Goal: Task Accomplishment & Management: Manage account settings

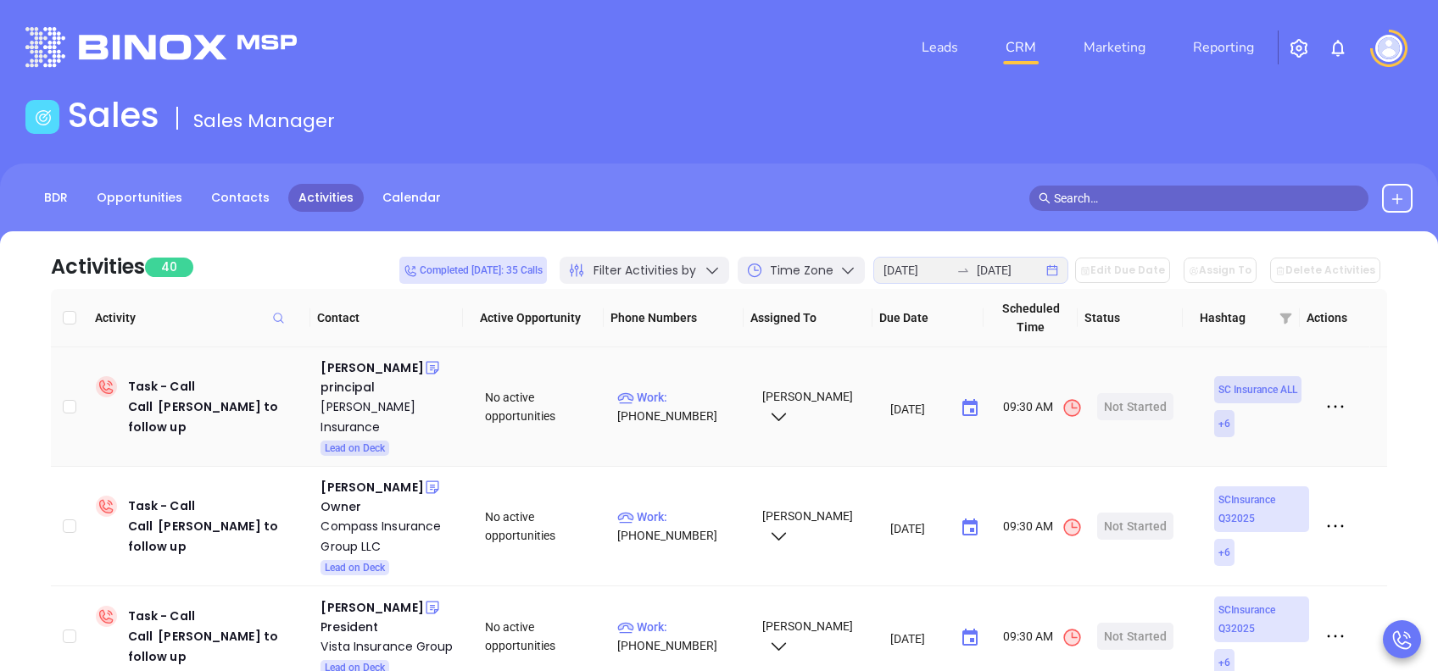
drag, startPoint x: 345, startPoint y: 373, endPoint x: 359, endPoint y: 393, distance: 24.9
click at [345, 373] on div "Hilary Haines" at bounding box center [371, 368] width 103 height 20
click at [365, 407] on div "Carrie Johnson Insurance" at bounding box center [390, 417] width 141 height 41
click at [1138, 405] on div "Start Now" at bounding box center [1135, 406] width 53 height 27
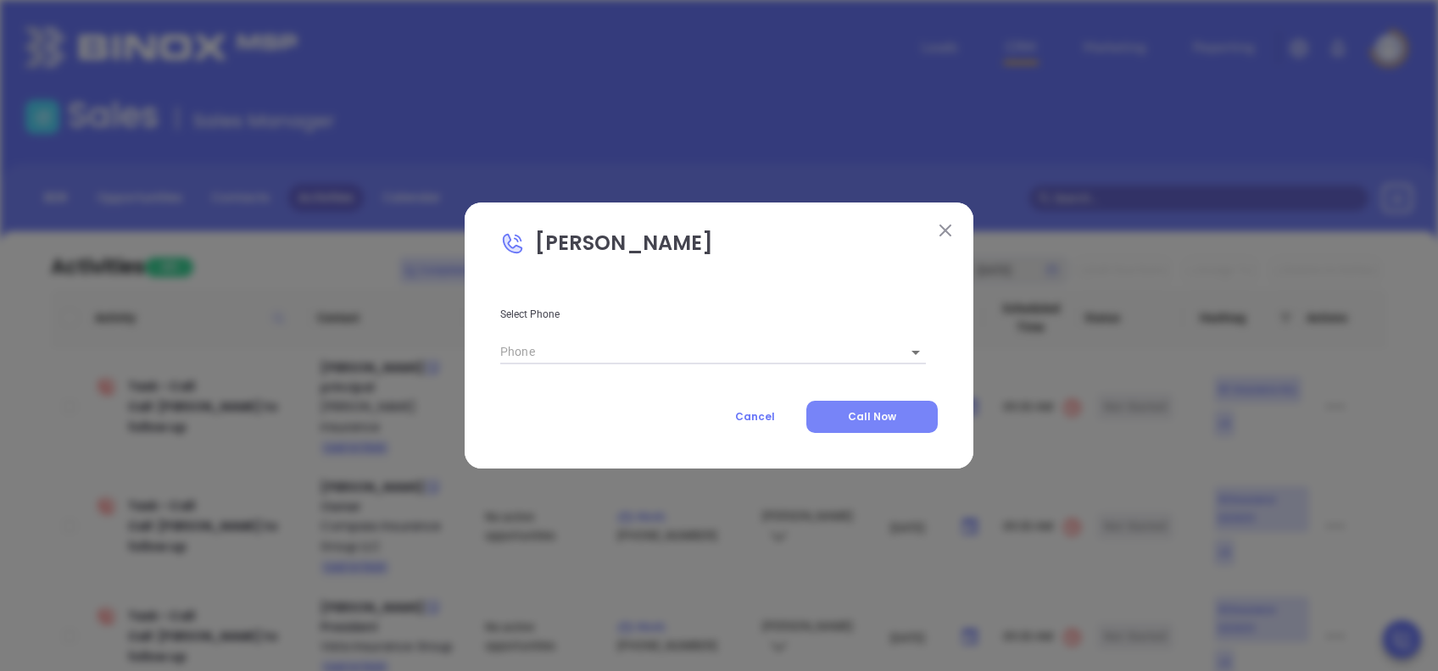
type input "(843) 357-9404"
type input "1"
click at [867, 407] on button "Call Now" at bounding box center [871, 417] width 131 height 32
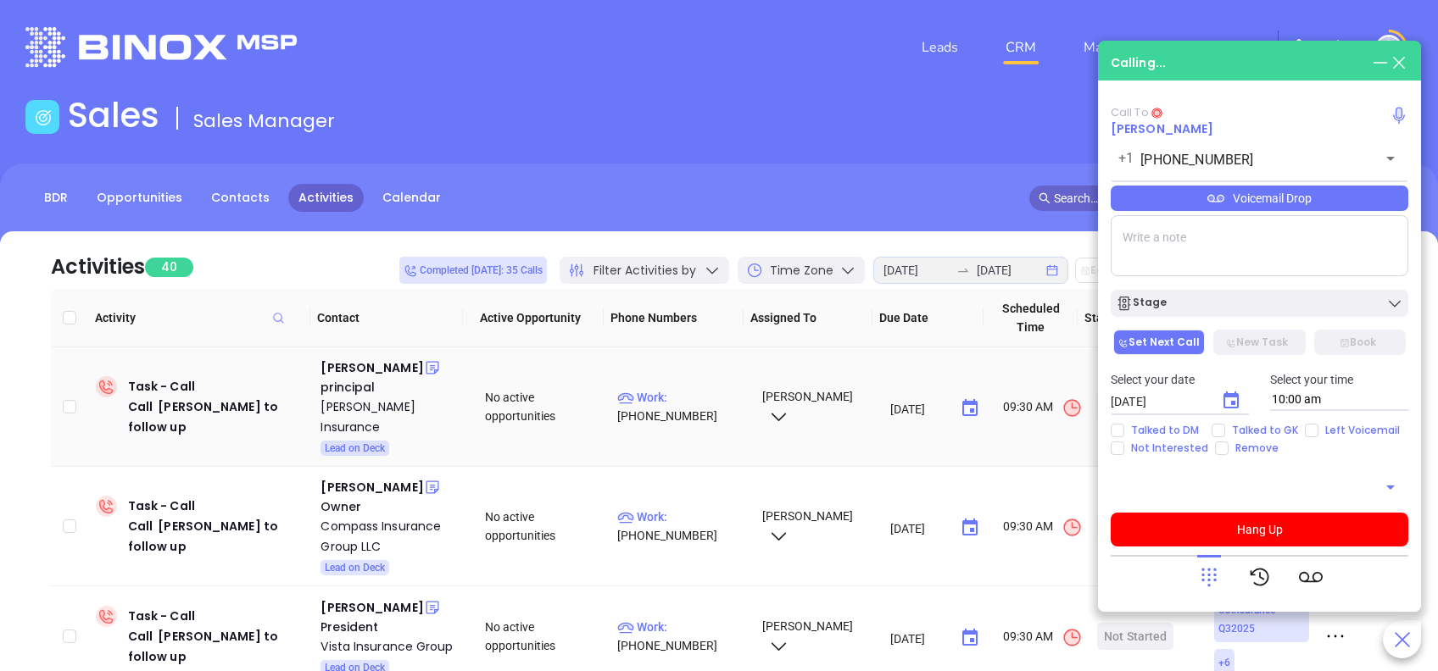
type input "(843) 357-9404"
click at [1127, 57] on div "Calling..." at bounding box center [1138, 63] width 55 height 18
click at [1139, 61] on div "Calling..." at bounding box center [1138, 63] width 55 height 18
click at [1301, 529] on button "Hang Up" at bounding box center [1260, 530] width 298 height 34
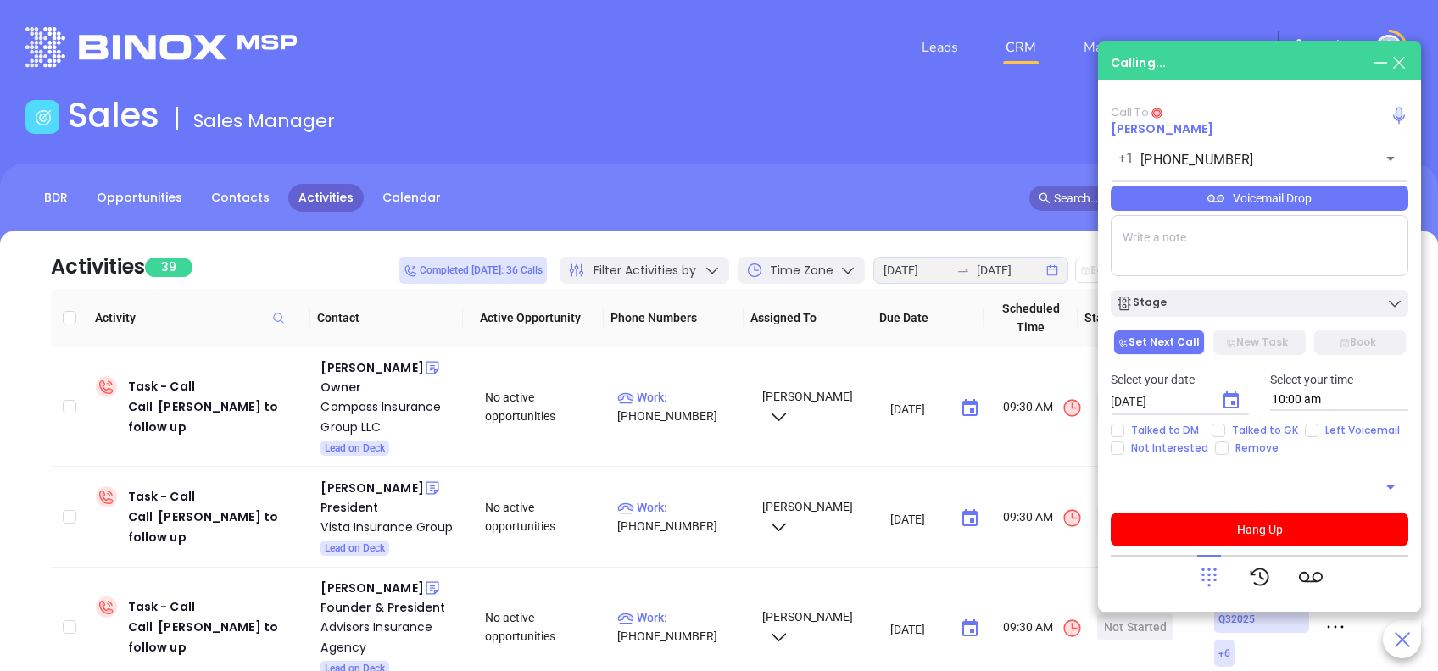
click at [1399, 57] on icon at bounding box center [1399, 62] width 19 height 19
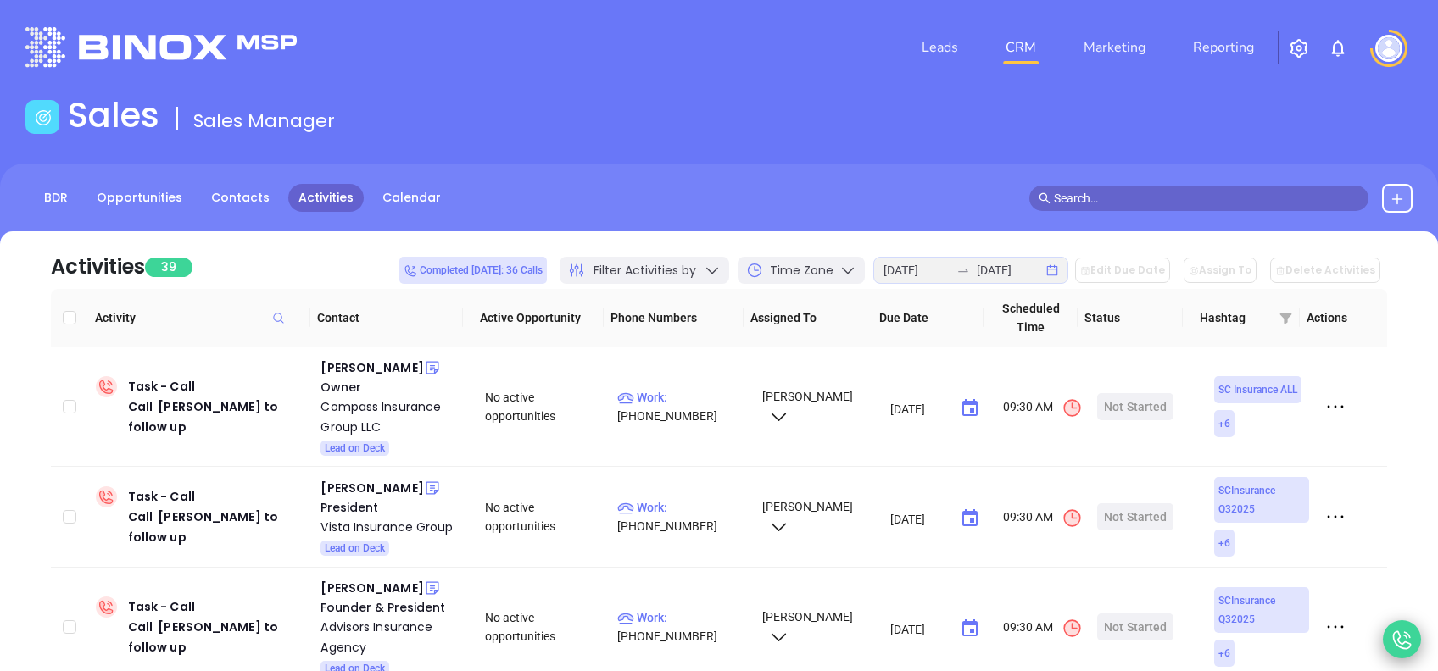
click at [1407, 628] on icon at bounding box center [1402, 640] width 24 height 24
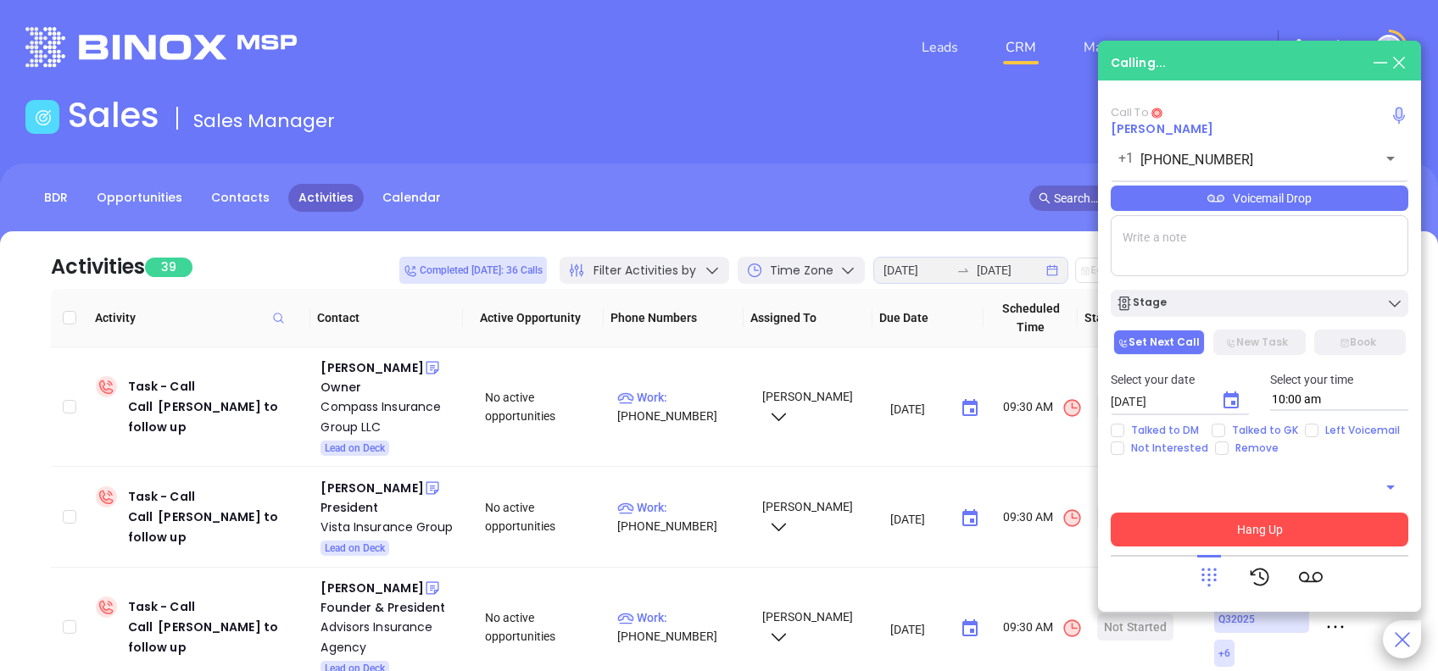
click at [1282, 530] on button "Hang Up" at bounding box center [1260, 530] width 298 height 34
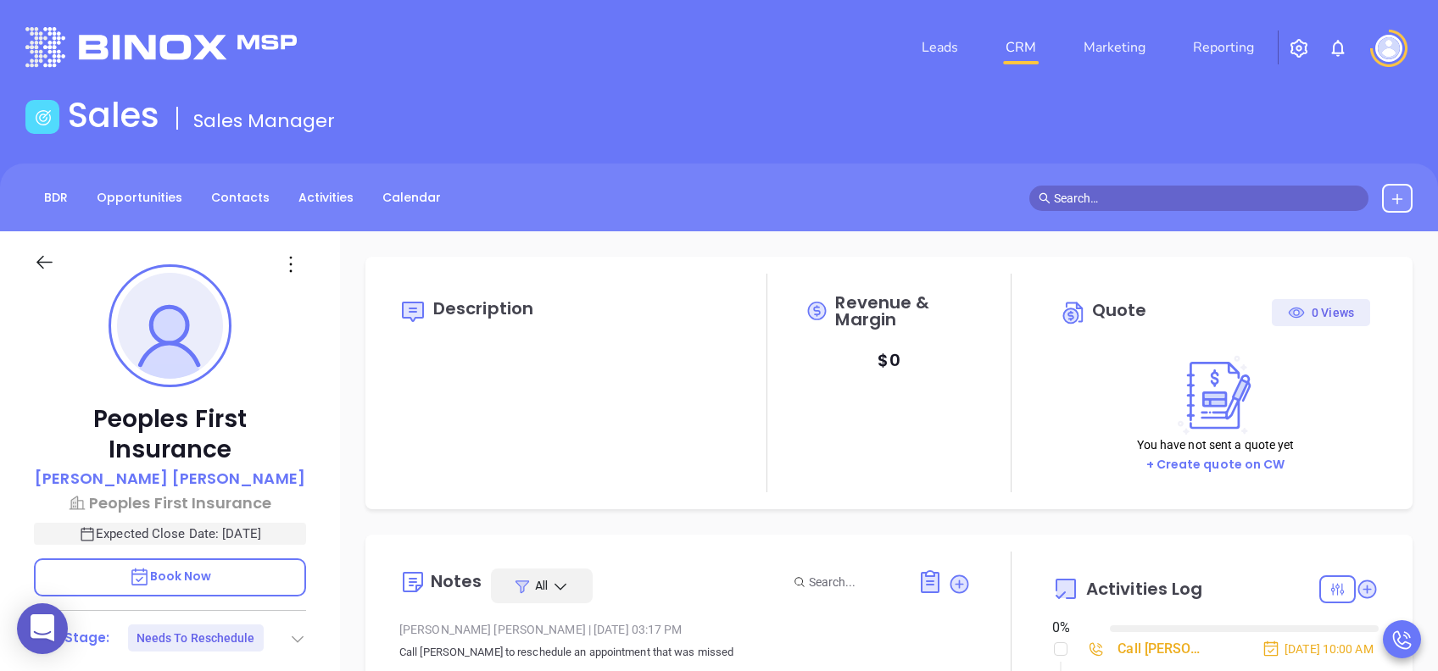
type input "[DATE]"
type input "[PERSON_NAME]"
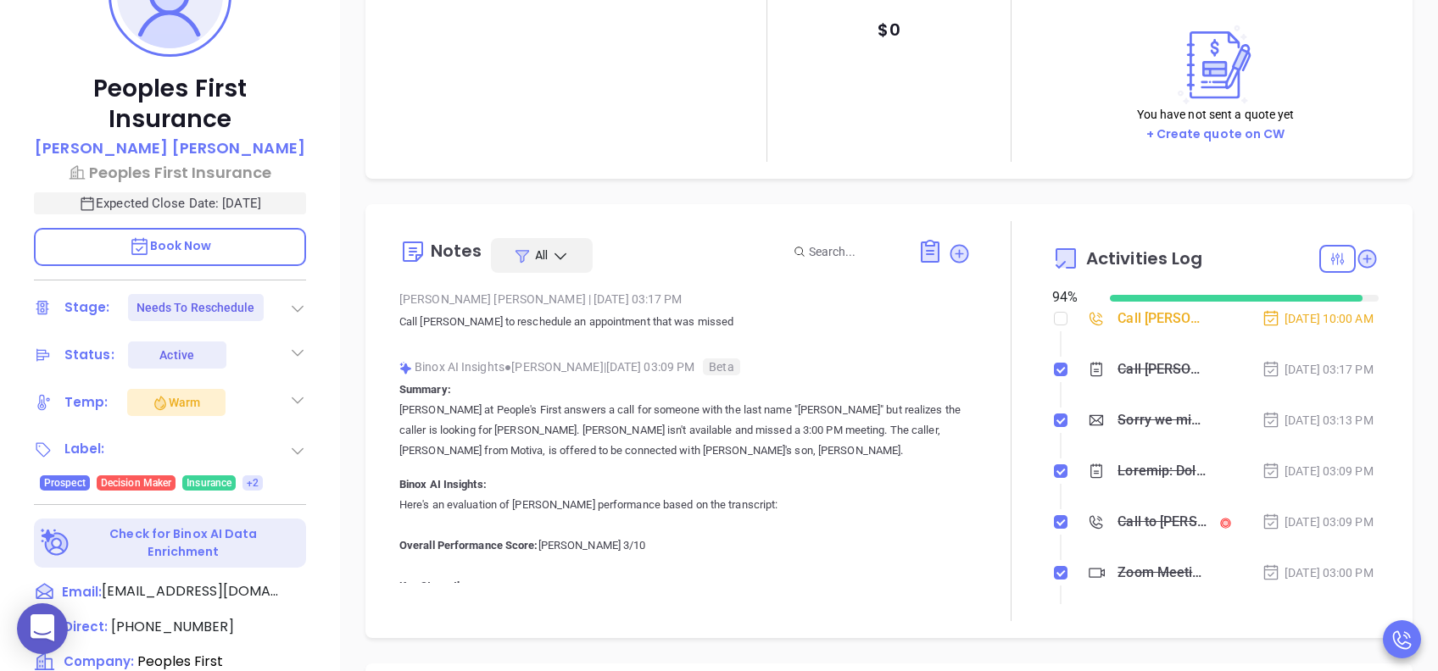
scroll to position [565, 0]
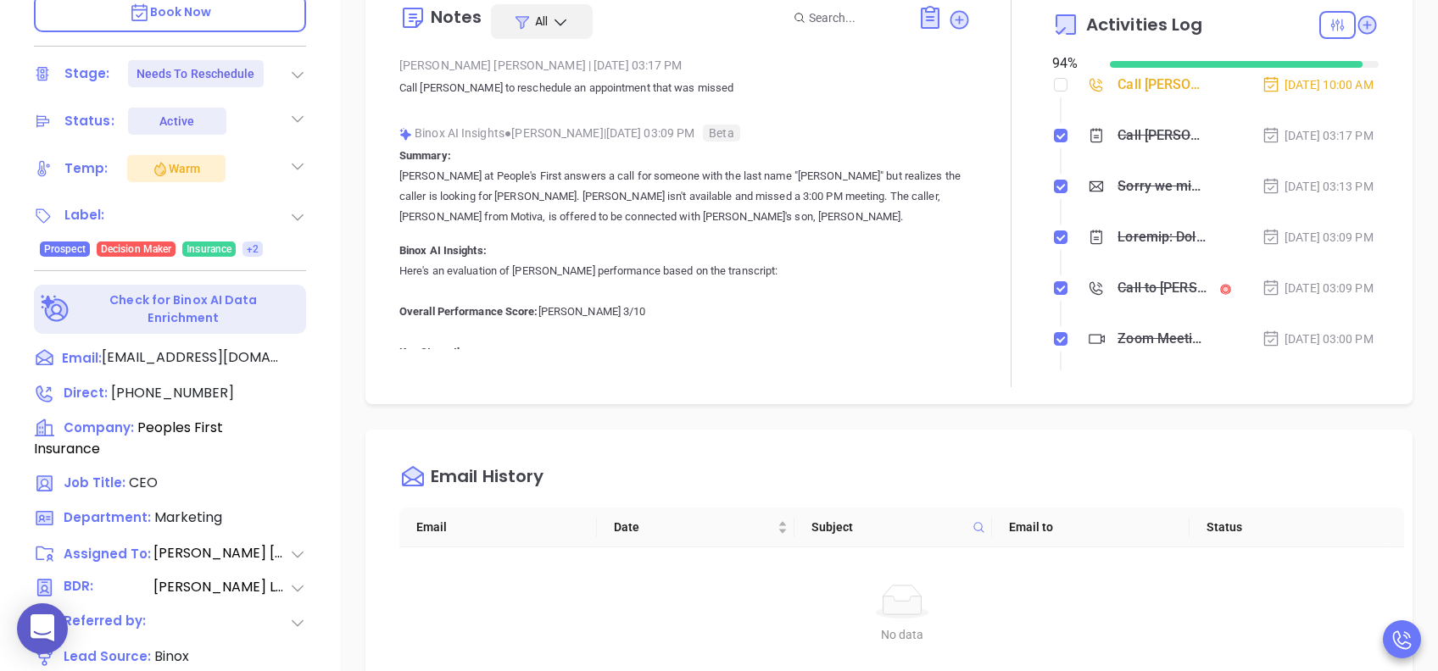
click at [1133, 301] on div "Call to Jimmy Galloway" at bounding box center [1161, 288] width 89 height 25
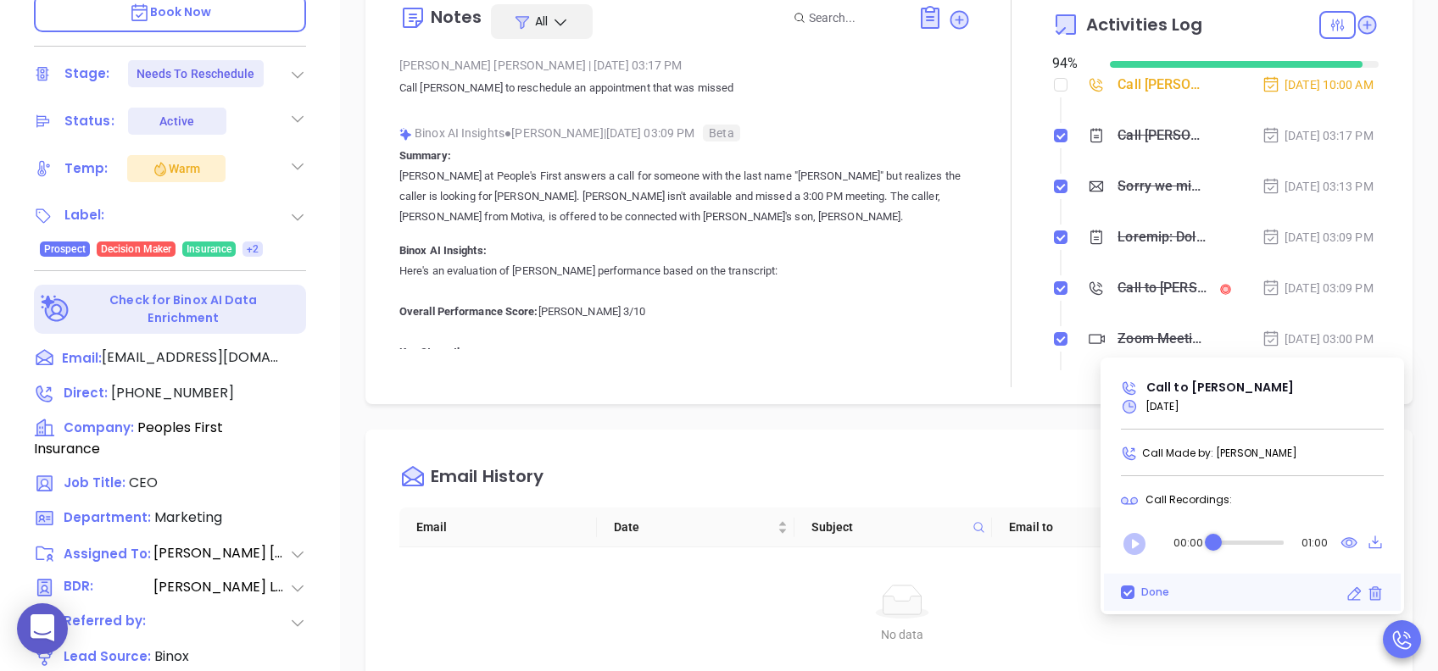
click at [1145, 538] on icon "Play" at bounding box center [1134, 544] width 22 height 22
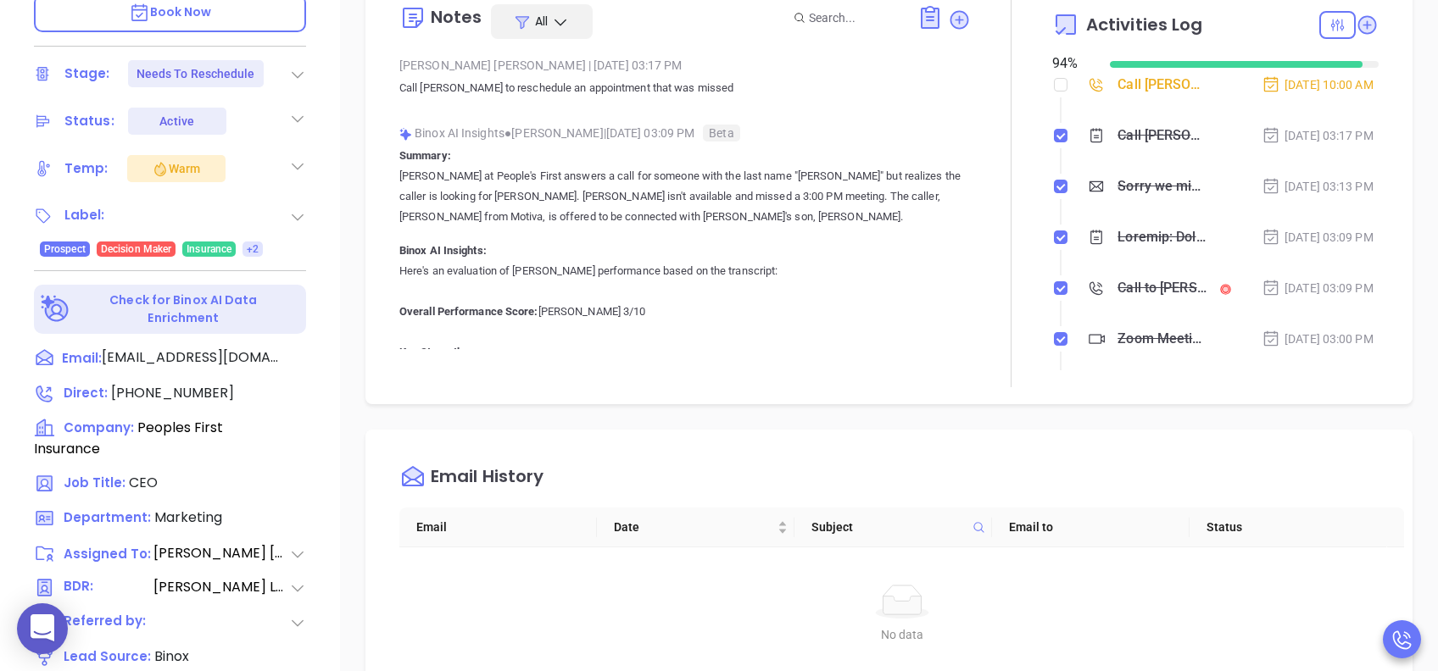
click at [1038, 413] on div "Description Revenue & Margin $ 0 Quote 0 Views You have not sent a quote yet + …" at bounding box center [889, 260] width 1098 height 1187
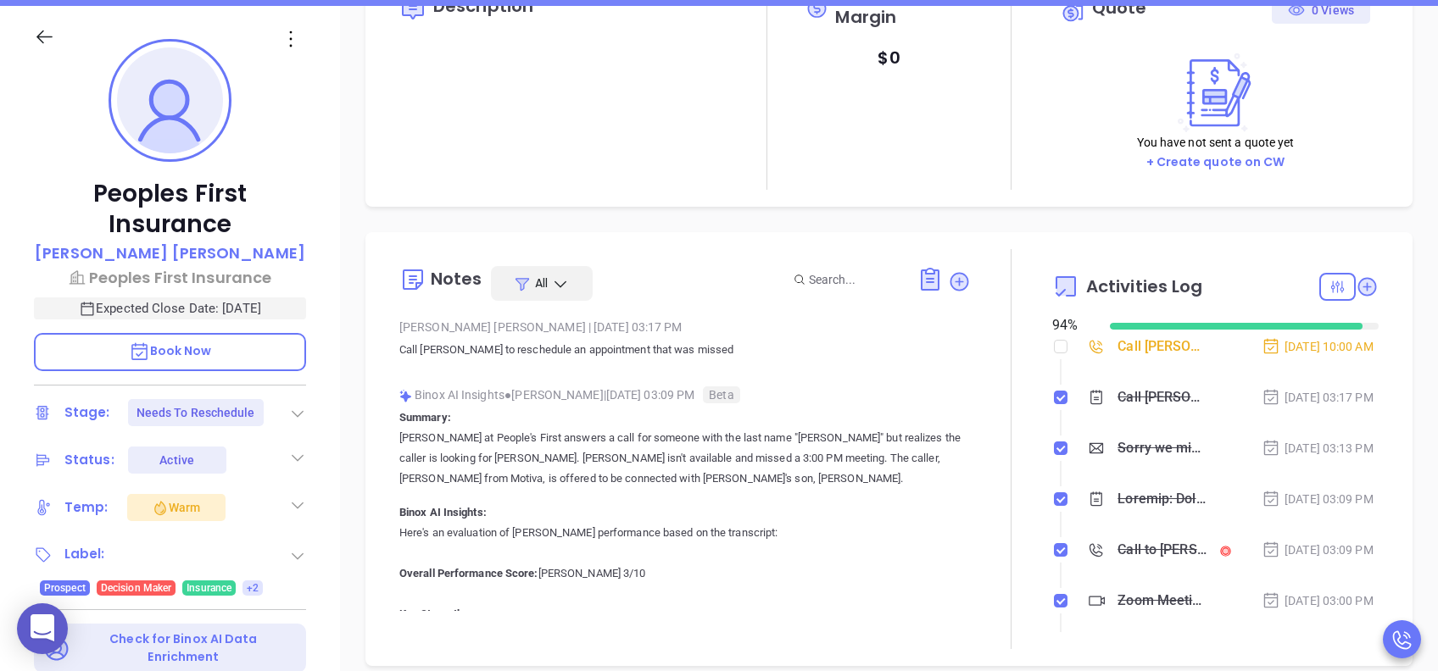
scroll to position [113, 0]
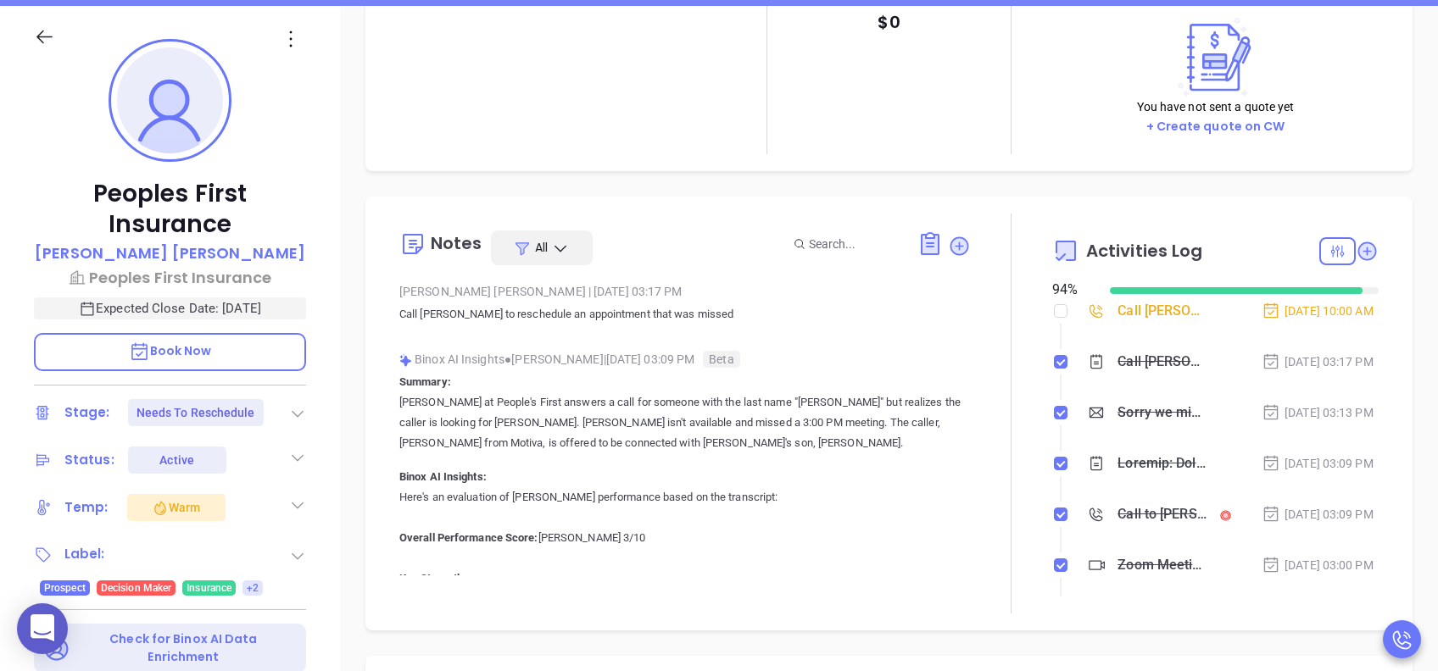
click at [1139, 319] on div "Call Jimmy to reschedule - Jimmy Galloway" at bounding box center [1161, 310] width 89 height 25
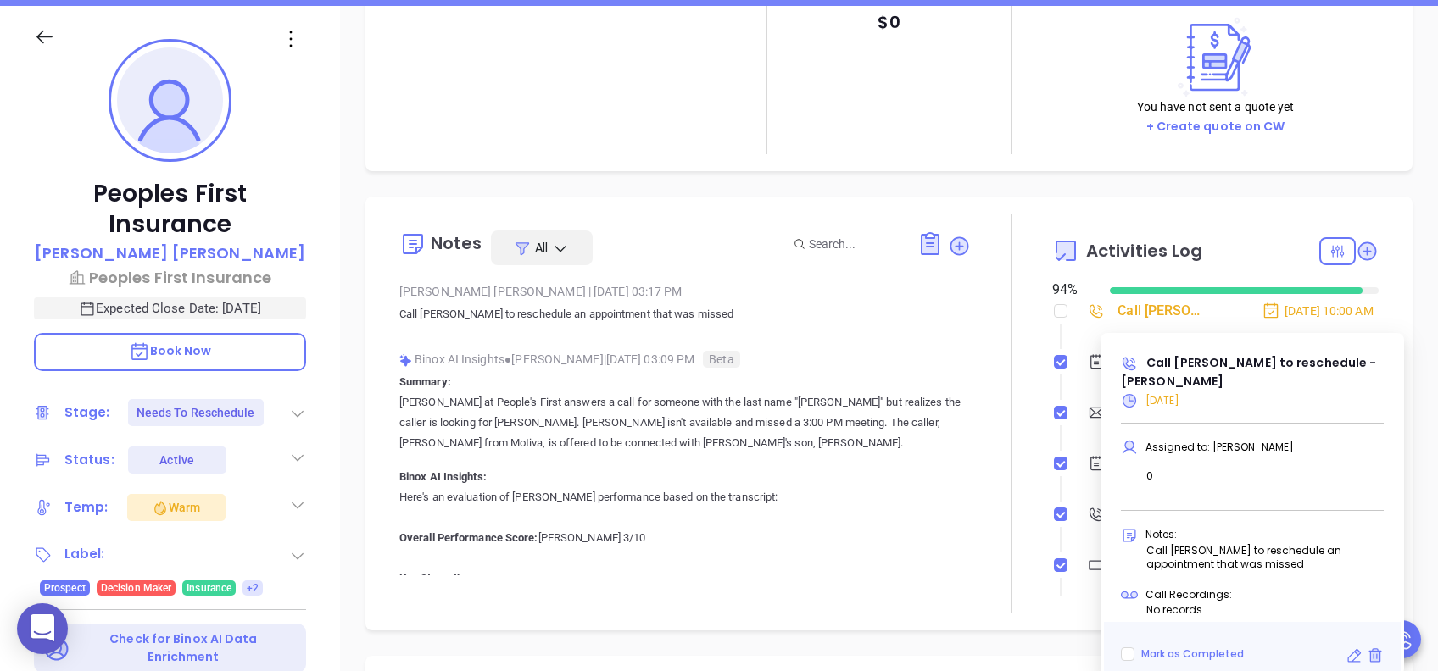
click at [1418, 381] on div "Description Revenue & Margin $ 0 Quote 0 Views You have not sent a quote yet + …" at bounding box center [889, 599] width 1098 height 1187
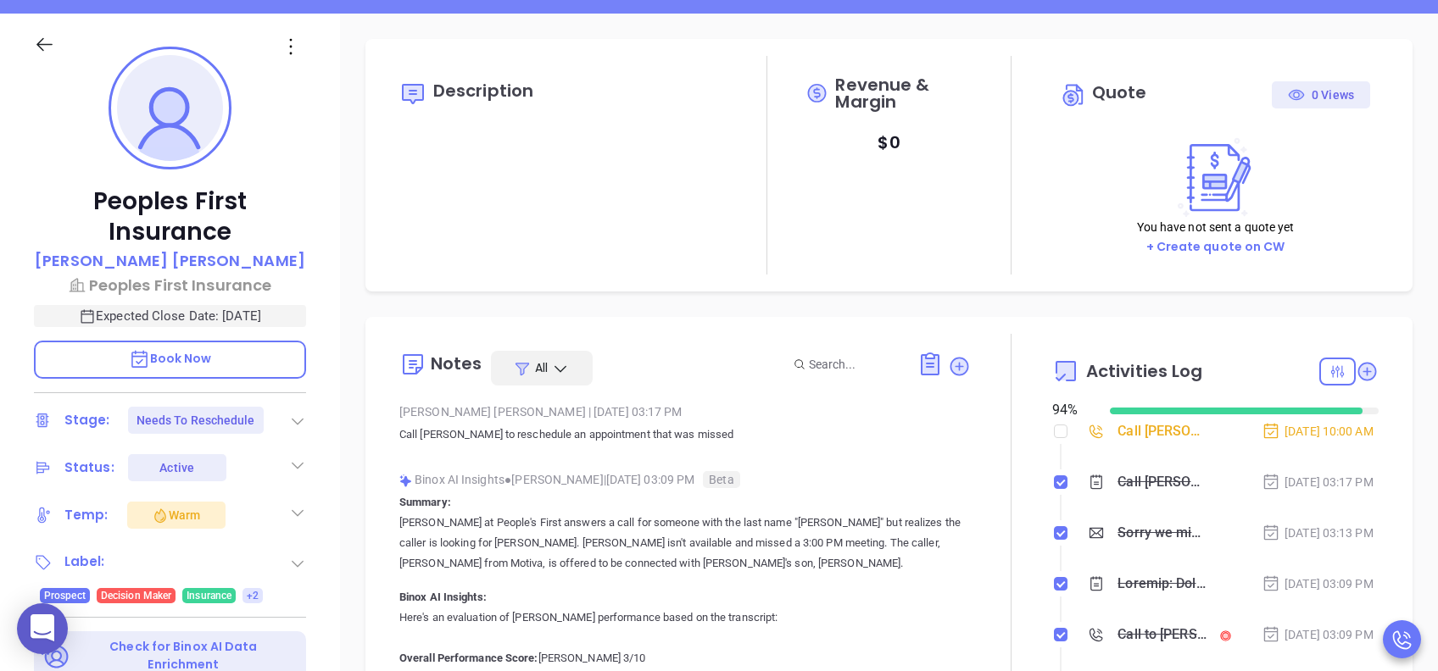
scroll to position [226, 0]
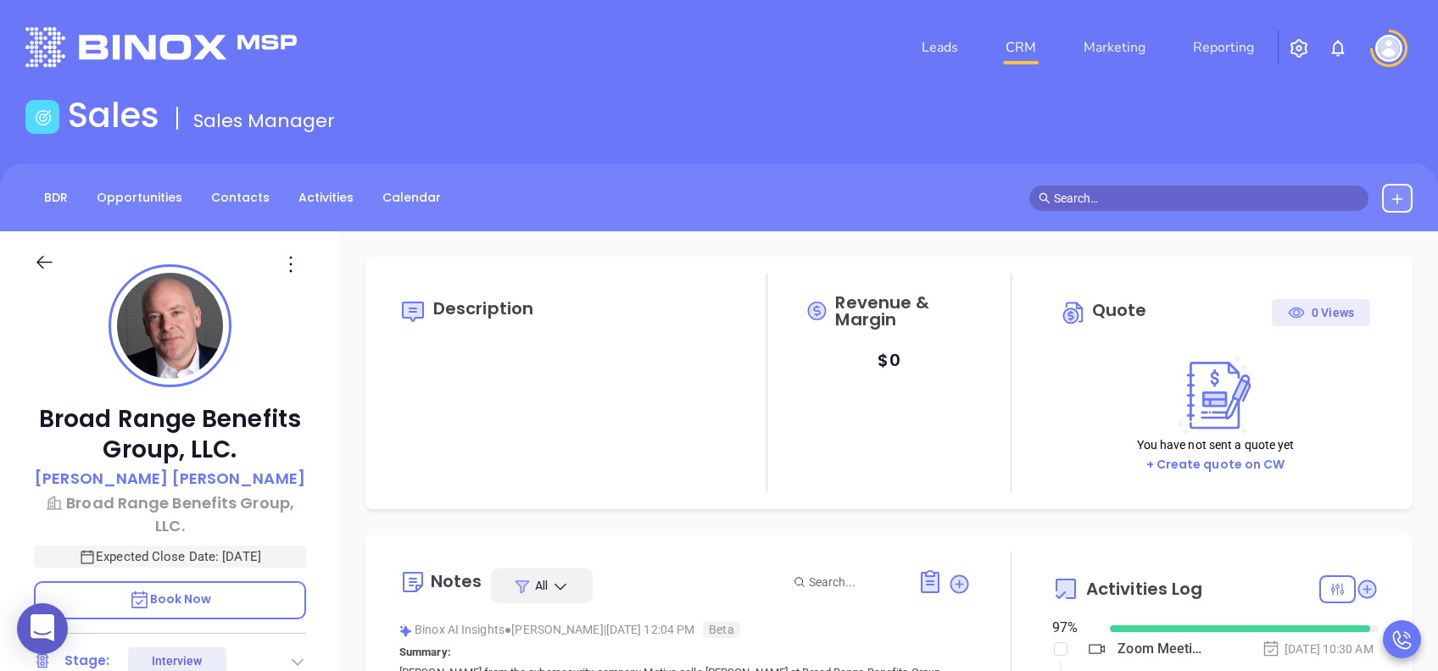
type input "[DATE]"
type input "[PERSON_NAME]"
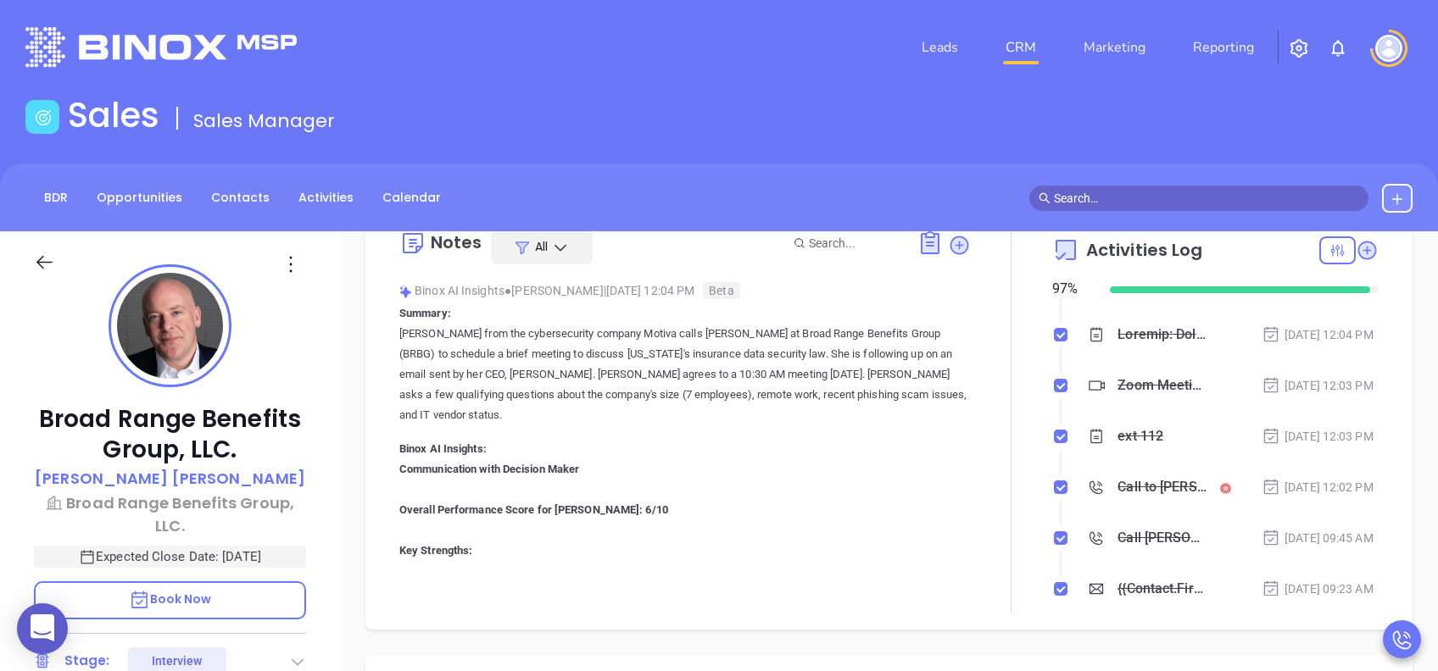
scroll to position [113, 0]
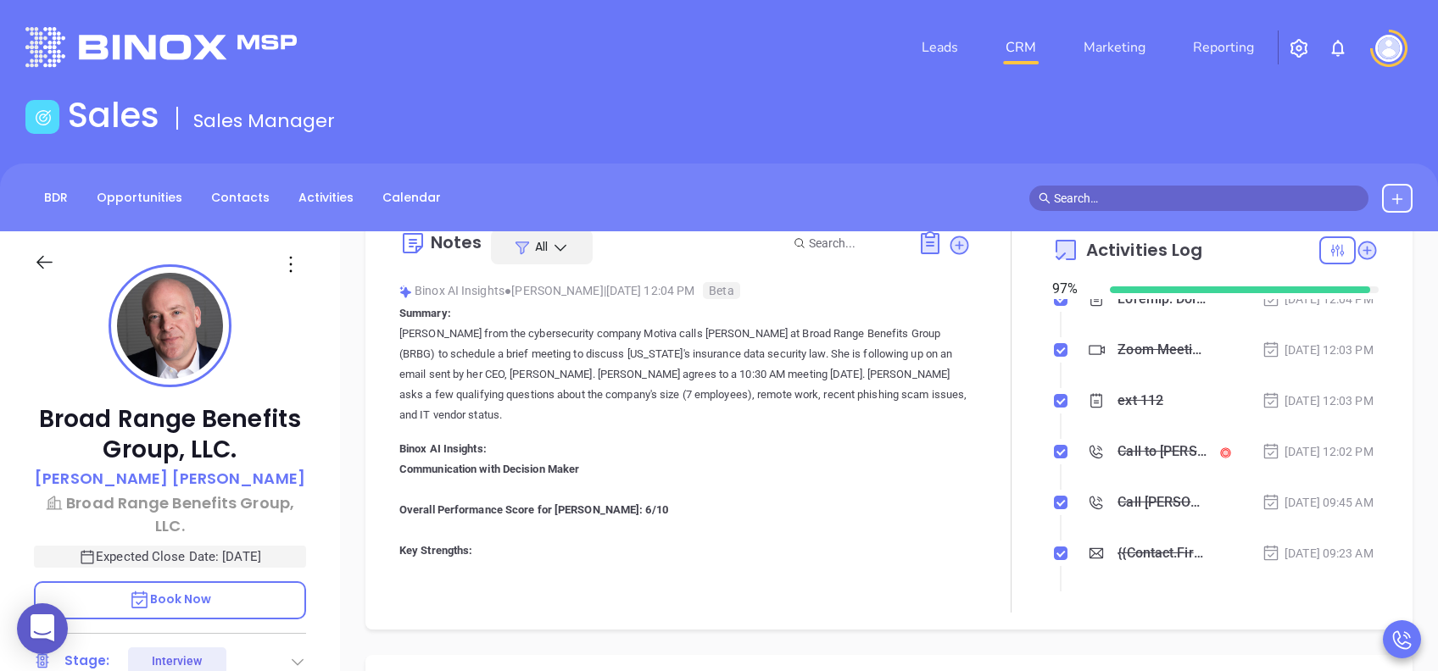
click at [1154, 465] on div "Call to [PERSON_NAME]" at bounding box center [1161, 451] width 89 height 25
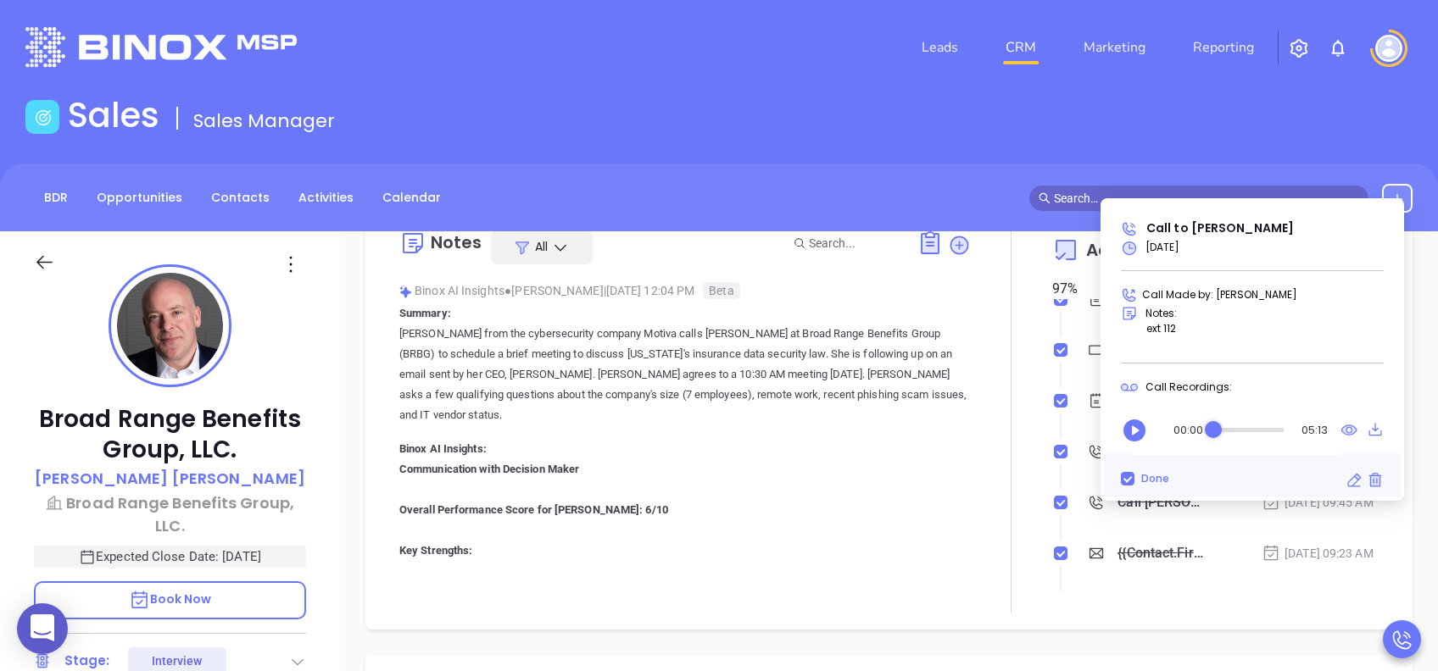
click at [1134, 427] on icon "Play" at bounding box center [1134, 430] width 27 height 27
click at [1224, 430] on div "Audio progress control" at bounding box center [1248, 430] width 70 height 4
click at [1234, 430] on div "Audio progress control" at bounding box center [1248, 430] width 70 height 4
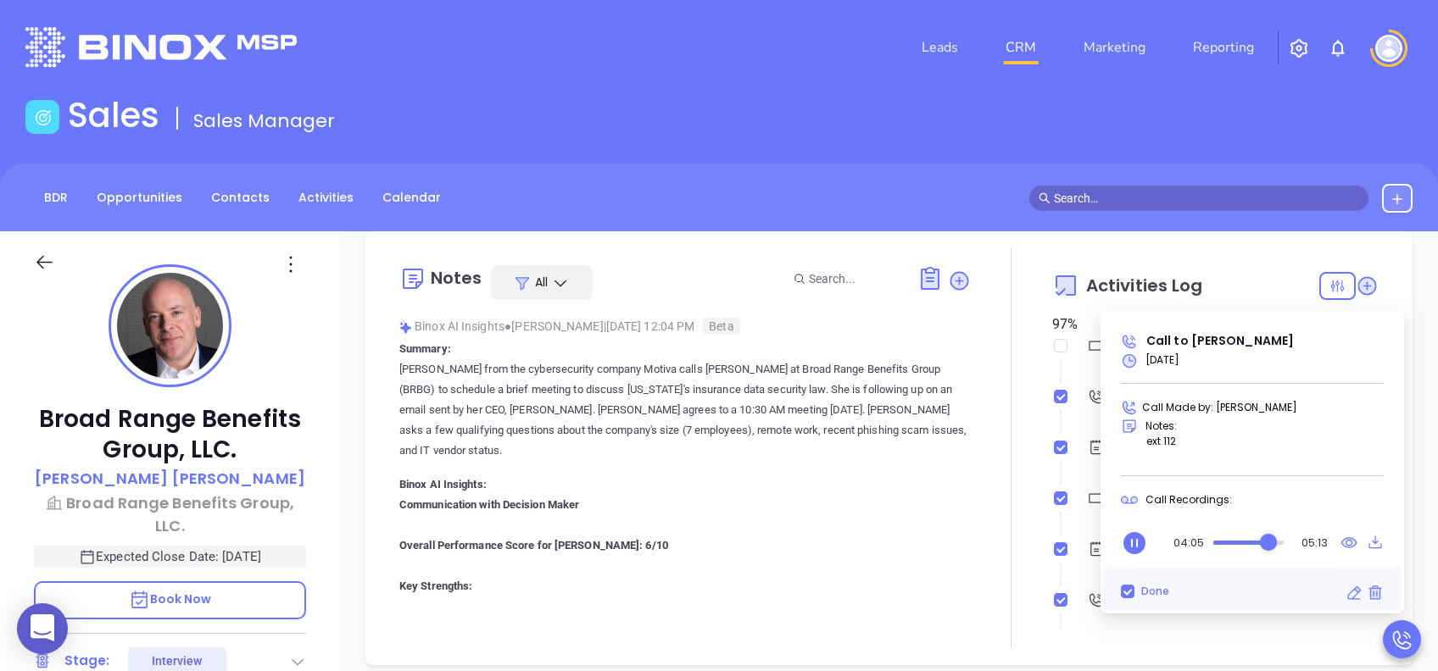
scroll to position [339, 0]
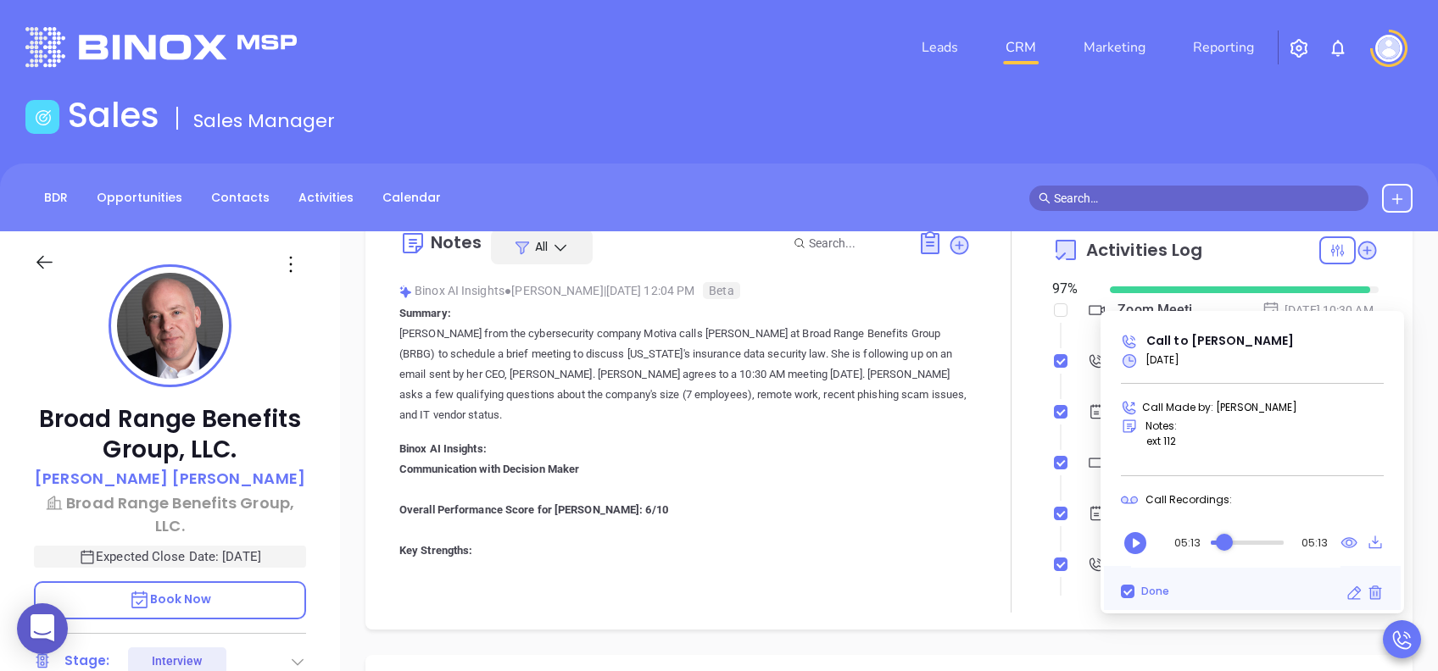
click at [1224, 542] on div "Audio progress control" at bounding box center [1247, 543] width 73 height 4
click at [1130, 548] on icon "Play" at bounding box center [1134, 543] width 22 height 22
click at [1221, 543] on div "Audio progress control" at bounding box center [1225, 542] width 17 height 17
click at [943, 185] on div "BDR Opportunities Contacts Activities Calendar" at bounding box center [719, 198] width 1438 height 29
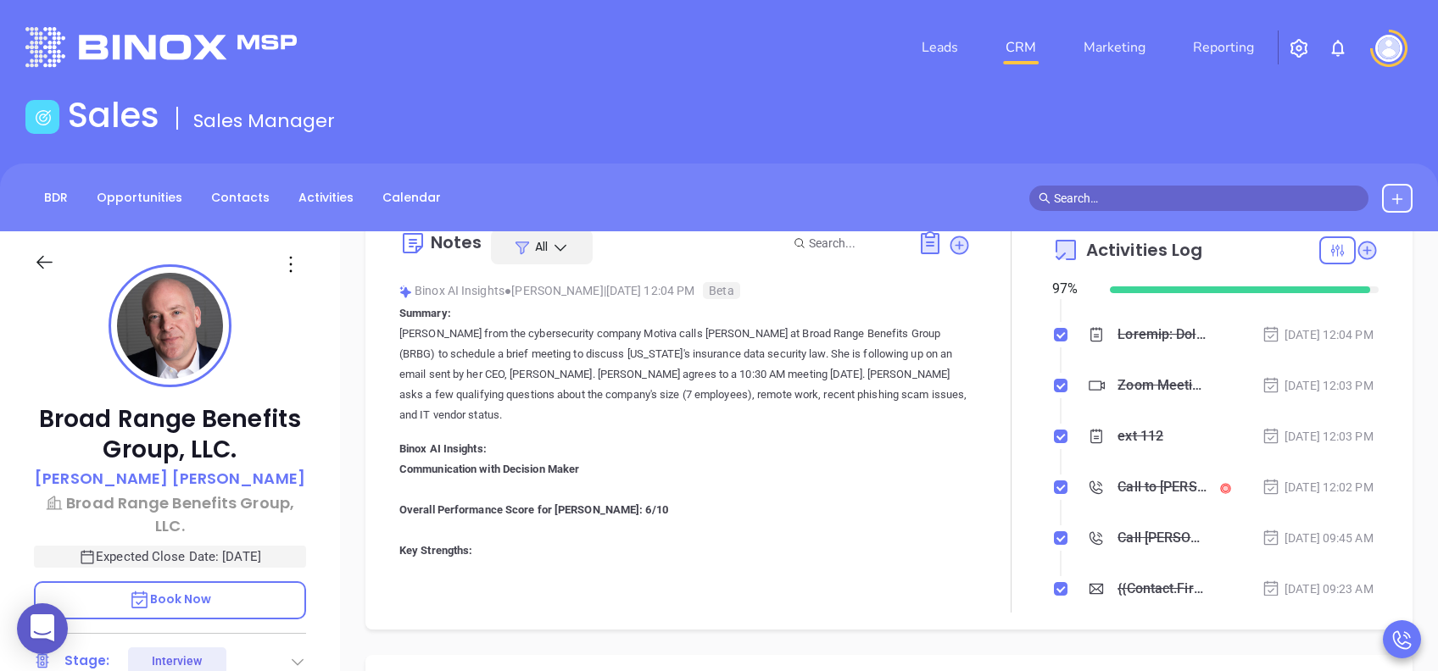
scroll to position [113, 0]
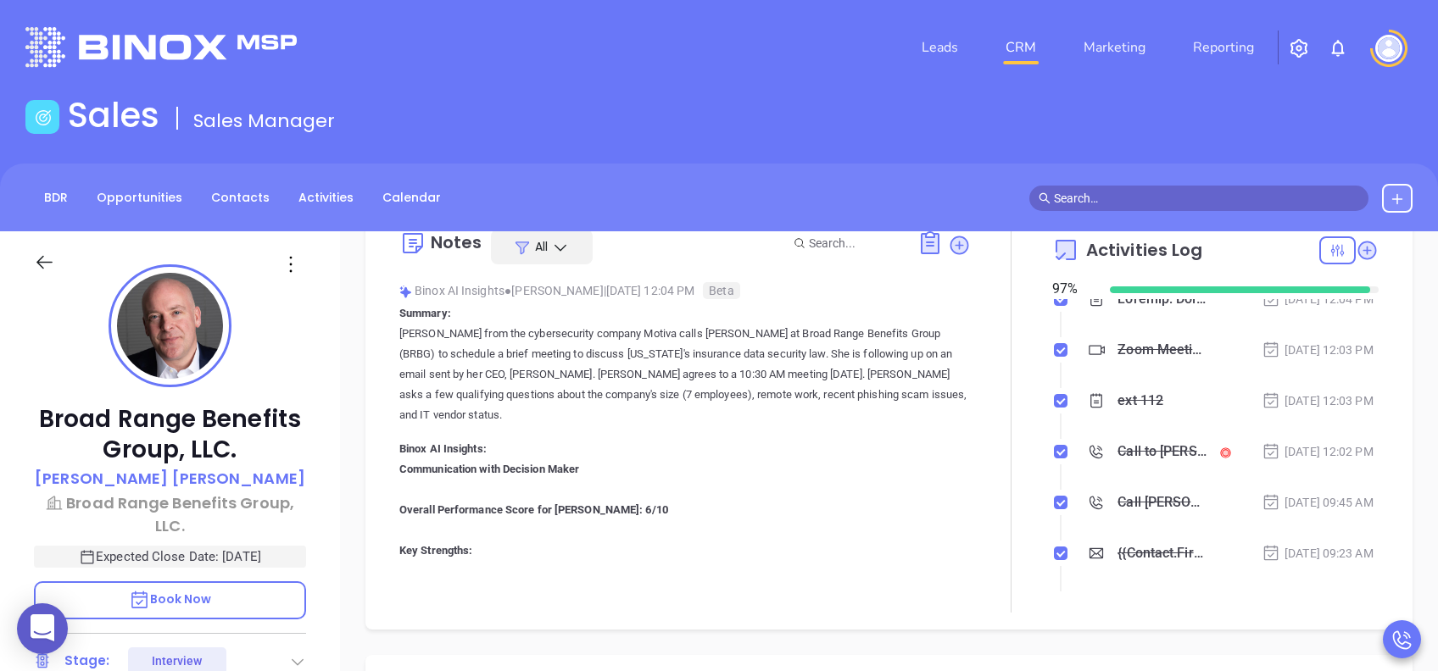
click at [1128, 465] on div "Call to Alex Horton" at bounding box center [1161, 451] width 89 height 25
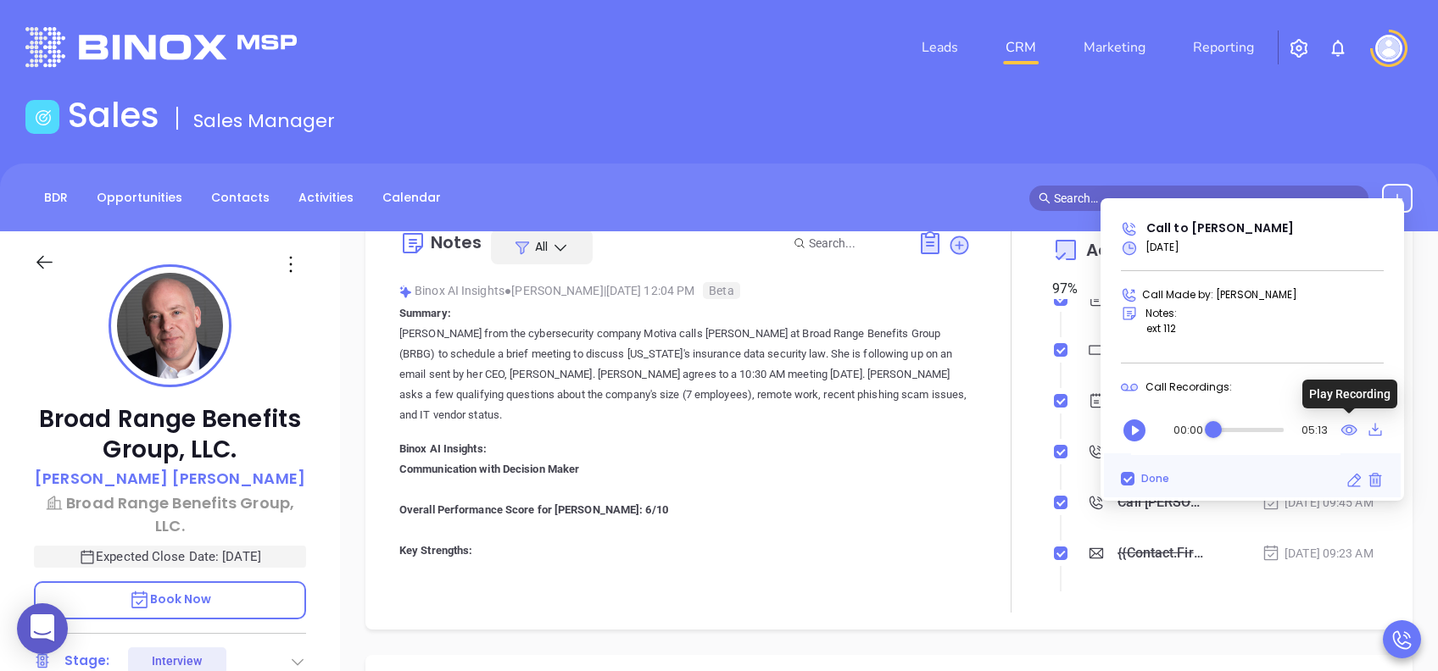
click at [1350, 428] on icon at bounding box center [1348, 430] width 17 height 21
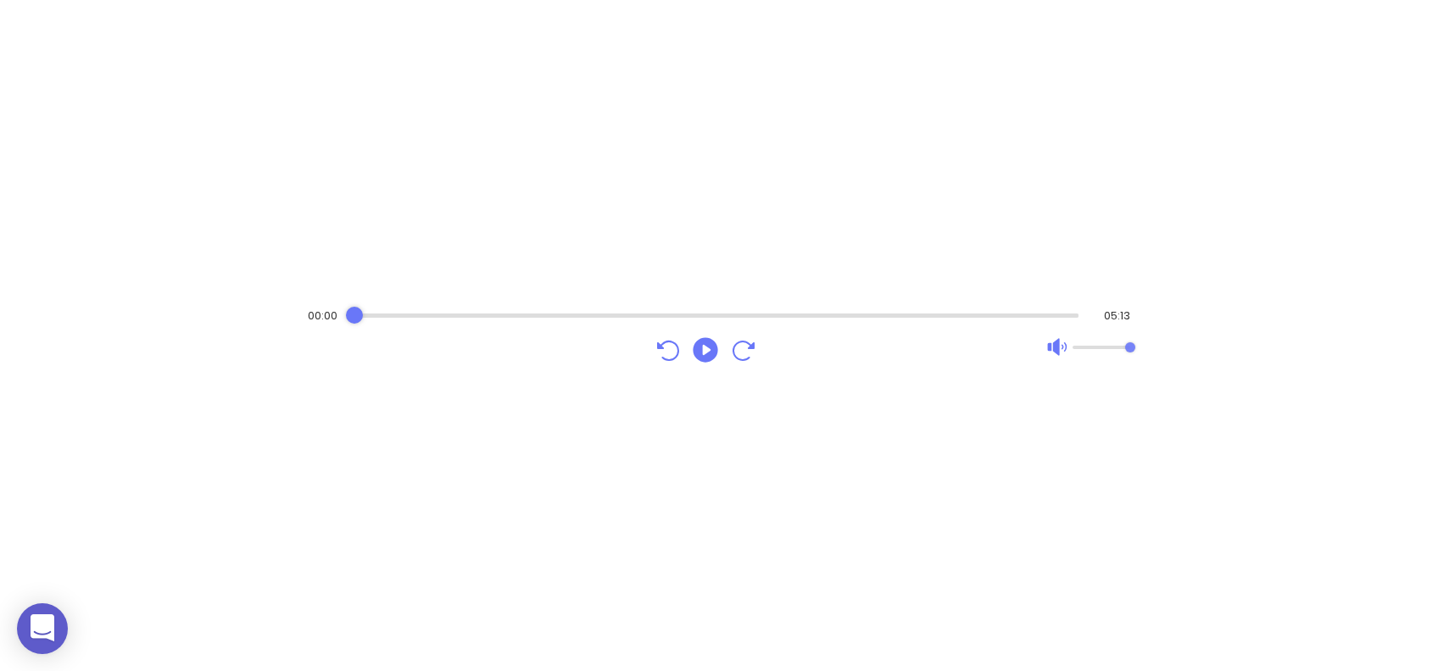
click at [367, 315] on div "Audio progress control" at bounding box center [716, 316] width 725 height 4
drag, startPoint x: 382, startPoint y: 311, endPoint x: 397, endPoint y: 312, distance: 15.3
click at [397, 312] on div "Audio progress control" at bounding box center [716, 315] width 725 height 17
drag, startPoint x: 398, startPoint y: 315, endPoint x: 419, endPoint y: 316, distance: 20.4
click at [419, 316] on div "Audio progress control" at bounding box center [418, 315] width 17 height 17
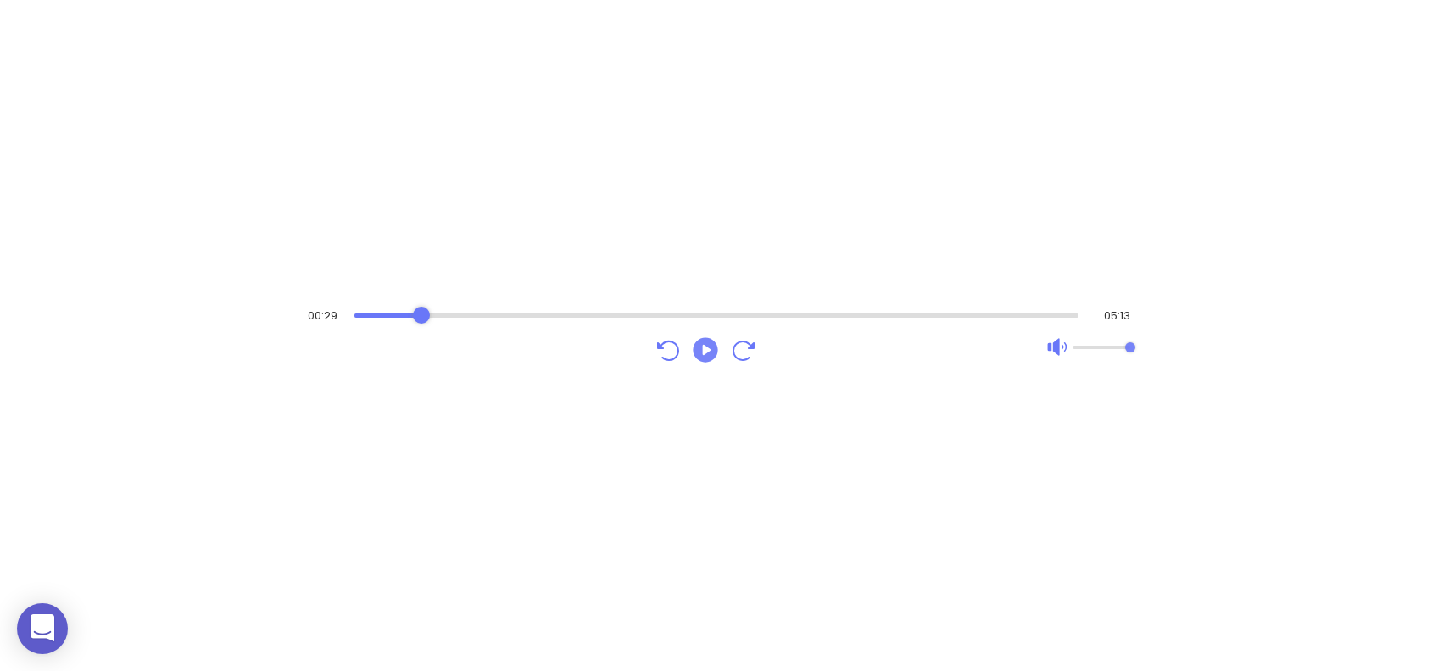
click at [704, 348] on icon "Play" at bounding box center [705, 350] width 31 height 31
click at [711, 353] on icon "Pause" at bounding box center [705, 349] width 25 height 25
click at [578, 315] on div "Audio progress control" at bounding box center [715, 316] width 728 height 4
click at [699, 343] on icon "Play" at bounding box center [705, 349] width 25 height 25
click at [703, 346] on icon "Pause" at bounding box center [705, 350] width 31 height 31
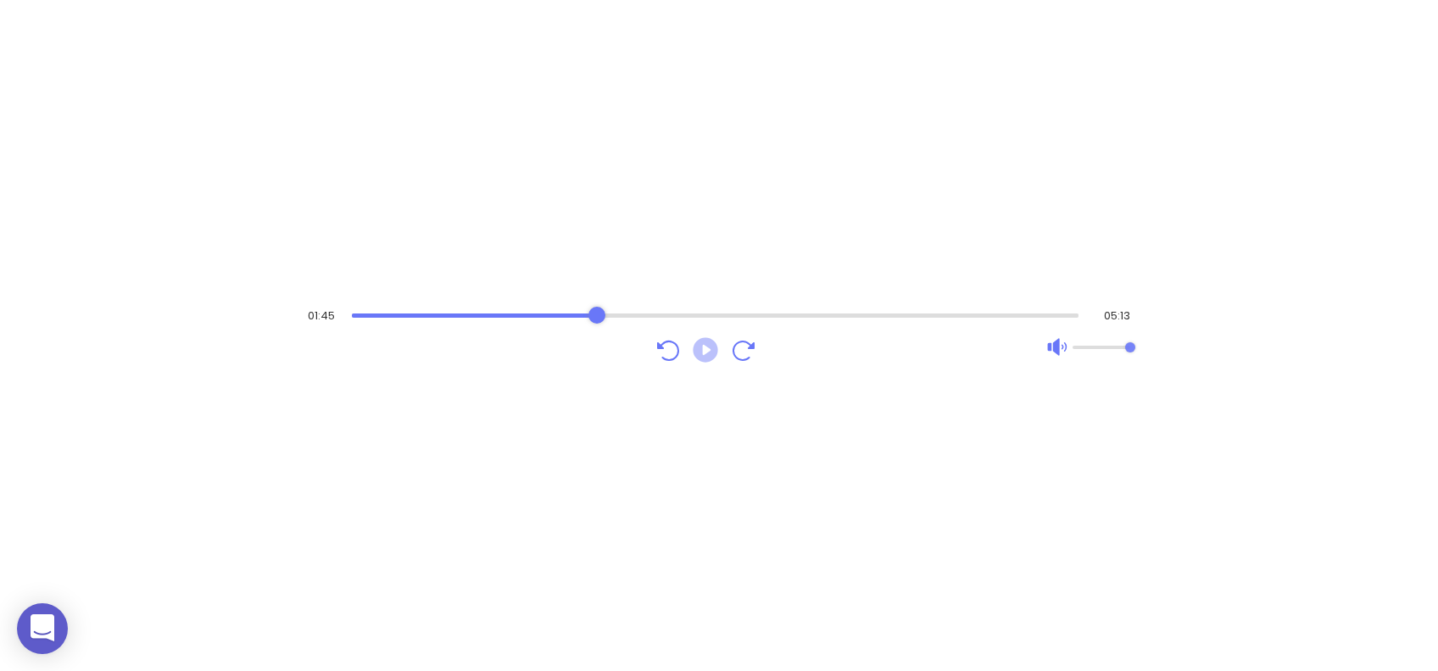
click at [705, 354] on icon "Play" at bounding box center [705, 349] width 25 height 25
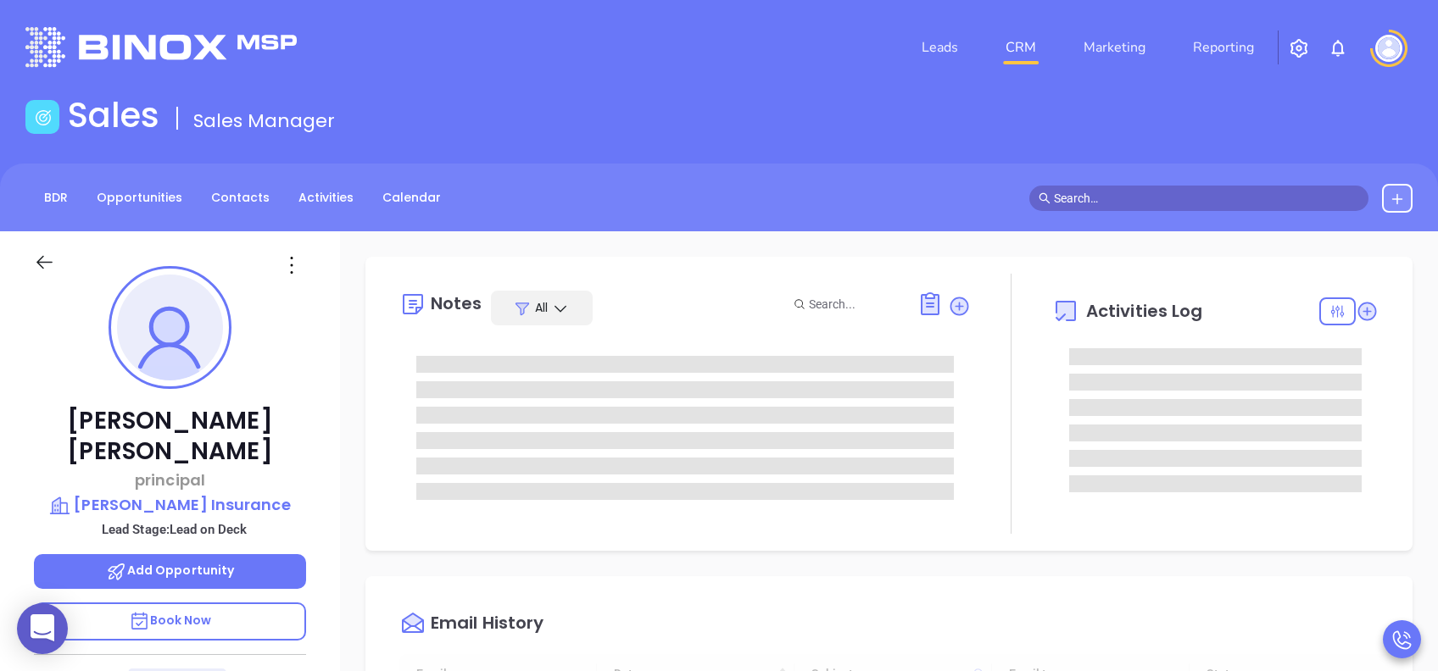
type input "08/13/2025"
click at [265, 603] on p "Book Now" at bounding box center [170, 622] width 272 height 38
type input "[PERSON_NAME]"
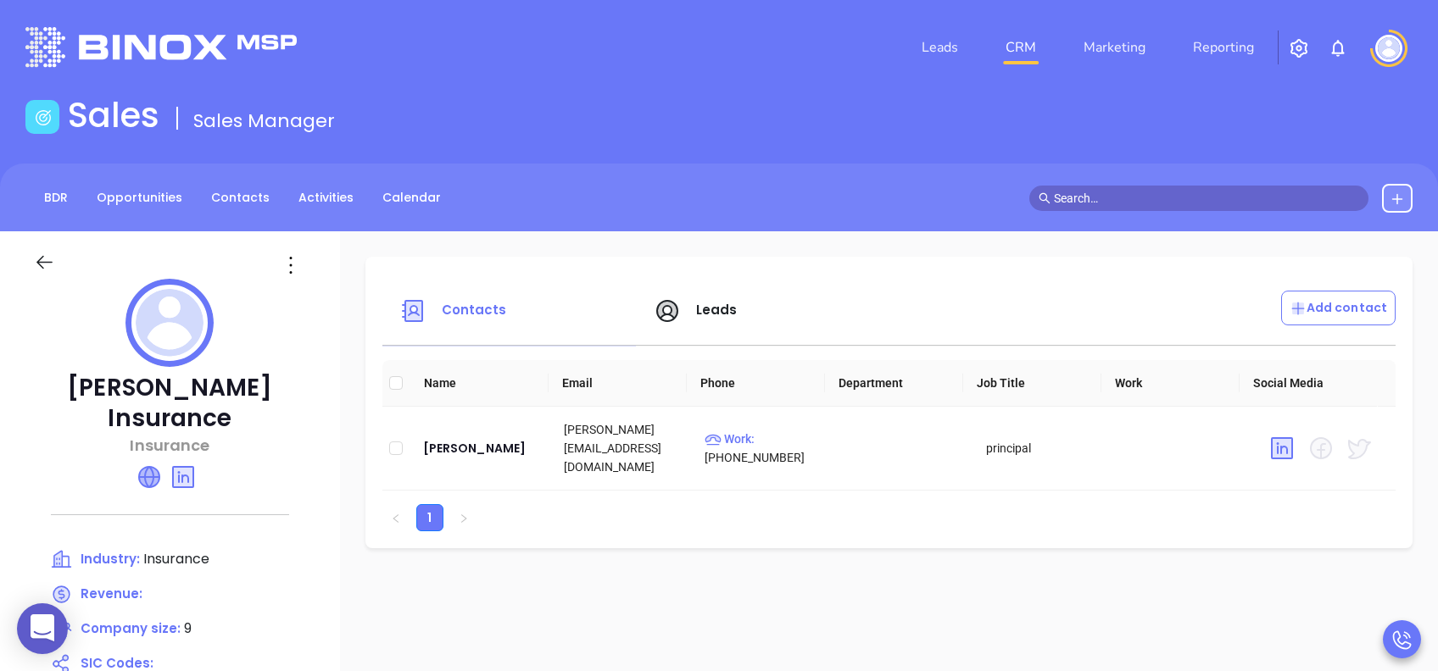
click at [156, 471] on icon at bounding box center [149, 477] width 20 height 20
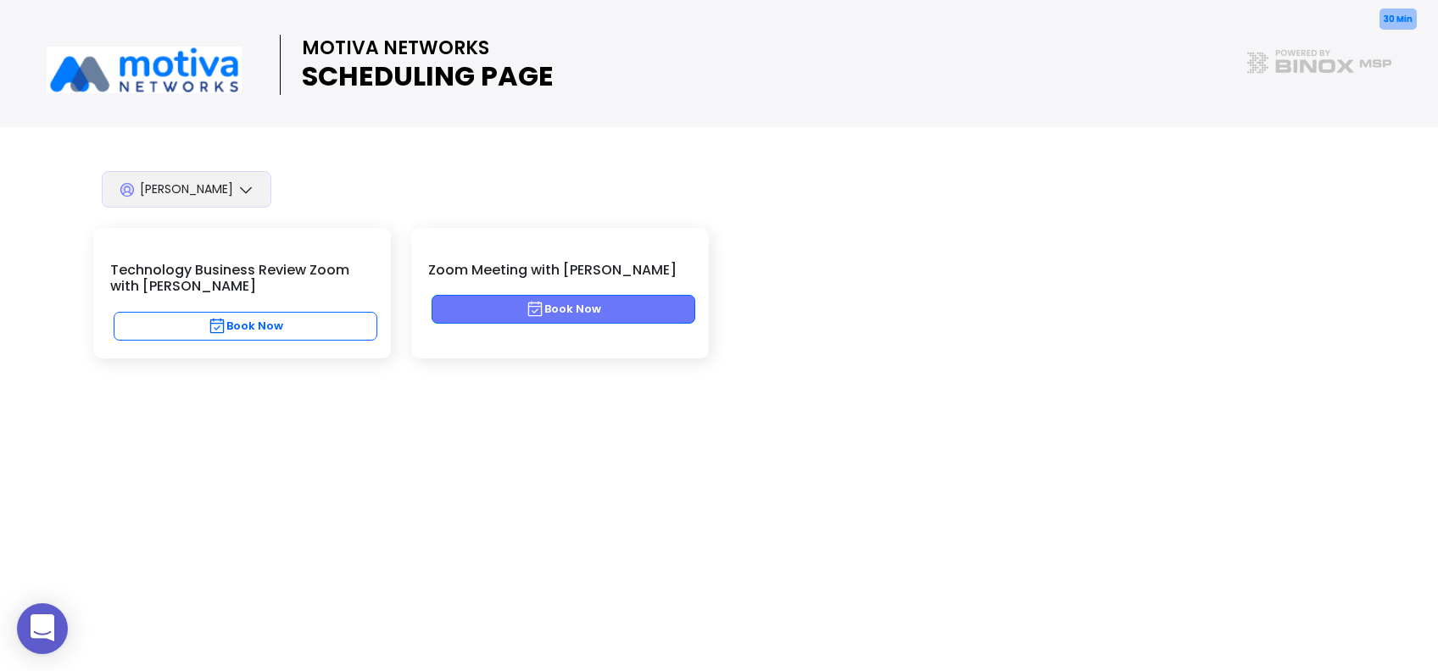
click at [527, 311] on icon "button" at bounding box center [535, 309] width 19 height 19
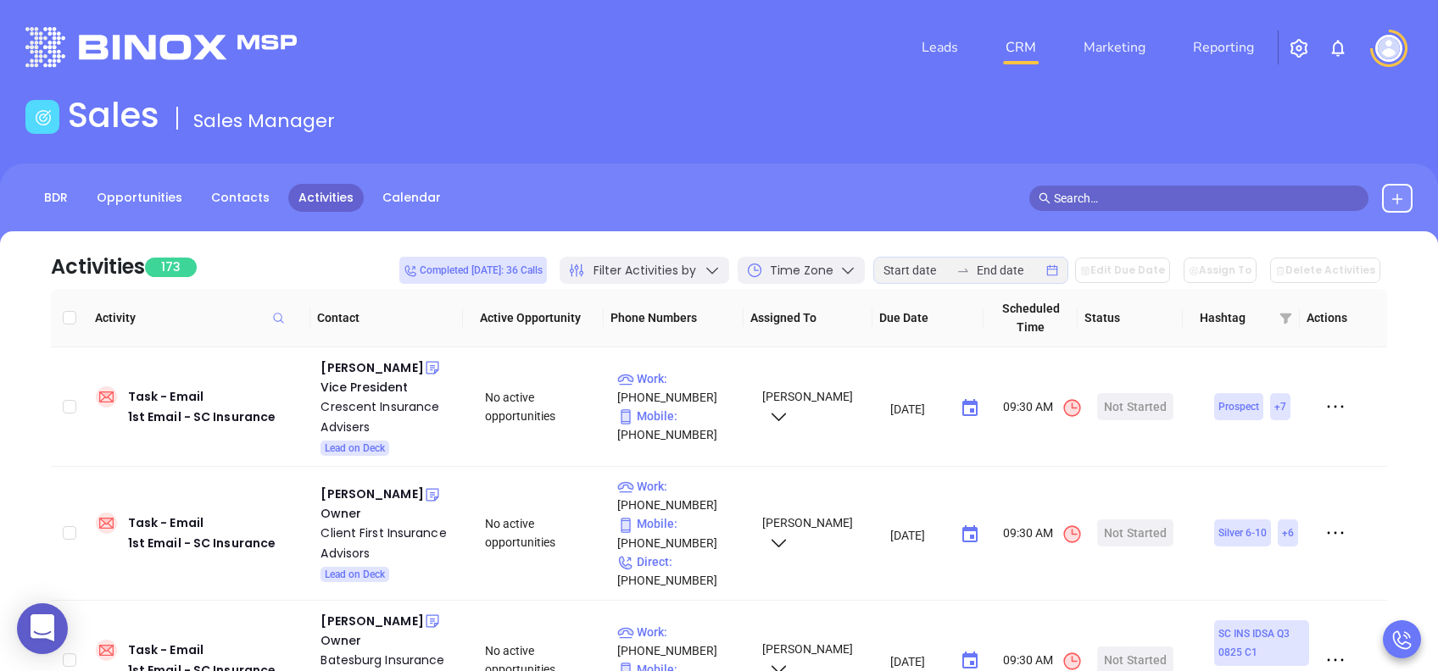
click at [704, 87] on header "Leads CRM Marketing Reporting Financial Leads Leads" at bounding box center [718, 47] width 1387 height 95
click at [369, 366] on div "[PERSON_NAME]" at bounding box center [371, 368] width 103 height 20
click at [376, 404] on div "Crescent Insurance Advisers" at bounding box center [390, 417] width 141 height 41
click at [1120, 402] on div "Start Now" at bounding box center [1135, 406] width 53 height 27
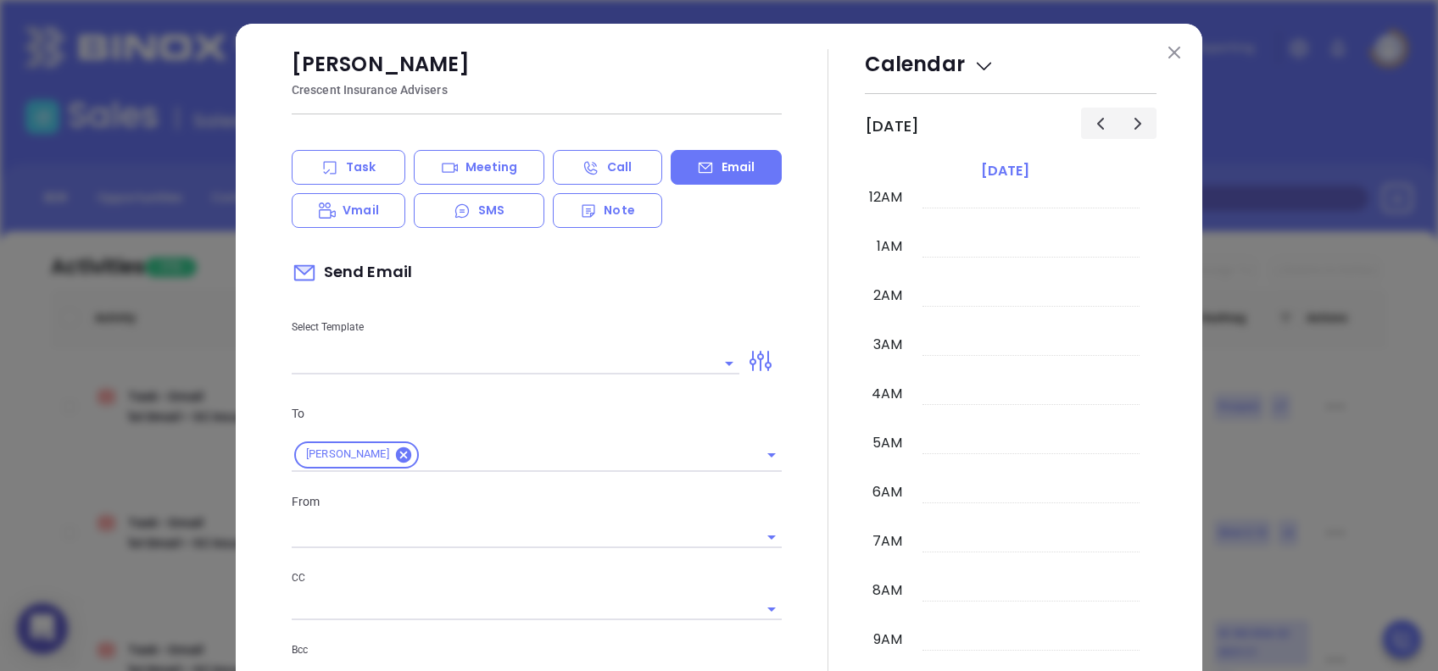
scroll to position [493, 0]
type input "lucy@motiva.net"
click at [1168, 54] on img at bounding box center [1174, 53] width 12 height 12
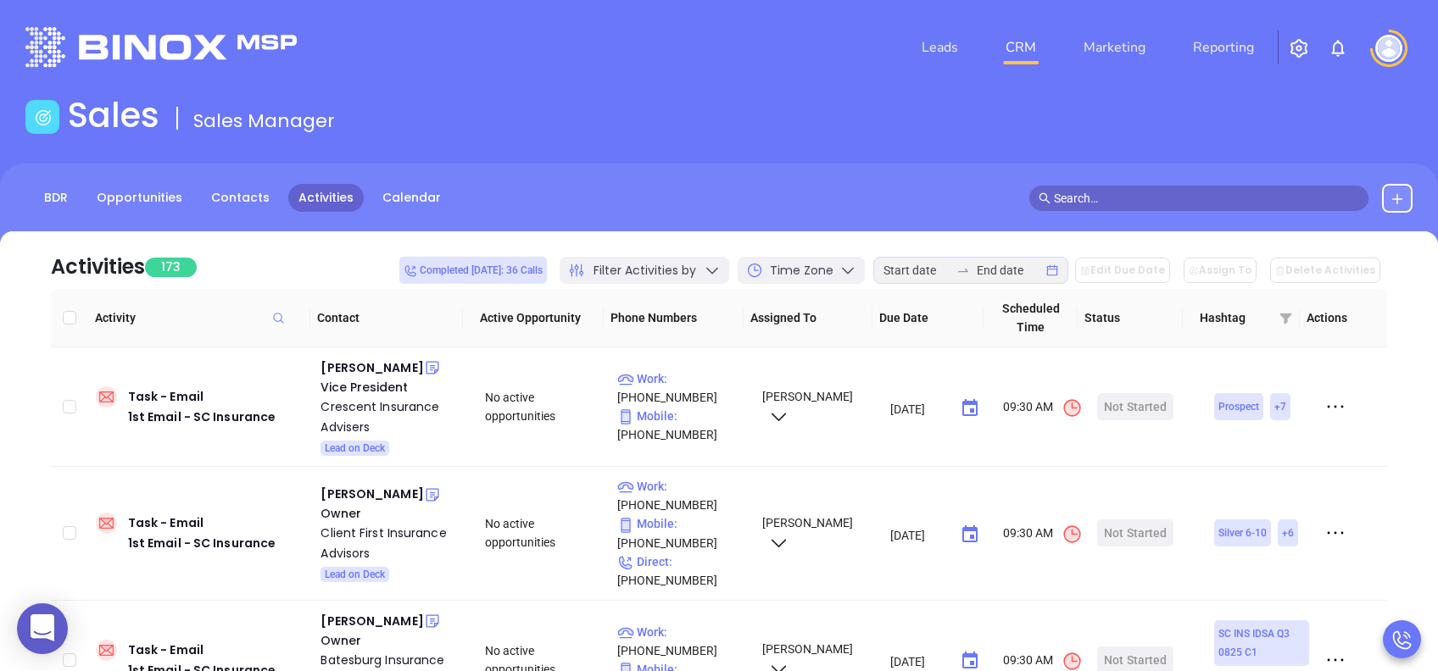
click at [627, 269] on span "Filter Activities by" at bounding box center [644, 271] width 103 height 18
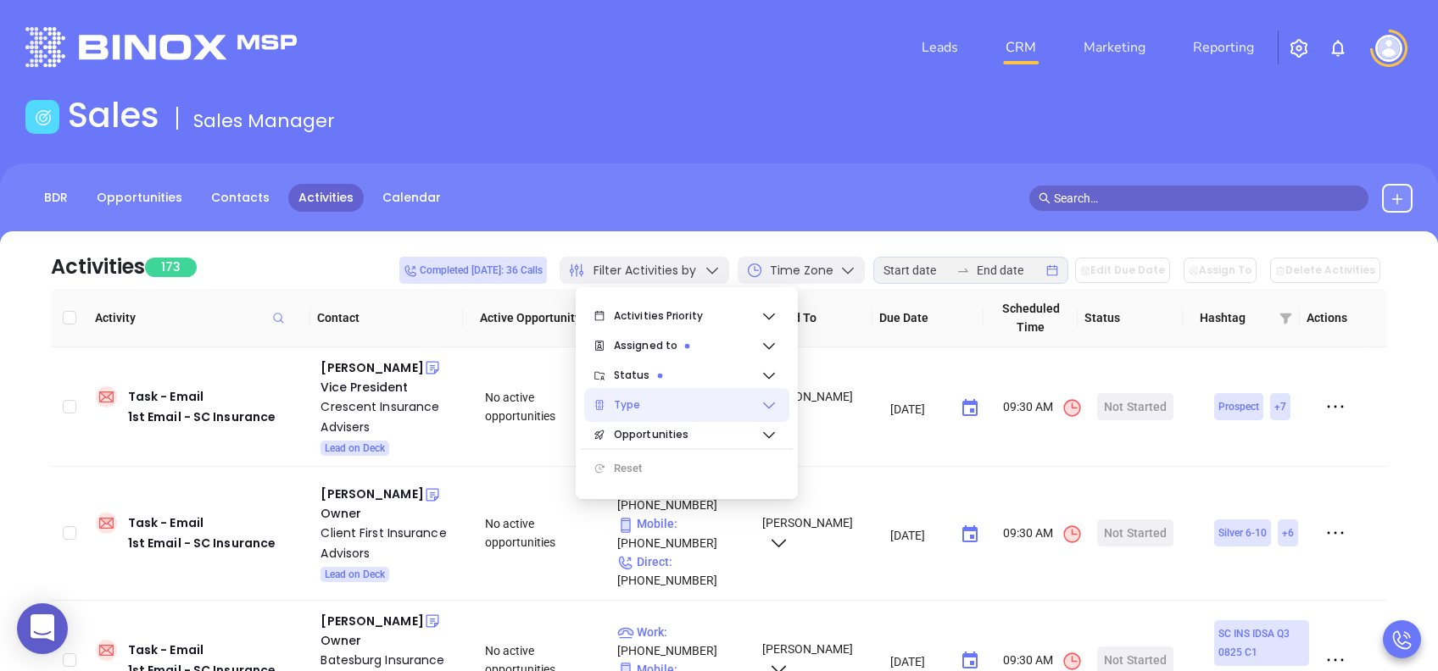
click at [670, 405] on span "Type" at bounding box center [687, 405] width 147 height 34
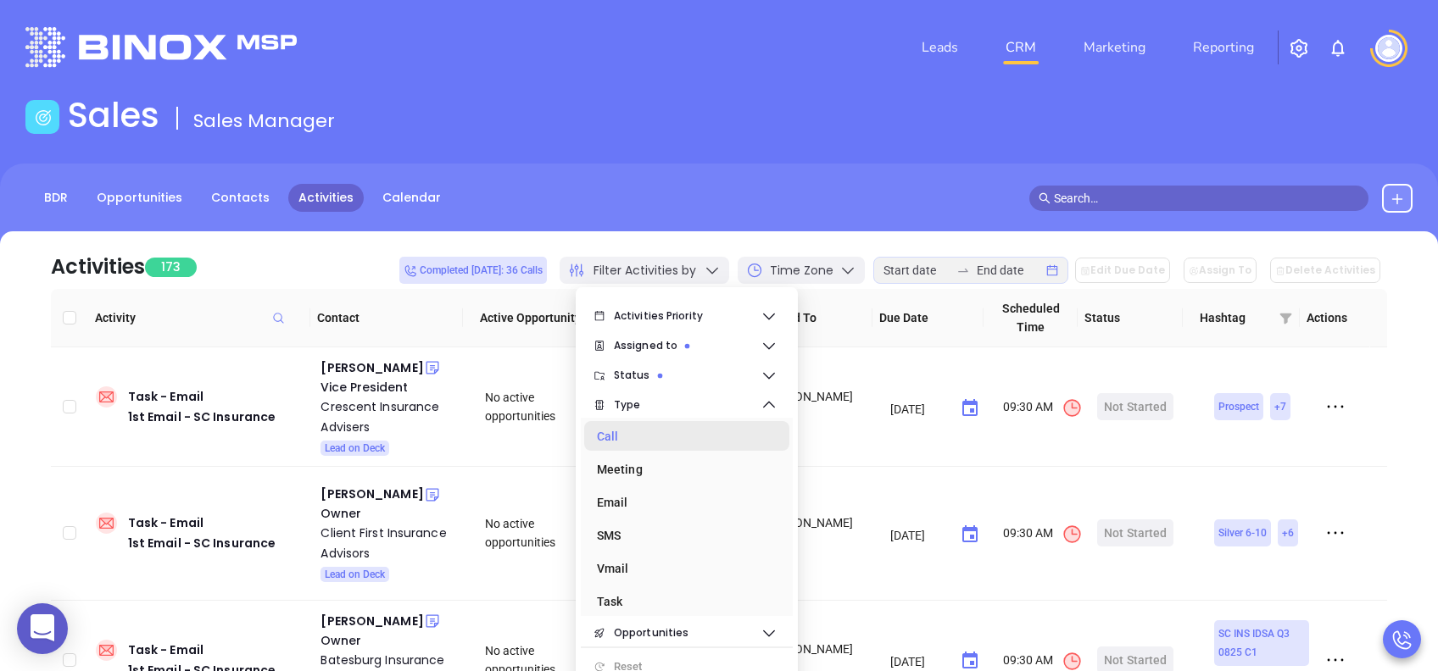
click at [645, 441] on div "Call" at bounding box center [682, 437] width 170 height 34
click at [662, 408] on span "Type" at bounding box center [687, 405] width 147 height 34
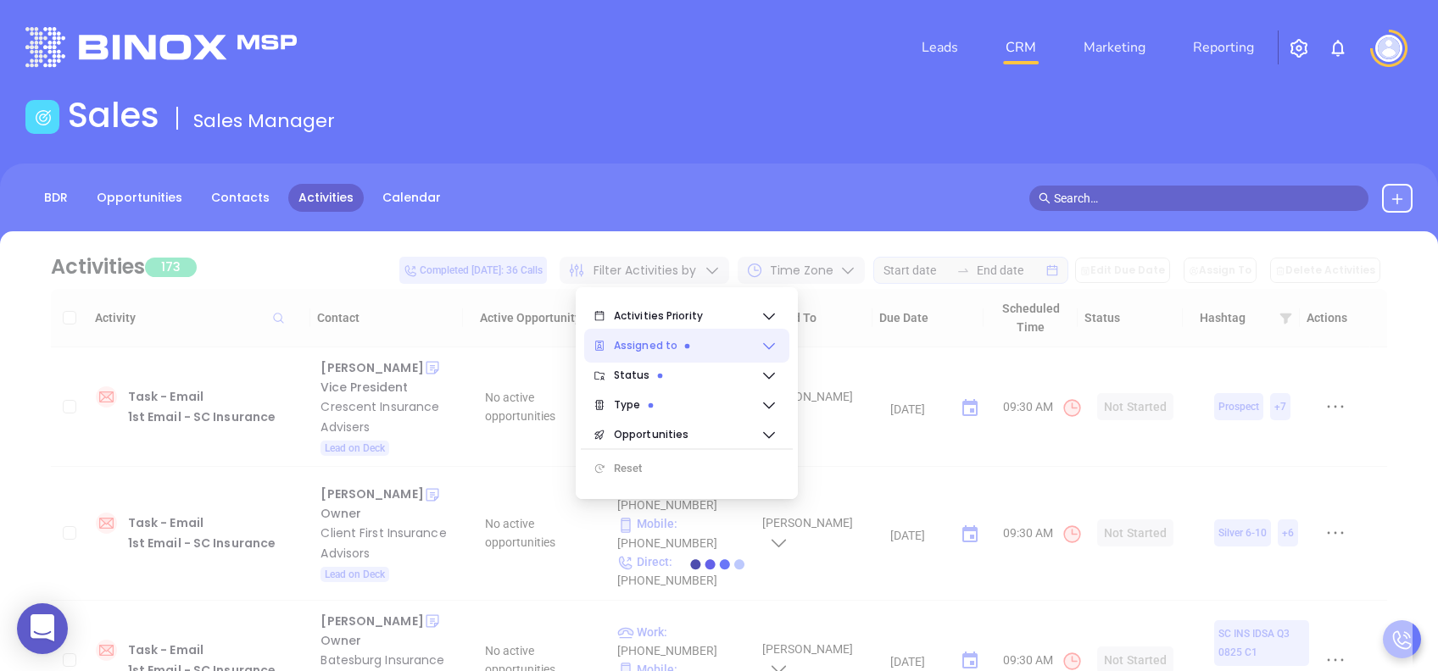
click at [697, 346] on span "Assigned to" at bounding box center [687, 346] width 147 height 34
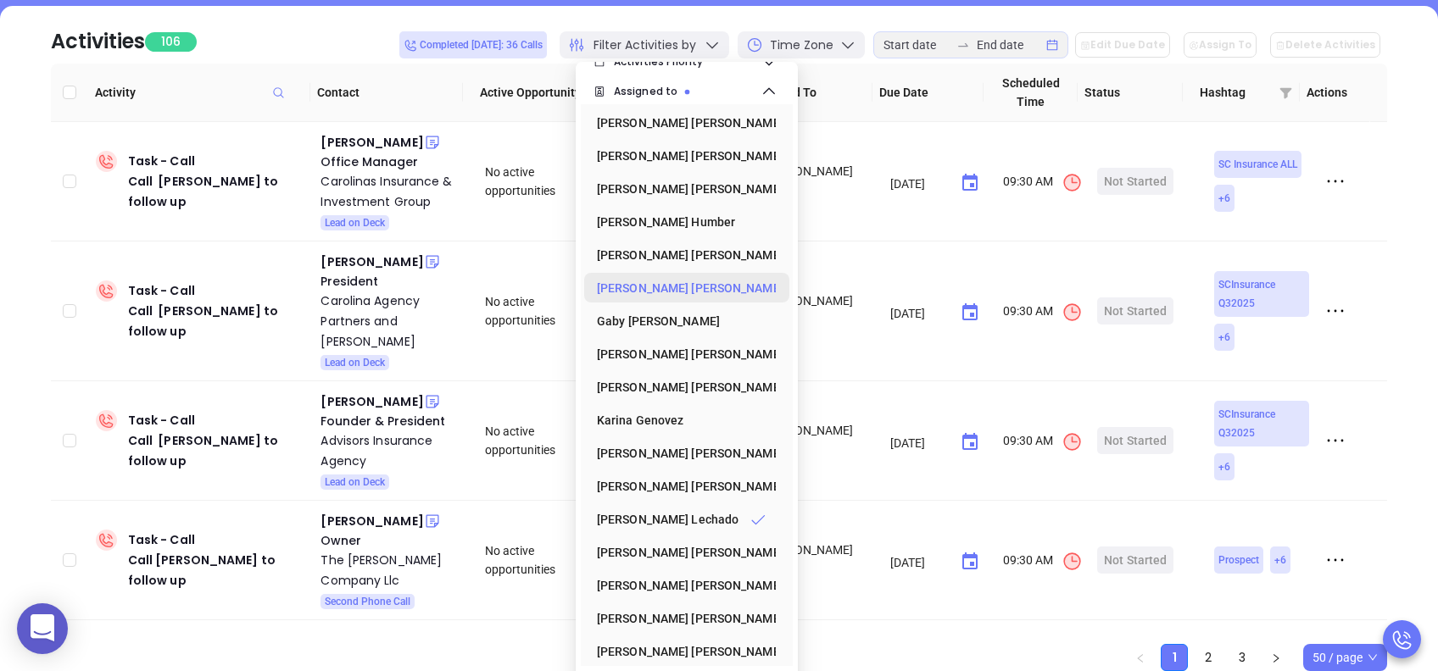
scroll to position [0, 0]
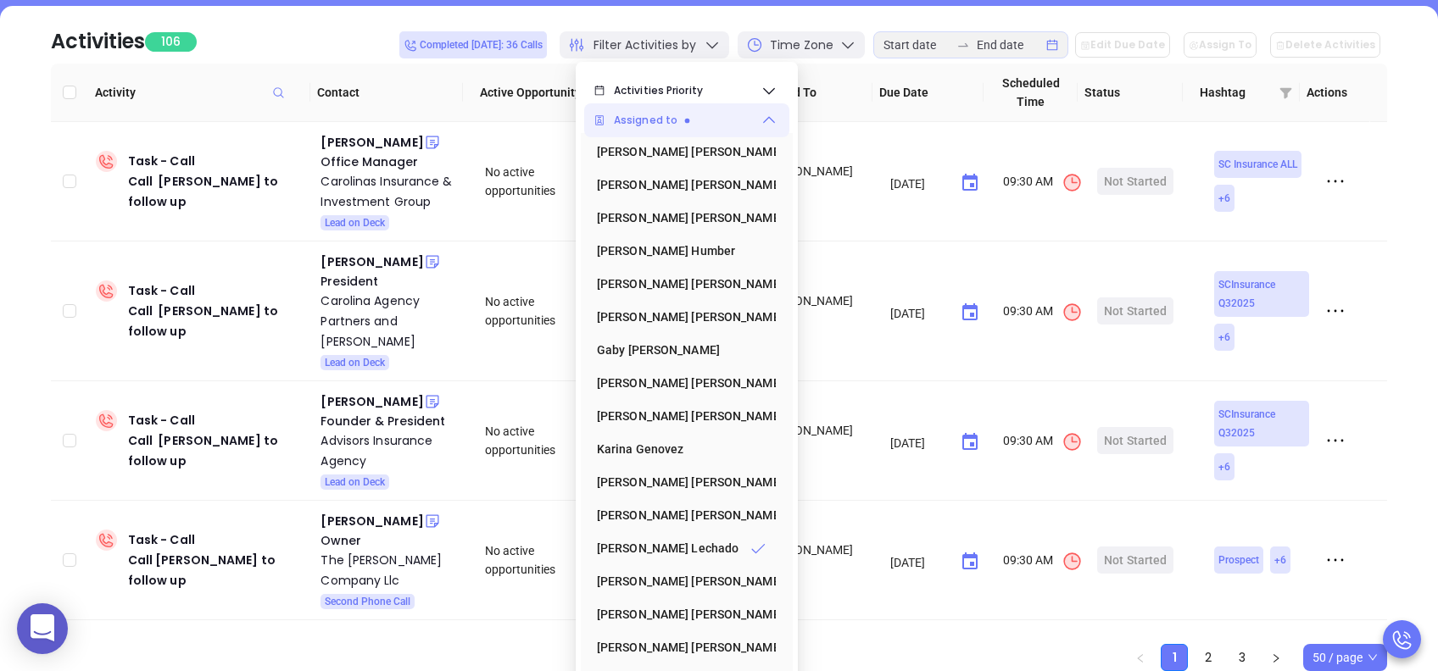
click at [722, 115] on span "Assigned to" at bounding box center [687, 120] width 147 height 34
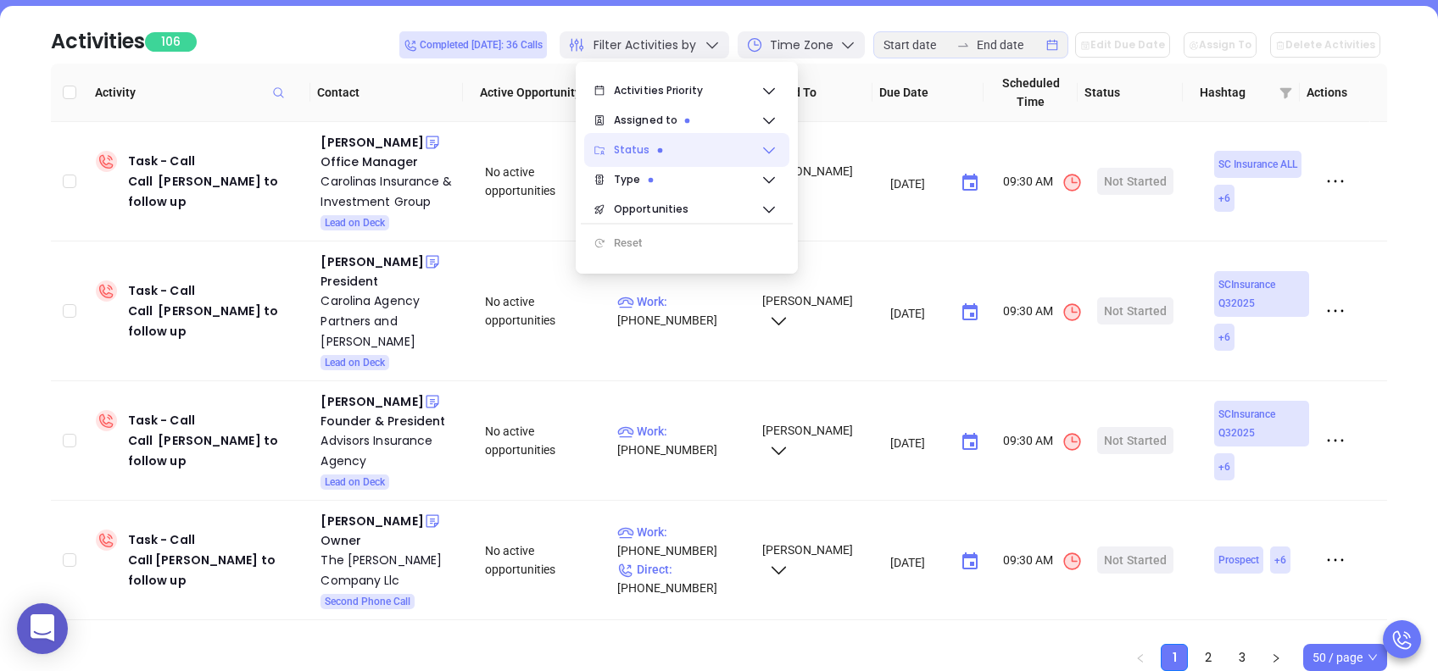
click at [693, 154] on span "Status" at bounding box center [687, 150] width 147 height 34
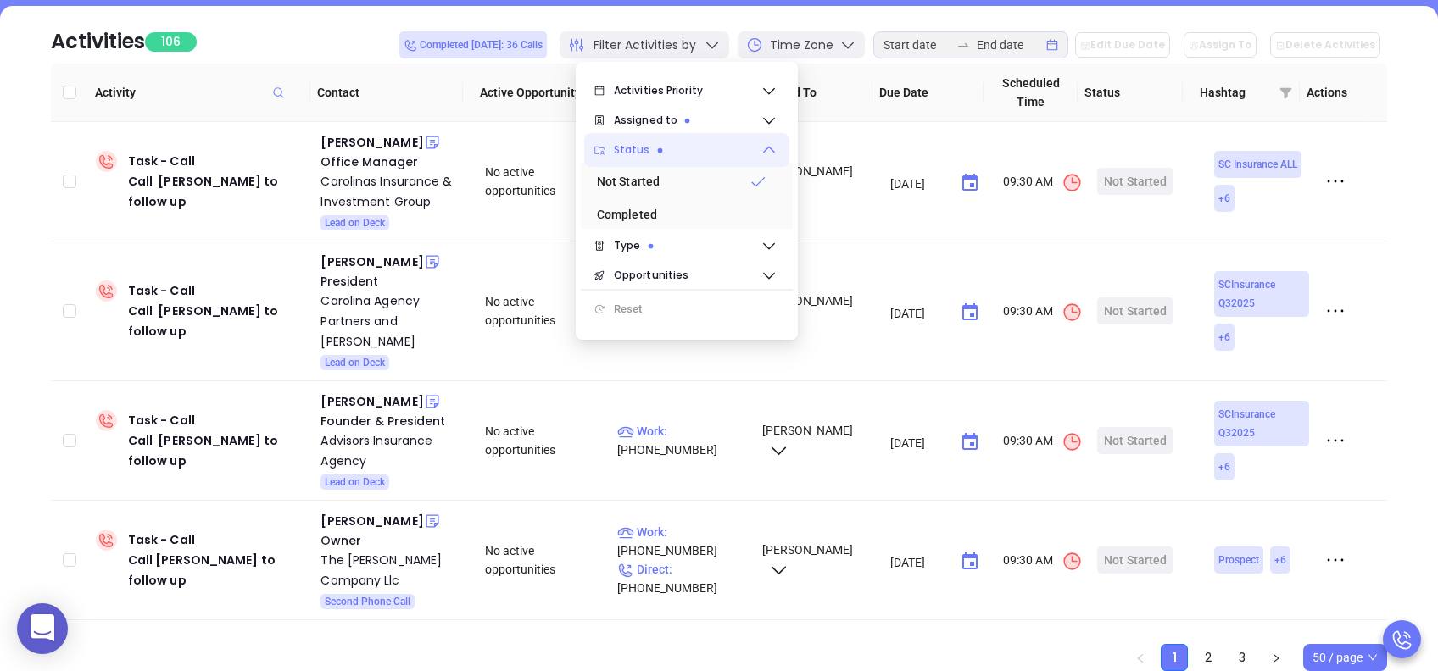
click at [693, 154] on span "Status" at bounding box center [687, 150] width 147 height 34
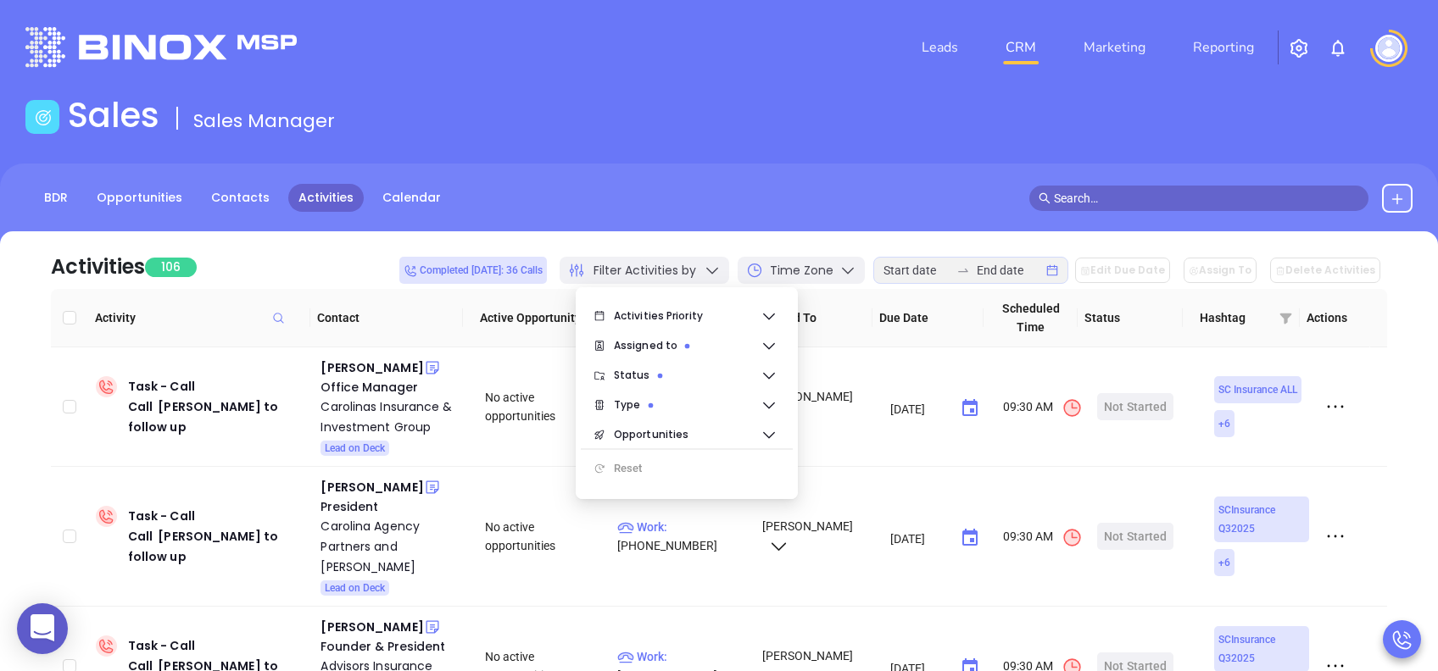
click at [355, 251] on div "Activities 106 Completed today: 36 Calls Filter Activities by Time Zone Edit Du…" at bounding box center [719, 260] width 1336 height 58
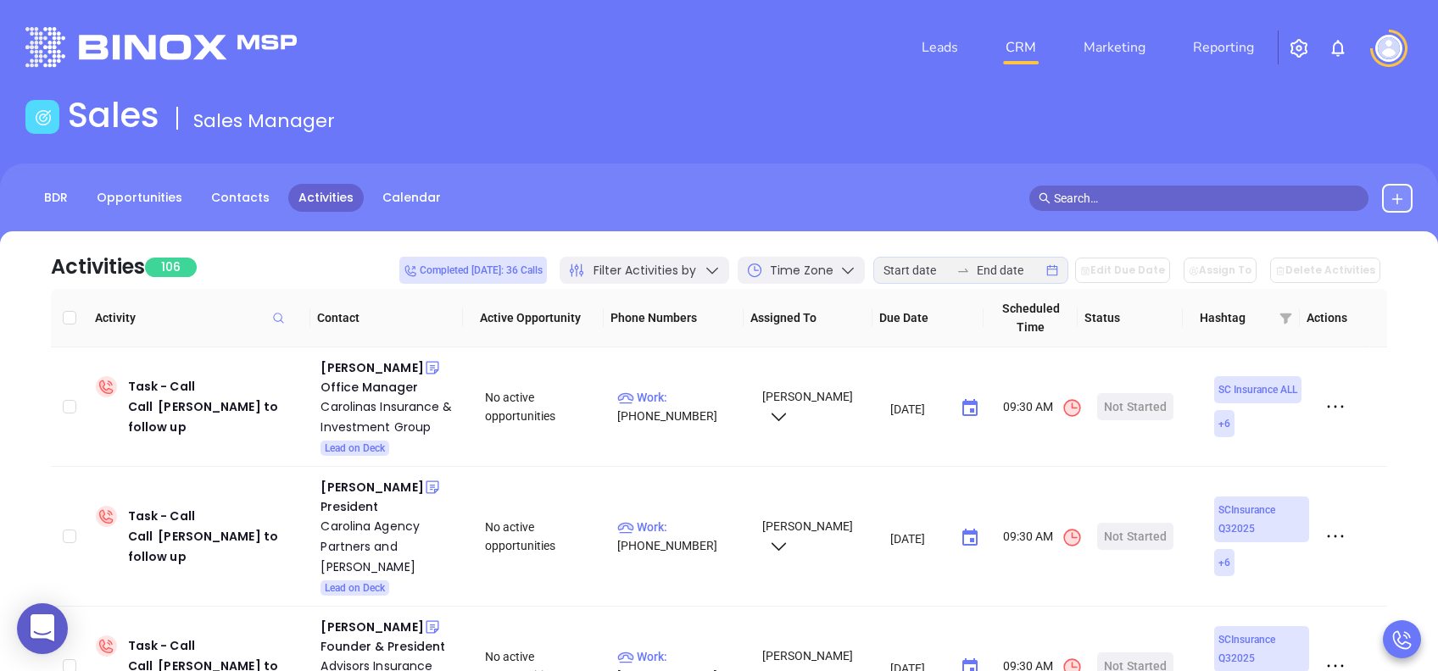
click at [977, 265] on div at bounding box center [963, 271] width 27 height 14
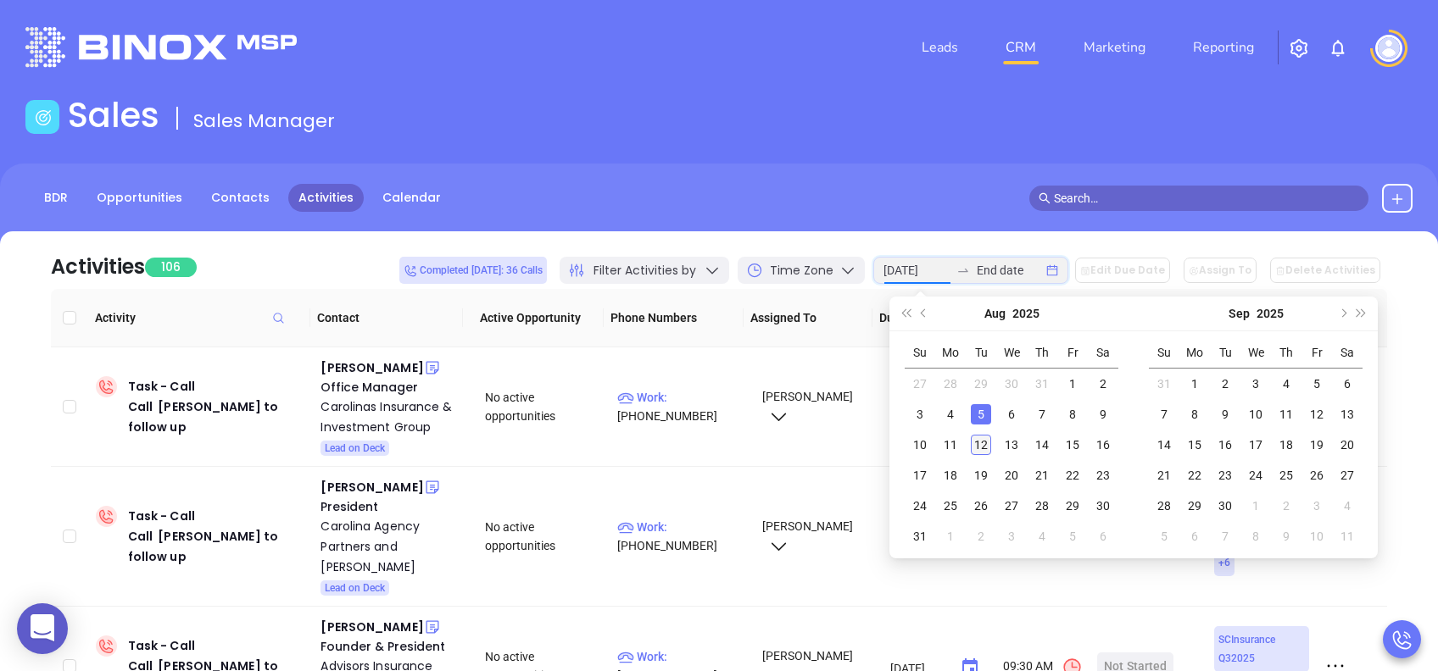
type input "2025-08-12"
click at [983, 443] on div "12" at bounding box center [981, 445] width 20 height 20
type input "2025-08-12"
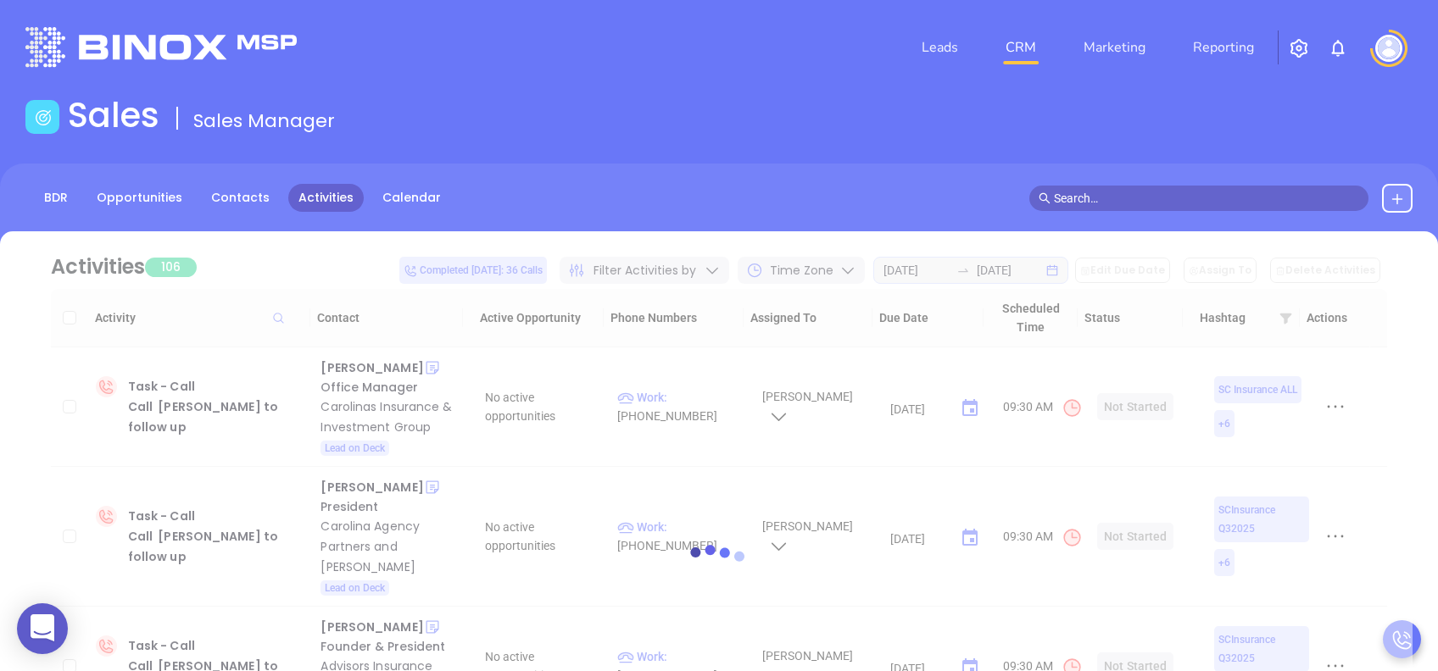
drag, startPoint x: 983, startPoint y: 443, endPoint x: 887, endPoint y: 198, distance: 262.3
click at [887, 198] on div "BDR Opportunities Contacts Activities Calendar" at bounding box center [719, 198] width 1438 height 29
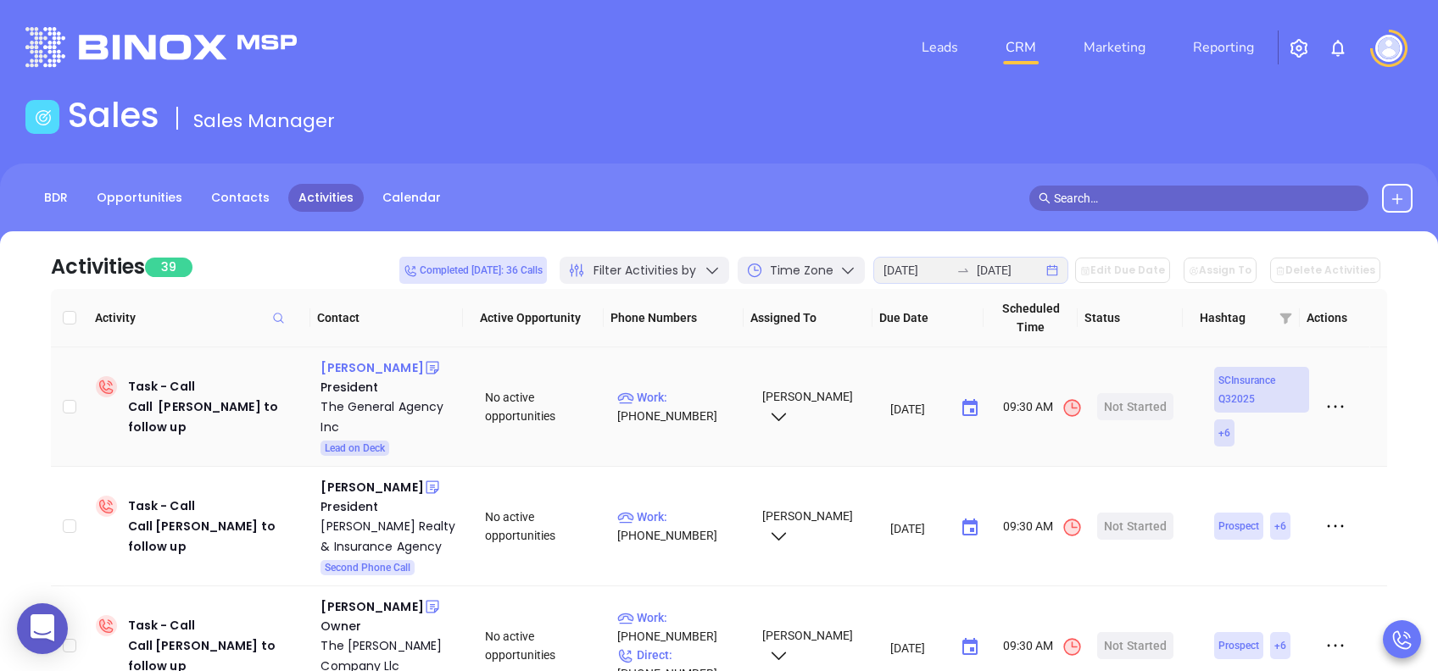
click at [359, 365] on div "John D Cappelmann" at bounding box center [371, 368] width 103 height 20
click at [367, 428] on div "The General Agency Inc" at bounding box center [390, 417] width 141 height 41
click at [1138, 413] on div "Start Now" at bounding box center [1135, 406] width 53 height 27
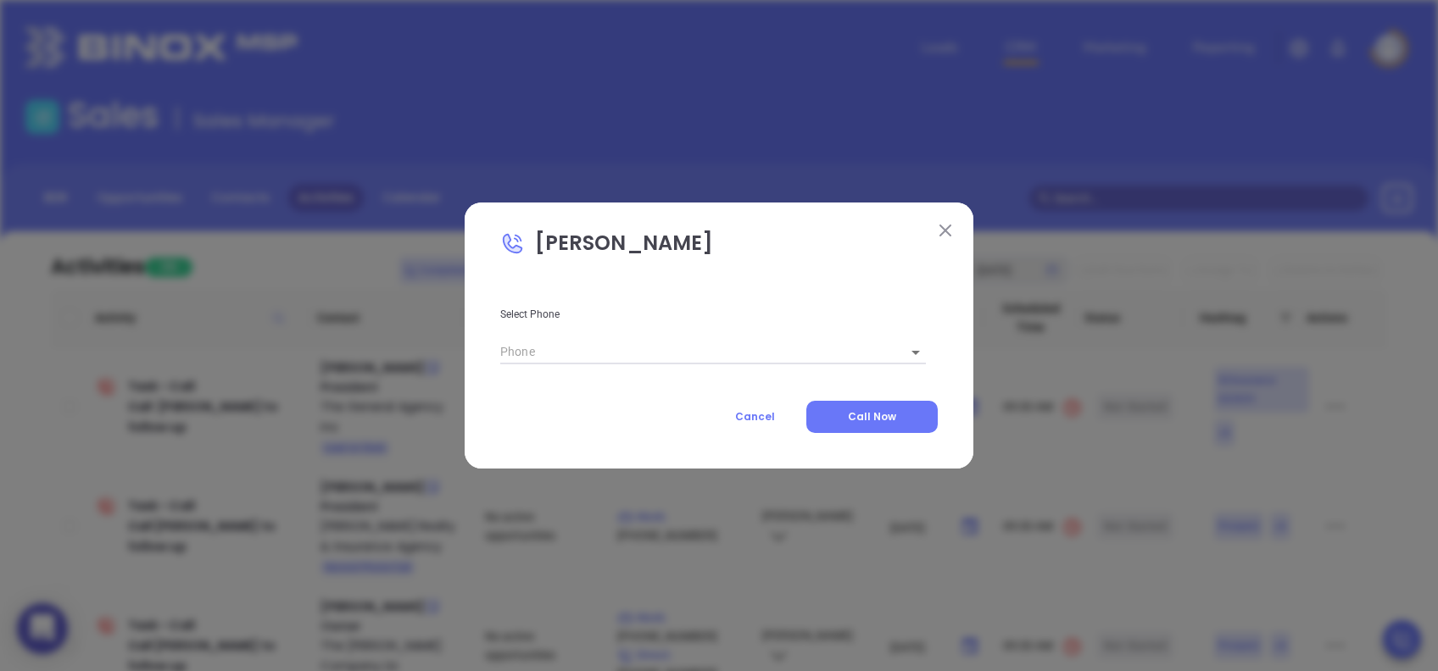
type input "(843) 766-9091"
type input "1"
click at [880, 420] on span "Call Now" at bounding box center [872, 417] width 48 height 14
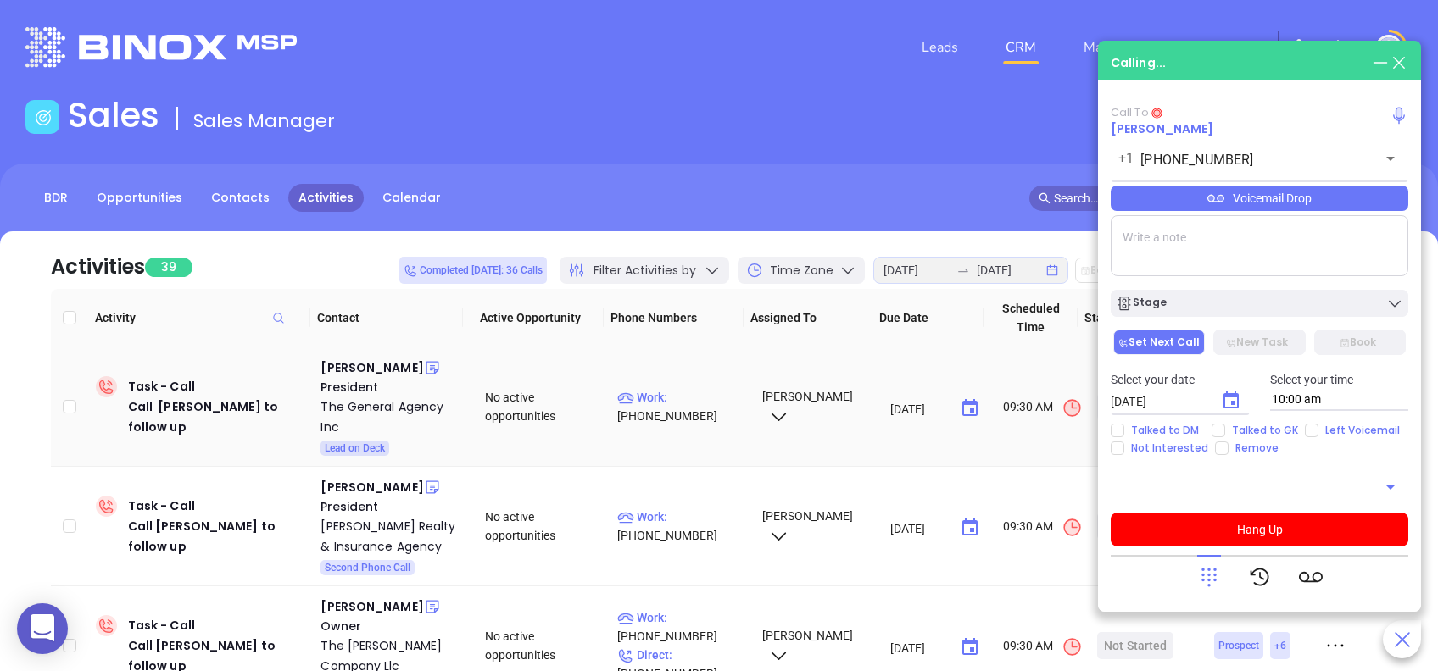
type input "(843) 766-9091"
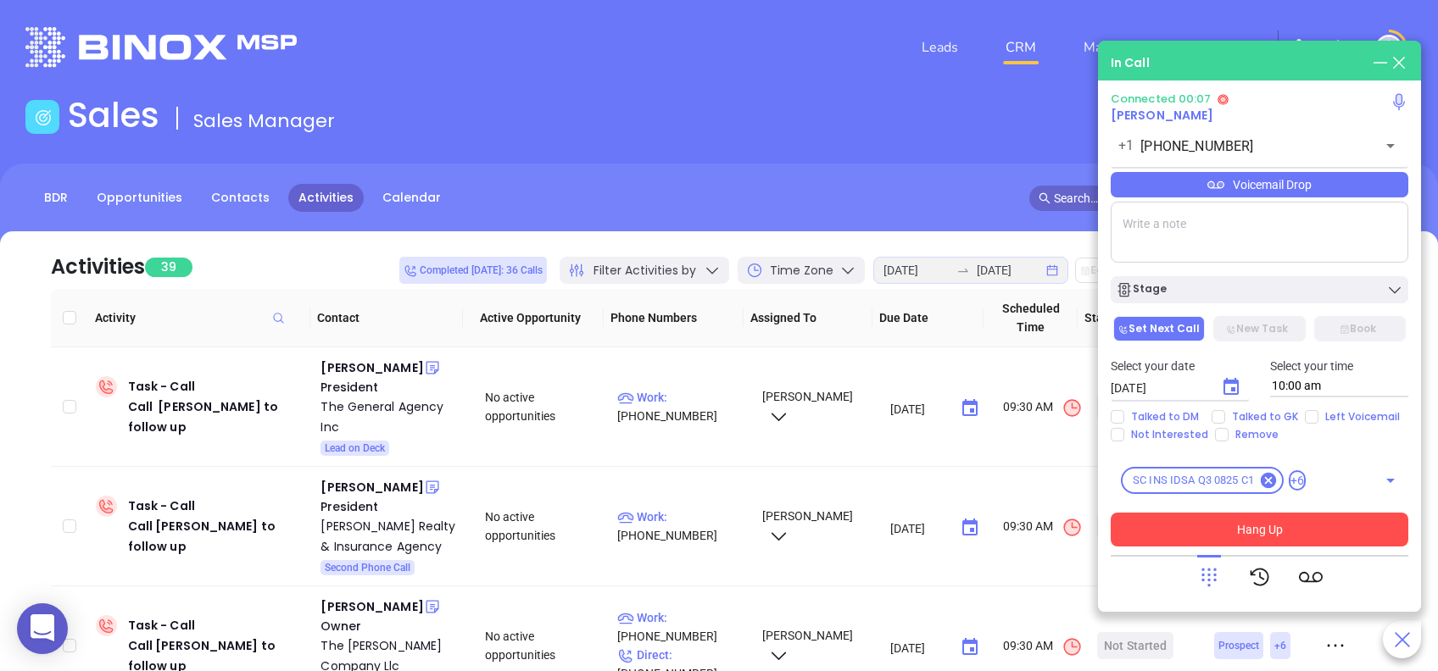
click at [1277, 513] on button "Hang Up" at bounding box center [1260, 530] width 298 height 34
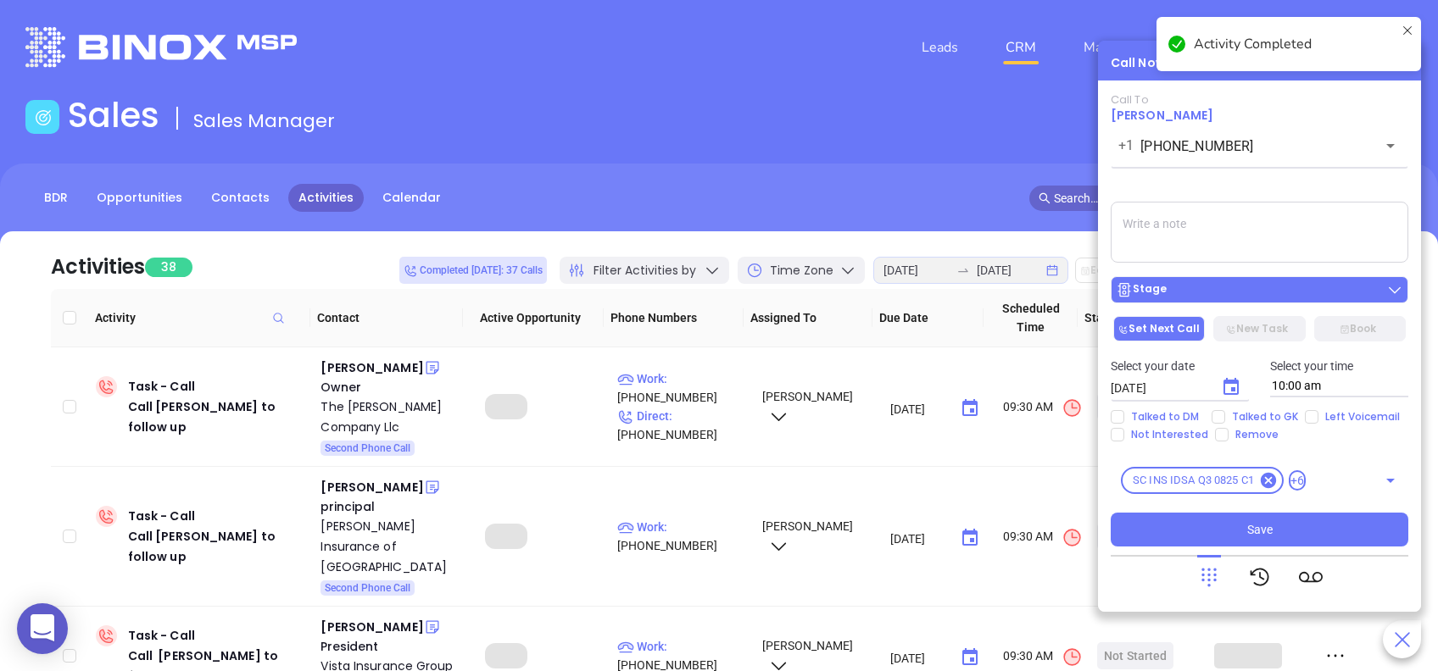
click at [1184, 294] on div "Stage" at bounding box center [1259, 289] width 287 height 17
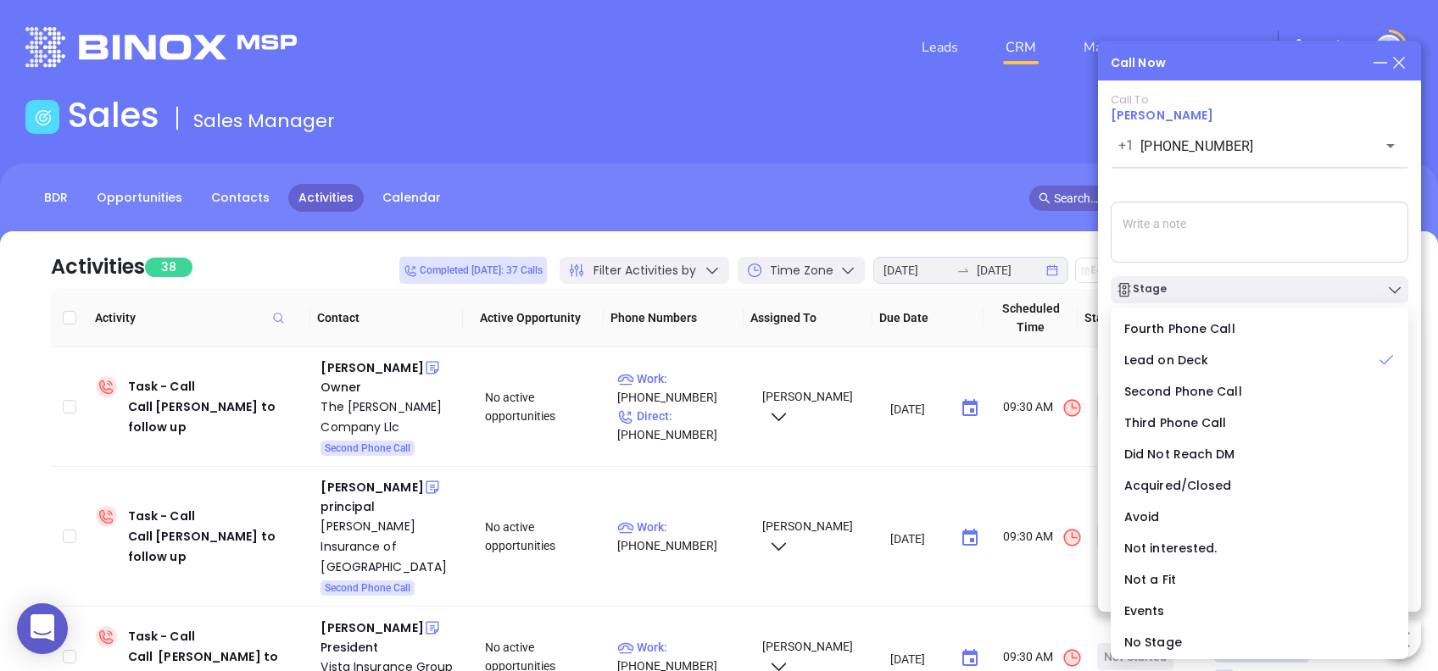
click at [1248, 178] on div "Call To John D Cappelmann +1 (843) 766-9091 ​ Voicemail Drop Stage Set Next Cal…" at bounding box center [1260, 320] width 298 height 454
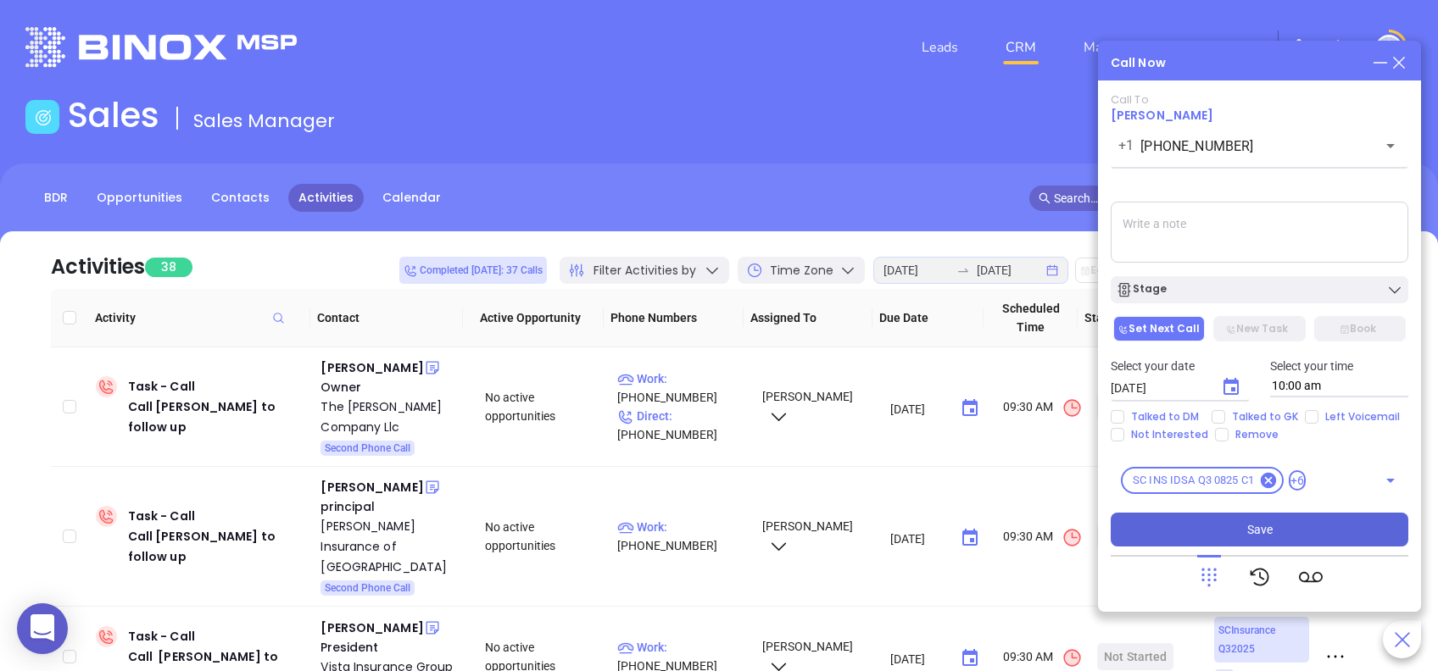
click at [1303, 531] on button "Save" at bounding box center [1260, 530] width 298 height 34
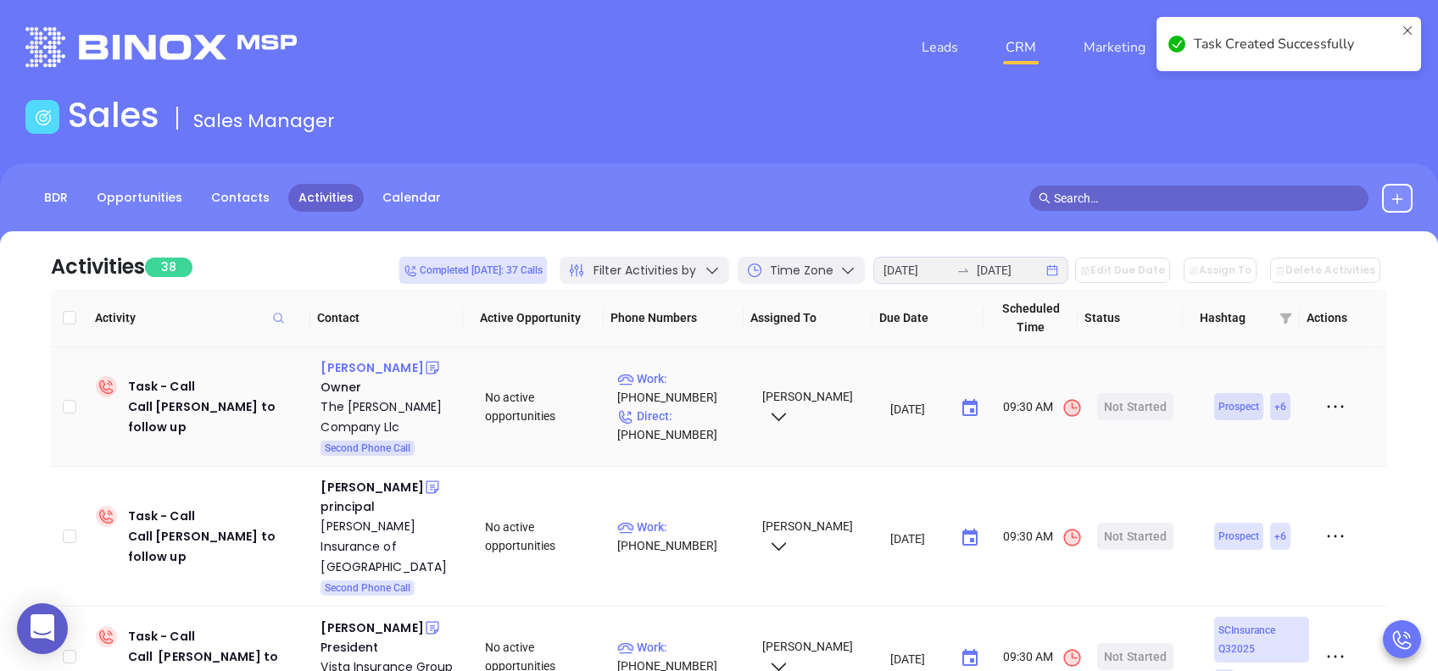
click at [373, 365] on div "[PERSON_NAME]" at bounding box center [371, 368] width 103 height 20
click at [383, 404] on div "The [PERSON_NAME] Company Llc" at bounding box center [390, 417] width 141 height 41
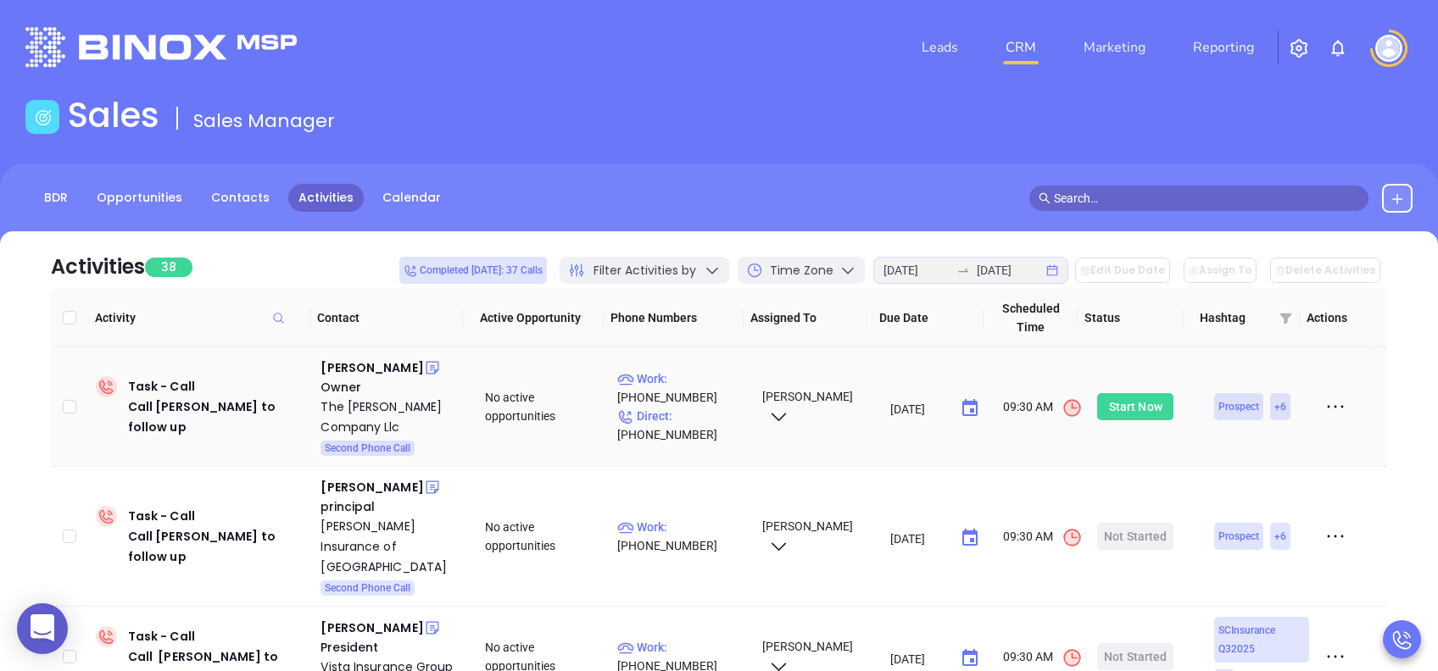
click at [1126, 415] on div "Start Now" at bounding box center [1135, 406] width 53 height 27
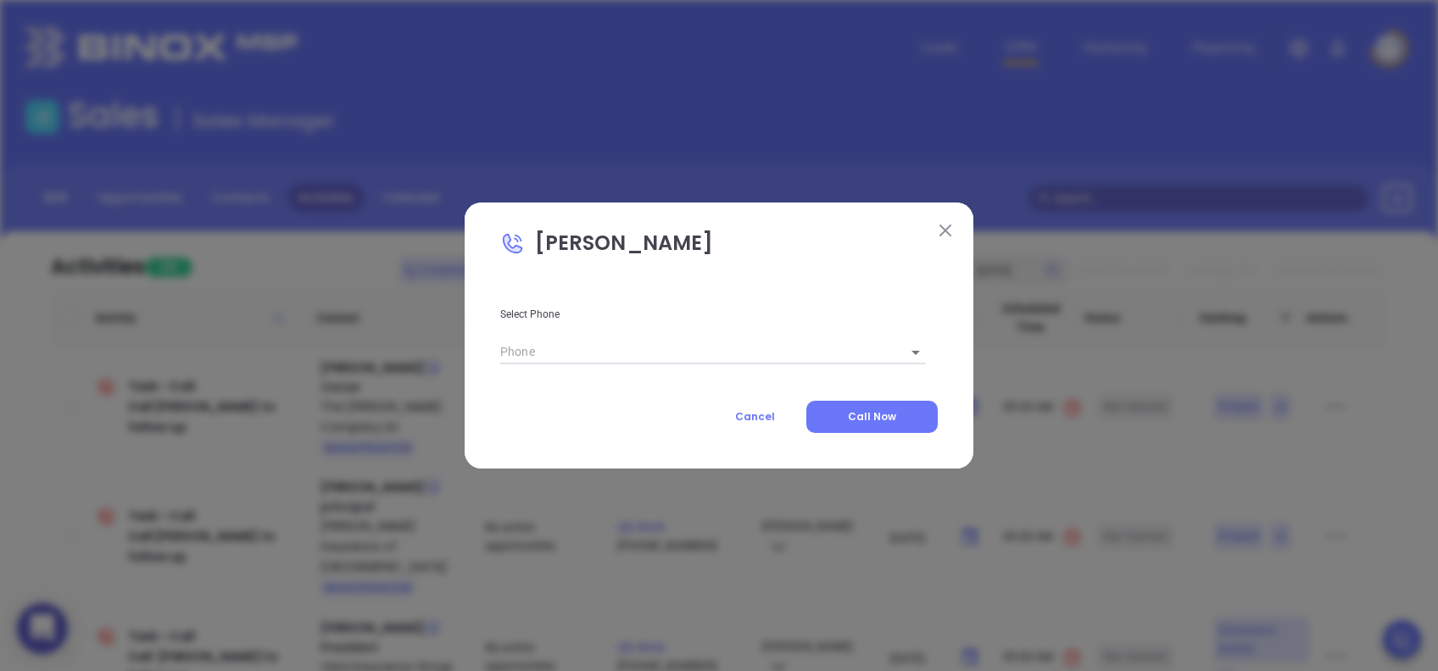
type input "[PHONE_NUMBER]"
type input "1"
click at [880, 412] on span "Call Now" at bounding box center [872, 417] width 48 height 14
type input "[PHONE_NUMBER]"
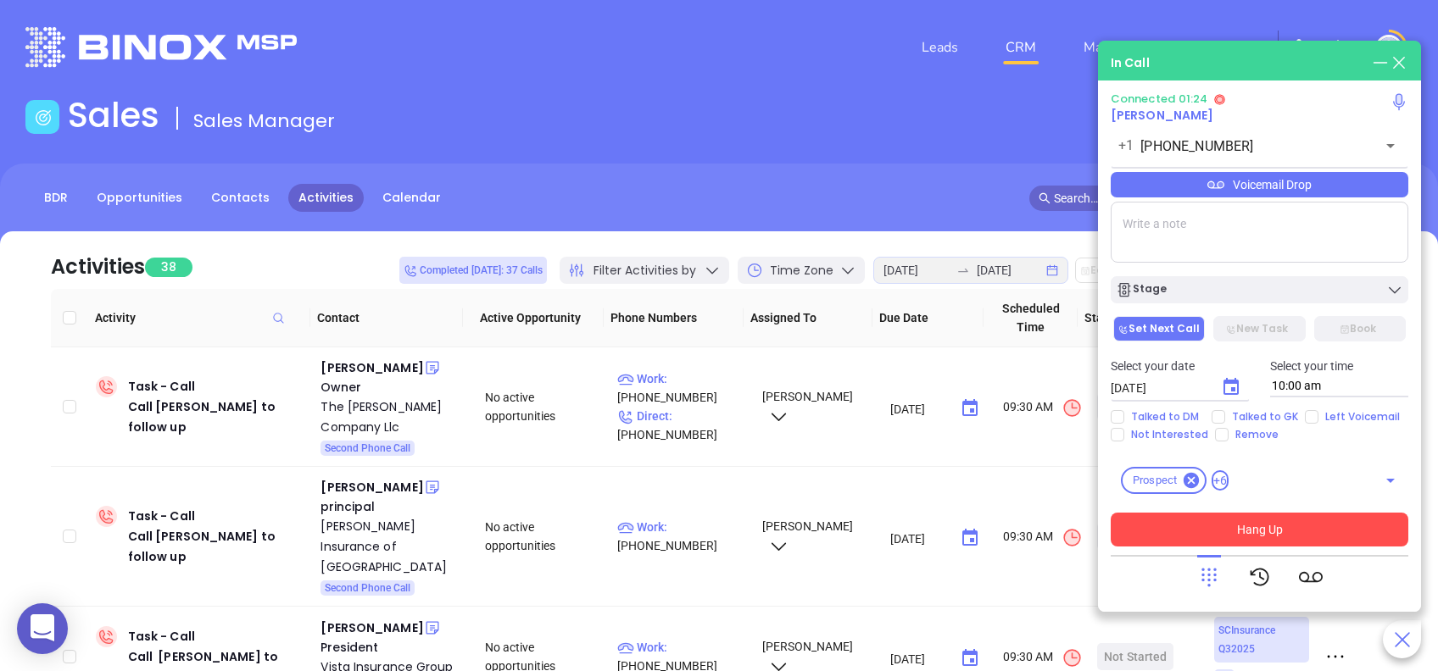
click at [1350, 522] on button "Hang Up" at bounding box center [1260, 530] width 298 height 34
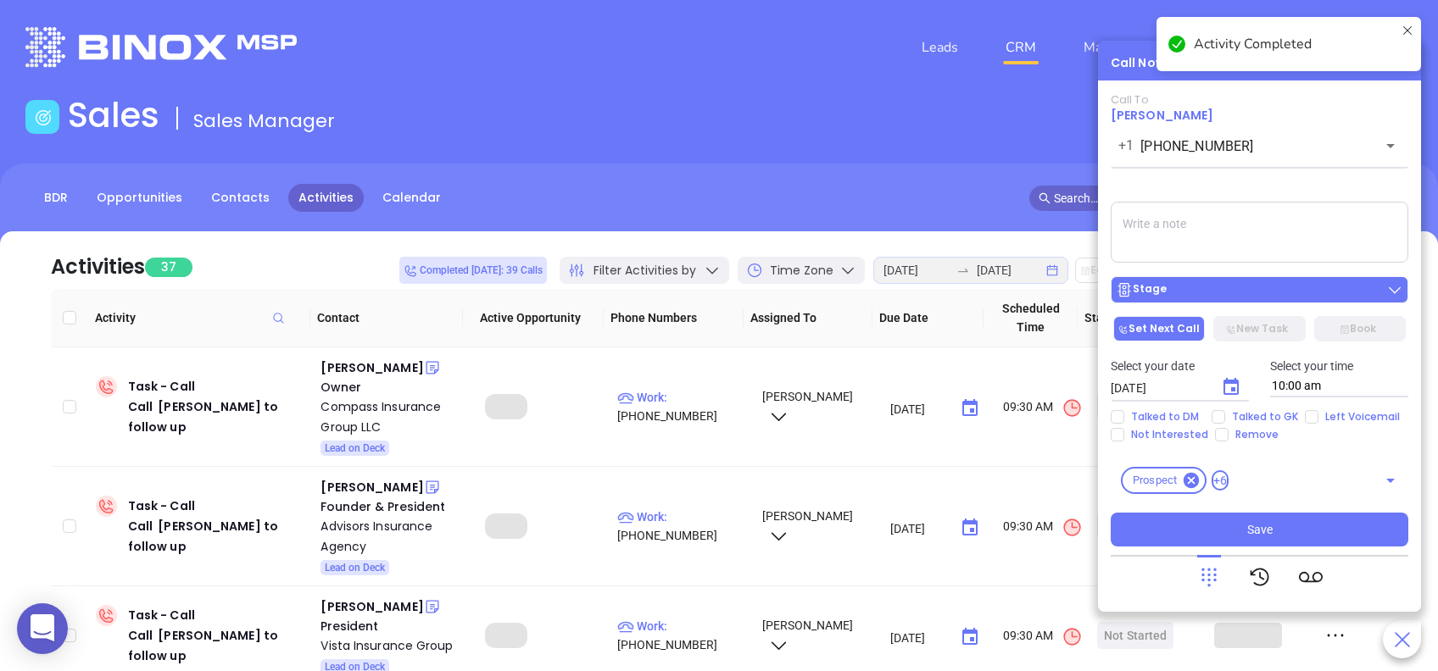
click at [1181, 290] on div "Stage" at bounding box center [1259, 289] width 287 height 17
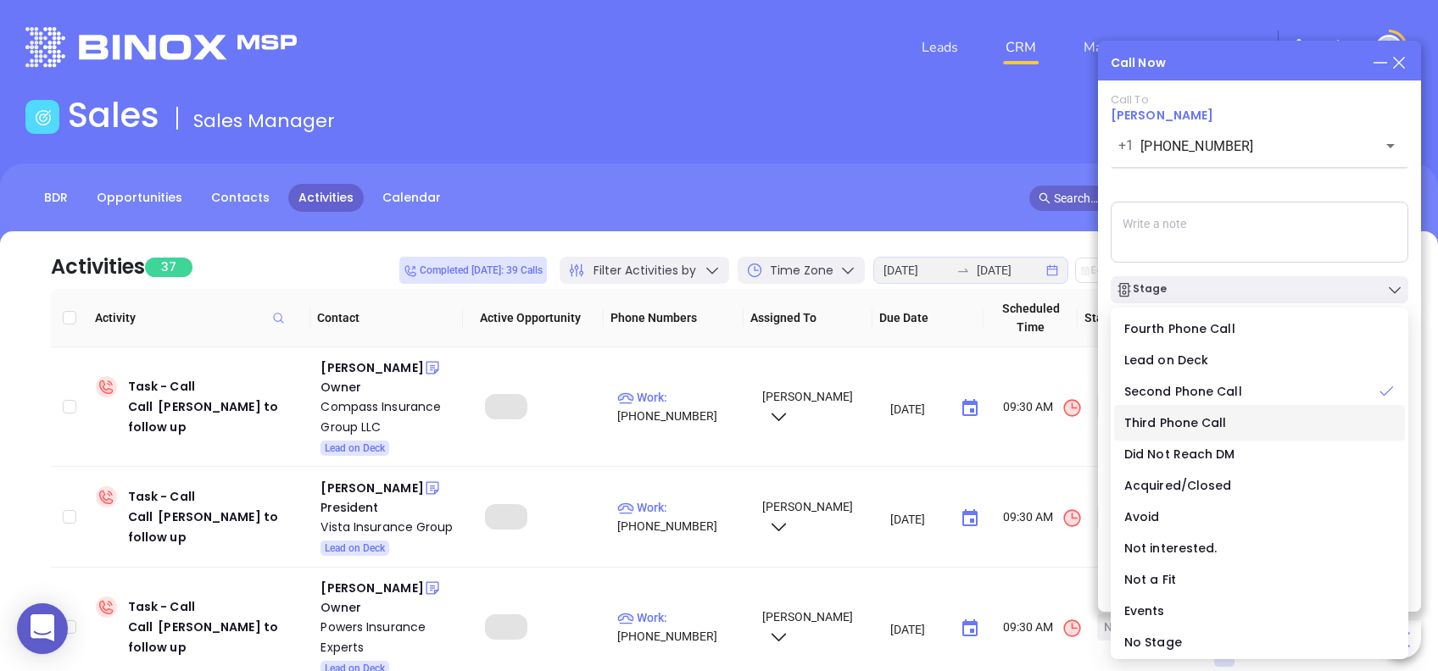
click at [1189, 427] on span "Third Phone Call" at bounding box center [1175, 423] width 103 height 17
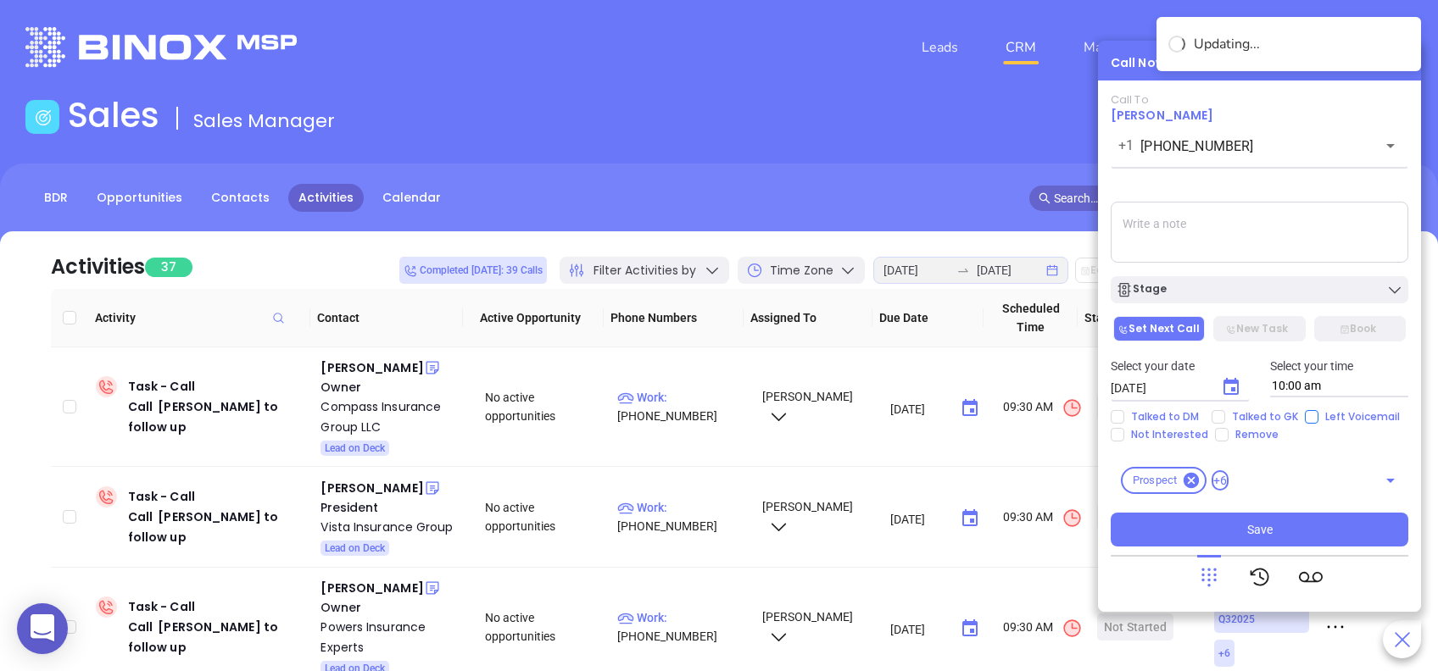
click at [1307, 414] on input "Left Voicemail" at bounding box center [1312, 417] width 14 height 14
checkbox input "true"
click at [1230, 377] on icon "Choose date, selected date is Aug 13, 2025" at bounding box center [1231, 387] width 20 height 20
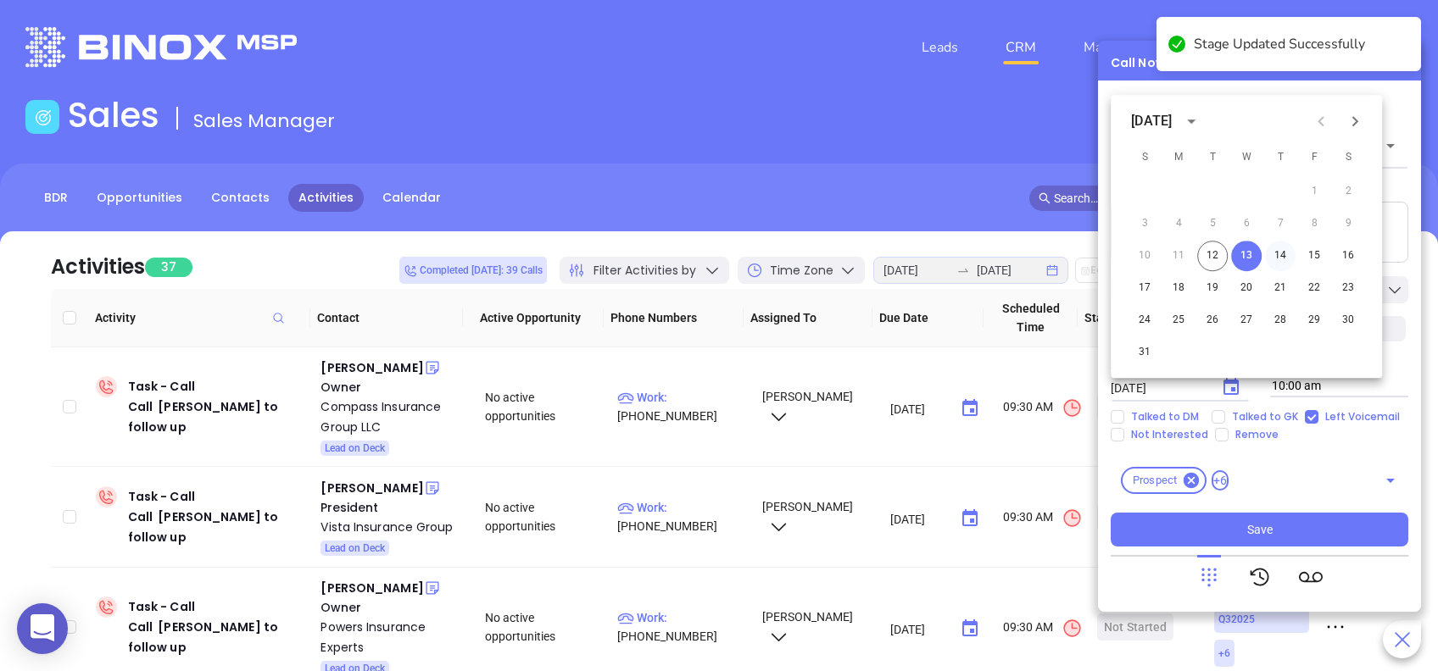
click at [1284, 243] on button "14" at bounding box center [1280, 256] width 31 height 31
type input "08/14/2025"
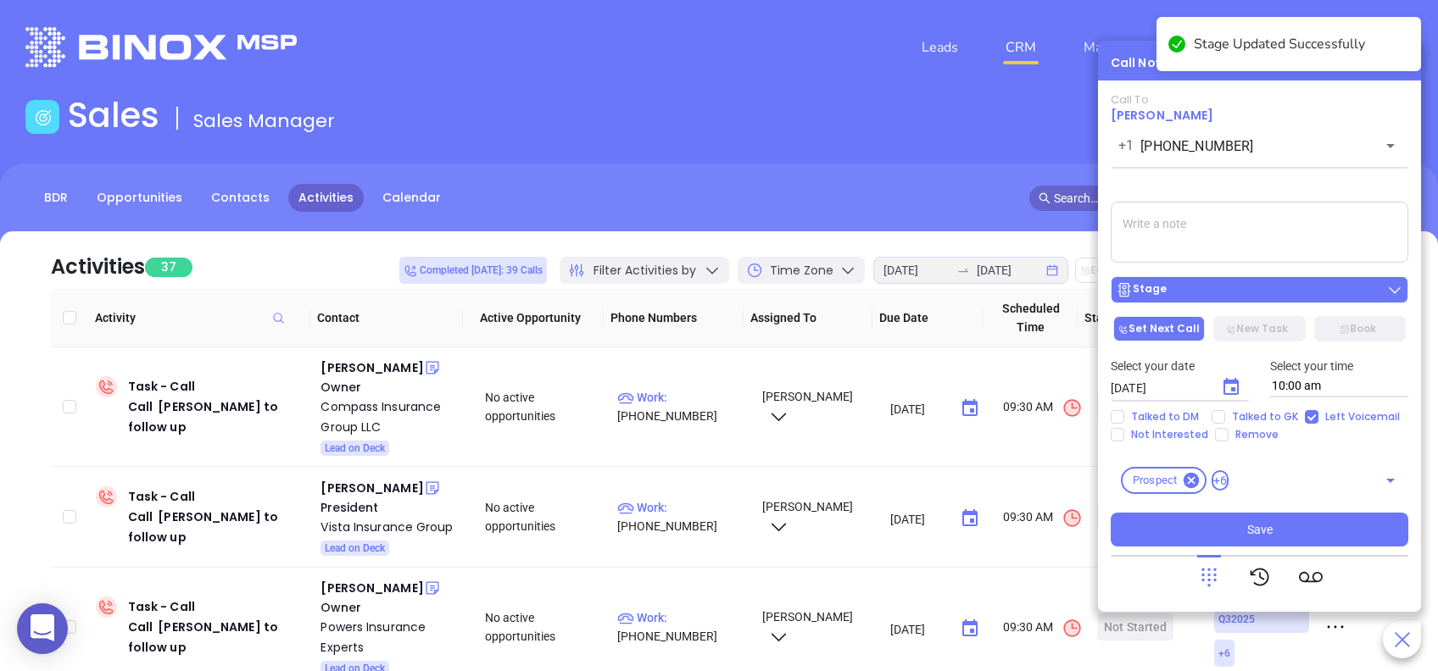
click at [1270, 298] on div "Stage" at bounding box center [1259, 289] width 287 height 17
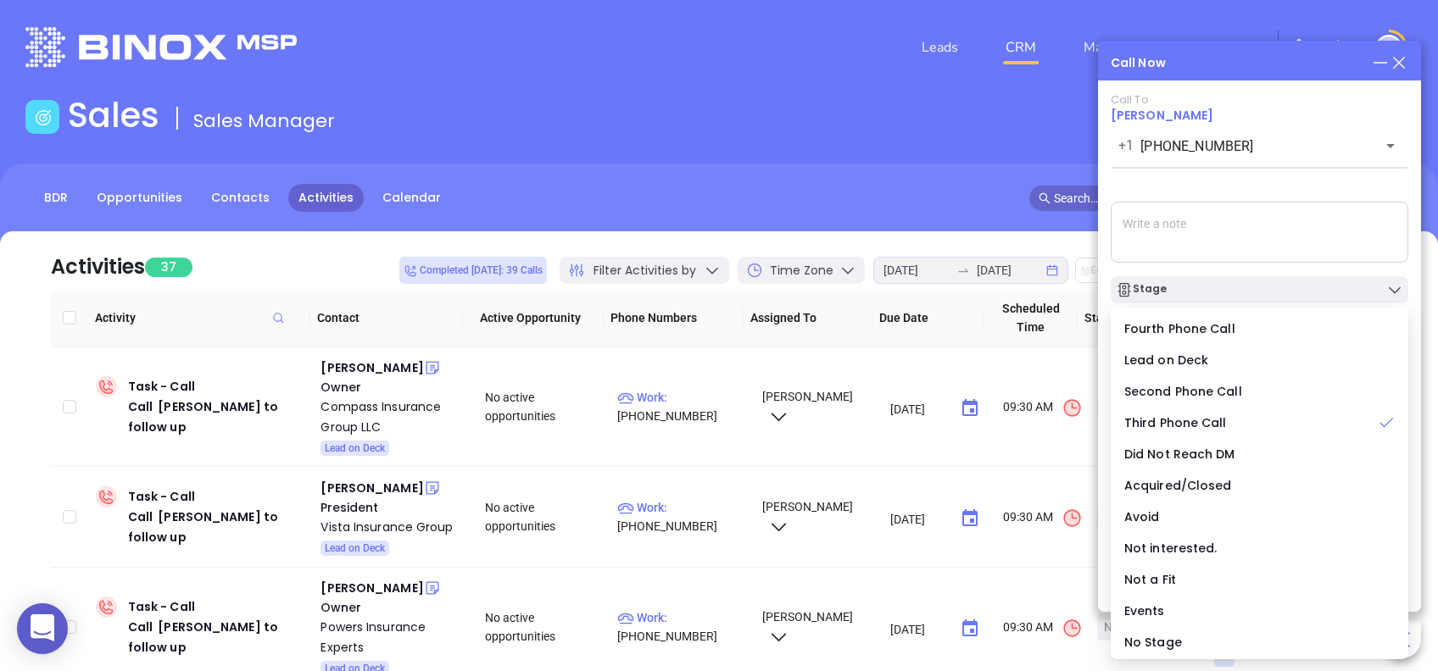
click at [1271, 193] on div "Call To Bill Beattie +1 (864) 271-8080 ​ Voicemail Drop Stage Set Next Call New…" at bounding box center [1260, 320] width 298 height 454
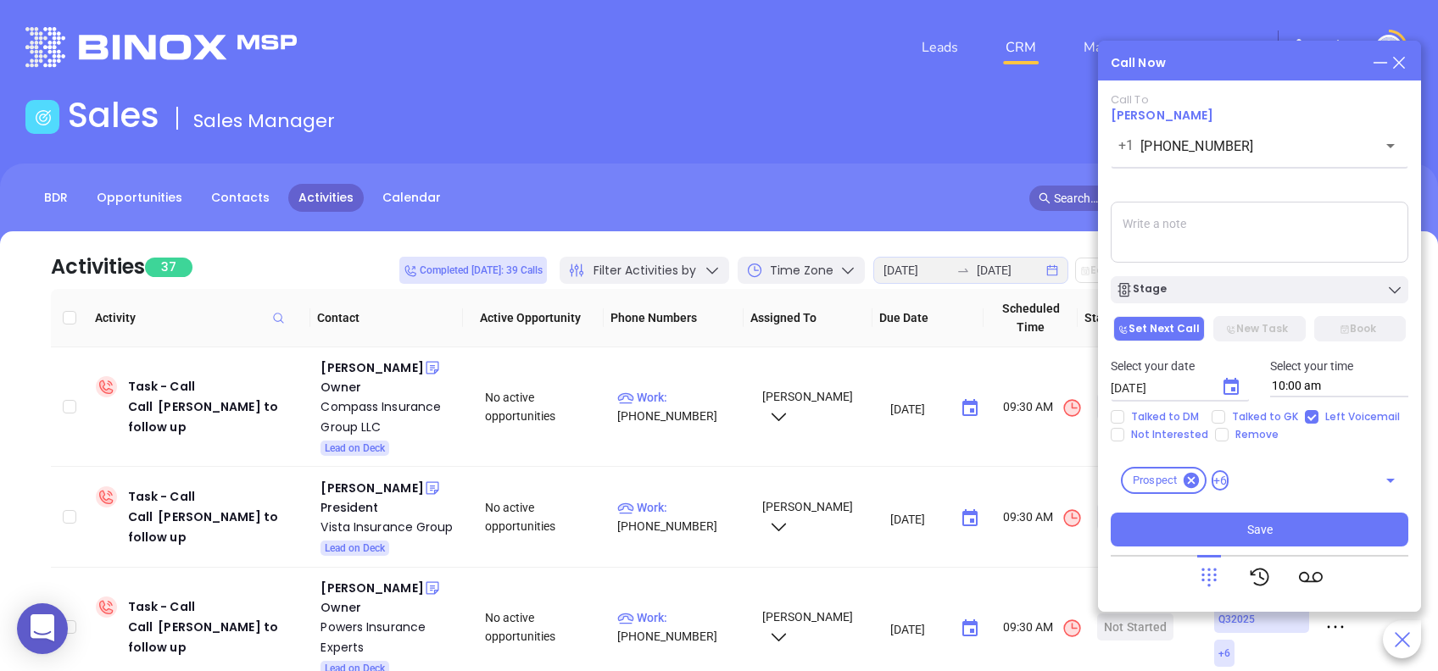
drag, startPoint x: 1315, startPoint y: 522, endPoint x: 1309, endPoint y: 510, distance: 13.3
click at [1315, 523] on button "Save" at bounding box center [1260, 530] width 298 height 34
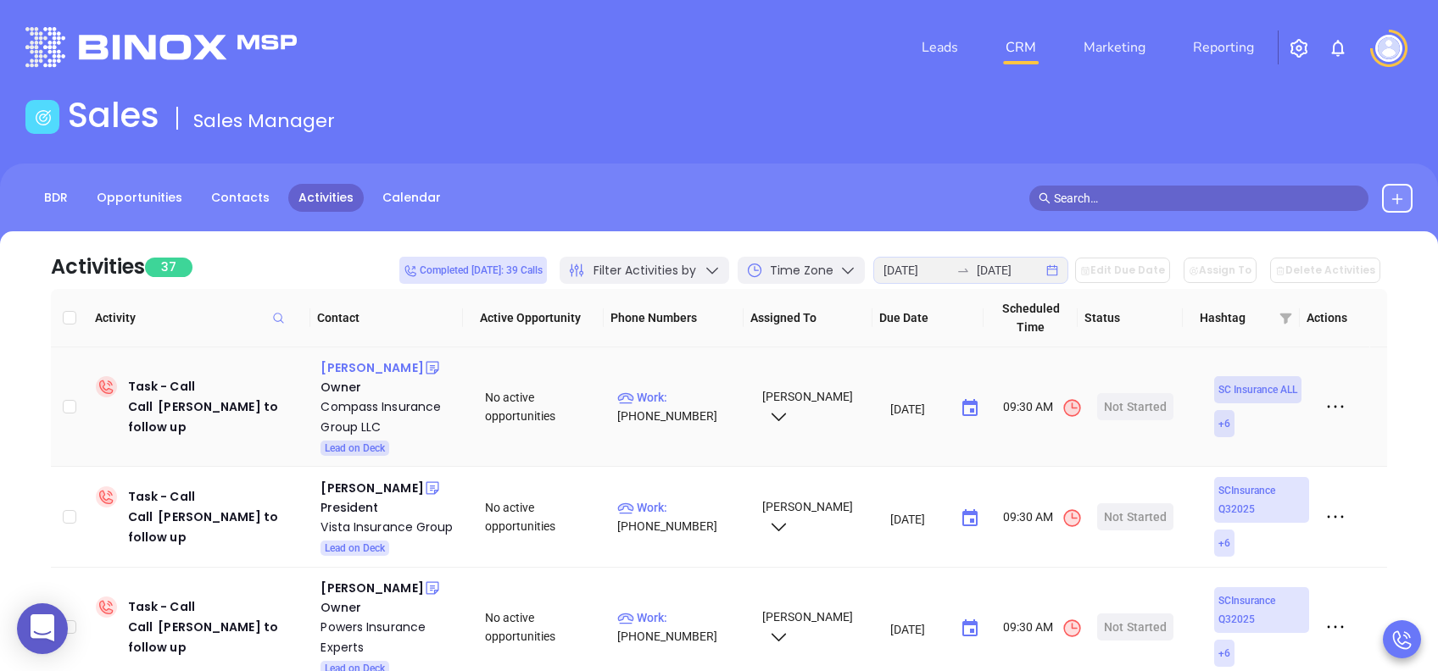
click at [355, 371] on div "James Nittel" at bounding box center [371, 368] width 103 height 20
click at [362, 407] on div "Compass Insurance Group LLC" at bounding box center [390, 417] width 141 height 41
click at [1119, 405] on div "Start Now" at bounding box center [1135, 406] width 53 height 27
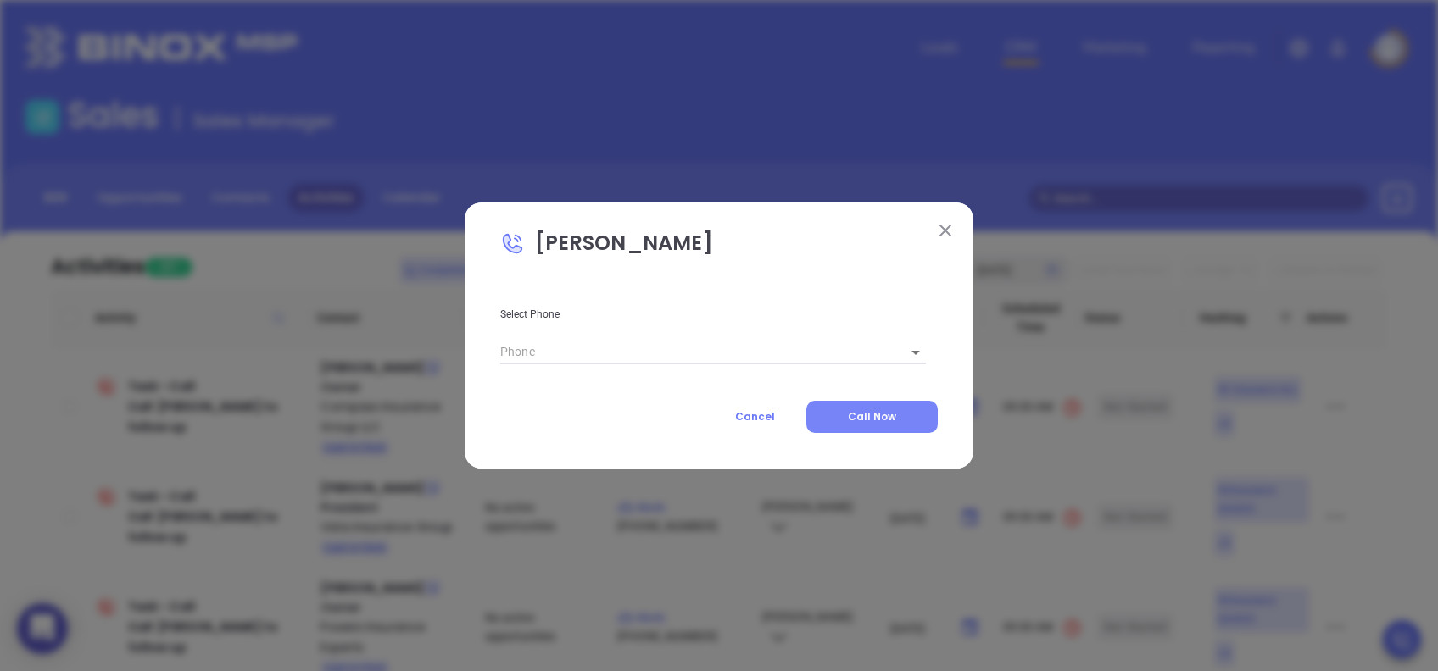
click at [872, 415] on span "Call Now" at bounding box center [872, 417] width 48 height 14
type input "(864) 764-1714"
type input "1"
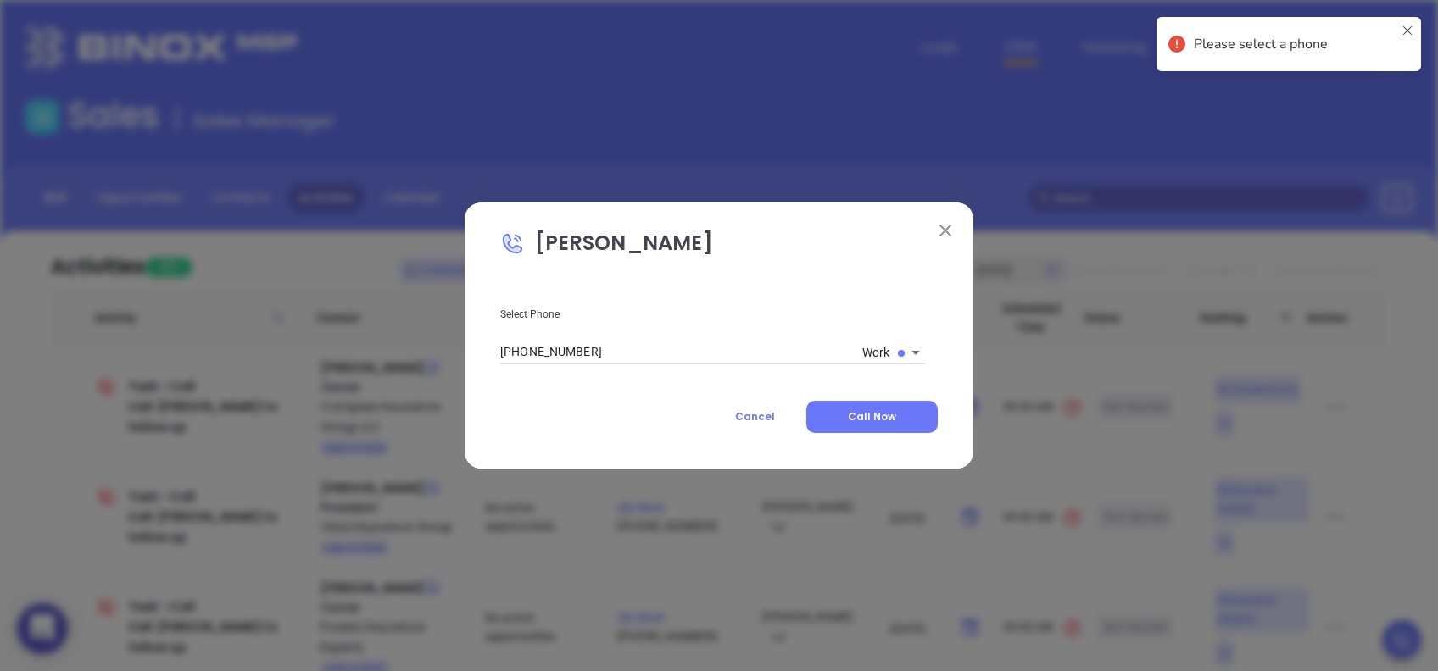
drag, startPoint x: 892, startPoint y: 425, endPoint x: 898, endPoint y: 443, distance: 18.8
click at [896, 432] on button "Call Now" at bounding box center [871, 417] width 131 height 32
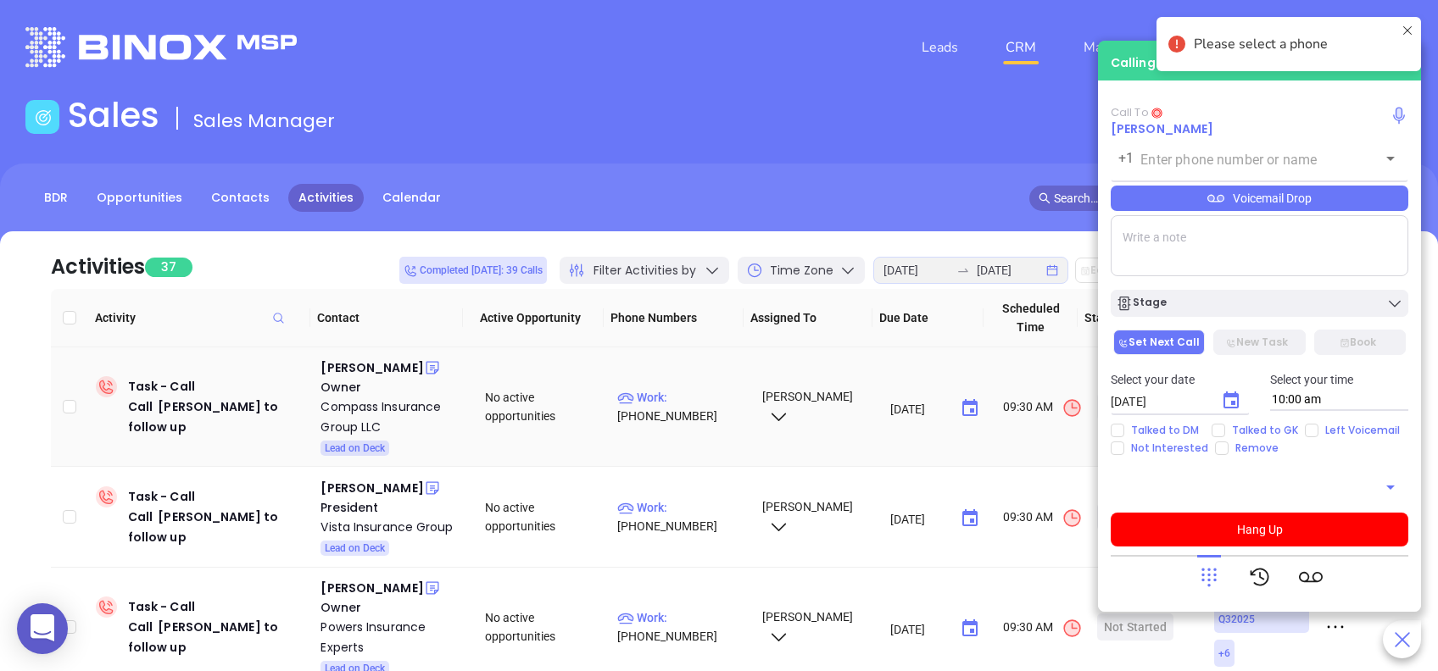
type input "(864) 764-1714"
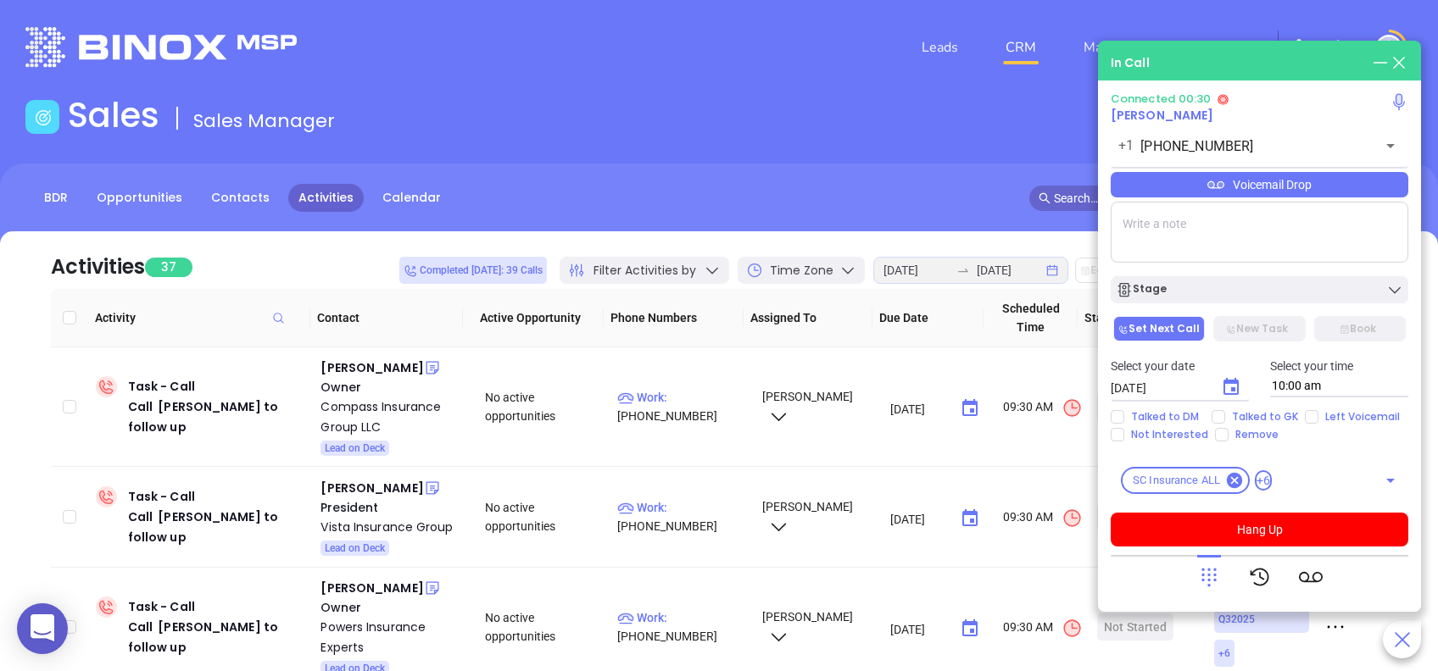
click at [1207, 573] on icon at bounding box center [1209, 578] width 24 height 24
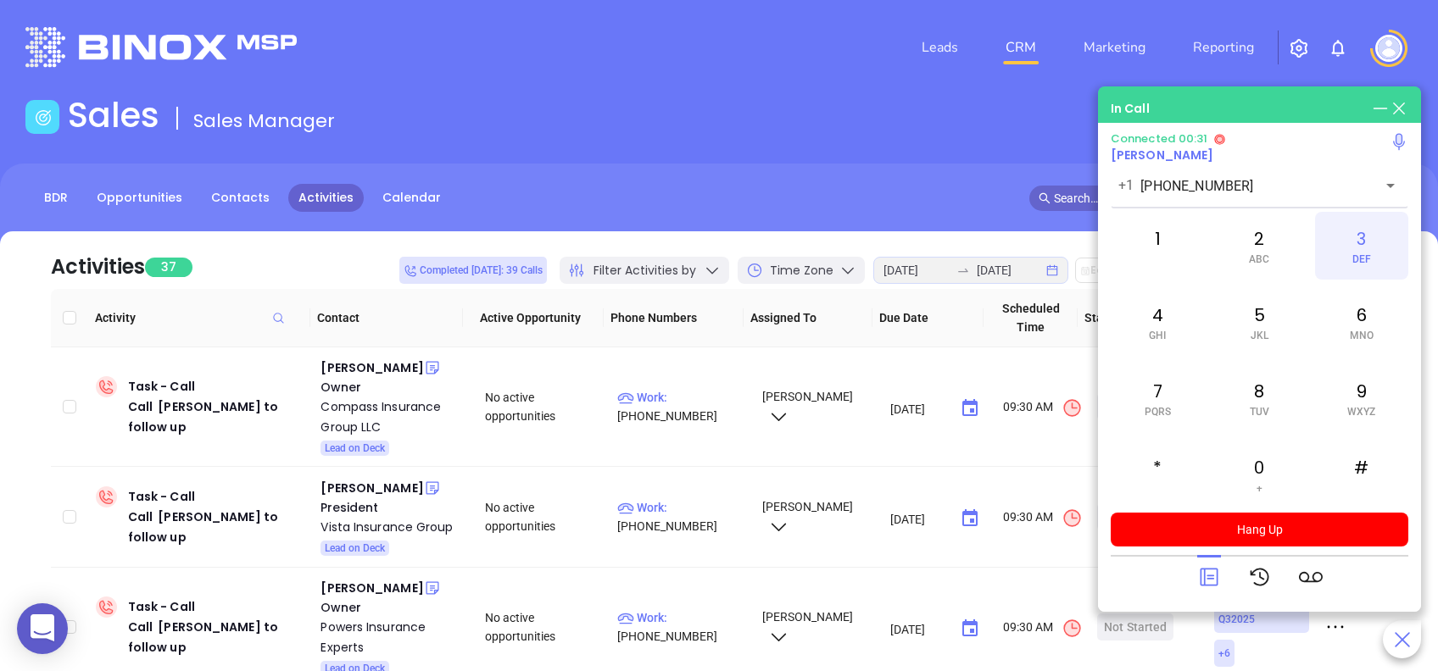
click at [1363, 232] on div "3 DEF" at bounding box center [1361, 246] width 93 height 68
click at [1204, 580] on icon at bounding box center [1209, 578] width 18 height 18
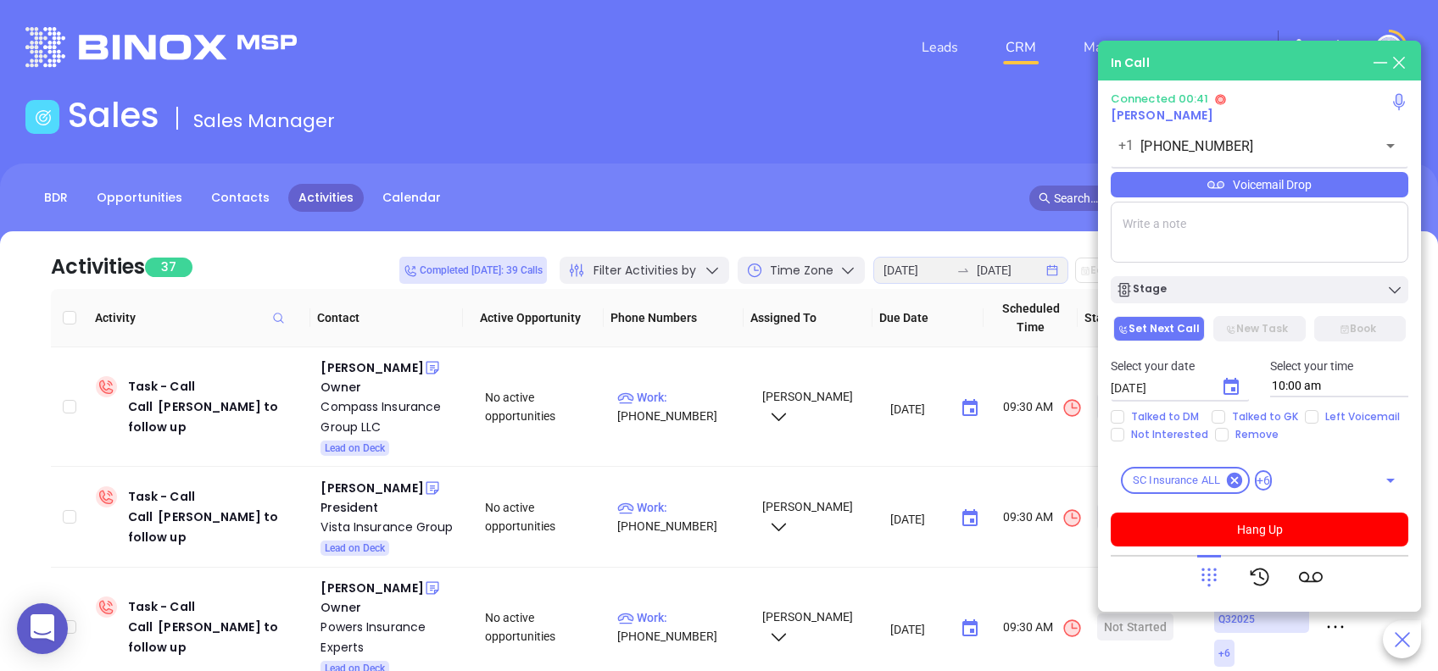
click at [1204, 580] on icon at bounding box center [1209, 578] width 24 height 24
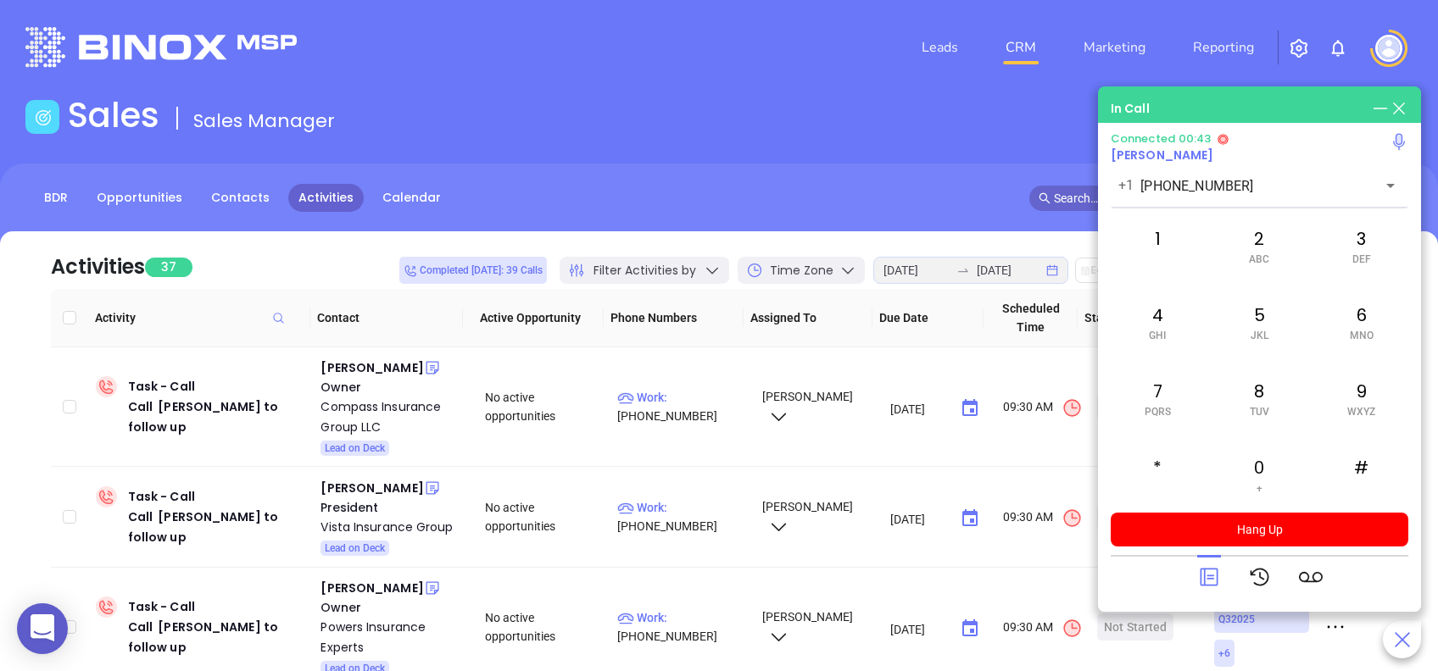
click at [1204, 580] on icon at bounding box center [1209, 578] width 18 height 18
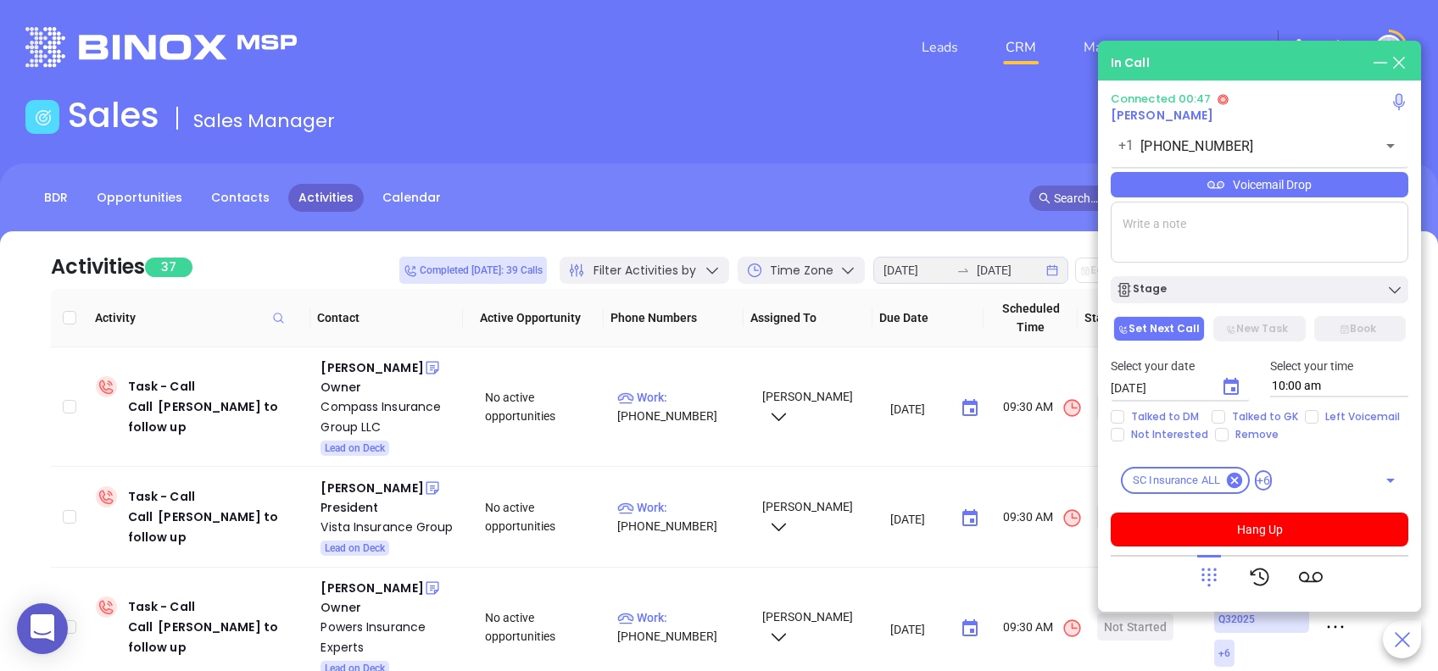
click at [1358, 186] on div "Voicemail Drop" at bounding box center [1260, 184] width 298 height 25
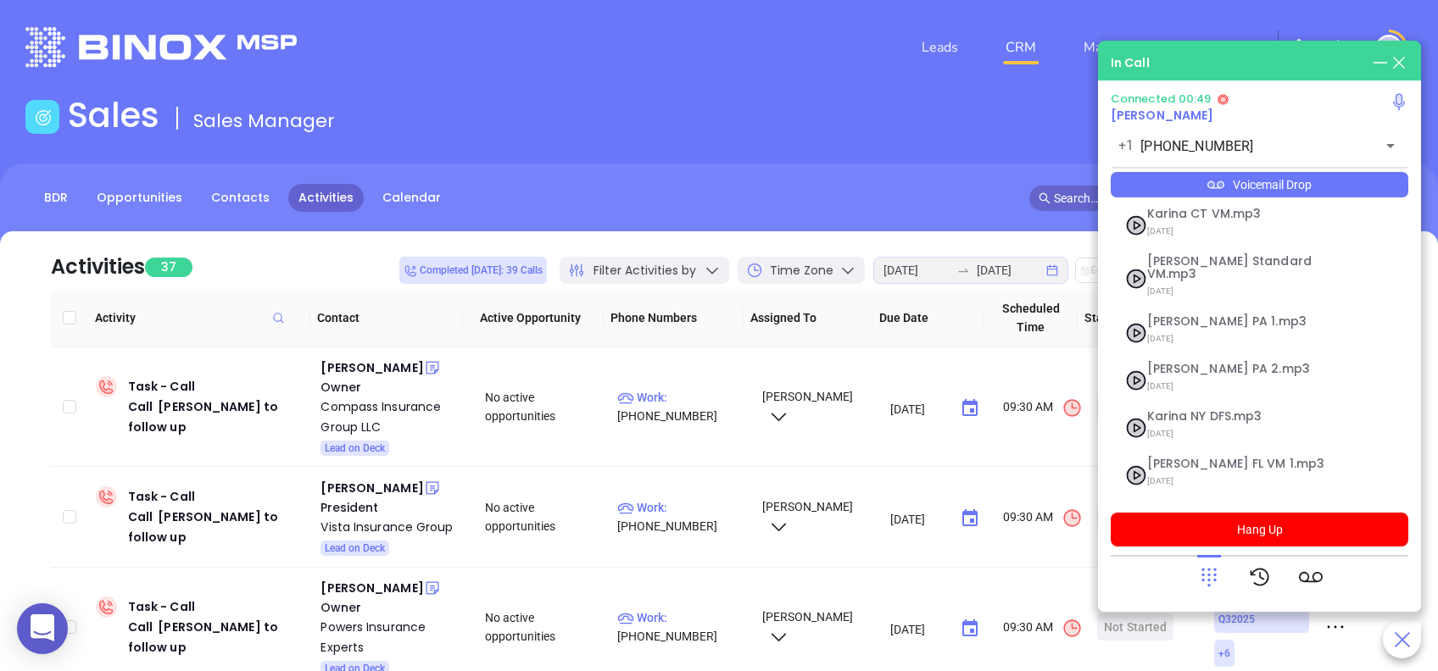
scroll to position [184, 0]
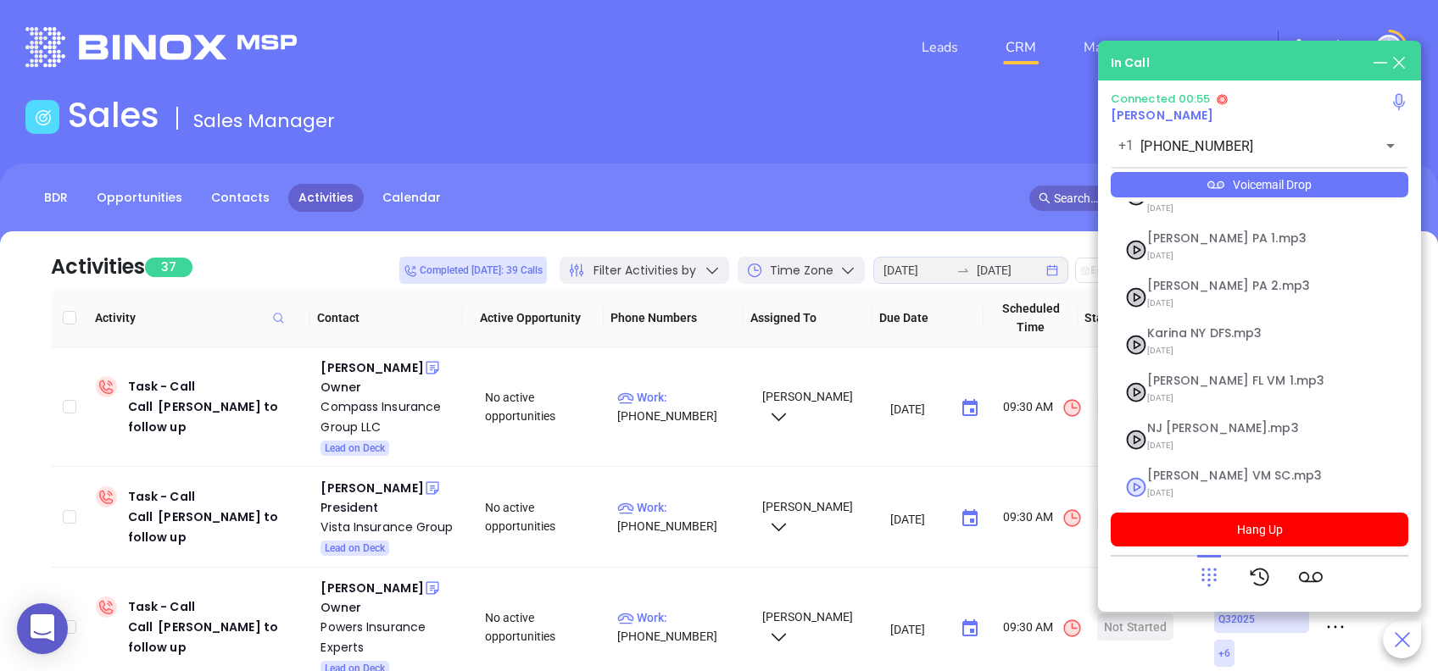
click at [1190, 470] on span "Lucy VM SC.mp3" at bounding box center [1238, 476] width 183 height 13
checkbox input "true"
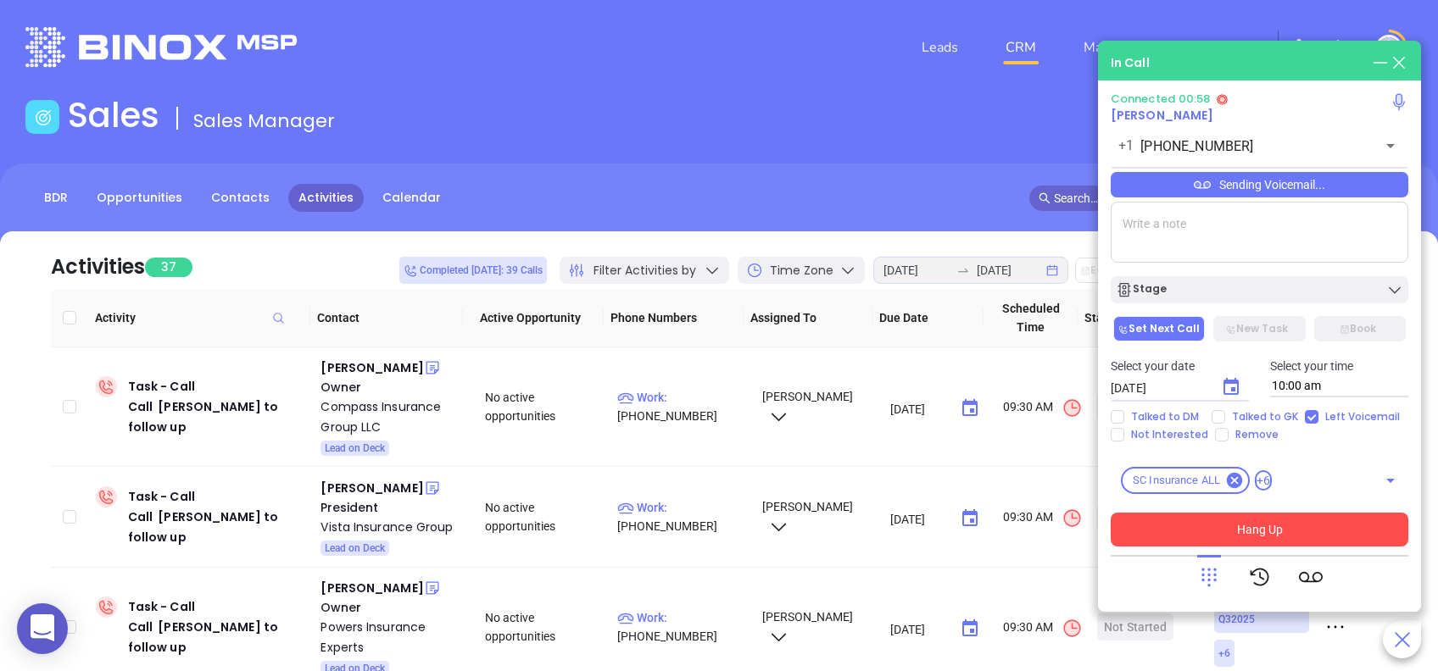
click at [1262, 527] on button "Hang Up" at bounding box center [1260, 530] width 298 height 34
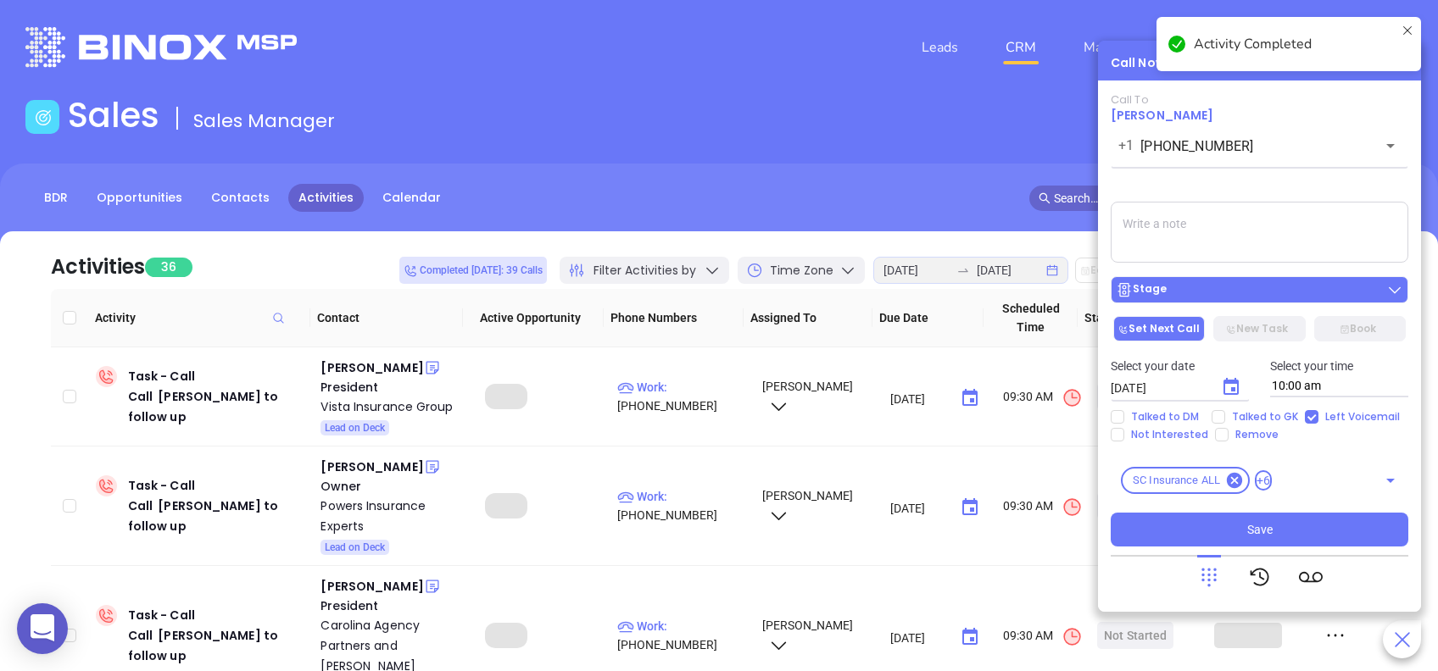
click at [1201, 293] on div "Stage" at bounding box center [1259, 289] width 287 height 17
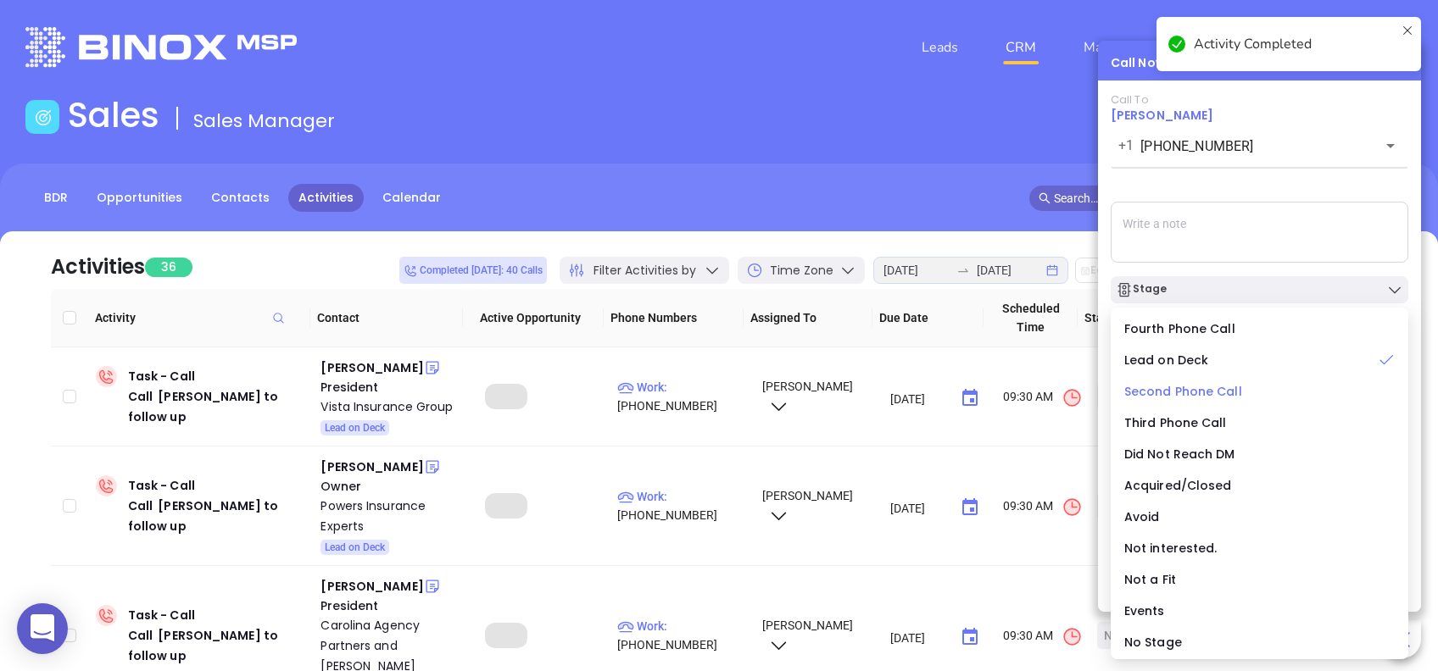
click at [1183, 390] on span "Second Phone Call" at bounding box center [1183, 391] width 118 height 17
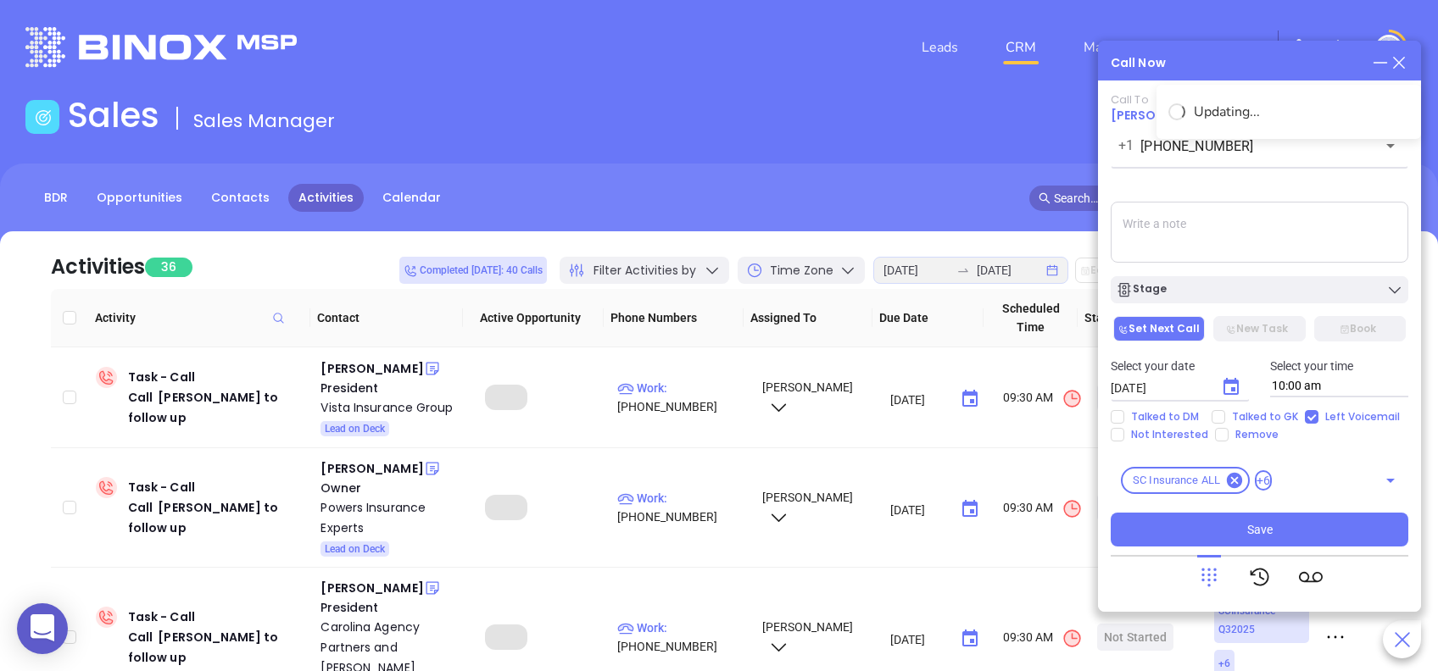
click at [1228, 389] on icon "Choose date, selected date is Aug 13, 2025" at bounding box center [1231, 387] width 20 height 20
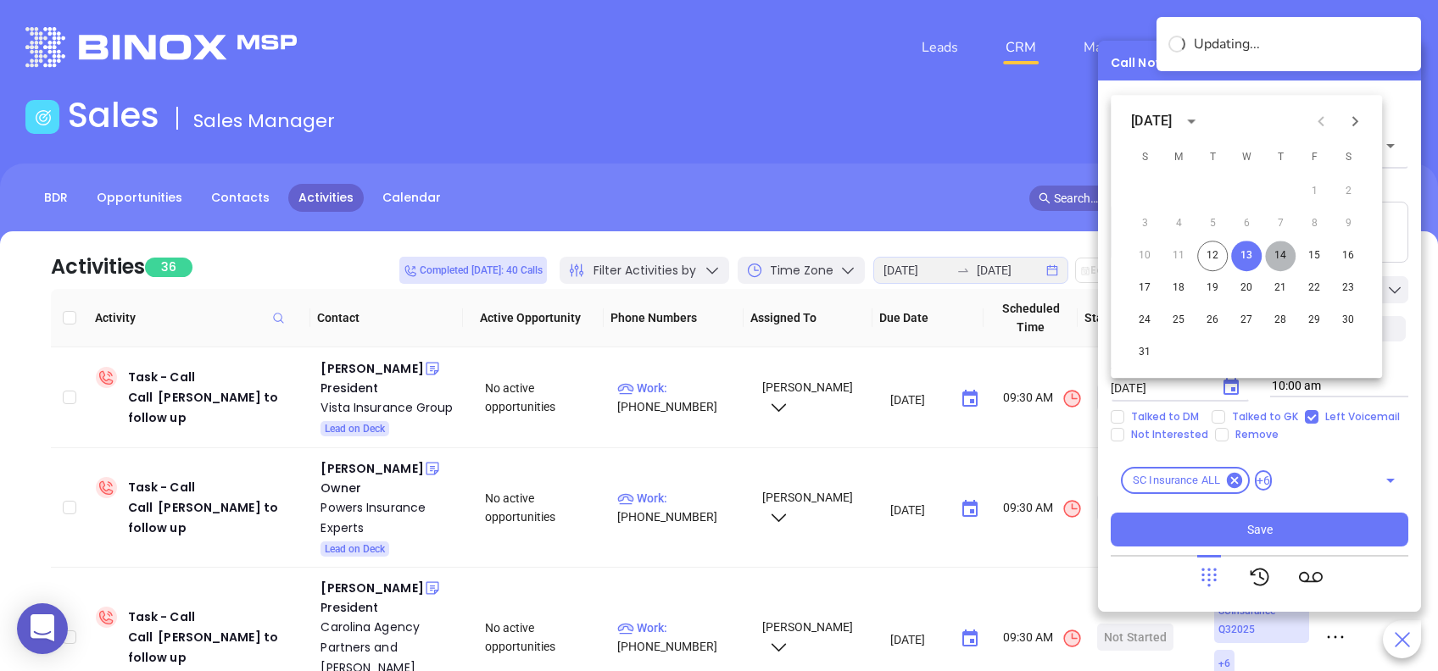
click at [1283, 246] on button "14" at bounding box center [1280, 256] width 31 height 31
type input "08/14/2025"
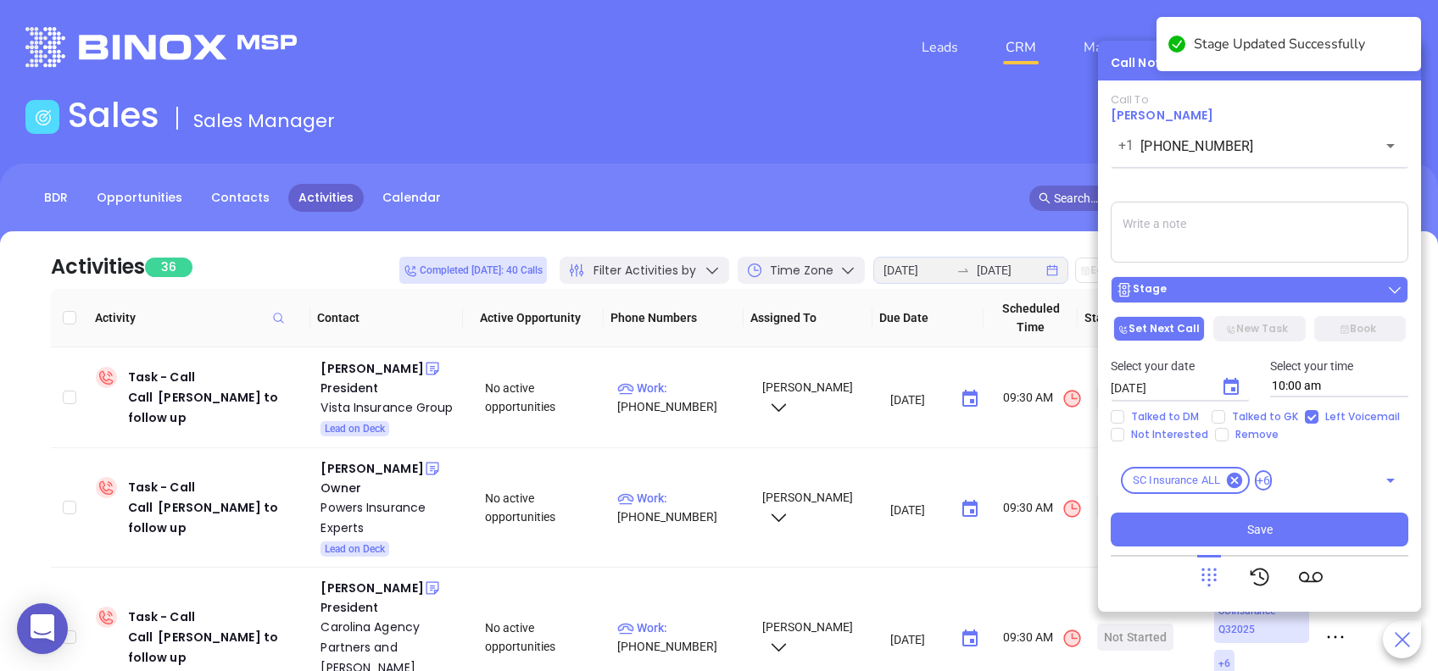
click at [1240, 286] on div "Stage" at bounding box center [1259, 289] width 287 height 17
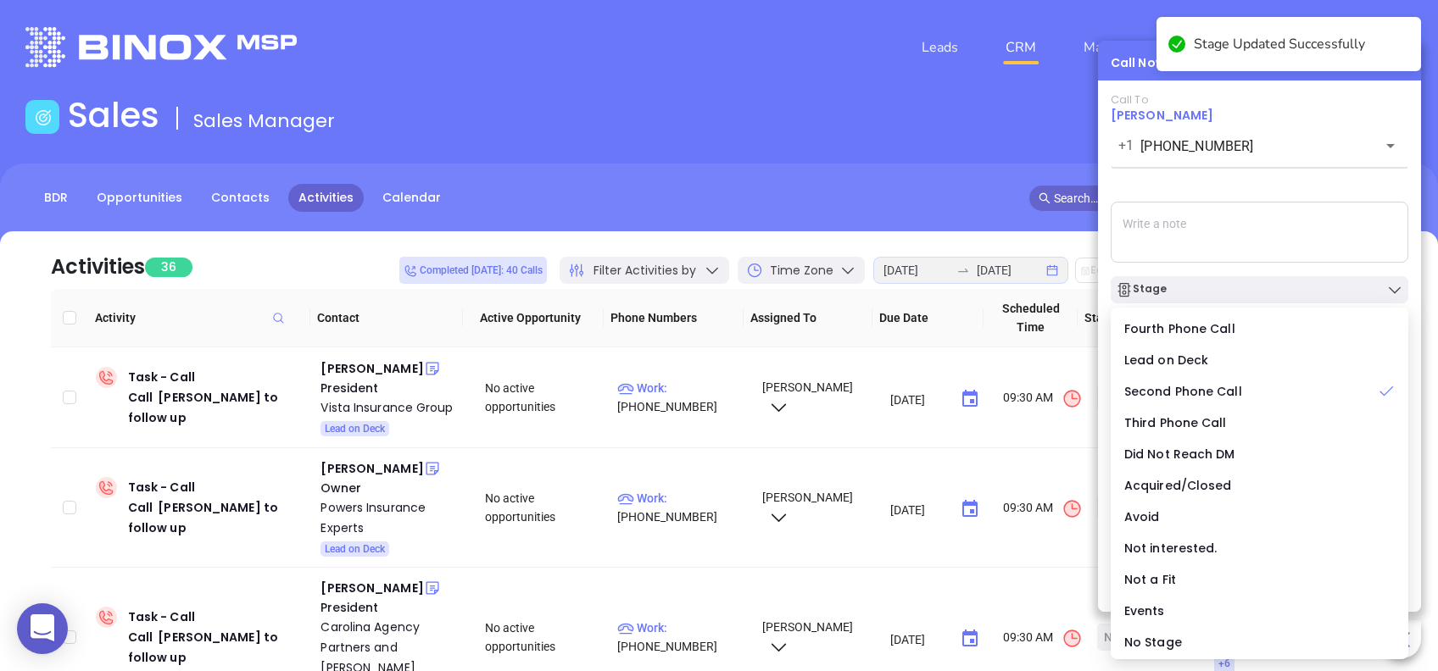
click at [1288, 176] on div "Call To James Nittel +1 (864) 764-1714 ​ Sending Voicemail... Stage Set Next Ca…" at bounding box center [1260, 320] width 298 height 454
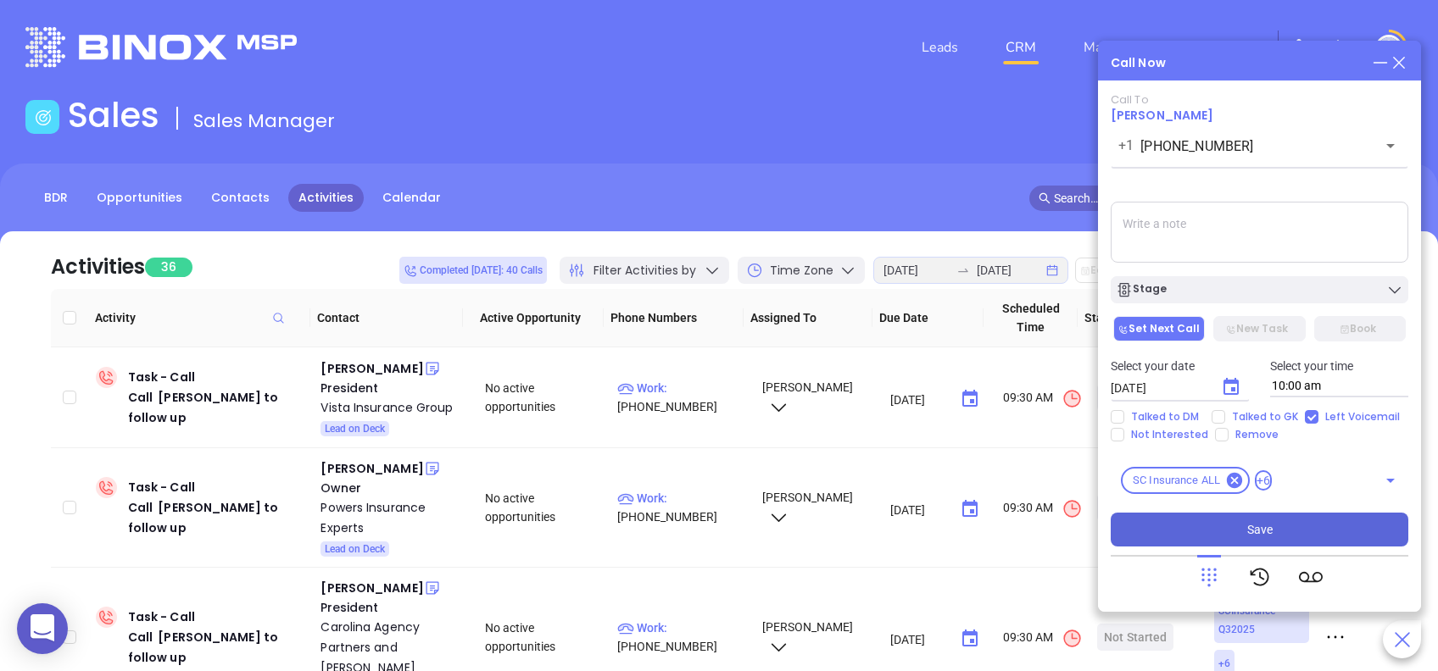
click at [1357, 524] on button "Save" at bounding box center [1260, 530] width 298 height 34
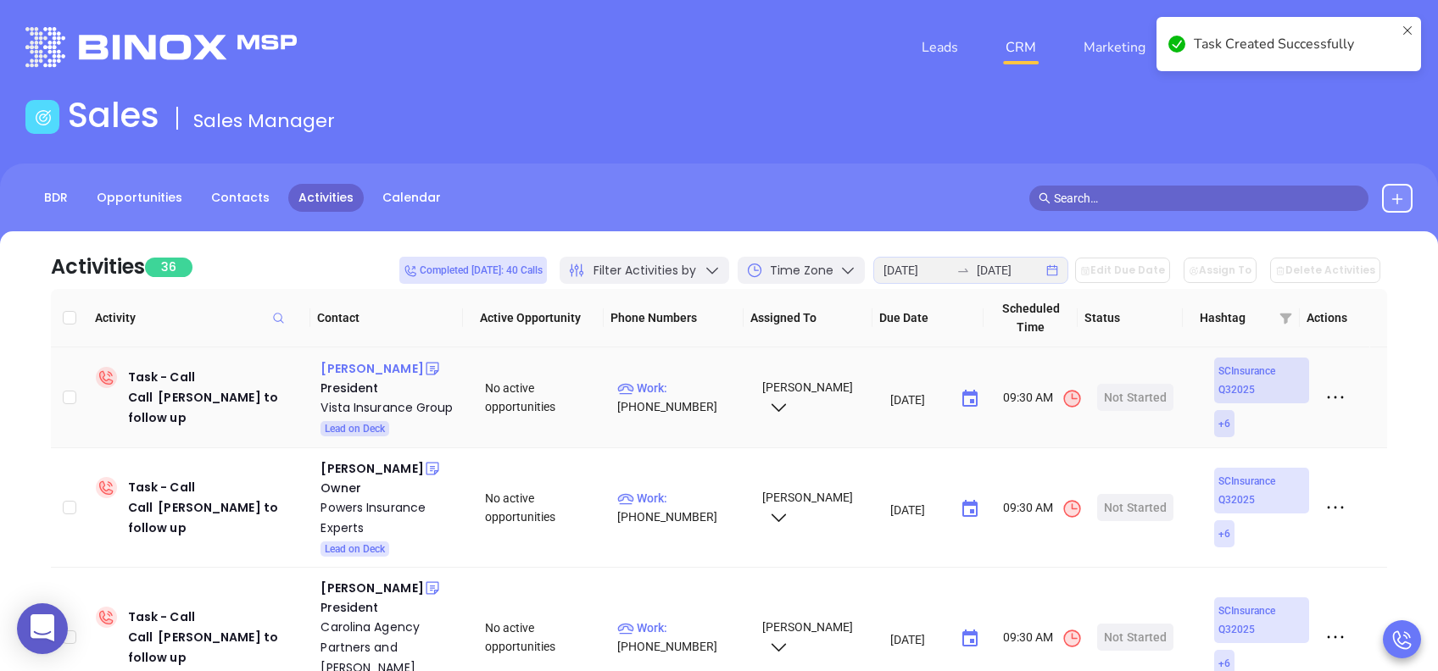
click at [368, 368] on div "Cecilia Fournil" at bounding box center [371, 369] width 103 height 20
click at [363, 408] on div "Vista Insurance Group" at bounding box center [390, 408] width 141 height 20
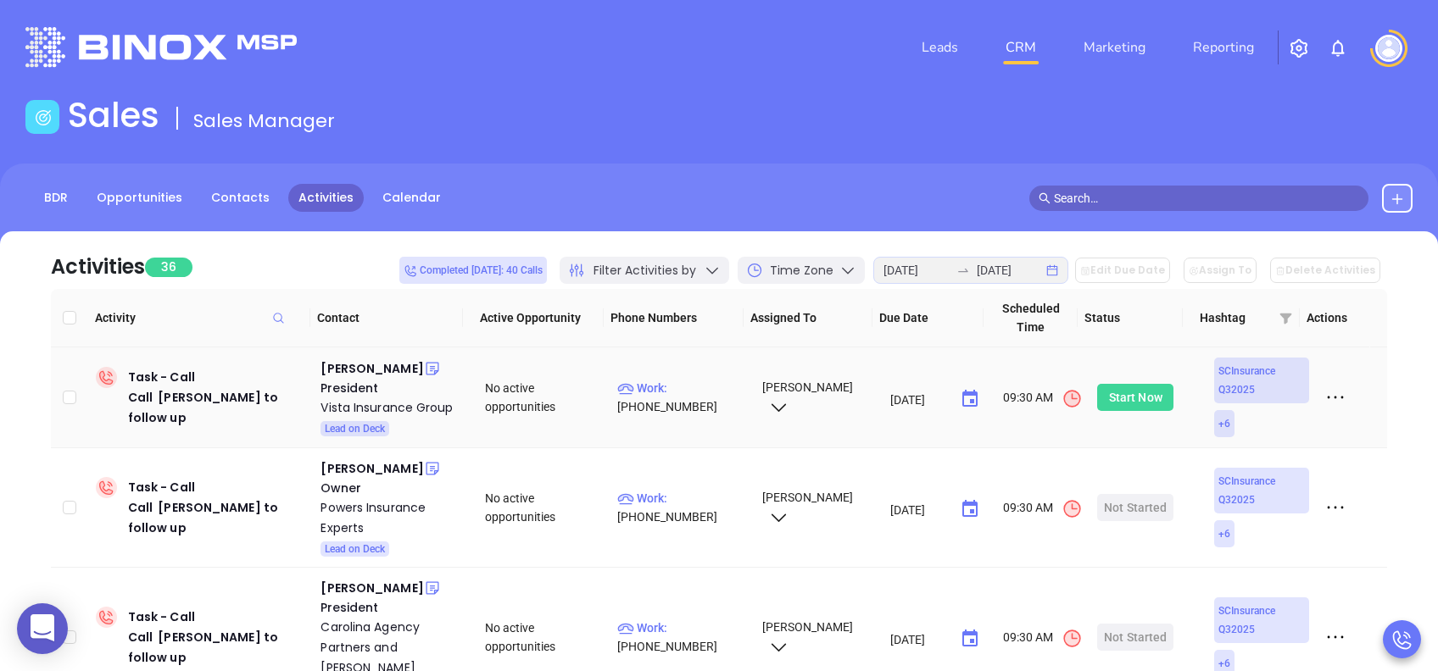
click at [1120, 403] on div "Start Now" at bounding box center [1135, 397] width 53 height 27
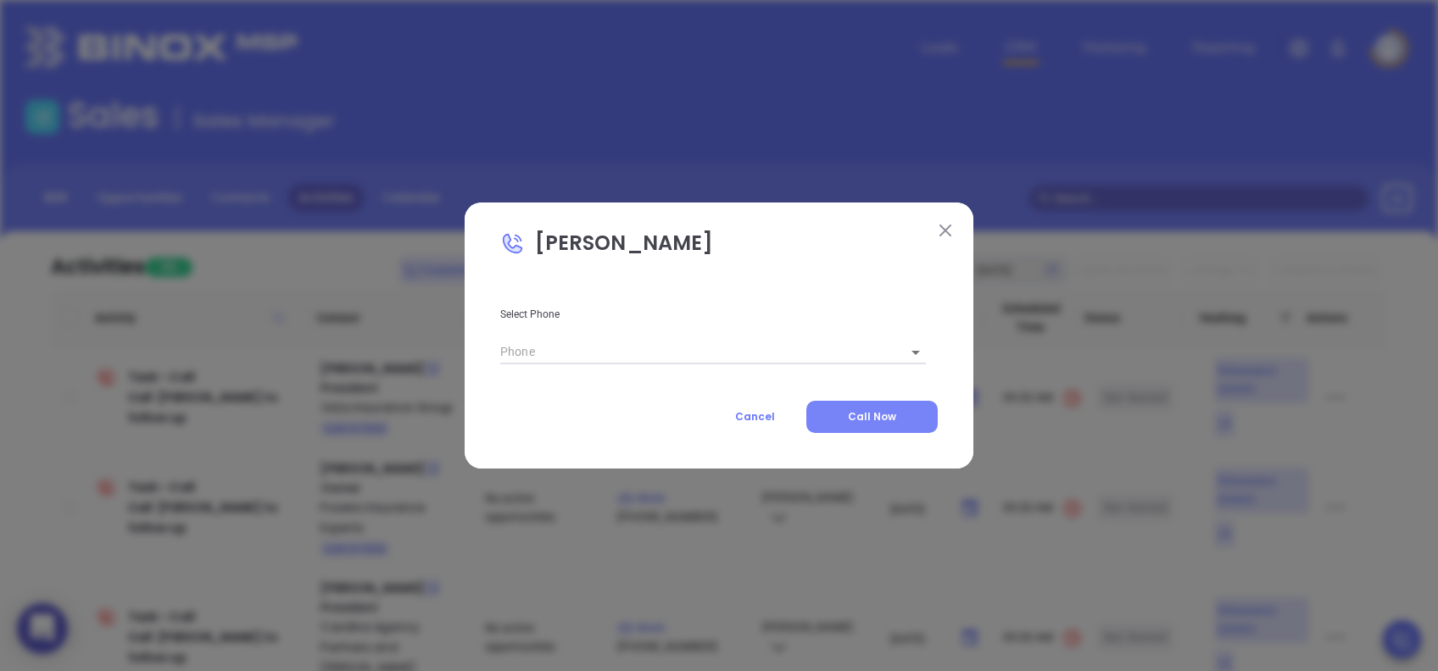
type input "(803) 726-0550"
type input "1"
click at [890, 415] on span "Call Now" at bounding box center [872, 417] width 48 height 14
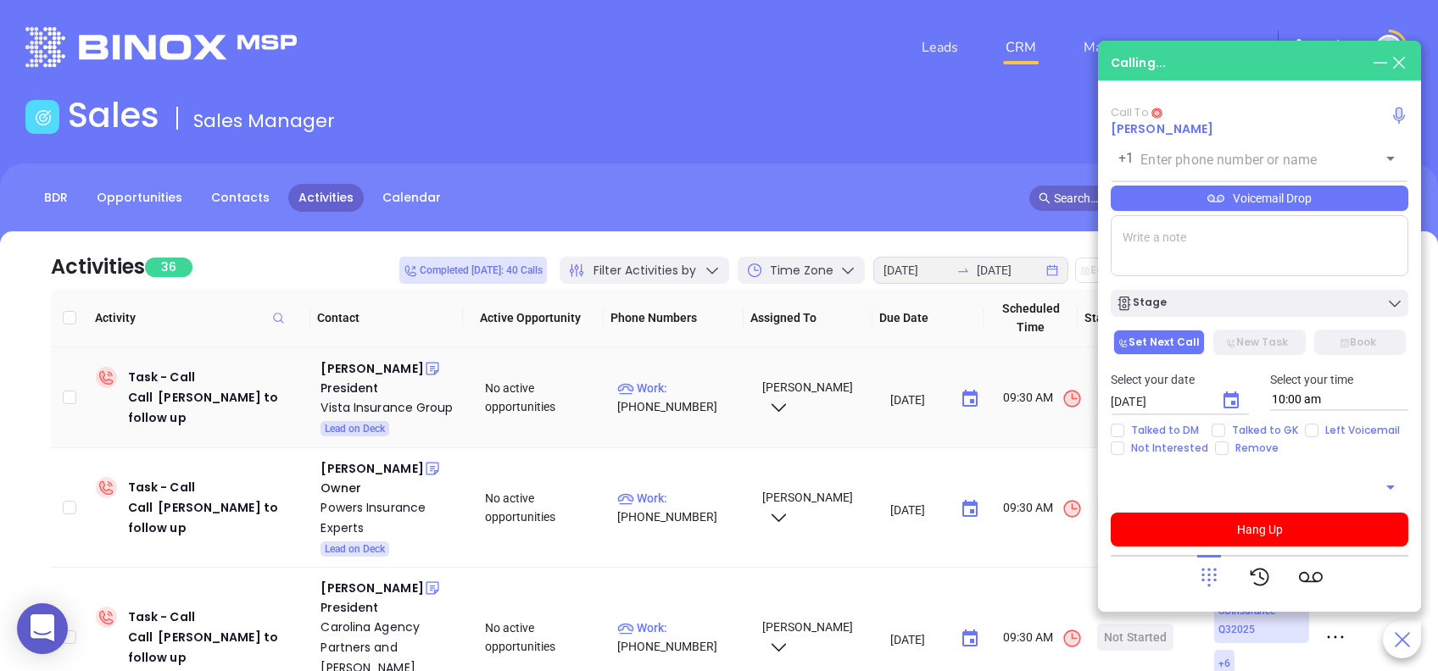
type input "(803) 726-0550"
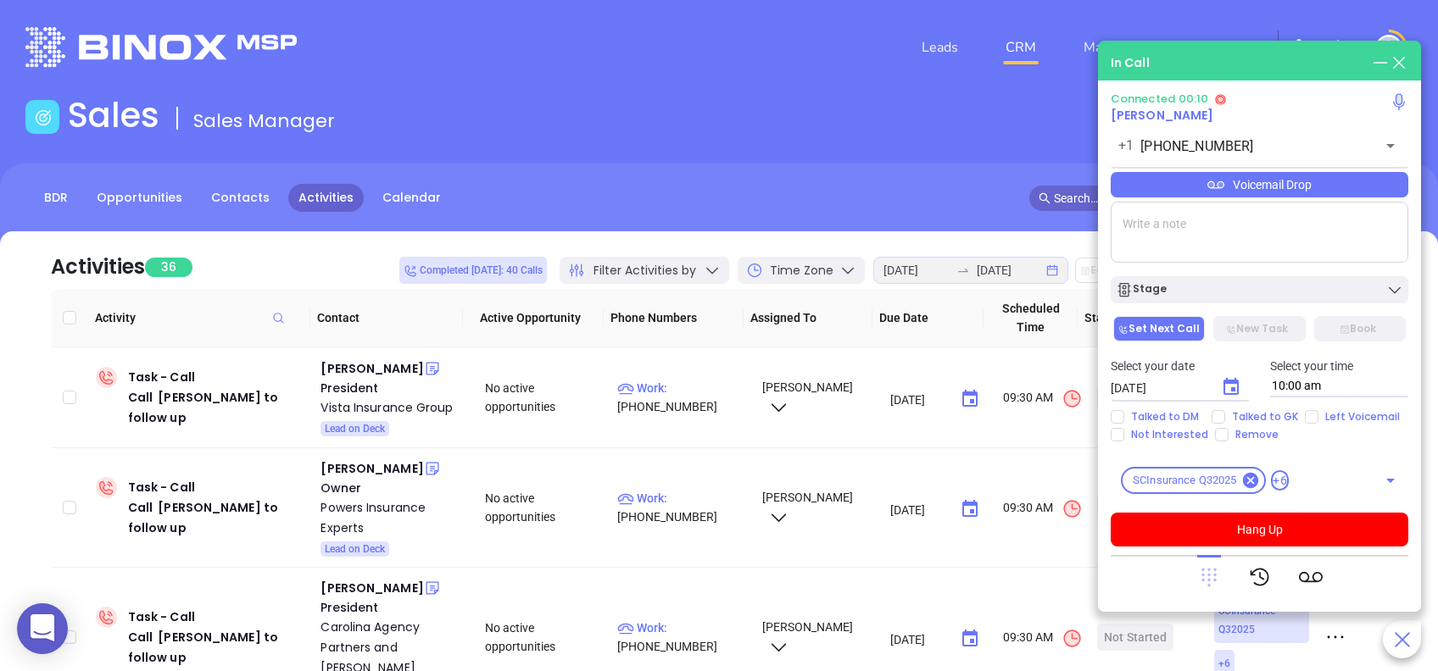
click at [1208, 577] on icon at bounding box center [1208, 578] width 15 height 19
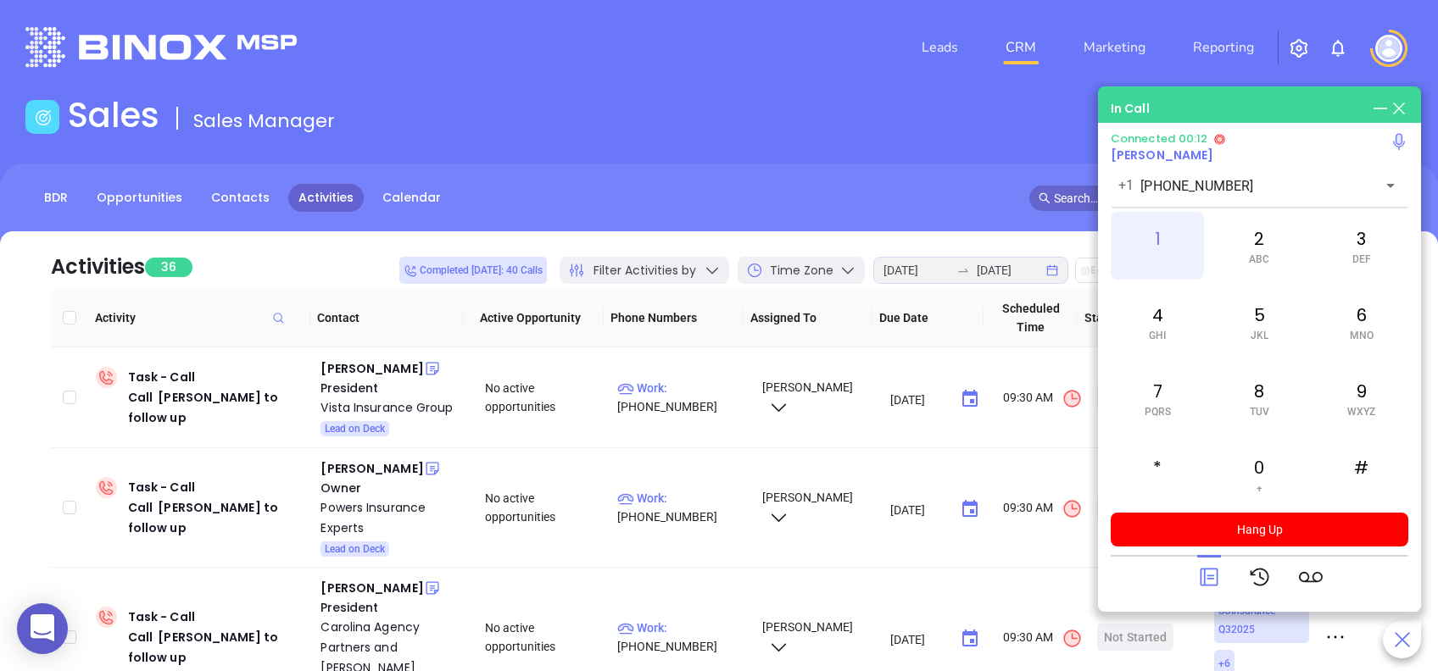
click at [1170, 241] on div "1" at bounding box center [1157, 246] width 93 height 68
click at [1163, 258] on div "1" at bounding box center [1157, 246] width 93 height 68
click at [1213, 580] on icon at bounding box center [1209, 578] width 24 height 24
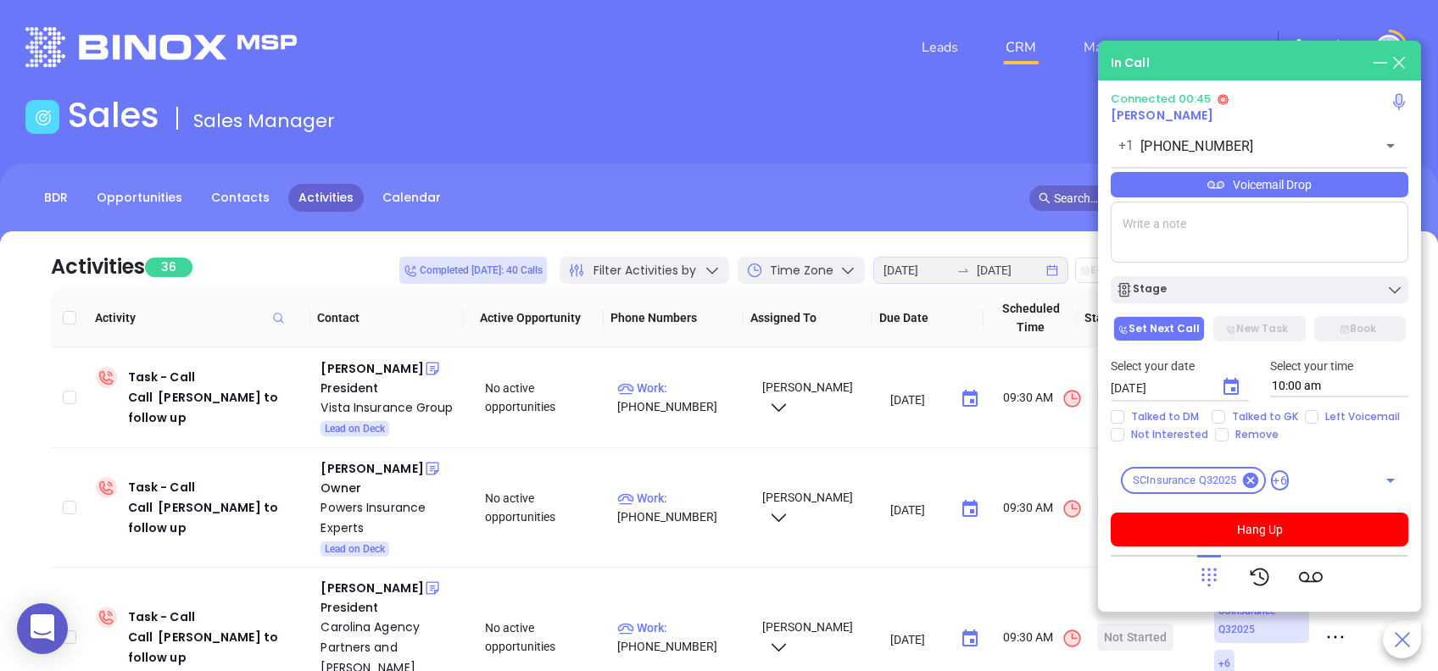
click at [1364, 192] on div "Voicemail Drop" at bounding box center [1260, 184] width 298 height 25
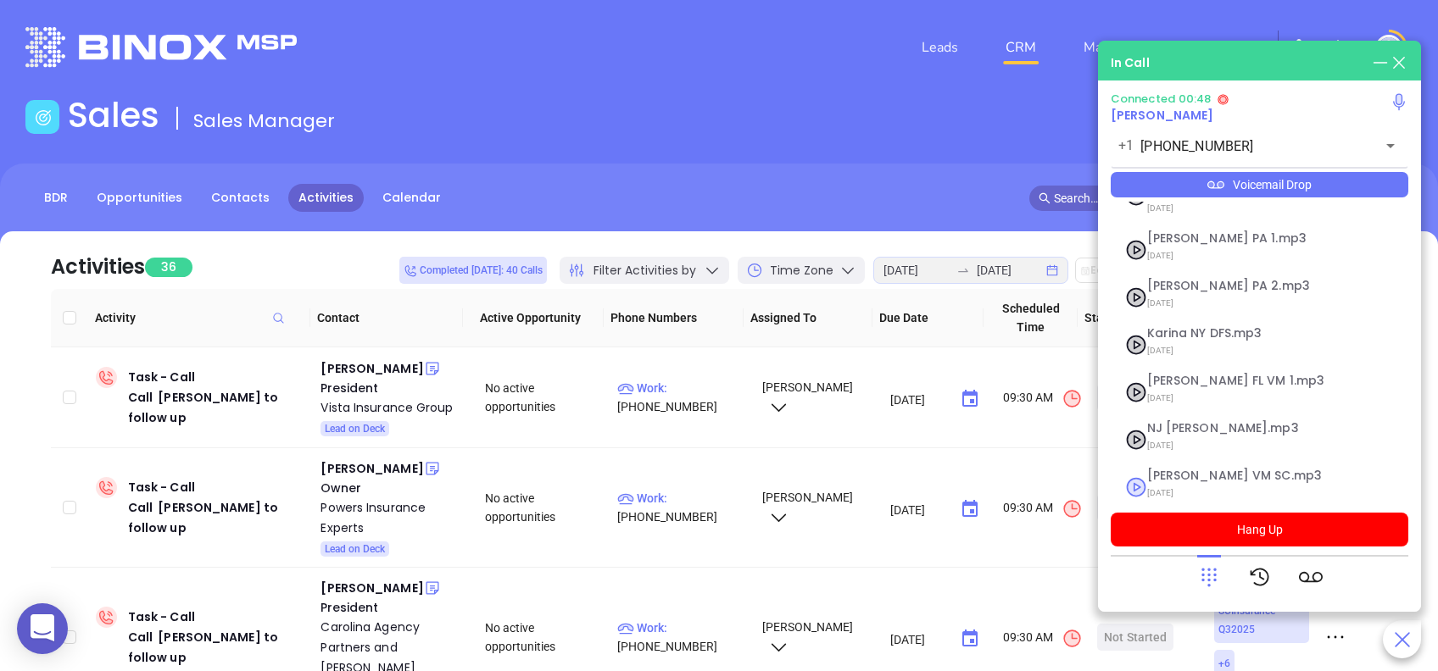
click at [1200, 470] on span "Lucy VM SC.mp3" at bounding box center [1238, 476] width 183 height 13
checkbox input "true"
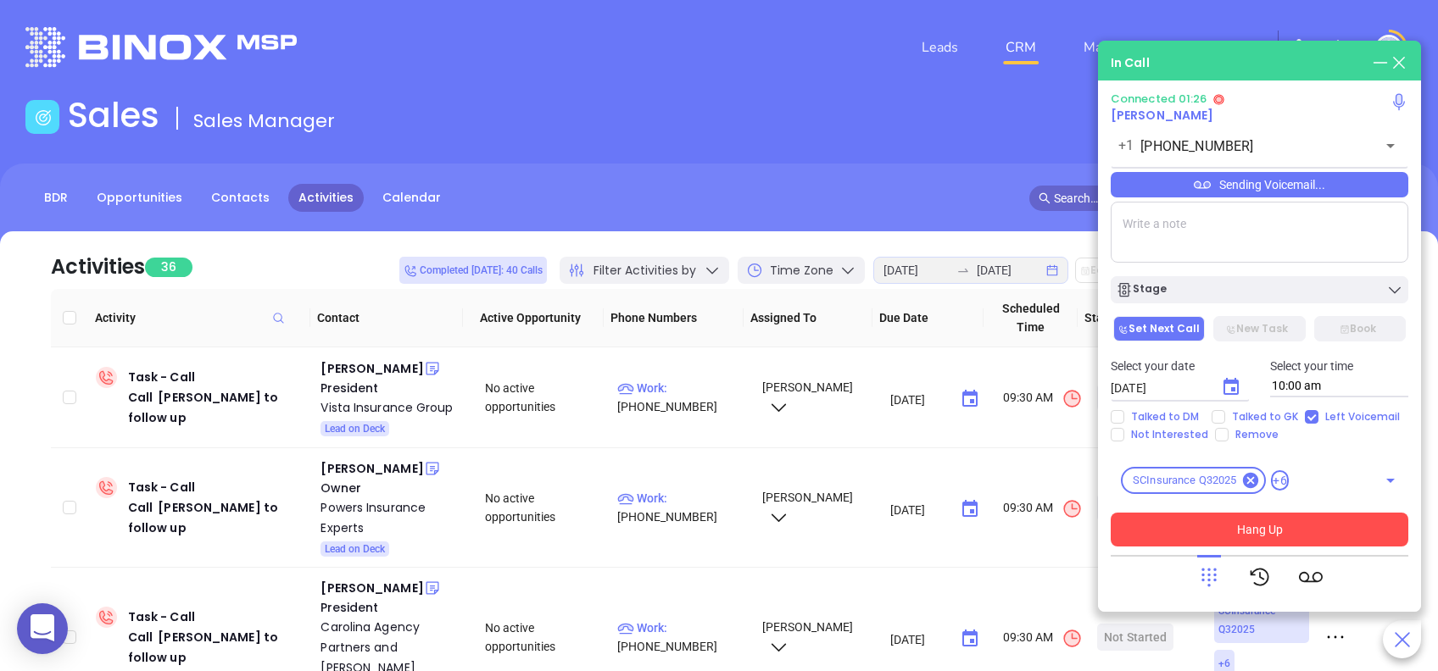
click at [1314, 534] on button "Hang Up" at bounding box center [1260, 530] width 298 height 34
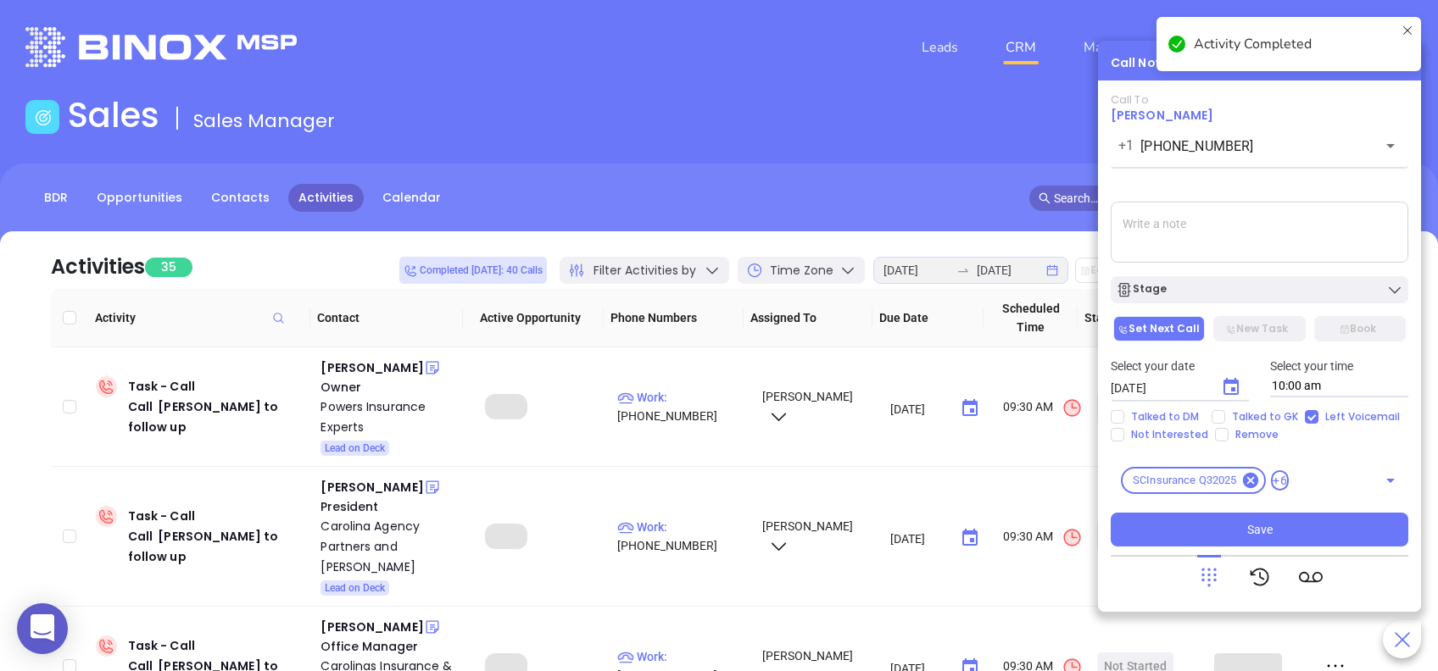
click at [1186, 286] on div "Stage" at bounding box center [1259, 289] width 287 height 17
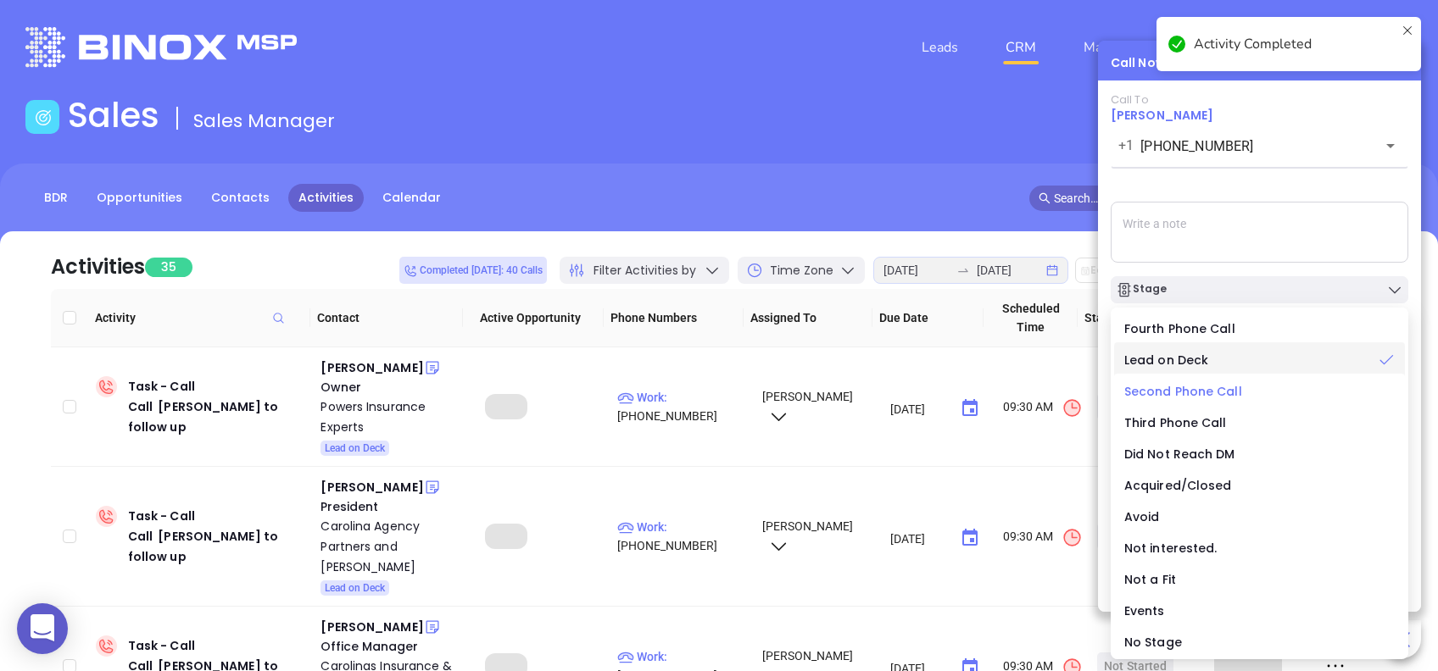
click at [1187, 388] on span "Second Phone Call" at bounding box center [1183, 391] width 118 height 17
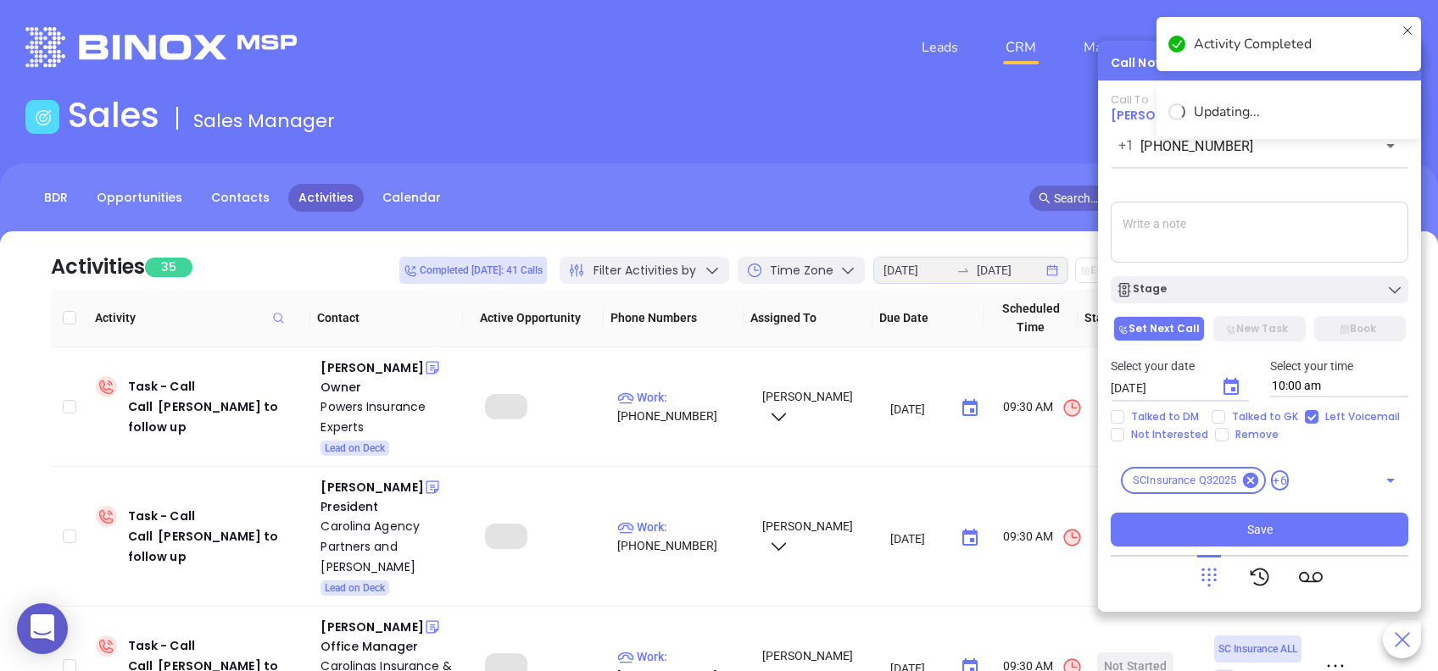
click at [1226, 385] on icon "Choose date, selected date is Aug 13, 2025" at bounding box center [1231, 387] width 20 height 20
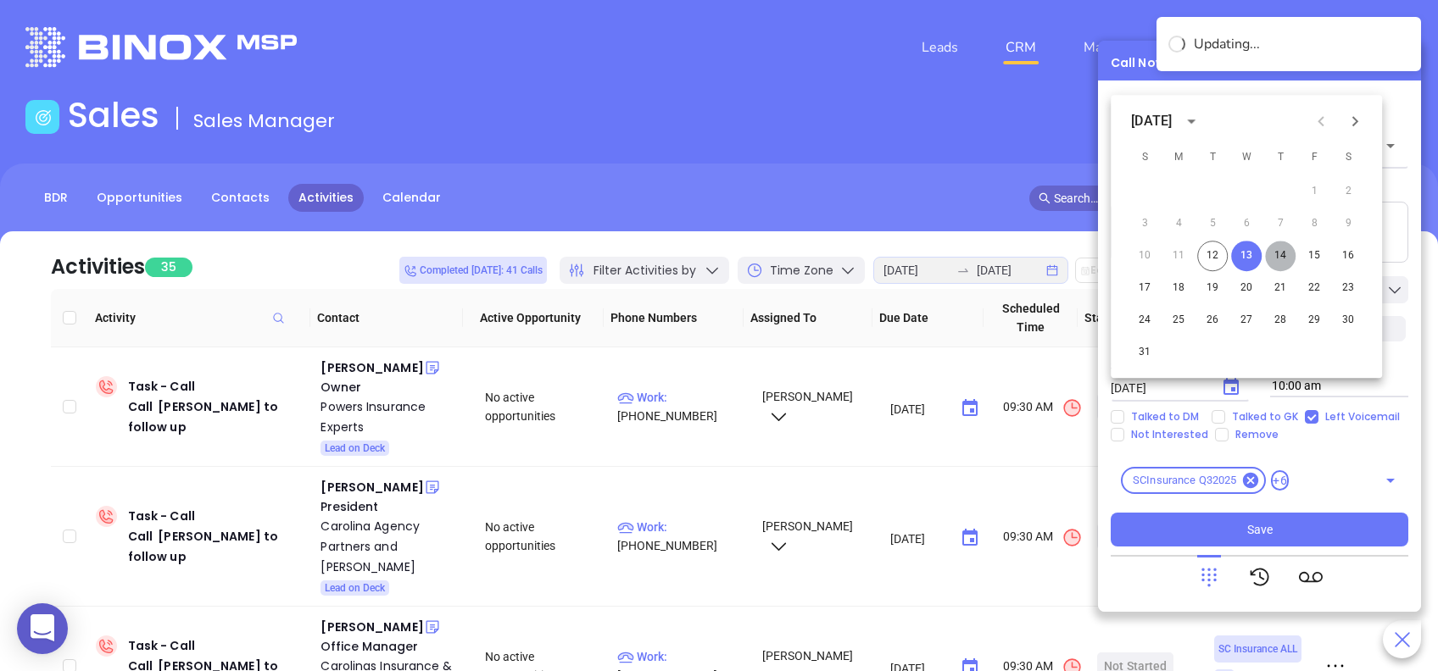
click at [1283, 253] on button "14" at bounding box center [1280, 256] width 31 height 31
type input "08/14/2025"
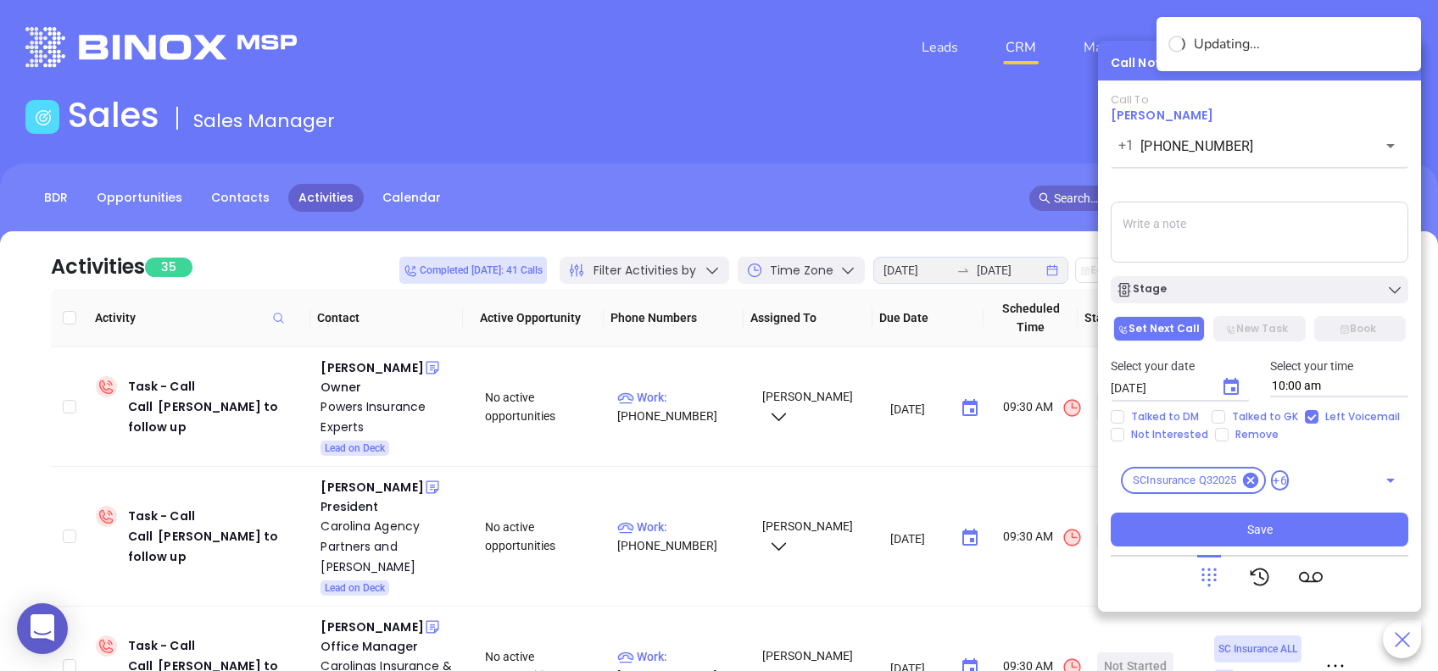
click at [1295, 183] on div "Call To Cecilia Fournil +1 (803) 726-0550 ​ Sending Voicemail... Stage Set Next…" at bounding box center [1260, 320] width 298 height 454
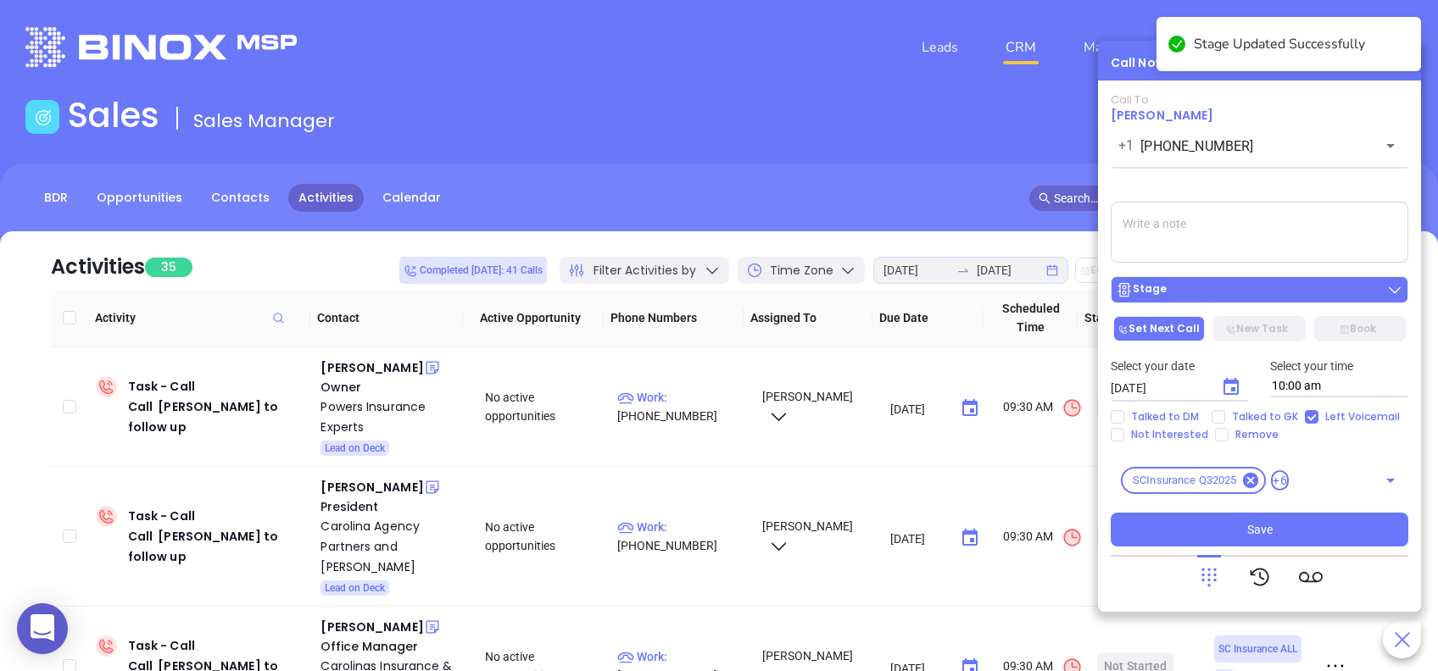
click at [1283, 282] on div "Stage" at bounding box center [1259, 289] width 287 height 17
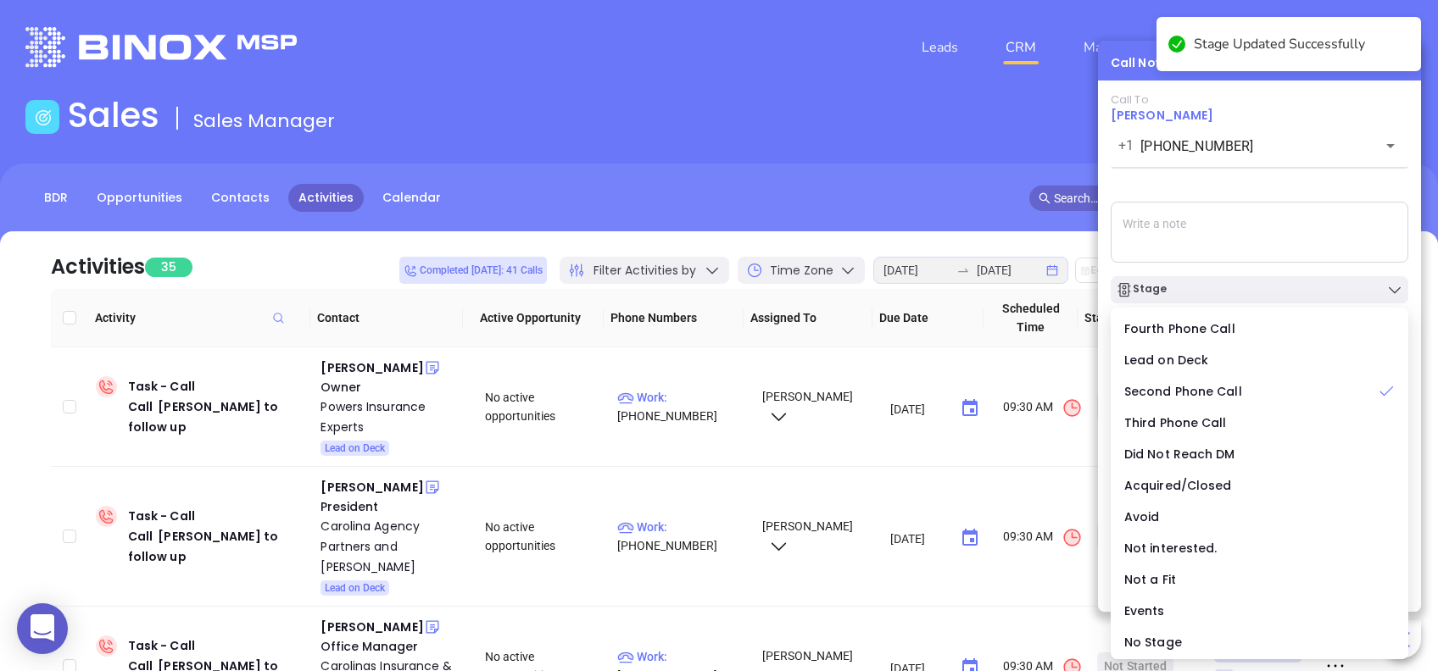
click at [1280, 182] on div "Call To Cecilia Fournil +1 (803) 726-0550 ​ Sending Voicemail... Stage Set Next…" at bounding box center [1260, 320] width 298 height 454
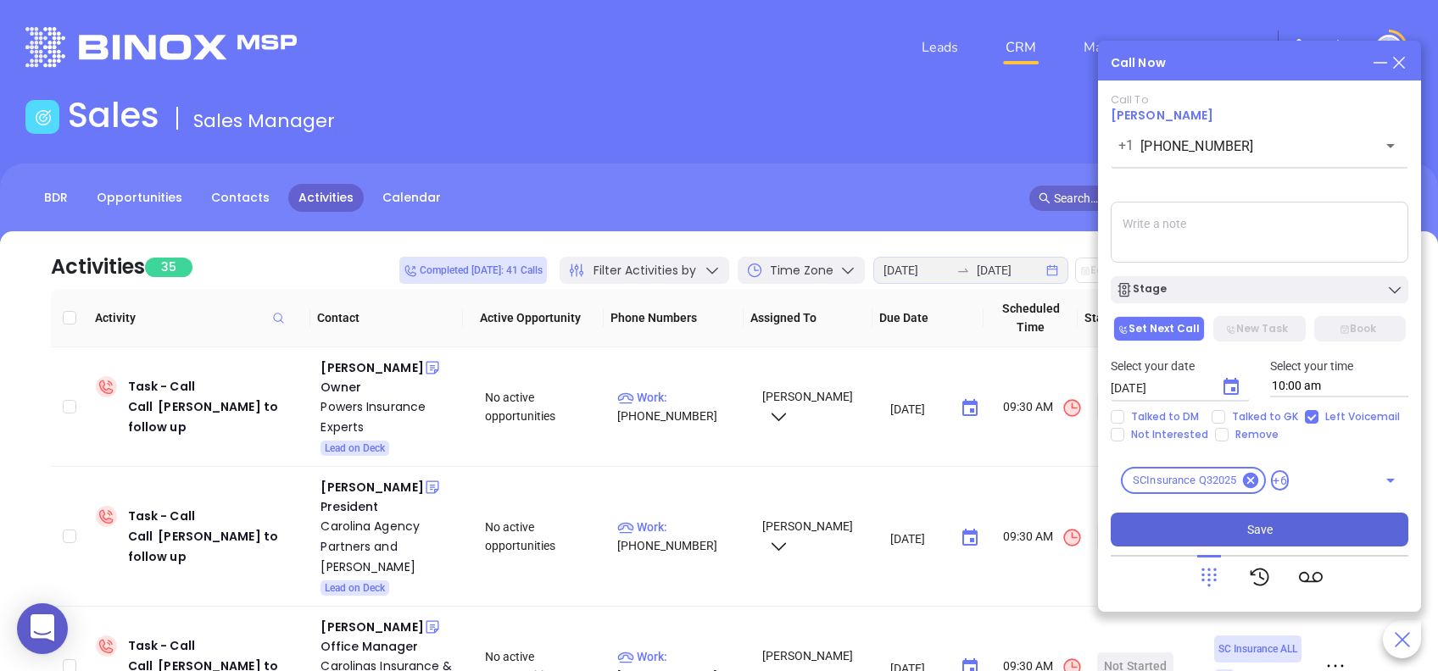
click at [1334, 534] on button "Save" at bounding box center [1260, 530] width 298 height 34
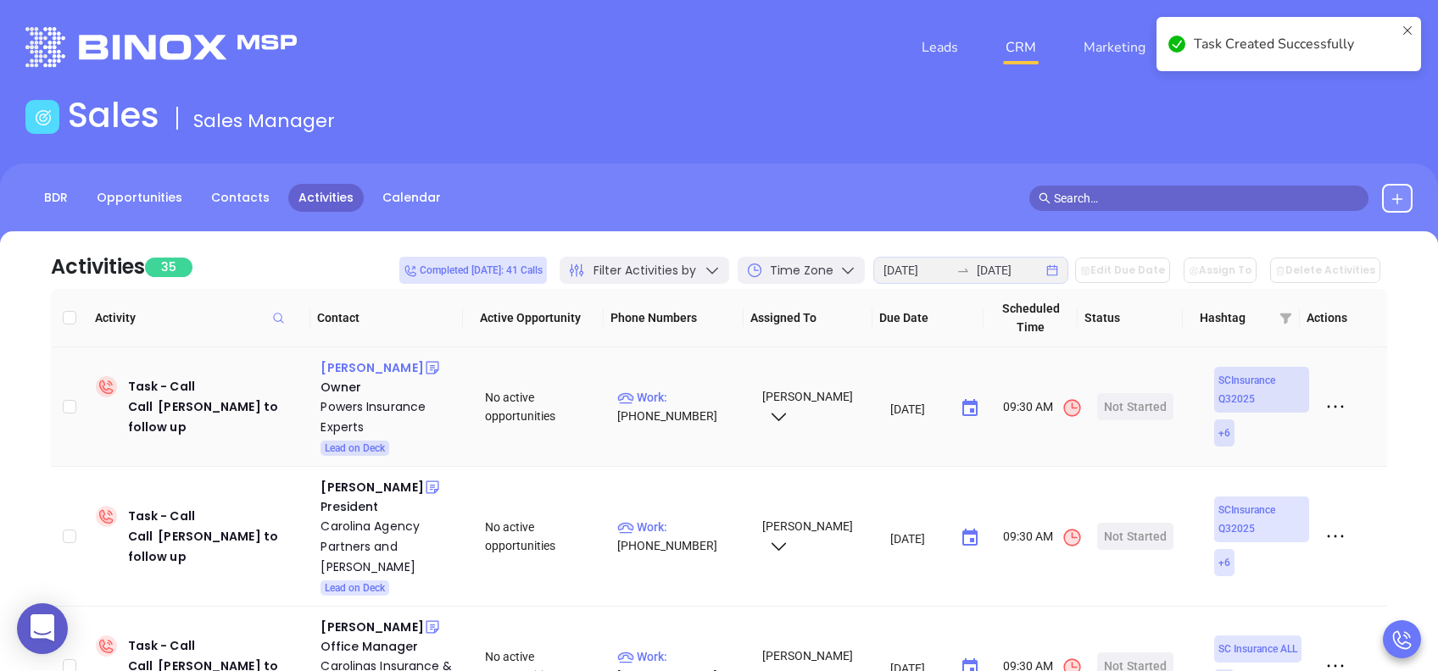
click at [369, 368] on div "Jeremy Powers" at bounding box center [371, 368] width 103 height 20
click at [361, 405] on div "Powers Insurance Experts" at bounding box center [390, 417] width 141 height 41
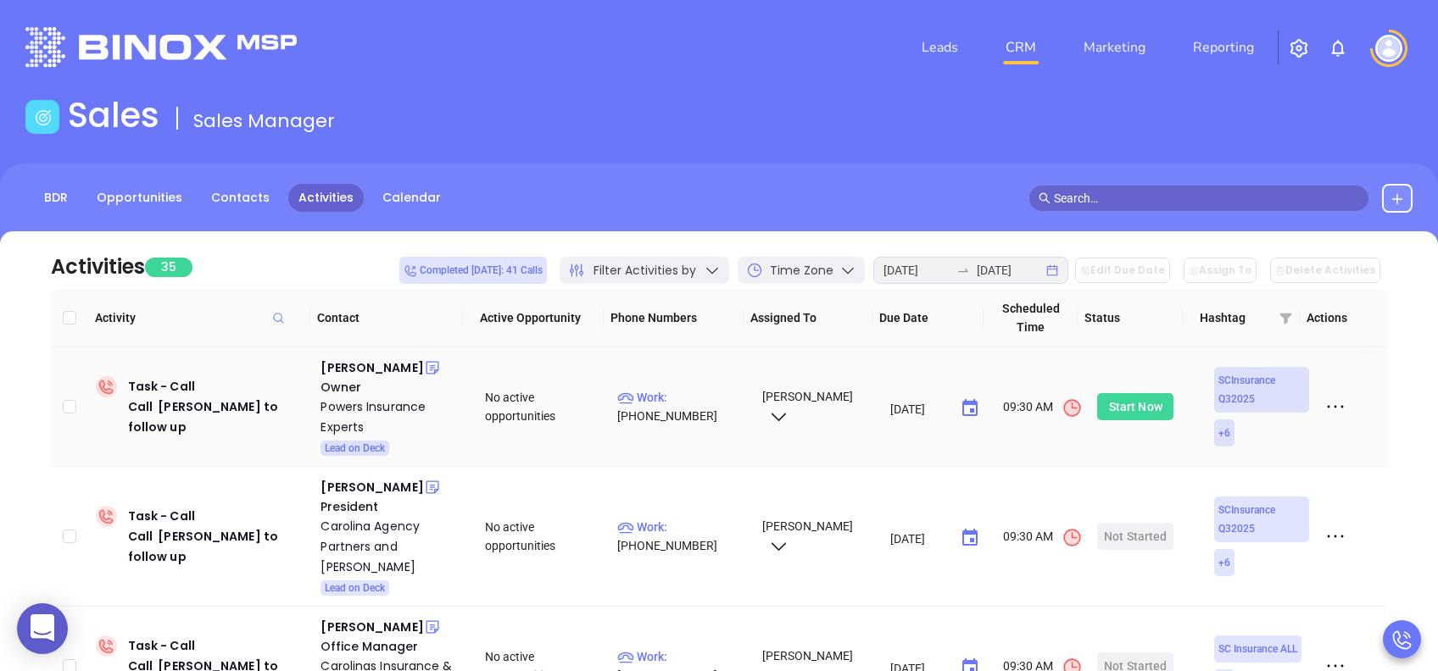
click at [1136, 400] on div "Start Now" at bounding box center [1135, 406] width 53 height 27
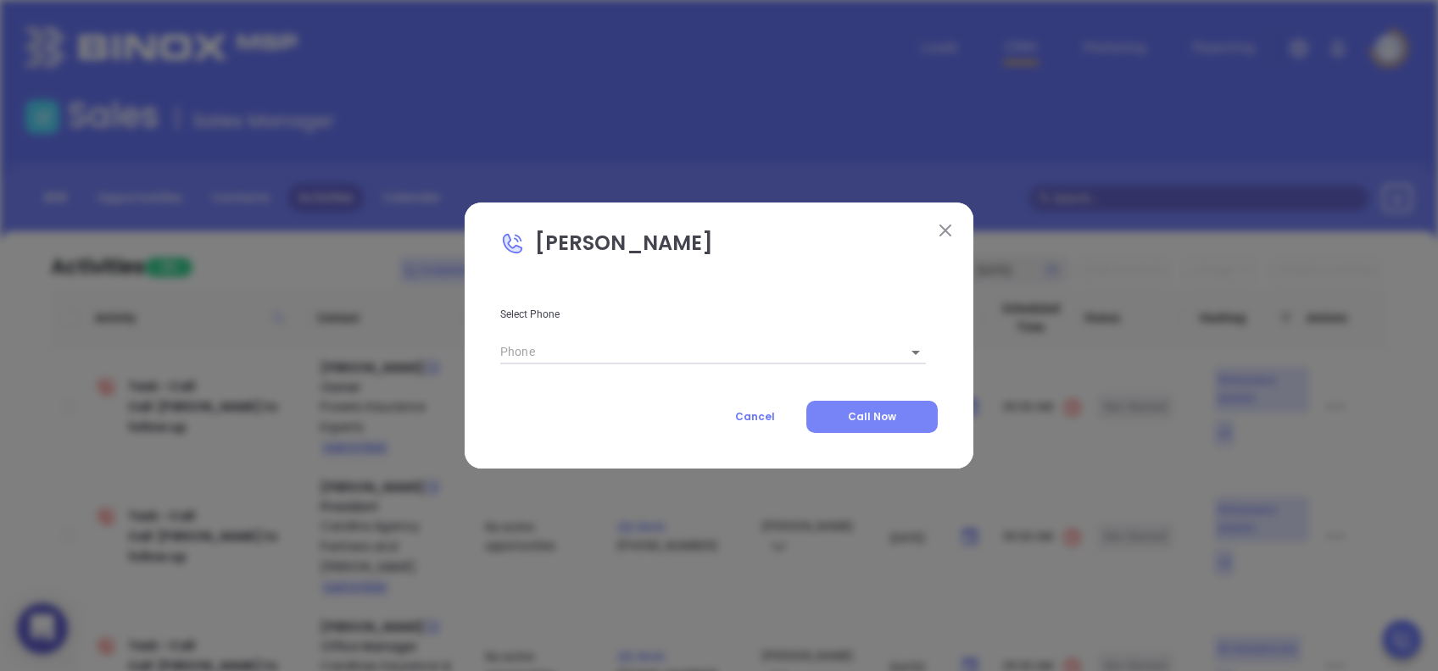
type input "(803) 451-0094"
type input "1"
click at [849, 426] on button "Call Now" at bounding box center [871, 417] width 131 height 32
type input "(803) 451-0094"
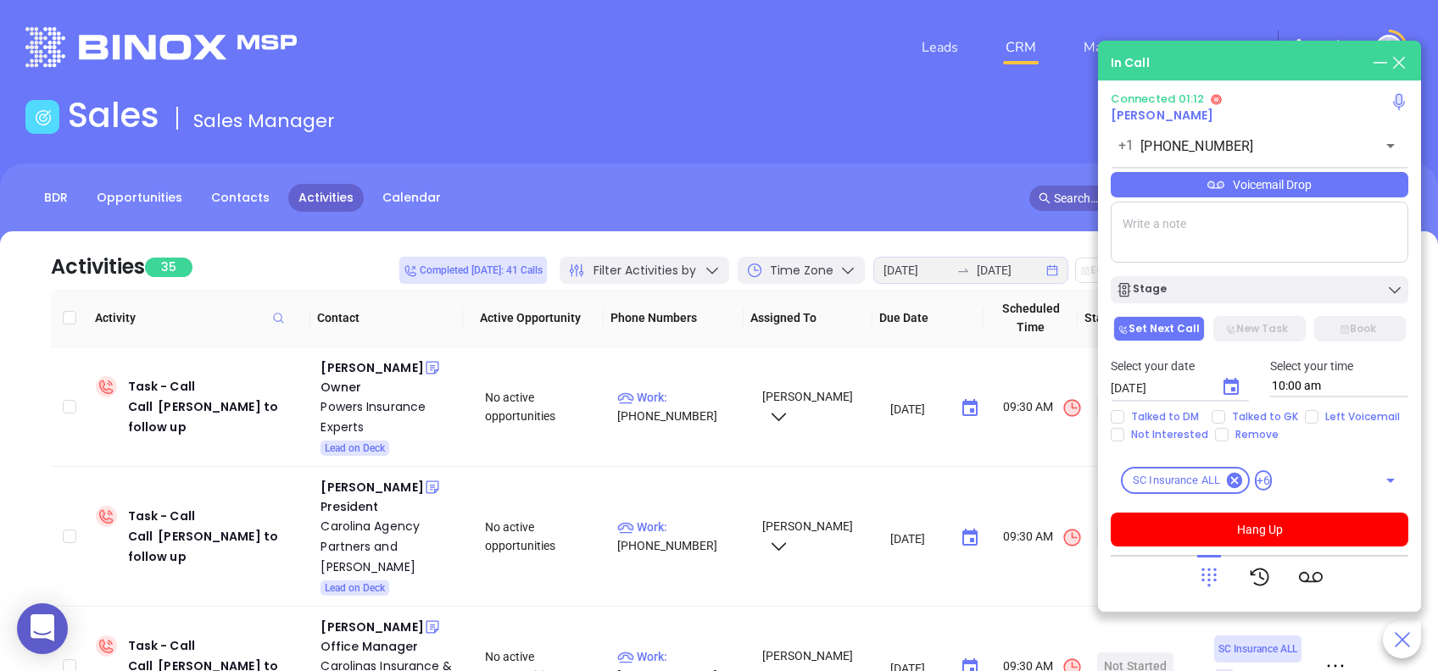
click at [1336, 187] on div "Voicemail Drop" at bounding box center [1260, 184] width 298 height 25
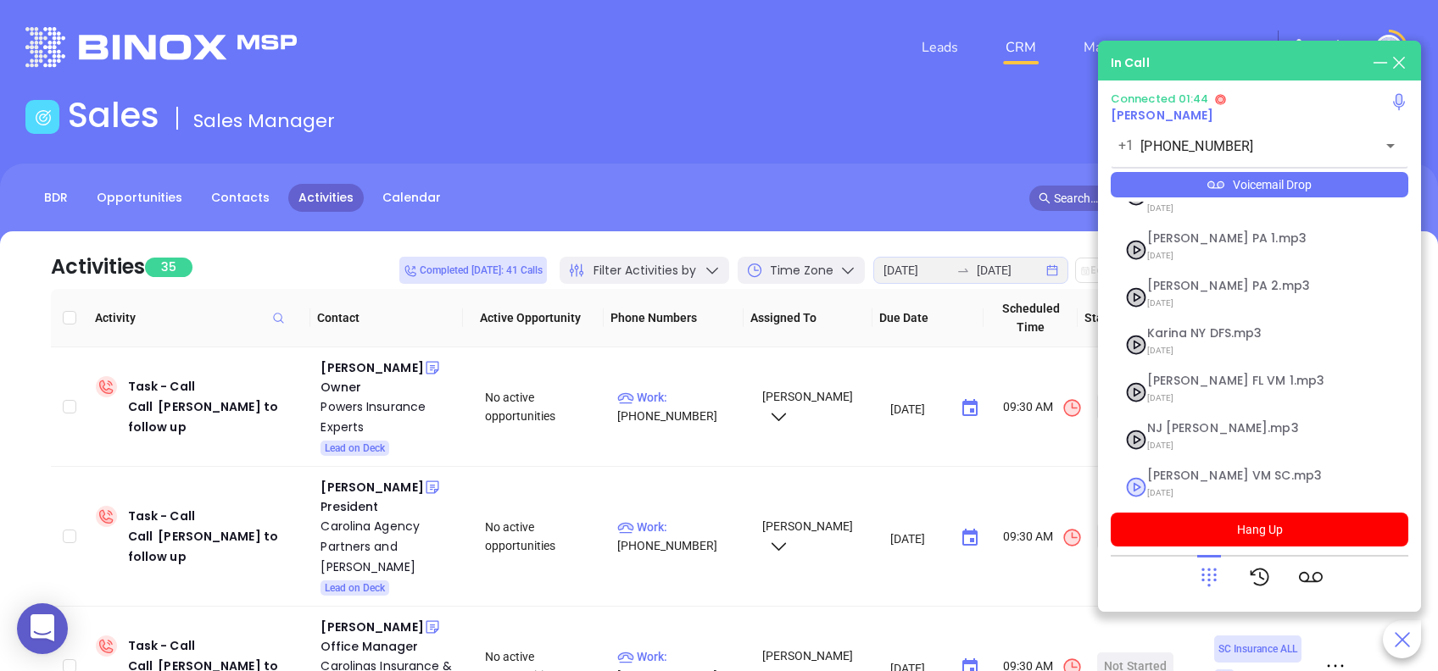
click at [1190, 470] on span "Lucy VM SC.mp3" at bounding box center [1238, 476] width 183 height 13
checkbox input "true"
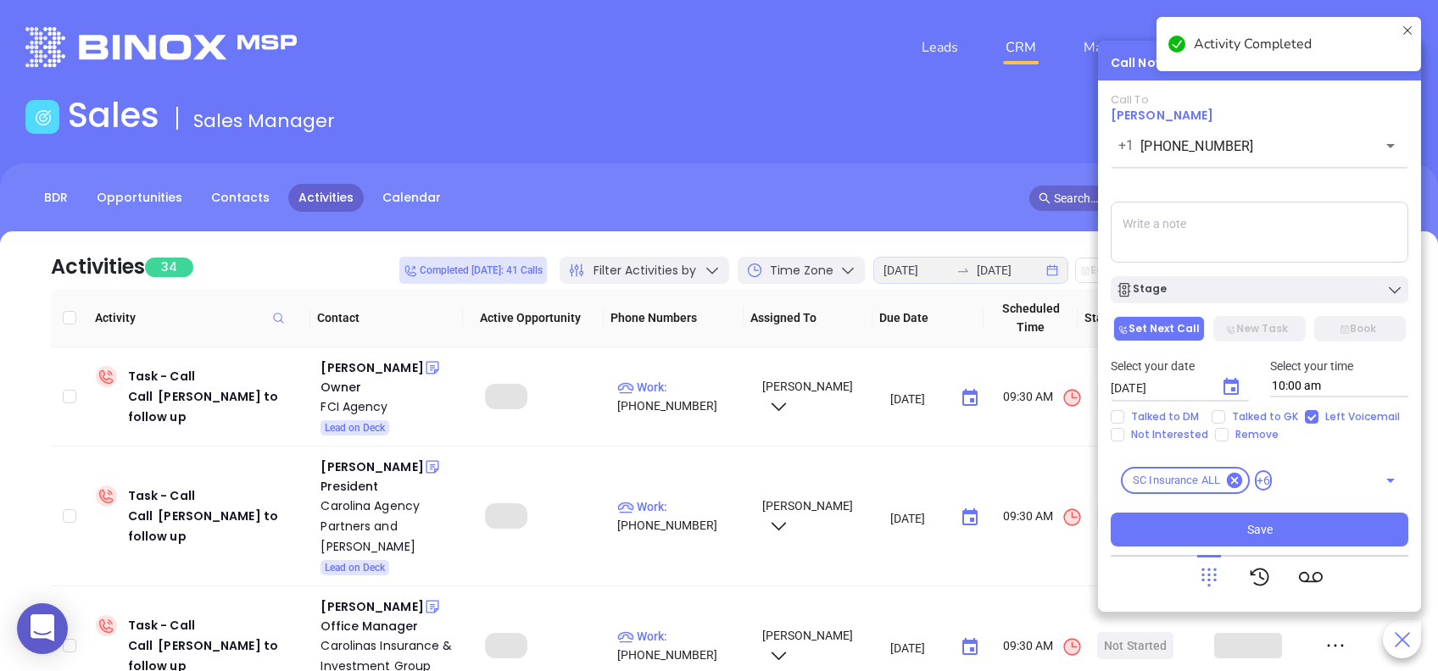
click at [1255, 292] on div "Stage" at bounding box center [1259, 289] width 287 height 17
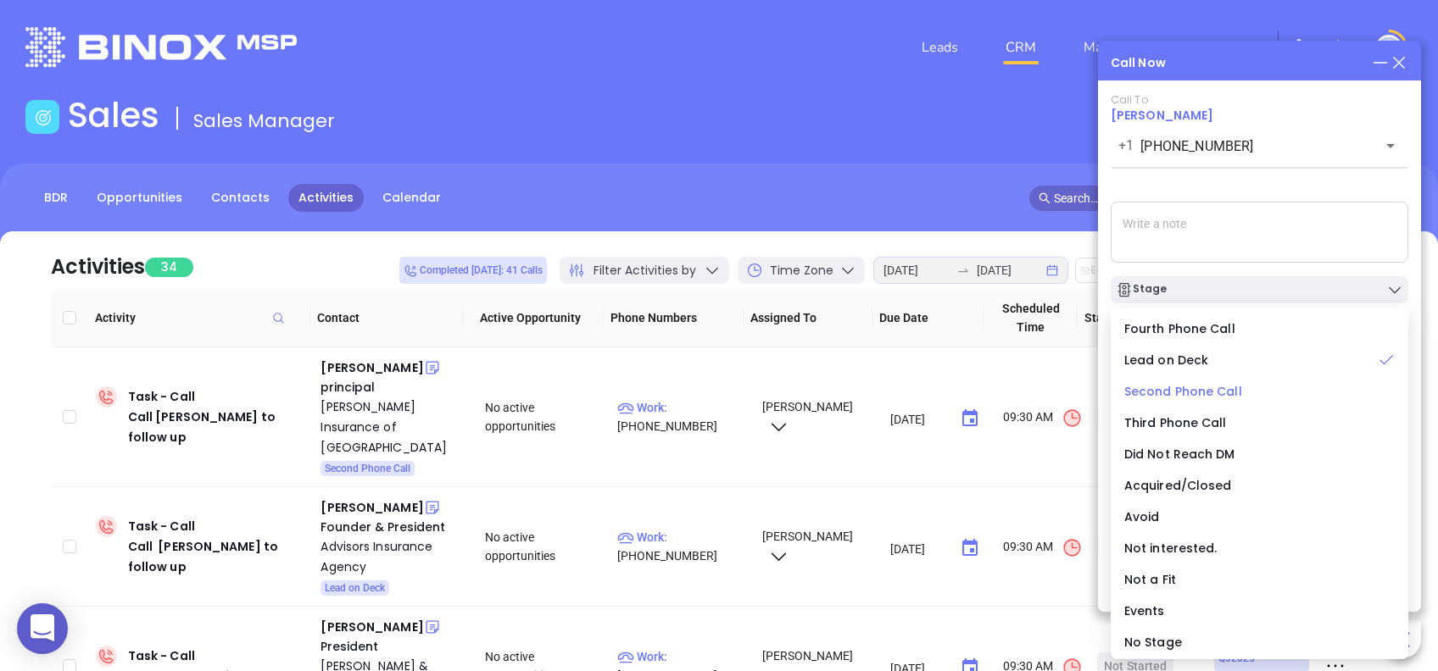
click at [1184, 392] on span "Second Phone Call" at bounding box center [1183, 391] width 118 height 17
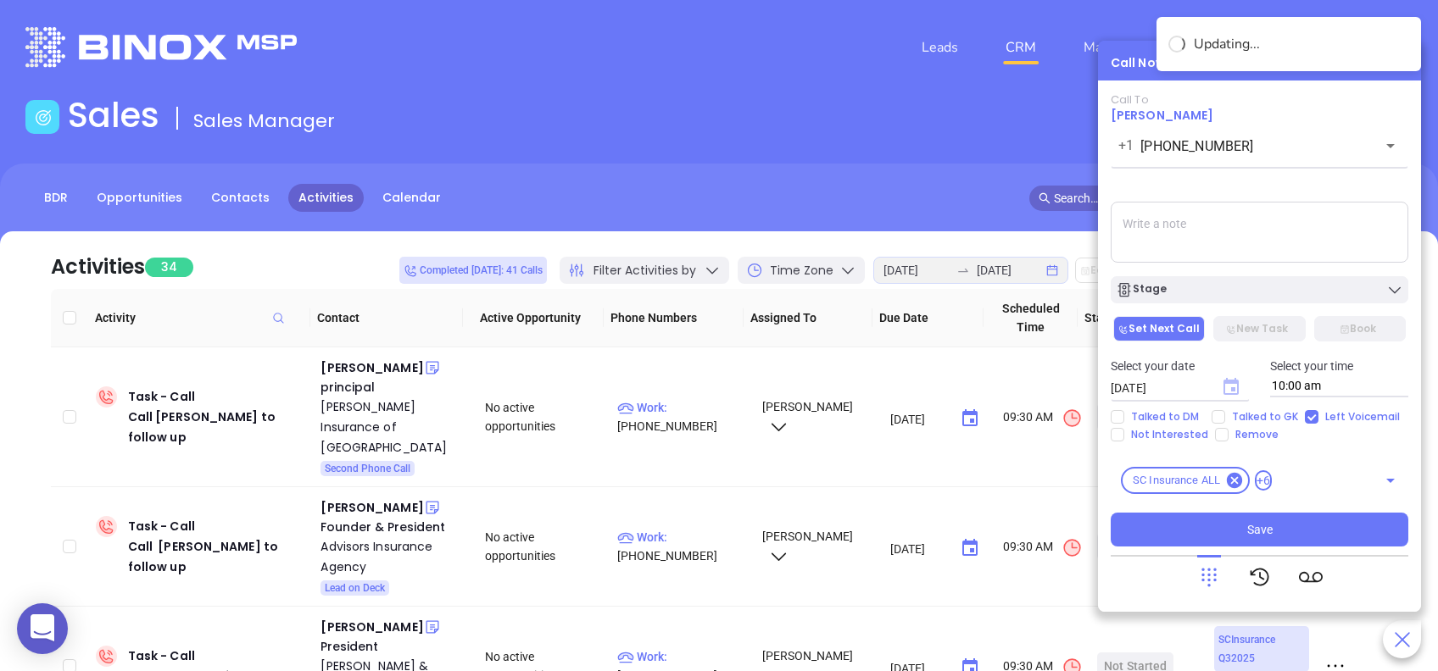
click at [1228, 384] on icon "Choose date, selected date is Aug 13, 2025" at bounding box center [1230, 386] width 15 height 17
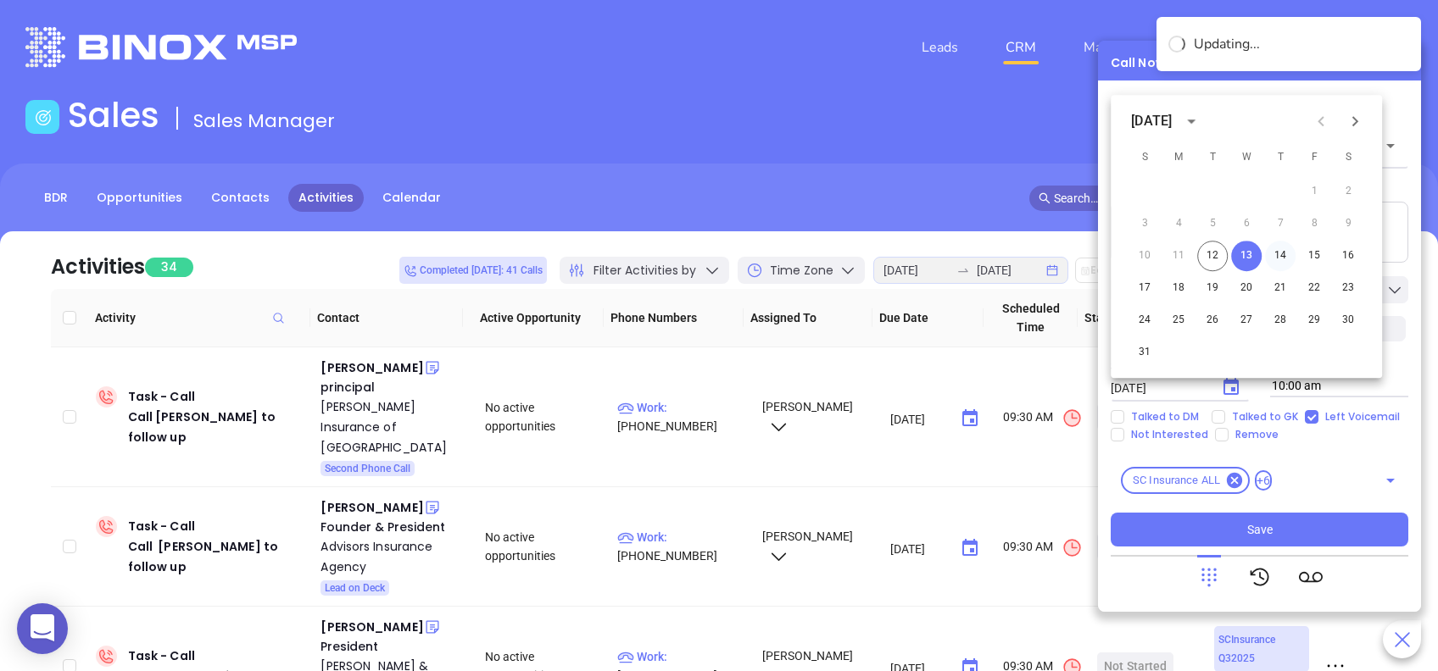
click at [1279, 252] on button "14" at bounding box center [1280, 256] width 31 height 31
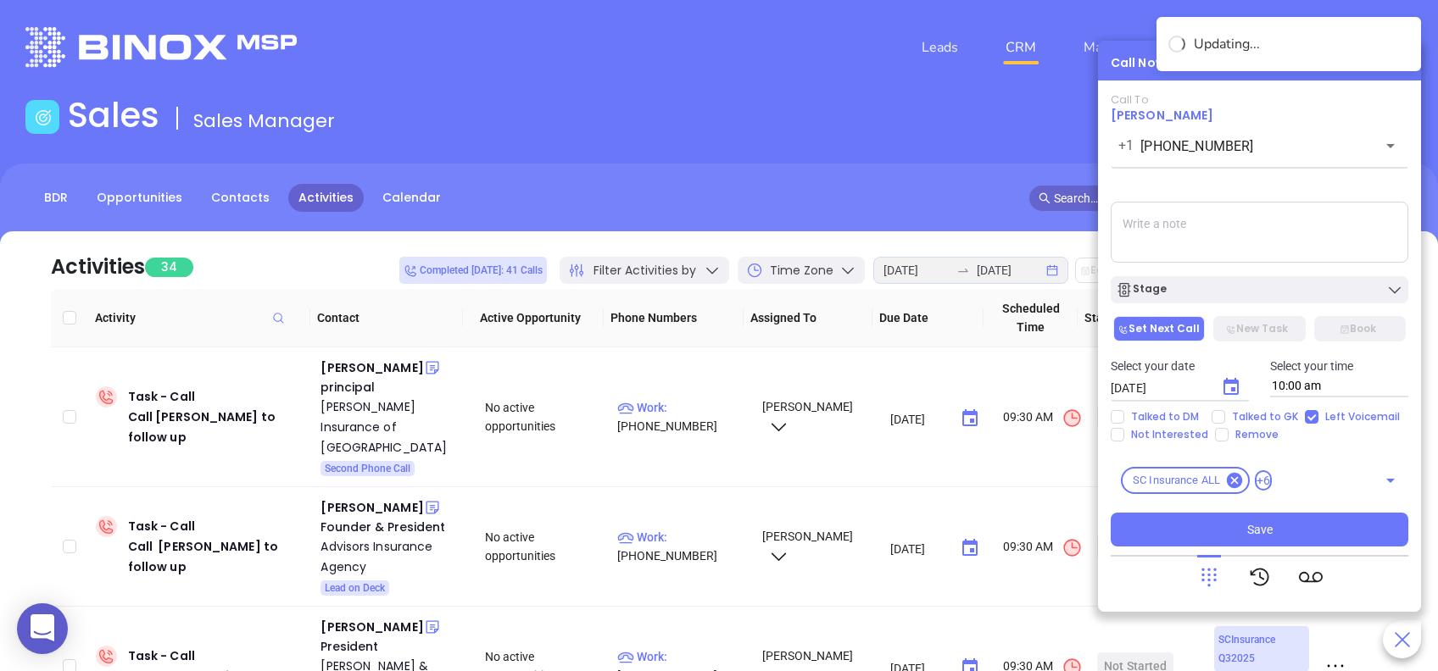
type input "08/14/2025"
click at [1214, 415] on input "Talked to GK" at bounding box center [1219, 417] width 14 height 14
checkbox input "true"
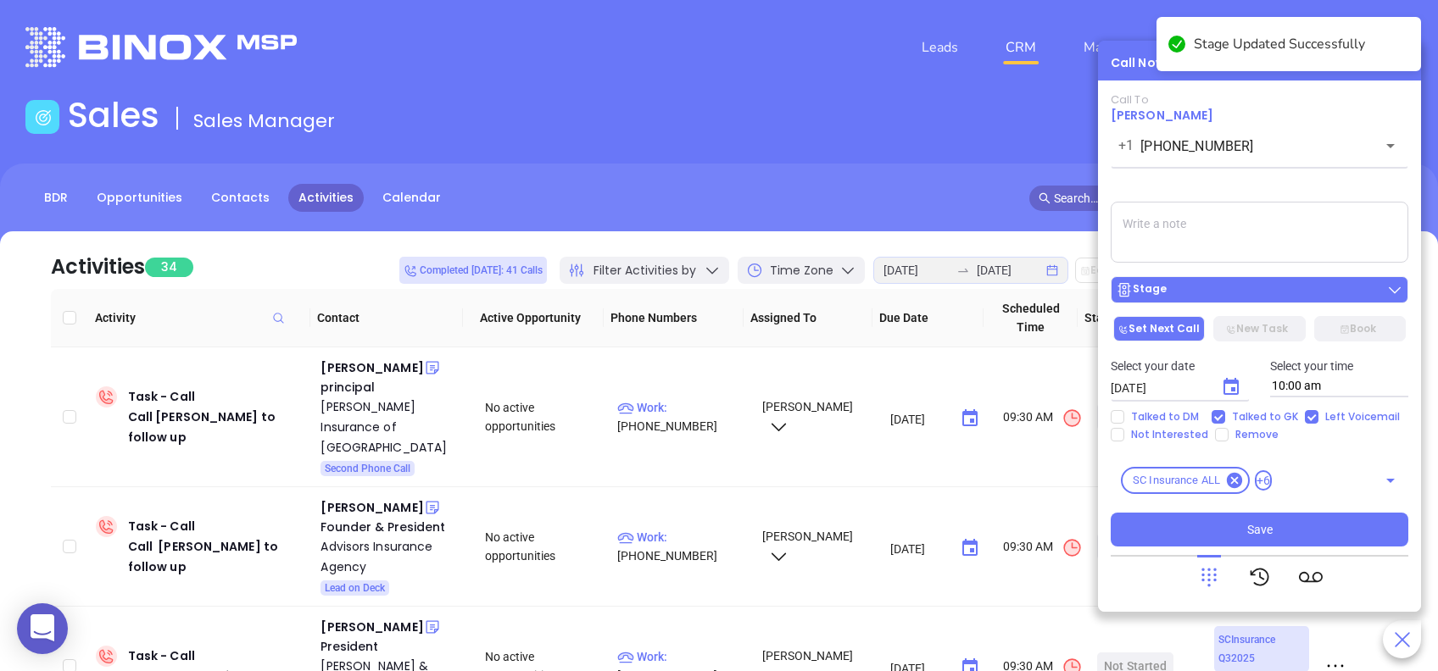
click at [1269, 288] on div "Stage" at bounding box center [1259, 289] width 287 height 17
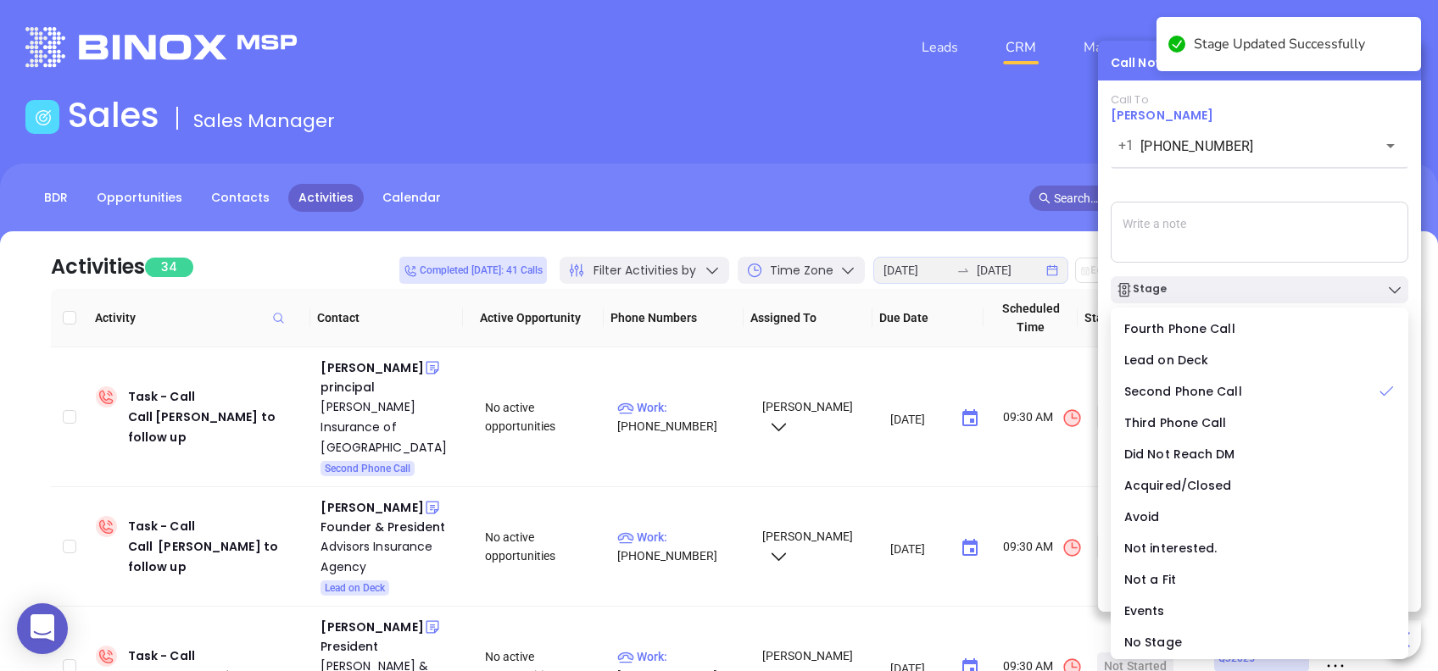
click at [1275, 190] on div "Call To Jeremy Powers +1 (803) 451-0094 ​ Voicemail Drop Stage Set Next Call Ne…" at bounding box center [1260, 320] width 298 height 454
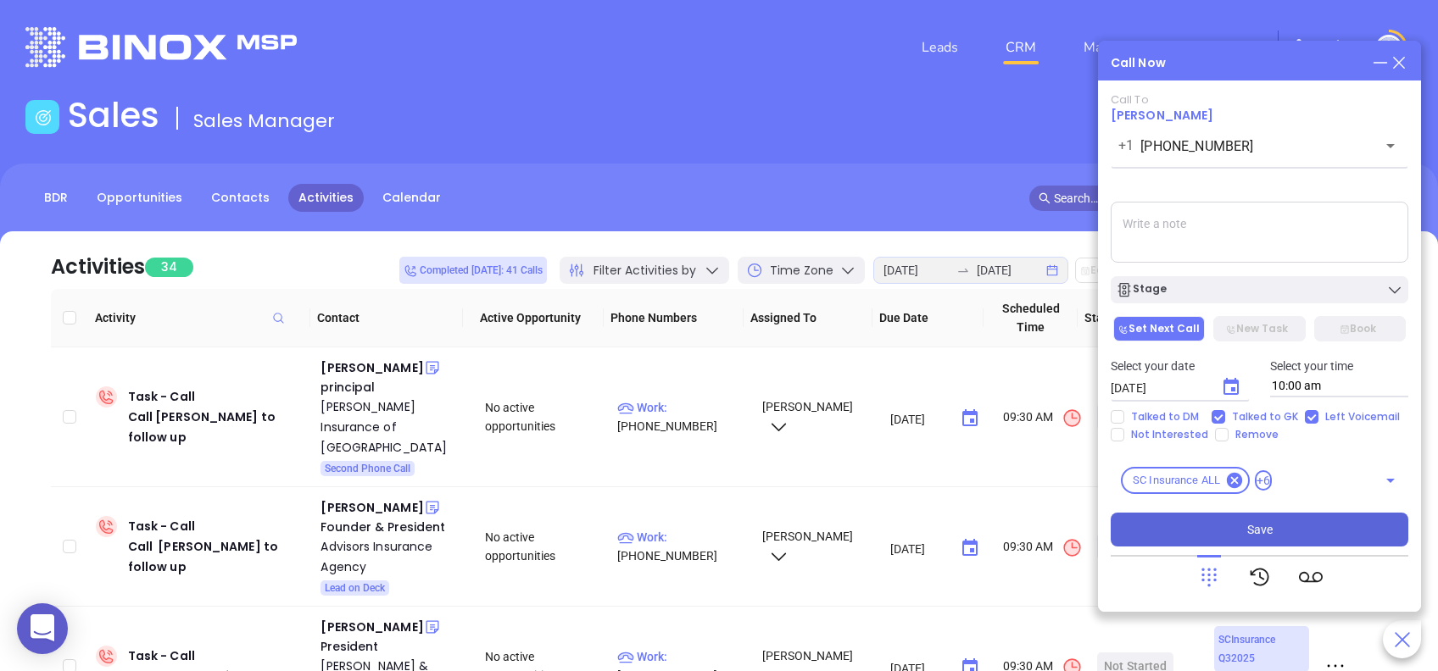
click at [1302, 542] on button "Save" at bounding box center [1260, 530] width 298 height 34
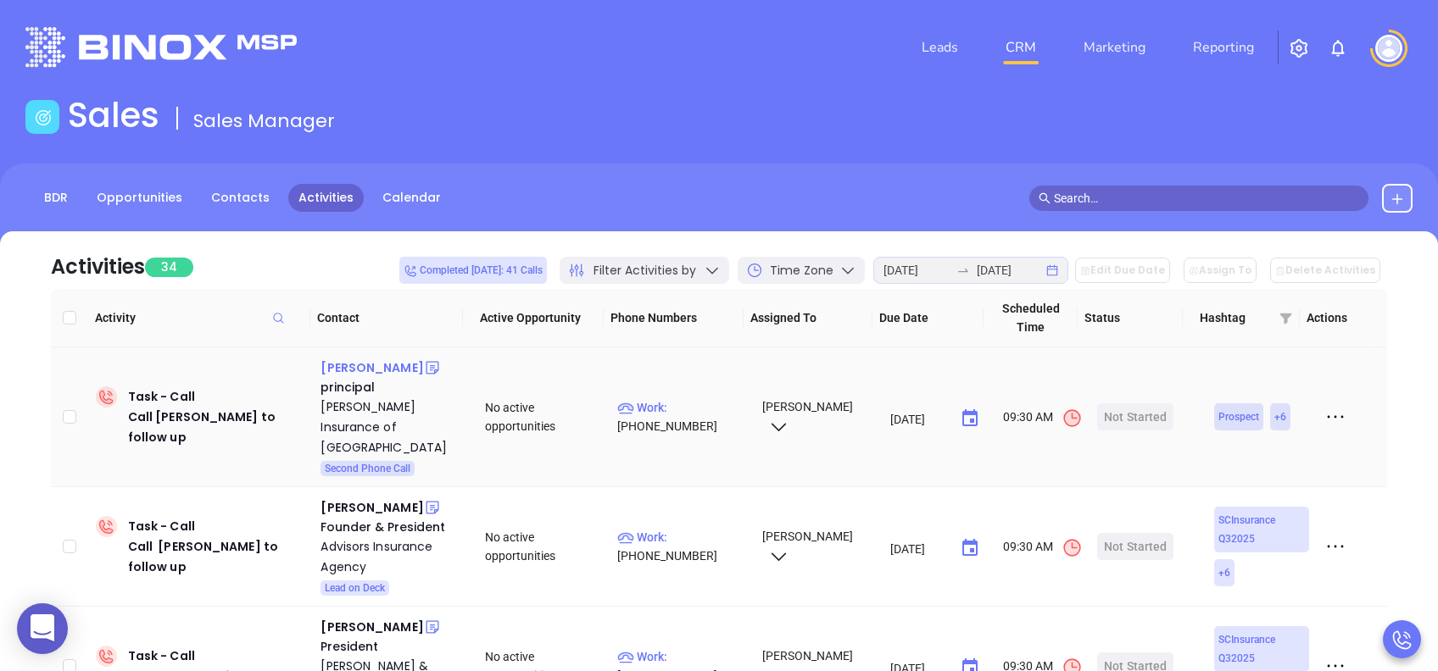
click at [353, 371] on div "Jeff Brice" at bounding box center [371, 368] width 103 height 20
click at [359, 401] on div "Tilghman Insurance of Myrtle Beach" at bounding box center [390, 427] width 141 height 61
click at [1141, 404] on div "Start Now" at bounding box center [1135, 417] width 53 height 27
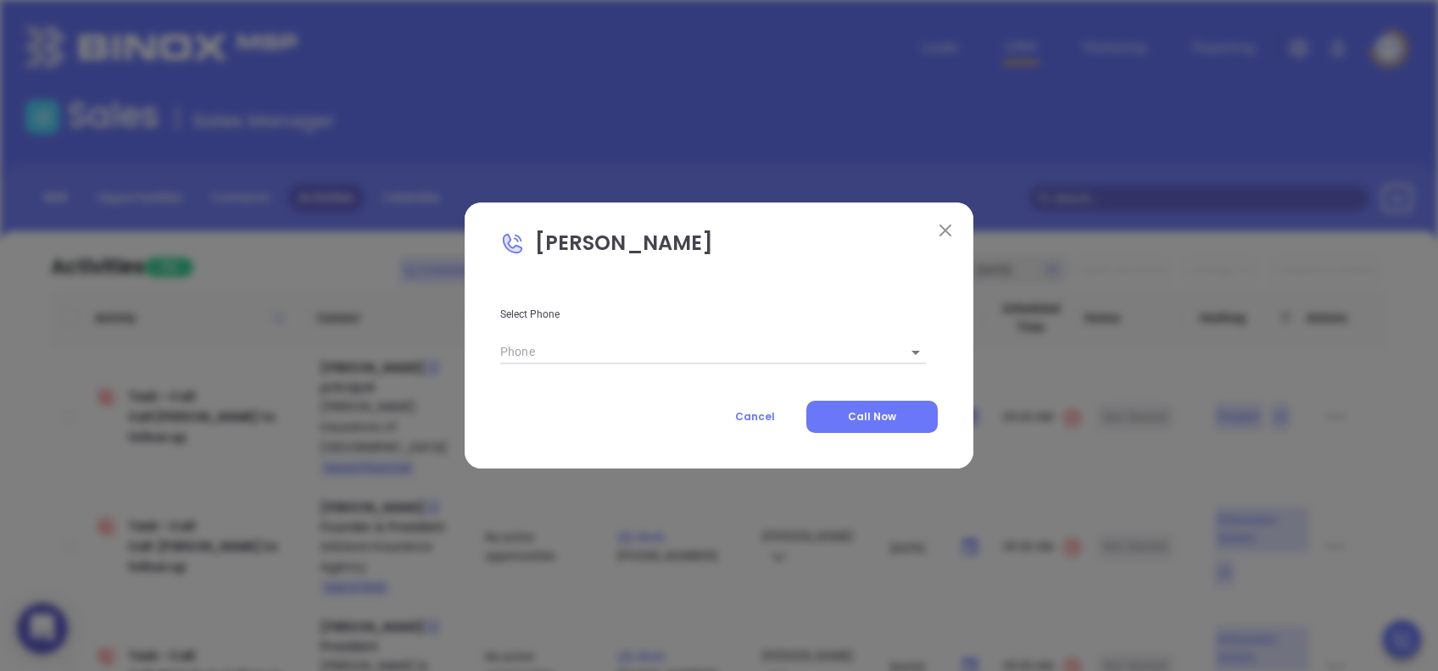
type input "(843) 449-9750"
type input "1"
click at [905, 421] on button "Call Now" at bounding box center [871, 417] width 131 height 32
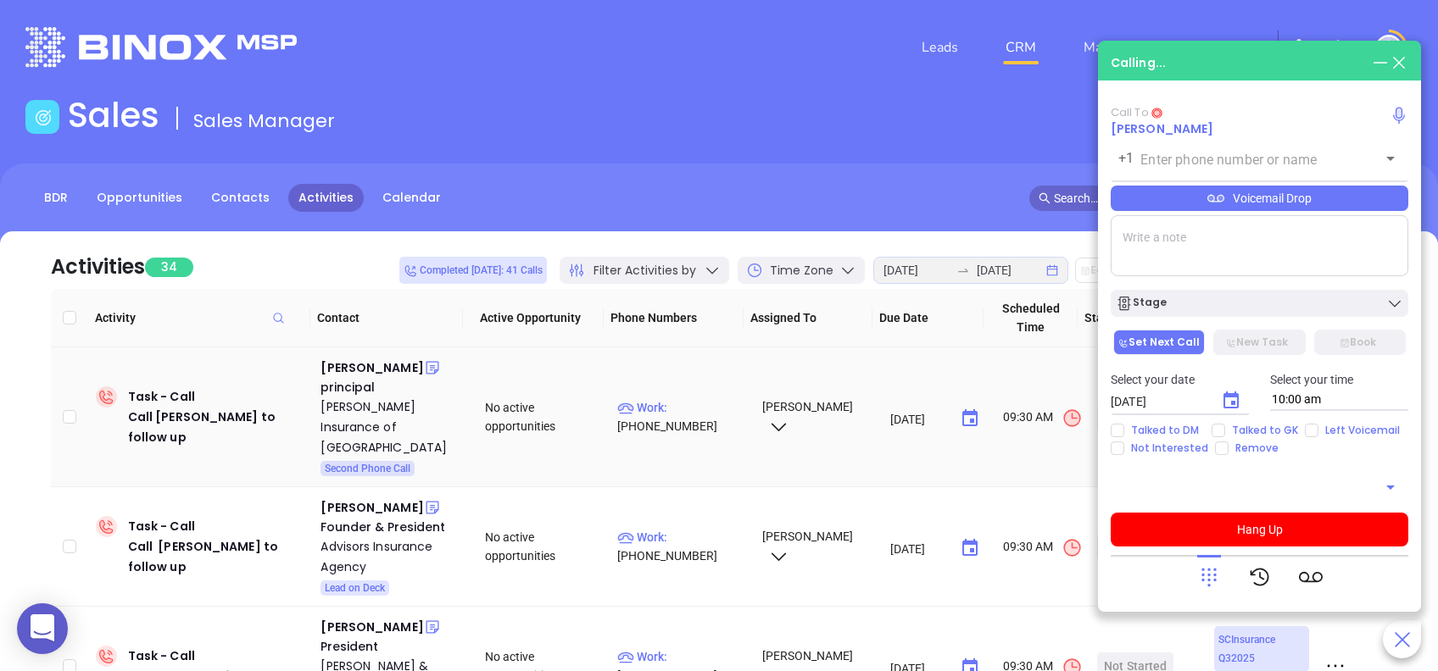
type input "(843) 449-9750"
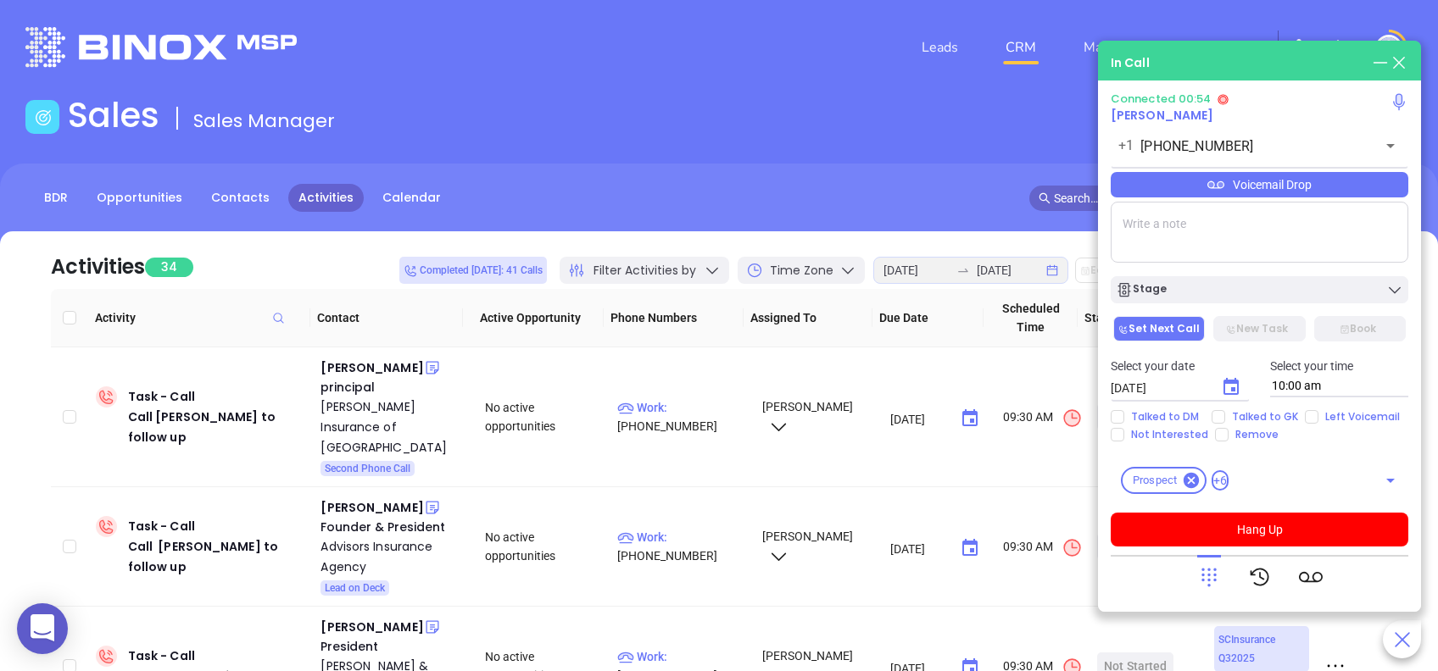
click at [1207, 578] on icon at bounding box center [1209, 578] width 24 height 24
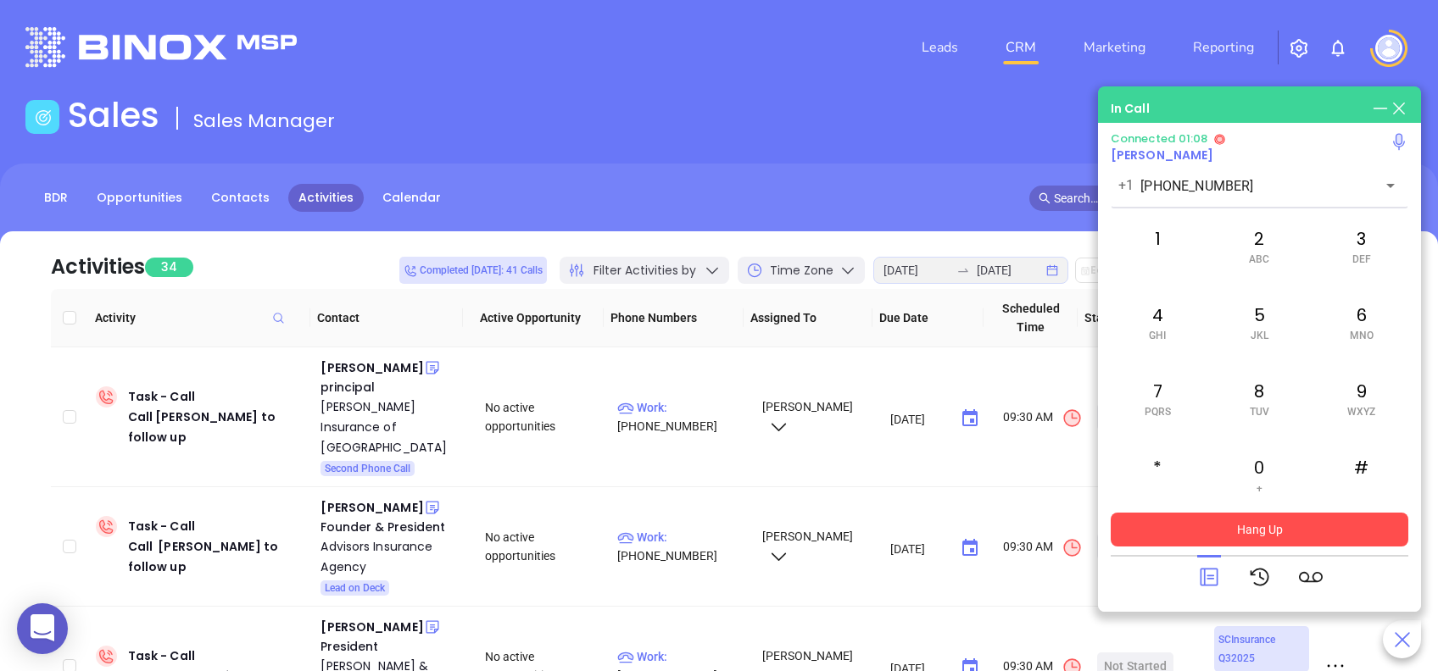
click at [1230, 522] on button "Hang Up" at bounding box center [1260, 530] width 298 height 34
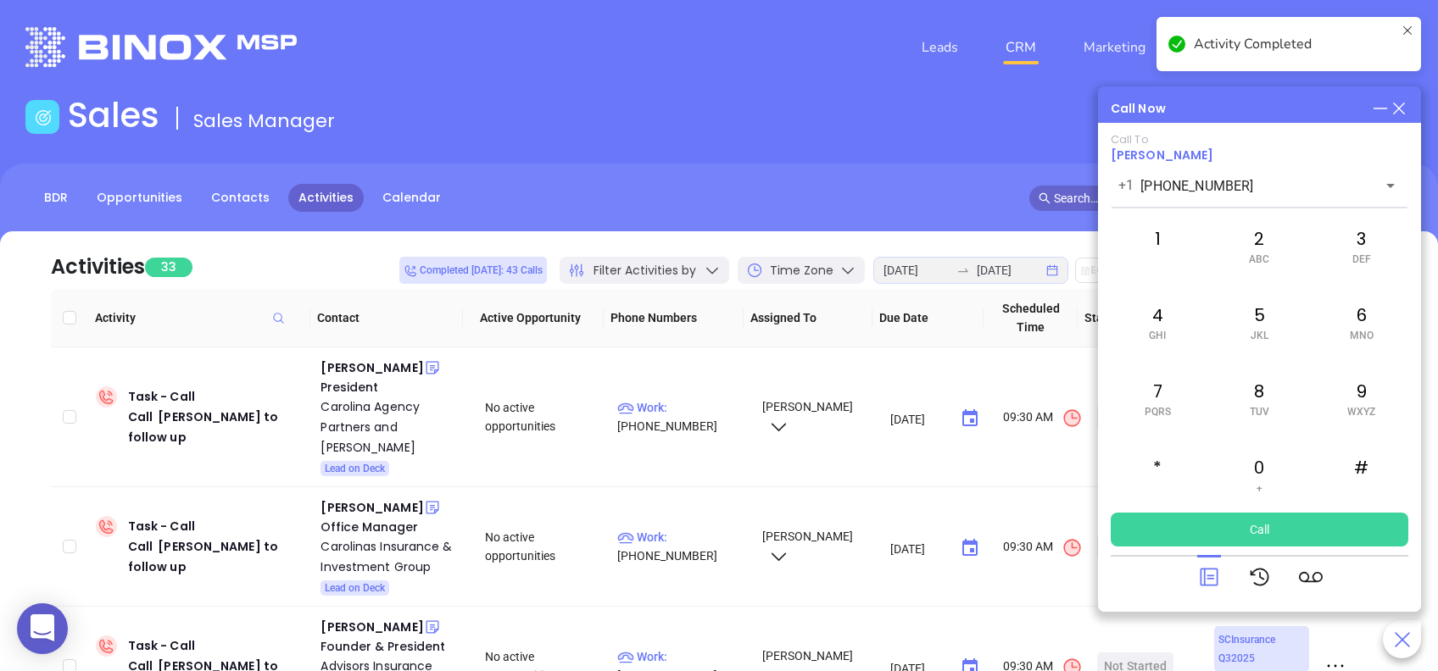
click at [1402, 109] on icon at bounding box center [1399, 108] width 19 height 19
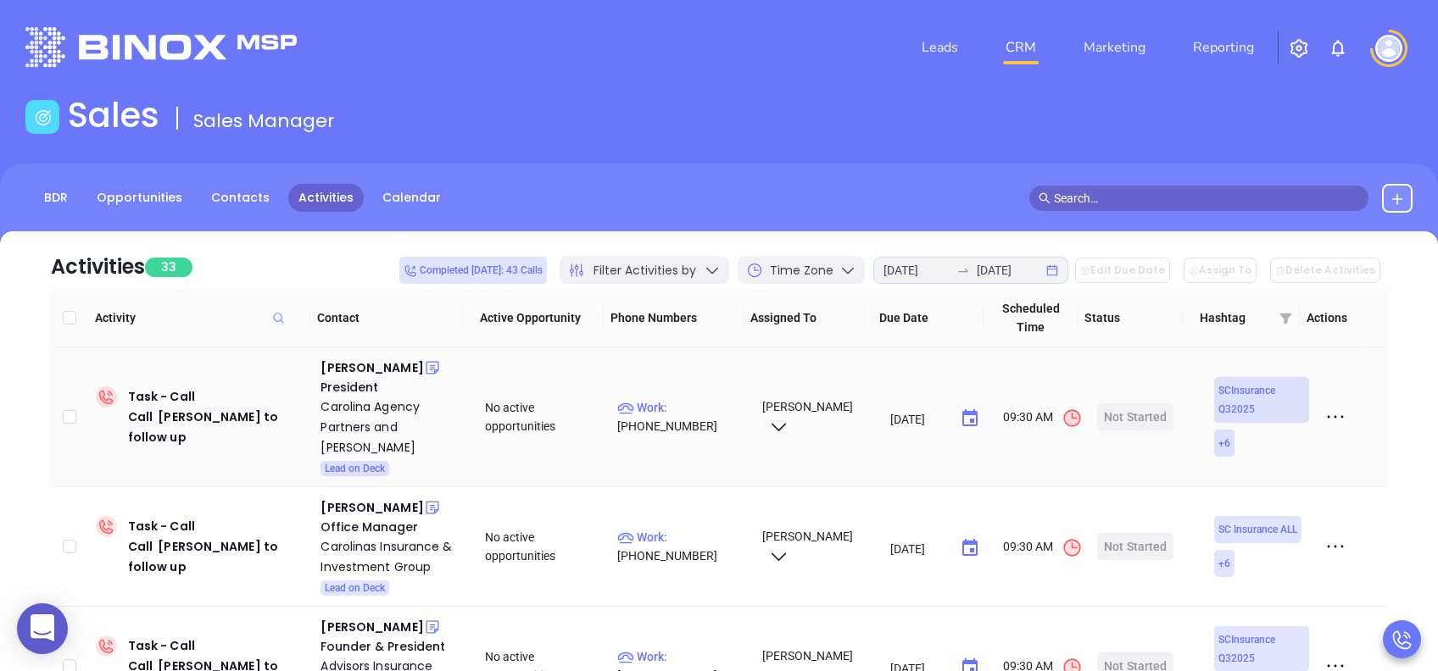
click at [353, 372] on div "Lois Vickery" at bounding box center [371, 368] width 103 height 20
click at [366, 413] on div "Carolina Agency Partners and Jordan McCallum" at bounding box center [390, 427] width 141 height 61
click at [1116, 416] on div "Start Now" at bounding box center [1135, 417] width 53 height 27
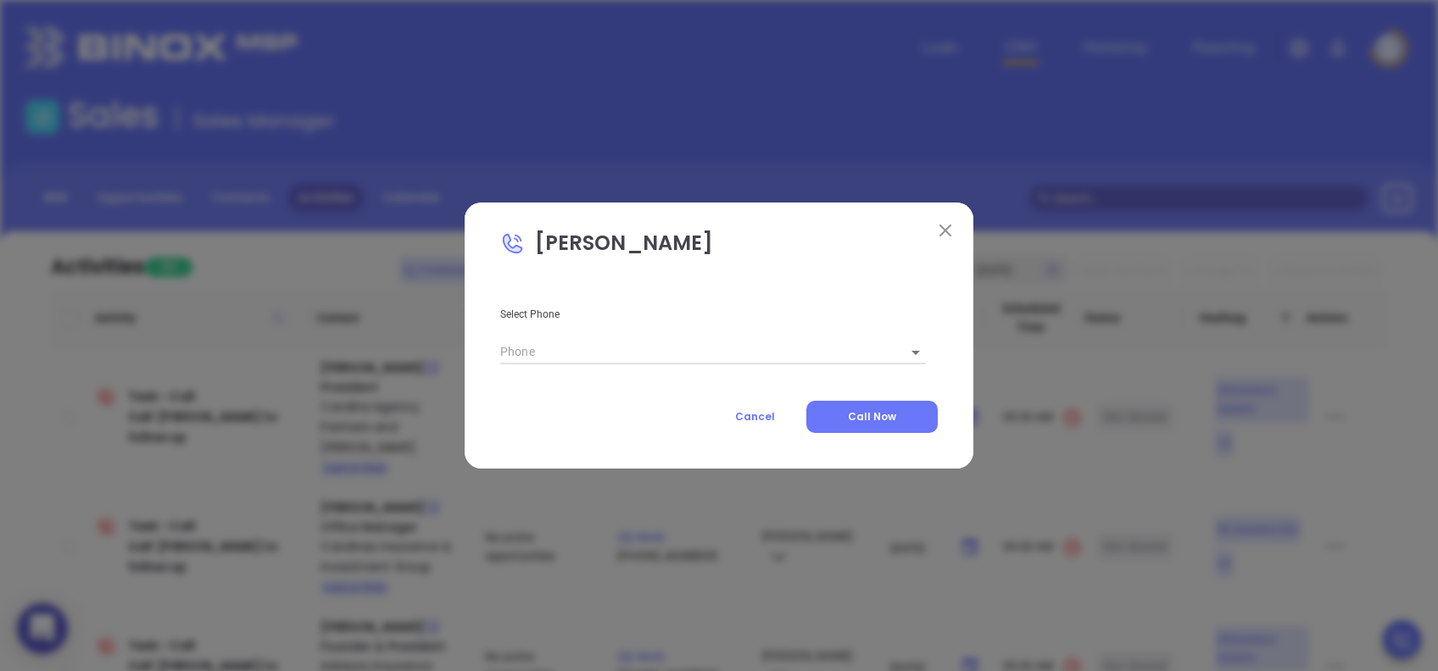
type input "(864) 226-7399"
type input "1"
click at [866, 416] on span "Call Now" at bounding box center [872, 417] width 48 height 14
type input "(864) 226-7399"
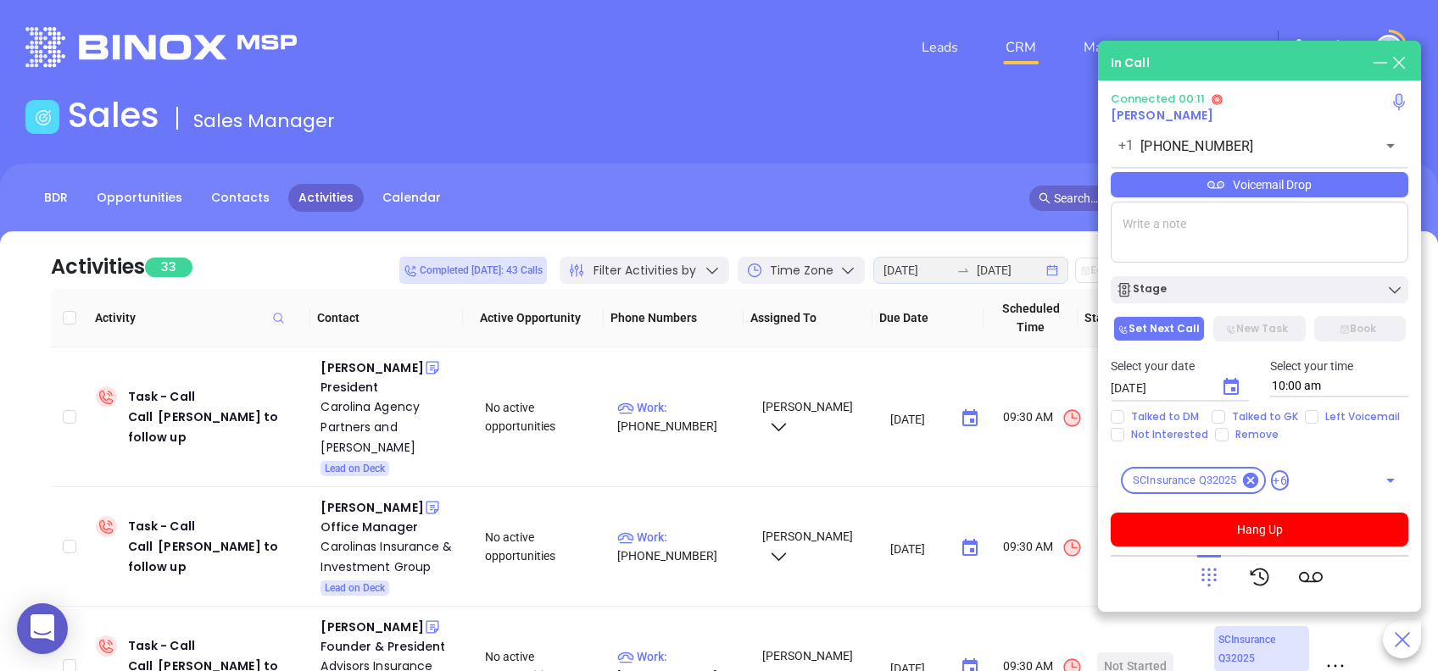
click at [1206, 580] on icon at bounding box center [1209, 578] width 24 height 24
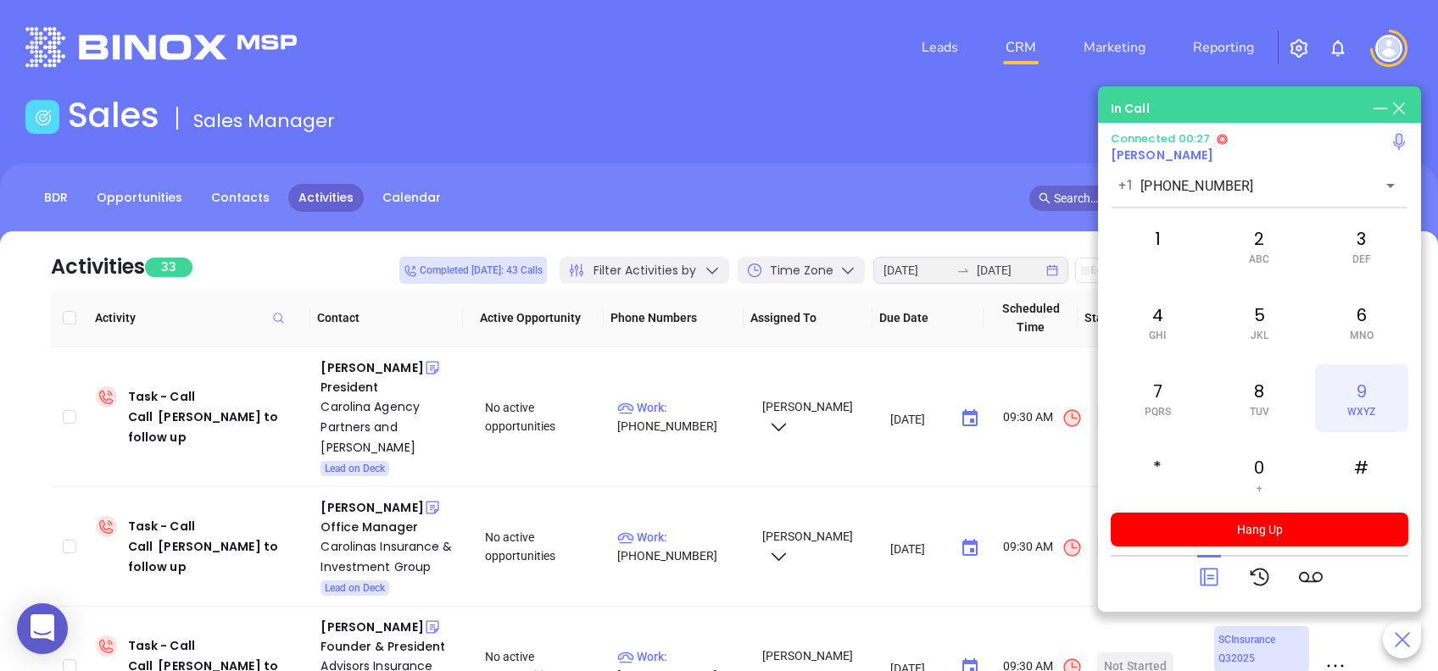
click at [1382, 380] on div "9 WXYZ" at bounding box center [1361, 399] width 93 height 68
click at [1207, 571] on icon at bounding box center [1209, 578] width 24 height 24
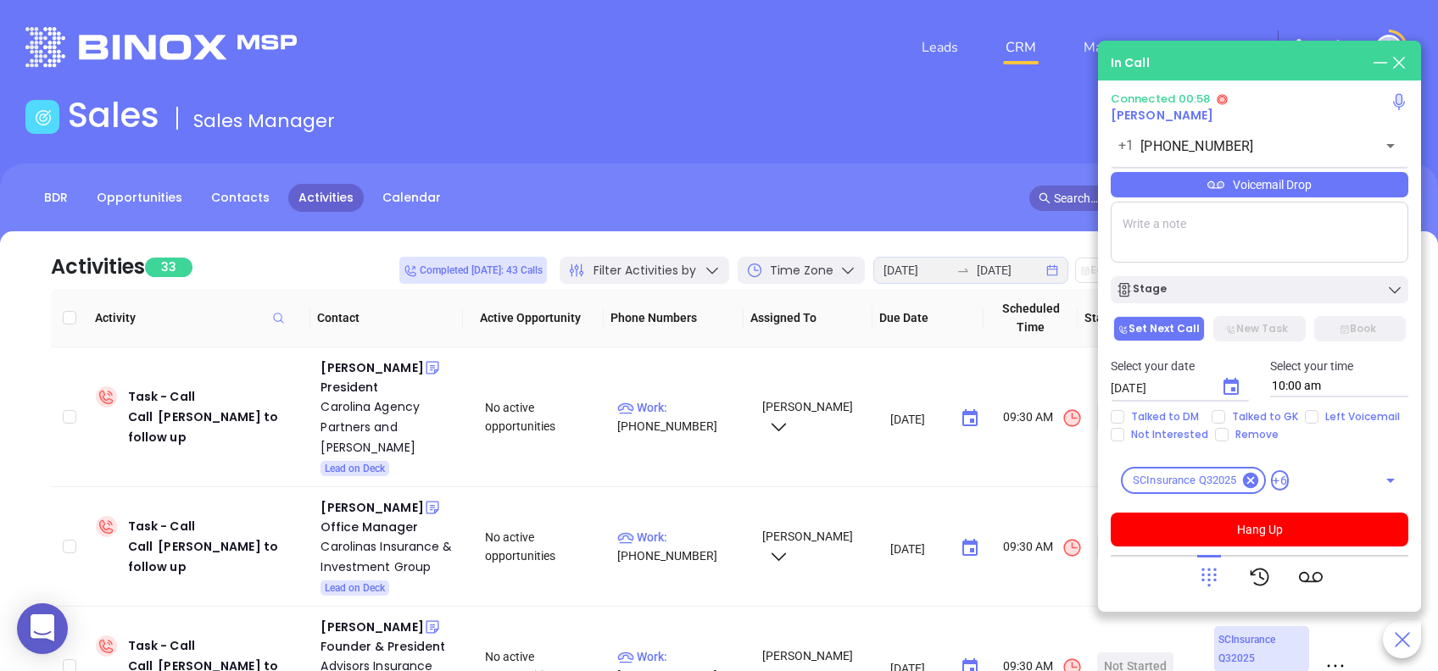
click at [1341, 185] on div "Voicemail Drop" at bounding box center [1260, 184] width 298 height 25
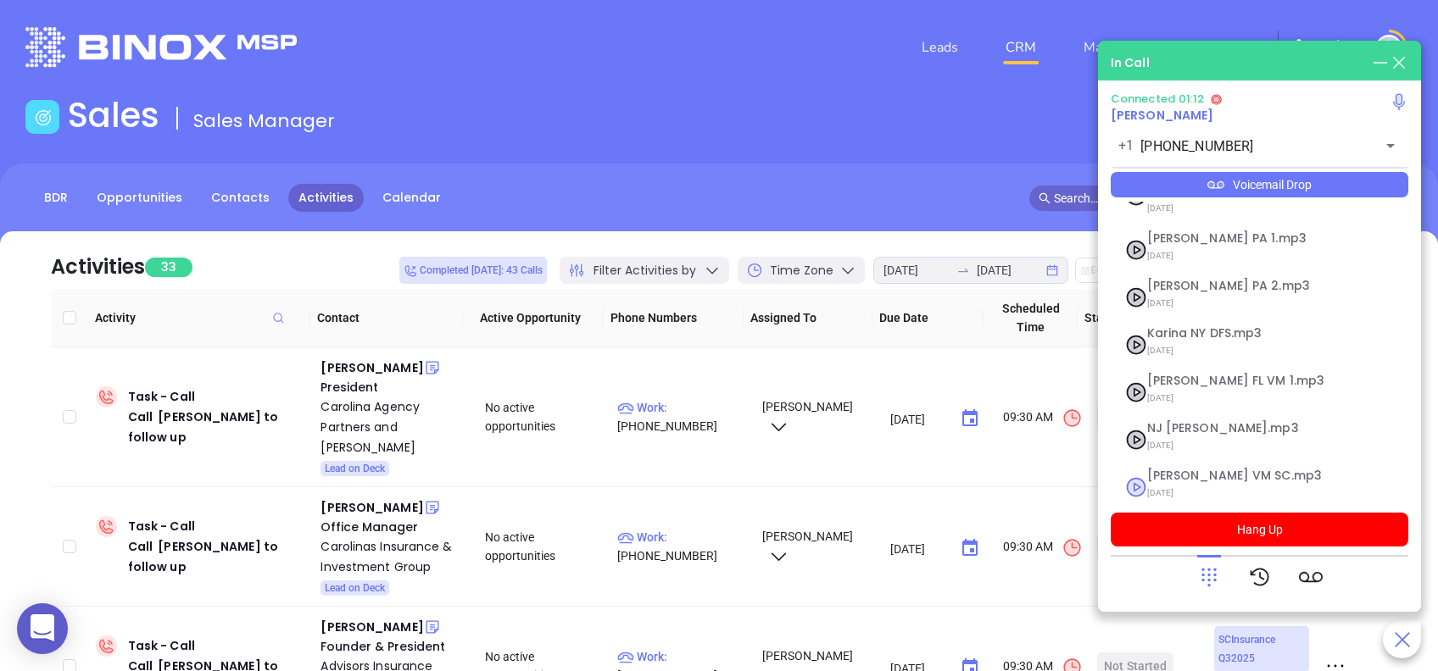
click at [1208, 470] on span "Lucy VM SC.mp3" at bounding box center [1238, 476] width 183 height 13
checkbox input "true"
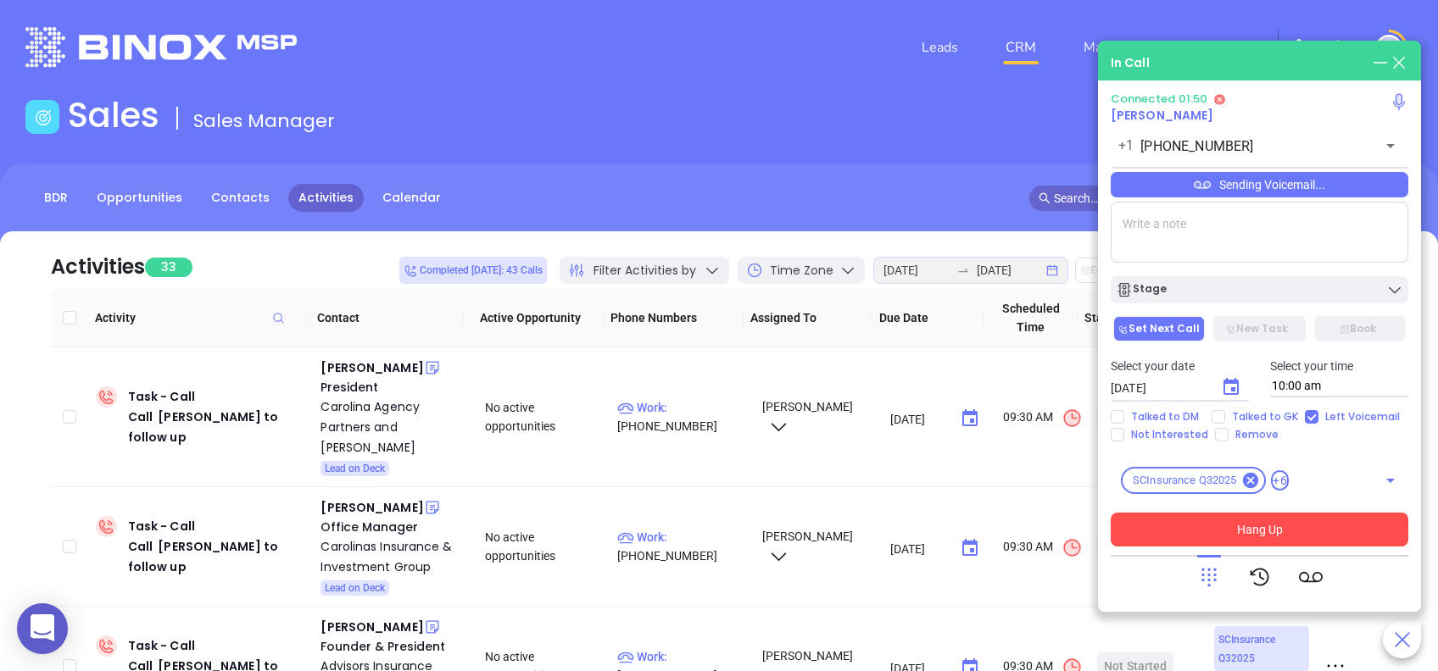
click at [1330, 533] on button "Hang Up" at bounding box center [1260, 530] width 298 height 34
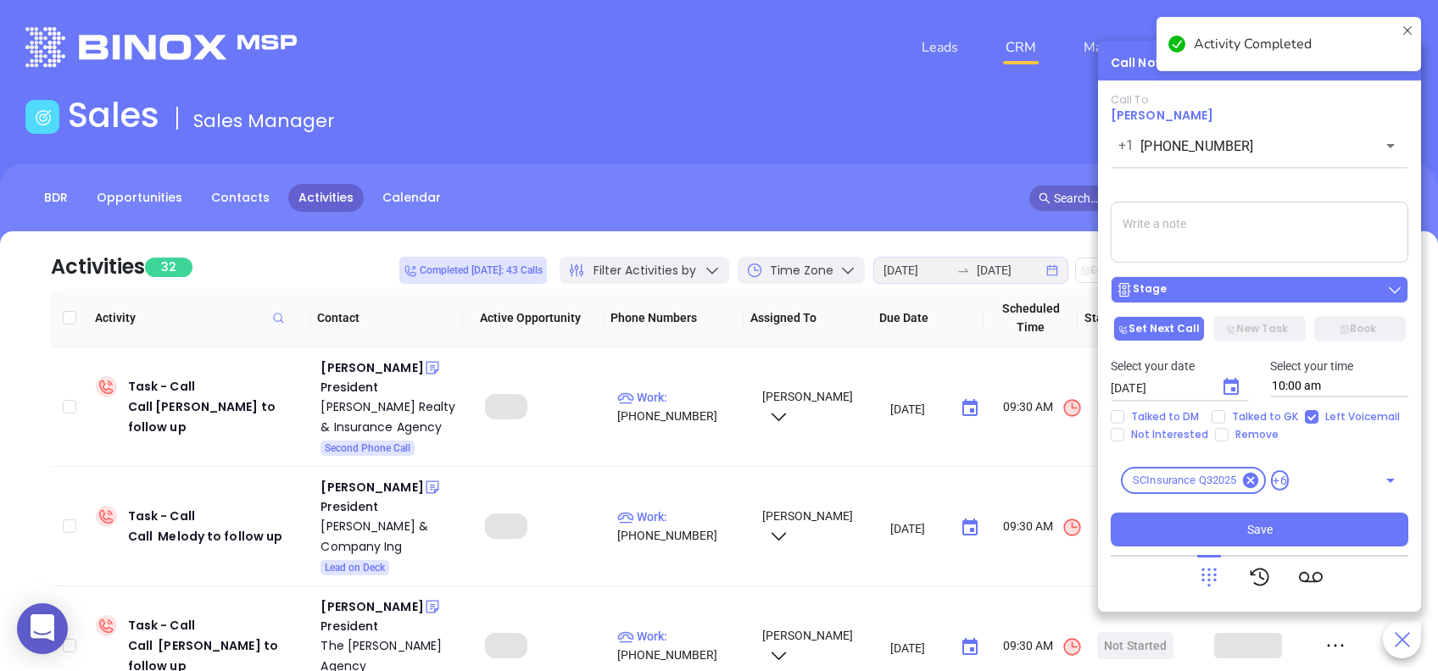
click at [1289, 301] on button "Stage" at bounding box center [1260, 289] width 298 height 27
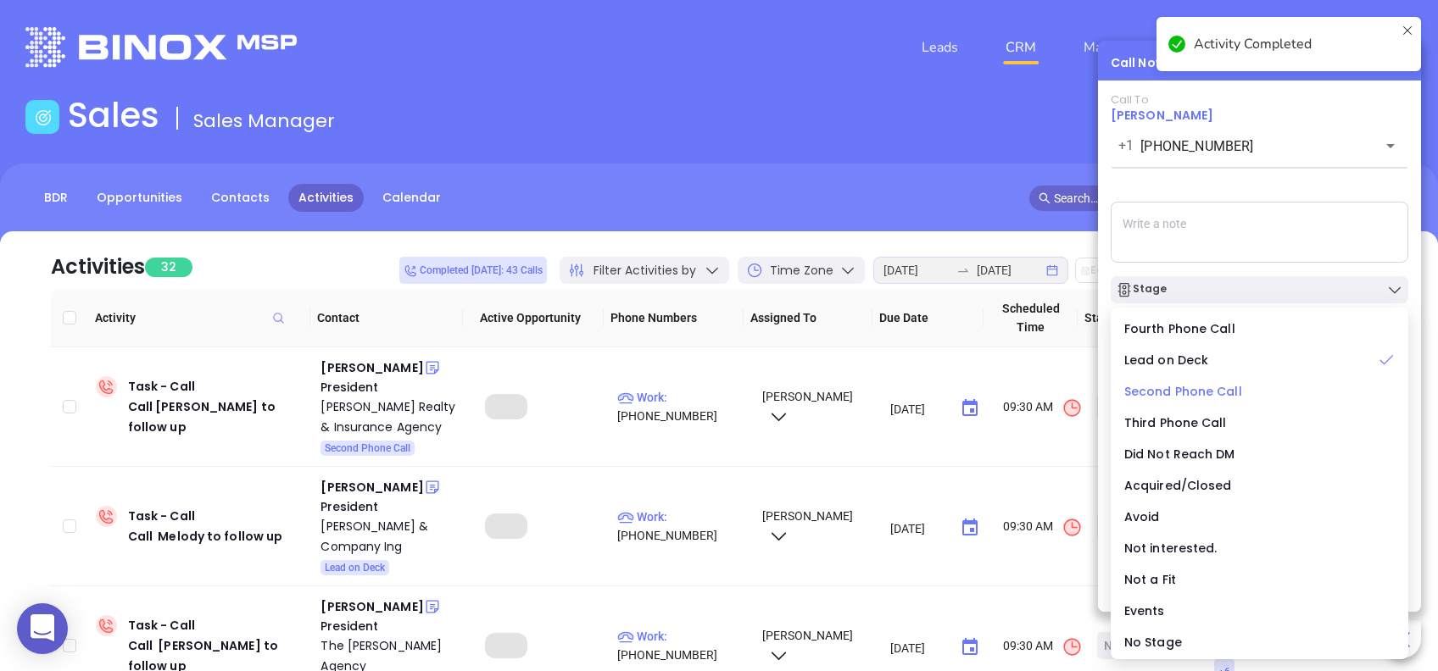
click at [1184, 398] on span "Second Phone Call" at bounding box center [1183, 391] width 118 height 17
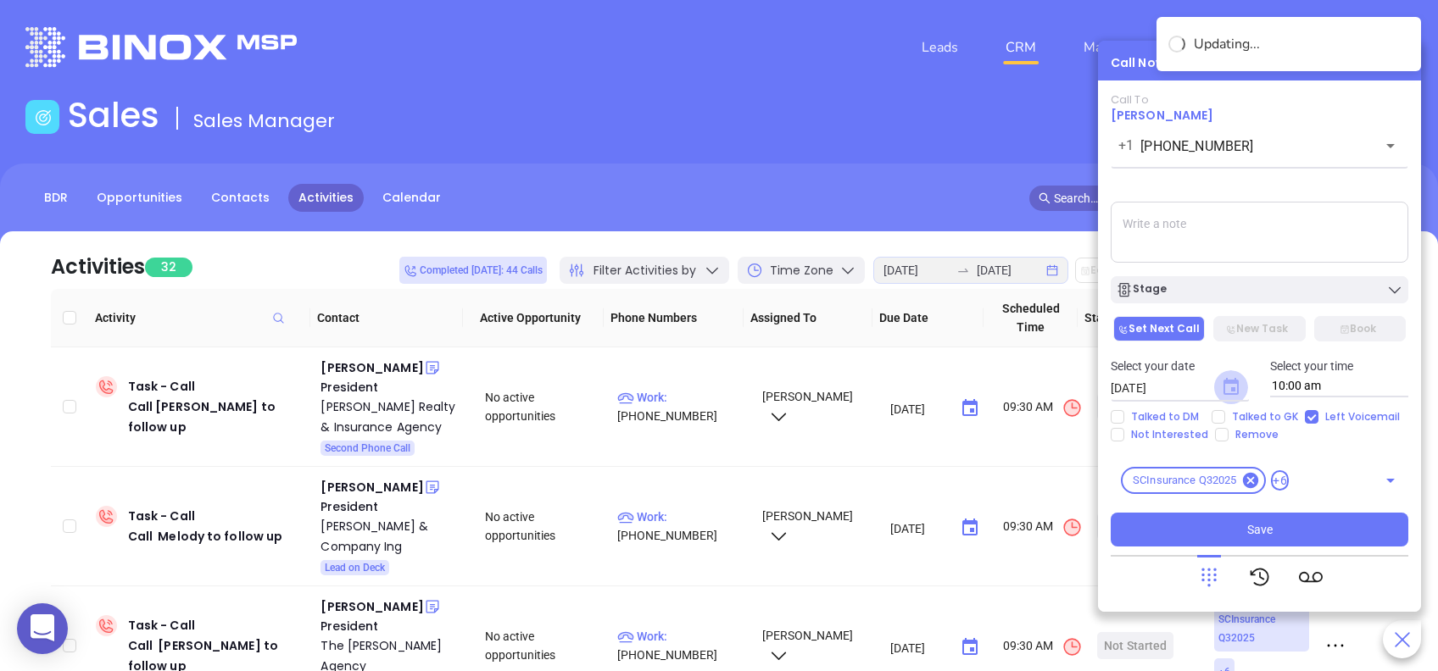
click at [1230, 392] on icon "Choose date, selected date is Aug 13, 2025" at bounding box center [1230, 386] width 15 height 17
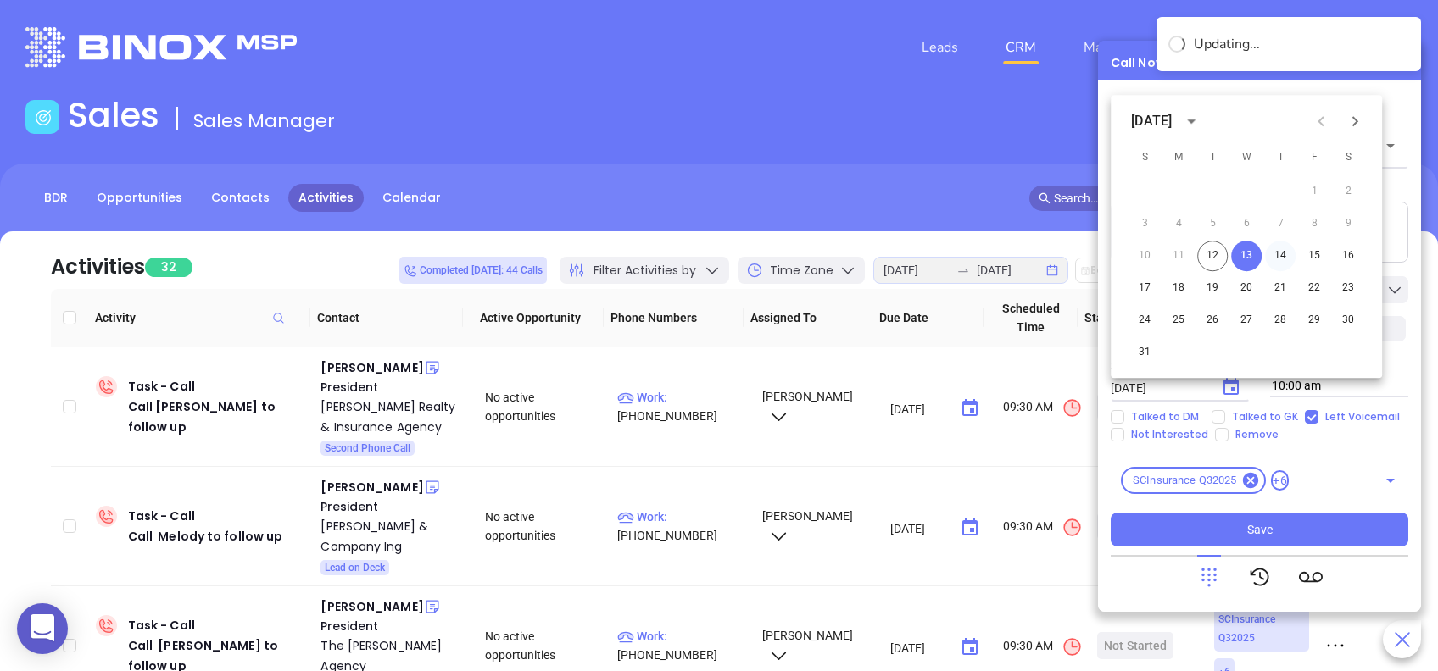
click at [1285, 252] on button "14" at bounding box center [1280, 256] width 31 height 31
type input "08/14/2025"
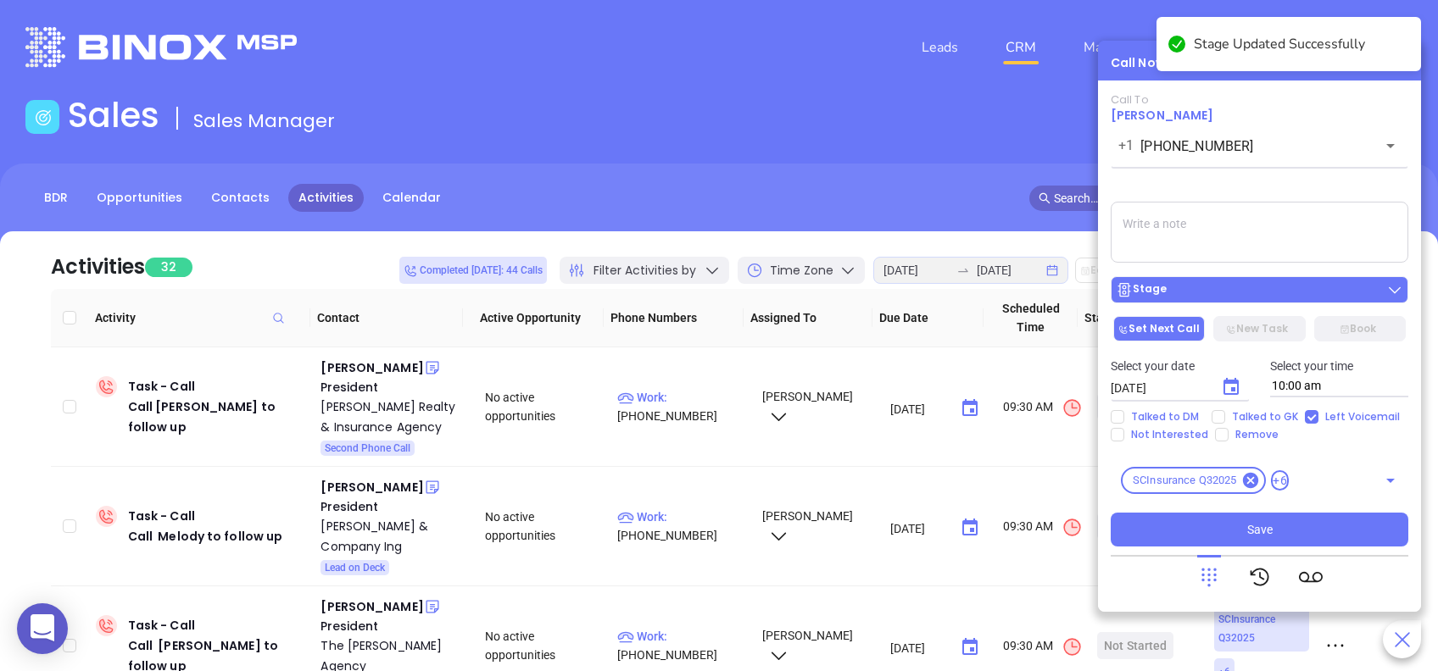
click at [1325, 288] on div "Stage" at bounding box center [1259, 289] width 287 height 17
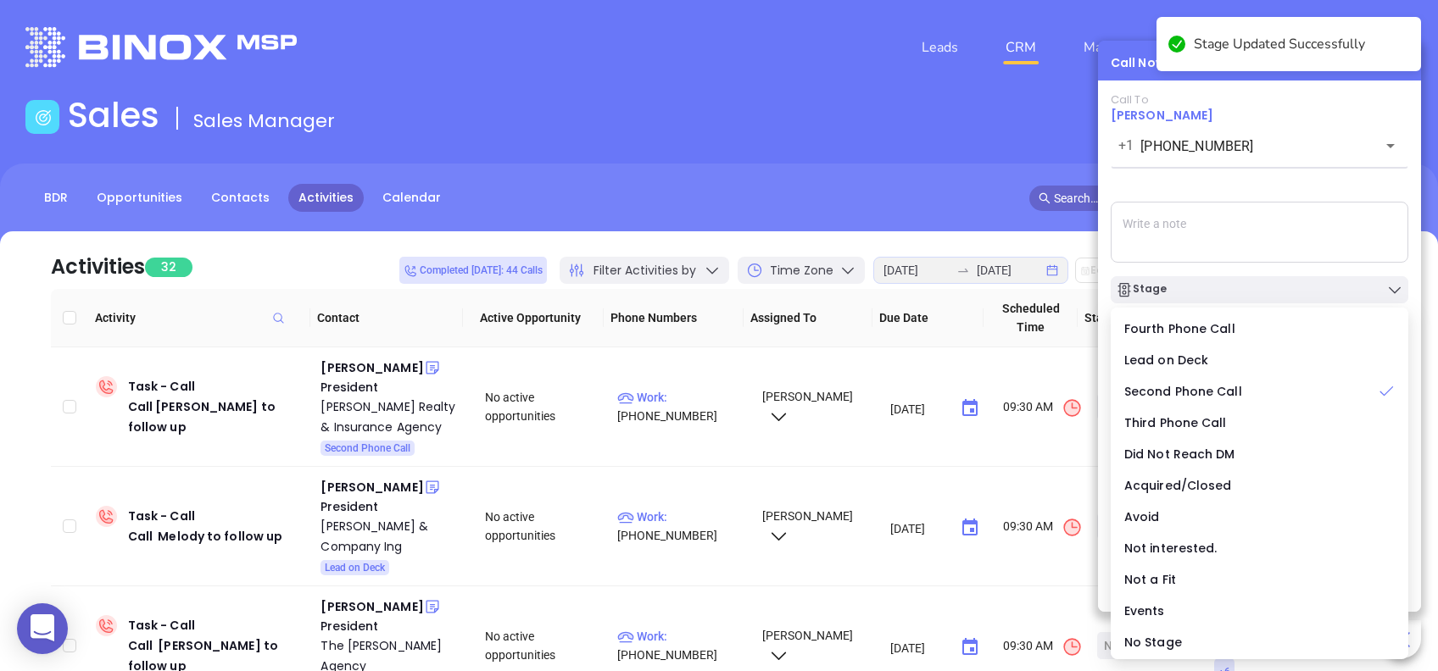
click at [1306, 176] on div "Call To Lois Vickery +1 (864) 226-7399 ​ Sending Voicemail... Stage Set Next Ca…" at bounding box center [1260, 320] width 298 height 454
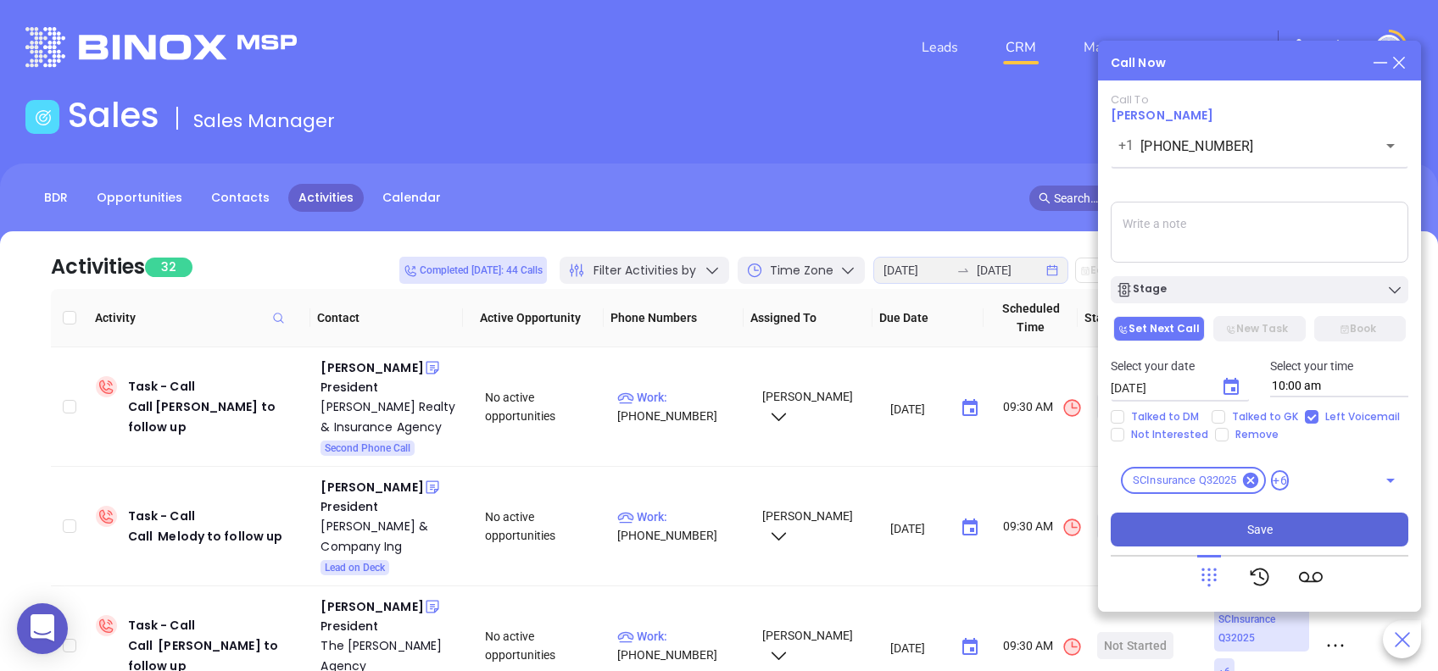
click at [1328, 530] on button "Save" at bounding box center [1260, 530] width 298 height 34
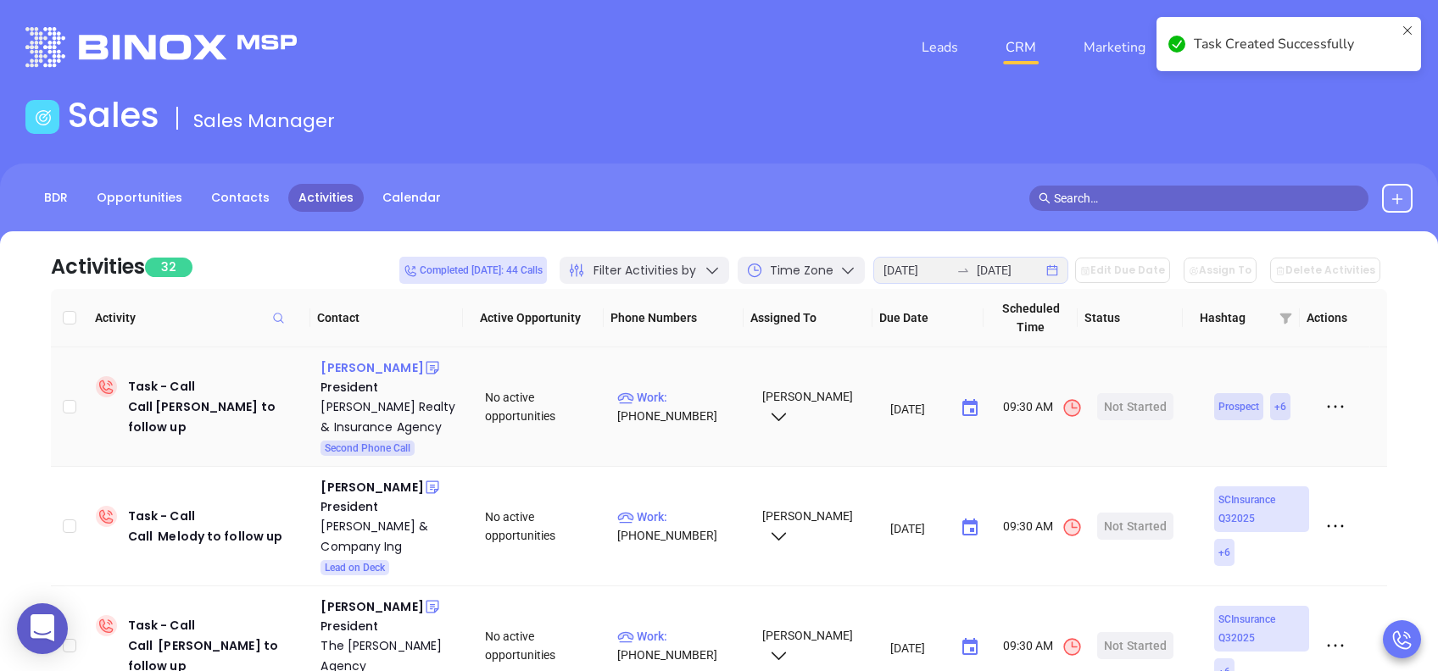
click at [350, 364] on div "Lee Ellis" at bounding box center [371, 368] width 103 height 20
click at [374, 406] on div "Ellis Realty & Insurance Agency" at bounding box center [390, 417] width 141 height 41
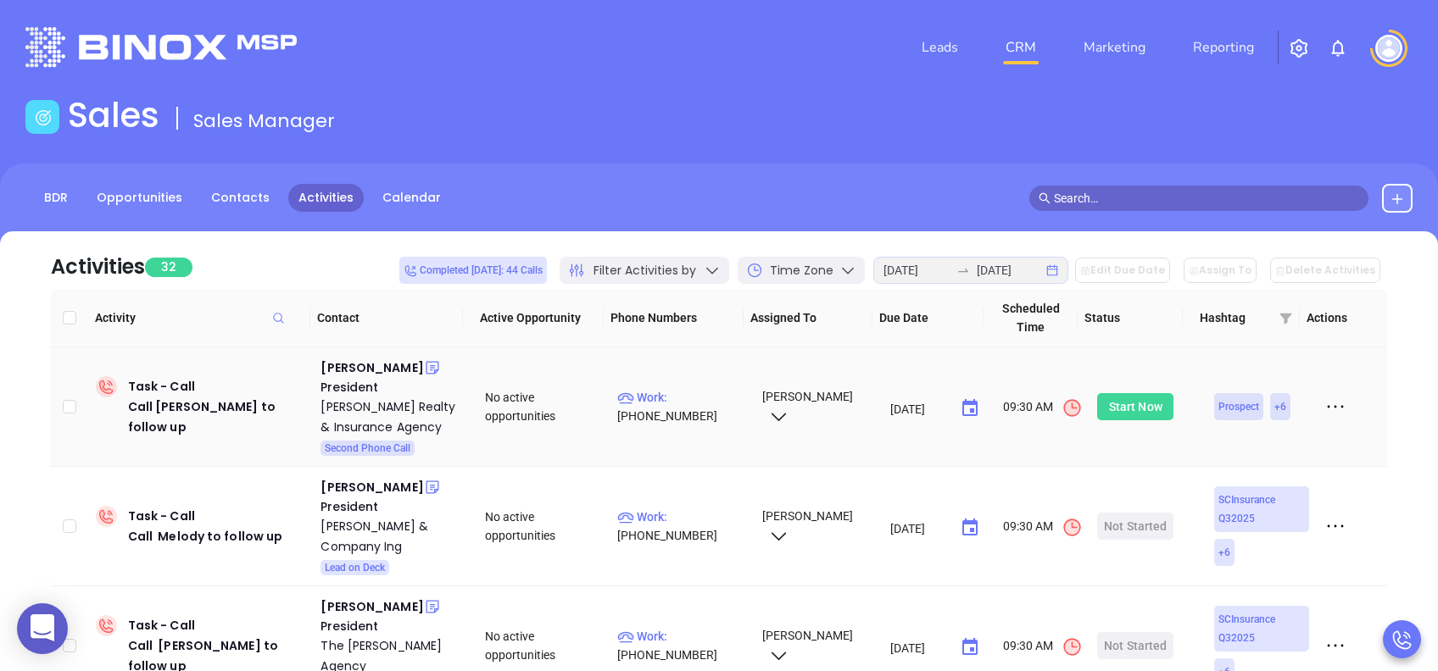
click at [1115, 409] on div "Start Now" at bounding box center [1135, 406] width 53 height 27
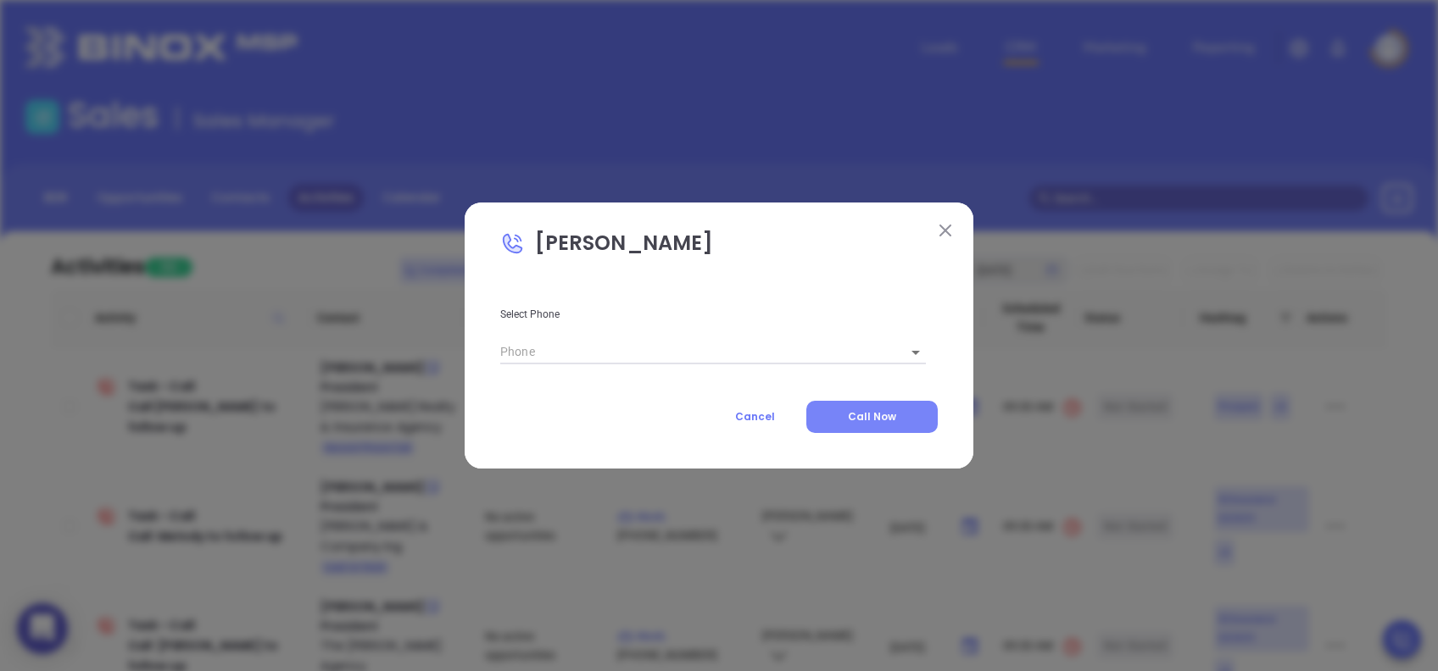
type input "(803) 943-2911"
type input "1"
click at [885, 410] on span "Call Now" at bounding box center [872, 417] width 48 height 14
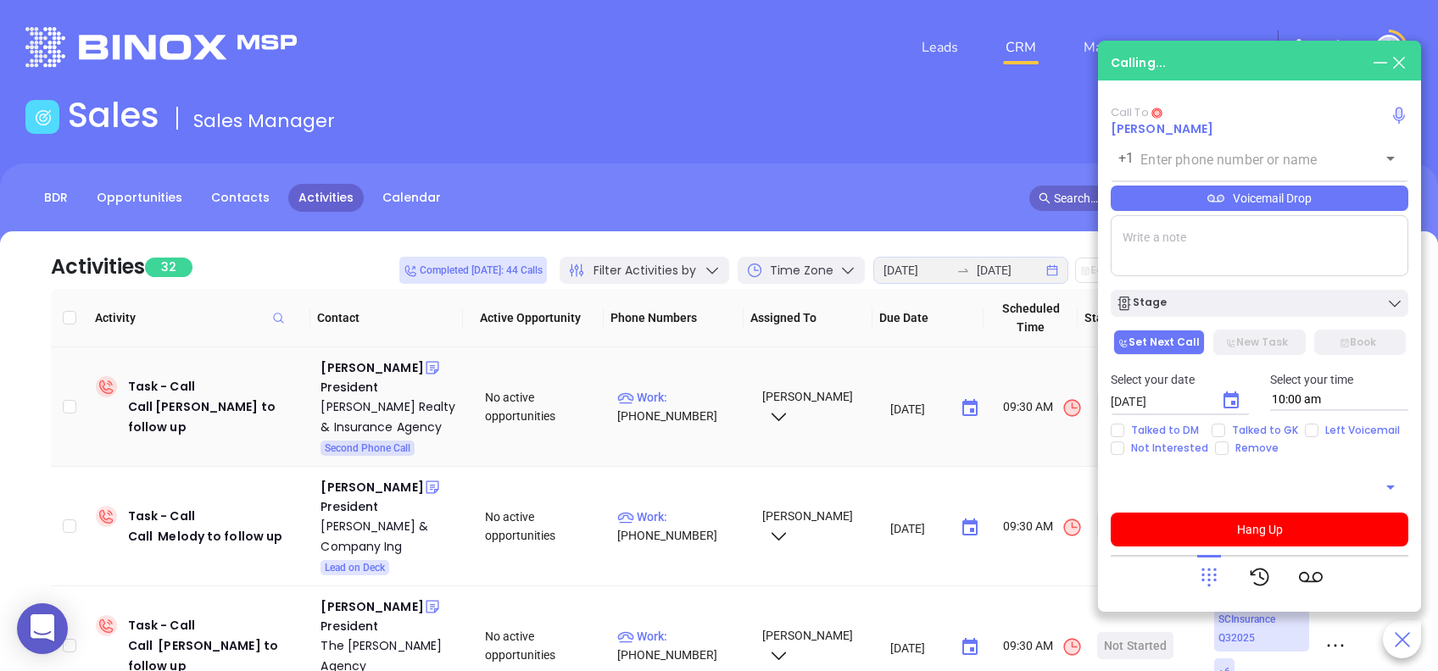
type input "(803) 943-2911"
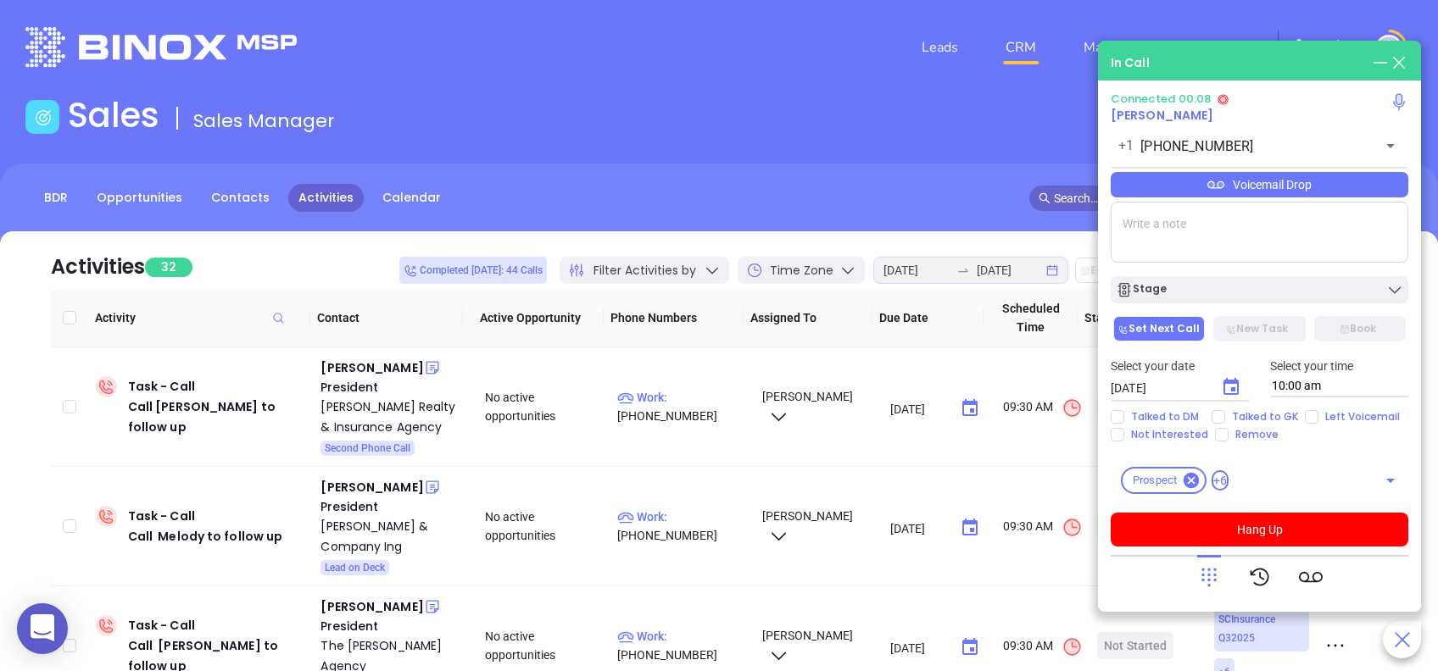
click at [1335, 182] on div "Voicemail Drop" at bounding box center [1260, 184] width 298 height 25
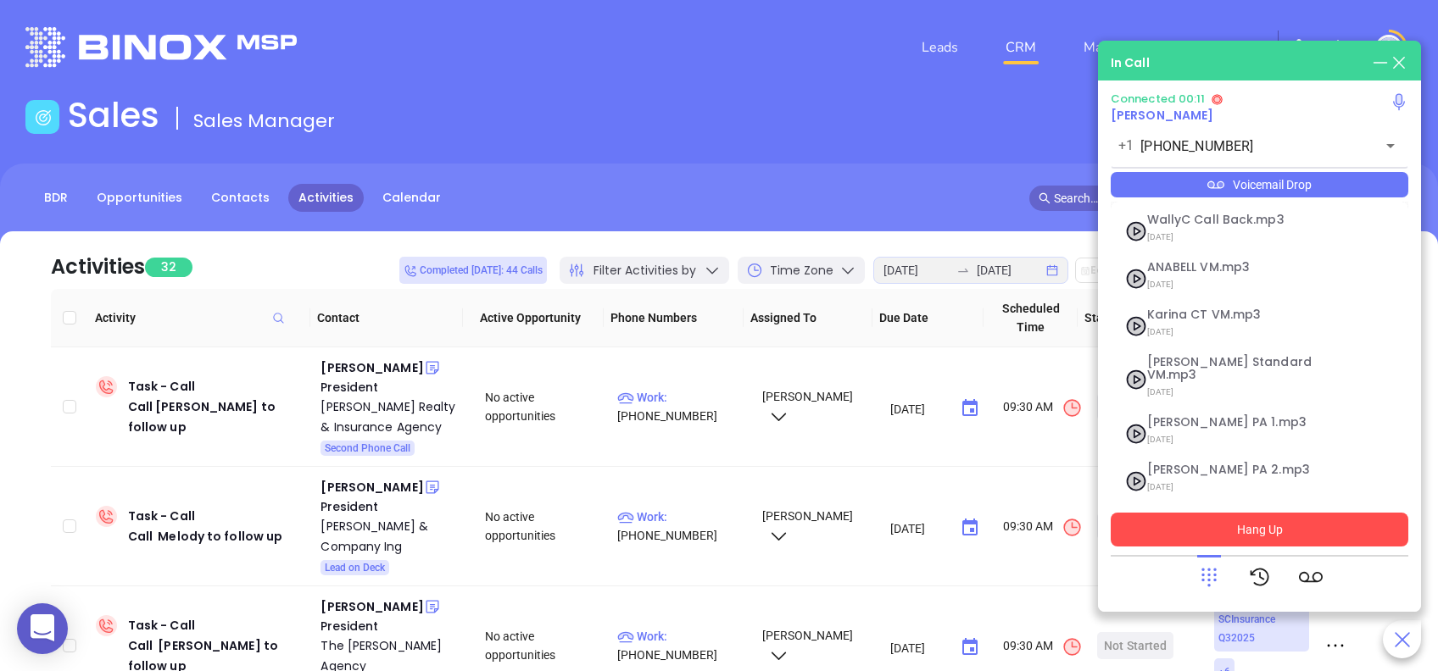
click at [1315, 534] on button "Hang Up" at bounding box center [1260, 530] width 298 height 34
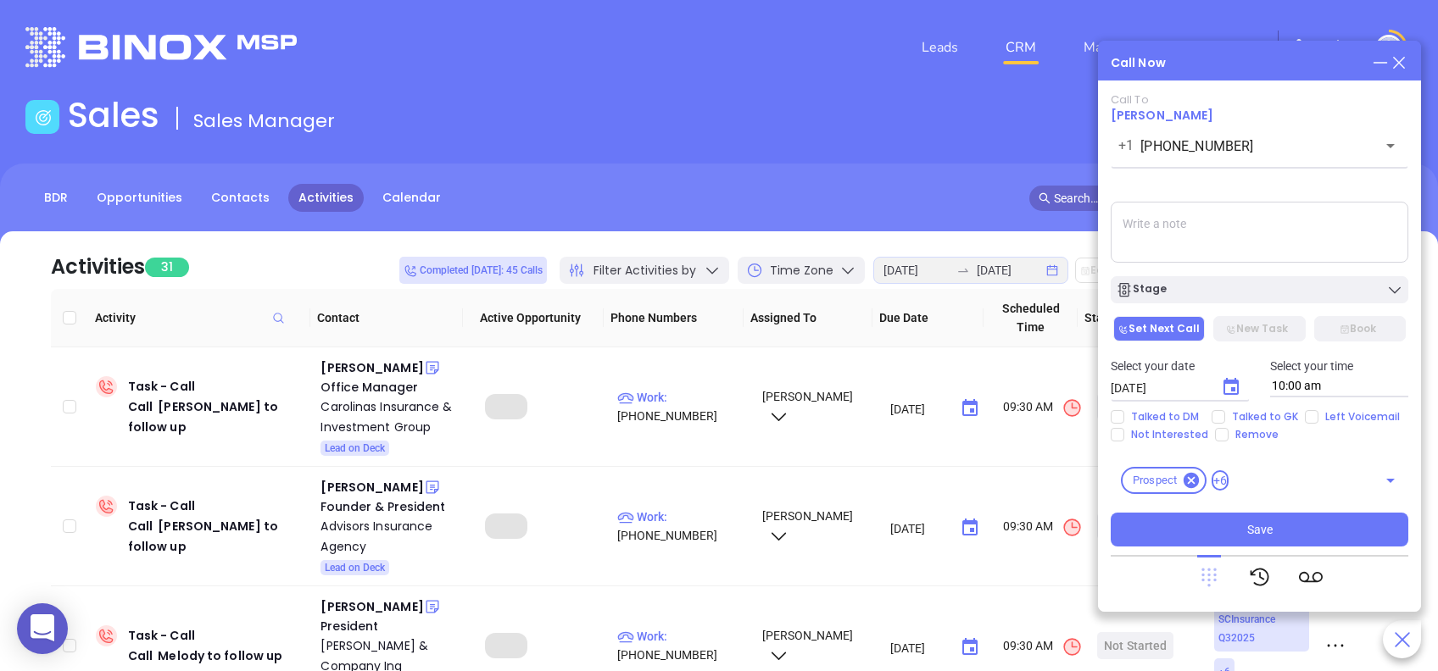
click at [1214, 570] on icon at bounding box center [1208, 578] width 15 height 19
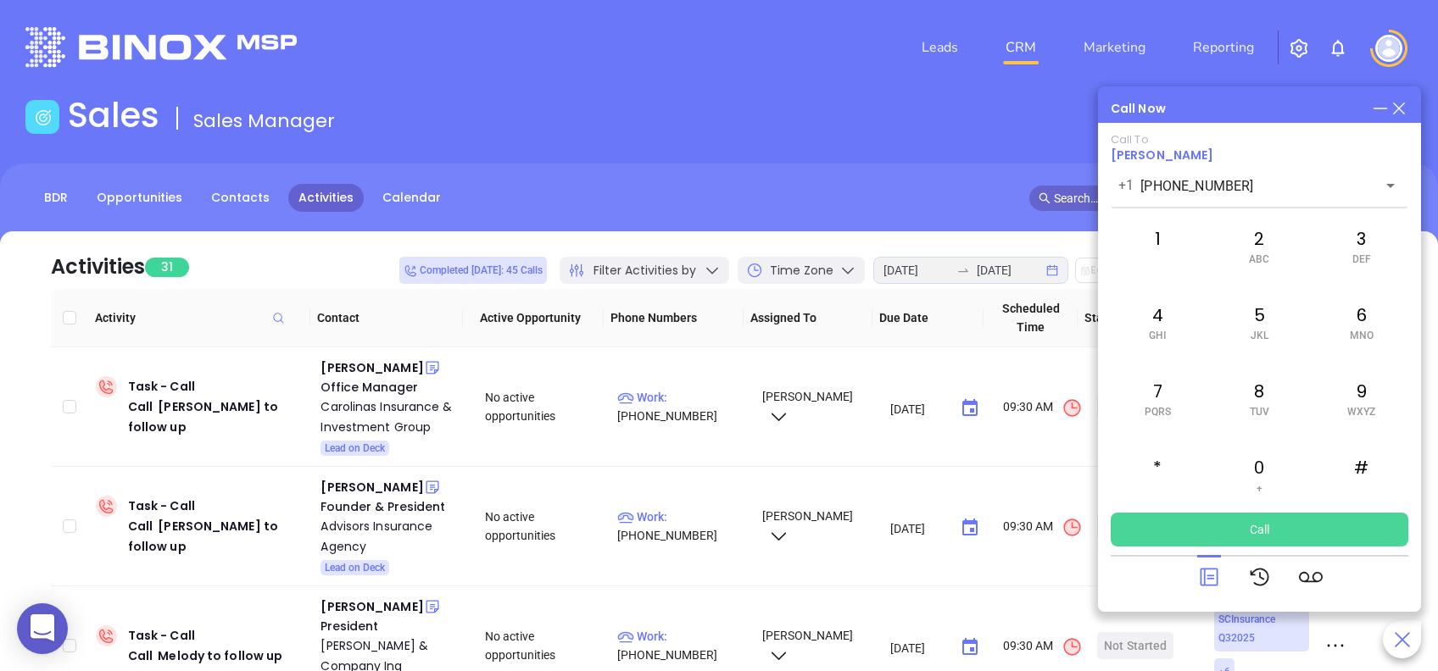
click at [1308, 533] on button "Call" at bounding box center [1260, 530] width 298 height 34
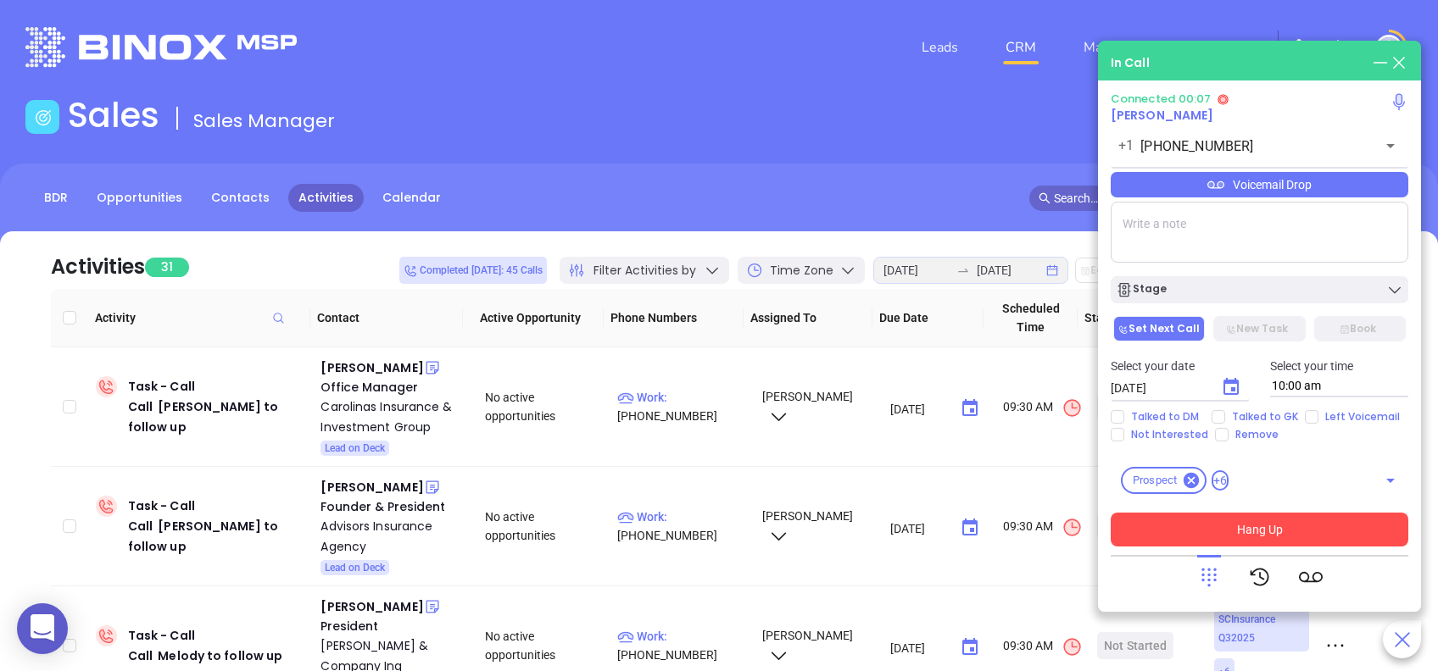
click at [1325, 529] on button "Hang Up" at bounding box center [1260, 530] width 298 height 34
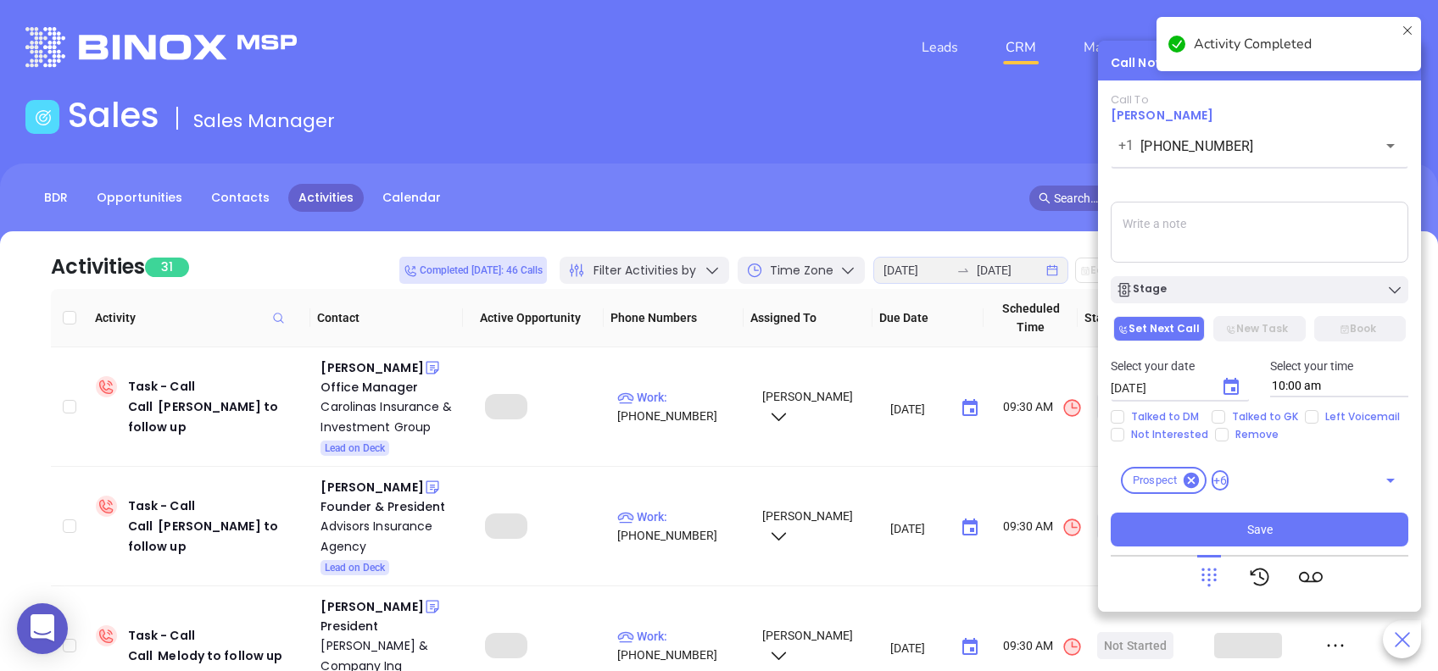
click at [1240, 293] on div "Stage" at bounding box center [1259, 289] width 287 height 17
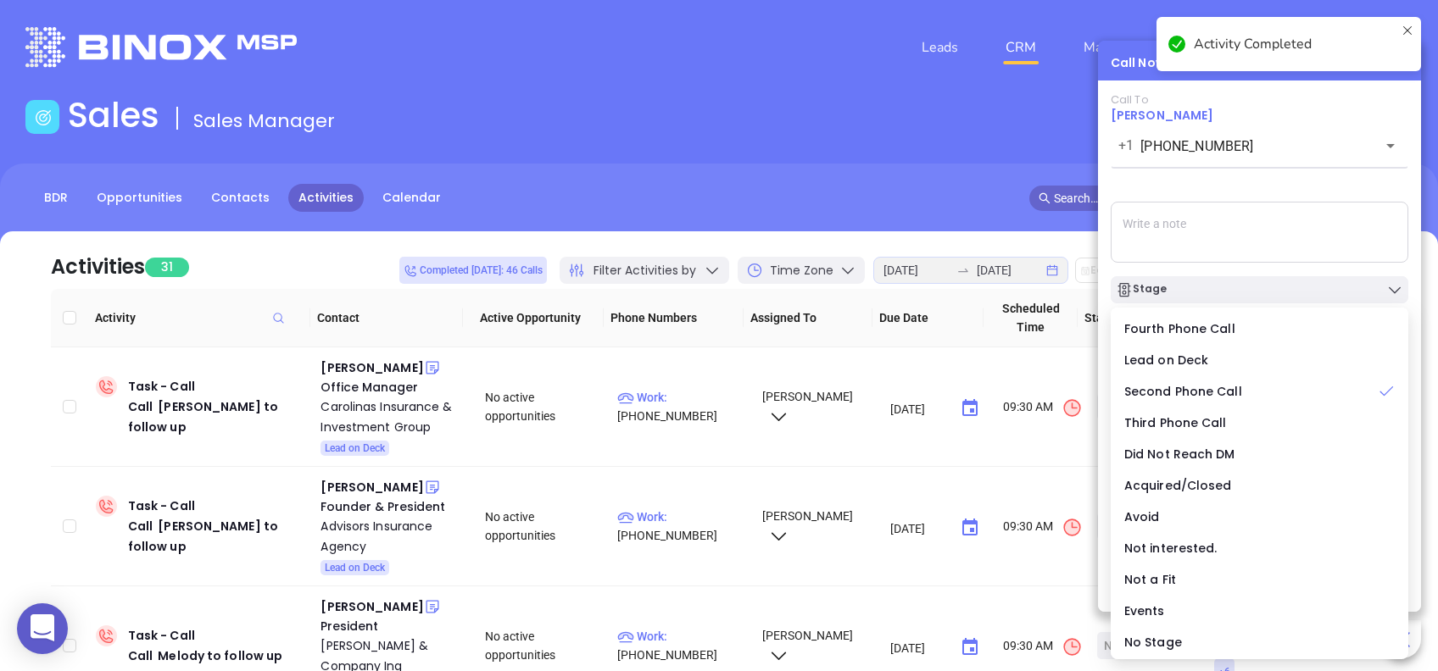
click at [1264, 176] on div "Call To Lee Ellis +1 (803) 943-2911 ​ Voicemail Drop Stage Set Next Call New Ta…" at bounding box center [1260, 320] width 298 height 454
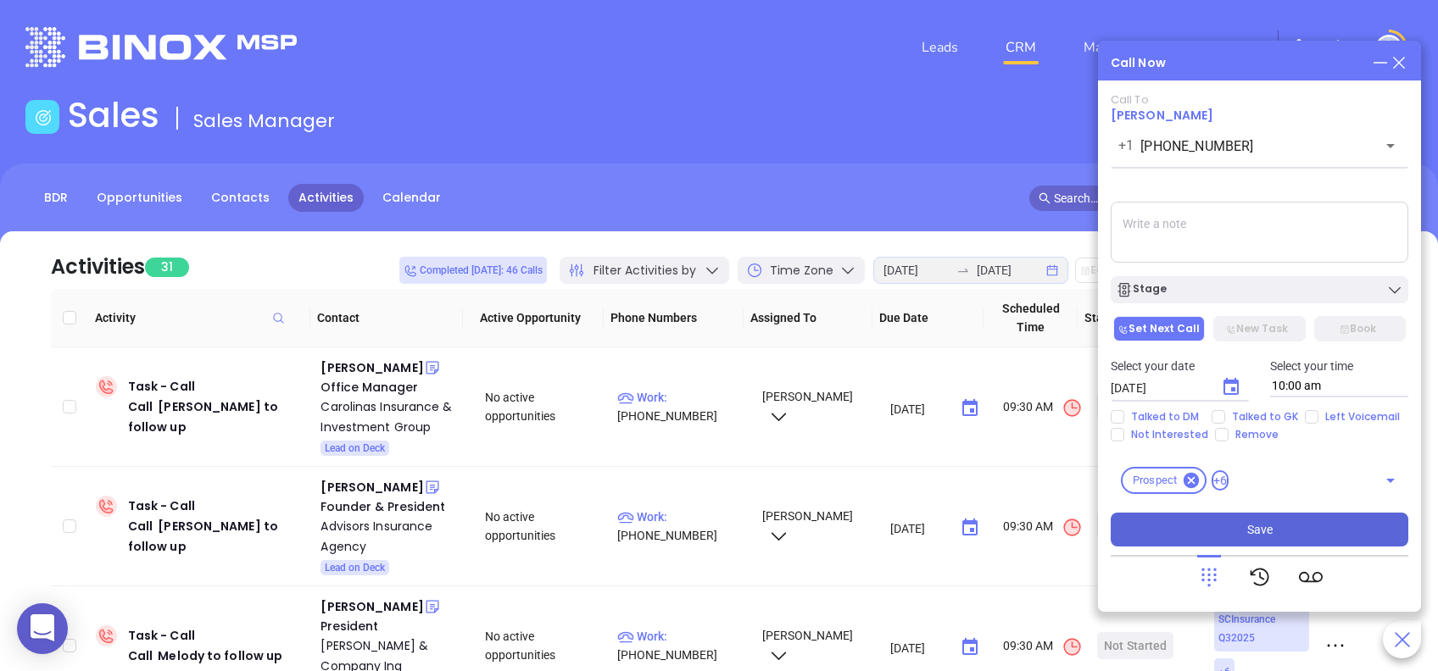
click at [1307, 532] on button "Save" at bounding box center [1260, 530] width 298 height 34
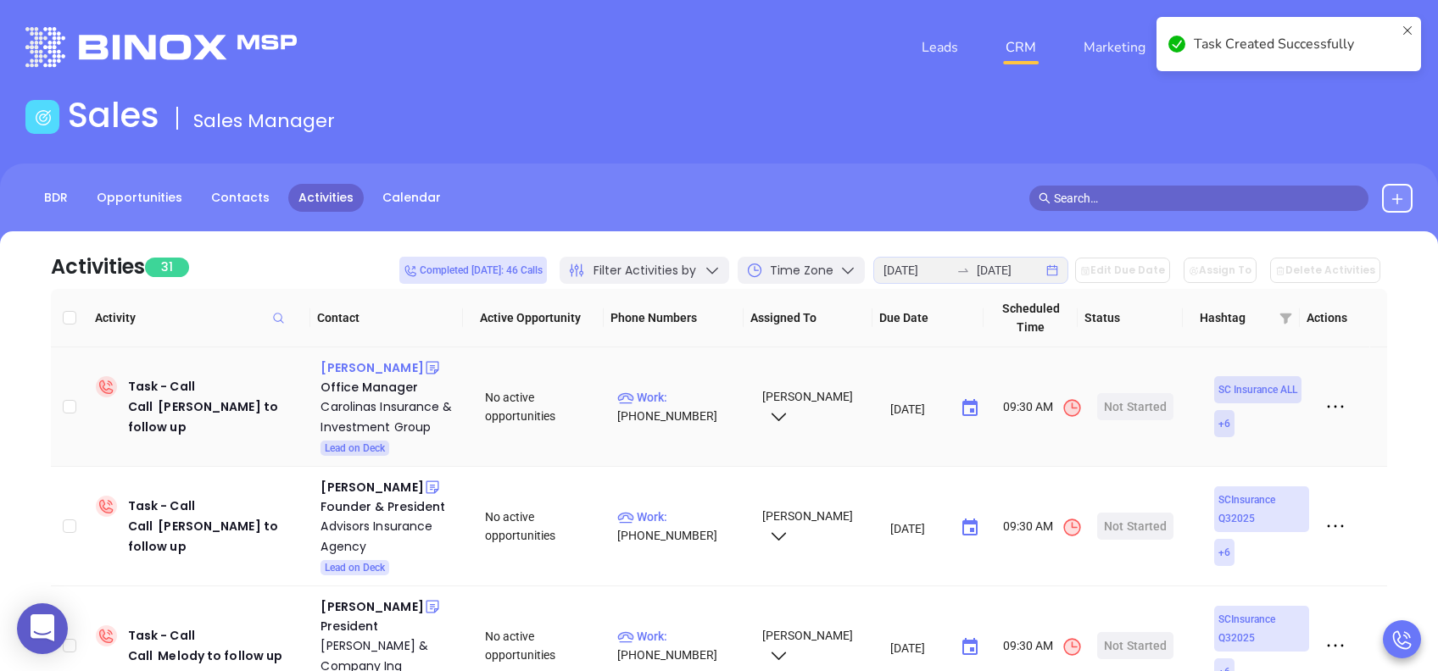
click at [371, 365] on div "Michelle Snipes" at bounding box center [371, 368] width 103 height 20
click at [400, 403] on div "Carolinas Insurance & Investment Group" at bounding box center [390, 417] width 141 height 41
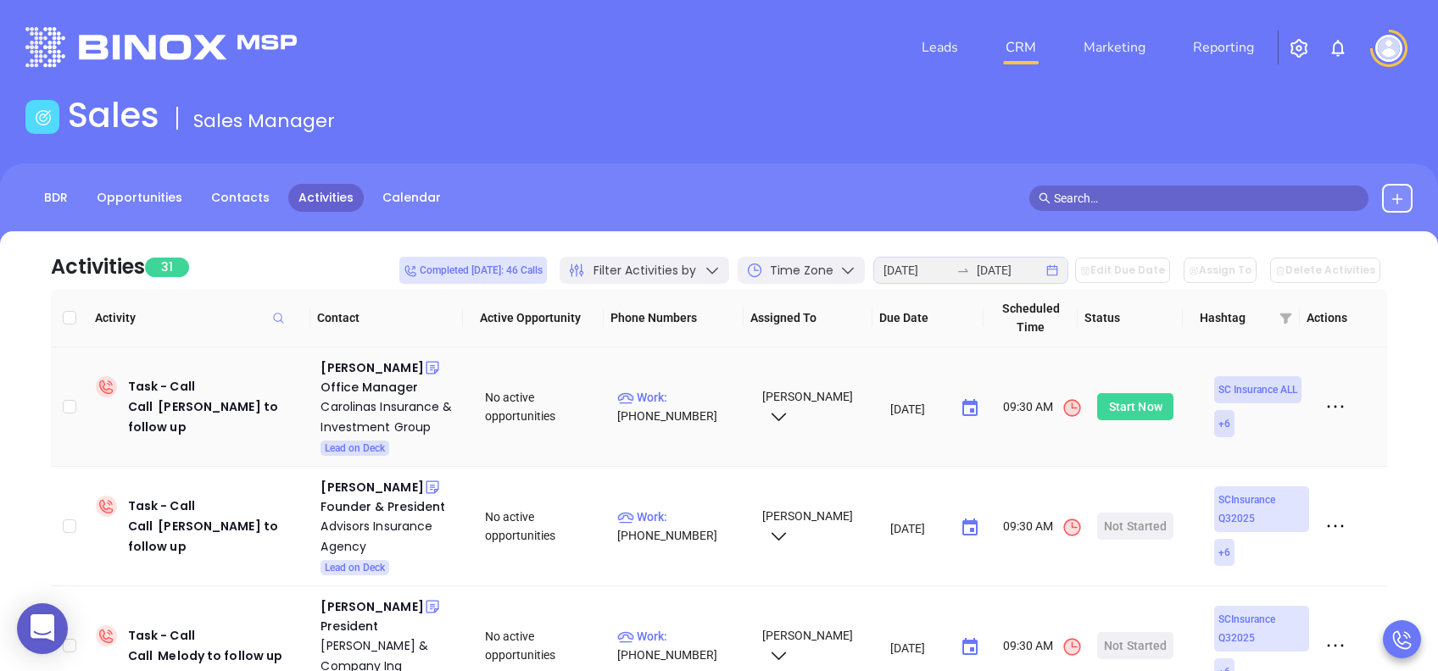
click at [1127, 408] on div "Start Now" at bounding box center [1135, 406] width 53 height 27
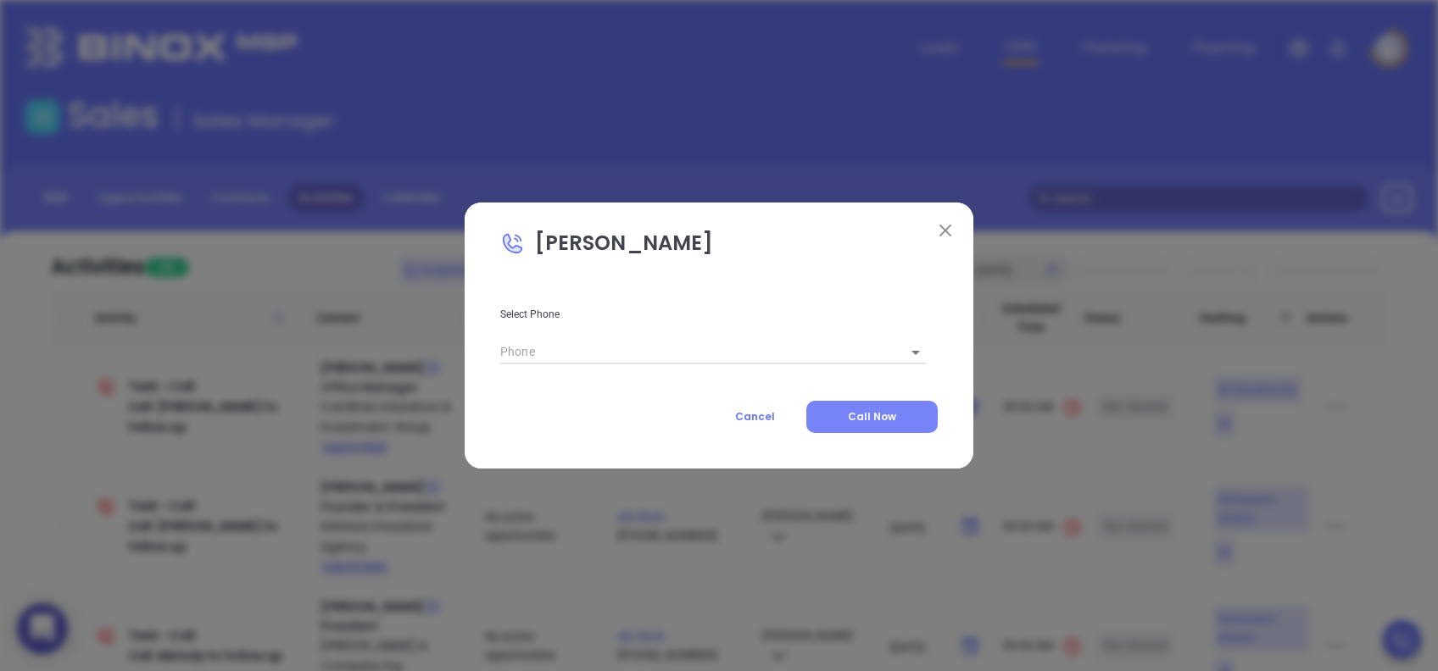
type input "(803) 328-9988"
type input "1"
click at [878, 414] on span "Call Now" at bounding box center [872, 417] width 48 height 14
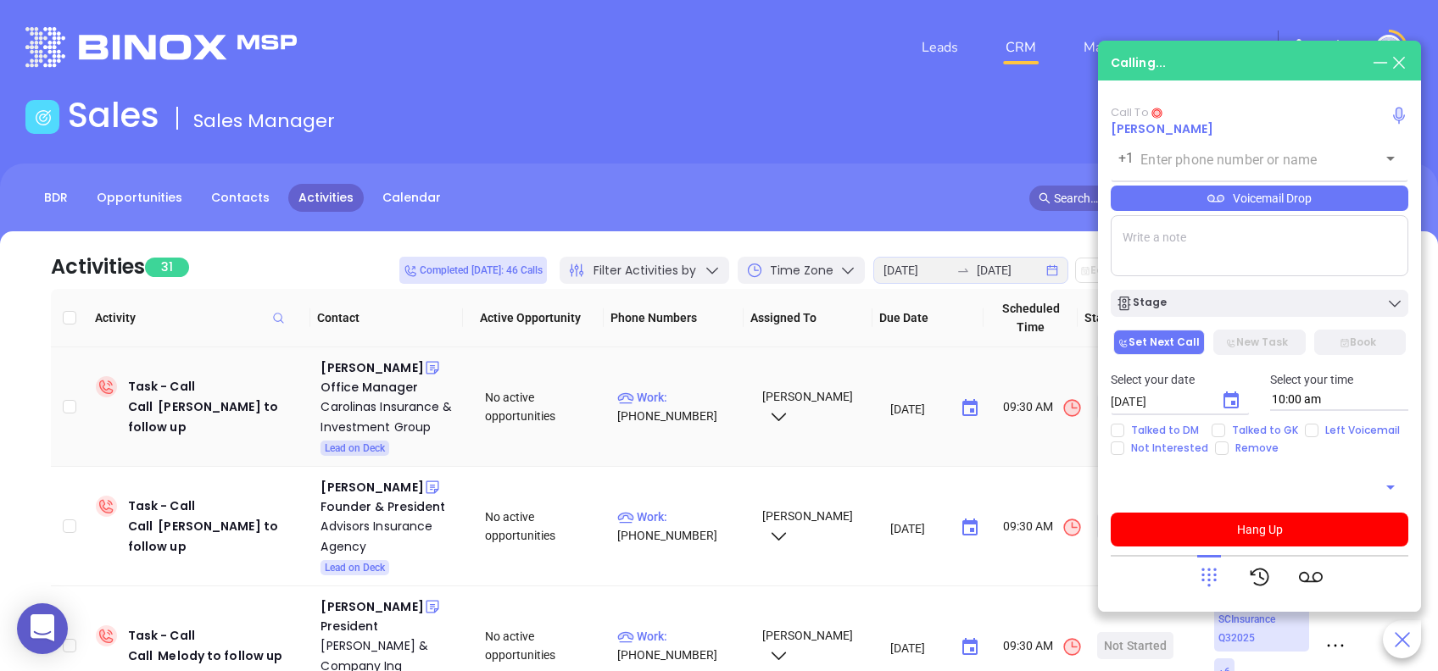
type input "(803) 328-9988"
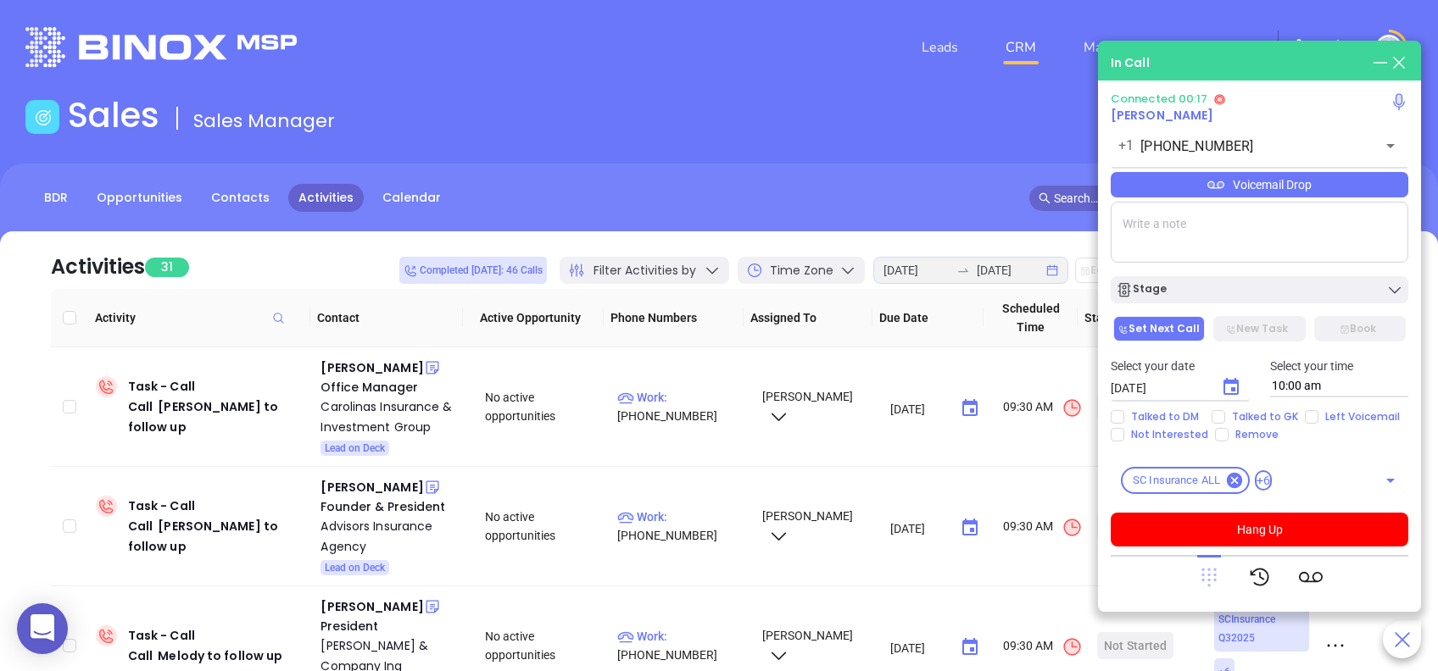
click at [1214, 579] on icon at bounding box center [1208, 578] width 15 height 19
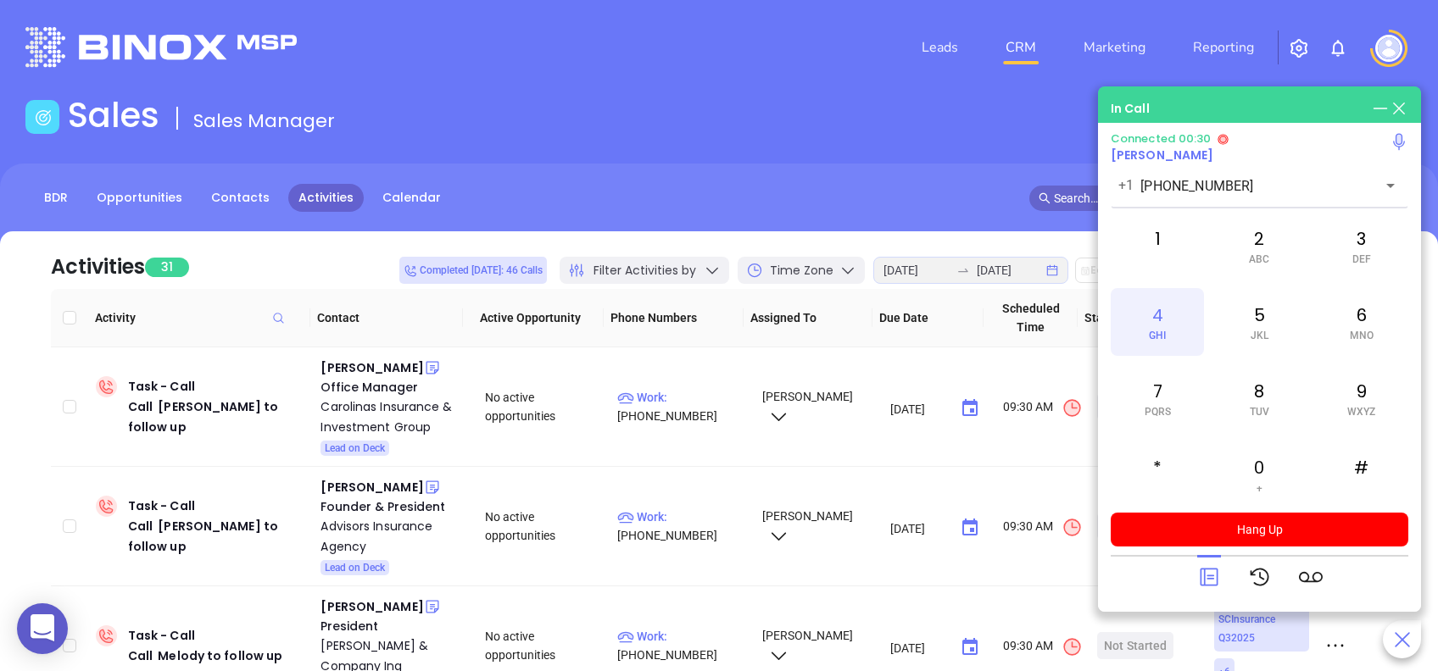
click at [1184, 321] on div "4 GHI" at bounding box center [1157, 322] width 93 height 68
click at [1206, 577] on icon at bounding box center [1209, 578] width 24 height 24
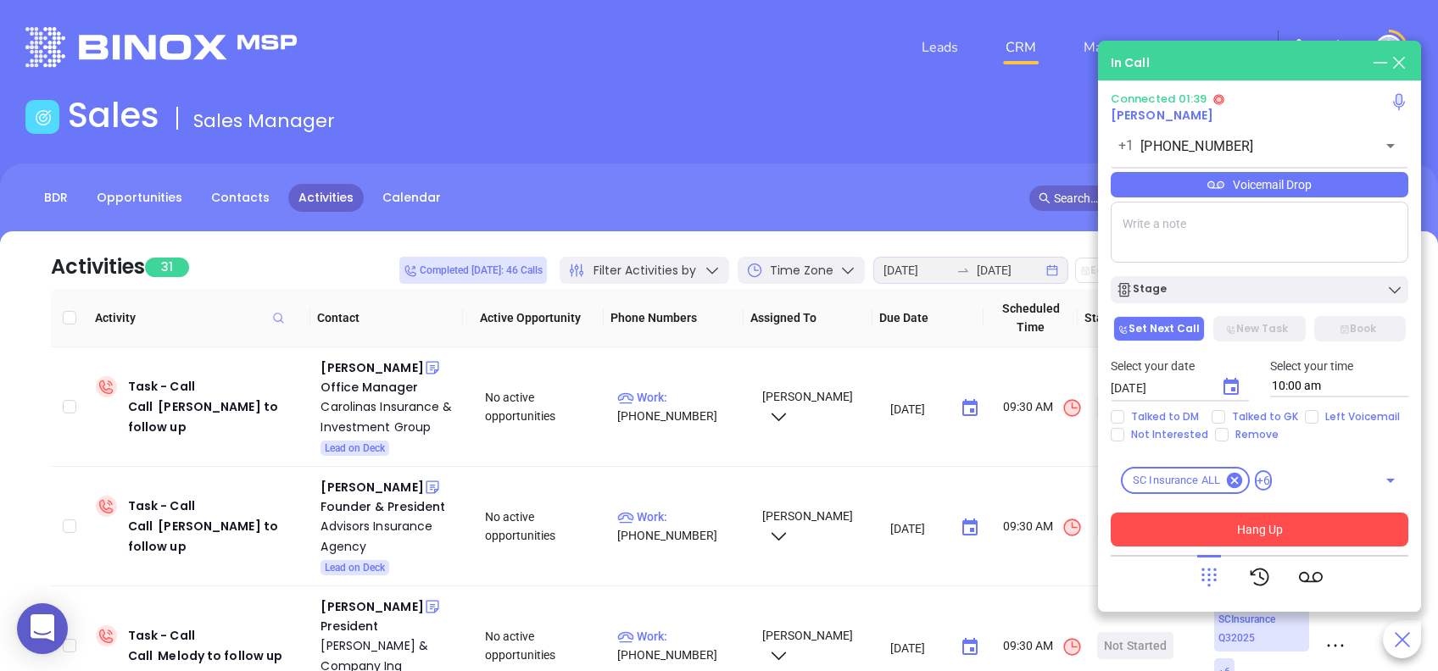
click at [1318, 537] on button "Hang Up" at bounding box center [1260, 530] width 298 height 34
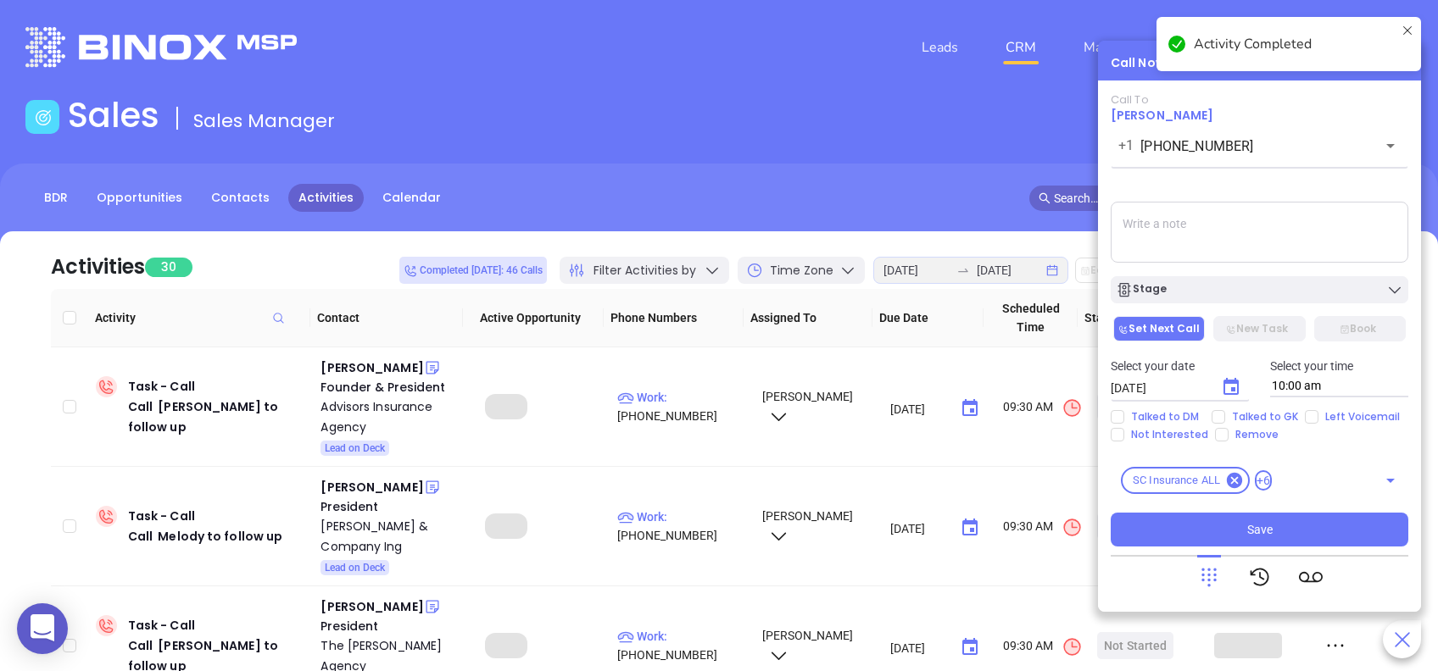
click at [1252, 295] on div "Stage" at bounding box center [1259, 289] width 287 height 17
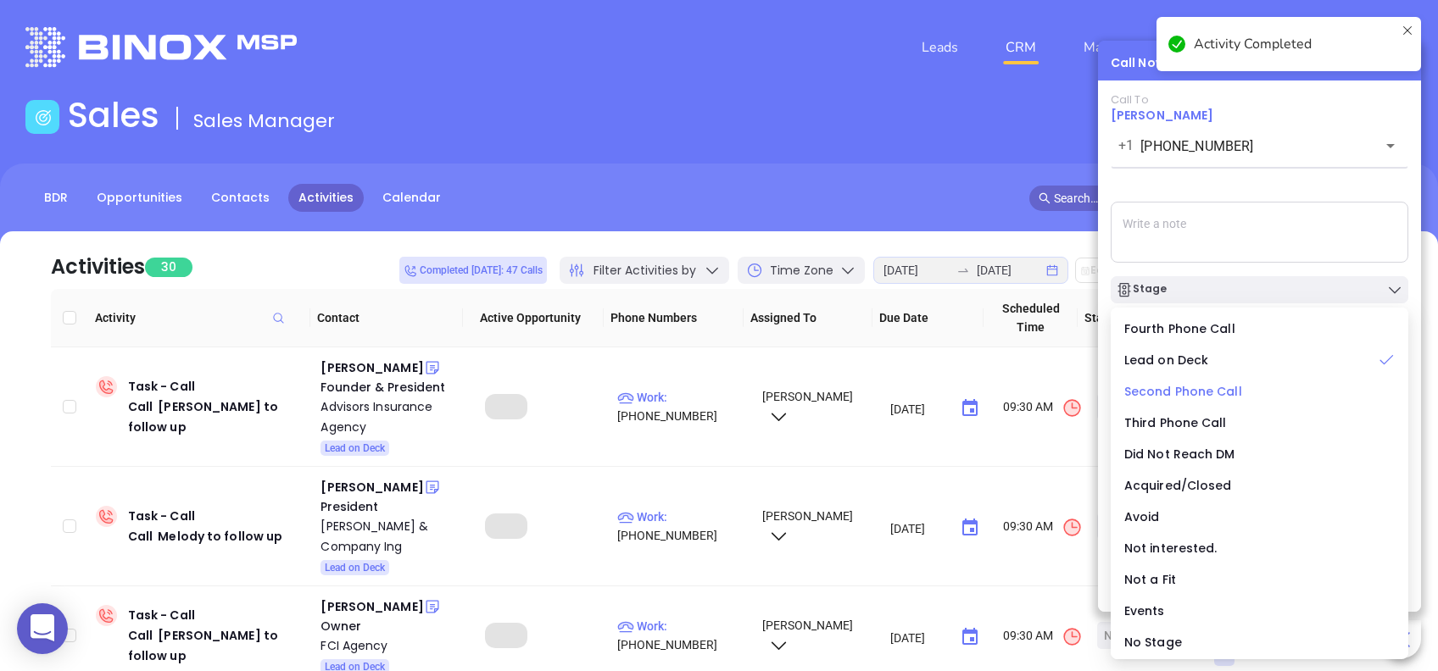
click at [1201, 387] on span "Second Phone Call" at bounding box center [1183, 391] width 118 height 17
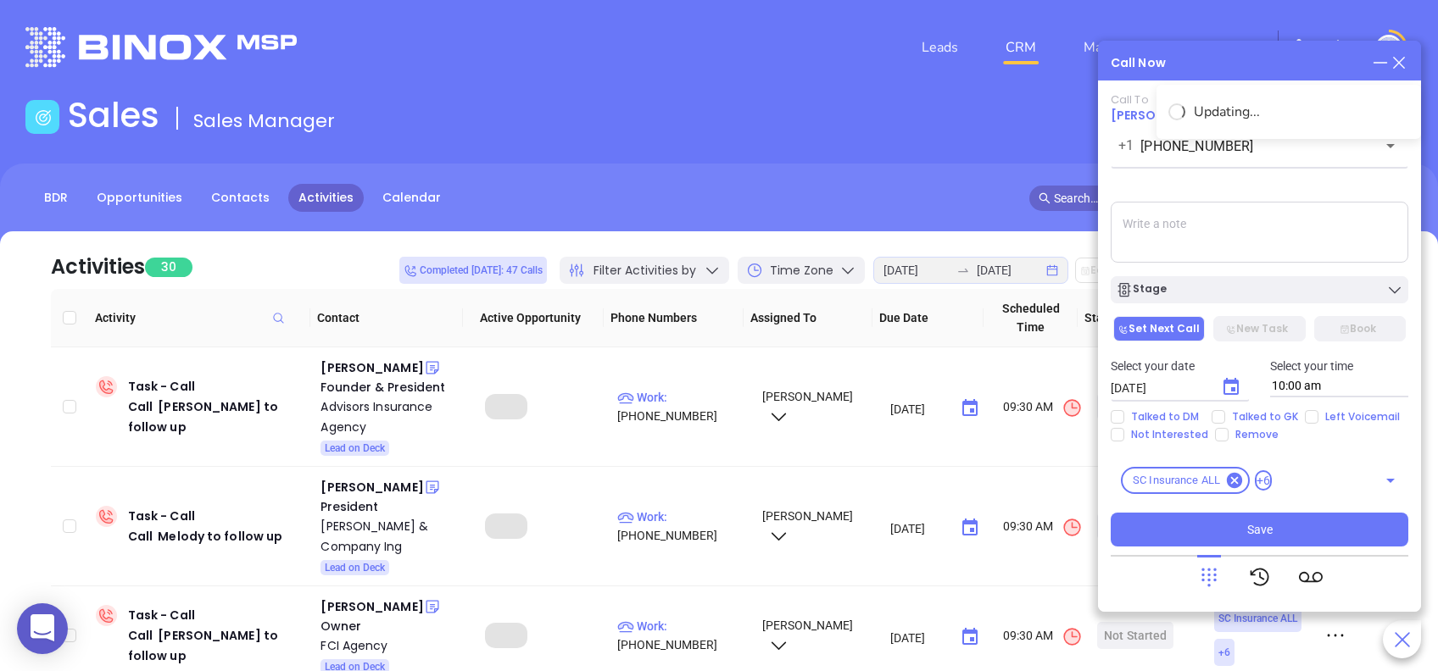
click at [1226, 384] on icon "Choose date, selected date is Aug 13, 2025" at bounding box center [1230, 386] width 15 height 17
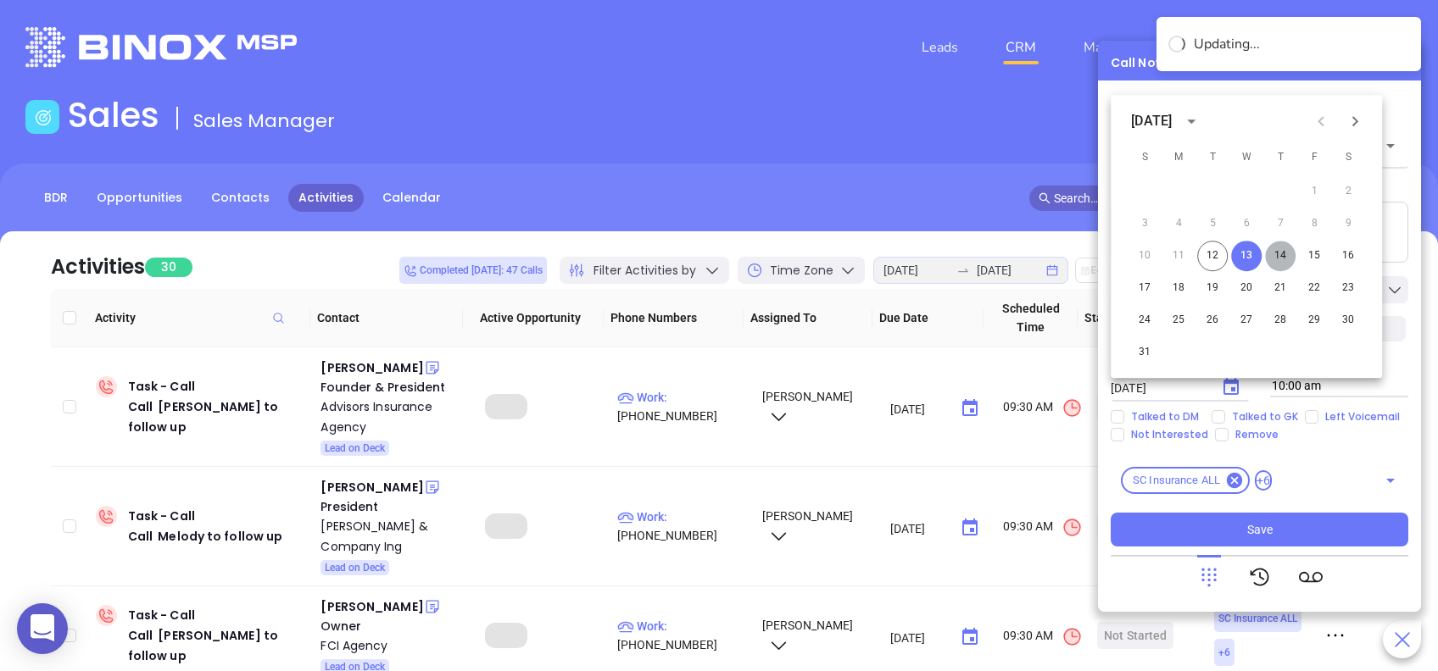
click at [1271, 252] on button "14" at bounding box center [1280, 256] width 31 height 31
type input "08/14/2025"
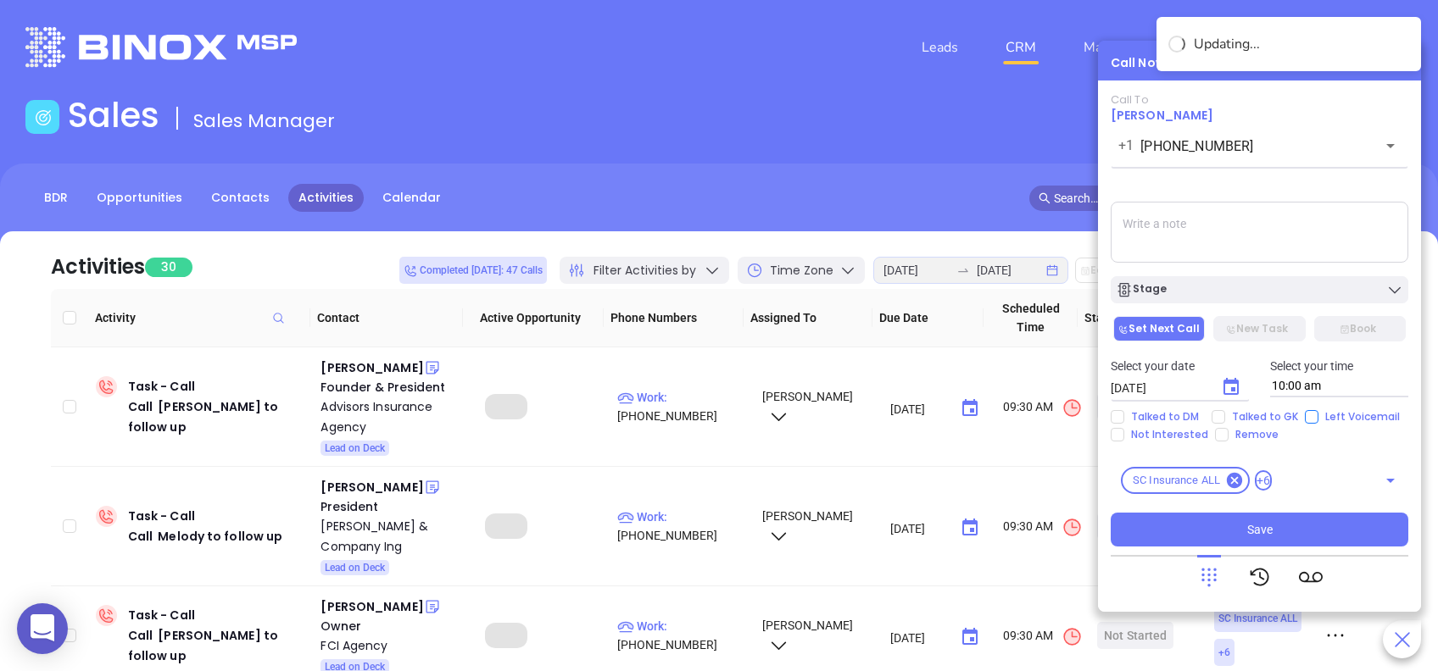
click at [1309, 417] on input "Left Voicemail" at bounding box center [1312, 417] width 14 height 14
checkbox input "true"
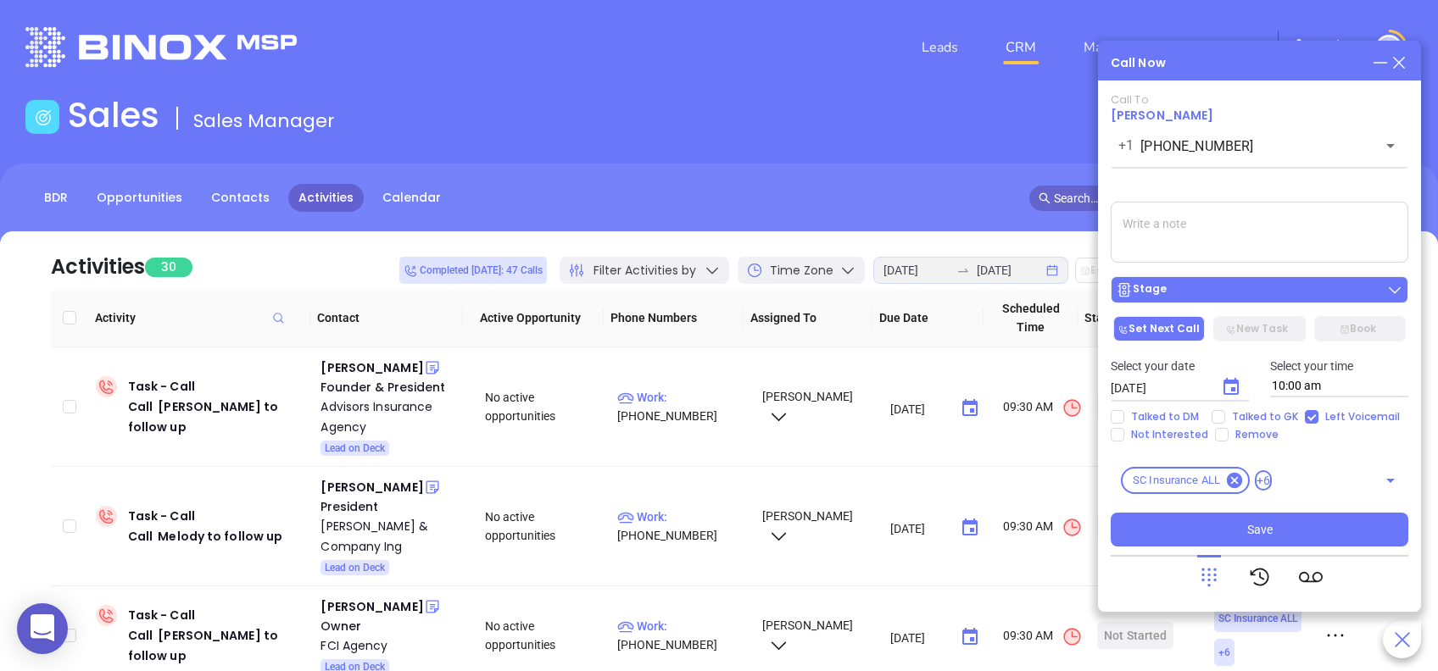
click at [1256, 293] on div "Stage" at bounding box center [1259, 289] width 287 height 17
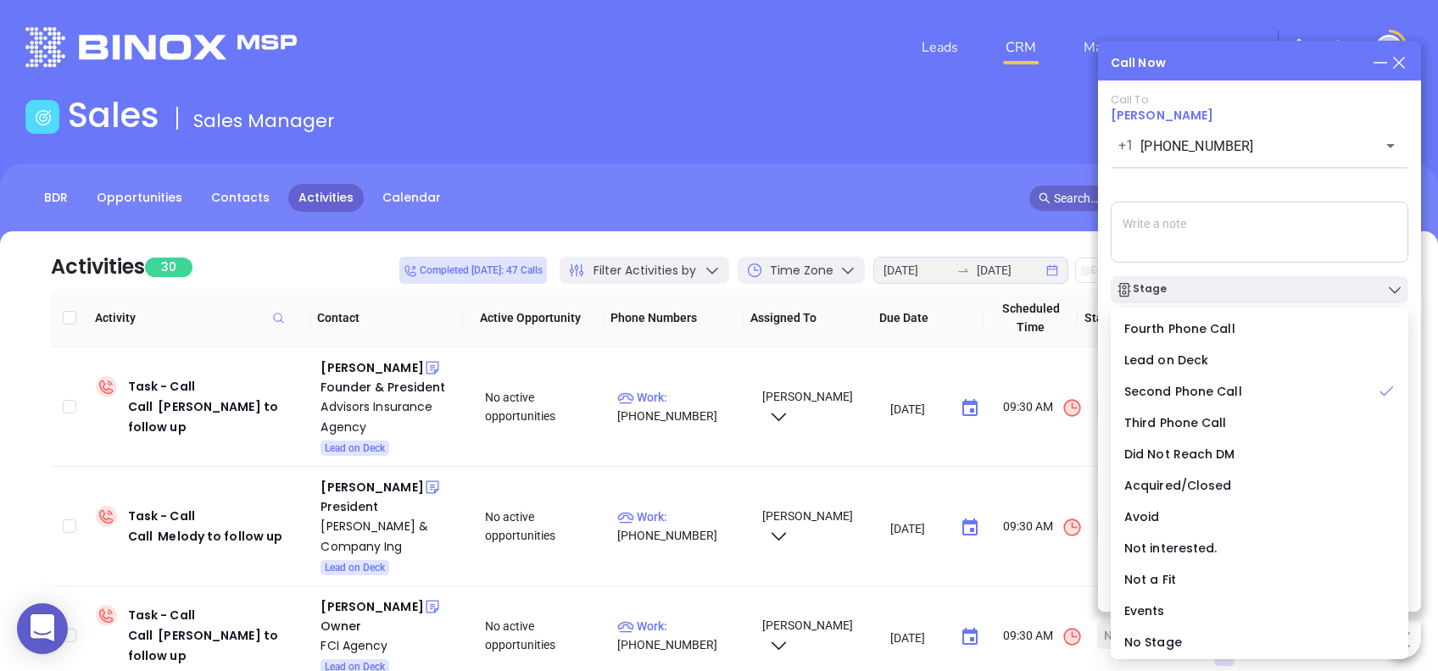
click at [1258, 185] on div "Call To Michelle Snipes +1 (803) 328-9988 ​ Voicemail Drop Stage Set Next Call …" at bounding box center [1260, 320] width 298 height 454
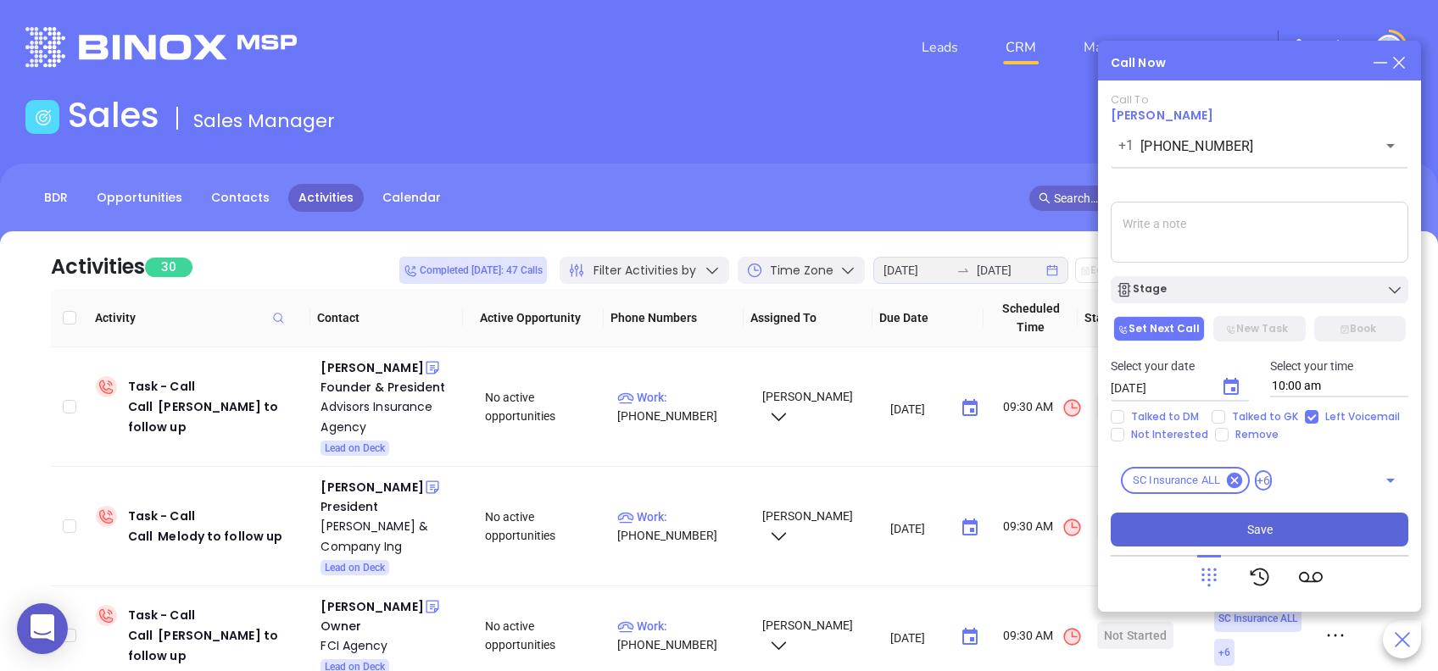
click at [1311, 535] on button "Save" at bounding box center [1260, 530] width 298 height 34
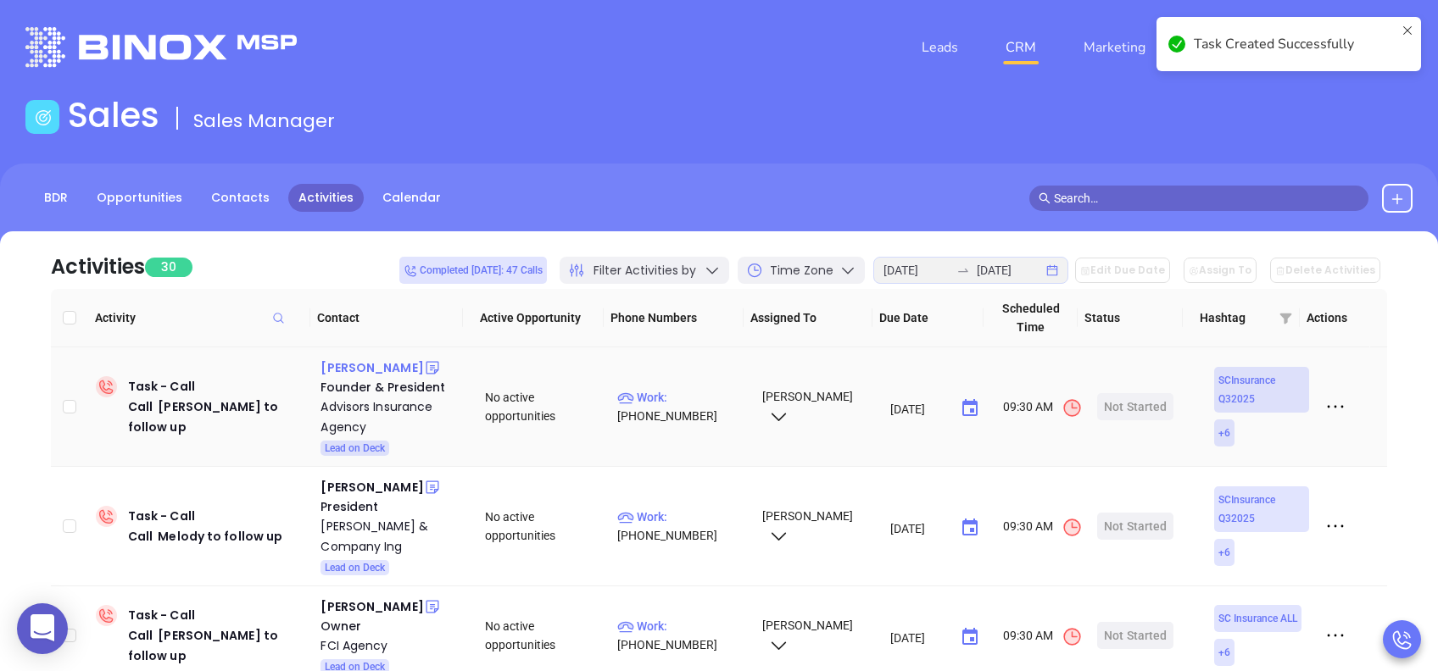
click at [359, 371] on div "Miles Merwin" at bounding box center [371, 368] width 103 height 20
click at [359, 407] on div "Advisors Insurance Agency" at bounding box center [390, 417] width 141 height 41
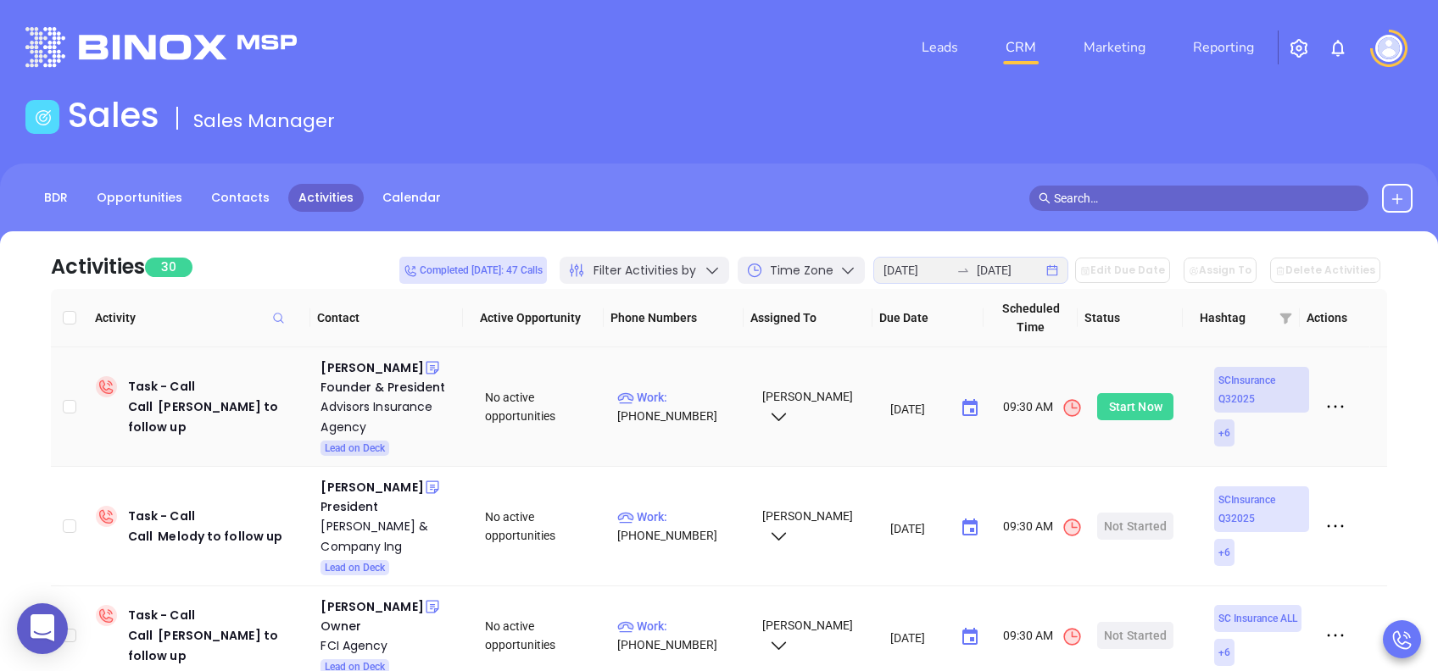
click at [1118, 400] on div "Start Now" at bounding box center [1135, 406] width 53 height 27
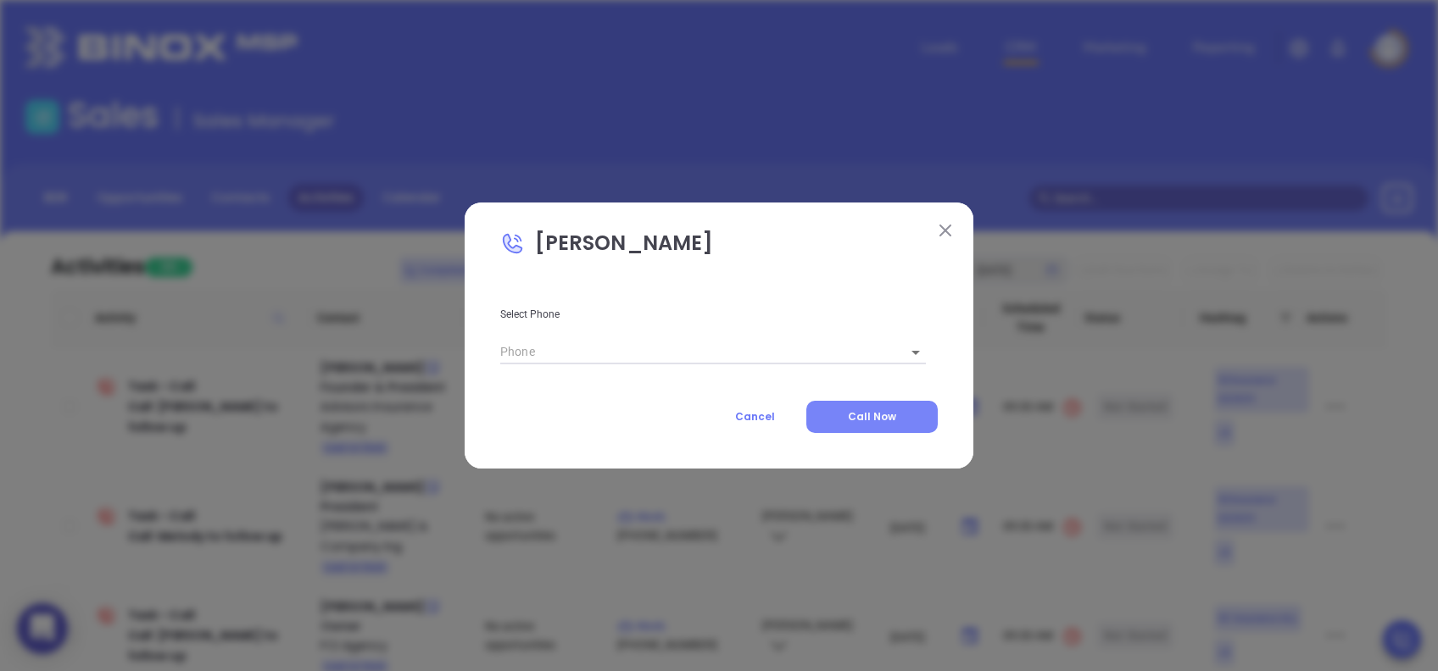
type input "(864) 509-0009"
type input "1"
click at [844, 415] on button "Call Now" at bounding box center [871, 417] width 131 height 32
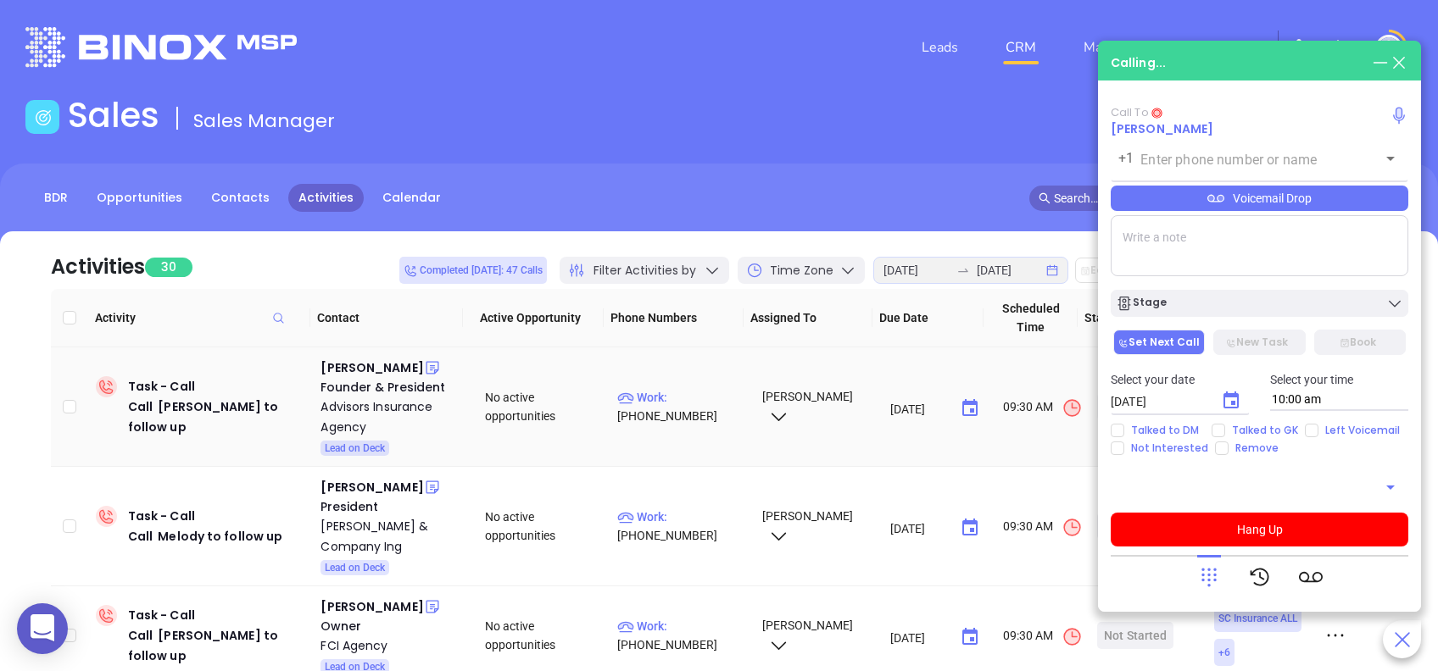
type input "(864) 509-0009"
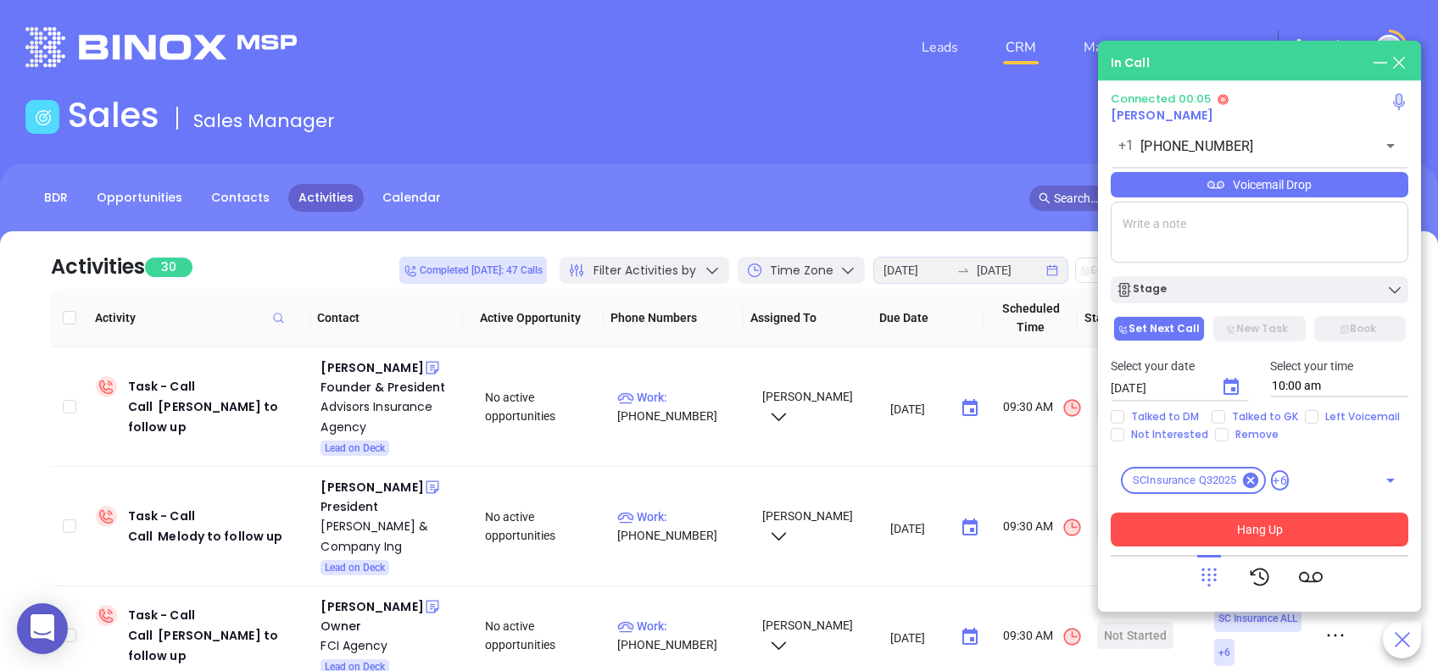
click at [1297, 525] on button "Hang Up" at bounding box center [1260, 530] width 298 height 34
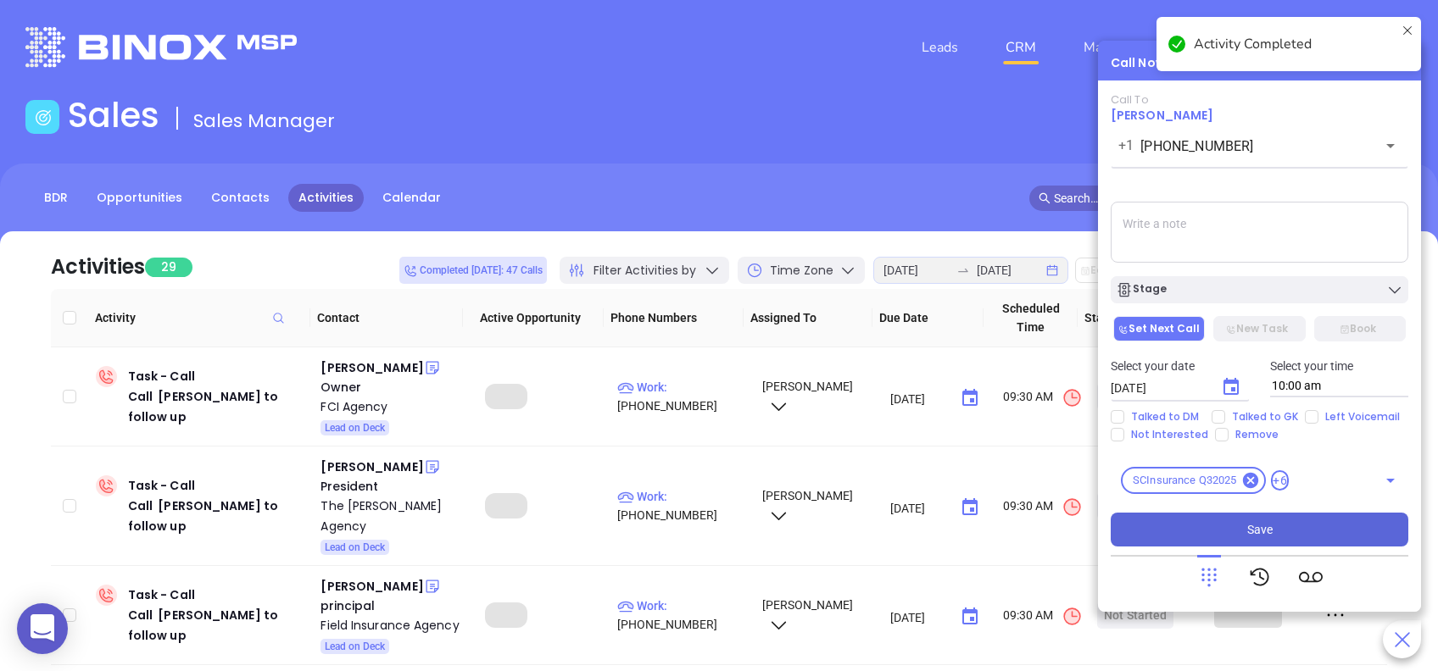
click at [1294, 531] on button "Save" at bounding box center [1260, 530] width 298 height 34
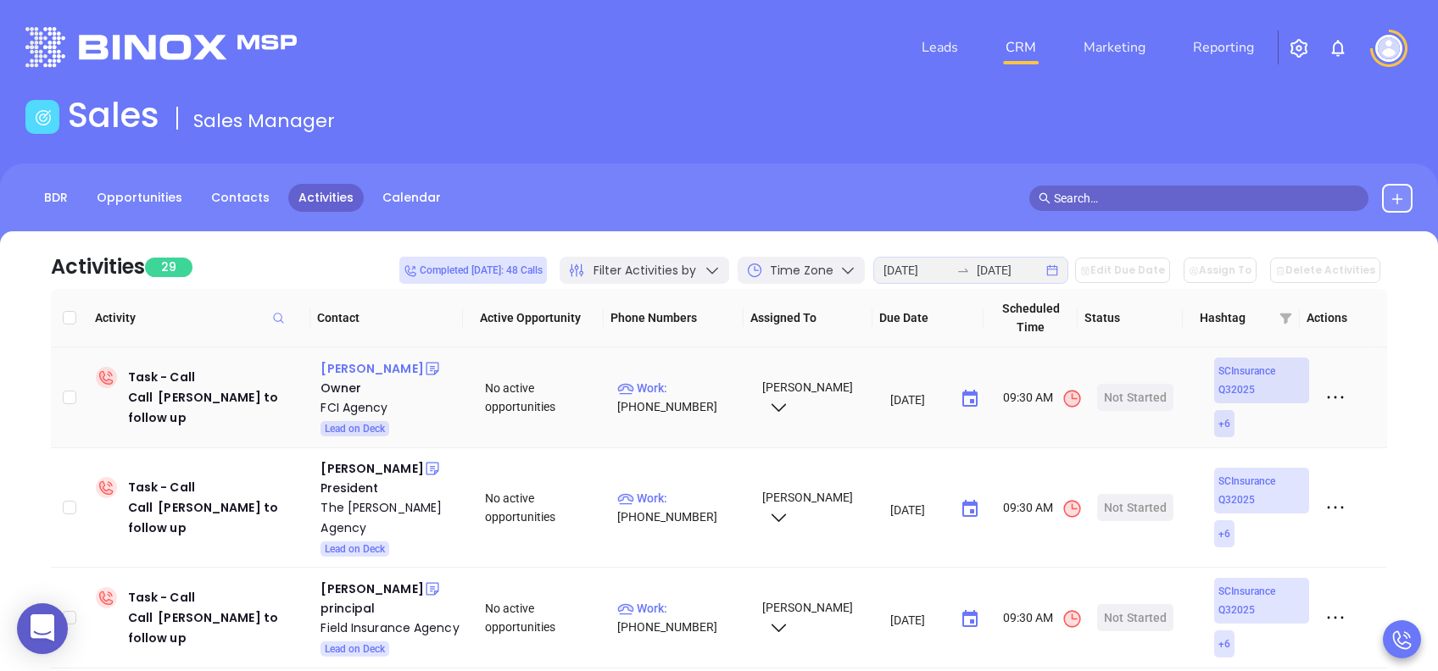
click at [339, 371] on div "Doug Walker" at bounding box center [371, 369] width 103 height 20
click at [359, 407] on div "FCI Agency" at bounding box center [390, 408] width 141 height 20
click at [1129, 399] on div "Start Now" at bounding box center [1135, 397] width 53 height 27
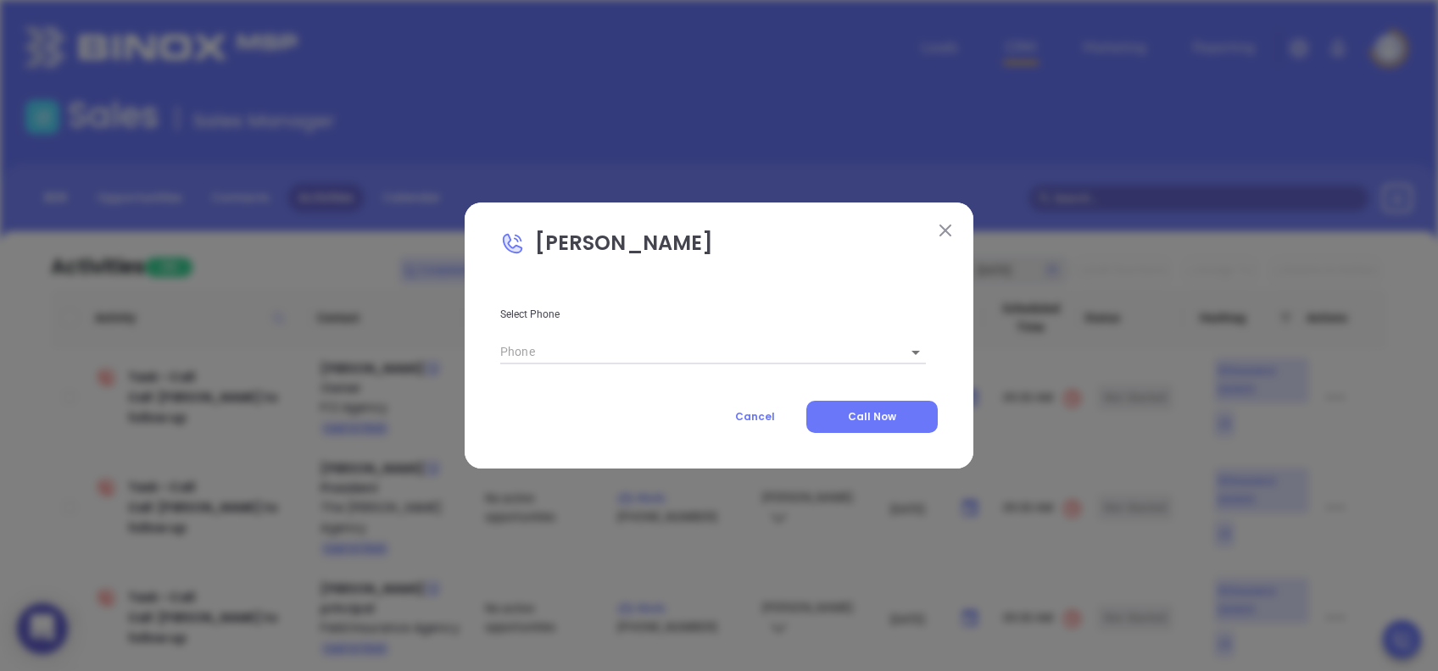
type input "(864) 334-1200"
type input "1"
click at [887, 425] on button "Call Now" at bounding box center [871, 417] width 131 height 32
type input "(864) 334-1200"
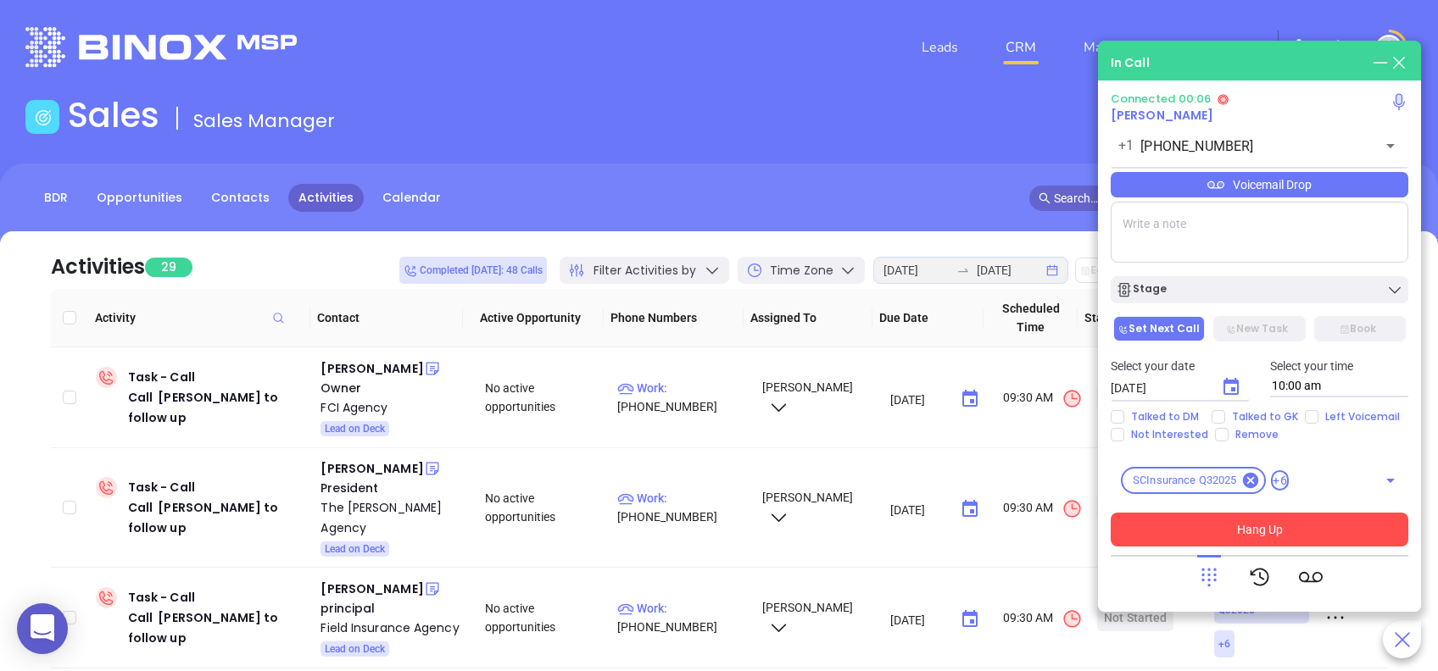
click at [1349, 524] on button "Hang Up" at bounding box center [1260, 530] width 298 height 34
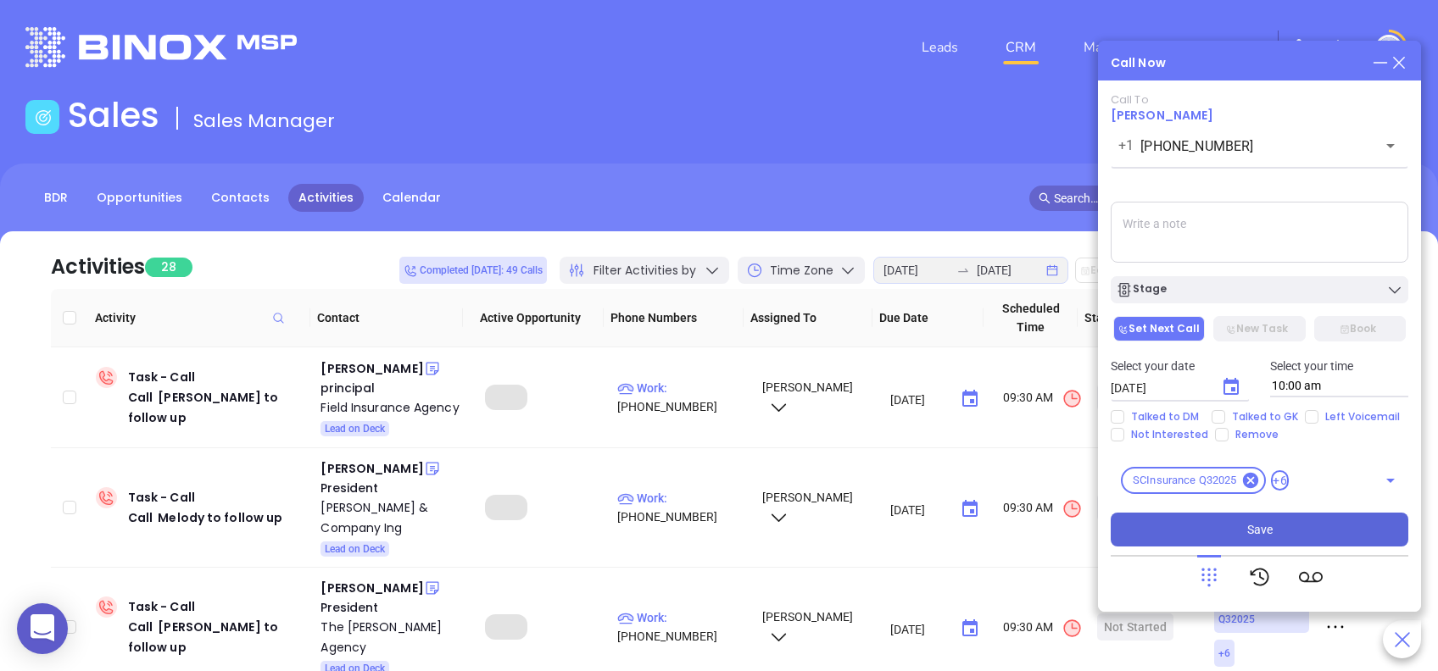
click at [1309, 543] on button "Save" at bounding box center [1260, 530] width 298 height 34
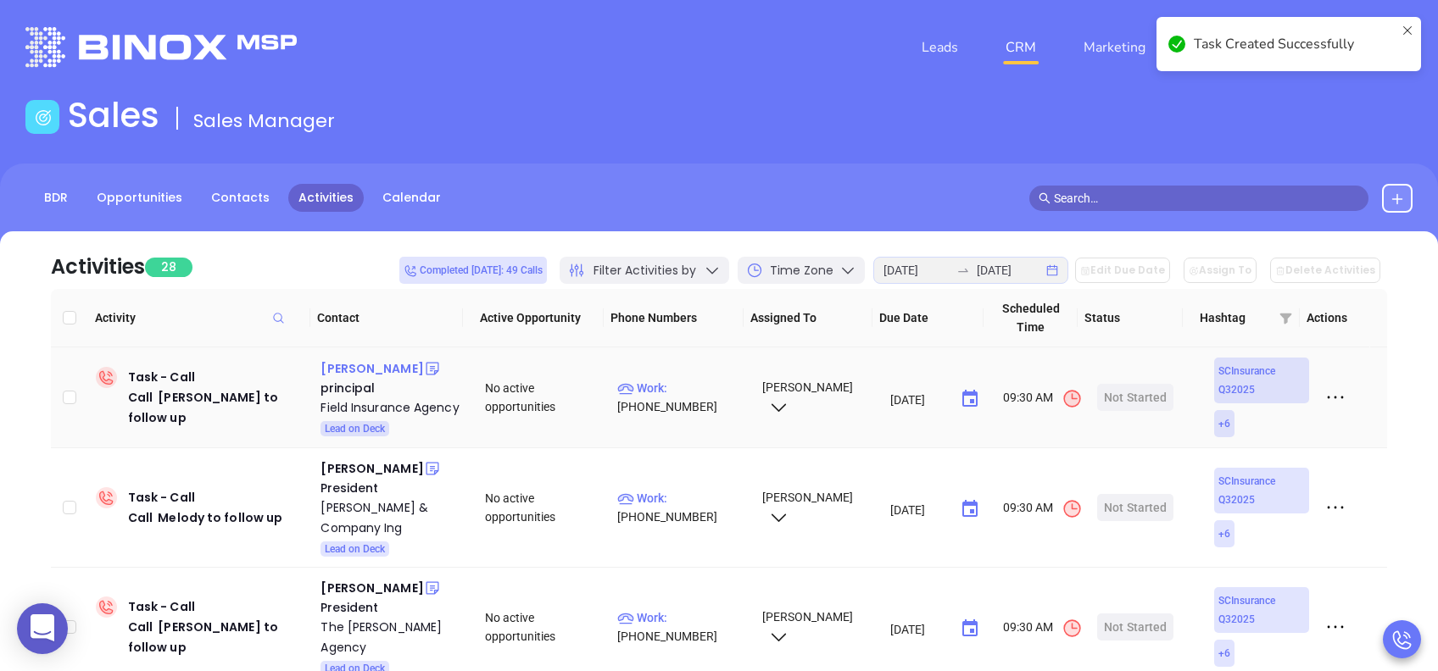
click at [352, 366] on div "Brian Payne" at bounding box center [371, 369] width 103 height 20
click at [359, 407] on div "Field Insurance Agency" at bounding box center [390, 408] width 141 height 20
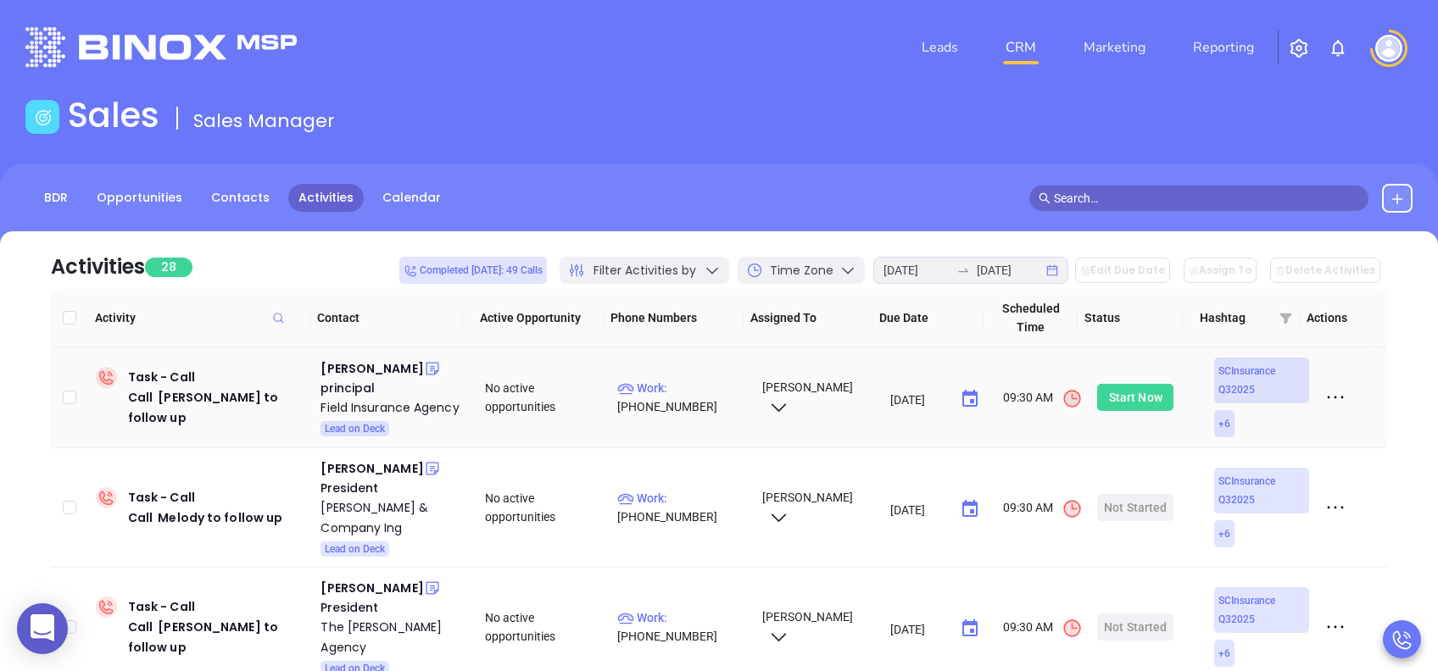
click at [1136, 402] on div "Start Now" at bounding box center [1135, 397] width 53 height 27
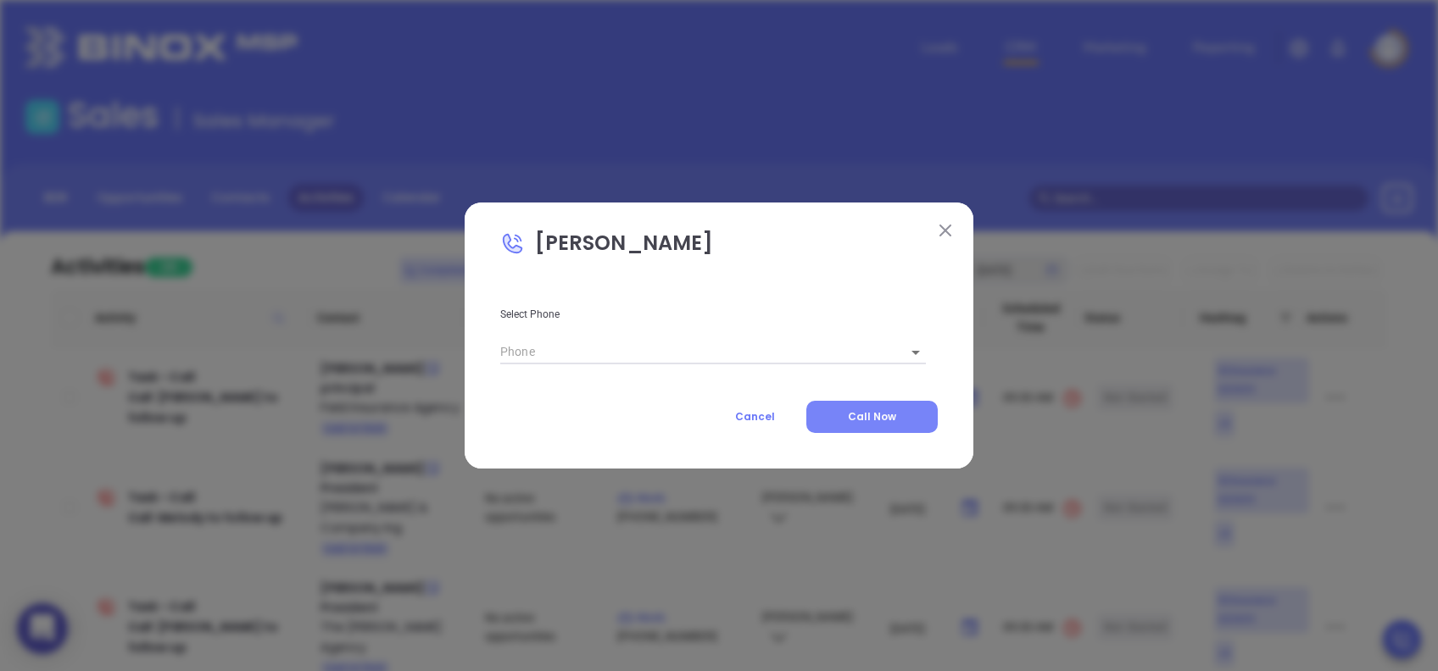
type input "(843) 238-2411"
type input "1"
click at [865, 417] on span "Call Now" at bounding box center [872, 417] width 48 height 14
type input "(843) 238-2411"
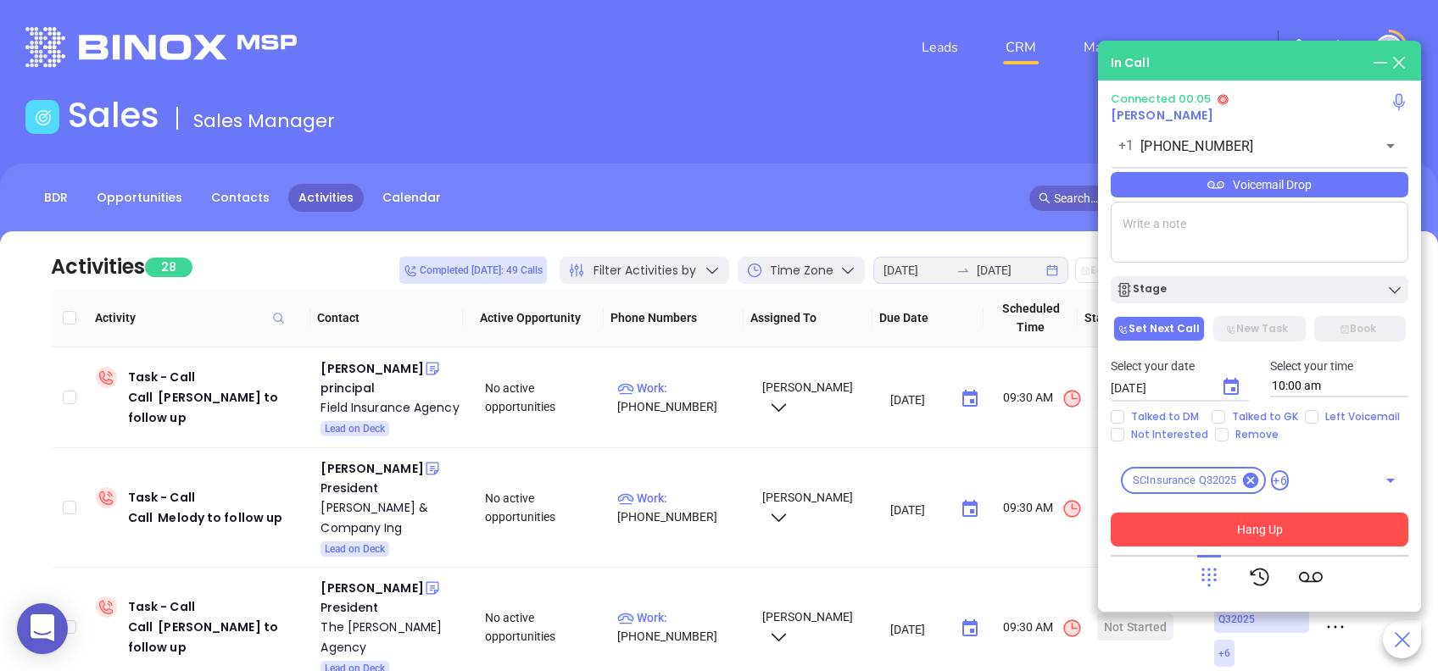
click at [1344, 522] on button "Hang Up" at bounding box center [1260, 530] width 298 height 34
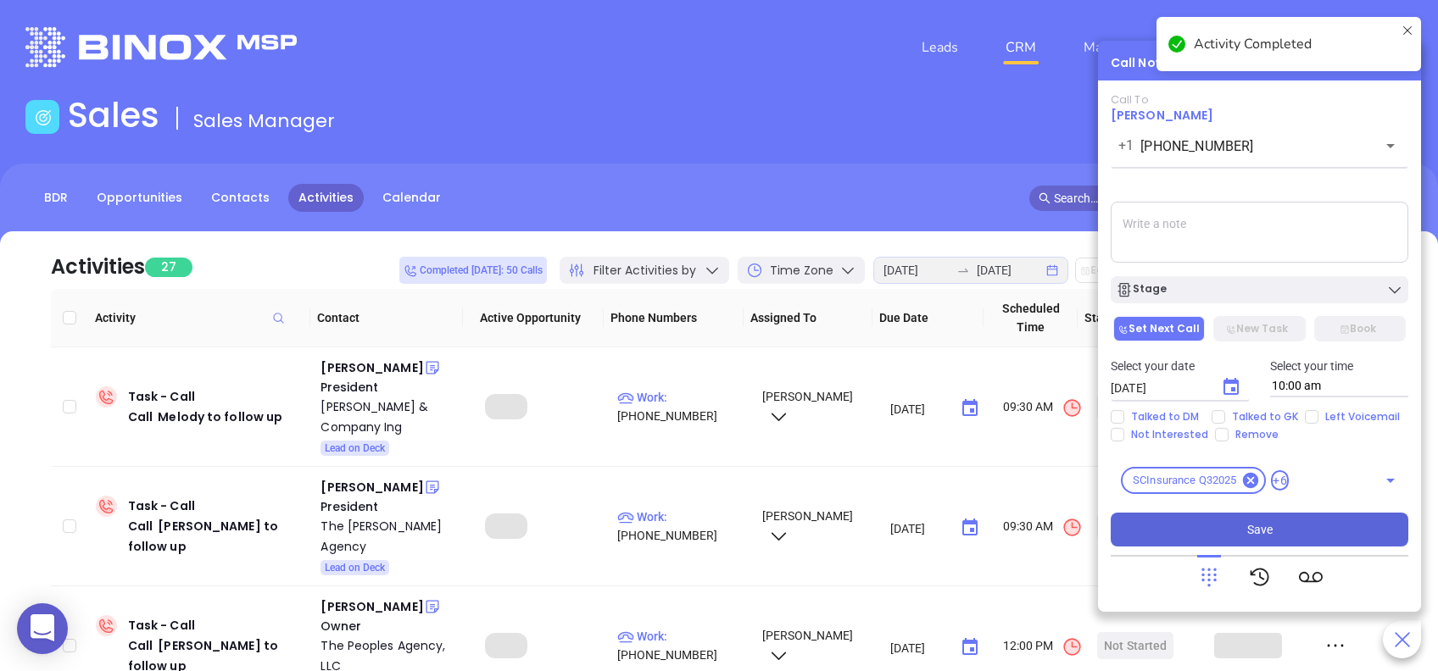
click at [1339, 526] on button "Save" at bounding box center [1260, 530] width 298 height 34
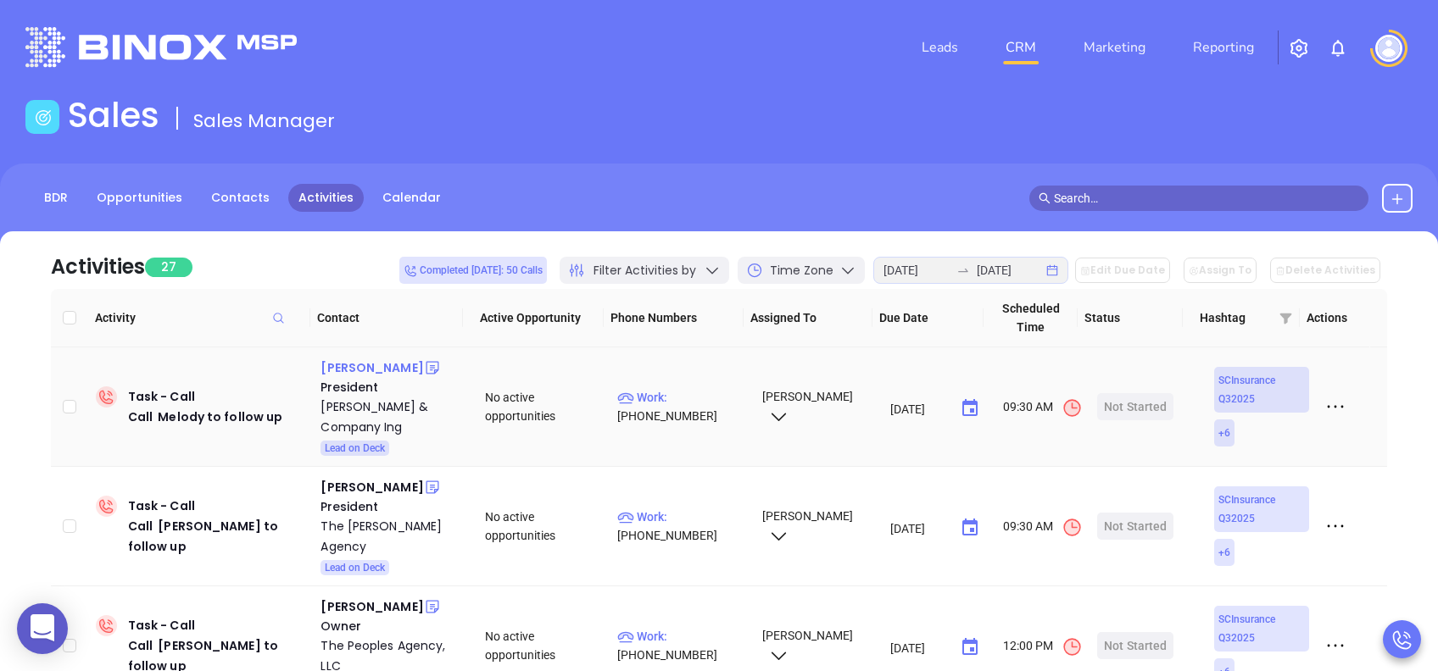
click at [384, 366] on div "Melody Herring" at bounding box center [371, 368] width 103 height 20
click at [370, 401] on div "Russell-Massey & Company Ing" at bounding box center [390, 417] width 141 height 41
click at [1130, 409] on div "Start Now" at bounding box center [1135, 406] width 53 height 27
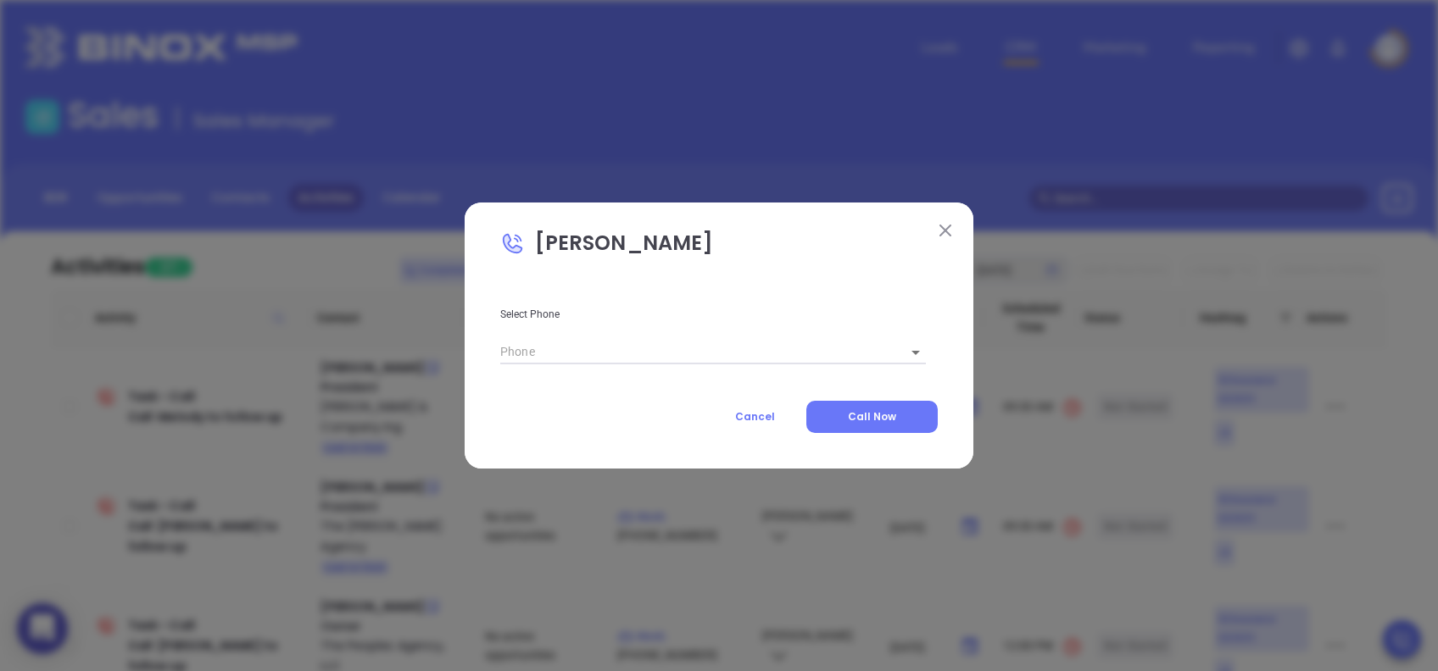
type input "(803) 779-7854"
type input "1"
click at [845, 419] on button "Call Now" at bounding box center [871, 417] width 131 height 32
type input "(803) 779-7854"
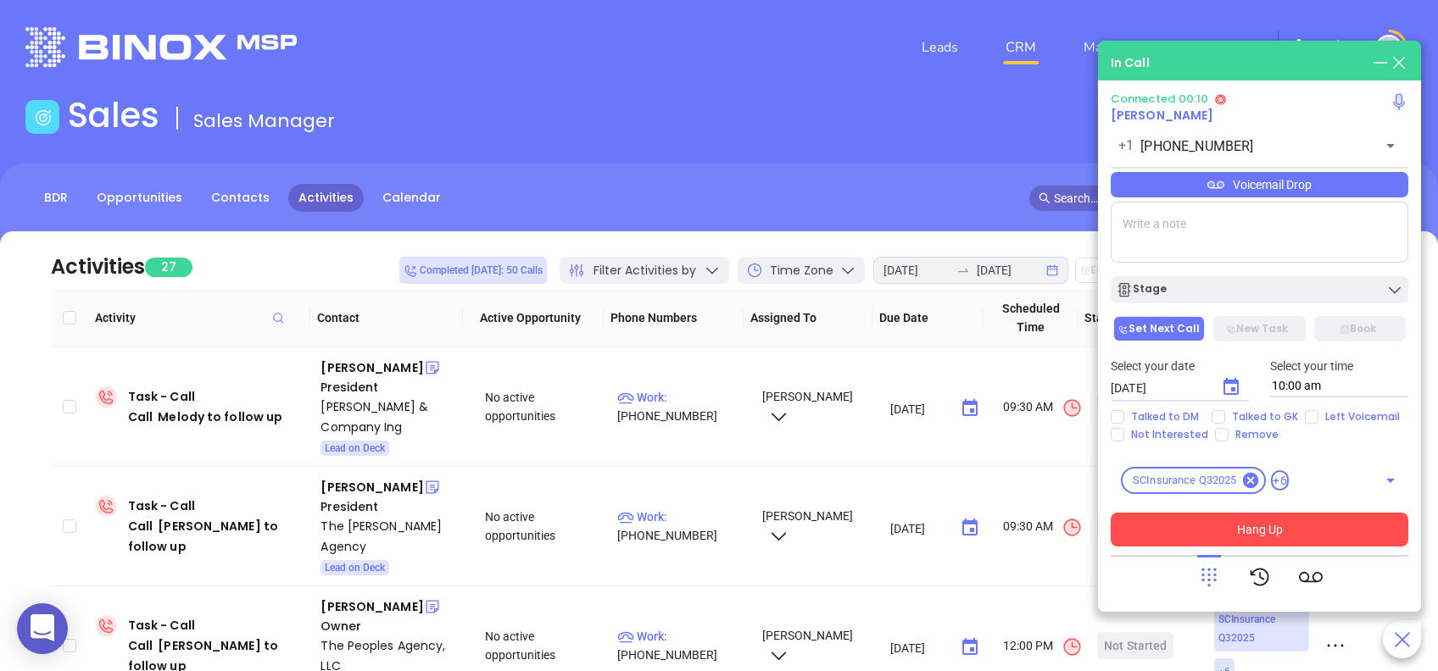
click at [1326, 537] on button "Hang Up" at bounding box center [1260, 530] width 298 height 34
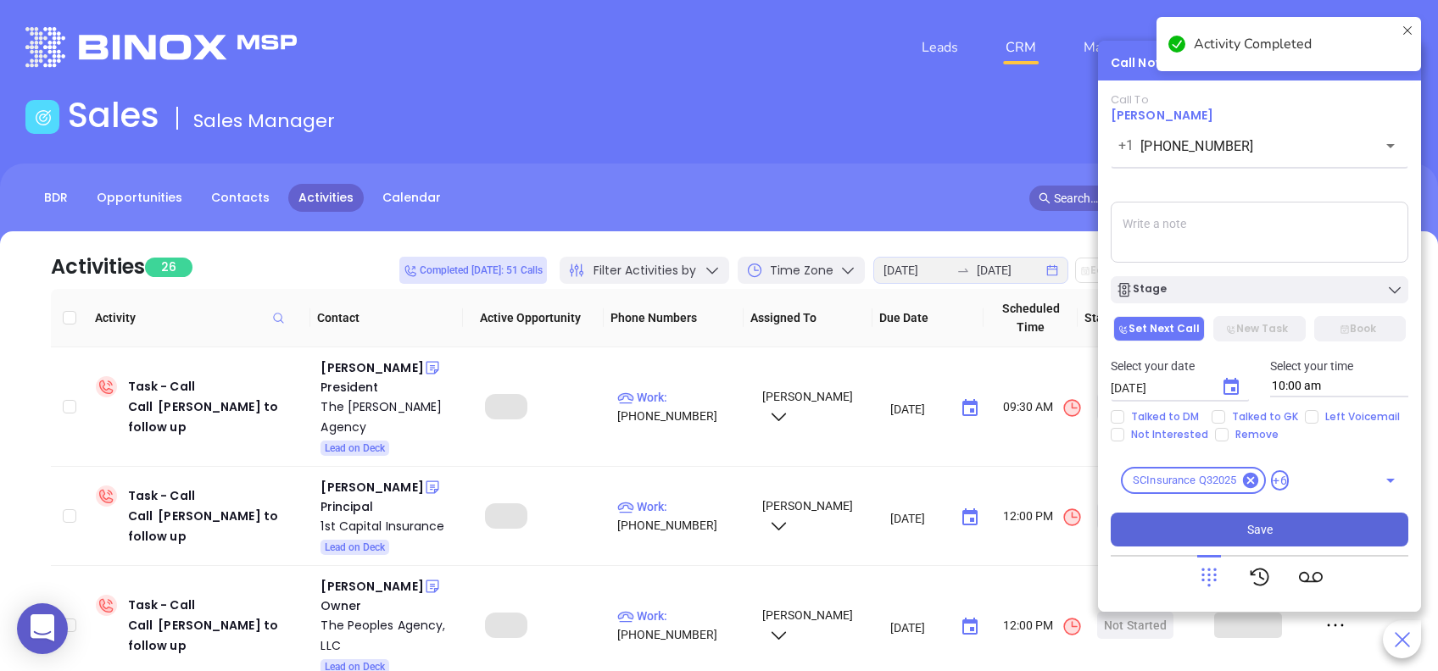
click at [1323, 540] on button "Save" at bounding box center [1260, 530] width 298 height 34
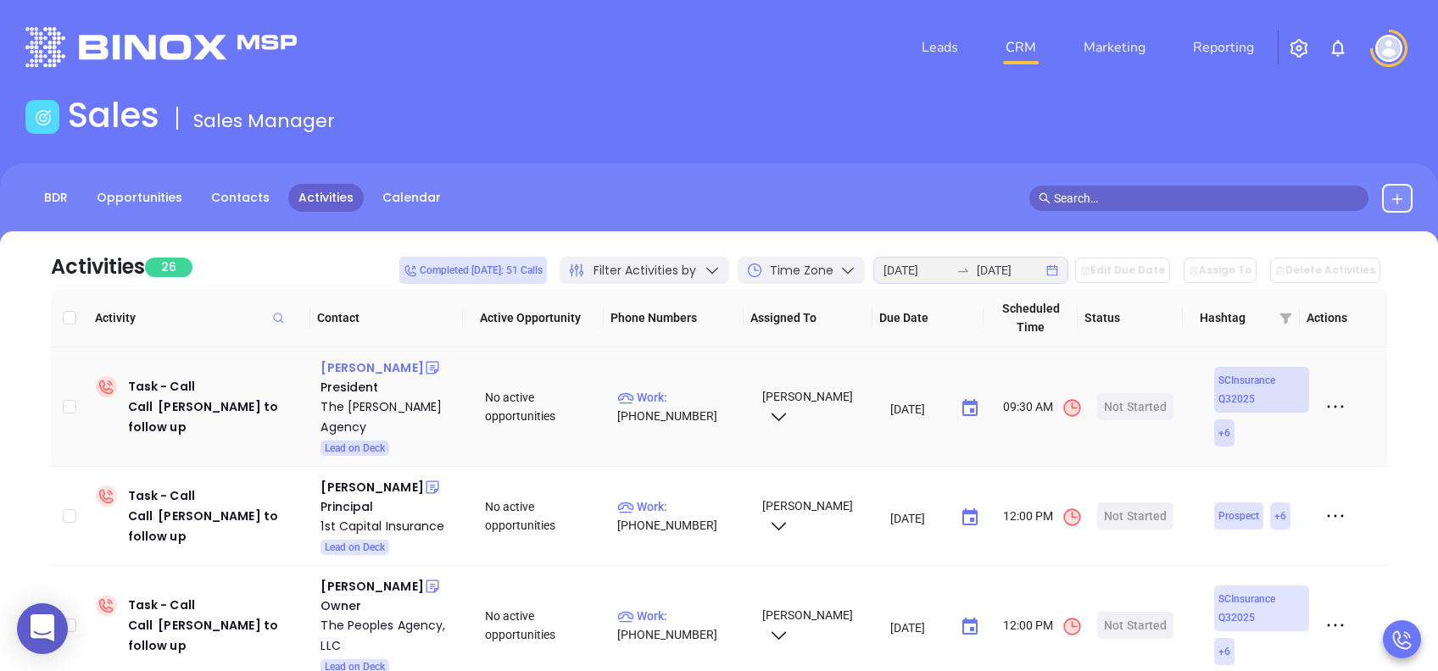
click at [375, 373] on div "Paul Steadman" at bounding box center [371, 368] width 103 height 20
click at [380, 407] on div "The Steadman Agency" at bounding box center [390, 417] width 141 height 41
click at [1137, 400] on div "Start Now" at bounding box center [1135, 406] width 53 height 27
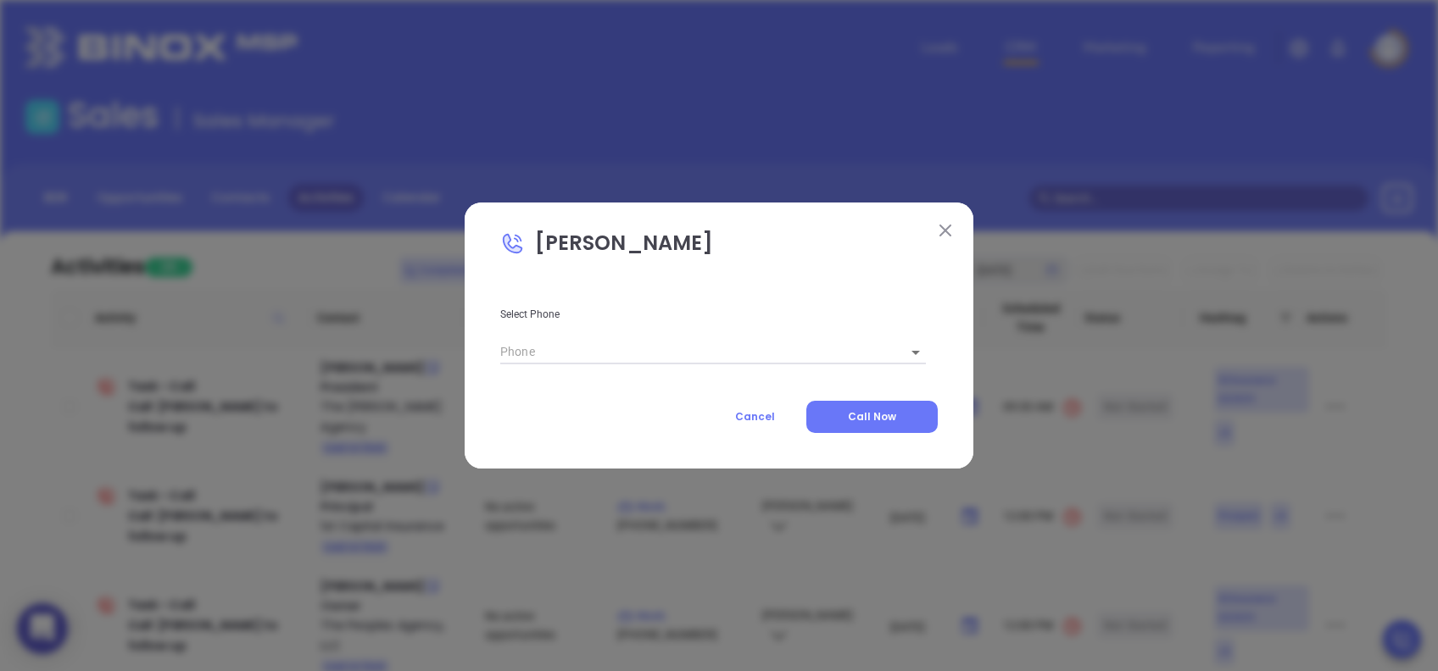
type input "(843) 723-4001"
type input "1"
click at [869, 432] on button "Call Now" at bounding box center [871, 417] width 131 height 32
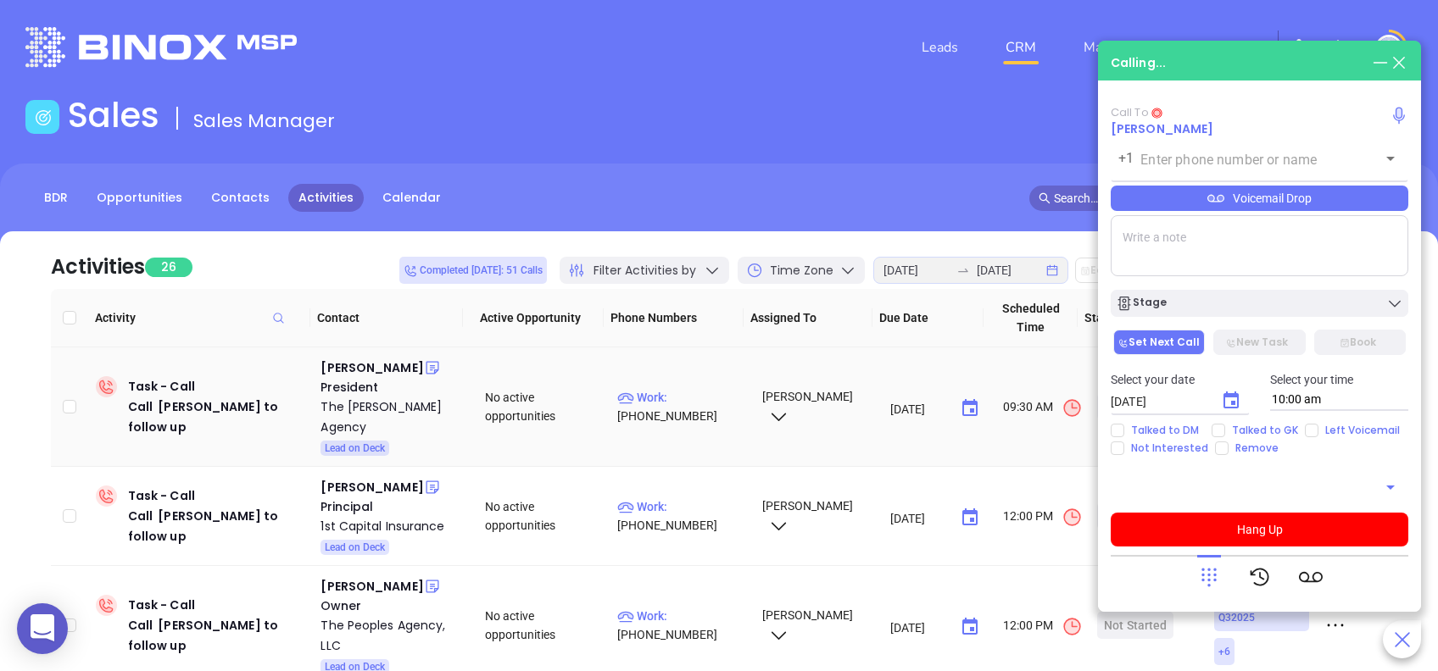
type input "(843) 723-4001"
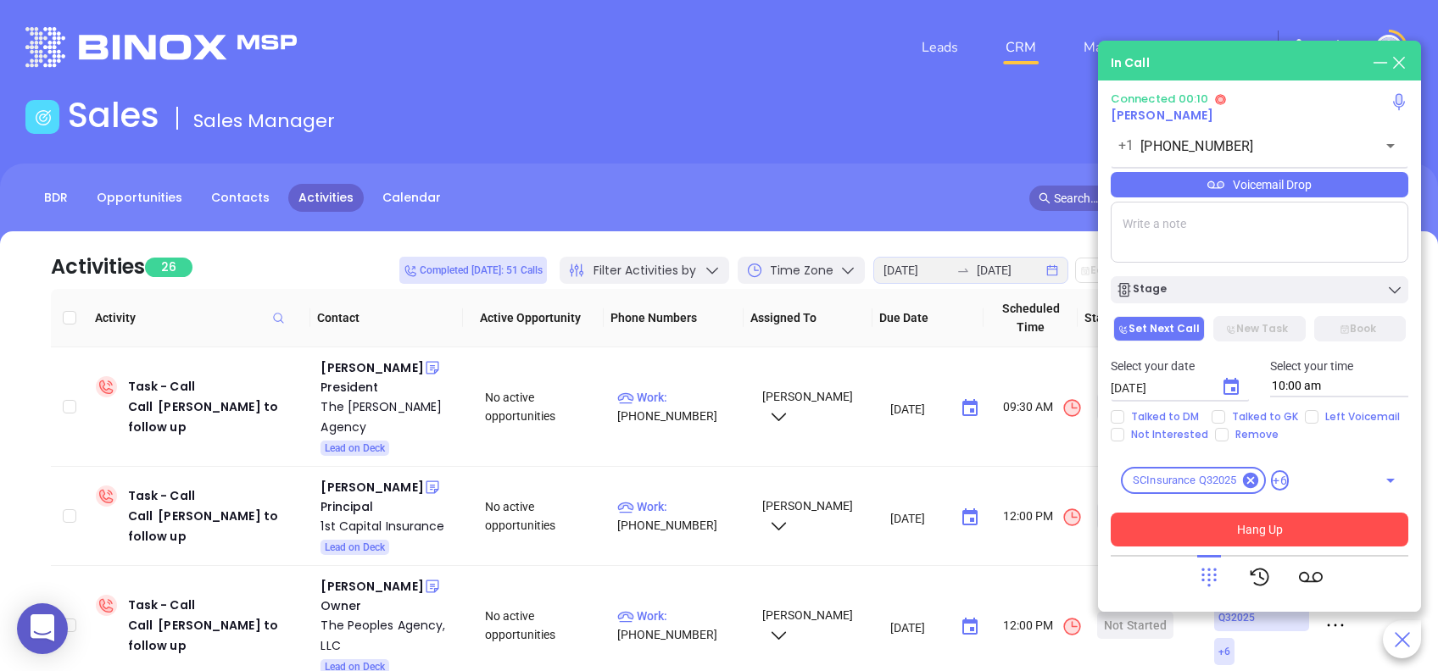
click at [1323, 520] on button "Hang Up" at bounding box center [1260, 530] width 298 height 34
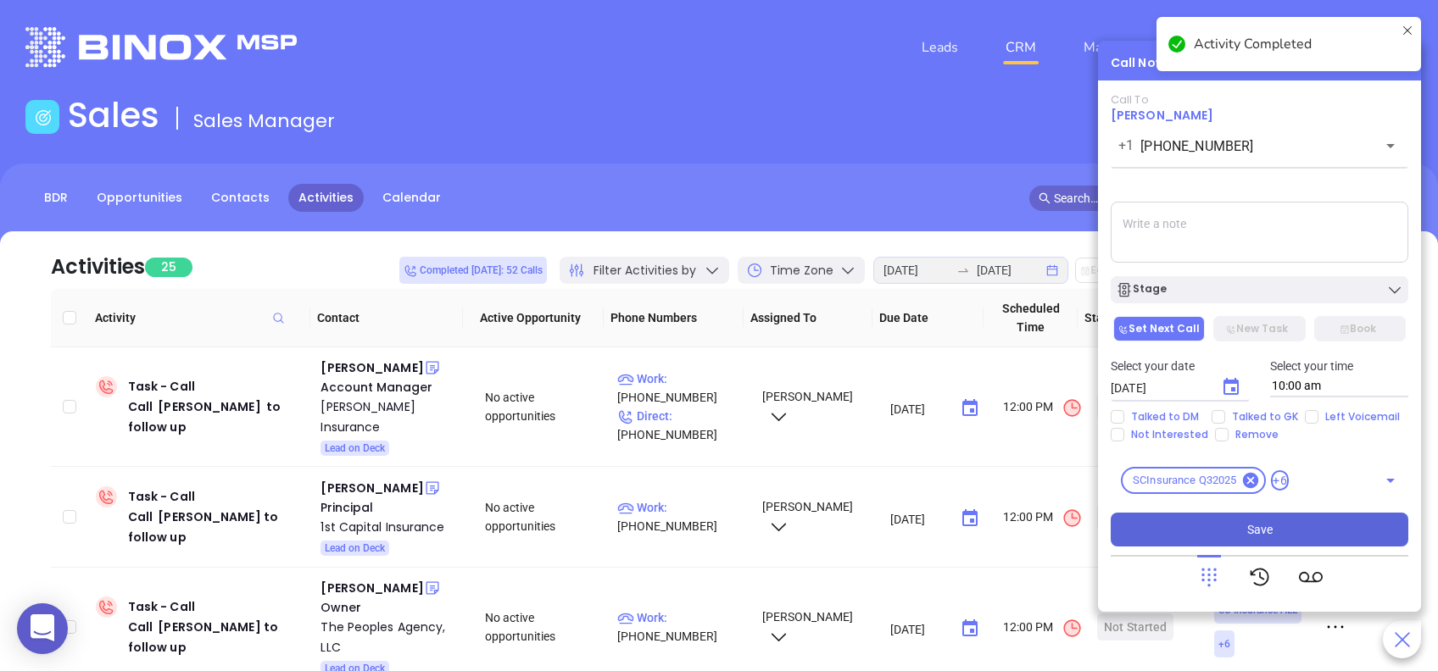
click at [1317, 527] on button "Save" at bounding box center [1260, 530] width 298 height 34
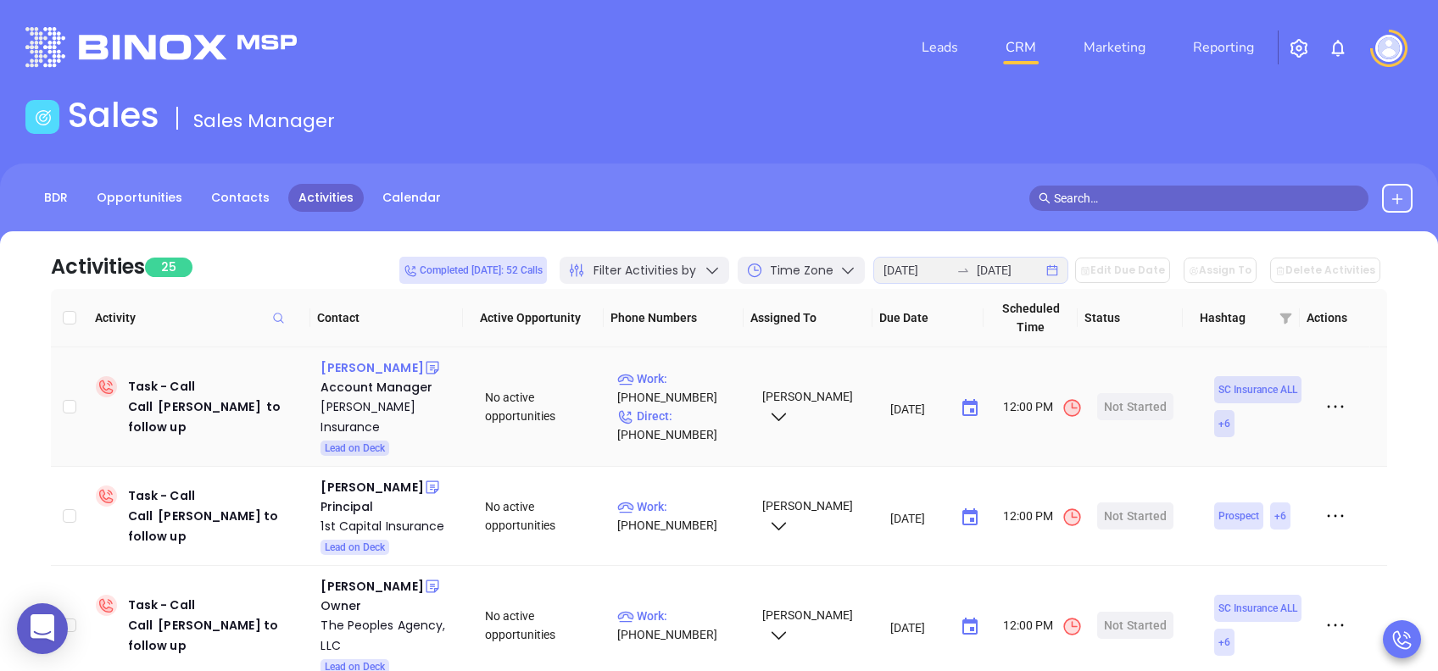
click at [406, 372] on div "Melanie Chitwood" at bounding box center [371, 368] width 103 height 20
click at [339, 409] on div "George Johnson Insurance" at bounding box center [390, 417] width 141 height 41
click at [1134, 401] on div "Start Now" at bounding box center [1135, 406] width 53 height 27
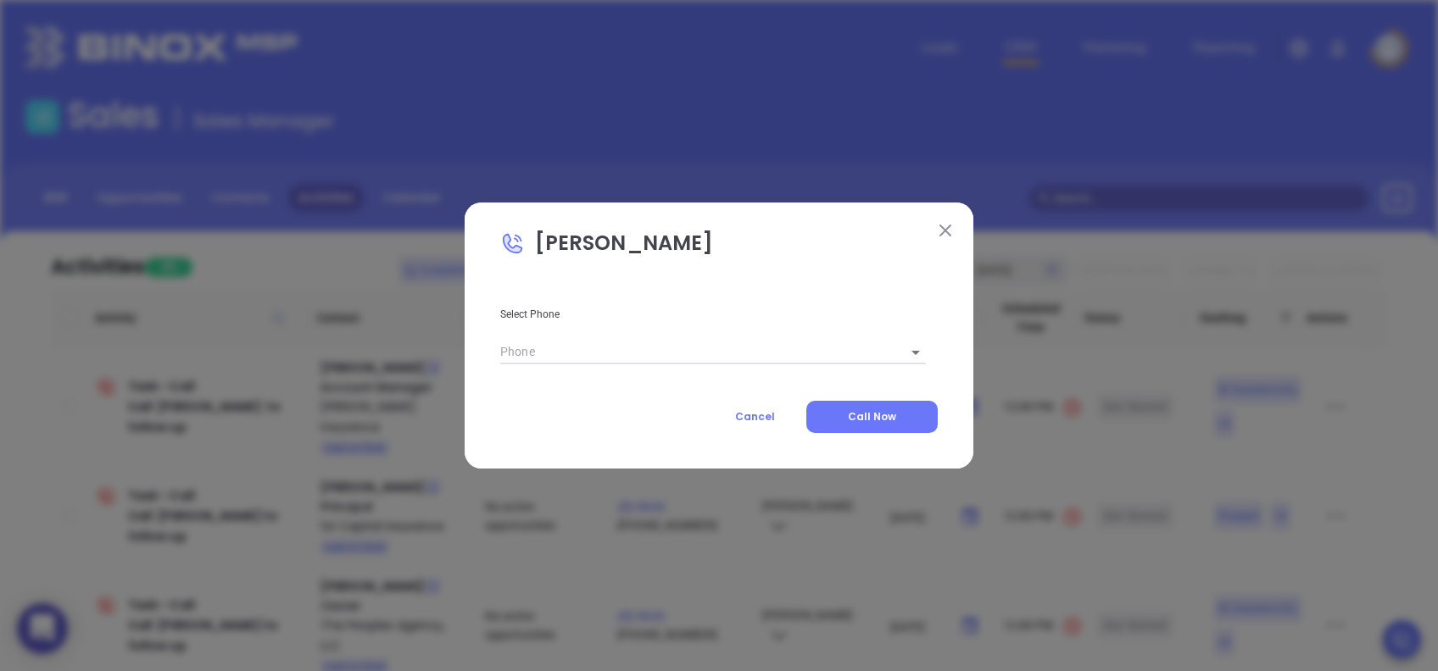
type input "(864) 585-2256"
type input "1"
click at [905, 421] on button "Call Now" at bounding box center [871, 417] width 131 height 32
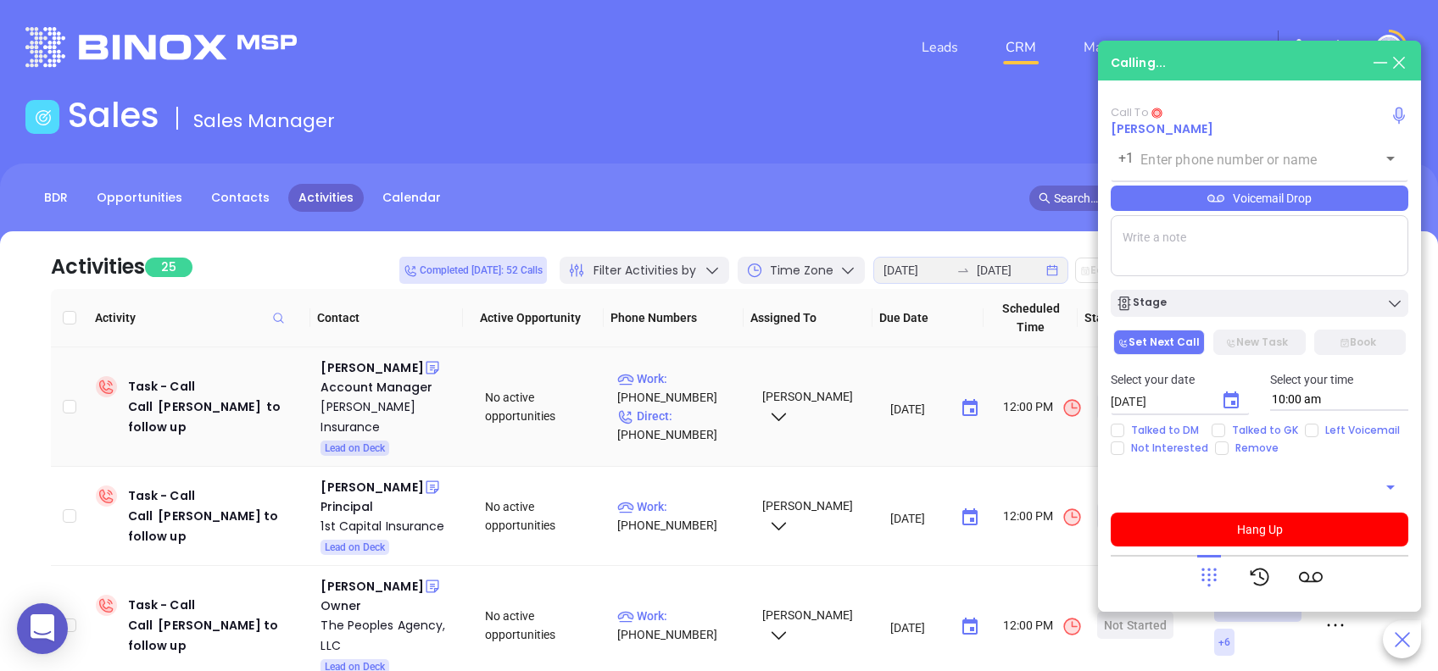
type input "(864) 585-2256"
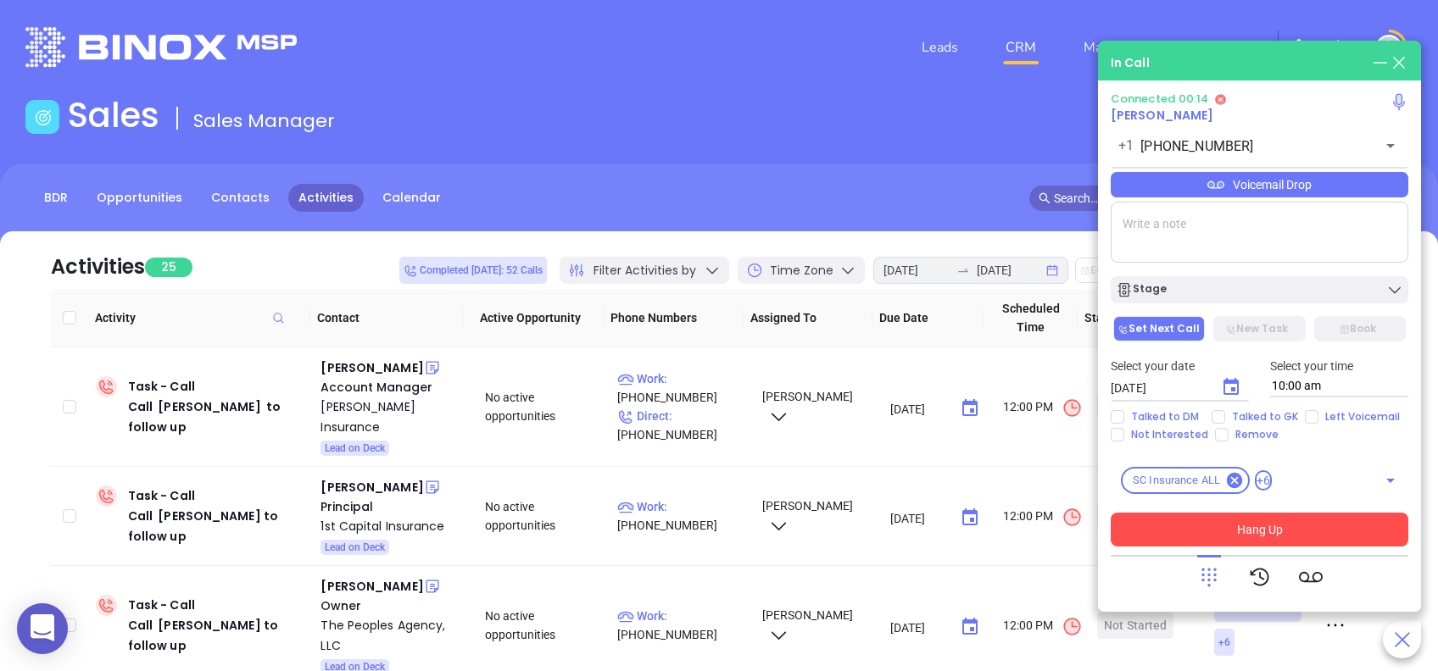
click at [1314, 524] on button "Hang Up" at bounding box center [1260, 530] width 298 height 34
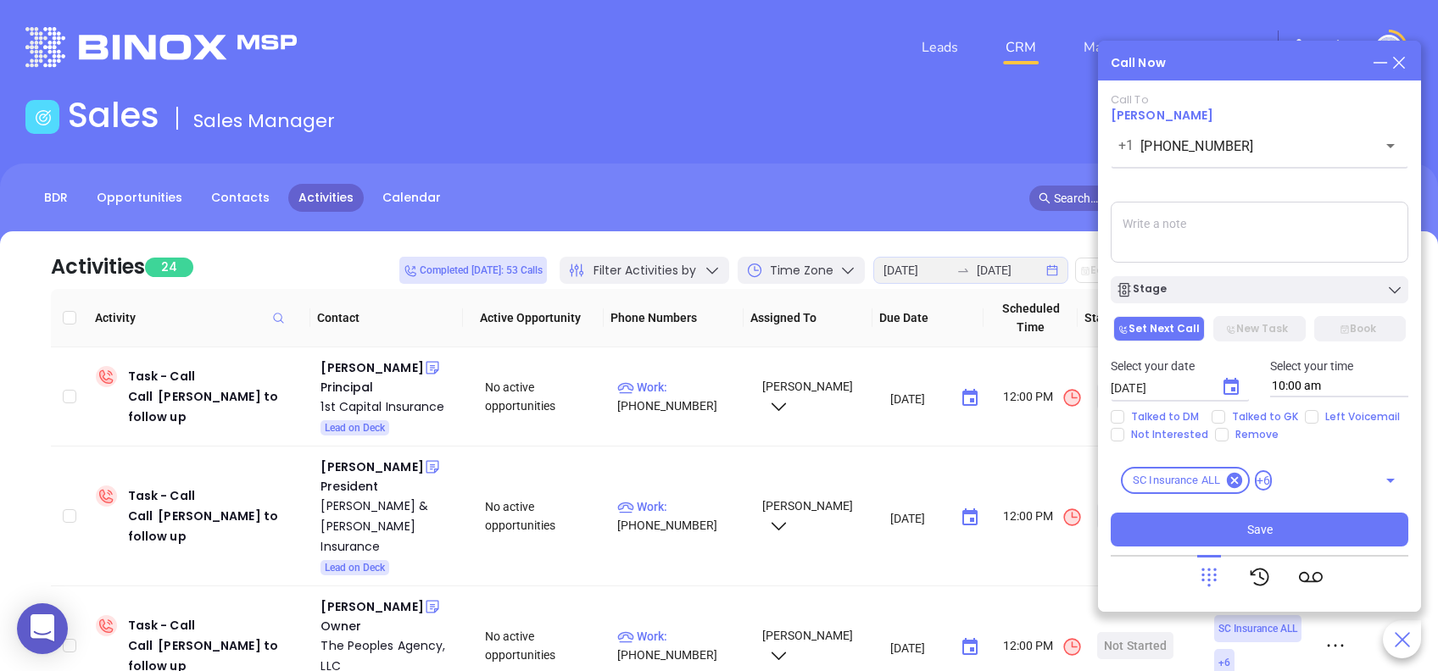
click at [1193, 114] on span "Melanie Chitwood" at bounding box center [1162, 115] width 103 height 17
click at [1323, 526] on button "Save" at bounding box center [1260, 530] width 298 height 34
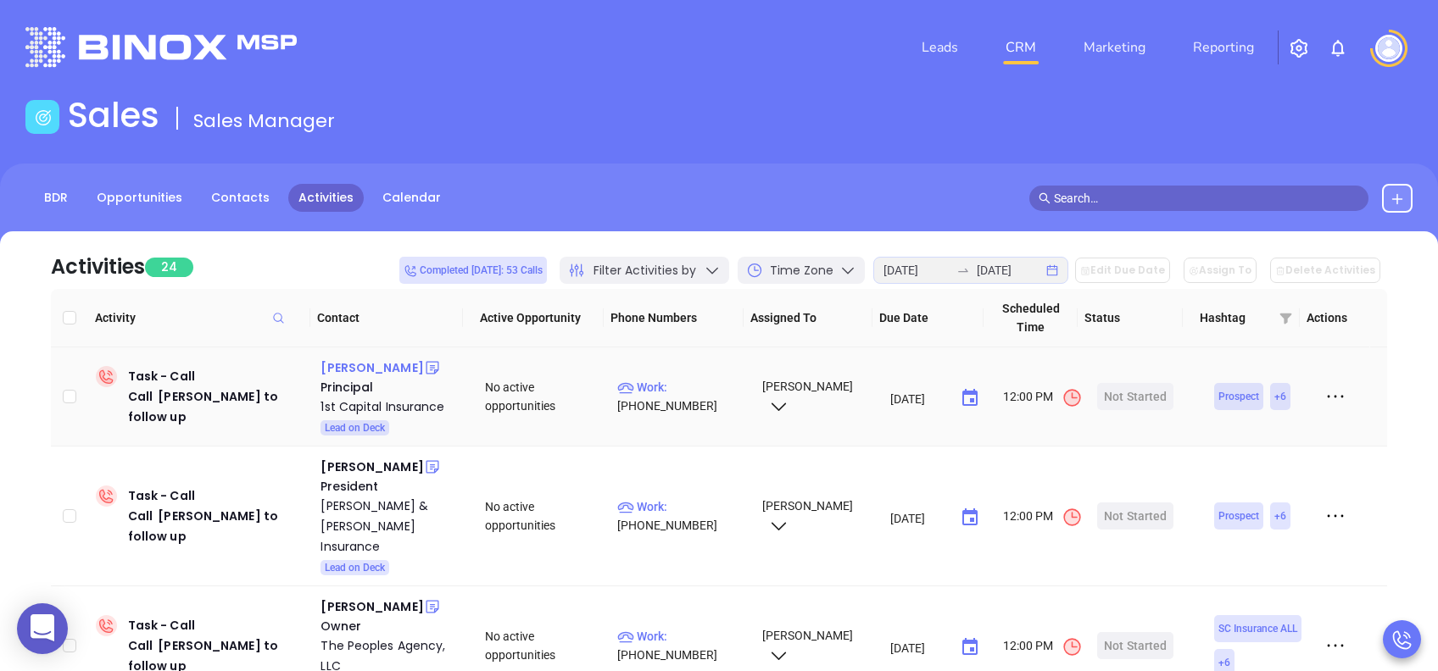
click at [354, 371] on div "Billy Swails" at bounding box center [371, 368] width 103 height 20
click at [359, 406] on div "1st Capital Insurance" at bounding box center [390, 407] width 141 height 20
click at [1126, 390] on div "Start Now" at bounding box center [1135, 396] width 53 height 27
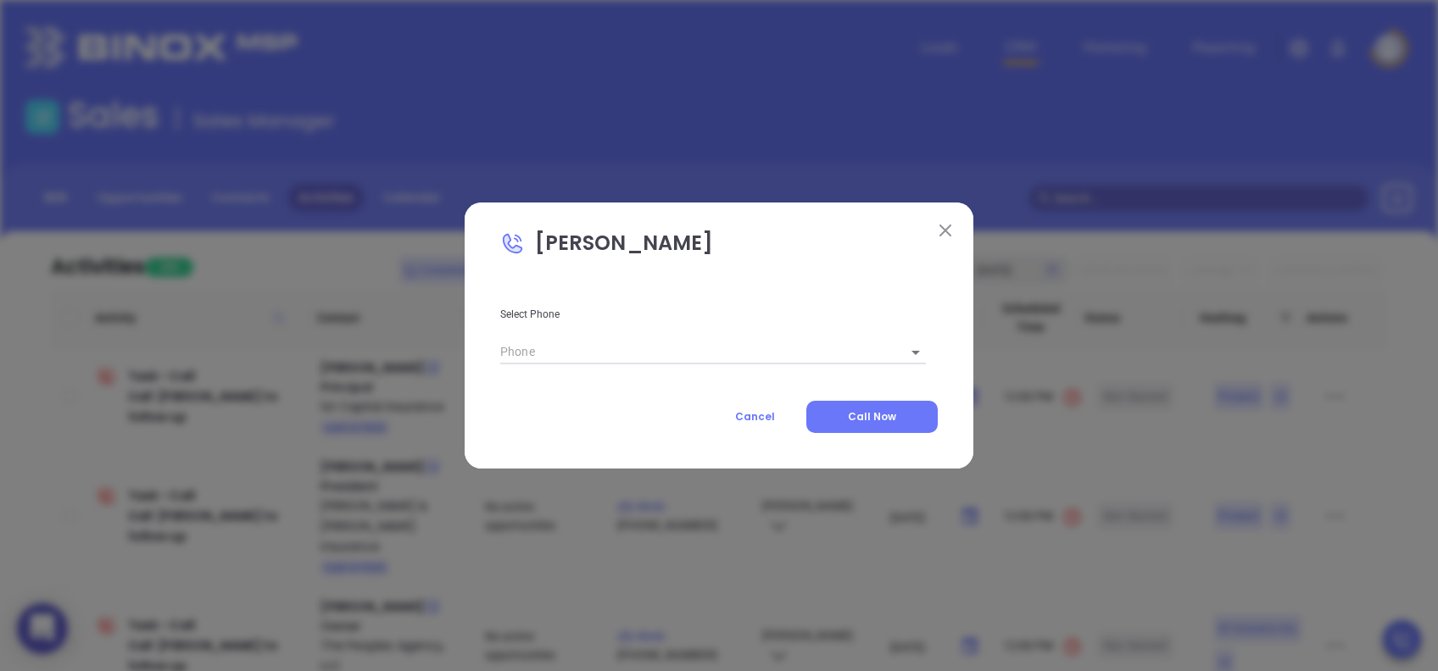
type input "(843) 216-2772"
type input "1"
drag, startPoint x: 898, startPoint y: 420, endPoint x: 1017, endPoint y: 409, distance: 120.1
click at [898, 420] on button "Call Now" at bounding box center [871, 417] width 131 height 32
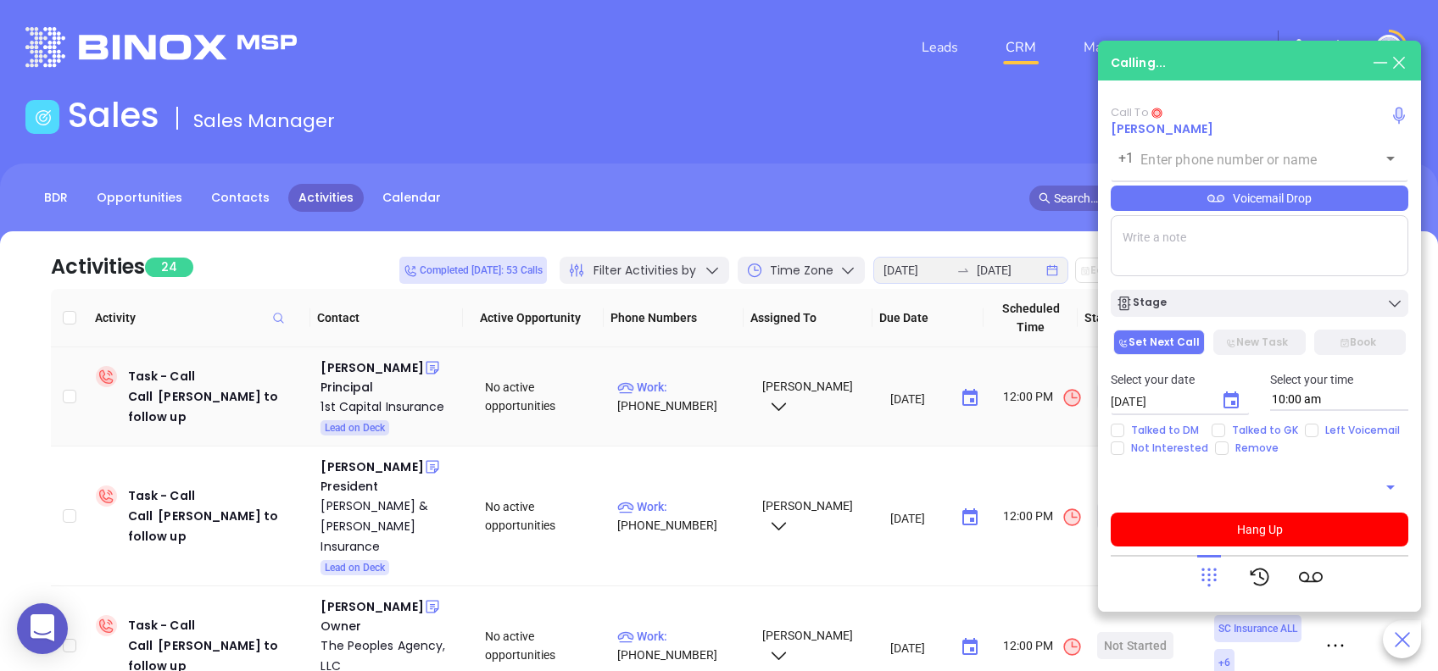
type input "(843) 216-2772"
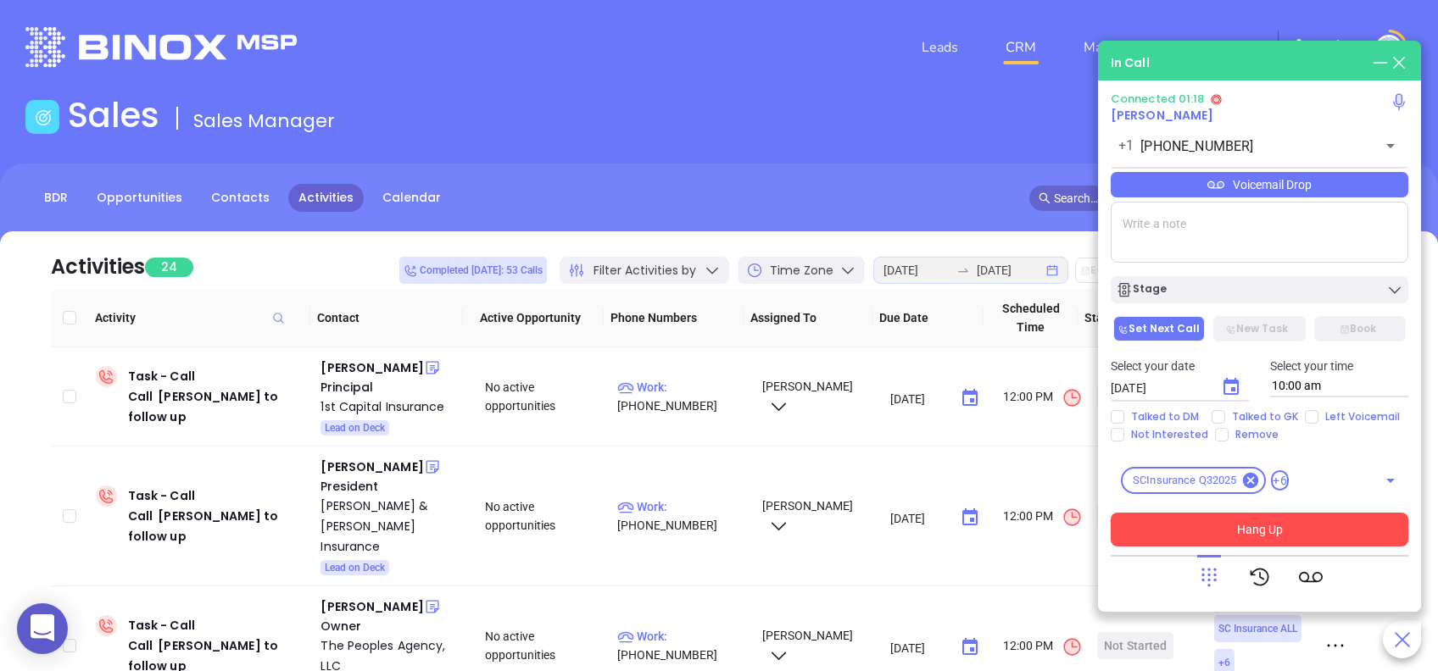
click at [1311, 532] on button "Hang Up" at bounding box center [1260, 530] width 298 height 34
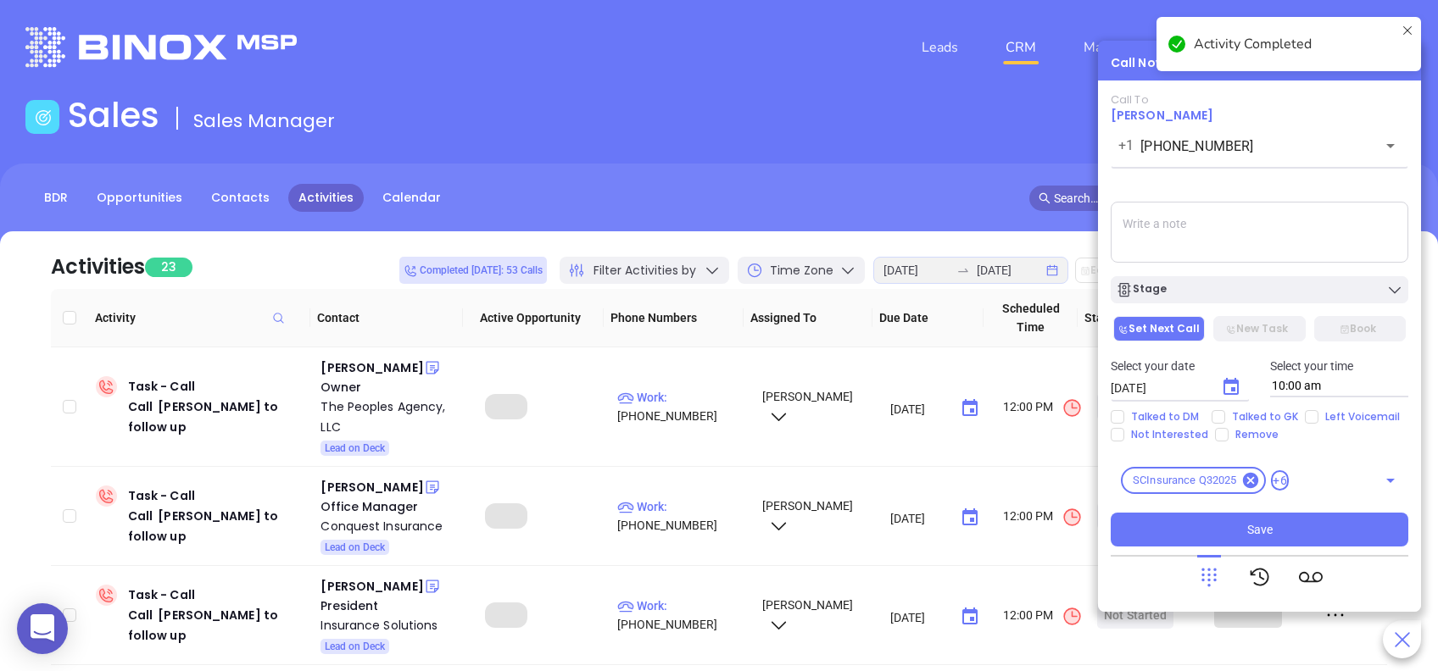
click at [1187, 282] on div "Stage" at bounding box center [1259, 289] width 287 height 17
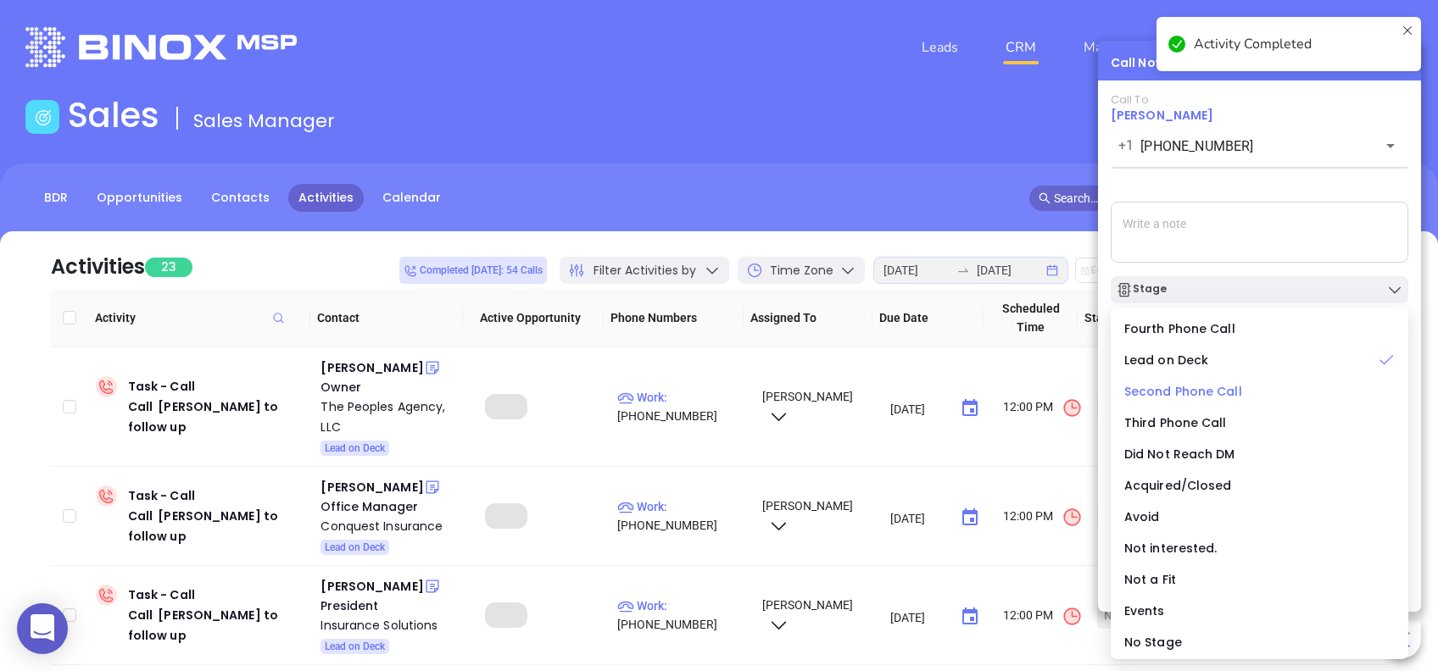
click at [1182, 393] on span "Second Phone Call" at bounding box center [1183, 391] width 118 height 17
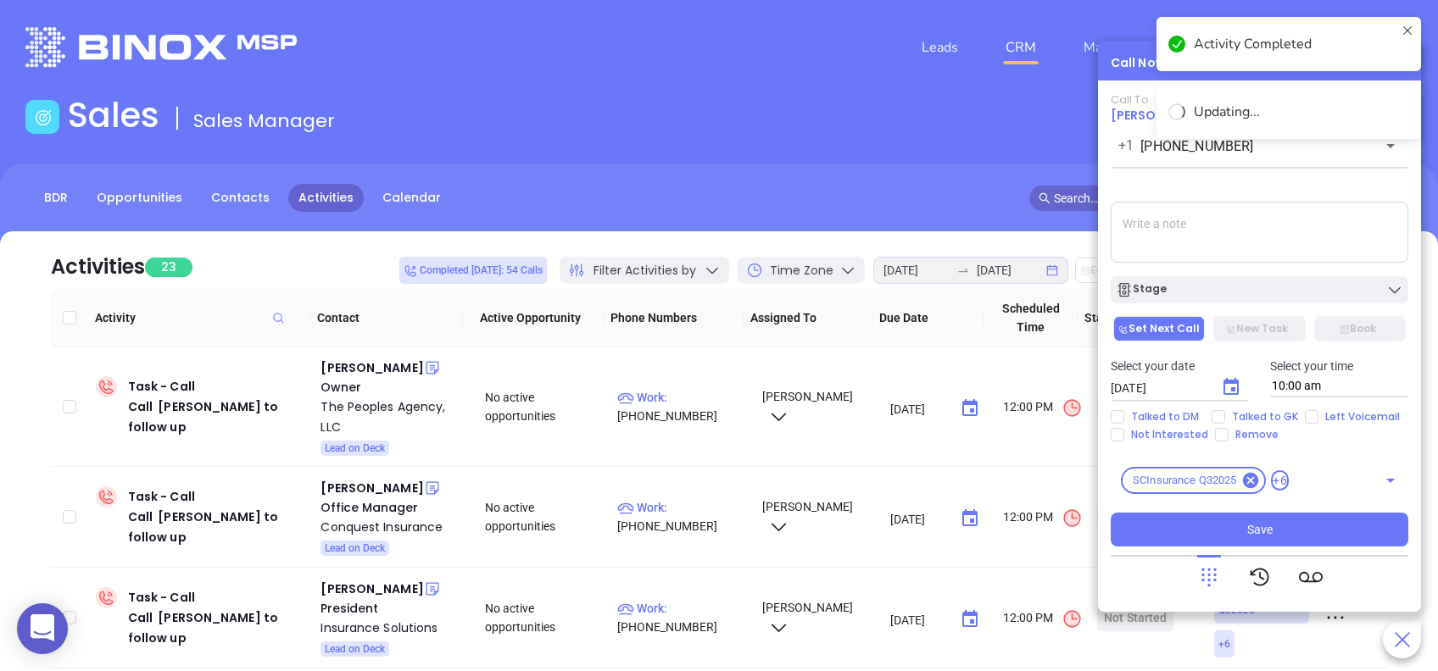
click at [1221, 382] on icon "Choose date, selected date is Aug 13, 2025" at bounding box center [1231, 387] width 20 height 20
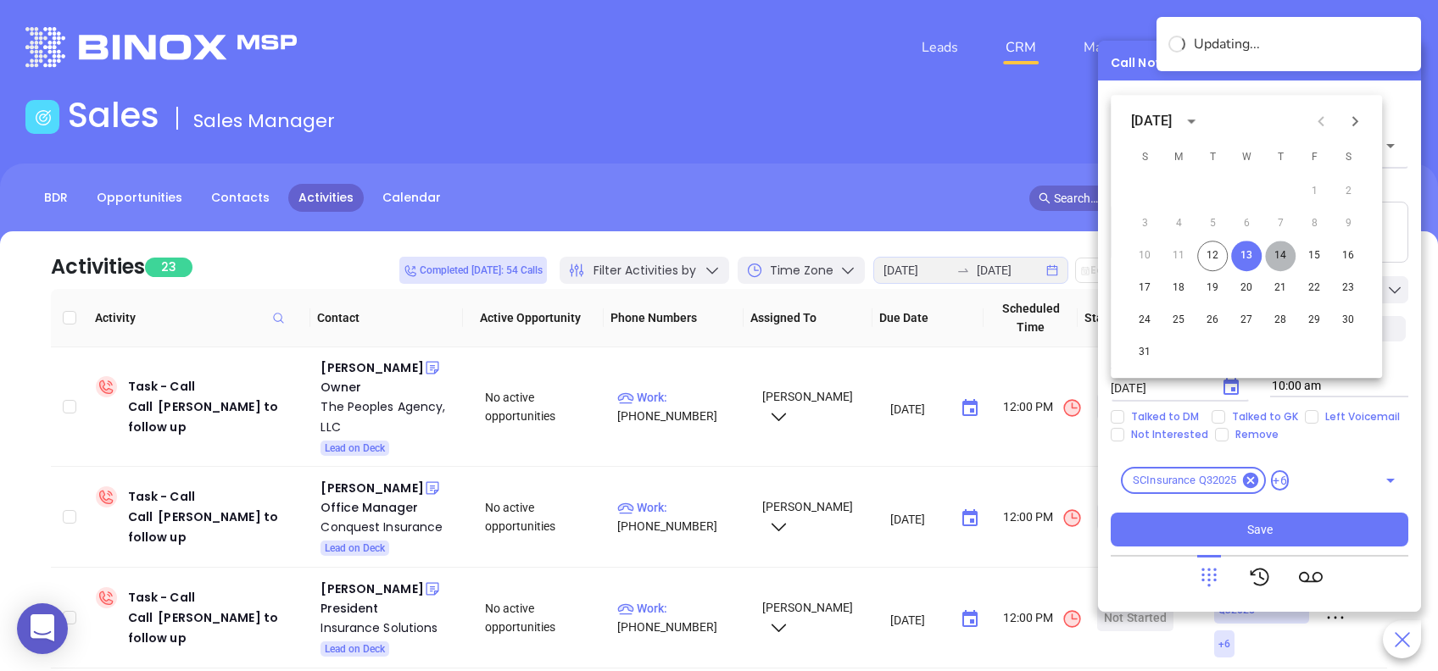
click at [1281, 258] on button "14" at bounding box center [1280, 256] width 31 height 31
type input "08/14/2025"
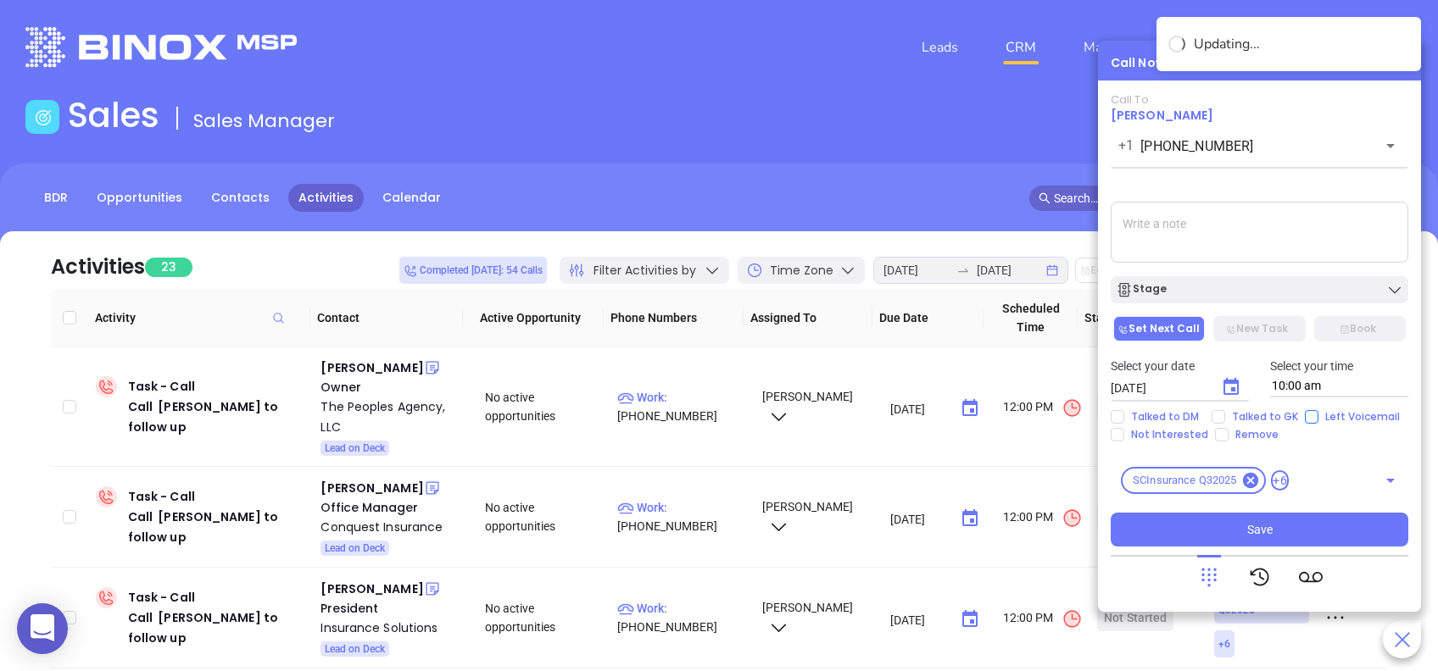
click at [1307, 411] on input "Left Voicemail" at bounding box center [1312, 417] width 14 height 14
checkbox input "true"
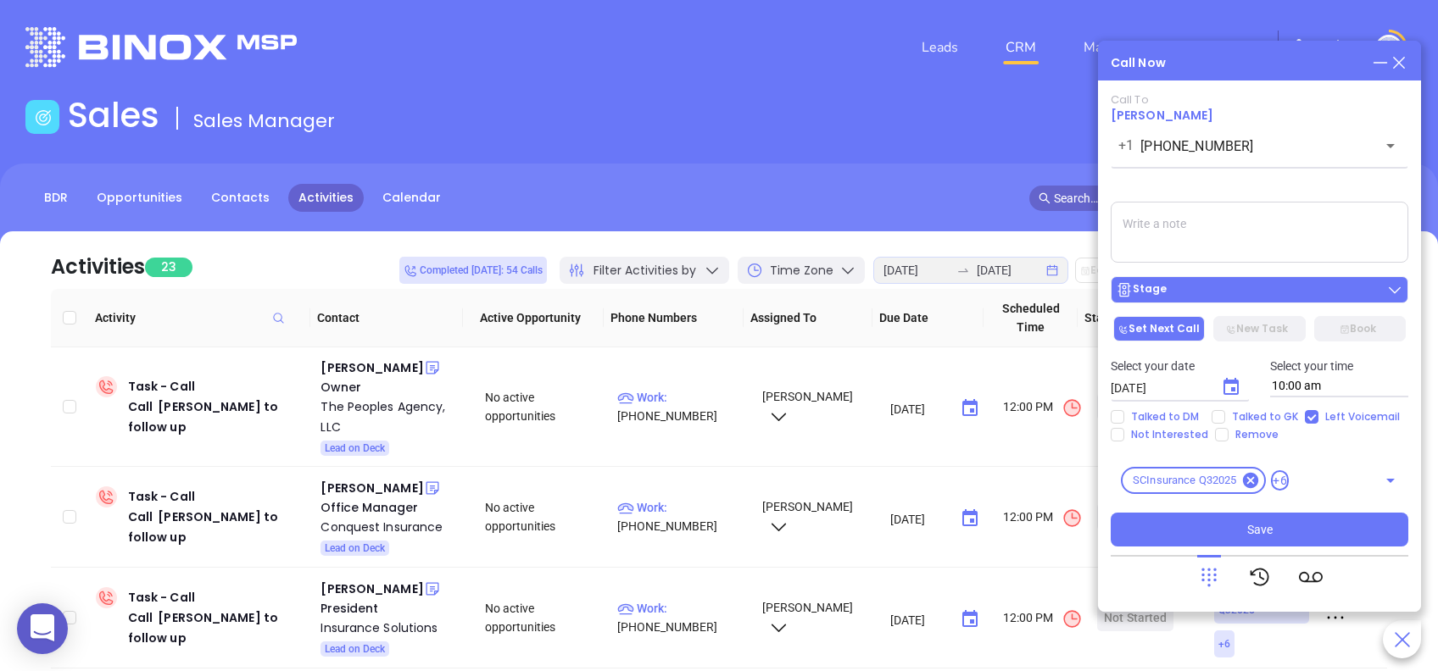
click at [1204, 281] on div "Stage" at bounding box center [1259, 289] width 287 height 17
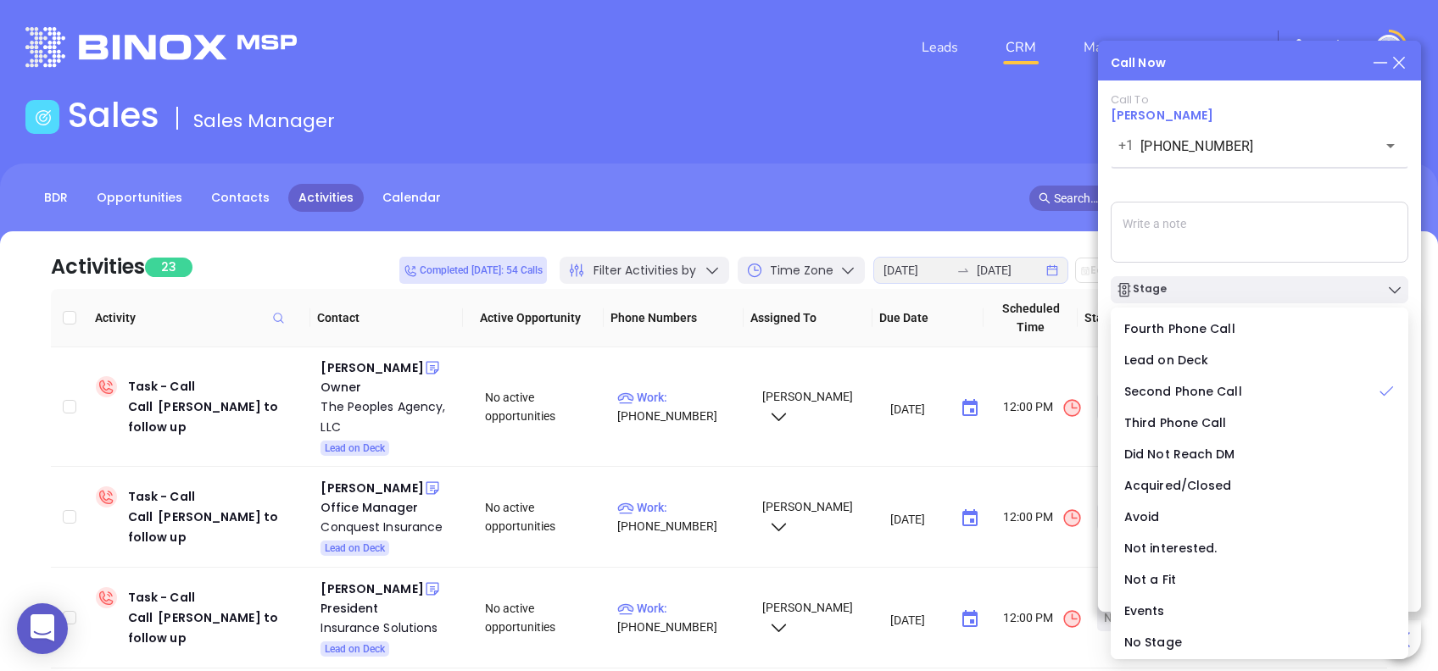
click at [1241, 187] on div "Call To Billy Swails +1 (843) 216-2772 ​ Voicemail Drop Stage Set Next Call New…" at bounding box center [1260, 320] width 298 height 454
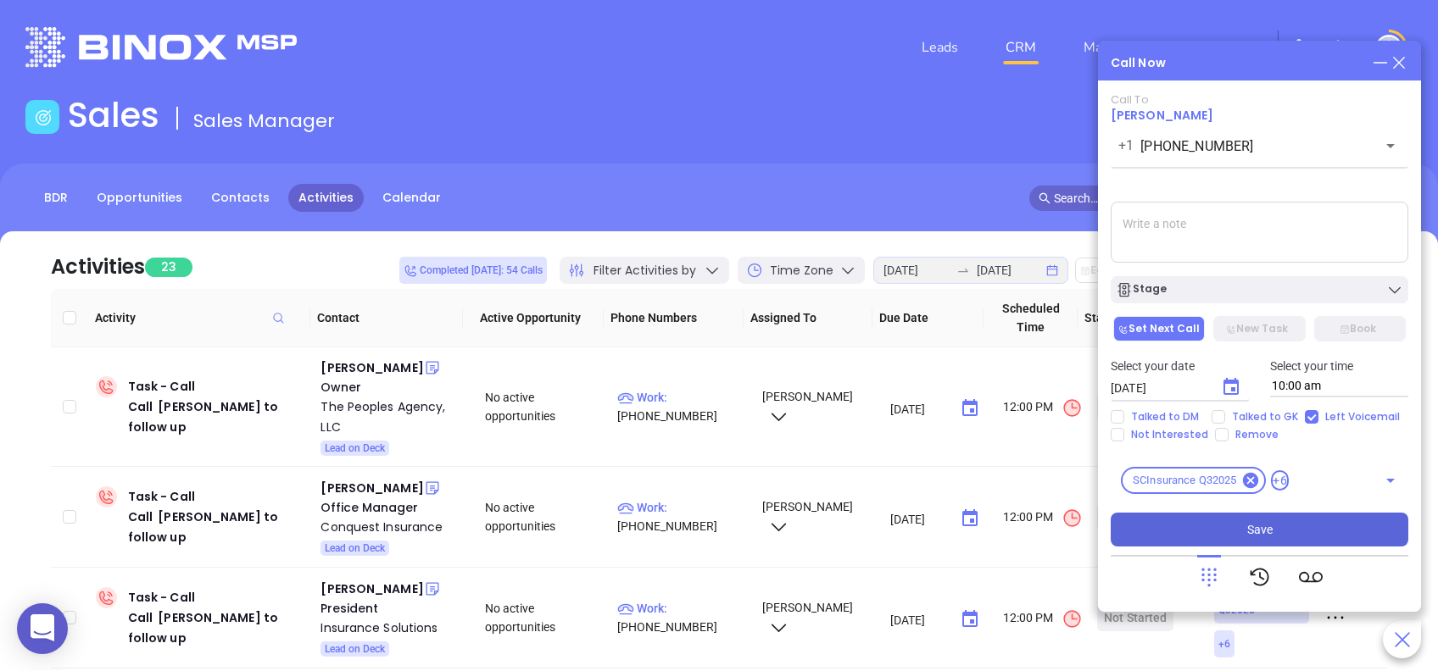
click at [1321, 521] on button "Save" at bounding box center [1260, 530] width 298 height 34
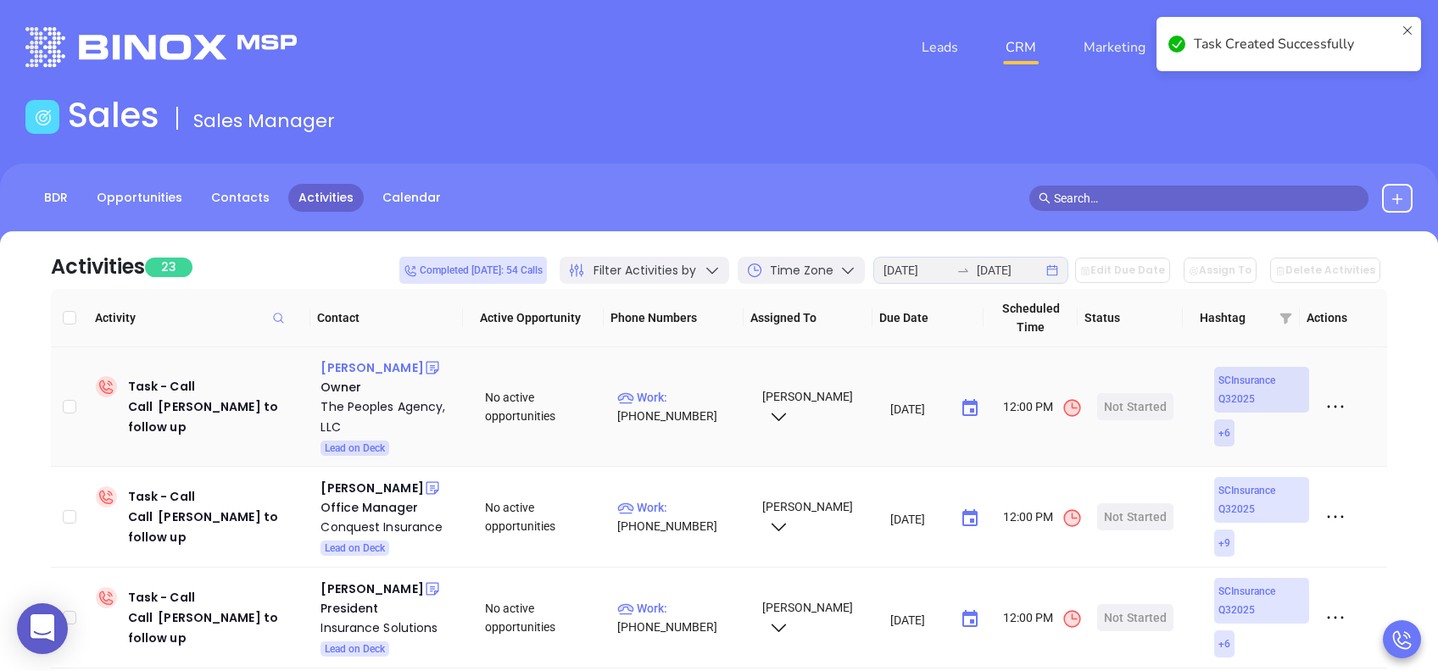
click at [382, 365] on div "Charles Kidd" at bounding box center [371, 368] width 103 height 20
click at [365, 407] on div "The Peoples Agency, LLC" at bounding box center [390, 417] width 141 height 41
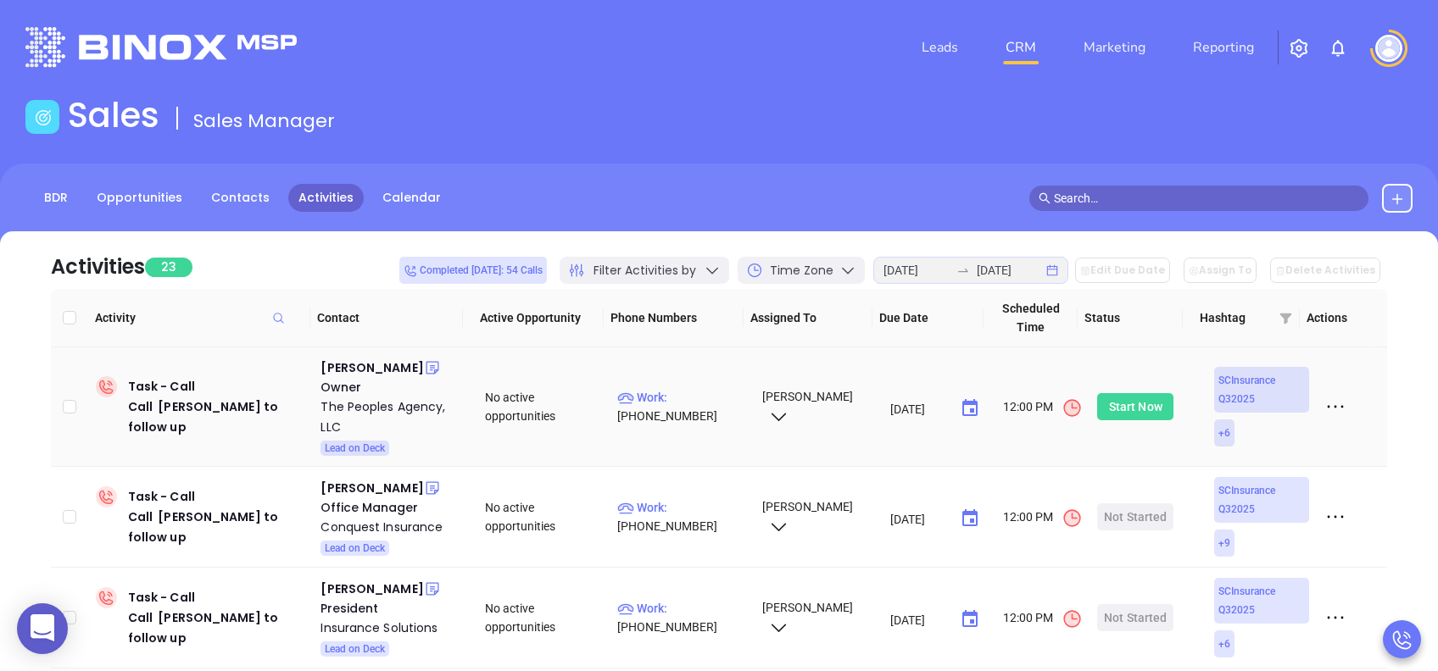
click at [1120, 398] on div "Start Now" at bounding box center [1135, 406] width 53 height 27
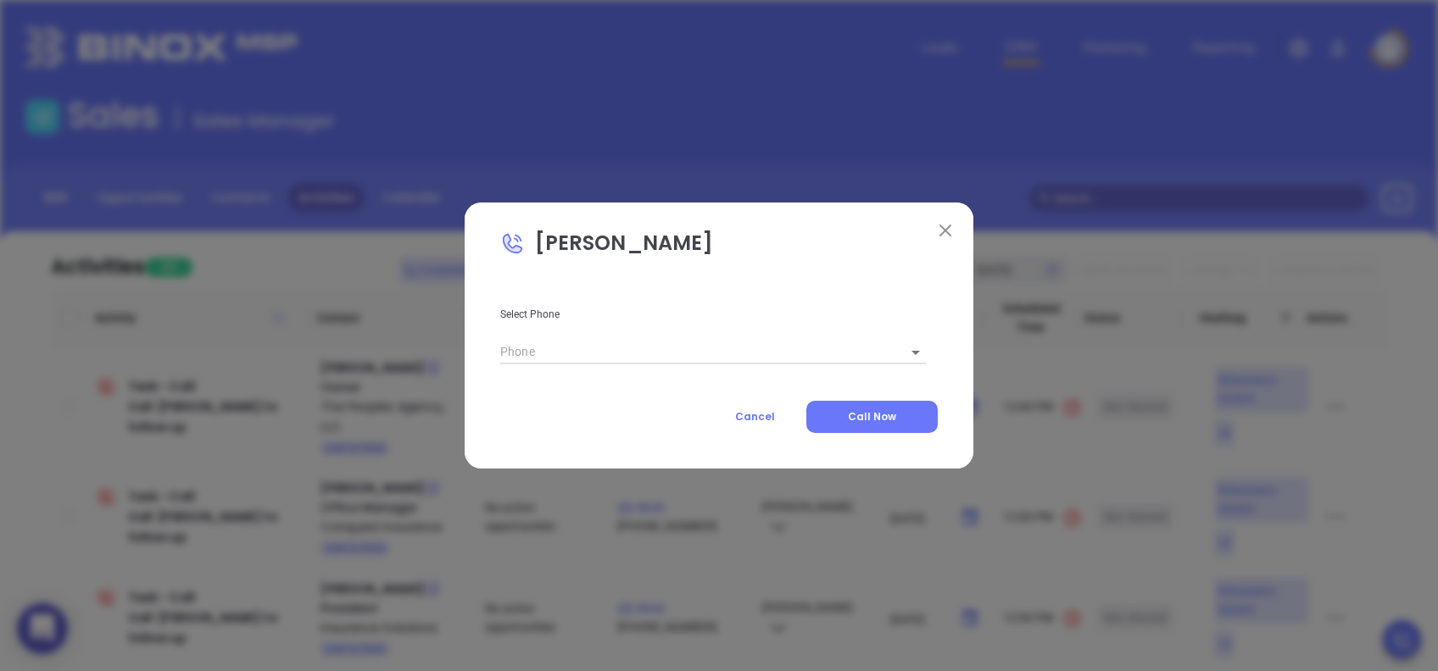
type input "(864) 224-7444"
type input "1"
click at [875, 410] on span "Call Now" at bounding box center [872, 417] width 48 height 14
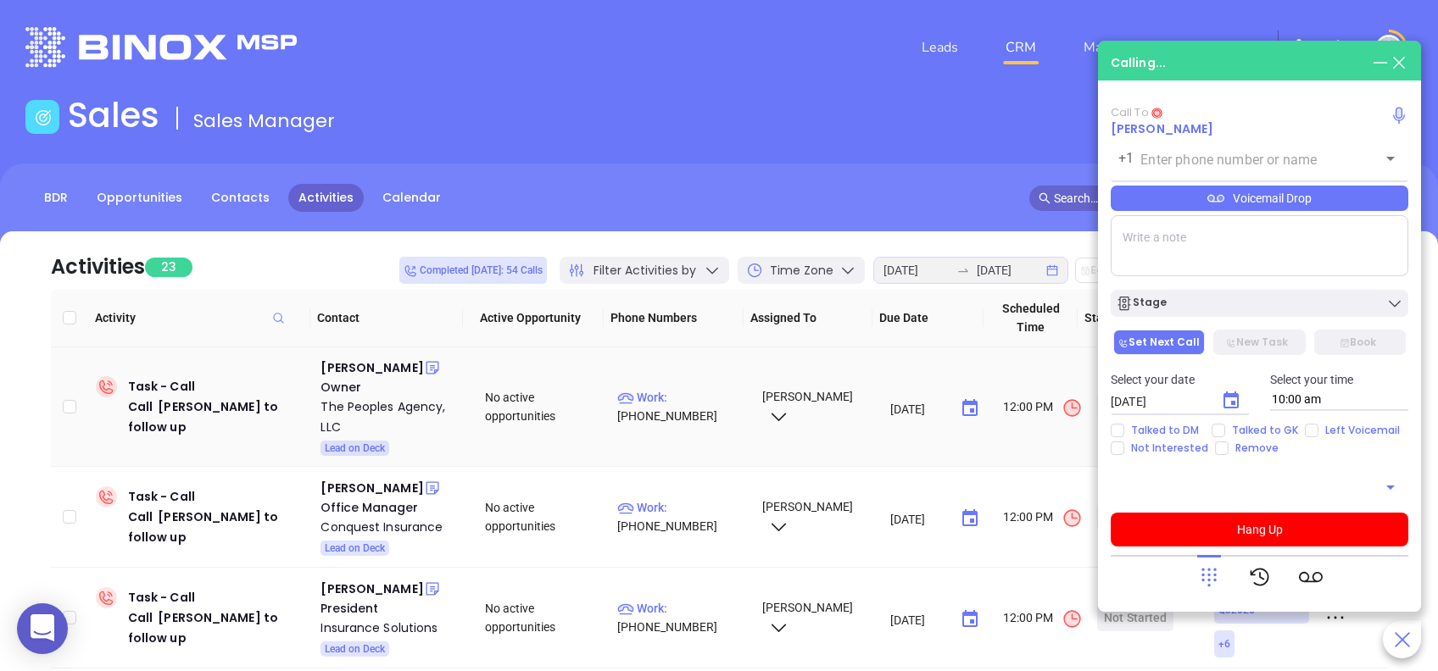
type input "(864) 224-7444"
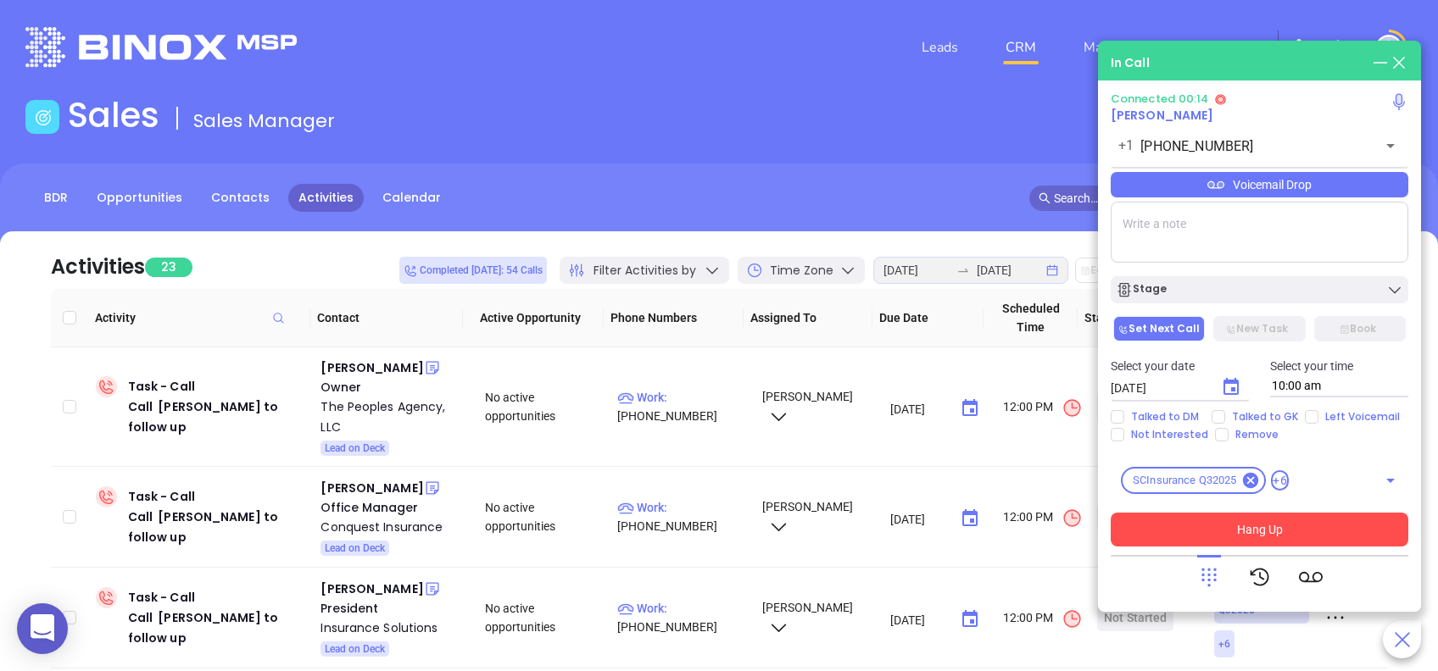
click at [1308, 522] on button "Hang Up" at bounding box center [1260, 530] width 298 height 34
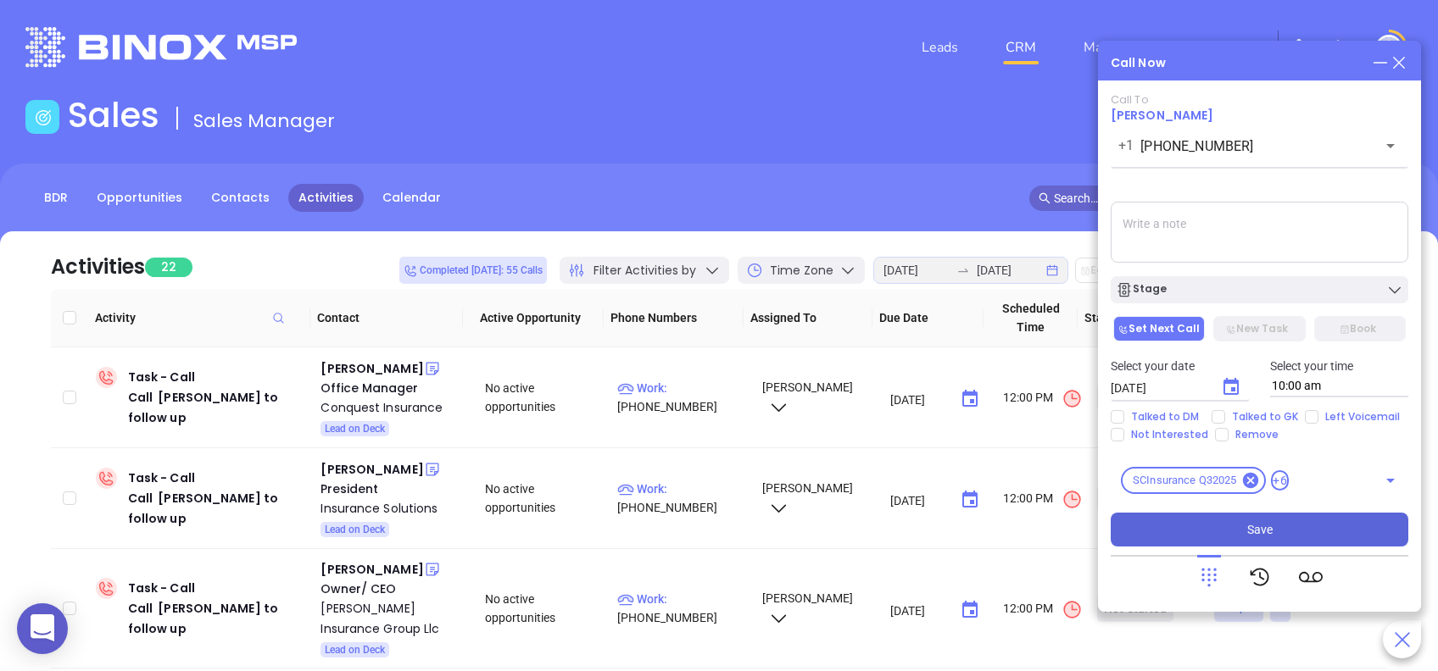
click at [1323, 527] on button "Save" at bounding box center [1260, 530] width 298 height 34
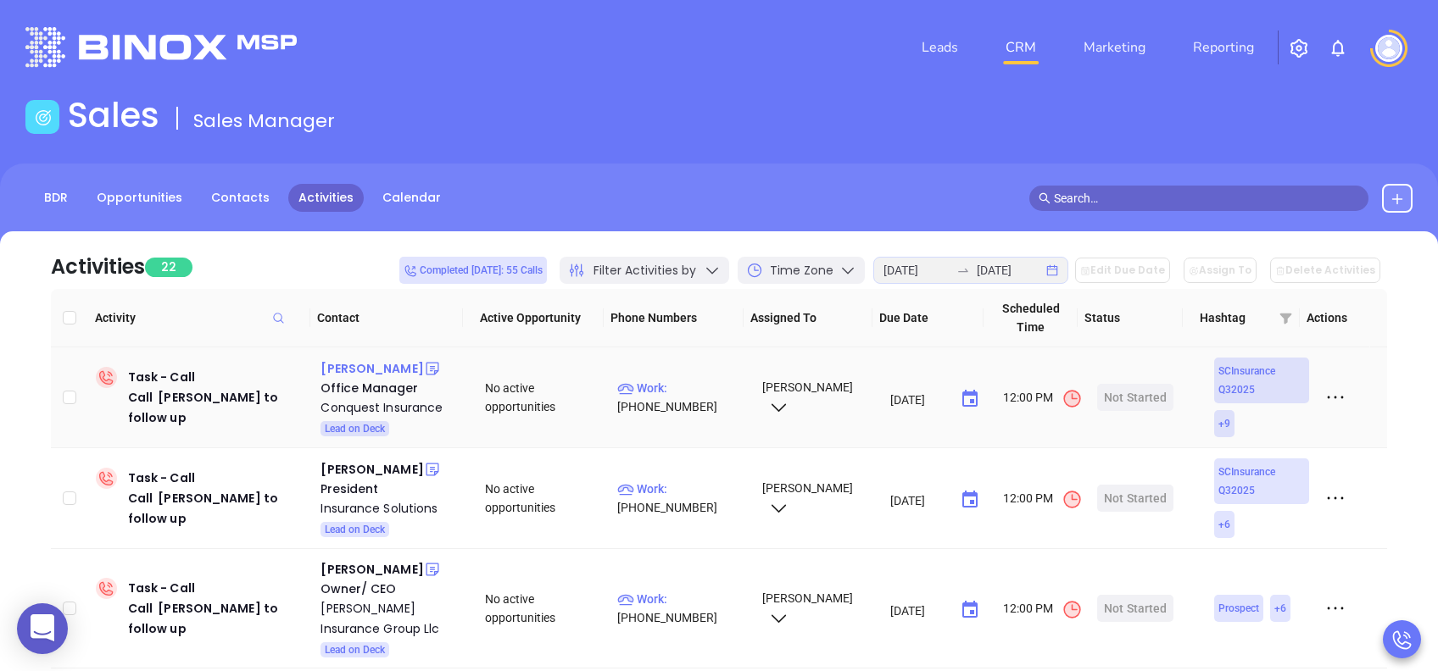
click at [371, 366] on div "Victoria Becerra" at bounding box center [371, 369] width 103 height 20
click at [388, 403] on div "Conquest Insurance" at bounding box center [390, 408] width 141 height 20
click at [1109, 398] on div "Start Now" at bounding box center [1135, 397] width 53 height 27
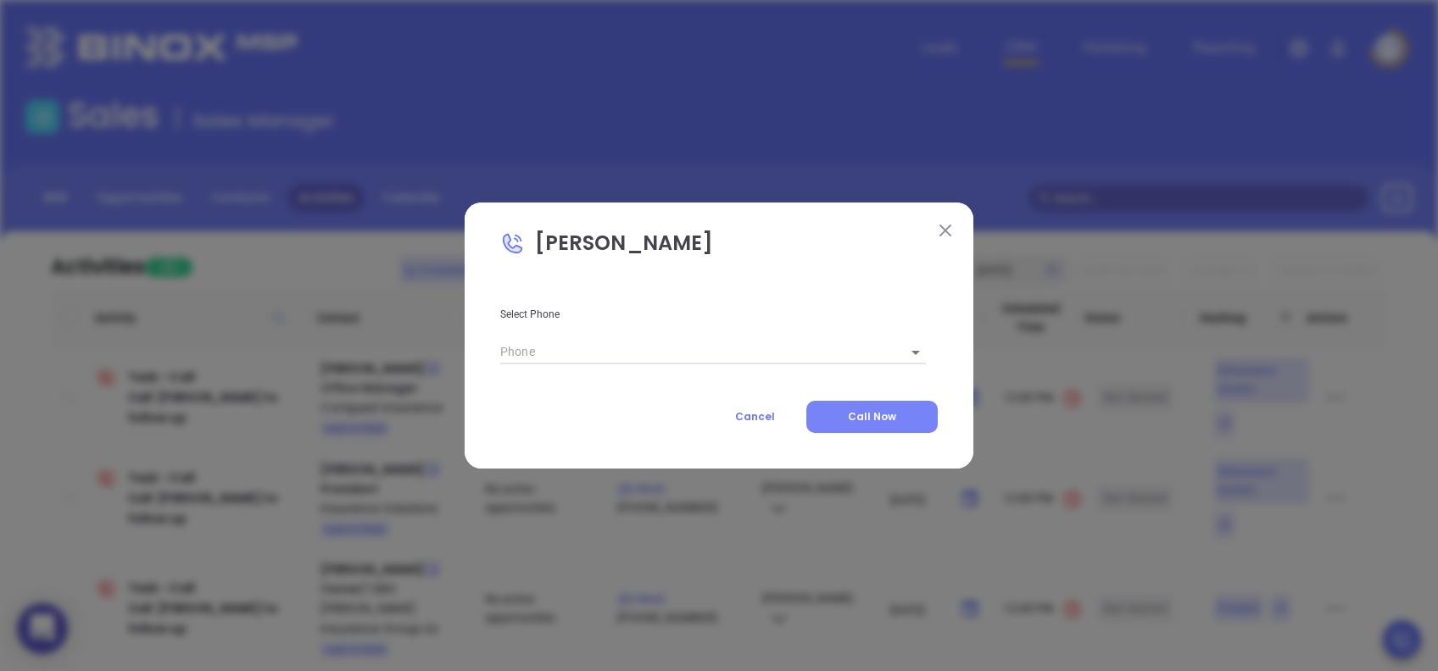
type input "(843) 342-7664"
type input "1"
click at [898, 416] on button "Call Now" at bounding box center [871, 417] width 131 height 32
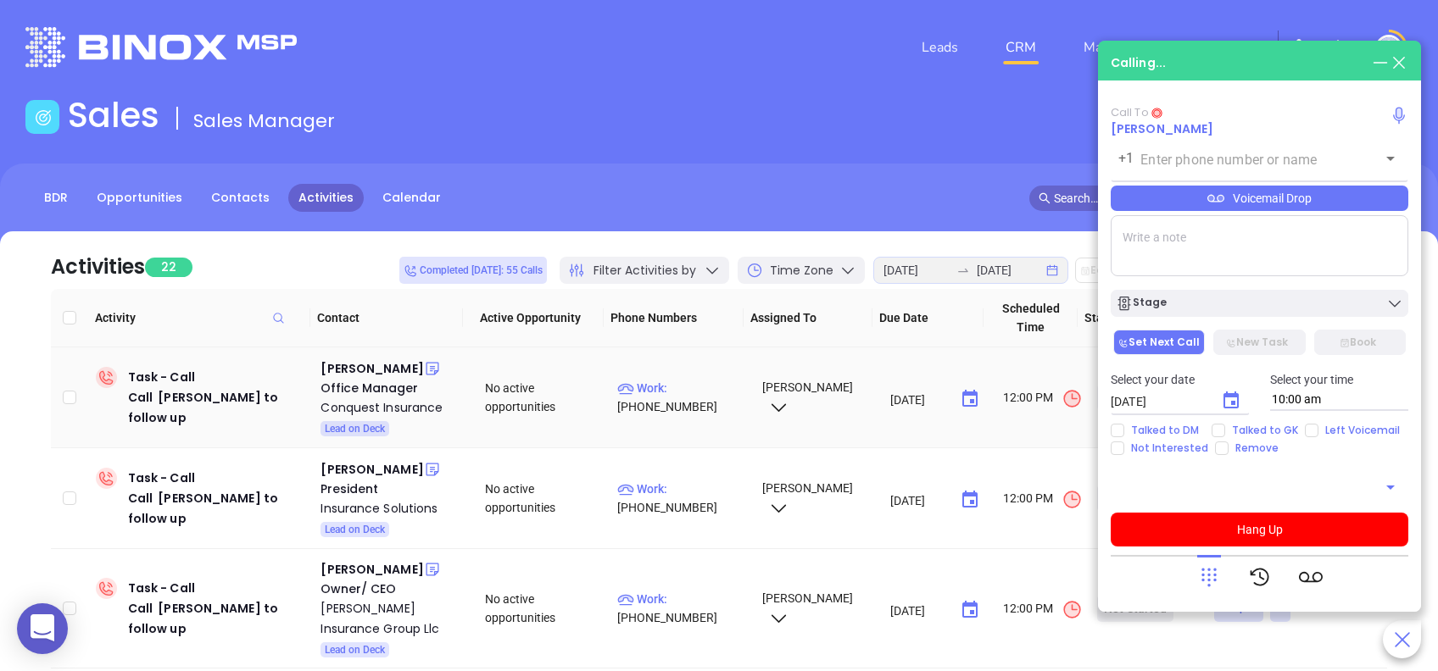
type input "(843) 342-7664"
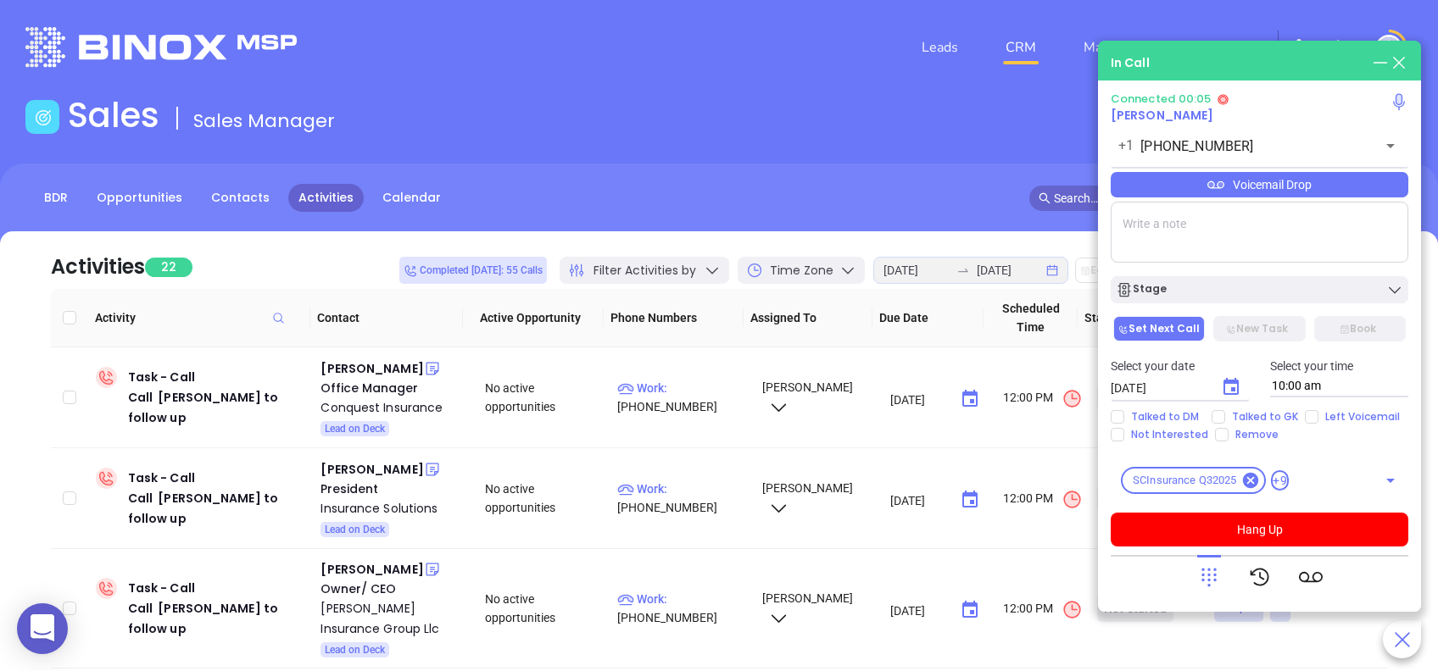
click at [1204, 578] on icon at bounding box center [1209, 578] width 24 height 24
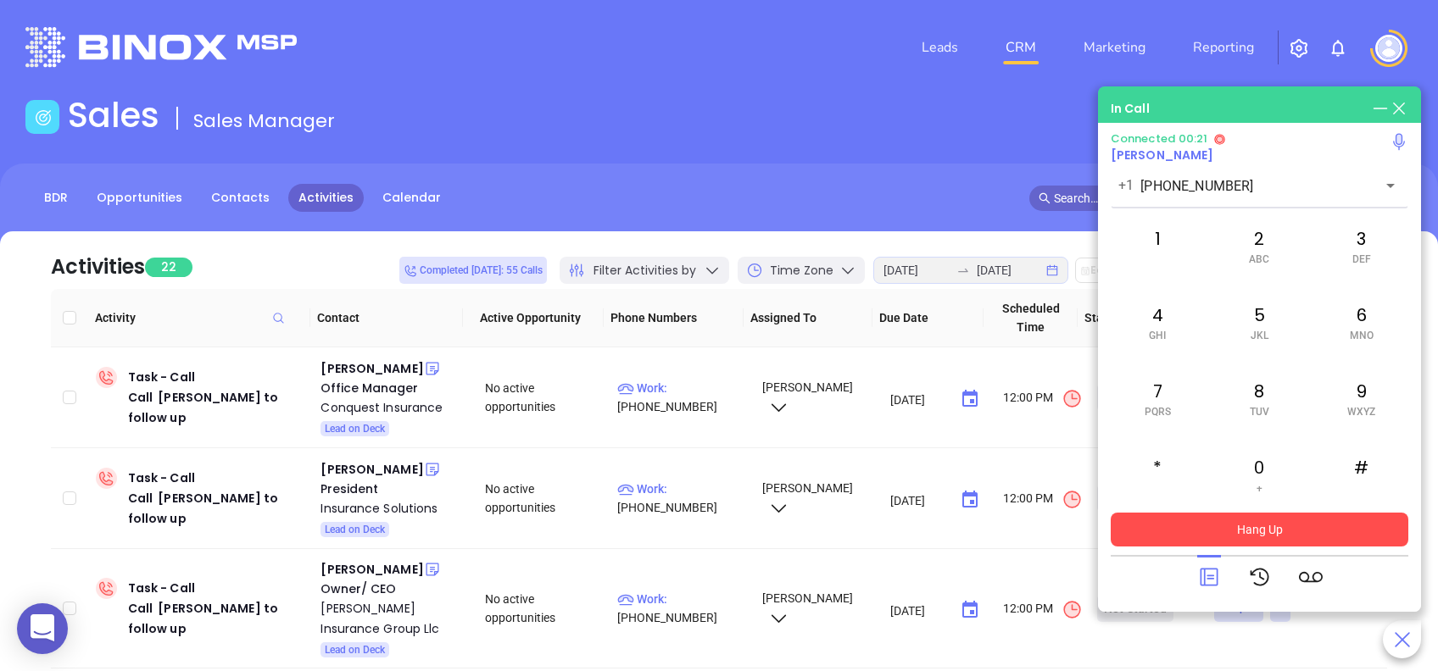
click at [1280, 521] on button "Hang Up" at bounding box center [1260, 530] width 298 height 34
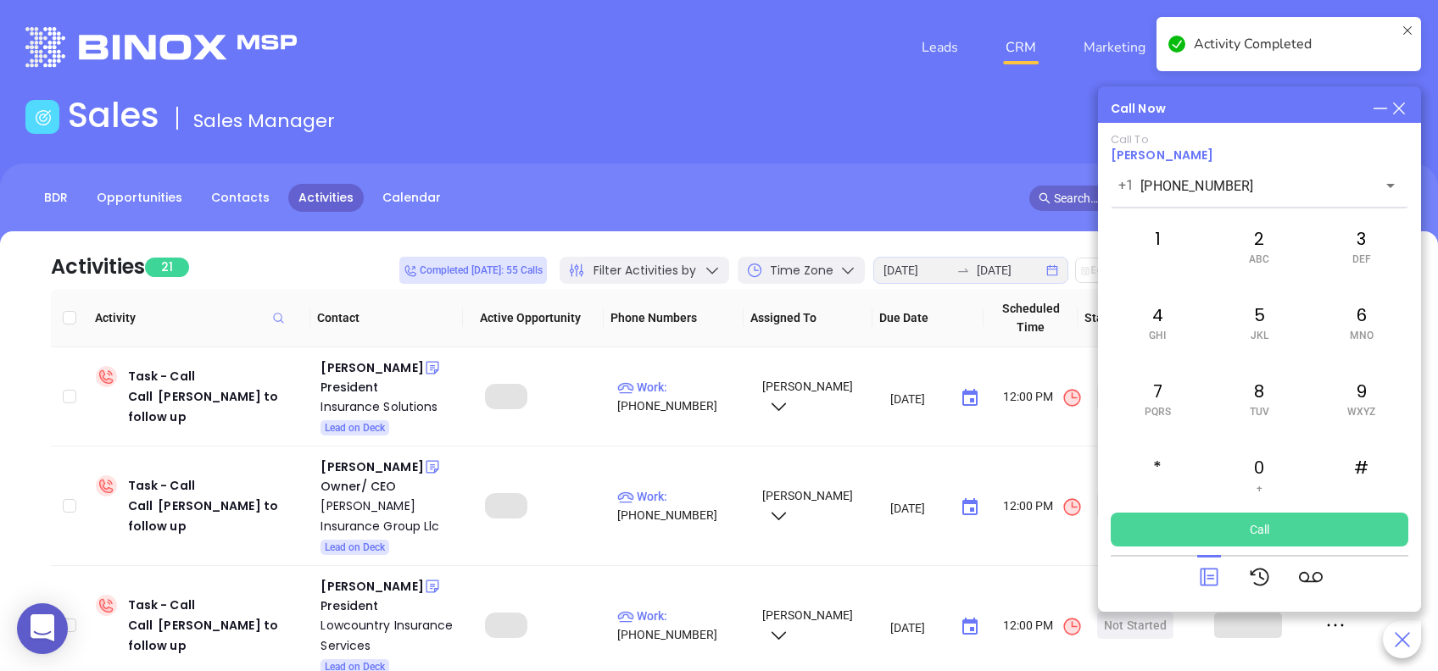
click at [1240, 528] on button "Call" at bounding box center [1260, 530] width 298 height 34
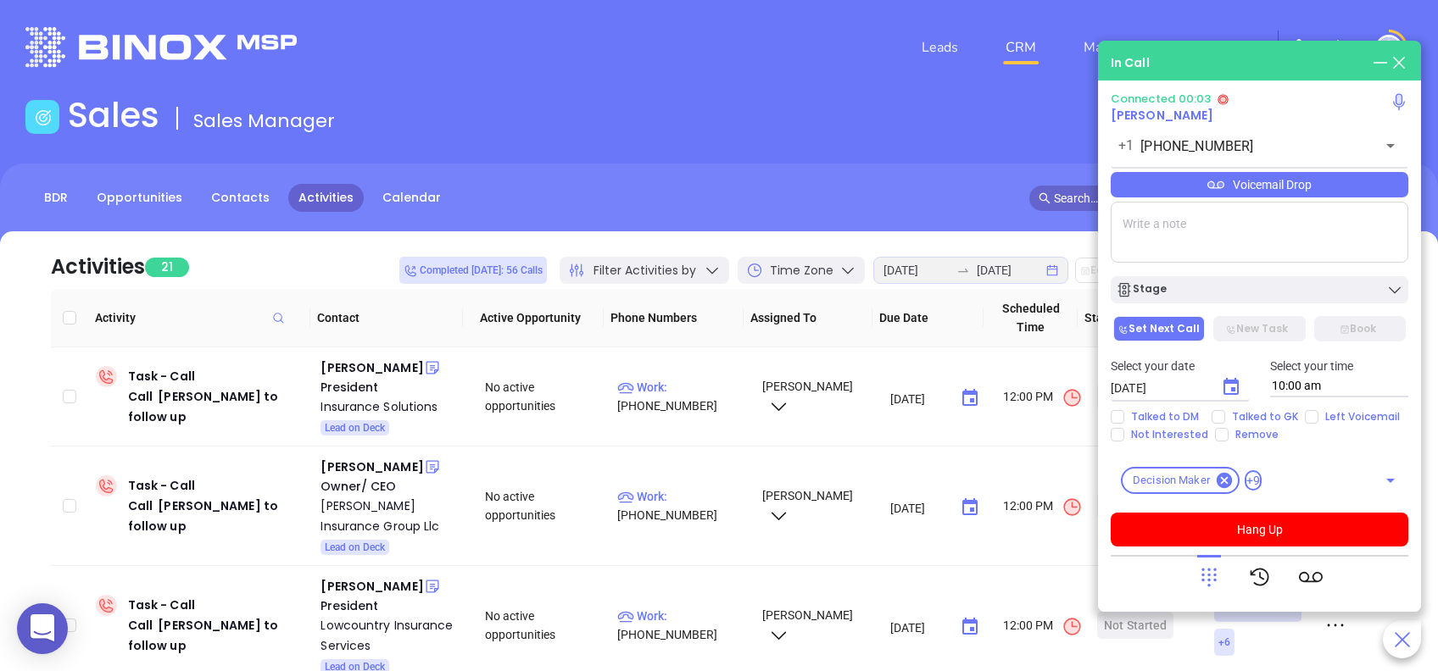
click at [1202, 577] on icon at bounding box center [1209, 578] width 24 height 24
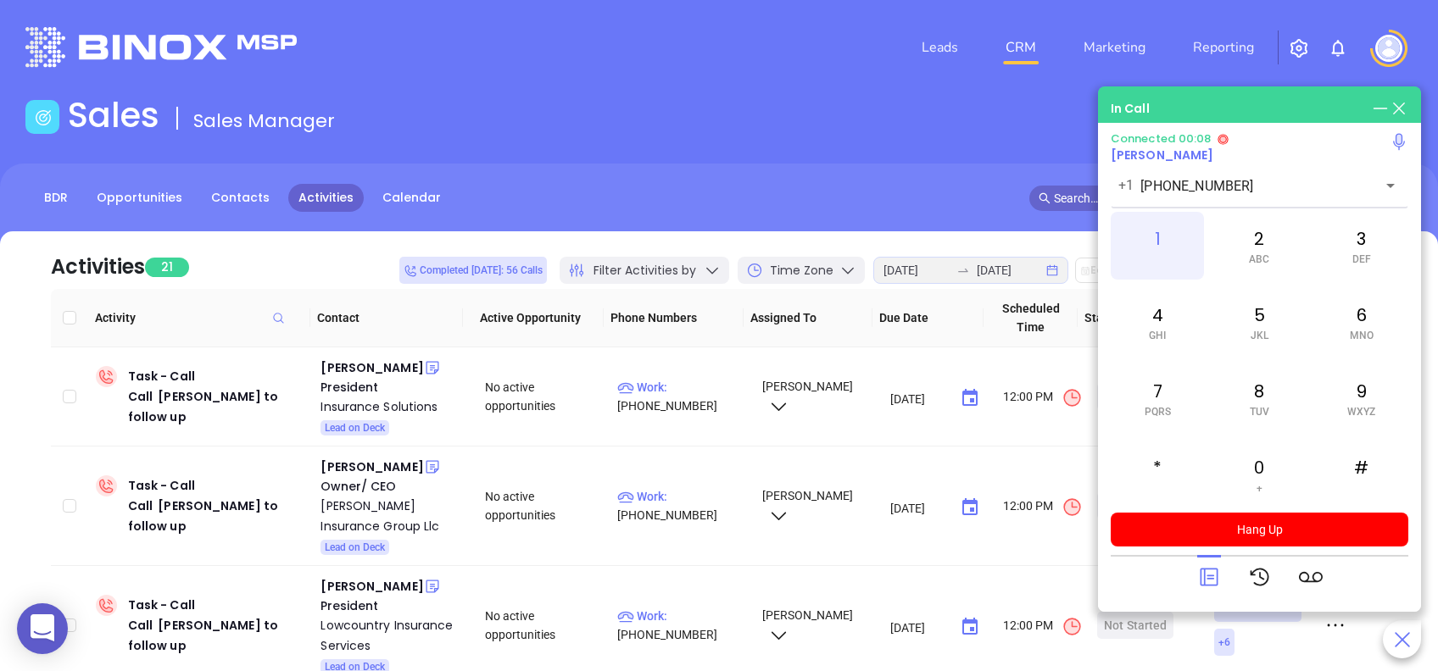
click at [1151, 237] on div "1" at bounding box center [1157, 246] width 93 height 68
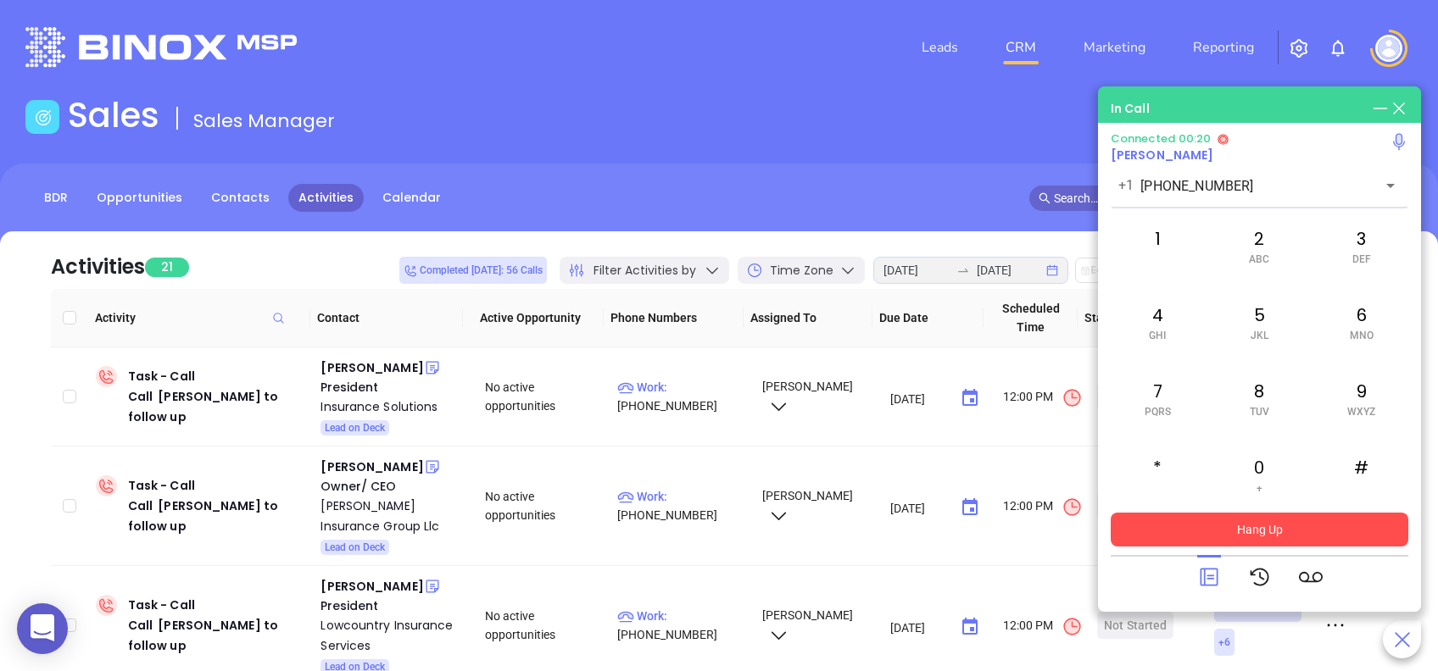
click at [1316, 532] on button "Hang Up" at bounding box center [1260, 530] width 298 height 34
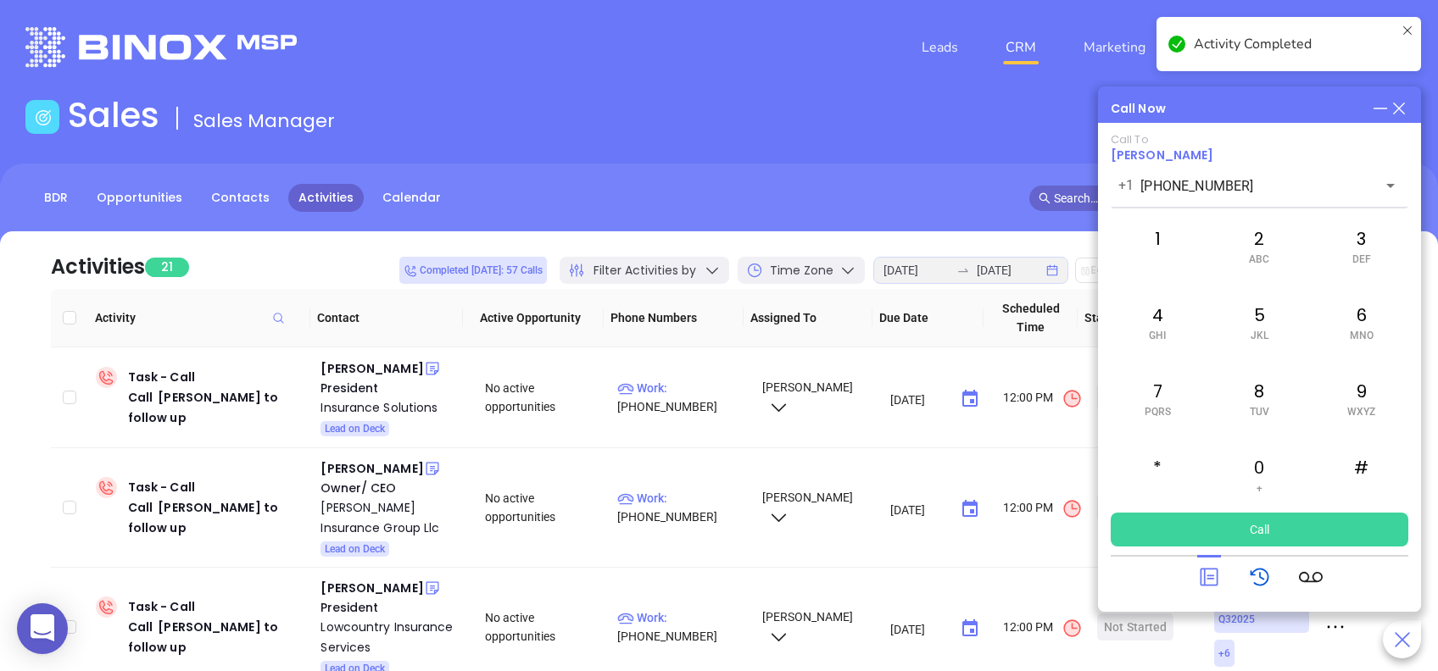
click at [1256, 570] on icon at bounding box center [1260, 578] width 24 height 24
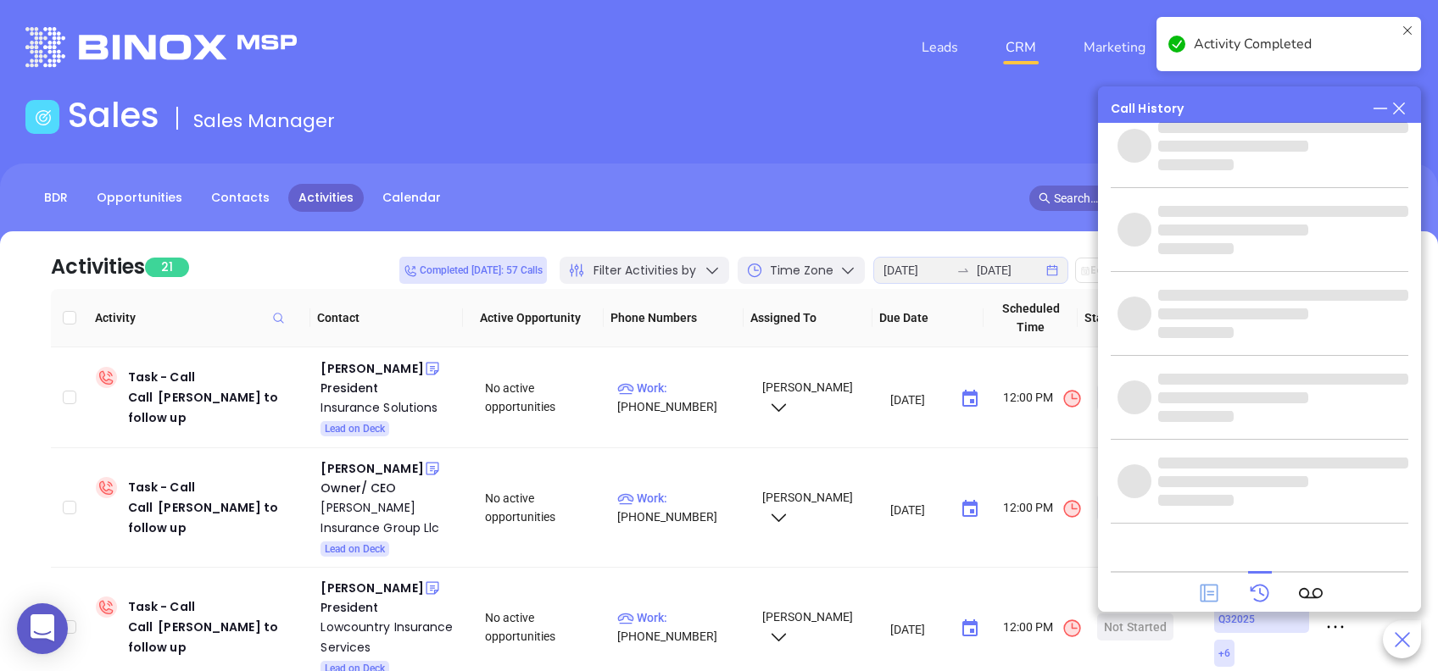
click at [1217, 590] on icon at bounding box center [1209, 594] width 18 height 18
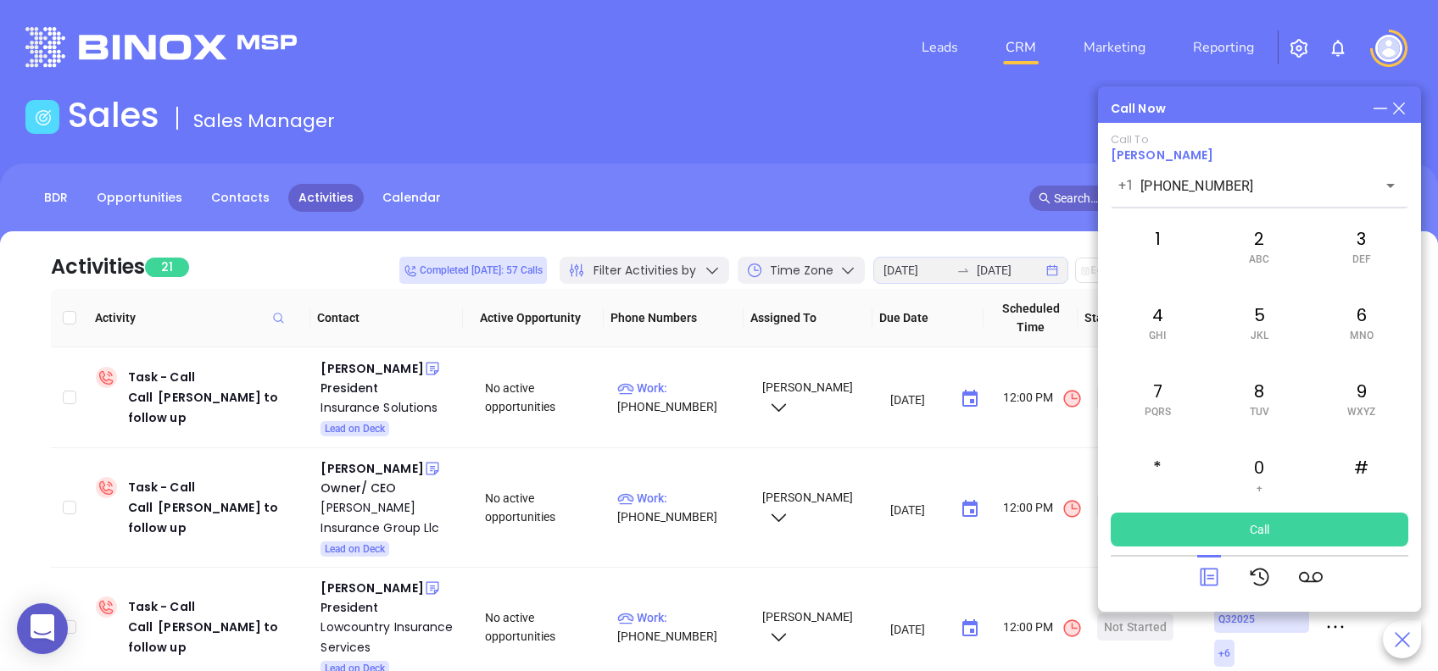
click at [1209, 586] on icon at bounding box center [1209, 578] width 24 height 24
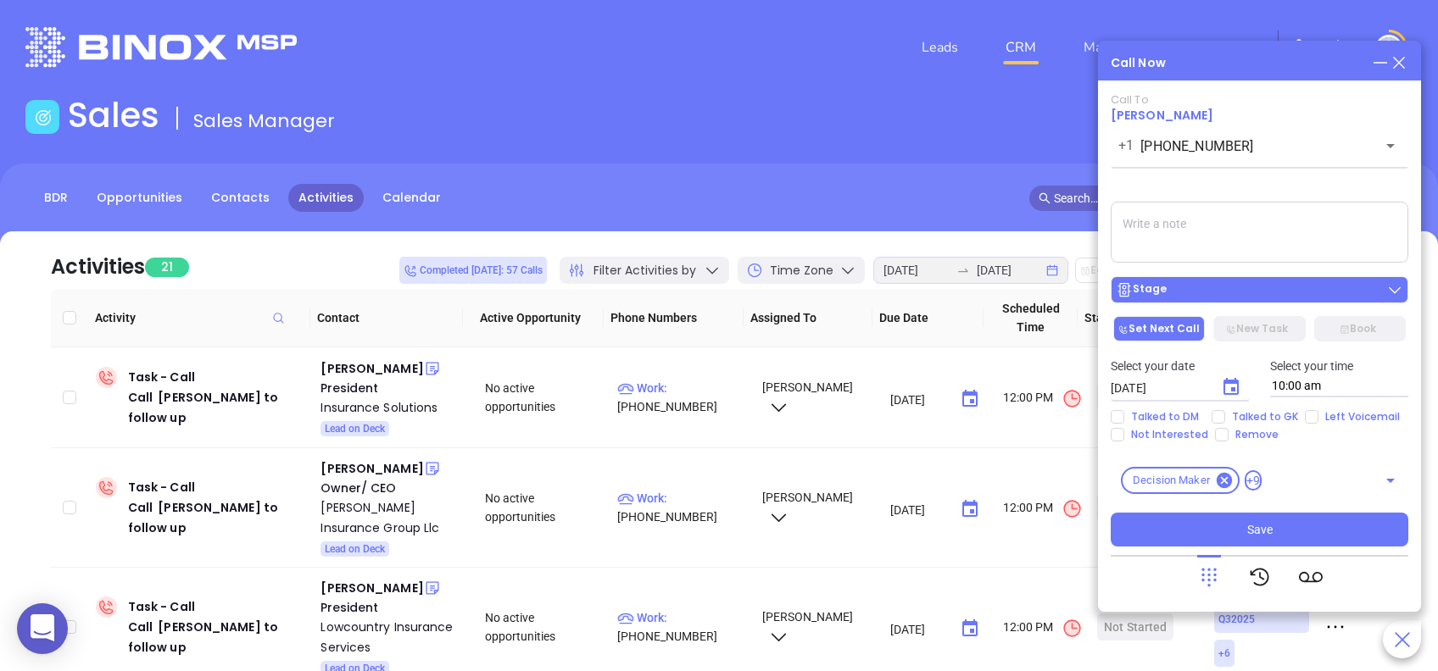
click at [1214, 289] on div "Stage" at bounding box center [1259, 289] width 287 height 17
click at [1257, 183] on div "Call To Victoria Becerra +1 (843) 342-7664 ​ Voicemail Drop Stage Set Next Call…" at bounding box center [1260, 320] width 298 height 454
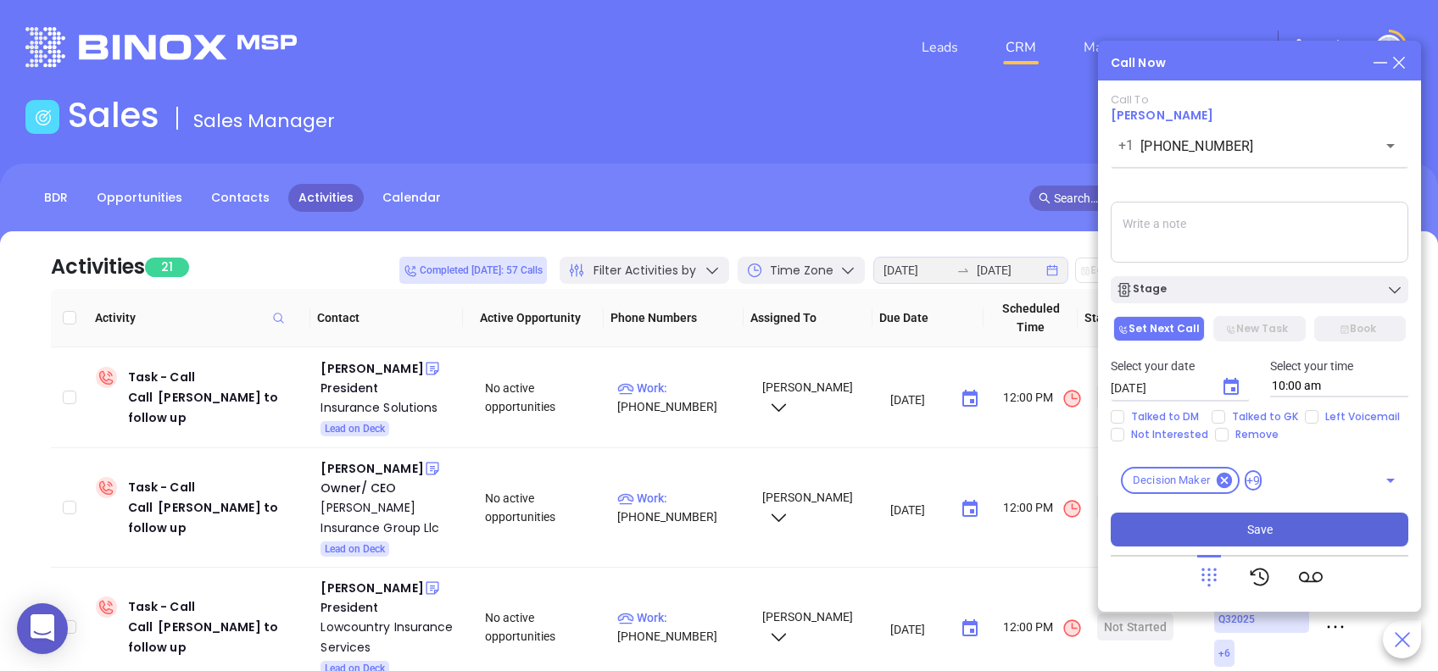
click at [1312, 532] on button "Save" at bounding box center [1260, 530] width 298 height 34
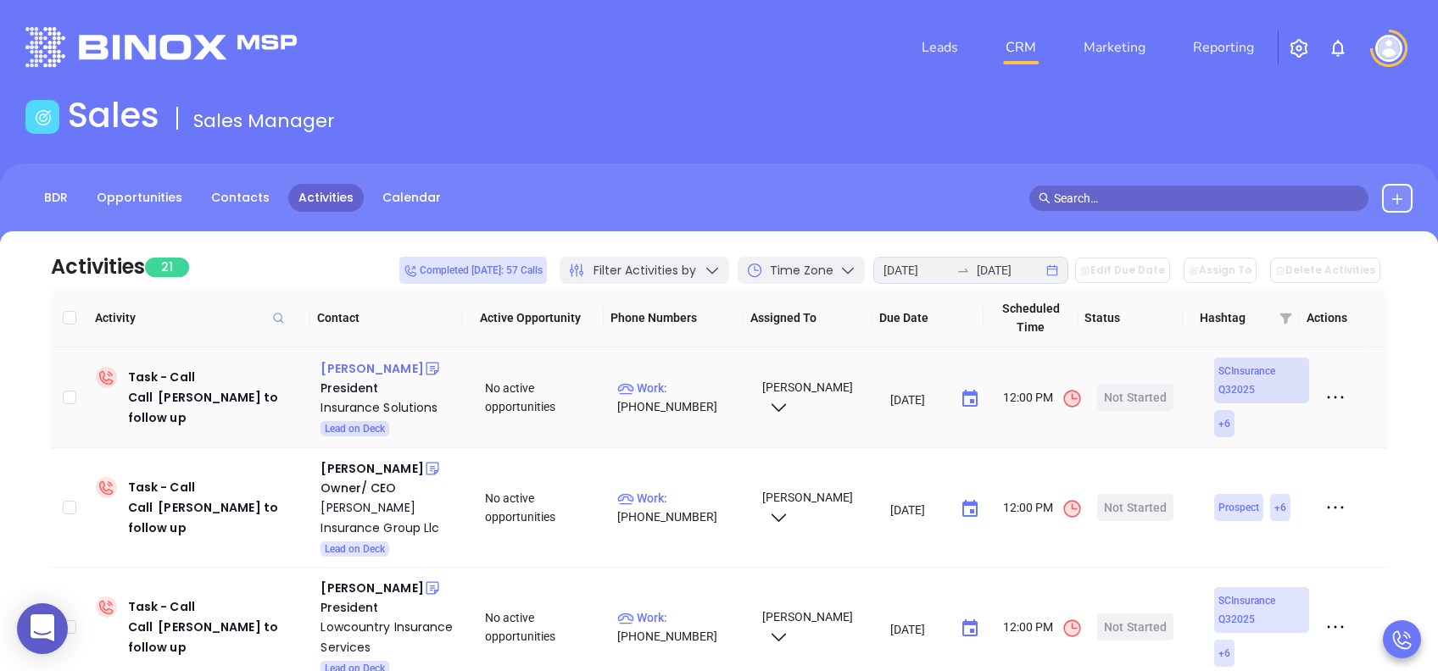
click at [354, 367] on div "Kevin Christy" at bounding box center [371, 369] width 103 height 20
click at [359, 406] on div "Insurance Solutions" at bounding box center [390, 408] width 141 height 20
click at [1128, 393] on div "Start Now" at bounding box center [1135, 397] width 53 height 27
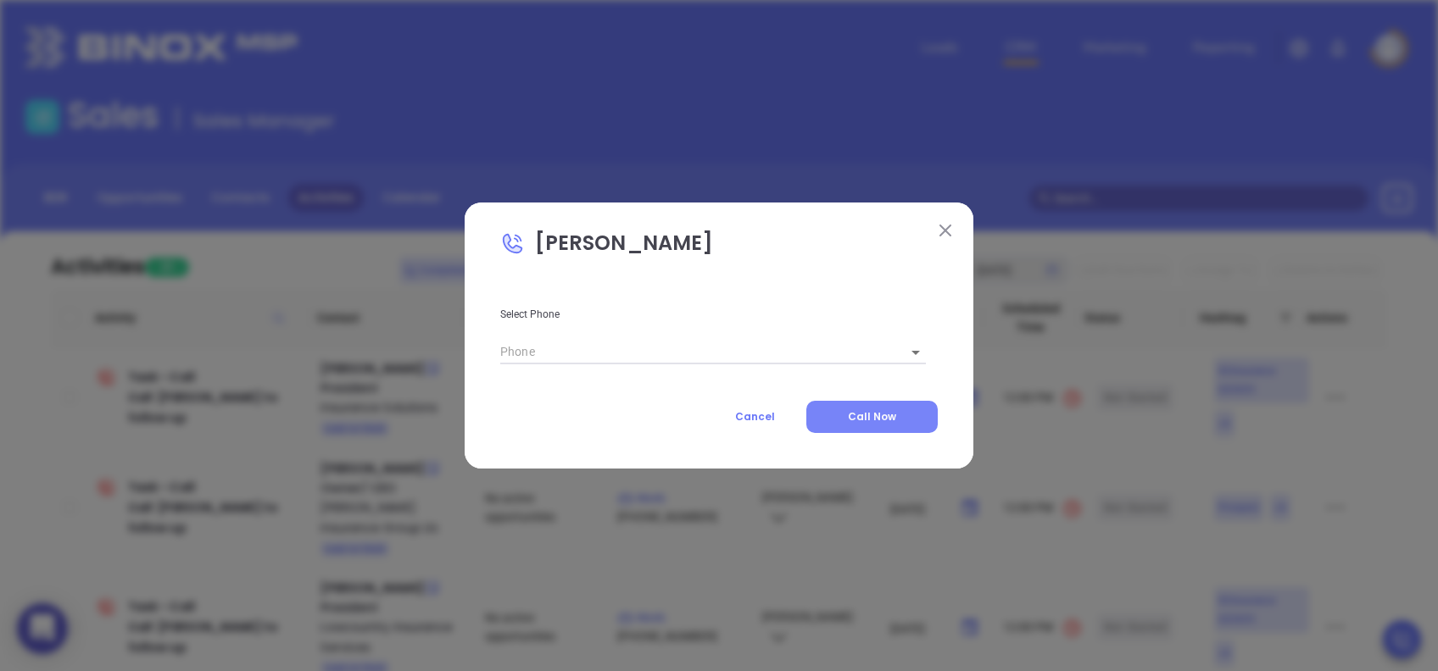
type input "(843) 375-0200"
type input "1"
click at [861, 419] on span "Call Now" at bounding box center [872, 417] width 48 height 14
type input "(843) 375-0200"
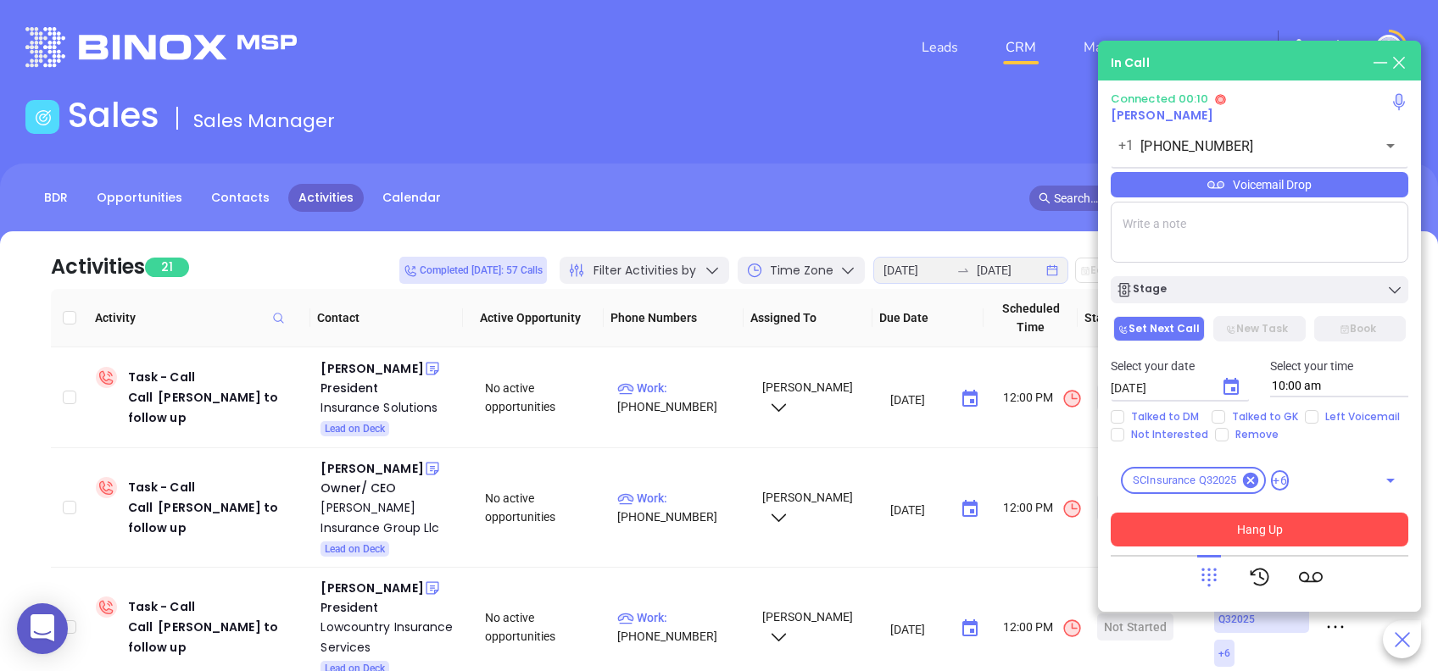
click at [1332, 527] on button "Hang Up" at bounding box center [1260, 530] width 298 height 34
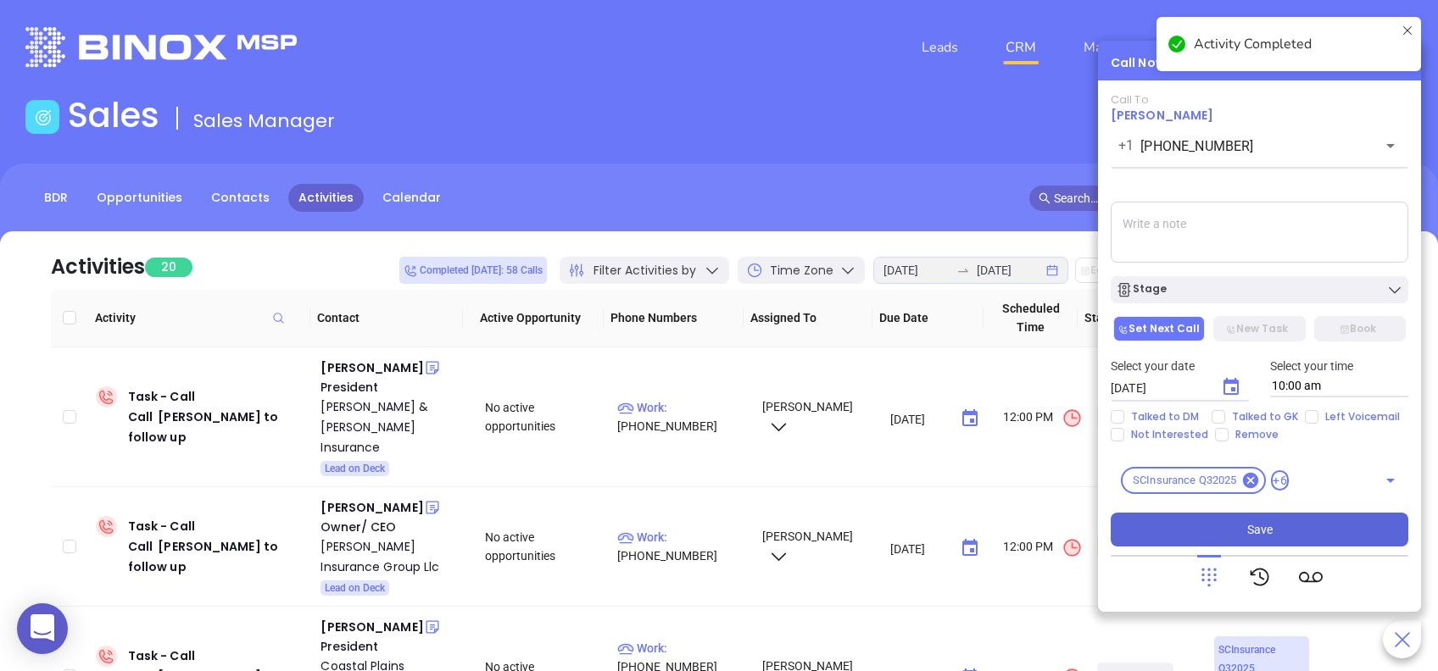
click at [1327, 533] on button "Save" at bounding box center [1260, 530] width 298 height 34
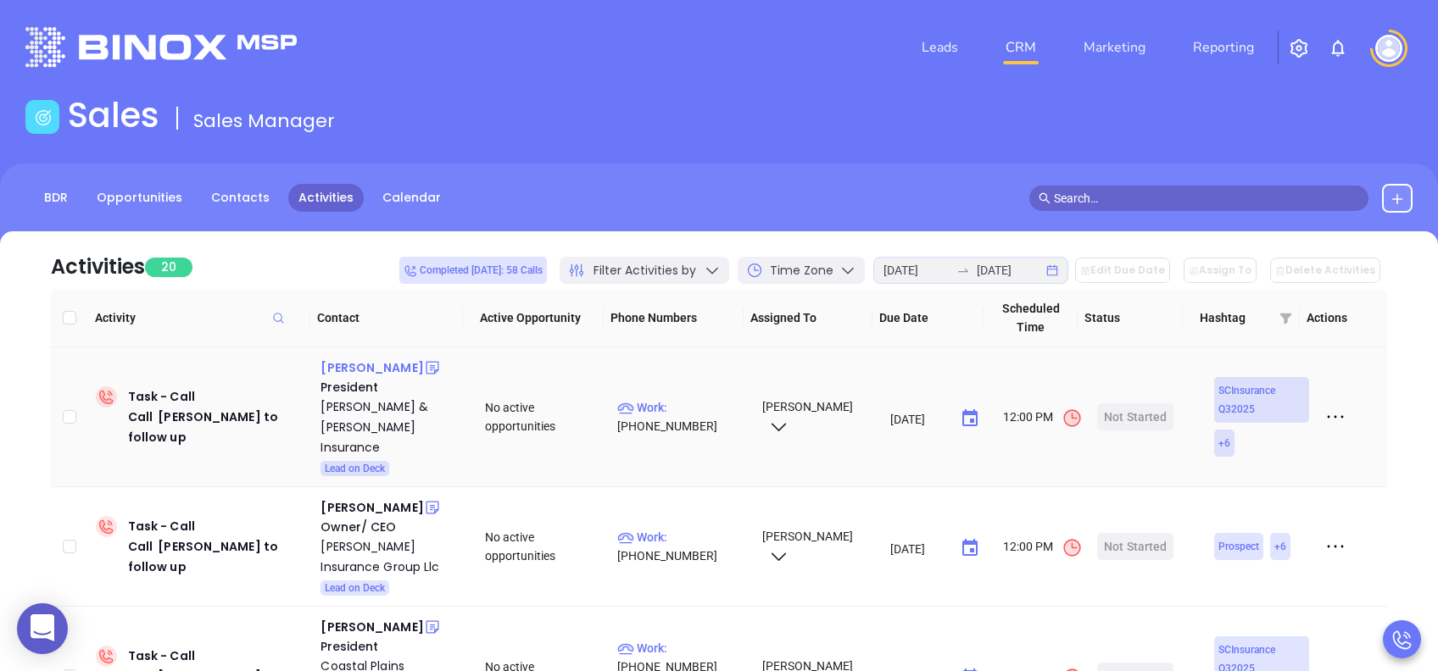
click at [384, 371] on div "Andrew Deese" at bounding box center [371, 368] width 103 height 20
click at [380, 410] on div "Upchurch & Jowers Insurance" at bounding box center [390, 427] width 141 height 61
click at [1118, 404] on div "Start Now" at bounding box center [1135, 417] width 53 height 27
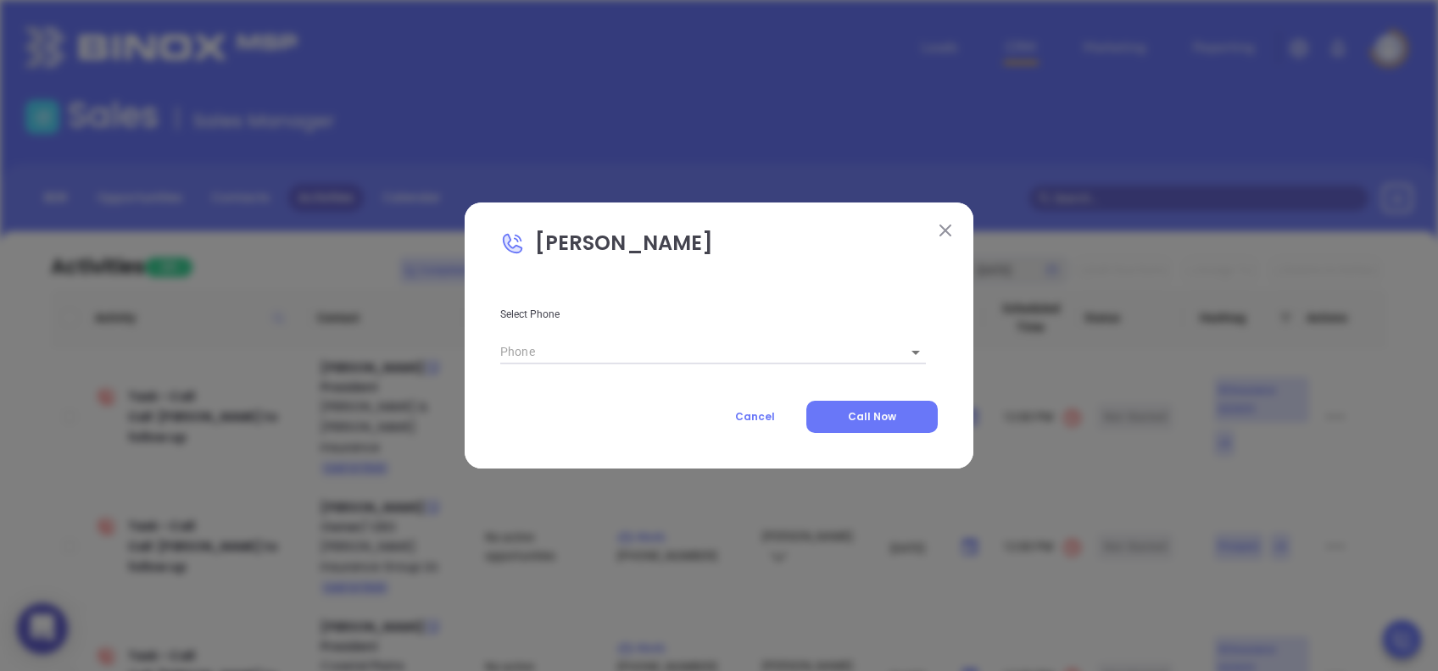
type input "(803) 432-8433"
type input "1"
drag, startPoint x: 863, startPoint y: 418, endPoint x: 1413, endPoint y: 401, distance: 550.5
click at [863, 418] on span "Call Now" at bounding box center [872, 417] width 48 height 14
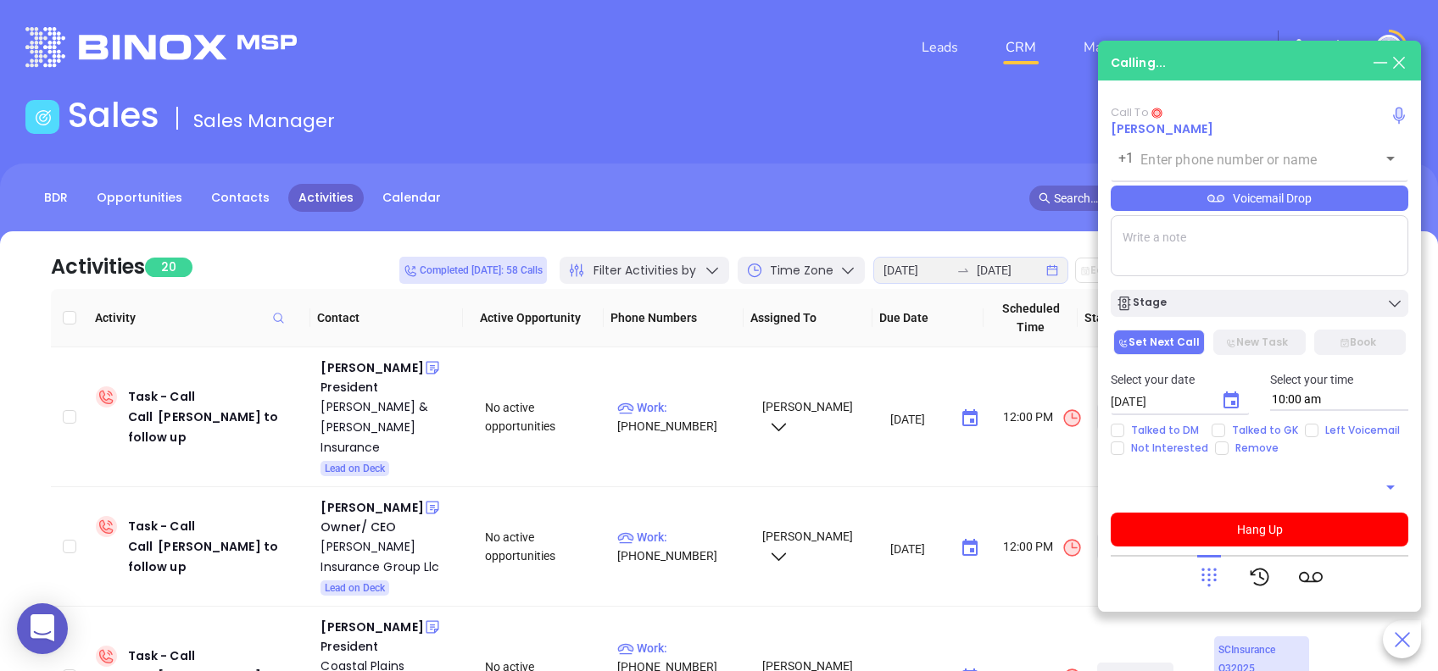
type input "(803) 432-8433"
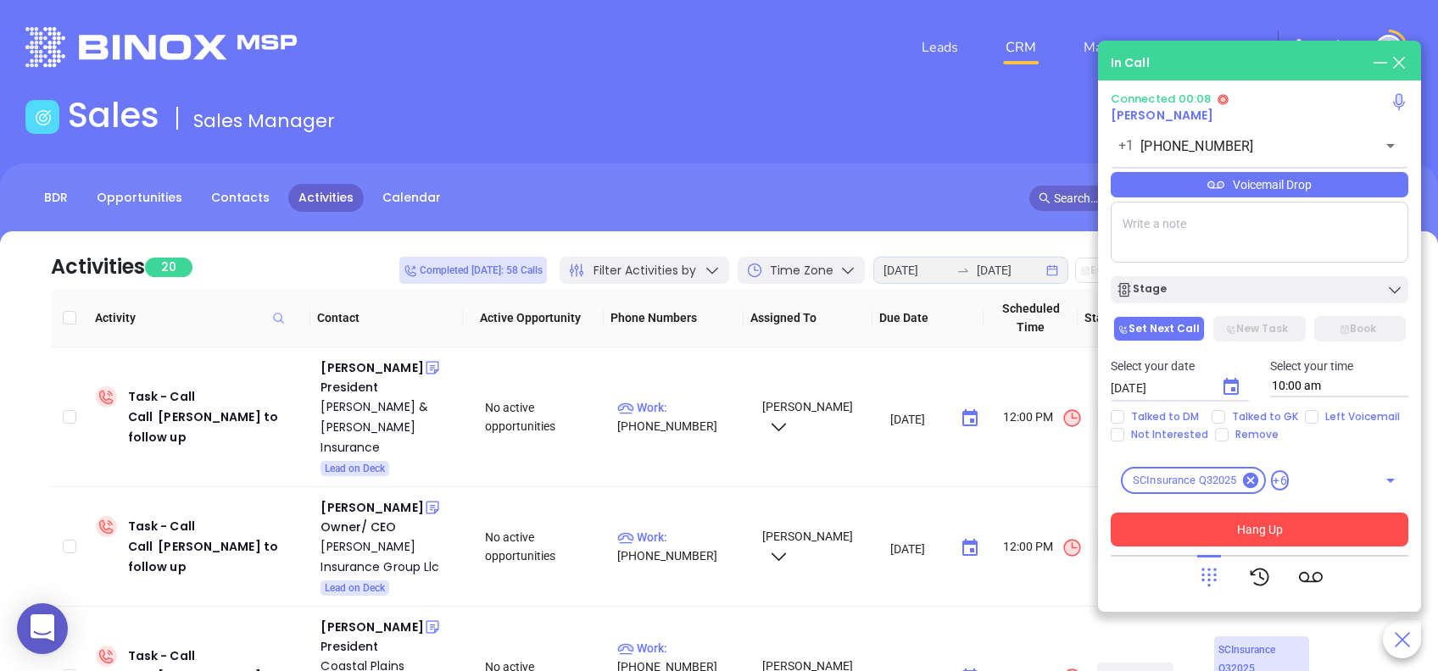
click at [1295, 522] on button "Hang Up" at bounding box center [1260, 530] width 298 height 34
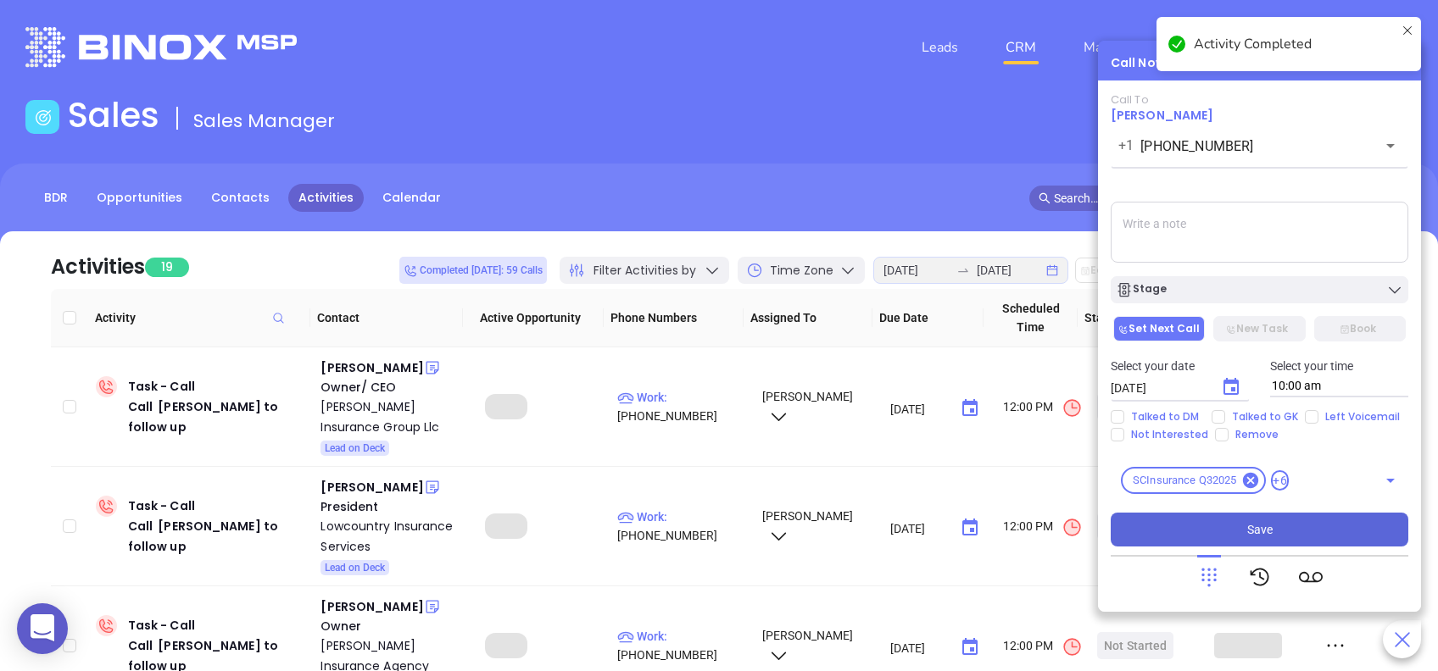
click at [1306, 523] on button "Save" at bounding box center [1260, 530] width 298 height 34
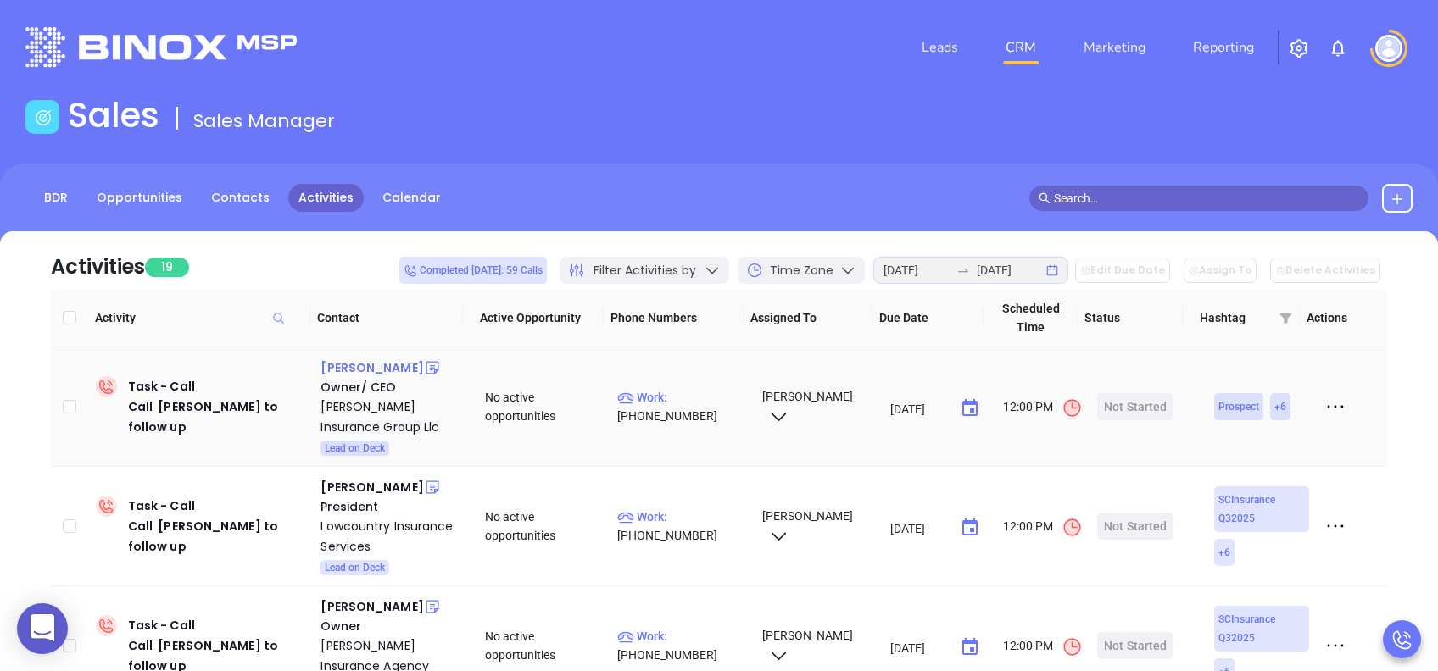
click at [374, 367] on div "Gina Schirmer" at bounding box center [371, 368] width 103 height 20
click at [376, 400] on div "Schirmer Insurance Group Llc" at bounding box center [390, 417] width 141 height 41
click at [1119, 410] on div "Start Now" at bounding box center [1135, 406] width 53 height 27
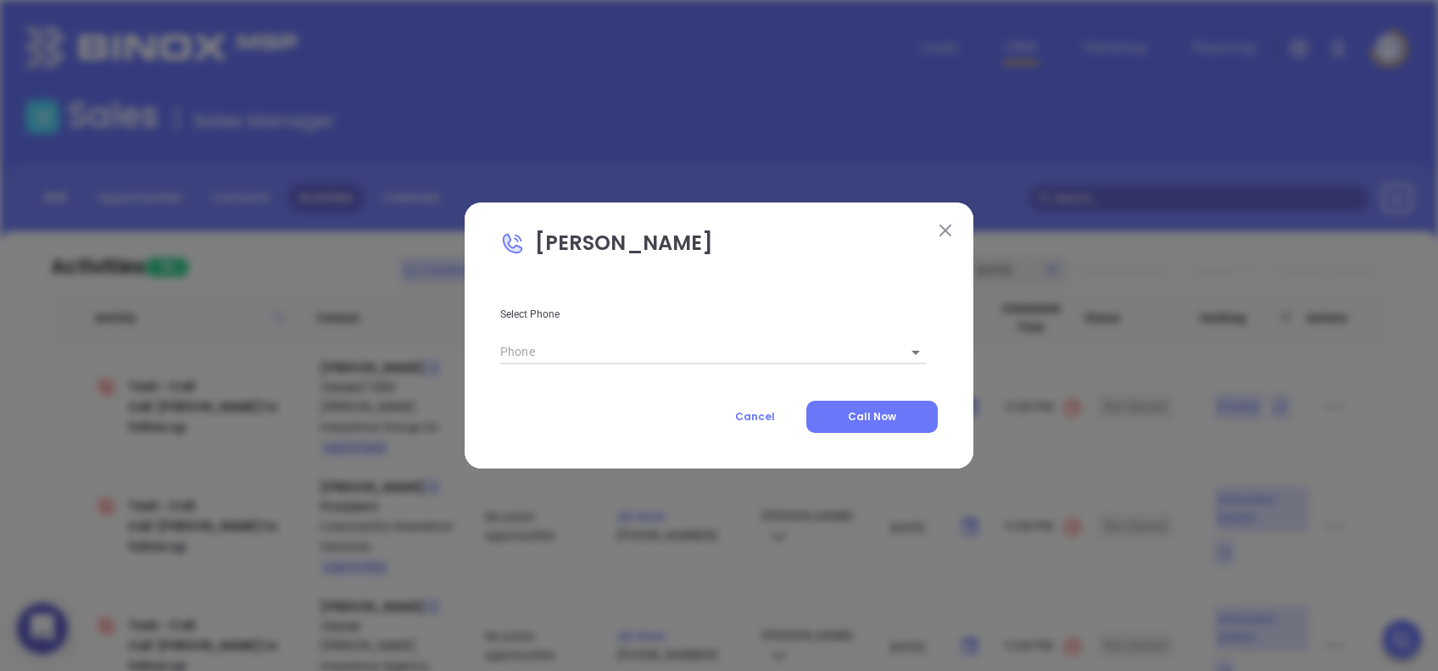
type input "(843) 881-4707"
type input "1"
click at [875, 415] on span "Call Now" at bounding box center [872, 417] width 48 height 14
type input "(843) 881-4707"
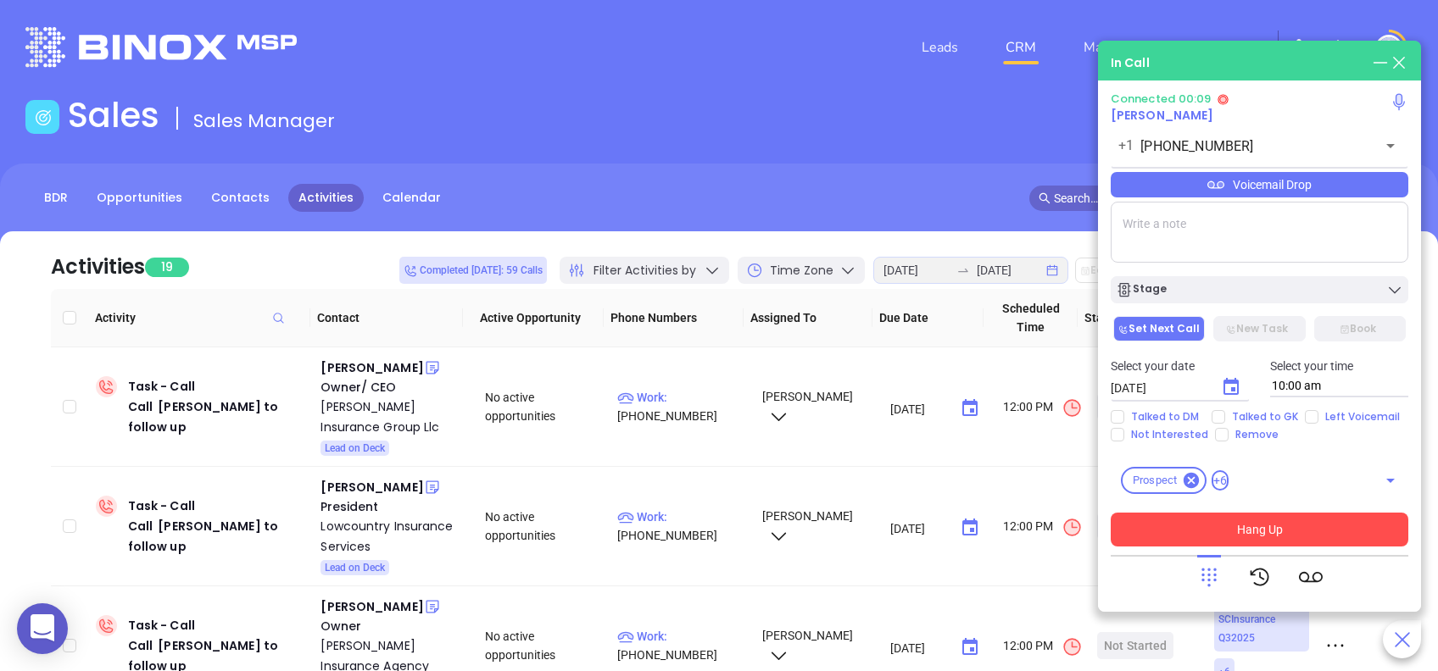
click at [1316, 525] on button "Hang Up" at bounding box center [1260, 530] width 298 height 34
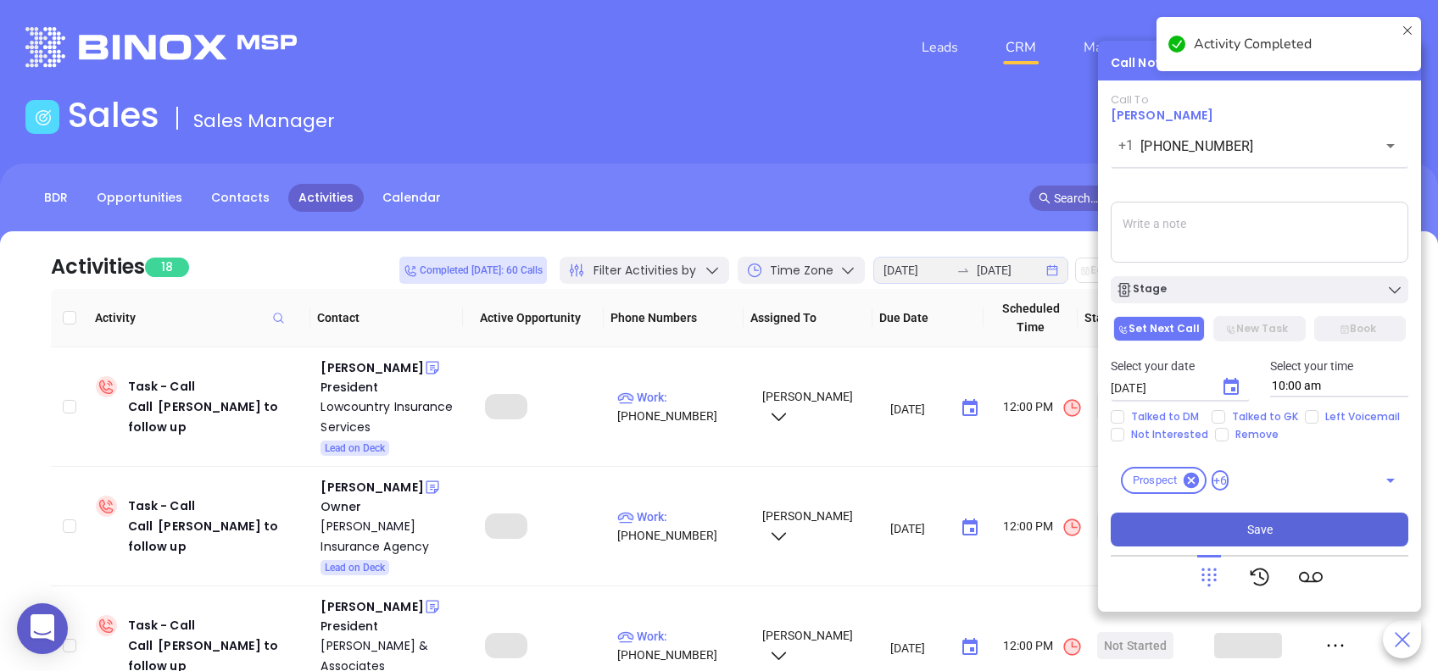
click at [1317, 526] on button "Save" at bounding box center [1260, 530] width 298 height 34
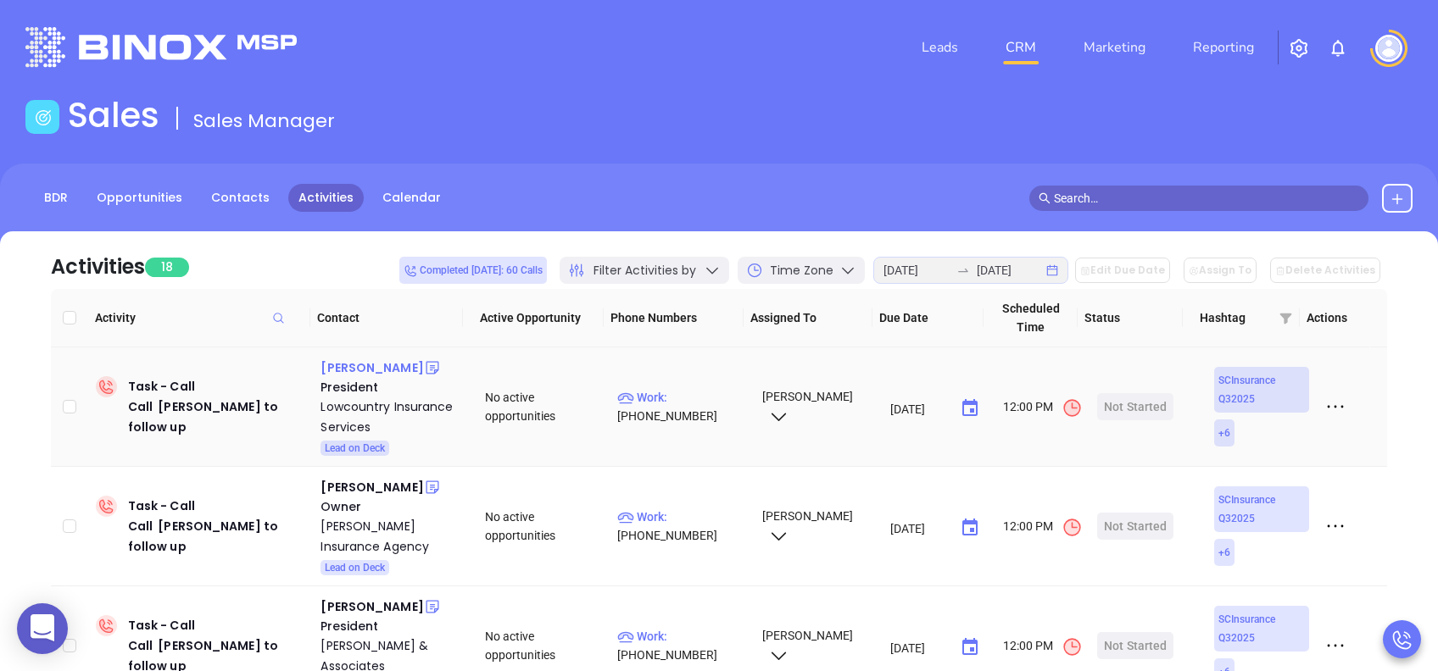
click at [354, 366] on div "Jeff Althoff" at bounding box center [371, 368] width 103 height 20
click at [358, 407] on div "Lowcountry Insurance Services" at bounding box center [390, 417] width 141 height 41
click at [1137, 408] on div "Start Now" at bounding box center [1135, 406] width 53 height 27
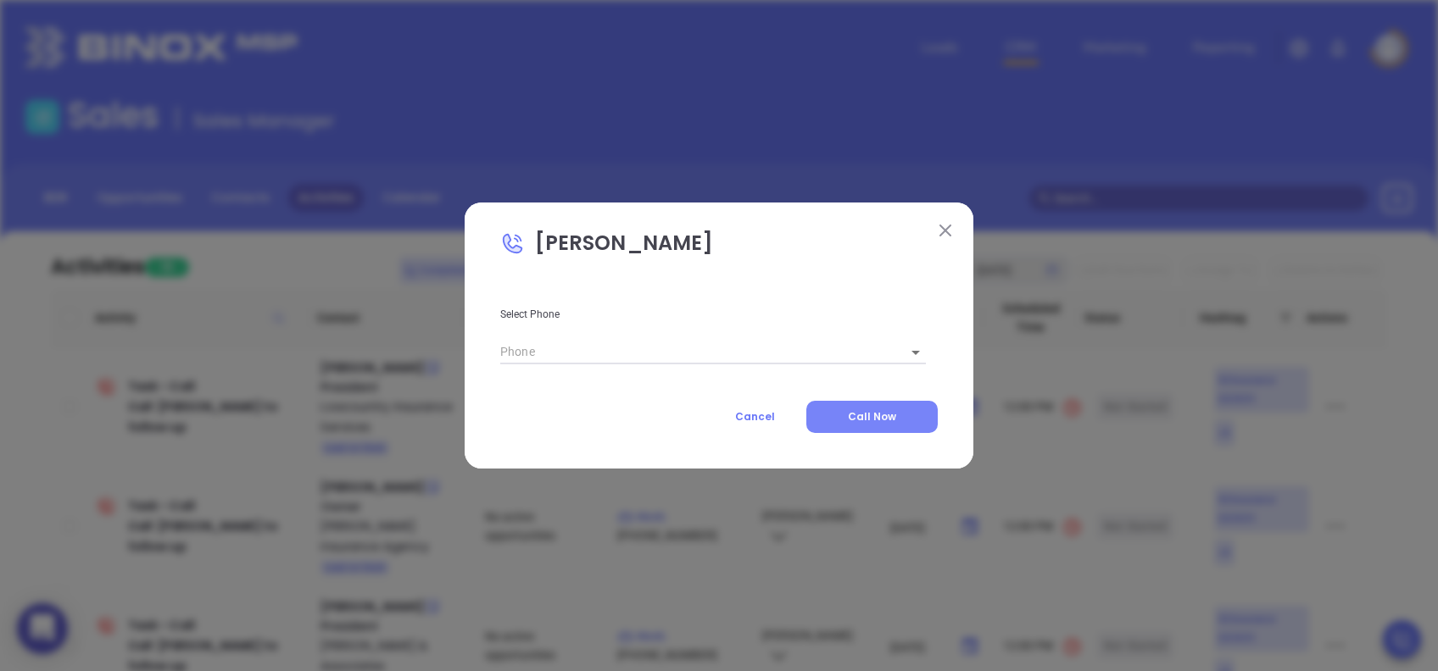
type input "(800) 883-7209"
type input "1"
click at [858, 418] on span "Call Now" at bounding box center [872, 417] width 48 height 14
type input "(800) 883-7209"
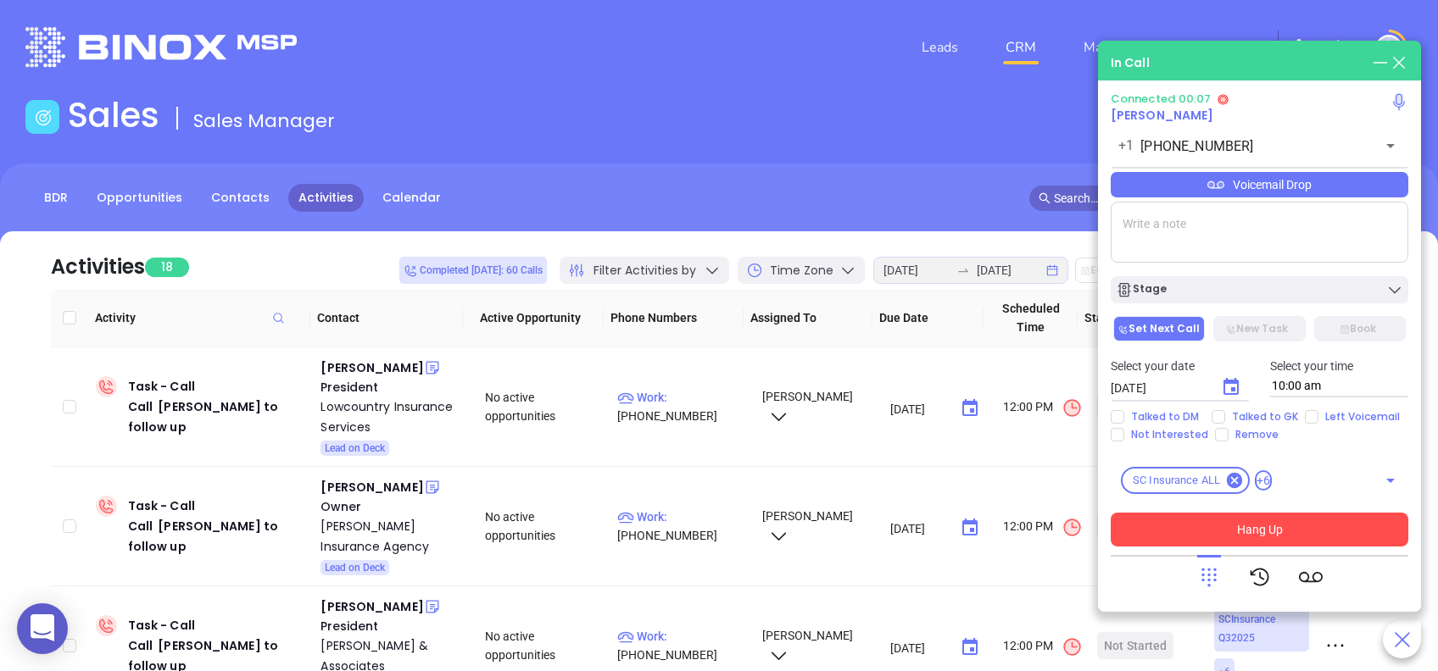
click at [1288, 529] on button "Hang Up" at bounding box center [1260, 530] width 298 height 34
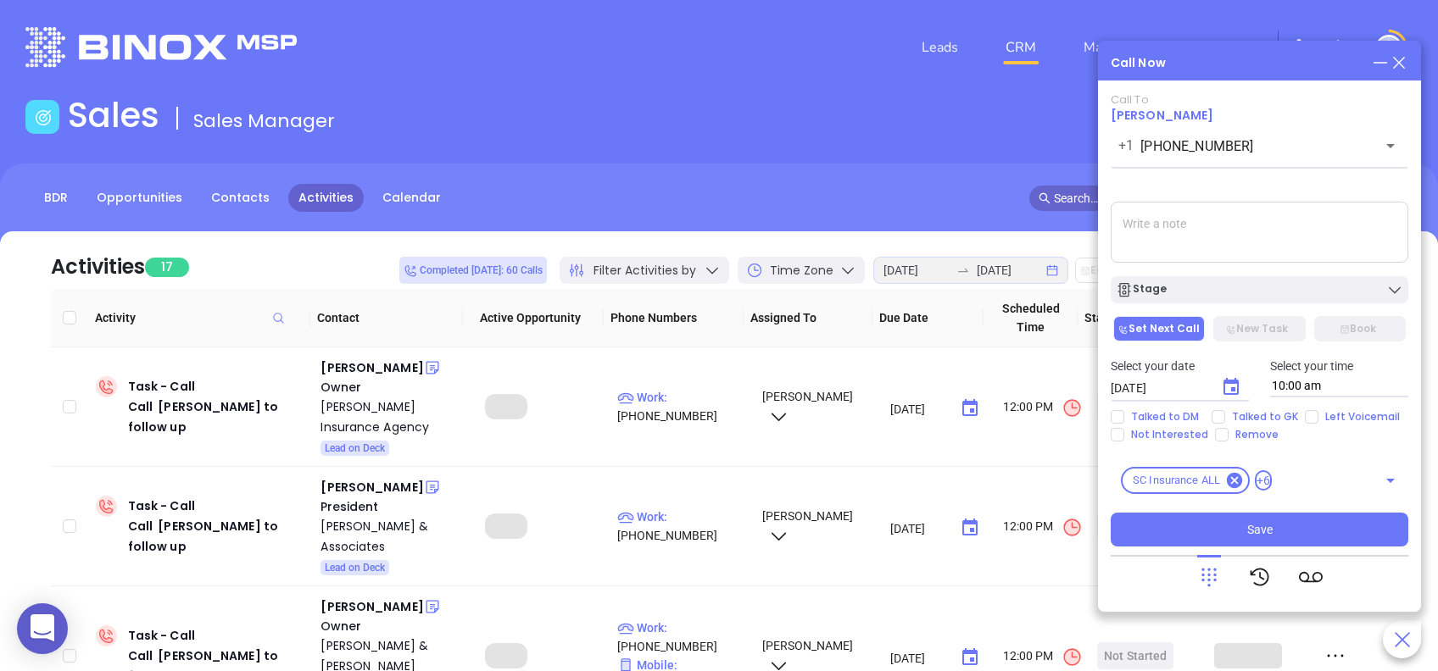
click at [1309, 529] on button "Save" at bounding box center [1260, 530] width 298 height 34
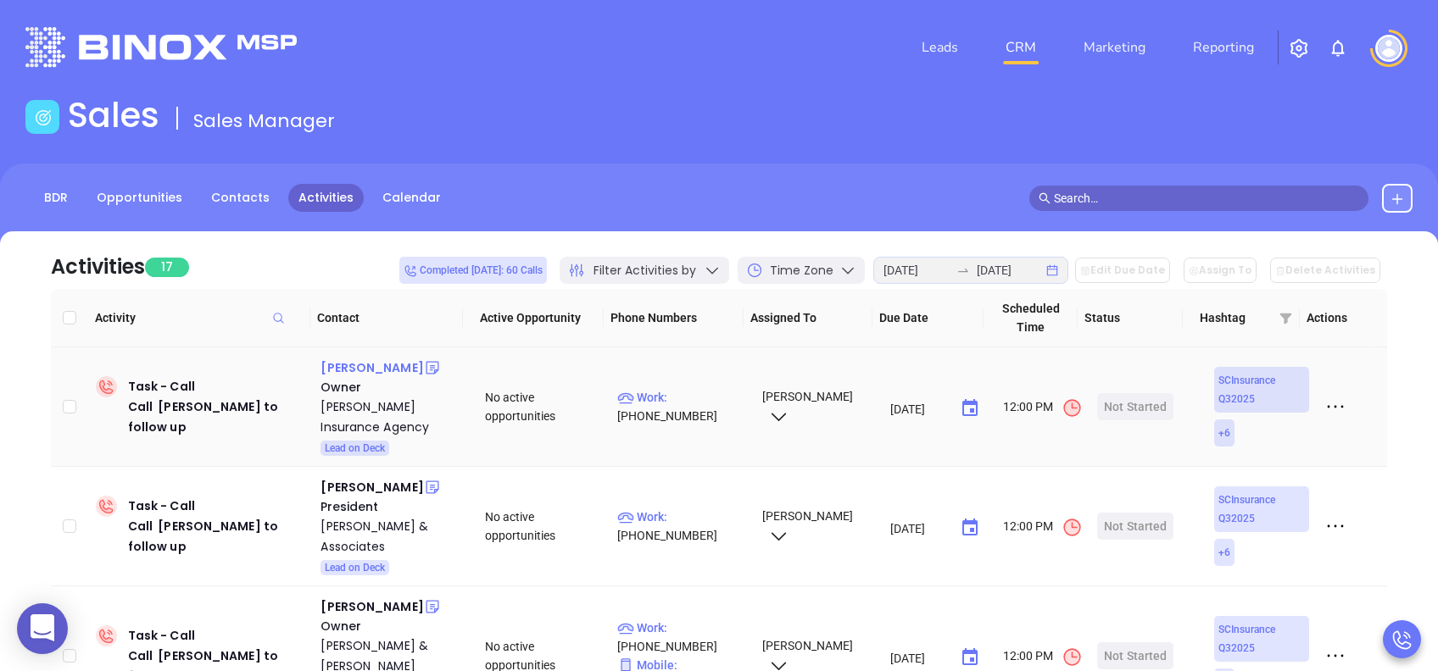
click at [375, 365] on div "Bobby Harrell" at bounding box center [371, 368] width 103 height 20
click at [363, 404] on div "Harrell Insurance Agency" at bounding box center [390, 417] width 141 height 41
click at [1136, 400] on div "Start Now" at bounding box center [1135, 406] width 53 height 27
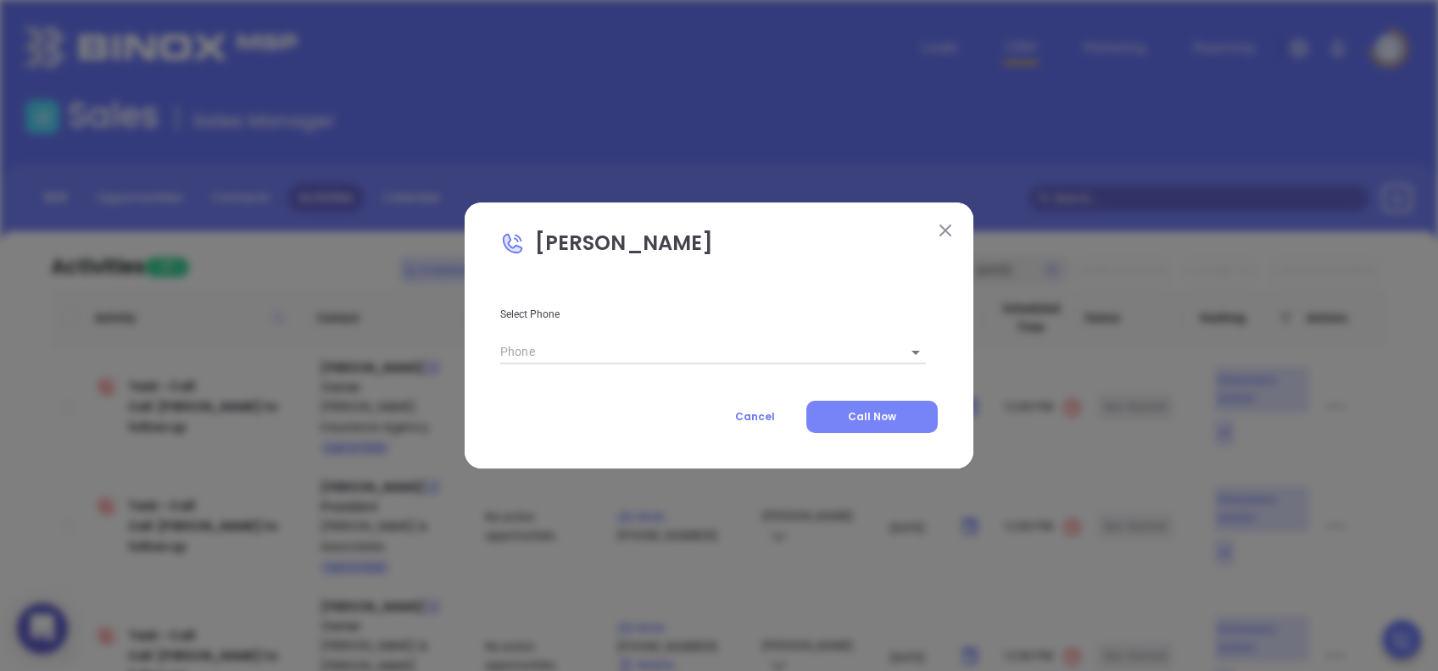
type input "(843) 572-1500"
type input "1"
click at [900, 415] on button "Call Now" at bounding box center [871, 417] width 131 height 32
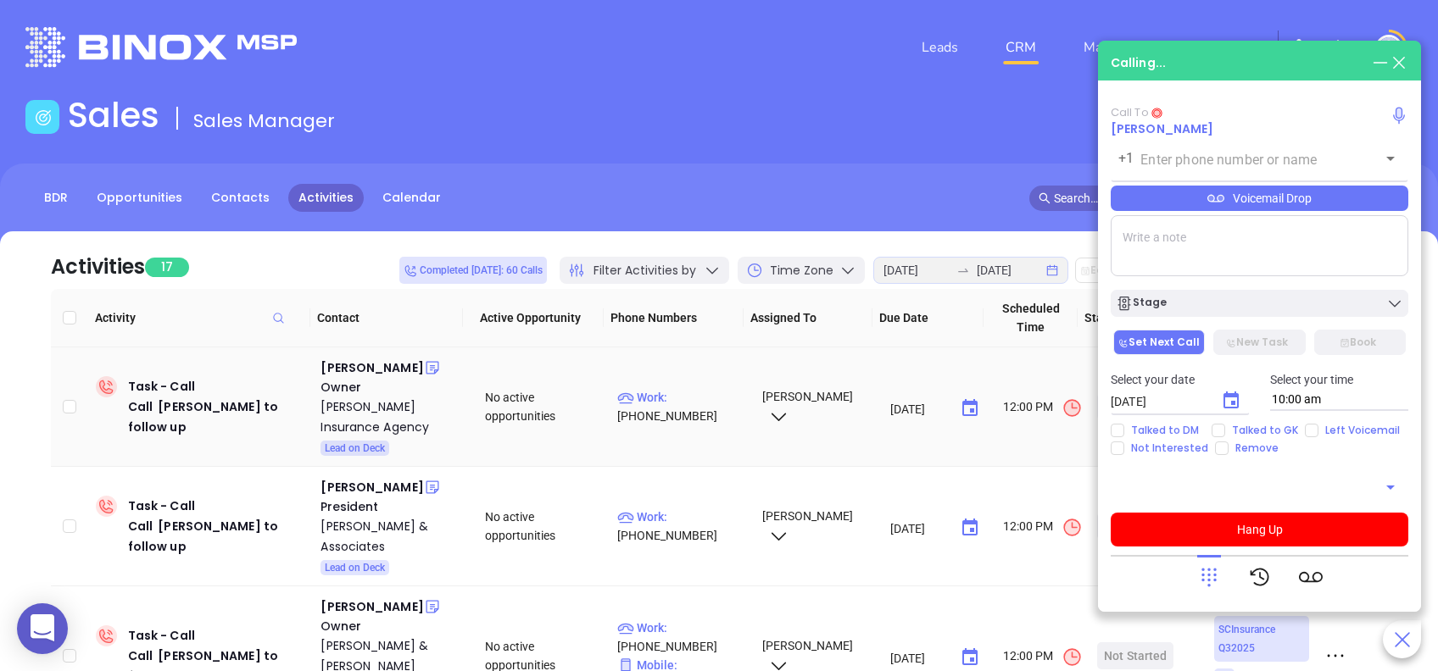
type input "(843) 572-1500"
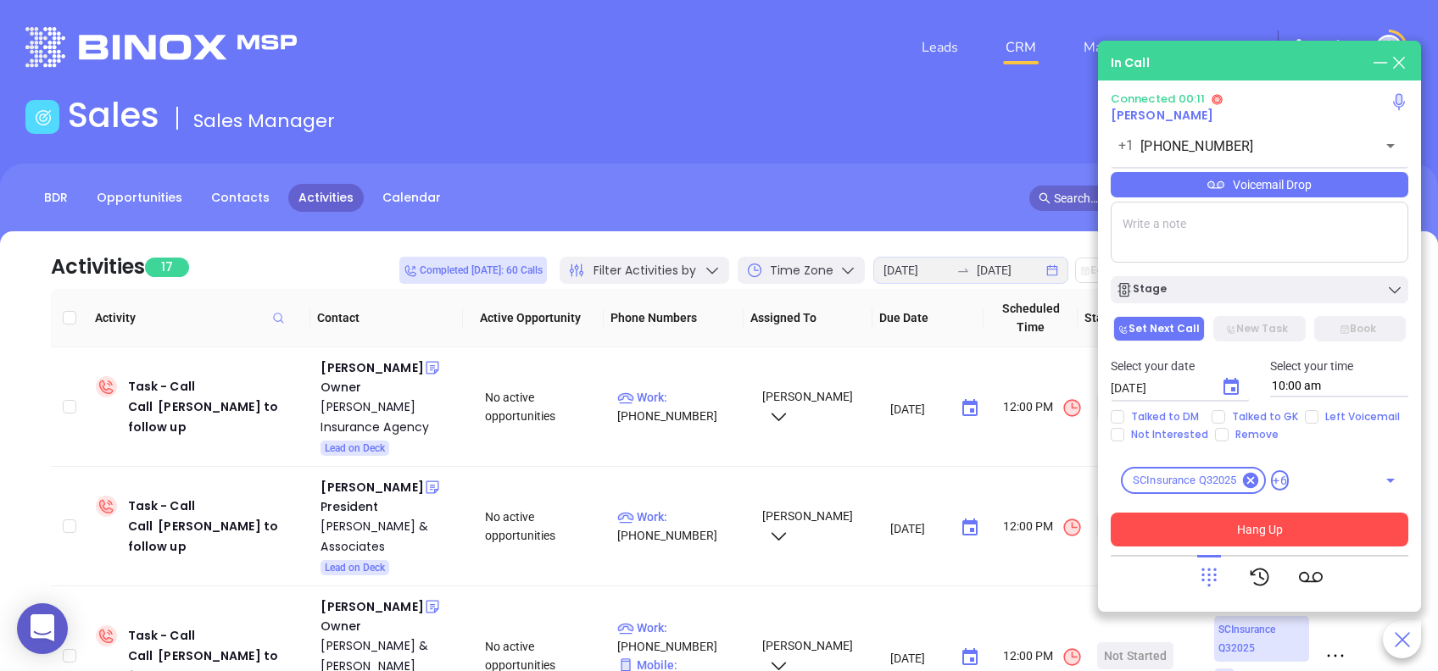
click at [1357, 524] on button "Hang Up" at bounding box center [1260, 530] width 298 height 34
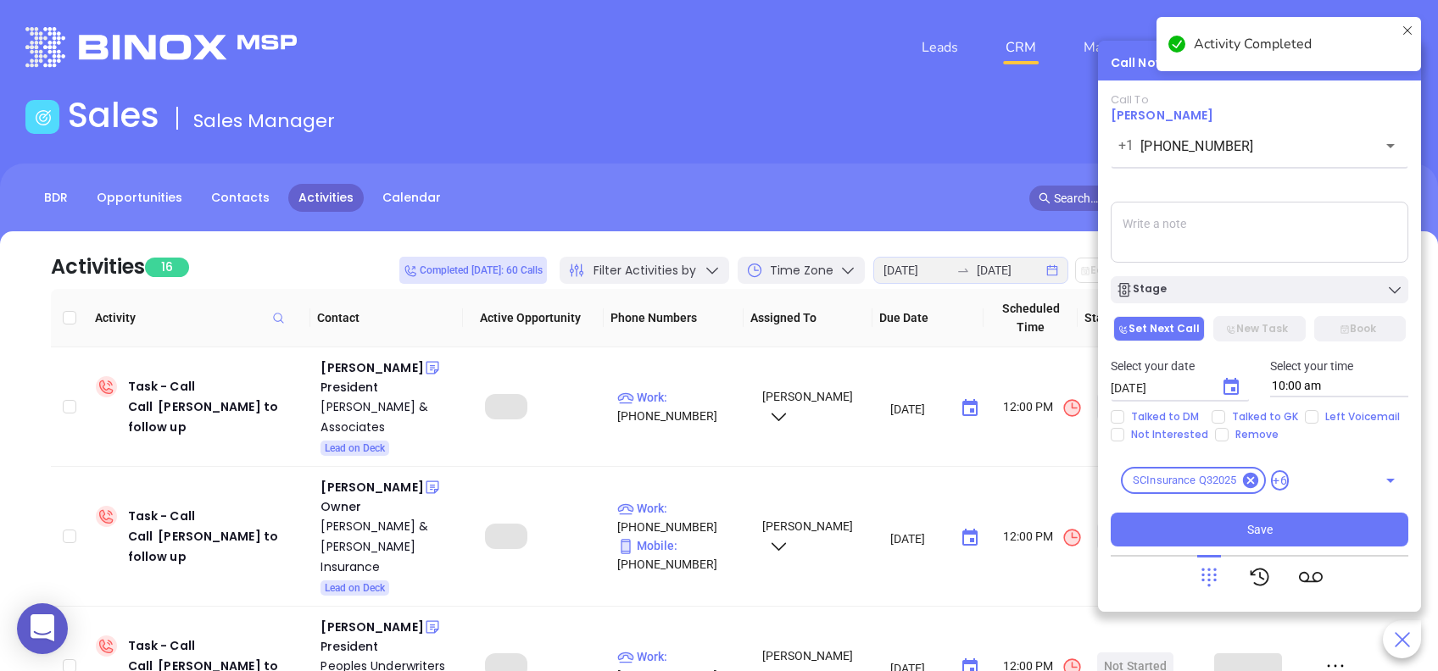
click at [1297, 536] on button "Save" at bounding box center [1260, 530] width 298 height 34
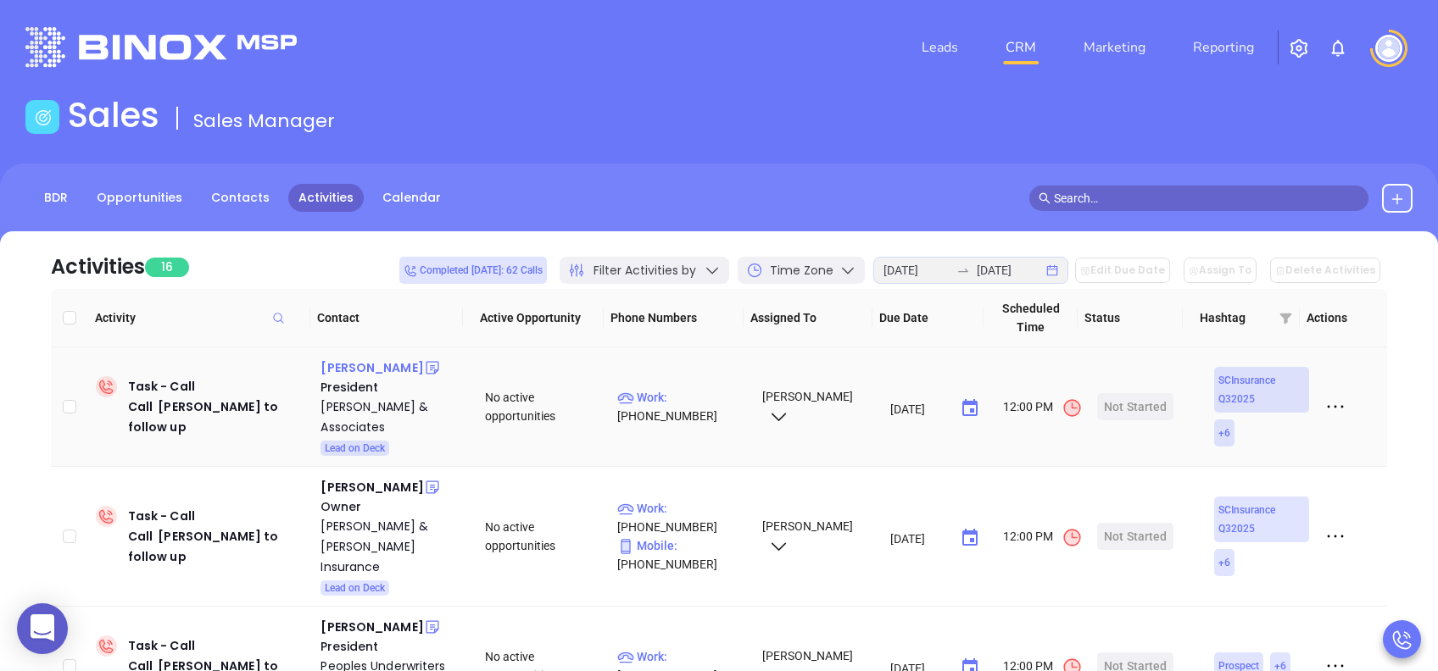
click at [359, 369] on div "Ken Finch" at bounding box center [371, 368] width 103 height 20
click at [360, 410] on div "Adams Eaddy & Associates" at bounding box center [390, 417] width 141 height 41
click at [1116, 404] on div "Start Now" at bounding box center [1135, 406] width 53 height 27
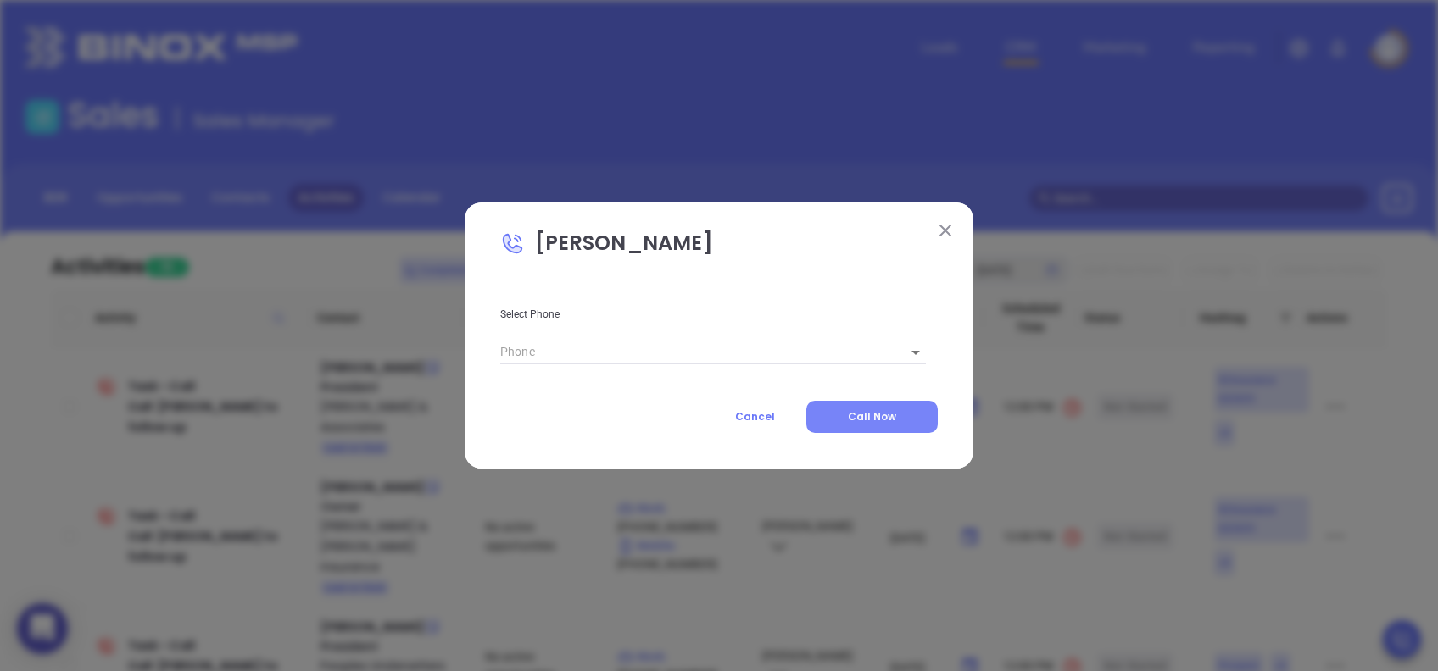
type input "(803) 254-9404"
type input "1"
click at [886, 416] on span "Call Now" at bounding box center [872, 417] width 48 height 14
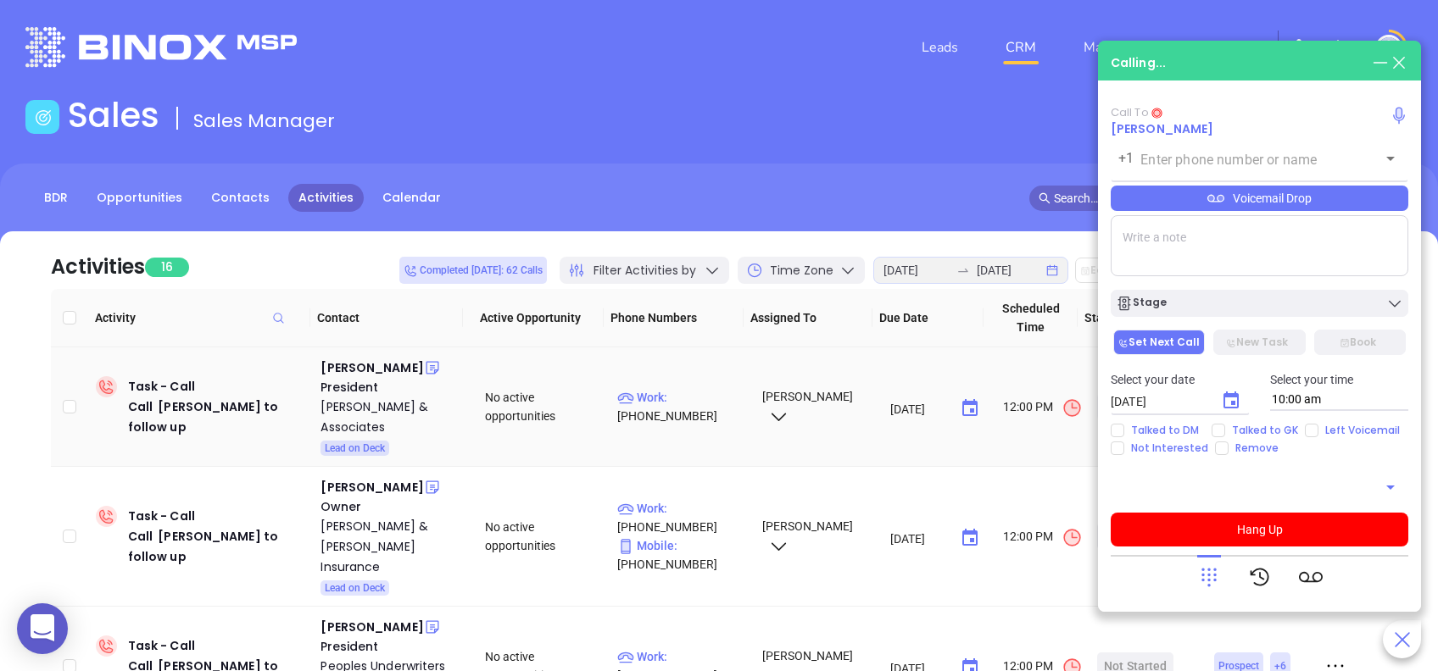
type input "(803) 254-9404"
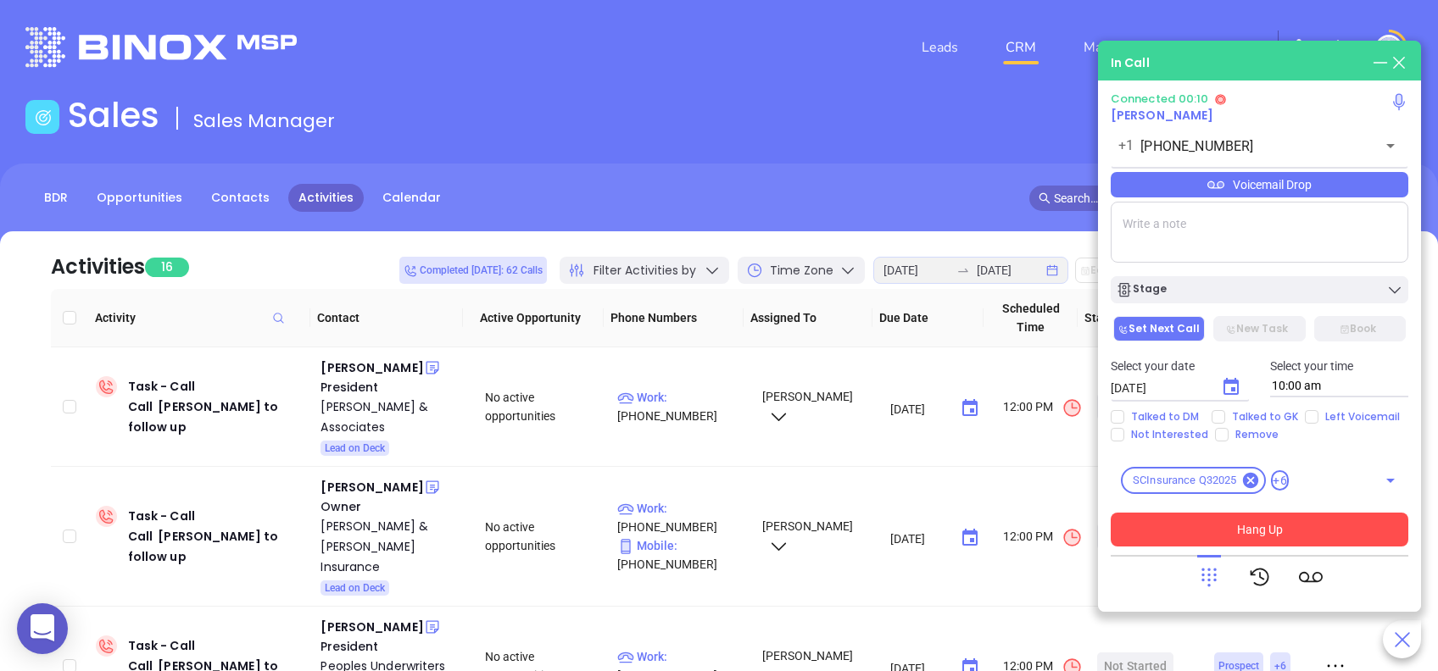
click at [1313, 531] on button "Hang Up" at bounding box center [1260, 530] width 298 height 34
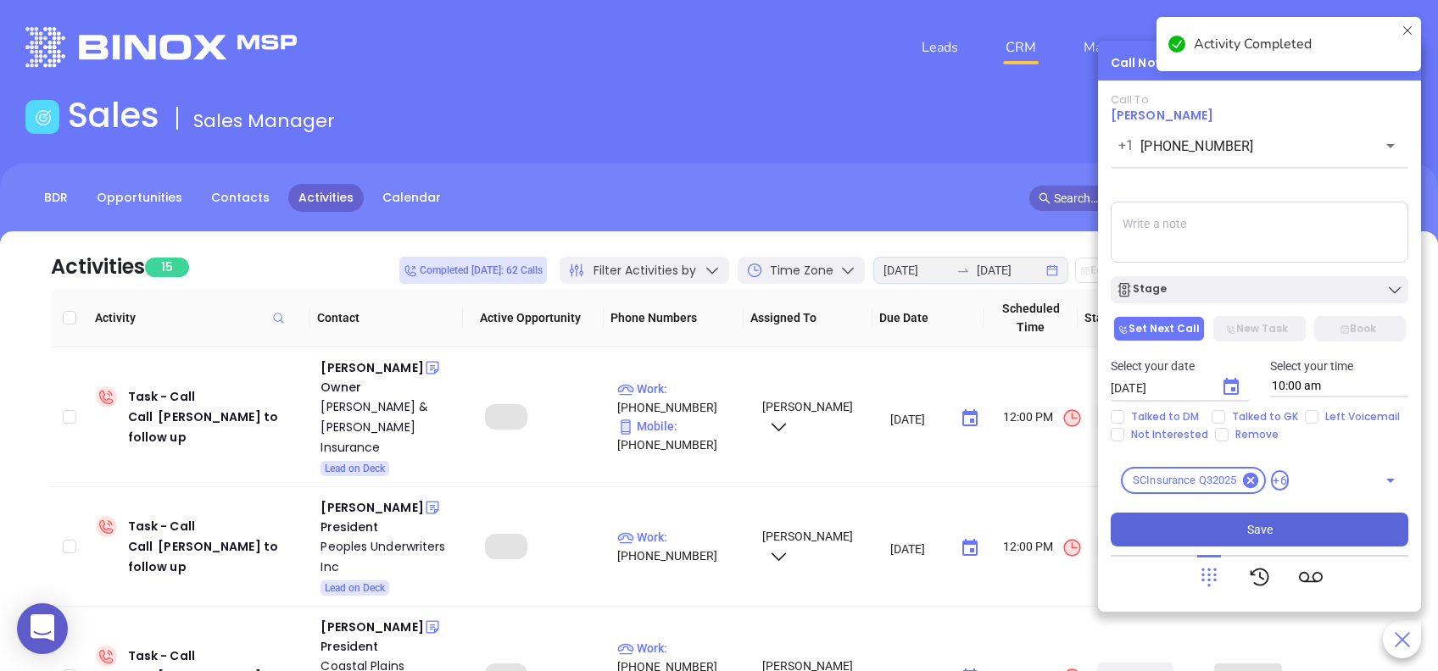
click at [1284, 528] on button "Save" at bounding box center [1260, 530] width 298 height 34
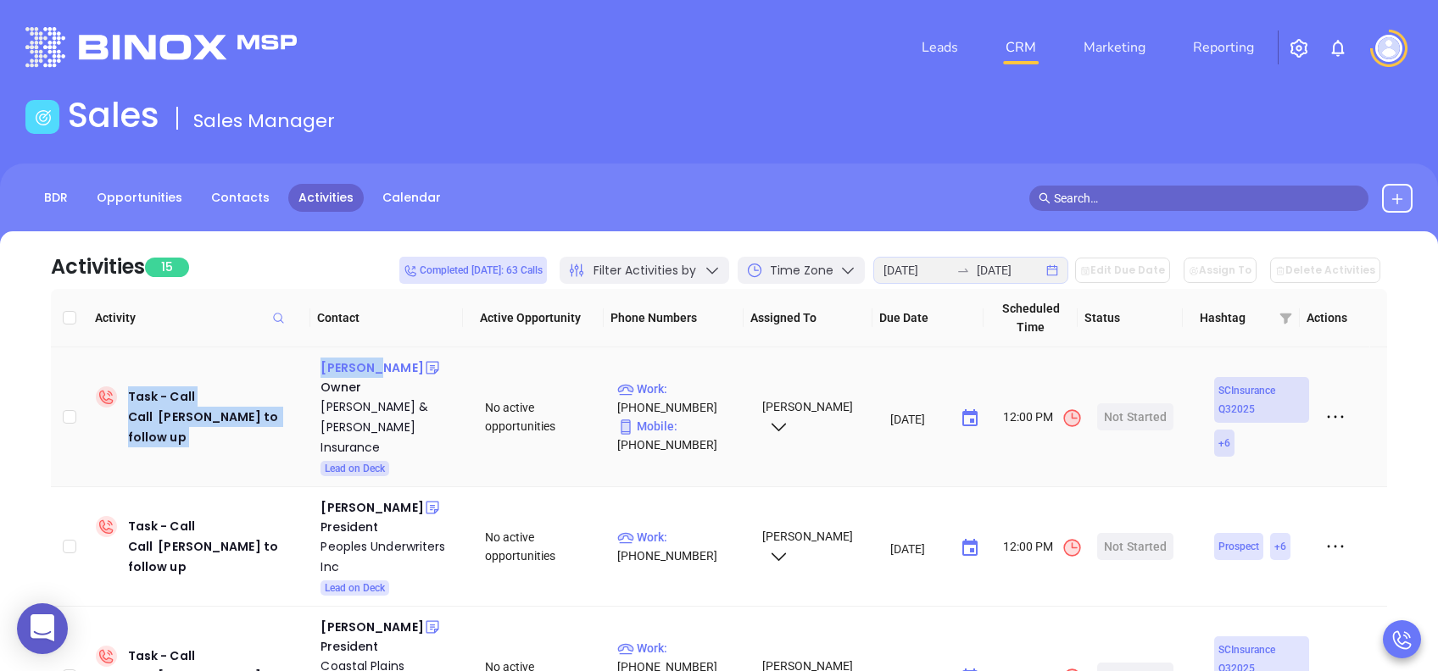
click at [368, 367] on div "Bryon P Jeffcoat" at bounding box center [371, 368] width 103 height 20
click at [370, 258] on div "Activities 15 Completed today: 63 Calls Filter Activities by Time Zone 2025-08-…" at bounding box center [719, 260] width 1336 height 58
click at [387, 363] on div "Bryon P Jeffcoat" at bounding box center [371, 368] width 103 height 20
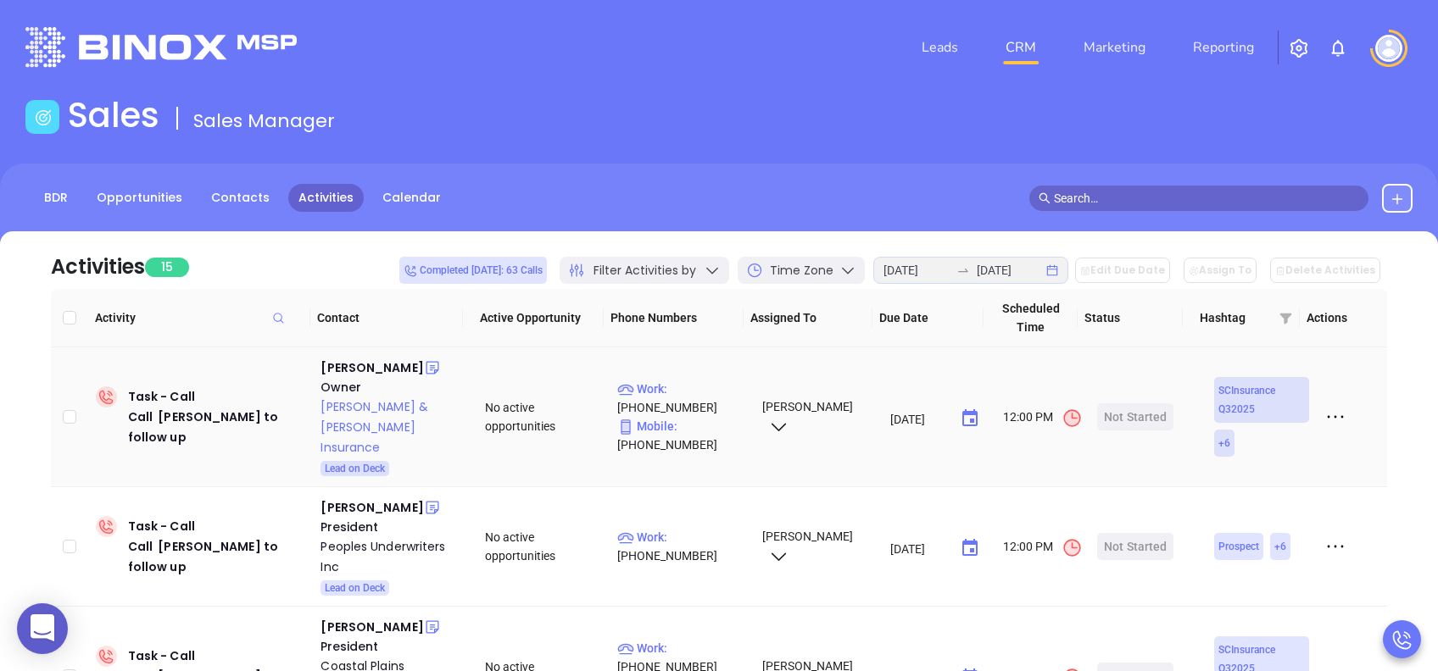
click at [382, 403] on div "Jeffcoat & Jeffcoat Insurance" at bounding box center [390, 427] width 141 height 61
click at [1118, 404] on div "Start Now" at bounding box center [1135, 417] width 53 height 27
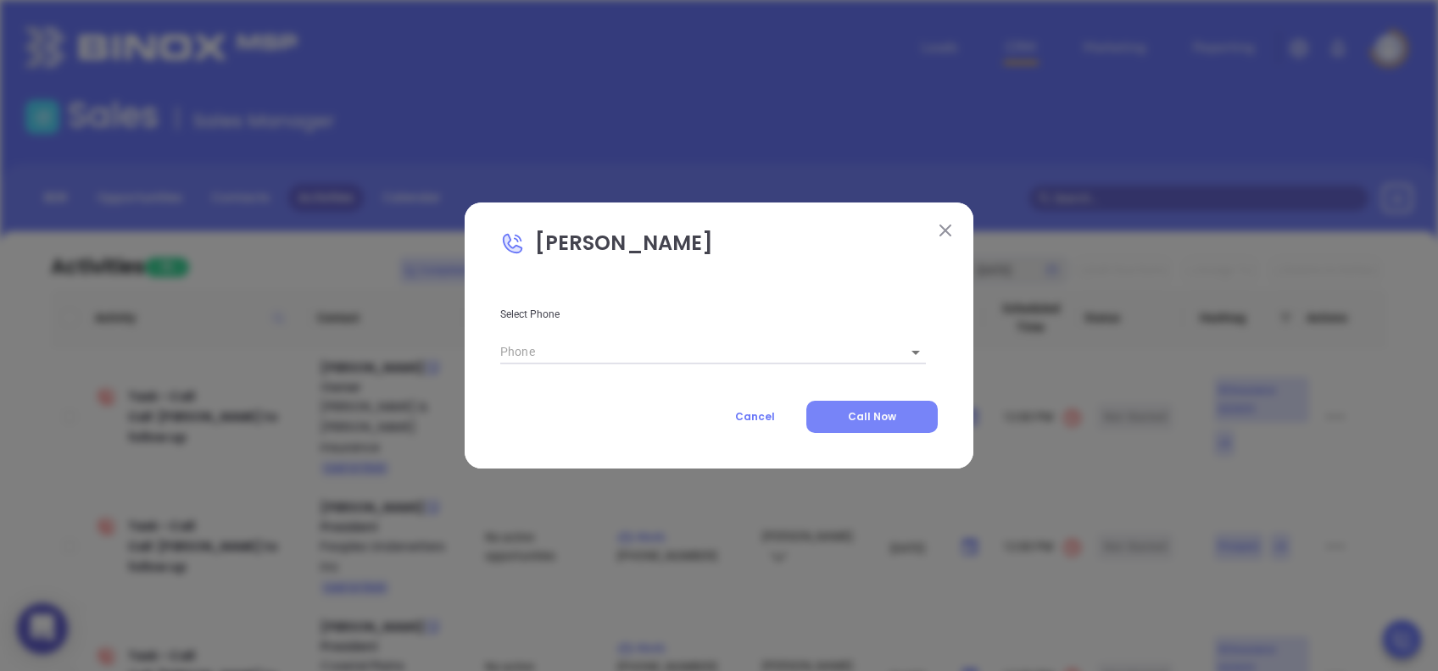
type input "1"
click at [882, 420] on span "Call Now" at bounding box center [872, 417] width 48 height 14
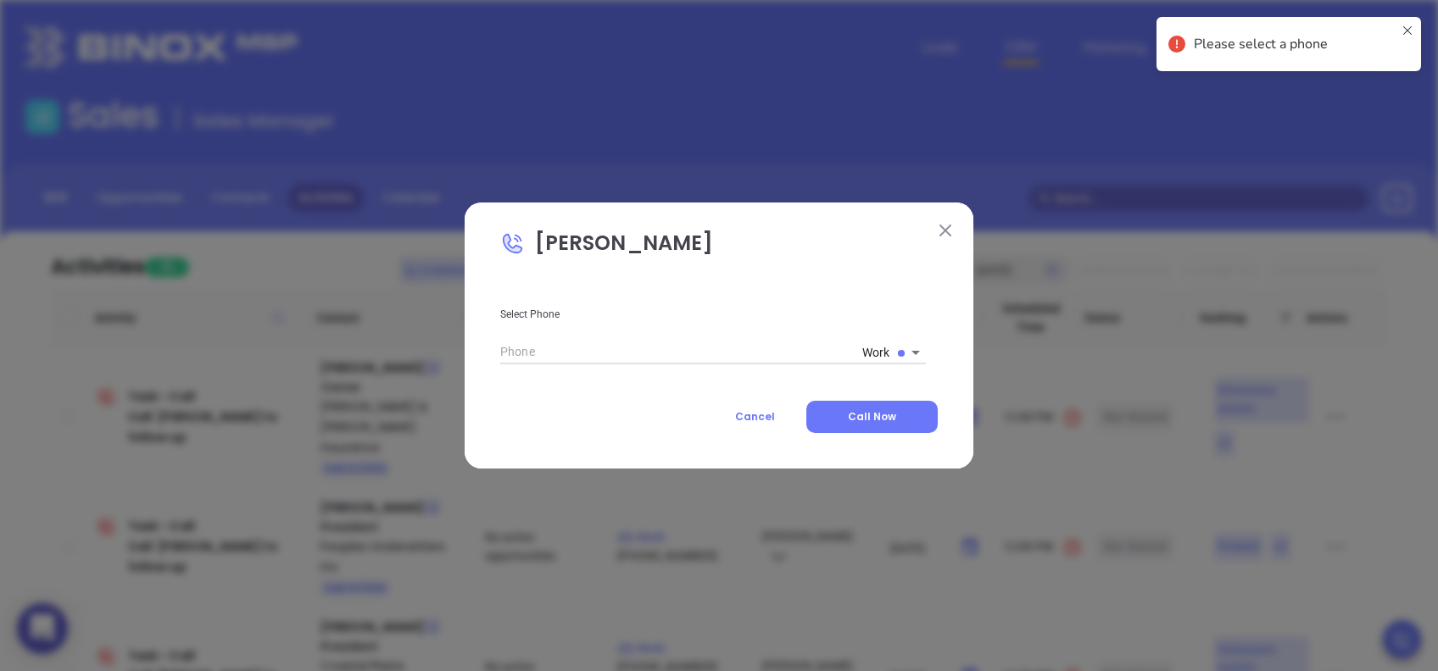
click at [766, 387] on div "Select Phone Work 1 Cancel Call Now" at bounding box center [718, 357] width 437 height 154
click at [945, 234] on img at bounding box center [945, 231] width 12 height 12
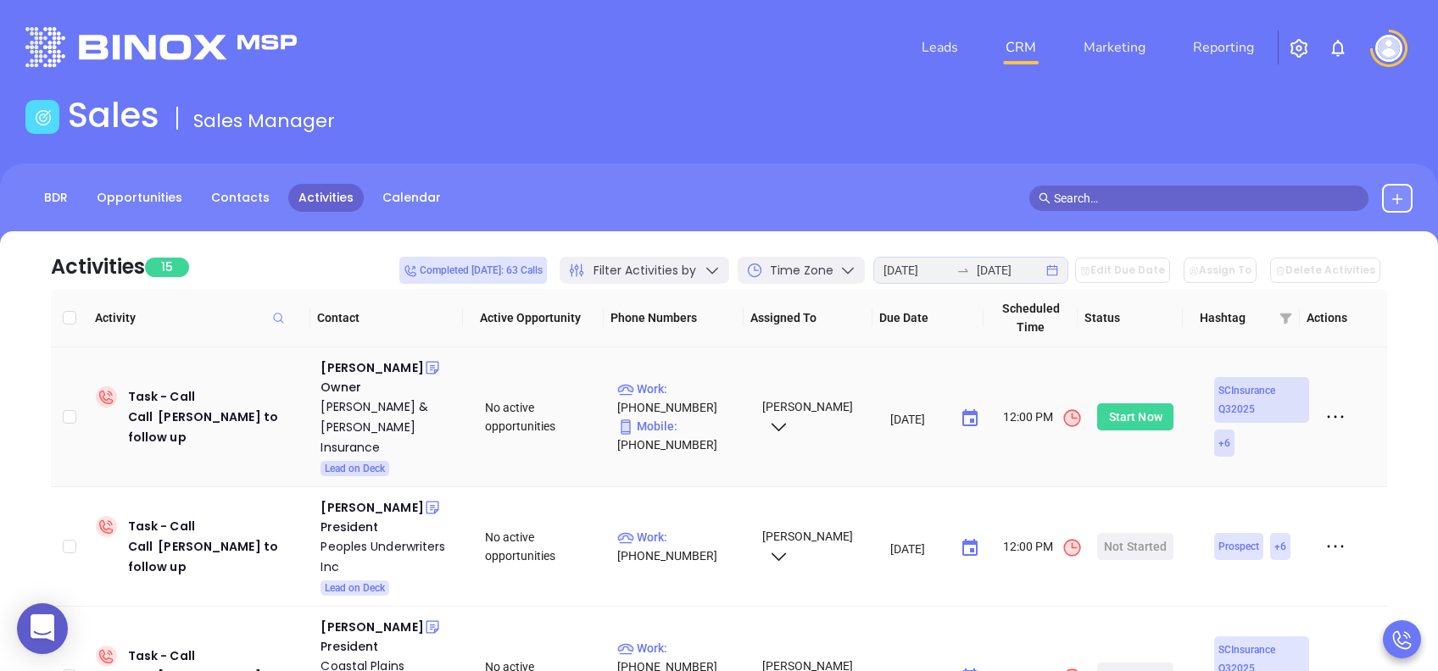
click at [1119, 407] on div "Start Now" at bounding box center [1135, 417] width 53 height 27
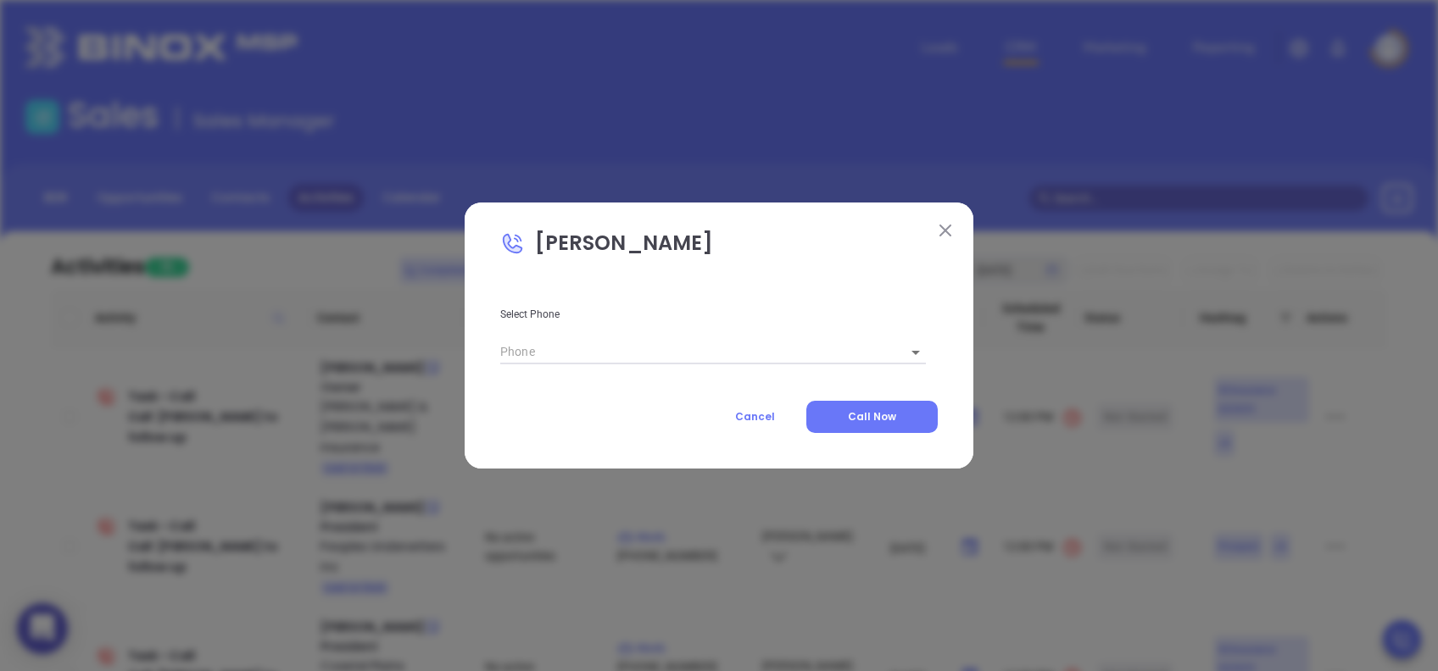
type input "1"
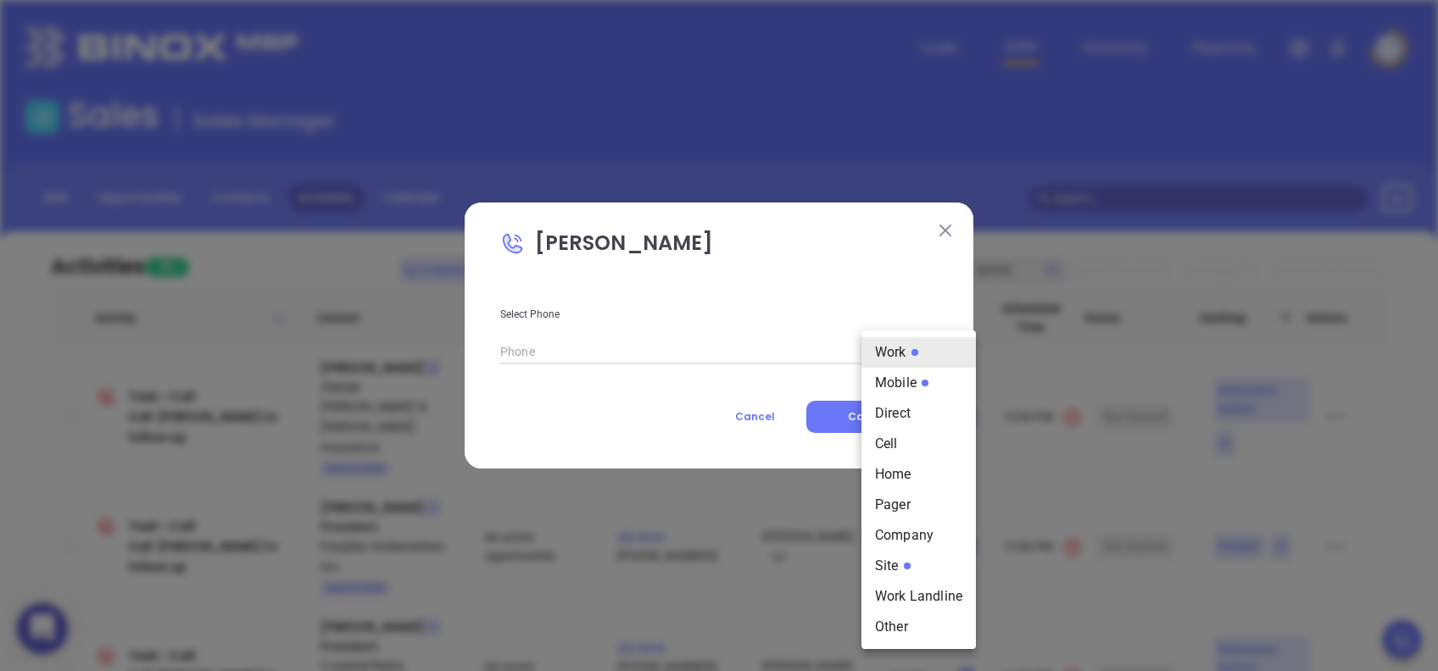
click at [883, 351] on body "0 Leads CRM Marketing Reporting Financial Leads Leads Sales Sales Manager BDR O…" at bounding box center [719, 335] width 1438 height 671
click at [900, 382] on li "Mobile" at bounding box center [918, 383] width 114 height 31
type input "(803) 309-2782"
type input "2"
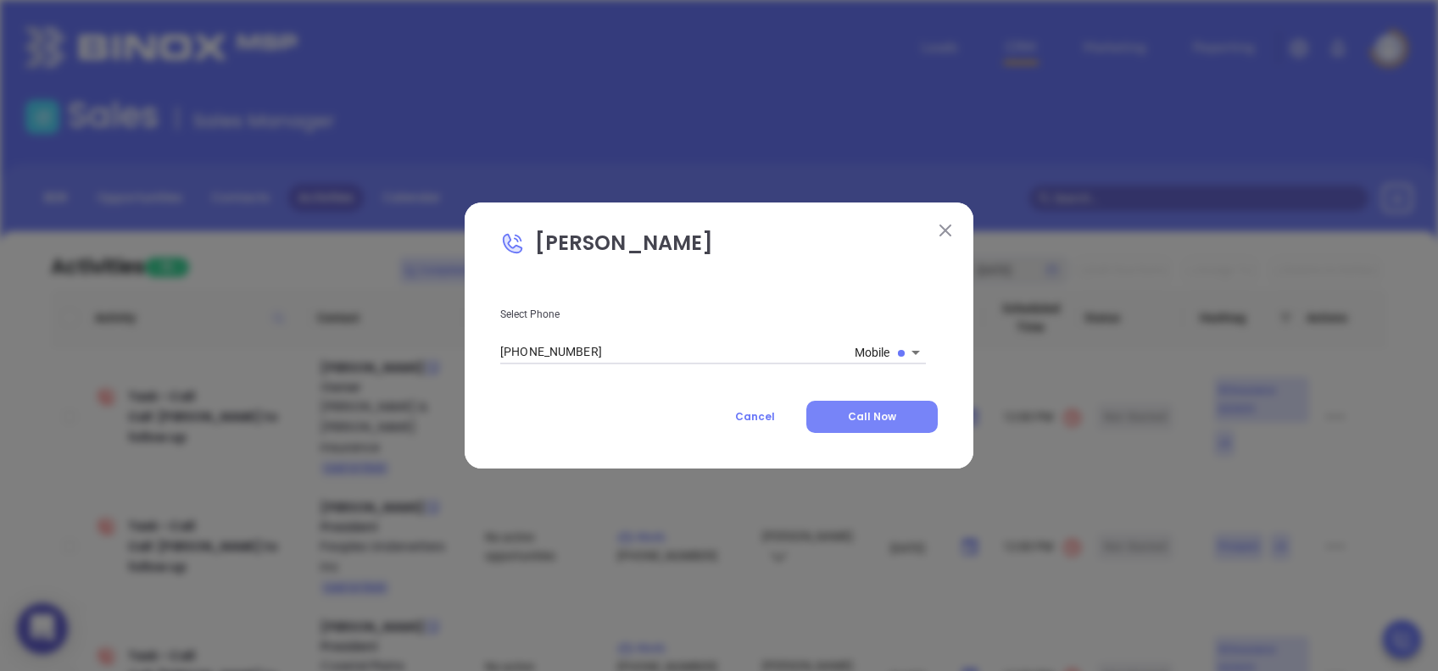
click at [897, 418] on button "Call Now" at bounding box center [871, 417] width 131 height 32
type input "(803) 309-2782"
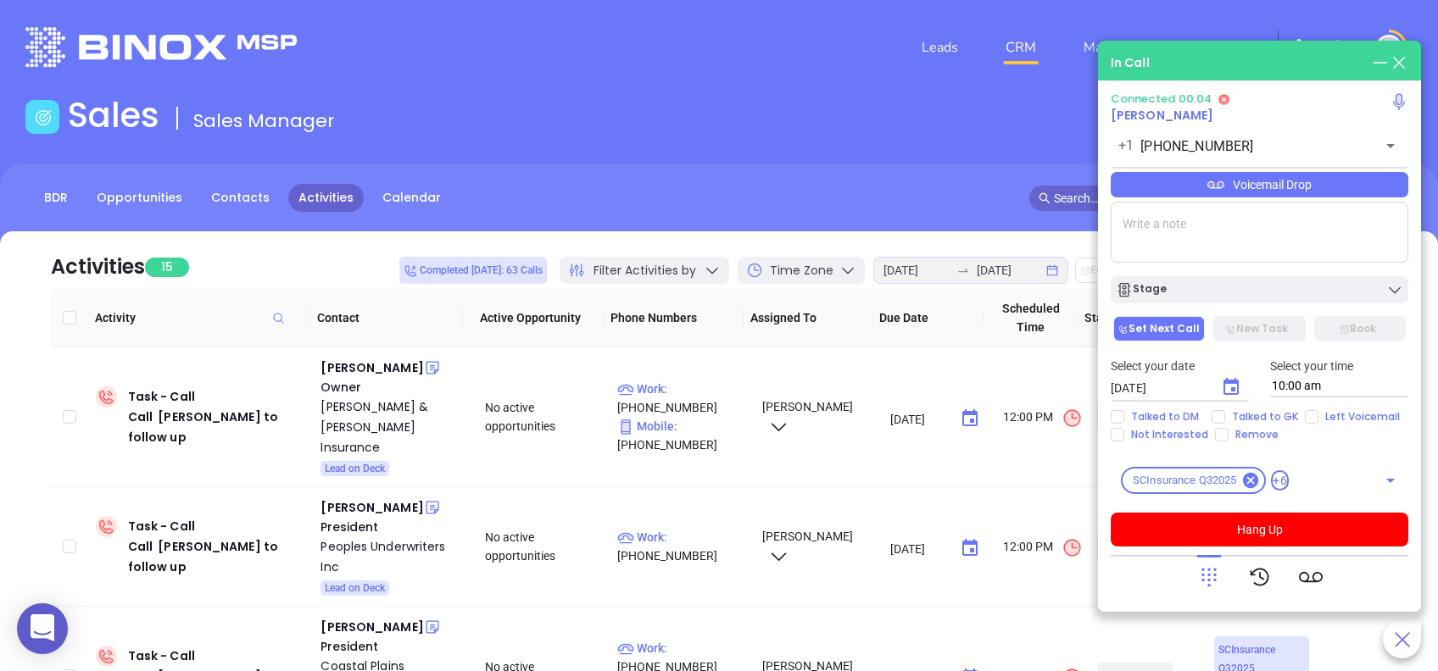
click at [1356, 192] on div "Voicemail Drop" at bounding box center [1260, 184] width 298 height 25
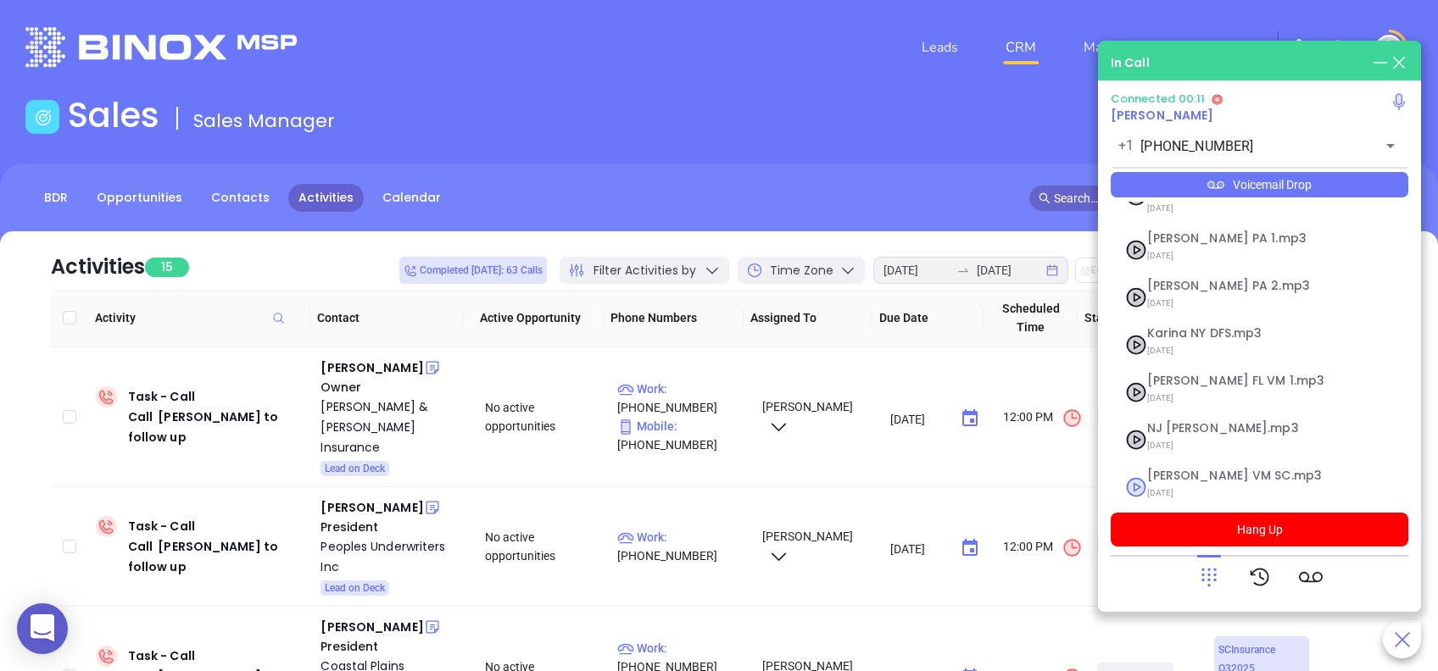
click at [1180, 470] on span "Lucy VM SC.mp3" at bounding box center [1238, 476] width 183 height 13
checkbox input "true"
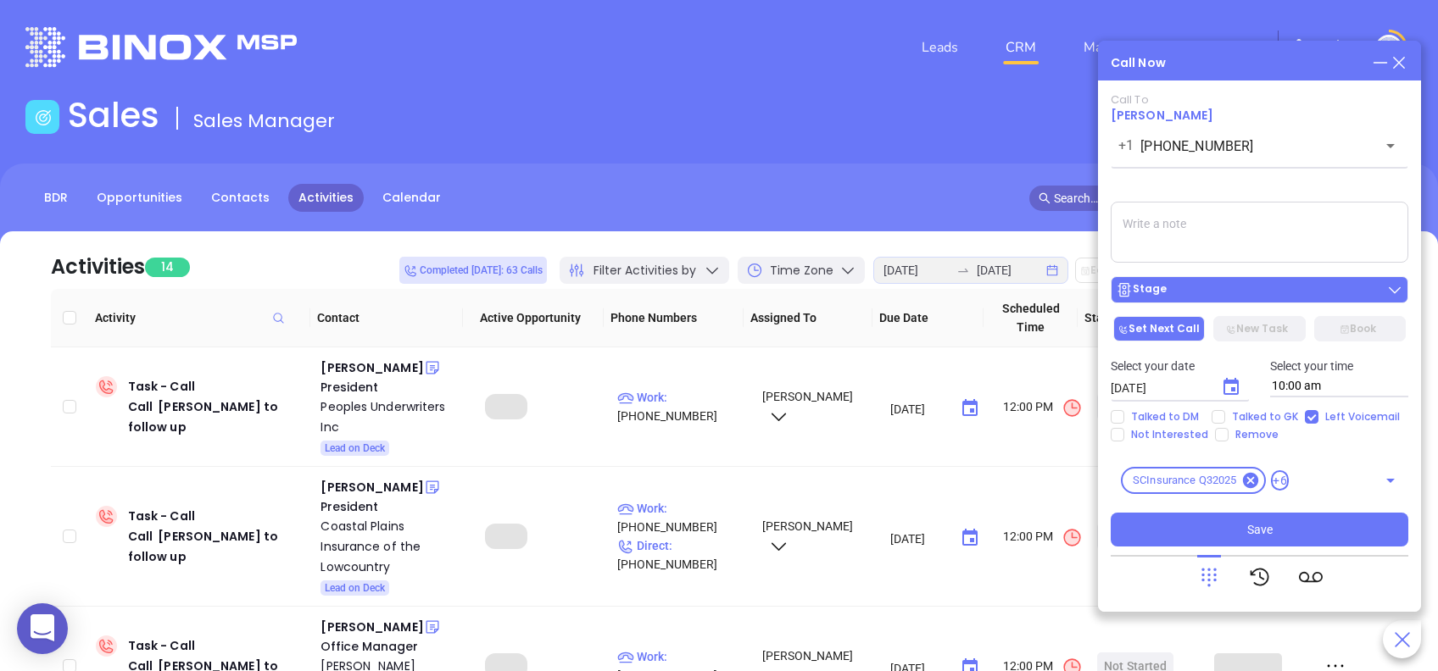
click at [1293, 289] on div "Stage" at bounding box center [1259, 289] width 287 height 17
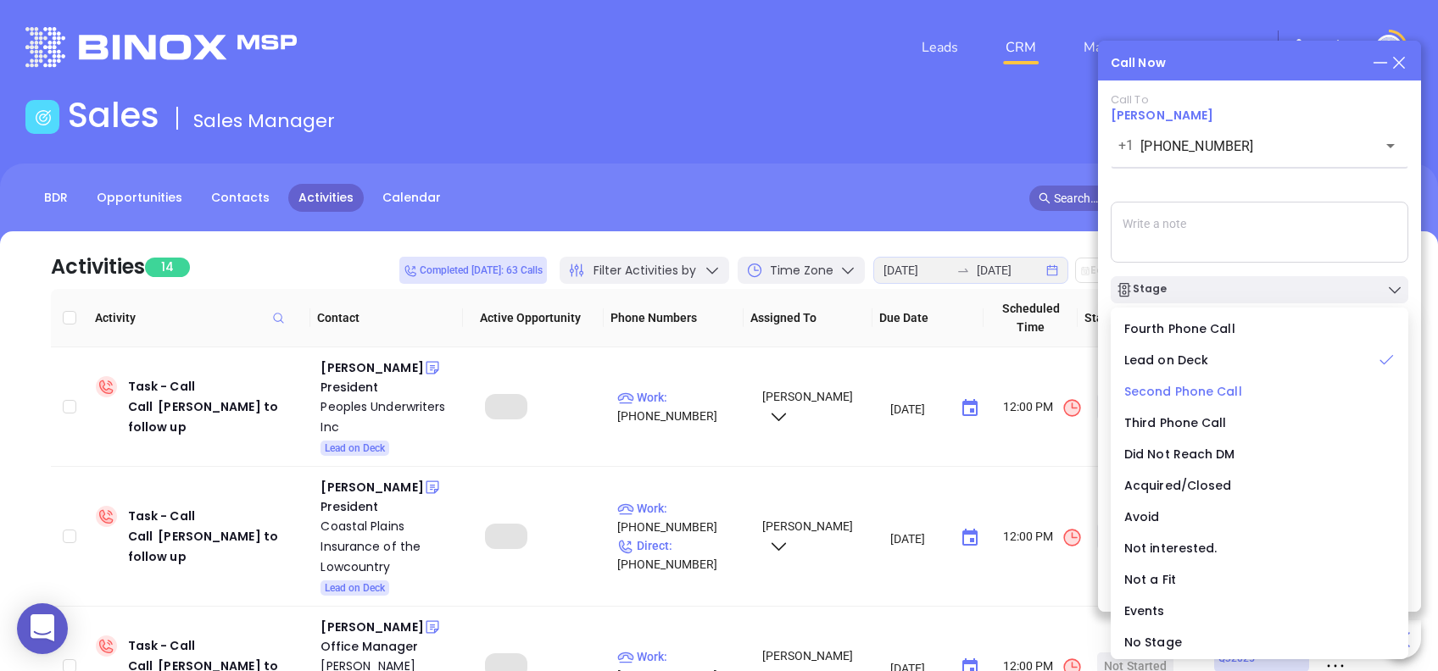
click at [1204, 391] on span "Second Phone Call" at bounding box center [1183, 391] width 118 height 17
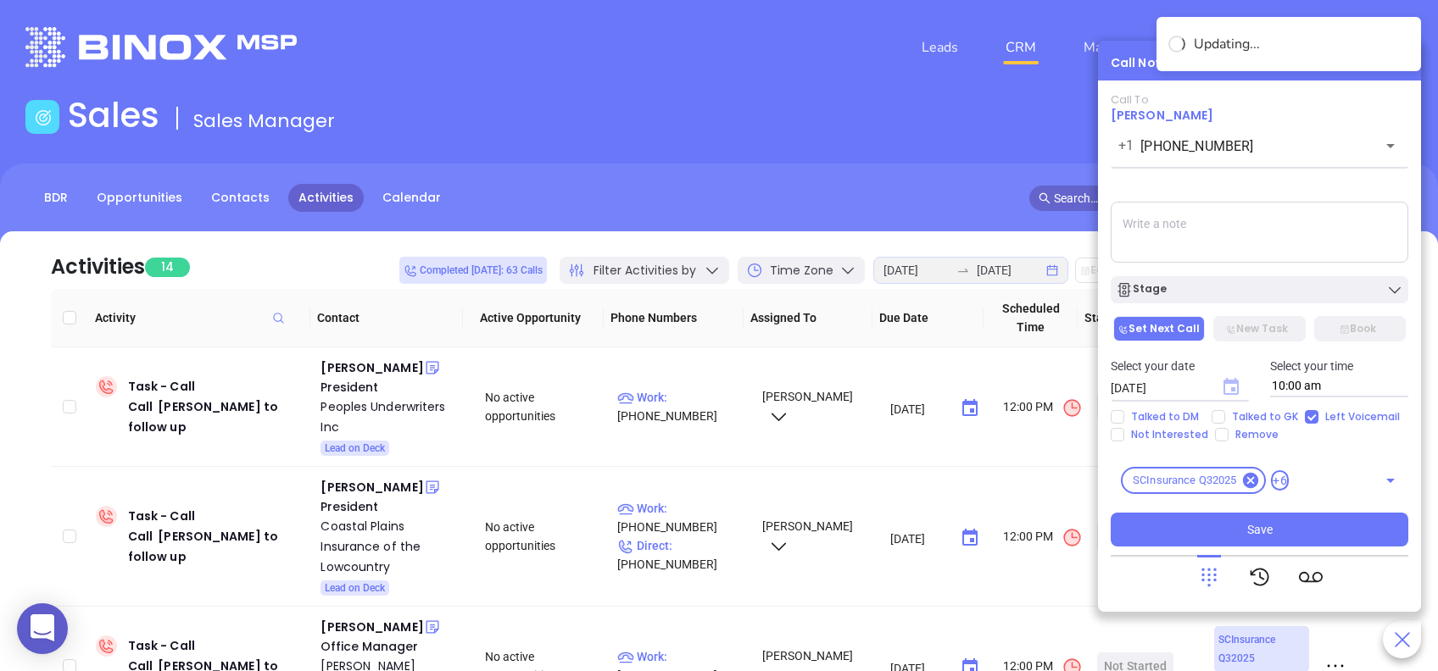
click at [1234, 387] on icon "Choose date, selected date is Aug 13, 2025" at bounding box center [1230, 386] width 15 height 17
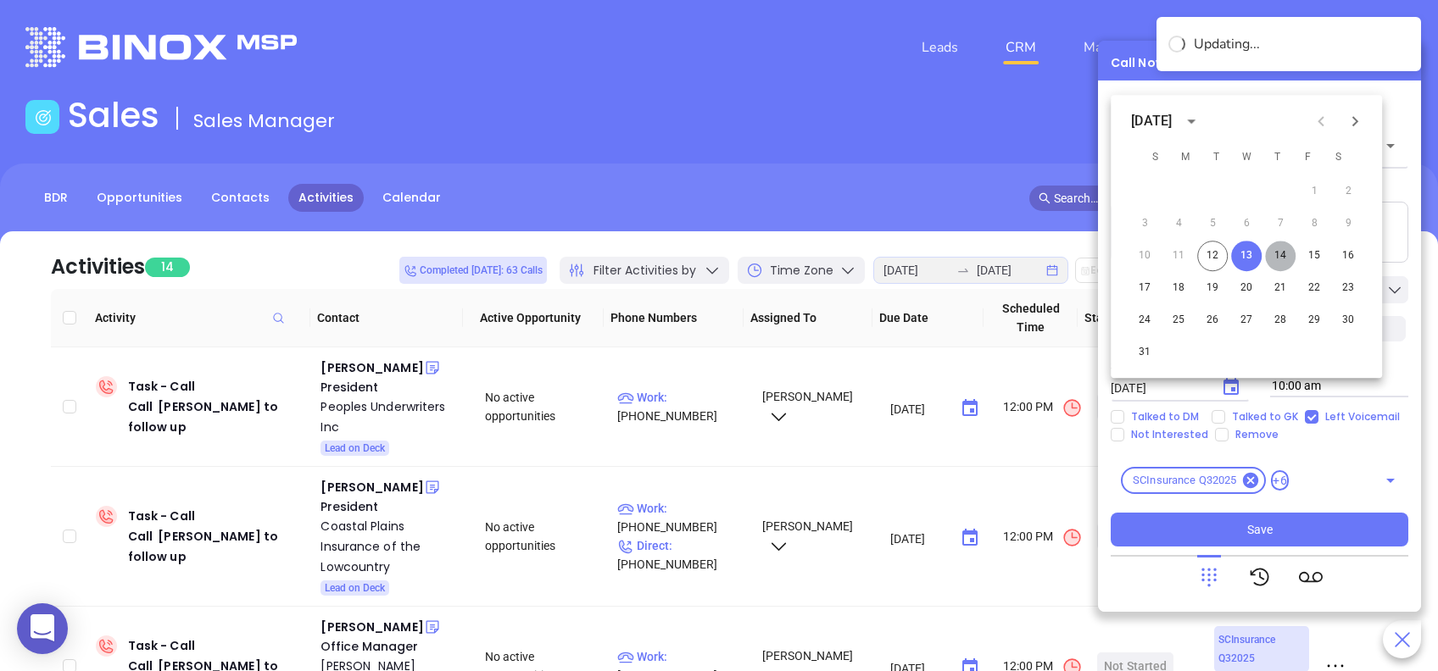
click at [1281, 251] on button "14" at bounding box center [1280, 256] width 31 height 31
type input "08/14/2025"
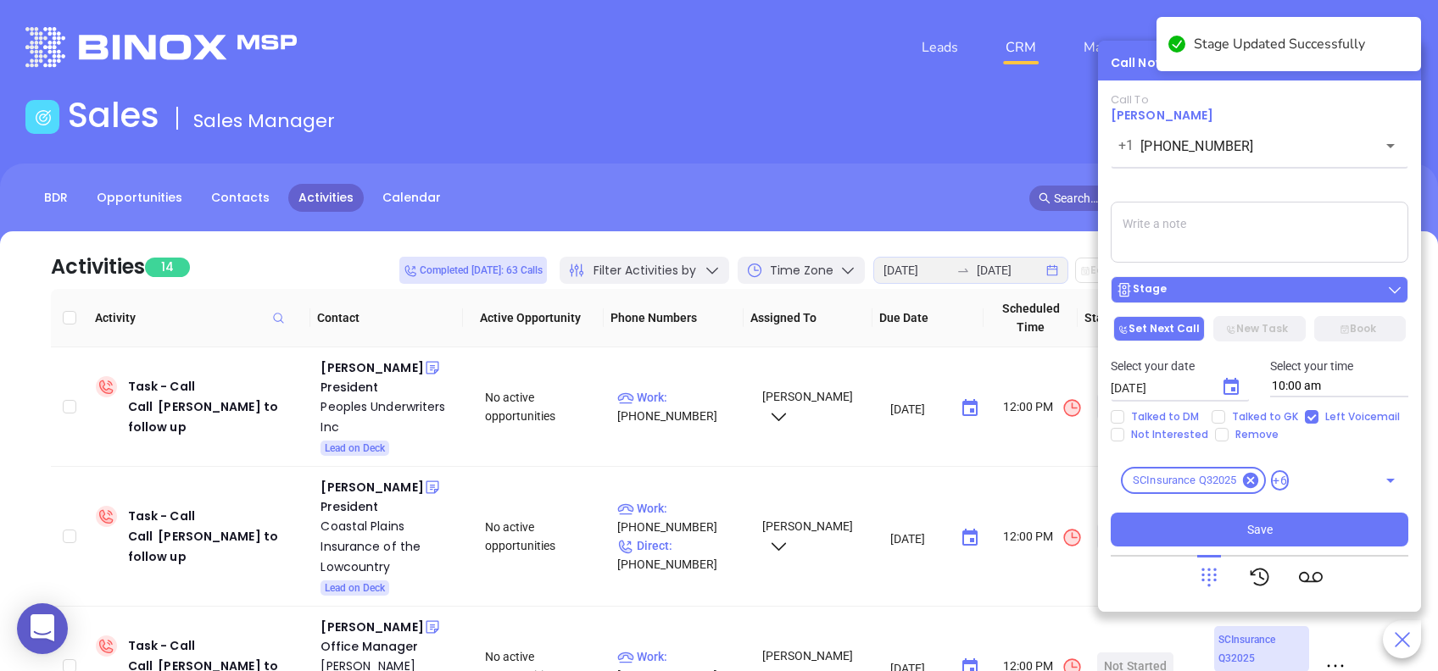
click at [1256, 288] on div "Stage" at bounding box center [1259, 289] width 287 height 17
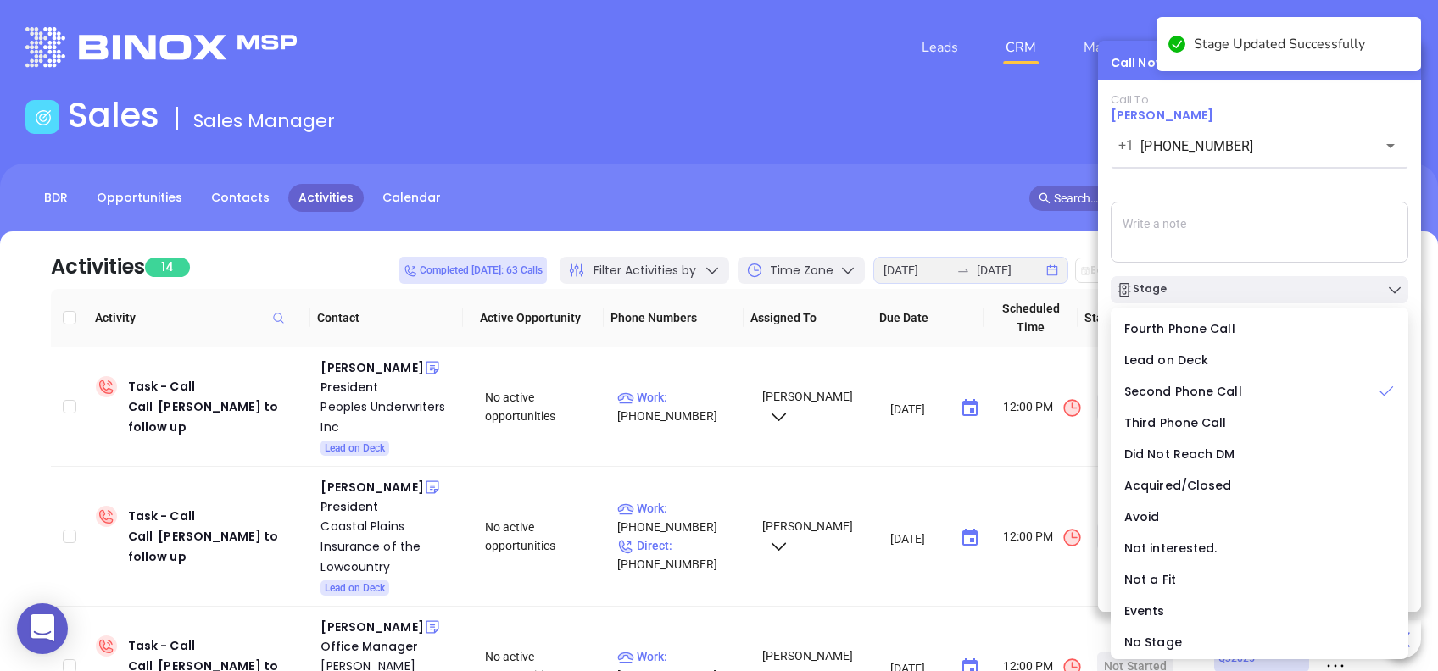
click at [1275, 188] on div "Call To Bryon P Jeffcoat +1 (803) 309-2782 ​ Voicemail Drop Stage Set Next Call…" at bounding box center [1260, 320] width 298 height 454
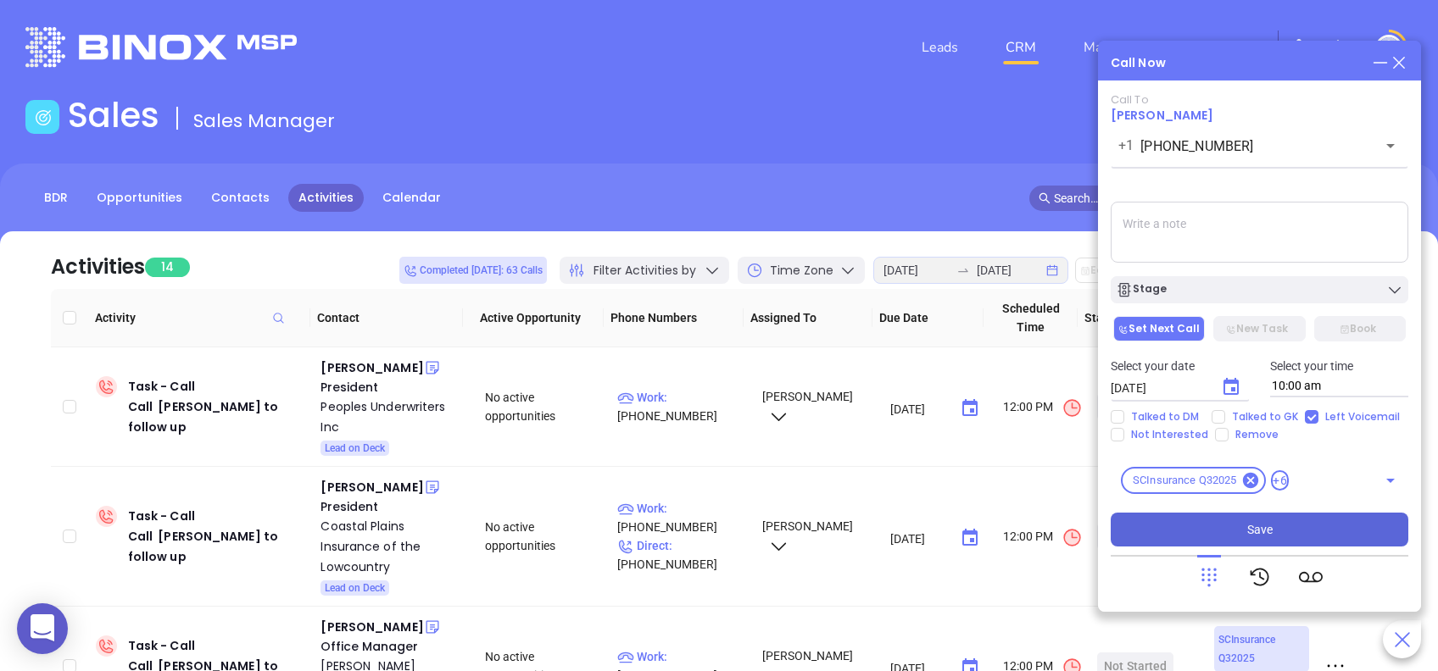
click at [1349, 527] on button "Save" at bounding box center [1260, 530] width 298 height 34
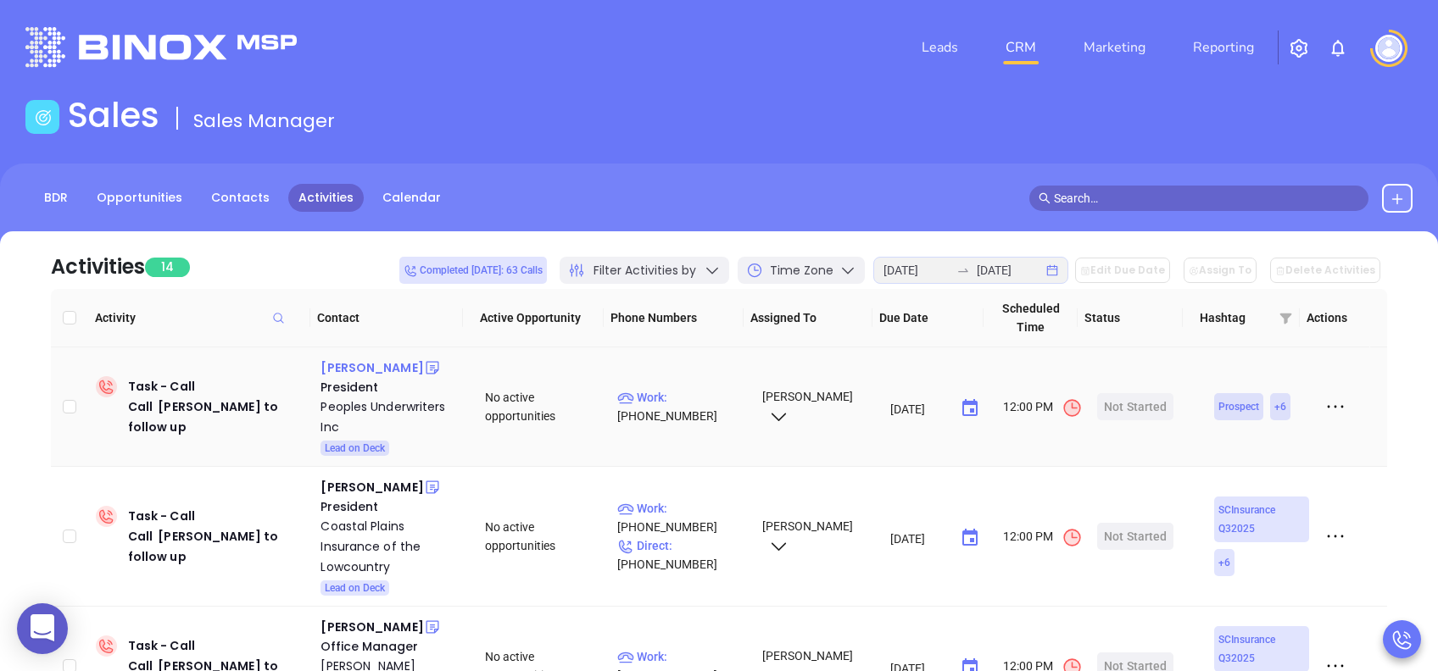
click at [393, 365] on div "Matt Wiseman" at bounding box center [371, 368] width 103 height 20
click at [374, 404] on div "Peoples Underwriters Inc" at bounding box center [390, 417] width 141 height 41
click at [1123, 407] on div "Start Now" at bounding box center [1135, 406] width 53 height 27
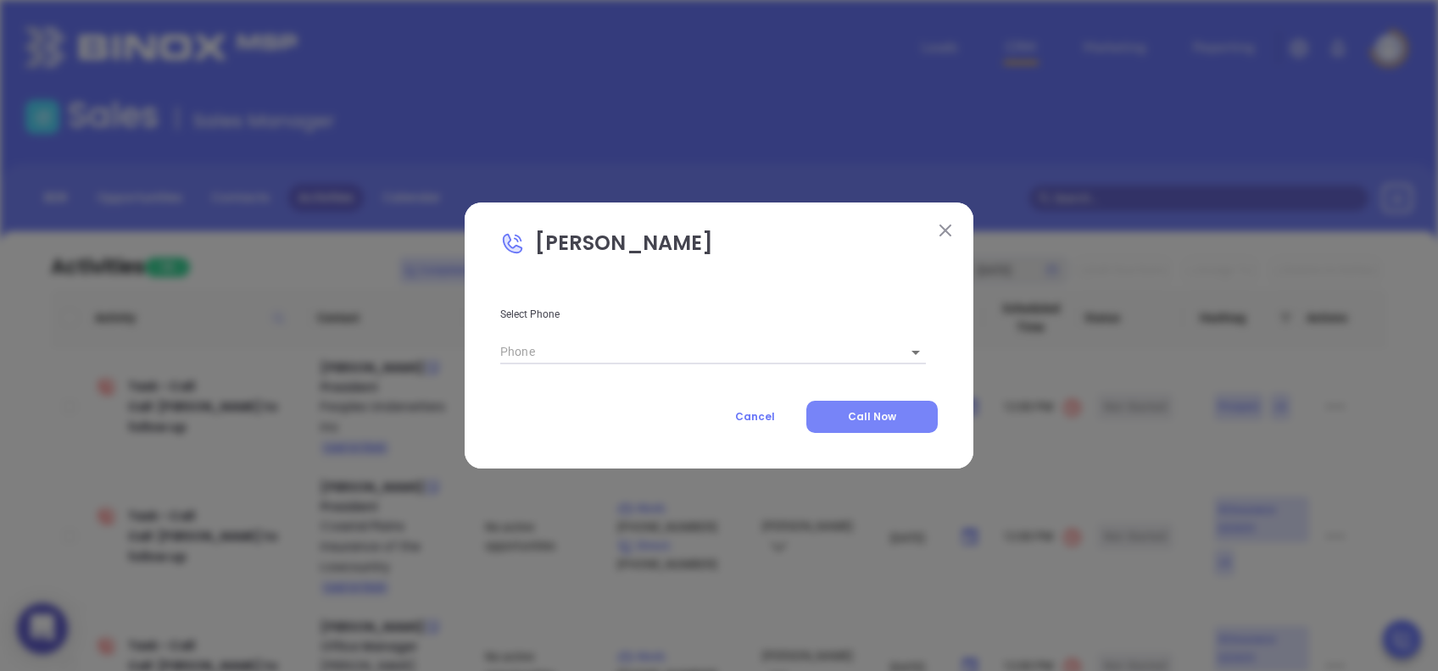
type input "(843) 248-5746"
type input "1"
click at [855, 415] on span "Call Now" at bounding box center [872, 417] width 48 height 14
type input "(843) 248-5746"
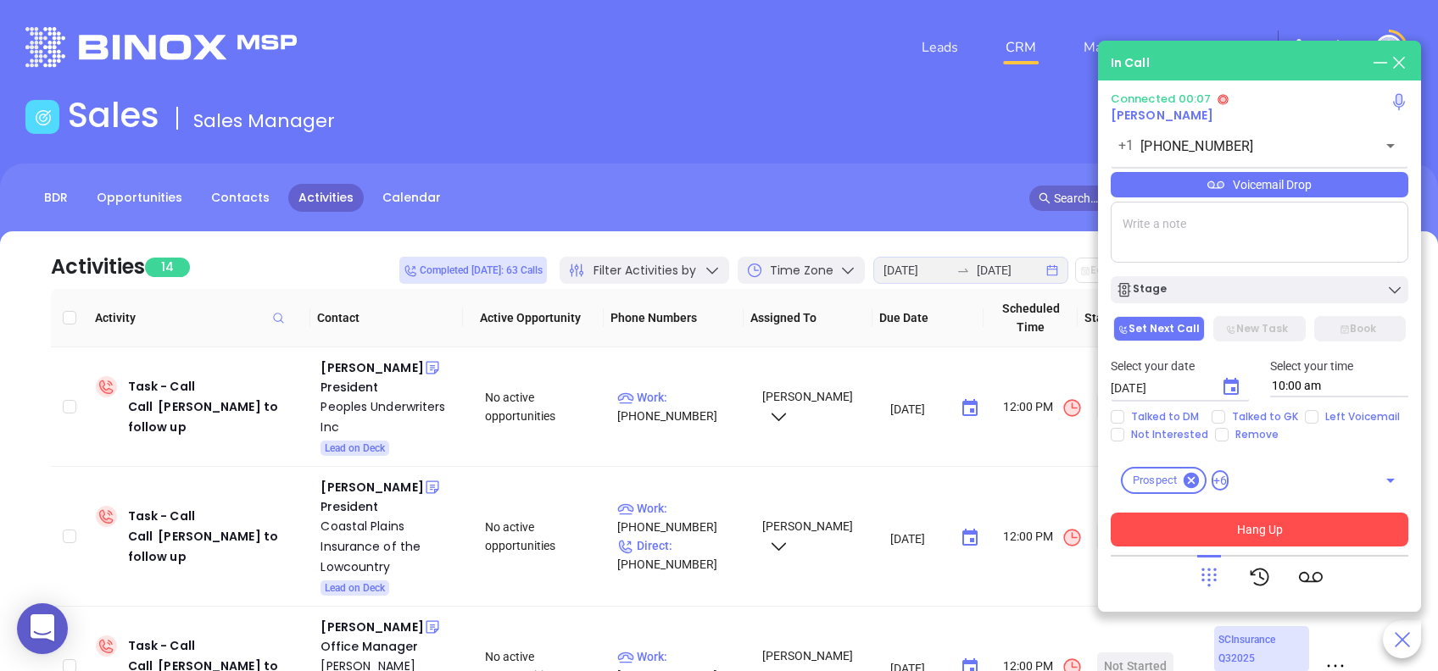
click at [1363, 538] on button "Hang Up" at bounding box center [1260, 530] width 298 height 34
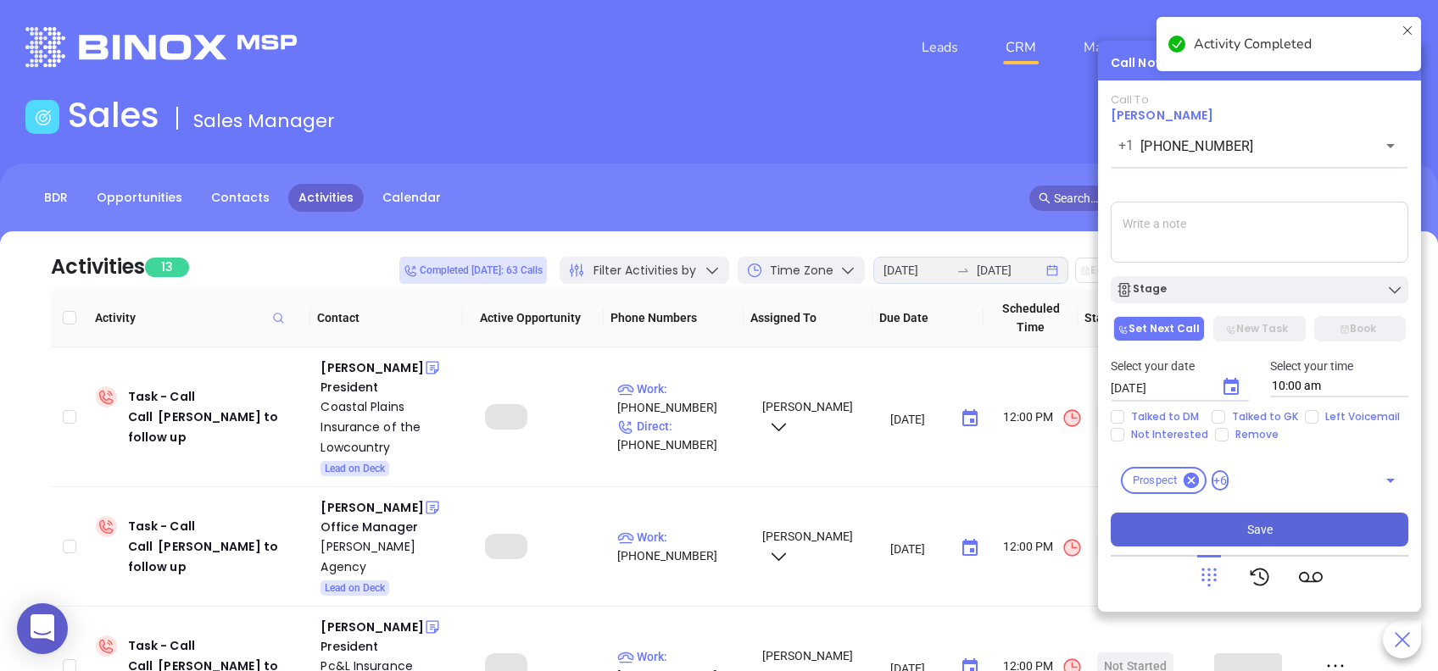
click at [1284, 535] on button "Save" at bounding box center [1260, 530] width 298 height 34
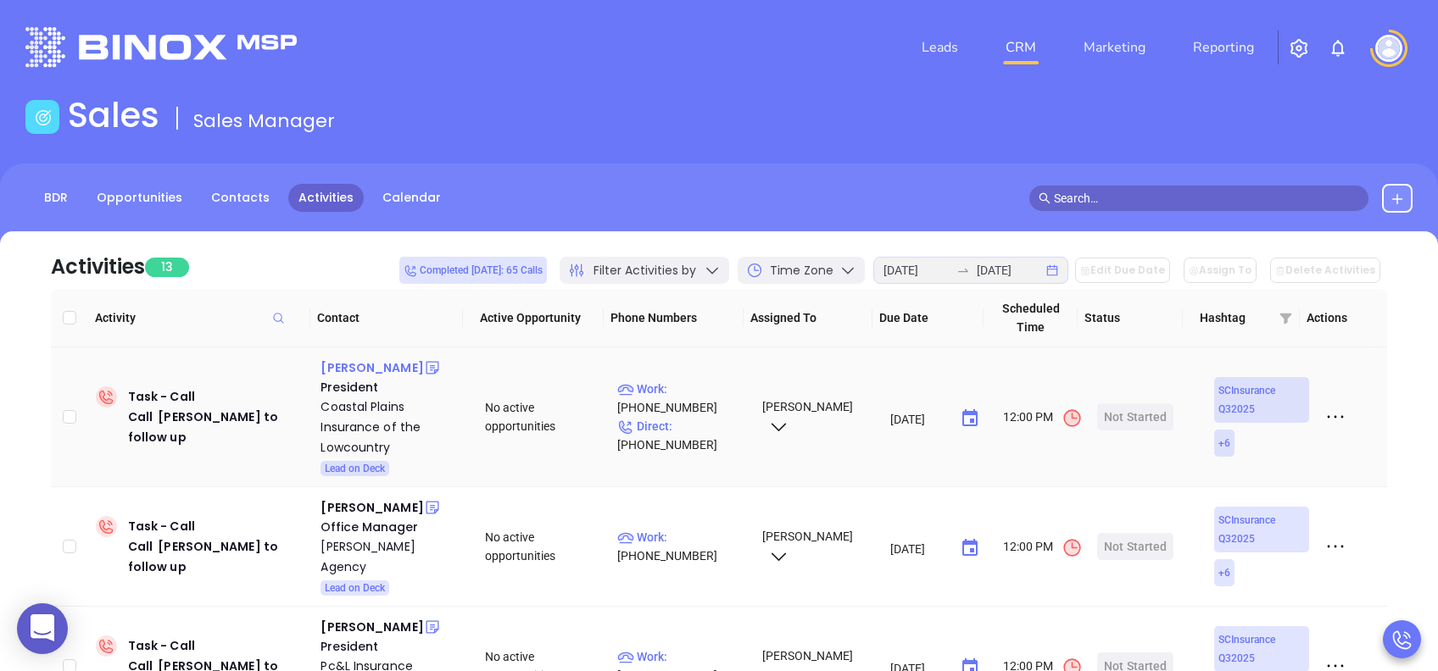
click at [366, 372] on div "Mark McDonald" at bounding box center [371, 368] width 103 height 20
click at [366, 407] on div "Coastal Plains Insurance of the Lowcountry" at bounding box center [390, 427] width 141 height 61
click at [1117, 418] on div "Start Now" at bounding box center [1135, 417] width 53 height 27
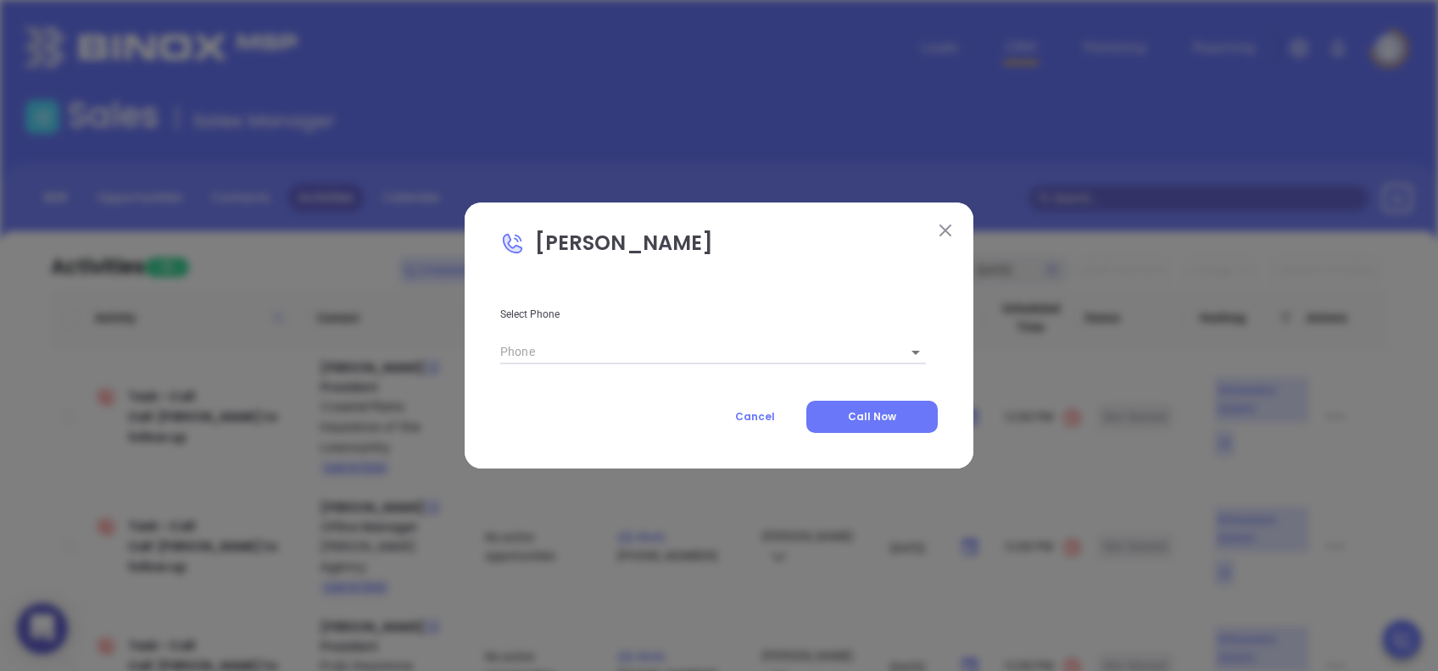
type input "(843) 706-3006"
type input "1"
click at [886, 410] on span "Call Now" at bounding box center [872, 417] width 48 height 14
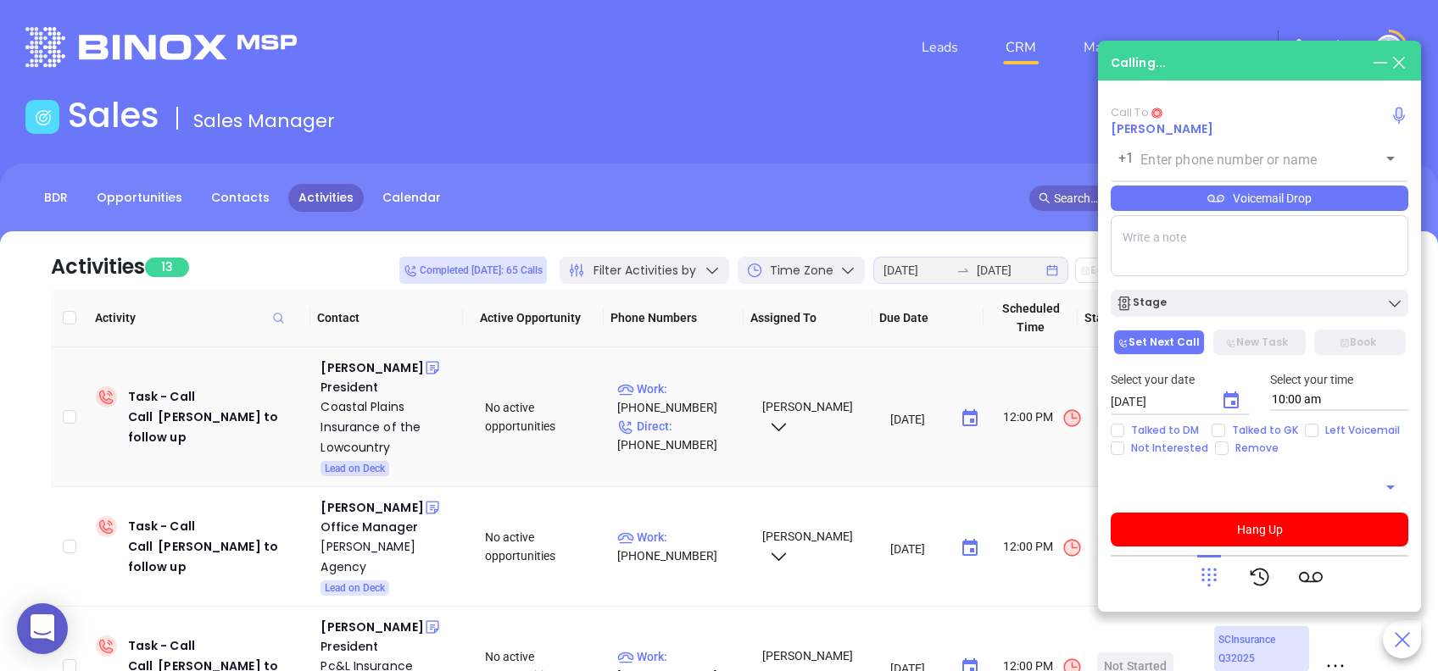
type input "(843) 706-3006"
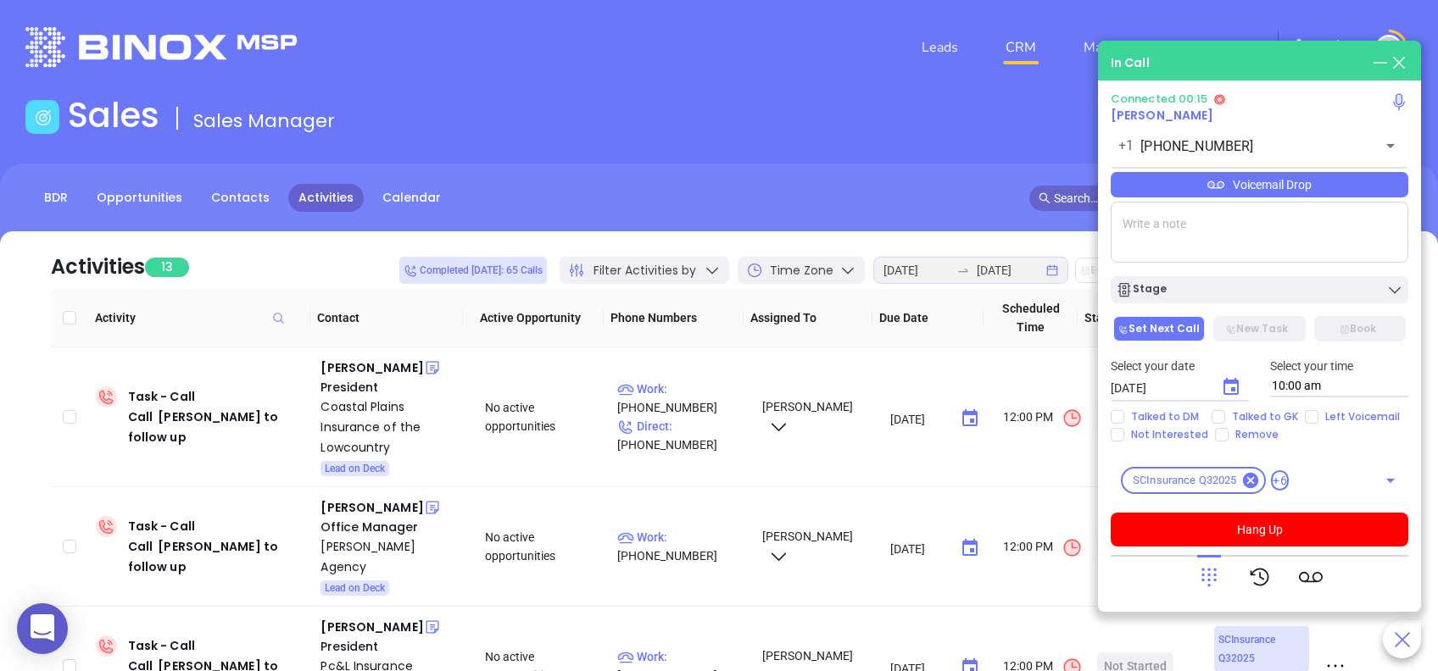
click at [1212, 577] on icon at bounding box center [1209, 578] width 24 height 24
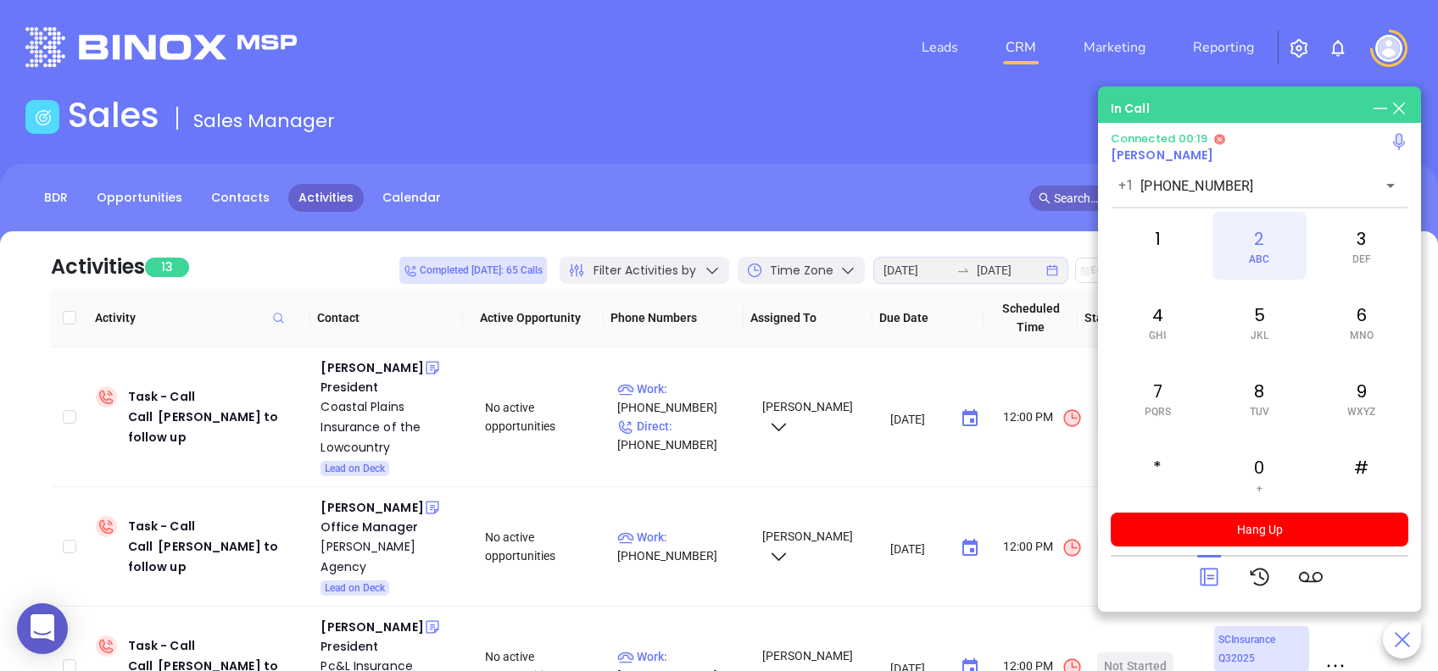
click at [1267, 240] on div "2 ABC" at bounding box center [1258, 246] width 93 height 68
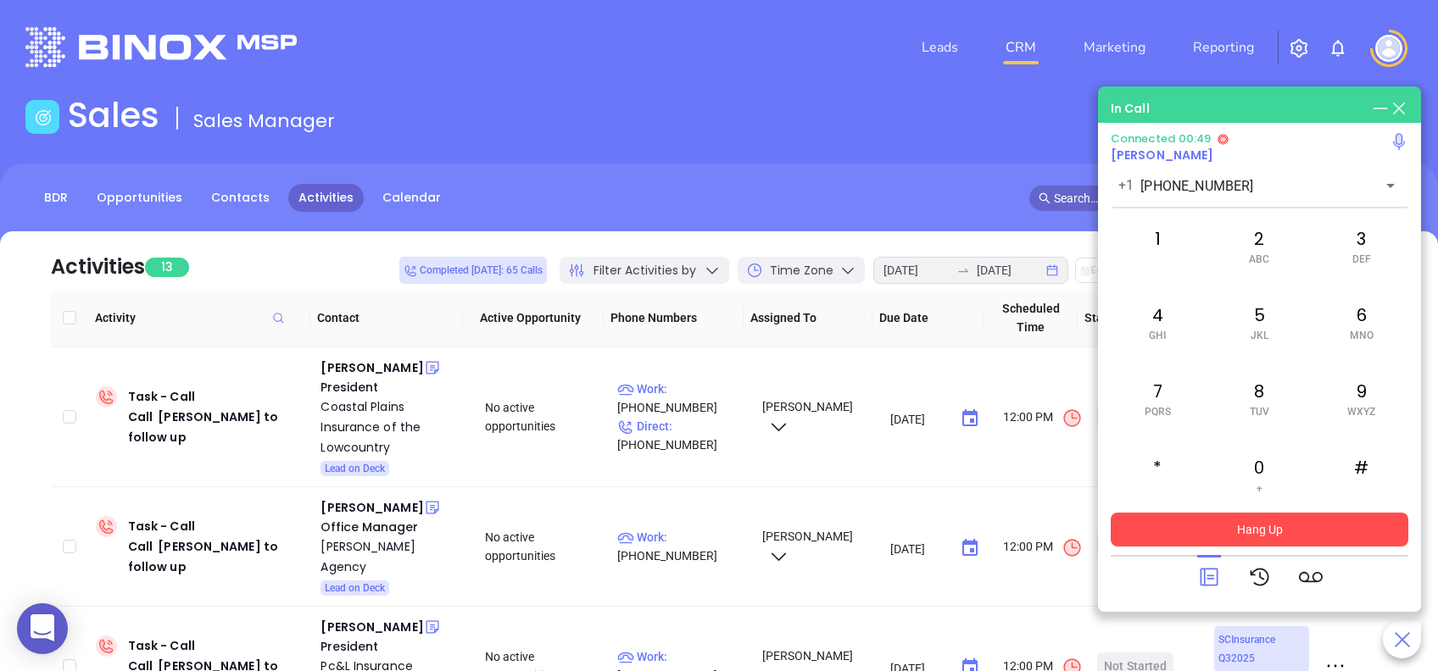
click at [1270, 530] on button "Hang Up" at bounding box center [1260, 530] width 298 height 34
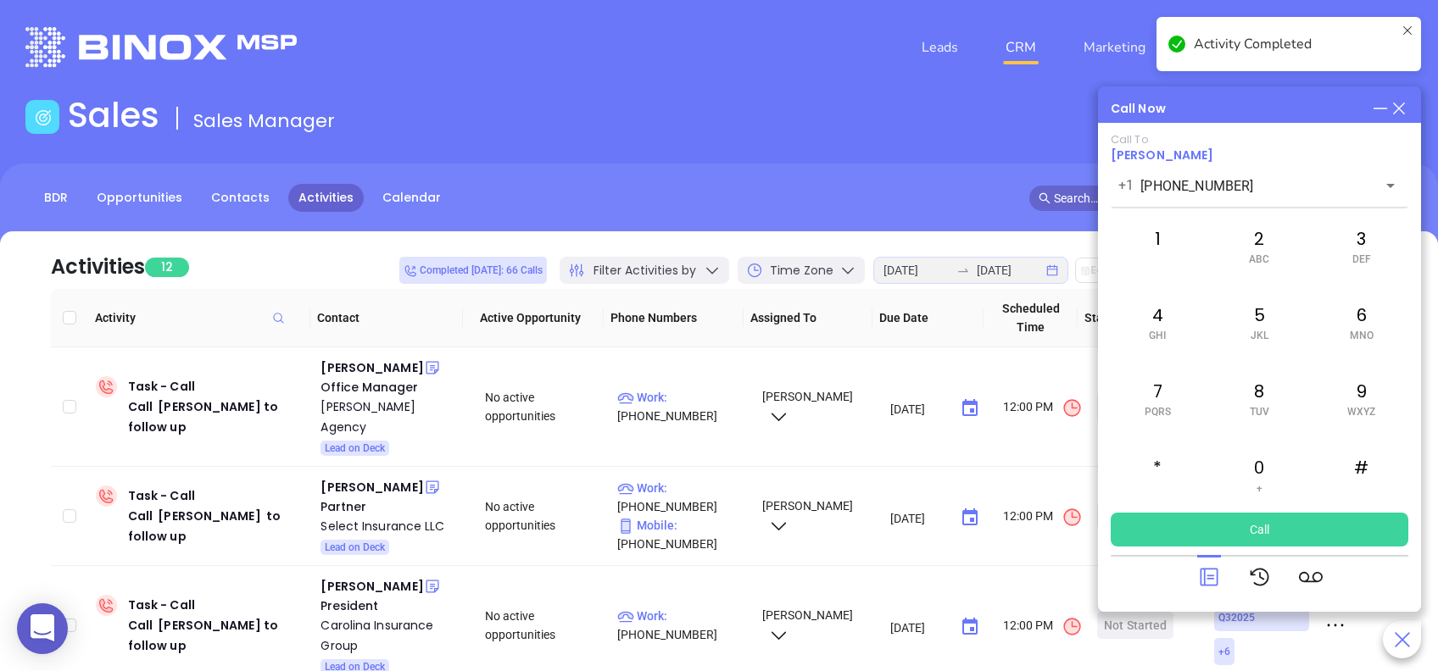
click at [1201, 582] on icon at bounding box center [1209, 578] width 24 height 24
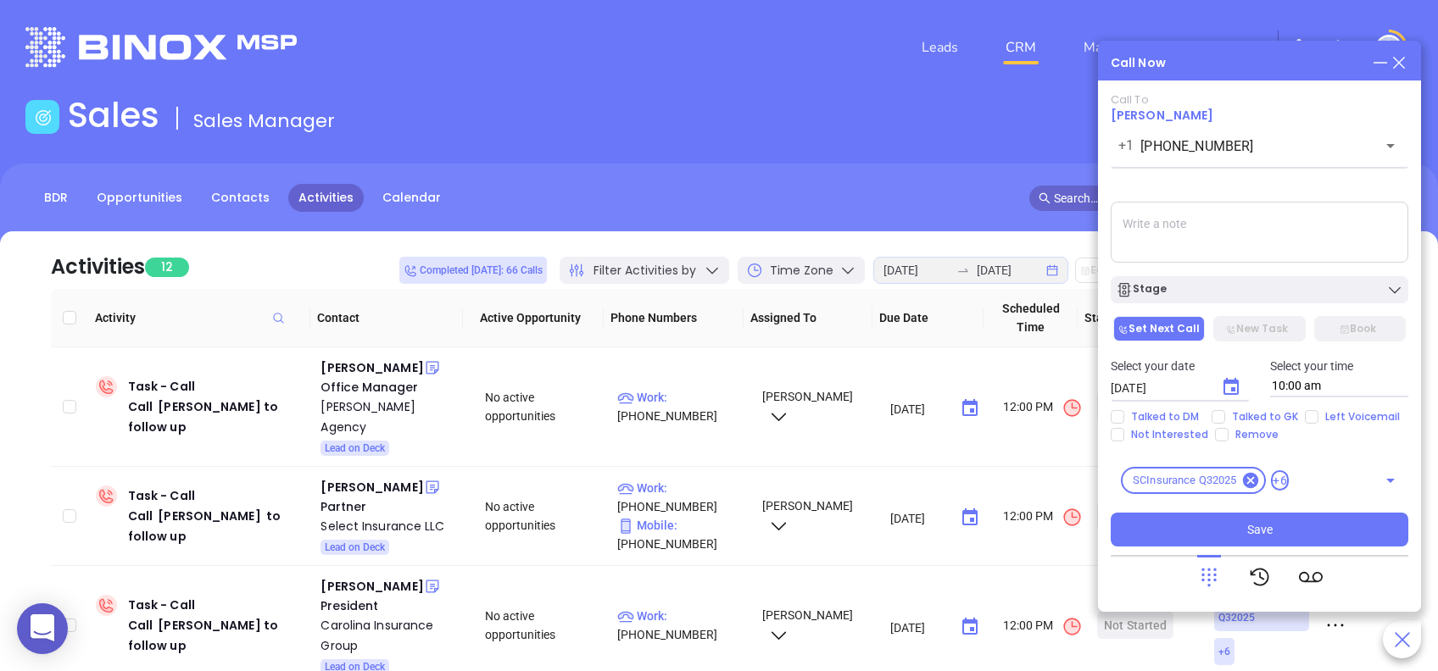
click at [1214, 577] on icon at bounding box center [1209, 578] width 24 height 24
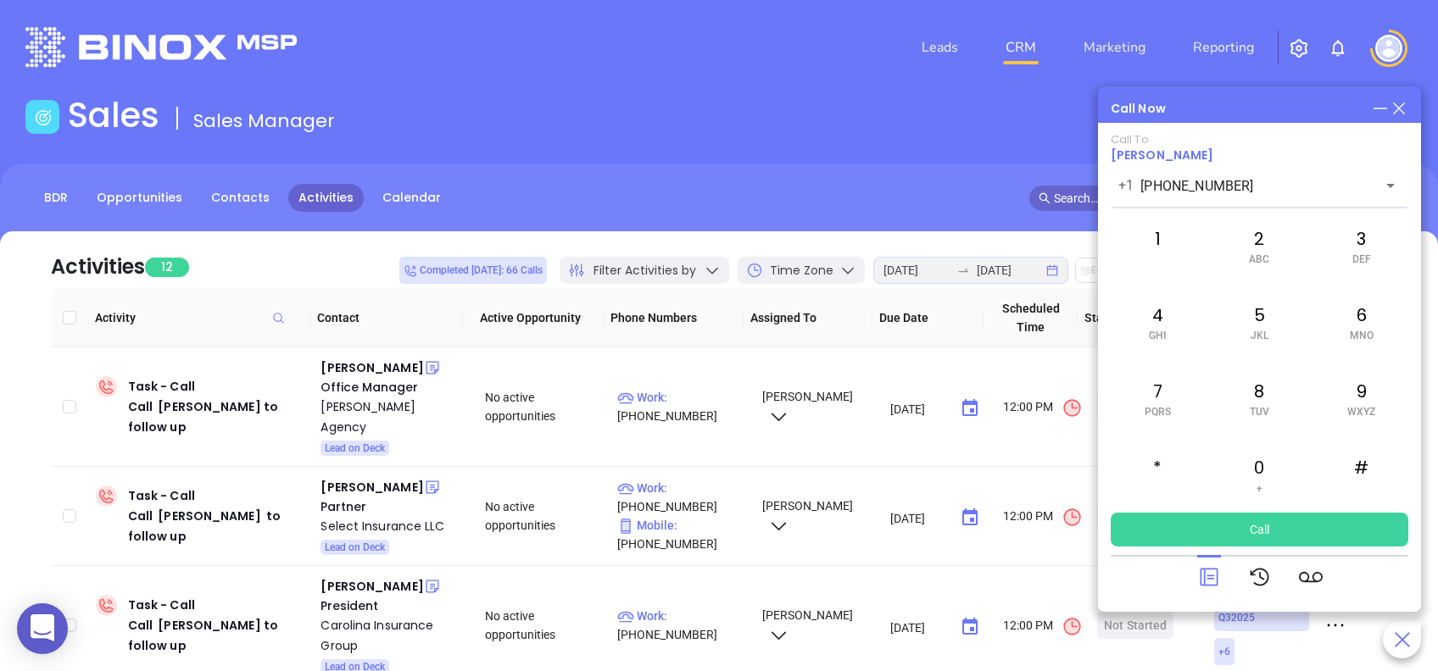
click at [1192, 580] on div at bounding box center [1260, 577] width 298 height 44
click at [1214, 582] on icon at bounding box center [1209, 578] width 24 height 24
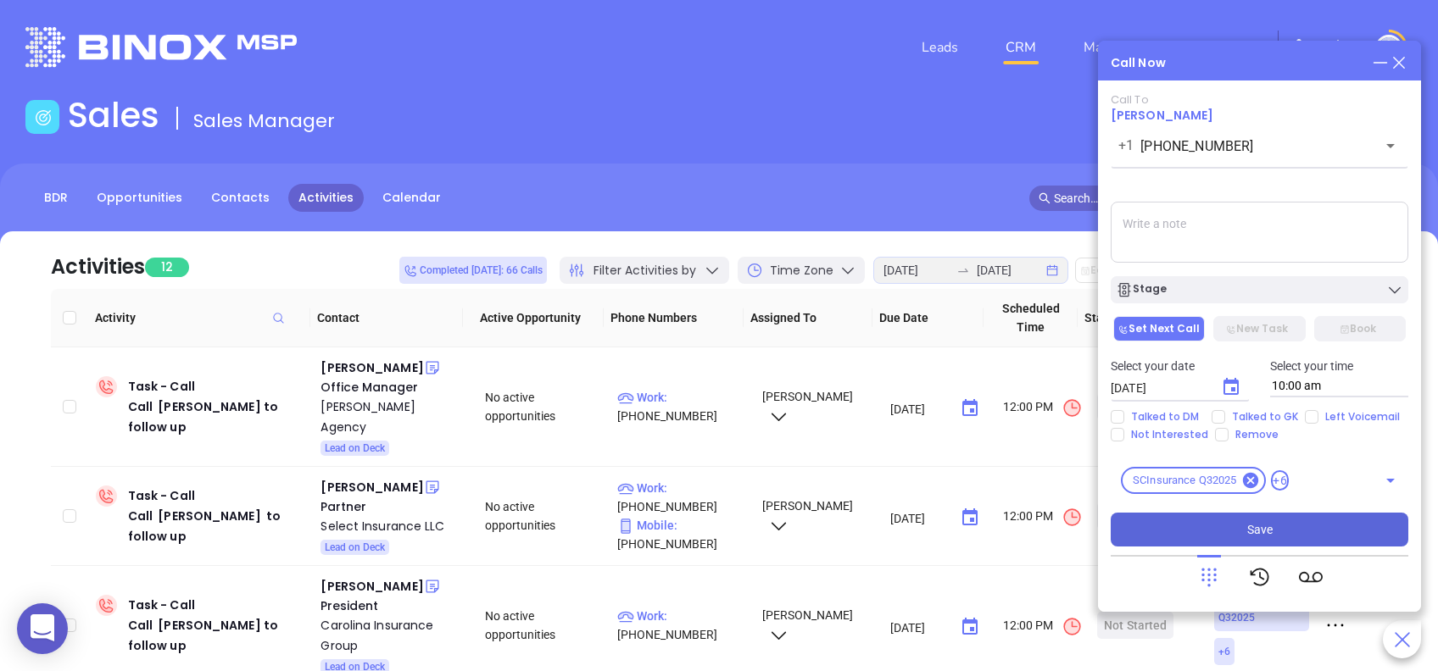
click at [1303, 529] on button "Save" at bounding box center [1260, 530] width 298 height 34
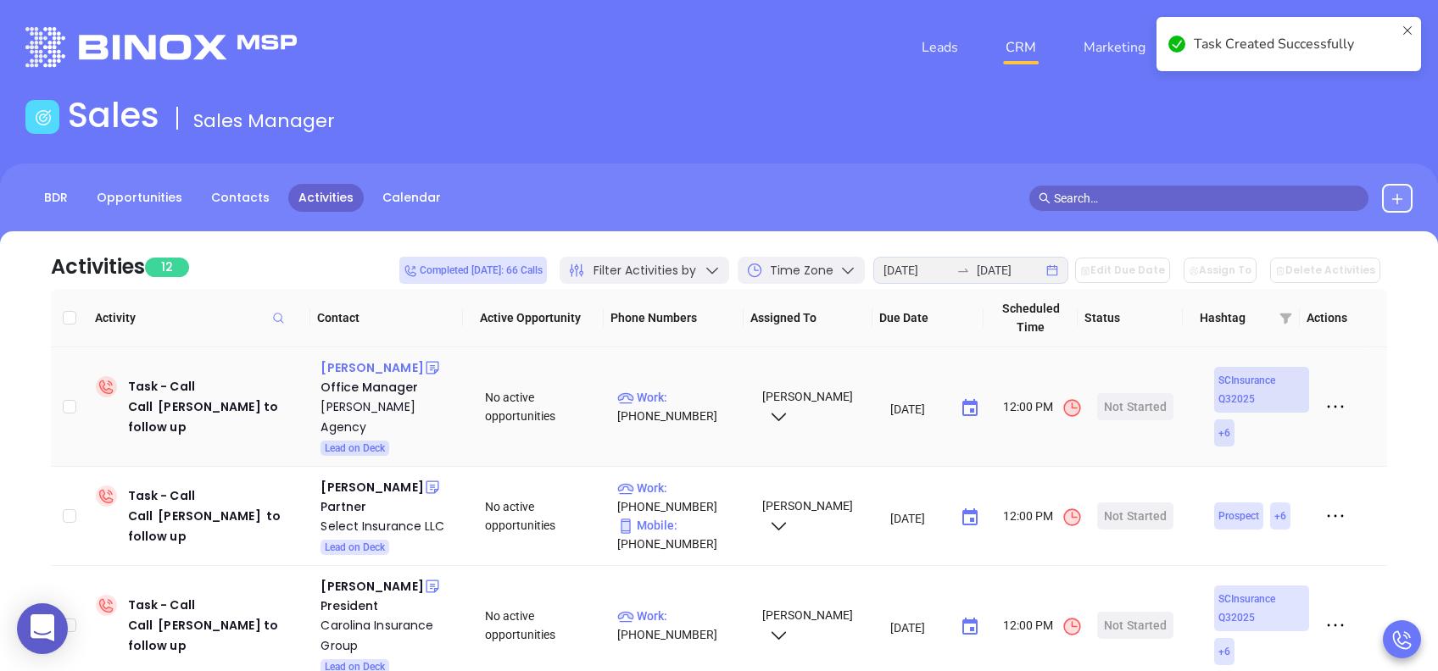
click at [386, 373] on div "Mary Beth Morris" at bounding box center [371, 368] width 103 height 20
click at [391, 409] on div "Frank L. Siau Agency" at bounding box center [390, 417] width 141 height 41
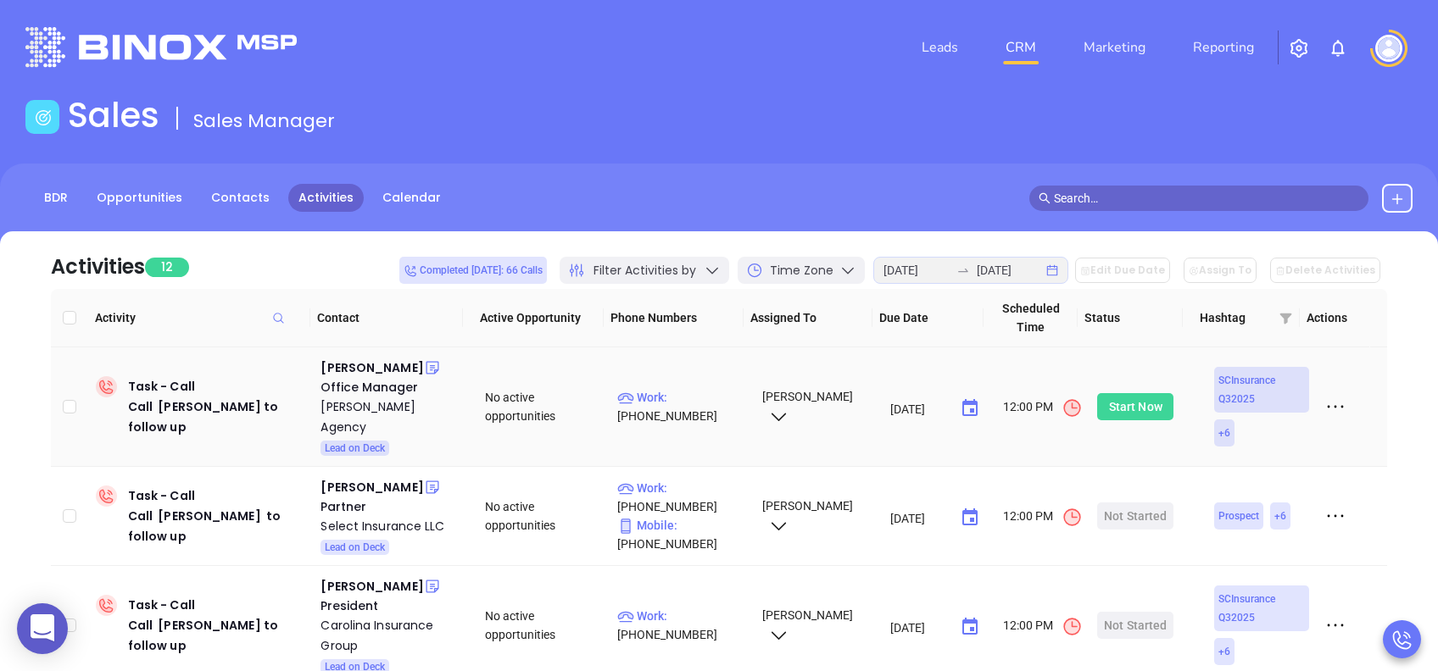
click at [1138, 400] on div "Start Now" at bounding box center [1135, 406] width 53 height 27
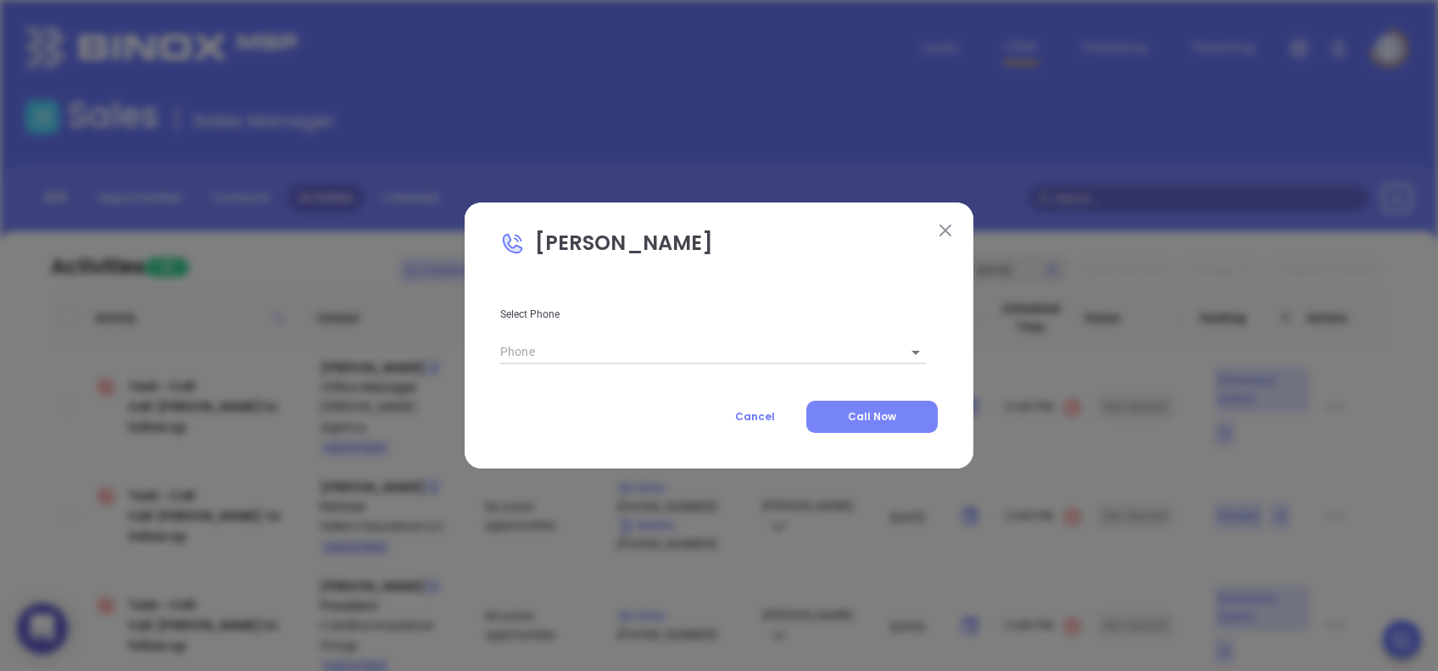
type input "(843) 546-2444"
type input "1"
click at [867, 414] on span "Call Now" at bounding box center [872, 417] width 48 height 14
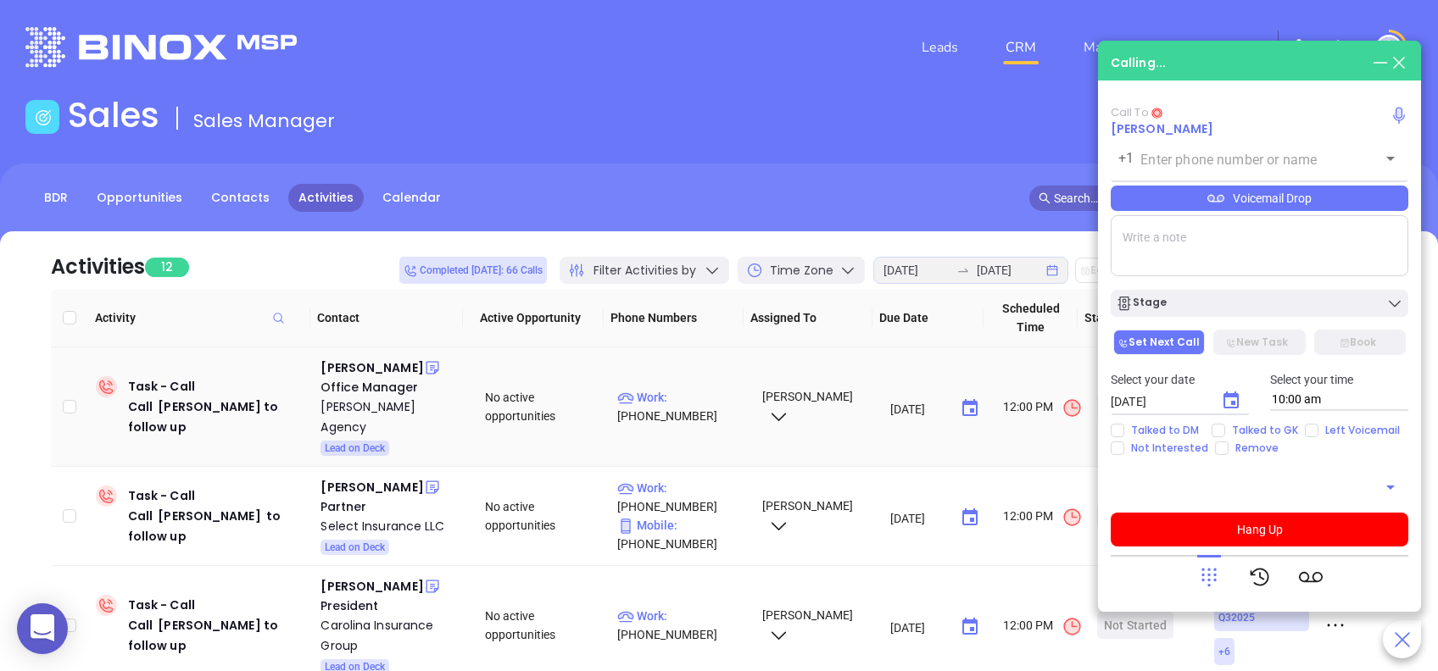
type input "(843) 546-2444"
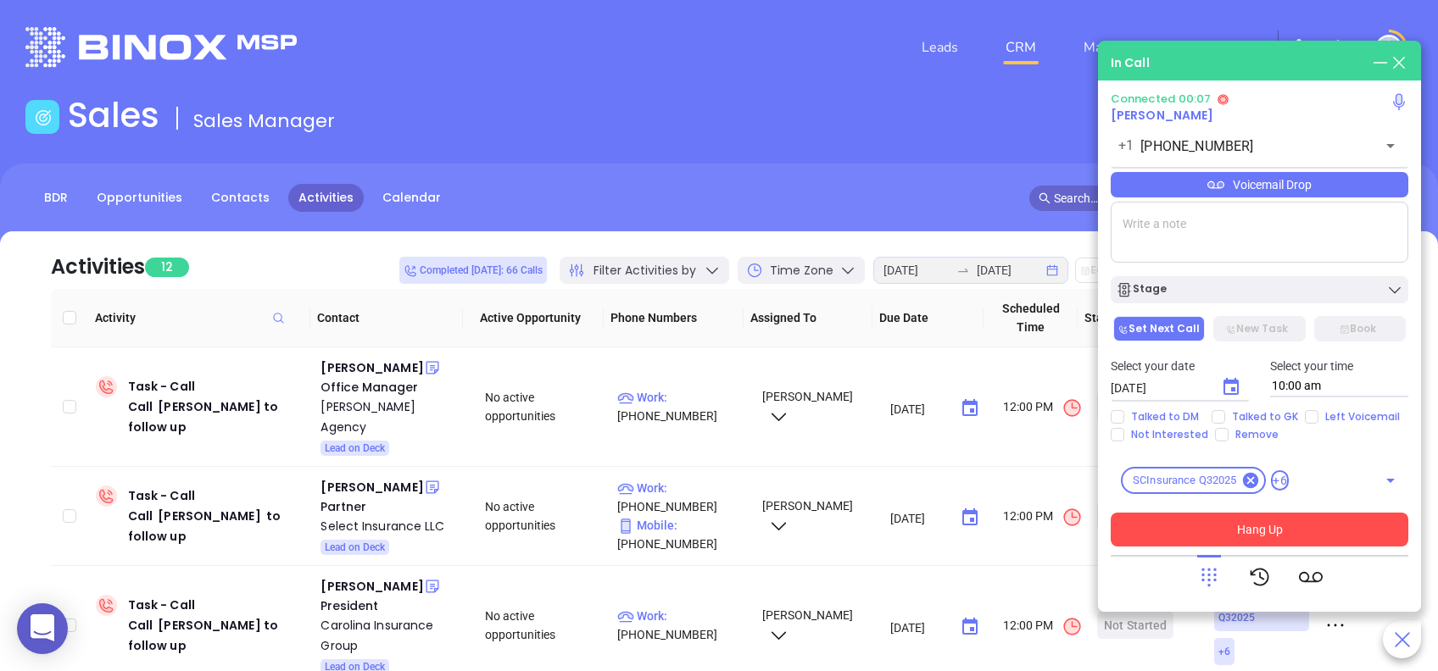
click at [1318, 525] on button "Hang Up" at bounding box center [1260, 530] width 298 height 34
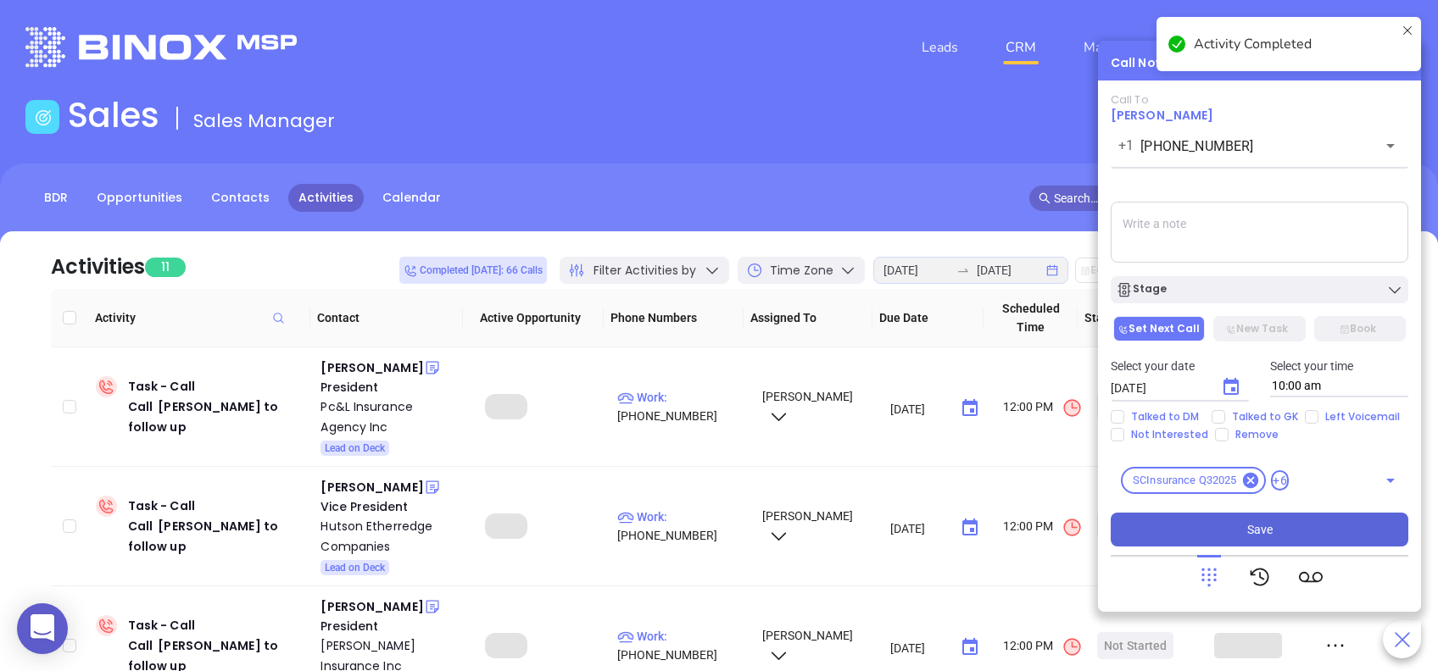
click at [1318, 525] on button "Save" at bounding box center [1260, 530] width 298 height 34
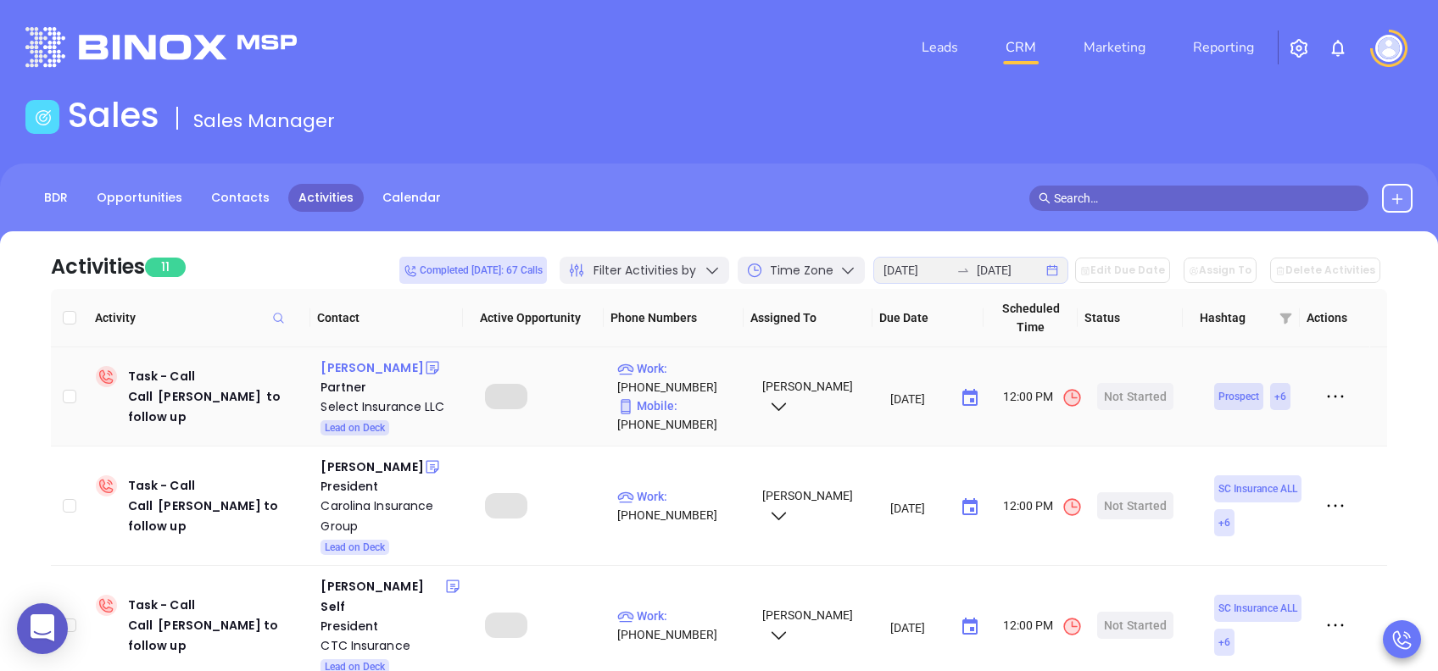
click at [368, 368] on div "Josh Pannell" at bounding box center [371, 368] width 103 height 20
click at [356, 406] on div "Select Insurance LLC" at bounding box center [390, 407] width 141 height 20
click at [1134, 397] on div "Start Now" at bounding box center [1135, 396] width 53 height 27
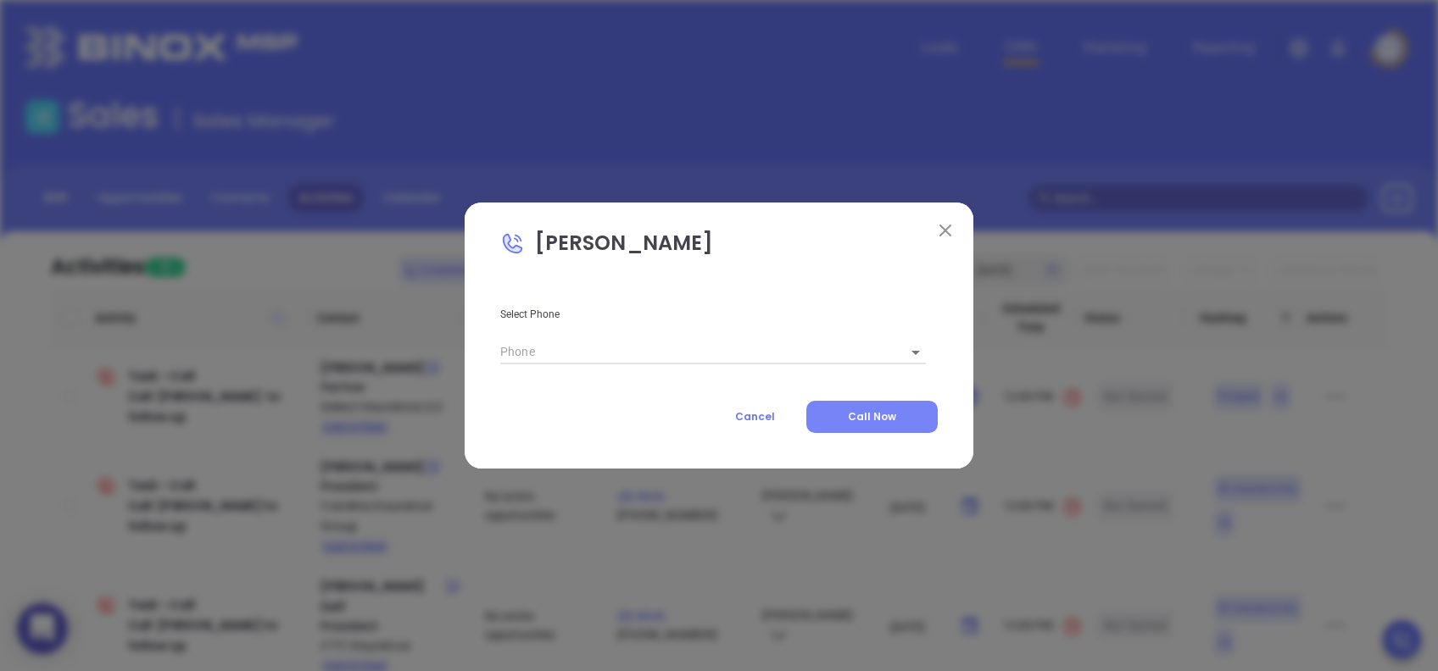
type input "(864) 964-0622"
type input "1"
click at [858, 408] on button "Call Now" at bounding box center [871, 417] width 131 height 32
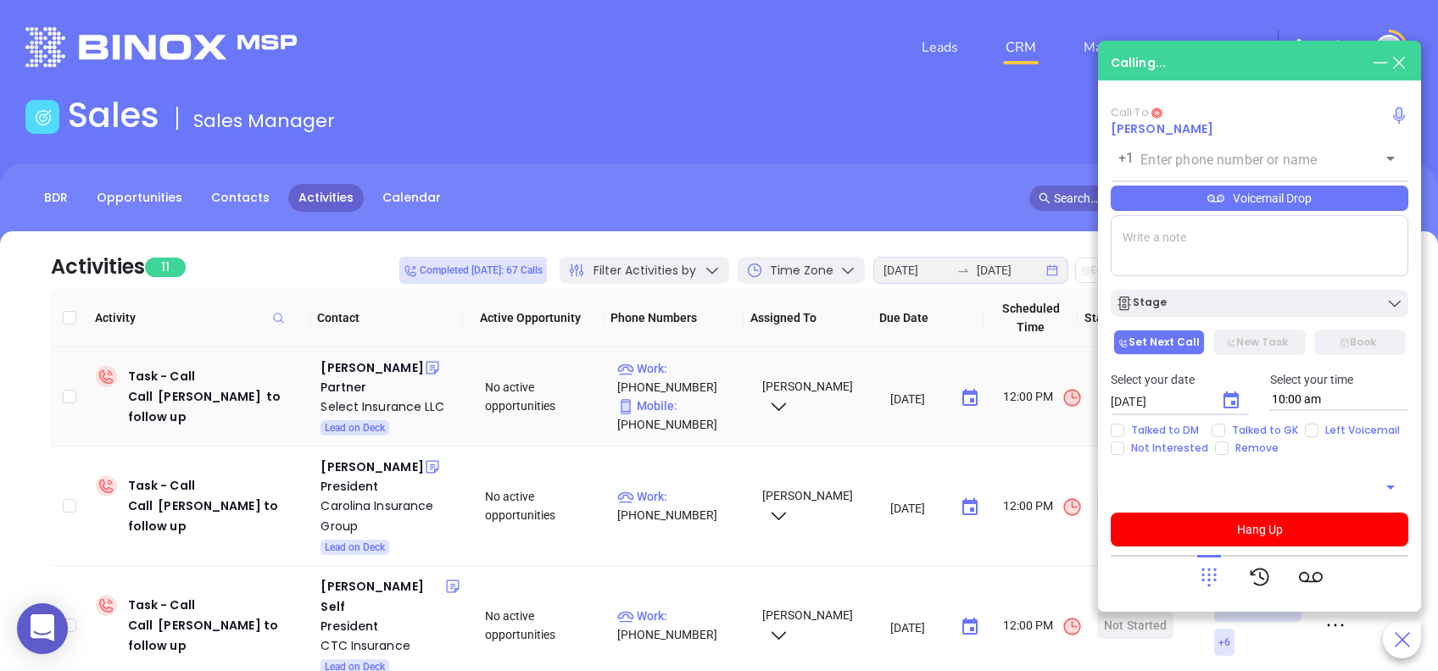
type input "(864) 964-0622"
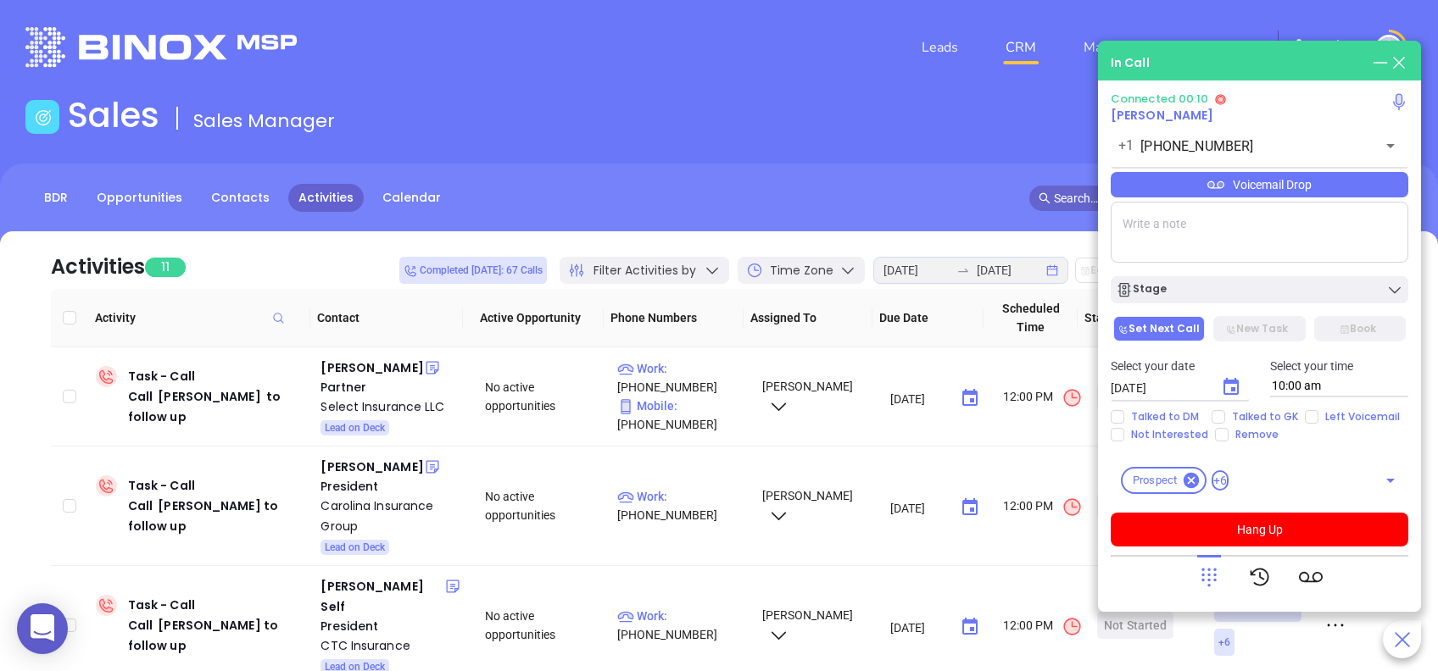
click at [1211, 567] on icon at bounding box center [1209, 578] width 24 height 24
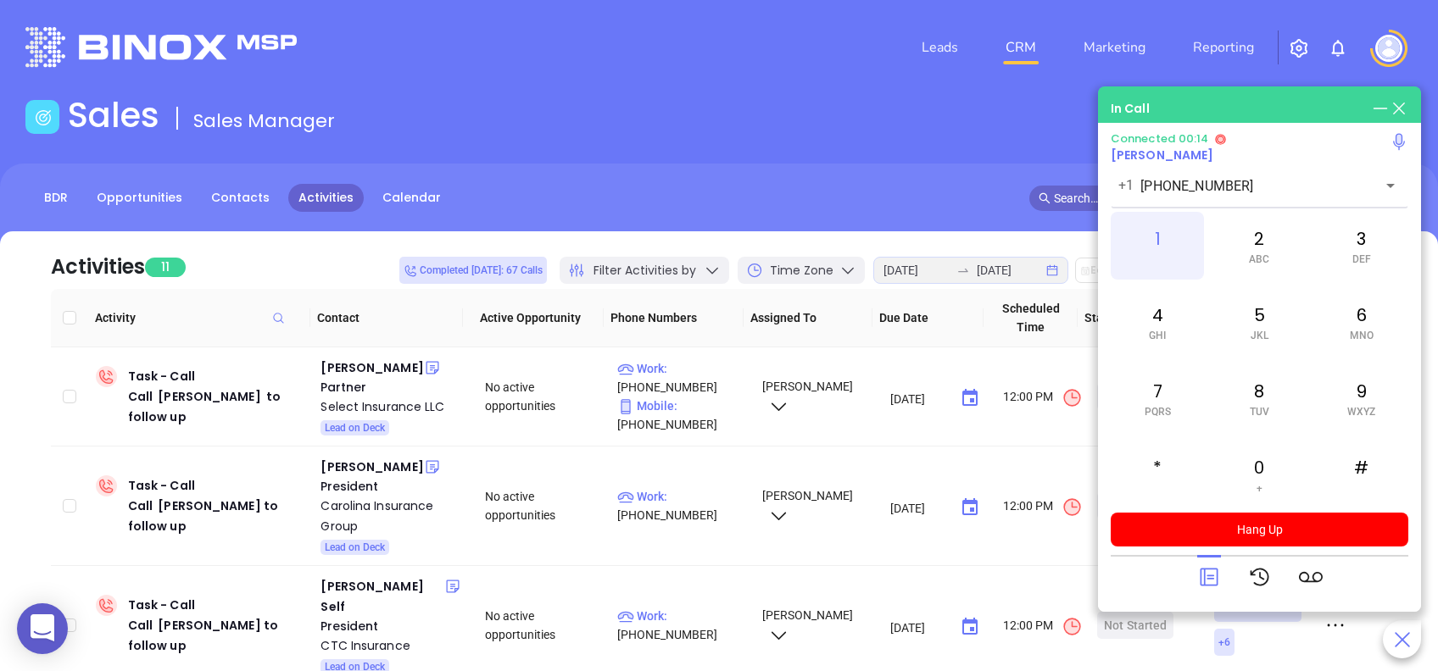
click at [1167, 248] on div "1" at bounding box center [1157, 246] width 93 height 68
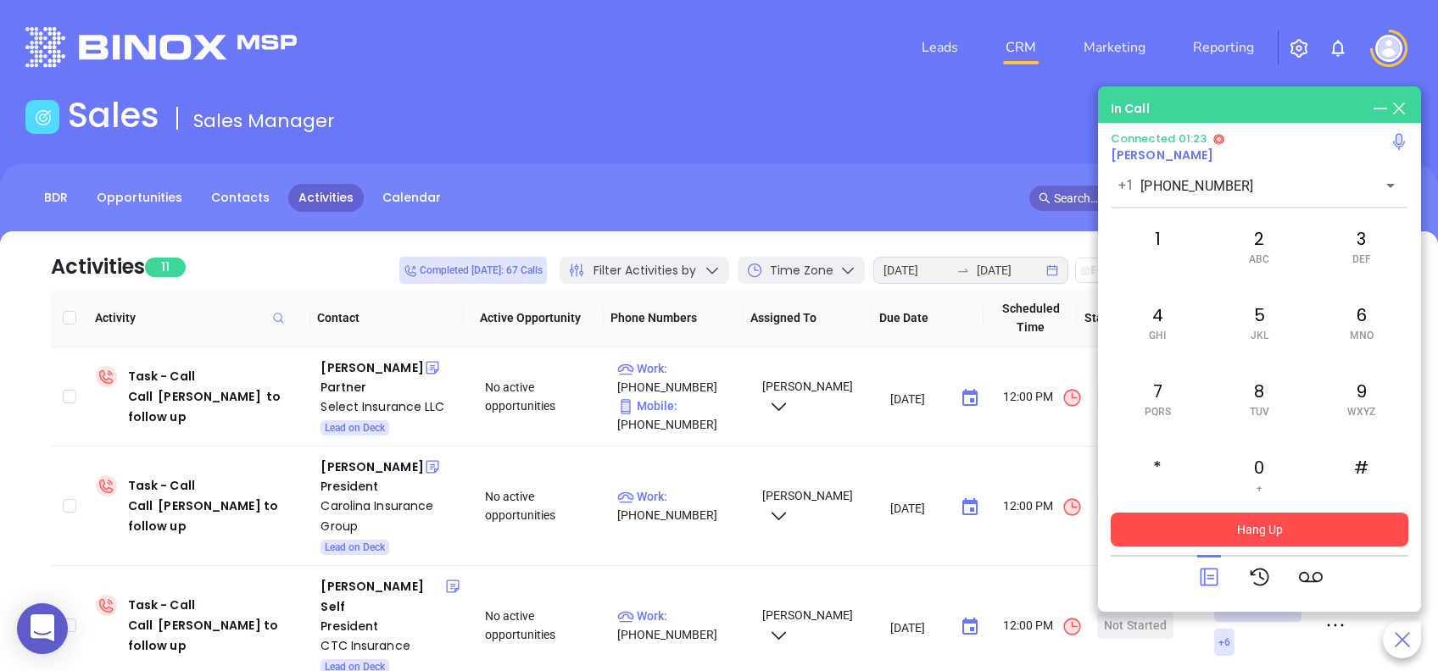
click at [1213, 520] on button "Hang Up" at bounding box center [1260, 530] width 298 height 34
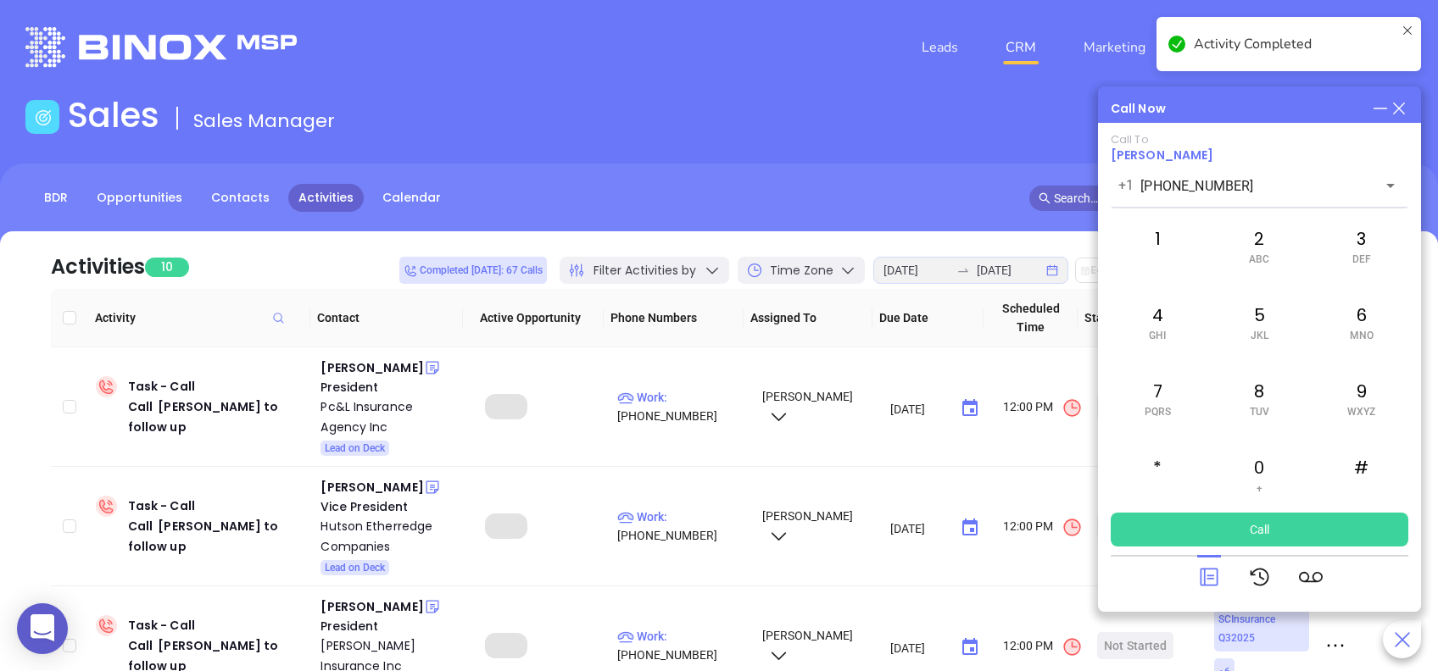
click at [1208, 563] on div at bounding box center [1209, 577] width 24 height 44
click at [1205, 578] on icon at bounding box center [1209, 578] width 24 height 24
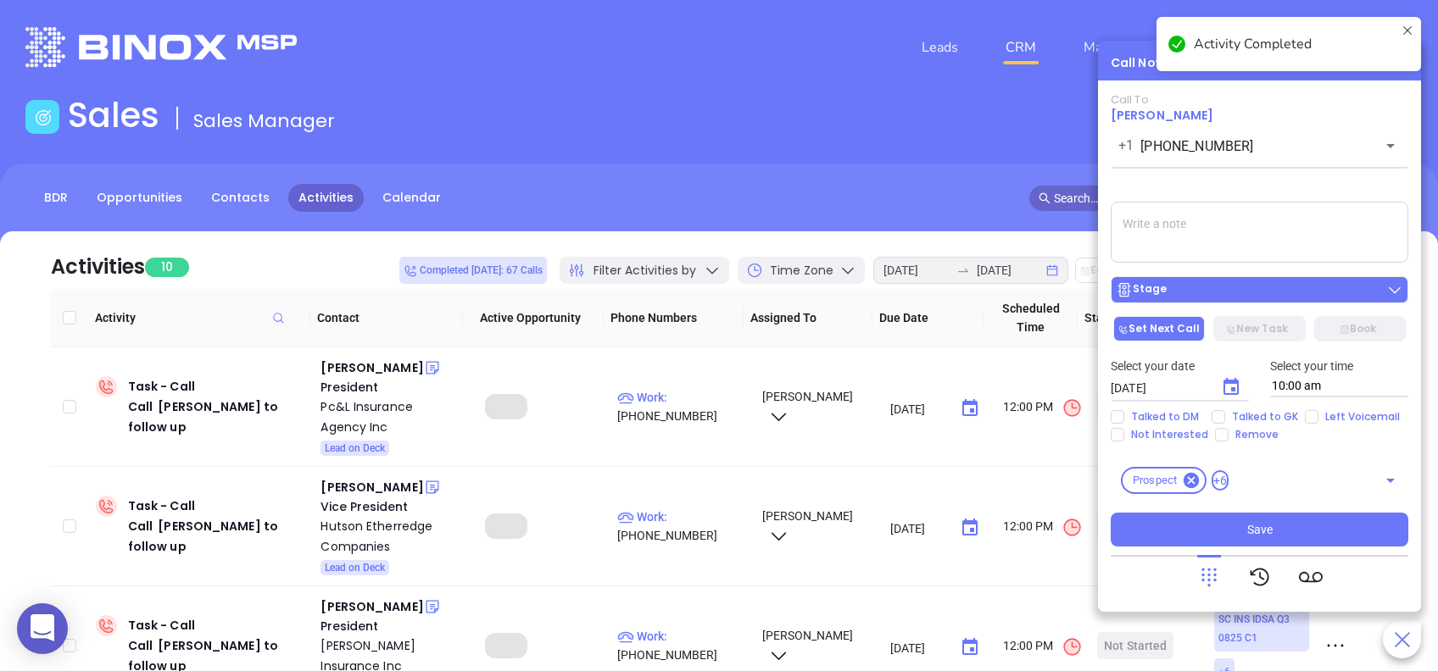
click at [1231, 278] on button "Stage" at bounding box center [1260, 289] width 298 height 27
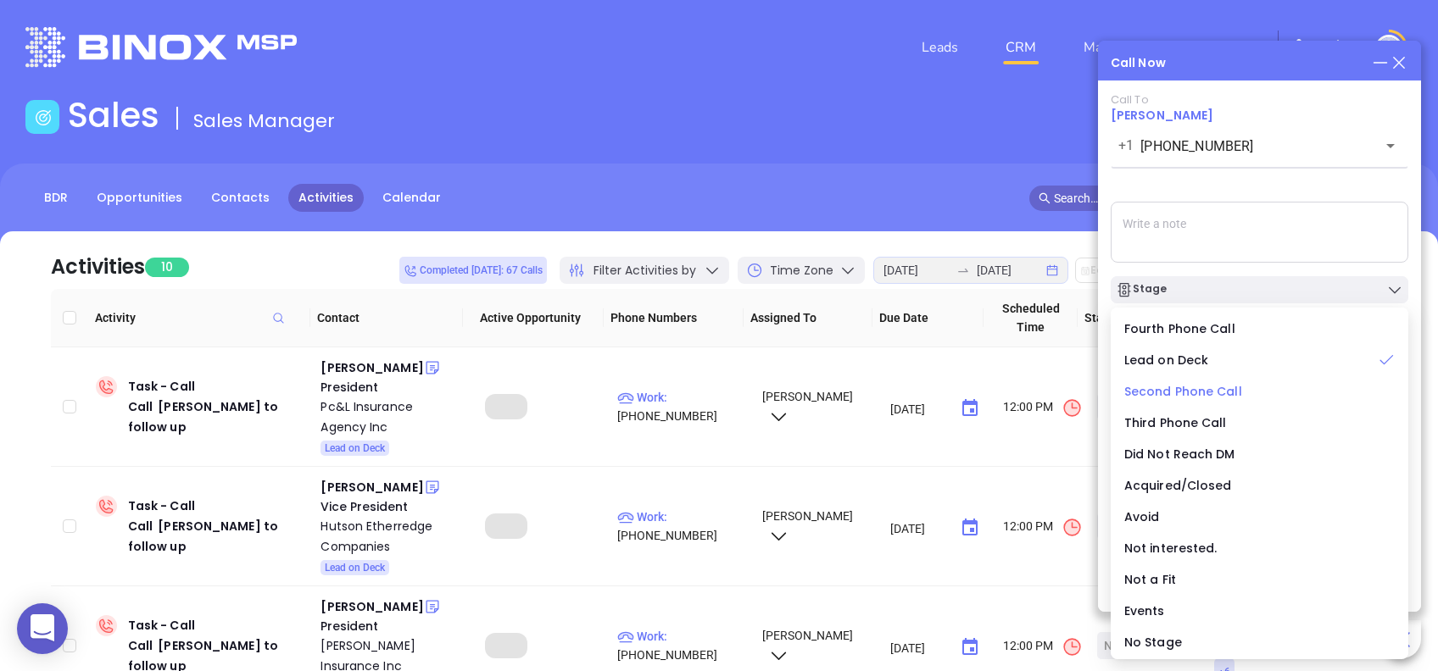
click at [1170, 392] on span "Second Phone Call" at bounding box center [1183, 391] width 118 height 17
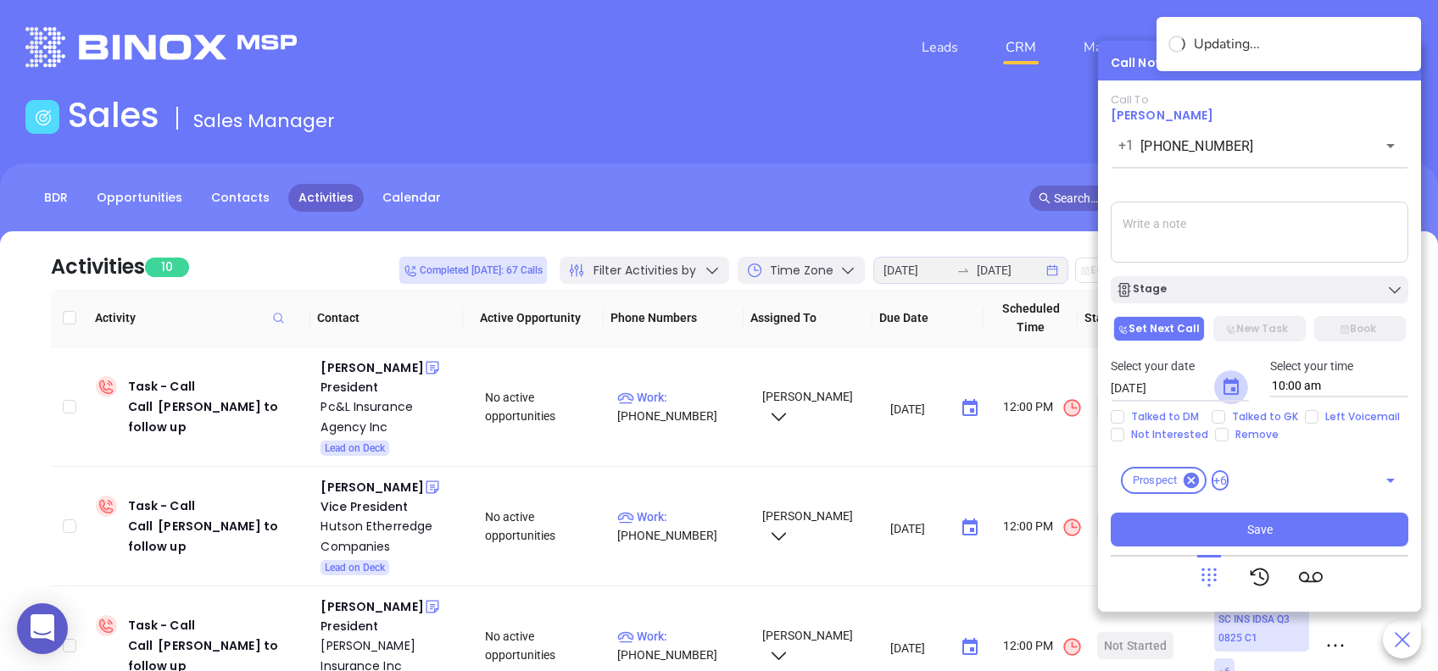
click at [1235, 386] on icon "Choose date, selected date is Aug 13, 2025" at bounding box center [1231, 387] width 20 height 20
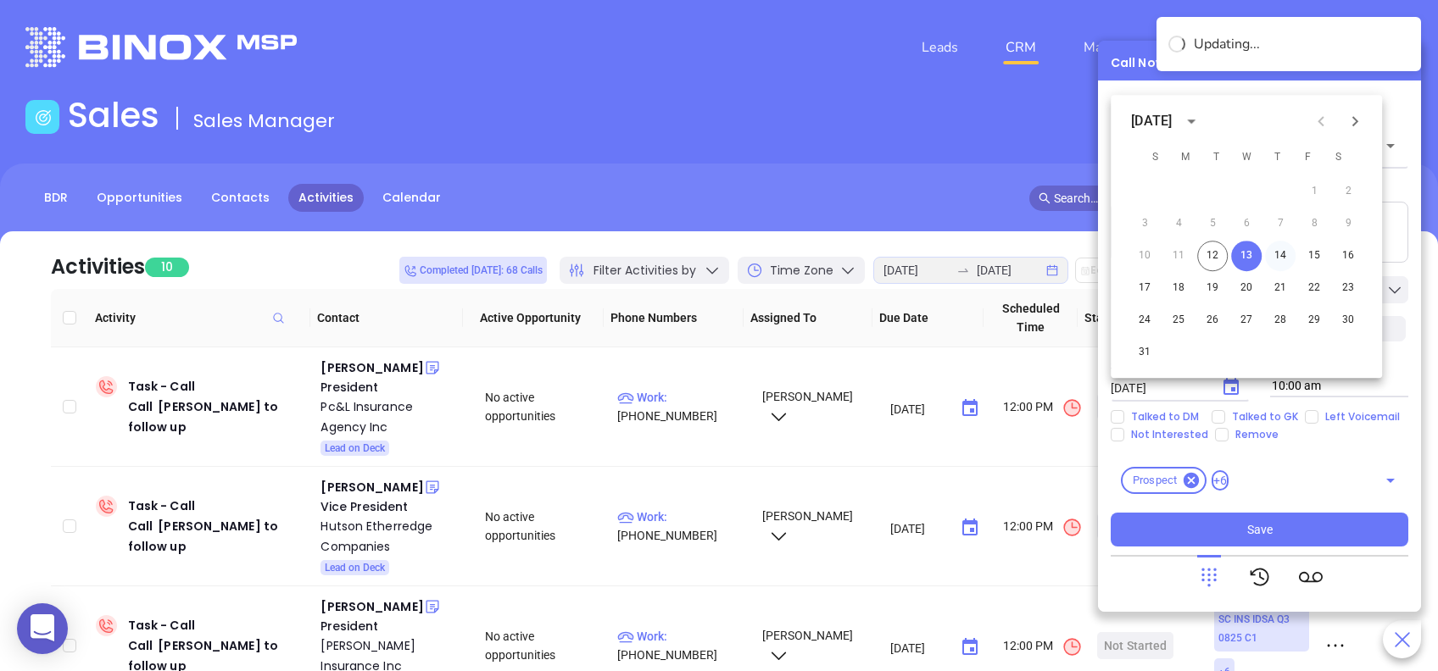
click at [1282, 256] on button "14" at bounding box center [1280, 256] width 31 height 31
type input "08/14/2025"
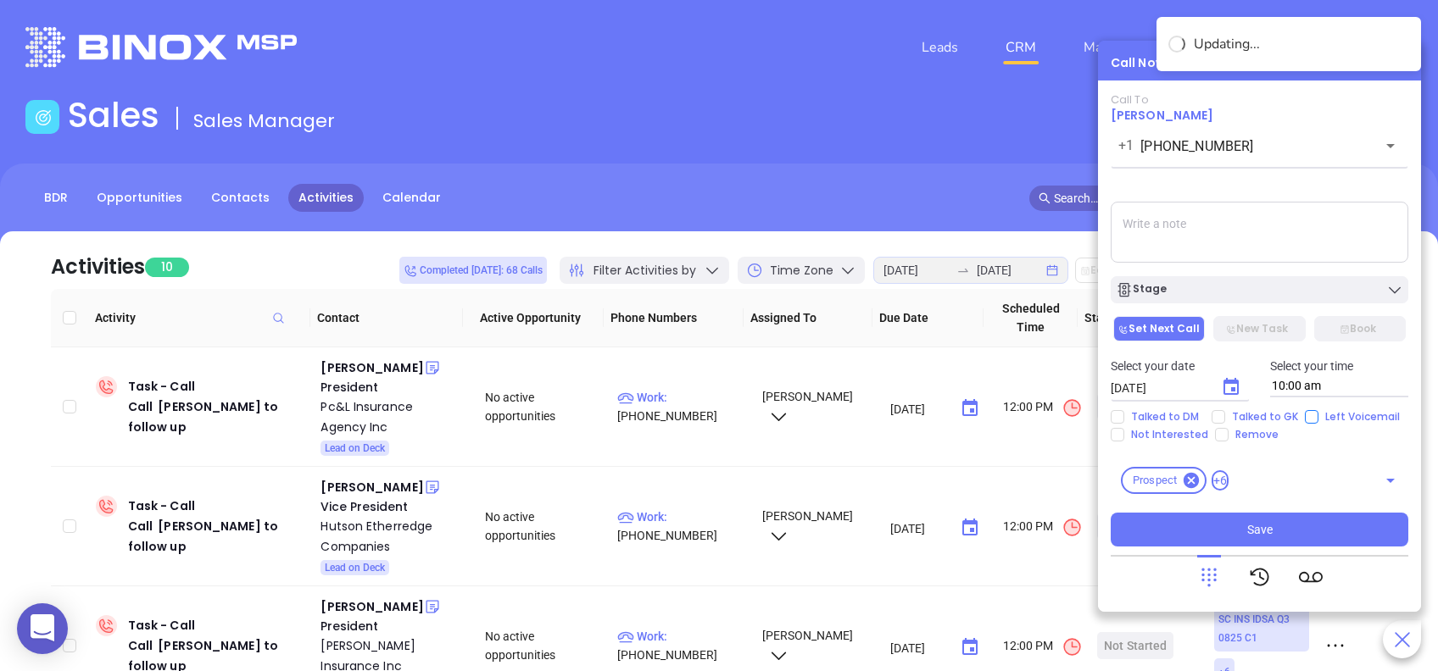
click at [1306, 415] on input "Left Voicemail" at bounding box center [1312, 417] width 14 height 14
checkbox input "true"
click at [1275, 298] on div "Stage" at bounding box center [1259, 289] width 287 height 17
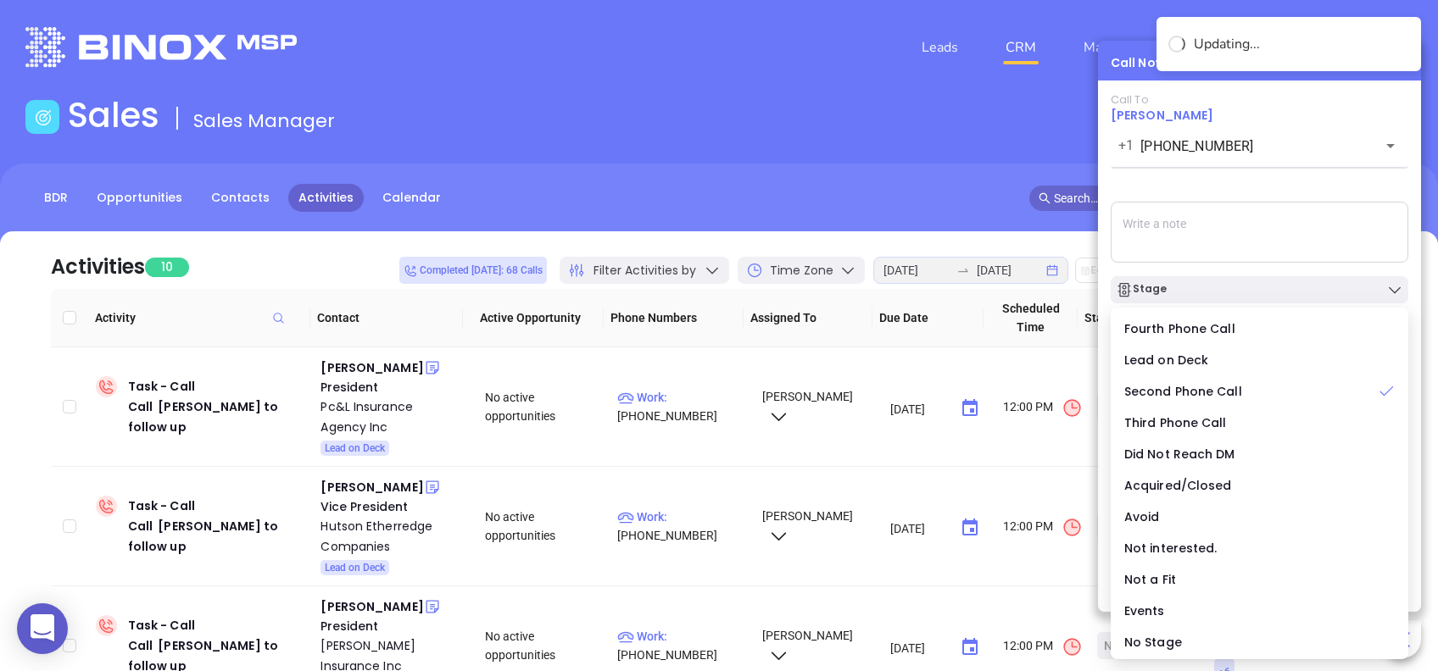
click at [1268, 189] on div "Call To Josh Pannell +1 (864) 964-0622 ​ Voicemail Drop Stage Set Next Call New…" at bounding box center [1260, 320] width 298 height 454
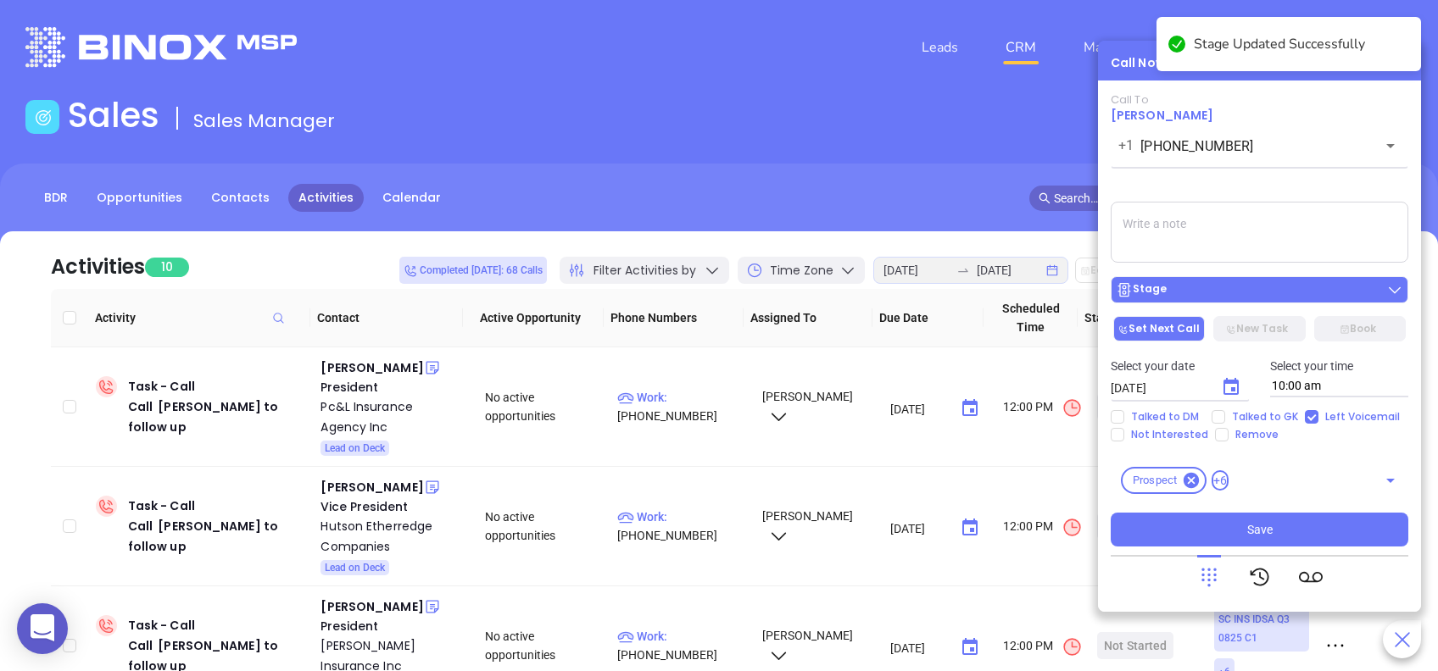
click at [1306, 287] on div "Stage" at bounding box center [1259, 289] width 287 height 17
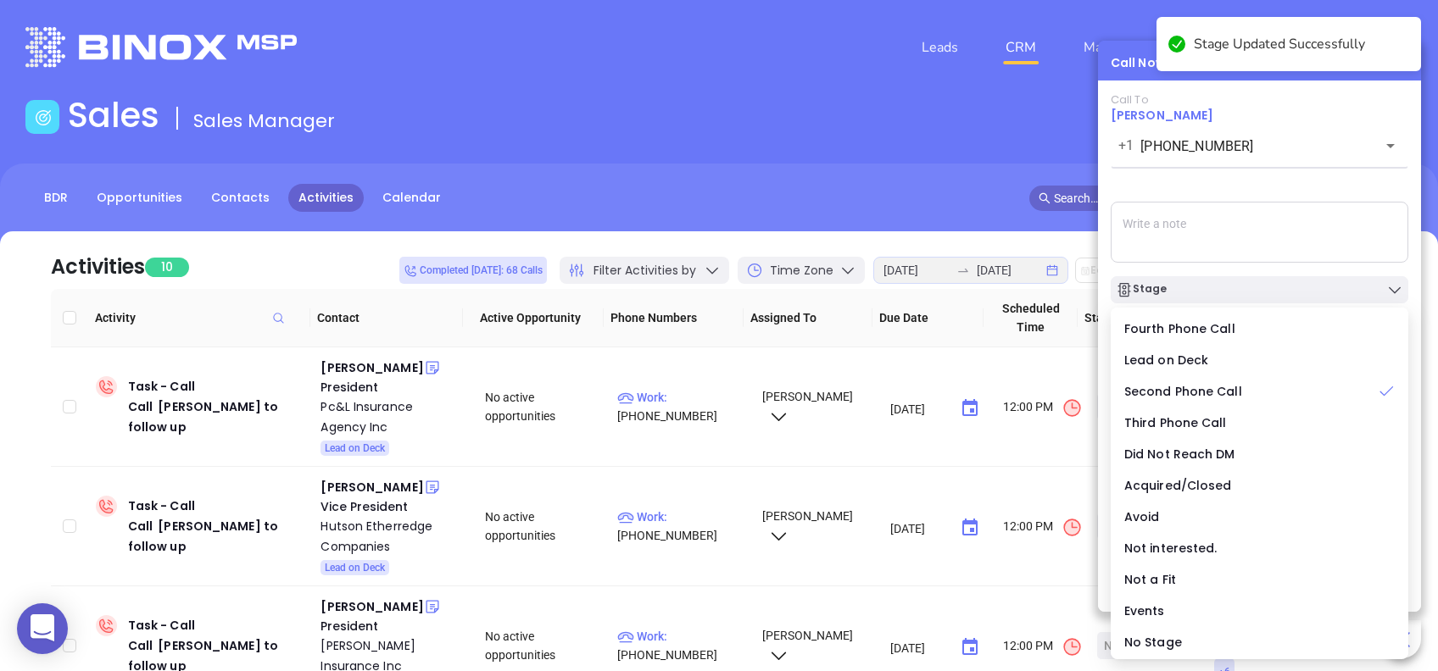
click at [1299, 202] on div "Call To Josh Pannell +1 (864) 964-0622 ​ Voicemail Drop Stage Set Next Call New…" at bounding box center [1260, 320] width 298 height 454
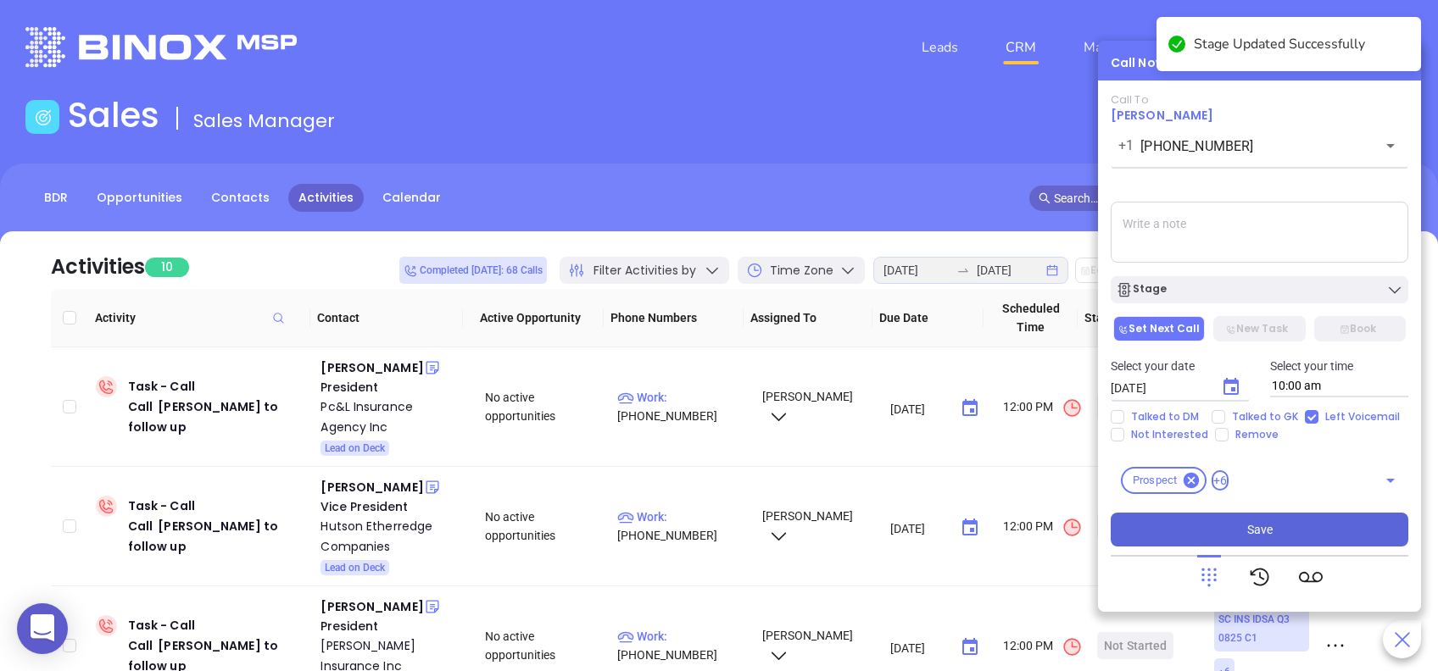
click at [1291, 527] on button "Save" at bounding box center [1260, 530] width 298 height 34
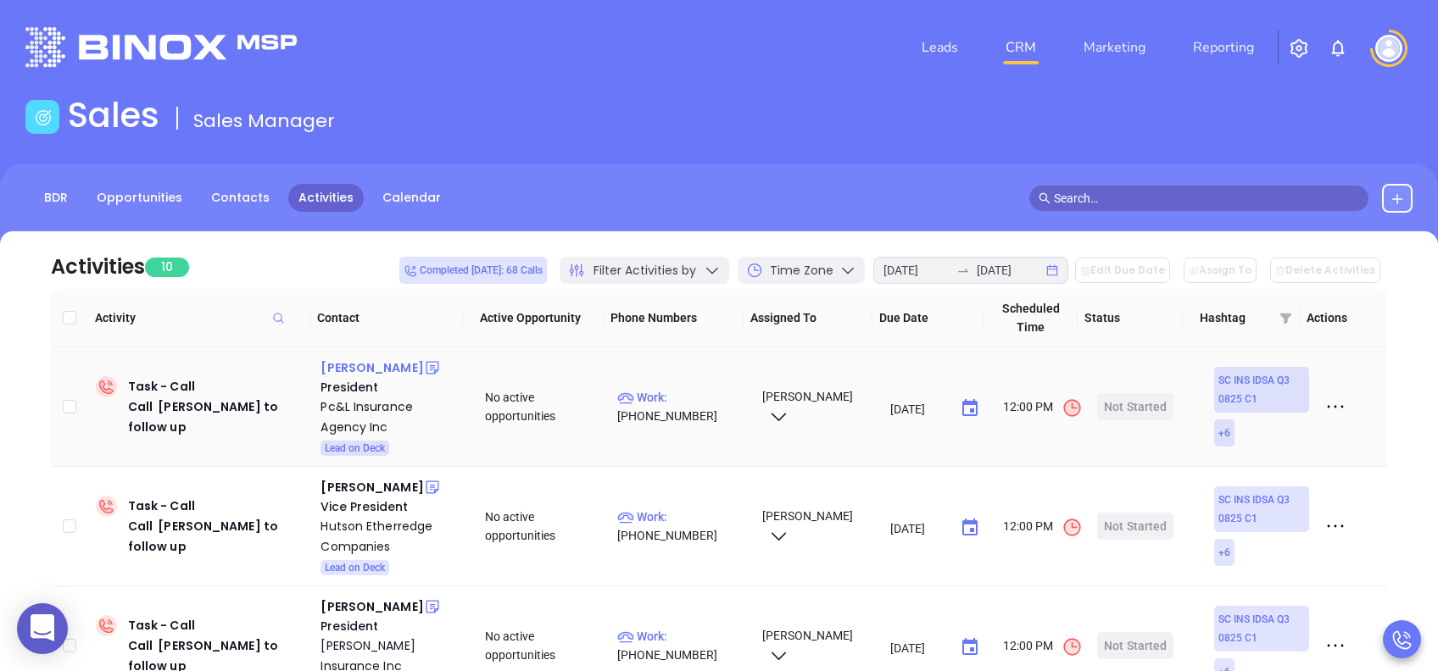
click at [371, 371] on div "Bruce Bishop" at bounding box center [371, 368] width 103 height 20
click at [365, 402] on div "Pc&L Insurance Agency Inc" at bounding box center [390, 417] width 141 height 41
click at [1128, 401] on div "Start Now" at bounding box center [1135, 406] width 53 height 27
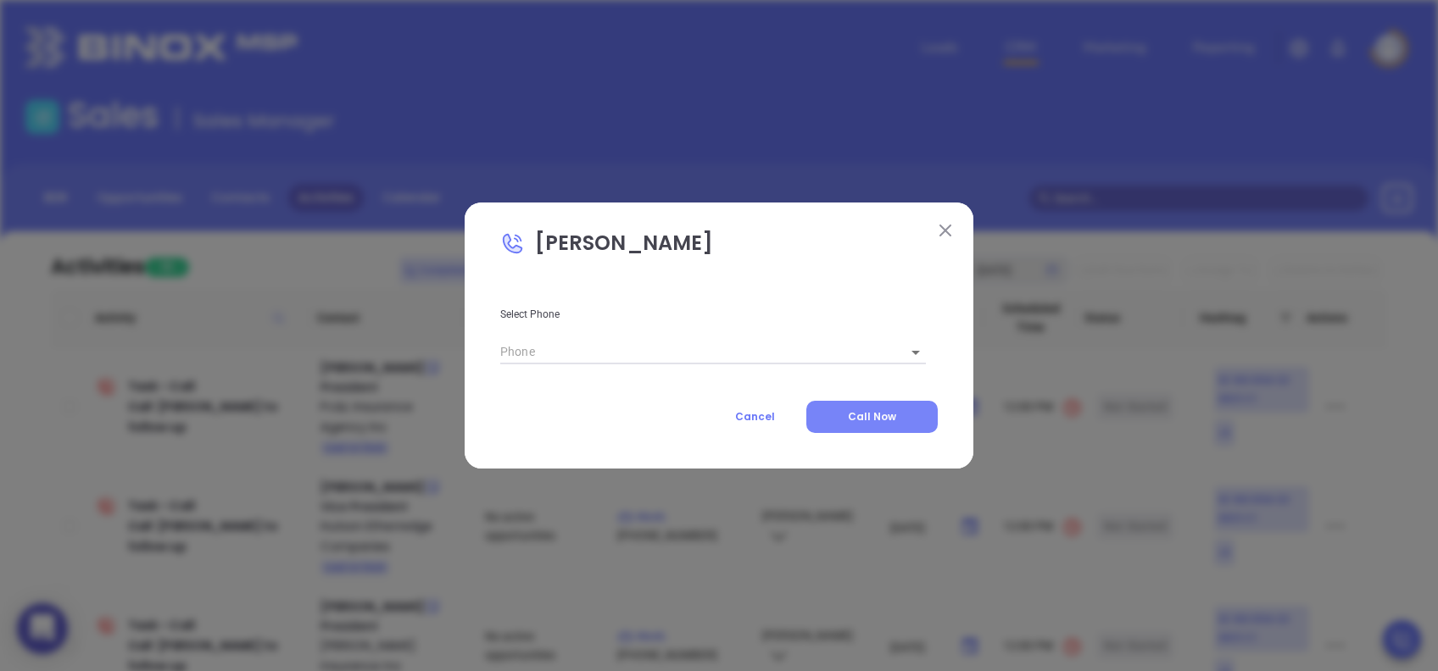
type input "(843) 682-4845"
type input "1"
click at [893, 417] on span "Call Now" at bounding box center [872, 417] width 48 height 14
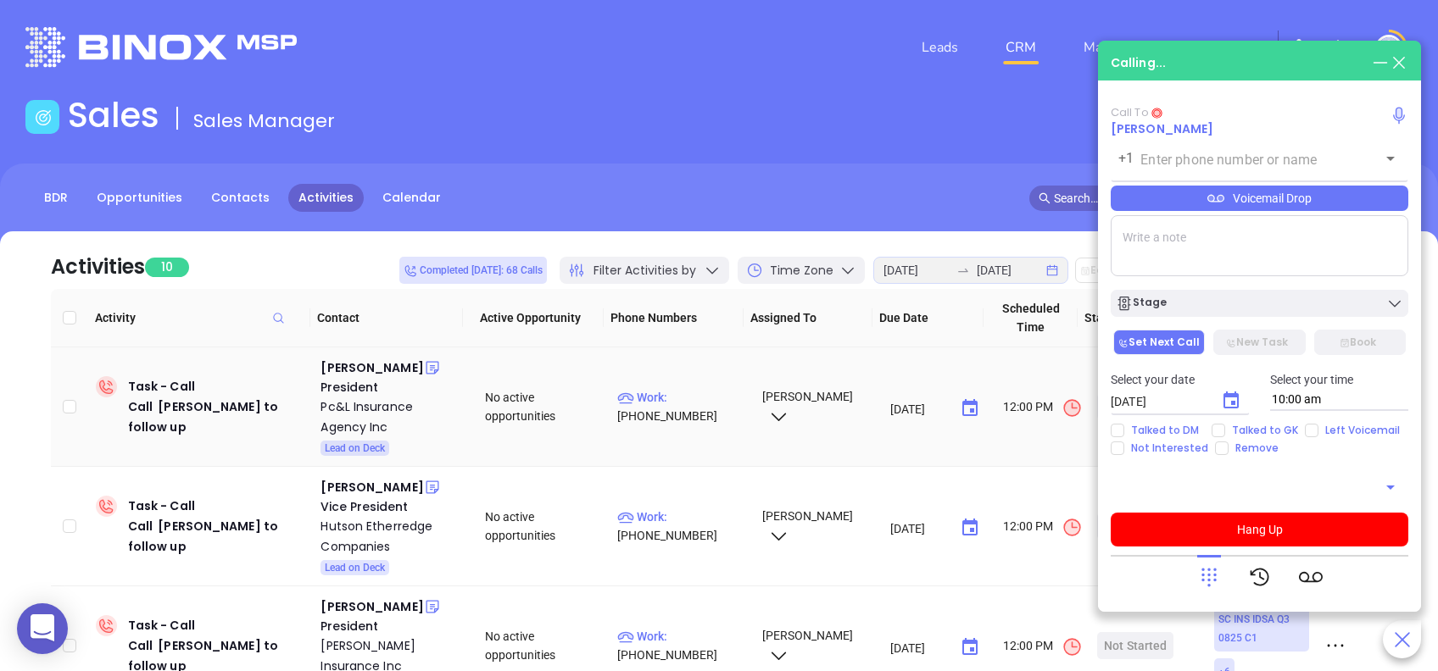
type input "(843) 682-4845"
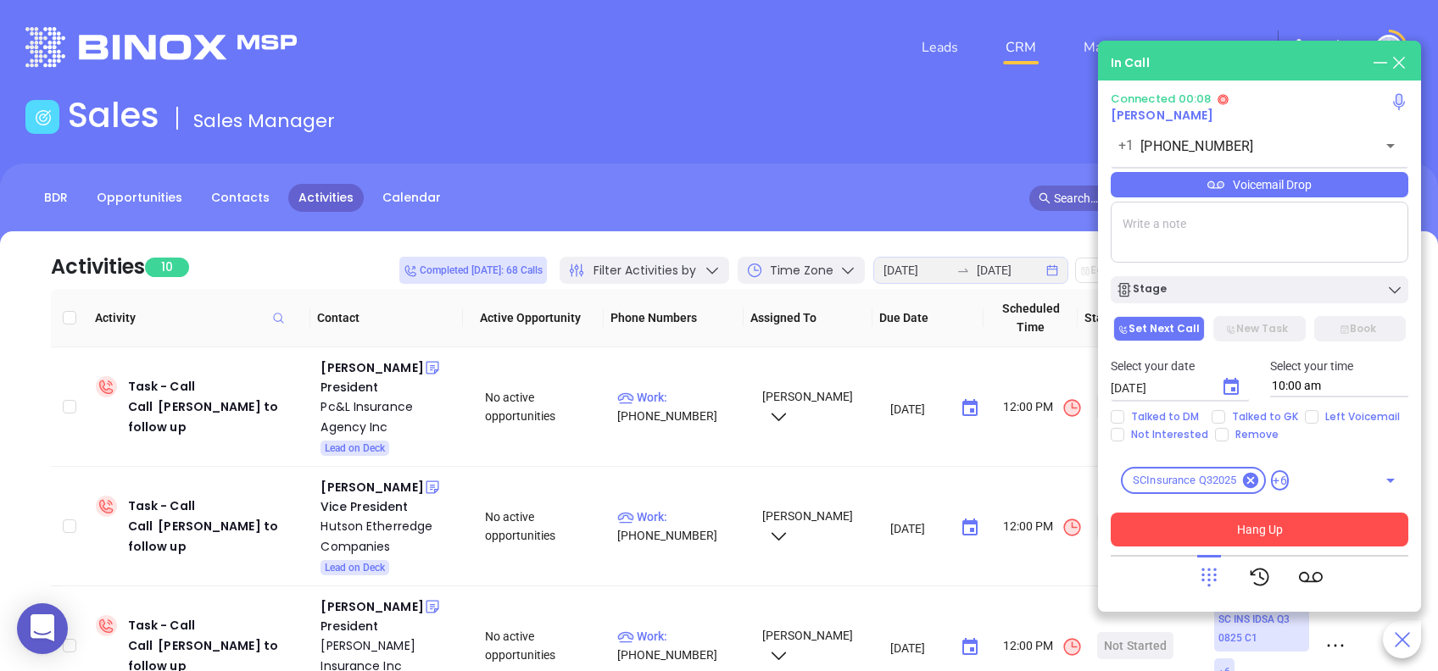
click at [1285, 534] on button "Hang Up" at bounding box center [1260, 530] width 298 height 34
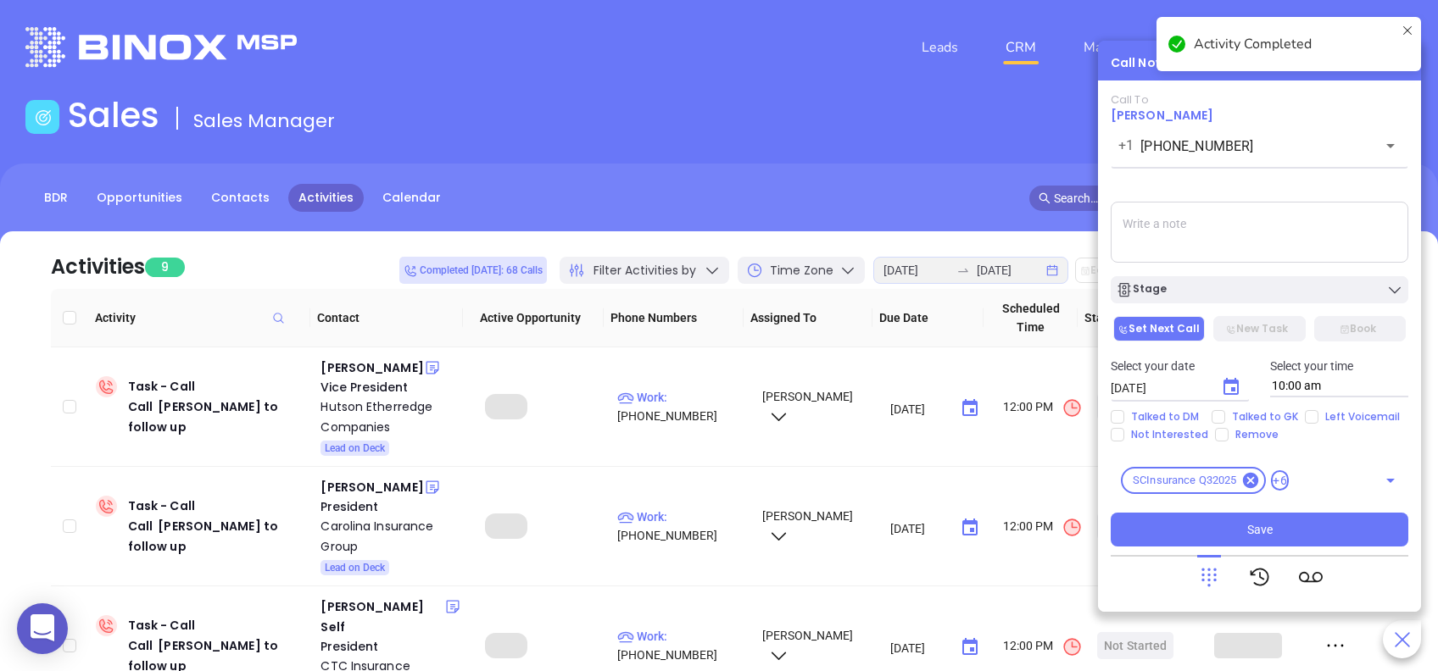
click at [1273, 526] on button "Save" at bounding box center [1260, 530] width 298 height 34
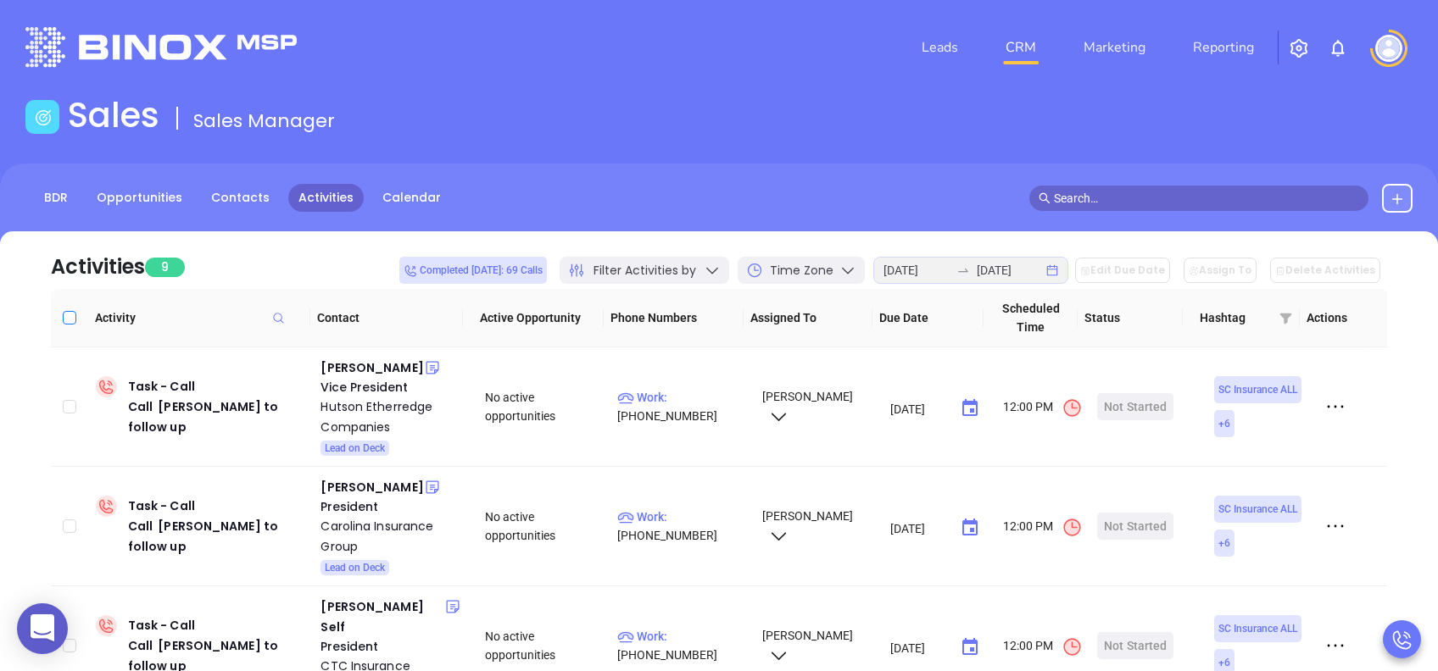
click at [75, 319] on input "Select all" at bounding box center [70, 318] width 14 height 14
checkbox input "true"
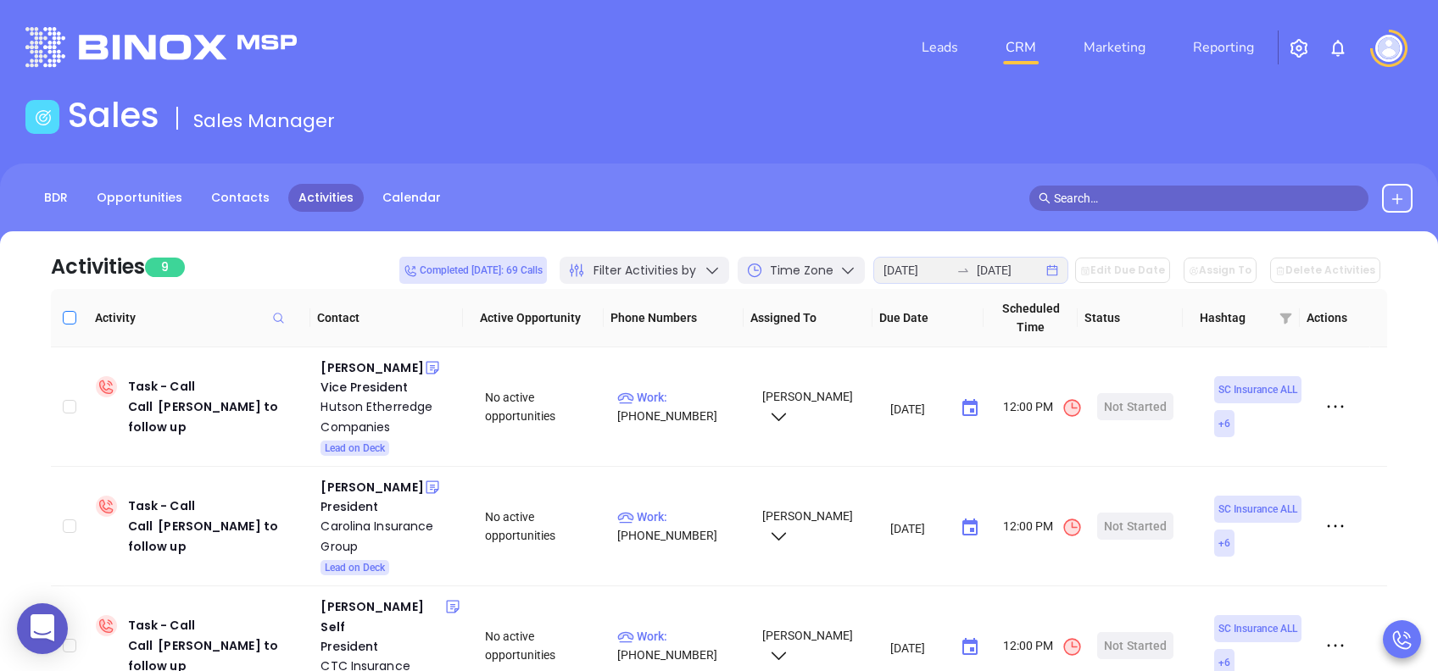
checkbox input "true"
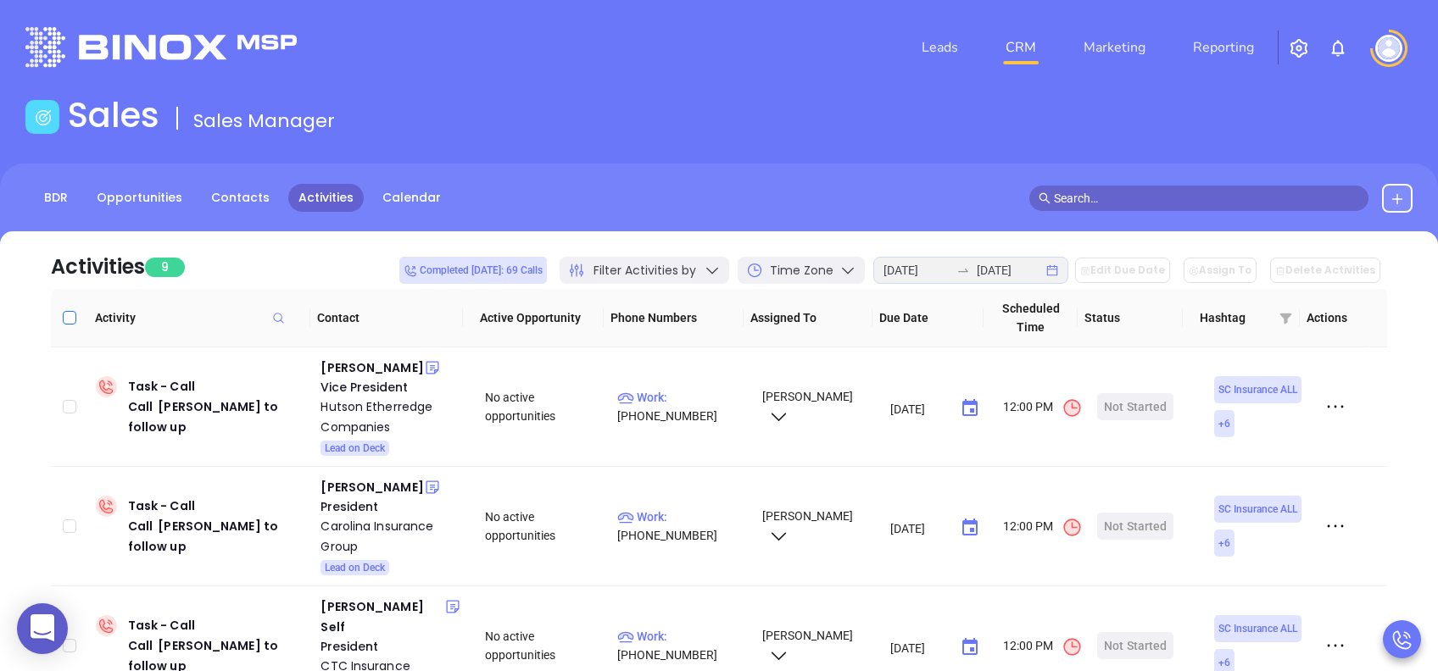
checkbox input "true"
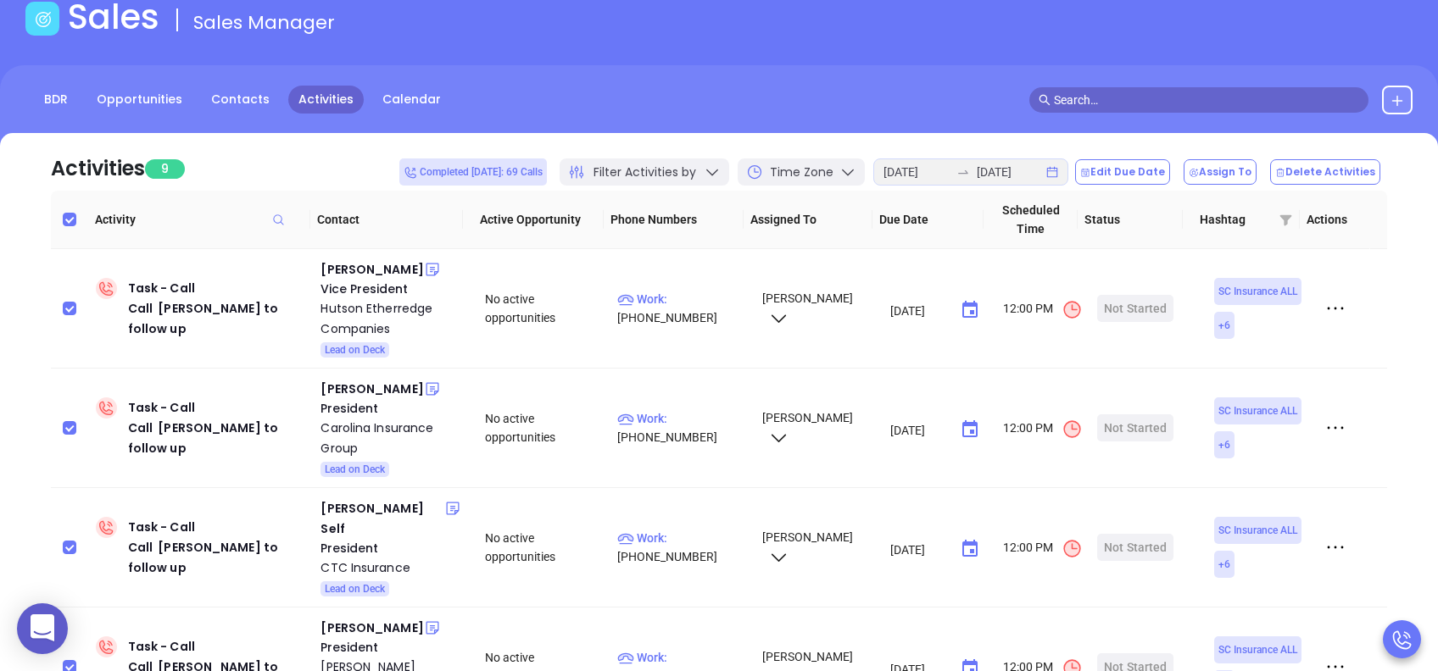
scroll to position [0, 0]
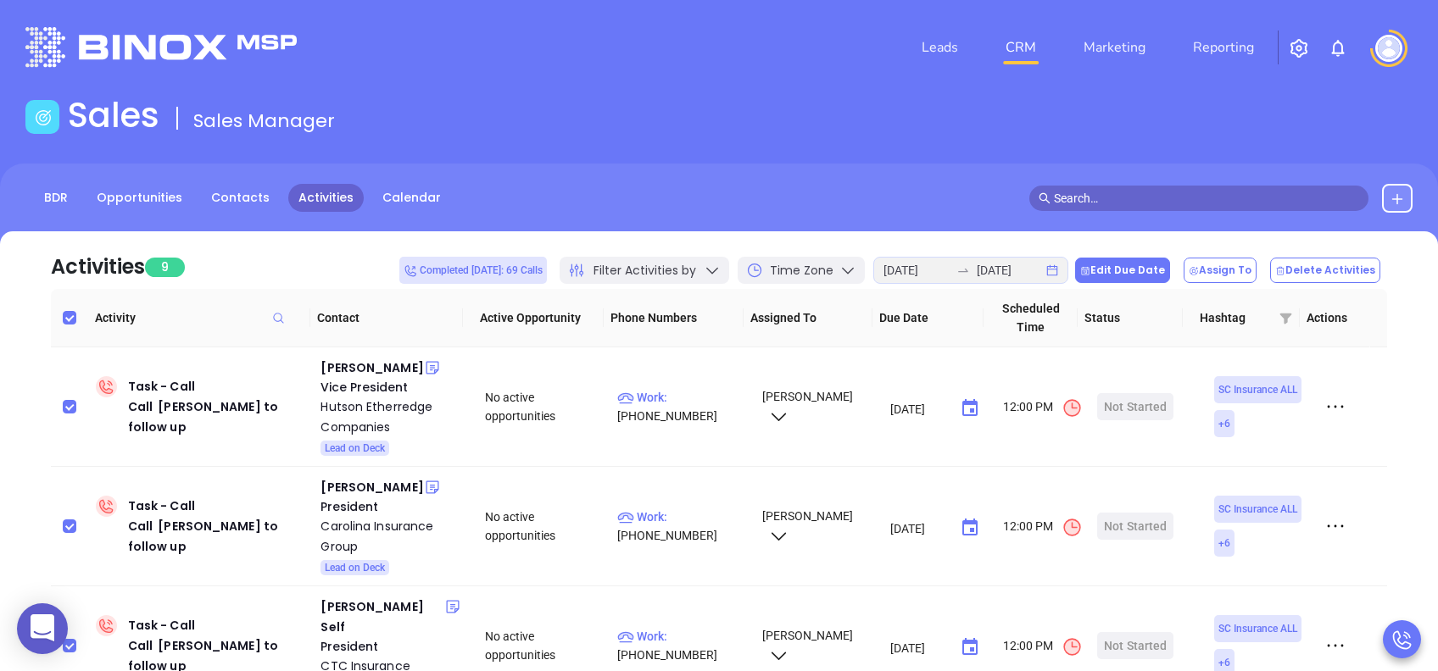
click at [1170, 270] on button "Edit Due Date" at bounding box center [1122, 270] width 95 height 25
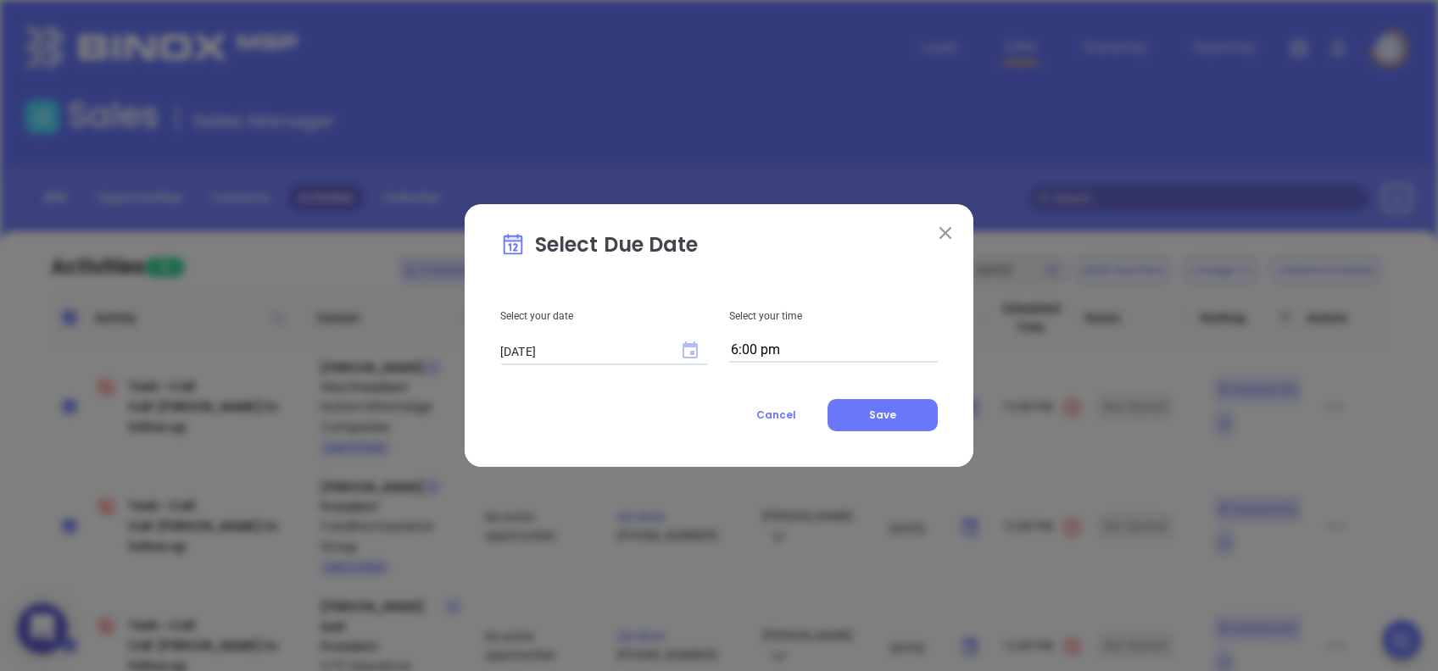
click at [694, 352] on icon "Choose date, selected date is Aug 12, 2025" at bounding box center [690, 350] width 15 height 17
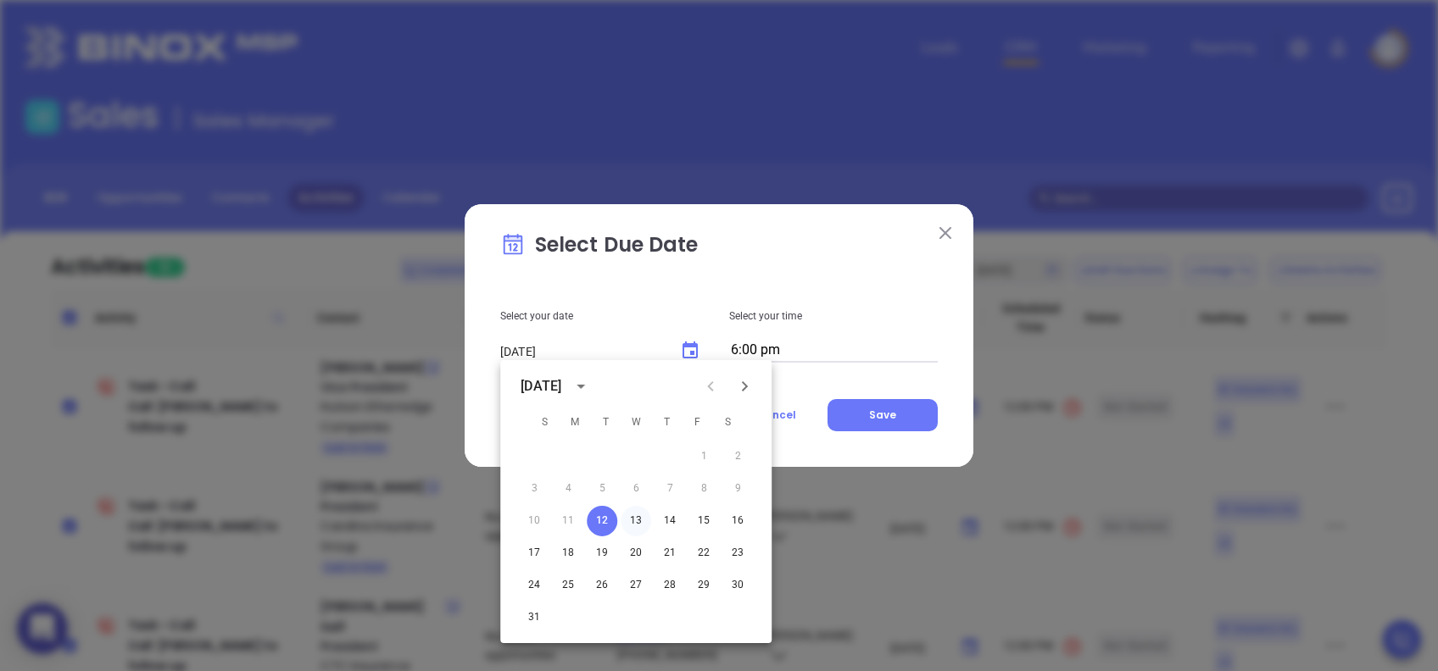
click at [636, 521] on button "13" at bounding box center [636, 521] width 31 height 31
type input "08/13/2025"
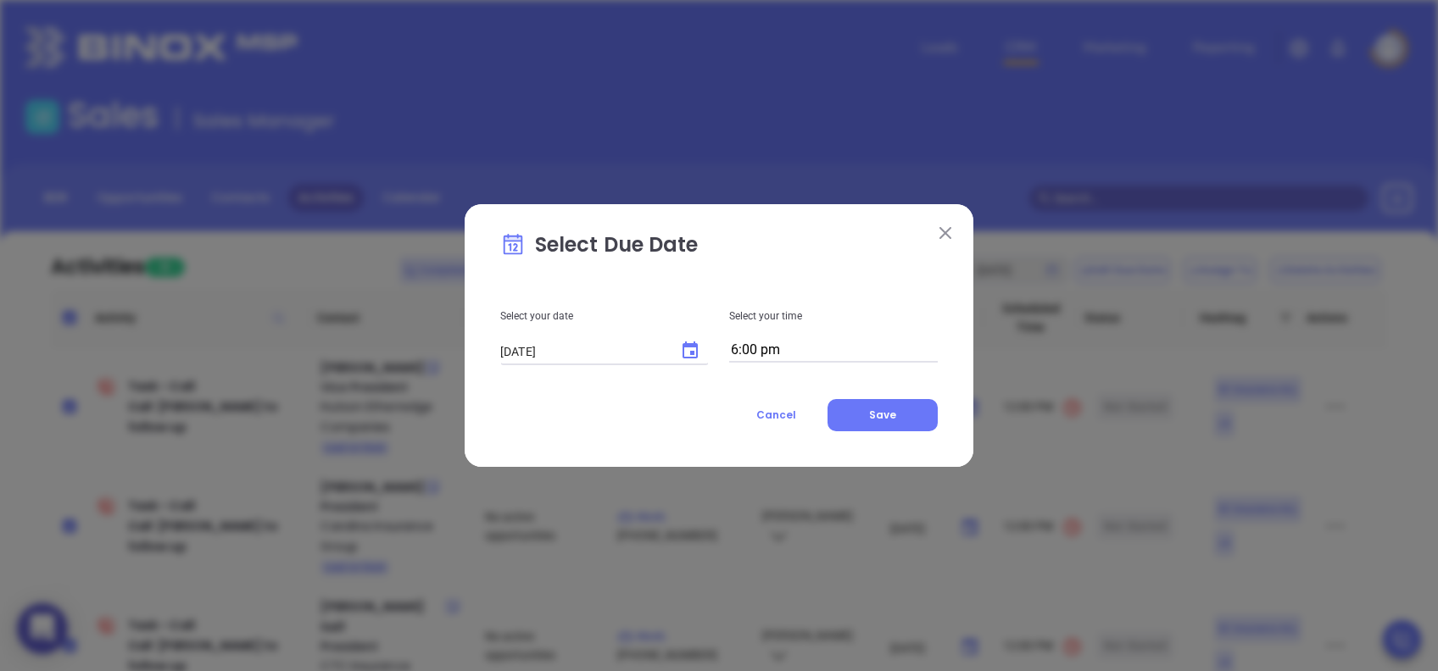
click at [763, 335] on div "Select your time 6:00 pm" at bounding box center [833, 321] width 229 height 81
click at [773, 349] on input "6:00 pm" at bounding box center [833, 351] width 209 height 24
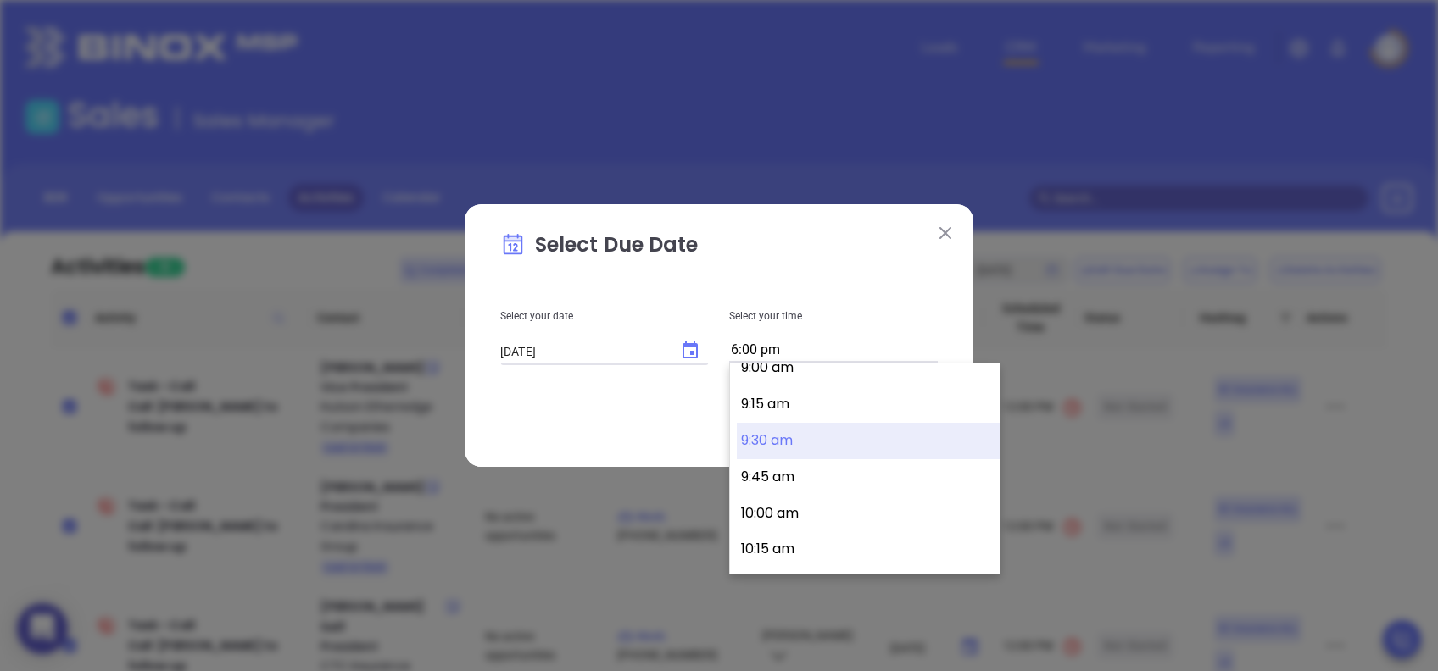
scroll to position [1357, 0]
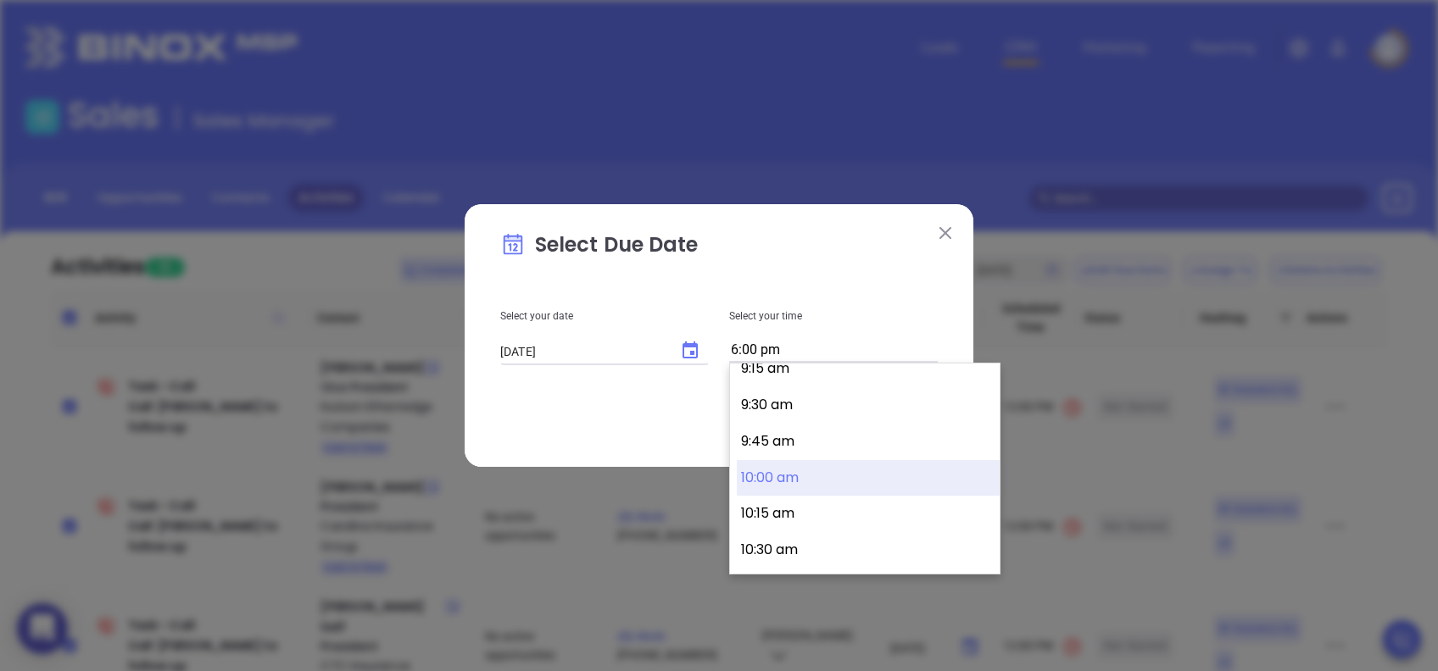
click at [794, 478] on button "10:00 am" at bounding box center [868, 478] width 263 height 36
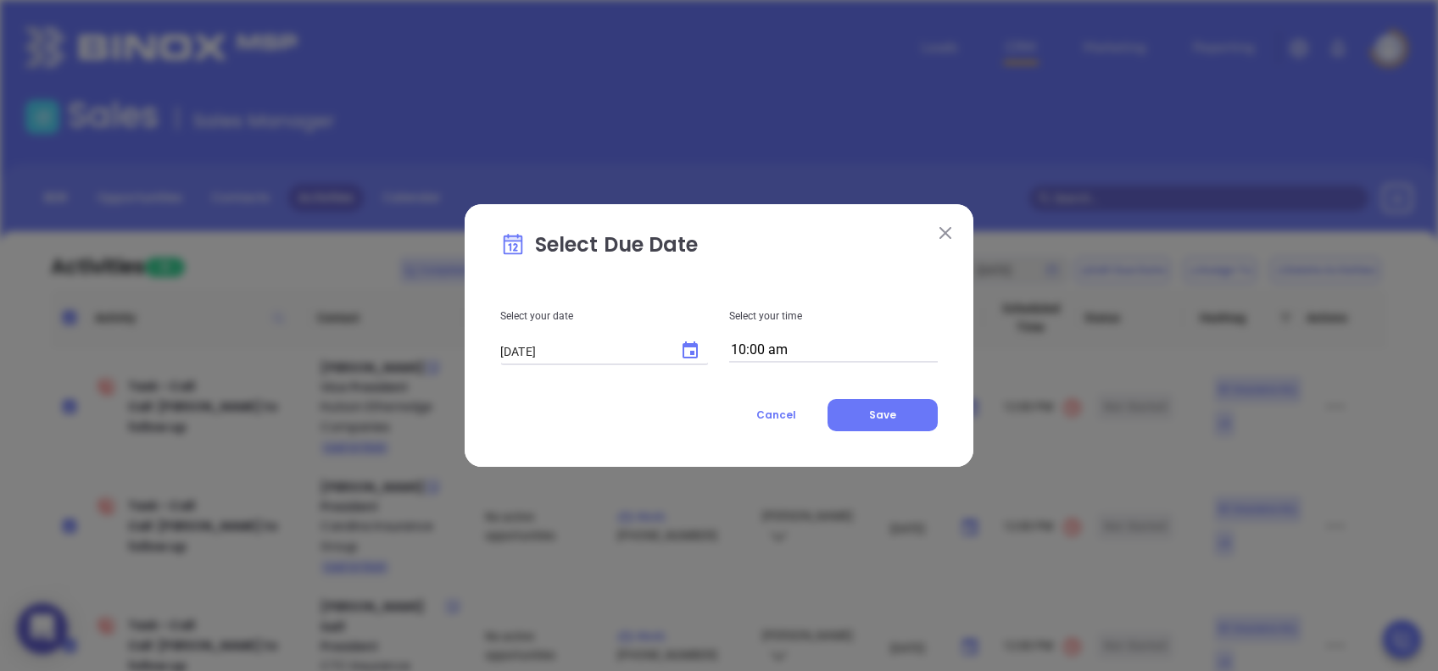
click at [811, 348] on input "10:00 am" at bounding box center [833, 351] width 209 height 24
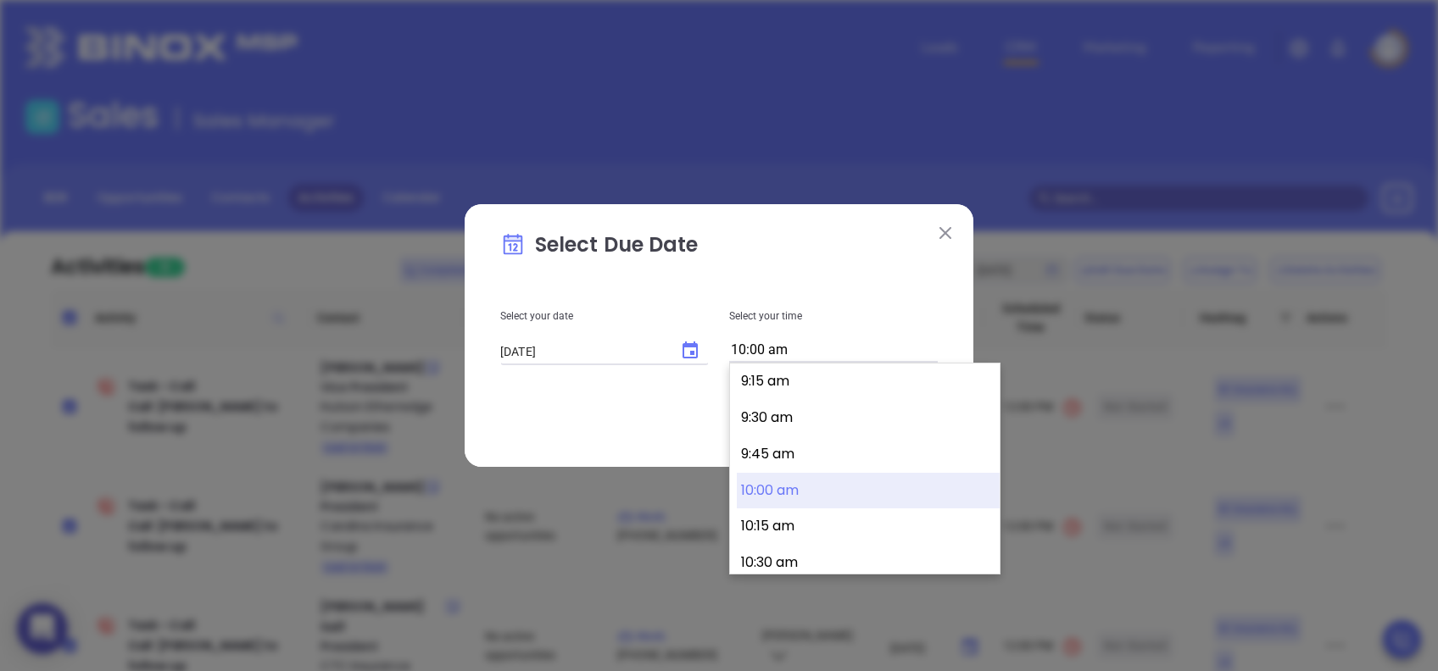
scroll to position [1309, 0]
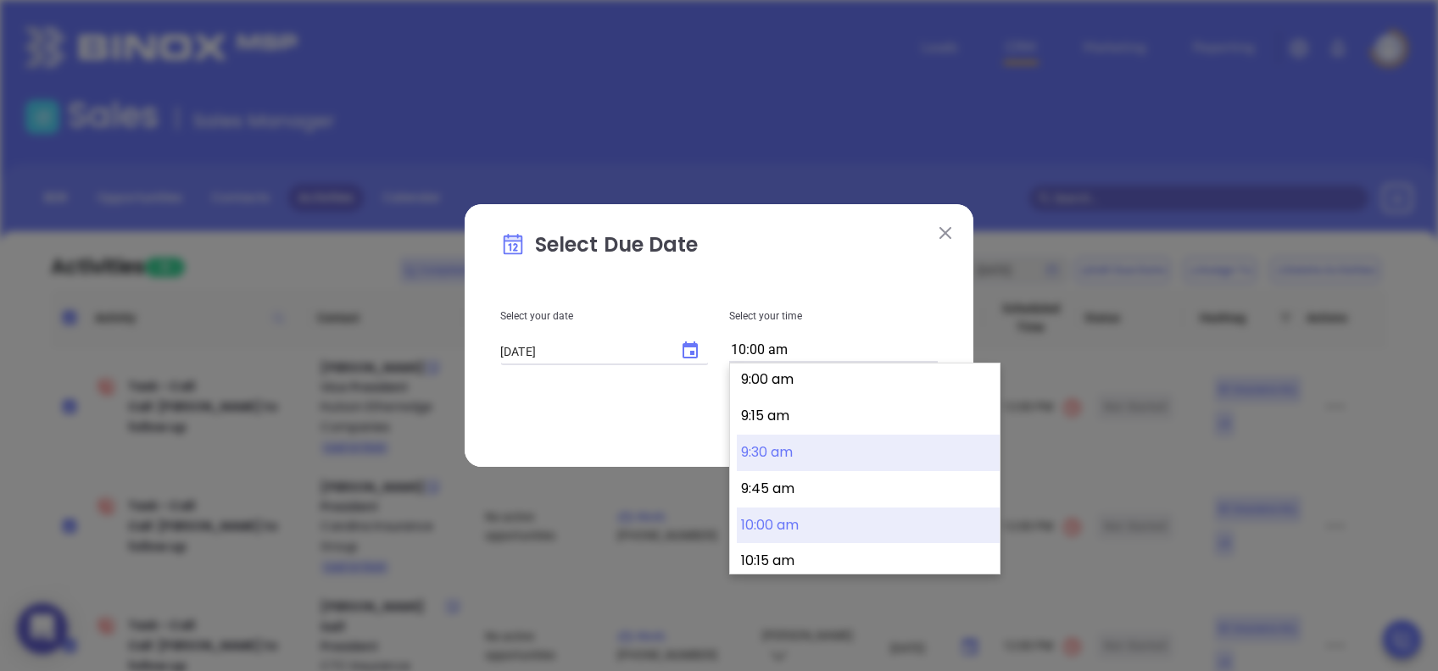
click at [806, 446] on button "9:30 am" at bounding box center [868, 453] width 263 height 36
type input "9:30 am"
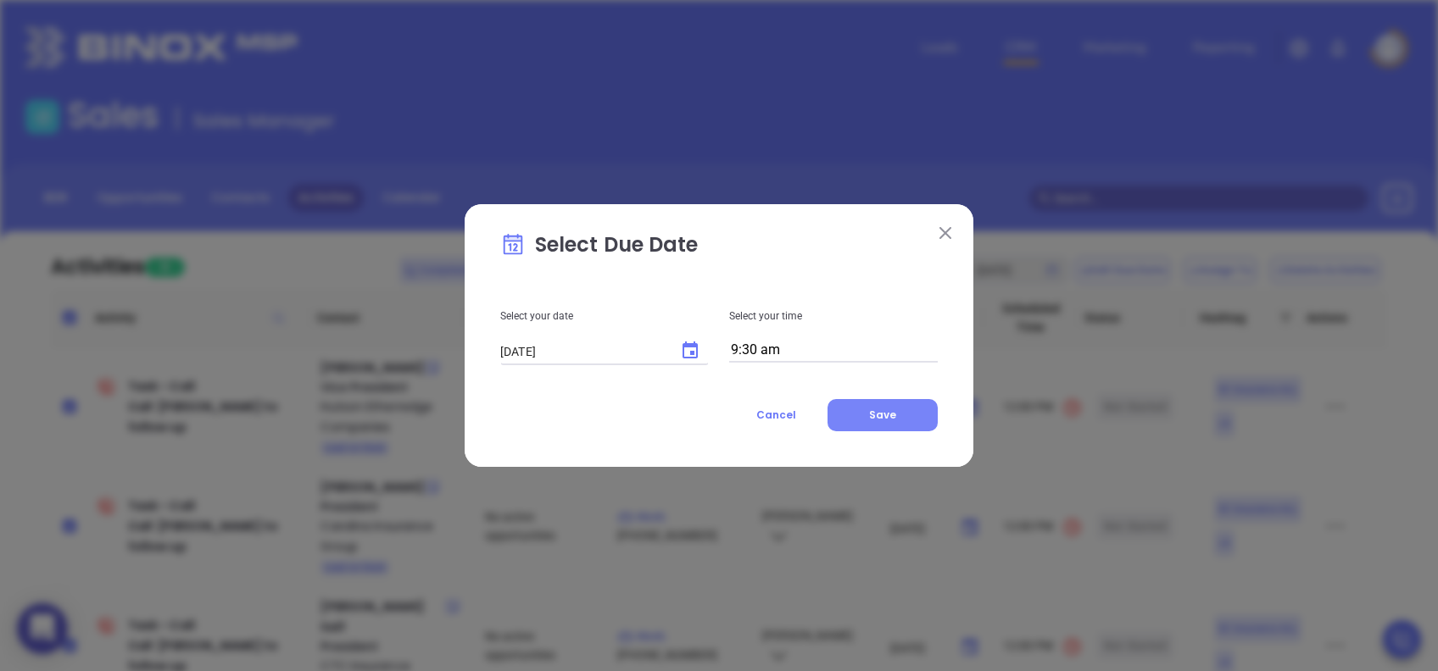
click at [892, 416] on span "Save" at bounding box center [882, 415] width 27 height 14
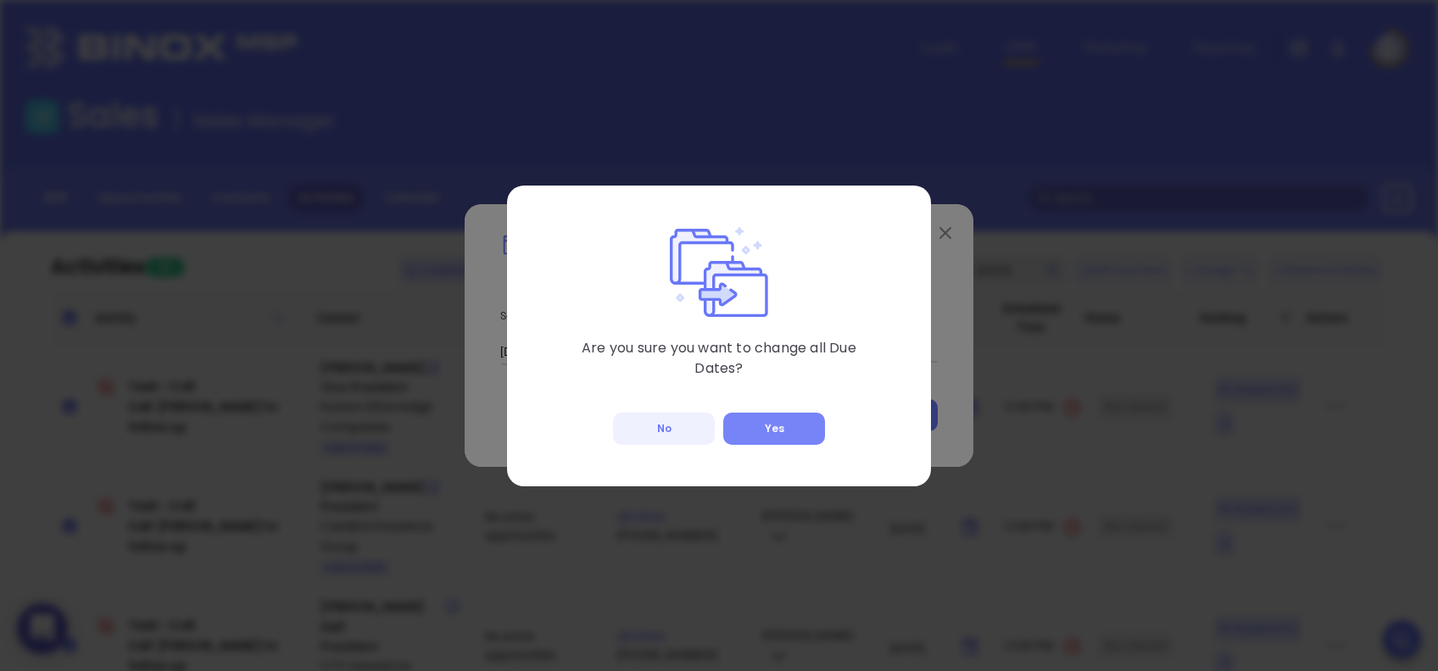
click at [782, 425] on button "Yes" at bounding box center [774, 429] width 102 height 32
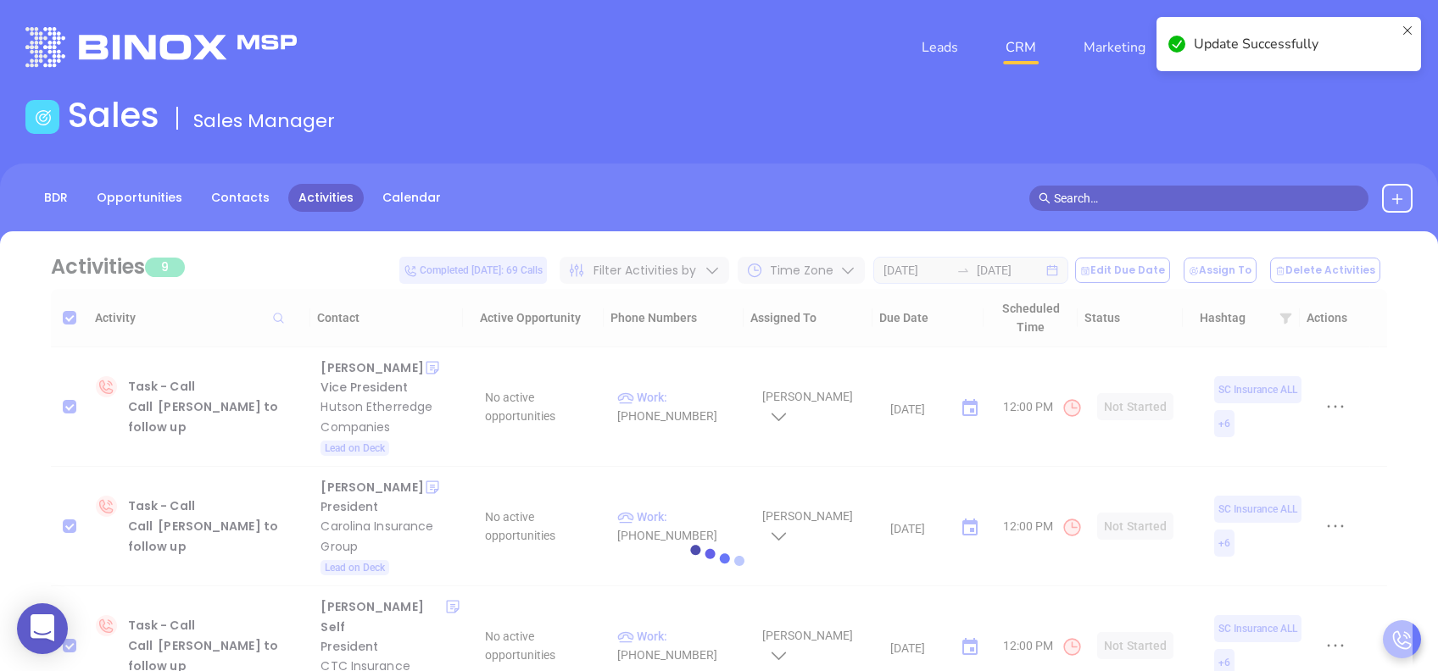
checkbox input "false"
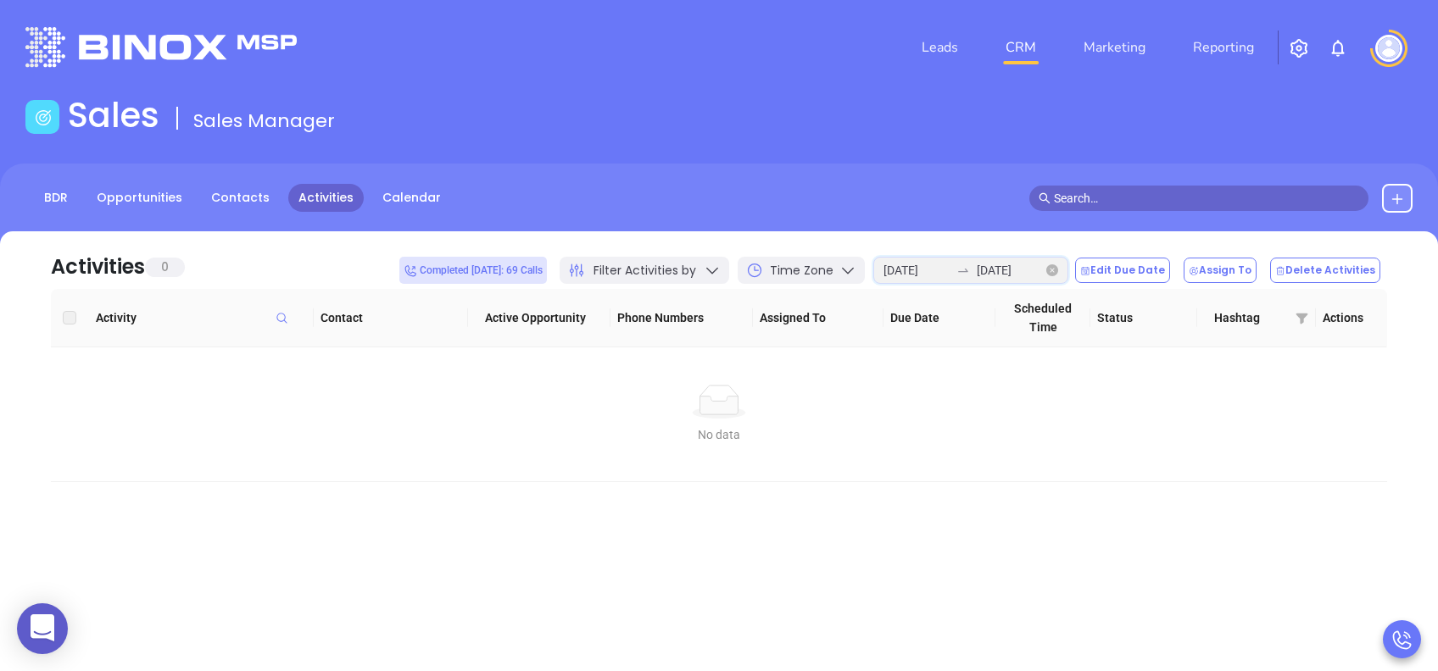
click at [998, 276] on input "2025-08-12" at bounding box center [1010, 270] width 66 height 19
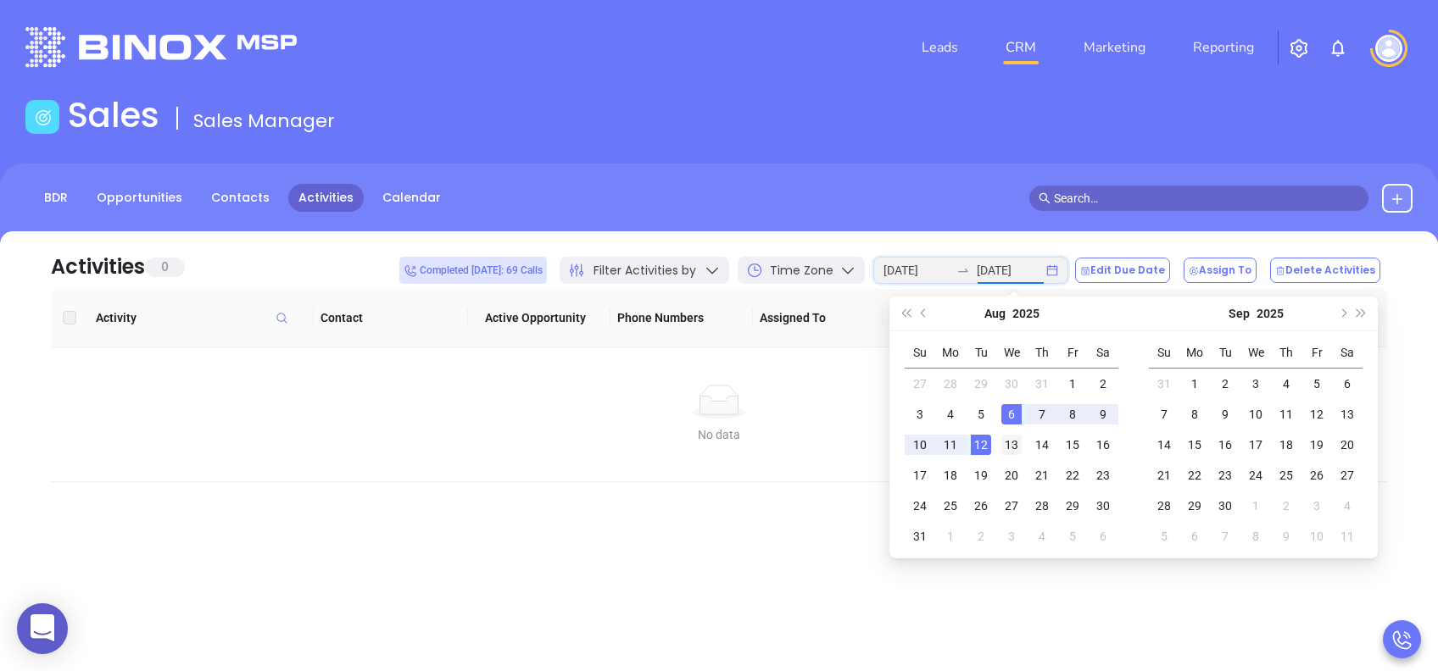
type input "2025-08-13"
click at [1012, 443] on div "13" at bounding box center [1011, 445] width 20 height 20
type input "2025-08-13"
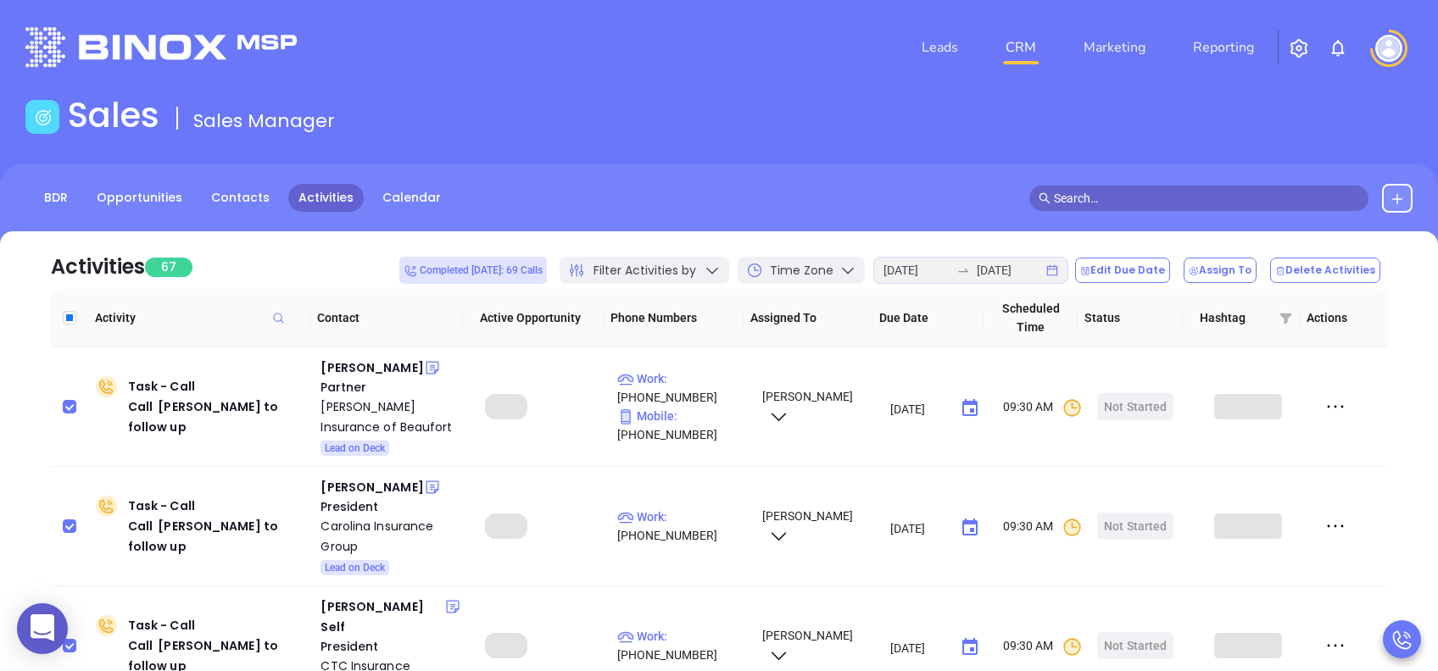
click at [721, 267] on icon at bounding box center [712, 270] width 17 height 17
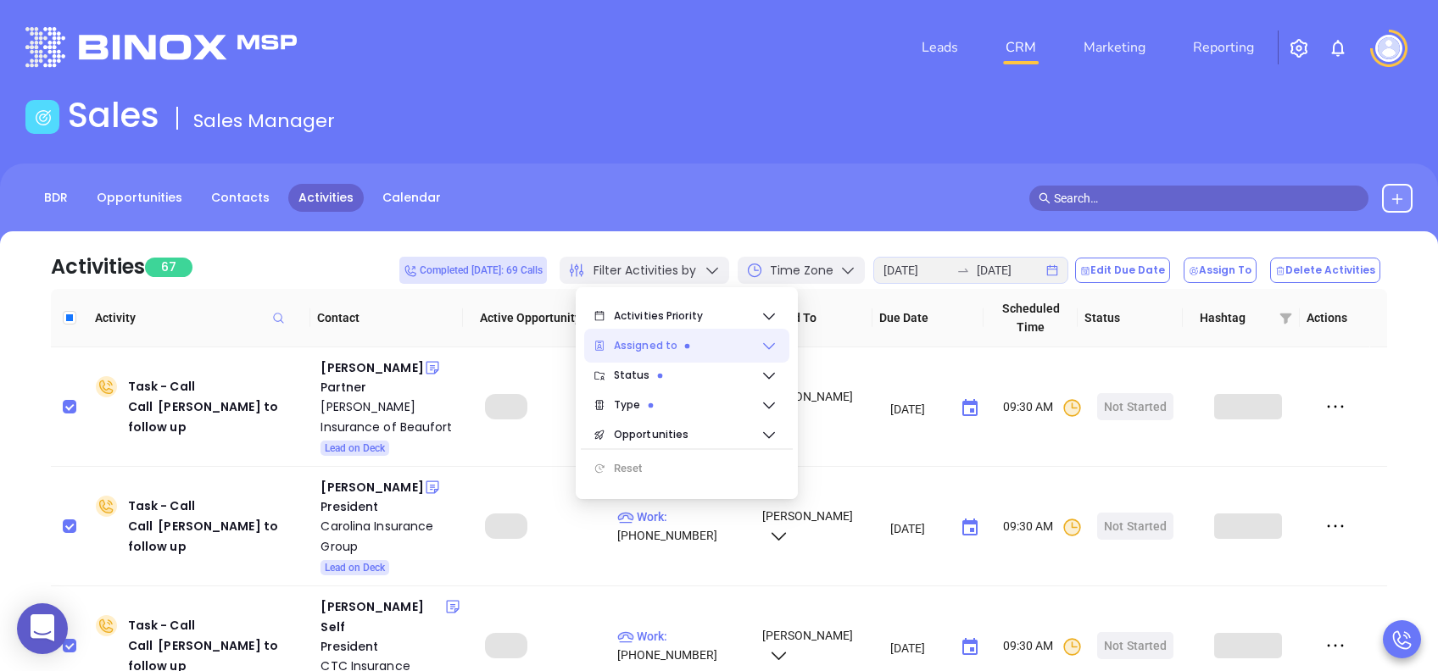
click at [676, 339] on span "Assigned to" at bounding box center [687, 346] width 147 height 34
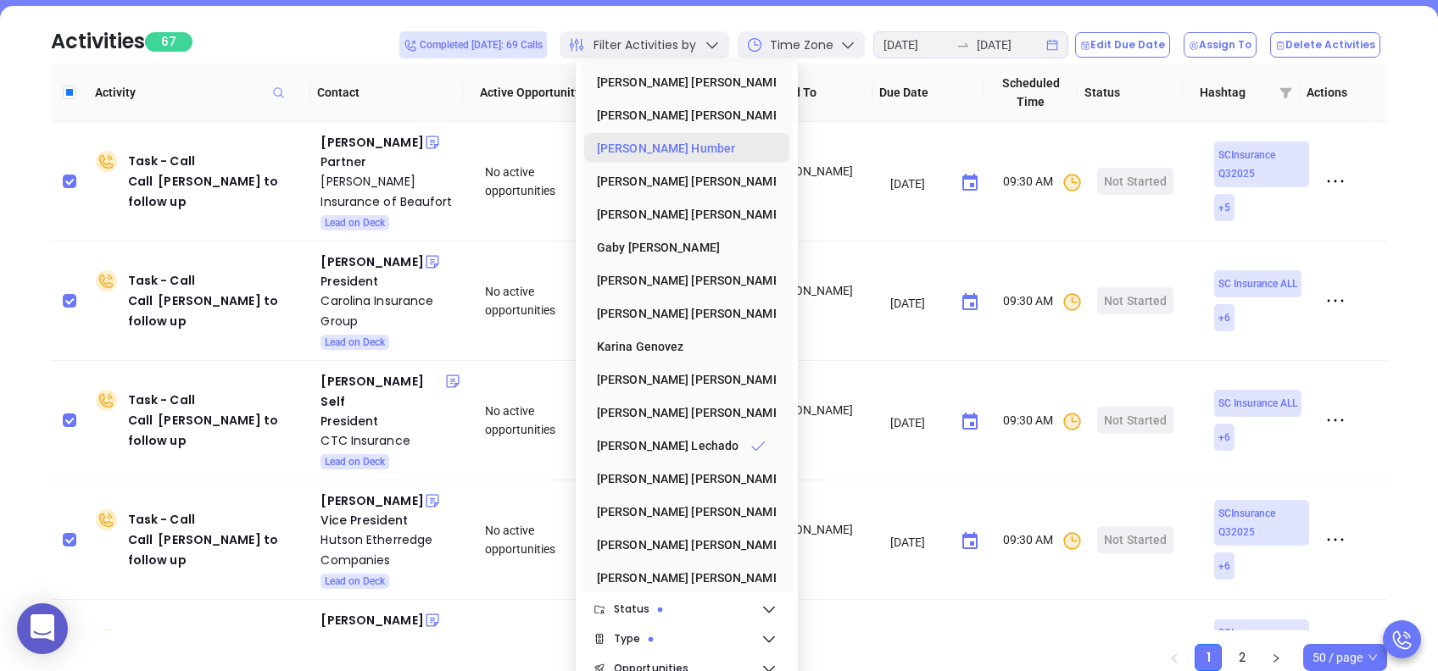
scroll to position [0, 0]
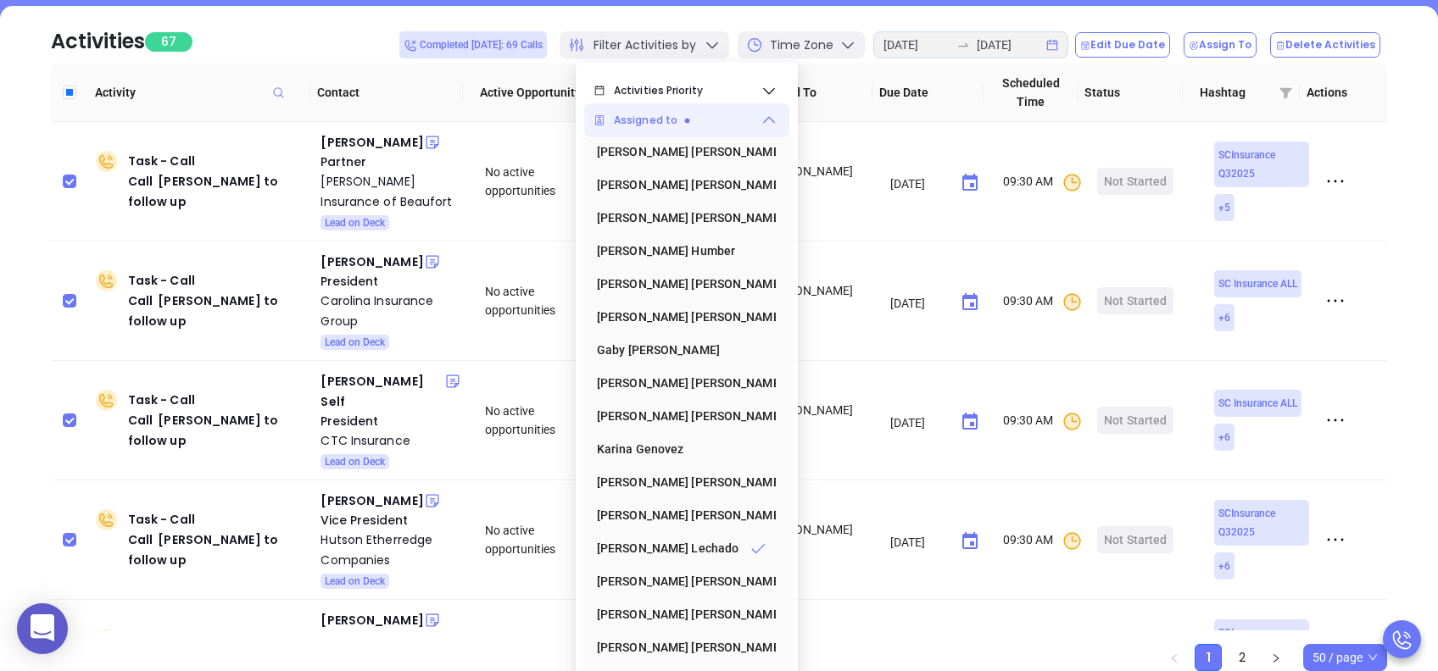
click at [699, 128] on span "Assigned to" at bounding box center [687, 120] width 147 height 34
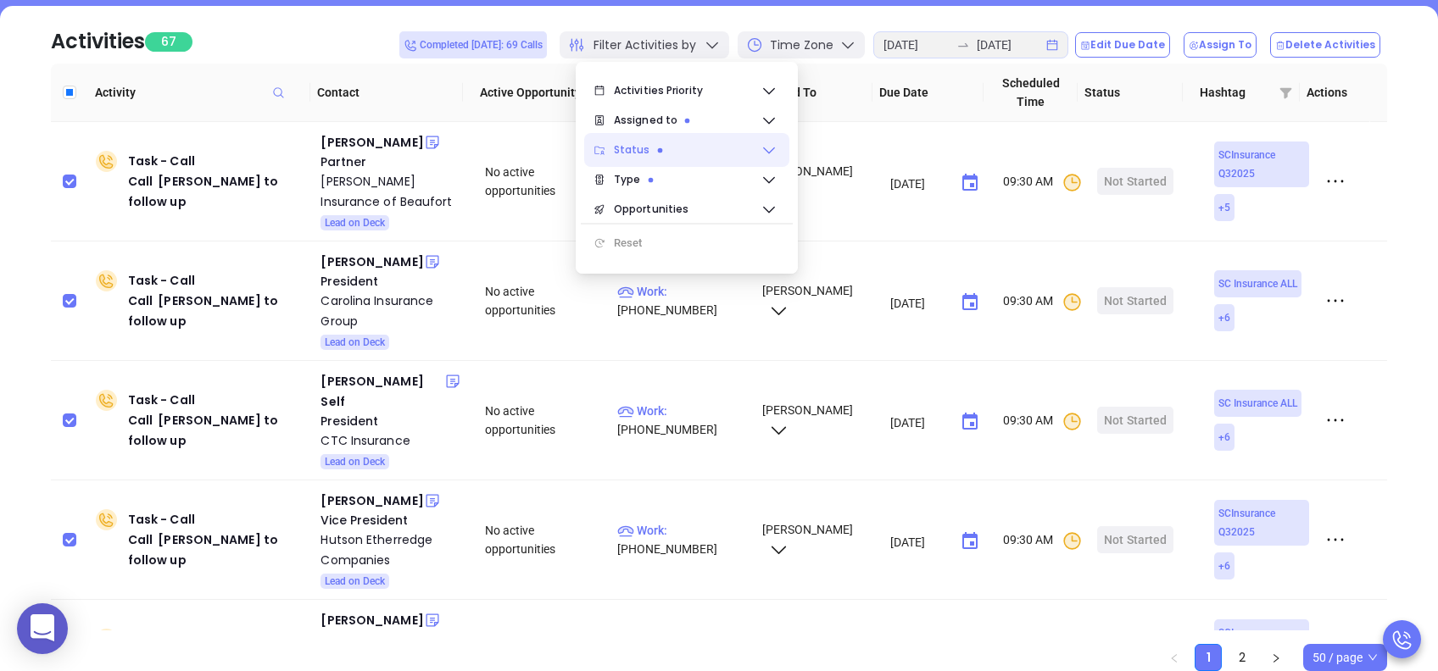
click at [691, 151] on span "Status" at bounding box center [687, 150] width 147 height 34
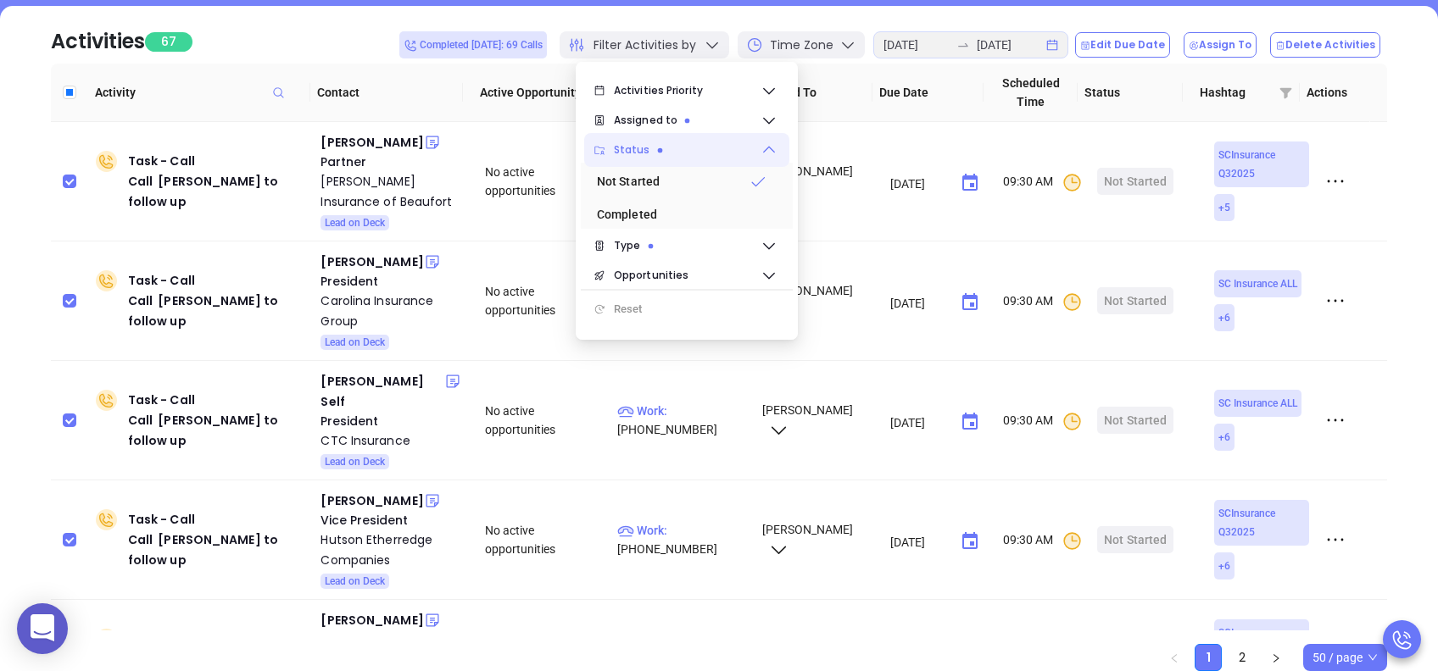
click at [687, 156] on span "Status" at bounding box center [687, 150] width 147 height 34
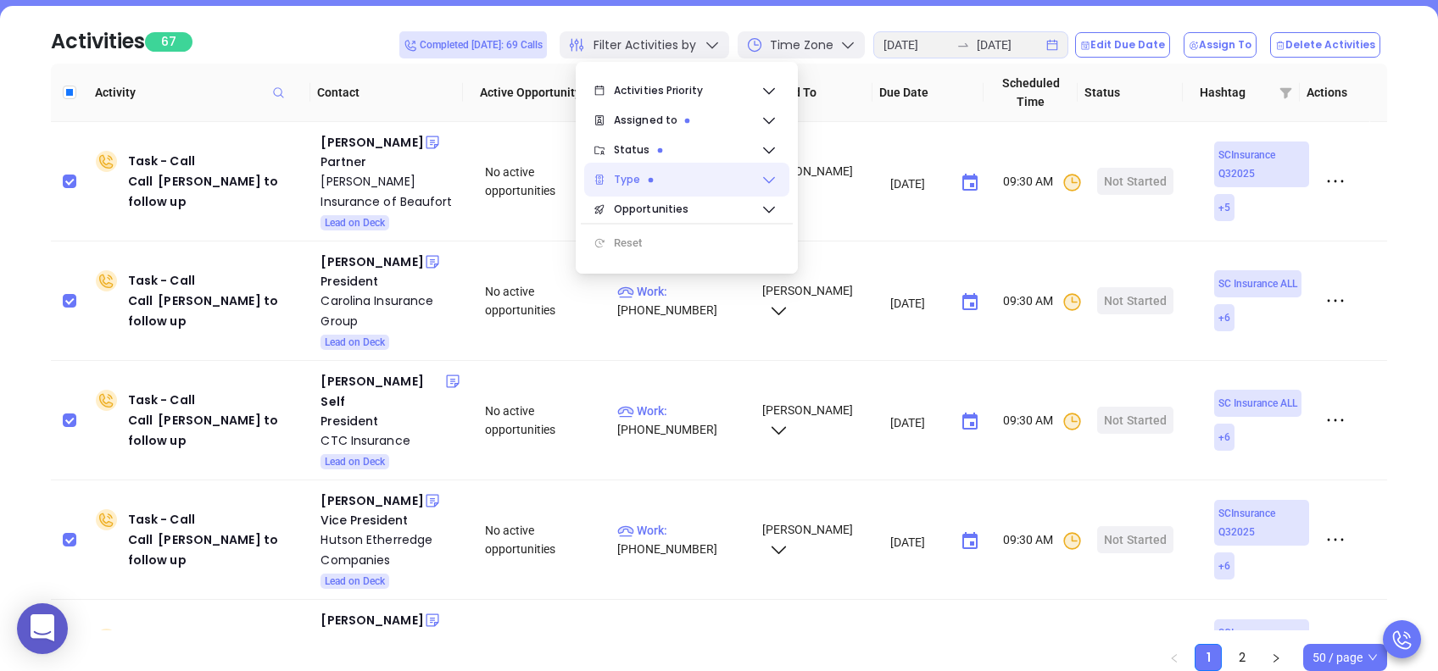
click at [685, 180] on span "Type" at bounding box center [687, 180] width 147 height 34
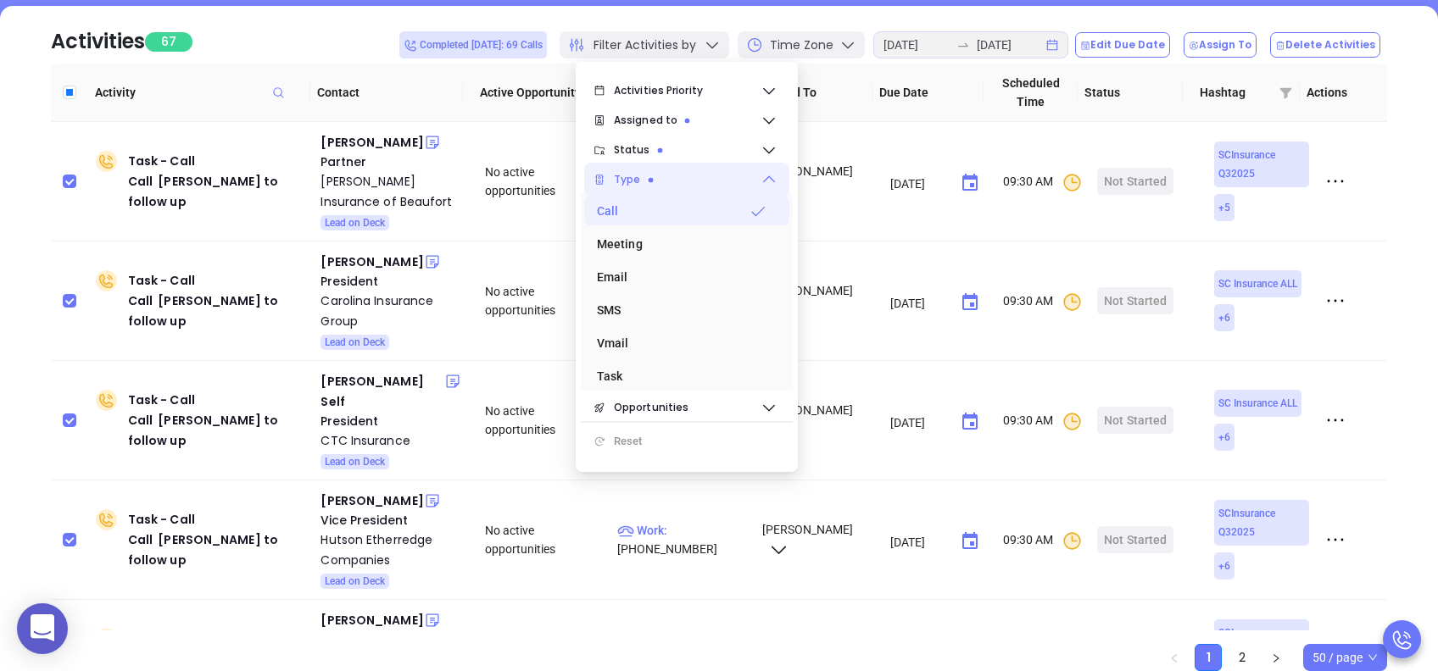
click at [685, 181] on span "Type" at bounding box center [687, 180] width 147 height 34
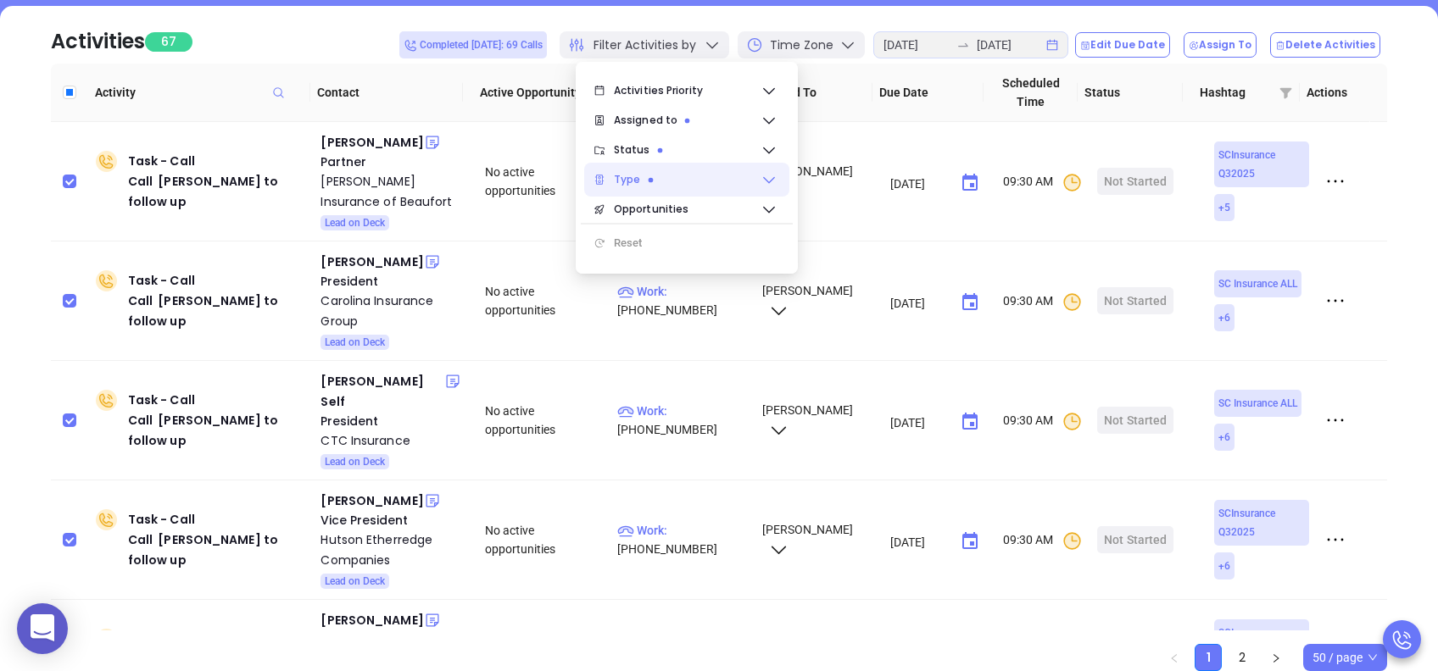
scroll to position [113, 0]
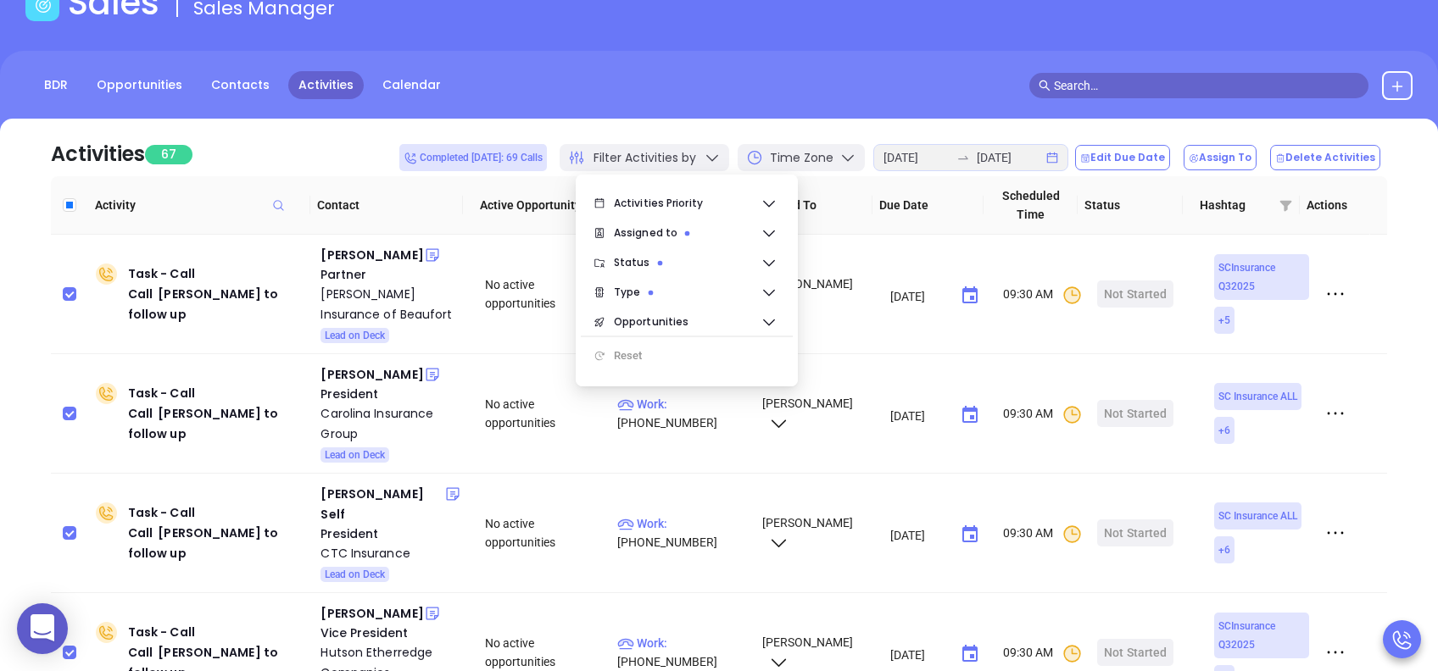
click at [365, 136] on div "Activities 67 Completed today: 69 Calls Filter Activities by Time Zone 2025-08-…" at bounding box center [719, 148] width 1336 height 58
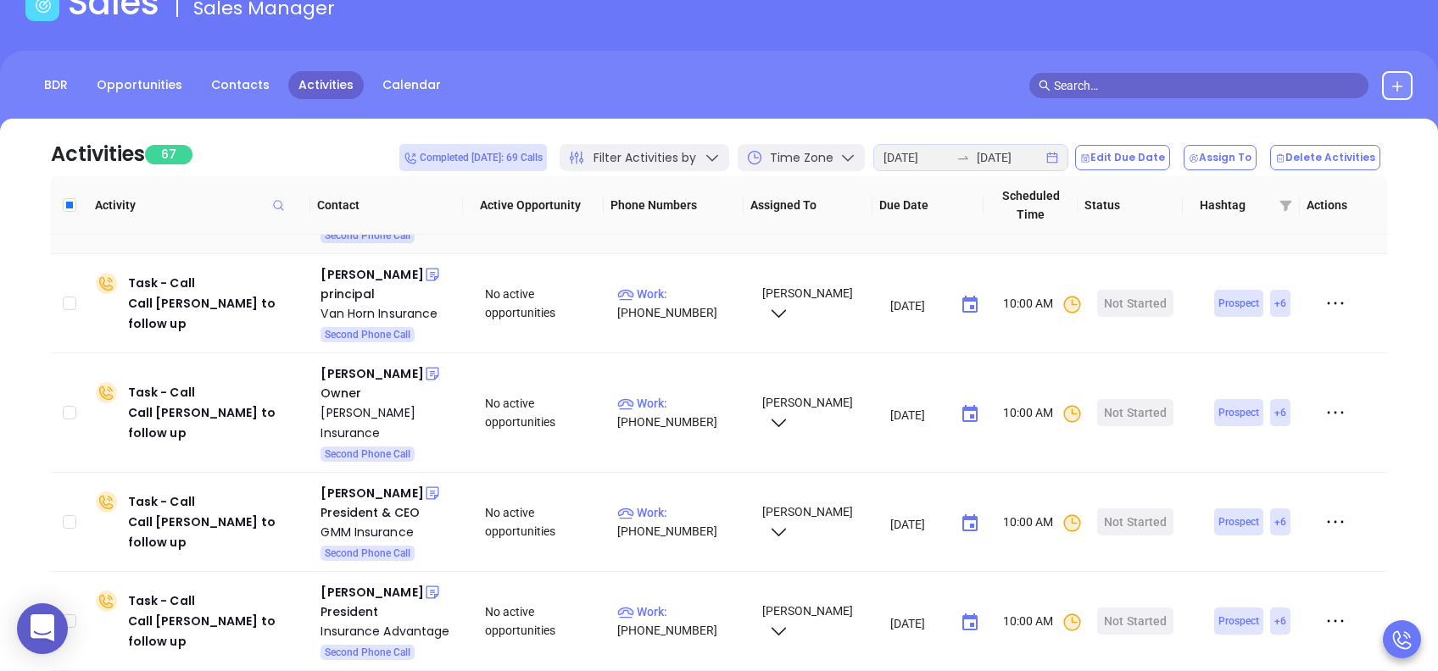
scroll to position [4070, 0]
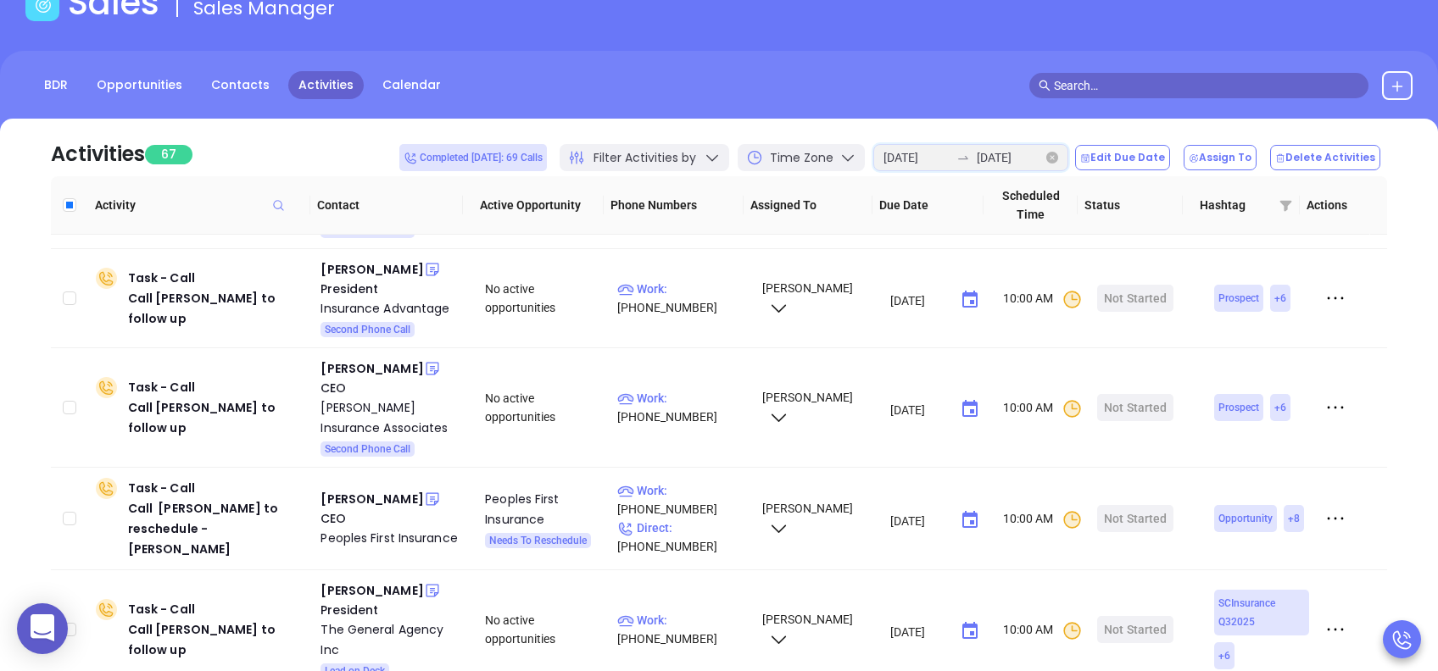
click at [1043, 153] on input "2025-08-13" at bounding box center [1010, 157] width 66 height 19
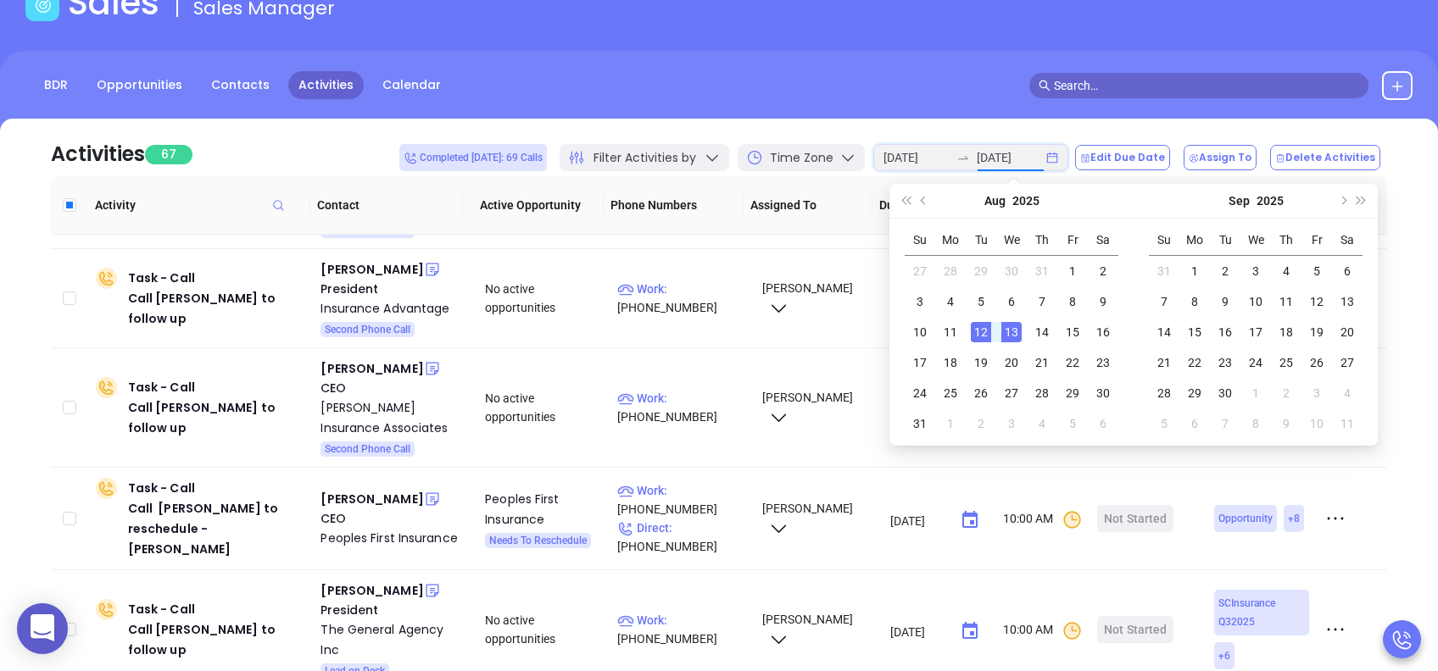
type input "2025-08-13"
click at [1012, 335] on div "13" at bounding box center [1011, 332] width 20 height 20
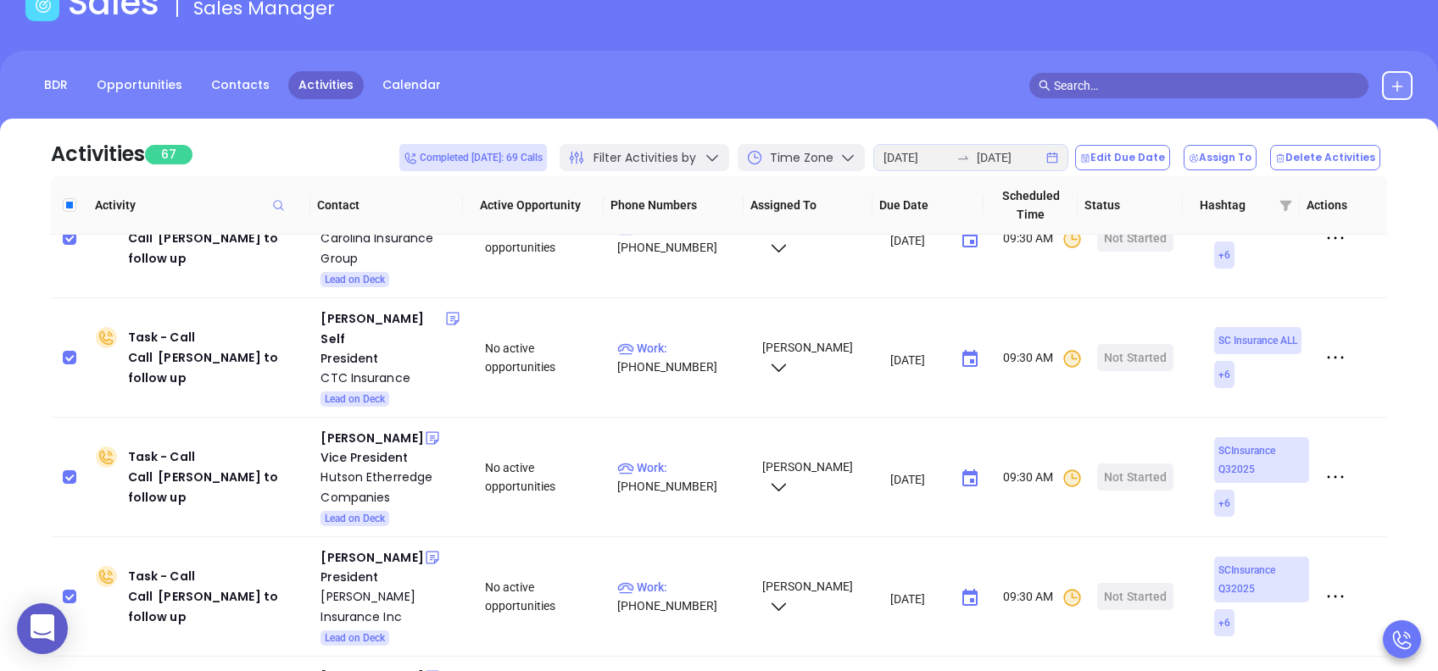
scroll to position [0, 0]
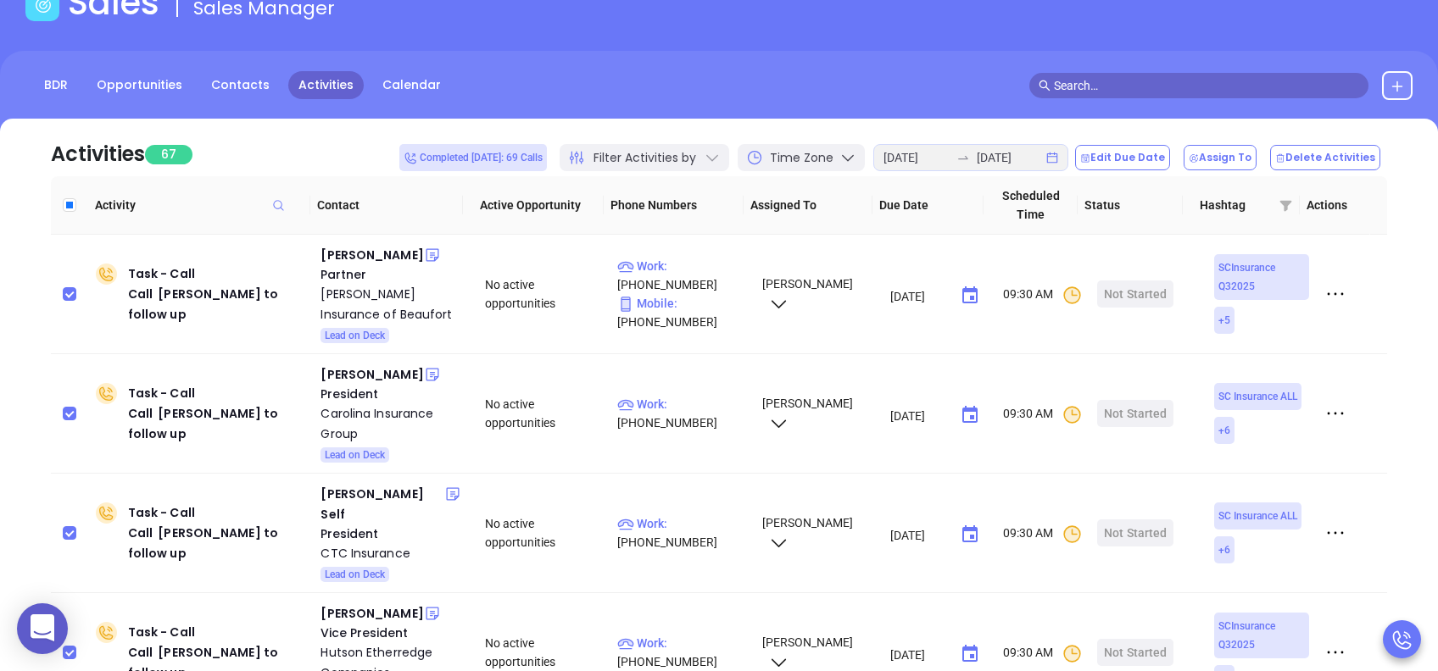
click at [718, 155] on icon at bounding box center [712, 158] width 12 height 7
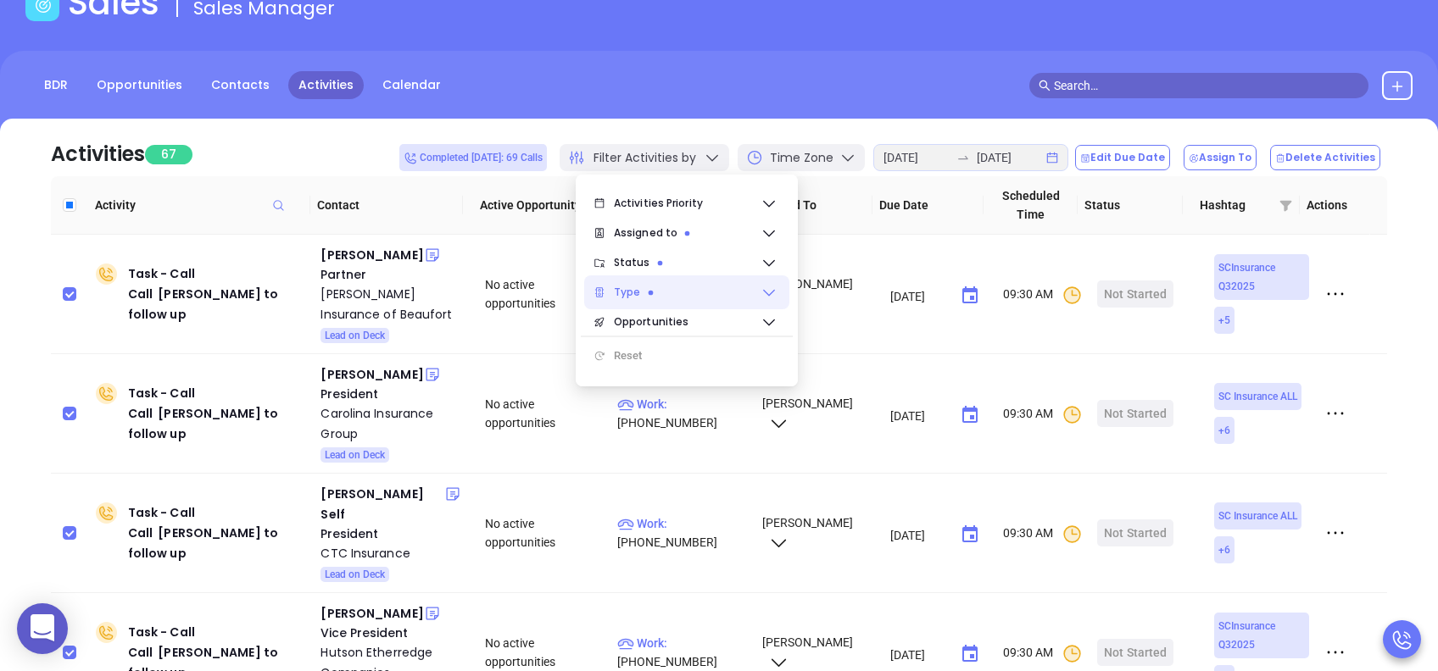
click at [683, 287] on span "Type" at bounding box center [687, 293] width 147 height 34
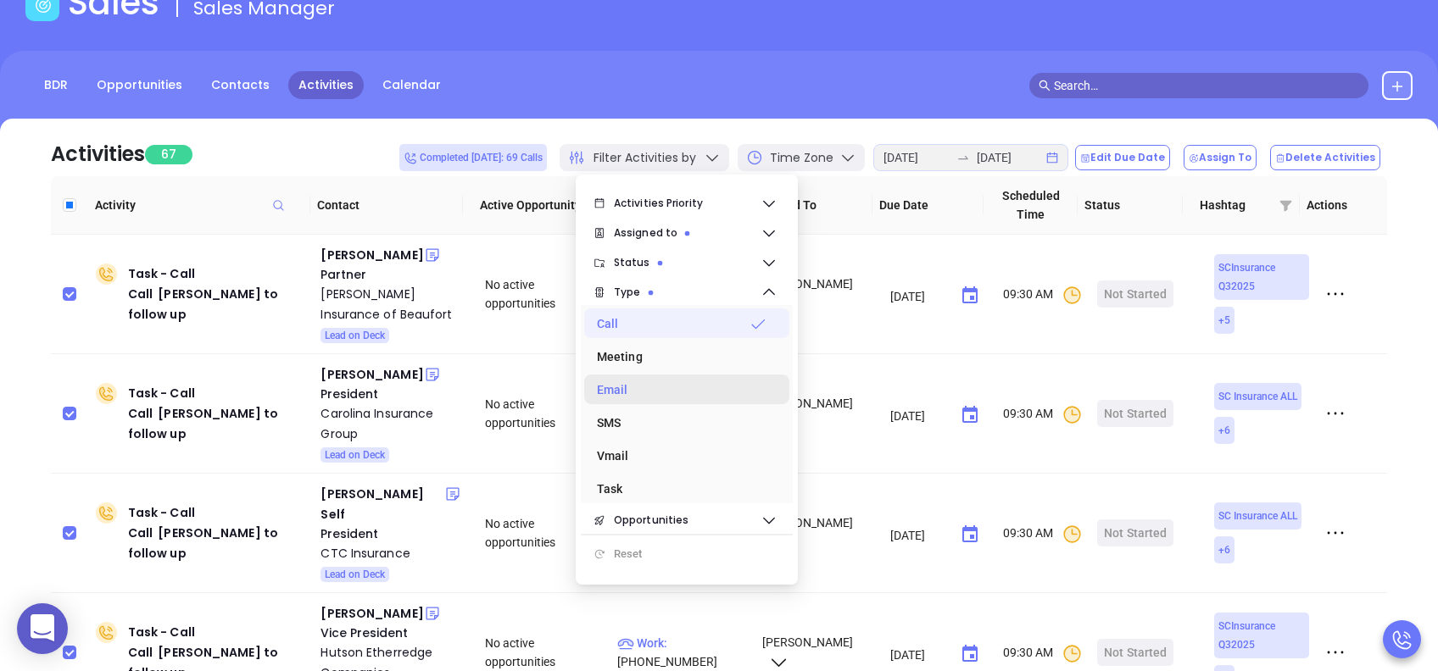
click at [656, 390] on div "Email" at bounding box center [682, 390] width 170 height 34
click at [655, 313] on div "Call" at bounding box center [682, 324] width 170 height 34
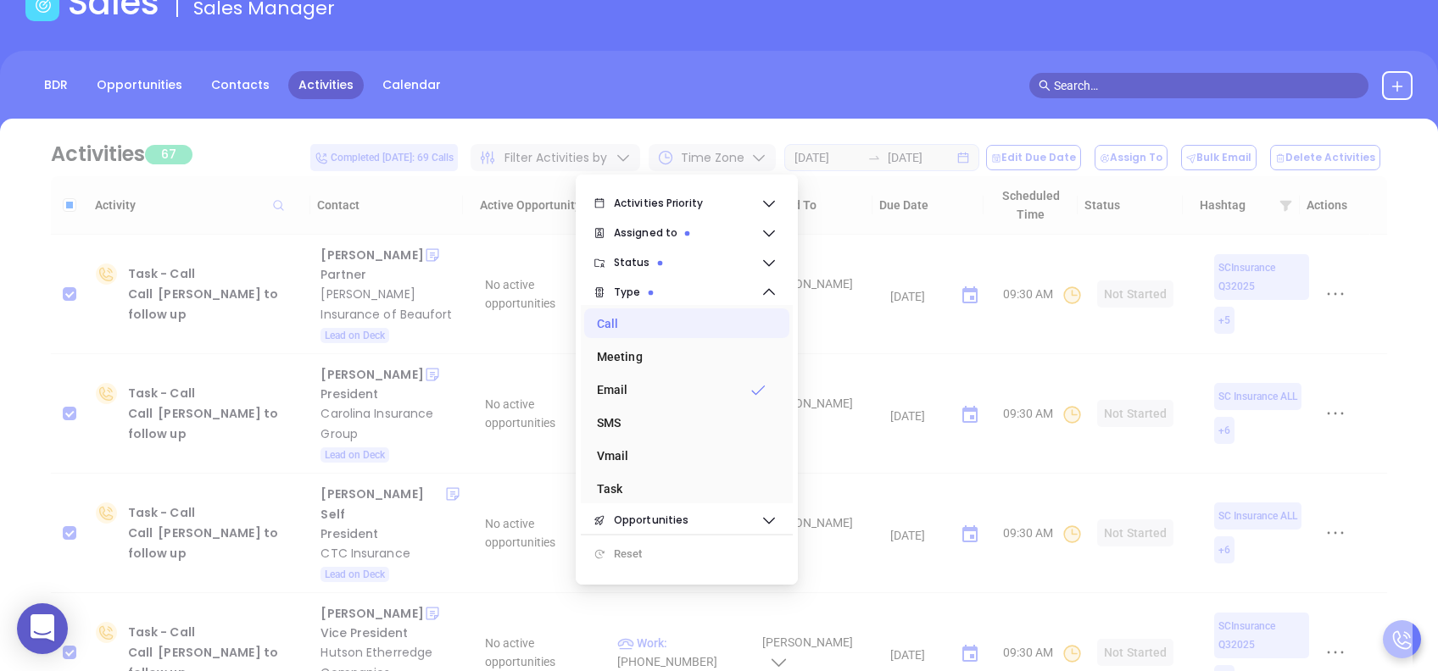
click at [705, 98] on div "BDR Opportunities Contacts Activities Calendar" at bounding box center [719, 85] width 1438 height 29
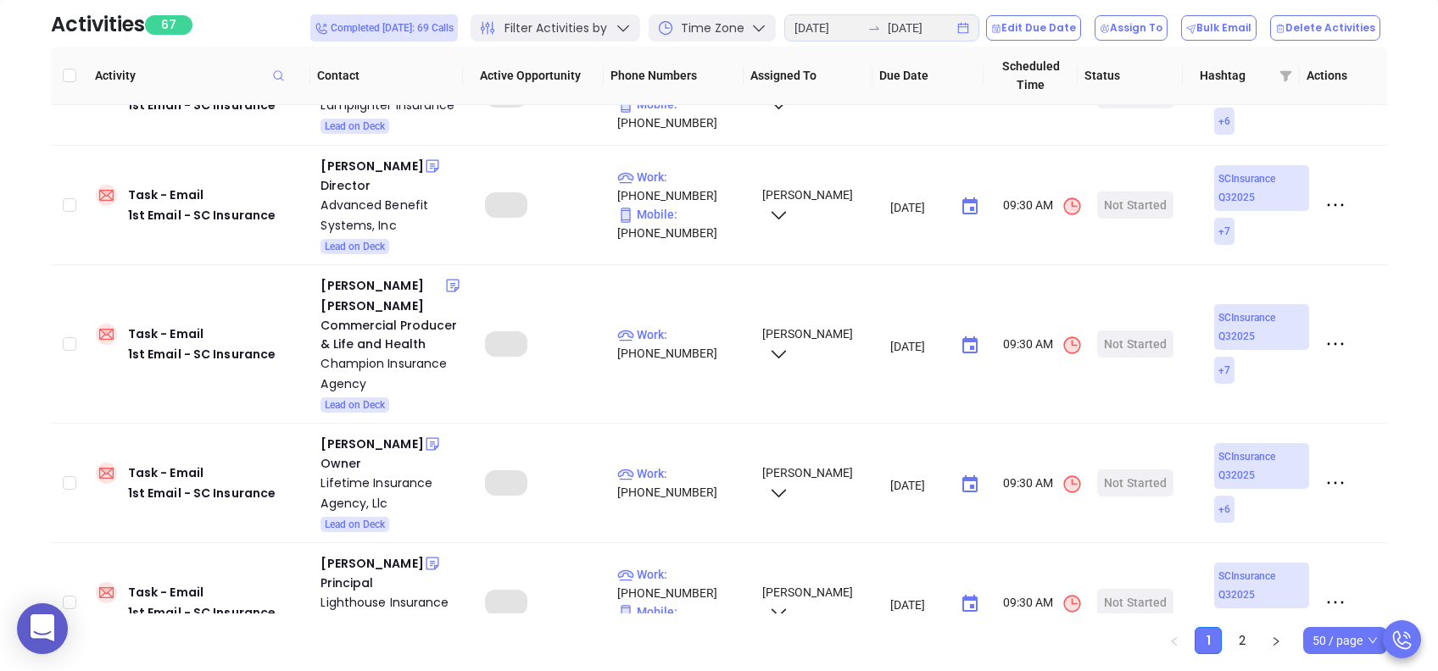
scroll to position [285, 0]
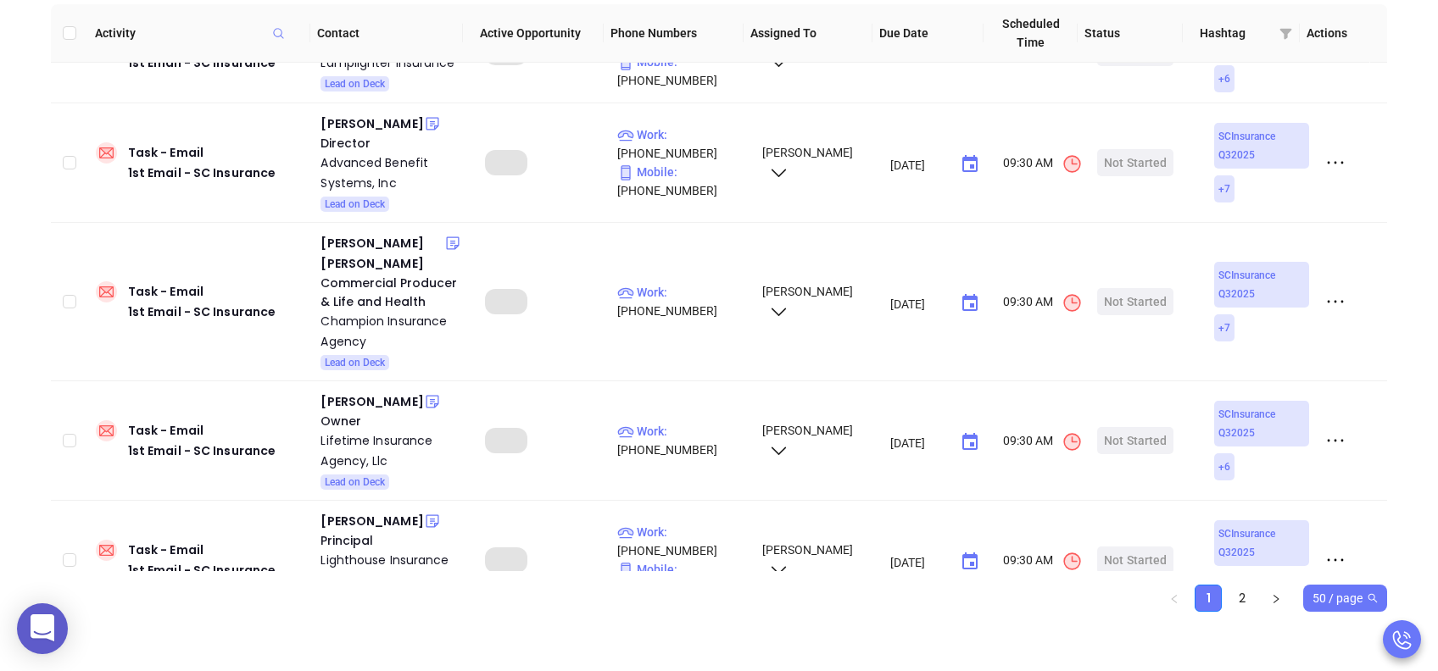
click at [1338, 595] on span "50 / page" at bounding box center [1344, 598] width 65 height 25
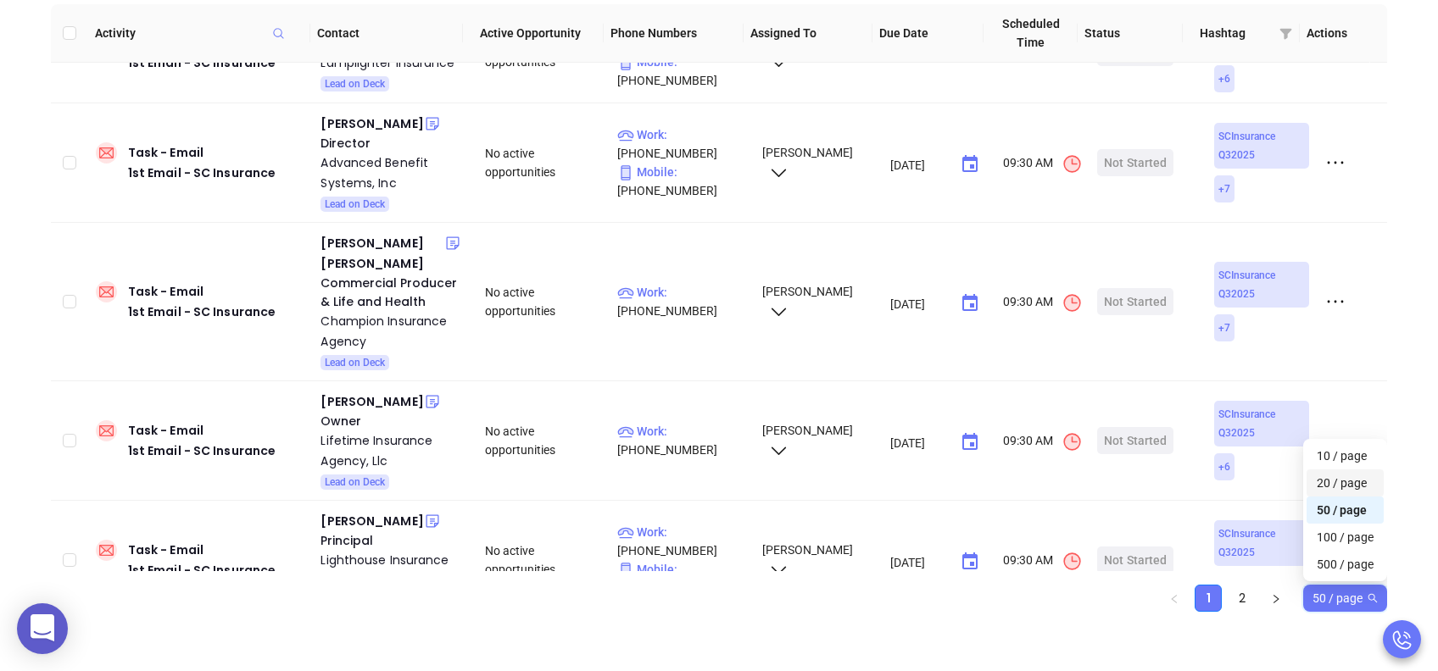
click at [1328, 487] on div "20 / page" at bounding box center [1345, 483] width 57 height 19
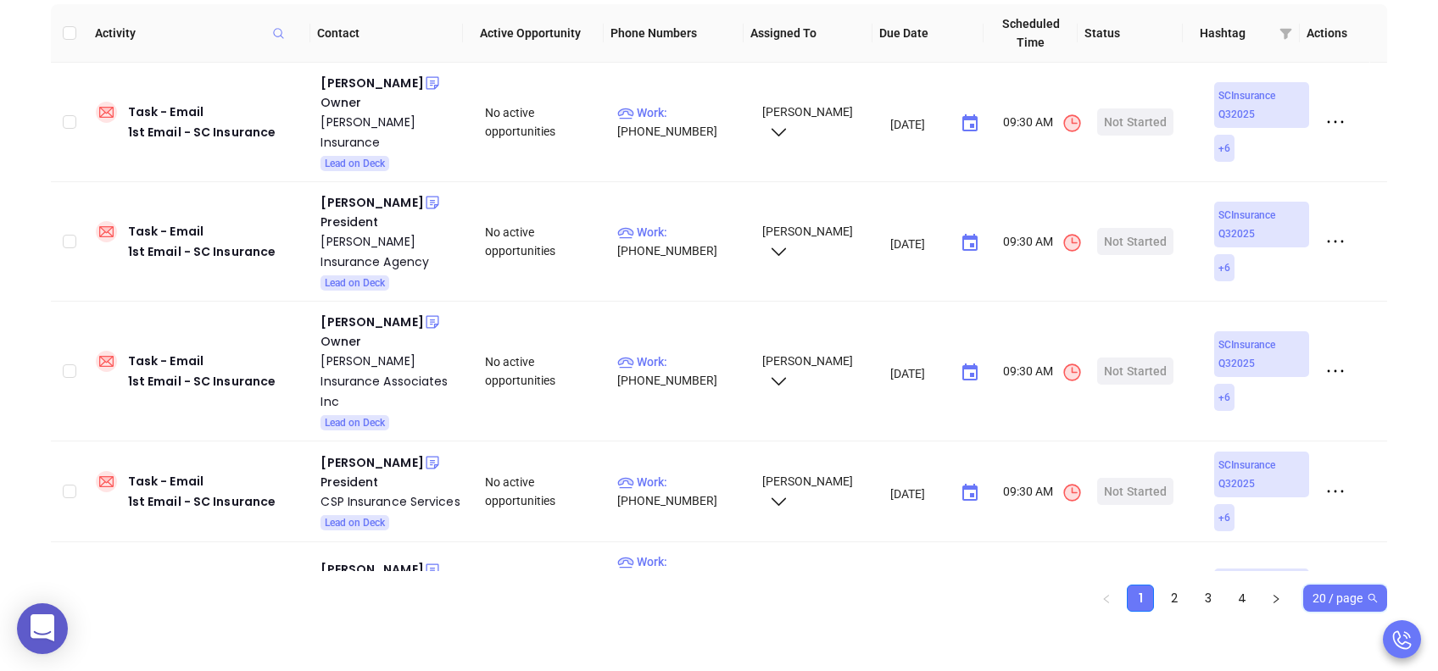
click at [1351, 596] on span "20 / page" at bounding box center [1344, 598] width 65 height 25
click at [1347, 509] on div "50 / page" at bounding box center [1345, 510] width 57 height 19
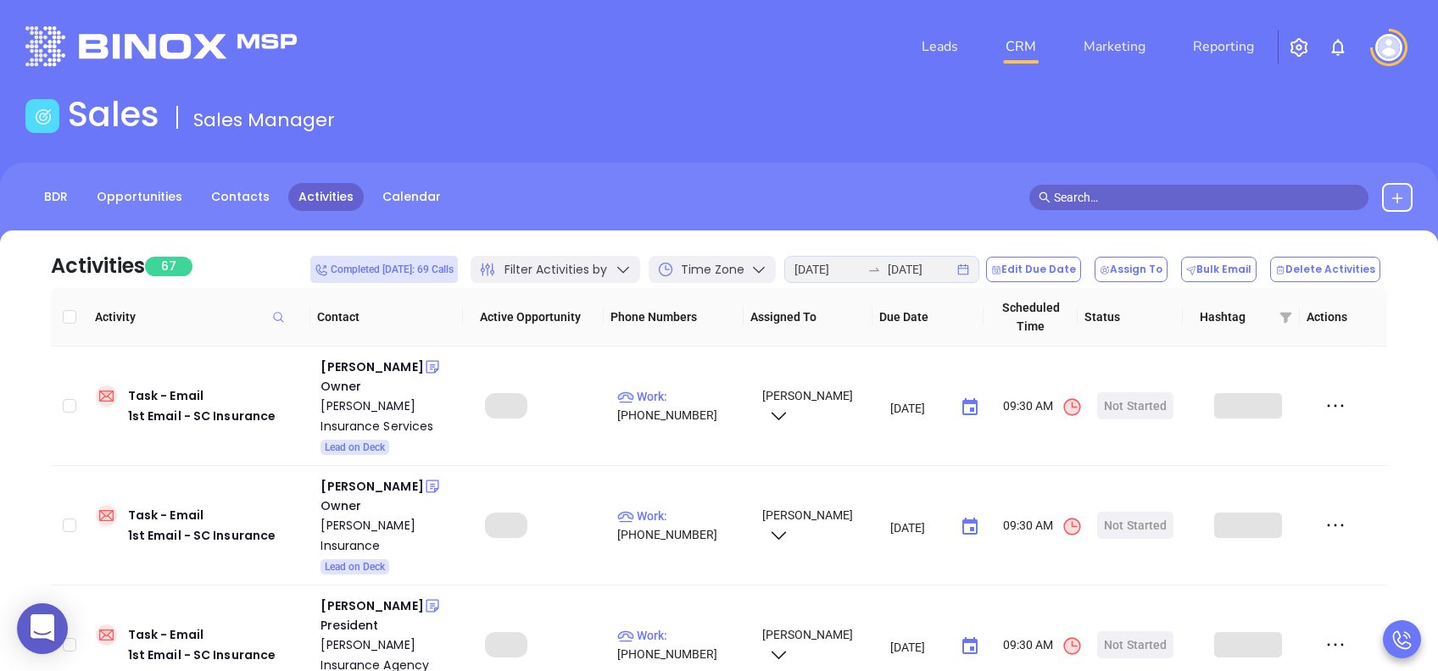
scroll to position [0, 0]
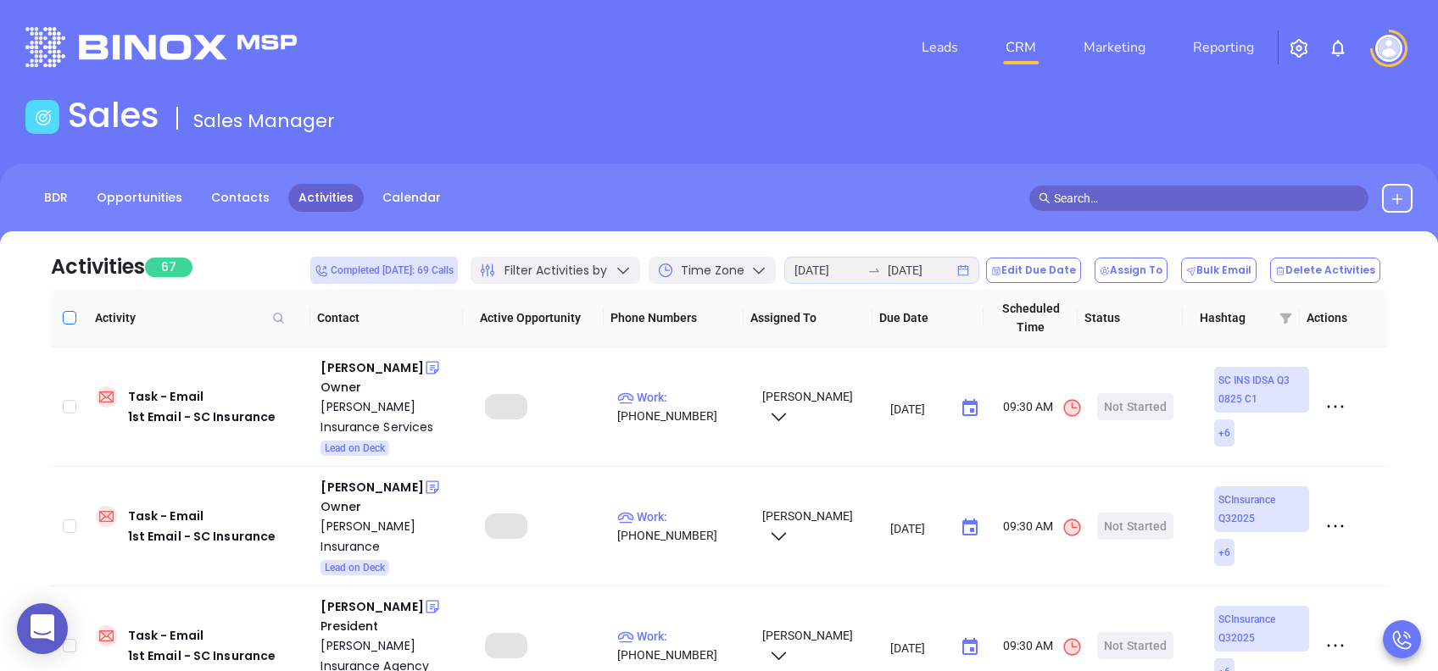
click at [71, 322] on input "Select all" at bounding box center [70, 318] width 14 height 14
checkbox input "true"
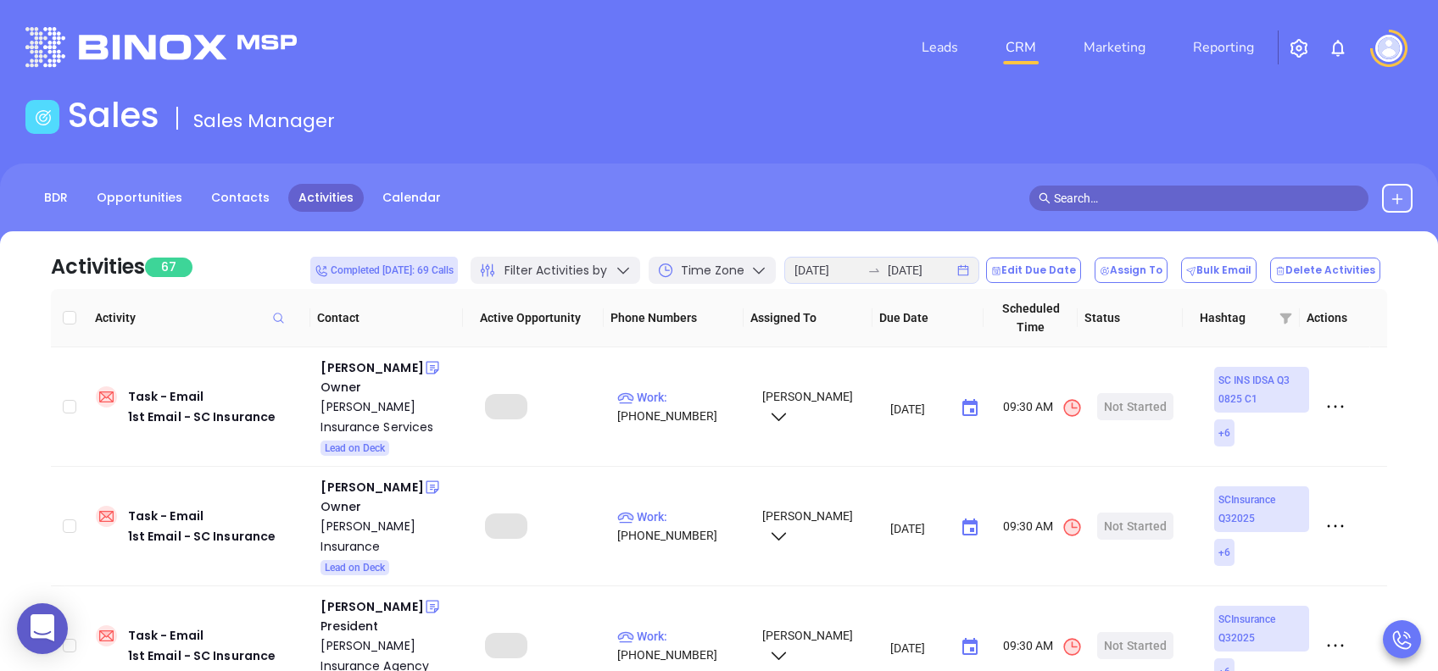
checkbox input "true"
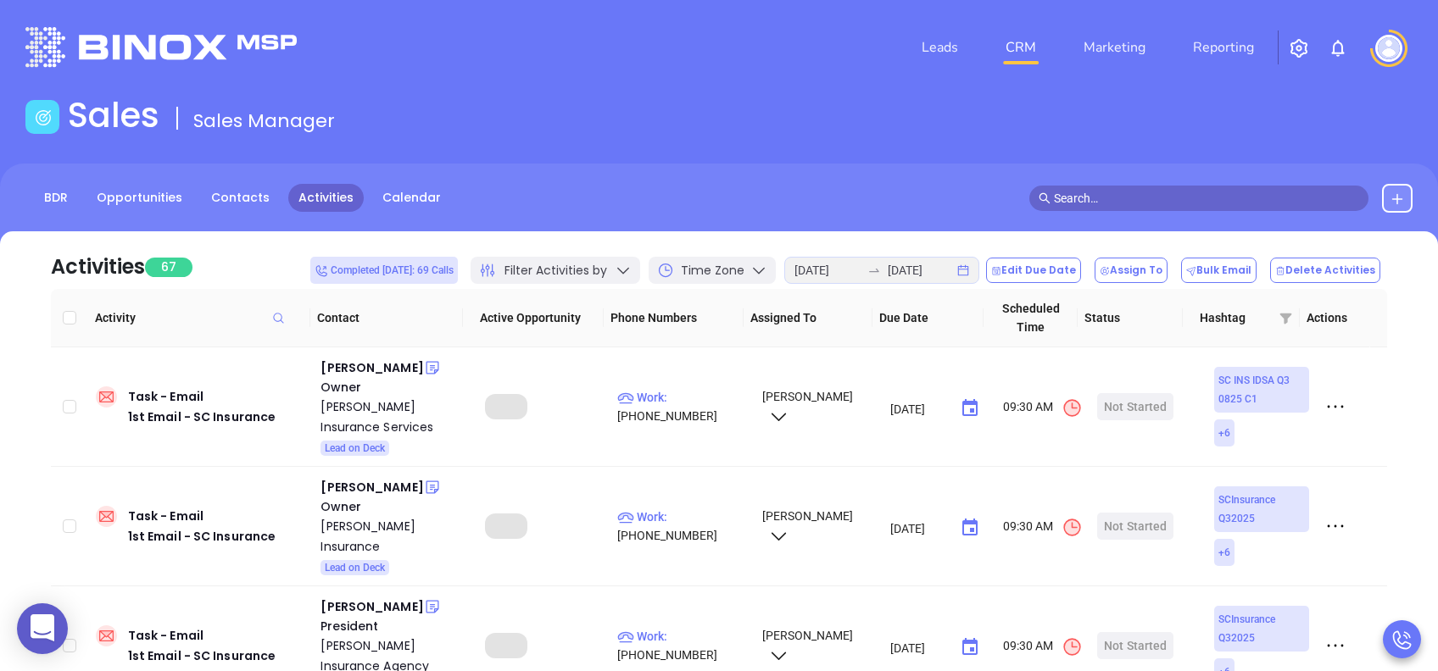
checkbox input "true"
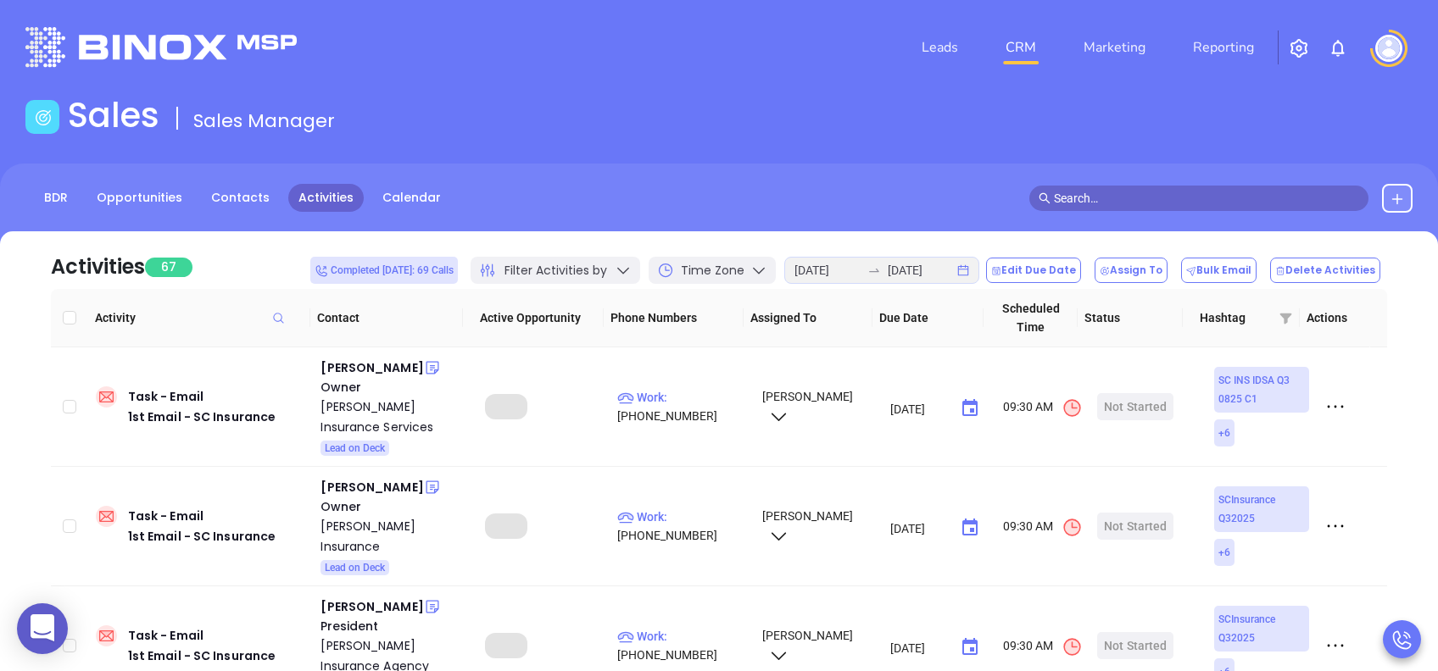
checkbox input "true"
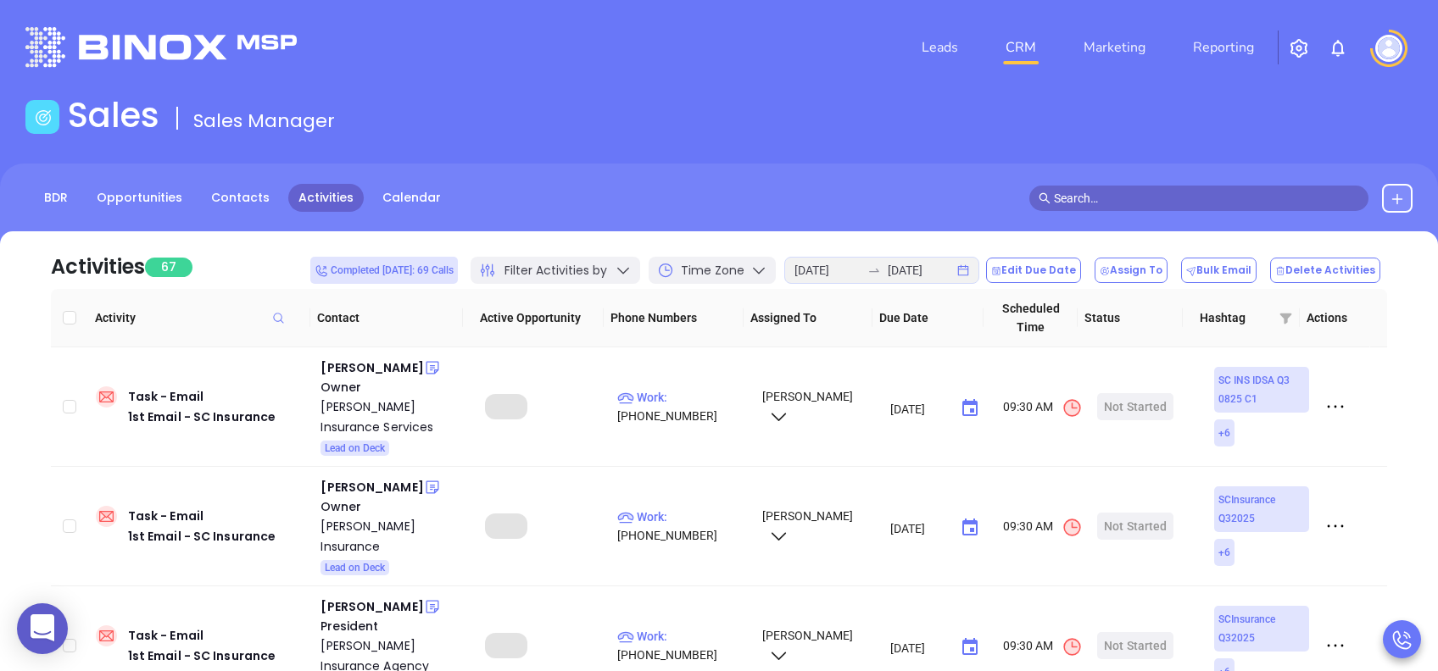
checkbox input "true"
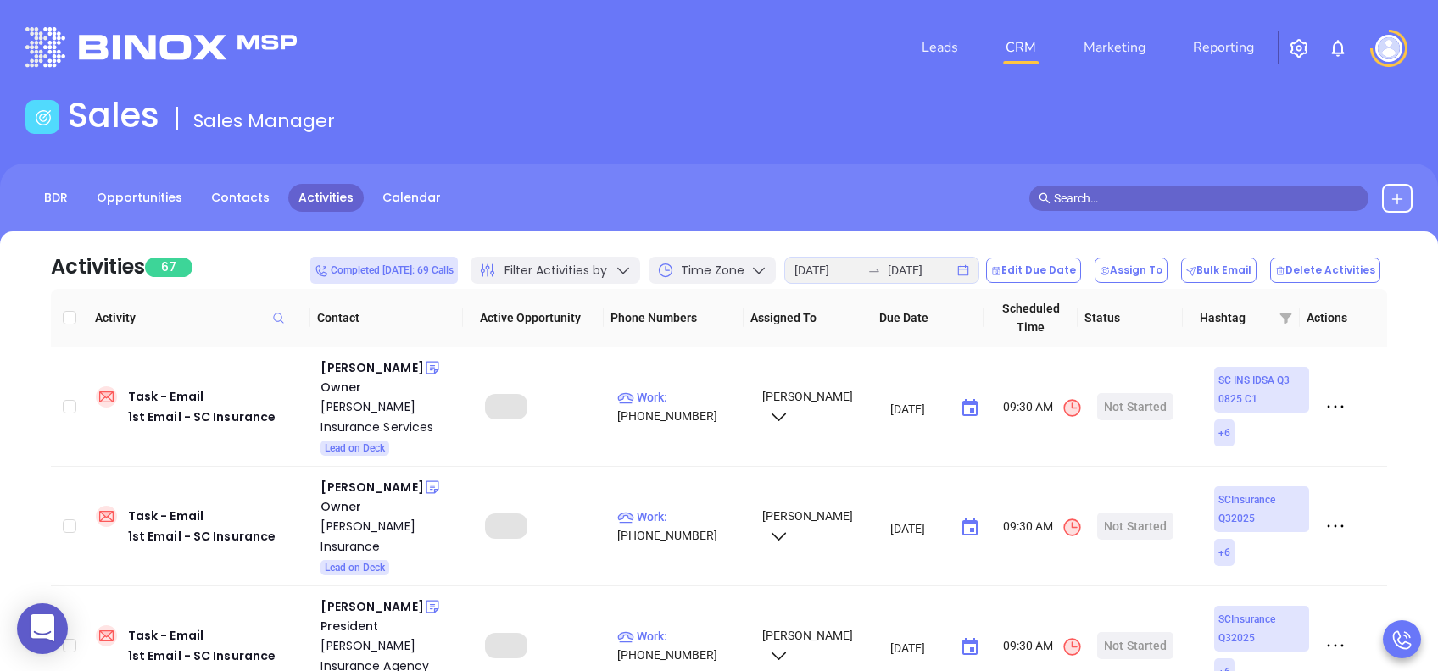
checkbox input "true"
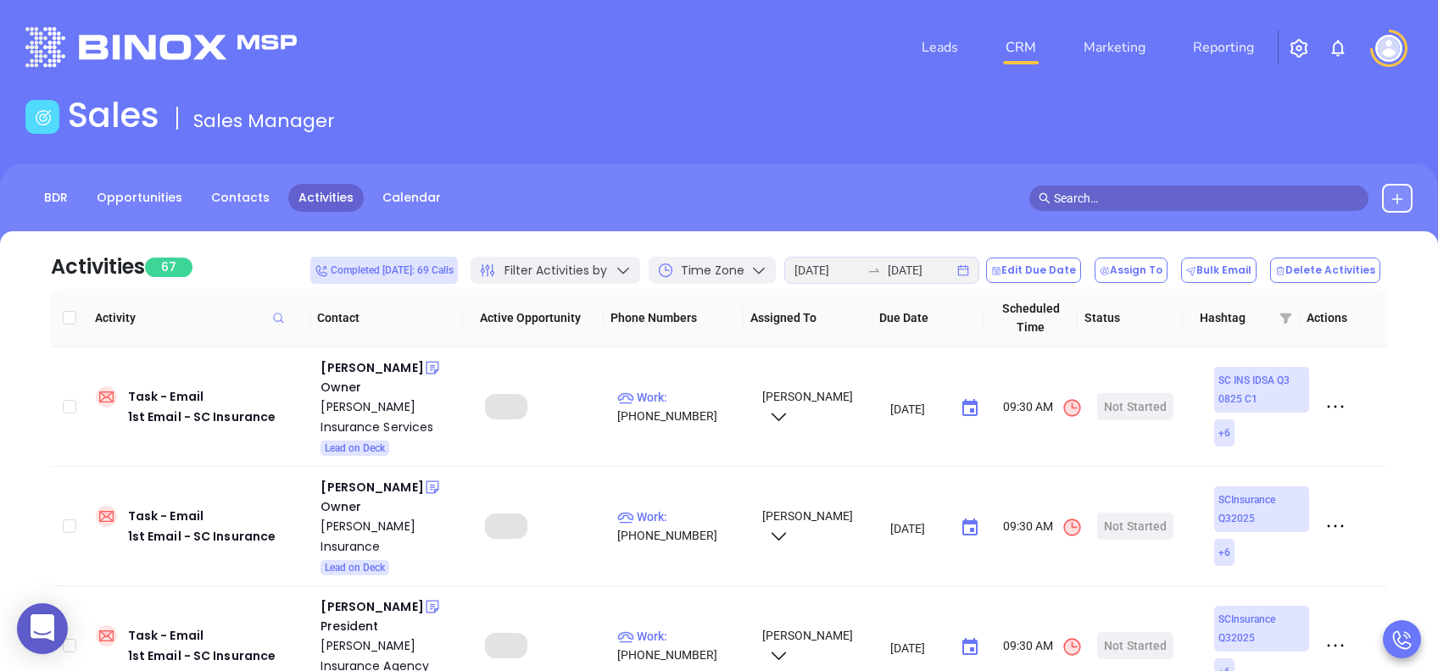
checkbox input "true"
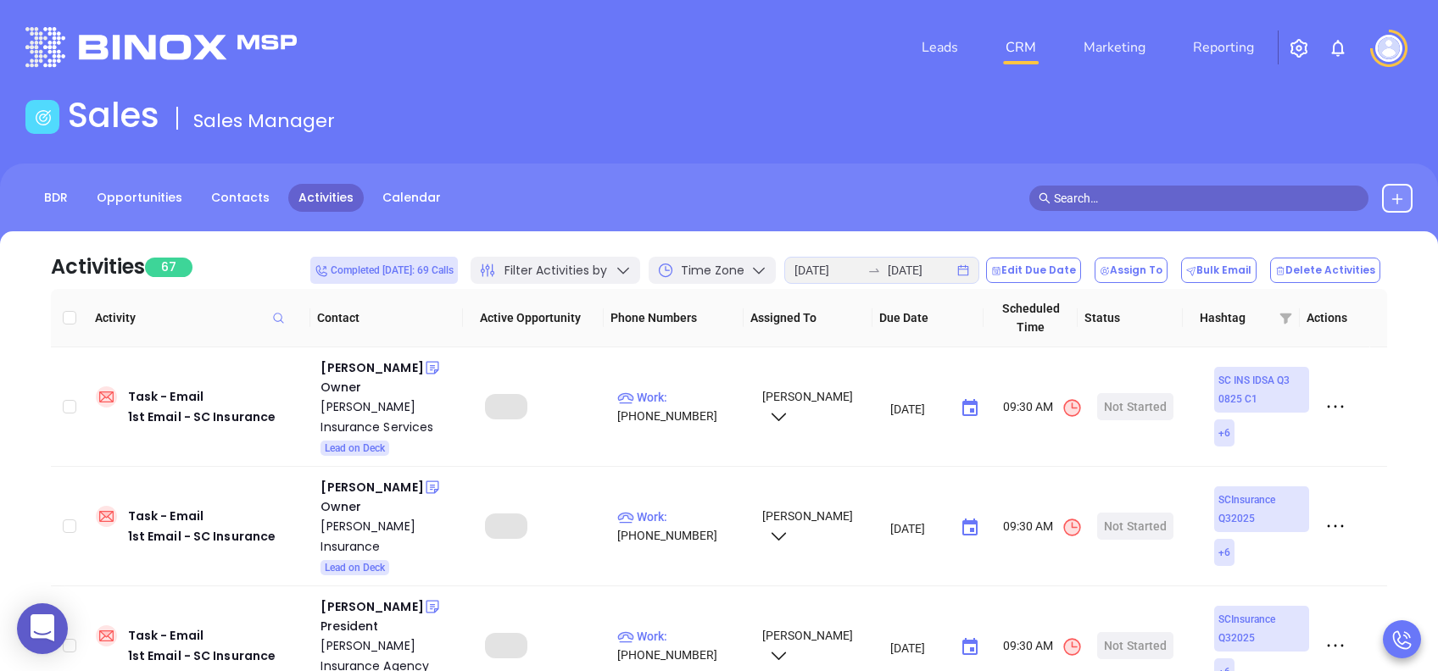
checkbox input "true"
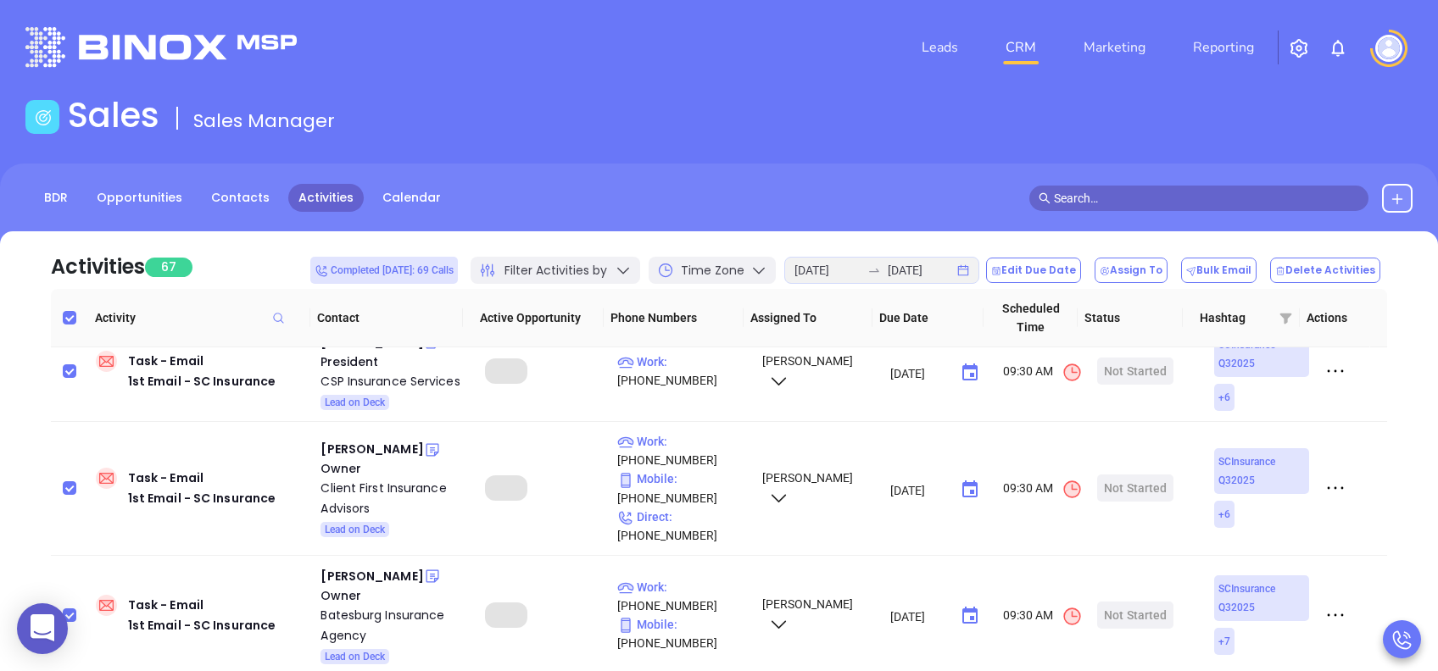
scroll to position [565, 0]
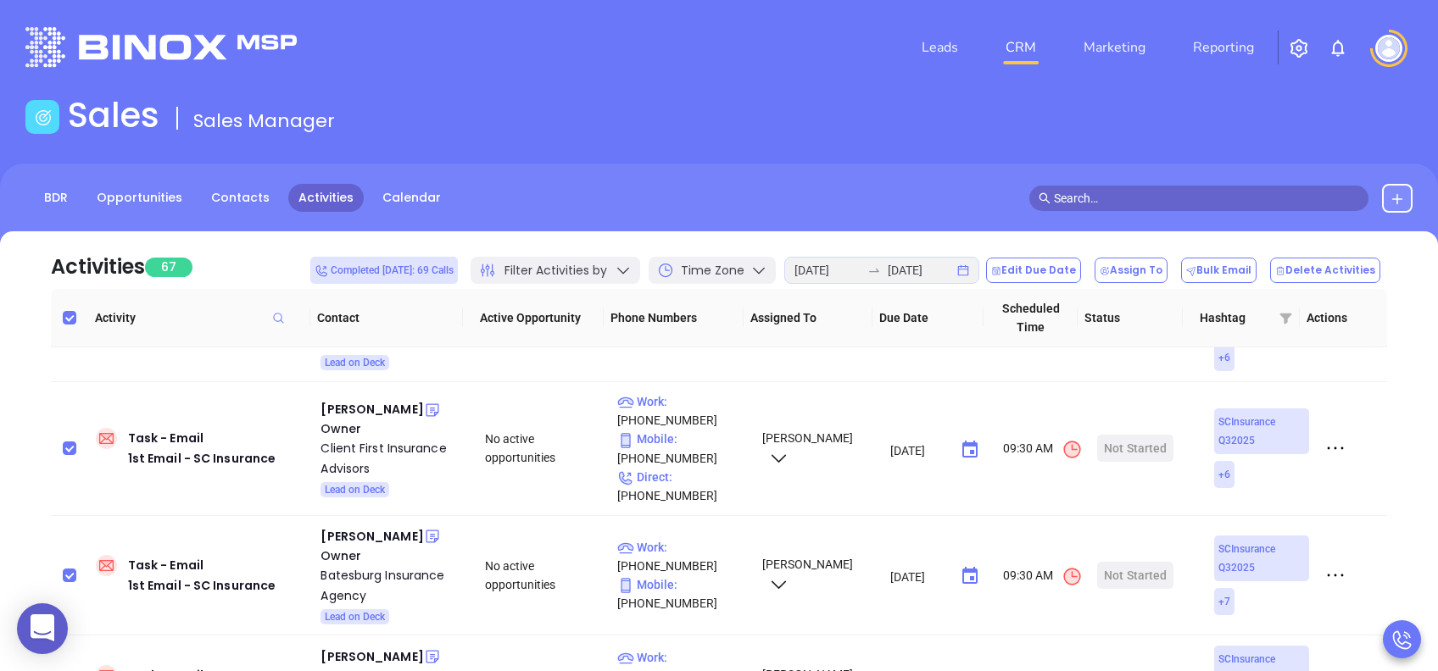
click at [627, 271] on div "Filter Activities by" at bounding box center [556, 270] width 170 height 27
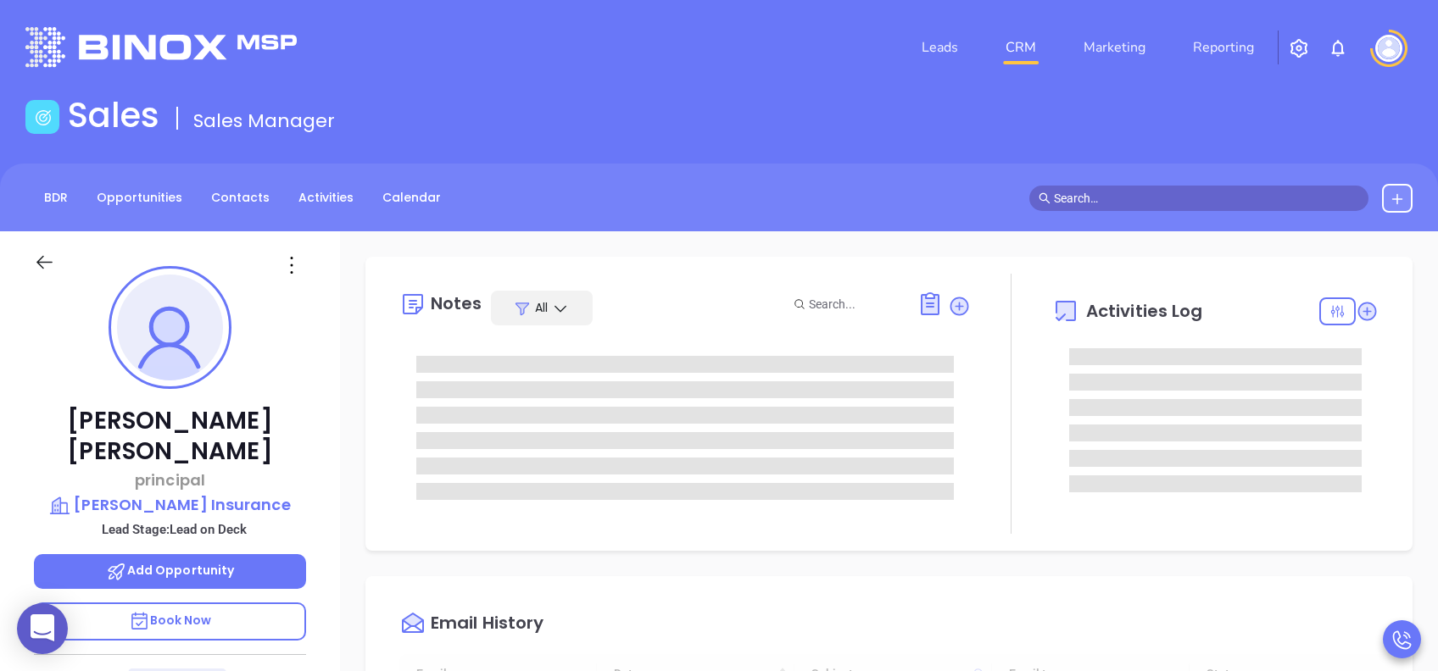
type input "[DATE]"
type input "[PERSON_NAME]"
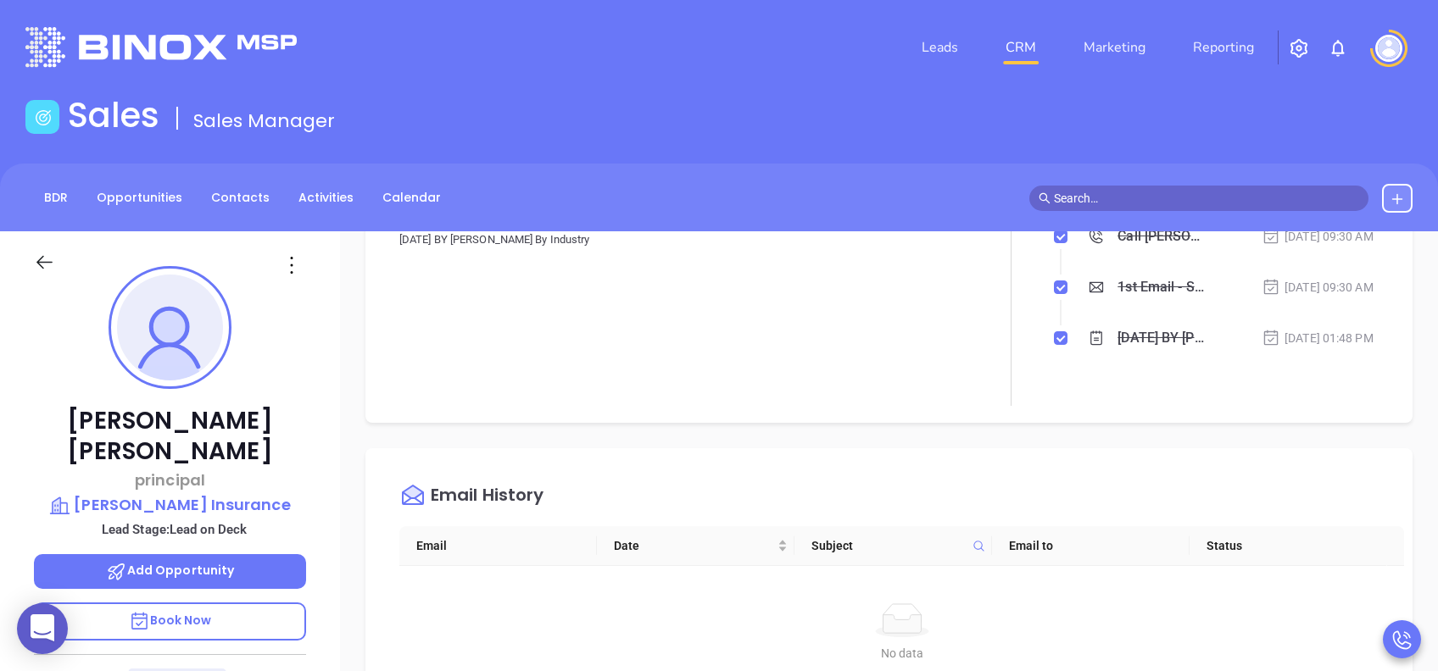
scroll to position [0, 0]
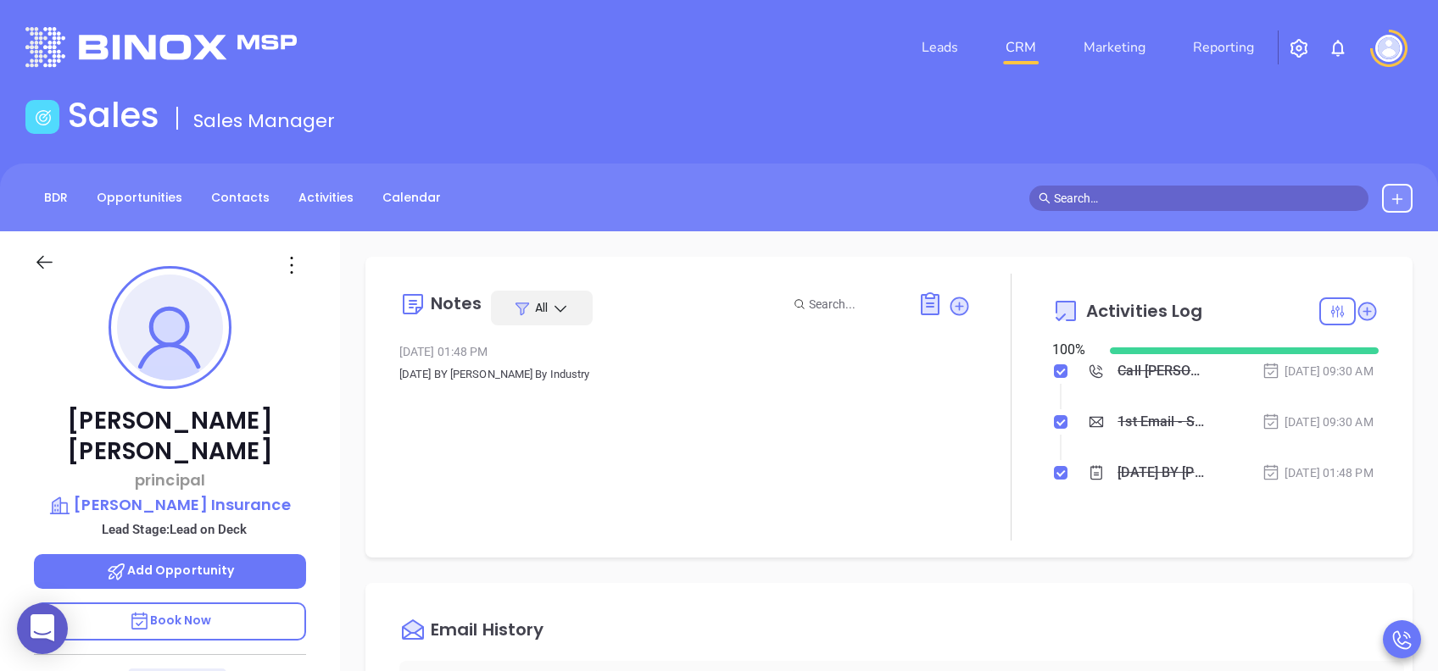
click at [1145, 373] on div "Call Hilary to follow up" at bounding box center [1161, 371] width 89 height 25
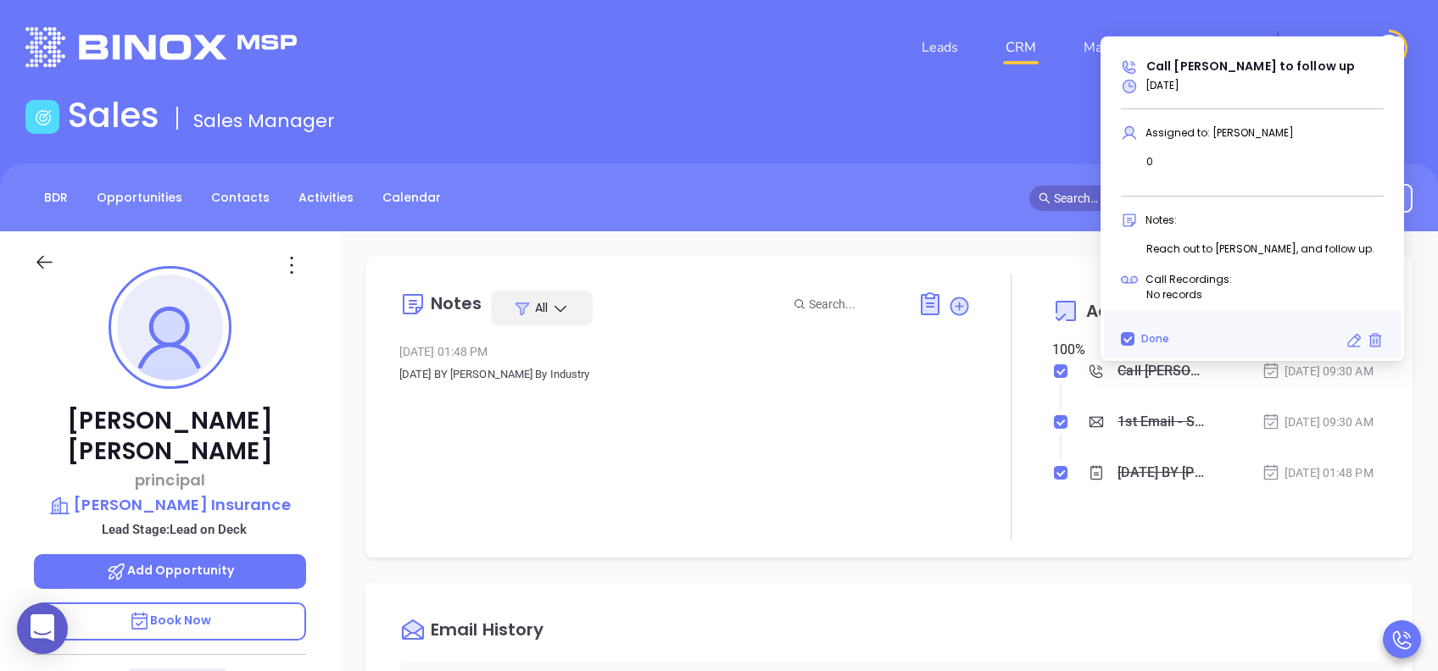
click at [1187, 424] on div "1st Email - SC Insurance Aug 7, 2025 | 09:30 AM" at bounding box center [1231, 422] width 296 height 25
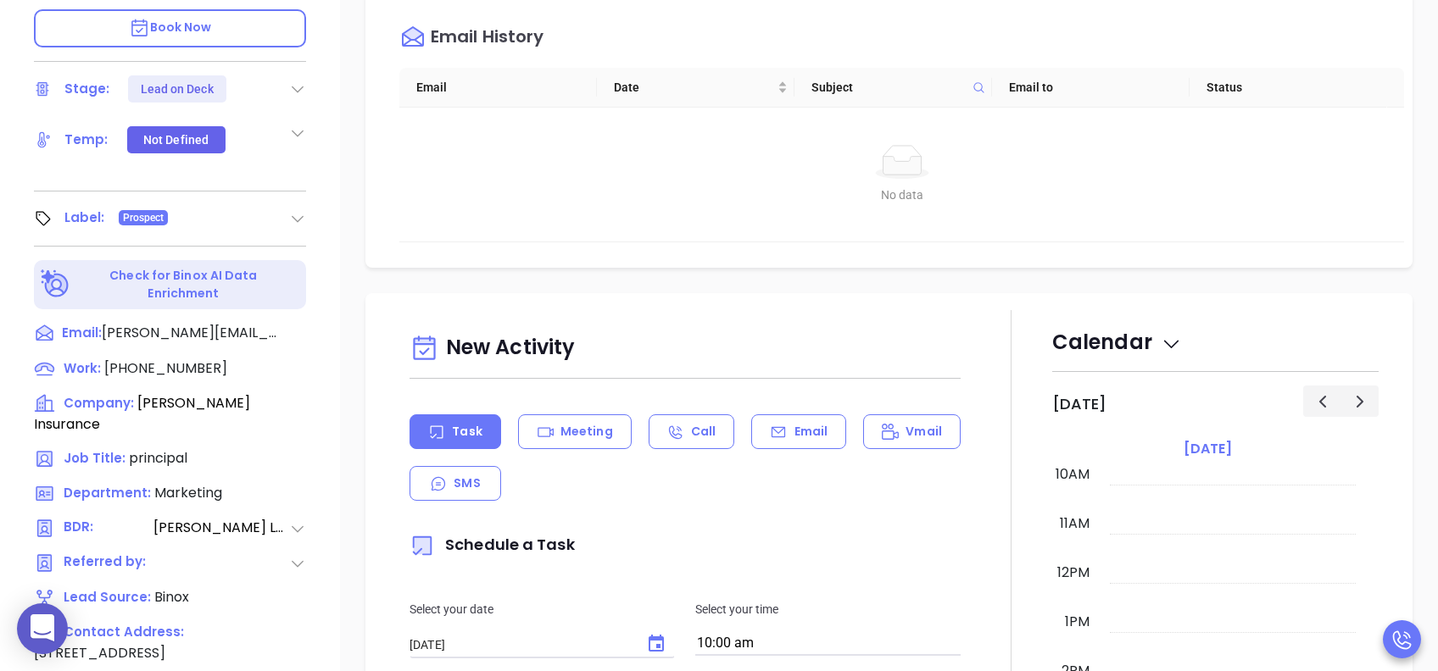
scroll to position [678, 0]
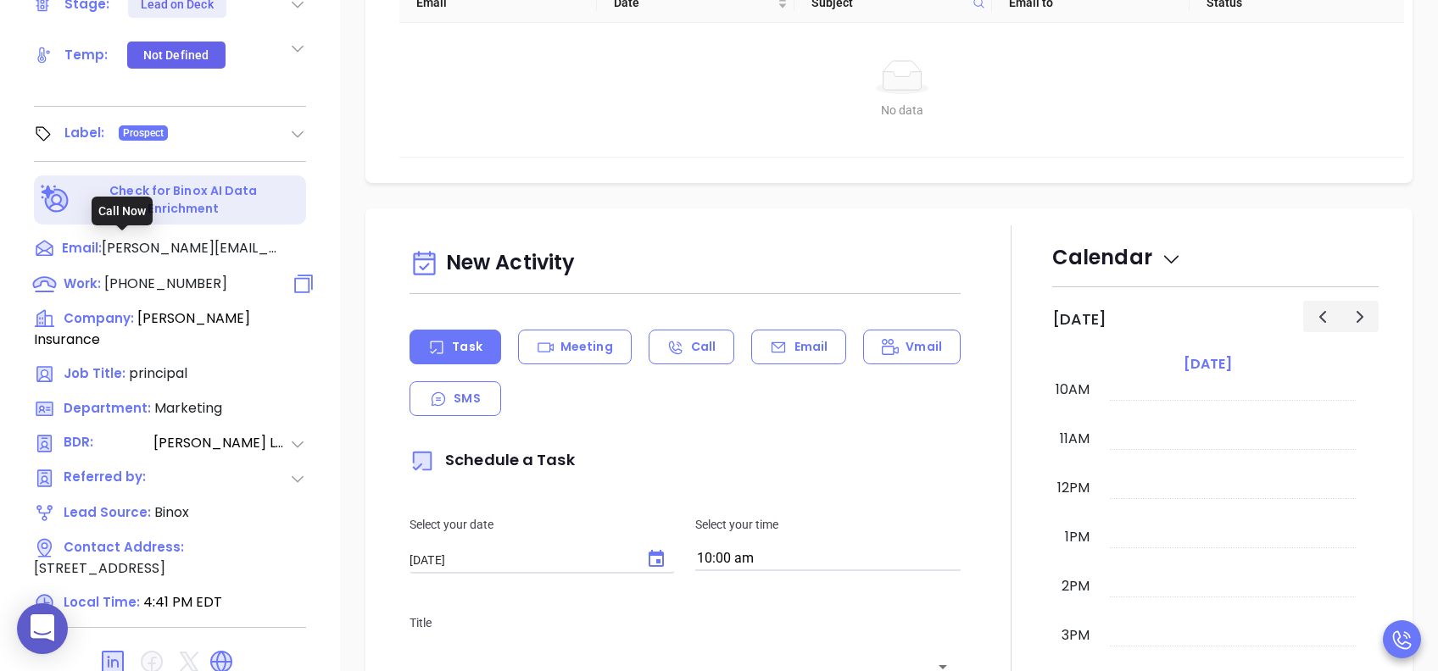
click at [198, 274] on span "(843) 357-9404" at bounding box center [165, 284] width 123 height 20
type input "(843) 357-9404"
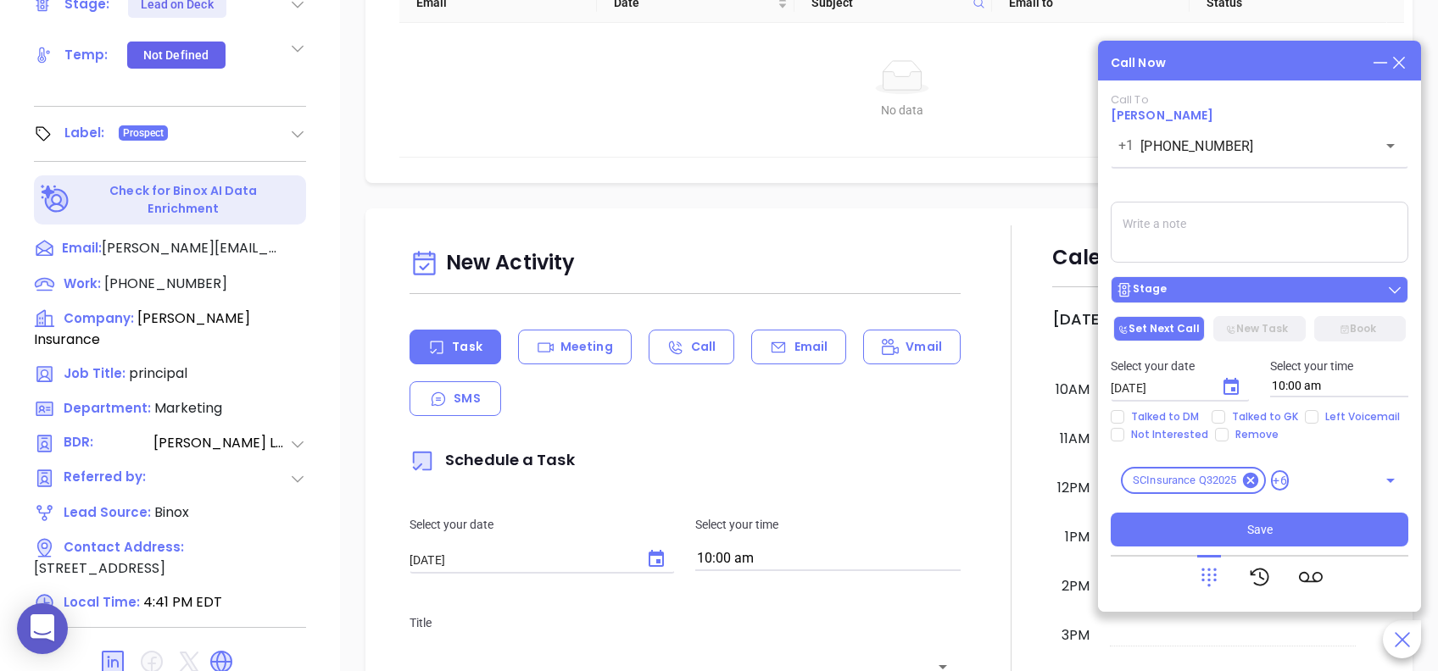
click at [1234, 286] on div "Stage" at bounding box center [1259, 289] width 287 height 17
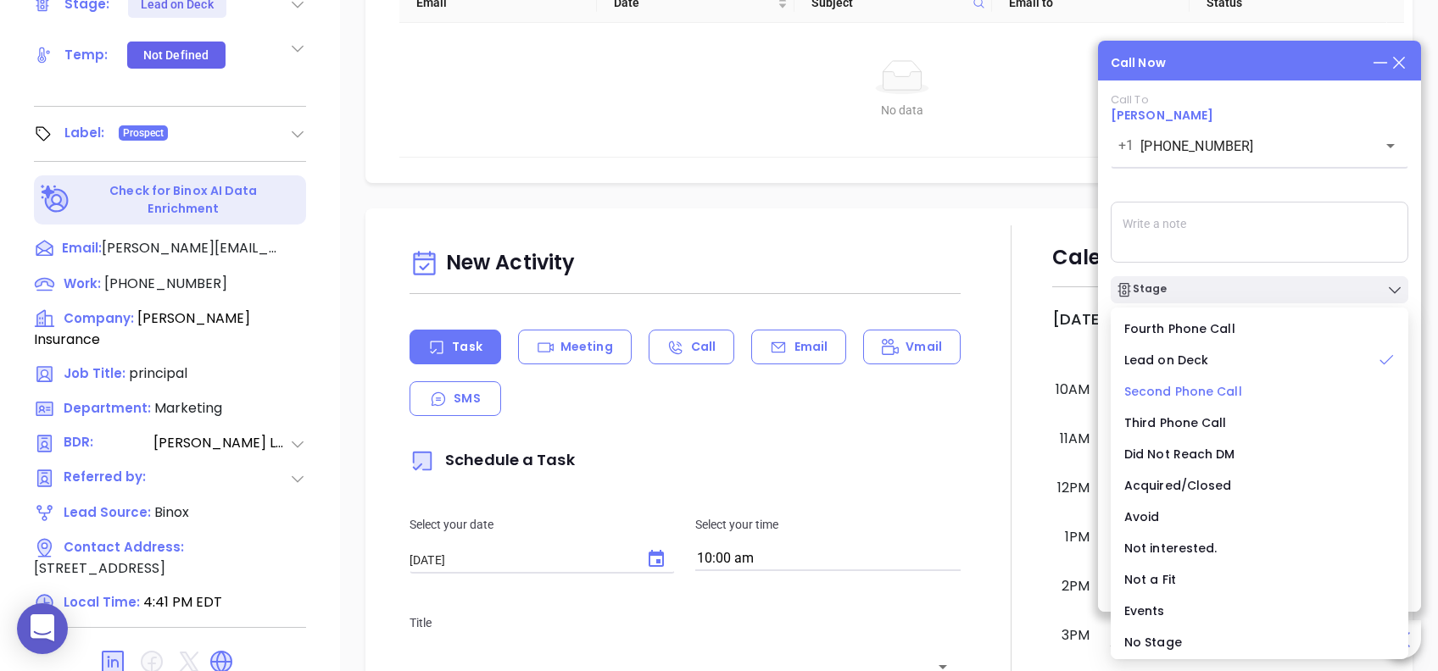
click at [1197, 386] on span "Second Phone Call" at bounding box center [1183, 391] width 118 height 17
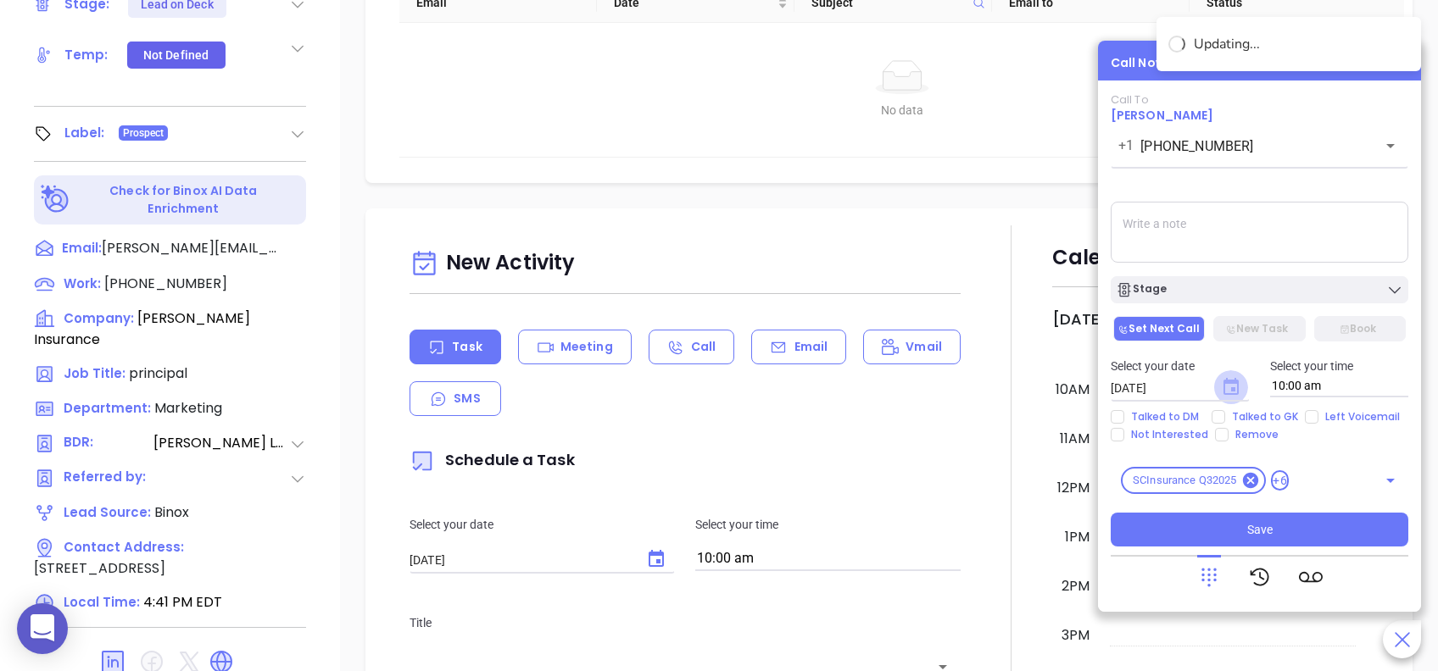
click at [1231, 383] on icon "Choose date, selected date is Aug 13, 2025" at bounding box center [1230, 386] width 15 height 17
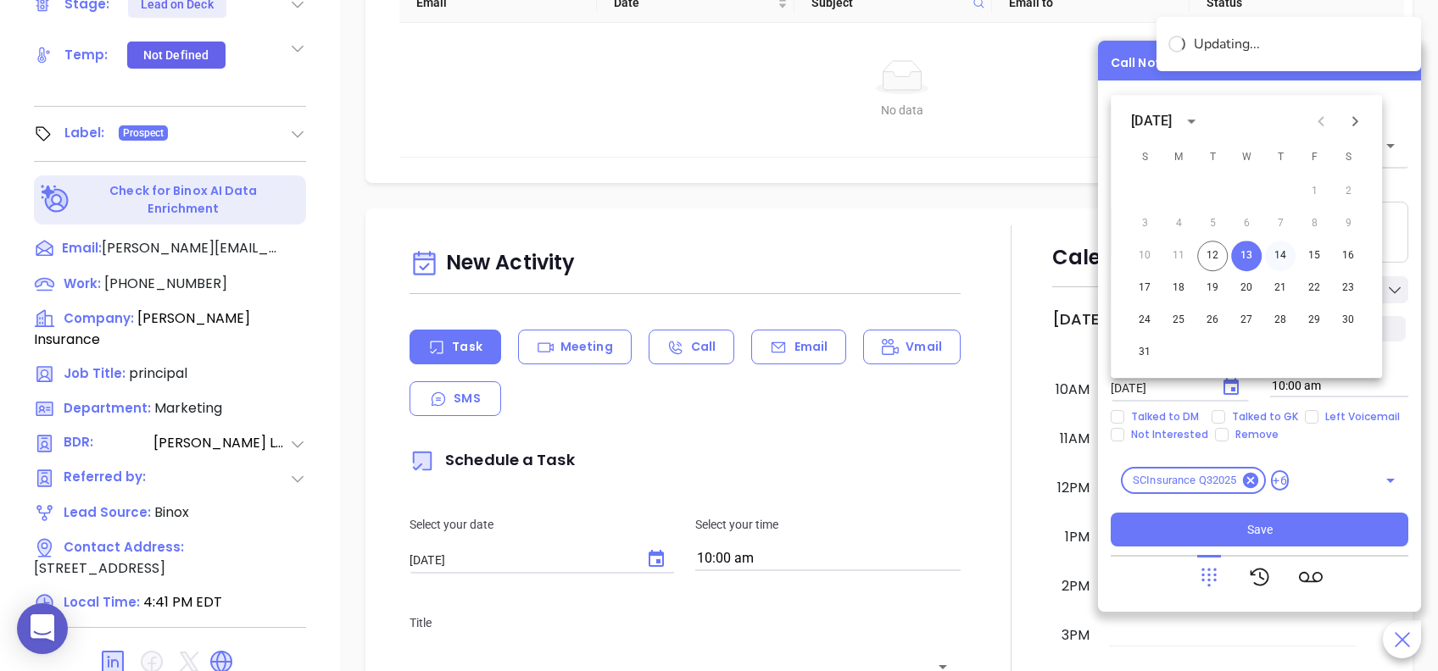
click at [1284, 252] on button "14" at bounding box center [1280, 256] width 31 height 31
type input "08/14/2025"
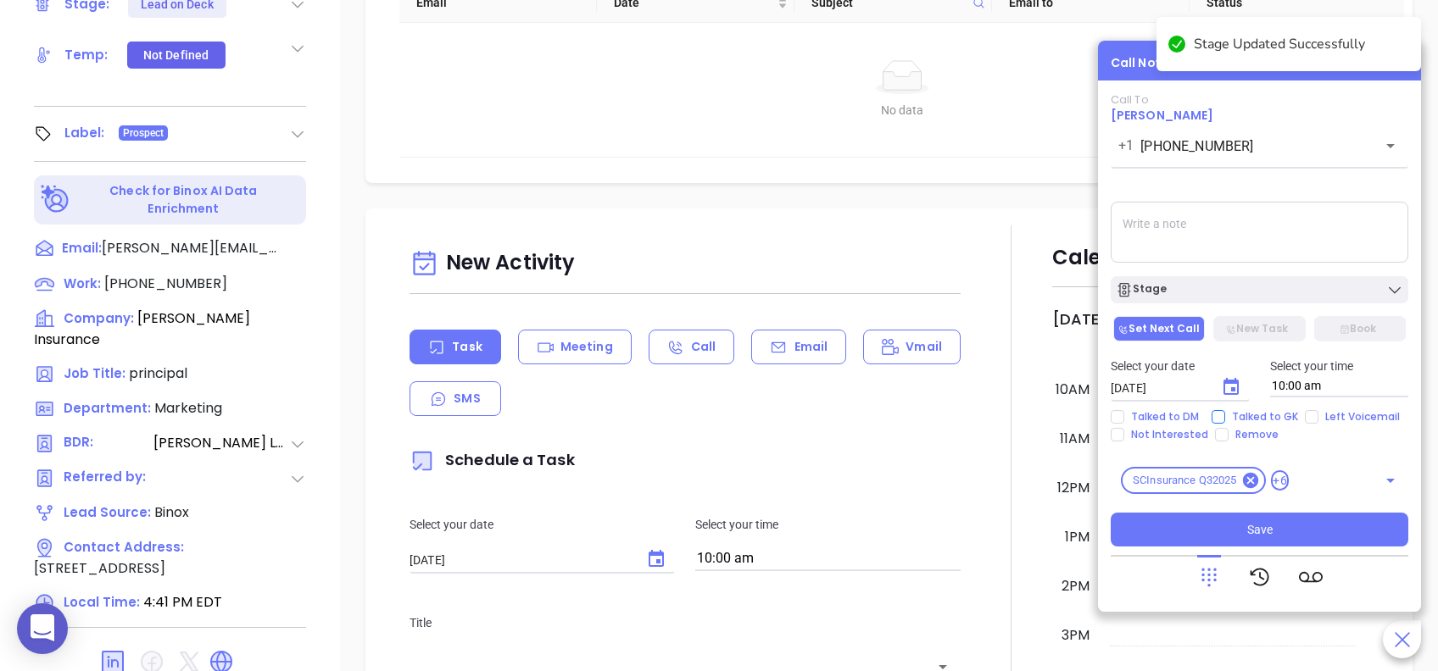
click at [1219, 416] on input "Talked to GK" at bounding box center [1219, 417] width 14 height 14
checkbox input "true"
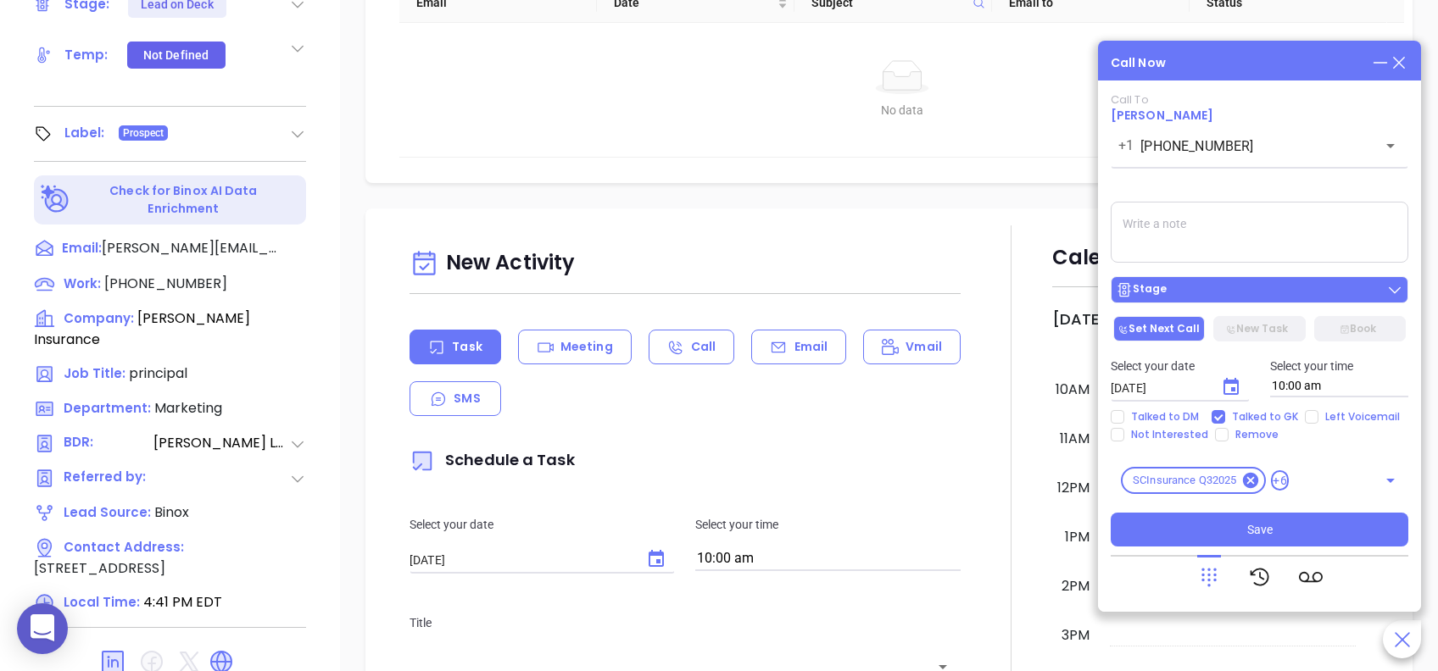
click at [1245, 294] on div "Stage" at bounding box center [1259, 289] width 287 height 17
click at [1290, 187] on div "Call To Hilary Haines +1 (843) 357-9404 ​ Voicemail Drop Stage Set Next Call Ne…" at bounding box center [1260, 320] width 298 height 454
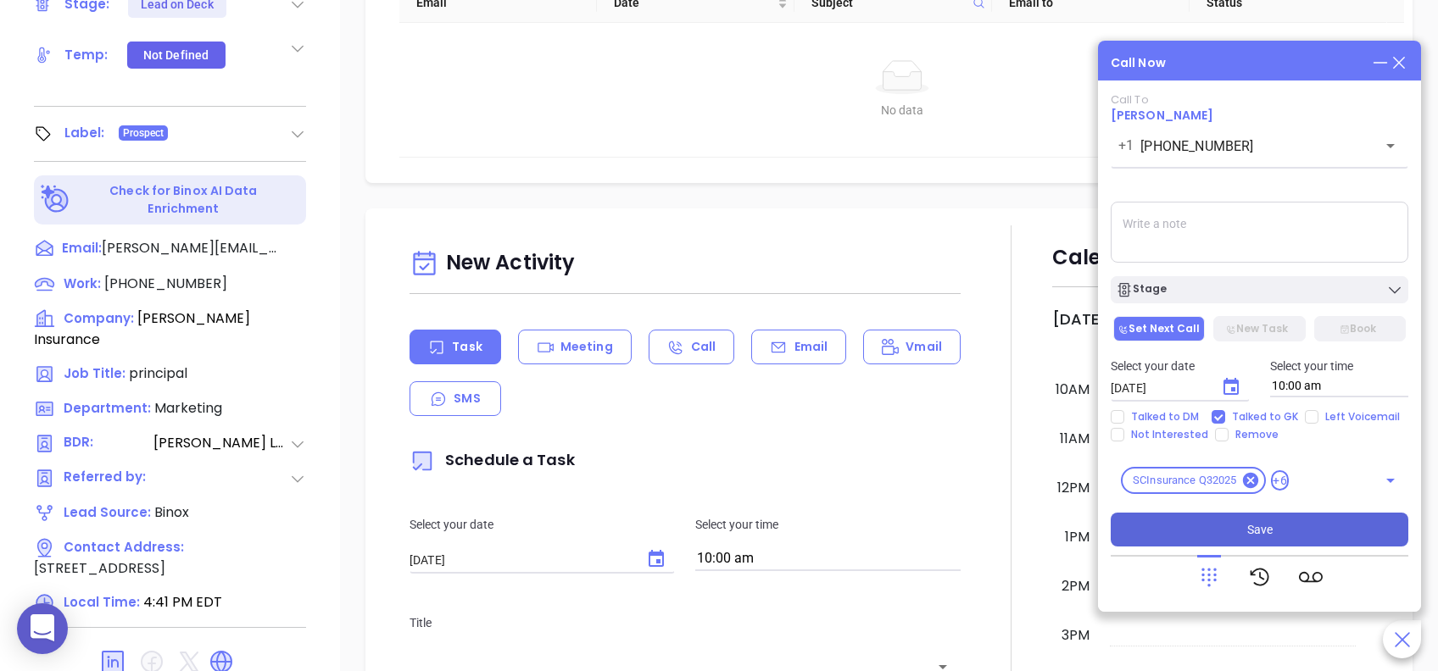
click at [1318, 532] on button "Save" at bounding box center [1260, 530] width 298 height 34
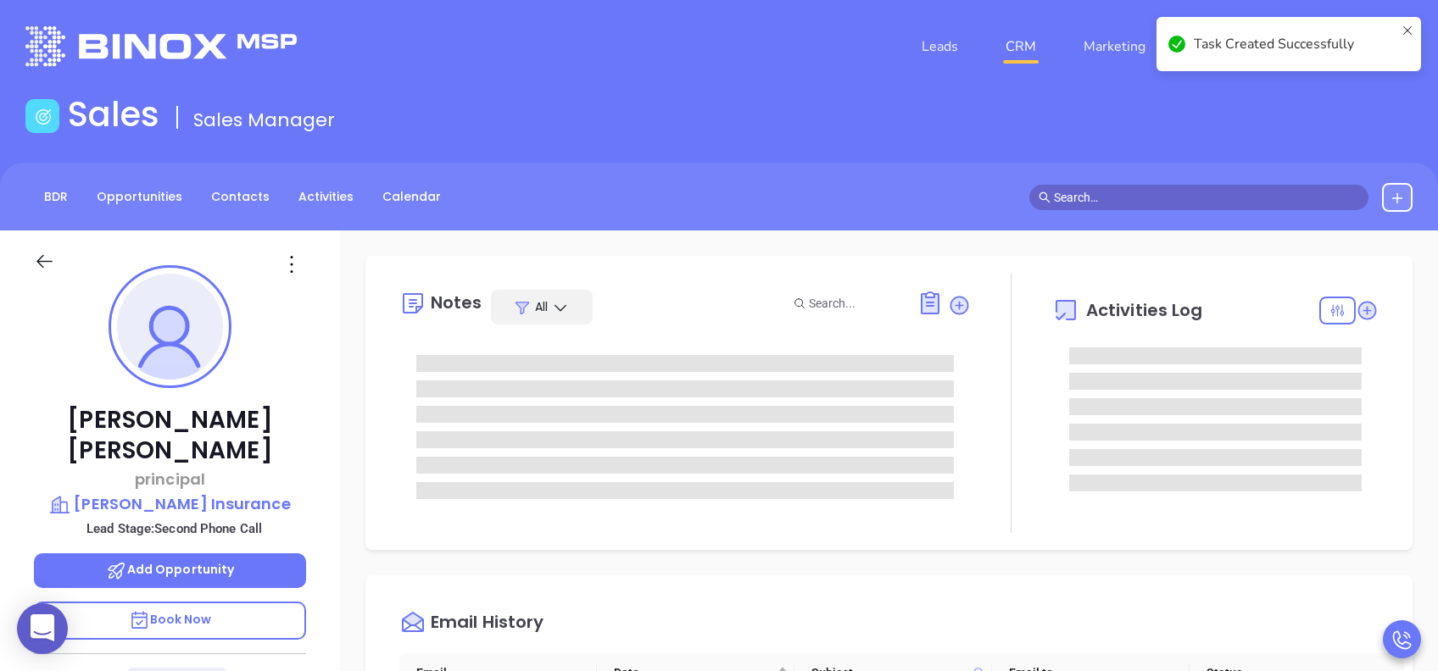
scroll to position [0, 0]
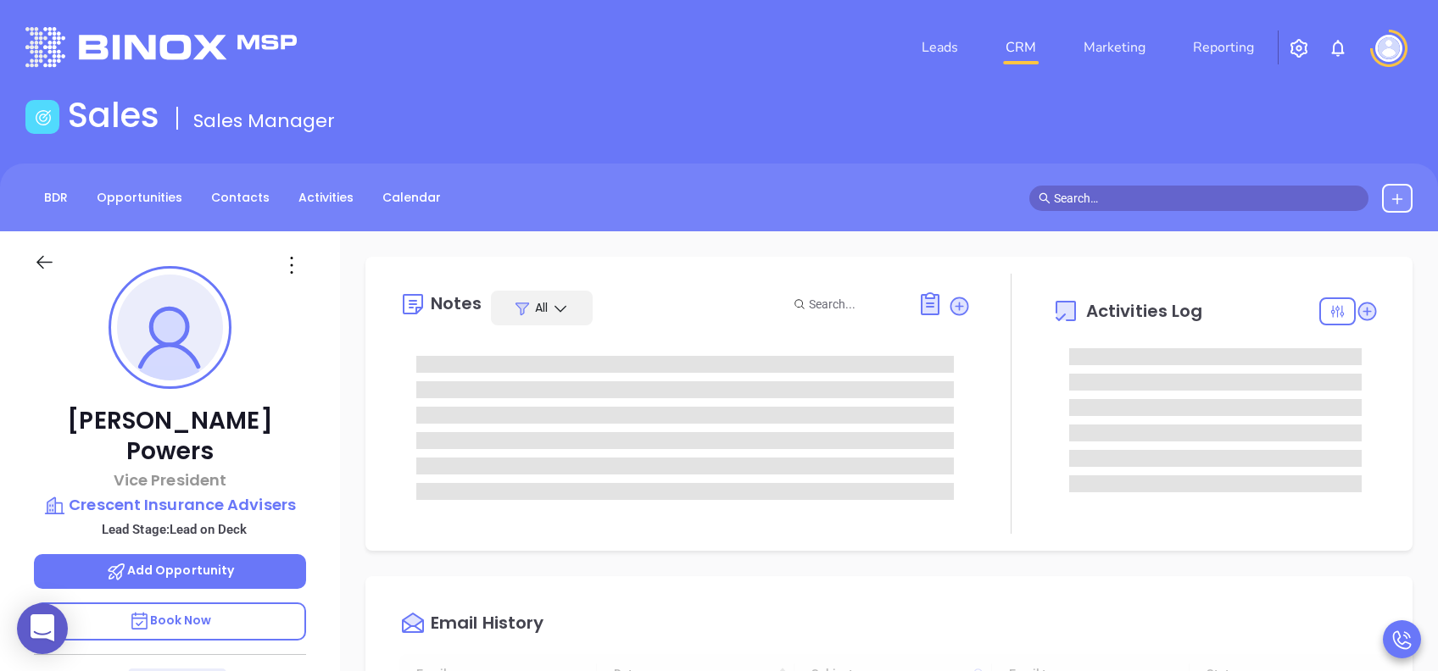
type input "[DATE]"
click at [259, 503] on p "Book Now" at bounding box center [170, 622] width 272 height 38
type input "[PERSON_NAME]"
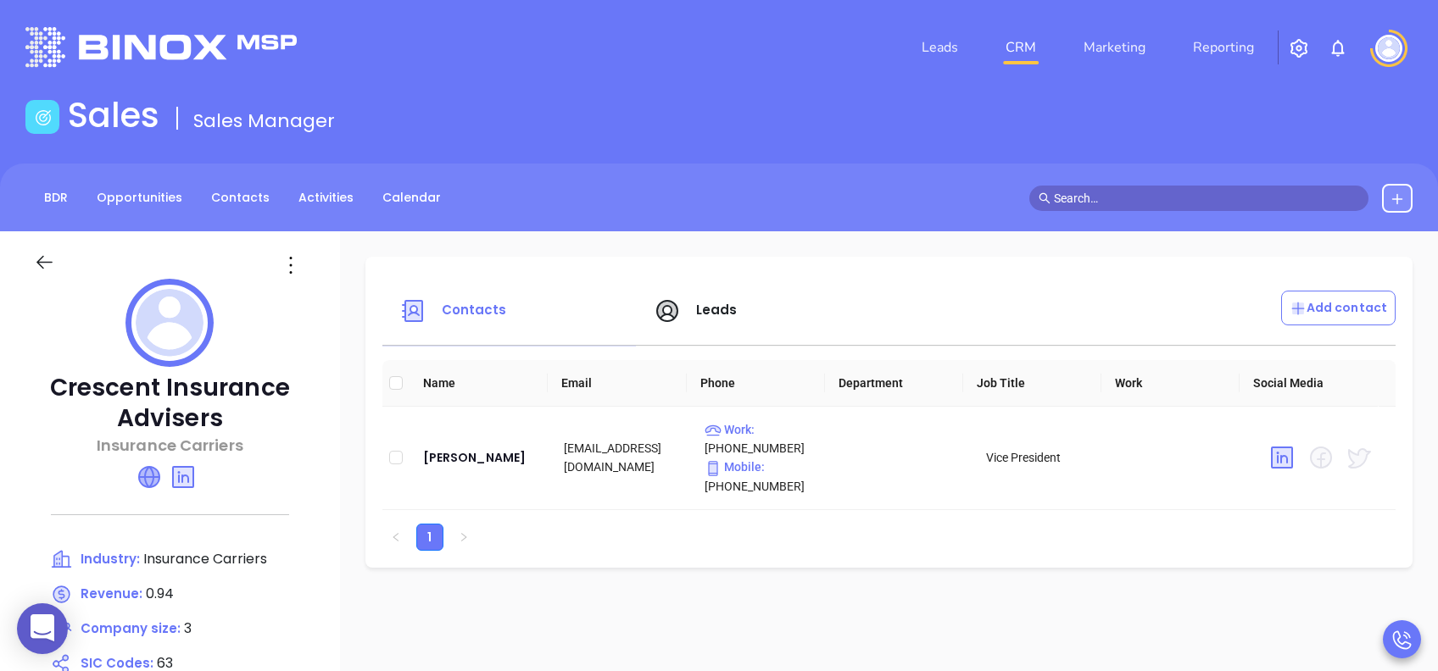
click at [149, 478] on icon at bounding box center [149, 477] width 20 height 20
click at [710, 311] on span "Leads" at bounding box center [717, 310] width 42 height 18
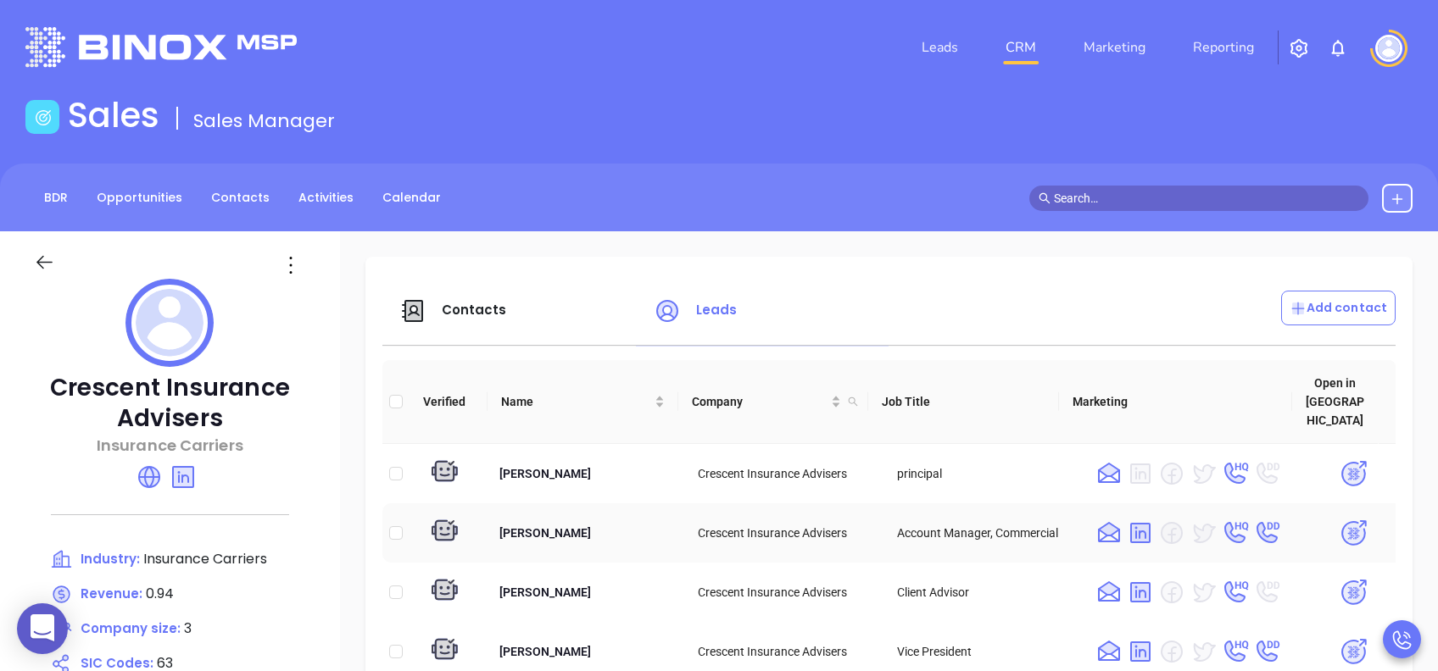
scroll to position [113, 0]
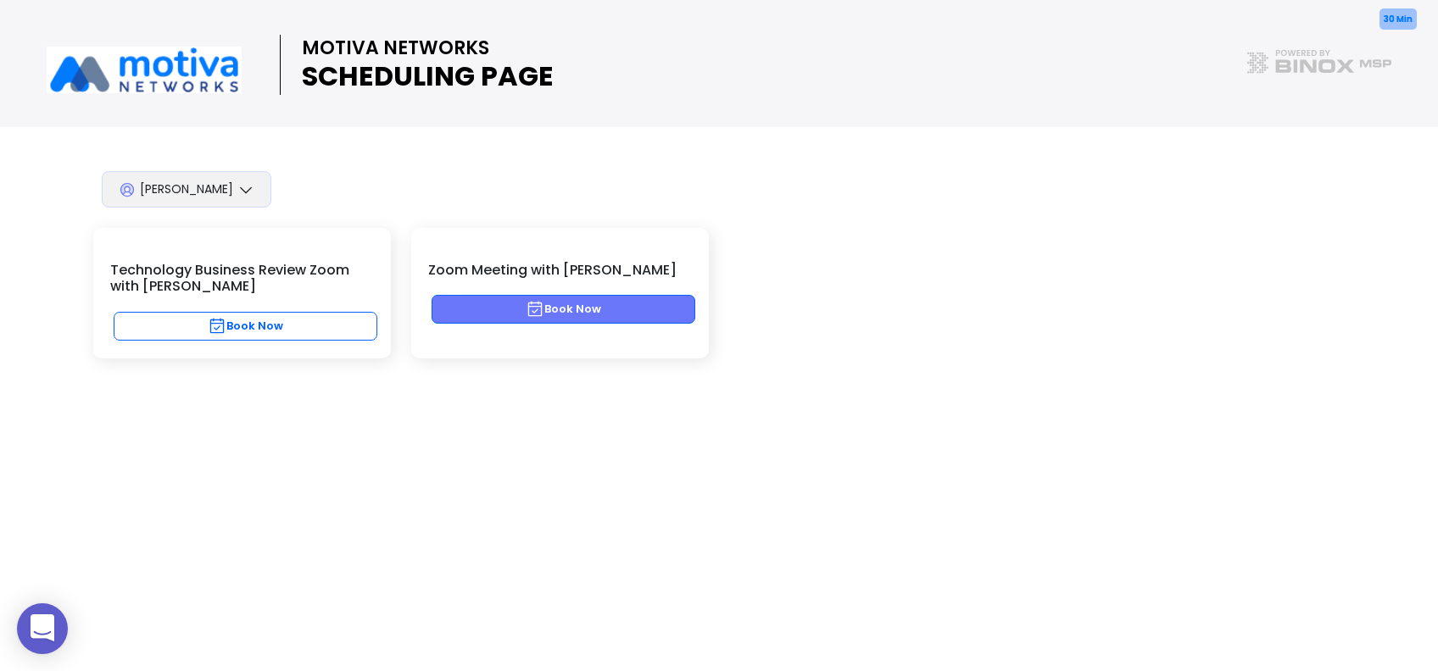
drag, startPoint x: 597, startPoint y: 292, endPoint x: 610, endPoint y: 301, distance: 16.5
click at [597, 293] on div "30 Min Zoom Meeting with [PERSON_NAME] Book Now" at bounding box center [560, 293] width 298 height 130
click at [616, 304] on button "Book Now" at bounding box center [564, 309] width 264 height 29
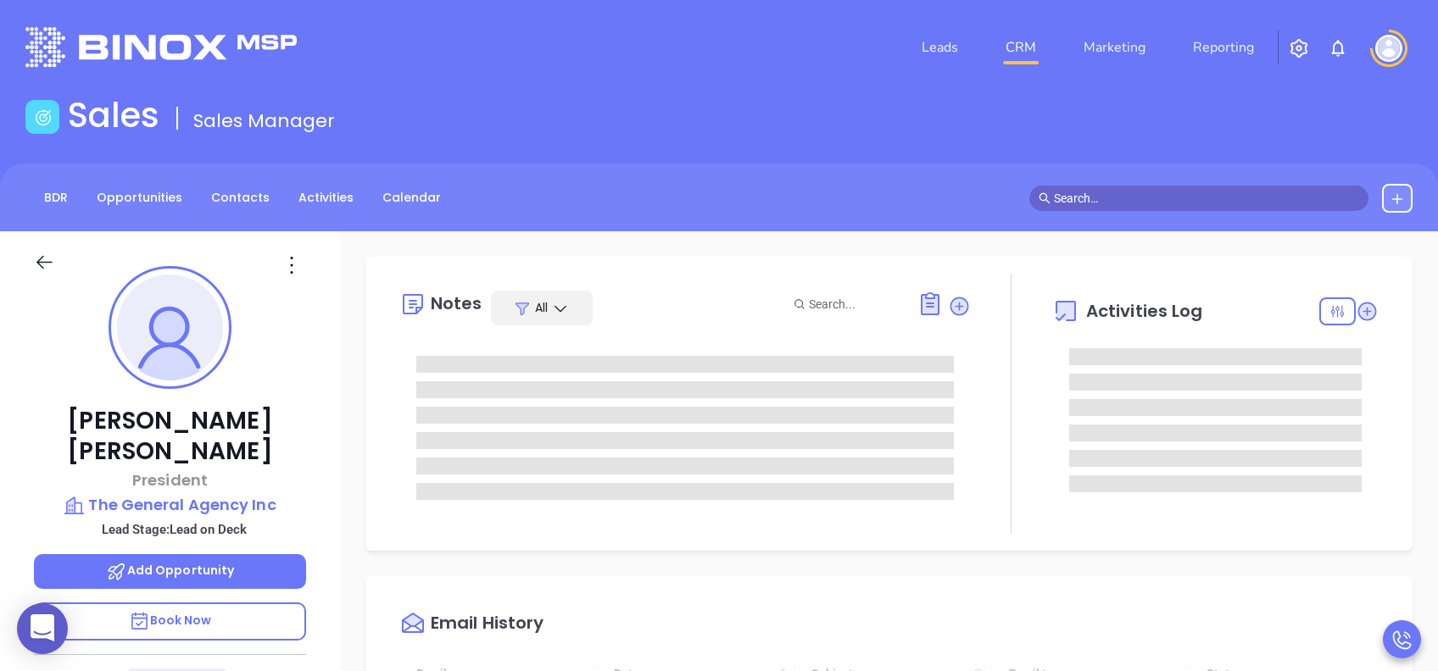
type input "[DATE]"
click at [254, 503] on p "Book Now" at bounding box center [170, 622] width 272 height 38
type input "[PERSON_NAME]"
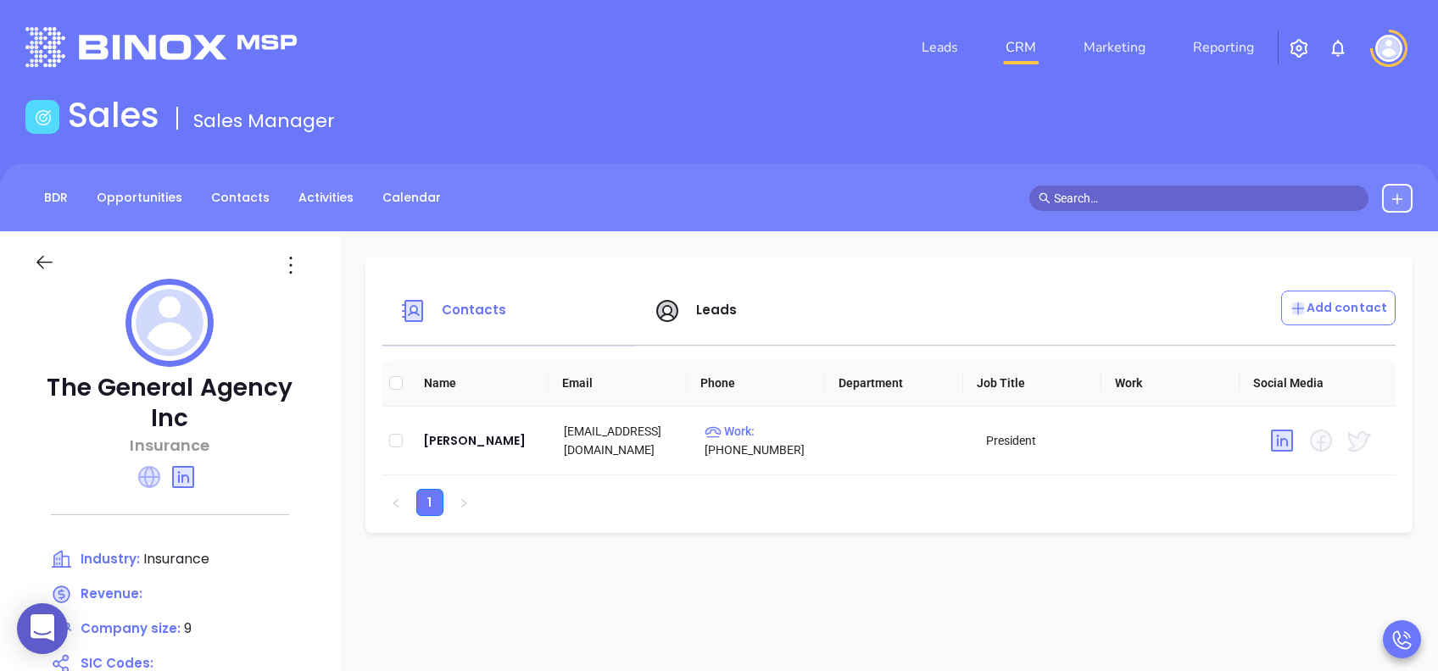
click at [153, 476] on icon at bounding box center [149, 477] width 22 height 22
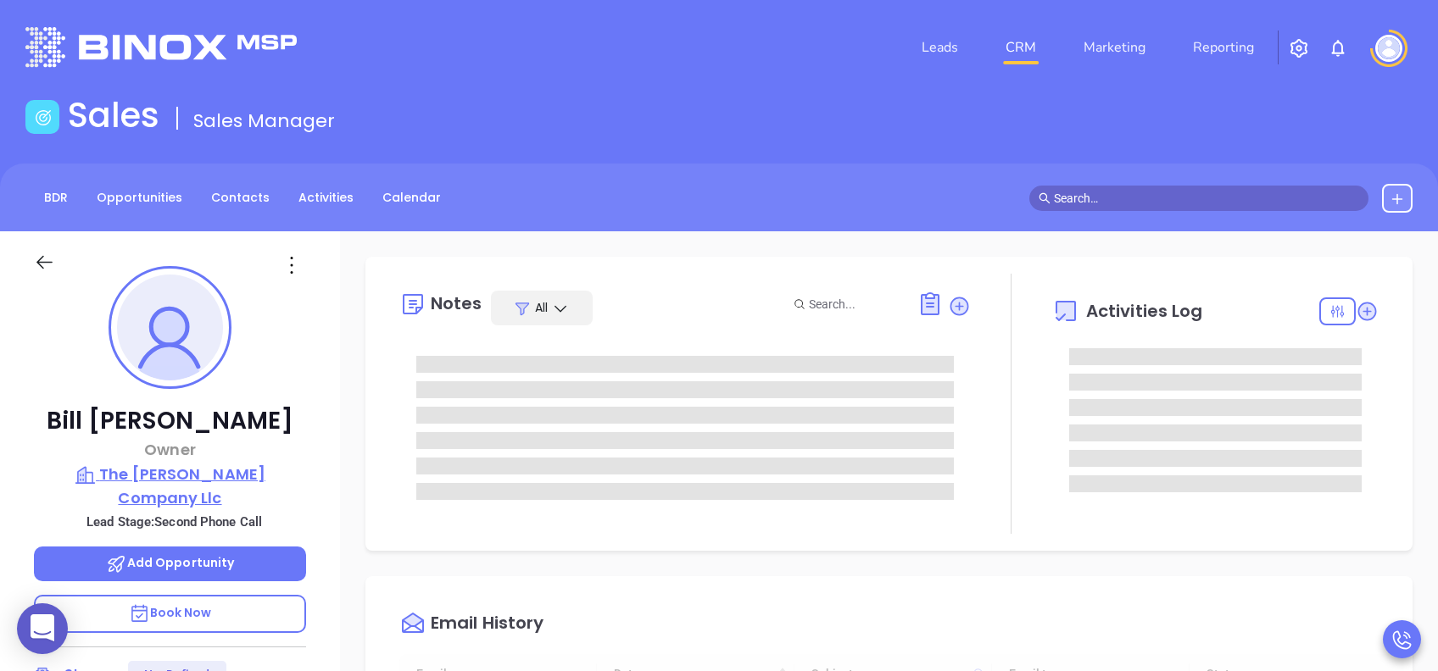
type input "[DATE]"
click at [204, 503] on span "Book Now" at bounding box center [170, 613] width 83 height 17
type input "[PERSON_NAME]"
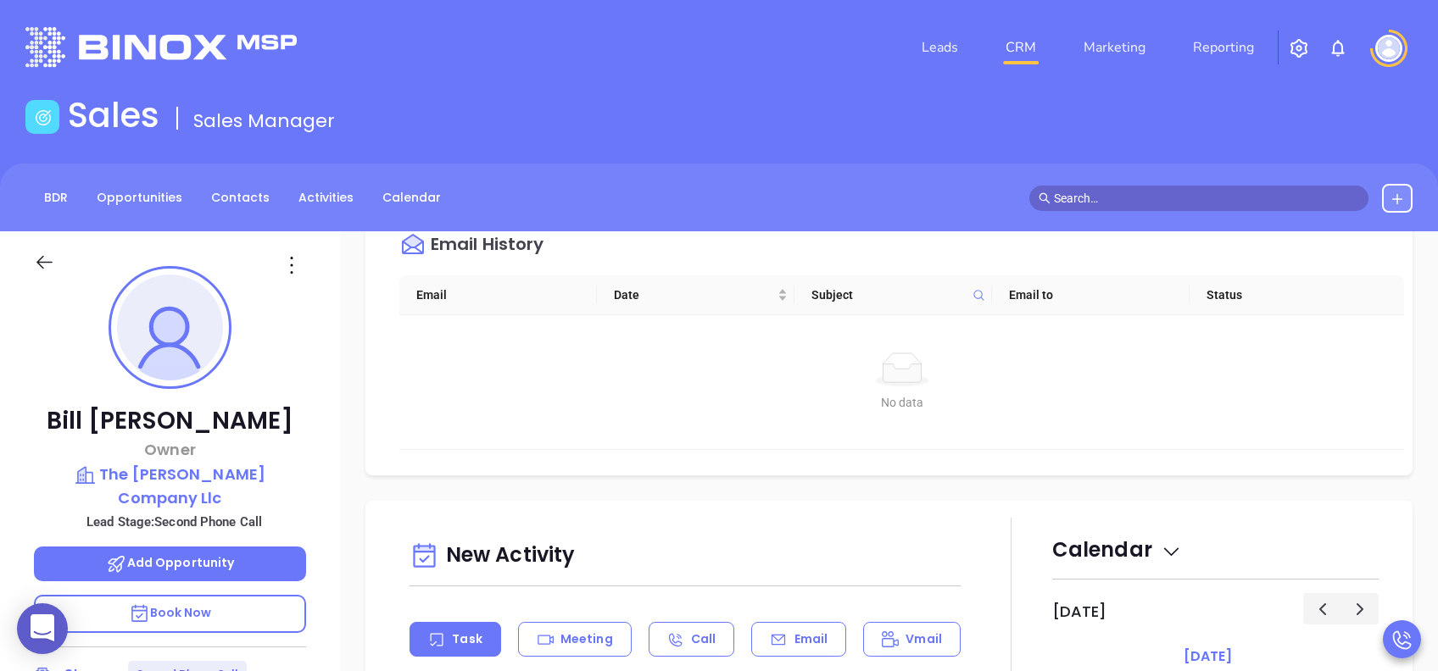
scroll to position [791, 0]
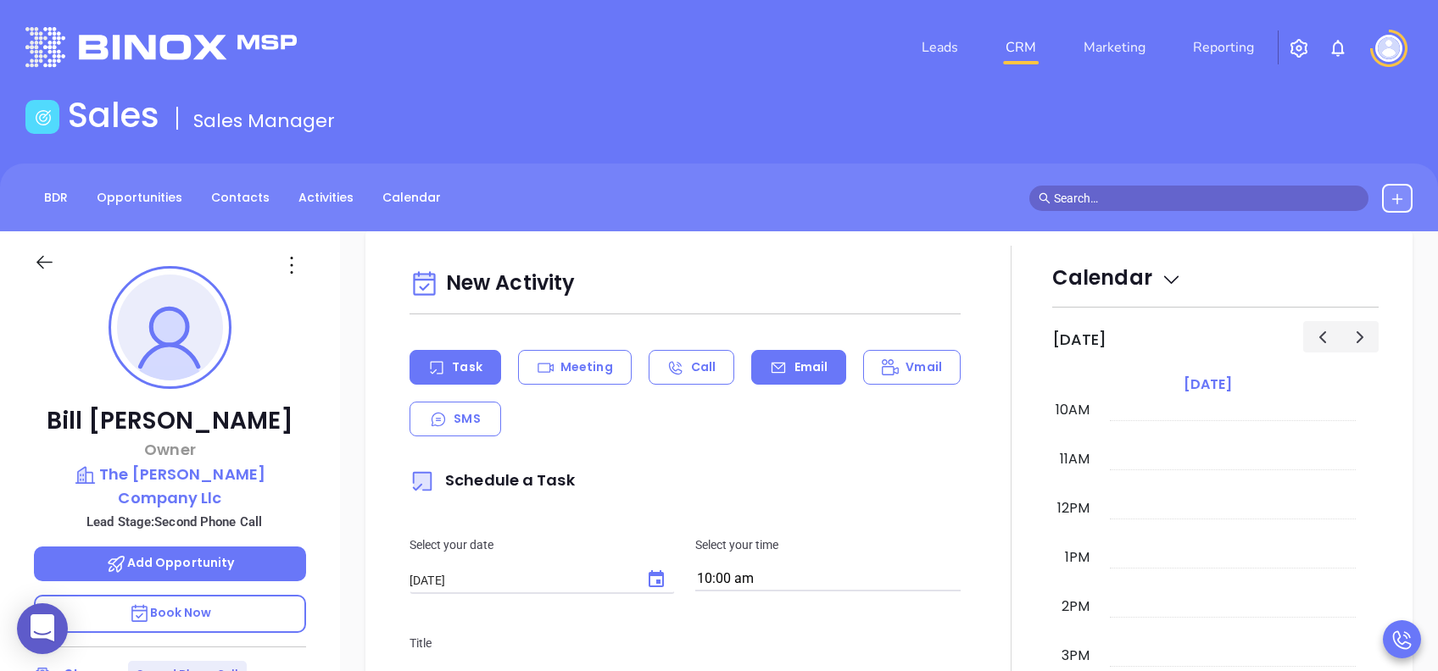
click at [780, 362] on div "Email" at bounding box center [798, 367] width 95 height 35
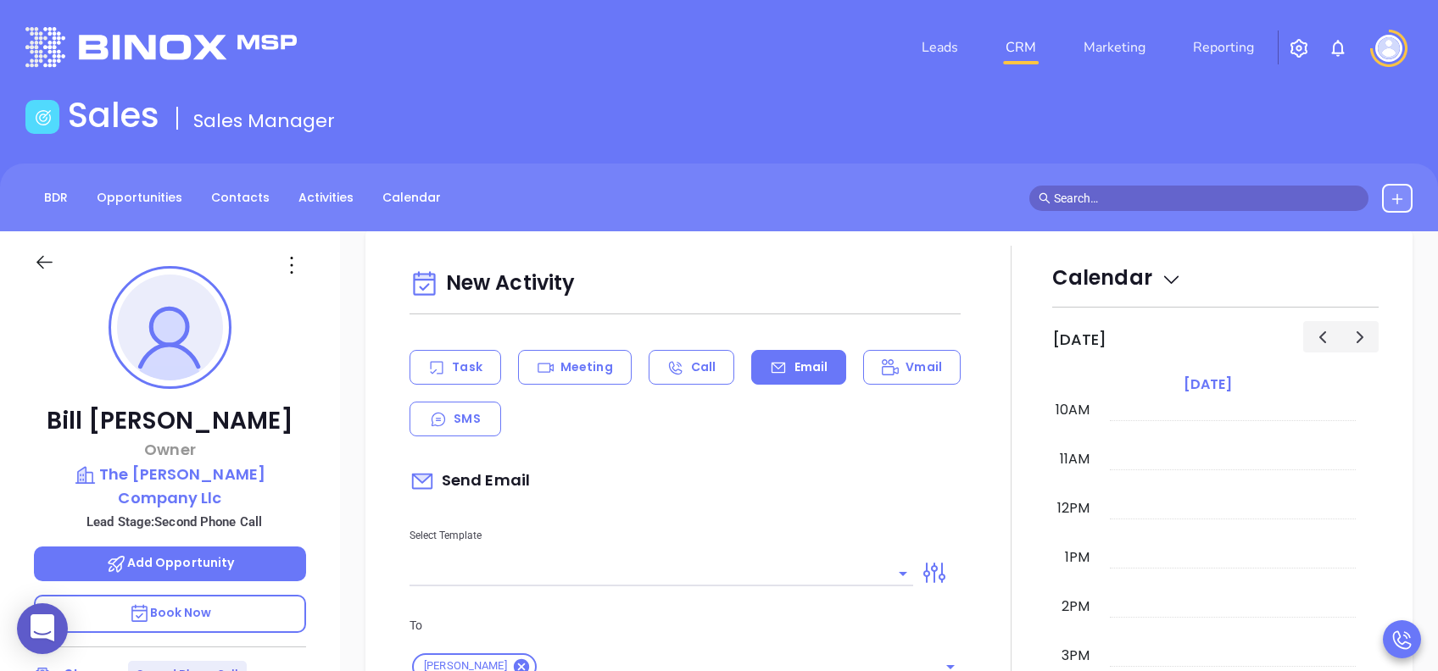
click at [593, 503] on input "text" at bounding box center [649, 573] width 478 height 25
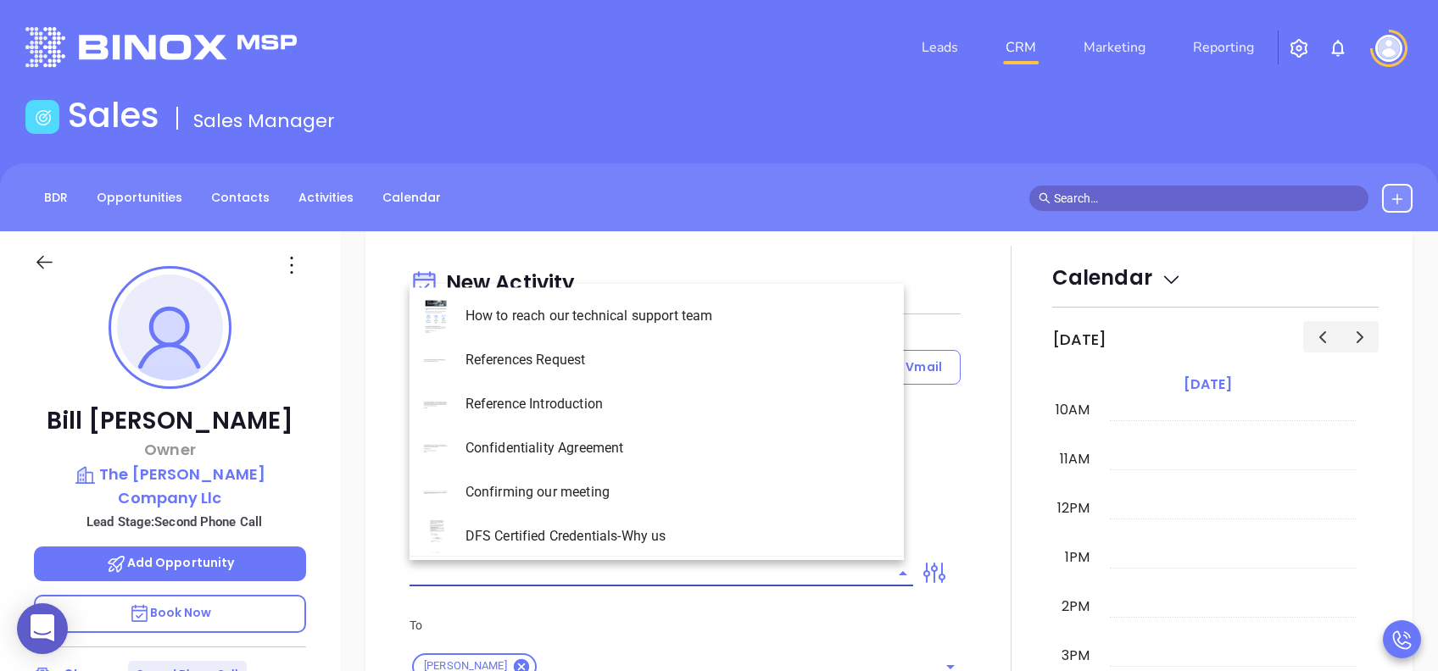
type input "[PERSON_NAME]"
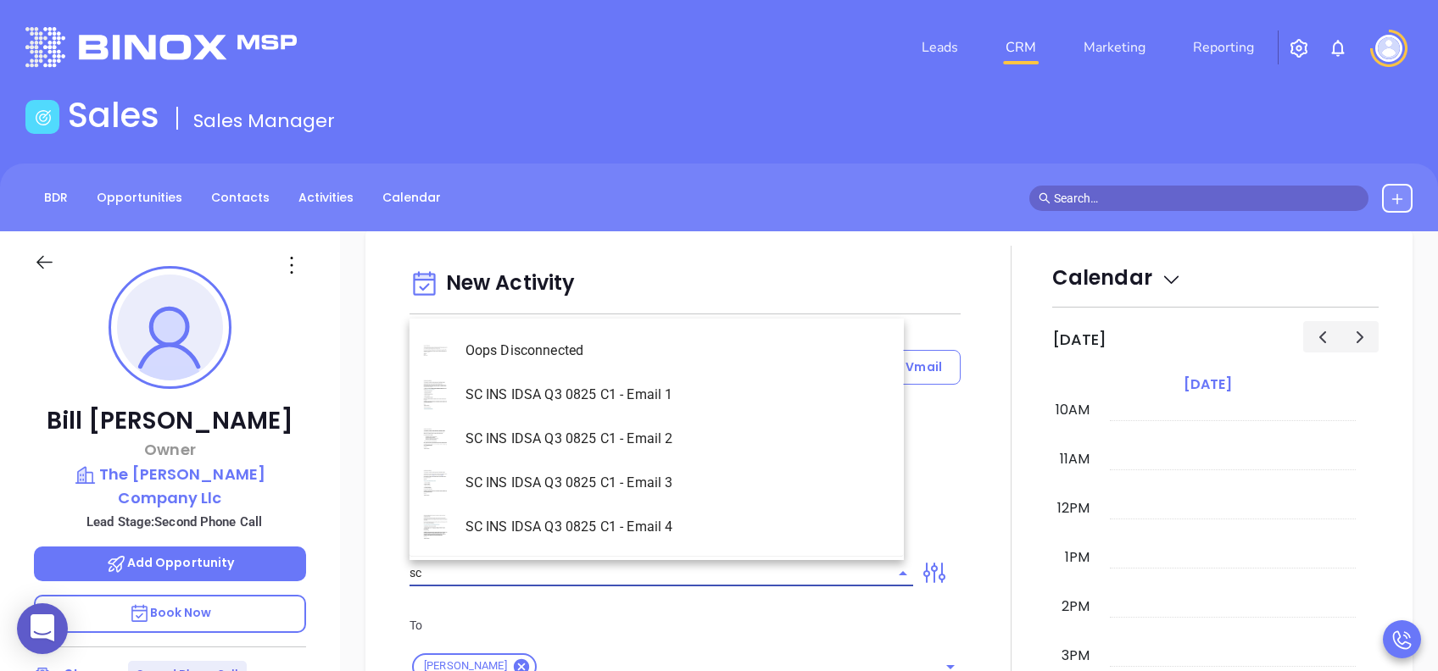
click at [654, 448] on li "SC INS IDSA Q3 0825 C1 - Email 2" at bounding box center [657, 439] width 494 height 44
type input "SC INS IDSA Q3 0825 C1 - Email 2"
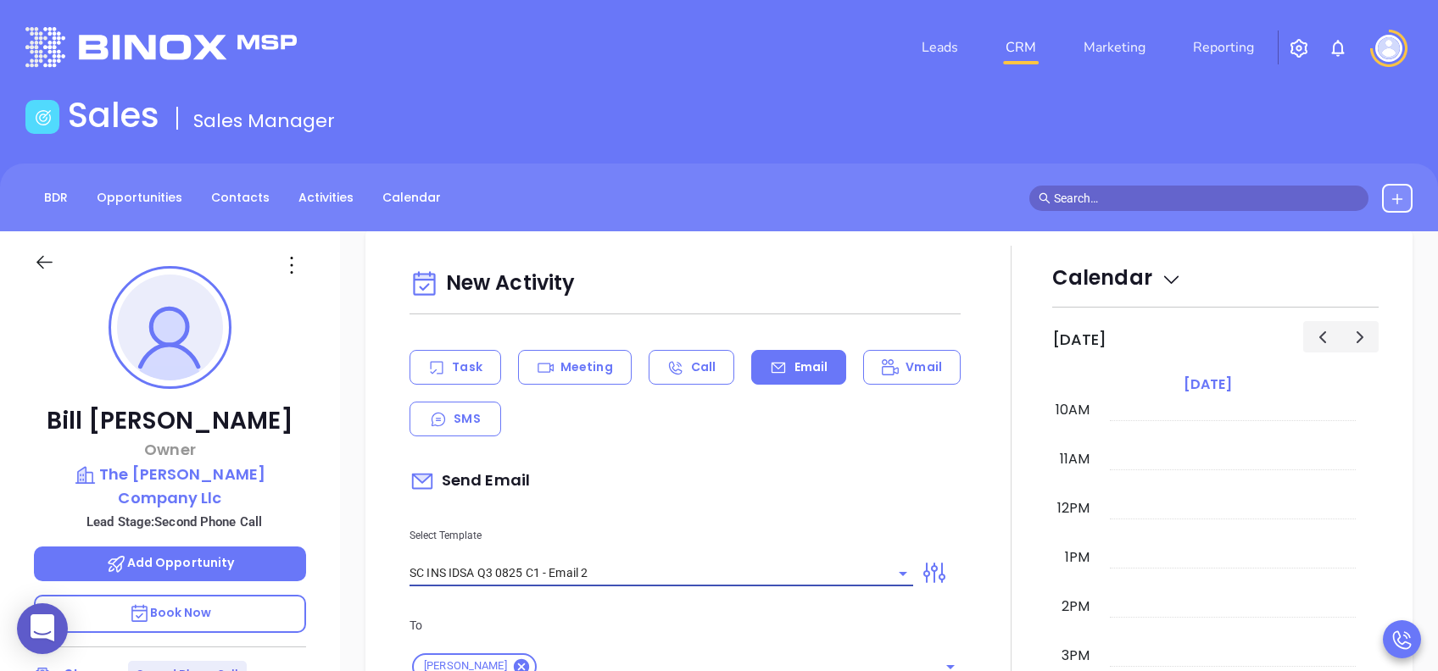
type input "Can your IT partner prove you're covered?"
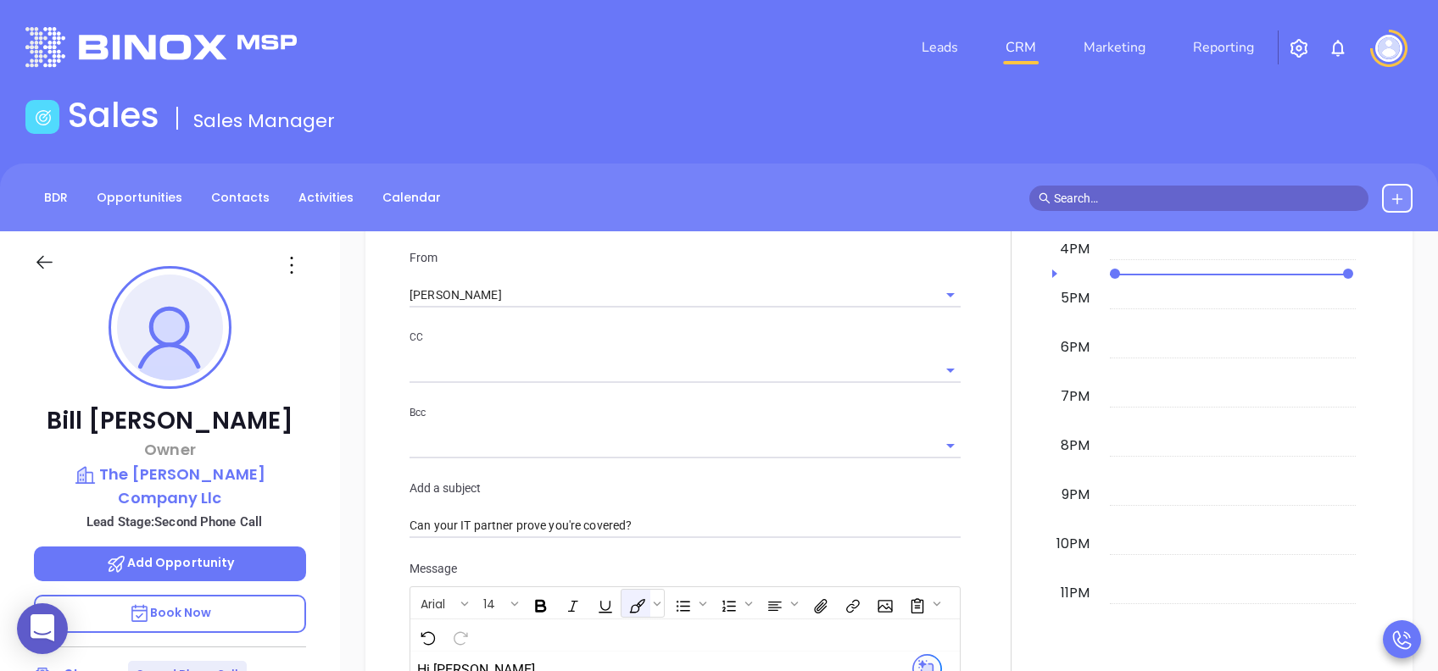
scroll to position [1243, 0]
type input "SC INS IDSA Q3 0825 C1 - Email 2"
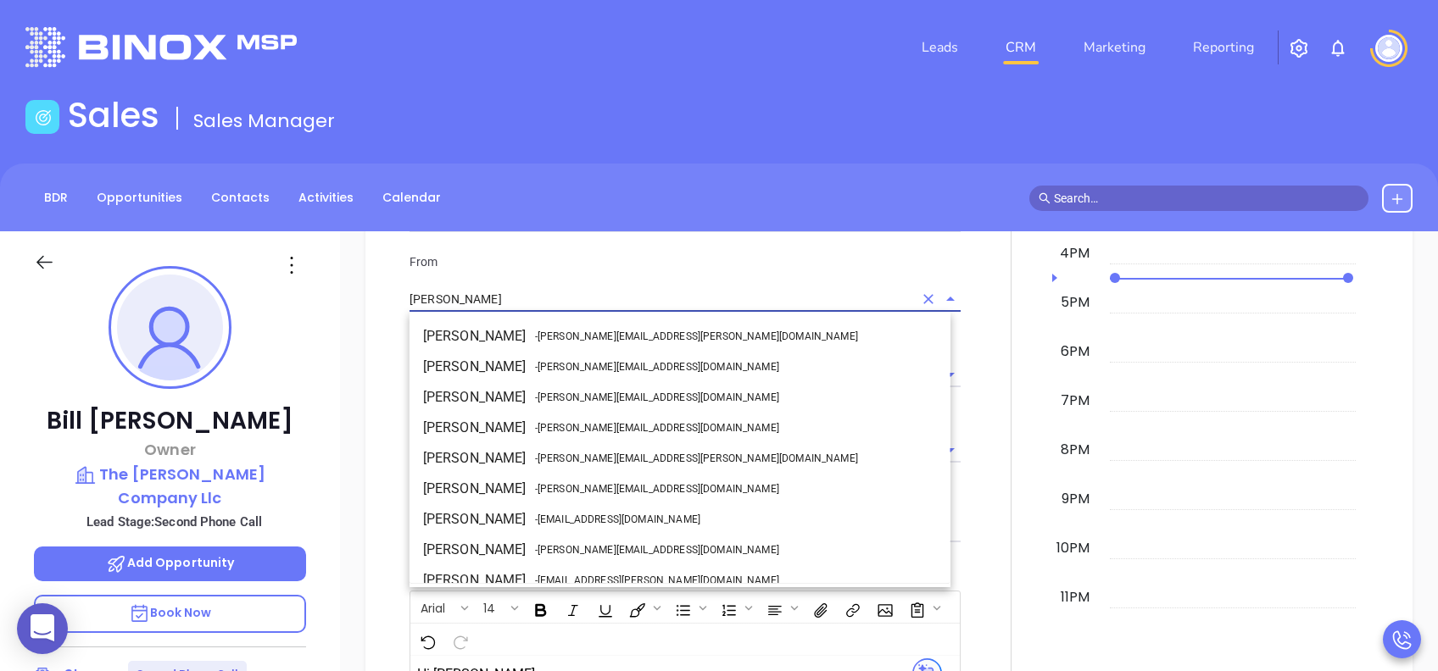
scroll to position [74, 0]
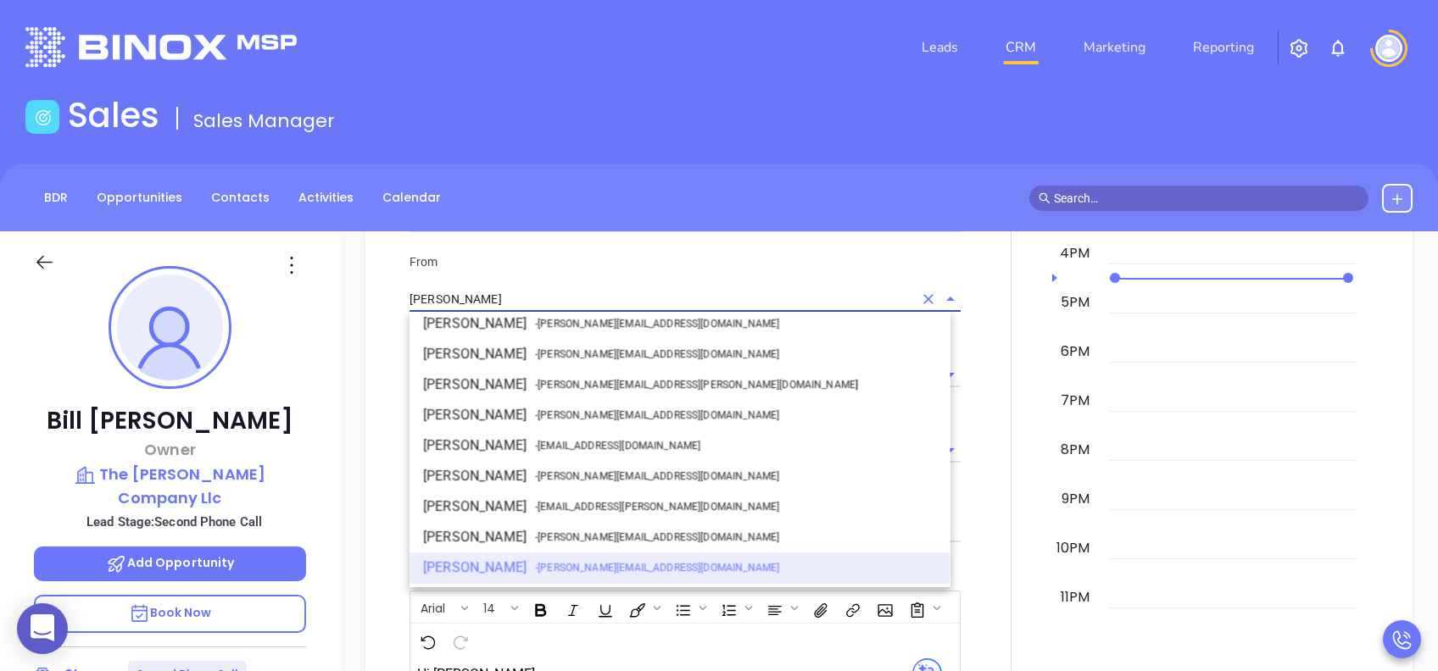
drag, startPoint x: 482, startPoint y: 295, endPoint x: 407, endPoint y: 294, distance: 74.6
click at [407, 294] on div "From [PERSON_NAME] [PERSON_NAME] - [PERSON_NAME][EMAIL_ADDRESS][PERSON_NAME][DO…" at bounding box center [684, 283] width 571 height 60
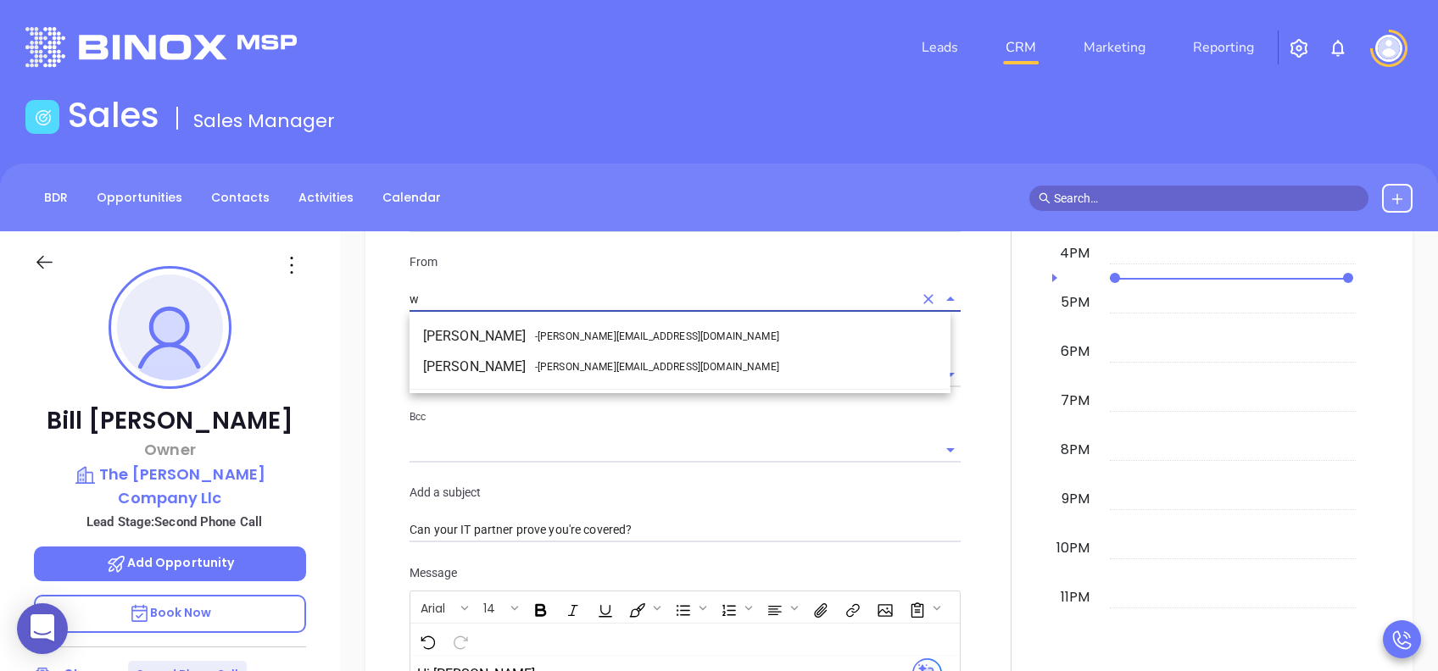
scroll to position [0, 0]
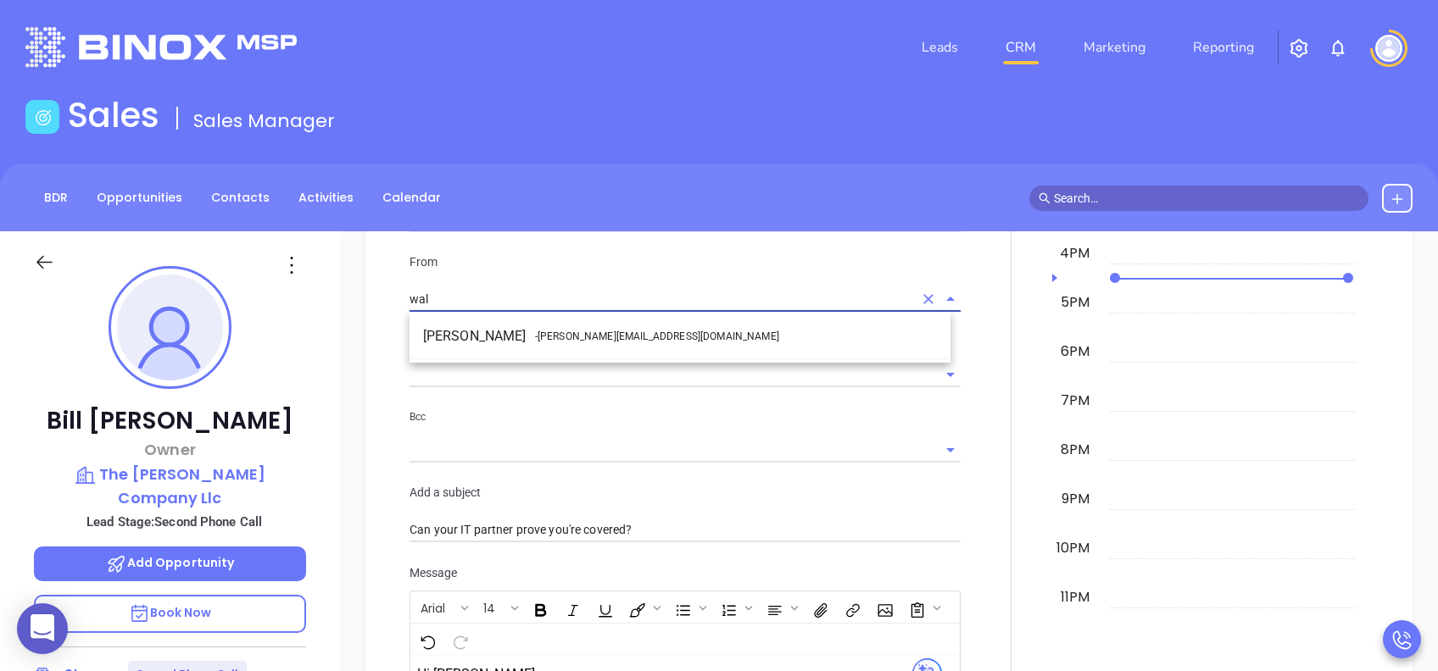
click at [461, 326] on li "Walter Contreras - walter@motiva.net" at bounding box center [680, 336] width 541 height 31
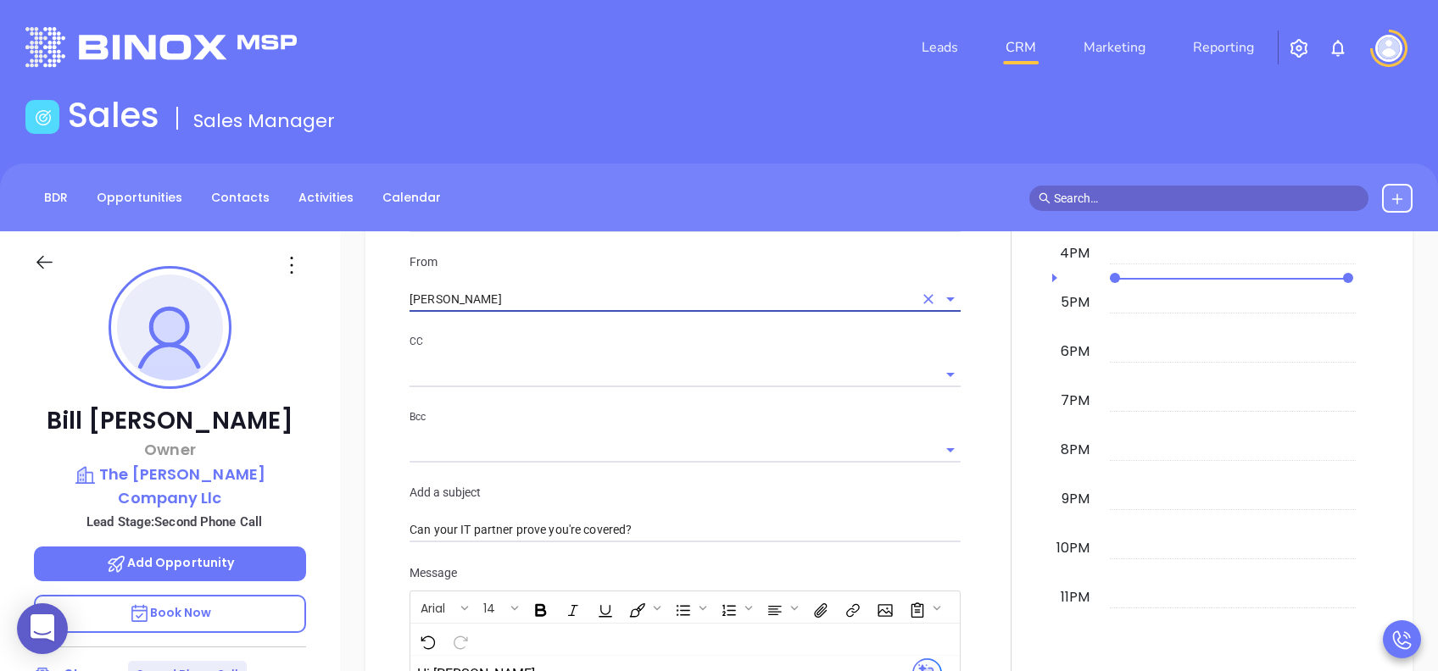
scroll to position [1909, 0]
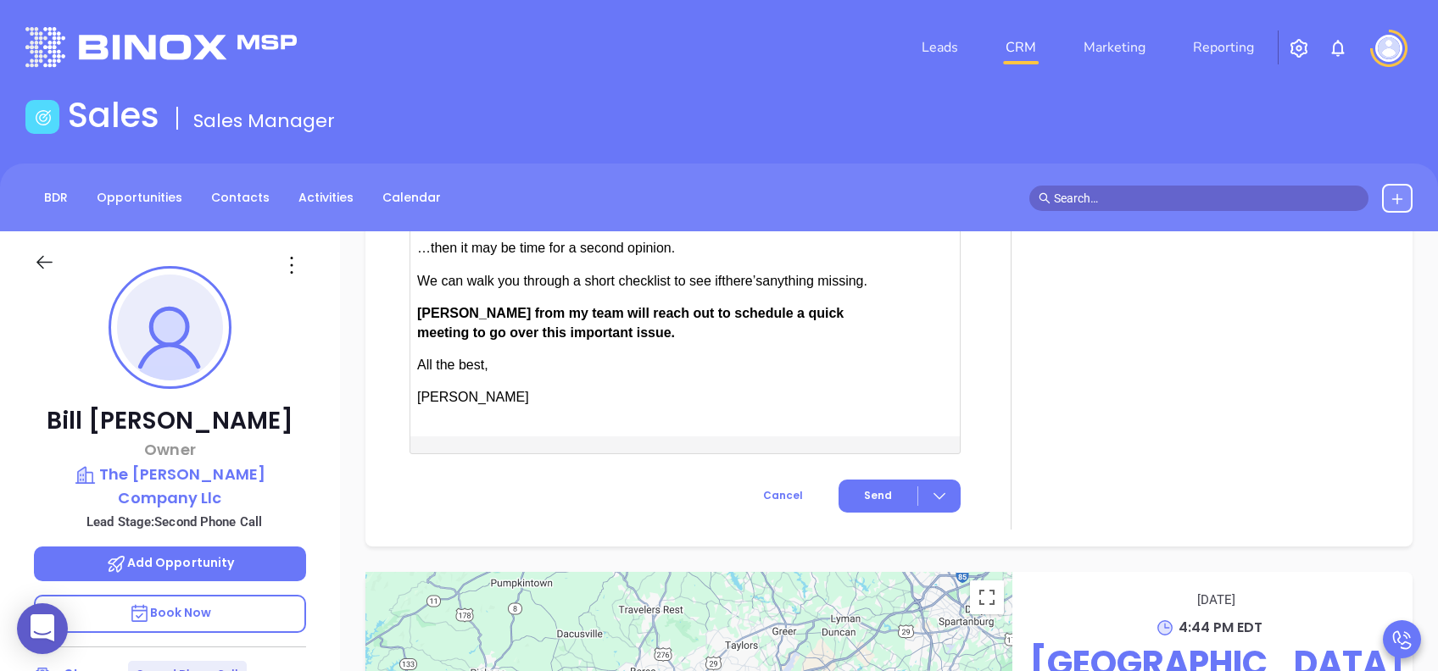
type input "[PERSON_NAME]"
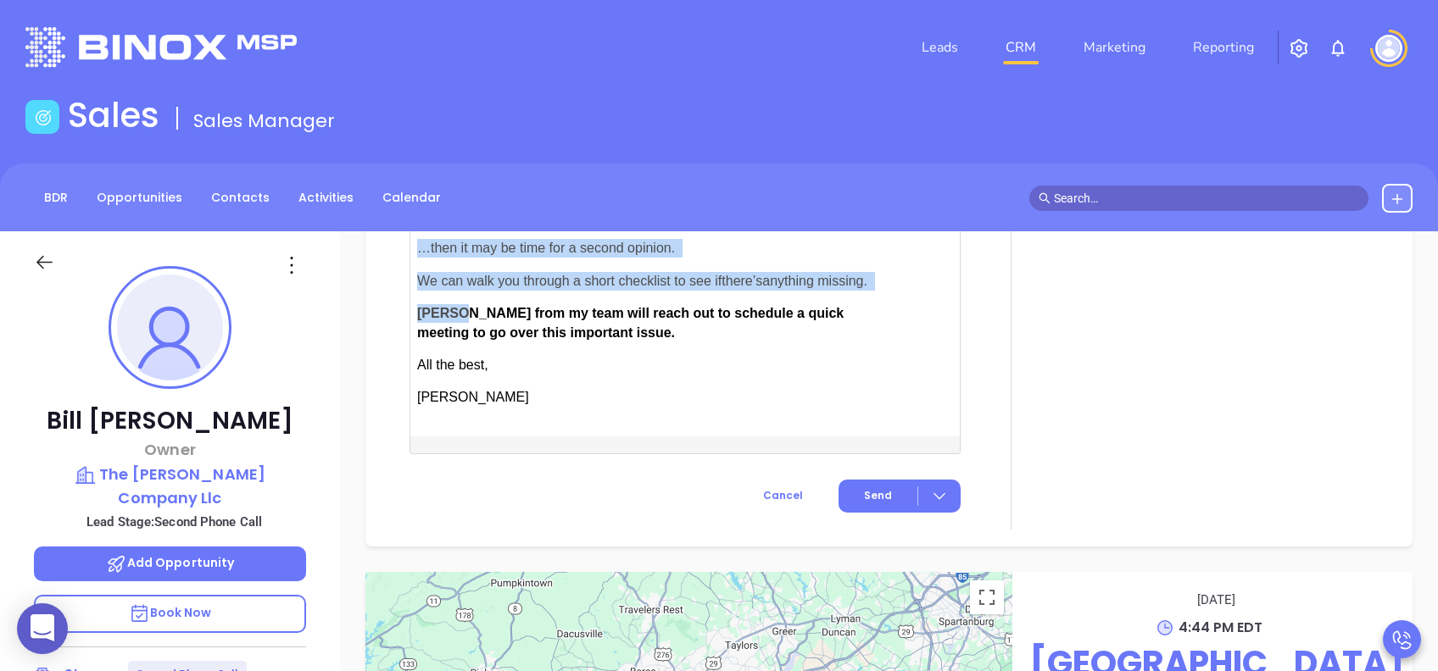
drag, startPoint x: 463, startPoint y: 306, endPoint x: 414, endPoint y: 309, distance: 49.3
click at [414, 309] on div "Hi Bill ," at bounding box center [665, 213] width 510 height 447
click at [443, 306] on span "Anabell from my team will reach out to schedule a quick meeting to go over this…" at bounding box center [630, 322] width 426 height 33
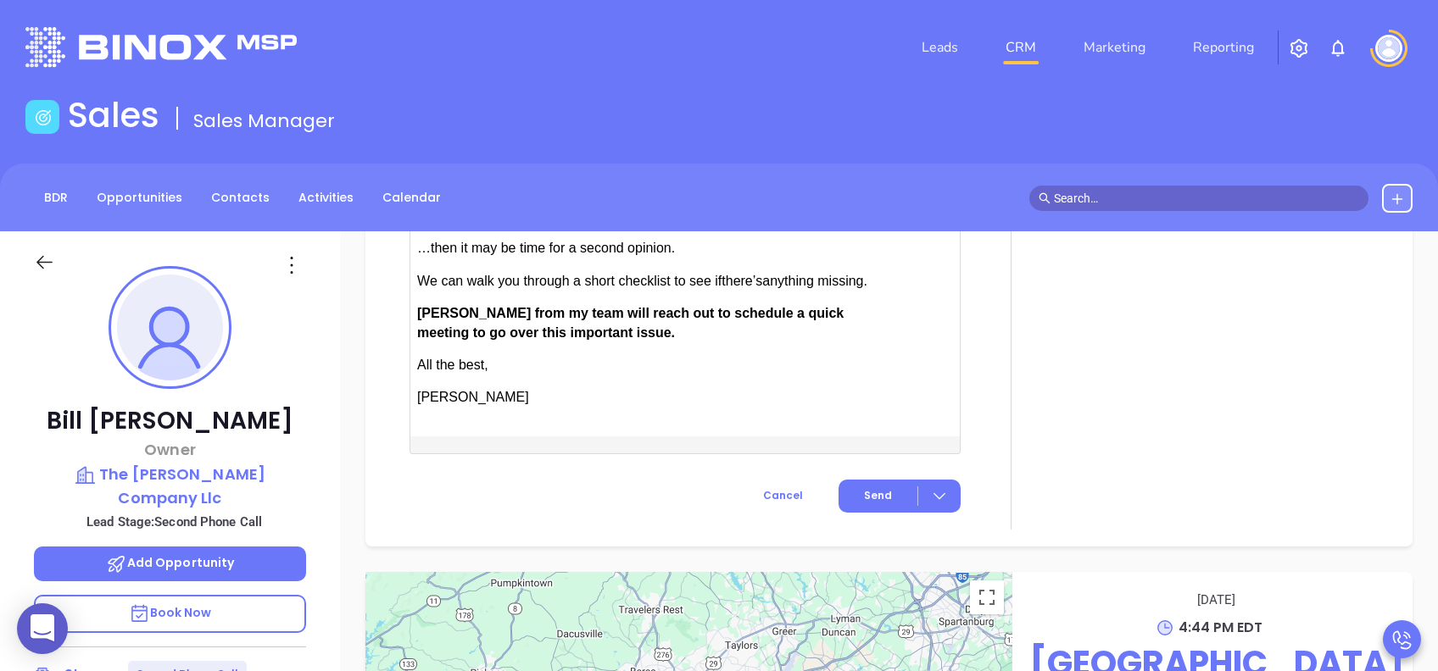
click at [468, 306] on span "Anabell from my team will reach out to schedule a quick meeting to go over this…" at bounding box center [630, 322] width 426 height 33
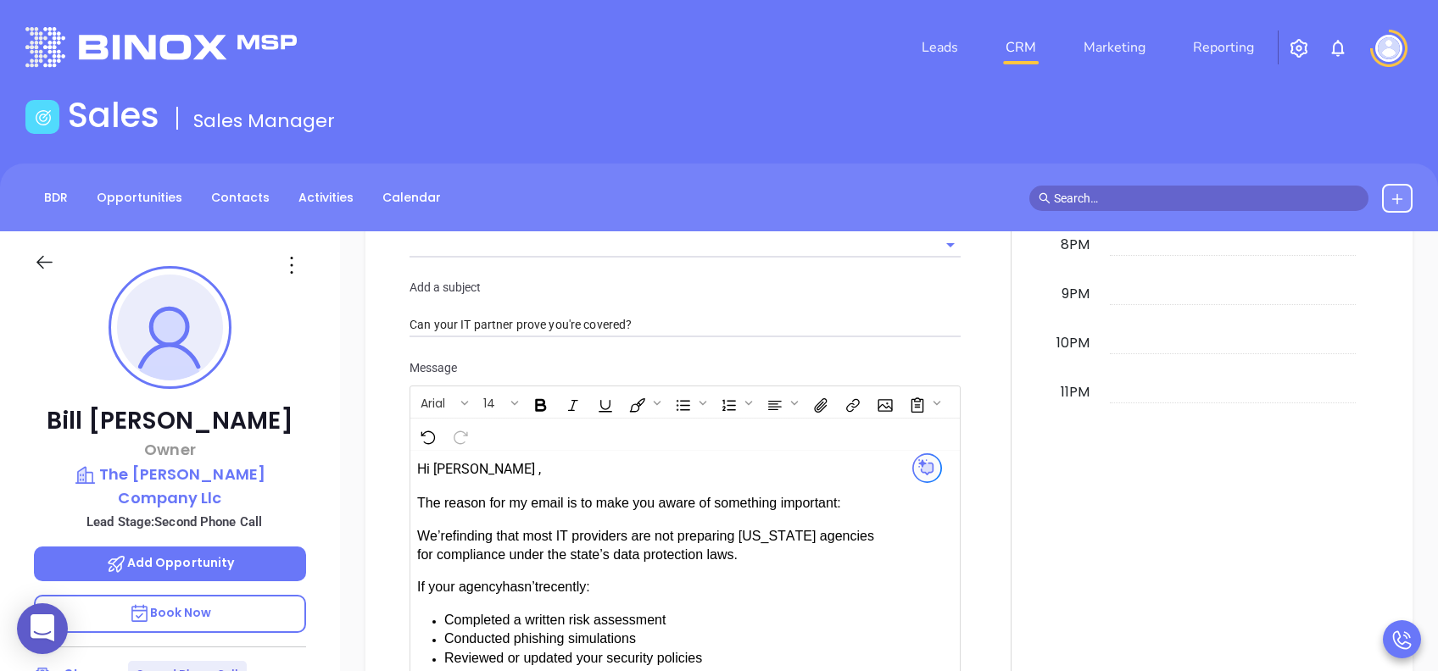
scroll to position [1797, 0]
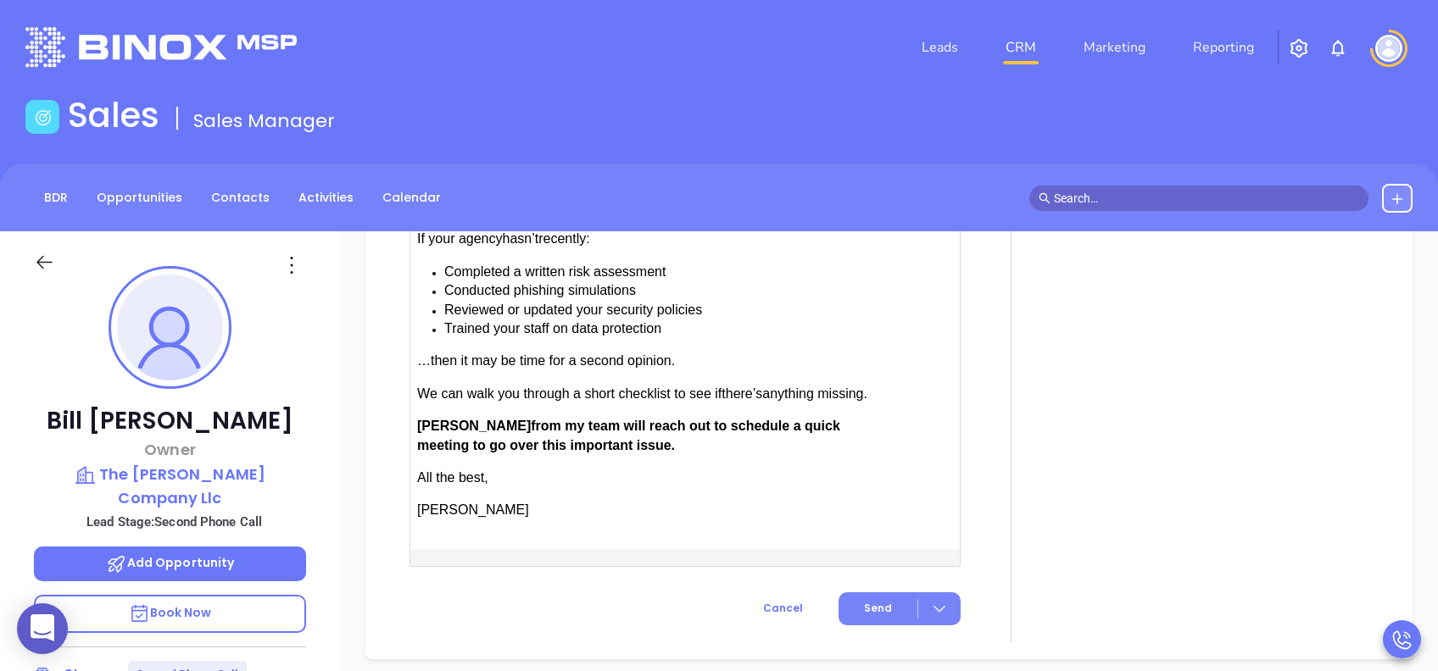
click at [891, 503] on button "Send" at bounding box center [900, 609] width 122 height 33
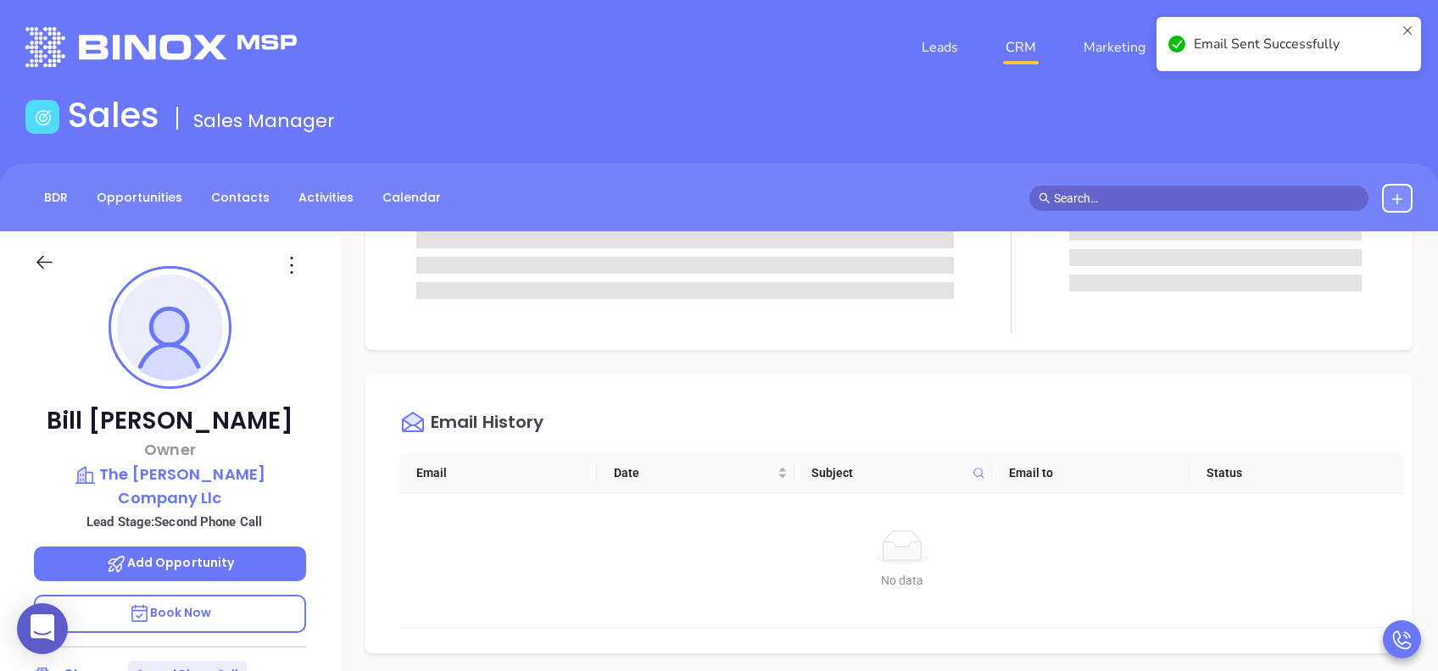
scroll to position [0, 0]
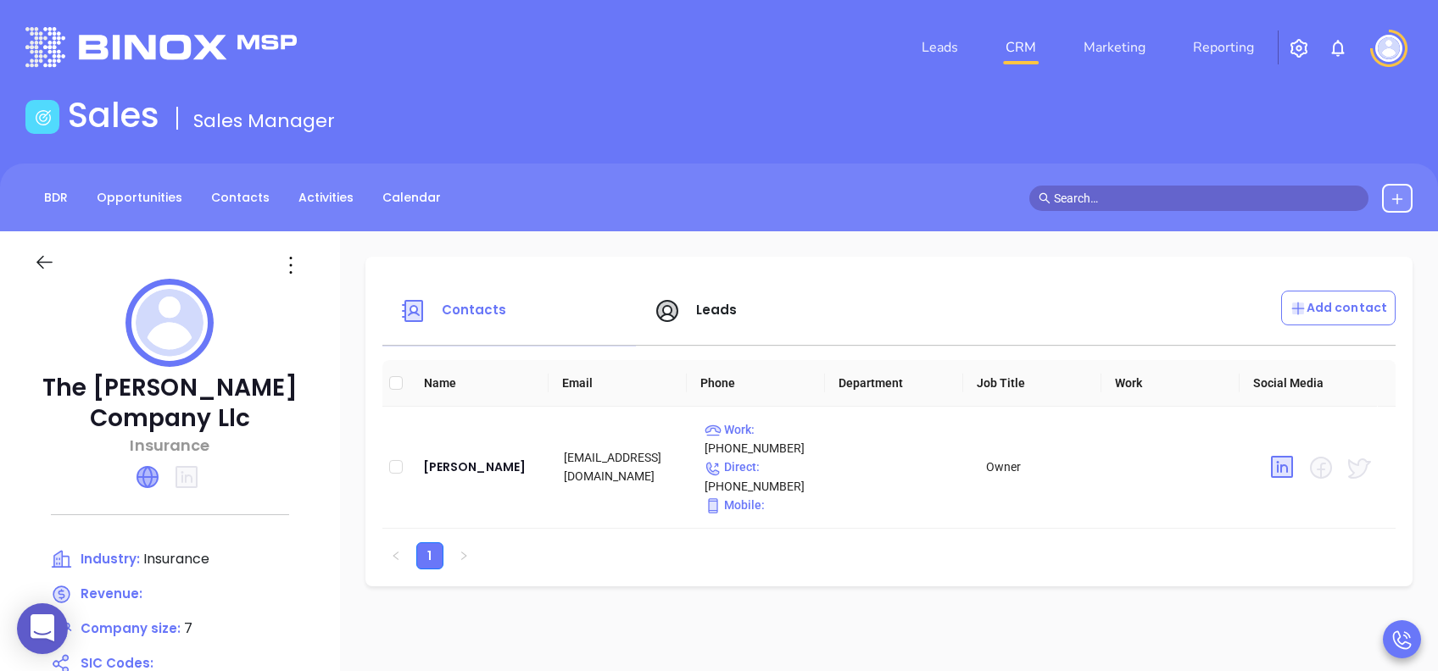
click at [147, 473] on icon at bounding box center [147, 477] width 20 height 20
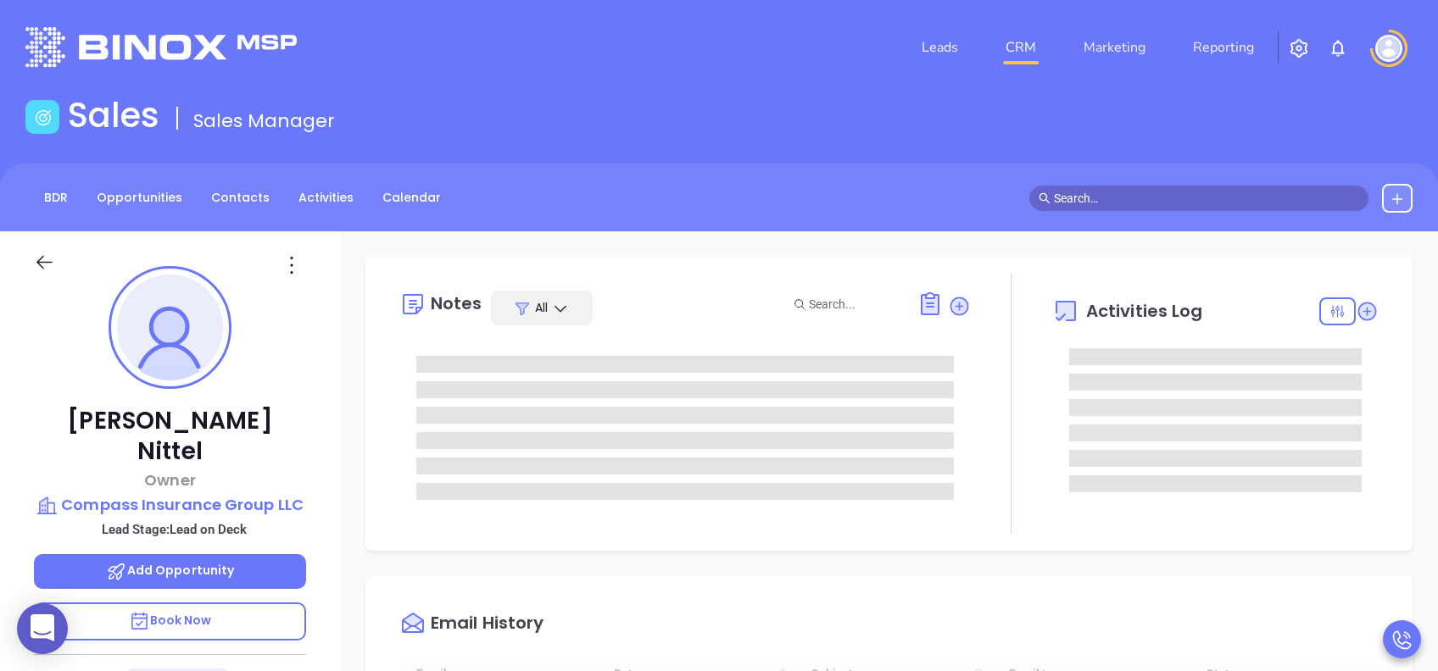
type input "[DATE]"
type input "[PERSON_NAME]"
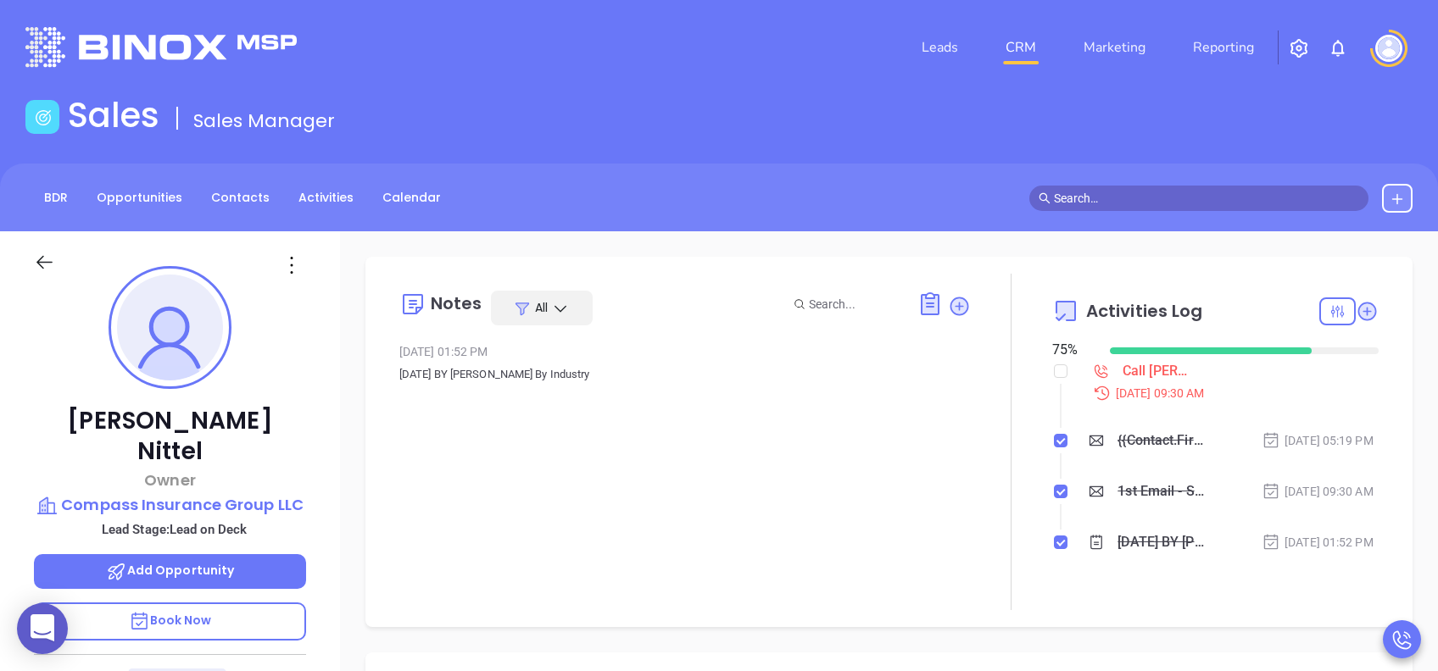
click at [181, 612] on span "Book Now" at bounding box center [170, 620] width 83 height 17
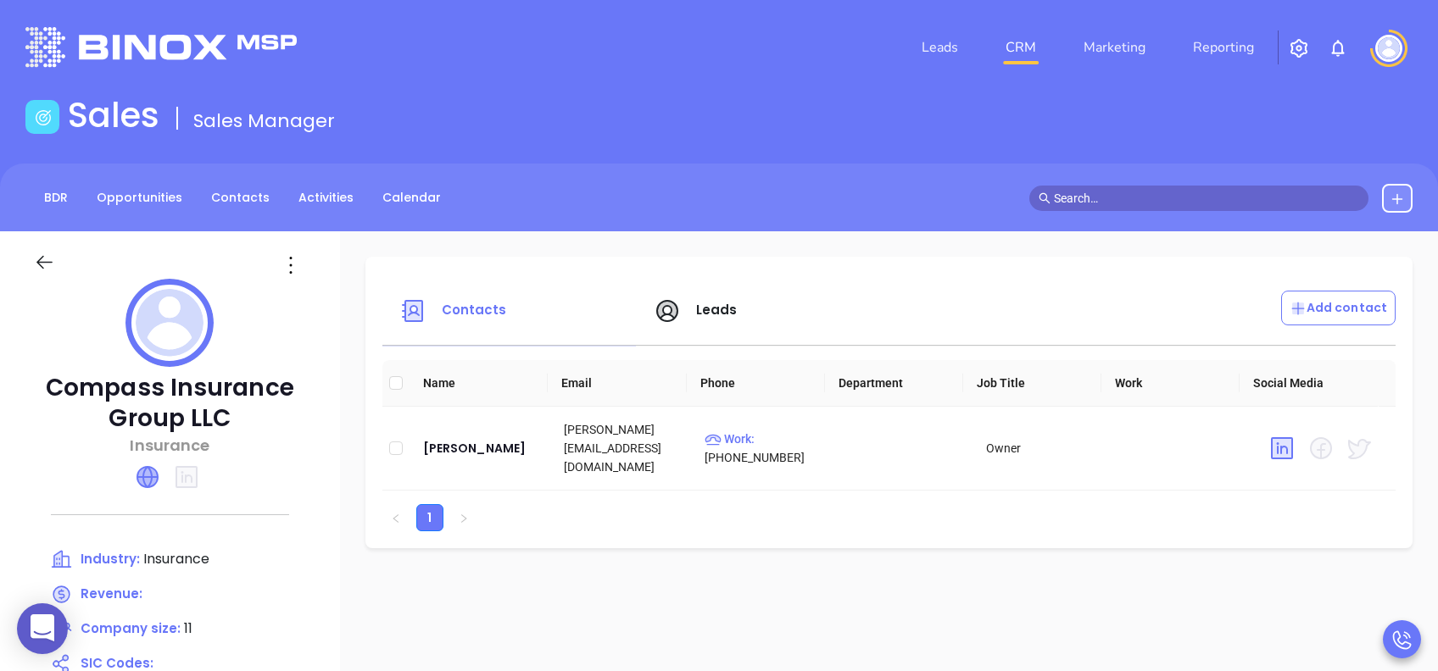
click at [142, 475] on icon at bounding box center [147, 477] width 20 height 20
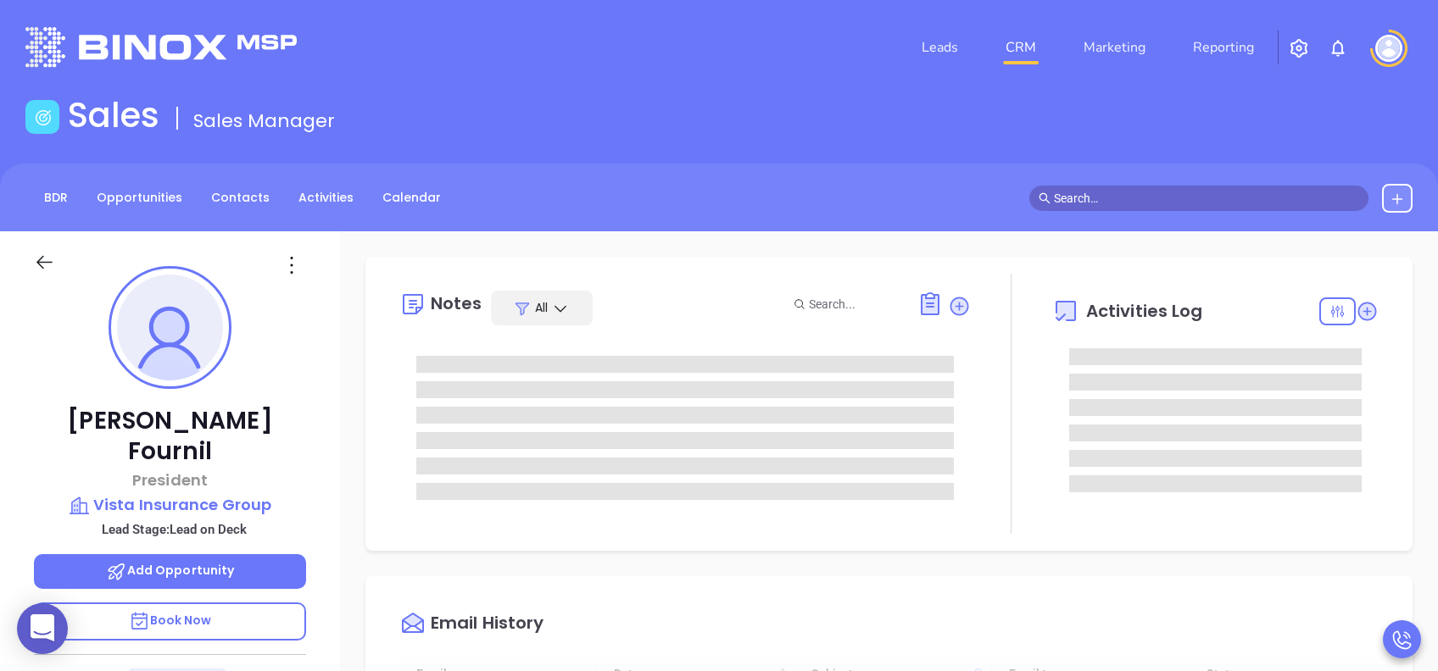
type input "[DATE]"
type input "[PERSON_NAME]"
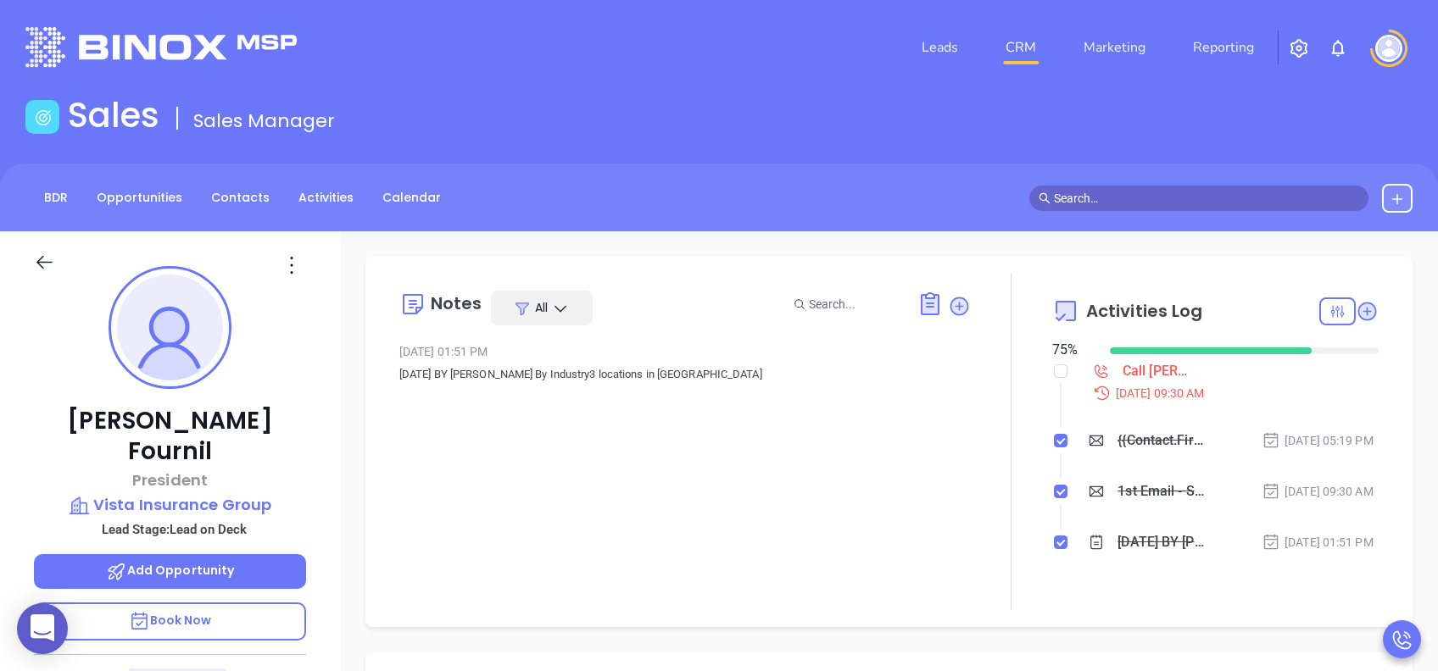
click at [251, 603] on p "Book Now" at bounding box center [170, 622] width 272 height 38
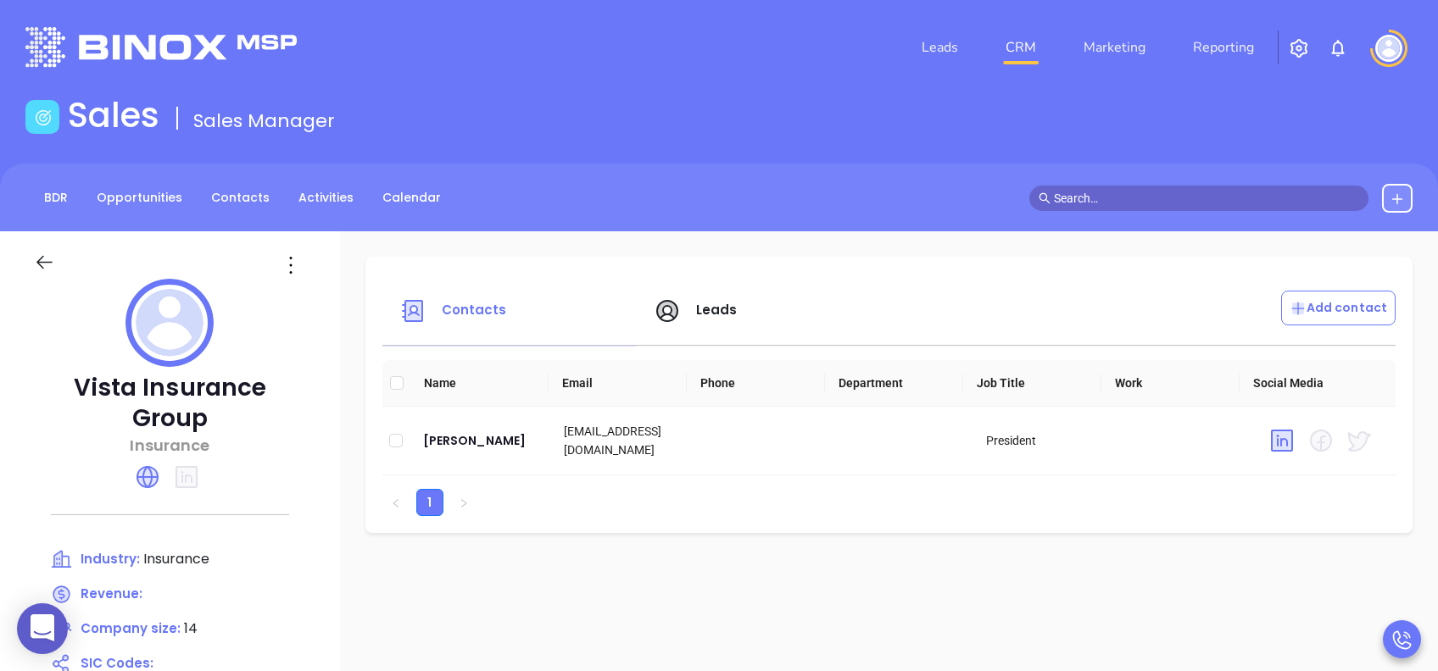
click at [733, 311] on span "Leads" at bounding box center [717, 310] width 42 height 18
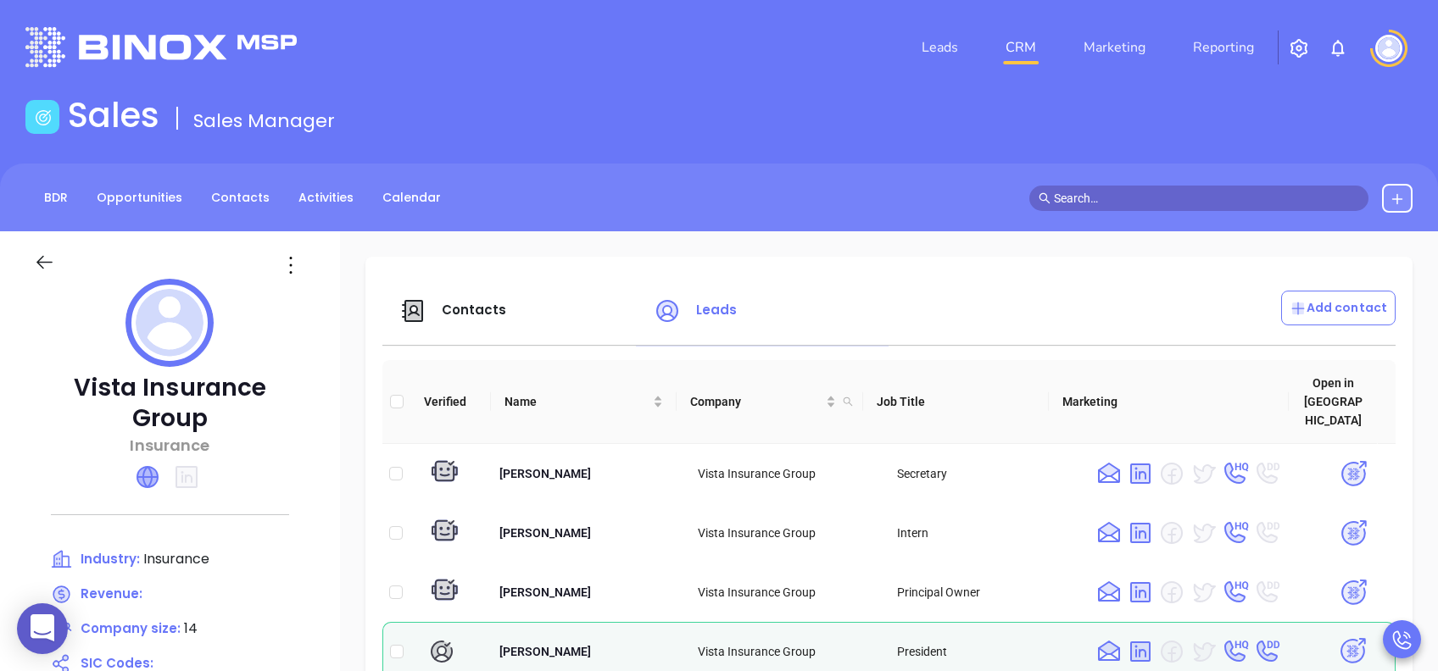
click at [158, 467] on icon at bounding box center [147, 477] width 20 height 20
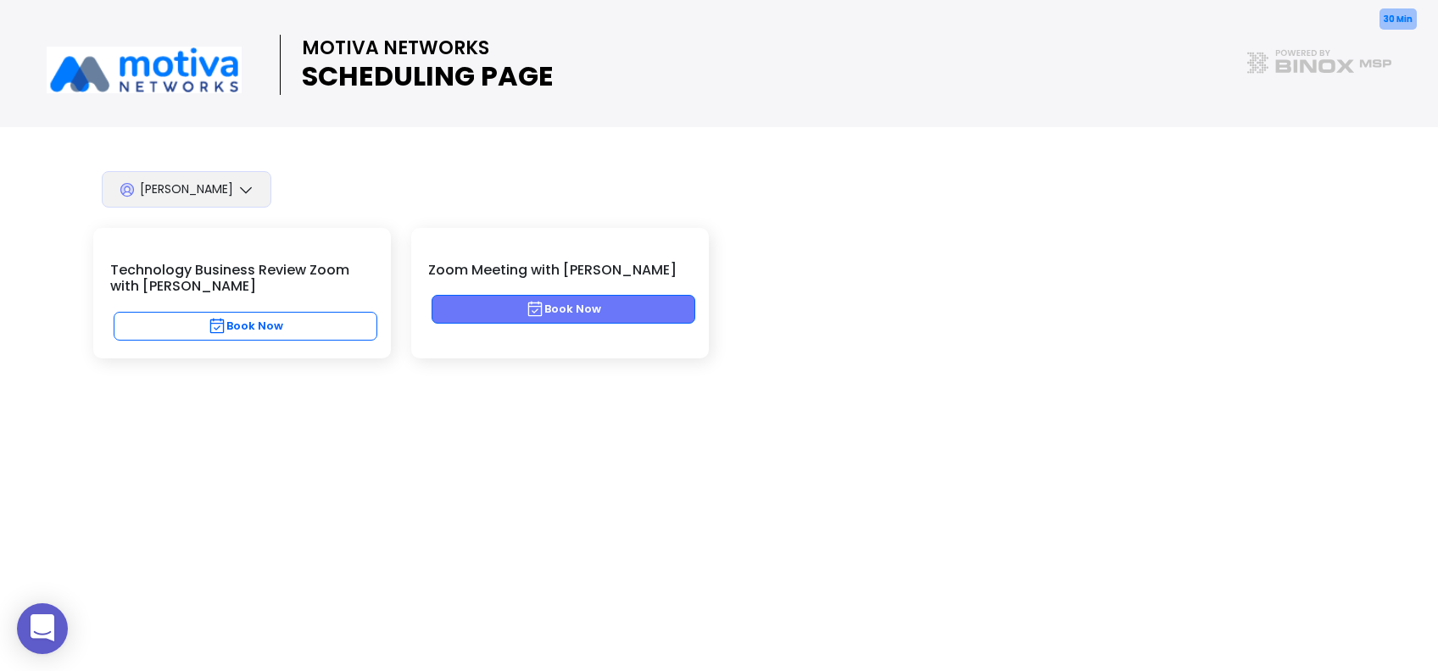
click at [599, 317] on button "Book Now" at bounding box center [564, 309] width 264 height 29
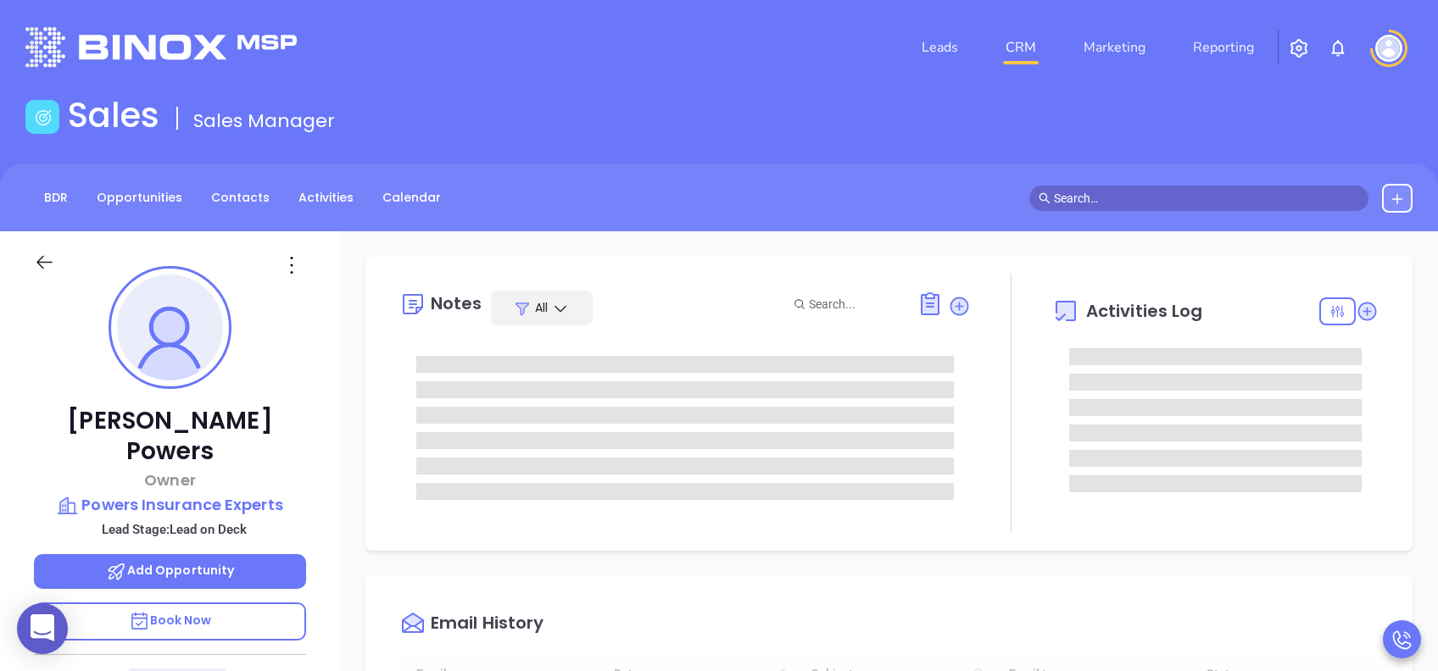
type input "[DATE]"
click at [228, 603] on p "Book Now" at bounding box center [170, 622] width 272 height 38
type input "[PERSON_NAME]"
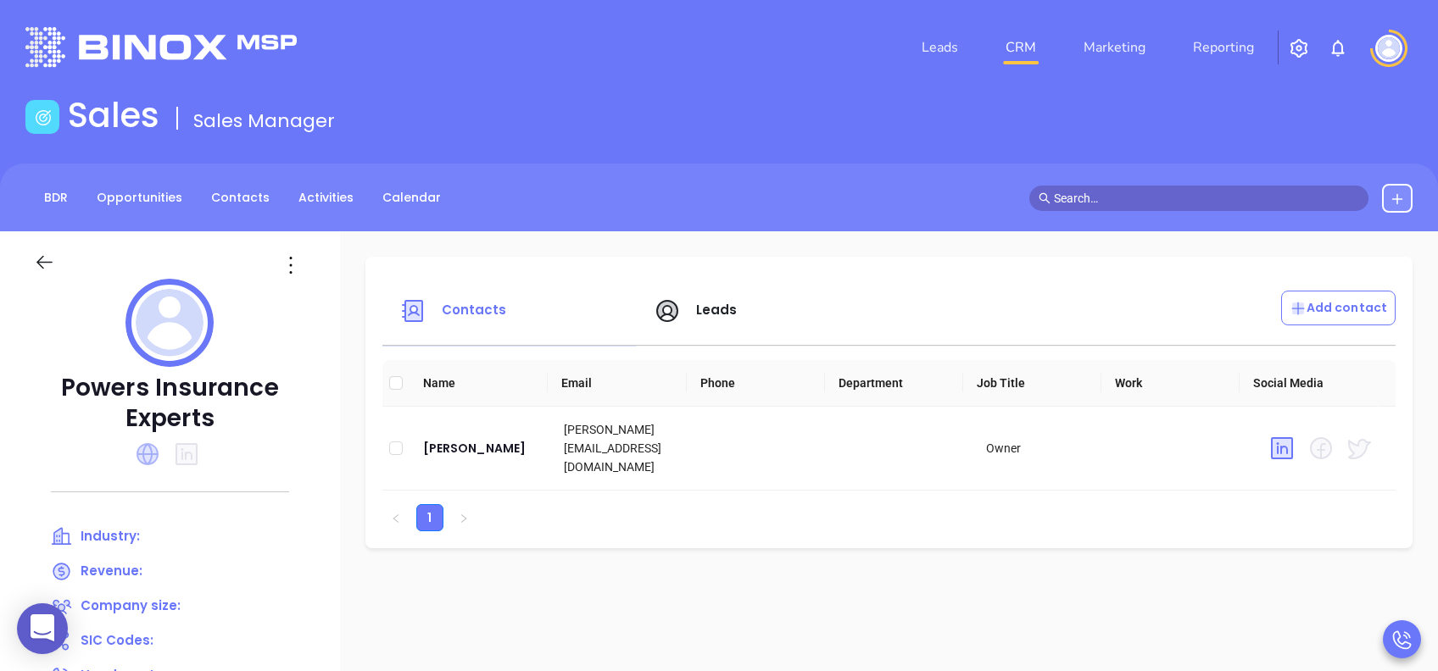
click at [145, 448] on icon at bounding box center [148, 454] width 22 height 22
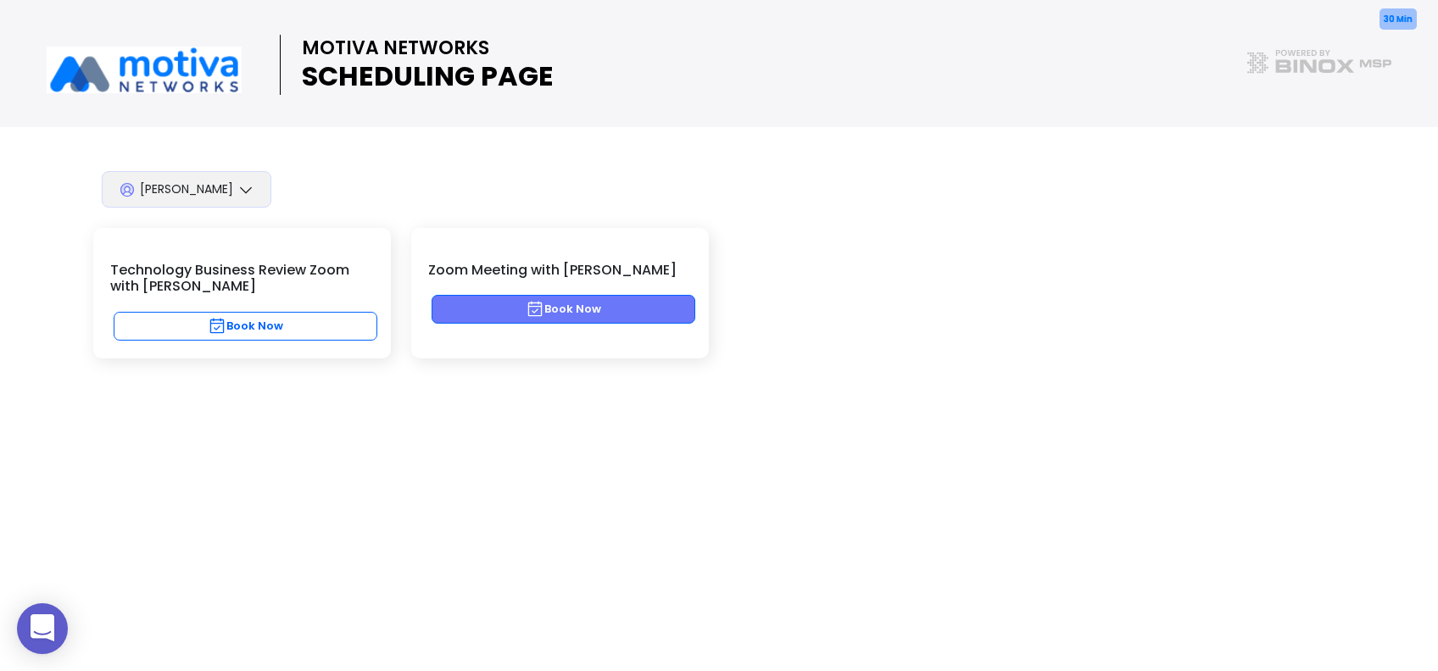
click at [644, 311] on button "Book Now" at bounding box center [564, 309] width 264 height 29
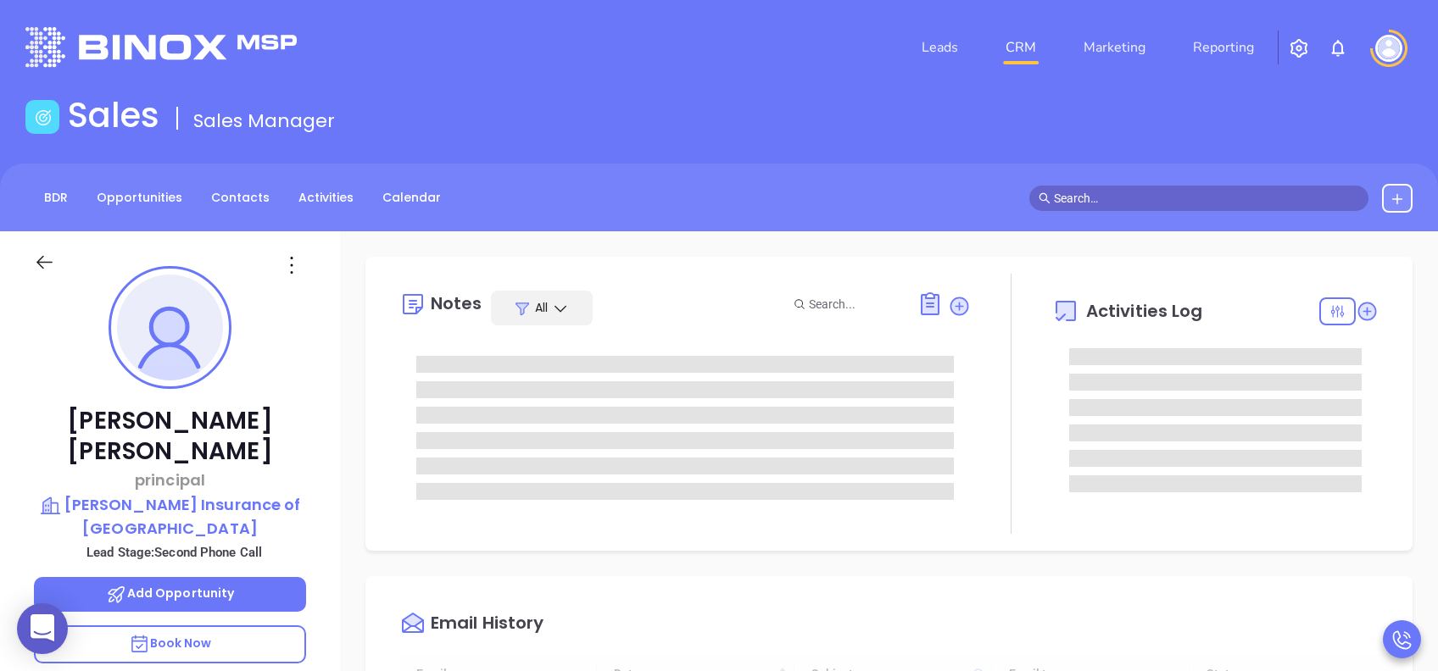
type input "08/13/2025"
type input "Lucy Lechado"
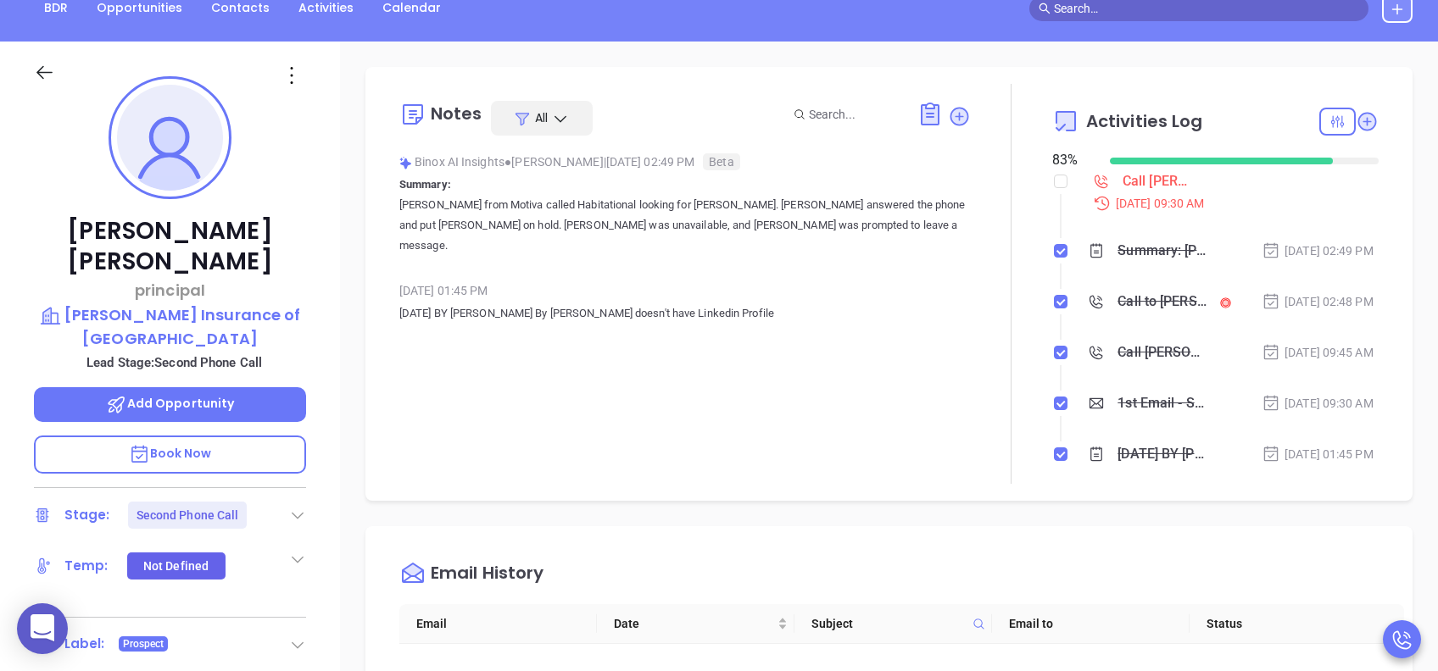
scroll to position [226, 0]
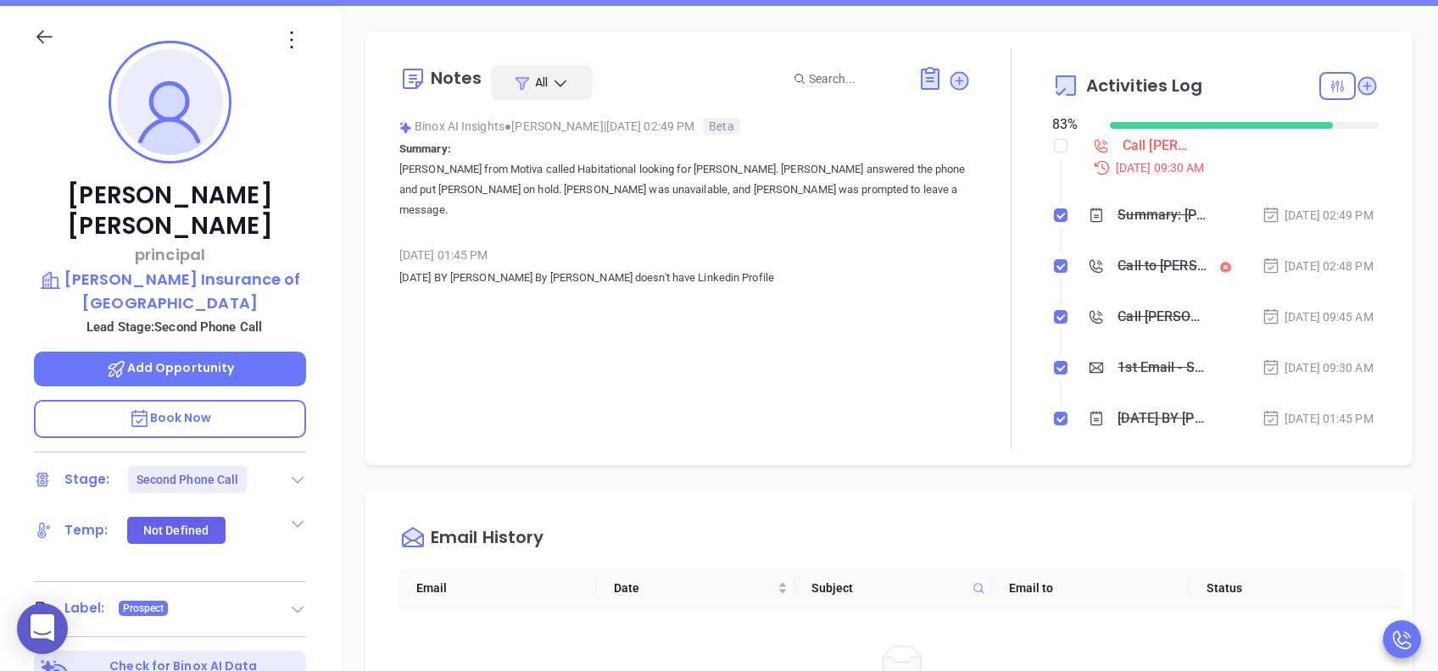
click at [276, 400] on p "Book Now" at bounding box center [170, 419] width 272 height 38
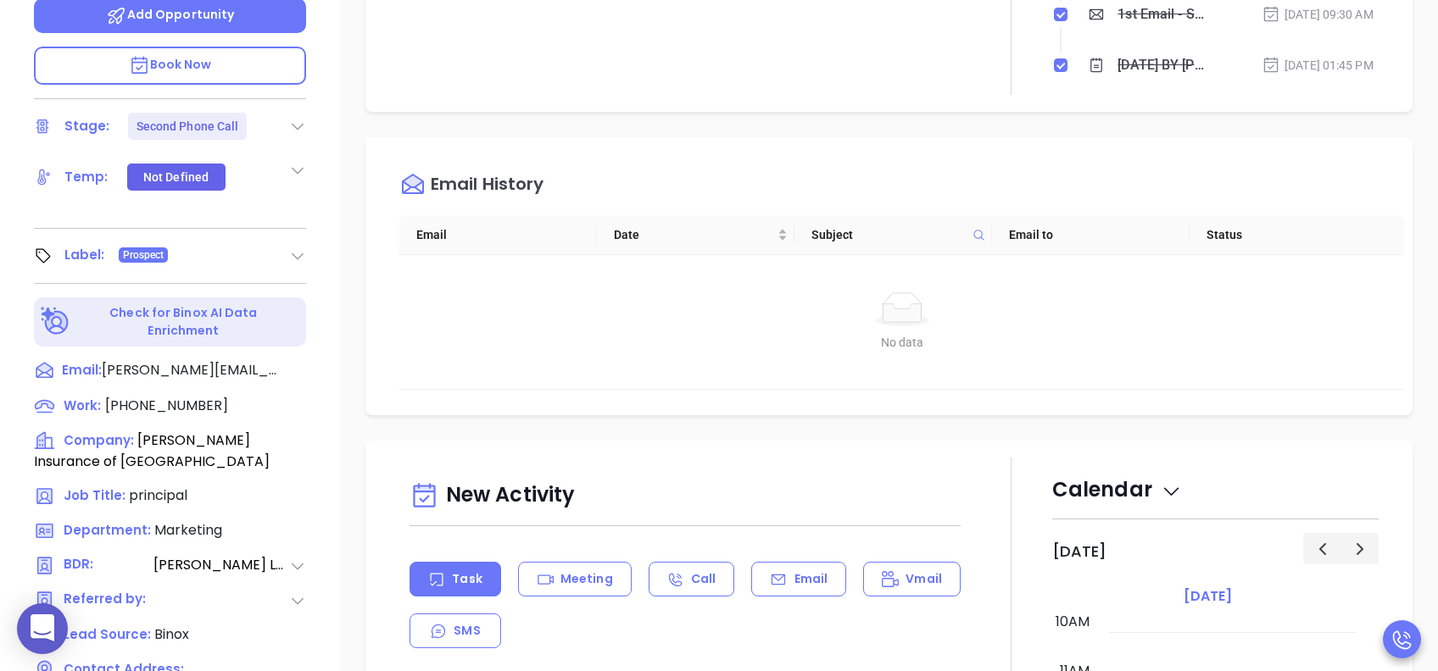
scroll to position [746, 0]
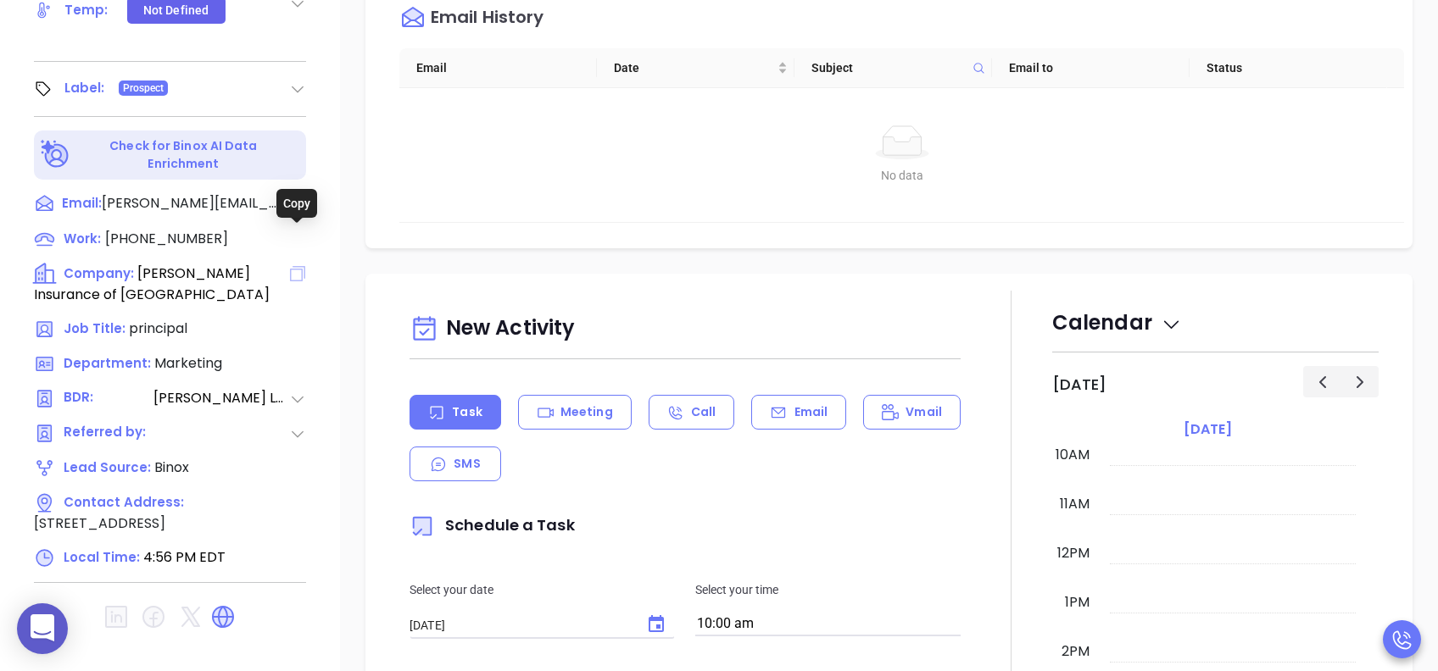
click at [298, 266] on icon at bounding box center [297, 273] width 15 height 15
click at [302, 266] on icon at bounding box center [297, 273] width 15 height 15
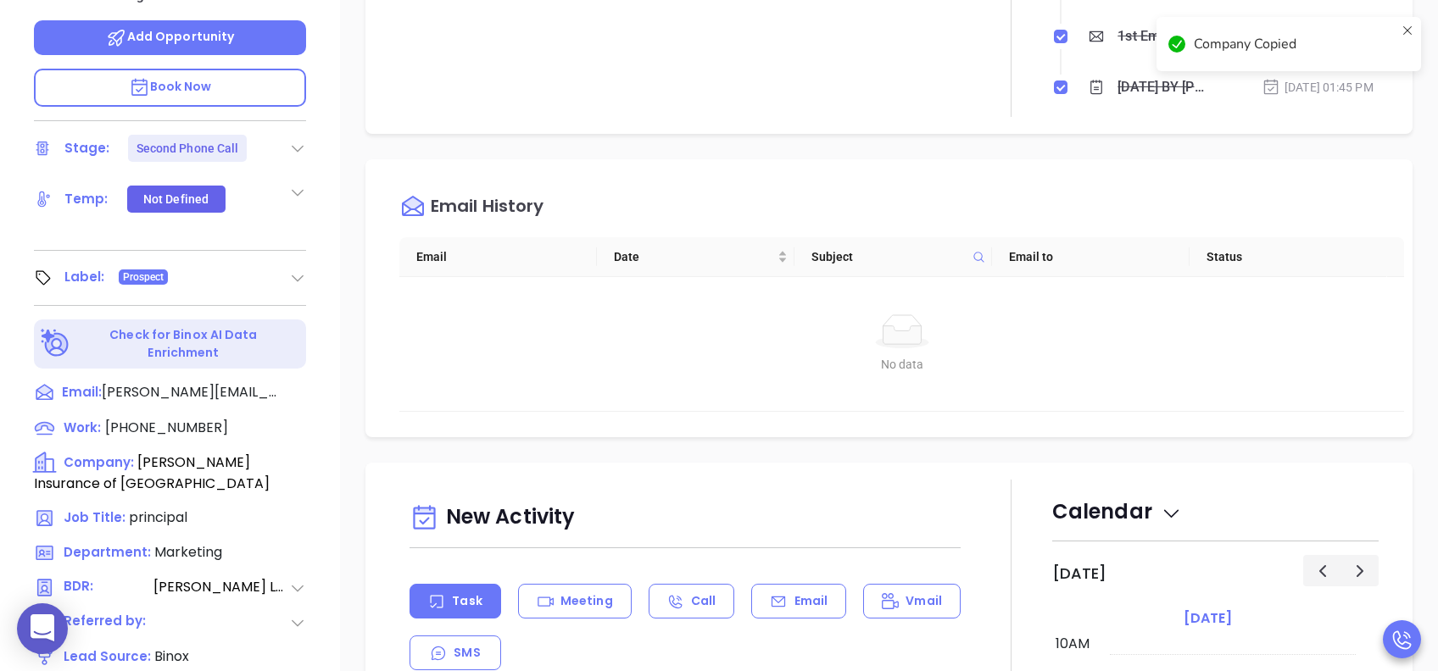
scroll to position [181, 0]
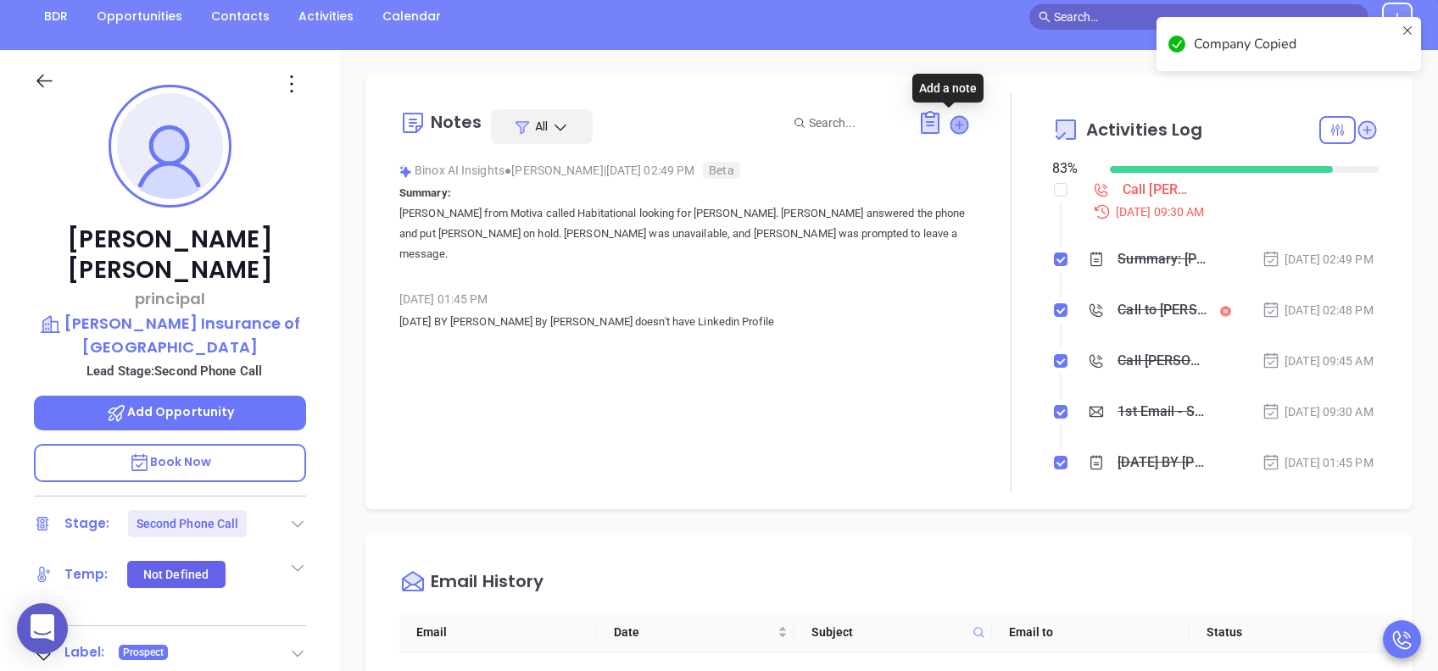
click at [950, 125] on icon at bounding box center [958, 124] width 17 height 17
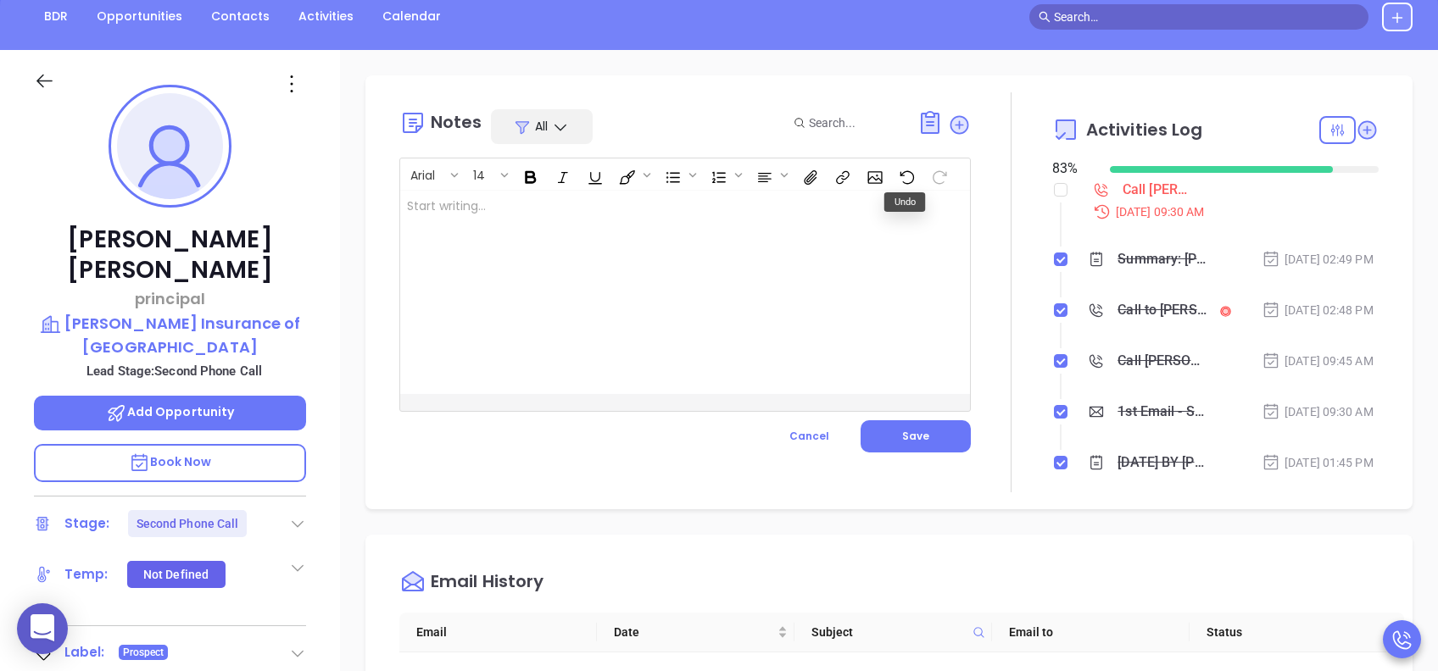
click at [691, 242] on div at bounding box center [665, 292] width 530 height 203
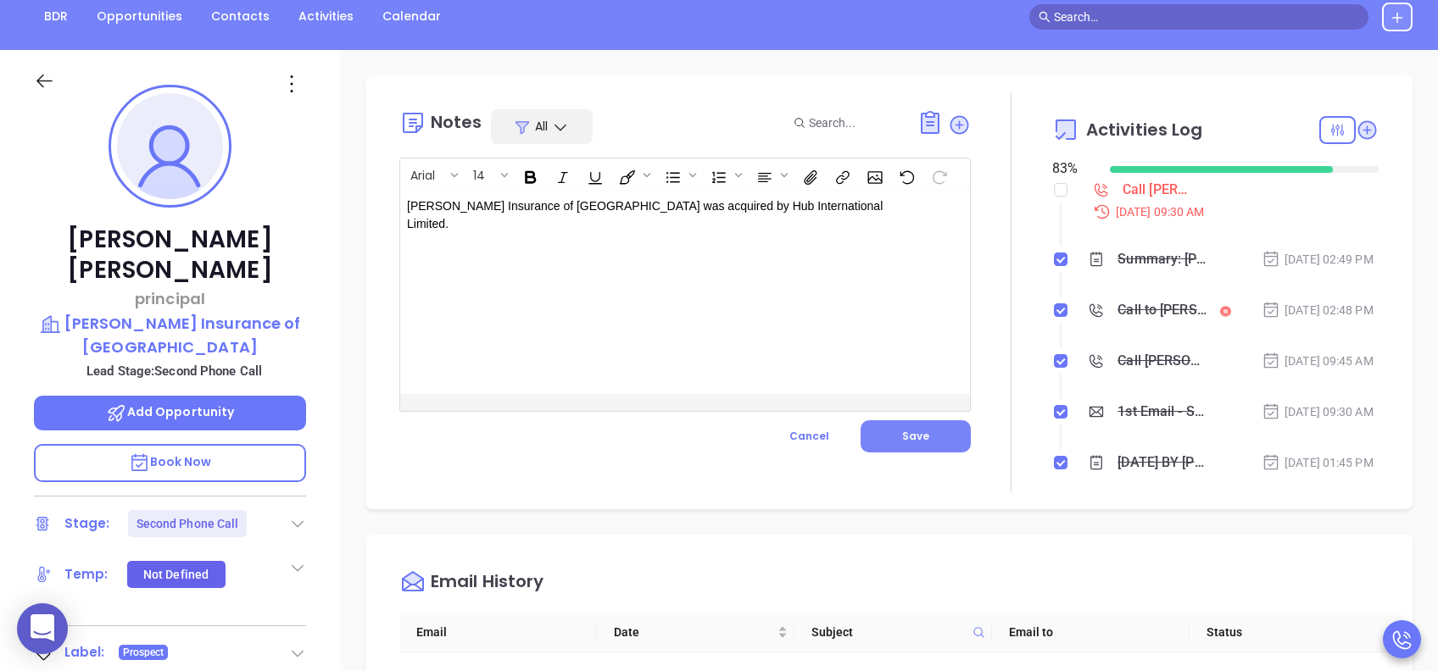
click at [906, 447] on button "Save" at bounding box center [916, 437] width 110 height 32
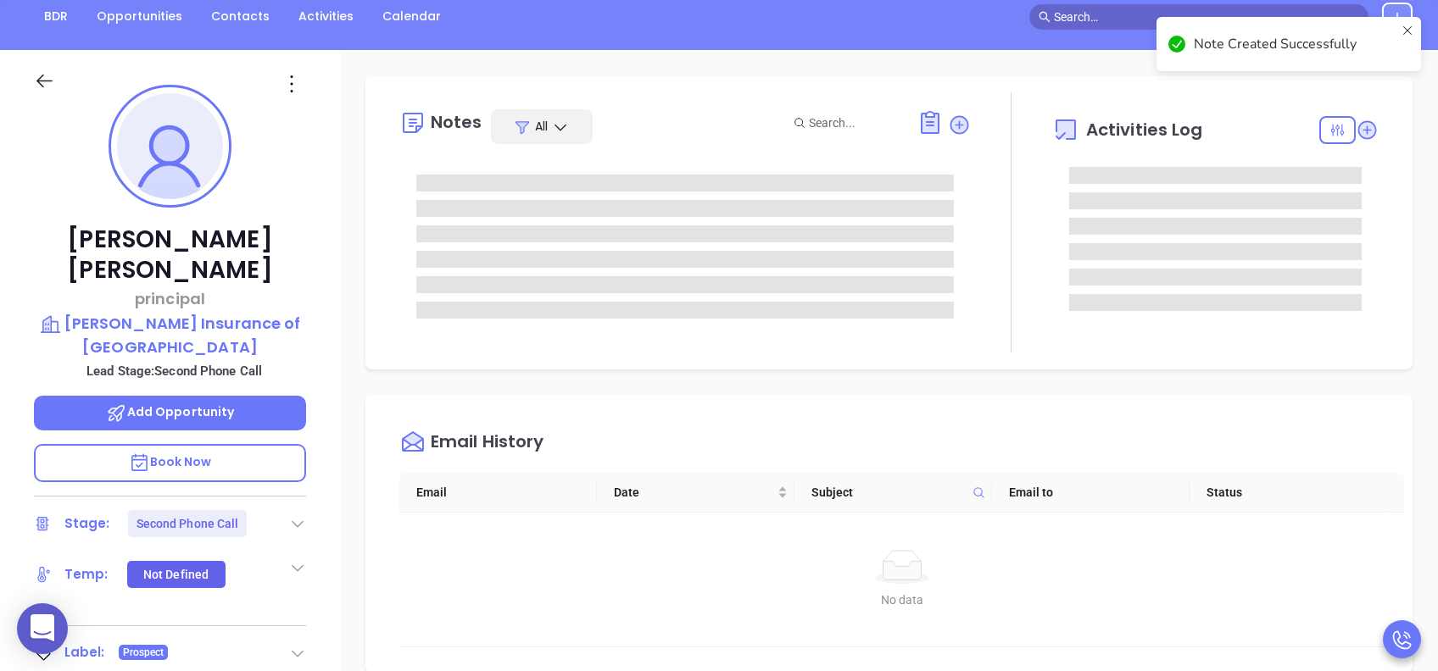
click at [297, 515] on icon at bounding box center [297, 523] width 17 height 17
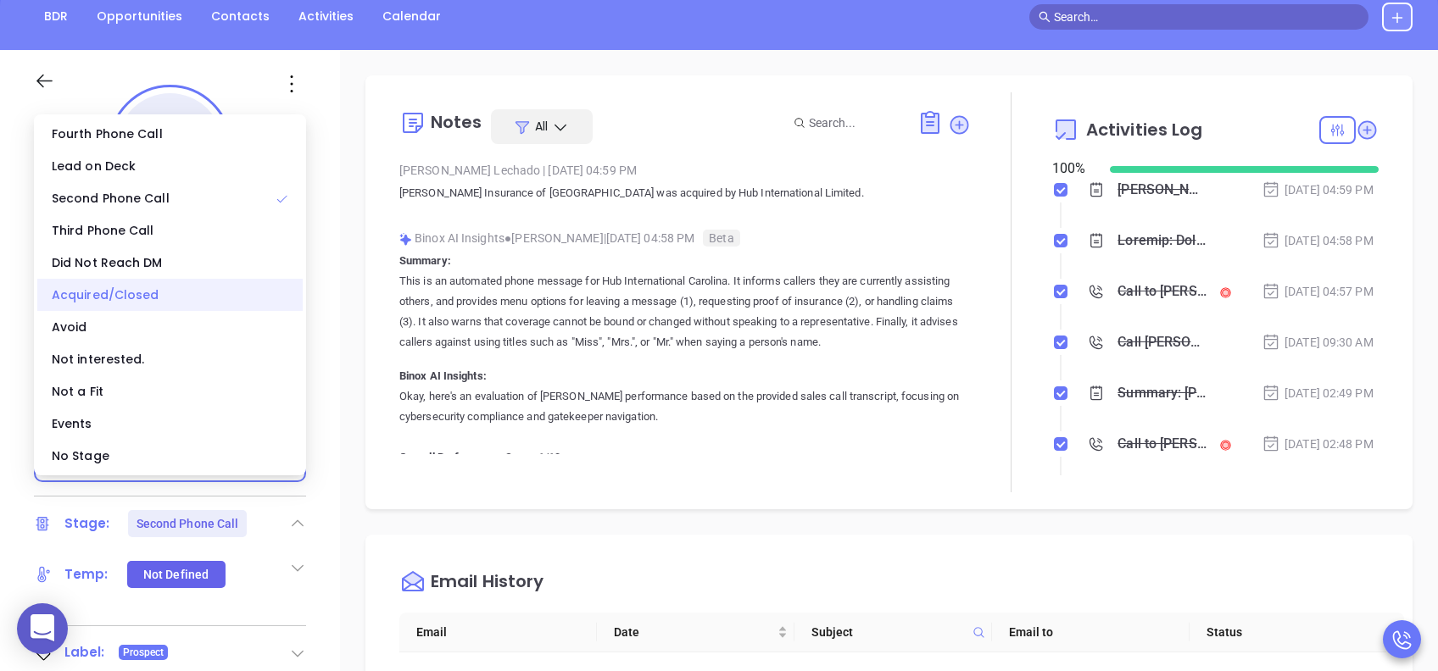
click at [133, 289] on div "Acquired/Closed" at bounding box center [169, 295] width 265 height 32
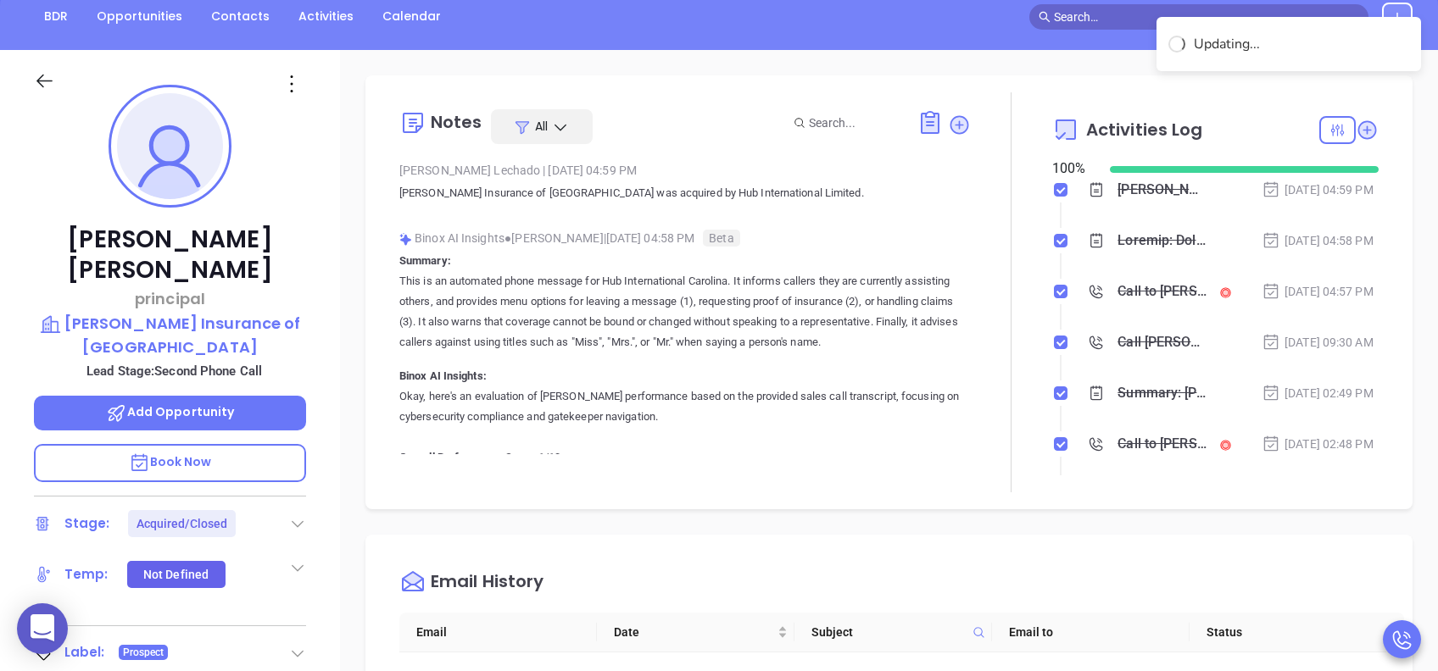
click at [357, 419] on div "Notes All Lucy Lechado | Aug 12, 2025 04:59 PM Tilghman Insurance of Myrtle Bea…" at bounding box center [889, 643] width 1098 height 1187
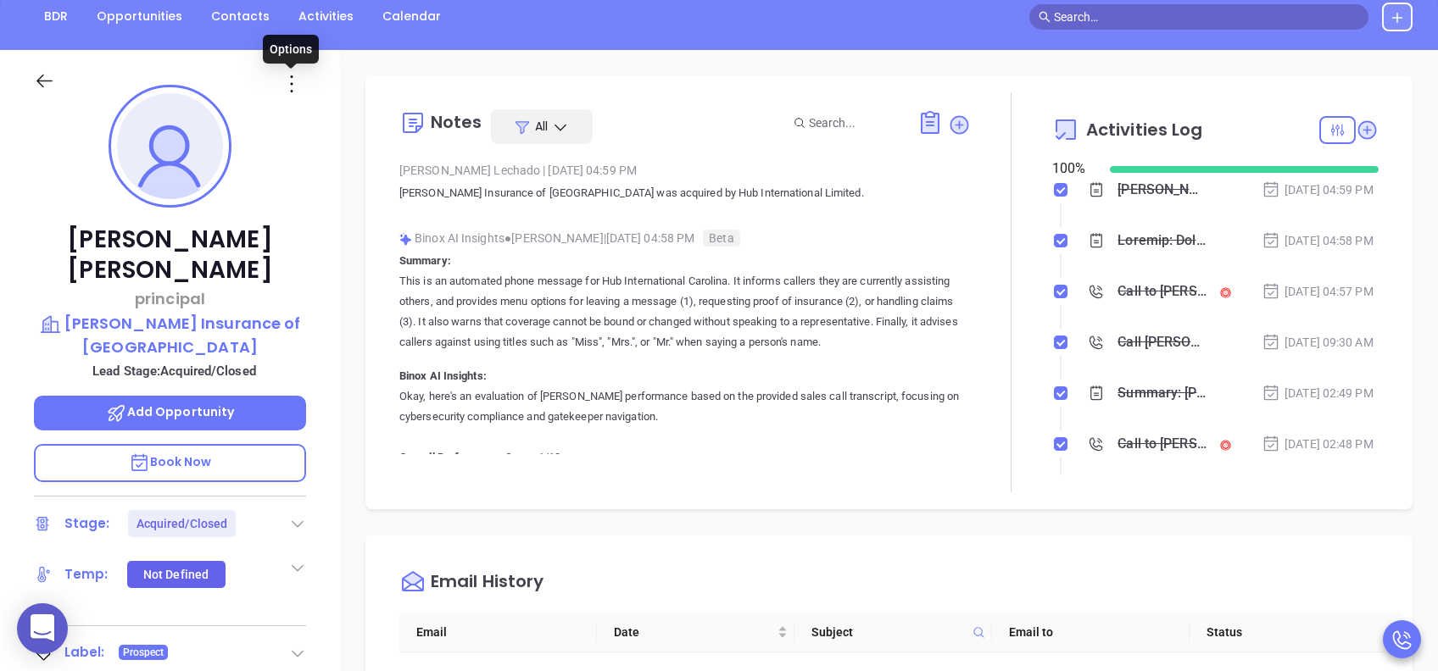
click at [288, 83] on icon at bounding box center [291, 83] width 27 height 27
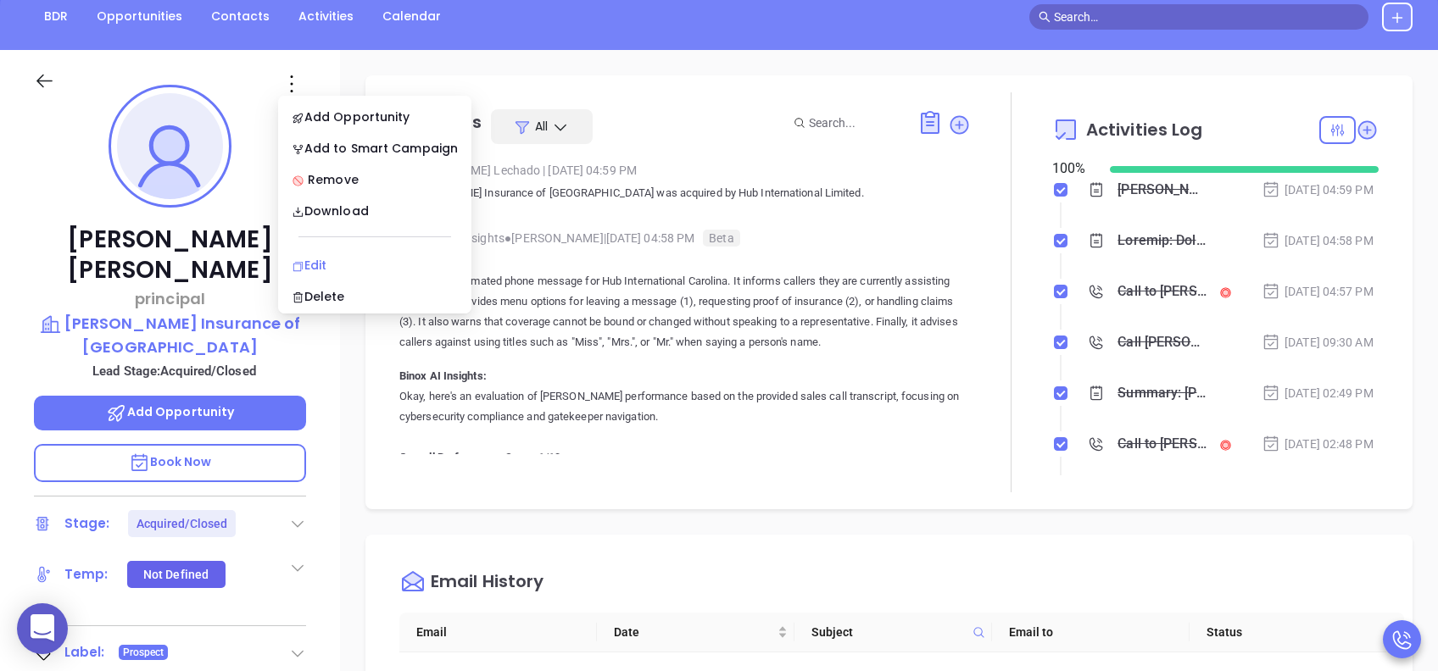
click at [376, 265] on div "Edit" at bounding box center [375, 265] width 166 height 19
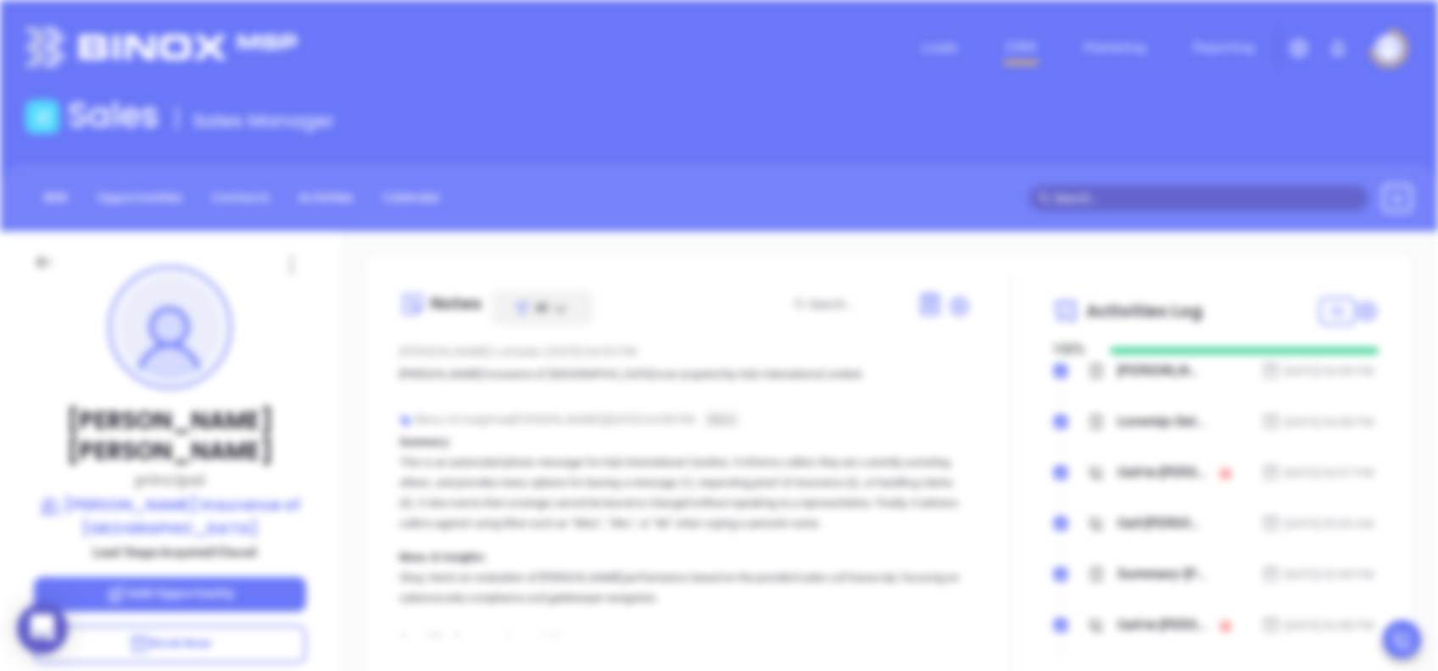
scroll to position [0, 0]
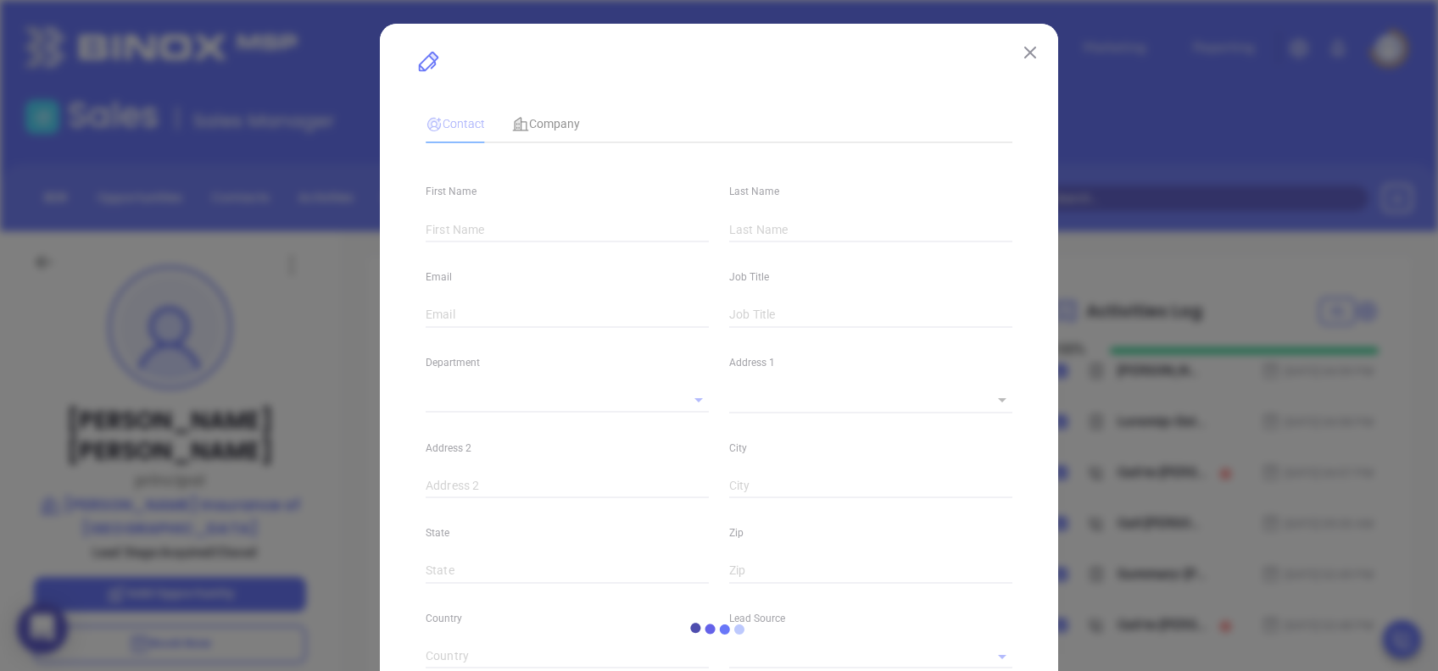
type input "[PERSON_NAME]"
type input "[PERSON_NAME][EMAIL_ADDRESS][DOMAIN_NAME]"
type input "principal"
type input "1"
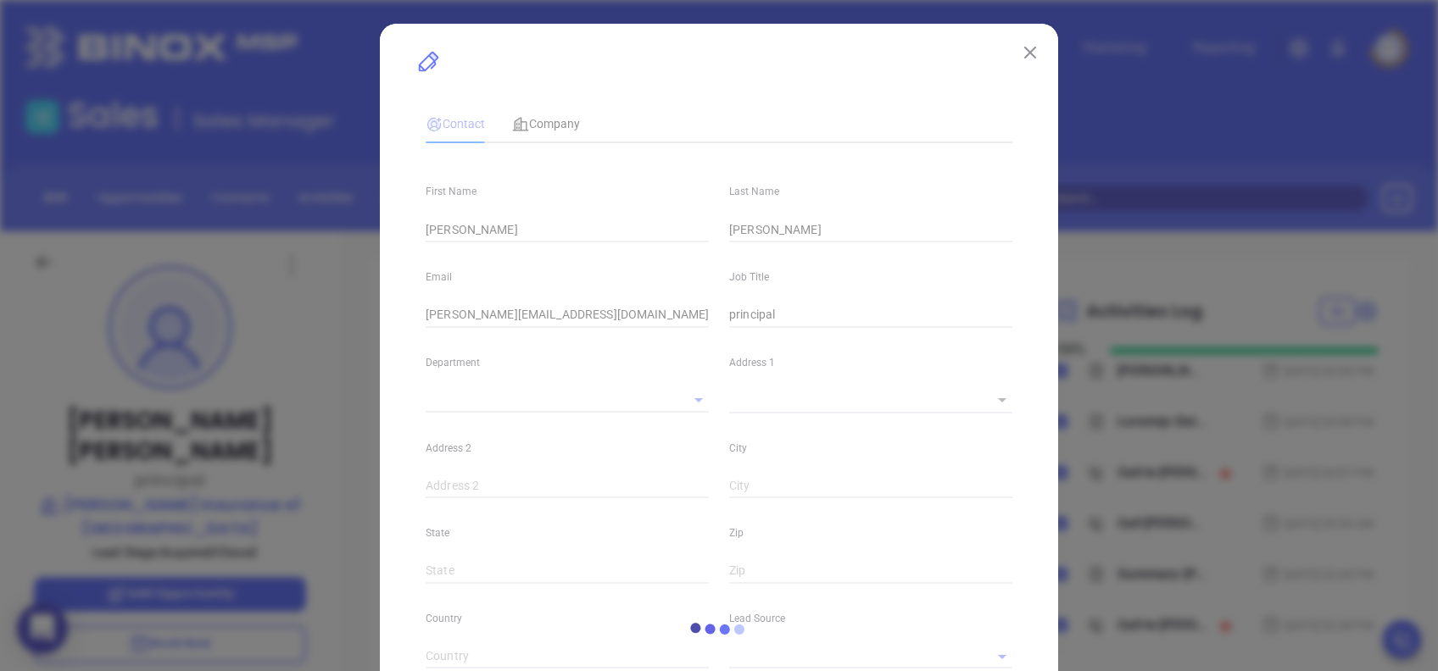
type input "Marketing"
type input "Binox"
type input "[PERSON_NAME]"
type input "Acquired/Closed"
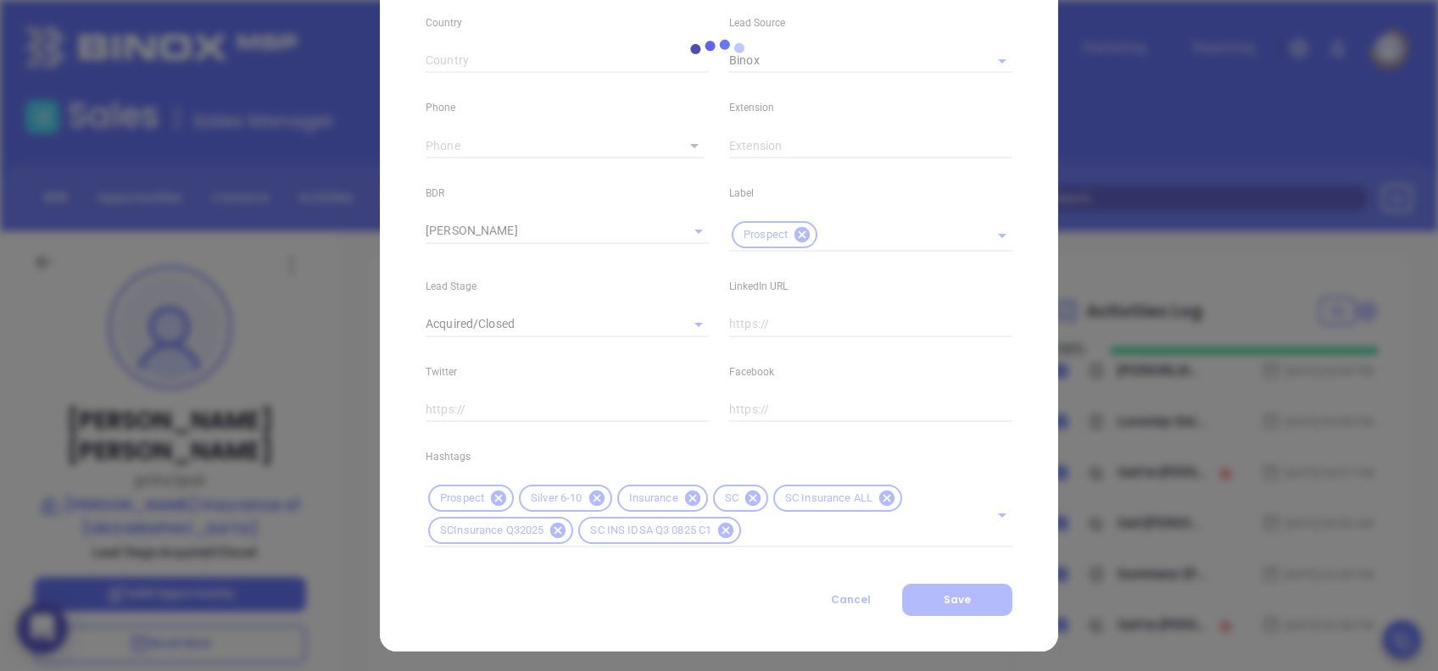
scroll to position [605, 0]
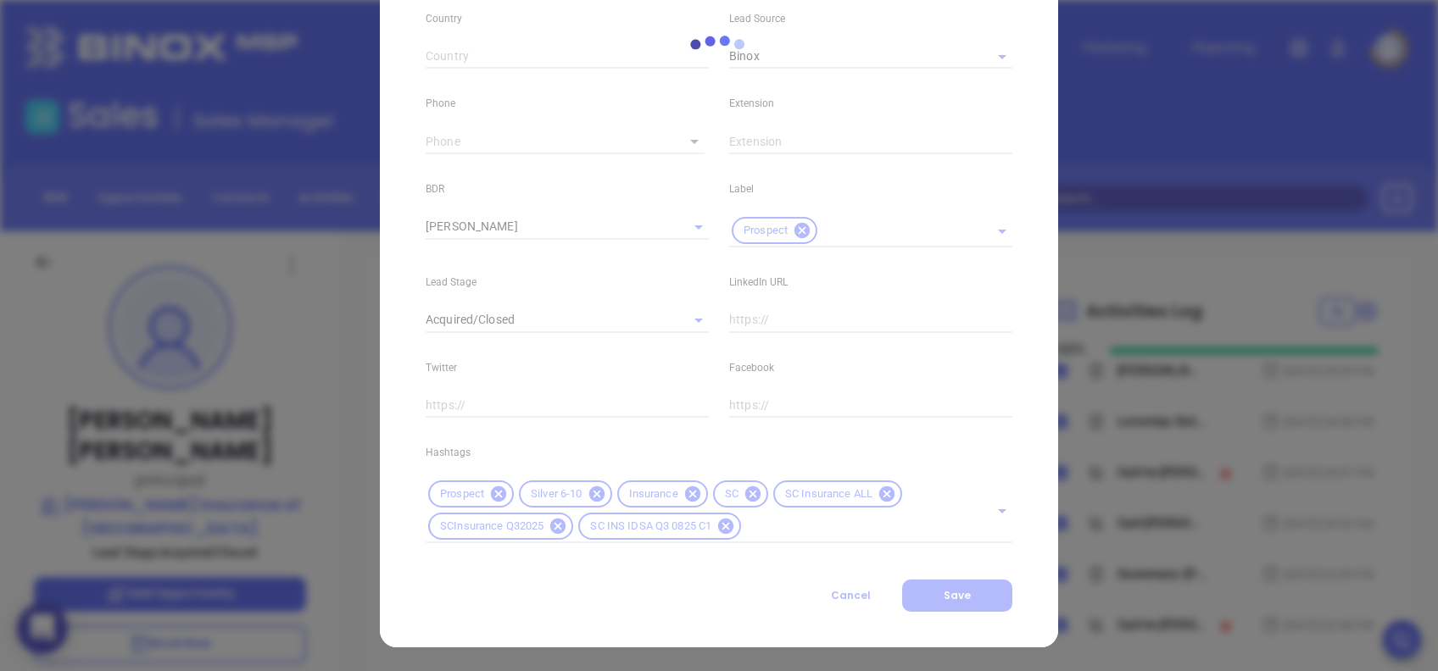
type input "(843) 449-9750"
type input "1"
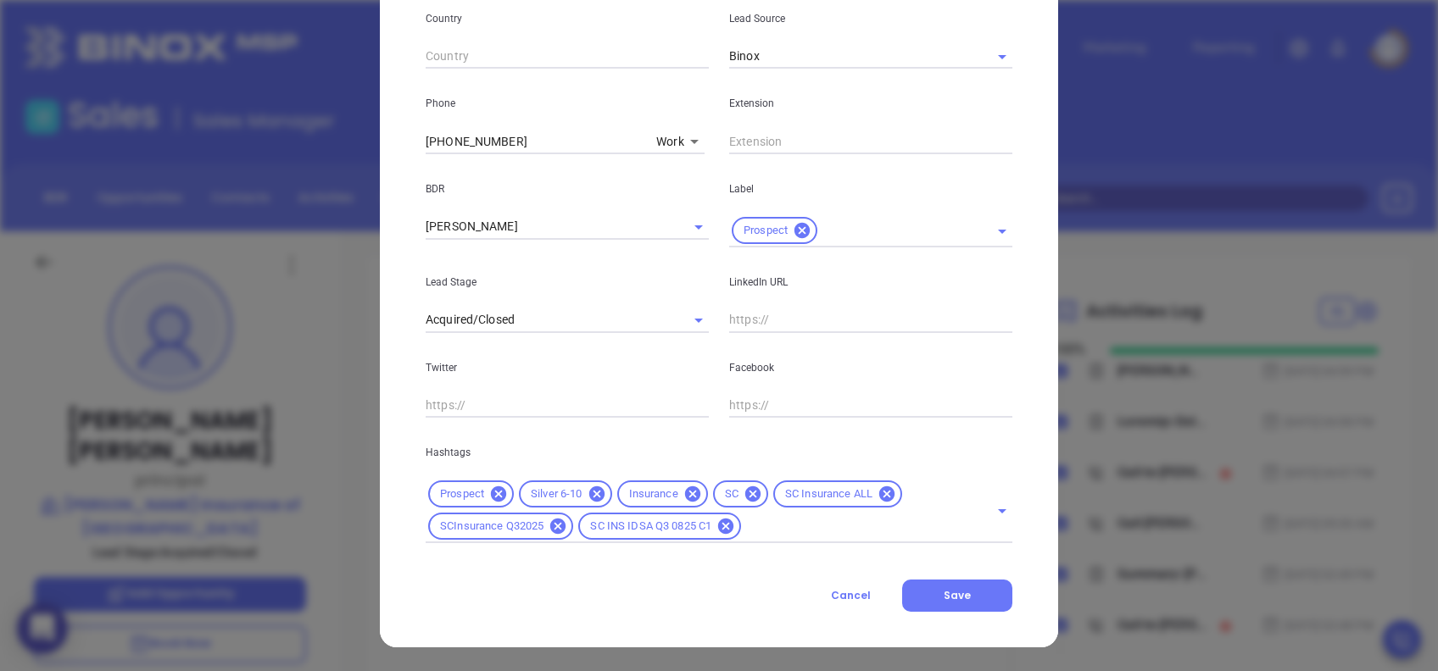
click at [787, 532] on input "text" at bounding box center [854, 526] width 221 height 21
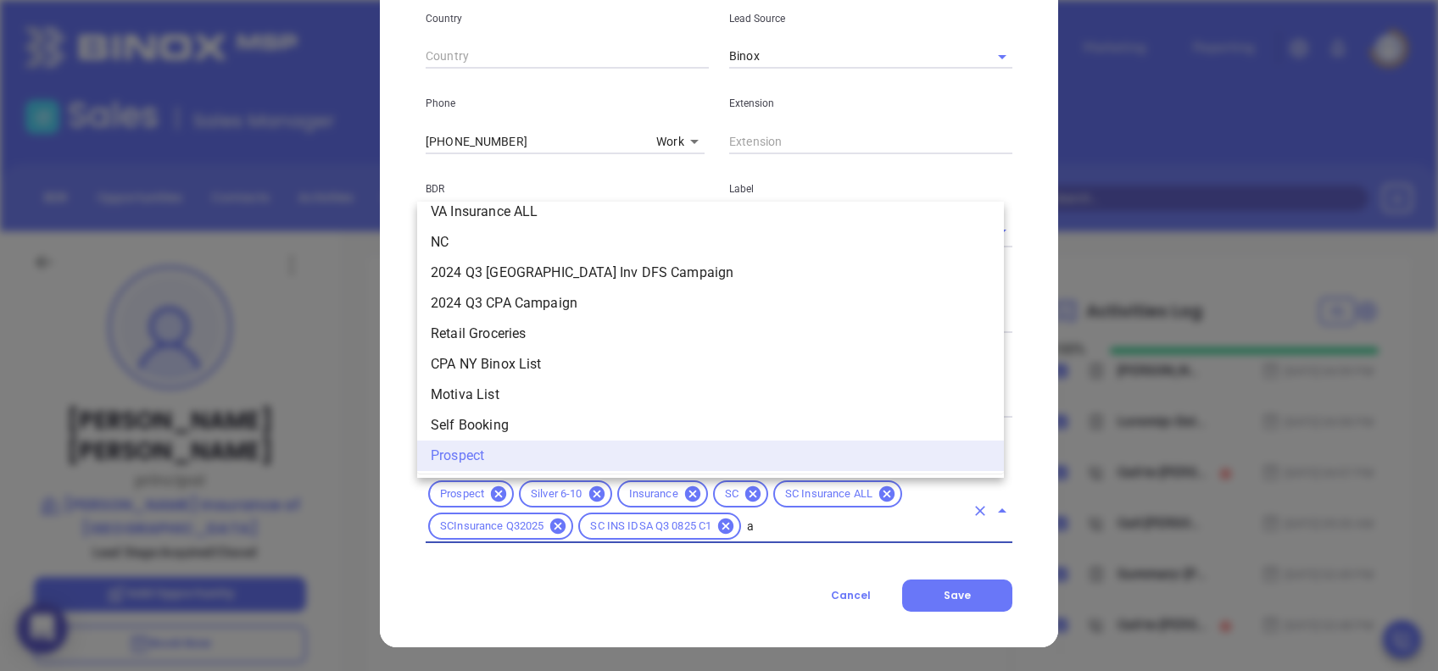
scroll to position [0, 0]
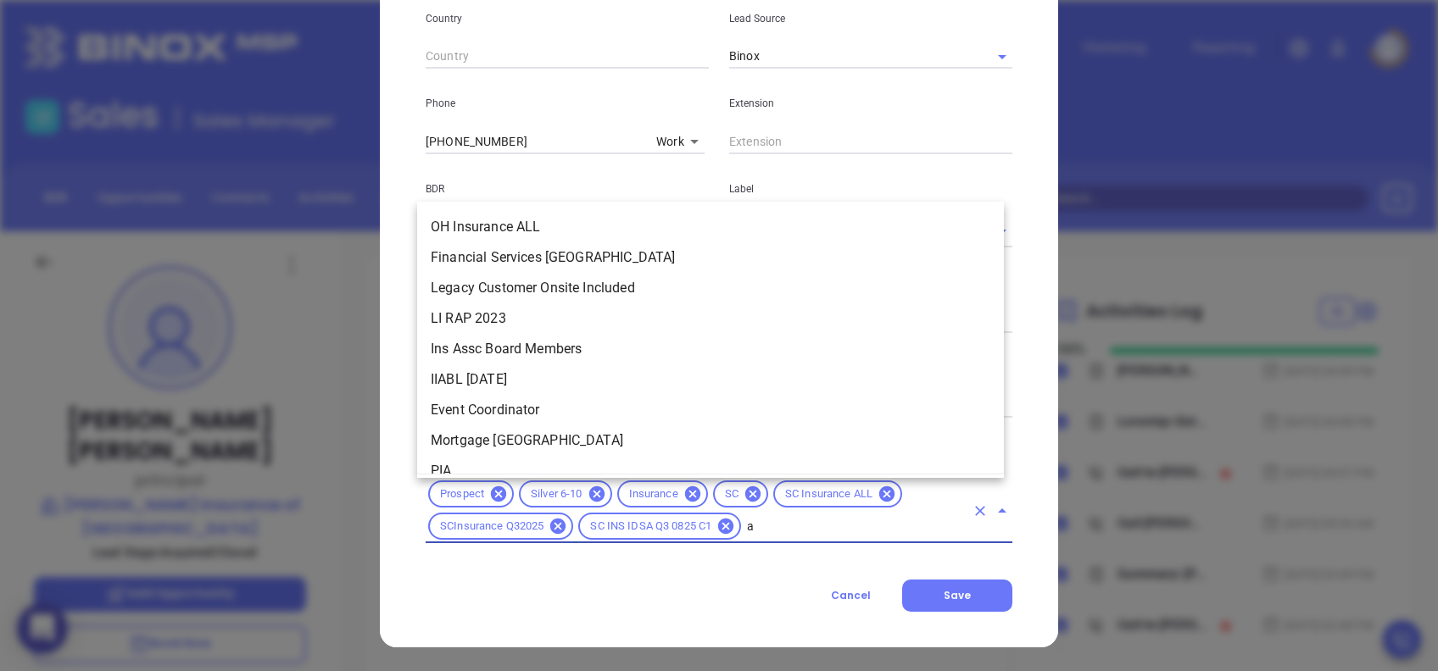
type input "ac"
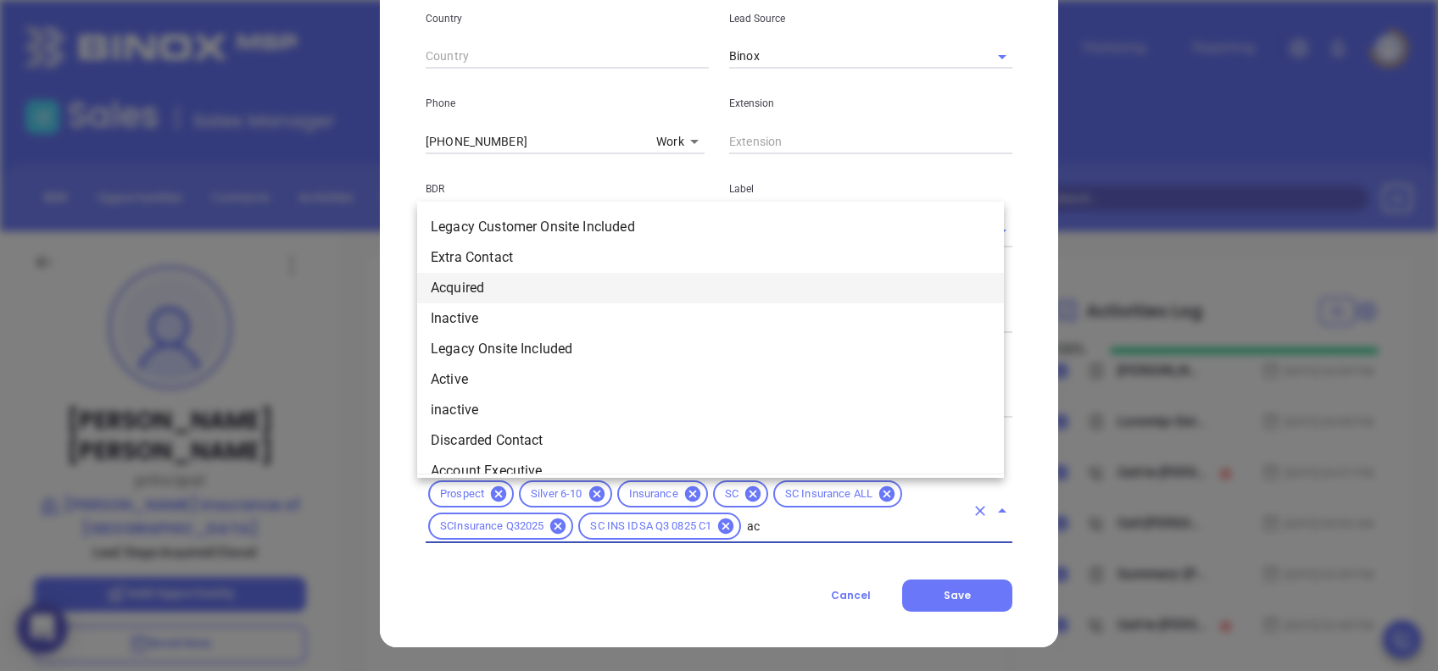
click at [532, 285] on li "Acquired" at bounding box center [710, 288] width 587 height 31
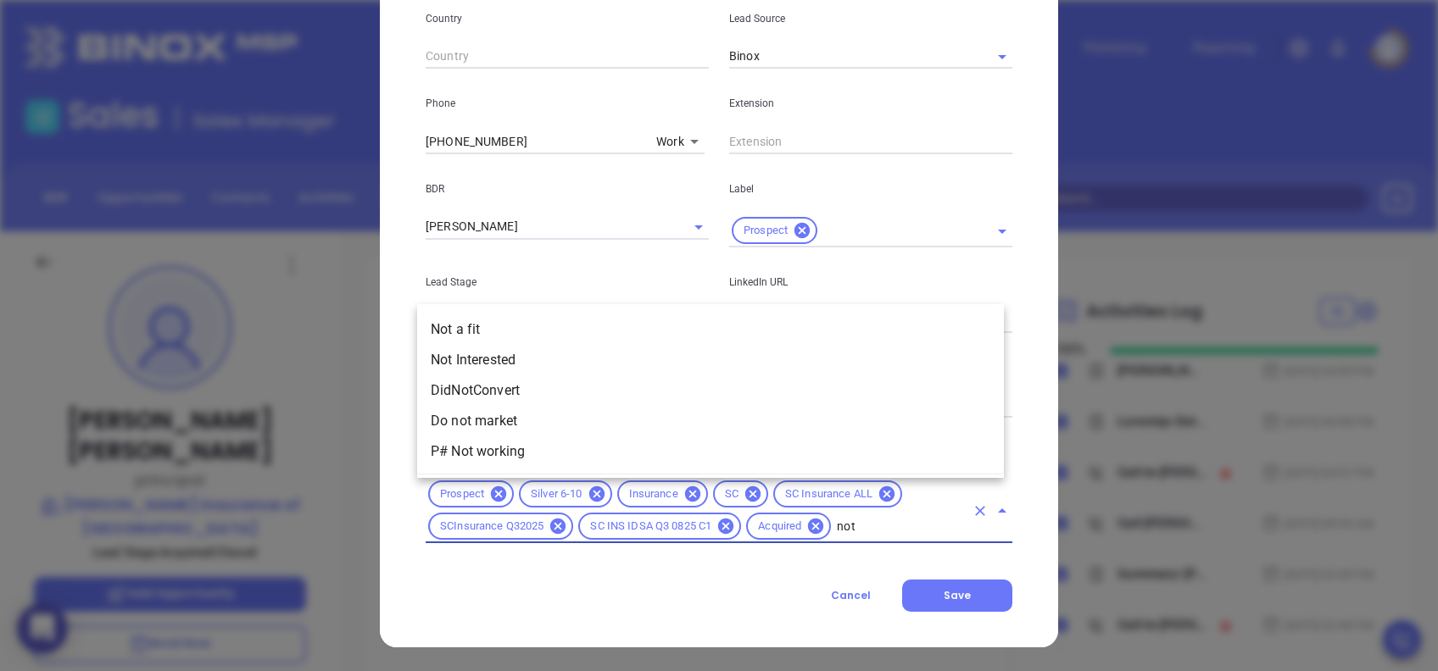
type input "not a"
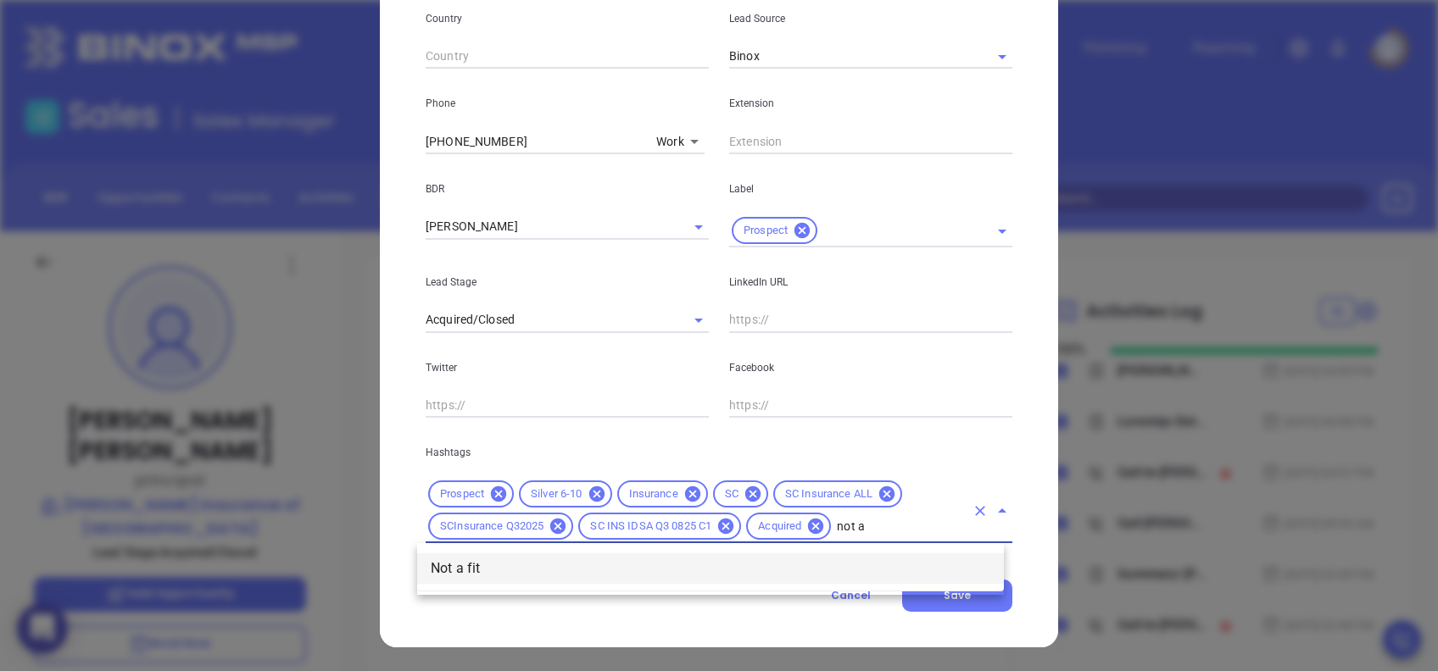
click at [878, 570] on li "Not a fit" at bounding box center [710, 569] width 587 height 31
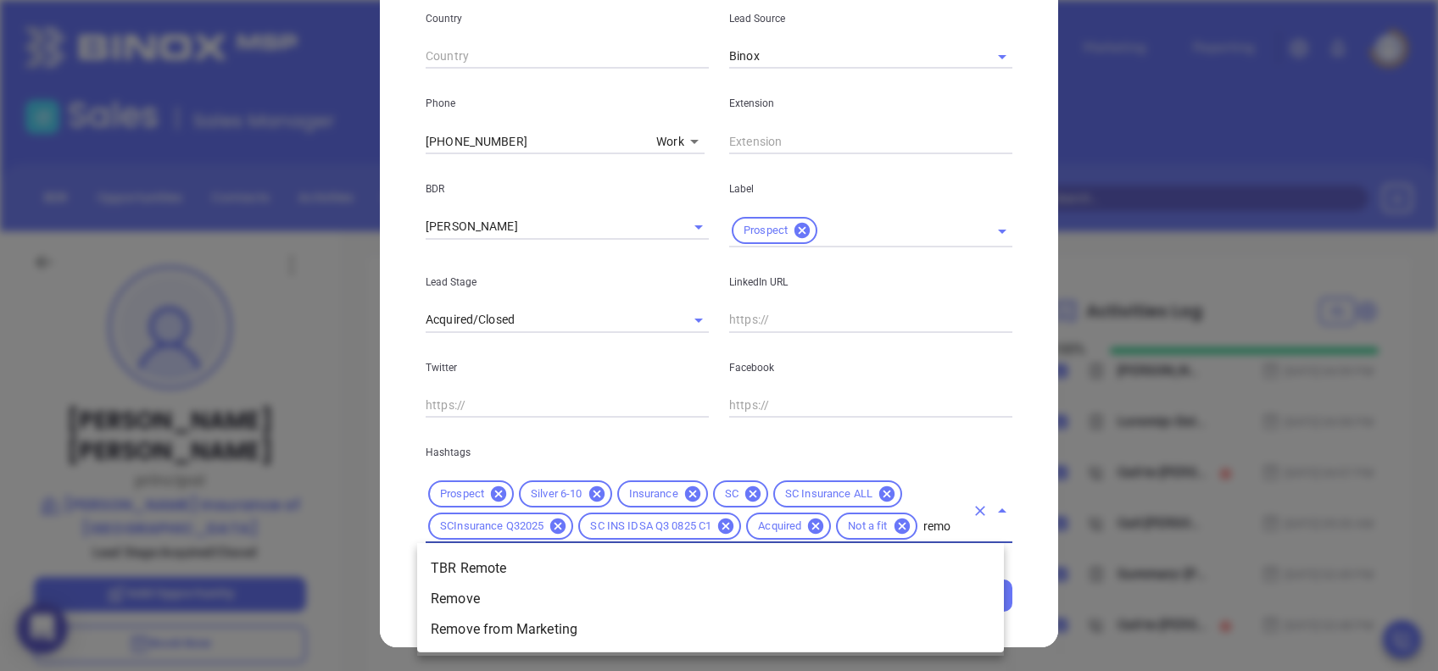
type input "remov"
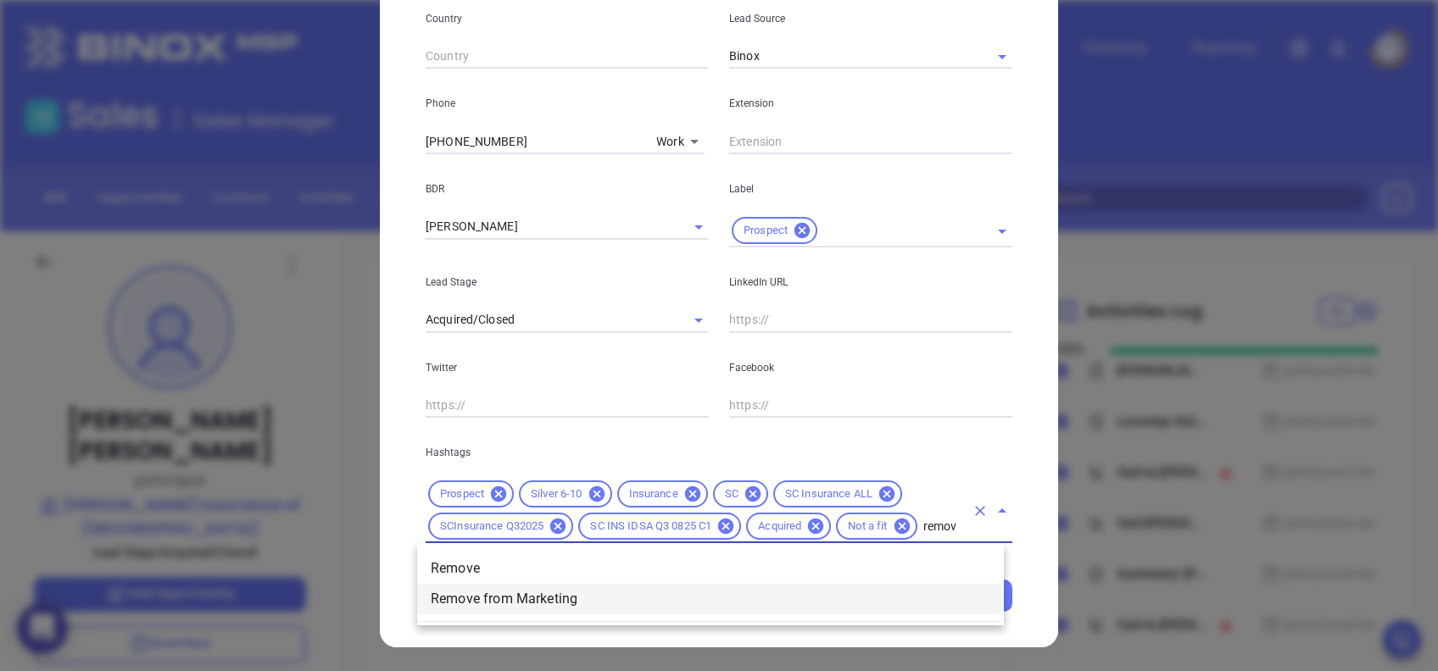
click at [575, 604] on li "Remove from Marketing" at bounding box center [710, 599] width 587 height 31
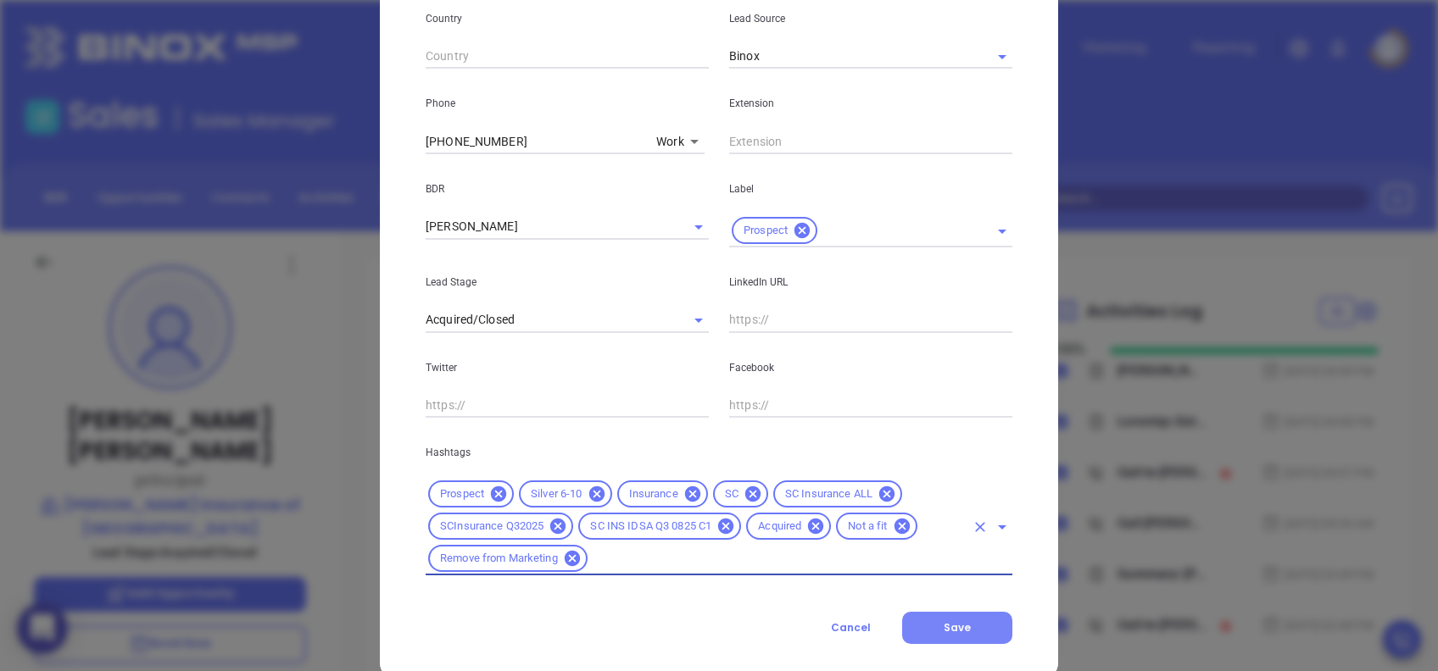
click at [944, 624] on span "Save" at bounding box center [957, 628] width 27 height 14
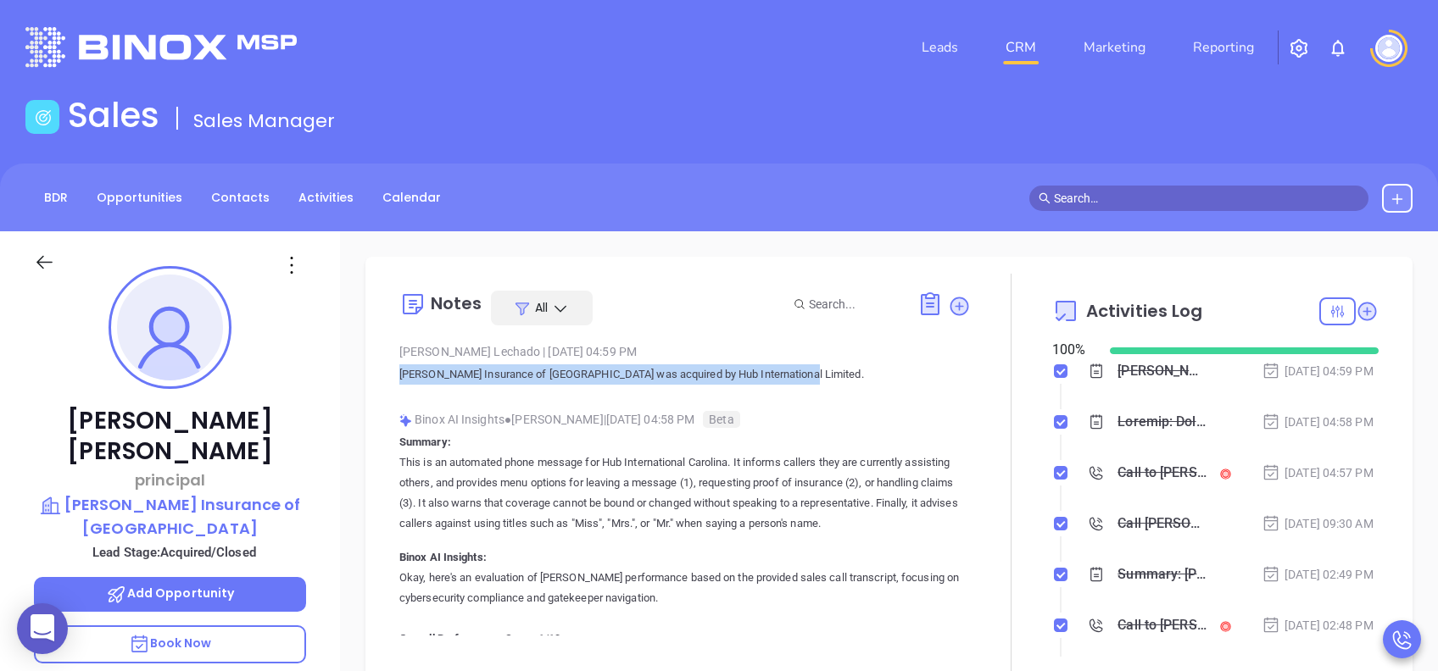
drag, startPoint x: 796, startPoint y: 376, endPoint x: 395, endPoint y: 398, distance: 401.6
click at [395, 398] on div "Notes All Lucy Lechado | Aug 12, 2025 04:59 PM Tilghman Insurance of Myrtle Bea…" at bounding box center [888, 474] width 1013 height 400
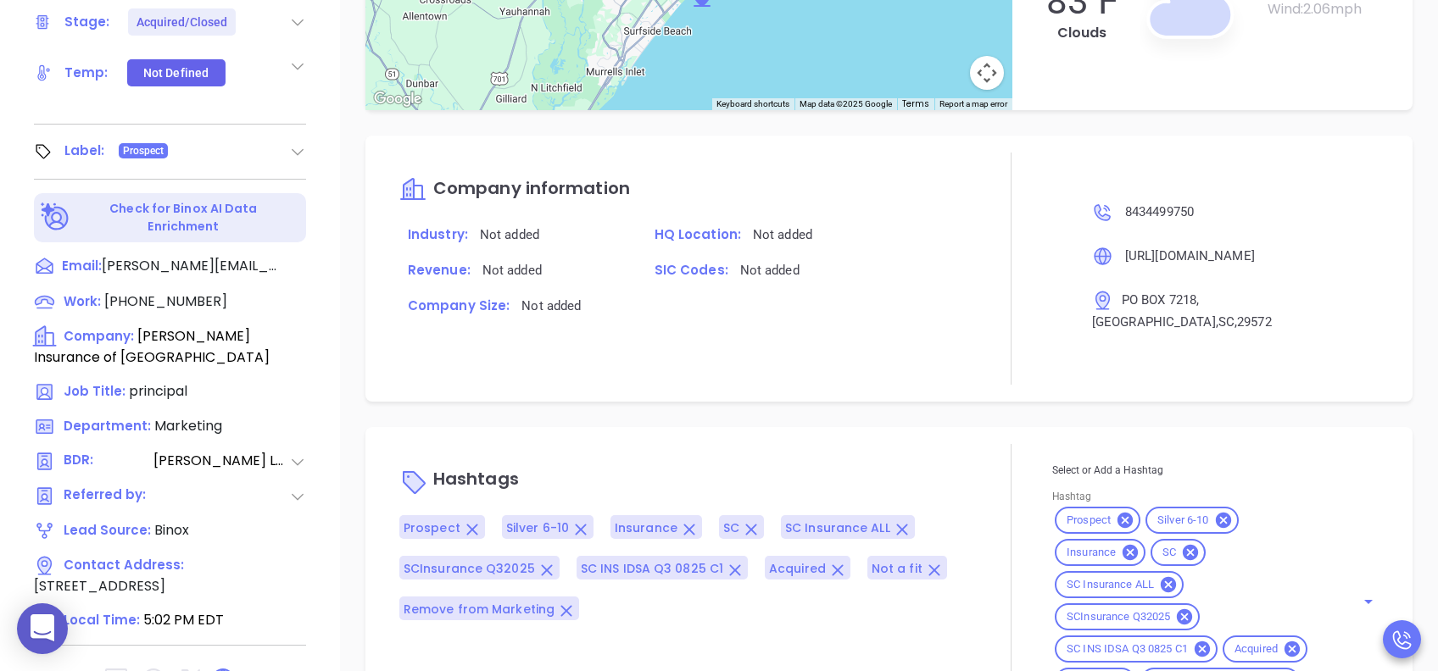
scroll to position [746, 0]
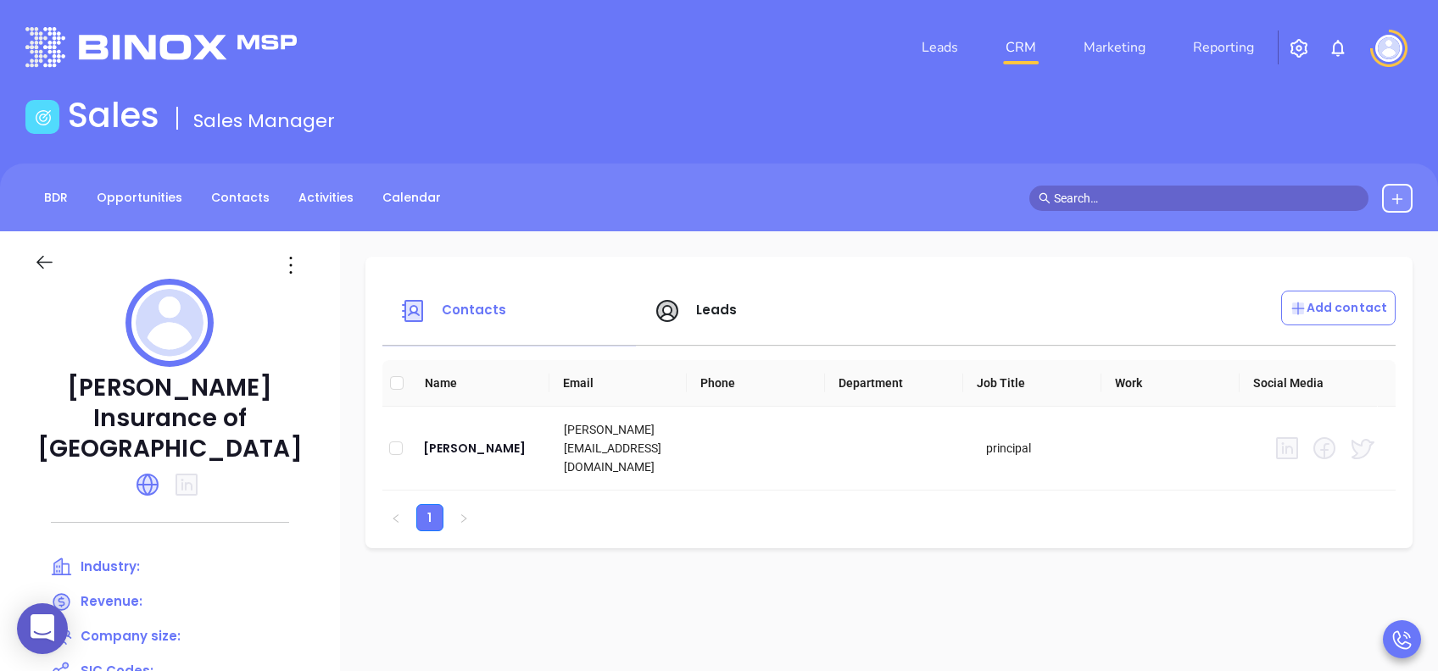
click at [738, 304] on span "Leads" at bounding box center [717, 310] width 42 height 18
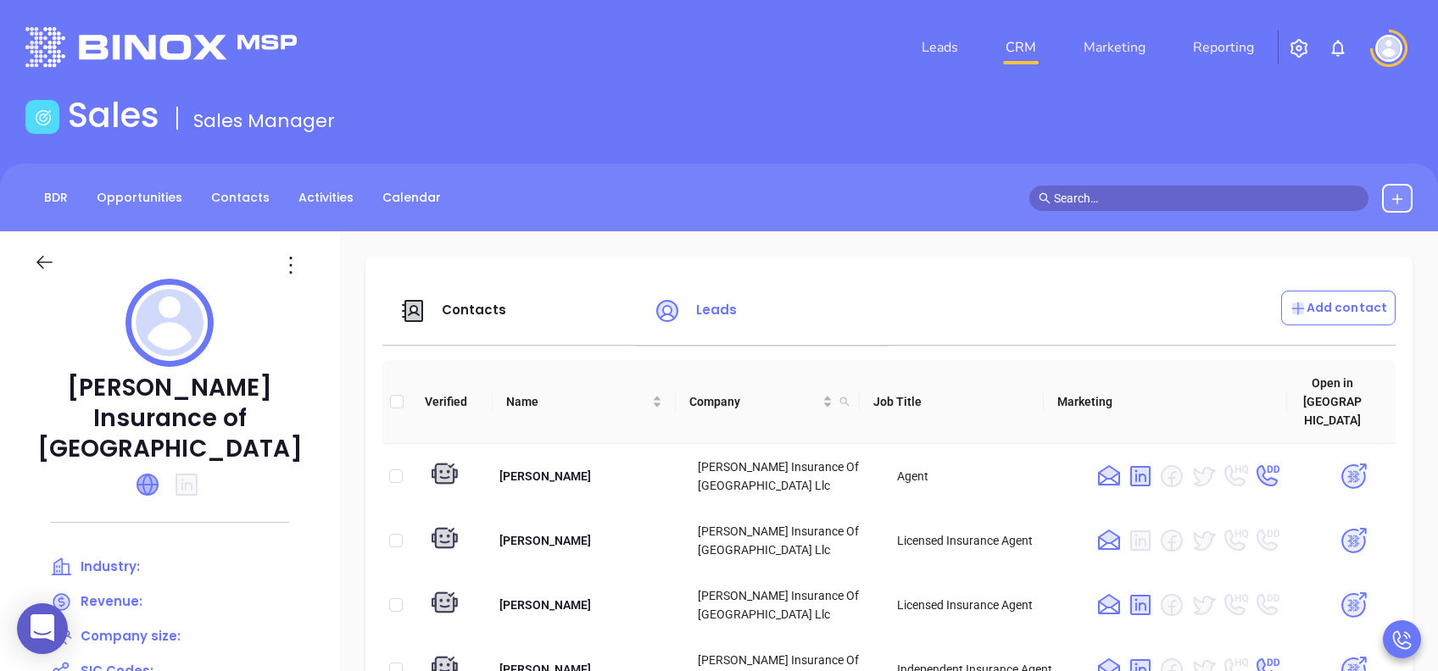
click at [158, 475] on icon at bounding box center [147, 485] width 20 height 20
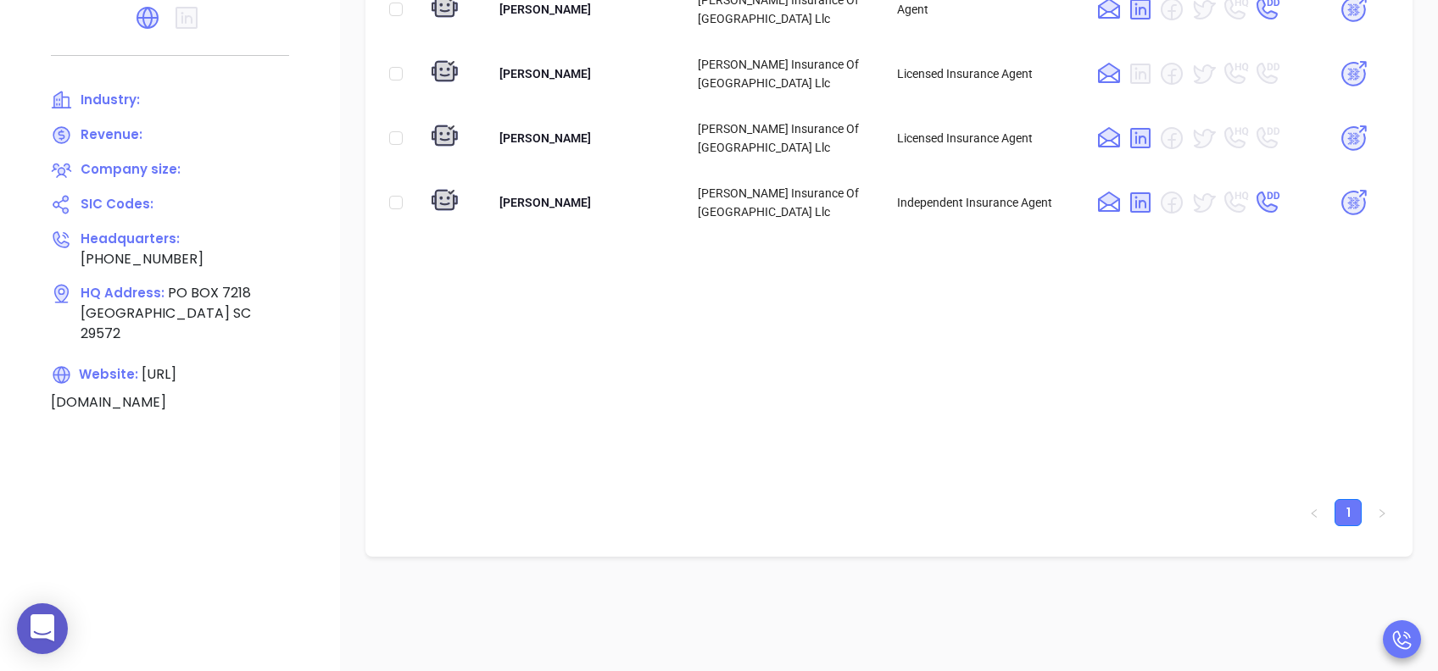
scroll to position [452, 0]
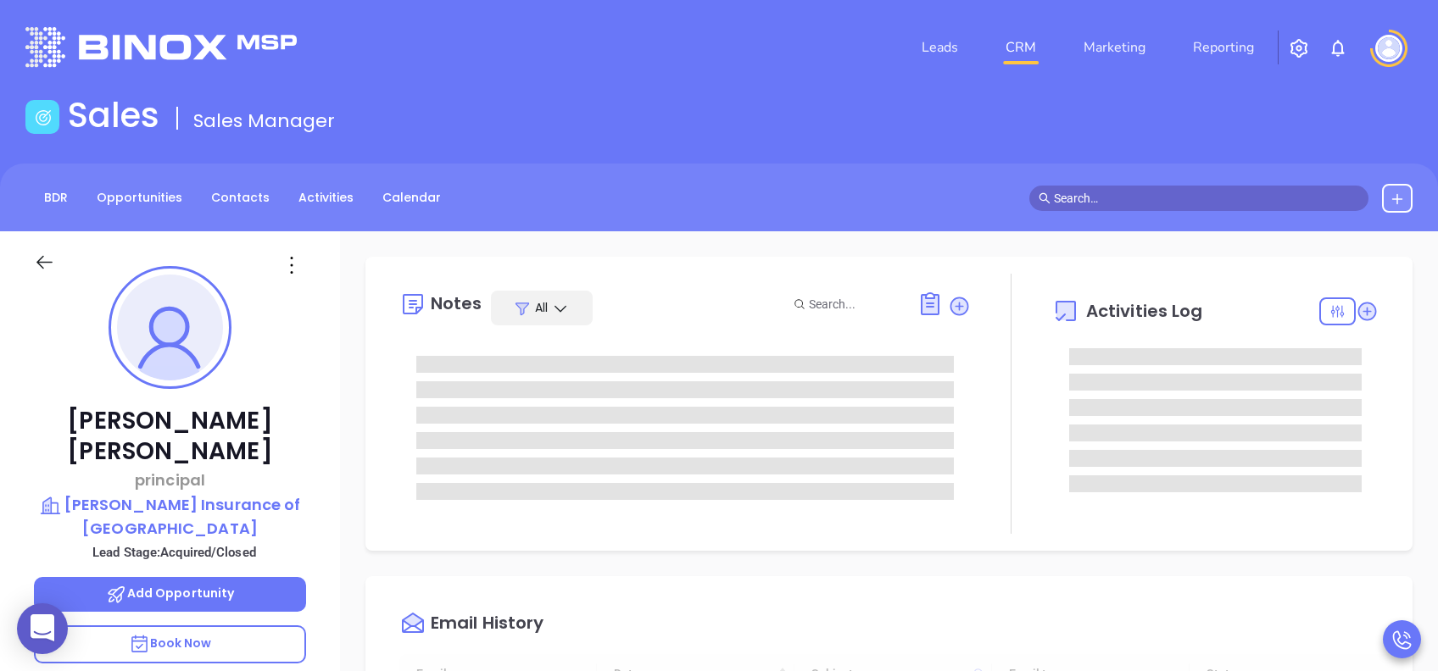
type input "[DATE]"
type input "[PERSON_NAME]"
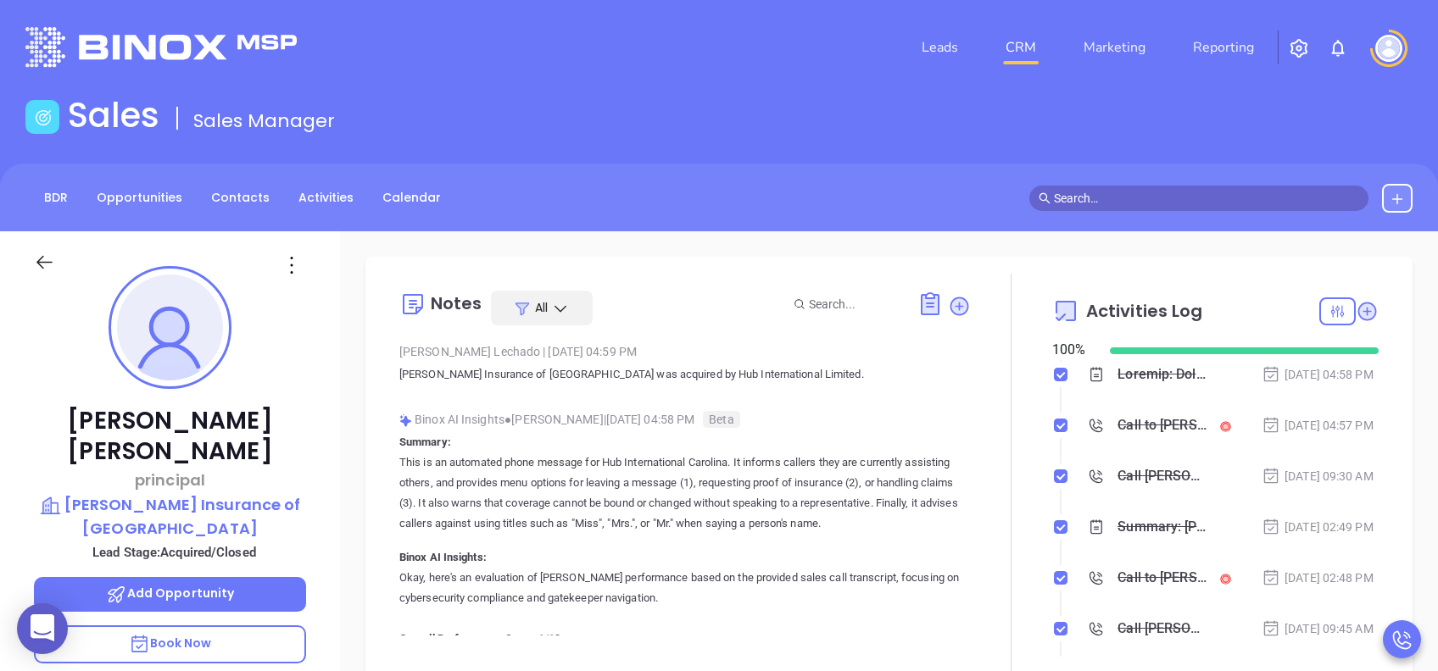
scroll to position [0, 0]
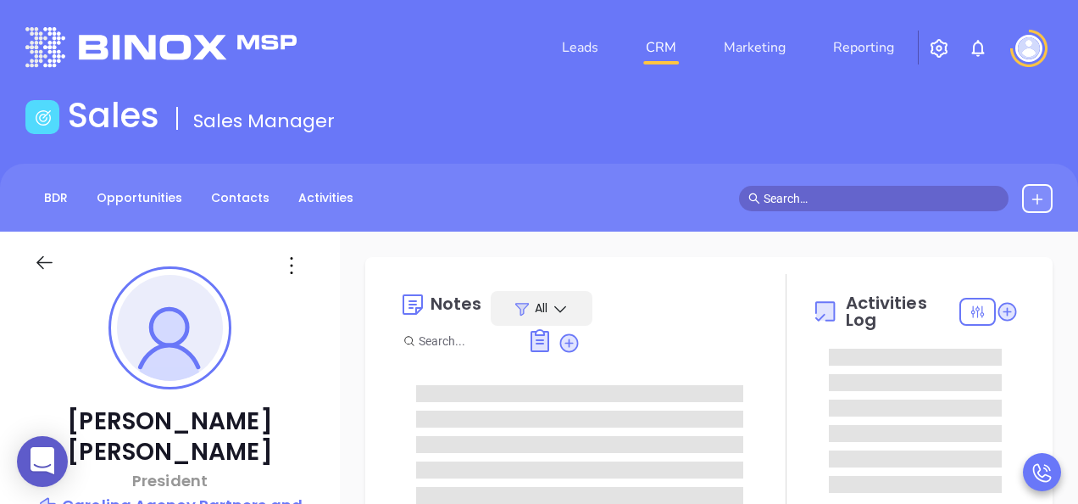
type input "[PERSON_NAME]"
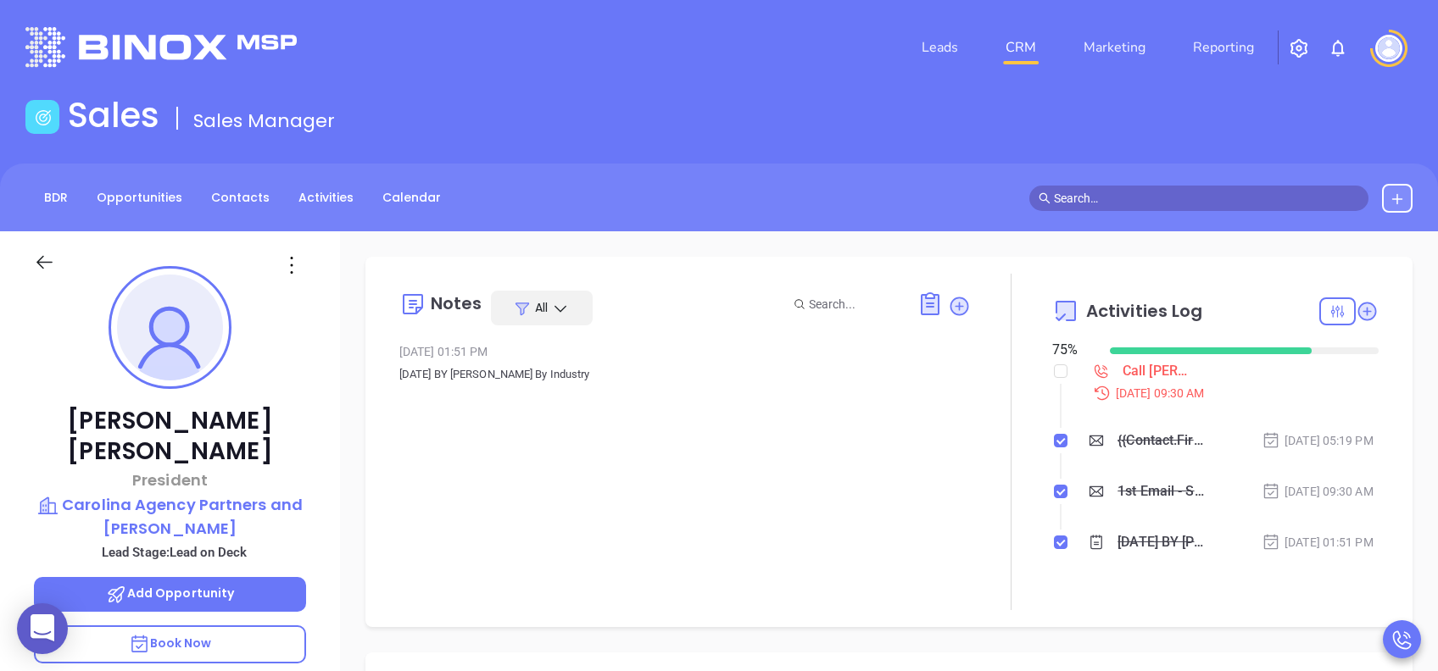
scroll to position [493, 0]
click at [234, 503] on p "Book Now" at bounding box center [170, 645] width 272 height 38
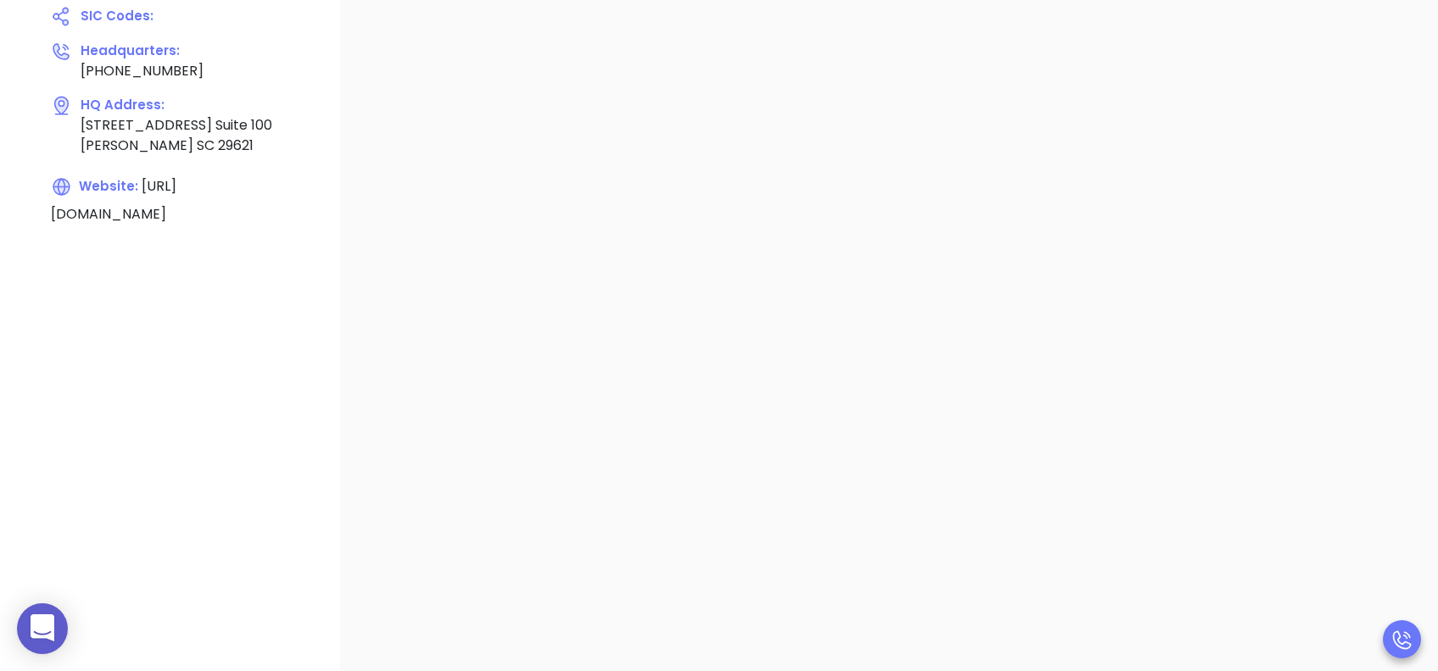
scroll to position [113, 0]
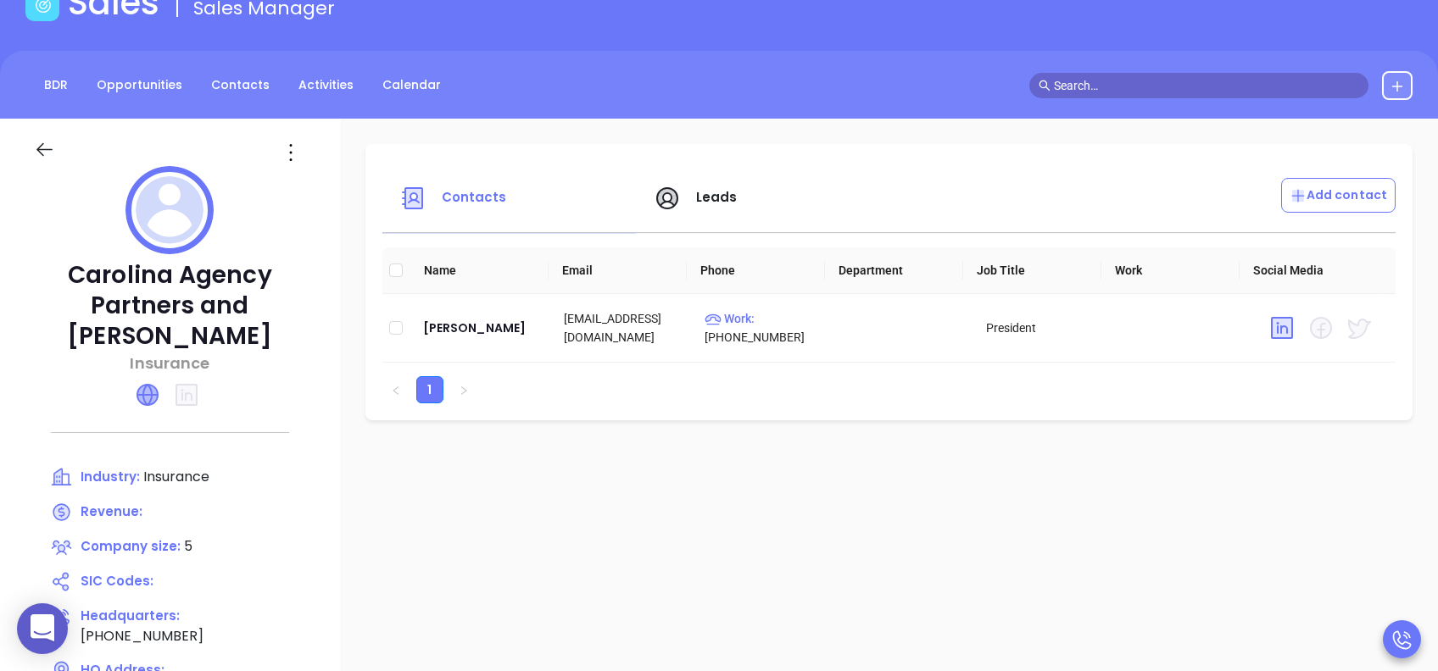
click at [158, 398] on icon at bounding box center [147, 395] width 20 height 20
click at [712, 194] on span "Leads" at bounding box center [717, 197] width 42 height 18
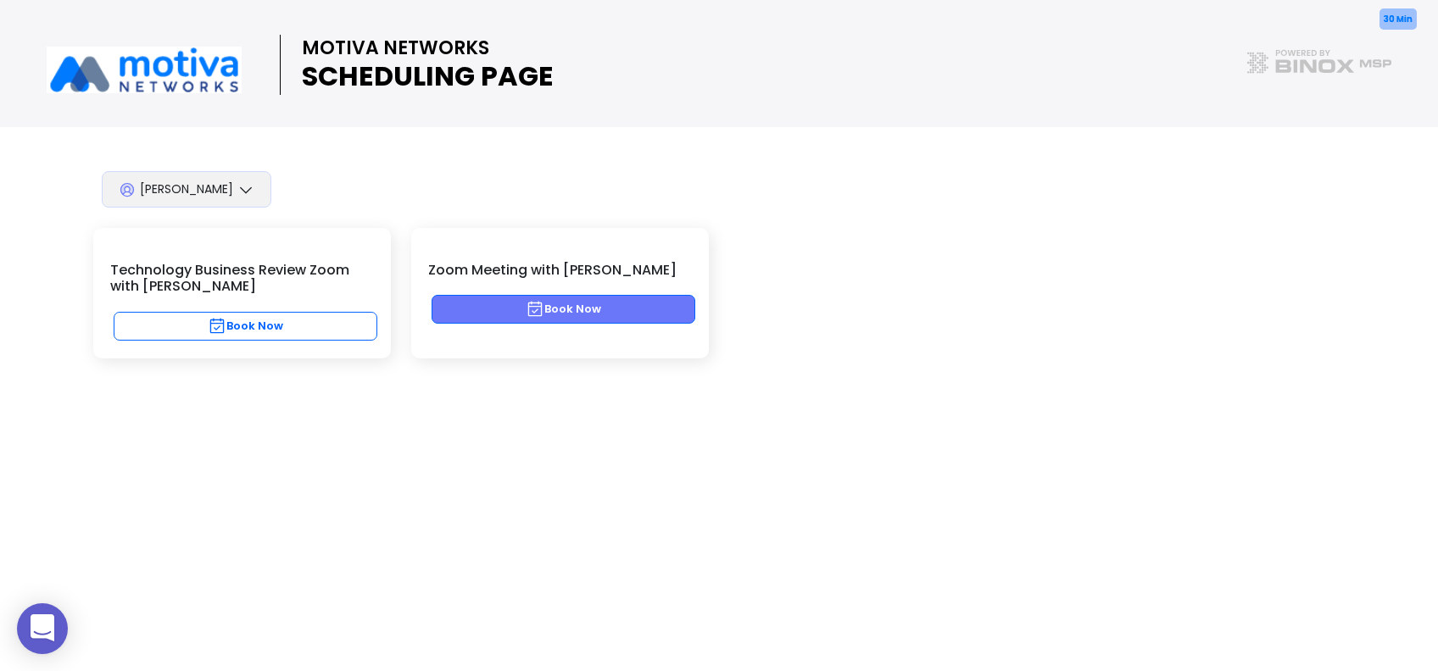
click at [632, 316] on button "Book Now" at bounding box center [564, 309] width 264 height 29
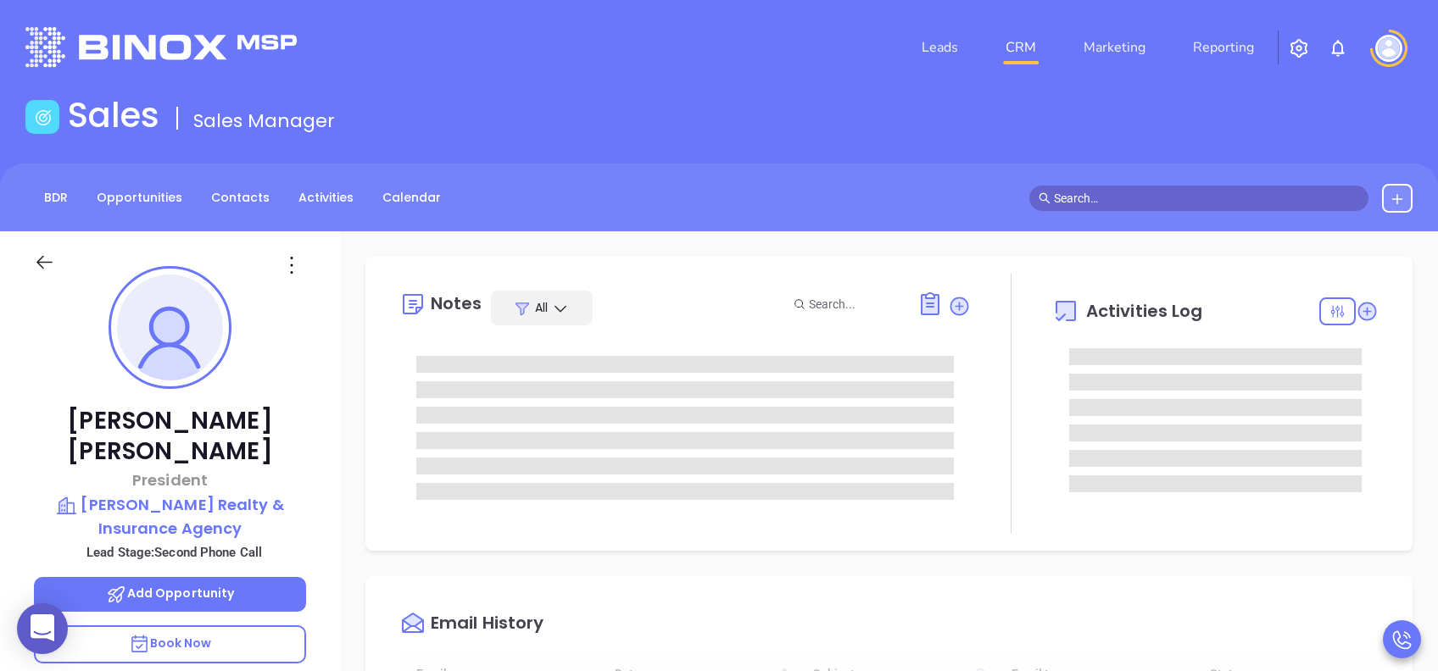
scroll to position [493, 0]
click at [251, 626] on p "Book Now" at bounding box center [170, 645] width 272 height 38
type input "[PERSON_NAME]"
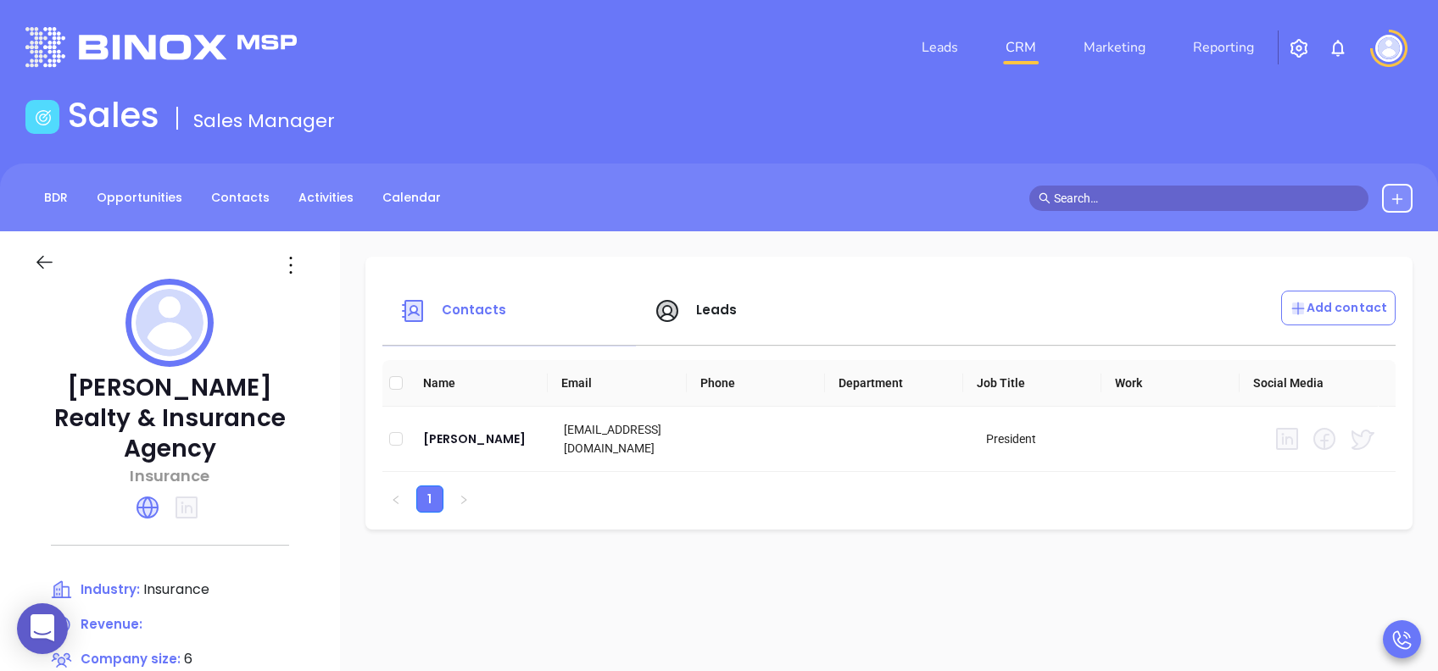
click at [158, 494] on icon at bounding box center [147, 507] width 27 height 27
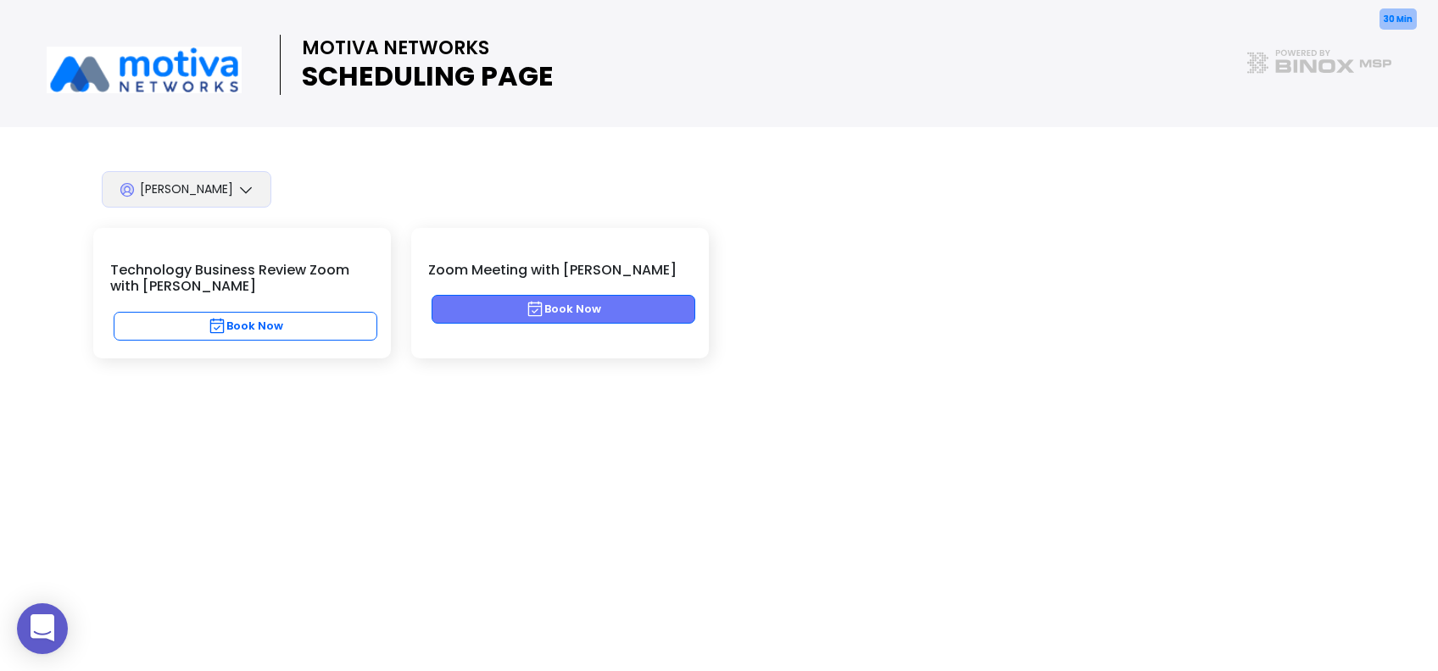
click at [646, 306] on button "Book Now" at bounding box center [564, 309] width 264 height 29
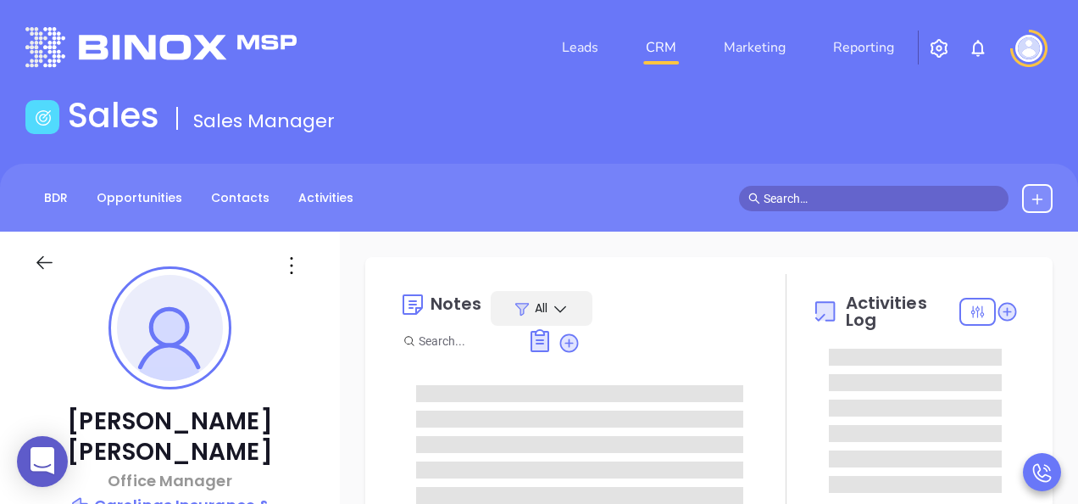
type input "08/13/2025"
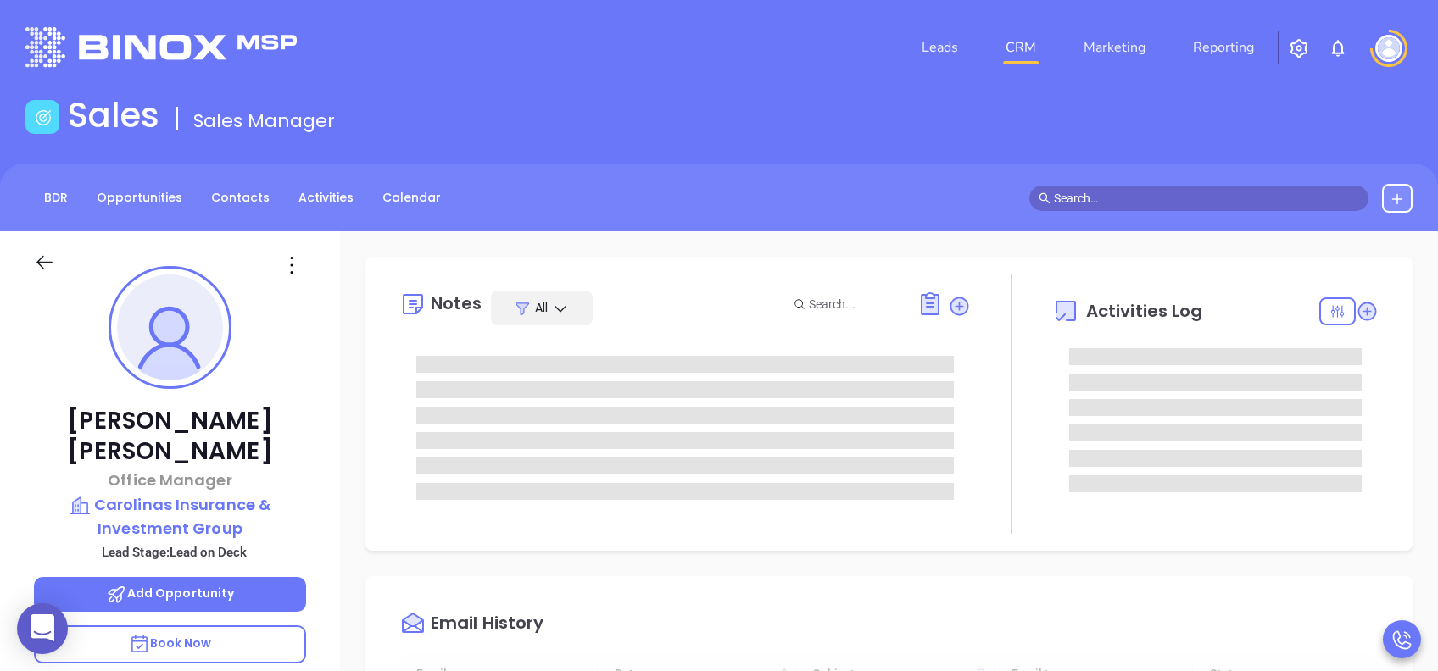
scroll to position [493, 0]
click at [267, 503] on p "Book Now" at bounding box center [170, 645] width 272 height 38
type input "Lucy Lechado"
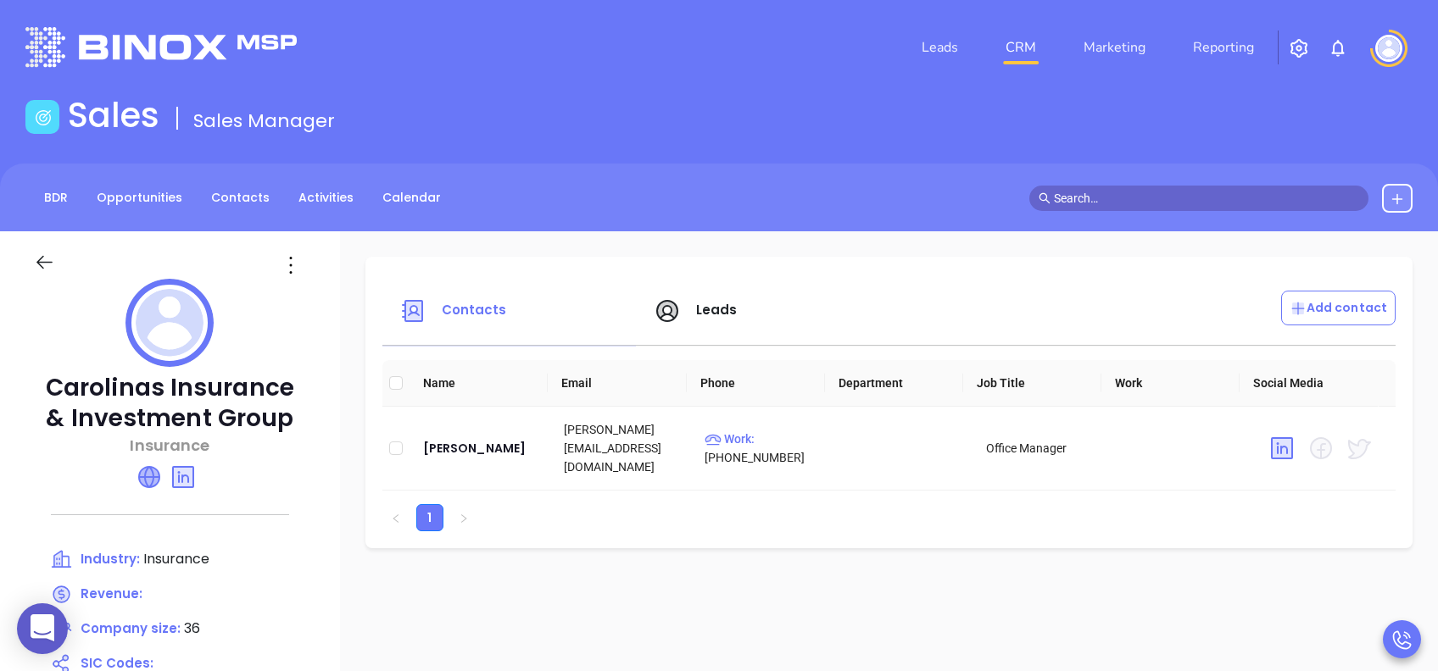
click at [149, 468] on icon at bounding box center [149, 477] width 20 height 20
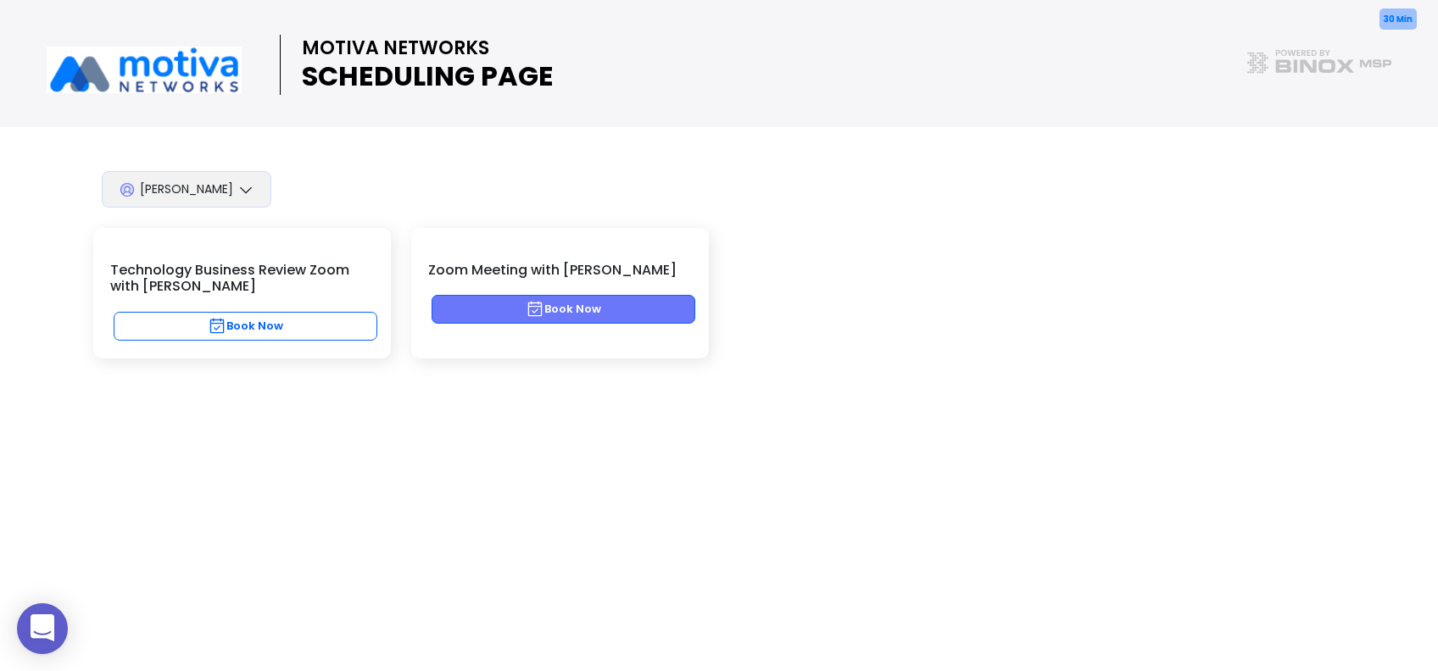
click at [604, 298] on button "Book Now" at bounding box center [564, 309] width 264 height 29
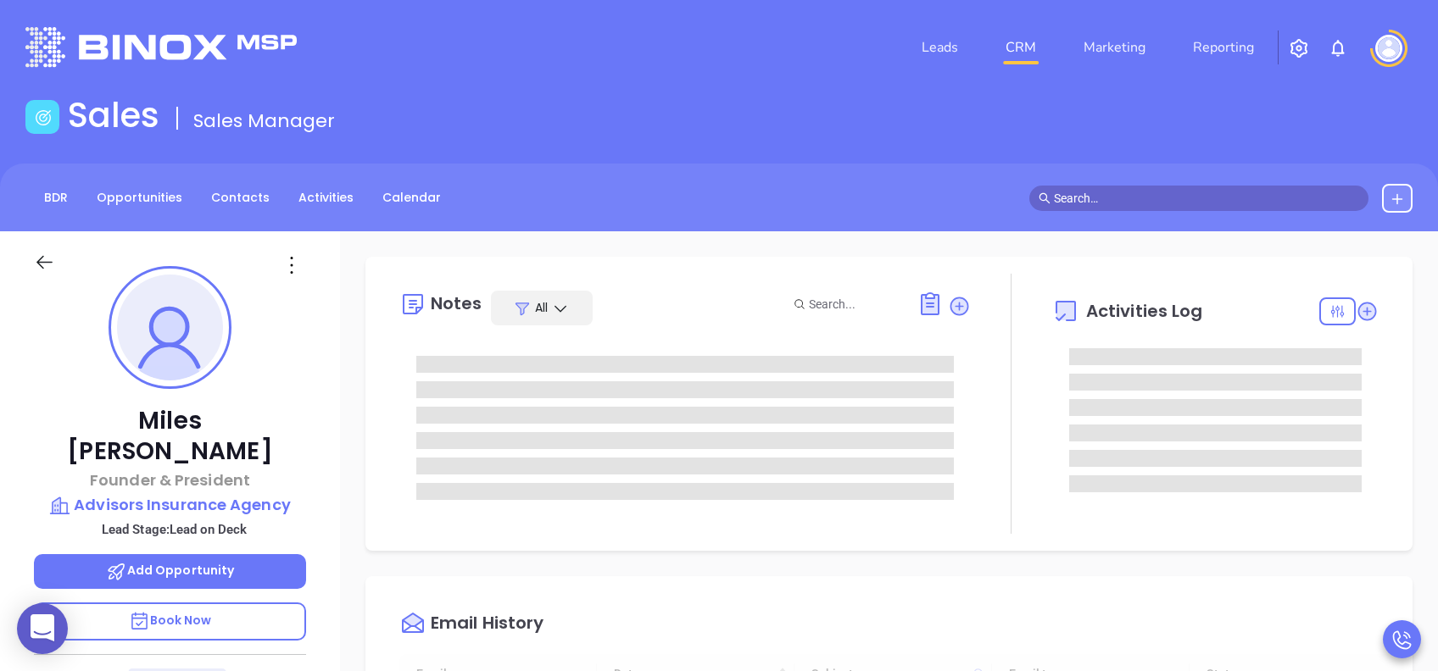
type input "[DATE]"
click at [251, 603] on p "Book Now" at bounding box center [170, 622] width 272 height 38
type input "[PERSON_NAME]"
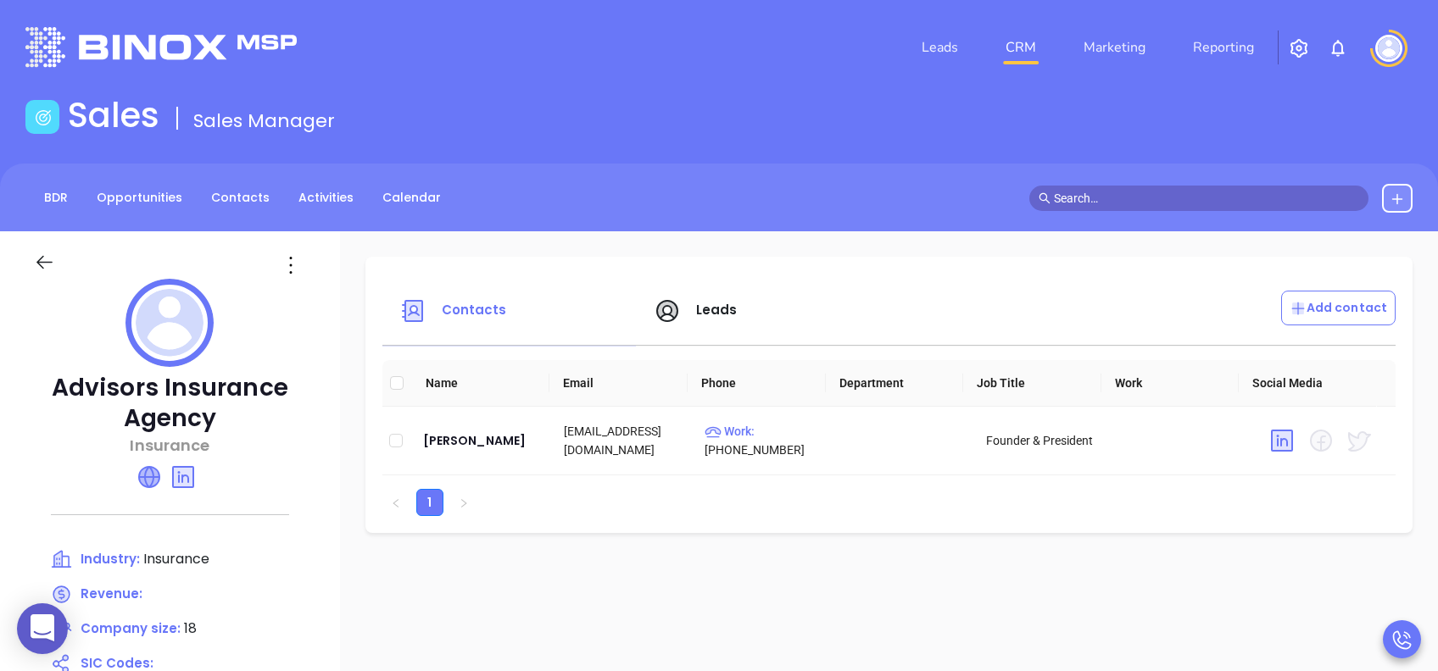
click at [159, 467] on icon at bounding box center [149, 477] width 20 height 20
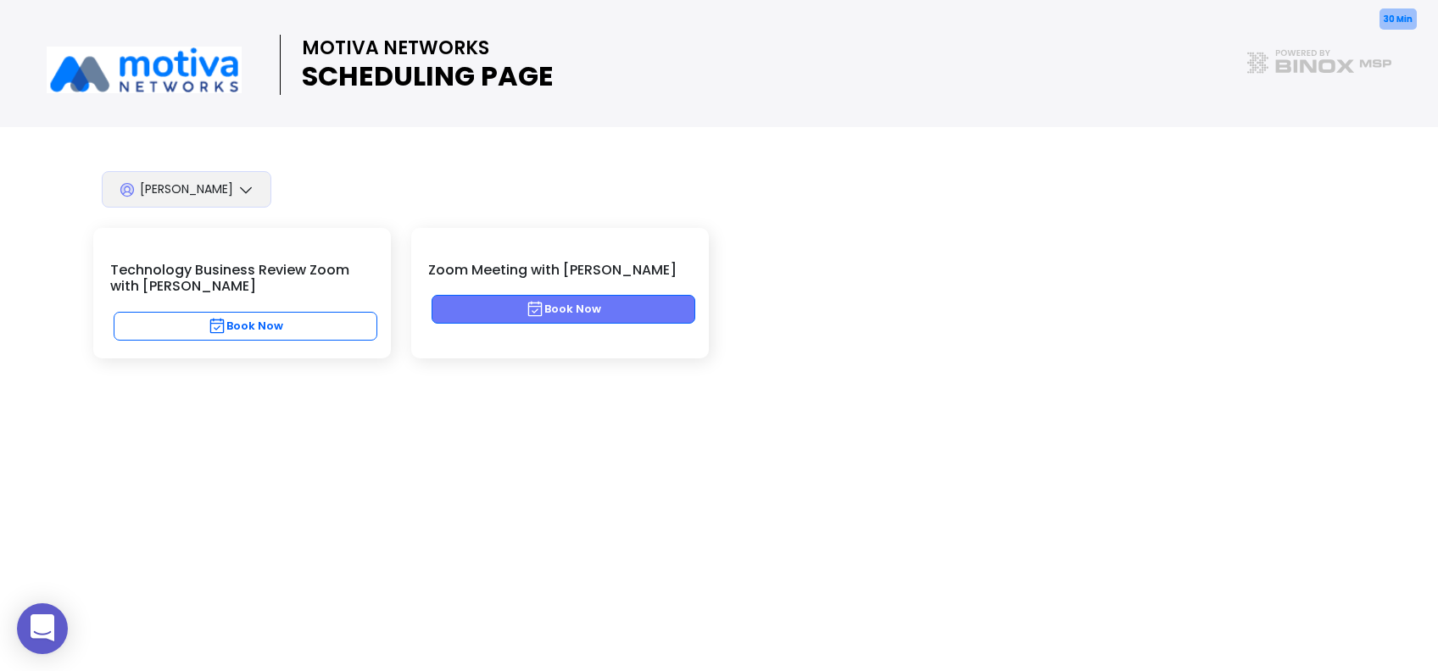
click at [566, 307] on button "Book Now" at bounding box center [564, 309] width 264 height 29
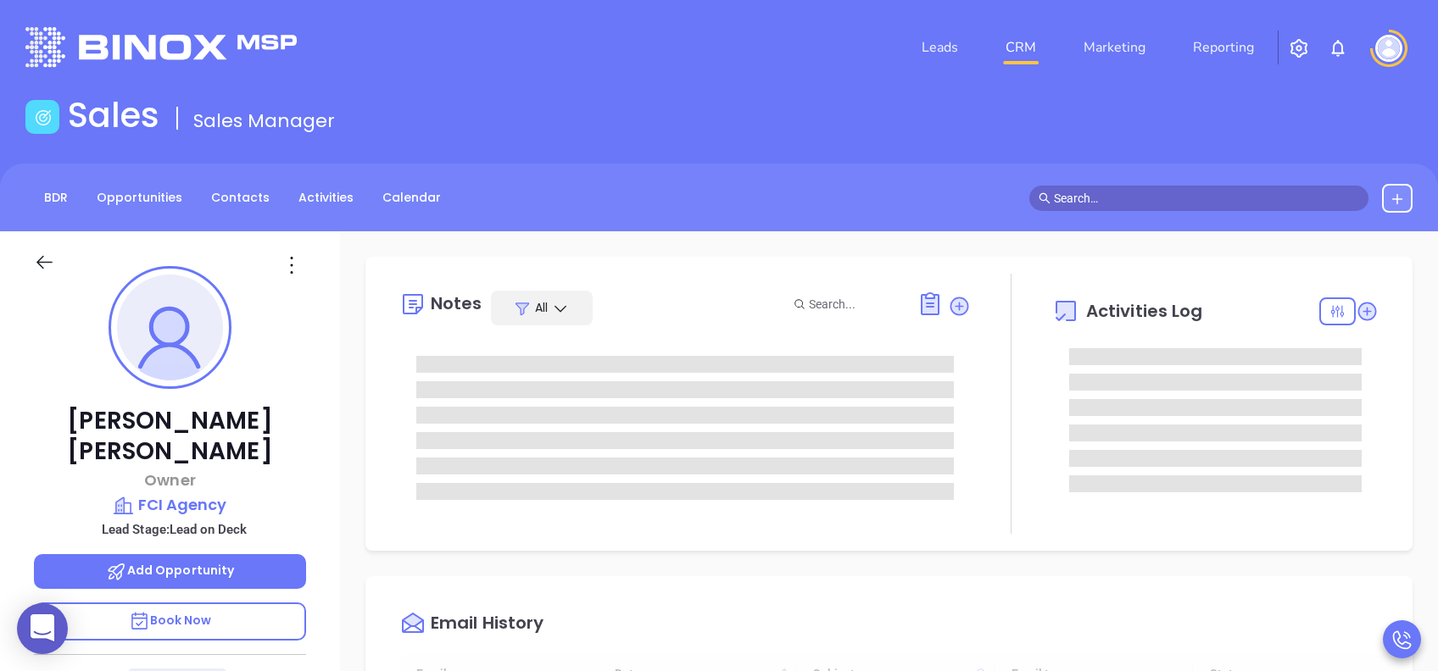
scroll to position [493, 0]
click at [254, 603] on p "Book Now" at bounding box center [170, 622] width 272 height 38
type input "[PERSON_NAME]"
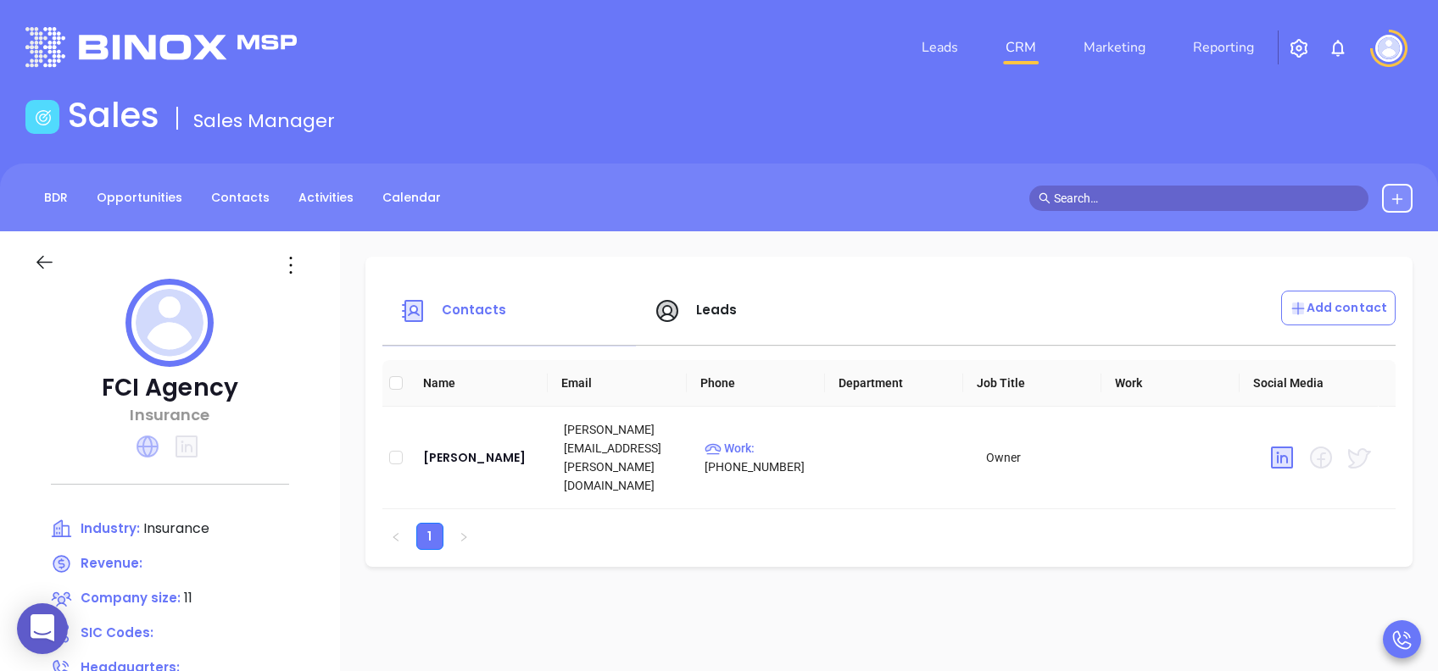
click at [147, 447] on icon at bounding box center [148, 447] width 22 height 22
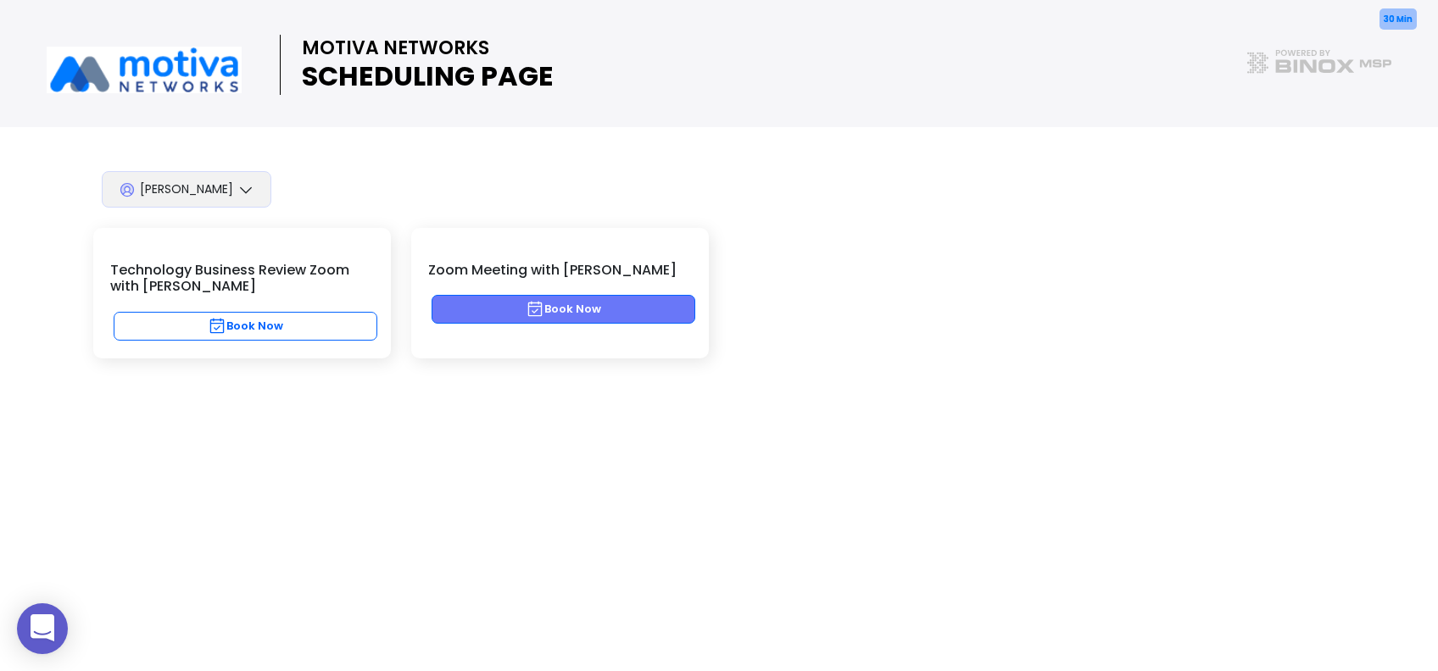
click at [655, 305] on button "Book Now" at bounding box center [564, 309] width 264 height 29
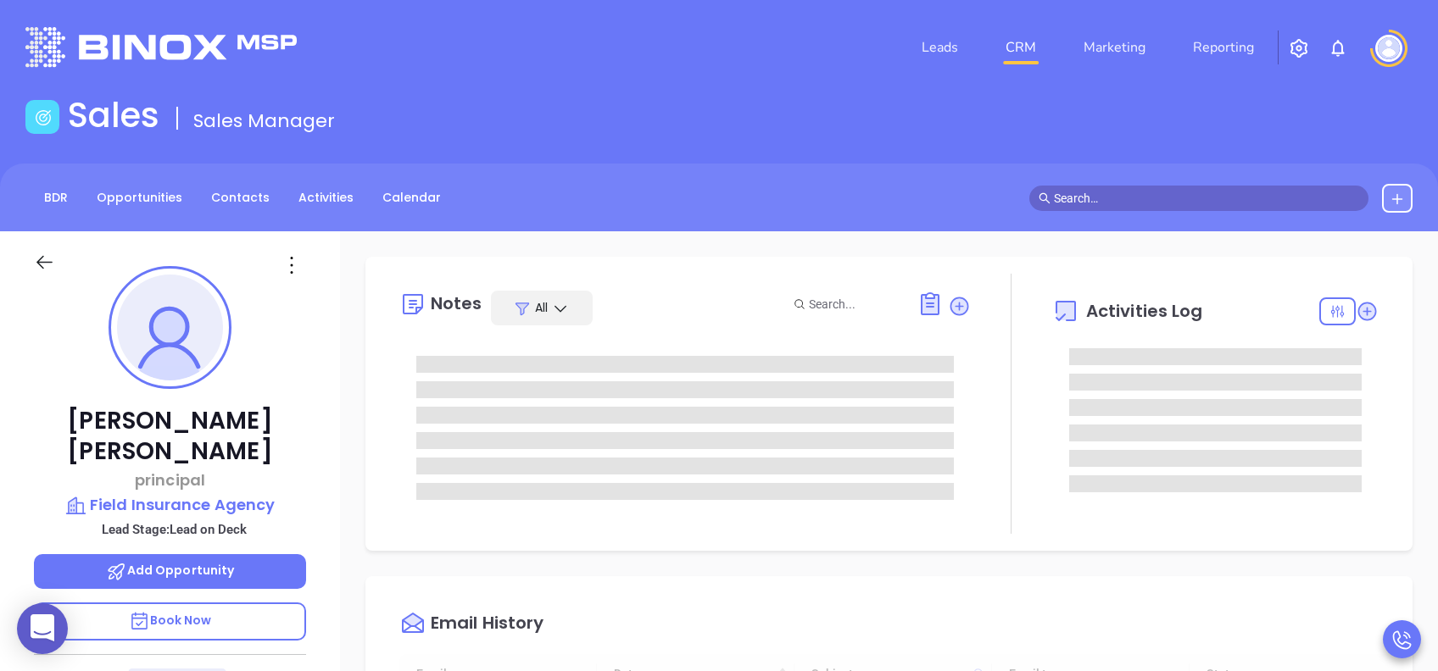
type input "[DATE]"
click at [259, 603] on p "Book Now" at bounding box center [170, 622] width 272 height 38
type input "[PERSON_NAME]"
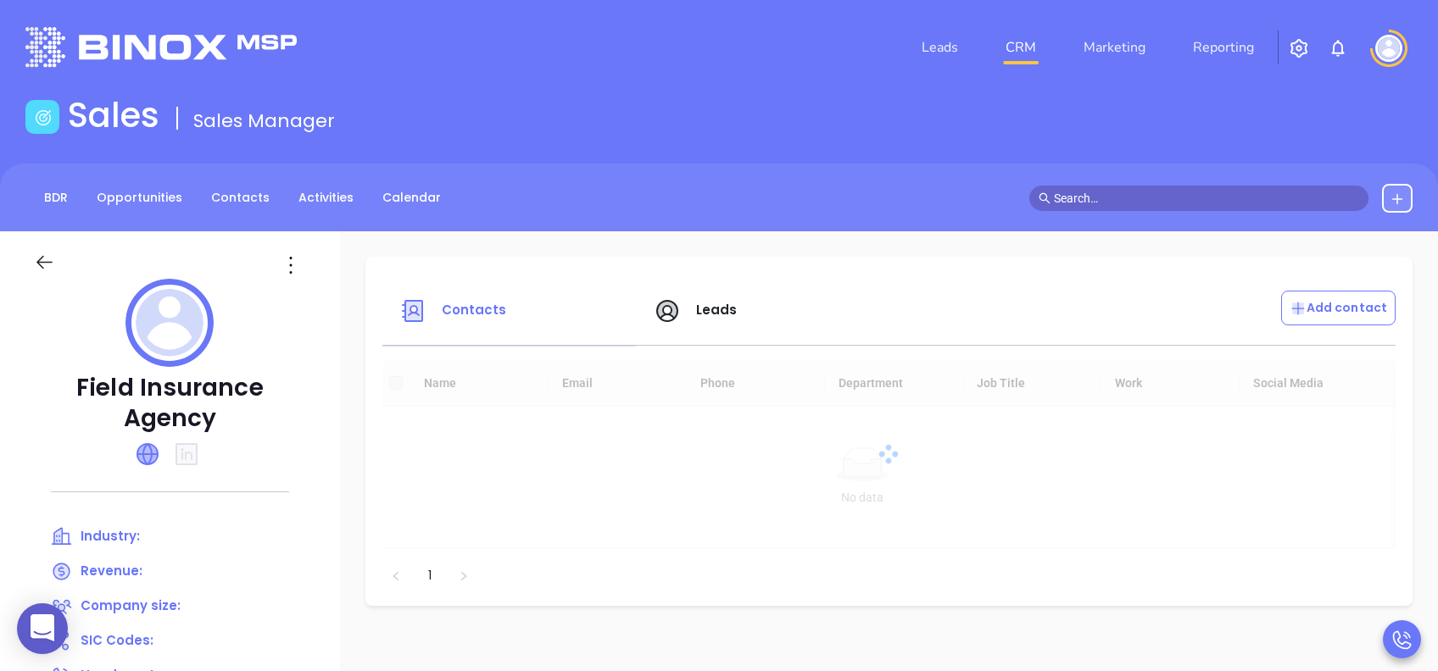
click at [158, 444] on icon at bounding box center [147, 454] width 20 height 20
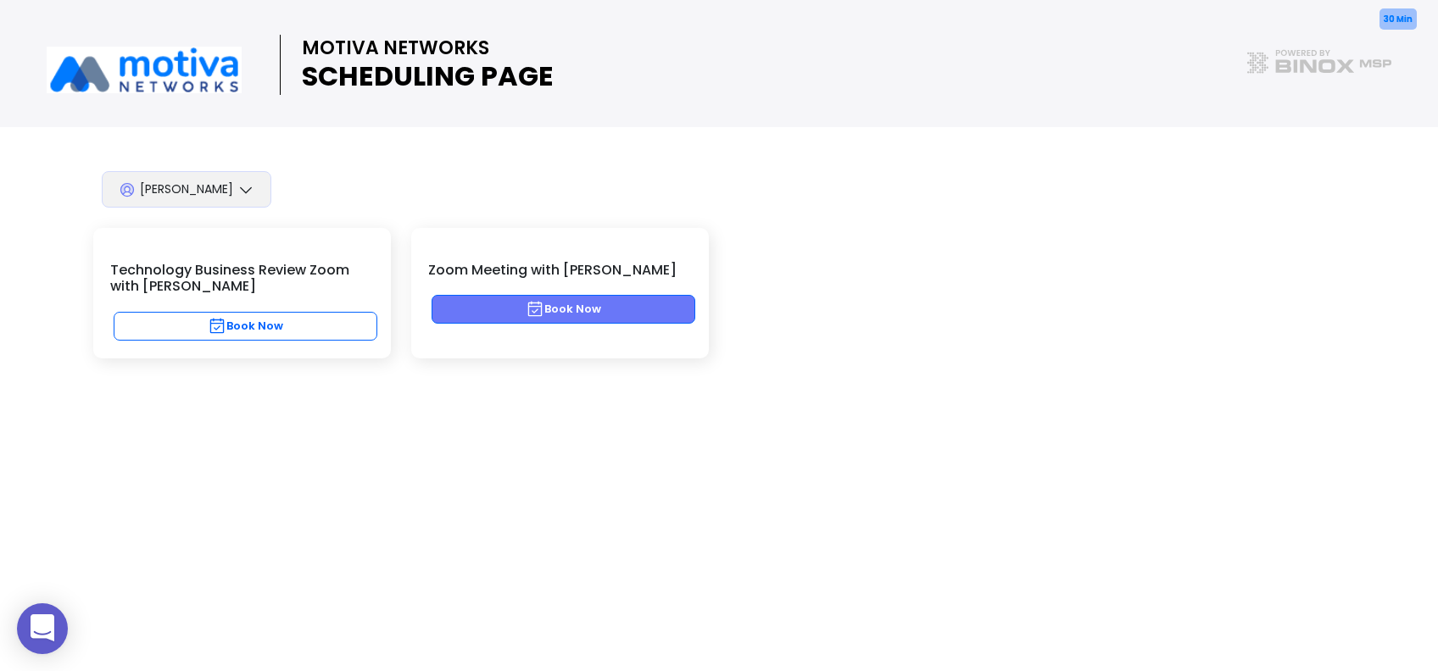
click at [593, 301] on button "Book Now" at bounding box center [564, 309] width 264 height 29
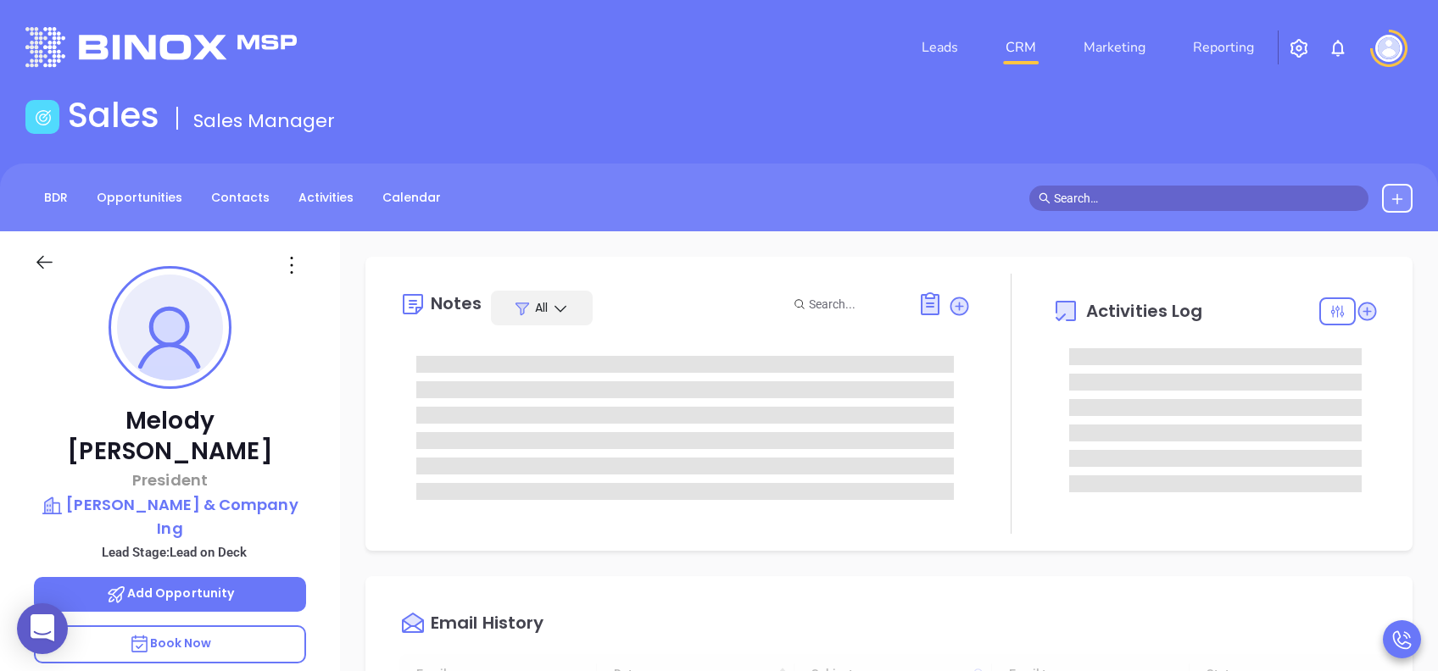
type input "[DATE]"
click at [217, 626] on p "Book Now" at bounding box center [170, 645] width 272 height 38
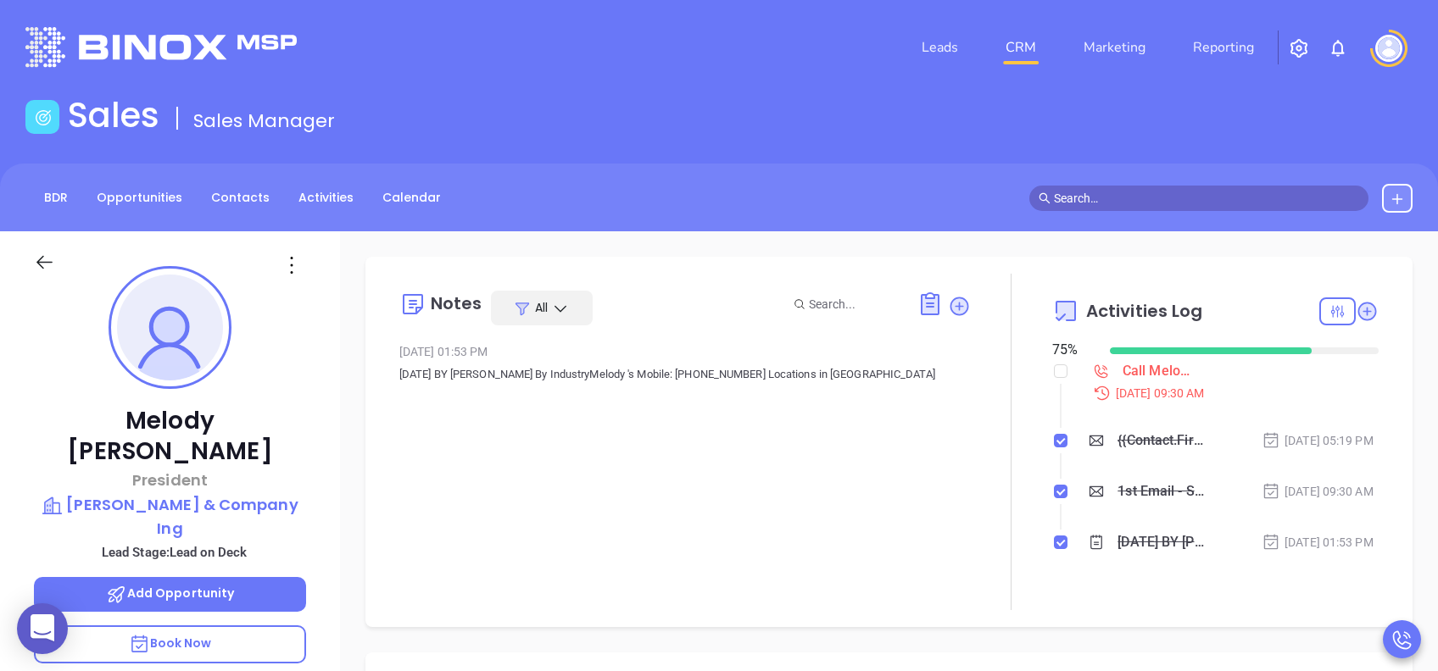
type input "Lucy Lechado"
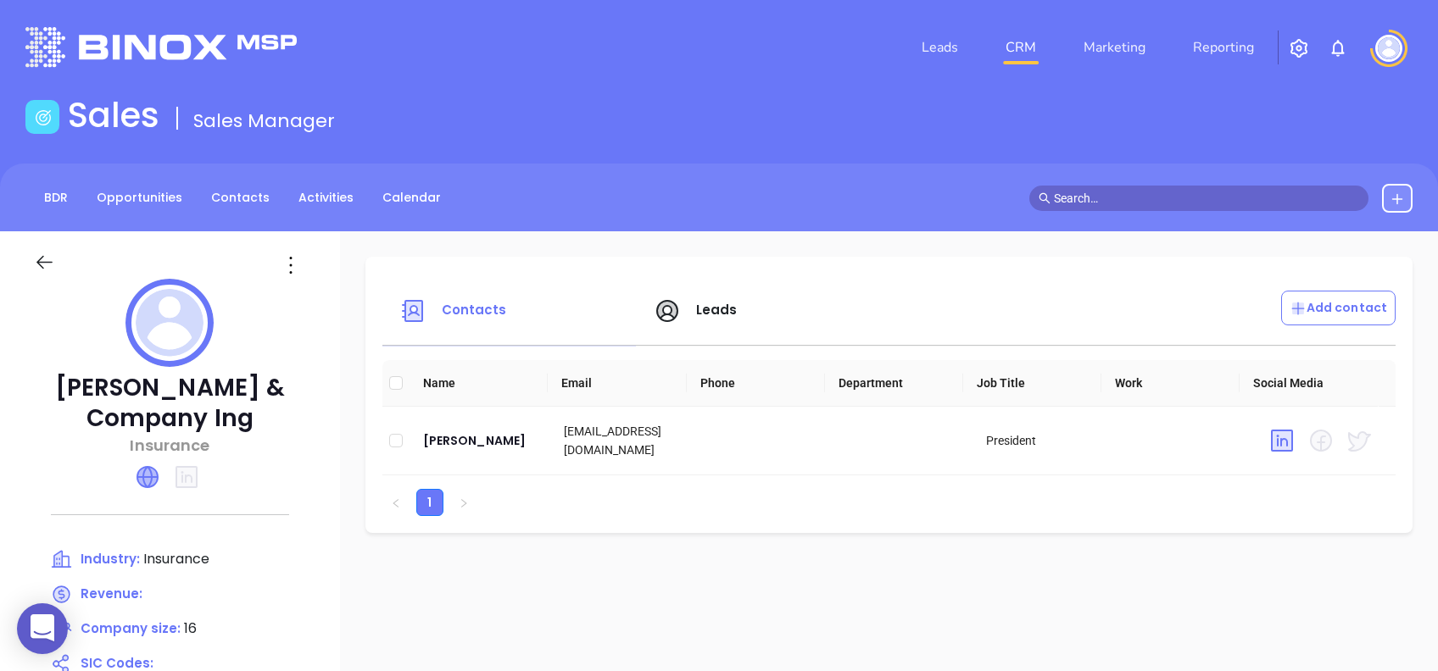
click at [149, 481] on icon at bounding box center [147, 477] width 20 height 20
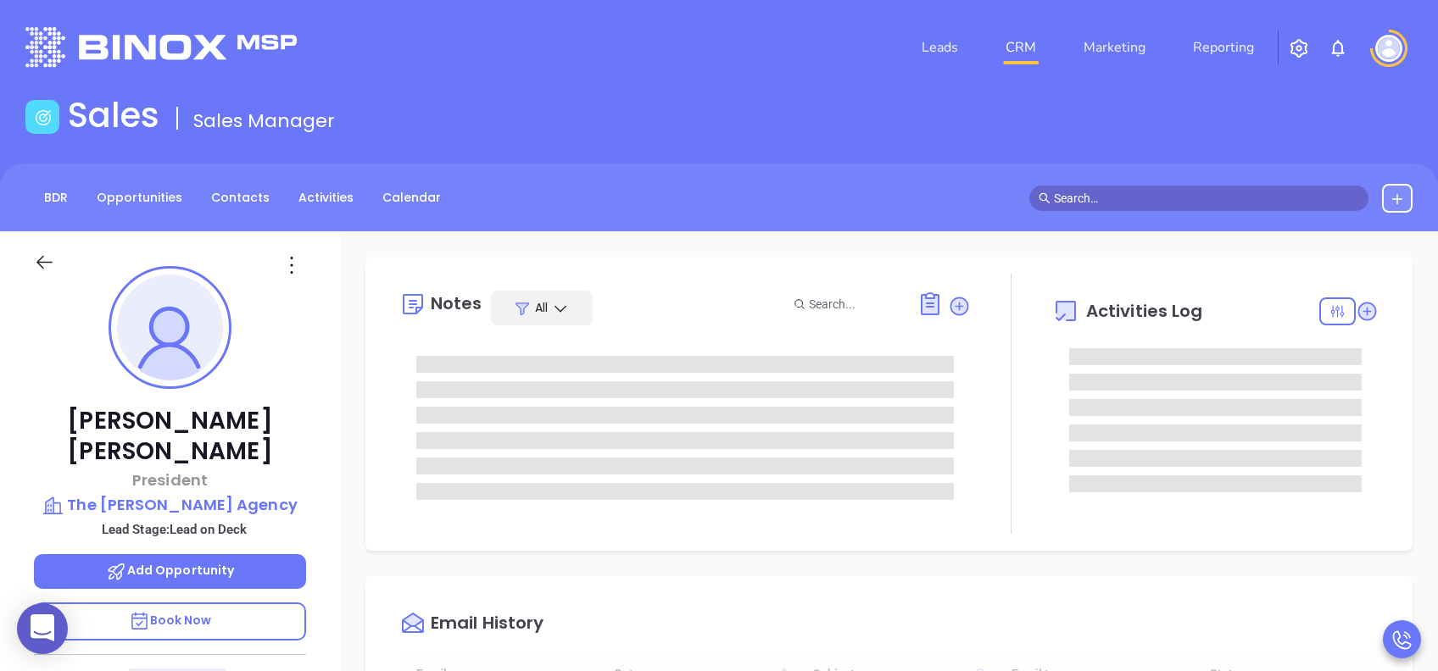
scroll to position [493, 0]
click at [259, 503] on p "Book Now" at bounding box center [170, 622] width 272 height 38
type input "Lucy Lechado"
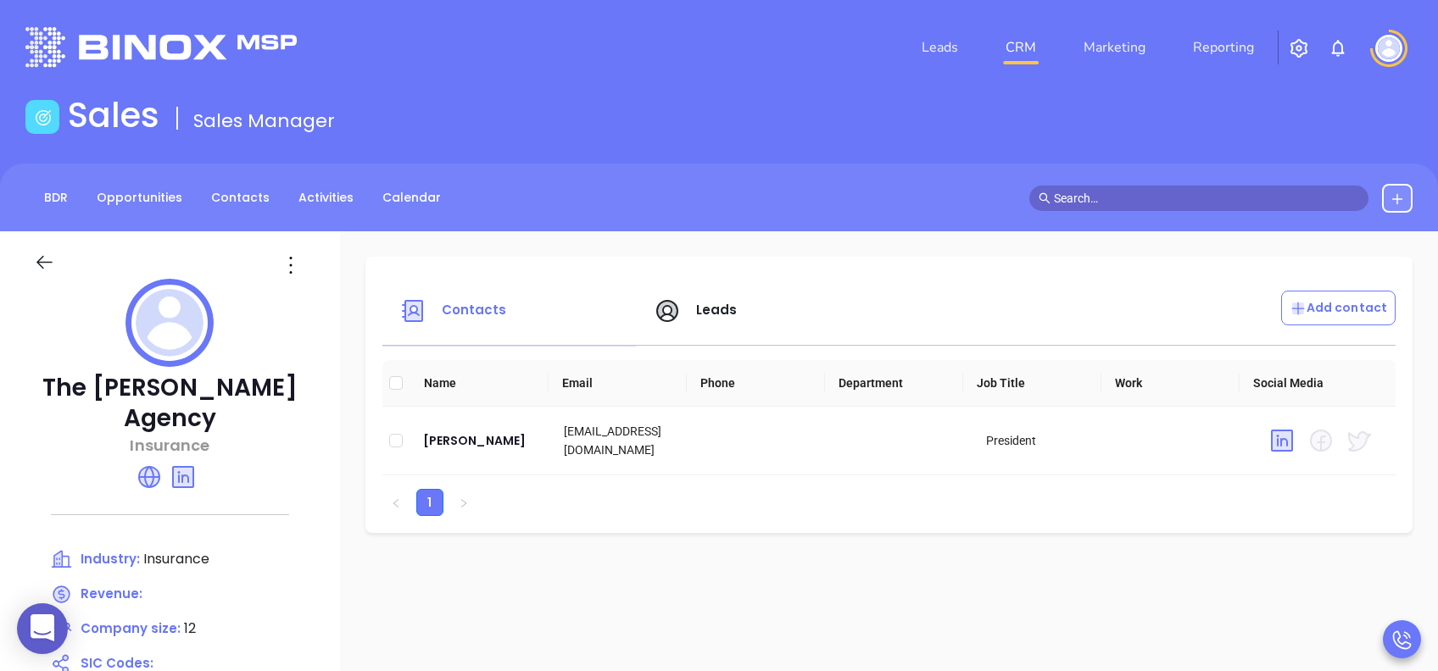
click at [159, 464] on icon at bounding box center [149, 477] width 27 height 27
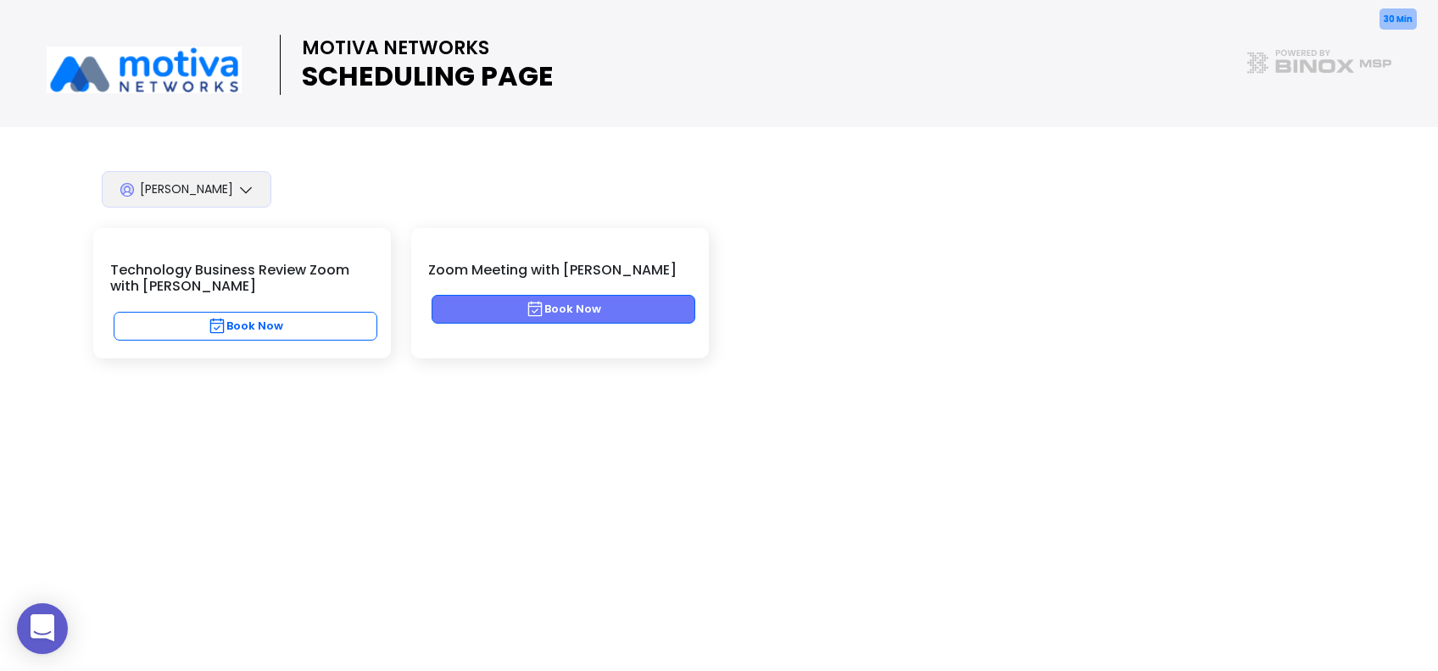
click at [640, 314] on button "Book Now" at bounding box center [564, 309] width 264 height 29
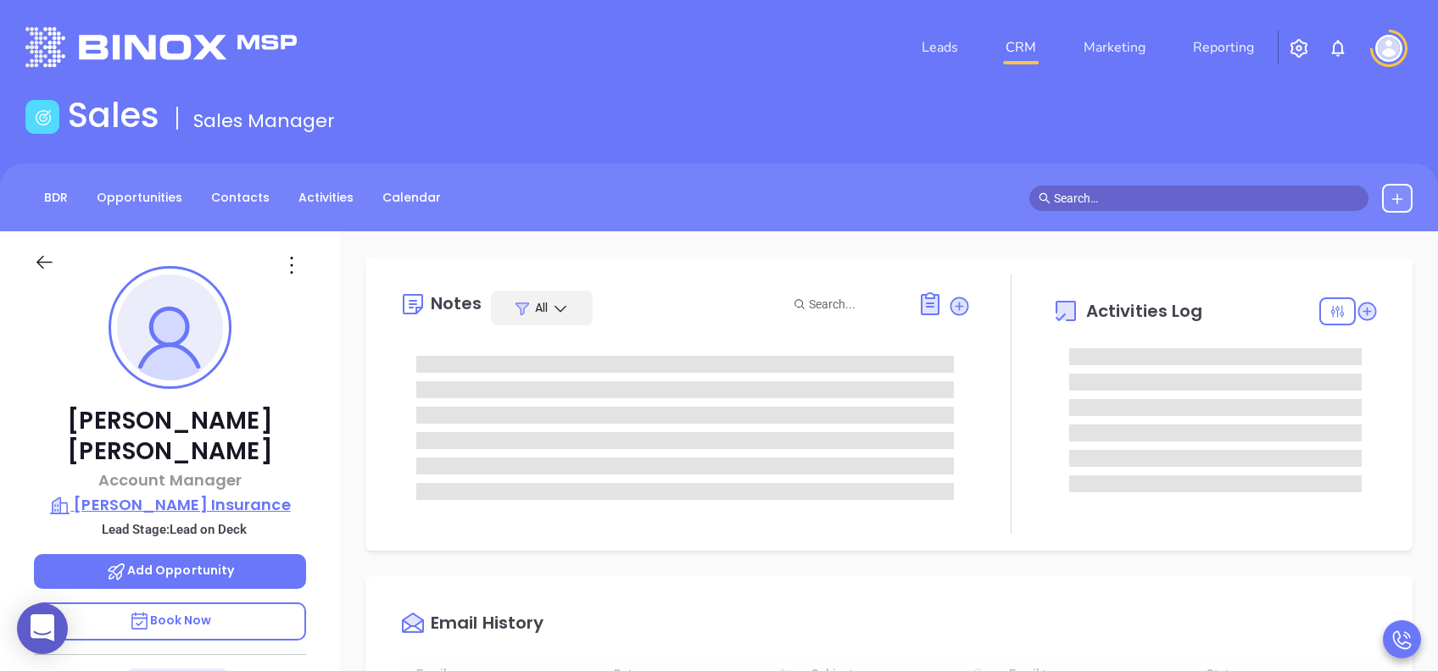
type input "08/13/2025"
click at [214, 503] on p "Book Now" at bounding box center [170, 622] width 272 height 38
type input "Lucy Lechado"
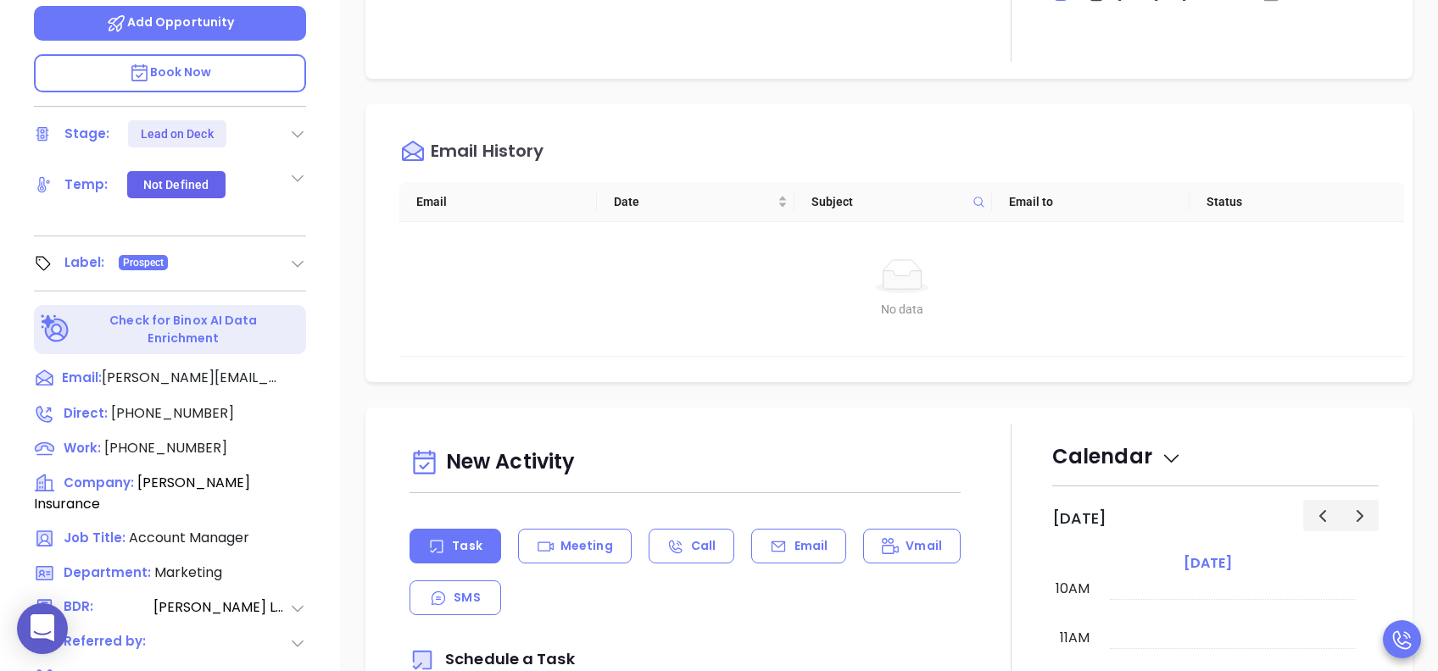
scroll to position [678, 0]
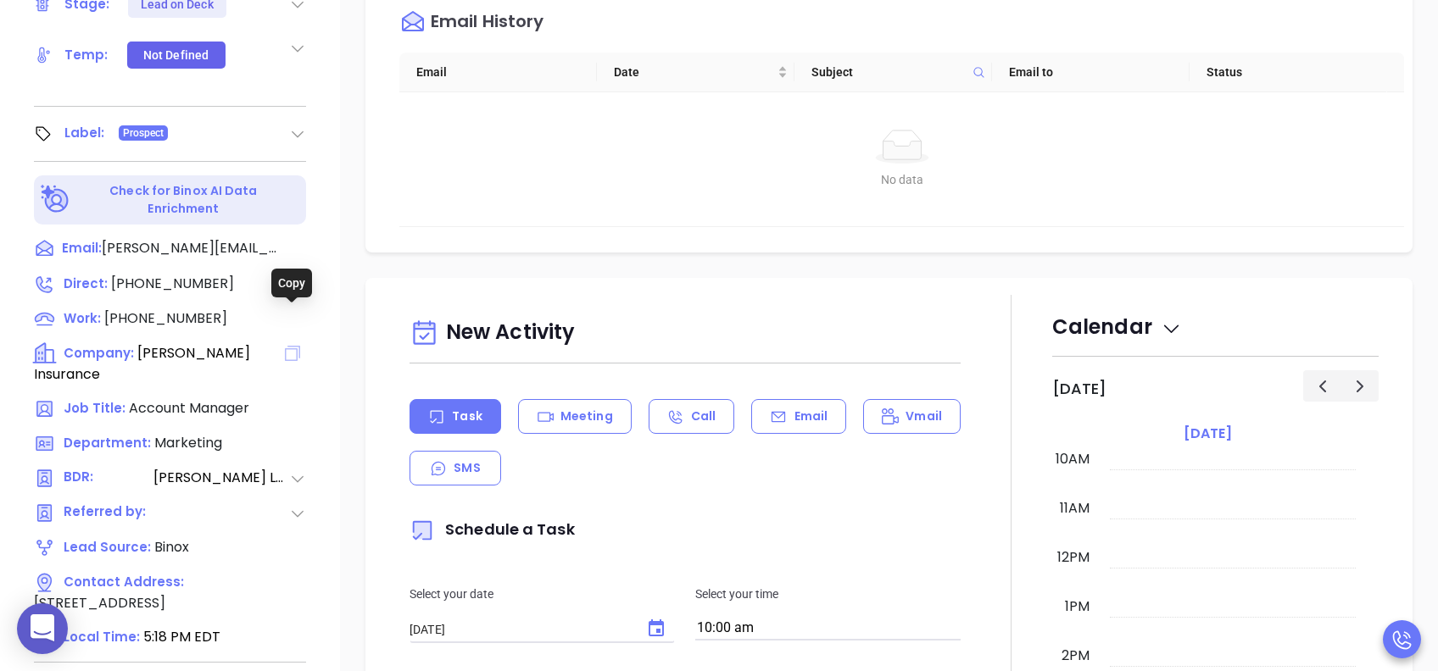
click at [287, 346] on icon at bounding box center [292, 353] width 15 height 15
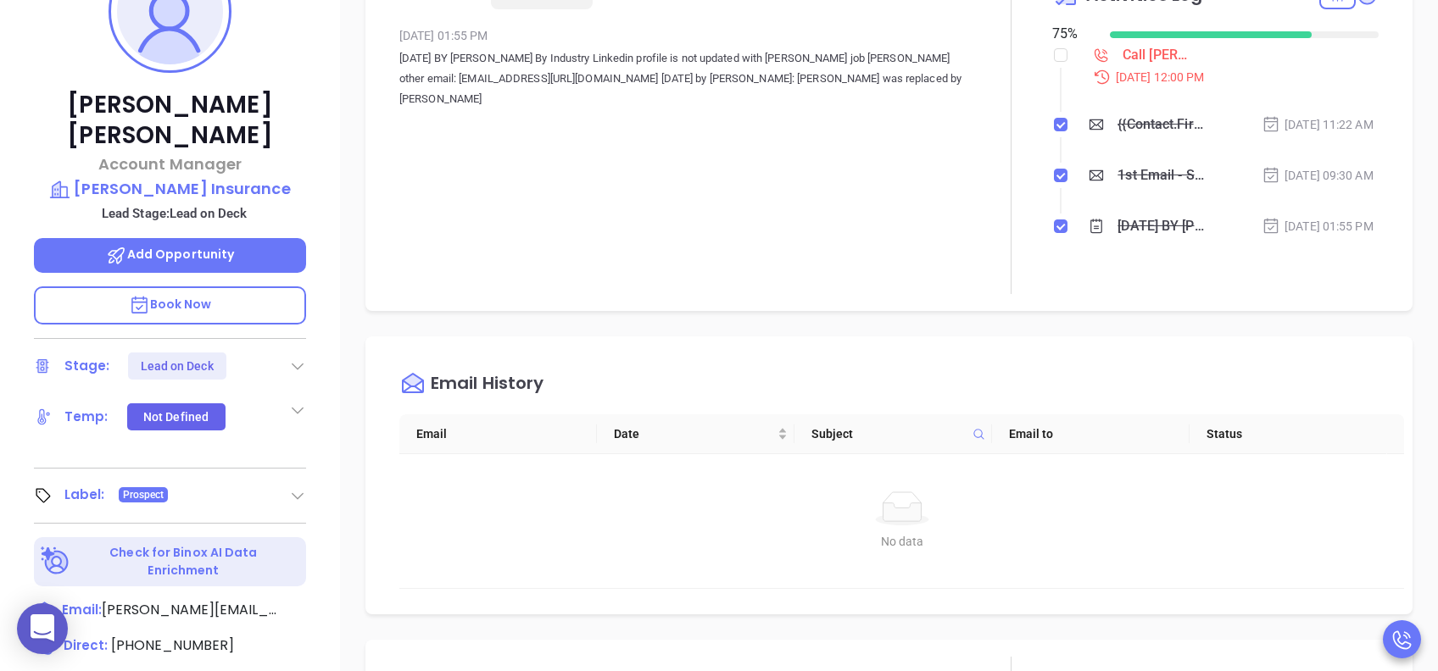
scroll to position [0, 0]
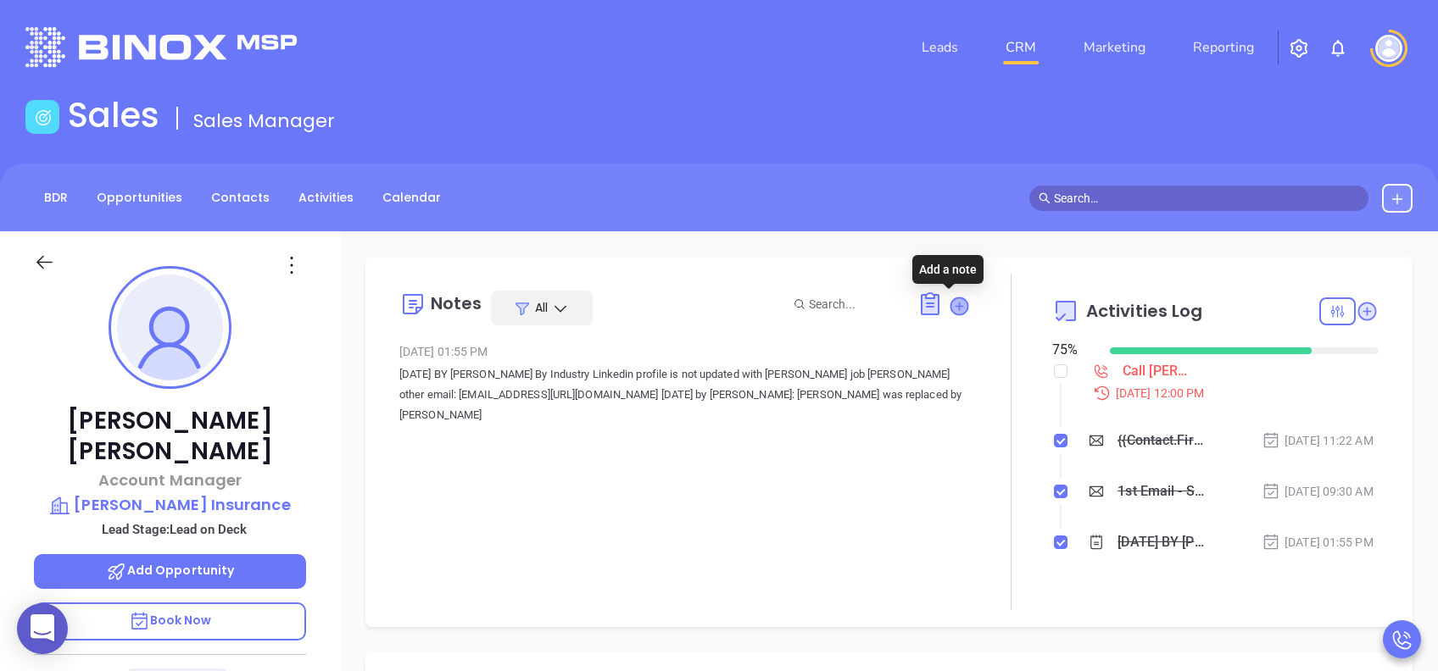
click at [950, 302] on icon at bounding box center [958, 306] width 17 height 17
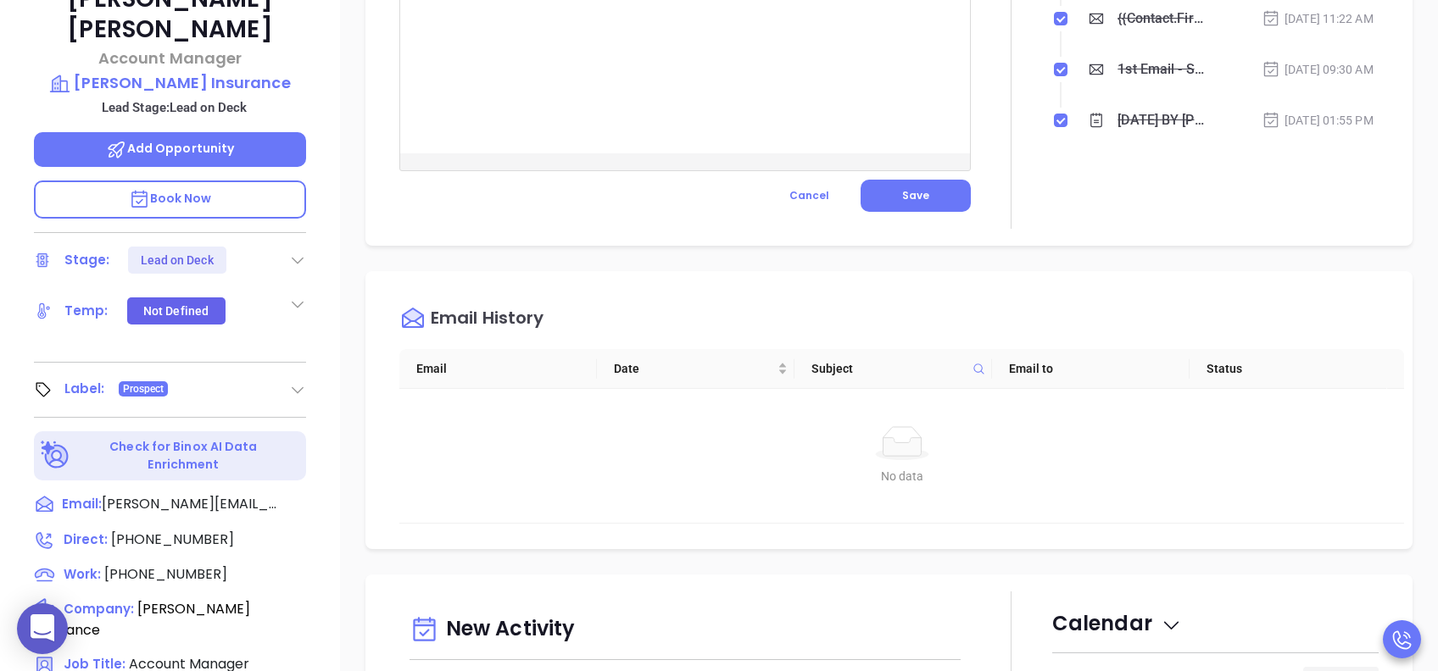
scroll to position [678, 0]
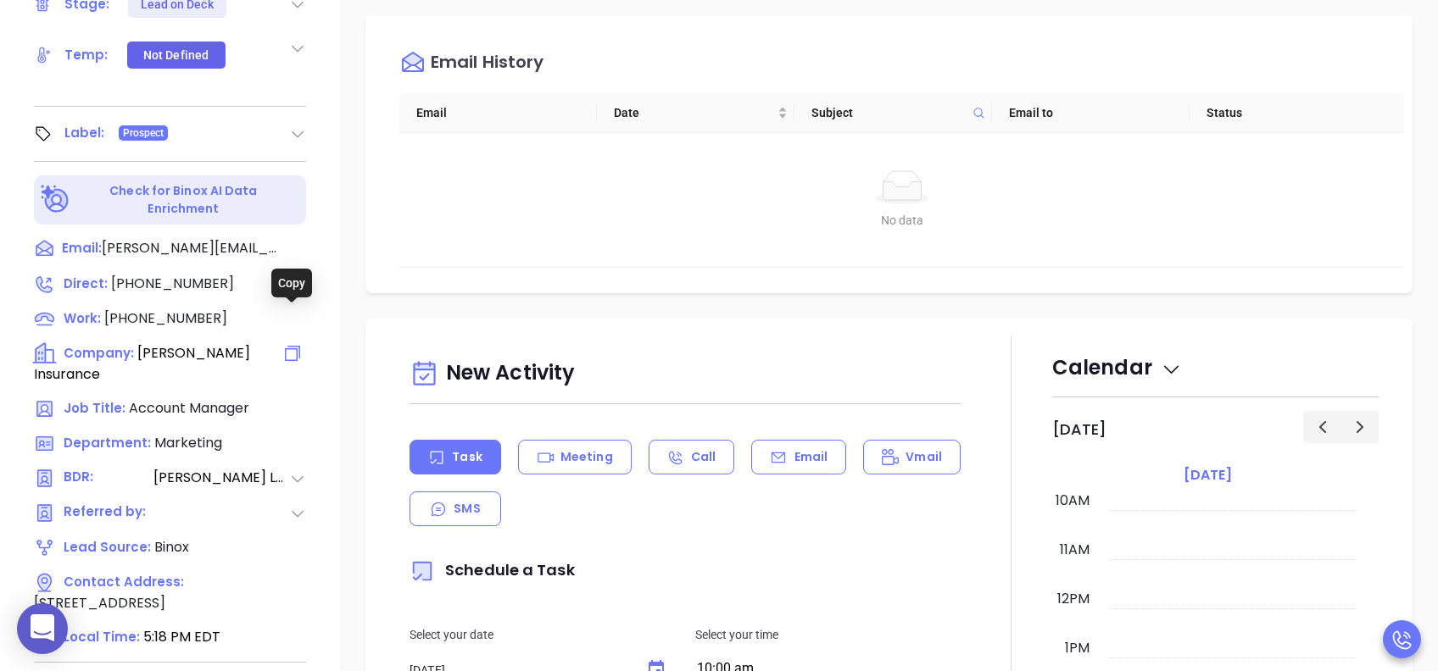
click at [294, 343] on icon at bounding box center [292, 353] width 20 height 20
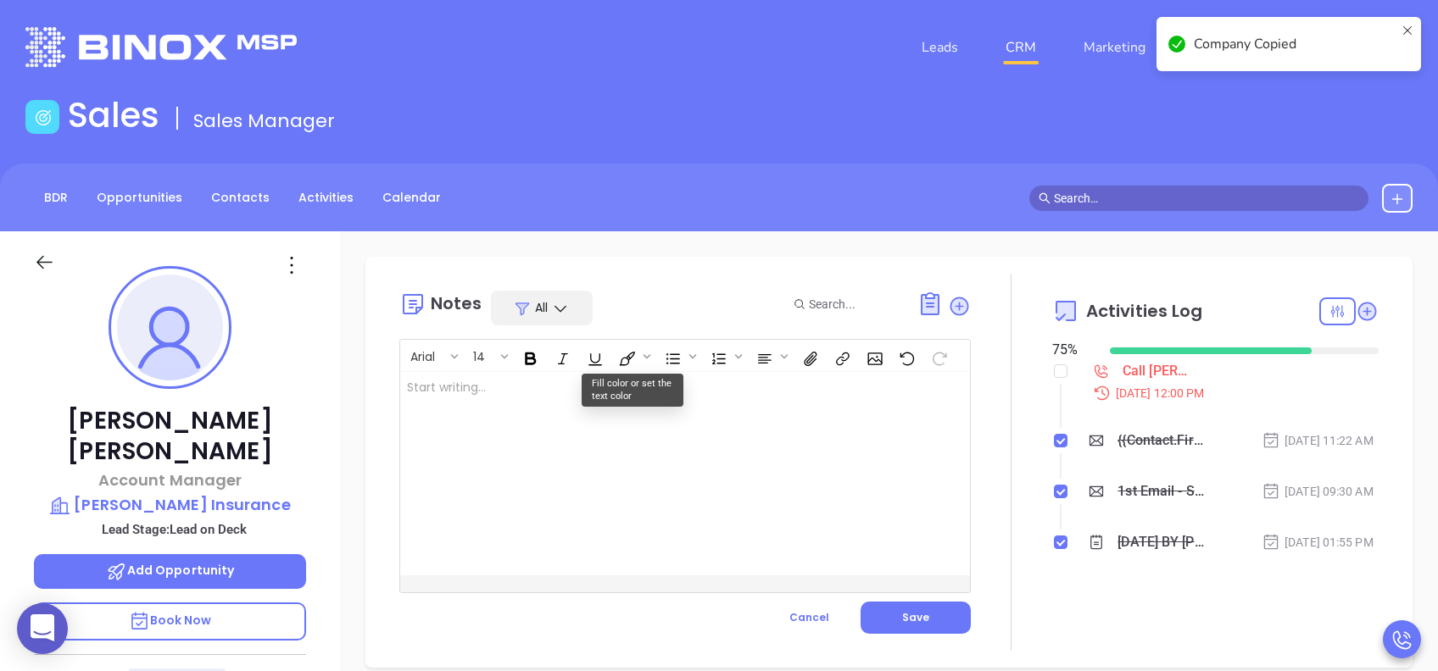
click at [671, 413] on div at bounding box center [665, 473] width 530 height 203
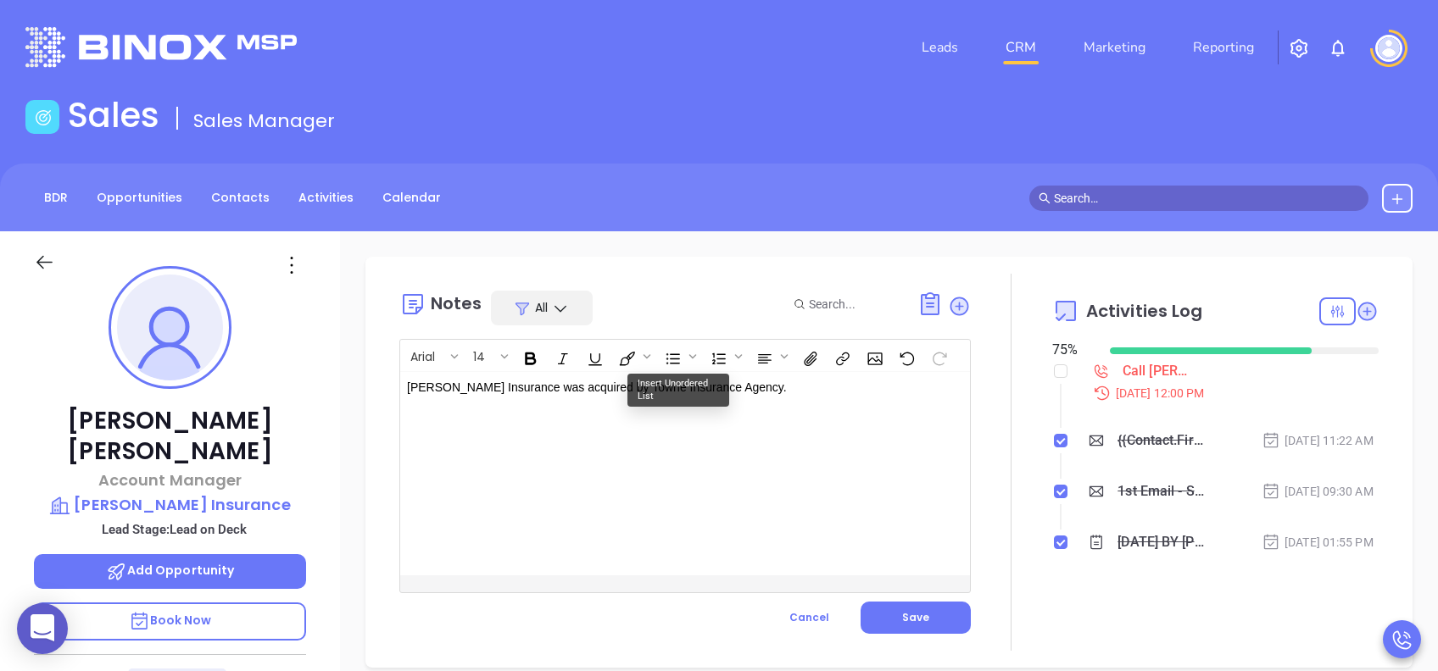
click at [848, 407] on div "George Johnson Insurance was acquired by Towne Insurance Agency. ﻿" at bounding box center [665, 473] width 530 height 203
drag, startPoint x: 795, startPoint y: 387, endPoint x: 299, endPoint y: 413, distance: 496.6
click at [300, 413] on div "Melanie Chitwood Account Manager George Johnson Insurance Lead Stage: Lead on D…" at bounding box center [719, 650] width 1438 height 839
copy p "George Johnson Insurance was acquired by Towne Insurance Agency."
click at [930, 503] on button "Save" at bounding box center [916, 618] width 110 height 32
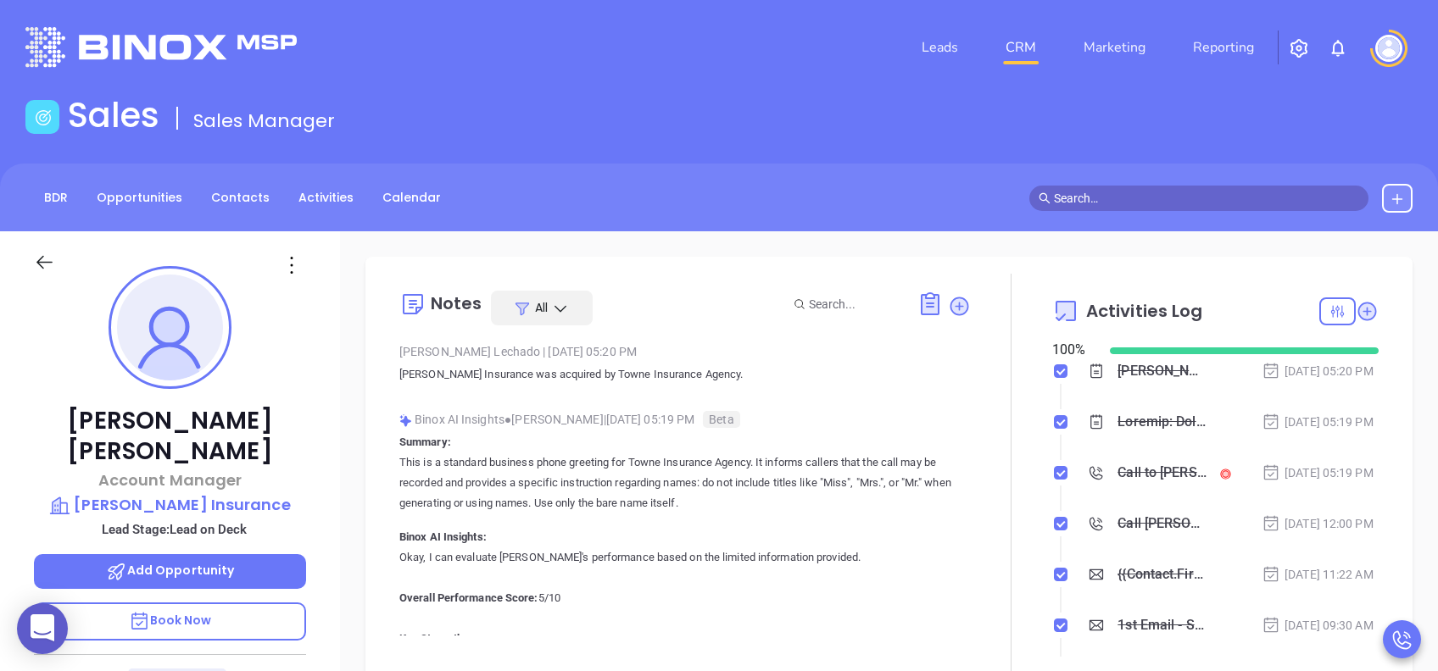
click at [299, 503] on icon at bounding box center [297, 682] width 17 height 17
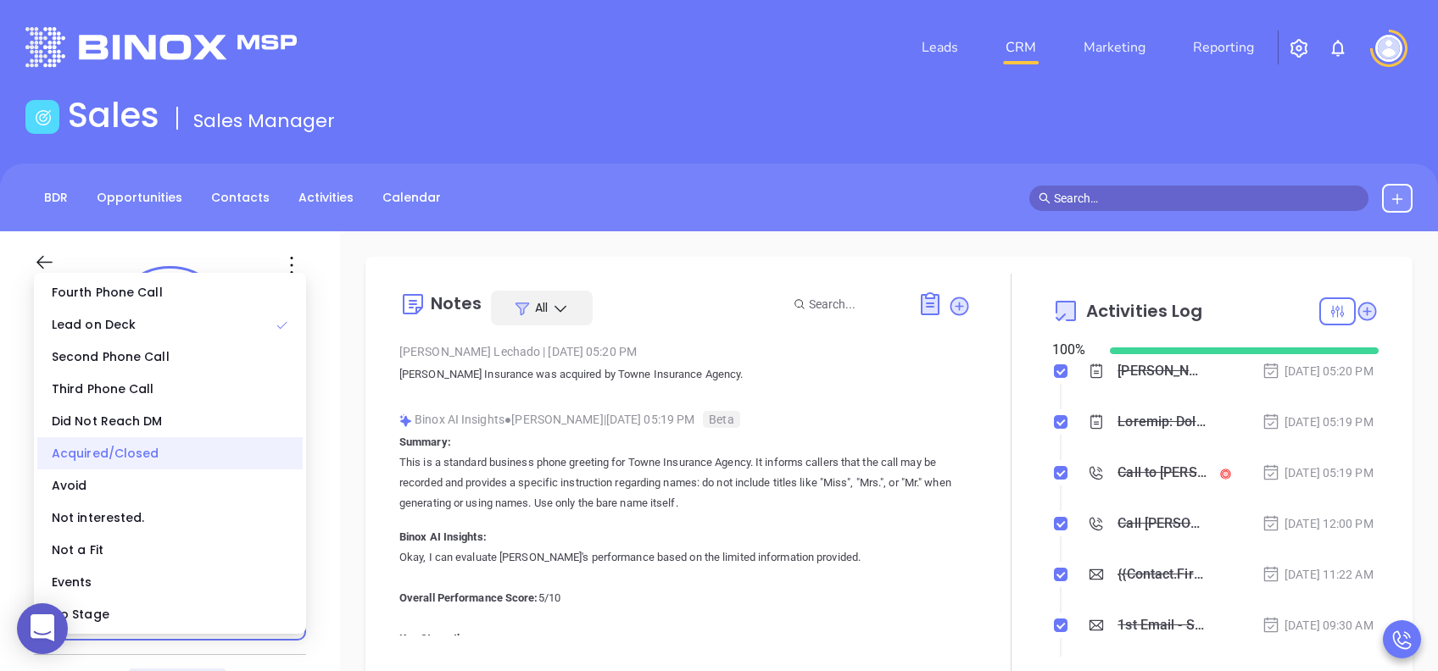
click at [129, 451] on div "Acquired/Closed" at bounding box center [169, 453] width 265 height 32
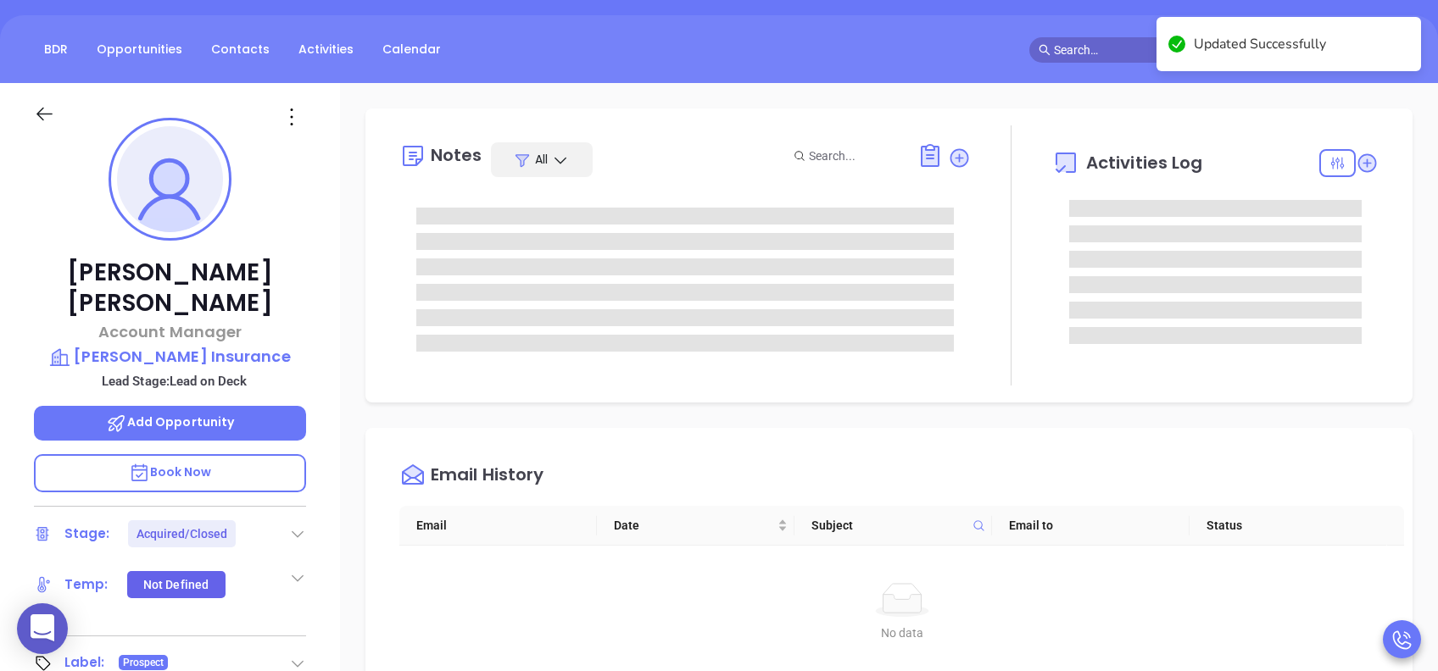
scroll to position [113, 0]
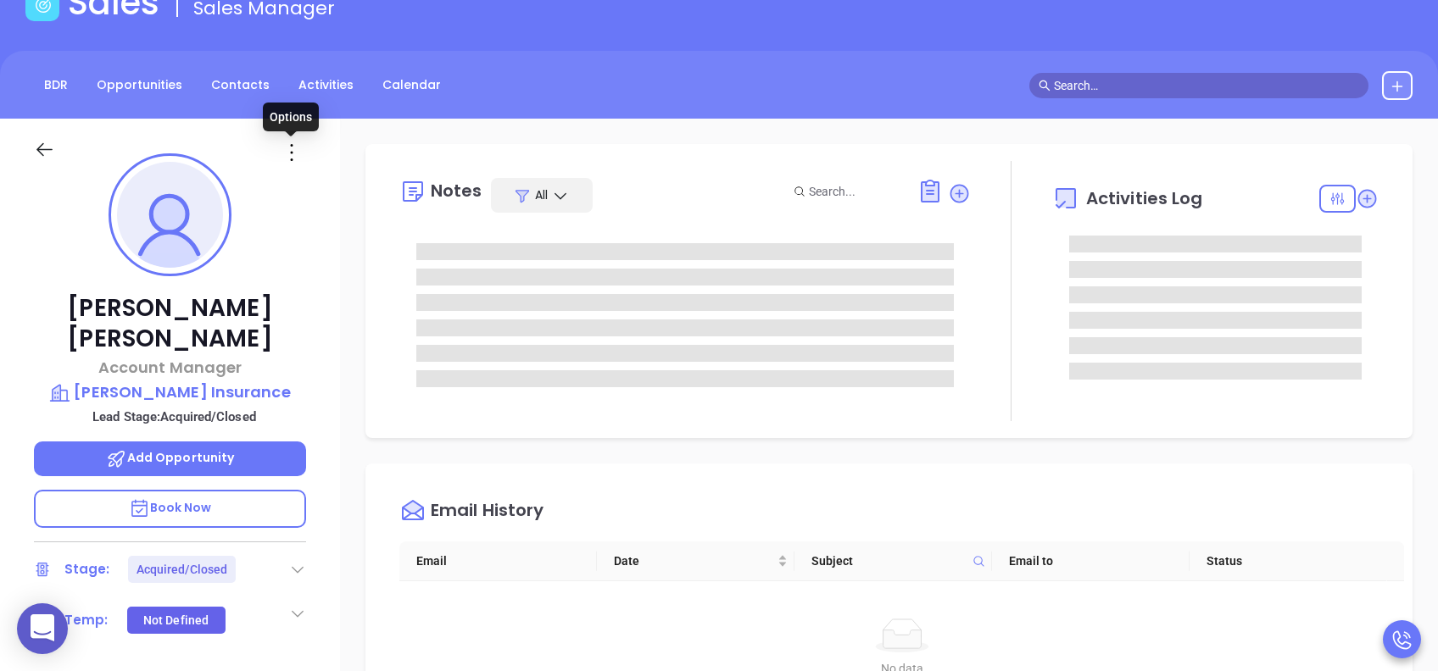
click at [294, 155] on icon at bounding box center [291, 152] width 27 height 27
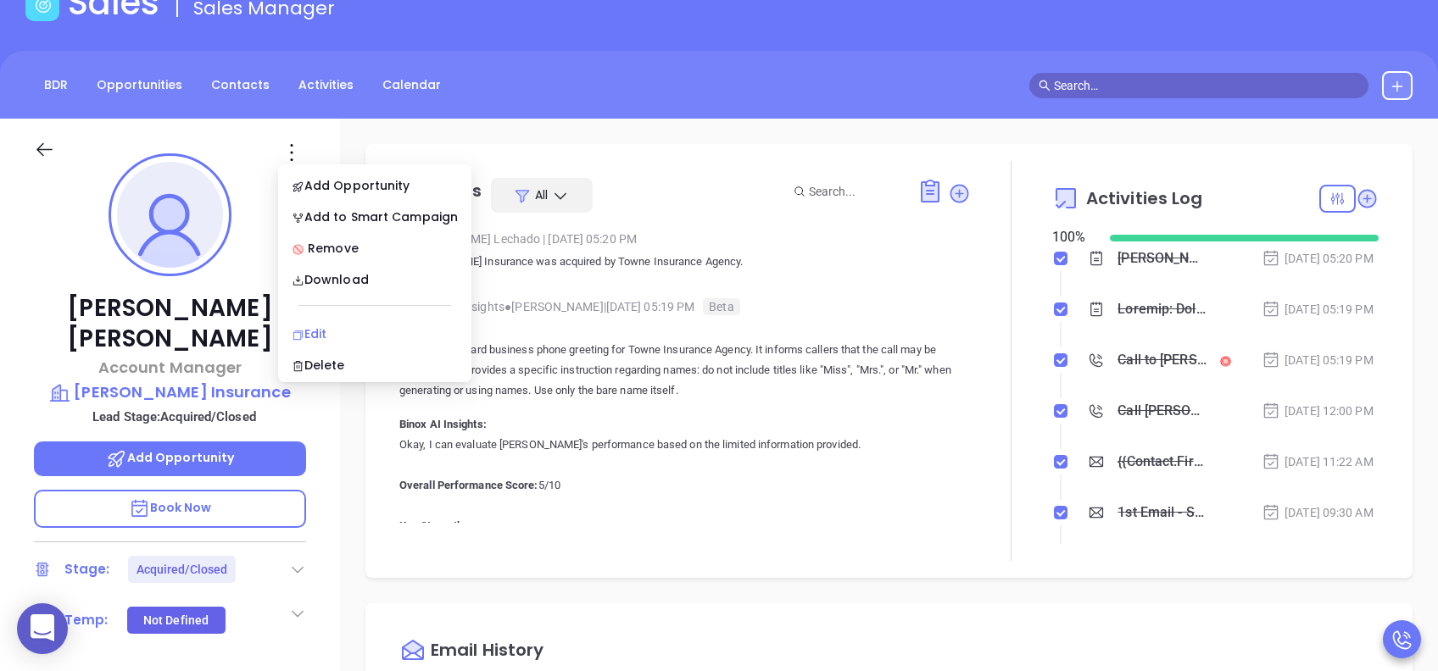
click at [353, 331] on div "Edit" at bounding box center [375, 334] width 166 height 19
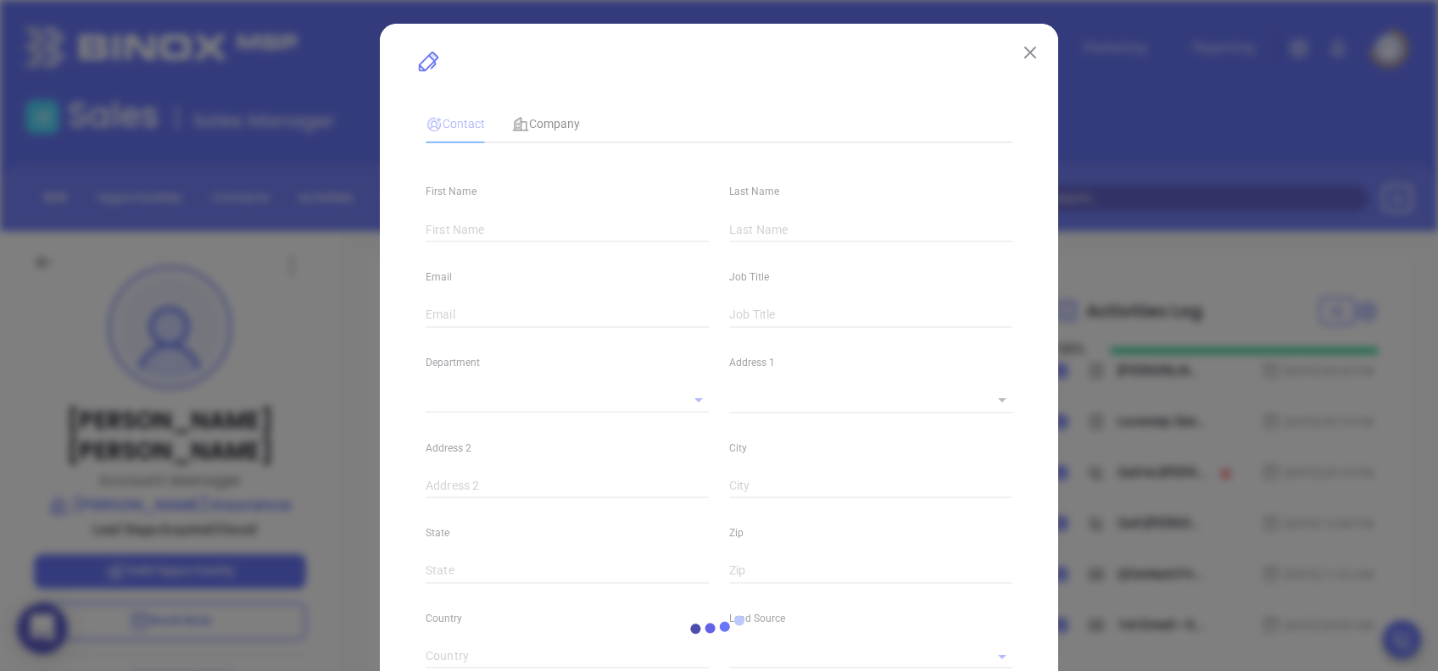
type input "Melanie"
type input "Chitwood"
type input "mchitwood@georgejohnsonins.com"
type input "Account Manager"
type input "1"
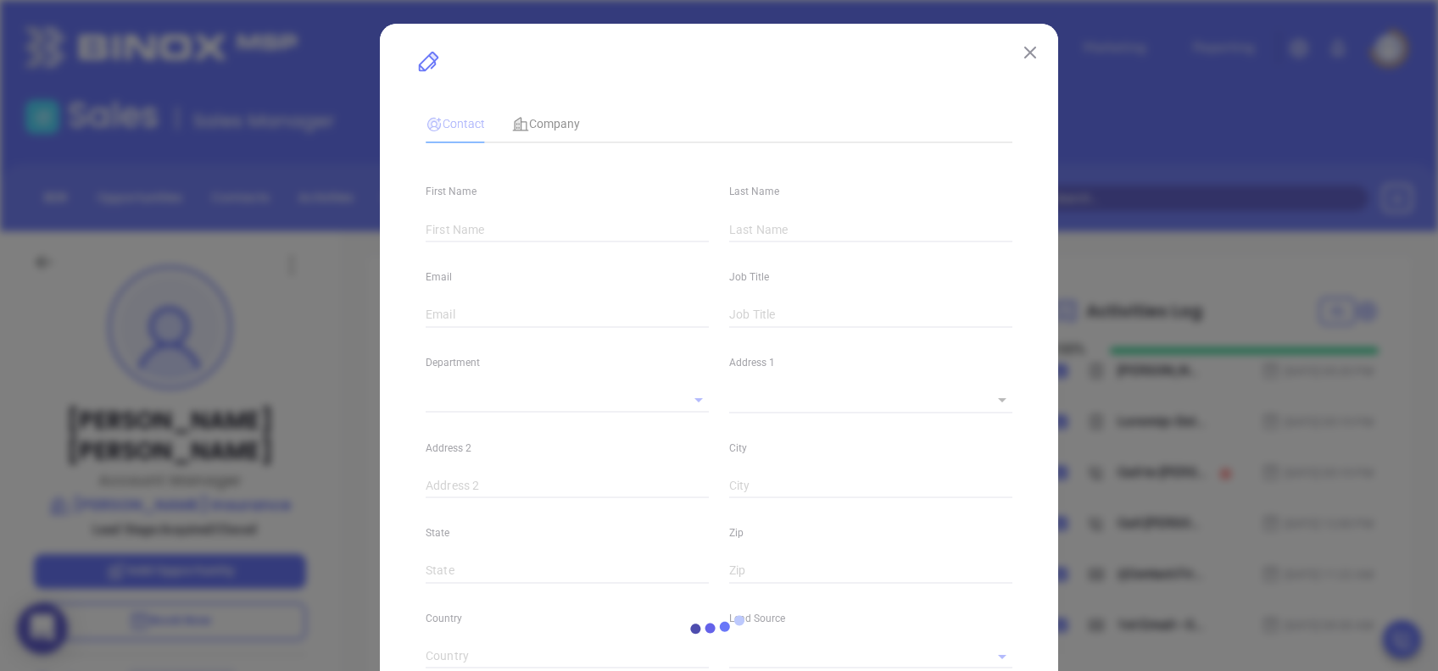
type input "www.linkedin.com/in/melanie-chitwood-b78a3932"
type input "Marketing"
type input "Binox"
type input "[PERSON_NAME]"
type input "Acquired/Closed"
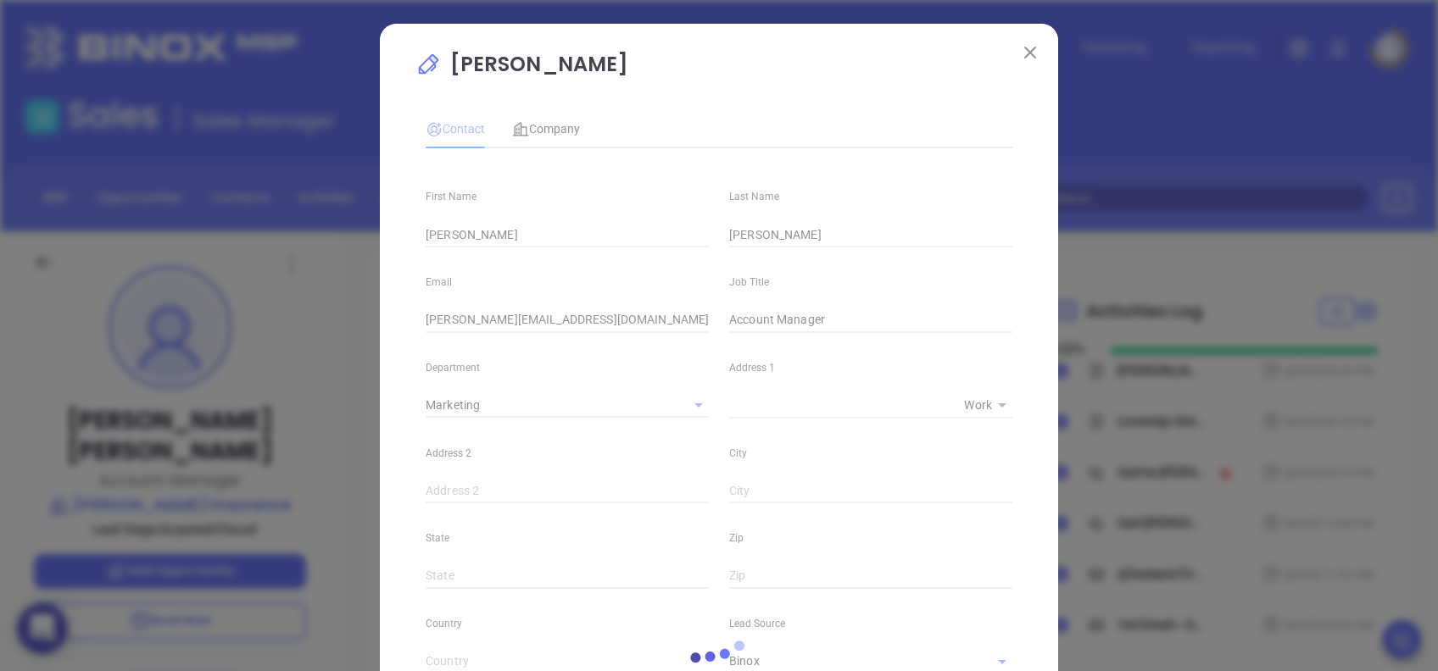
type input "(864) 585-2256"
type input "1"
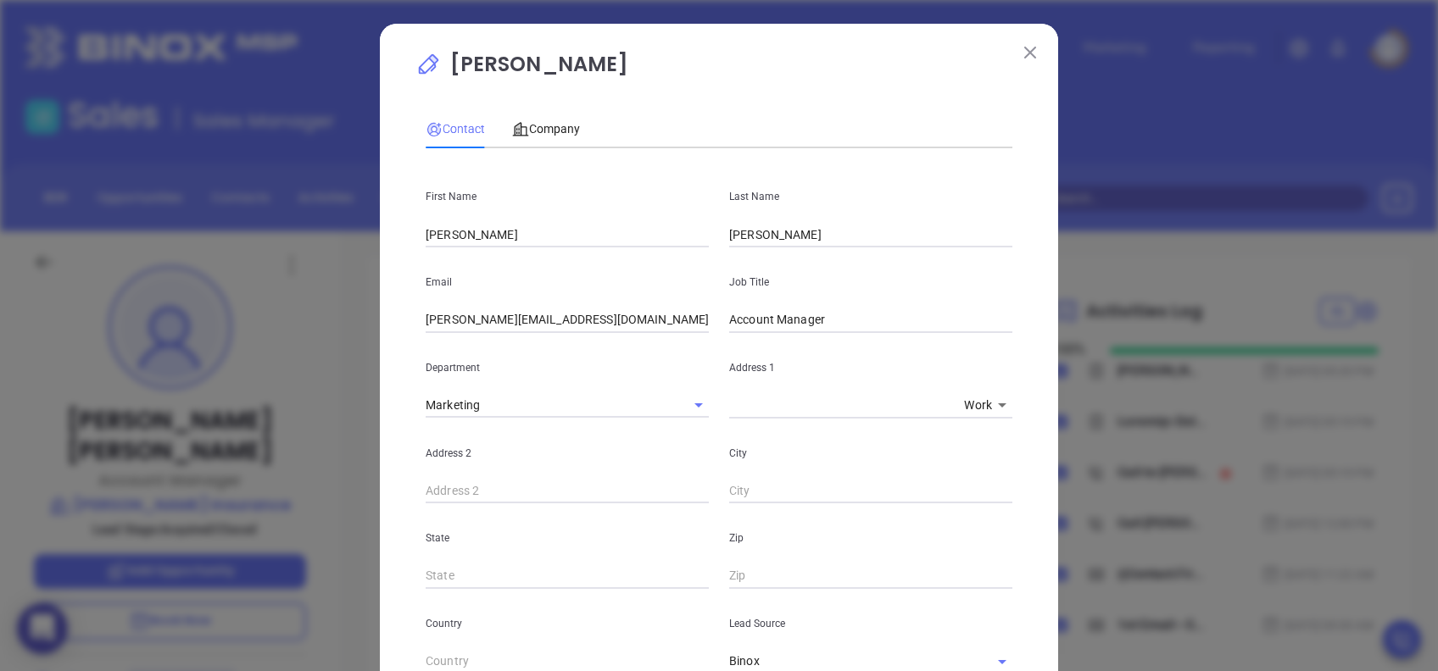
click at [1027, 57] on img at bounding box center [1030, 53] width 12 height 12
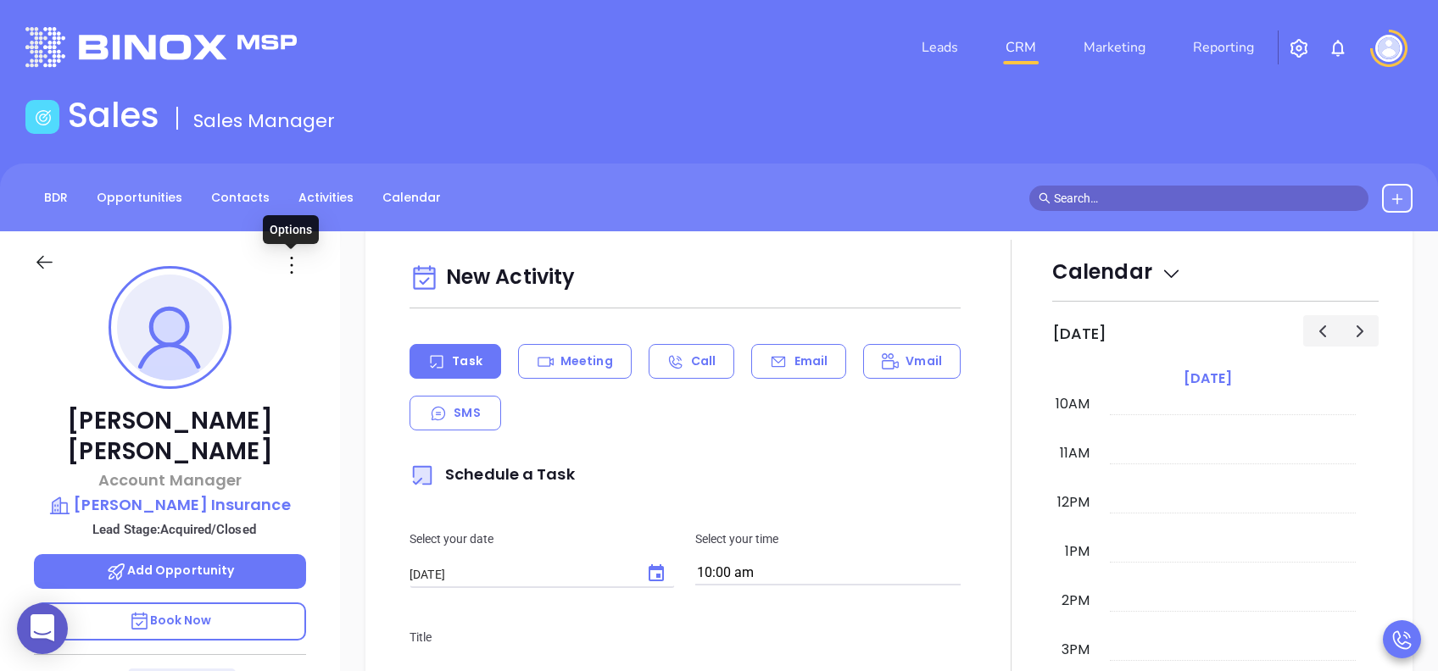
click at [296, 260] on icon at bounding box center [291, 265] width 27 height 27
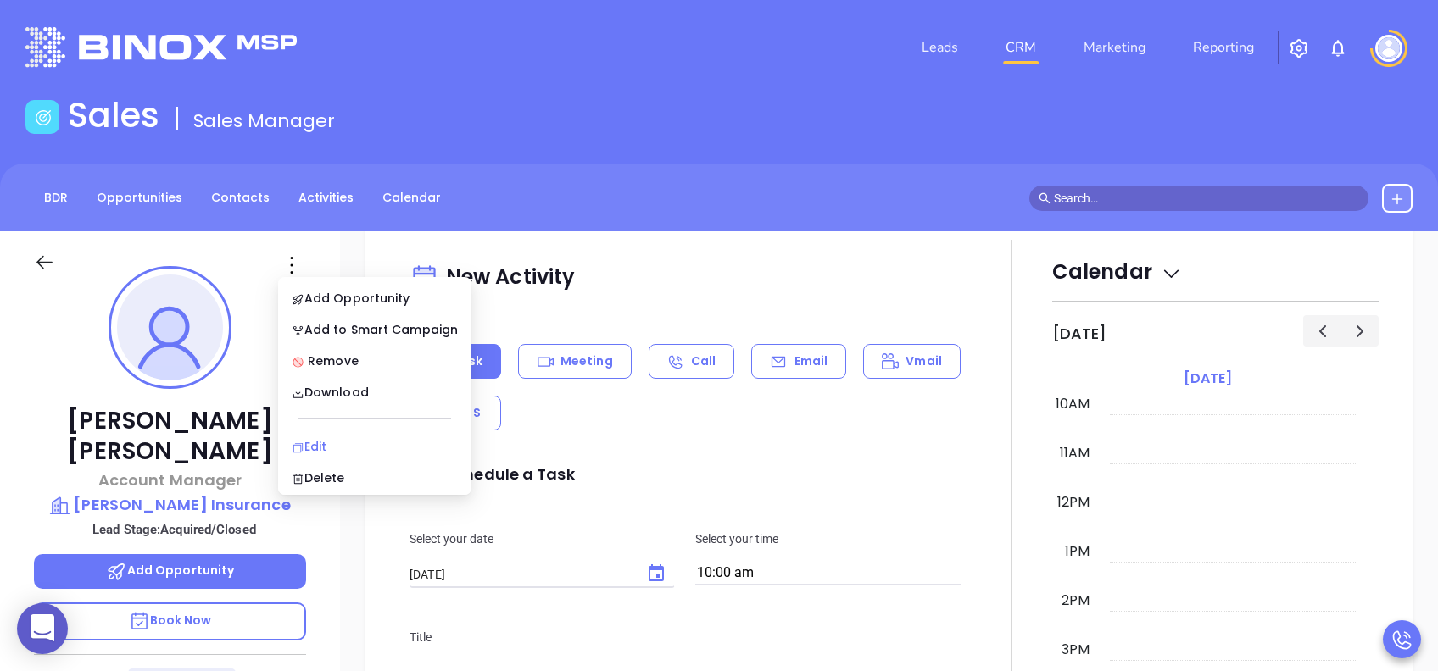
click at [351, 447] on div "Edit" at bounding box center [375, 446] width 166 height 19
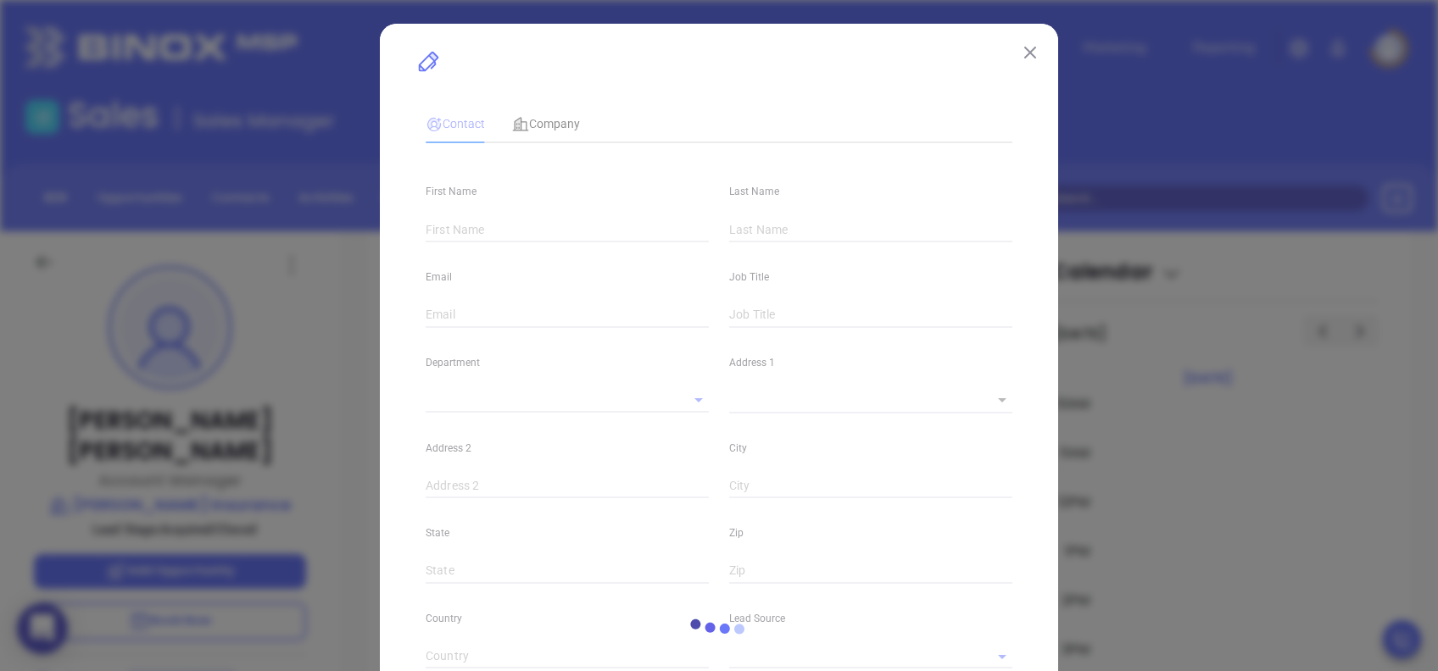
type input "Melanie"
type input "Chitwood"
type input "mchitwood@georgejohnsonins.com"
type input "Account Manager"
type input "1"
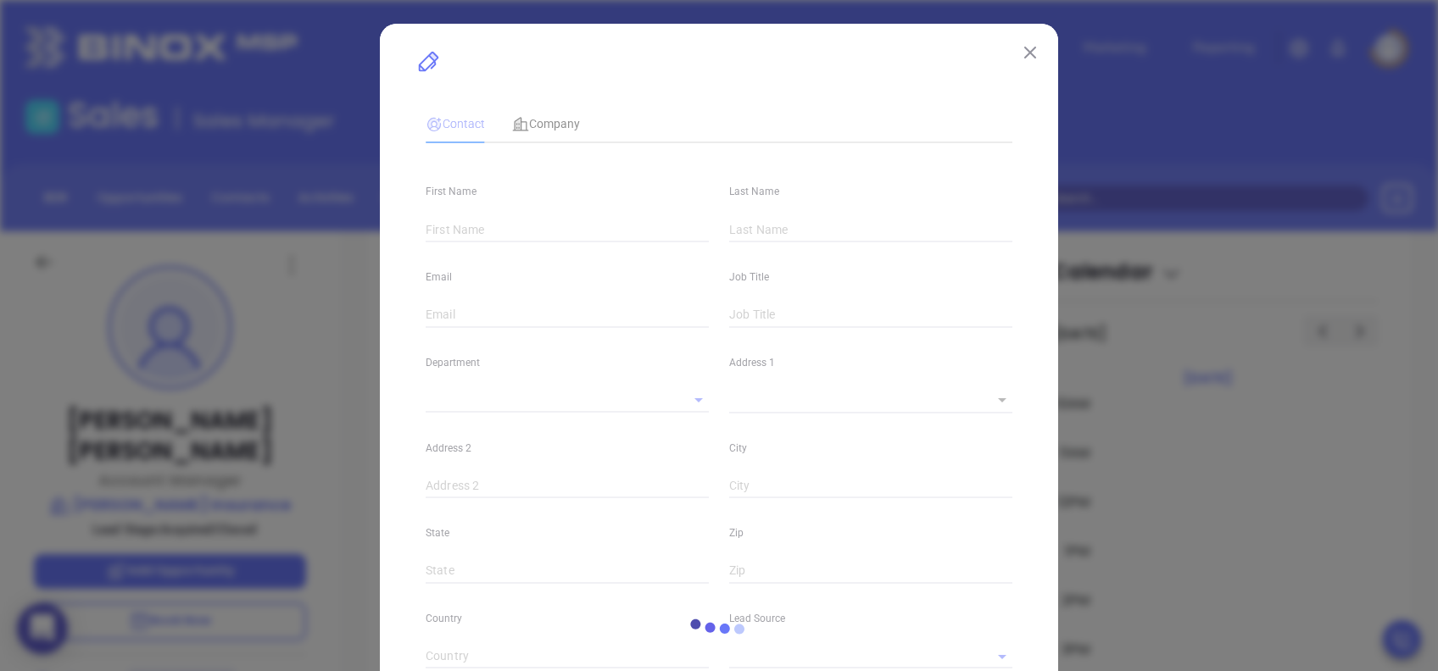
type input "www.linkedin.com/in/melanie-chitwood-b78a3932"
type input "Marketing"
type input "Binox"
type input "[PERSON_NAME]"
type input "Acquired/Closed"
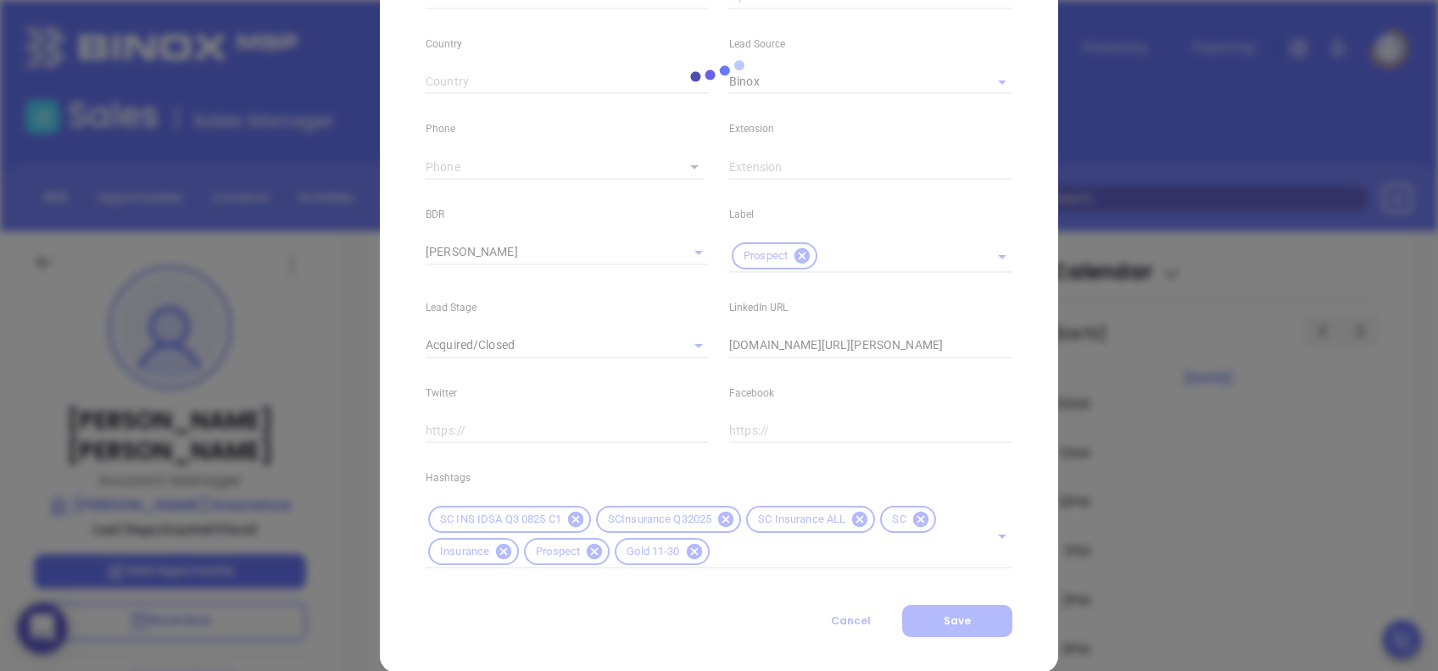
scroll to position [605, 0]
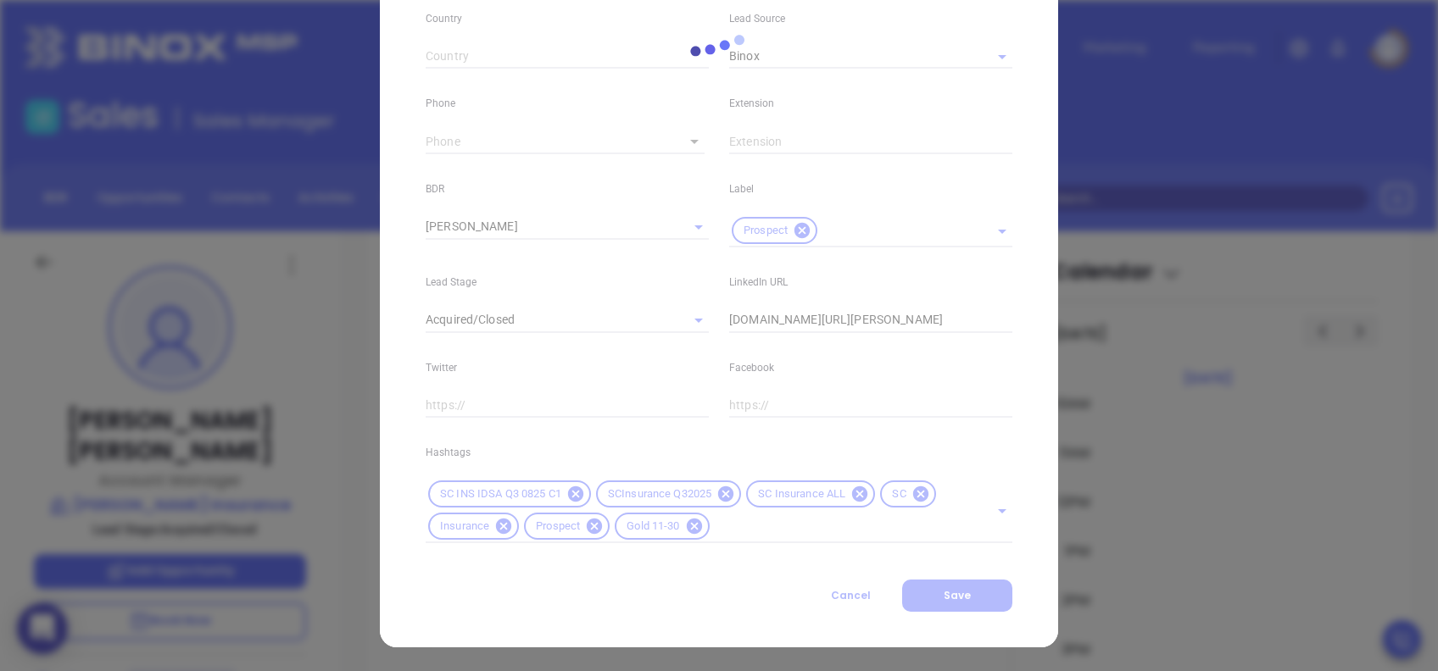
type input "(864) 585-2256"
type input "1"
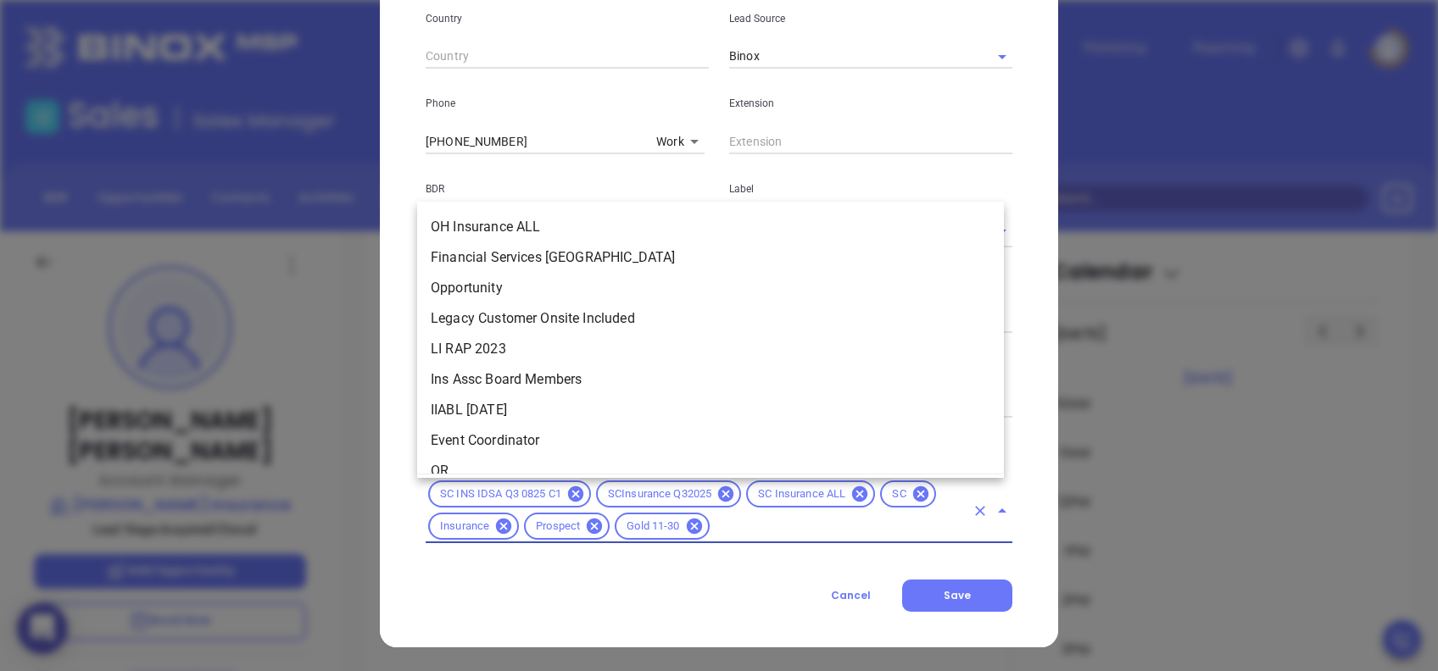
click at [761, 503] on input "text" at bounding box center [838, 526] width 253 height 21
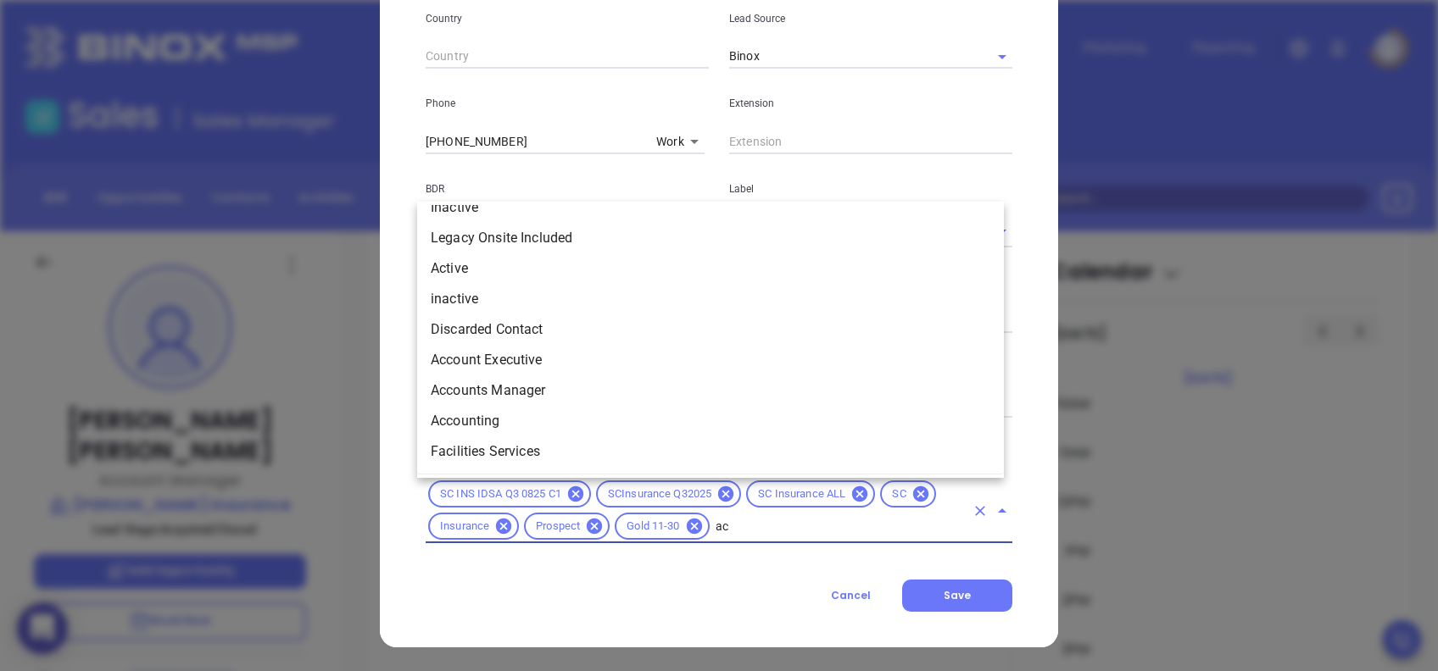
scroll to position [0, 0]
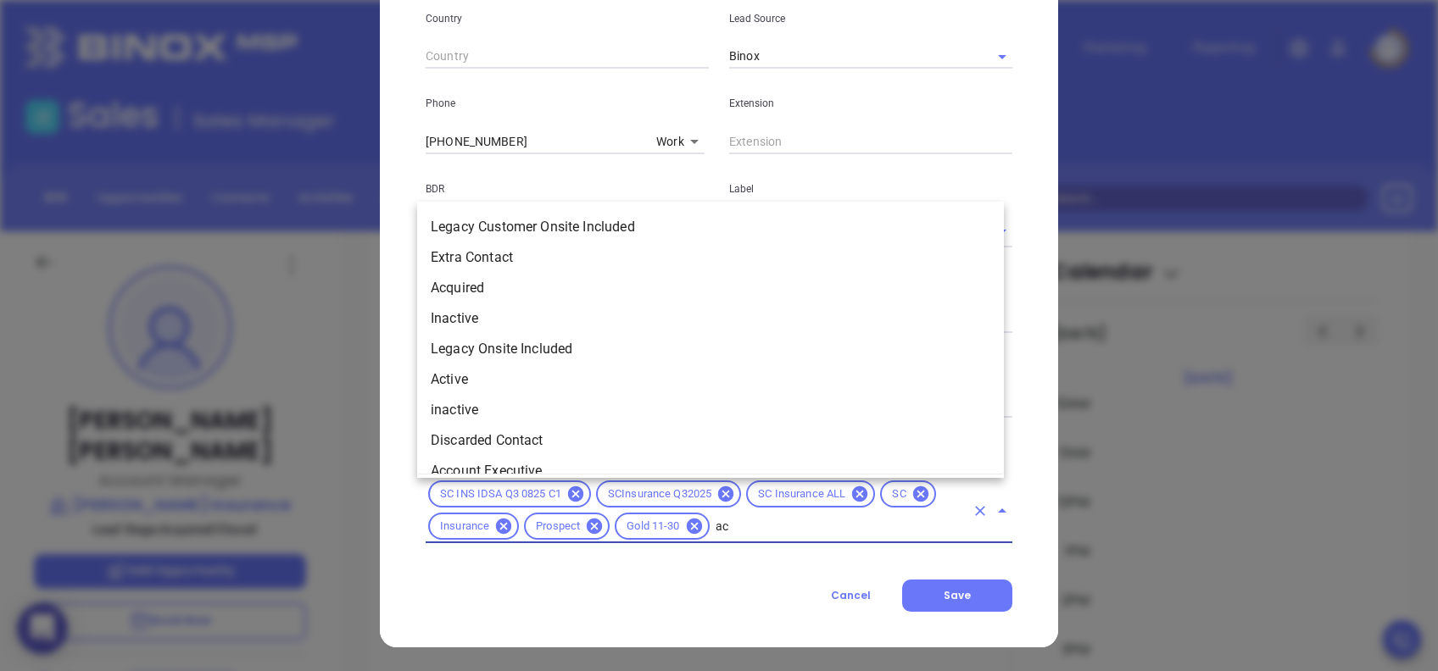
type input "acq"
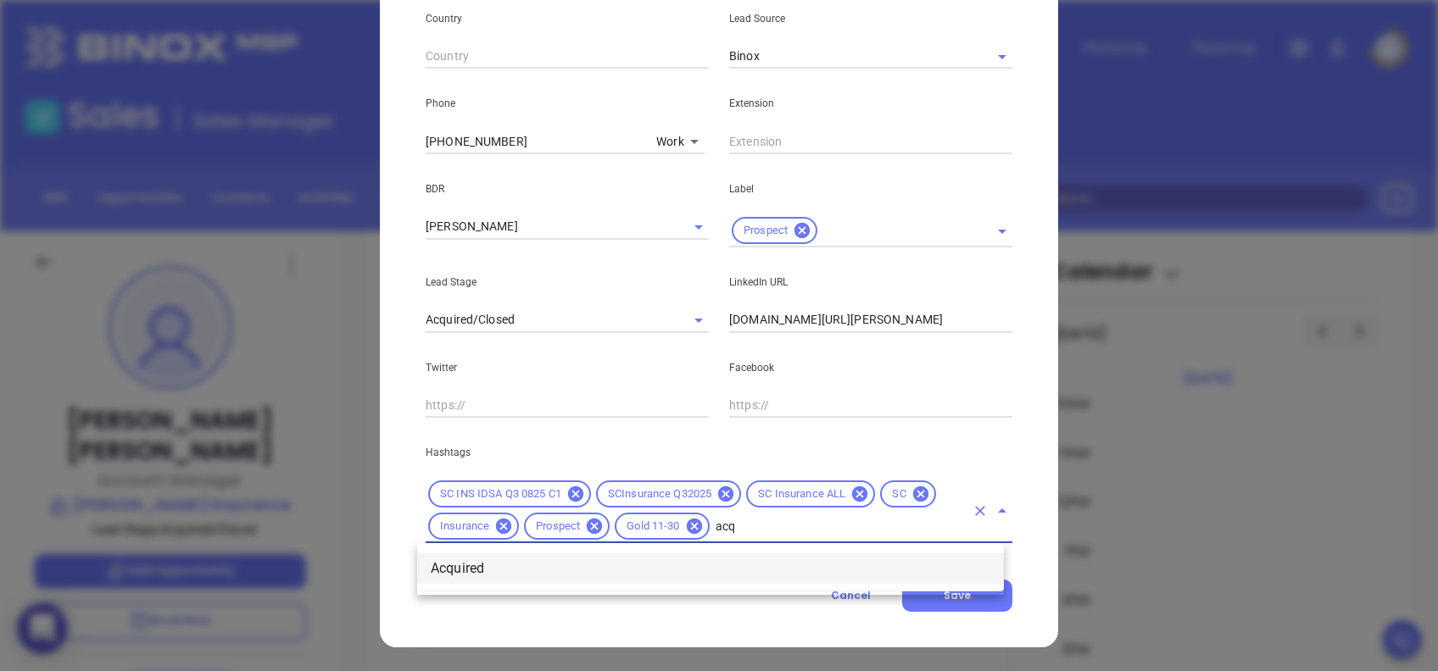
click at [766, 503] on li "Acquired" at bounding box center [710, 569] width 587 height 31
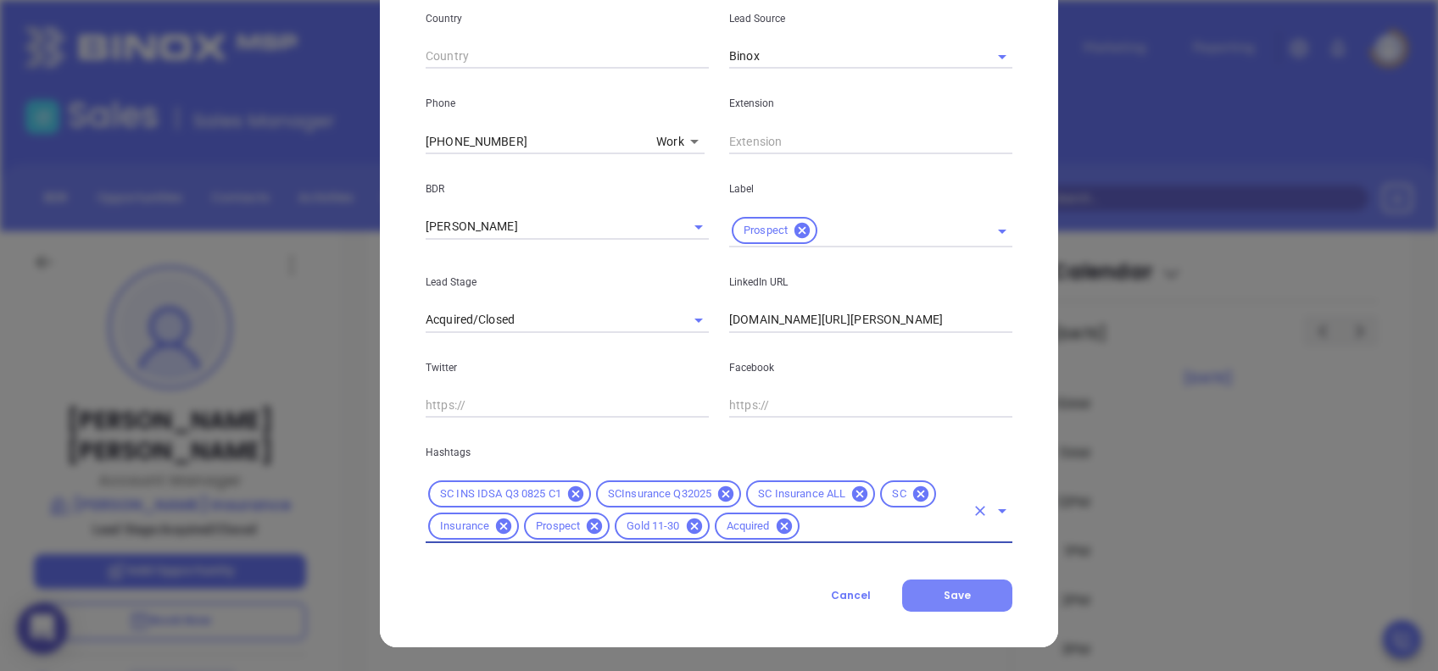
click at [968, 503] on button "Save" at bounding box center [957, 596] width 110 height 32
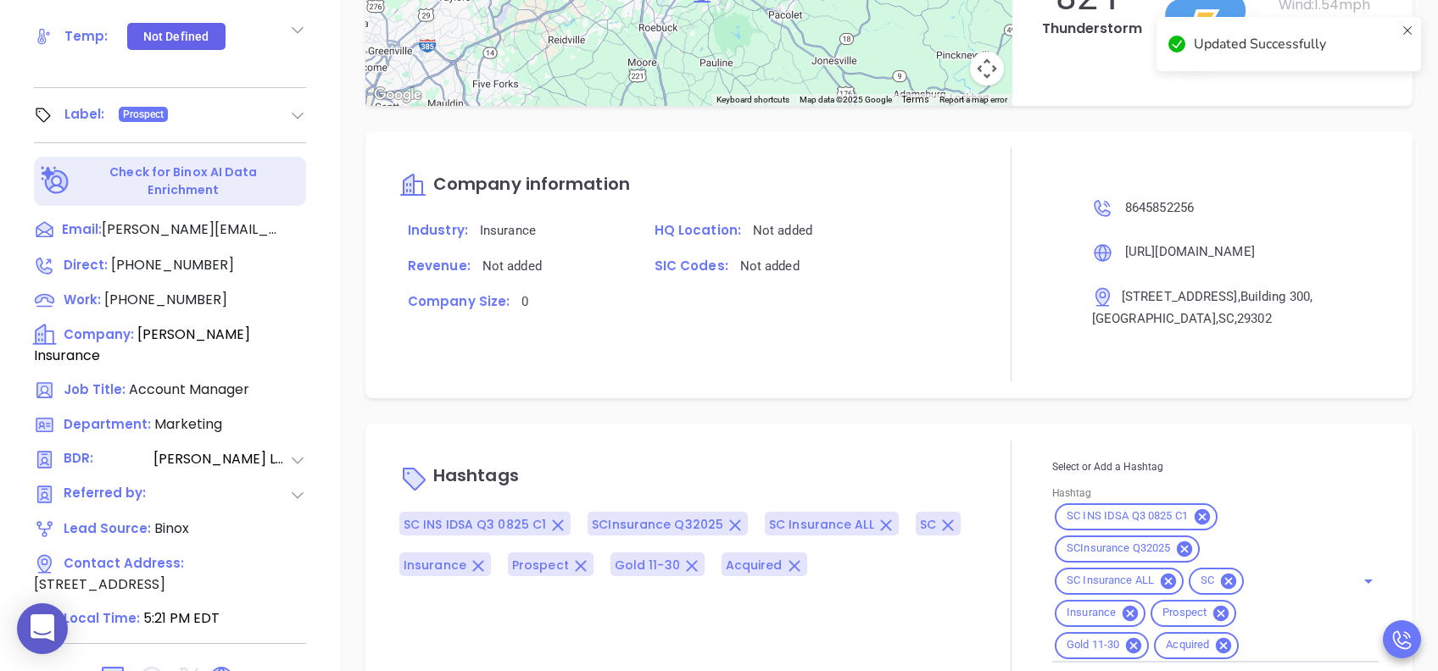
scroll to position [746, 0]
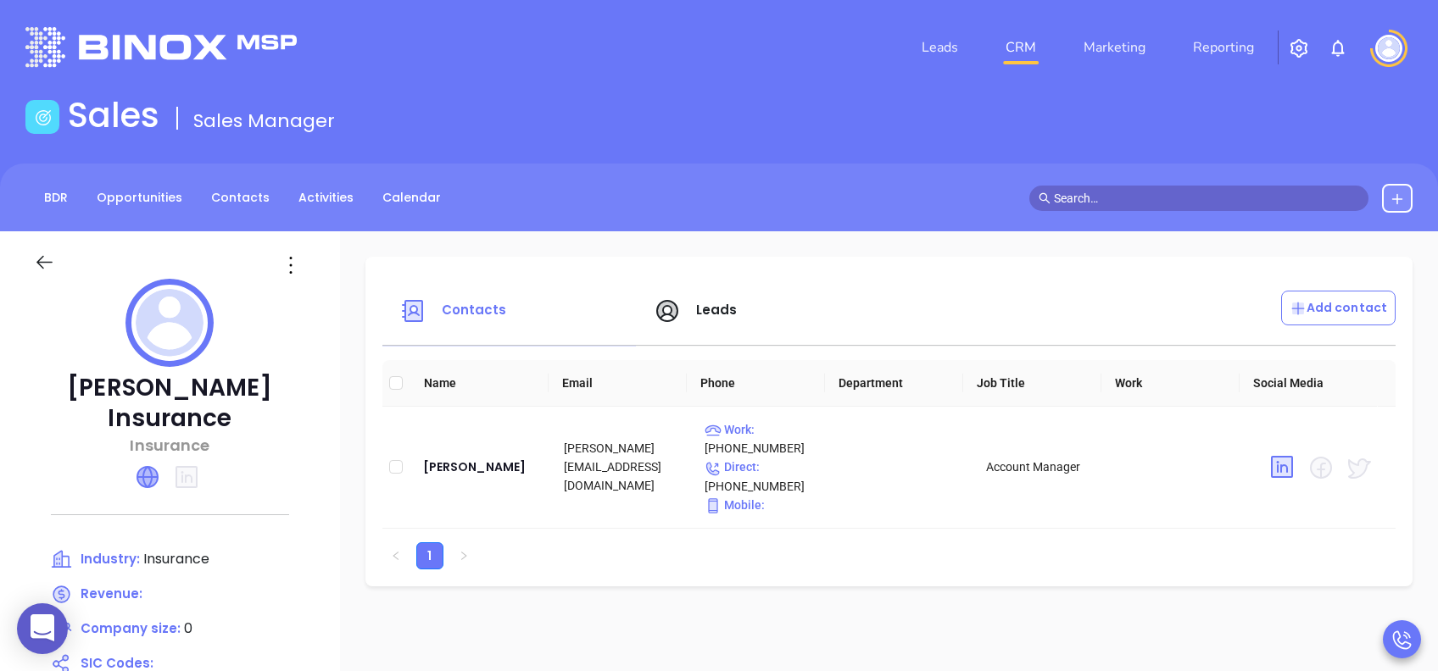
click at [155, 472] on icon at bounding box center [147, 477] width 20 height 20
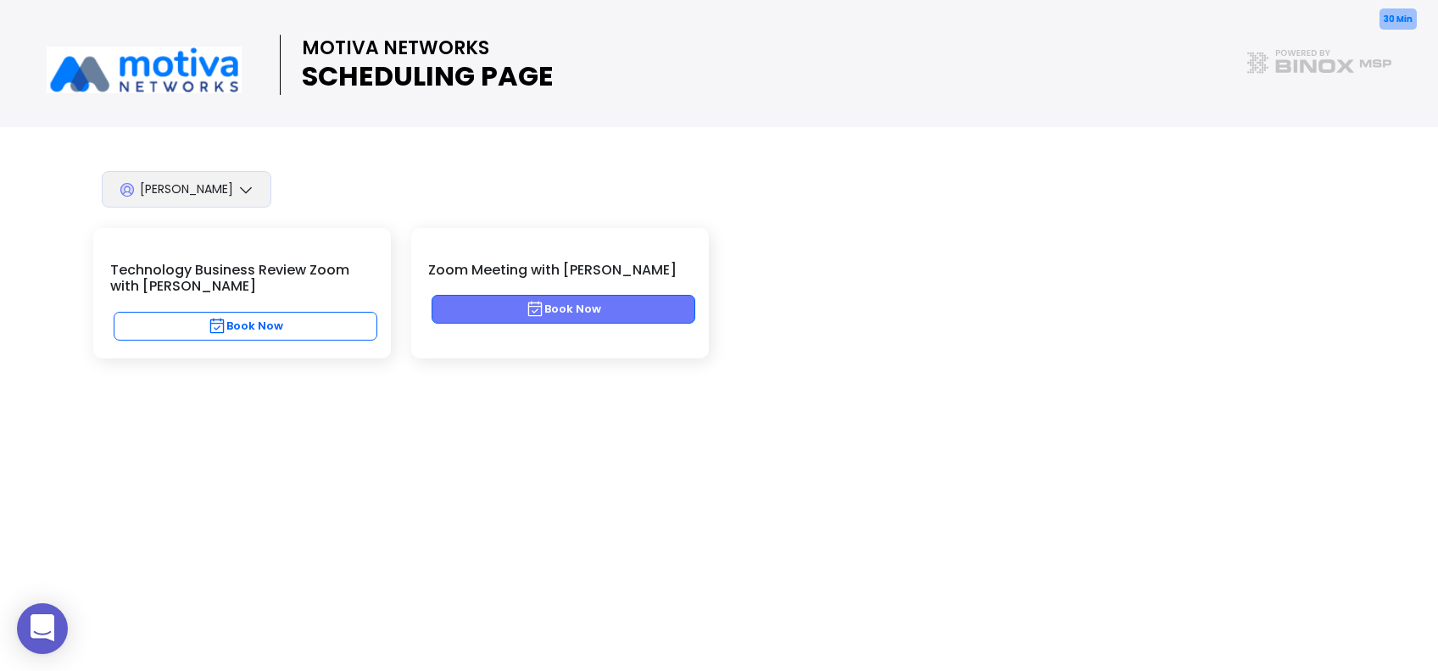
click at [639, 307] on button "Book Now" at bounding box center [564, 309] width 264 height 29
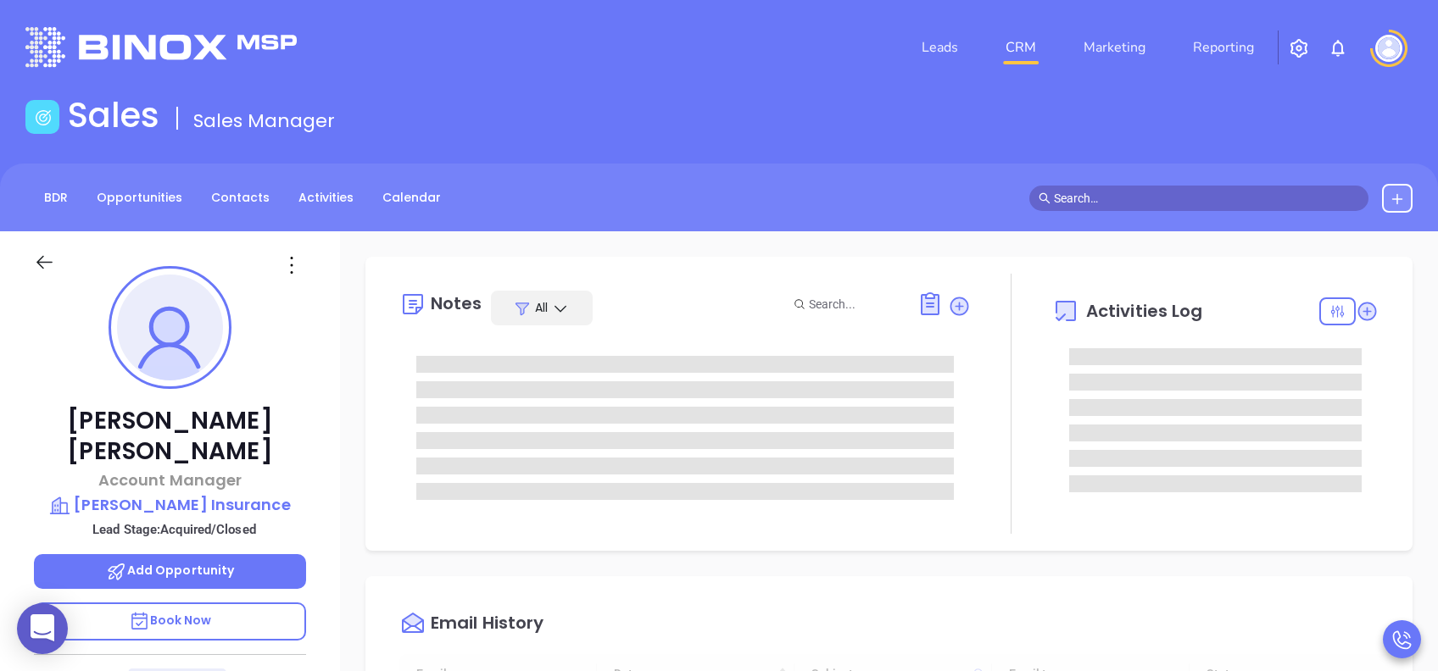
type input "[DATE]"
type input "[PERSON_NAME]"
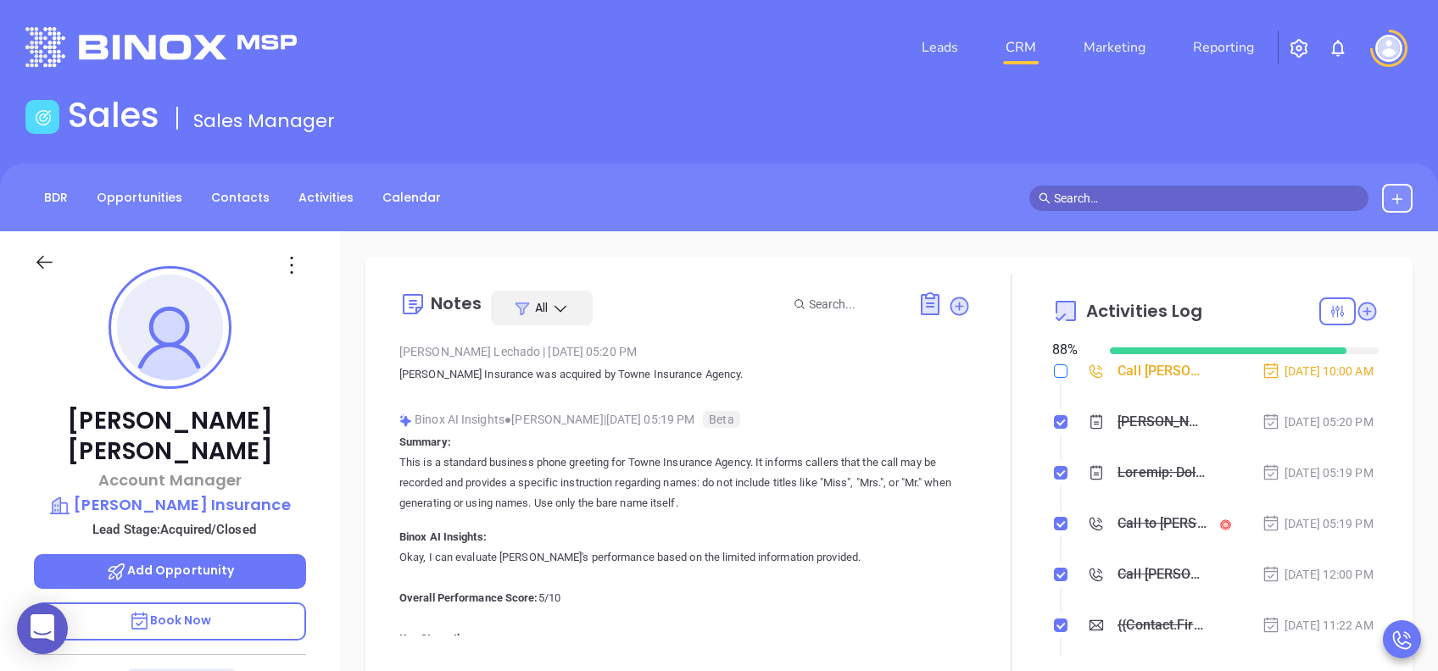
click at [1054, 373] on input "checkbox" at bounding box center [1061, 372] width 14 height 14
checkbox input "true"
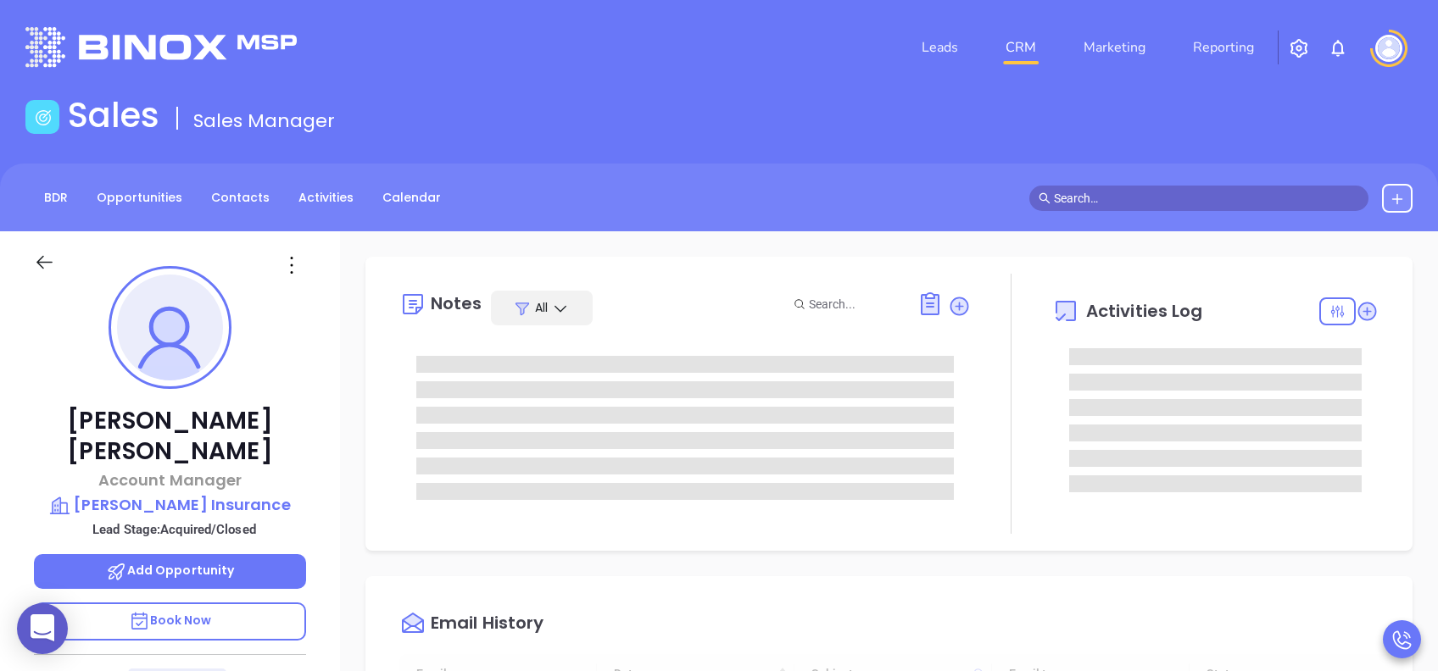
type input "10:00 am"
type input "[DATE]"
type input "[PERSON_NAME]"
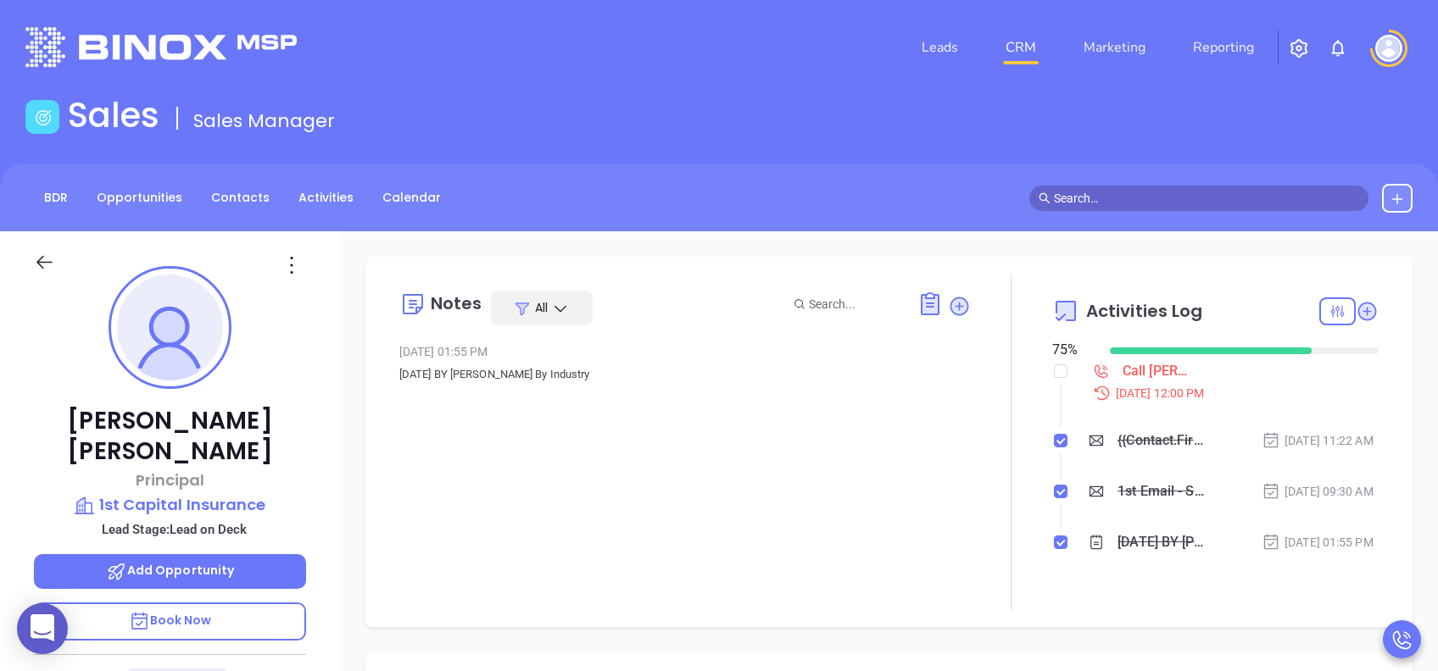
type input "[PERSON_NAME]"
click at [263, 503] on p "Book Now" at bounding box center [170, 622] width 272 height 38
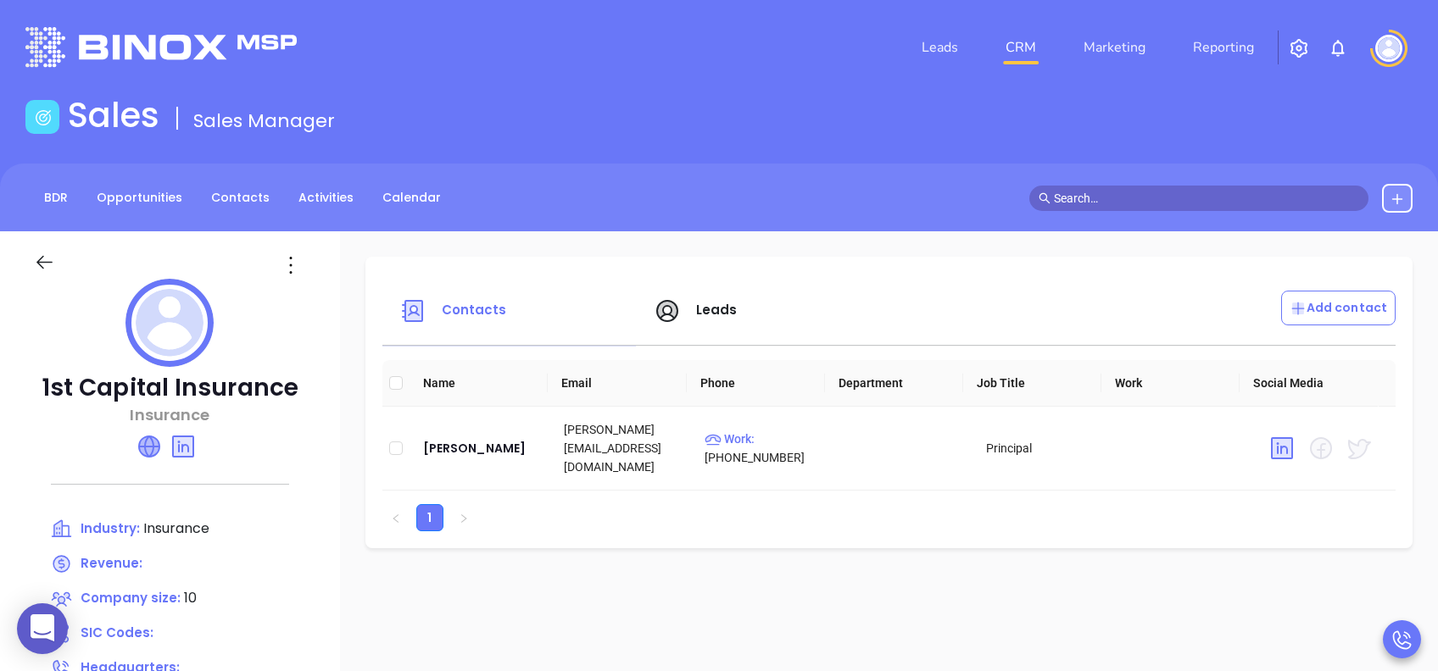
click at [144, 442] on icon at bounding box center [149, 447] width 20 height 20
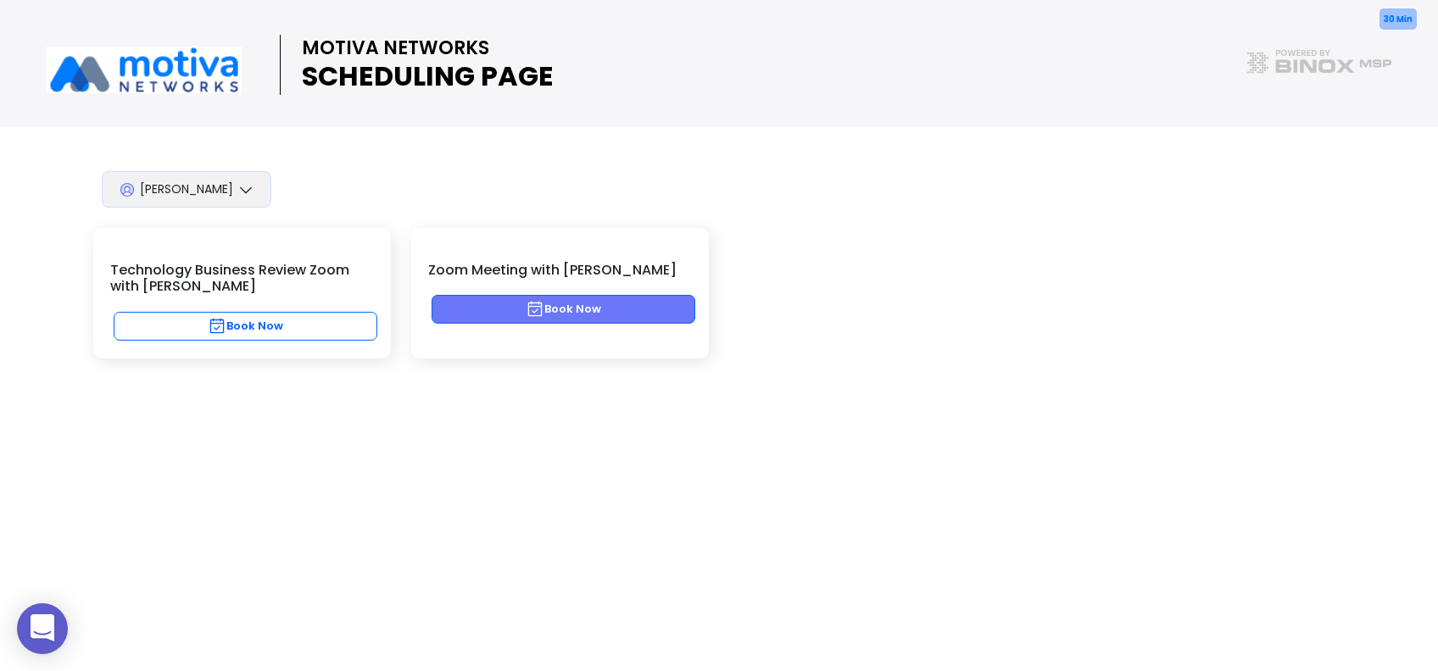
click at [671, 314] on button "Book Now" at bounding box center [564, 309] width 264 height 29
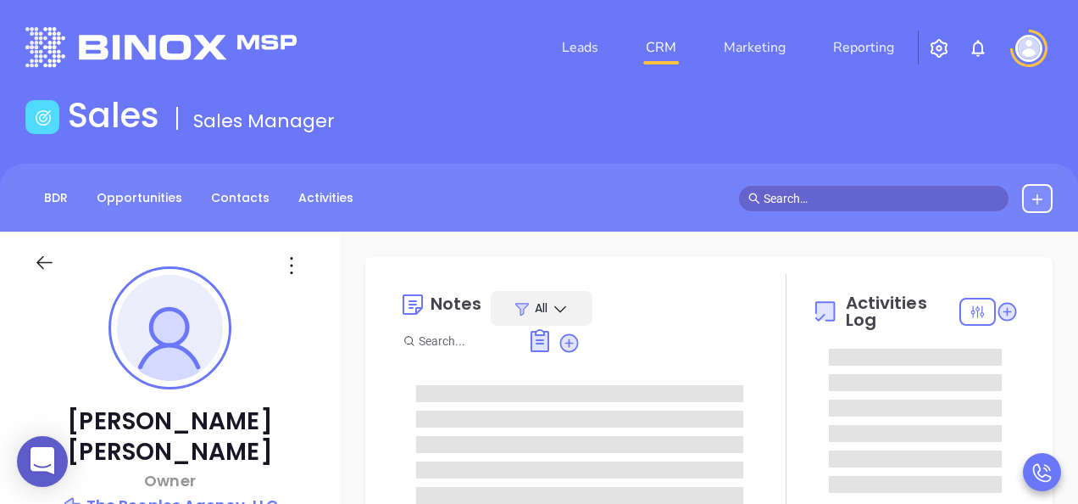
type input "08/13/2025"
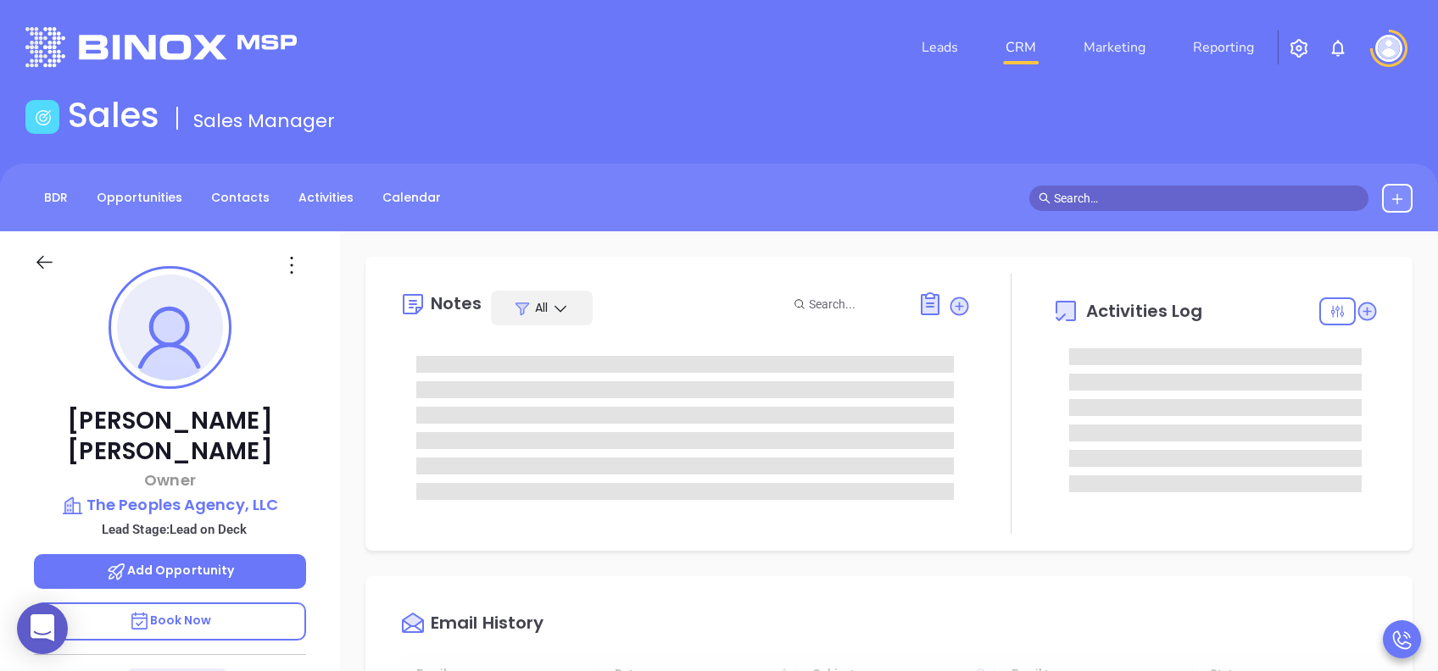
scroll to position [493, 0]
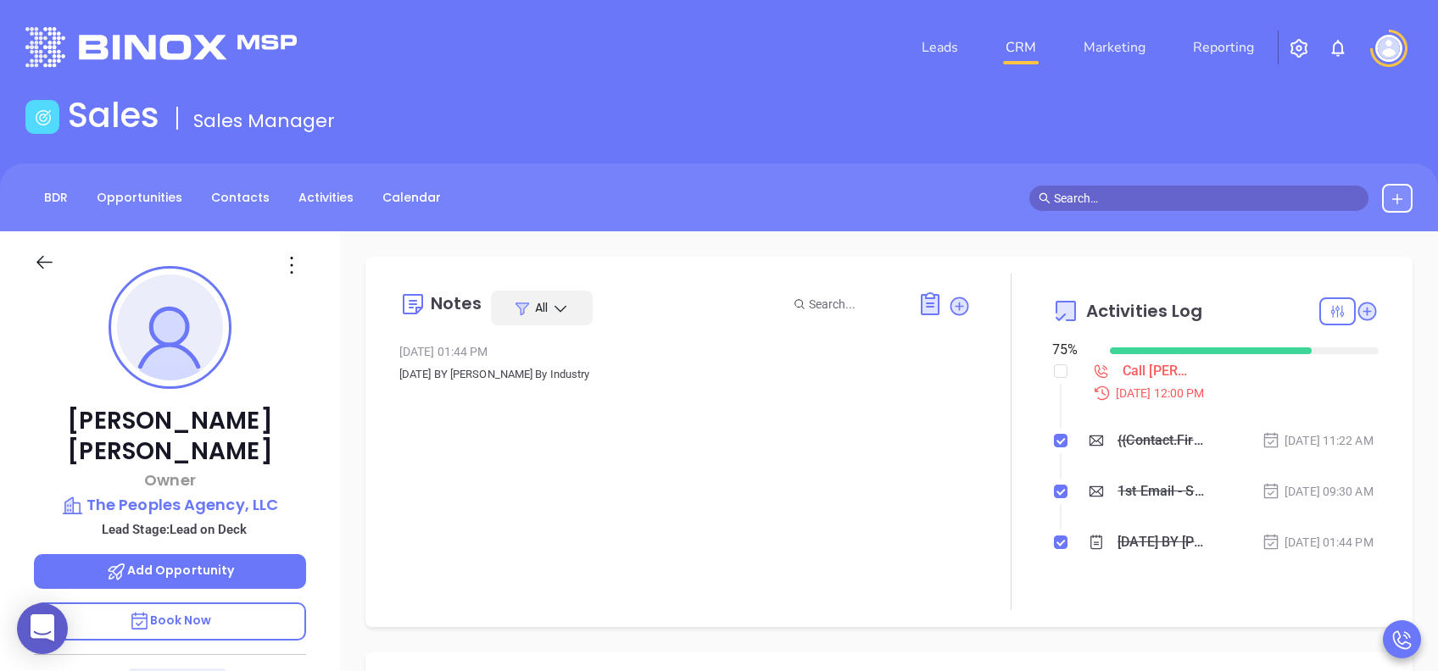
click at [193, 503] on span "Book Now" at bounding box center [170, 620] width 83 height 17
type input "Lucy Lechado"
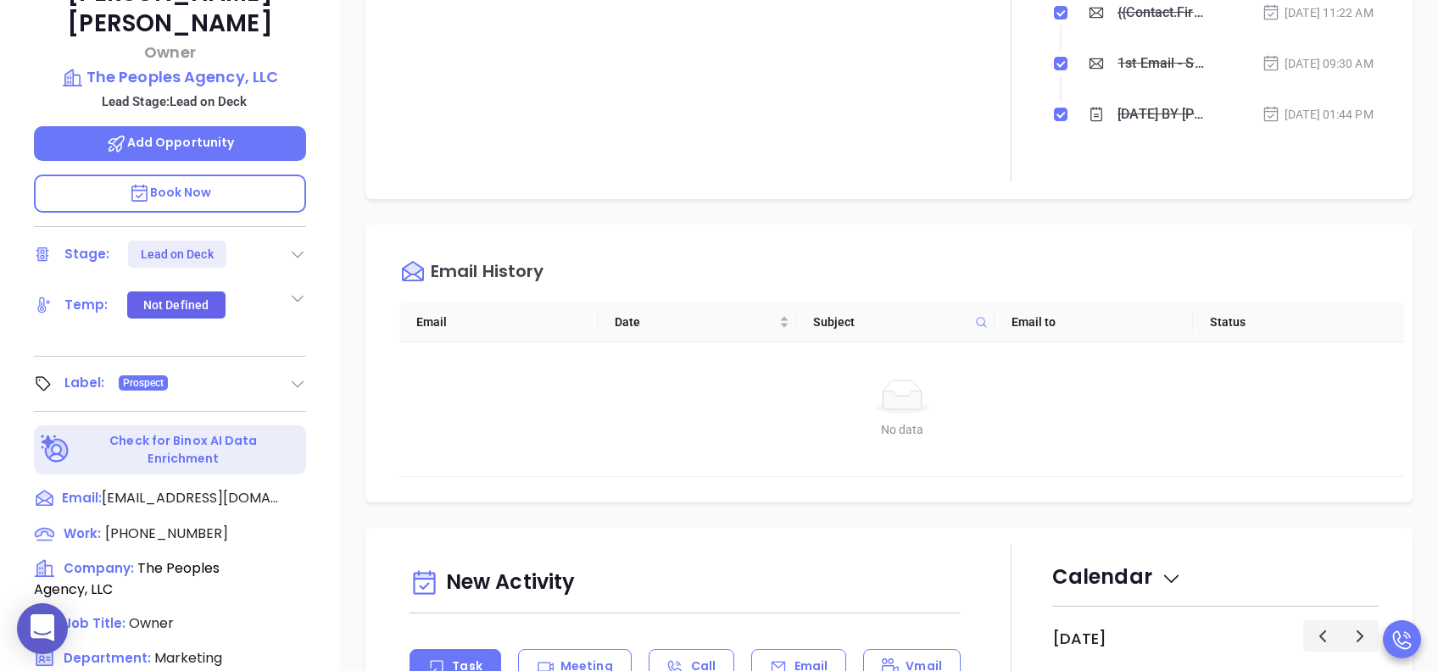
scroll to position [678, 0]
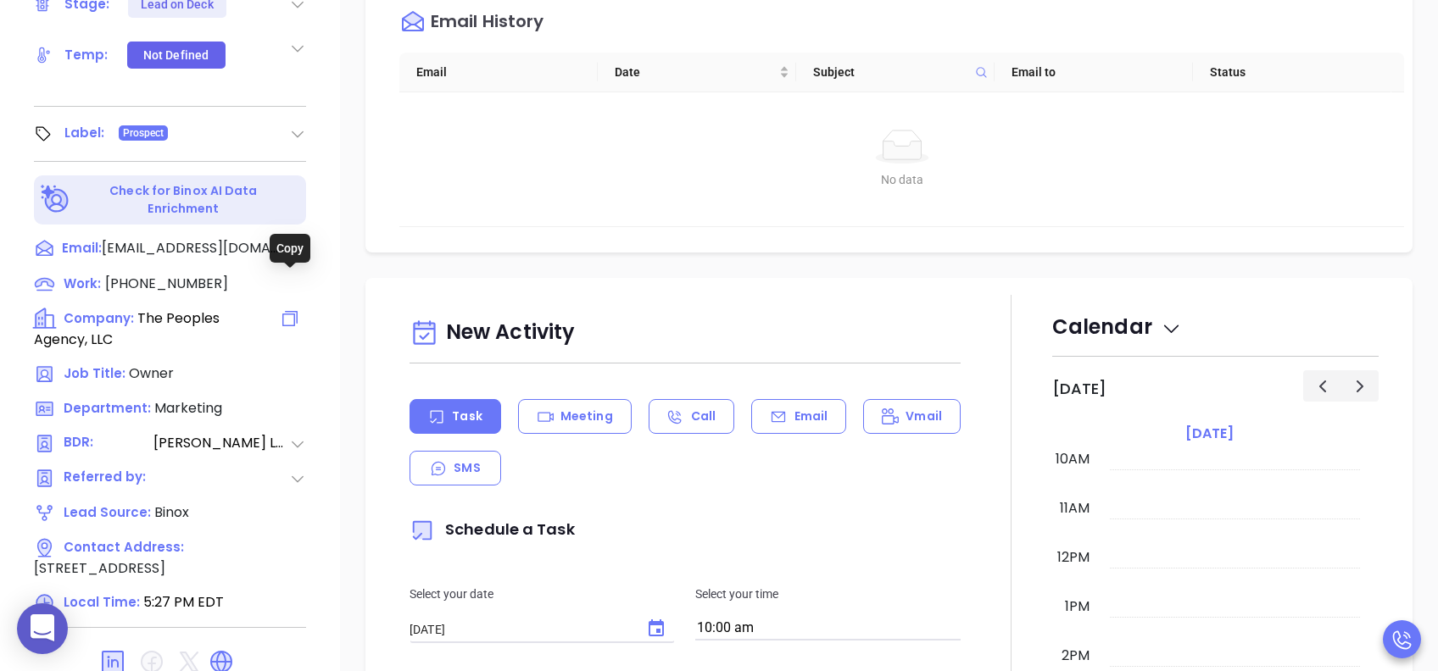
click at [290, 309] on icon at bounding box center [290, 319] width 20 height 20
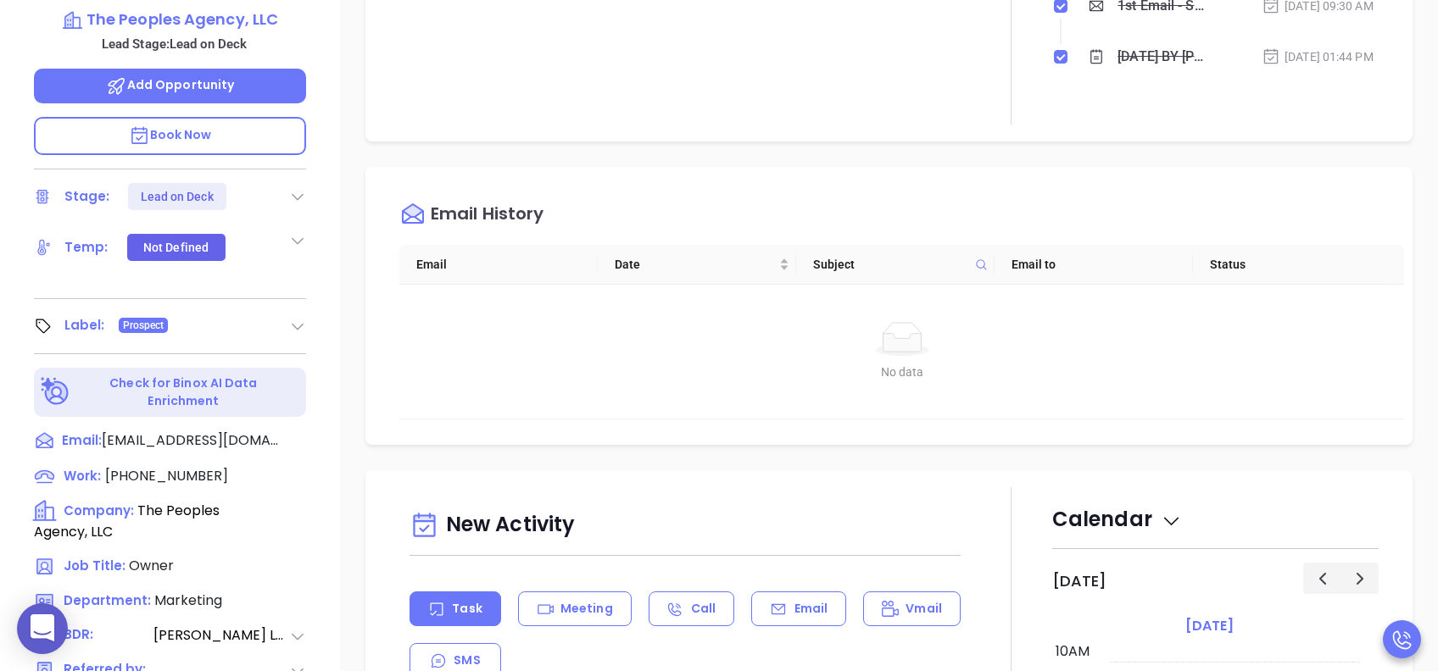
scroll to position [226, 0]
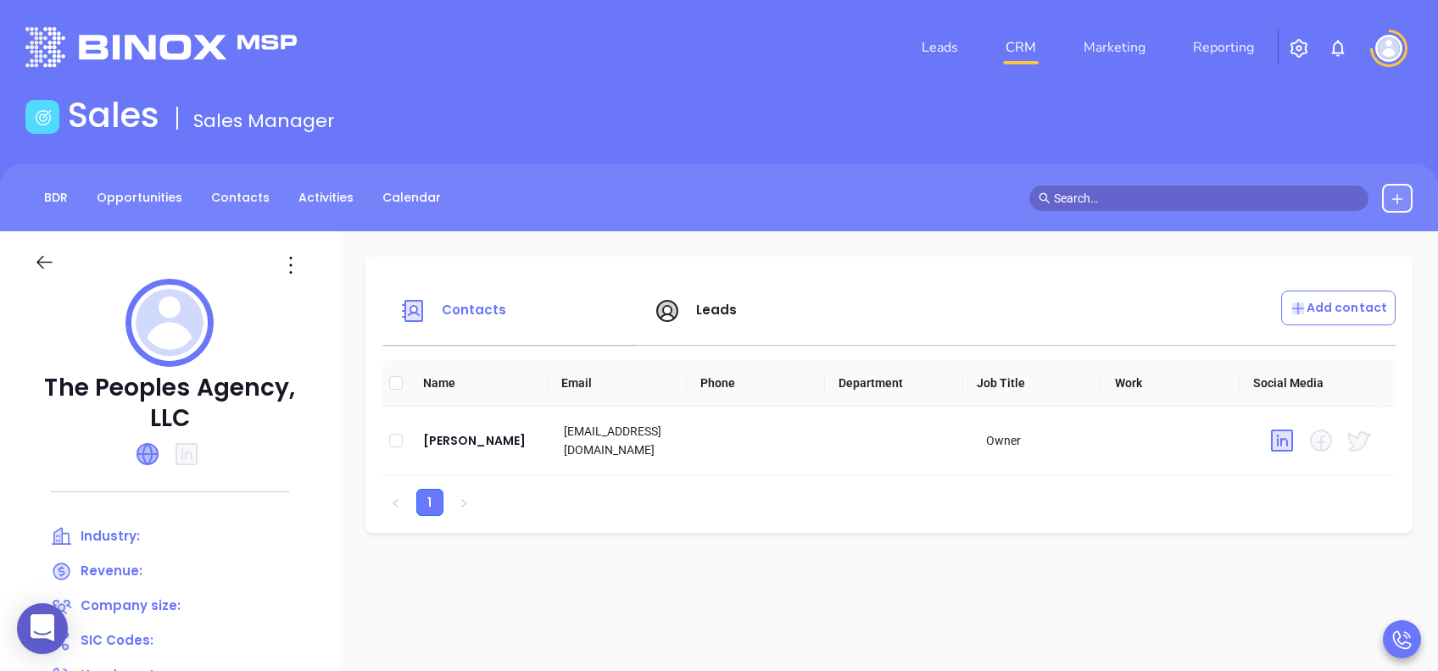
click at [145, 452] on icon at bounding box center [147, 454] width 20 height 20
click at [144, 454] on icon at bounding box center [148, 454] width 22 height 22
click at [148, 461] on icon at bounding box center [147, 454] width 20 height 20
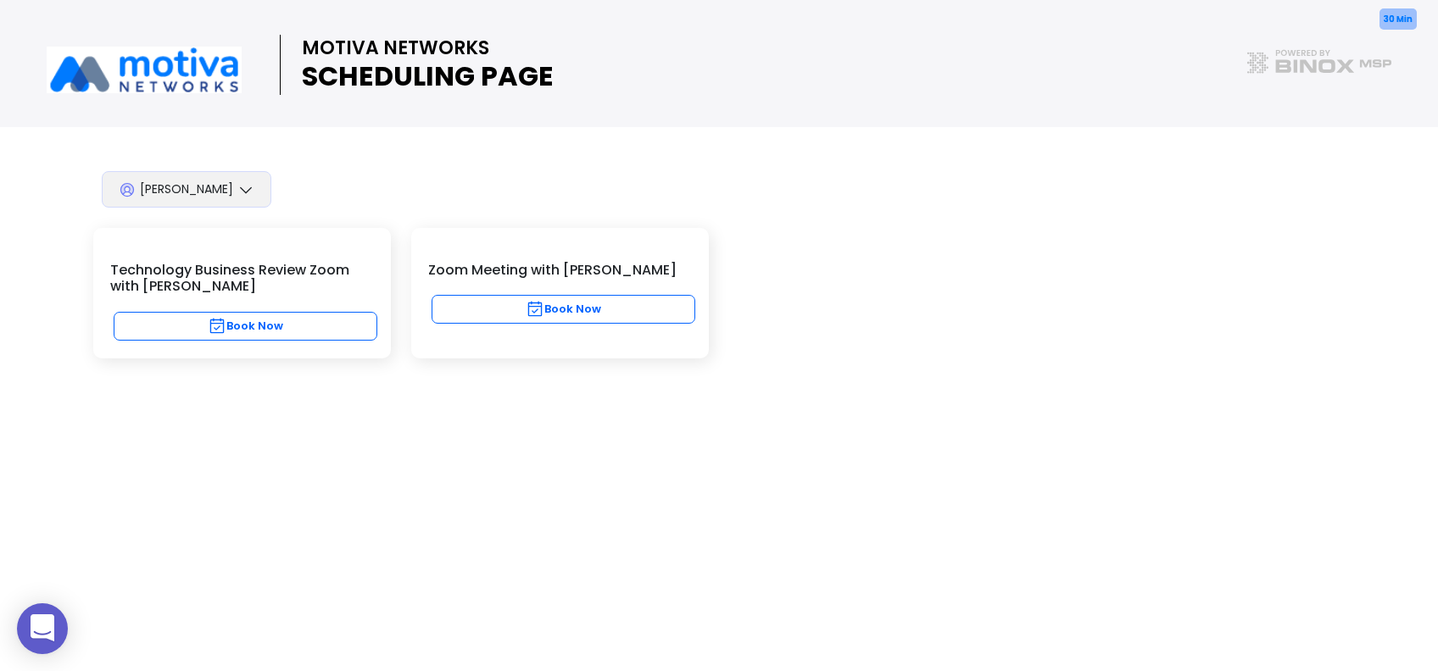
click at [632, 310] on button "Book Now" at bounding box center [564, 309] width 264 height 29
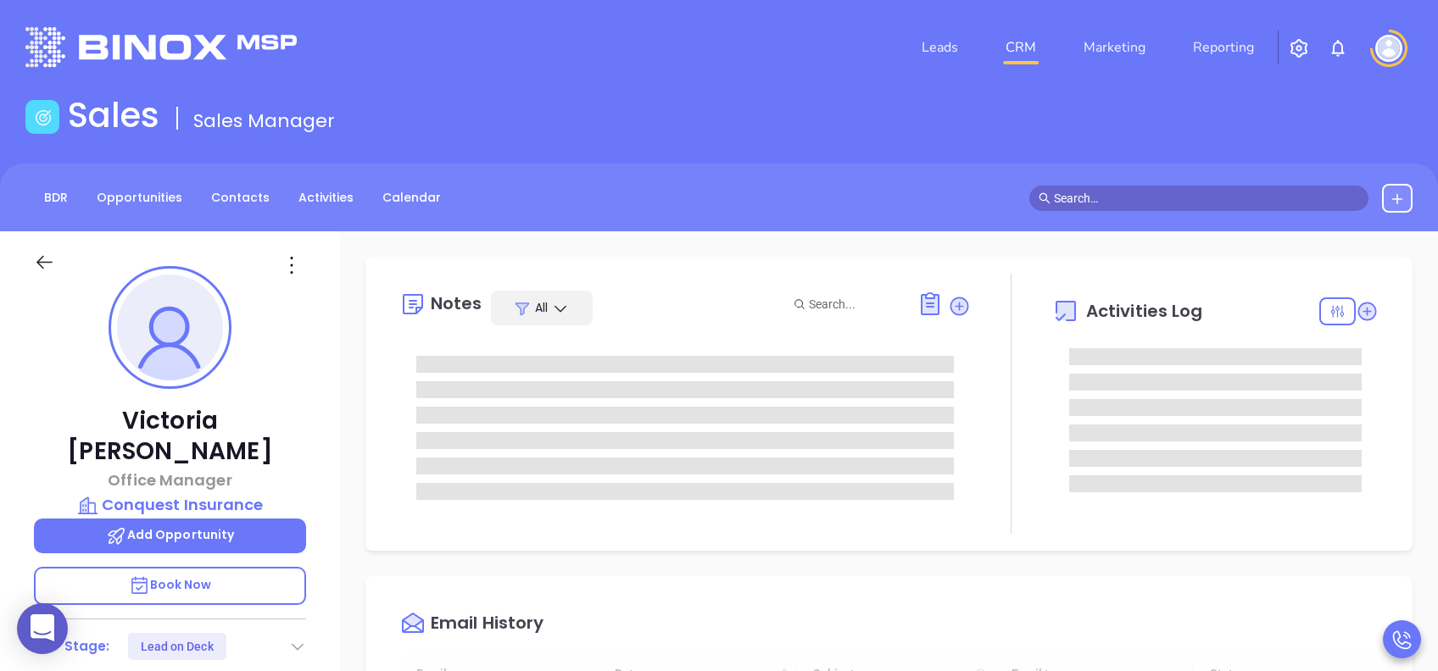
scroll to position [493, 0]
type input "[PERSON_NAME]"
click at [257, 567] on p "Book Now" at bounding box center [170, 586] width 272 height 38
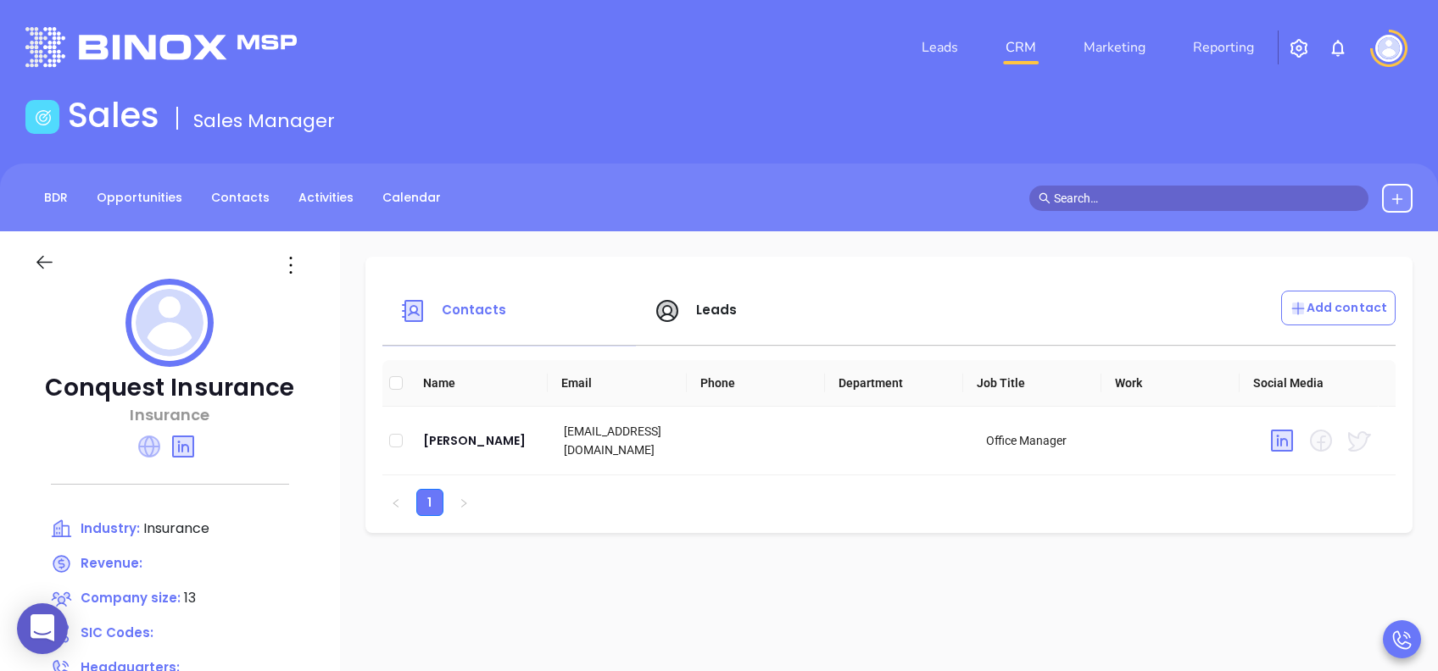
click at [148, 447] on icon at bounding box center [149, 447] width 22 height 22
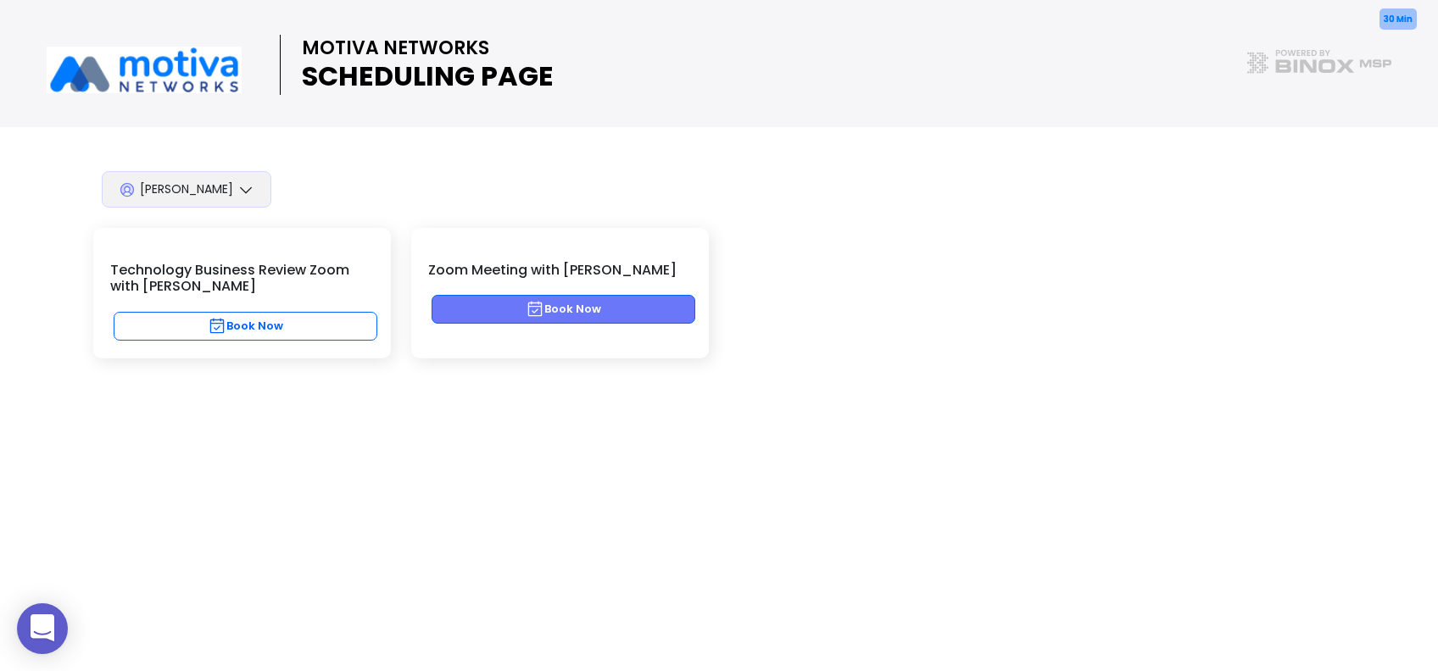
click at [571, 301] on button "Book Now" at bounding box center [564, 309] width 264 height 29
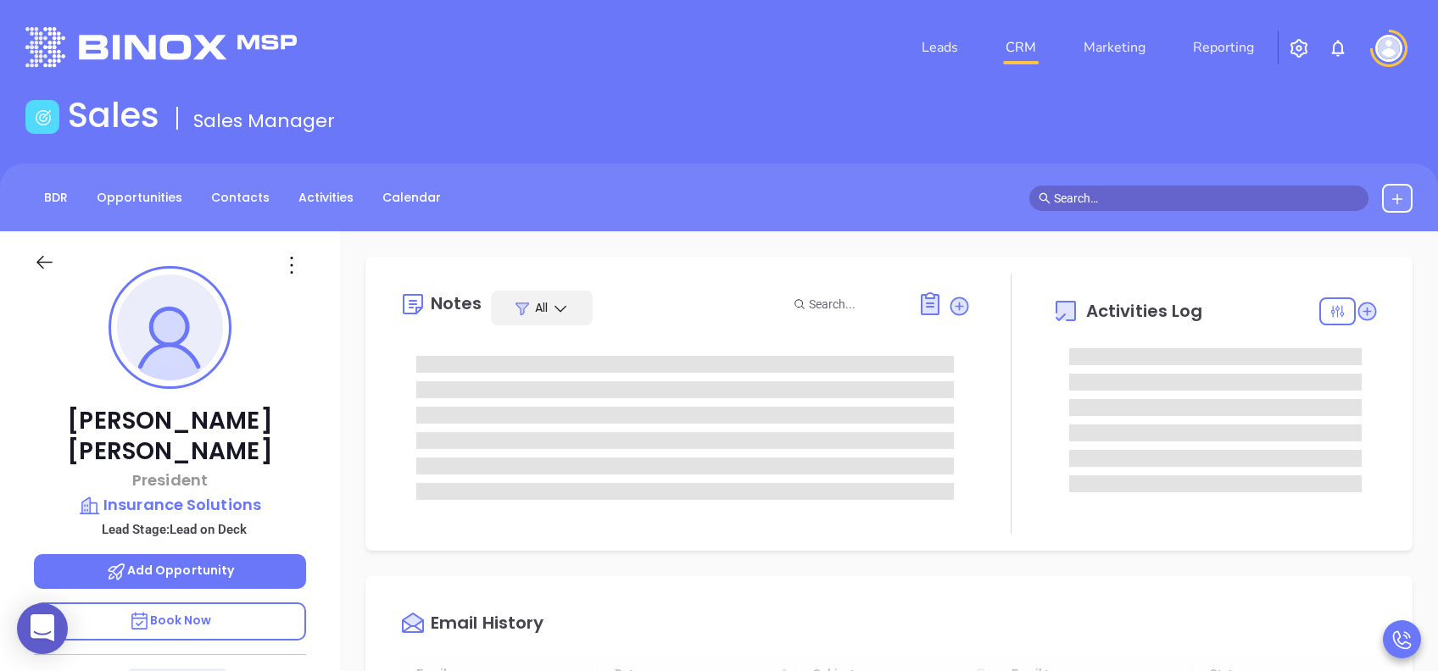
scroll to position [493, 0]
type input "[PERSON_NAME]"
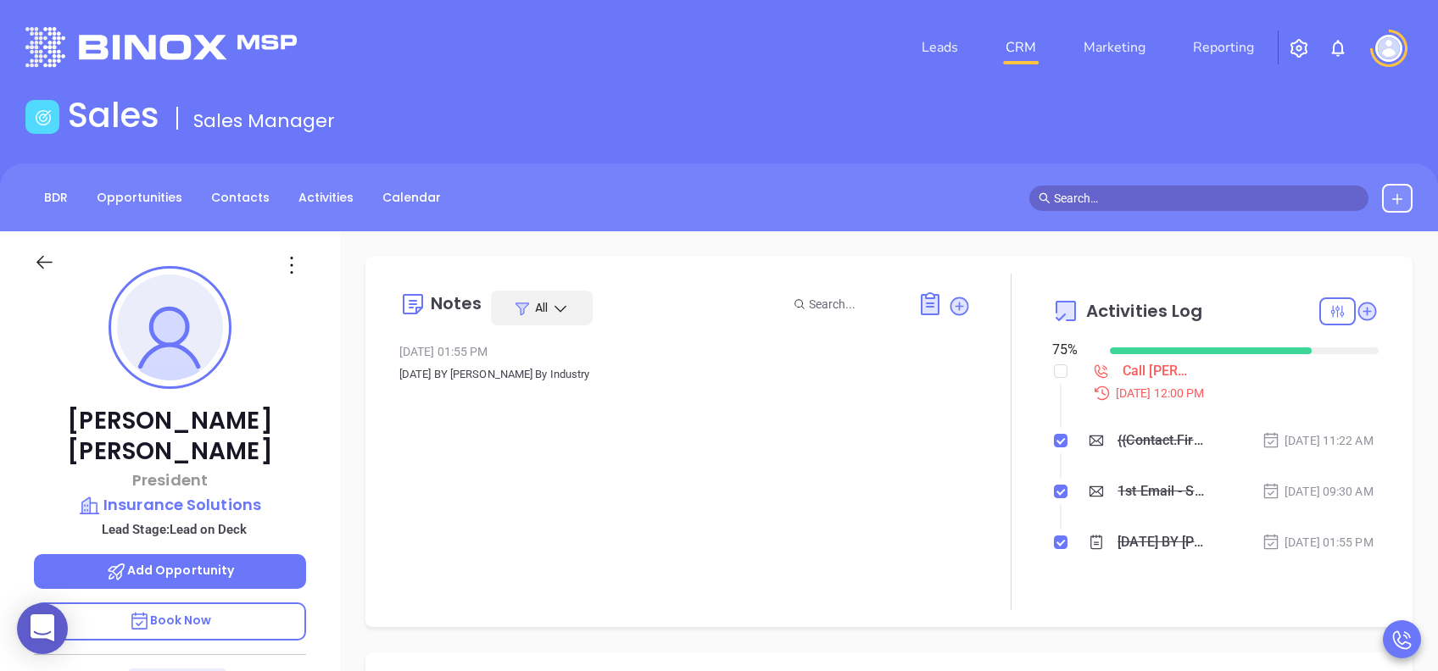
click at [242, 604] on p "Book Now" at bounding box center [170, 622] width 272 height 38
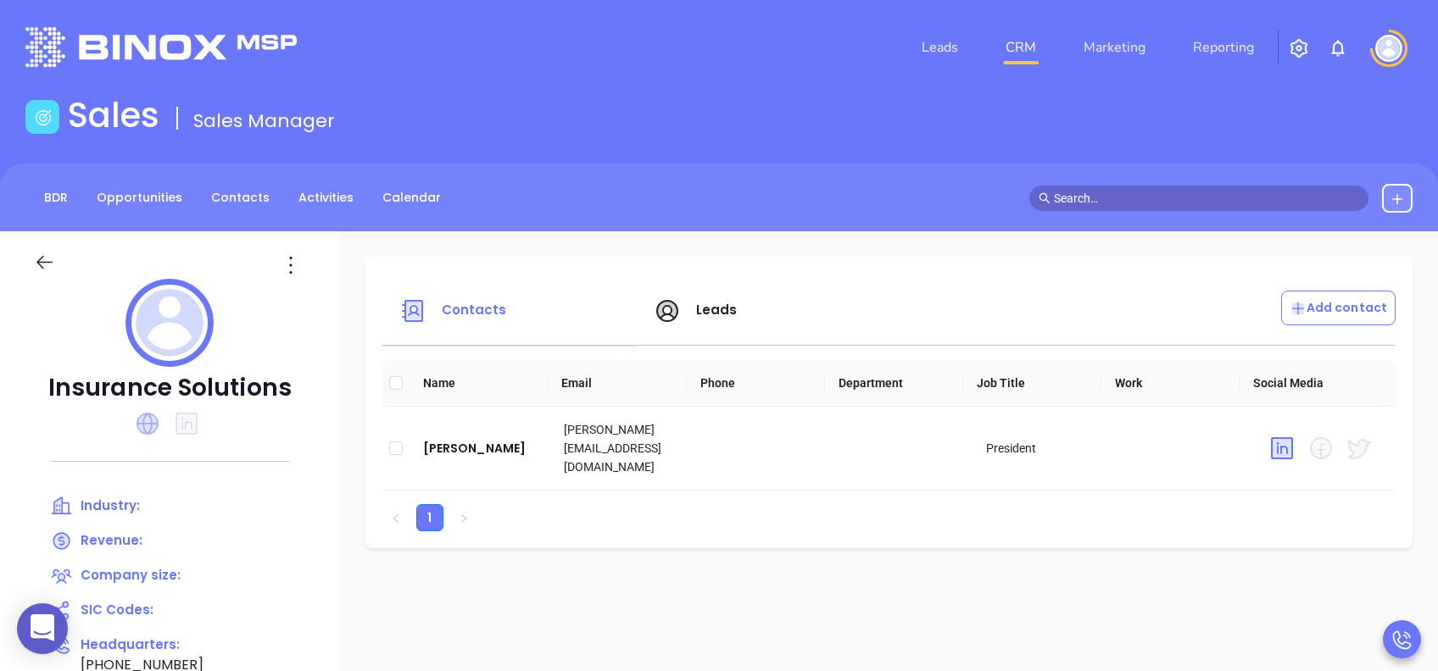
click at [149, 422] on icon at bounding box center [148, 424] width 22 height 22
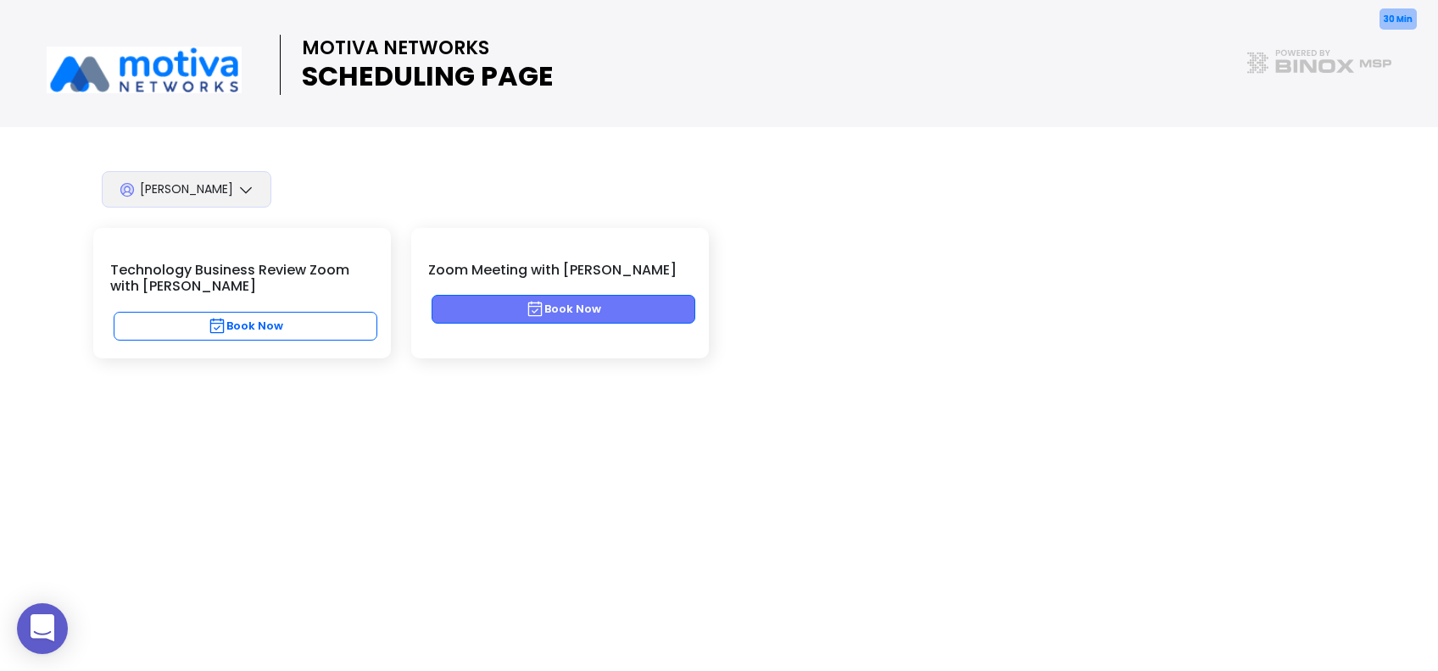
click at [675, 305] on button "Book Now" at bounding box center [564, 309] width 264 height 29
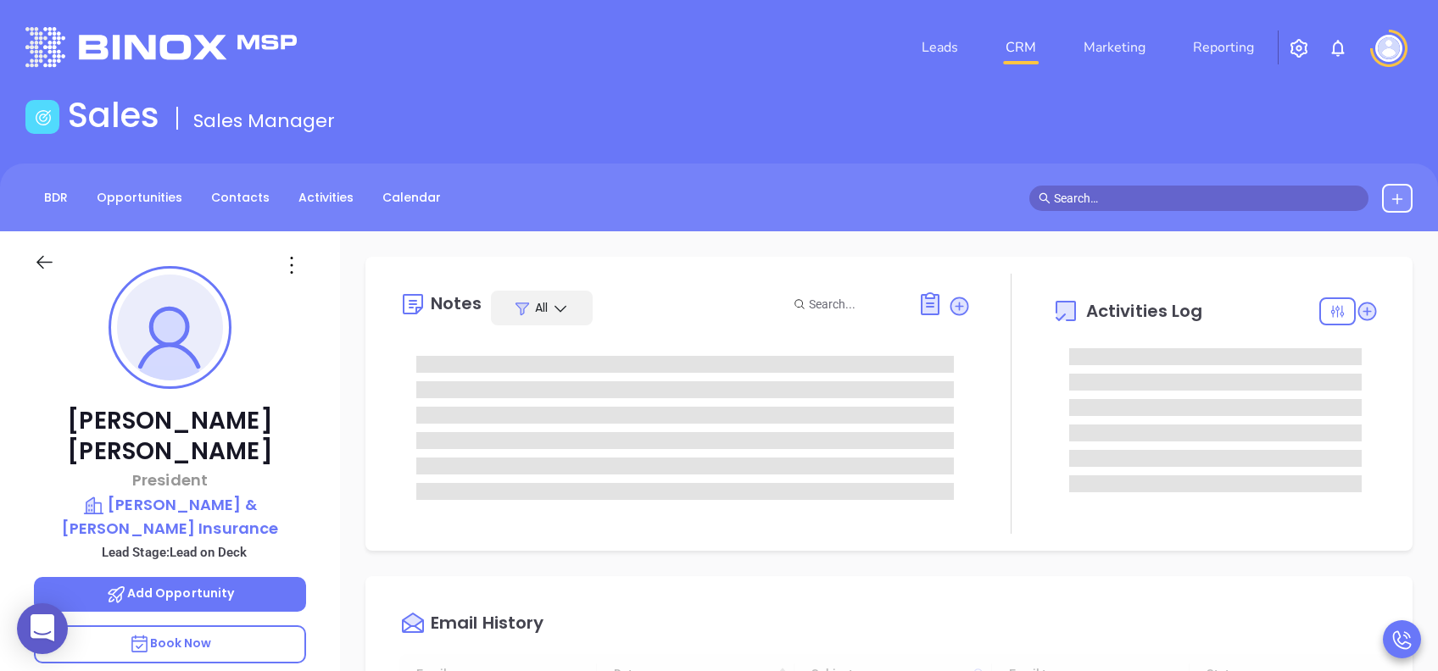
type input "[DATE]"
click at [270, 626] on p "Book Now" at bounding box center [170, 645] width 272 height 38
type input "[PERSON_NAME]"
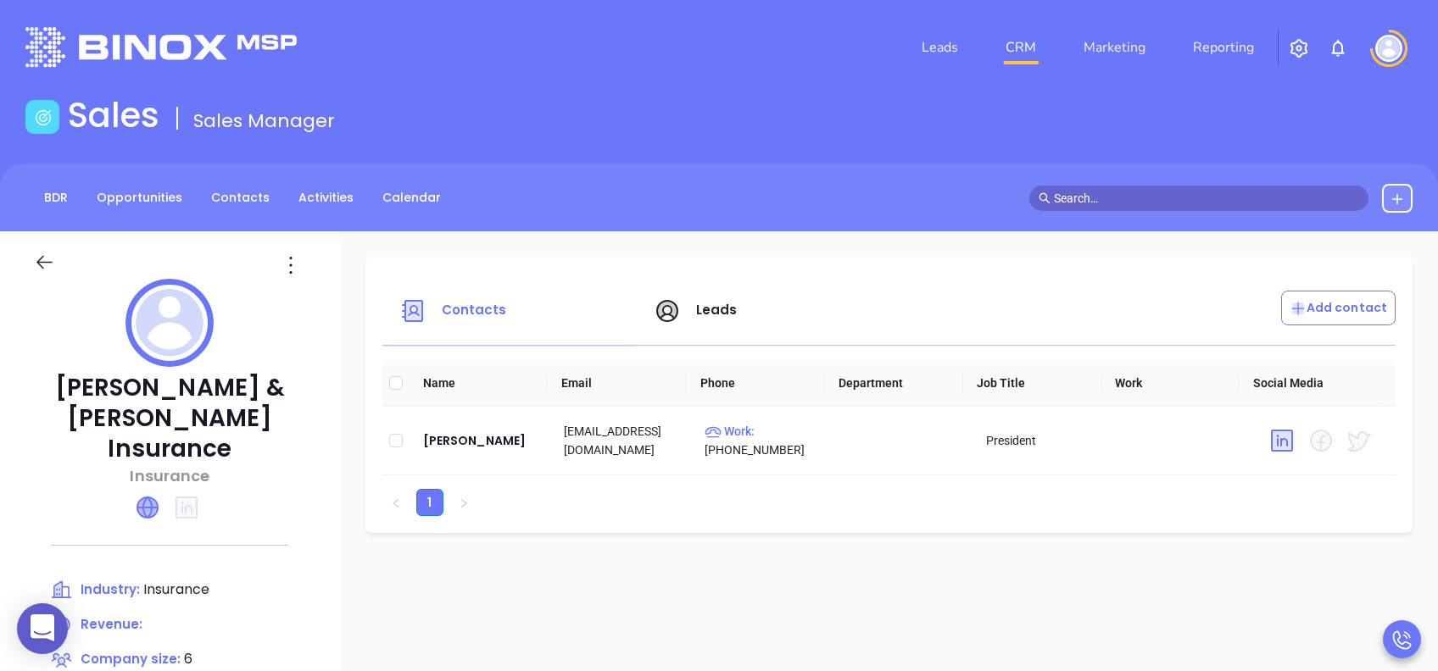
click at [153, 498] on icon at bounding box center [147, 508] width 20 height 20
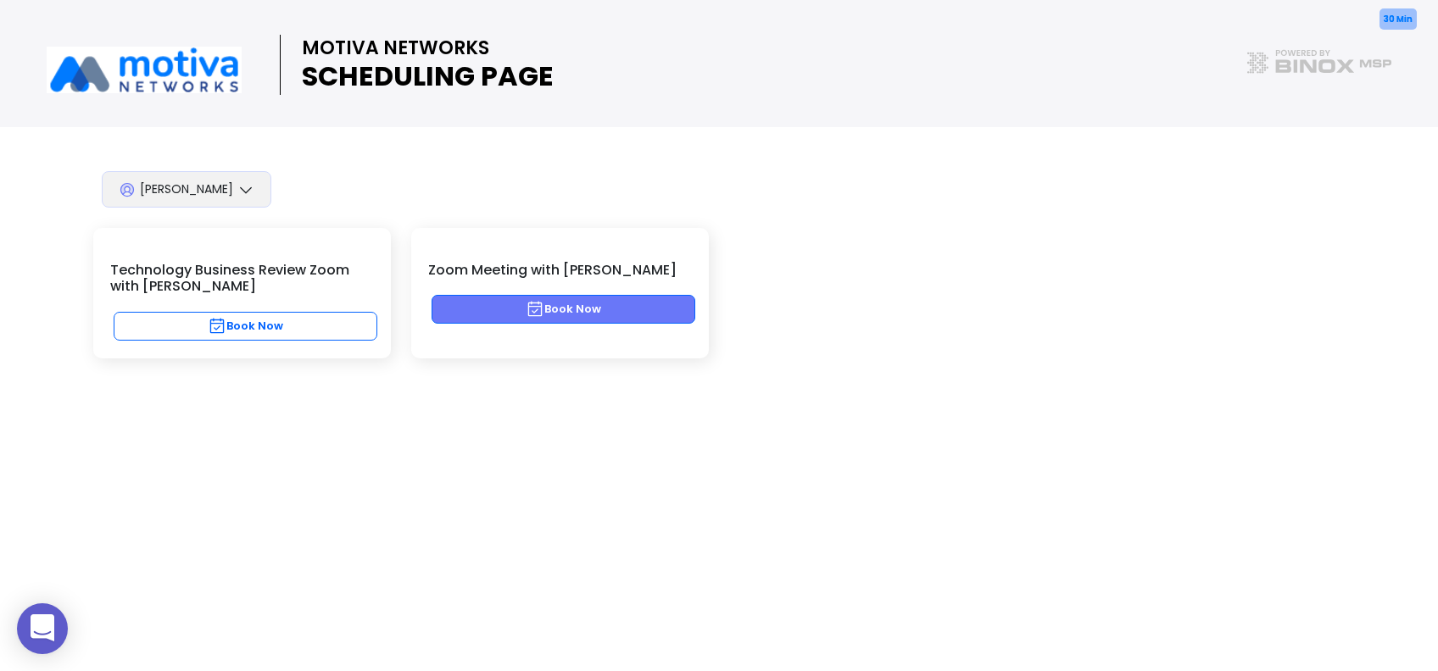
click at [638, 309] on button "Book Now" at bounding box center [564, 309] width 264 height 29
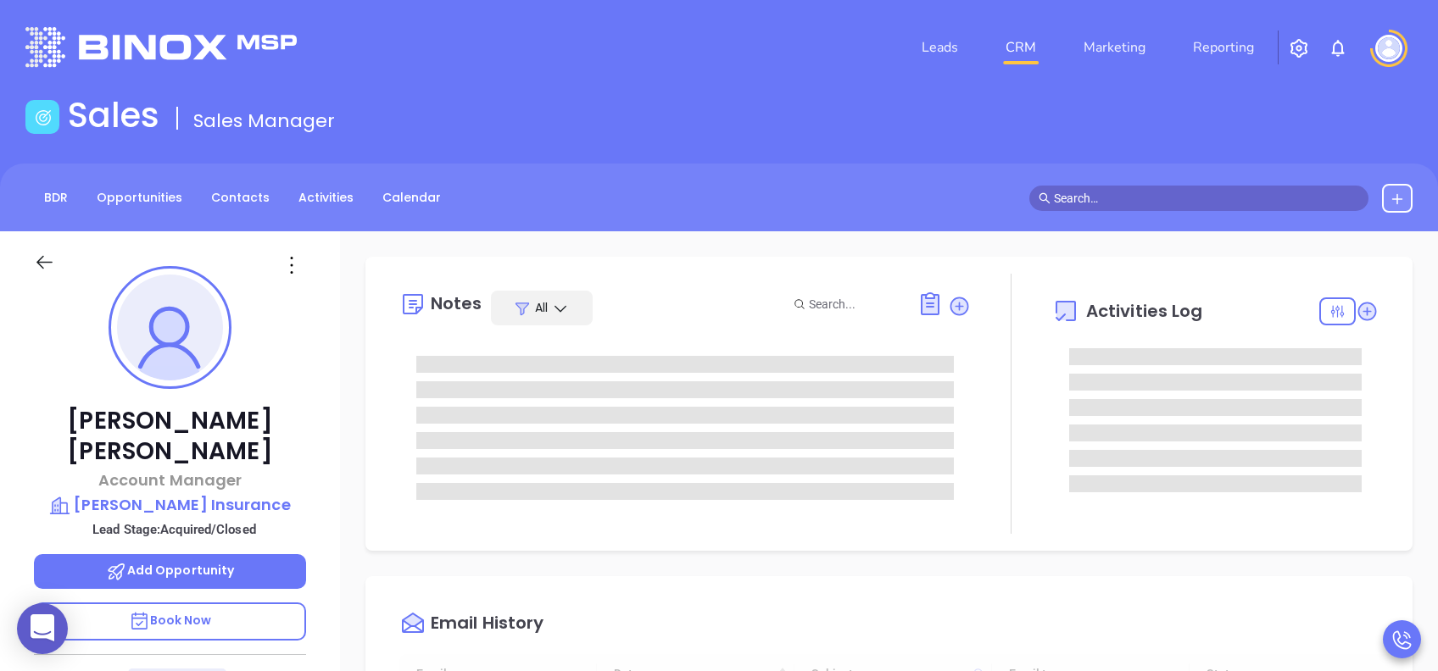
type input "[DATE]"
click at [296, 264] on icon at bounding box center [291, 265] width 27 height 27
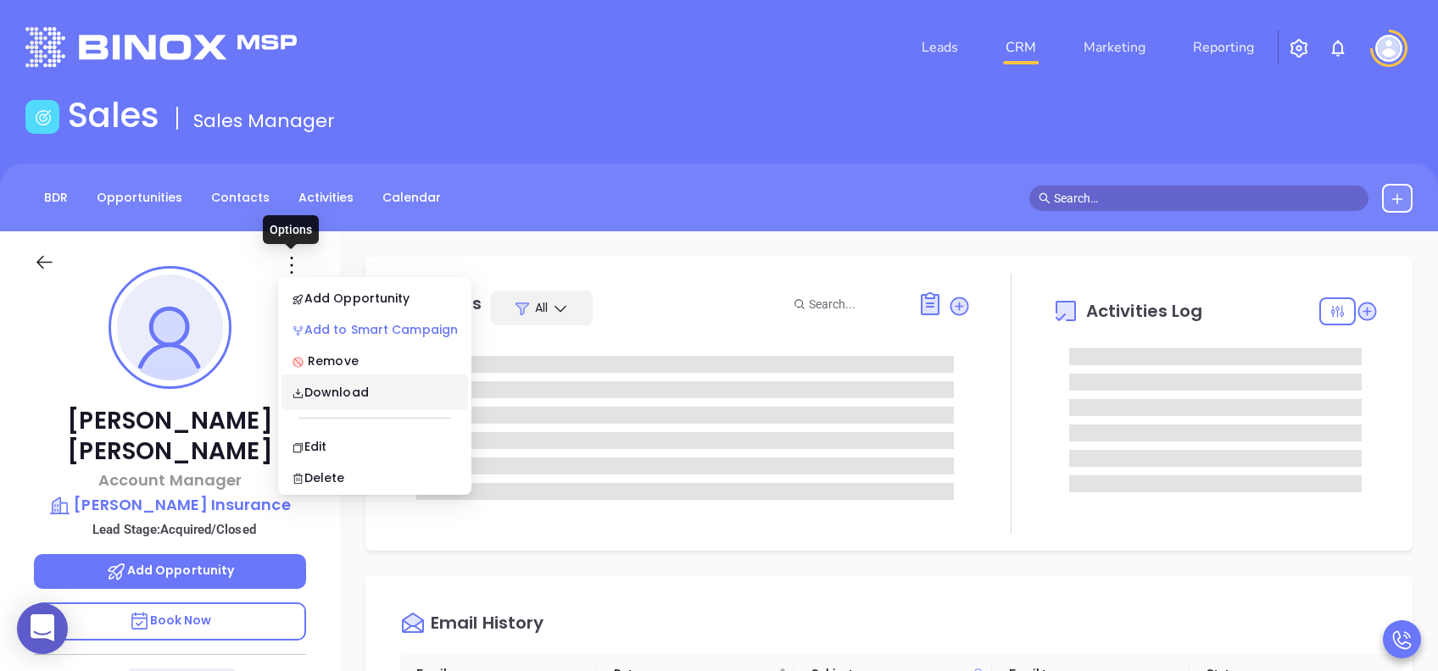
type input "Lucy Lechado"
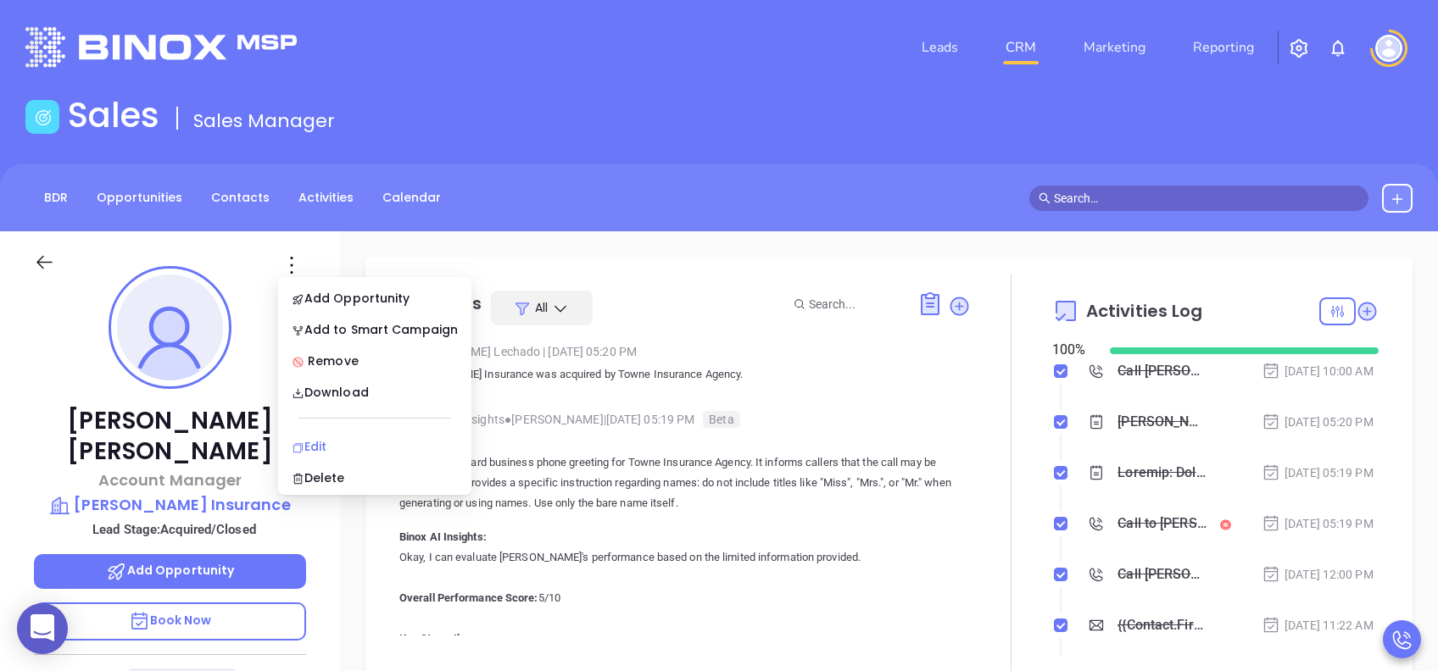
click at [367, 449] on div "Edit" at bounding box center [375, 446] width 166 height 19
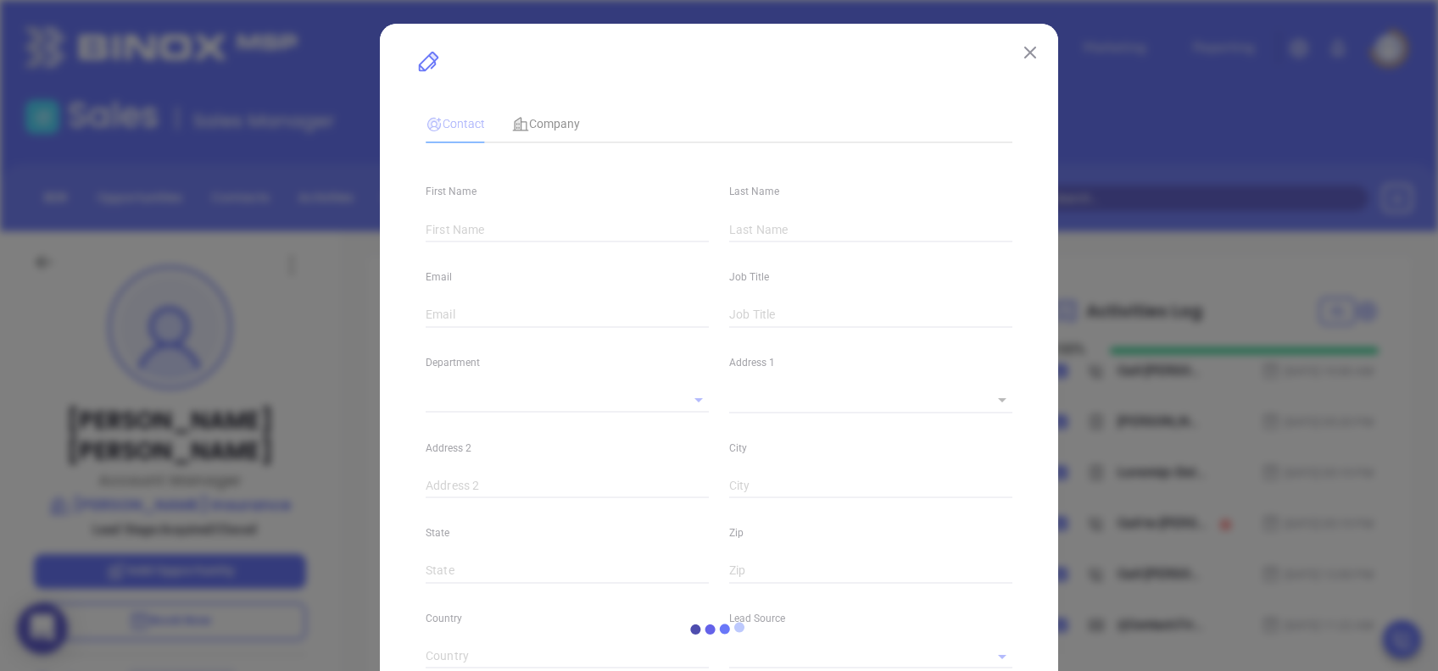
type input "Melanie"
type input "Chitwood"
type input "mchitwood@georgejohnsonins.com"
type input "Account Manager"
type input "1"
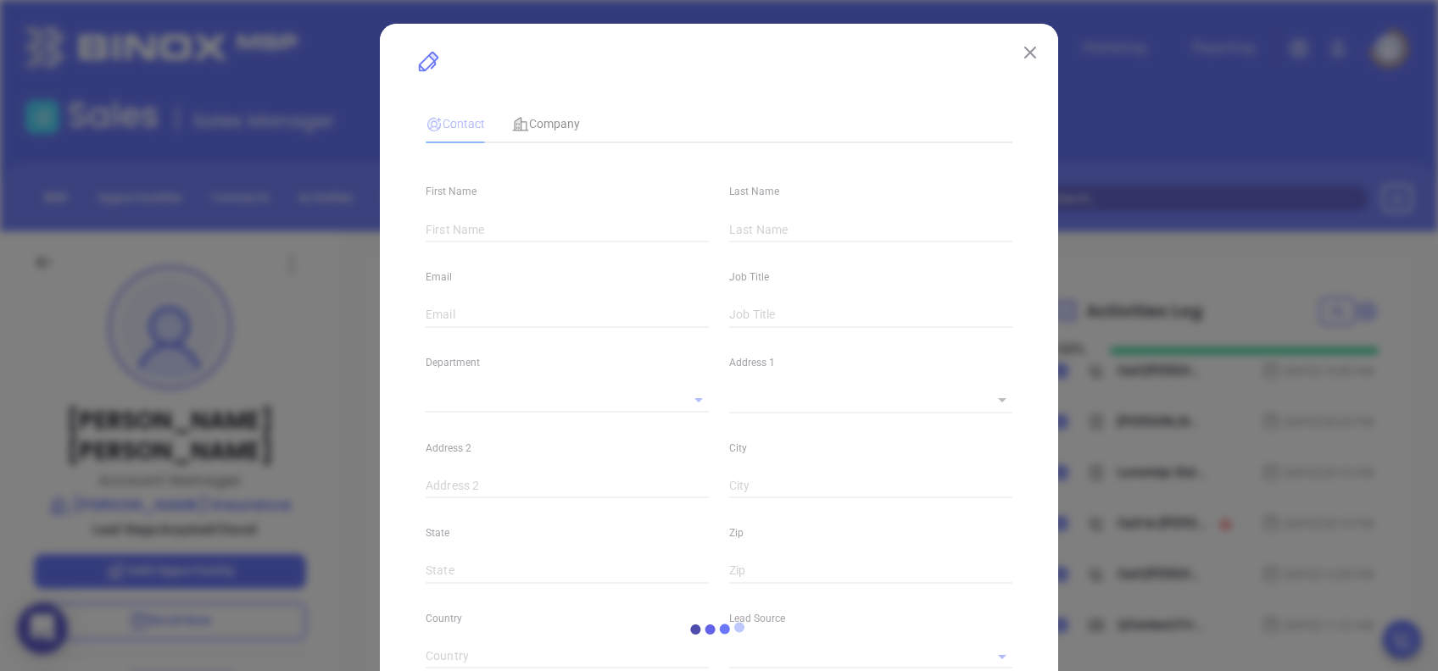
type input "www.linkedin.com/in/melanie-chitwood-b78a3932"
type input "Marketing"
type input "Binox"
type input "[PERSON_NAME]"
type input "Acquired/Closed"
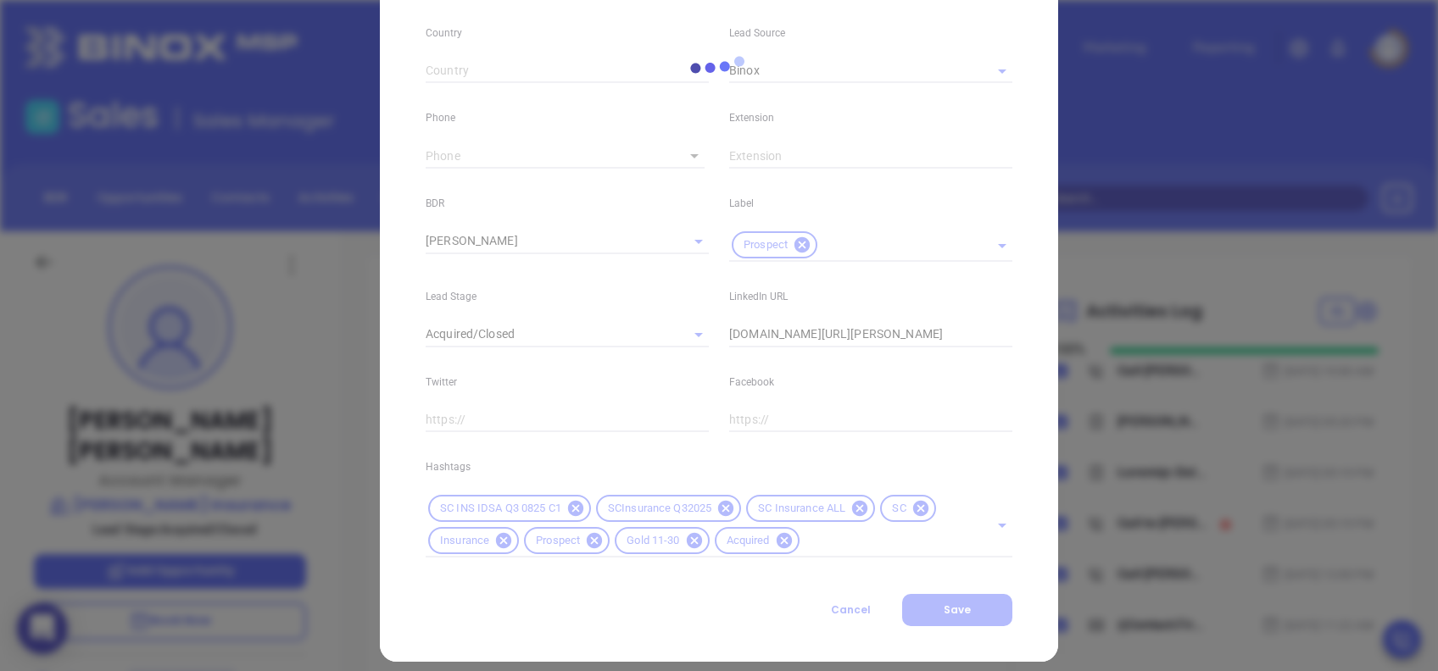
scroll to position [605, 0]
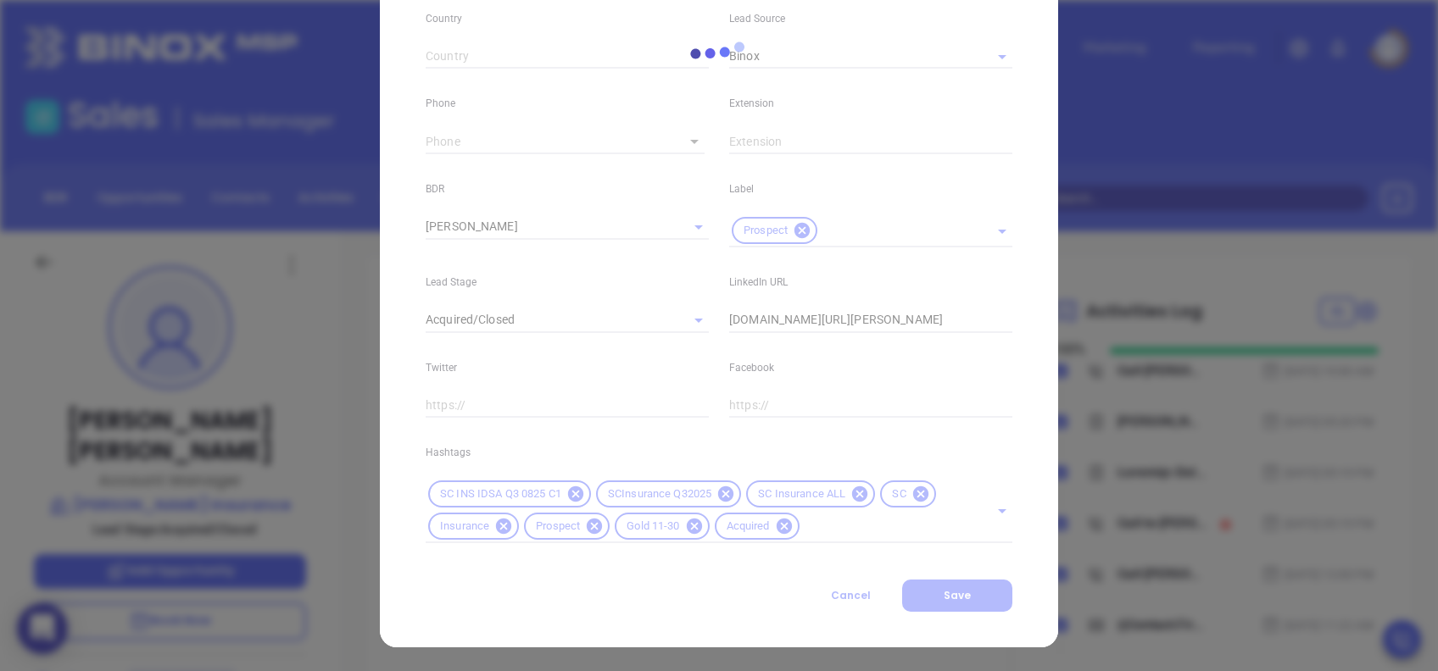
type input "(864) 585-2256"
type input "1"
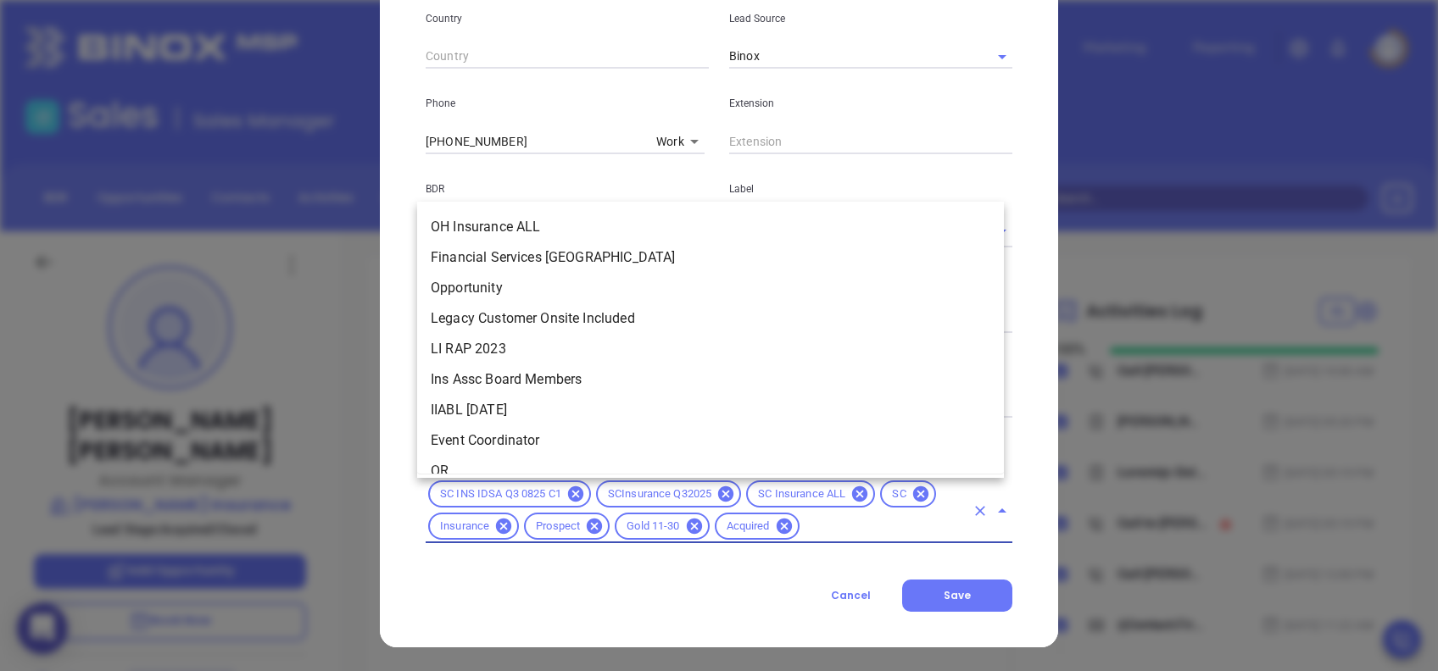
click at [866, 527] on input "text" at bounding box center [883, 526] width 163 height 21
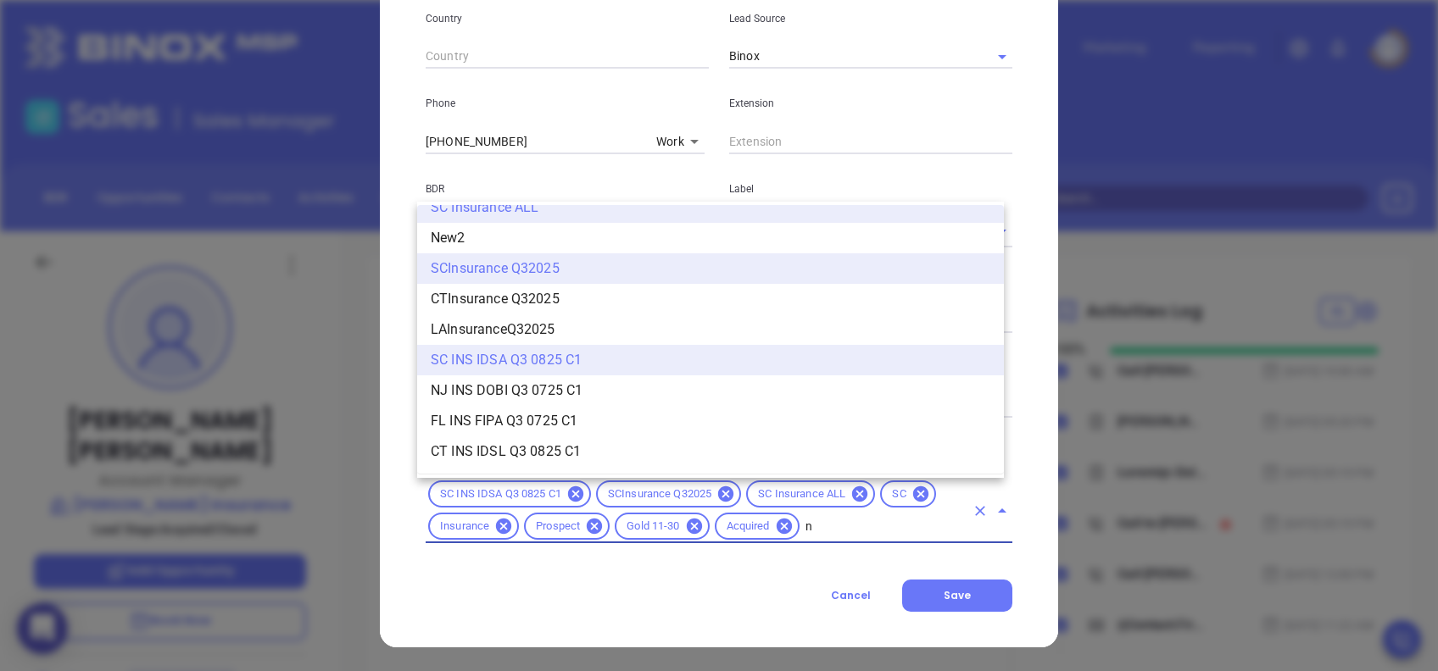
scroll to position [0, 0]
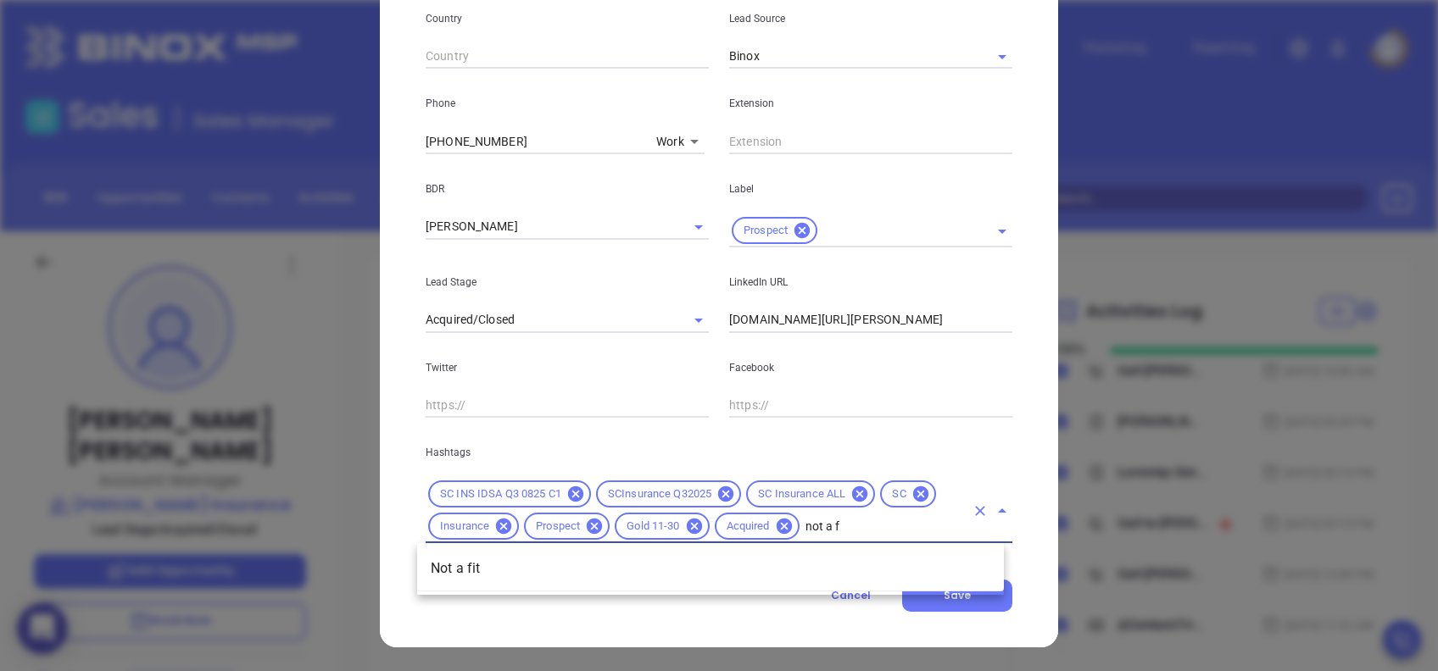
type input "not a fi"
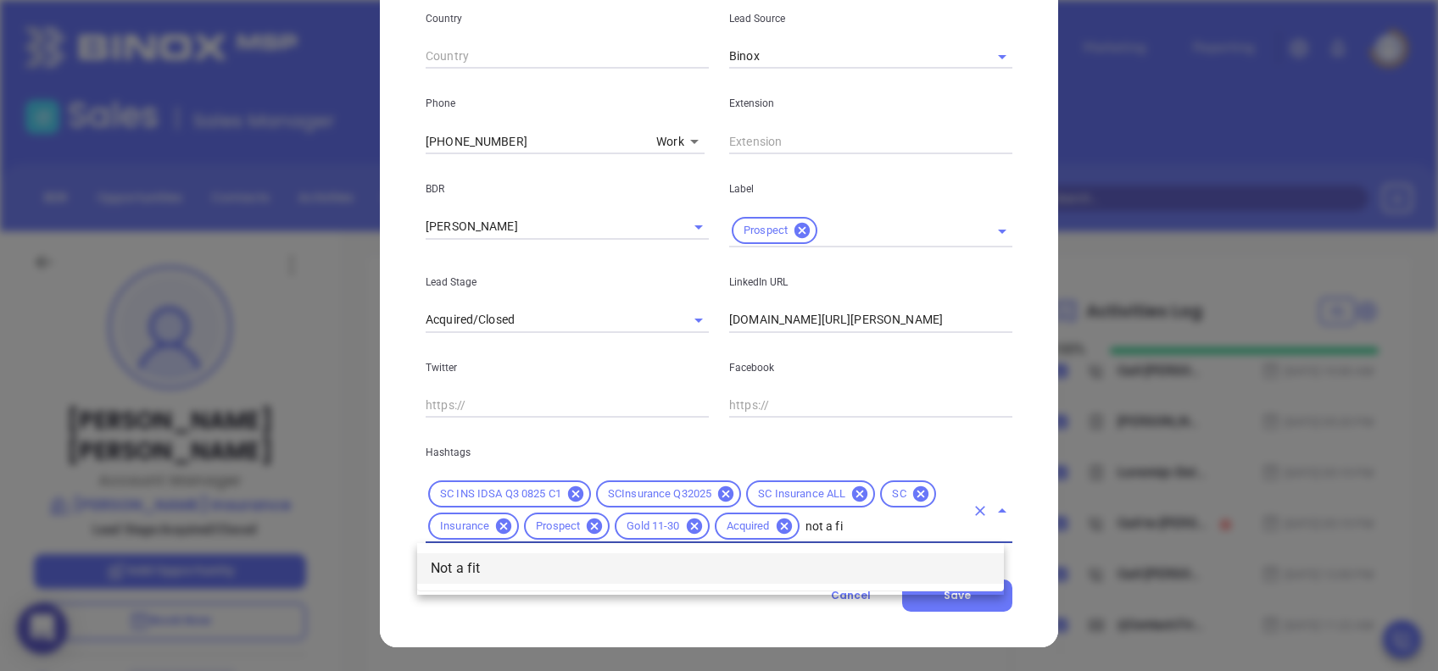
click at [839, 567] on li "Not a fit" at bounding box center [710, 569] width 587 height 31
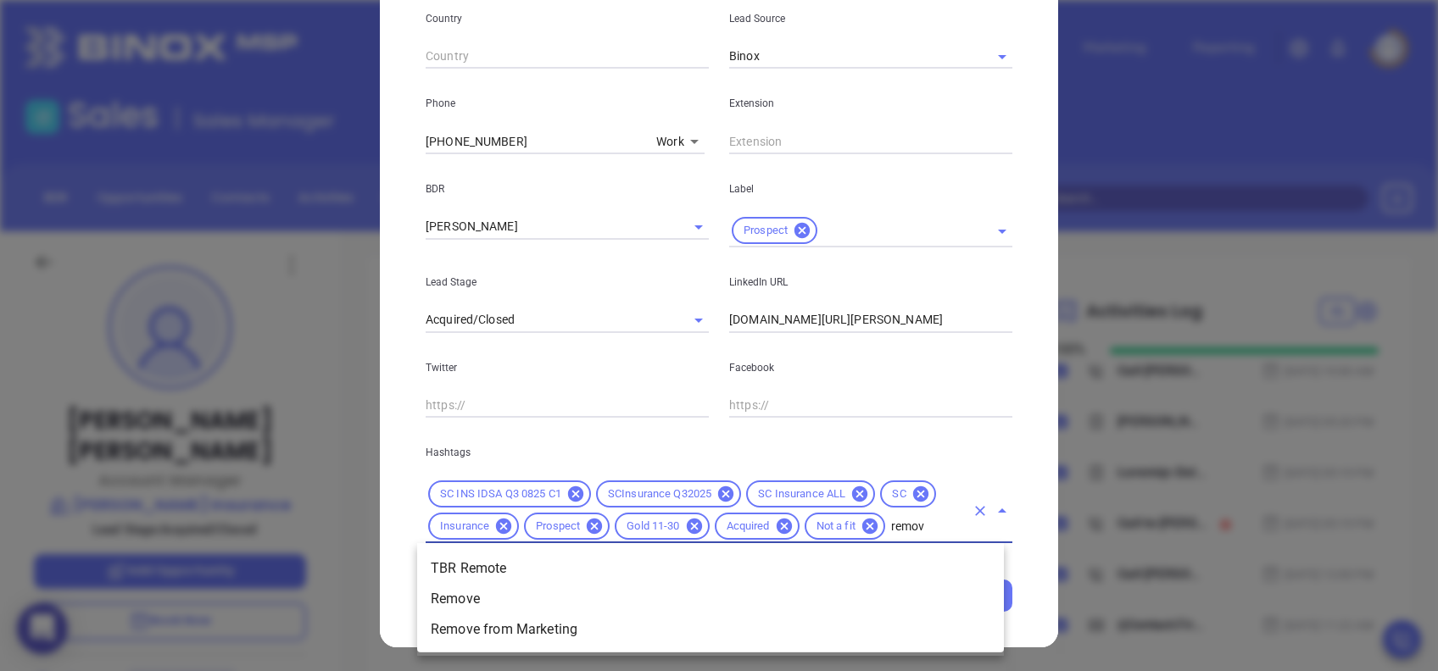
type input "remove"
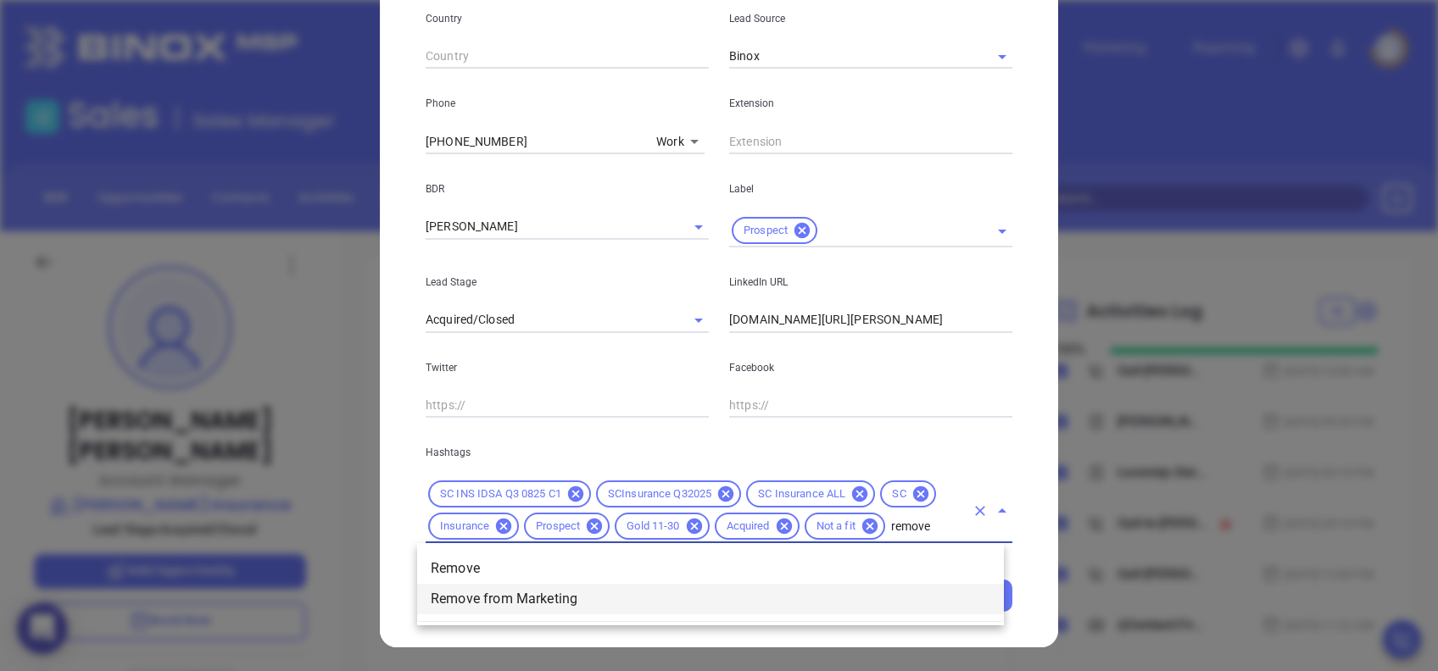
click at [597, 588] on li "Remove from Marketing" at bounding box center [710, 599] width 587 height 31
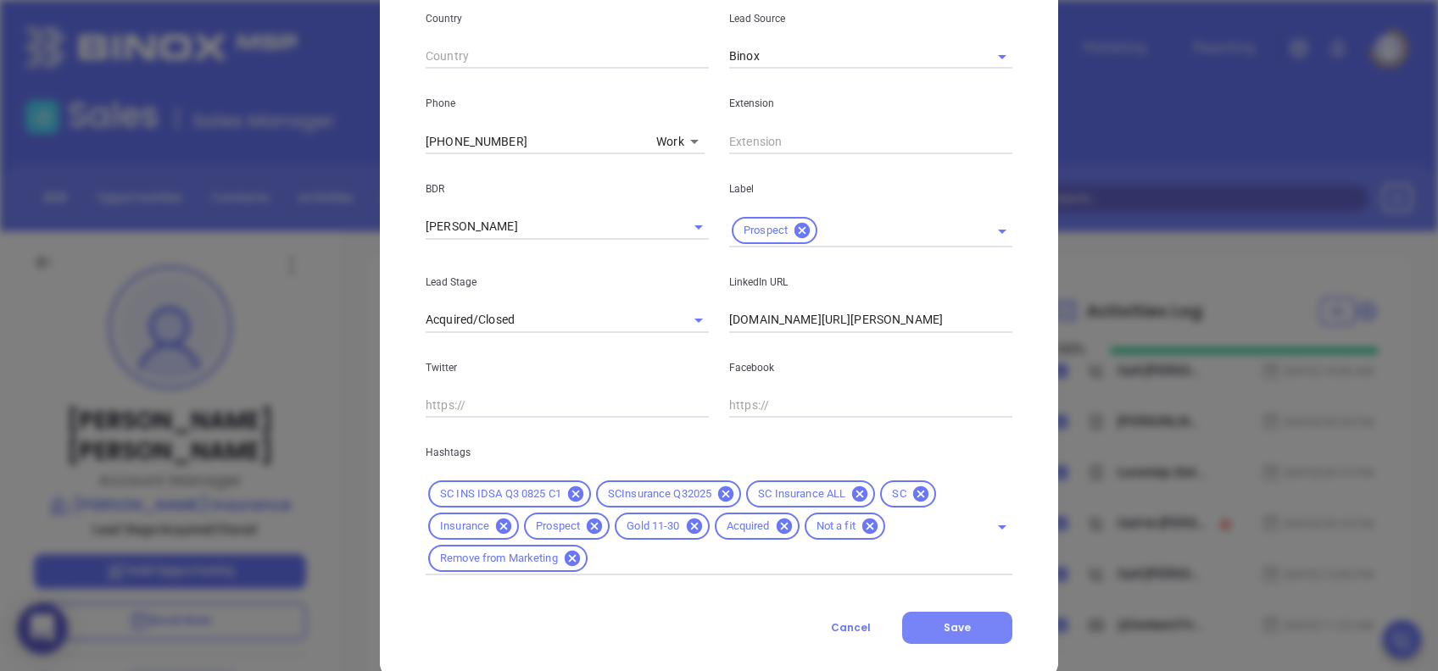
click at [960, 626] on span "Save" at bounding box center [957, 628] width 27 height 14
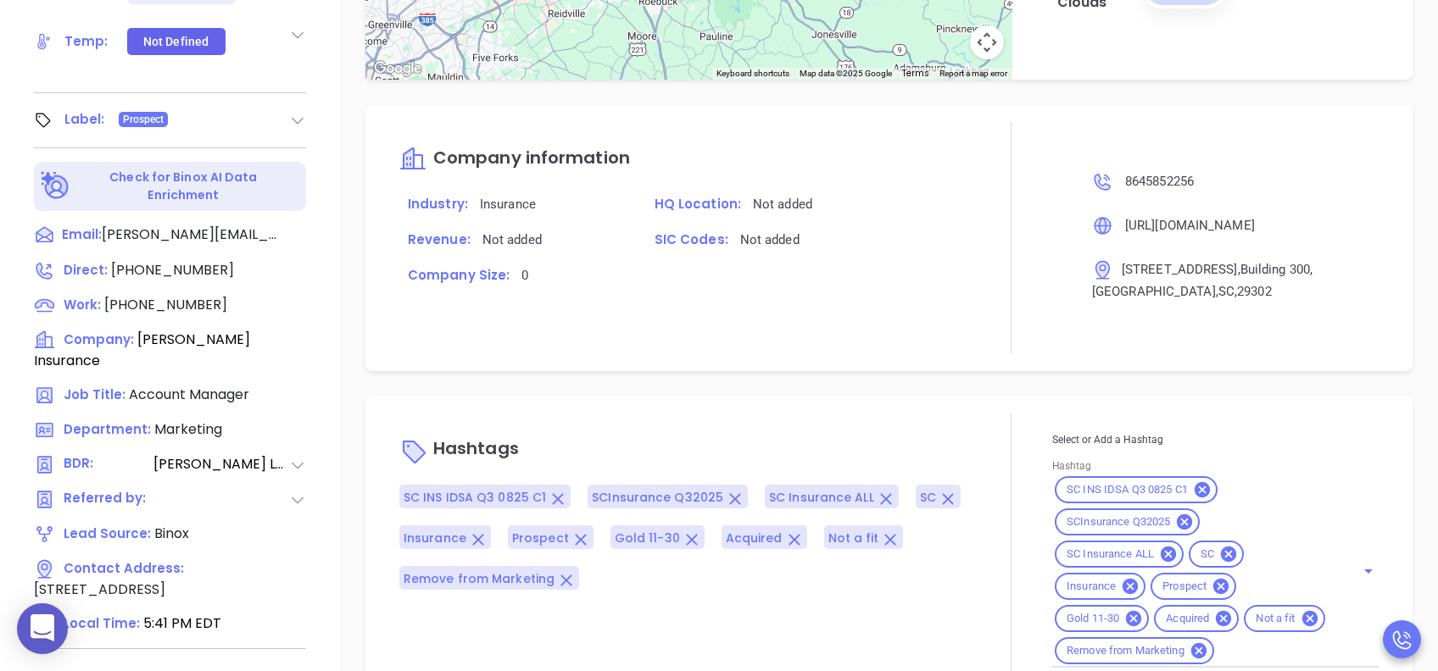
scroll to position [746, 0]
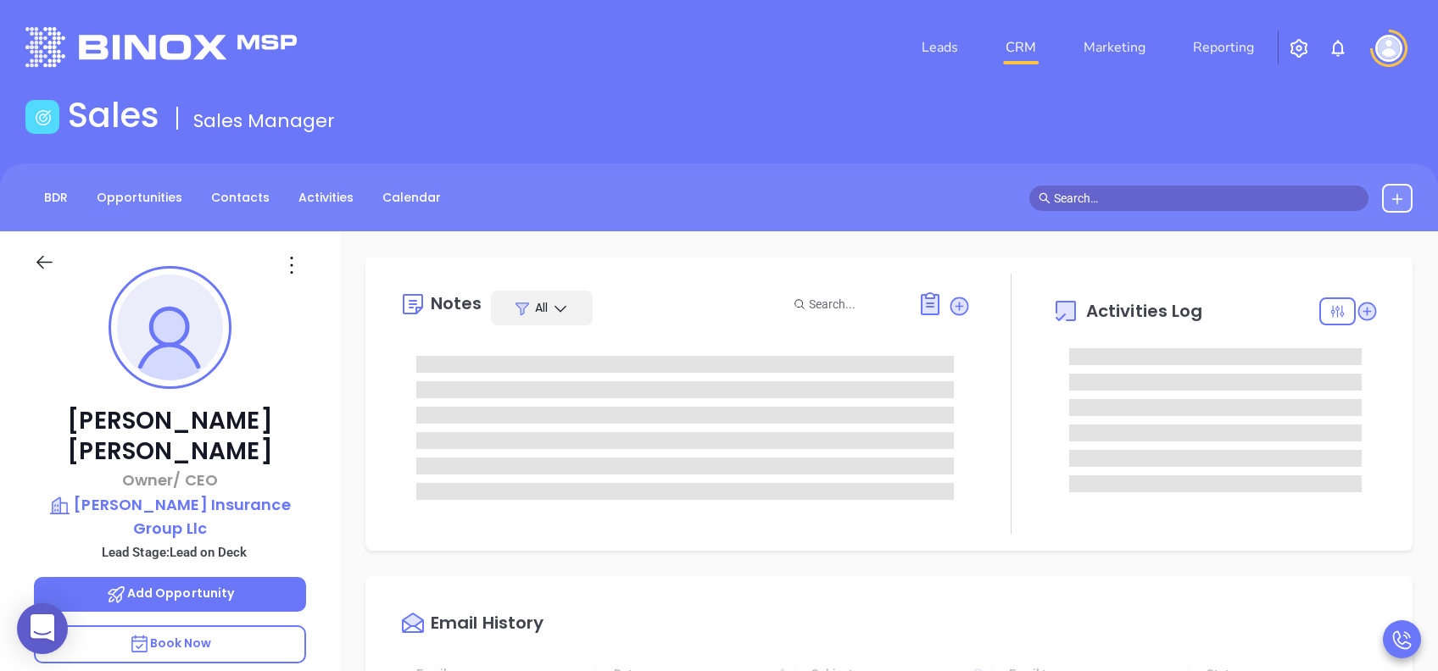
type input "[DATE]"
type input "[PERSON_NAME]"
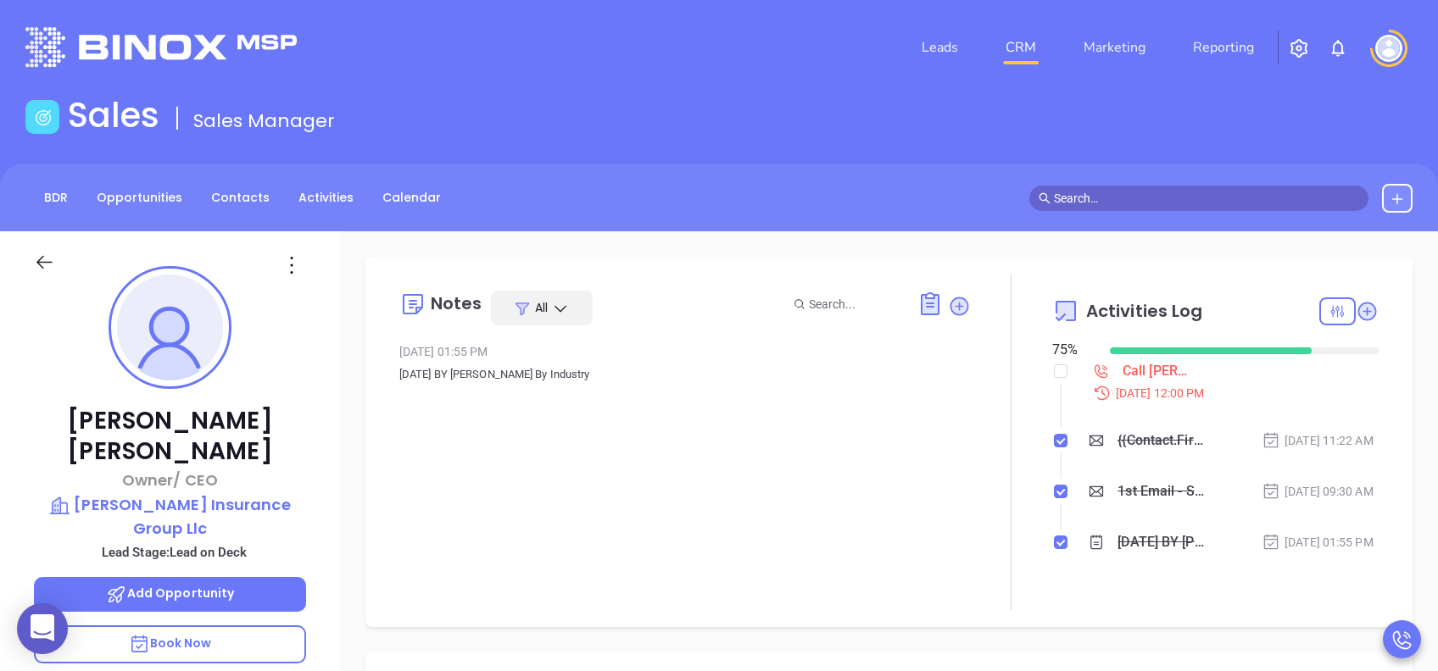
click at [258, 626] on p "Book Now" at bounding box center [170, 645] width 272 height 38
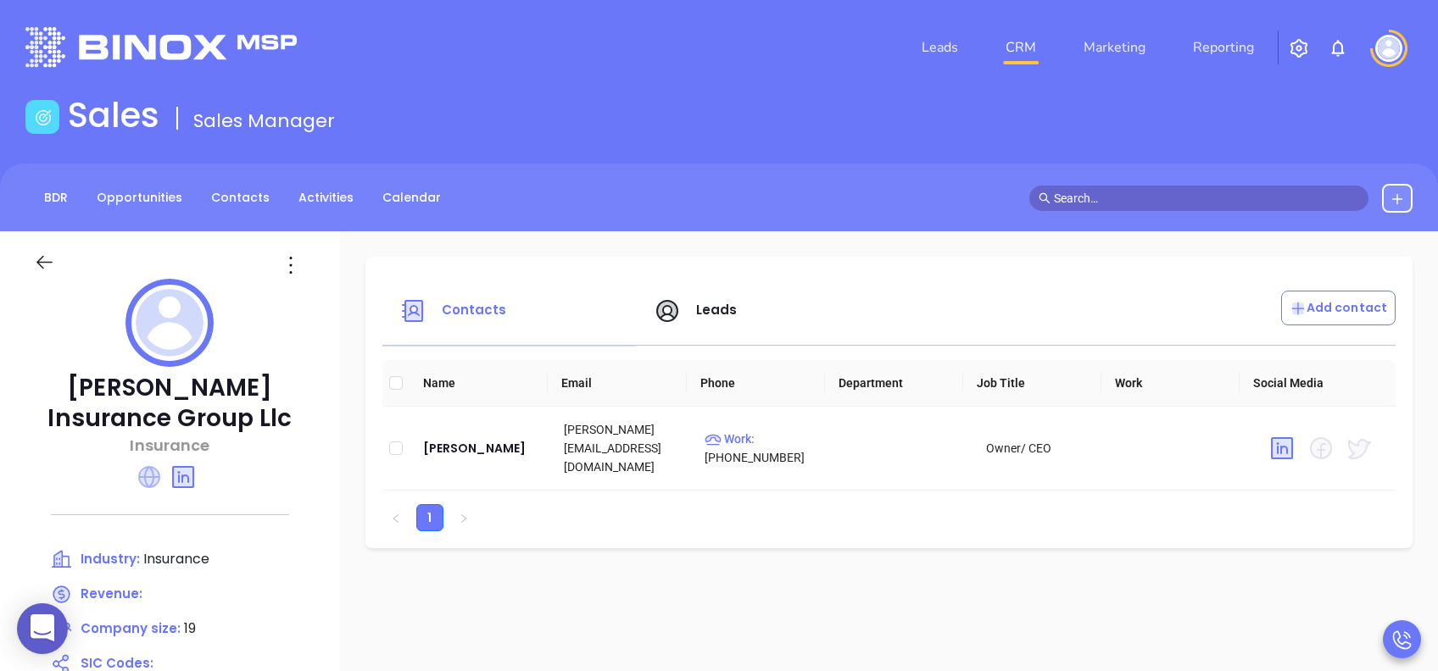
click at [144, 477] on icon at bounding box center [149, 477] width 22 height 22
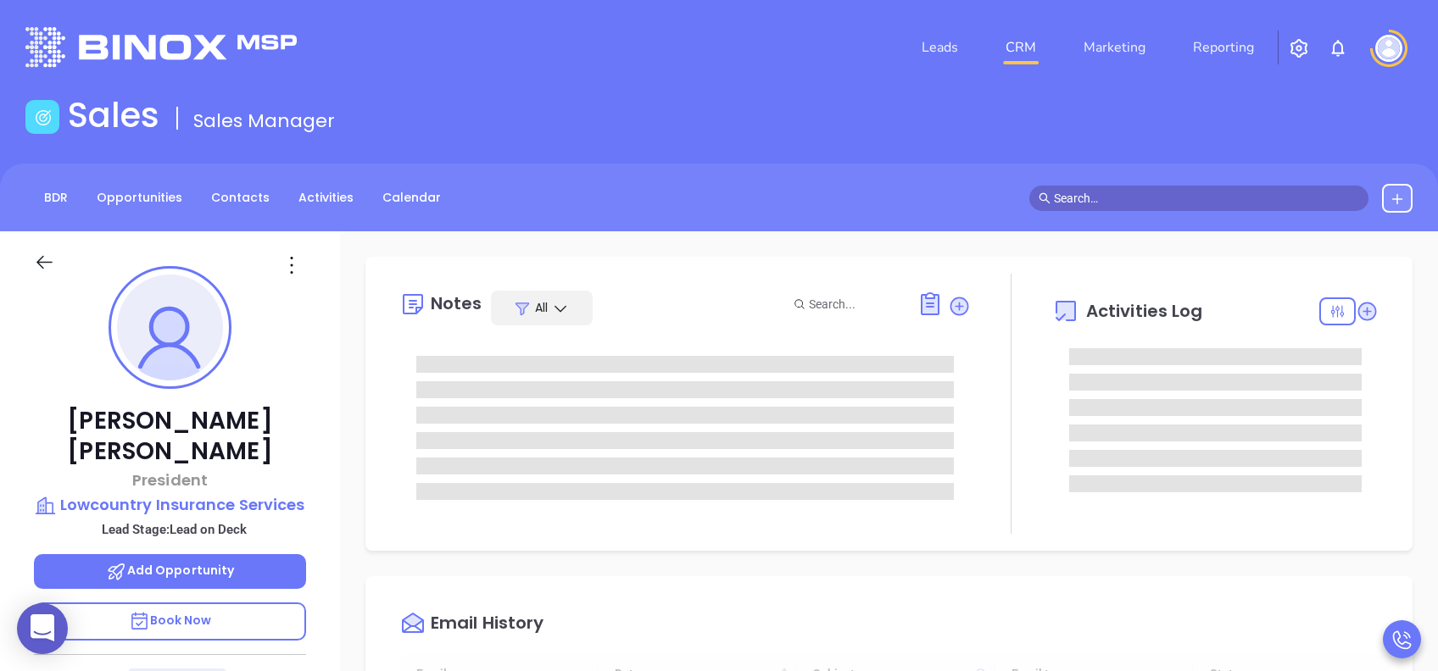
scroll to position [493, 0]
click at [268, 603] on p "Book Now" at bounding box center [170, 622] width 272 height 38
type input "[PERSON_NAME]"
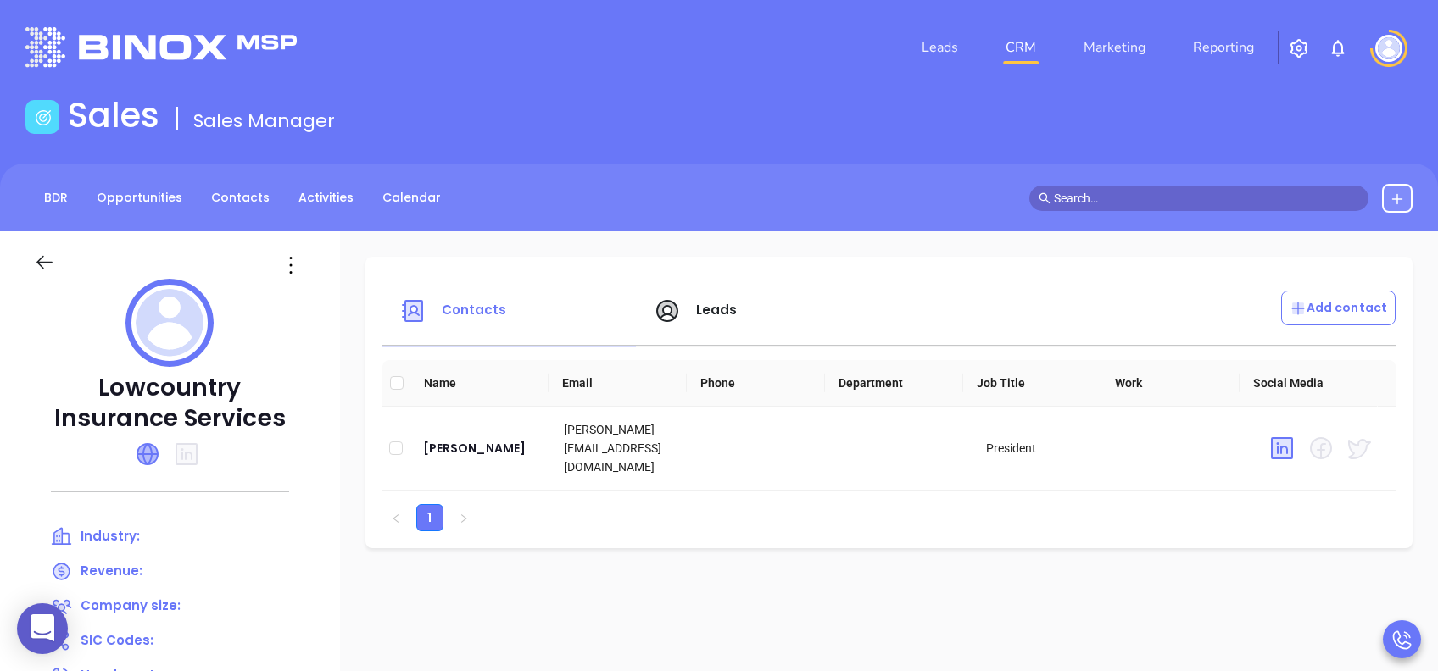
click at [158, 450] on icon at bounding box center [147, 454] width 20 height 20
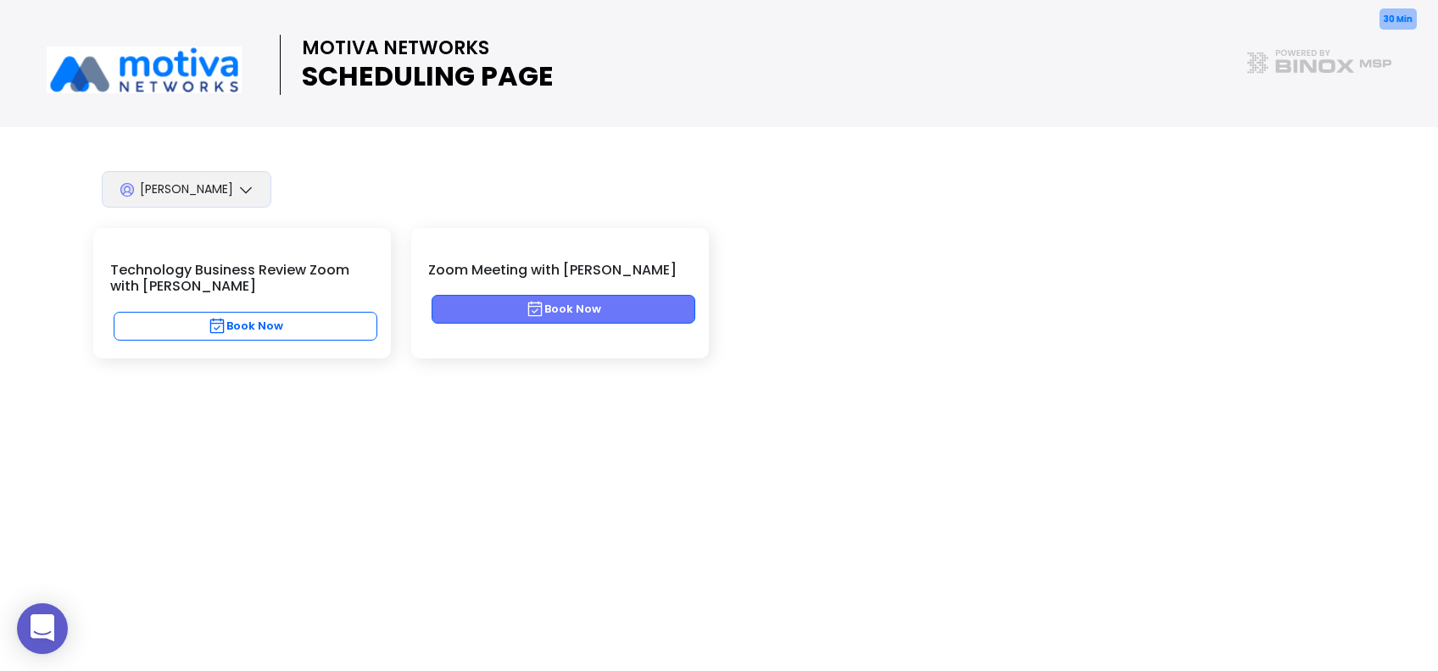
click at [634, 314] on button "Book Now" at bounding box center [564, 309] width 264 height 29
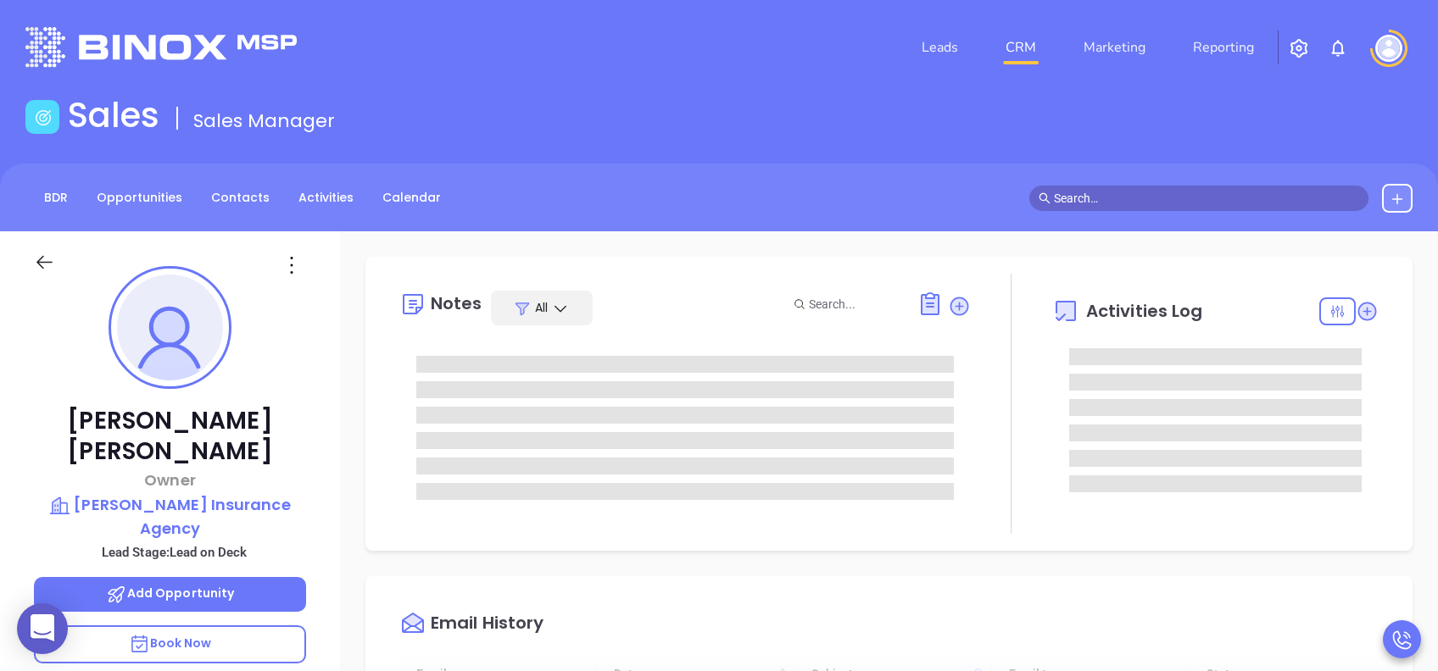
type input "[DATE]"
click at [217, 626] on p "Book Now" at bounding box center [170, 645] width 272 height 38
type input "[PERSON_NAME]"
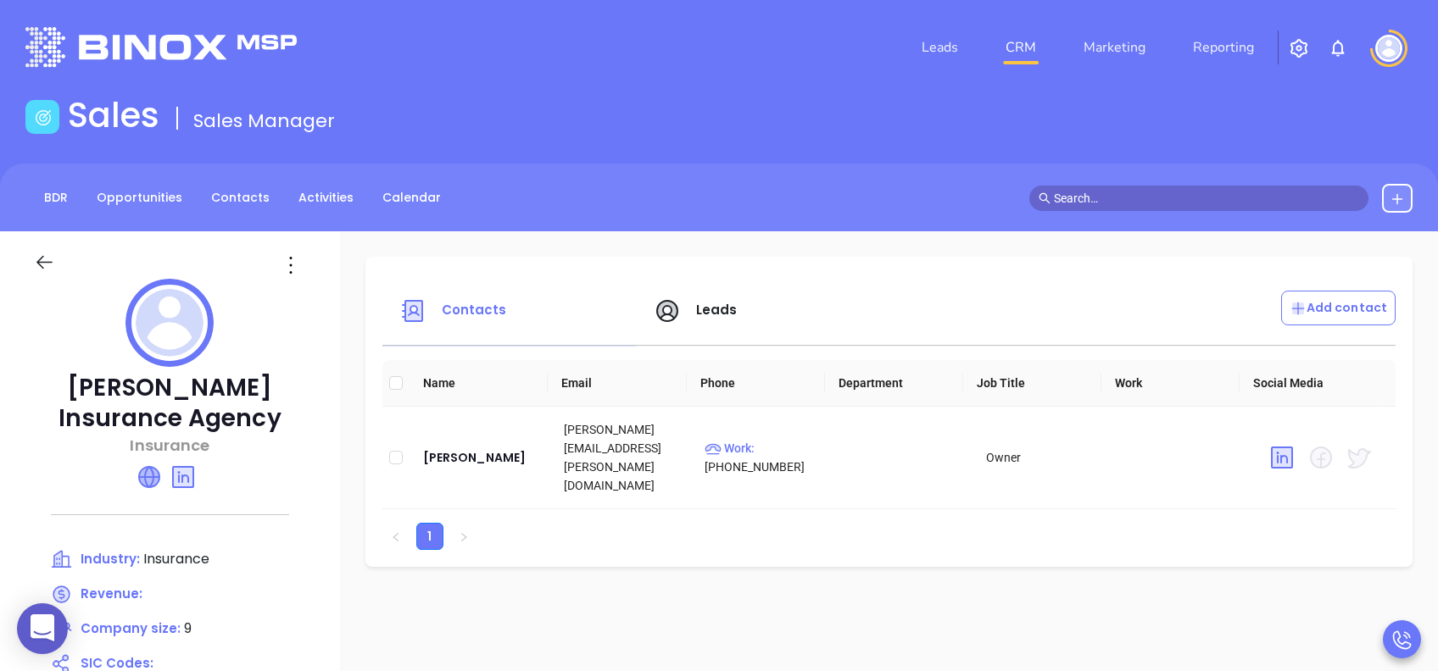
click at [149, 475] on icon at bounding box center [149, 477] width 20 height 20
click at [702, 306] on span "Leads" at bounding box center [717, 310] width 42 height 18
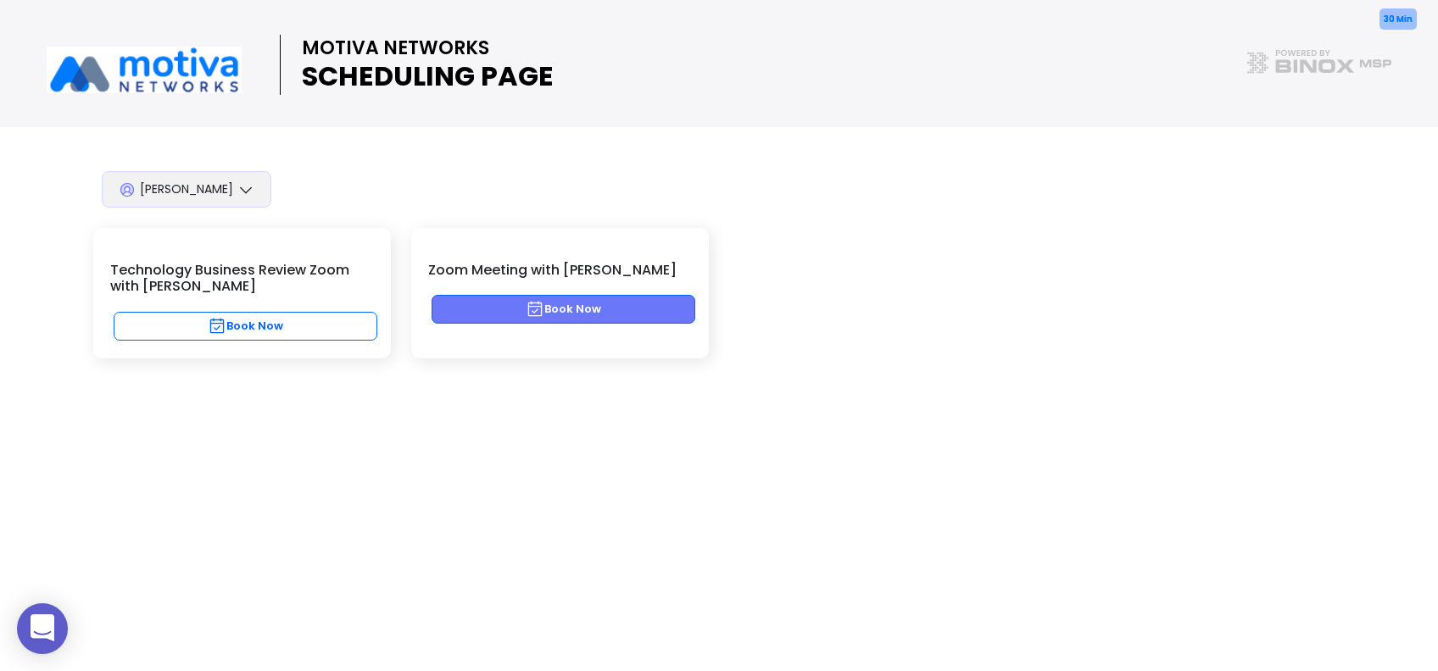
click at [641, 310] on button "Book Now" at bounding box center [564, 309] width 264 height 29
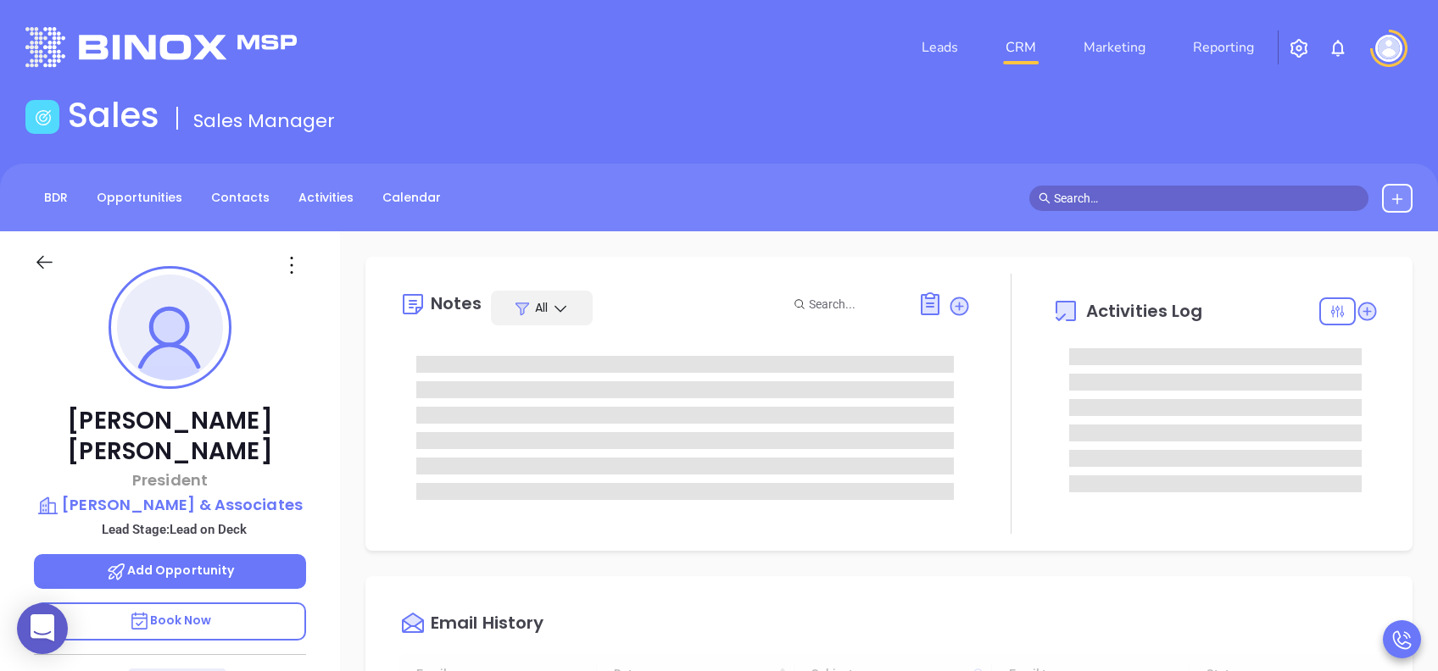
type input "[DATE]"
click at [239, 603] on p "Book Now" at bounding box center [170, 622] width 272 height 38
type input "[PERSON_NAME]"
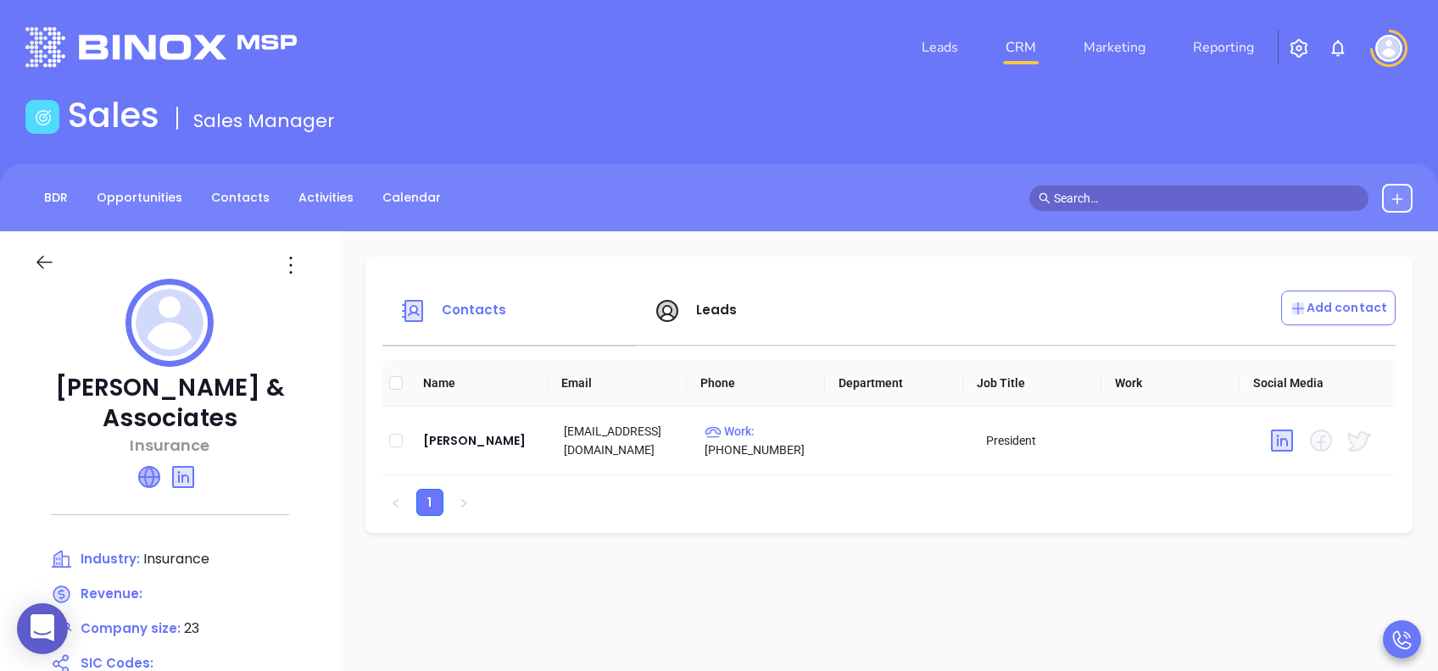
click at [147, 475] on icon at bounding box center [149, 477] width 20 height 20
click at [698, 314] on span "Leads" at bounding box center [717, 310] width 42 height 18
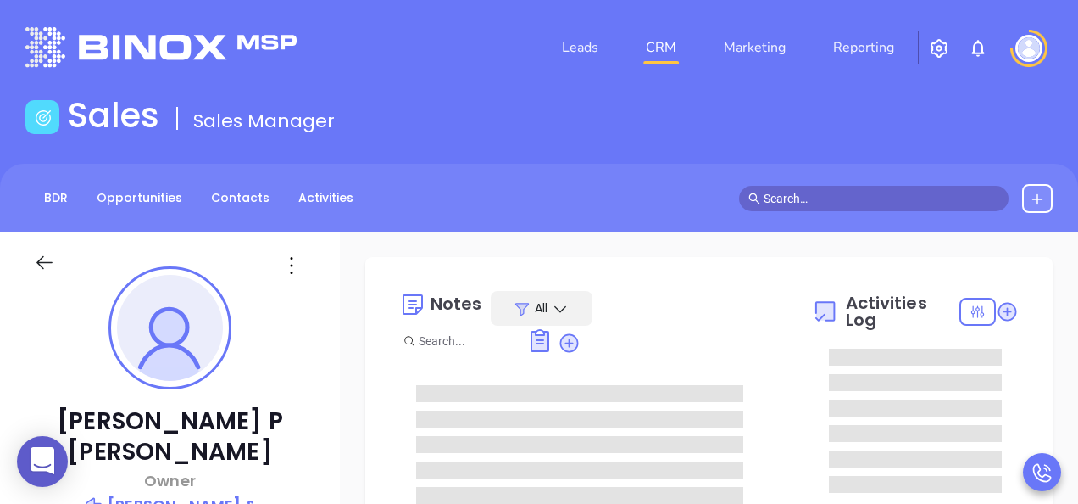
type input "[PERSON_NAME]"
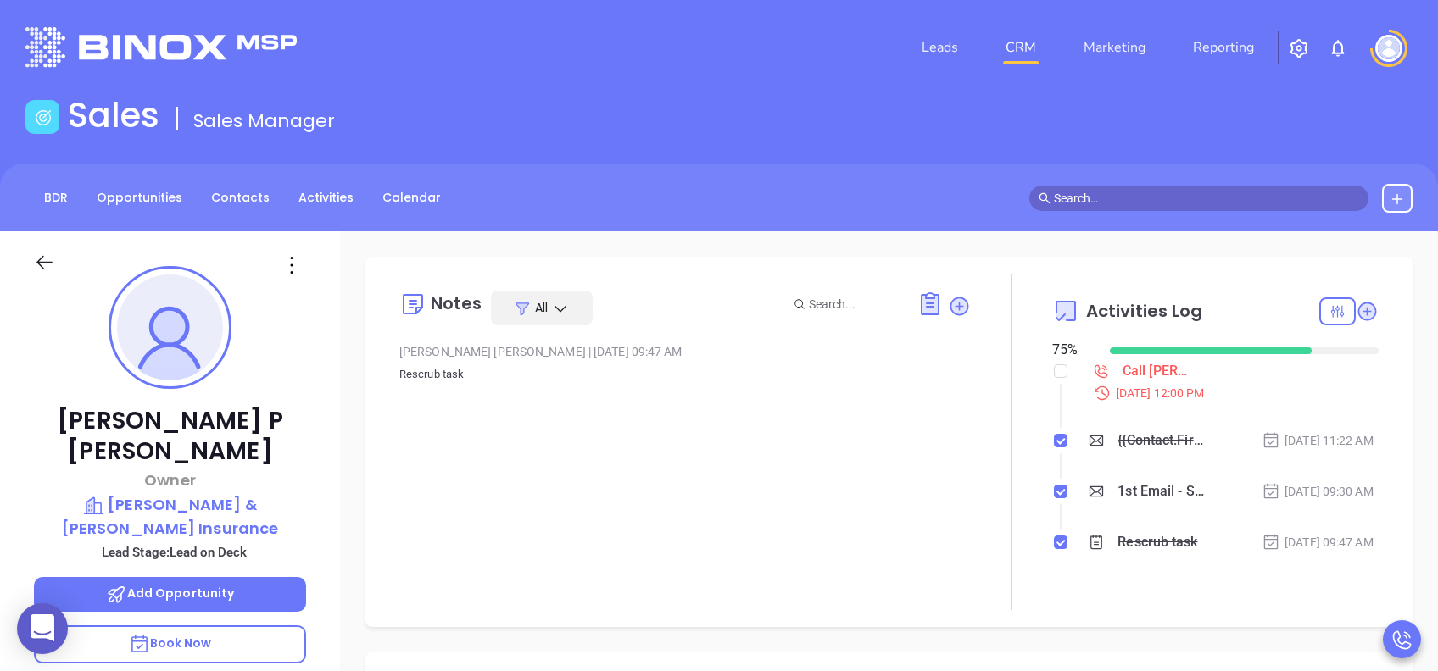
scroll to position [493, 0]
click at [204, 503] on span "Book Now" at bounding box center [170, 643] width 83 height 17
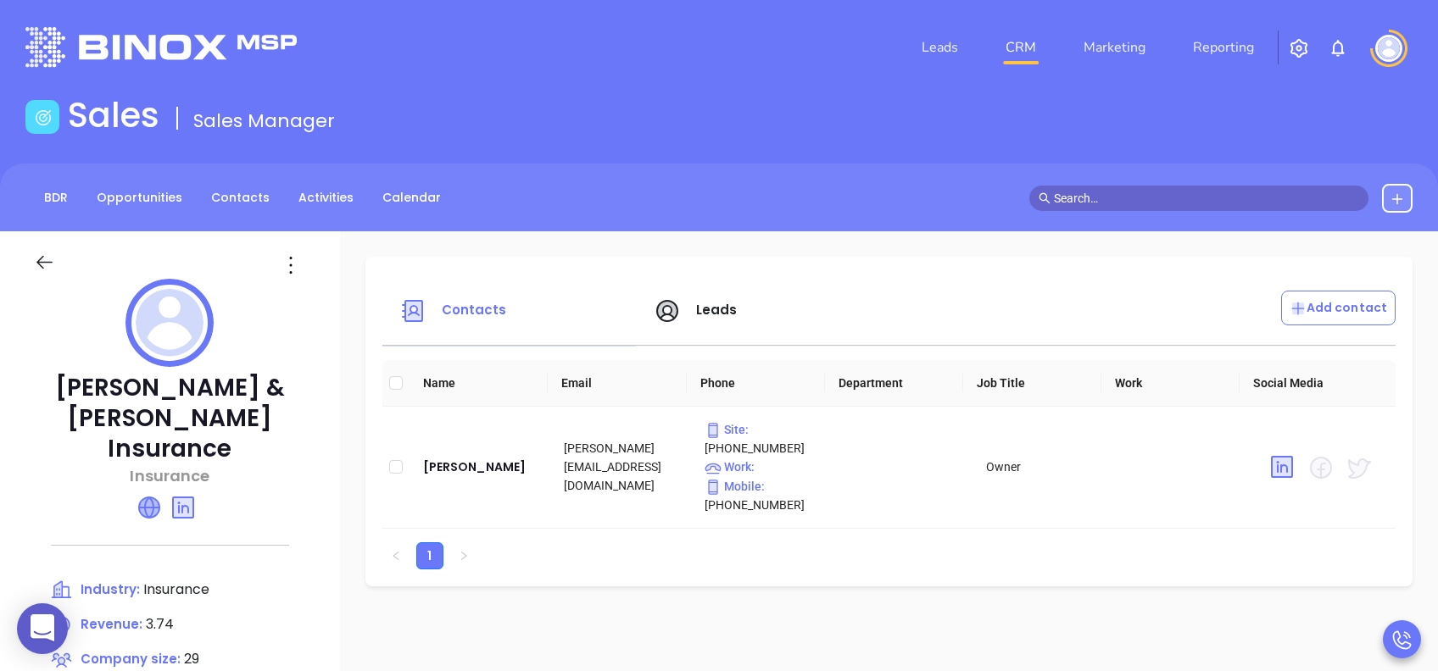
click at [152, 498] on icon at bounding box center [149, 508] width 20 height 20
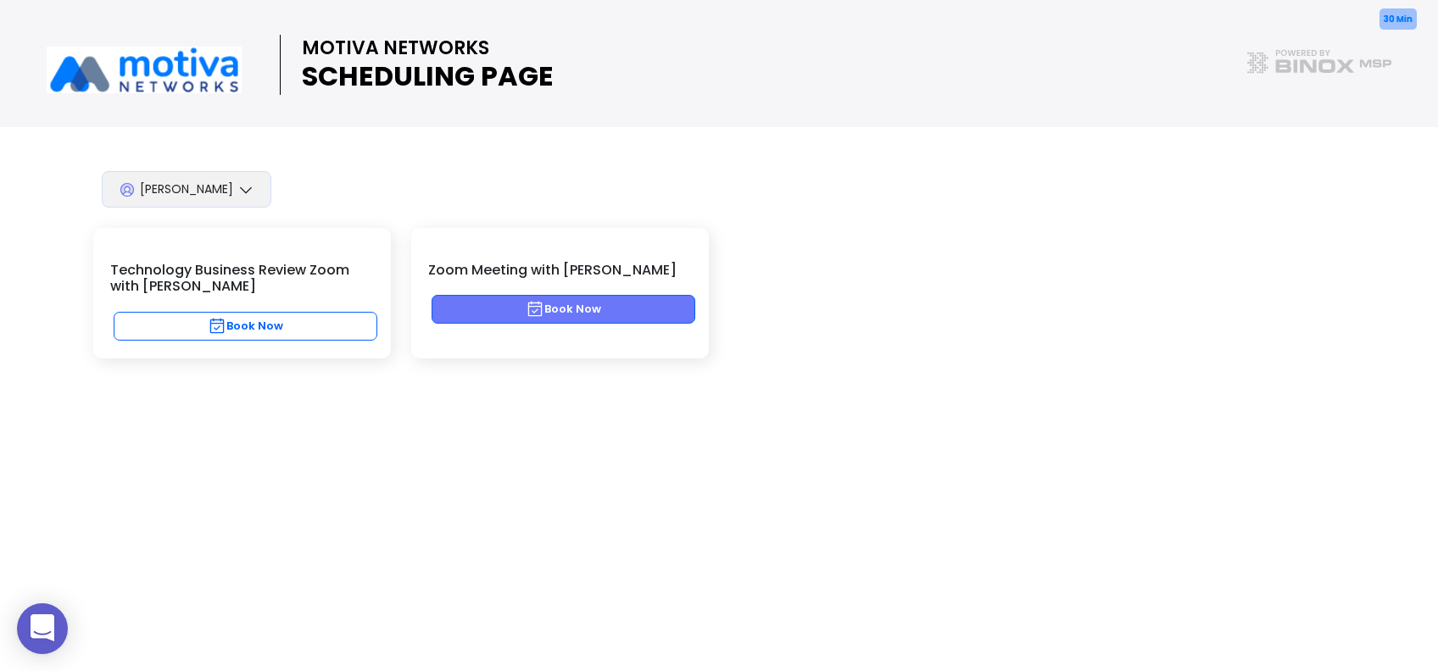
click at [624, 299] on button "Book Now" at bounding box center [564, 309] width 264 height 29
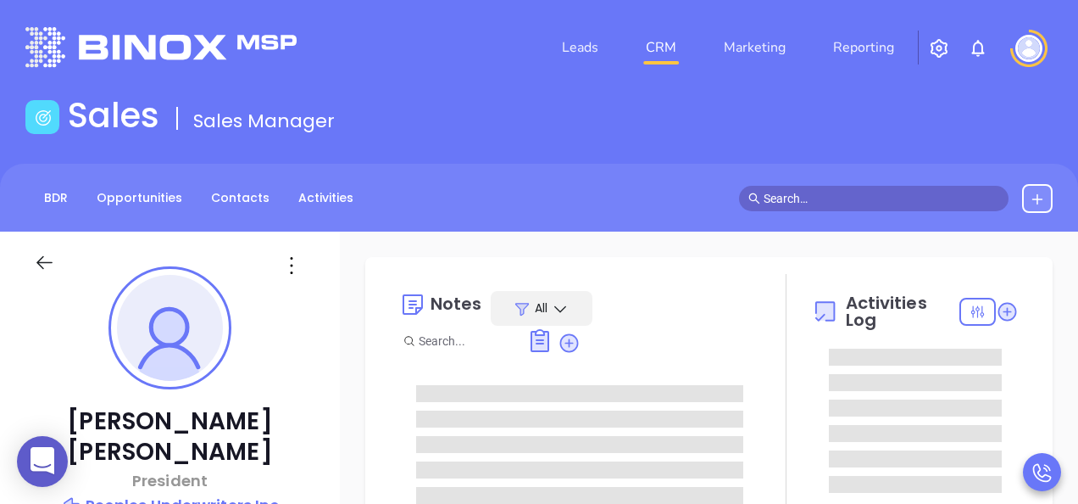
type input "10:00 am"
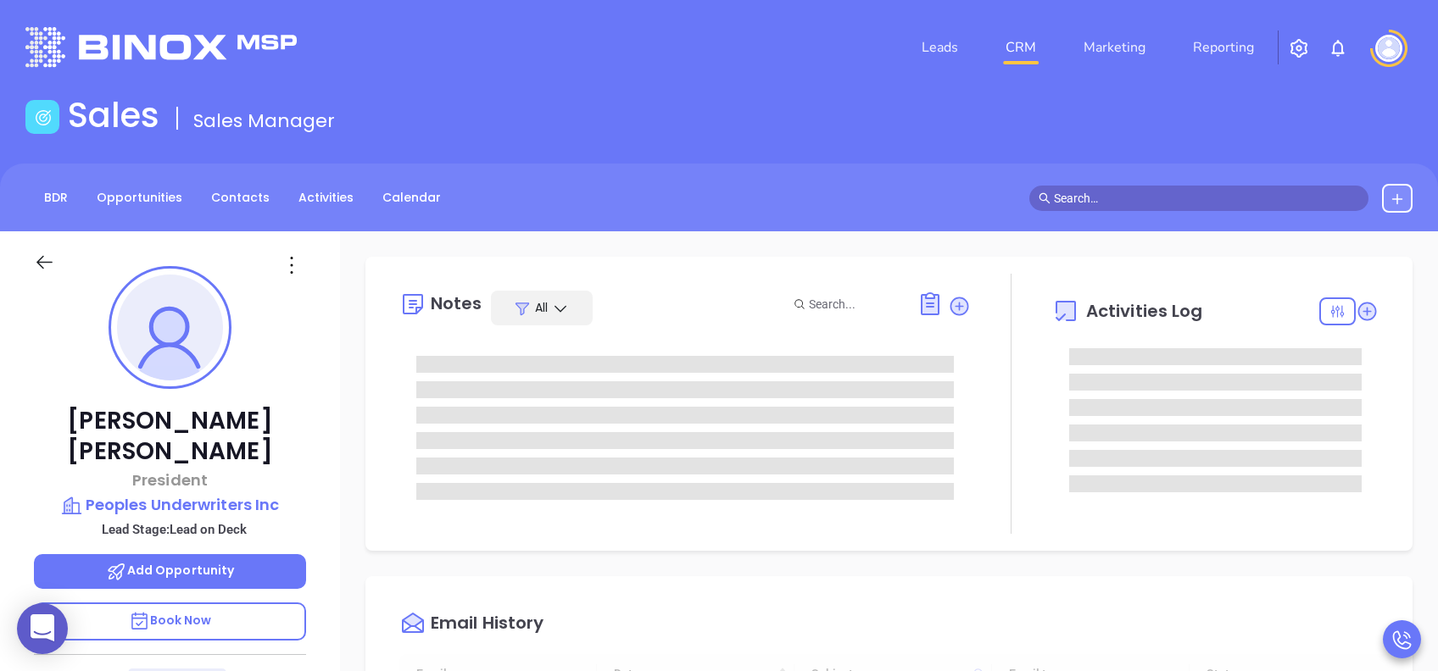
type input "[DATE]"
type input "[PERSON_NAME]"
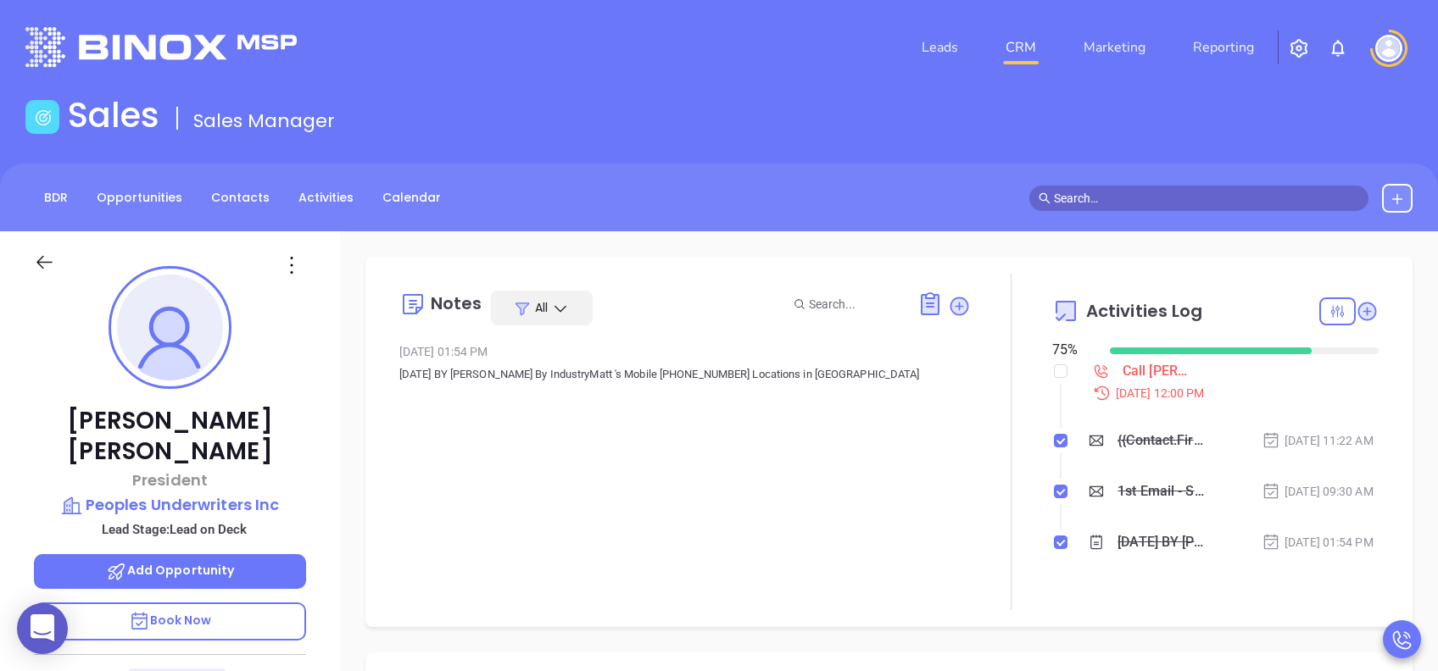
click at [217, 503] on p "Book Now" at bounding box center [170, 622] width 272 height 38
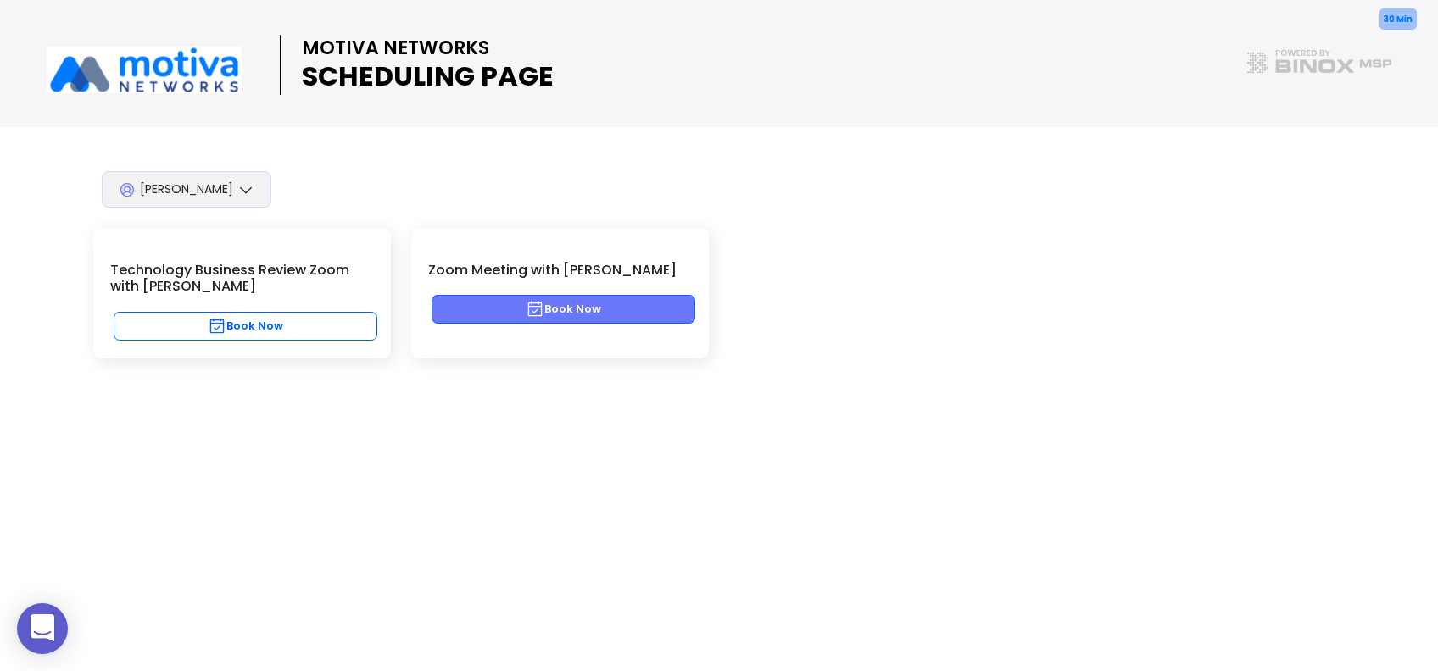
click at [638, 308] on button "Book Now" at bounding box center [564, 309] width 264 height 29
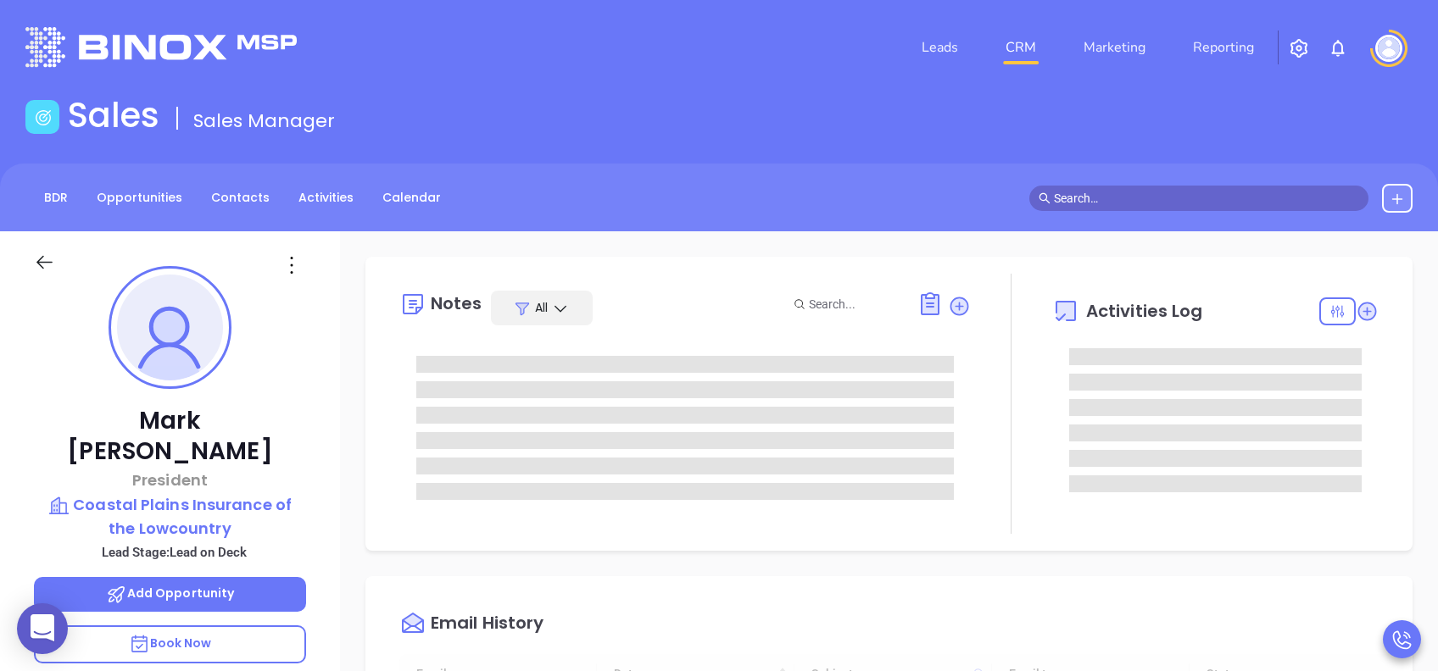
type input "08/13/2025"
click at [193, 635] on span "Book Now" at bounding box center [170, 643] width 83 height 17
type input "Lucy Lechado"
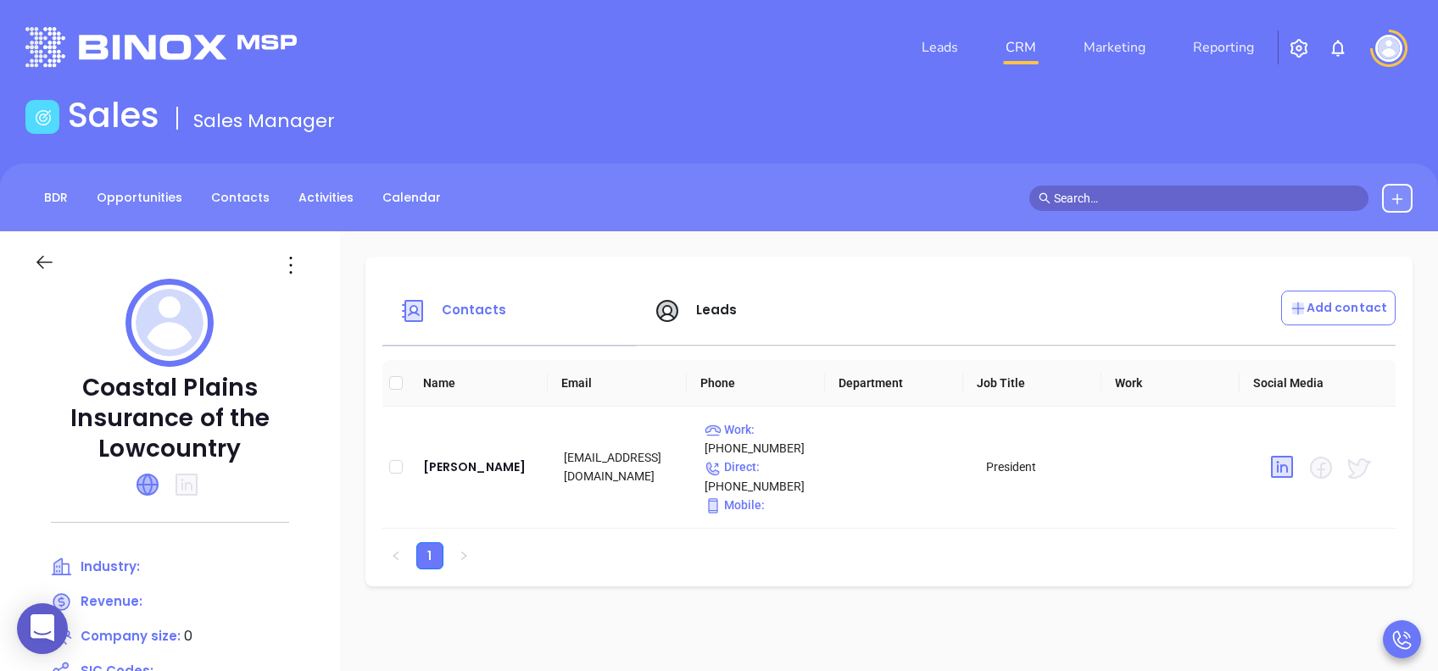
click at [142, 482] on icon at bounding box center [147, 485] width 20 height 20
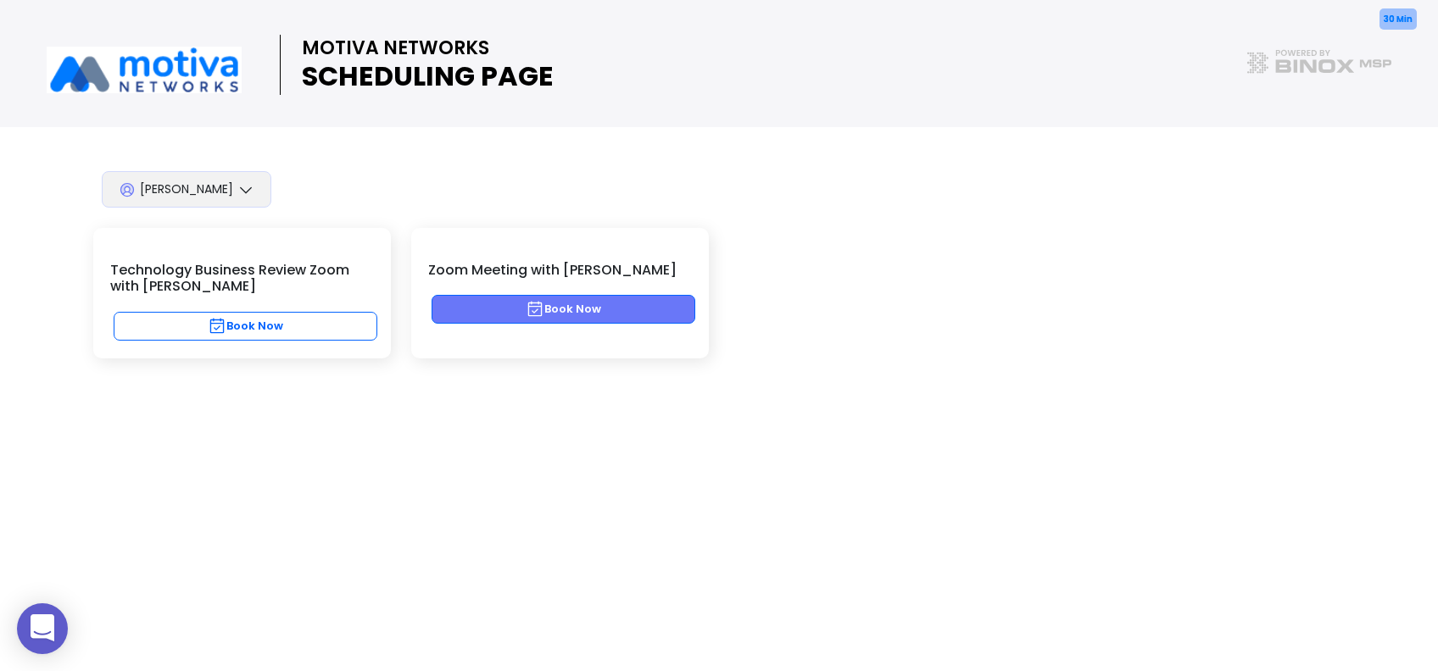
click at [555, 305] on button "Book Now" at bounding box center [564, 309] width 264 height 29
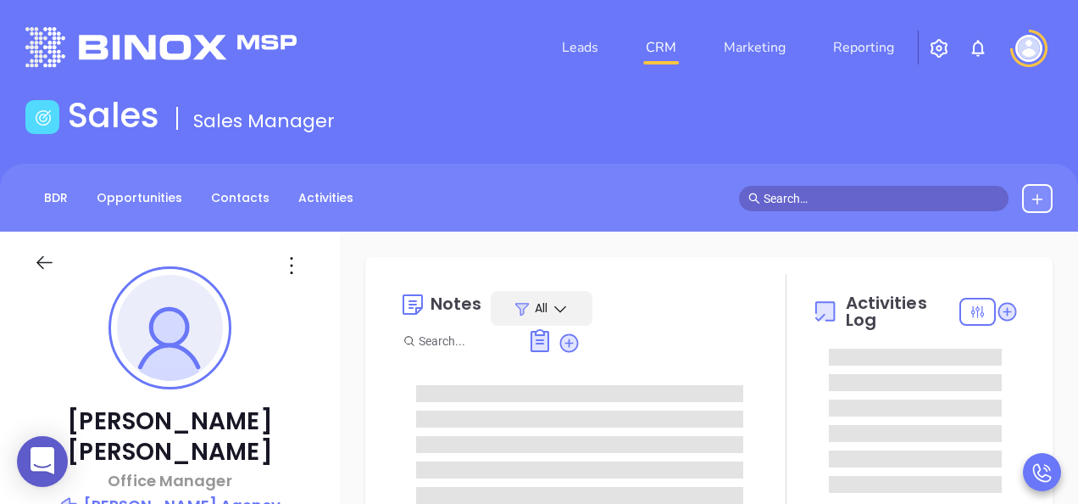
type input "[DATE]"
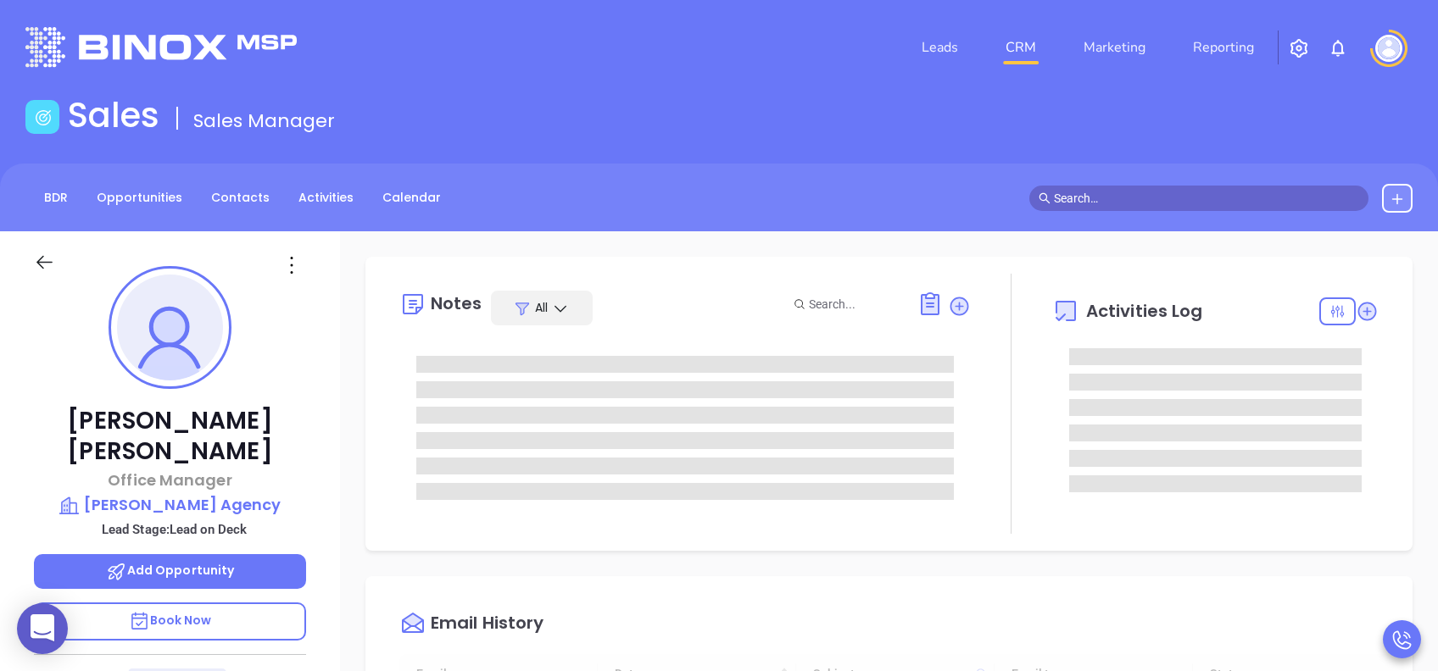
scroll to position [493, 0]
type input "[PERSON_NAME]"
click at [210, 503] on span "Book Now" at bounding box center [170, 620] width 83 height 17
type input "08/13/2025"
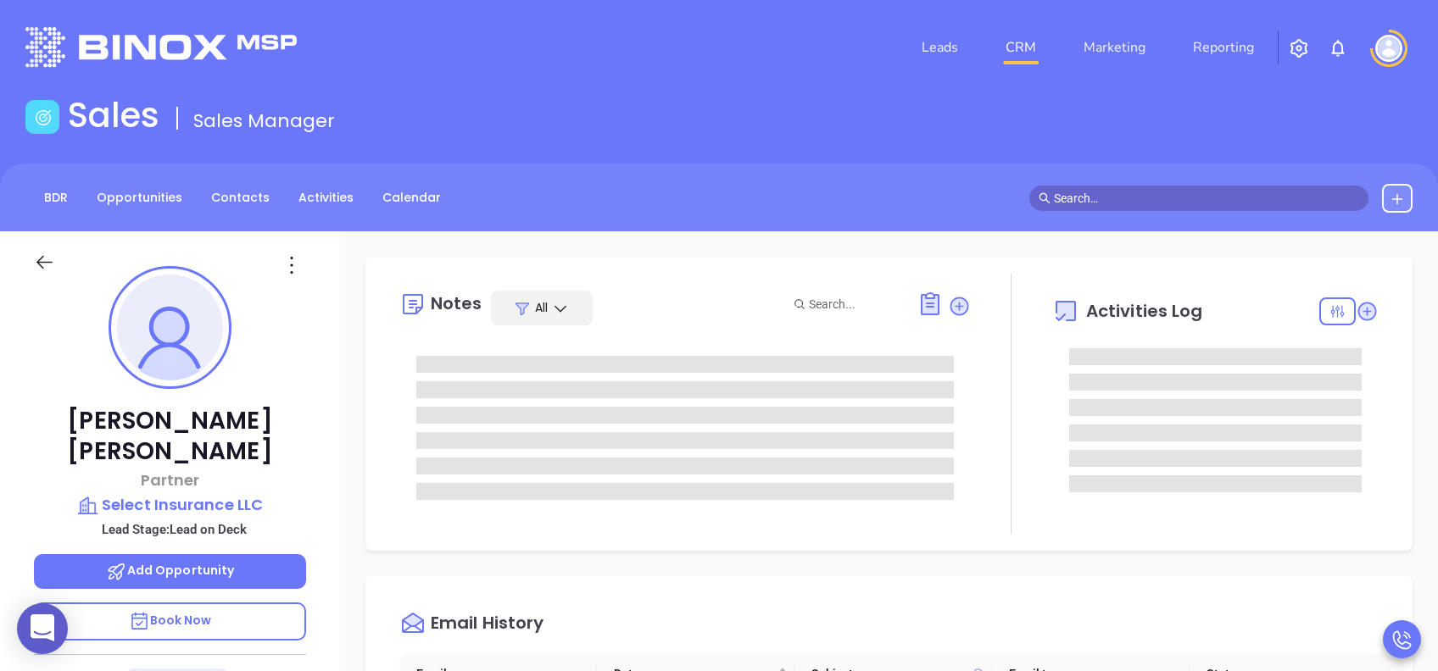
click at [215, 603] on p "Book Now" at bounding box center [170, 622] width 272 height 38
type input "Lucy Lechado"
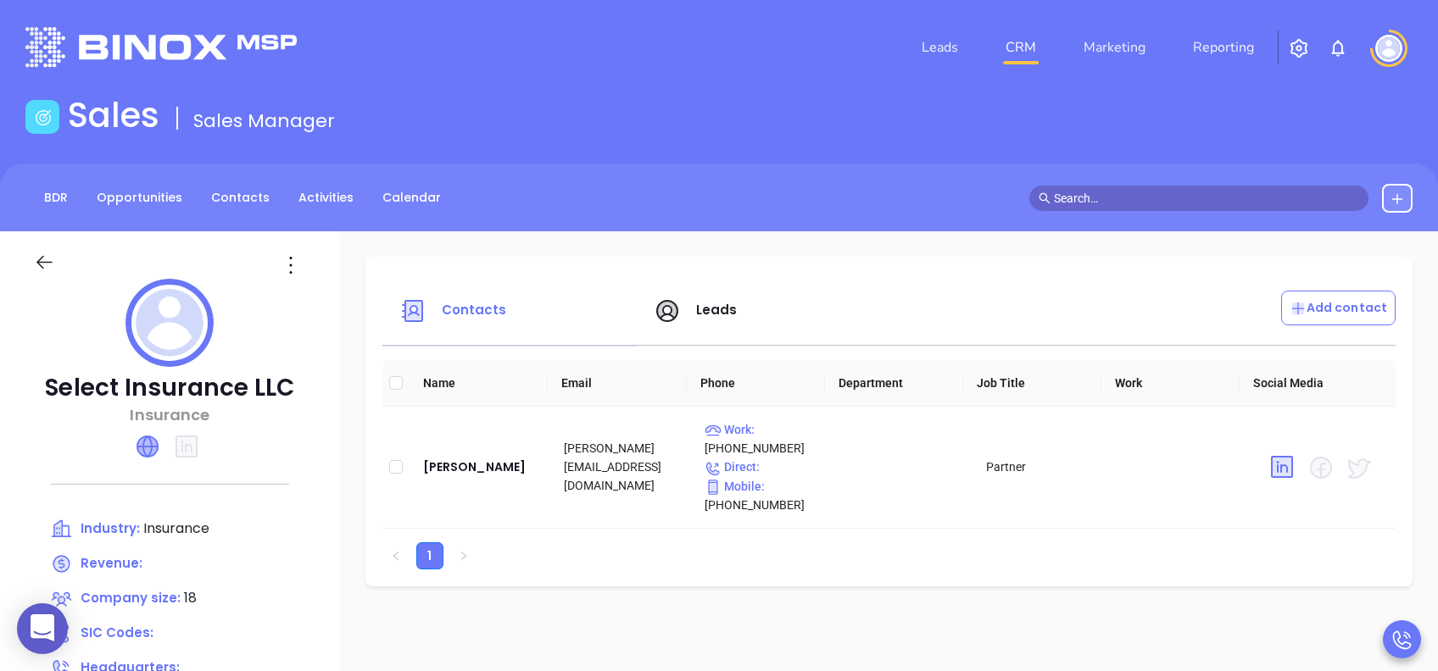
click at [153, 450] on icon at bounding box center [147, 447] width 20 height 20
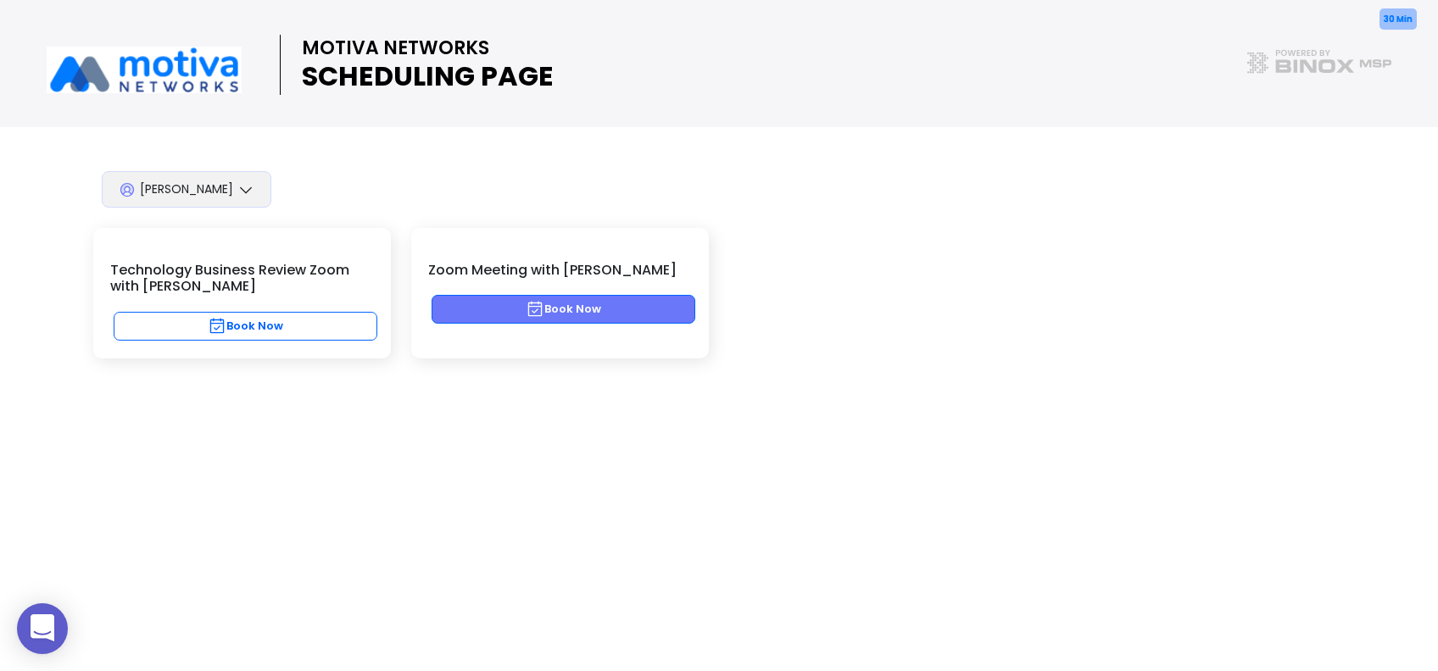
click at [627, 316] on button "Book Now" at bounding box center [564, 309] width 264 height 29
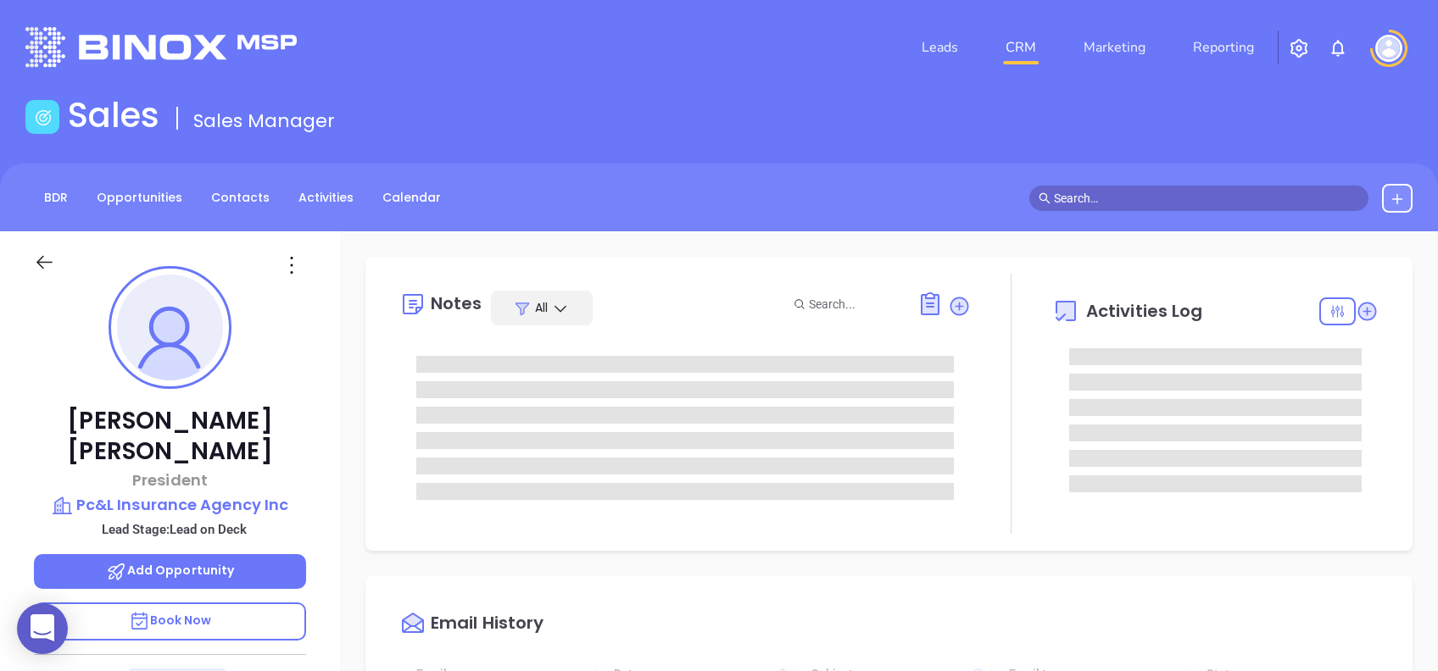
type input "[DATE]"
type input "[PERSON_NAME]"
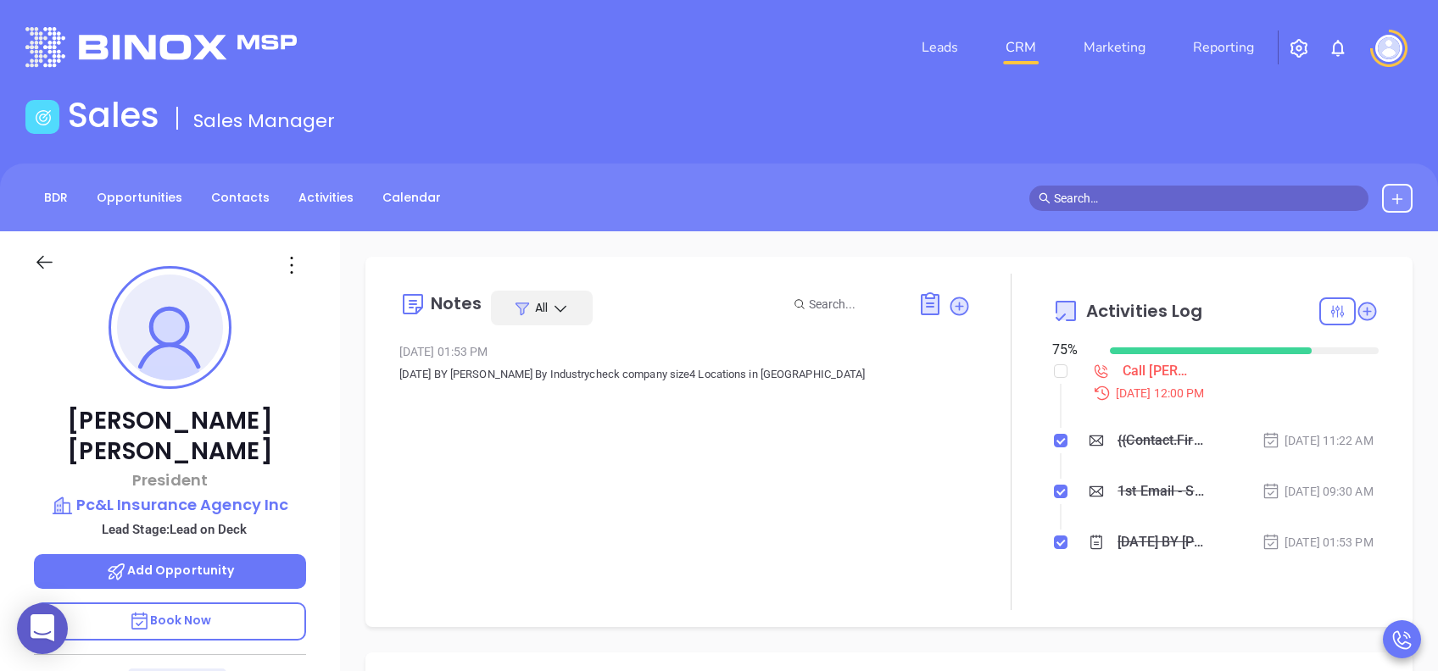
click at [249, 603] on p "Book Now" at bounding box center [170, 622] width 272 height 38
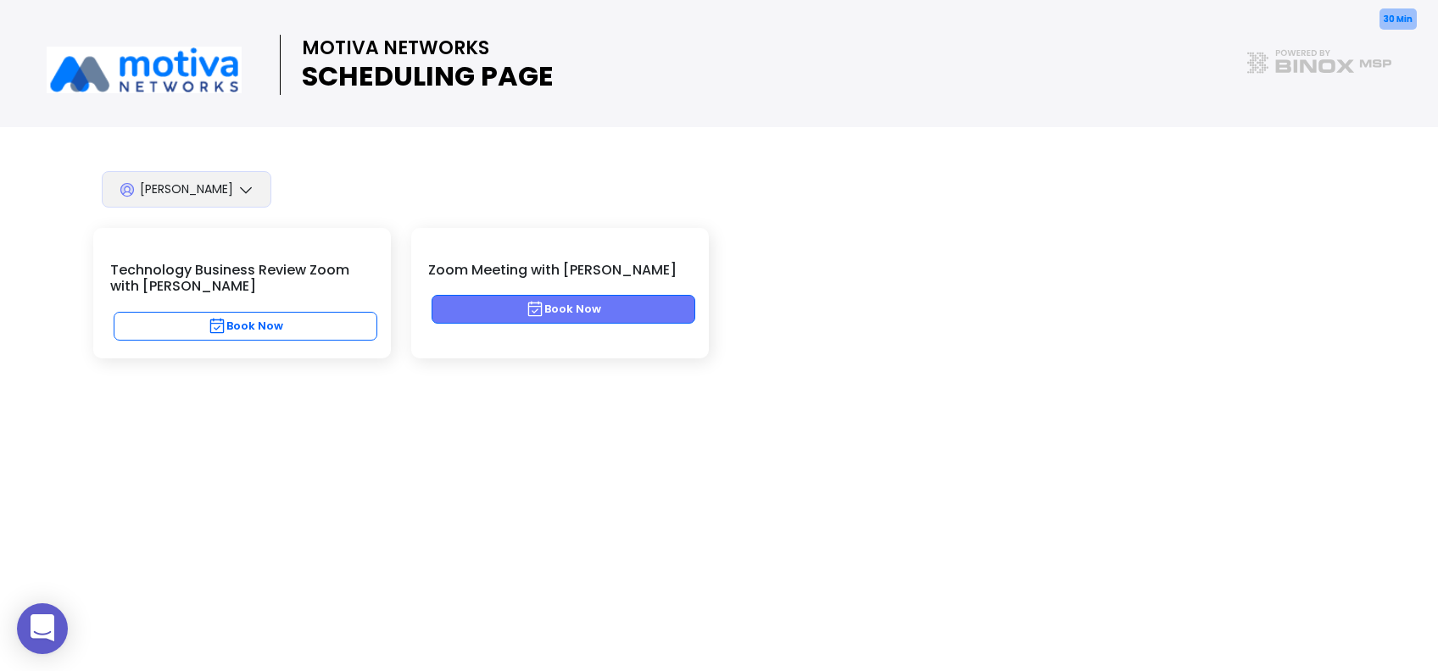
click at [614, 312] on button "Book Now" at bounding box center [564, 309] width 264 height 29
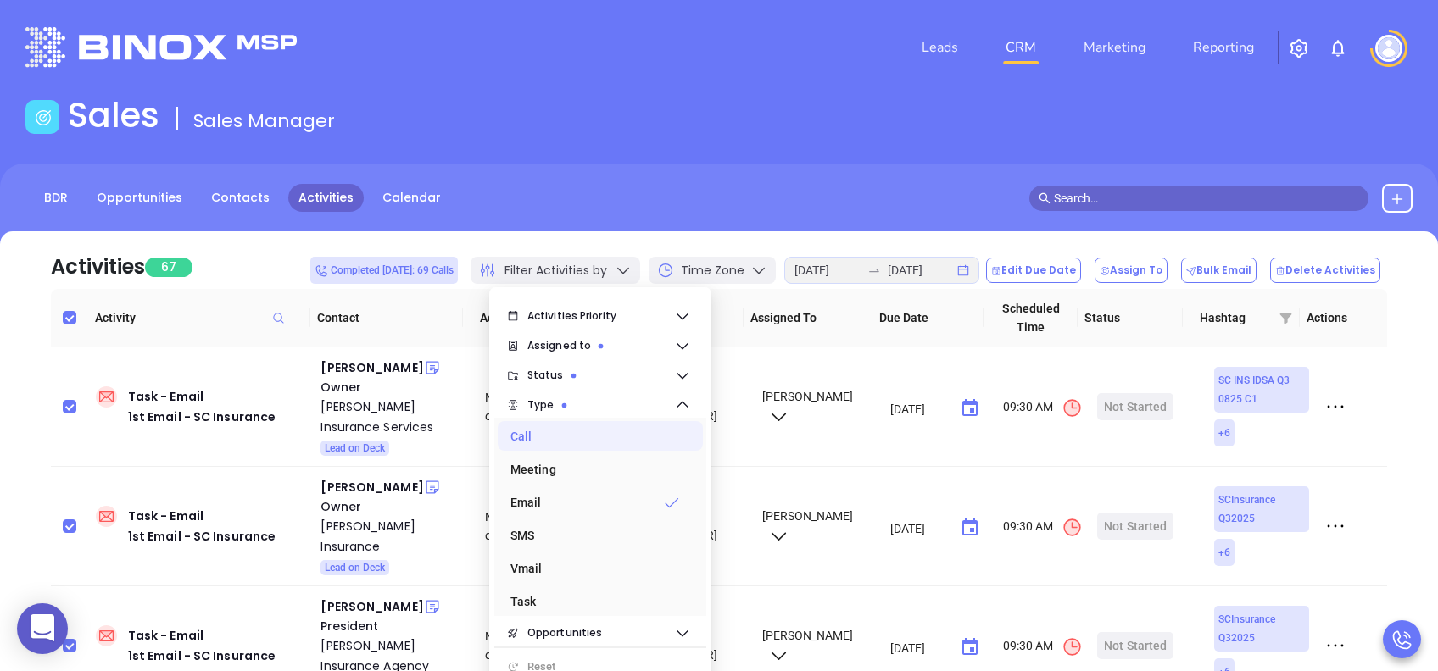
scroll to position [565, 0]
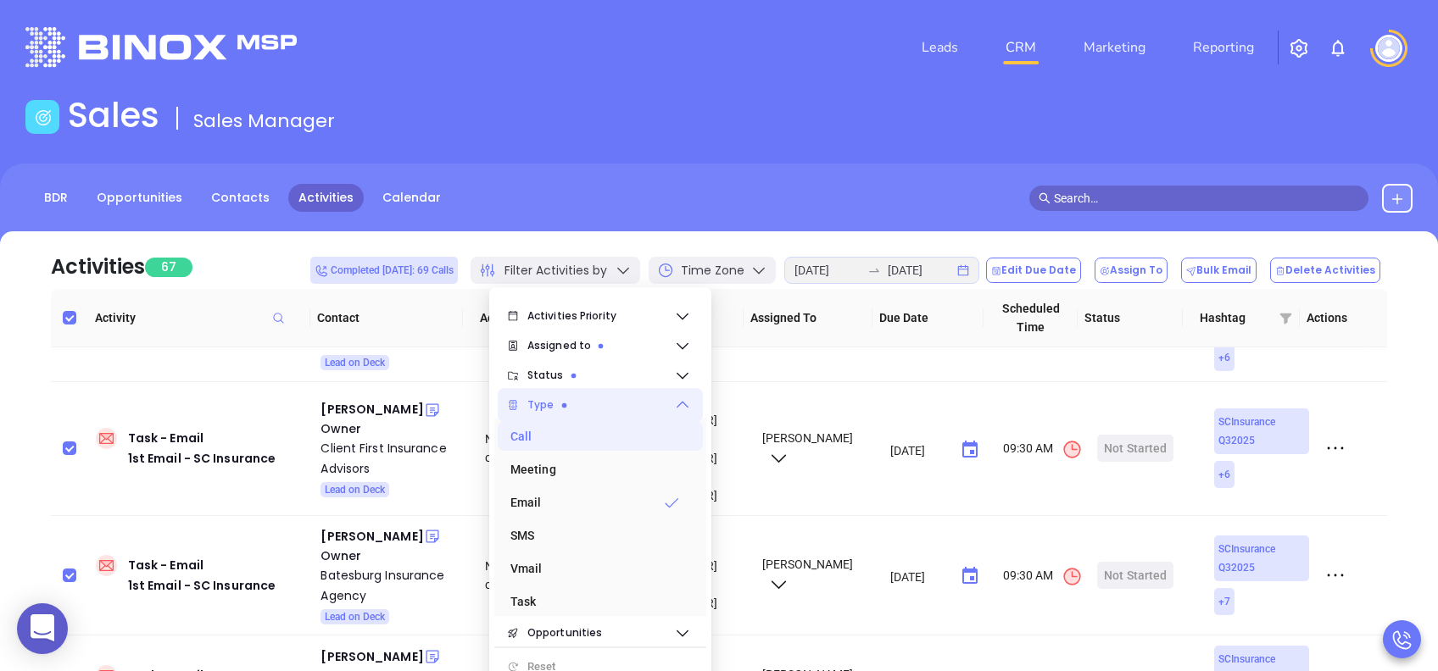
click at [602, 410] on span "Type" at bounding box center [600, 405] width 147 height 34
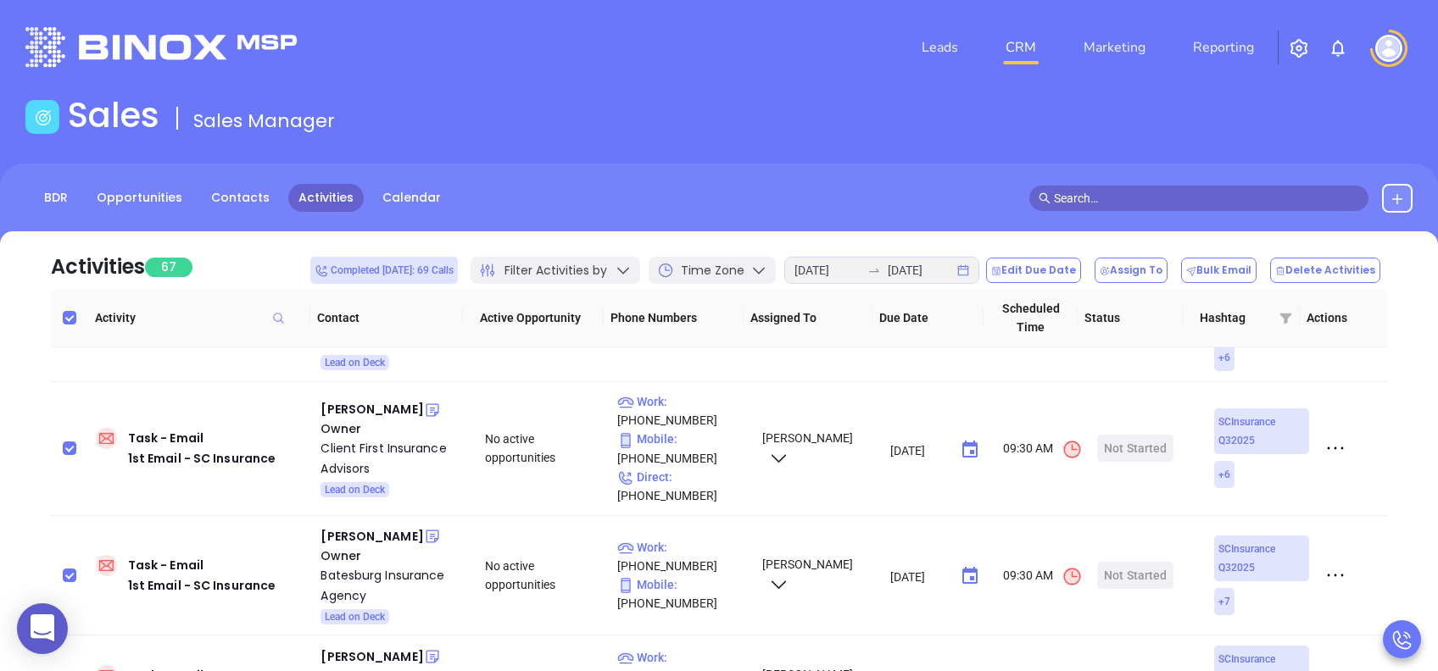
click at [638, 226] on div "BDR Opportunities Contacts Activities Calendar" at bounding box center [719, 206] width 1438 height 85
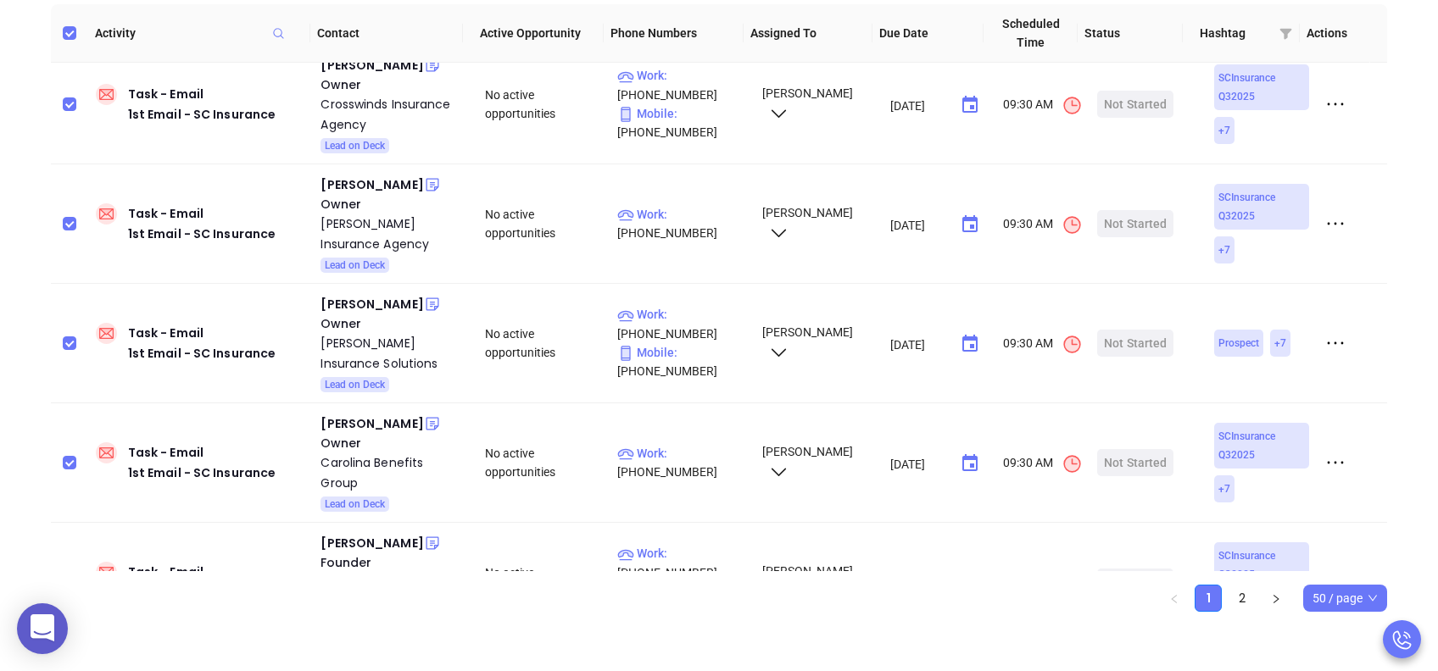
scroll to position [5437, 0]
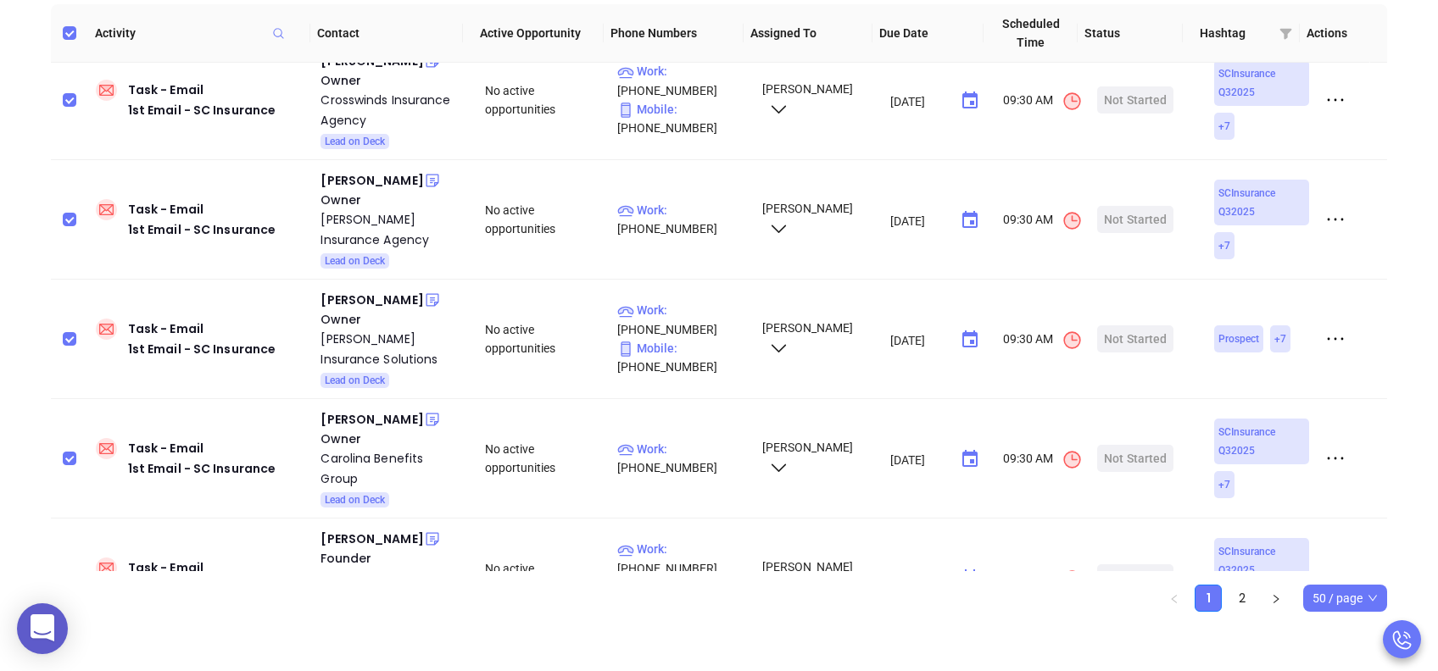
drag, startPoint x: 69, startPoint y: 509, endPoint x: 75, endPoint y: 489, distance: 20.4
click at [69, 571] on input "checkbox" at bounding box center [70, 578] width 14 height 14
checkbox input "false"
click at [72, 449] on label at bounding box center [70, 458] width 14 height 19
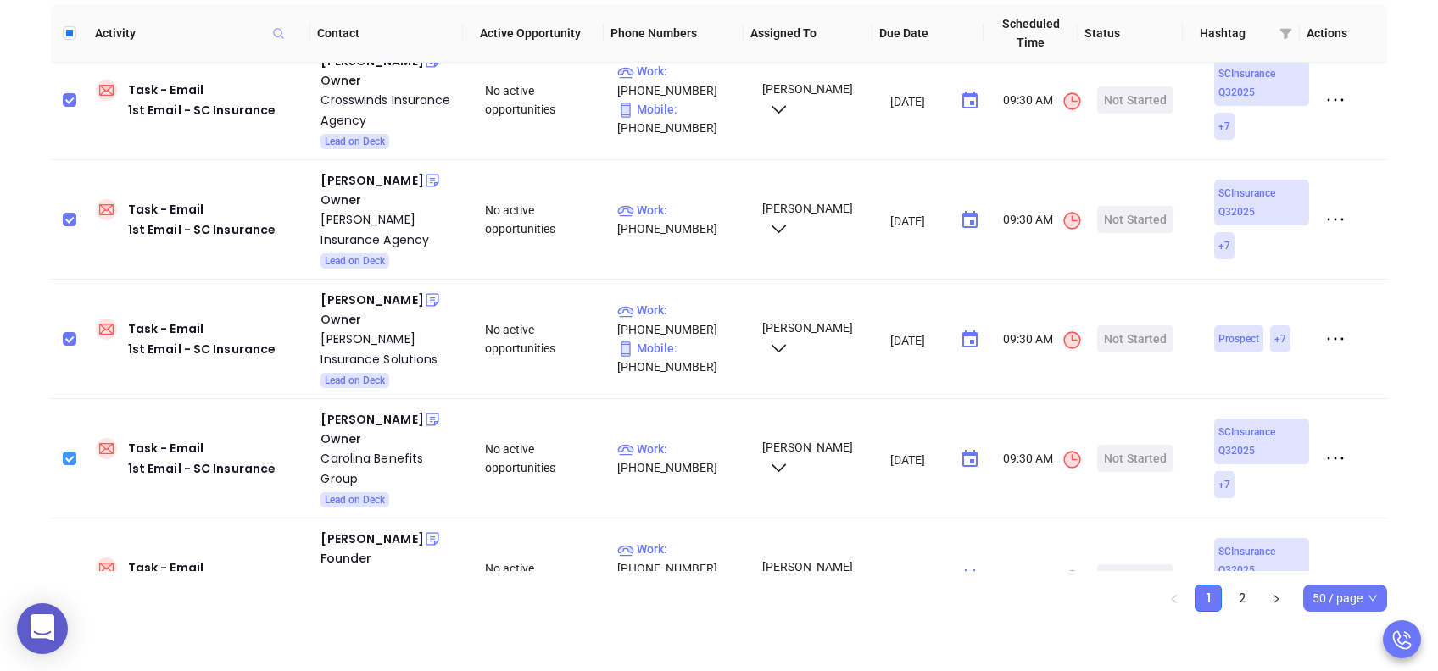
click at [72, 452] on input "checkbox" at bounding box center [70, 459] width 14 height 14
checkbox input "false"
click at [68, 332] on input "checkbox" at bounding box center [70, 339] width 14 height 14
checkbox input "false"
click at [68, 210] on label at bounding box center [70, 219] width 14 height 19
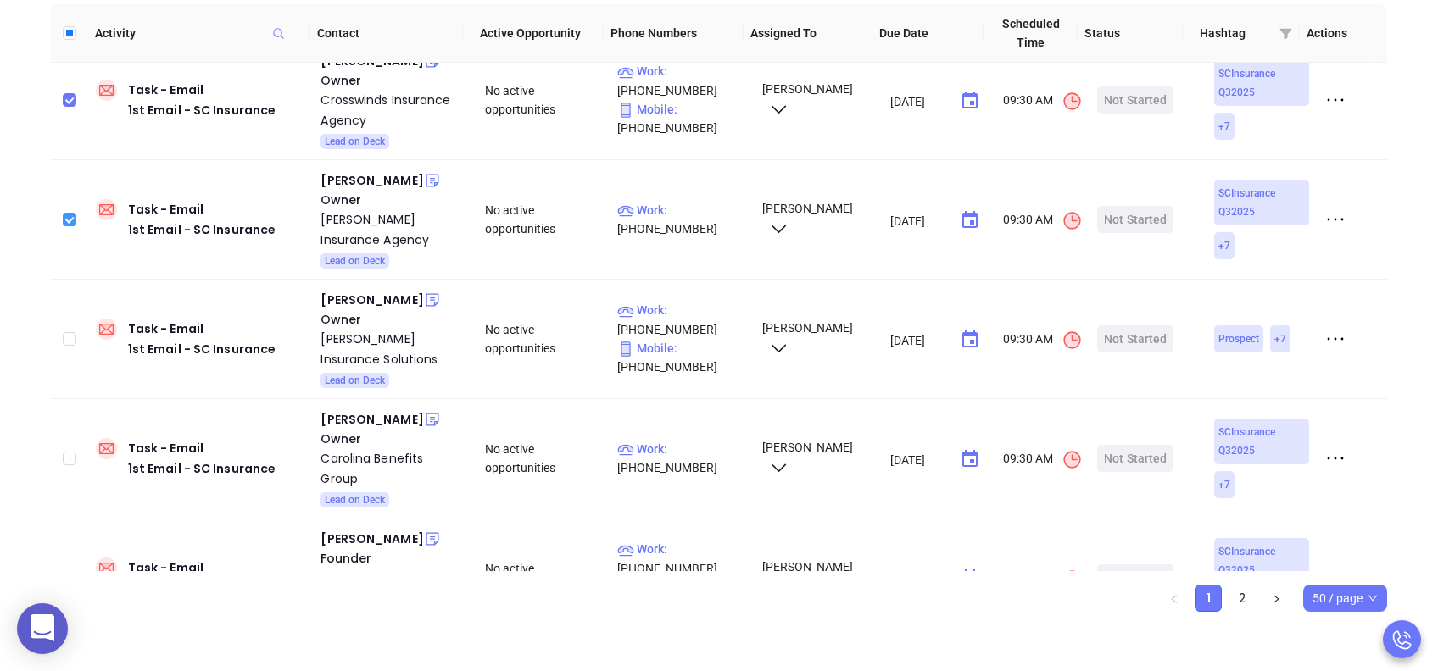
click at [68, 213] on input "checkbox" at bounding box center [70, 220] width 14 height 14
checkbox input "false"
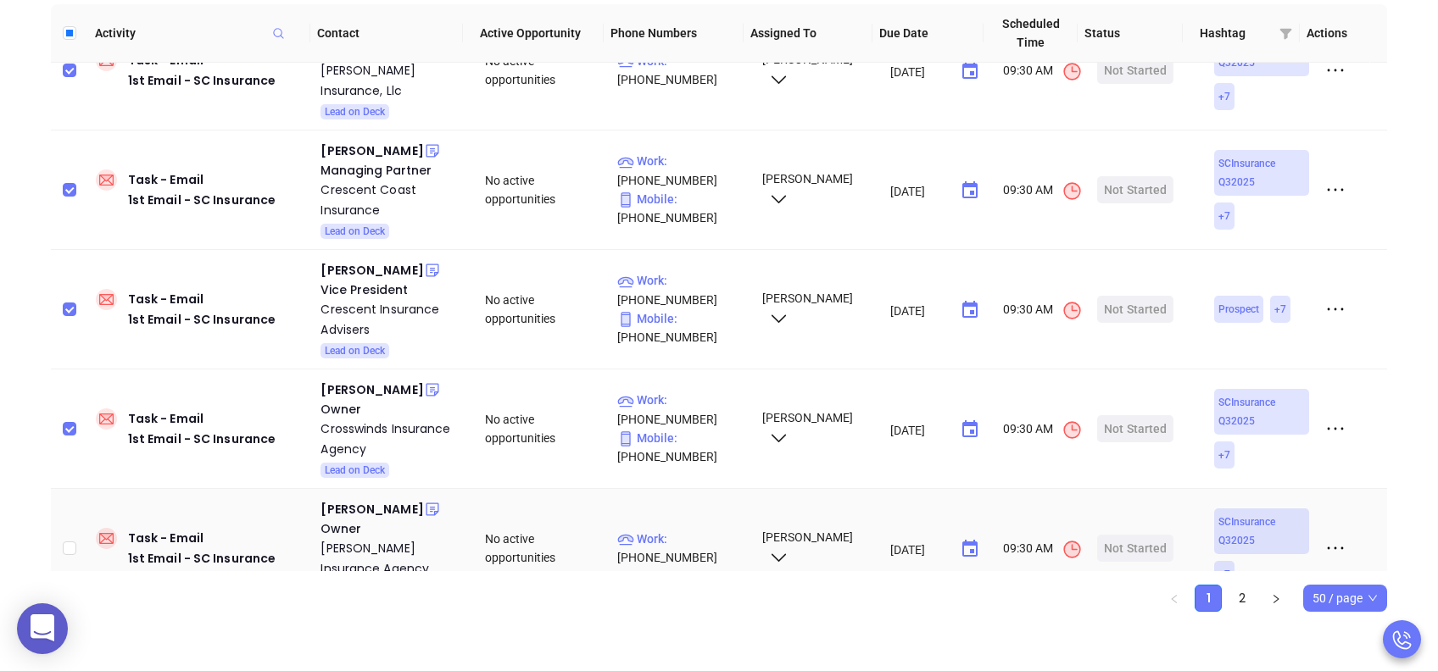
scroll to position [5098, 0]
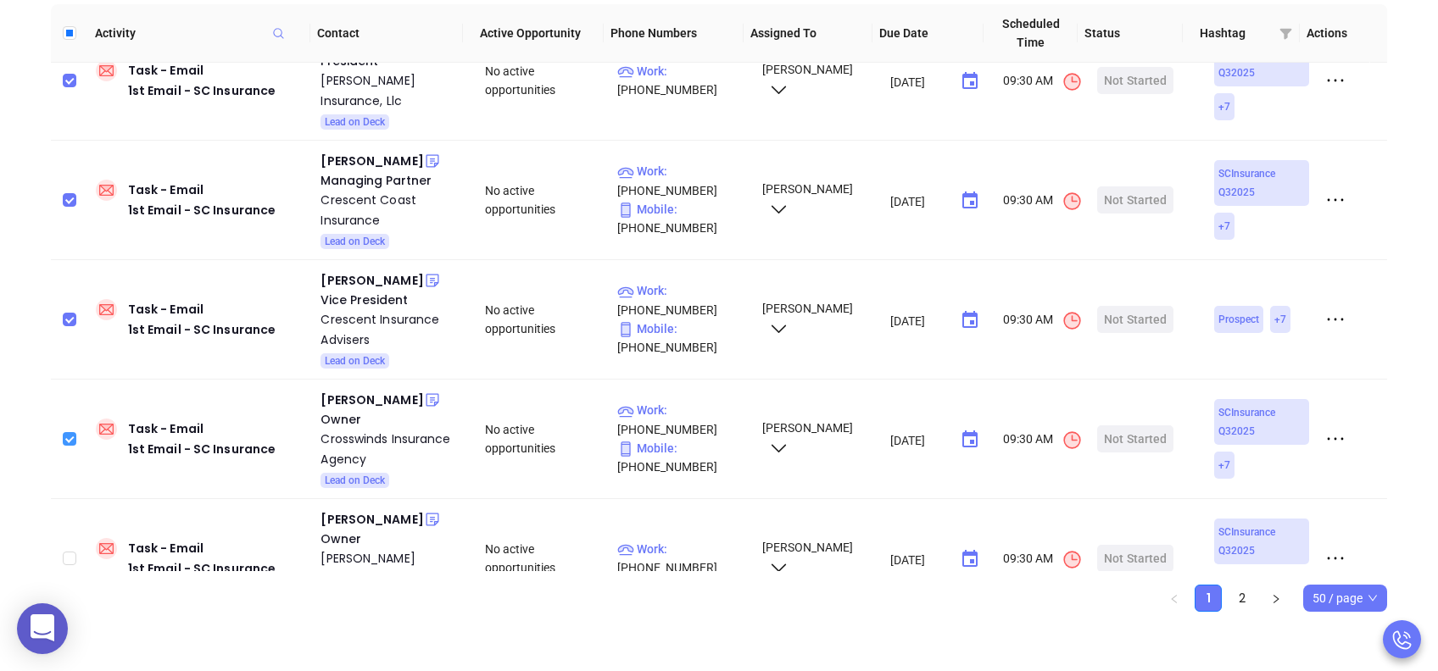
click at [72, 432] on input "checkbox" at bounding box center [70, 439] width 14 height 14
checkbox input "false"
click at [71, 310] on label at bounding box center [70, 319] width 14 height 19
click at [71, 313] on input "checkbox" at bounding box center [70, 320] width 14 height 14
checkbox input "false"
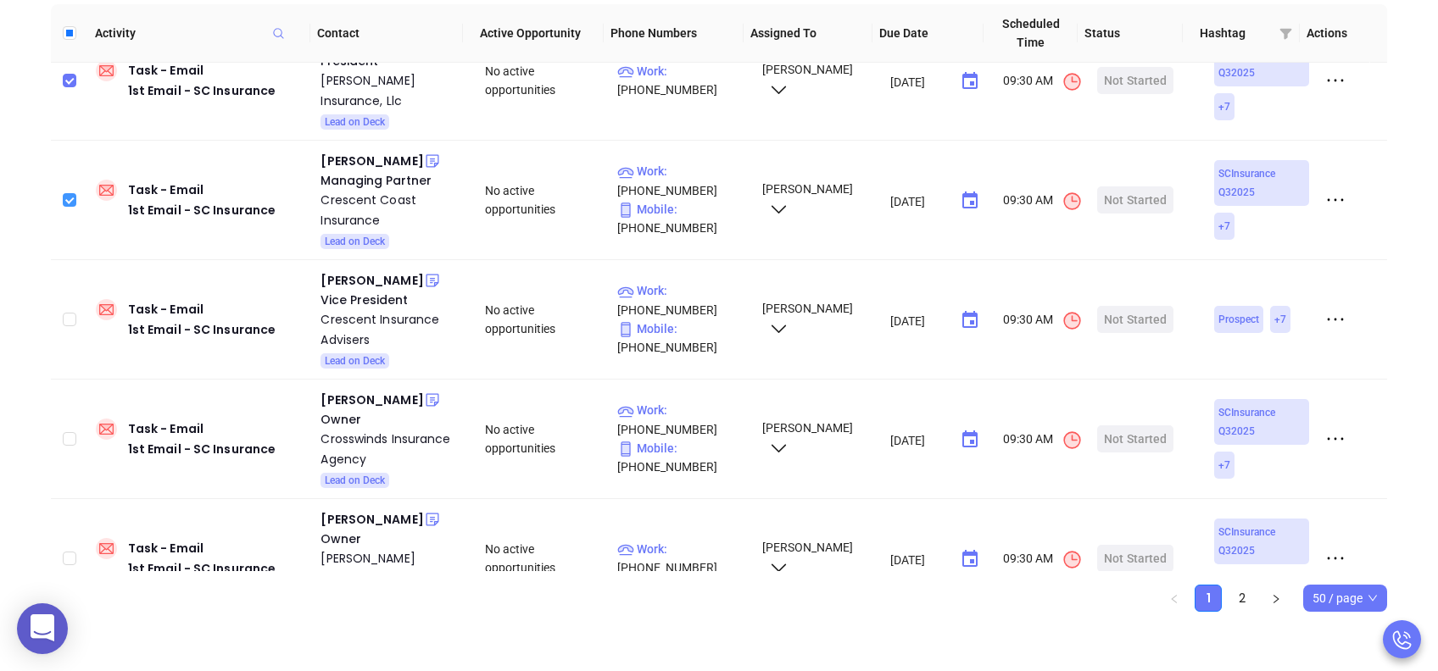
click at [68, 193] on input "checkbox" at bounding box center [70, 200] width 14 height 14
checkbox input "false"
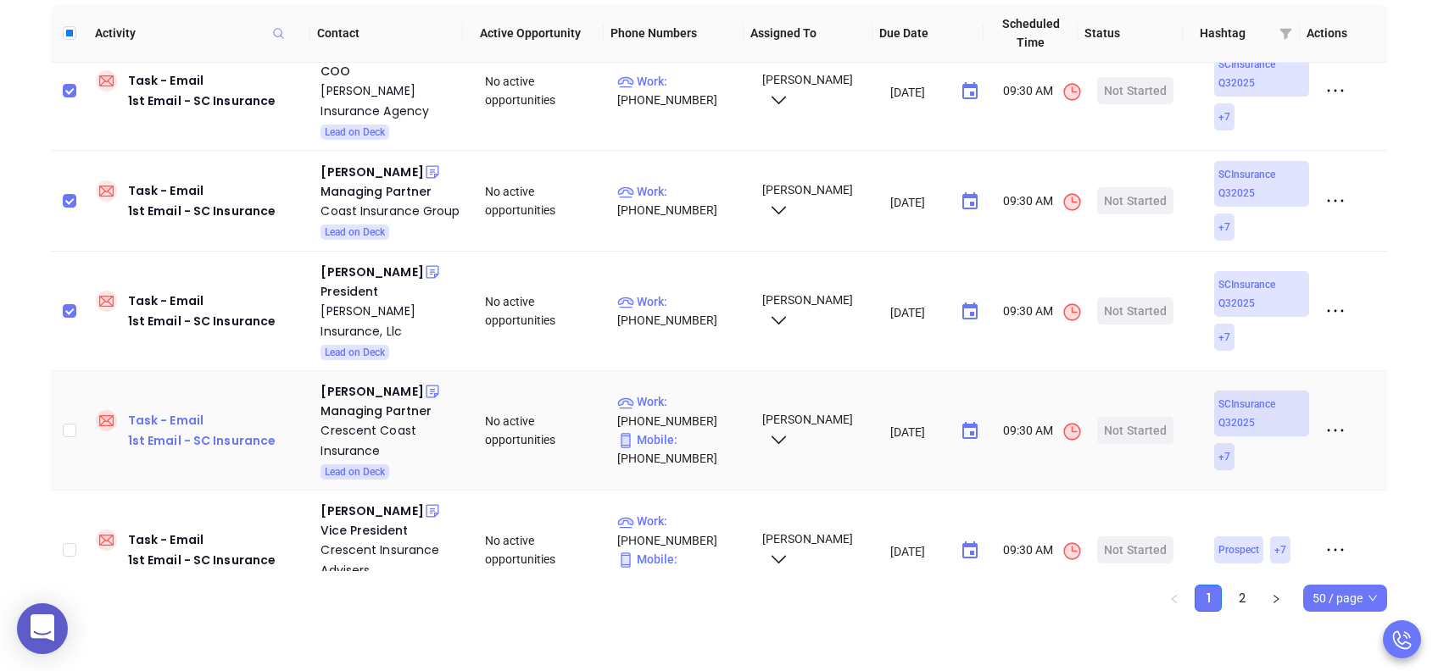
scroll to position [4759, 0]
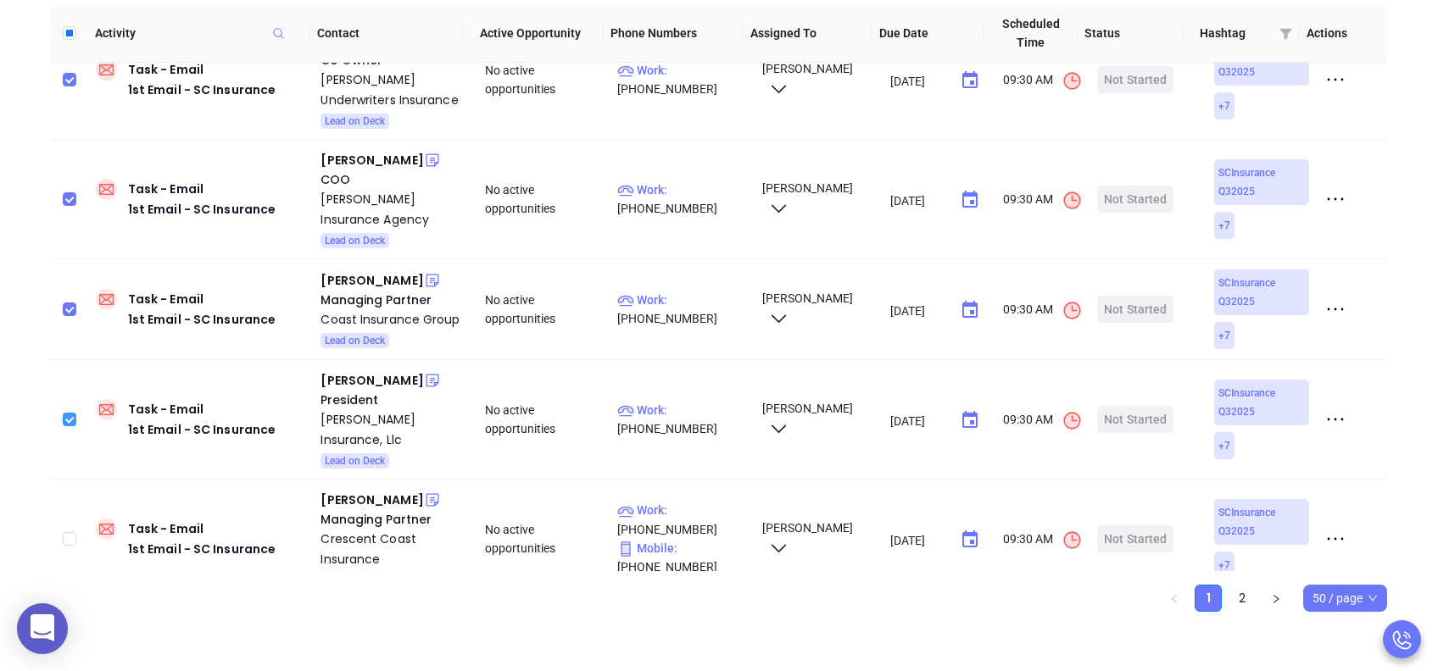
click at [69, 413] on input "checkbox" at bounding box center [70, 420] width 14 height 14
checkbox input "false"
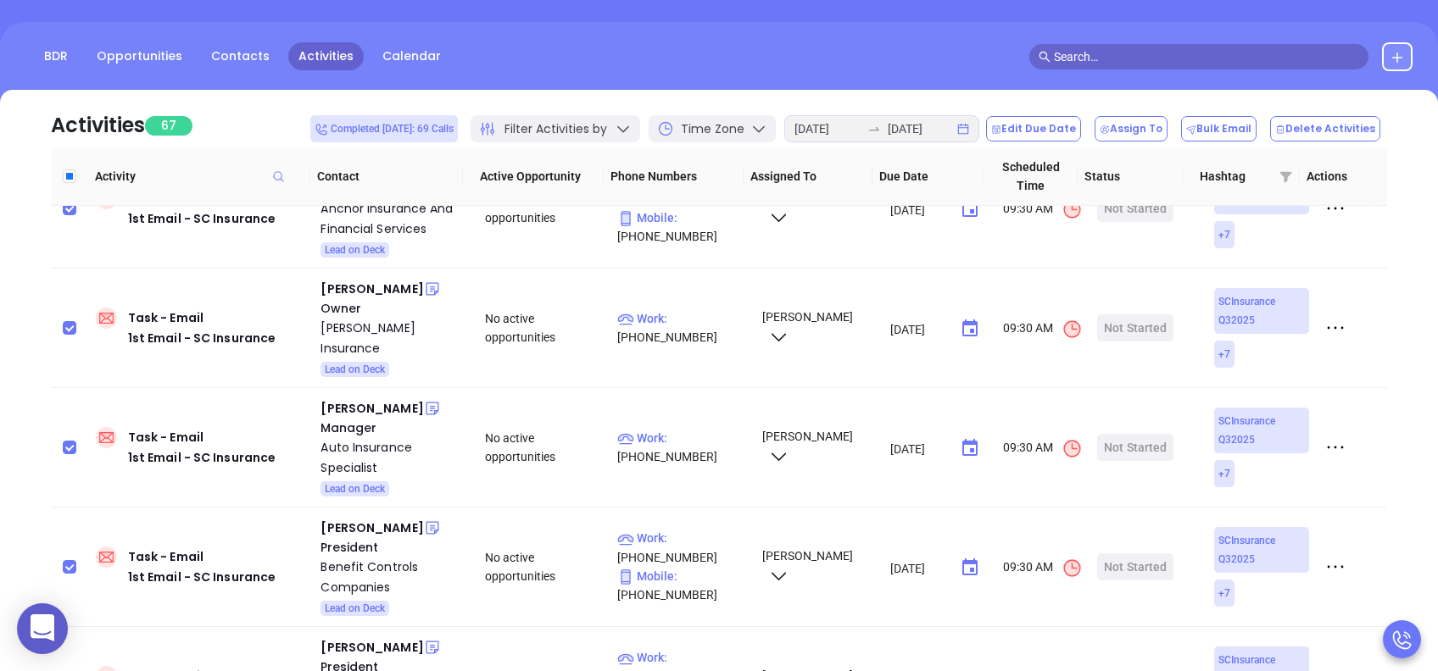
scroll to position [0, 0]
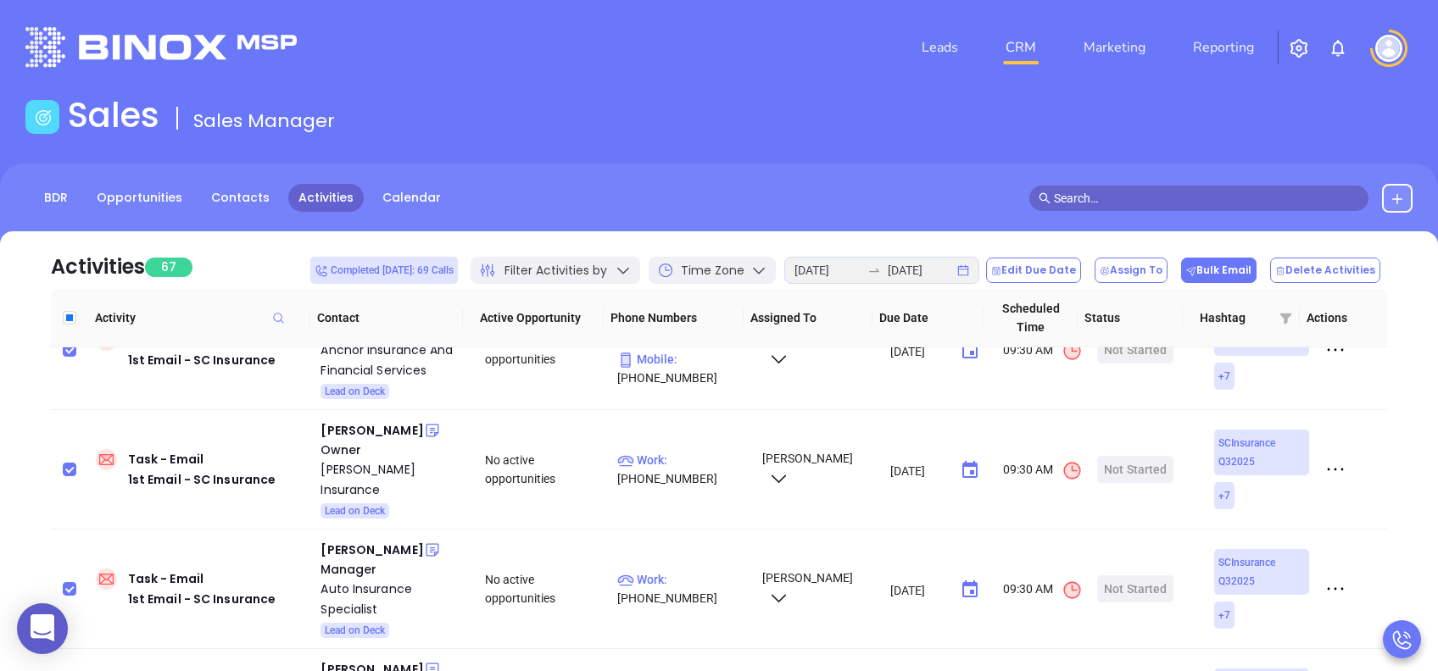
click at [1234, 266] on button "Bulk Email" at bounding box center [1218, 270] width 75 height 25
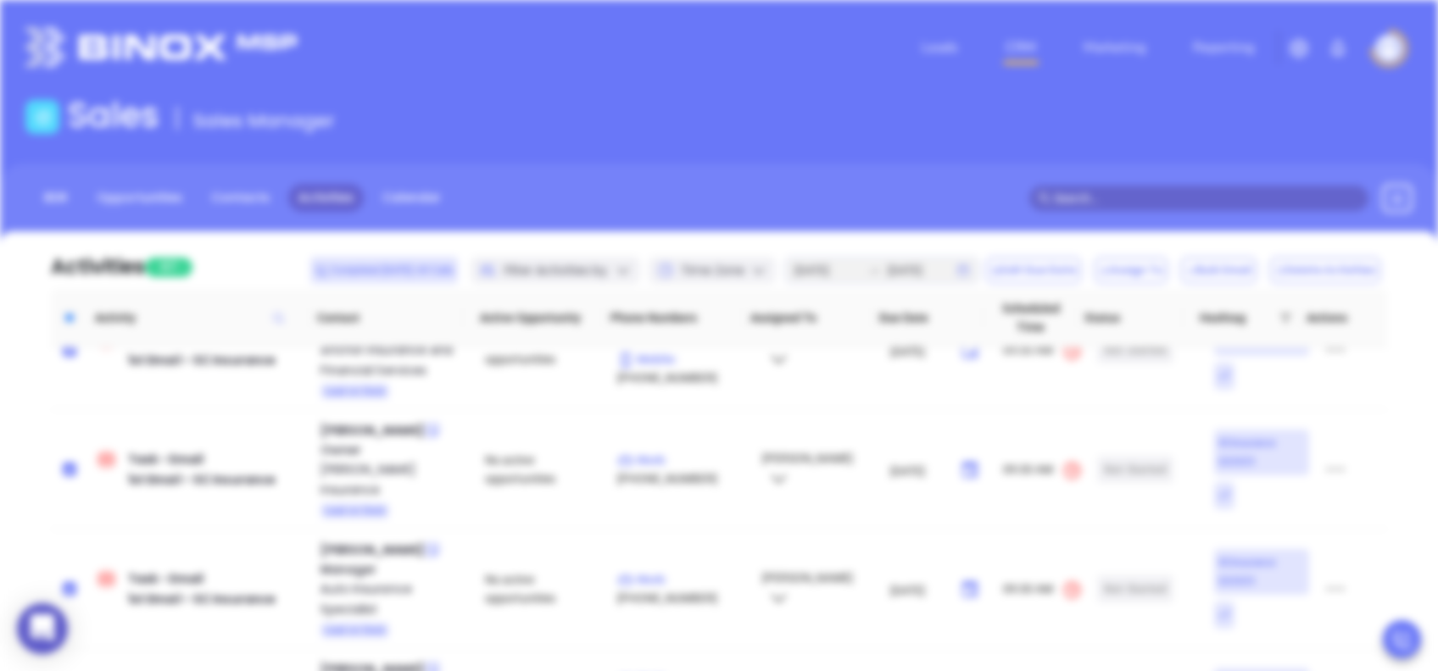
scroll to position [493, 0]
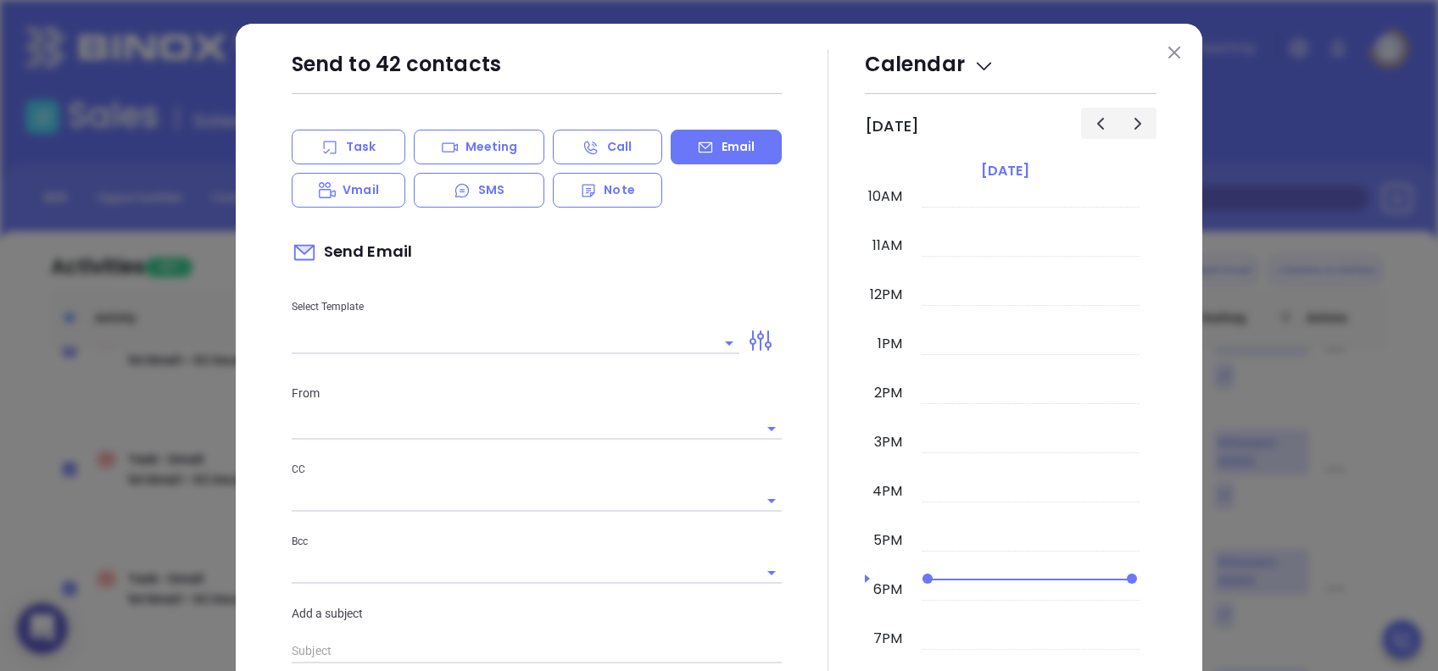
click at [455, 340] on input "text" at bounding box center [503, 342] width 422 height 21
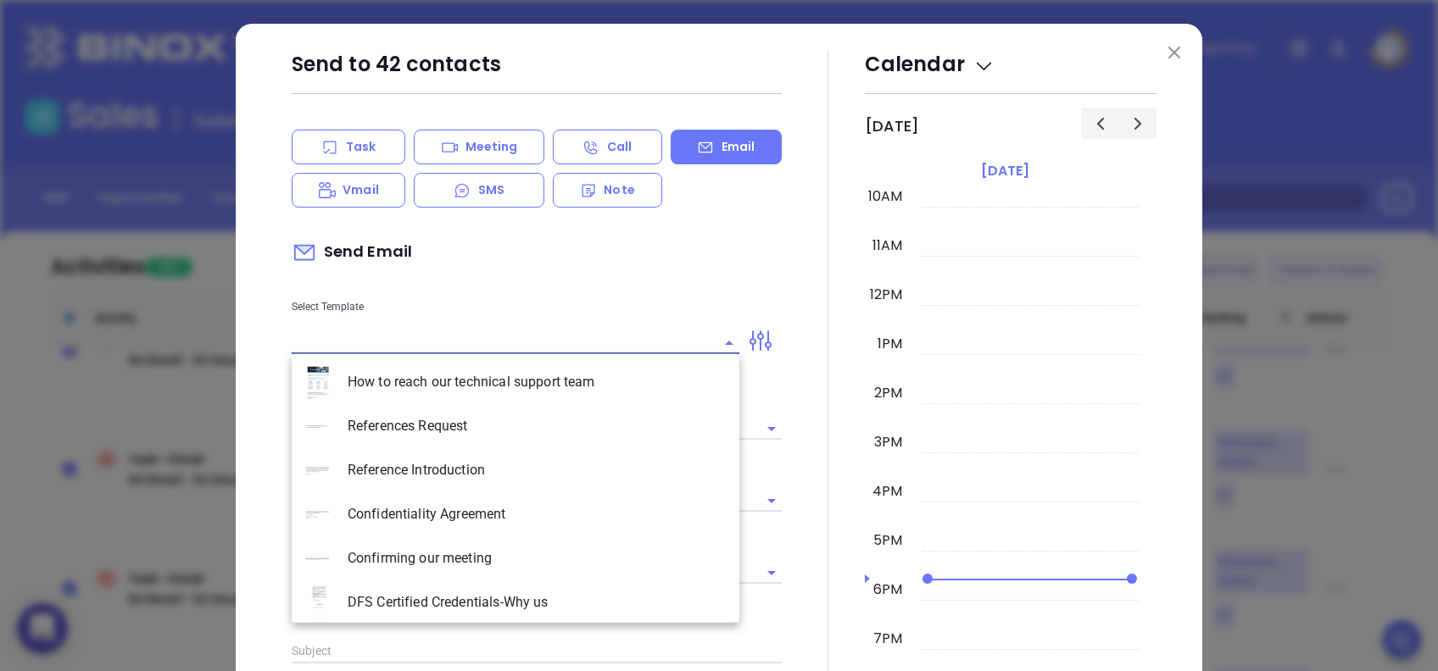
type input "lucy@motiva.net"
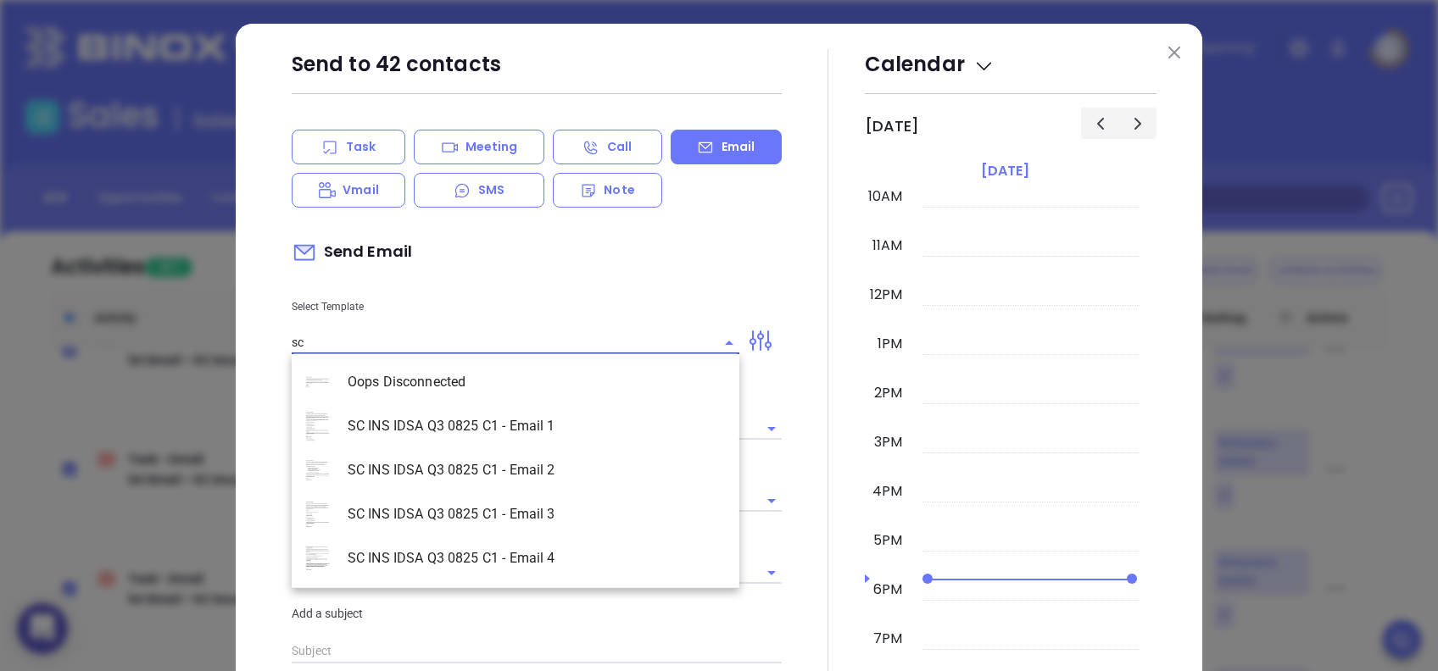
click at [504, 432] on li "SC INS IDSA Q3 0825 C1 - Email 1" at bounding box center [516, 426] width 448 height 44
type input "SC INS IDSA Q3 0825 C1 - Email 1"
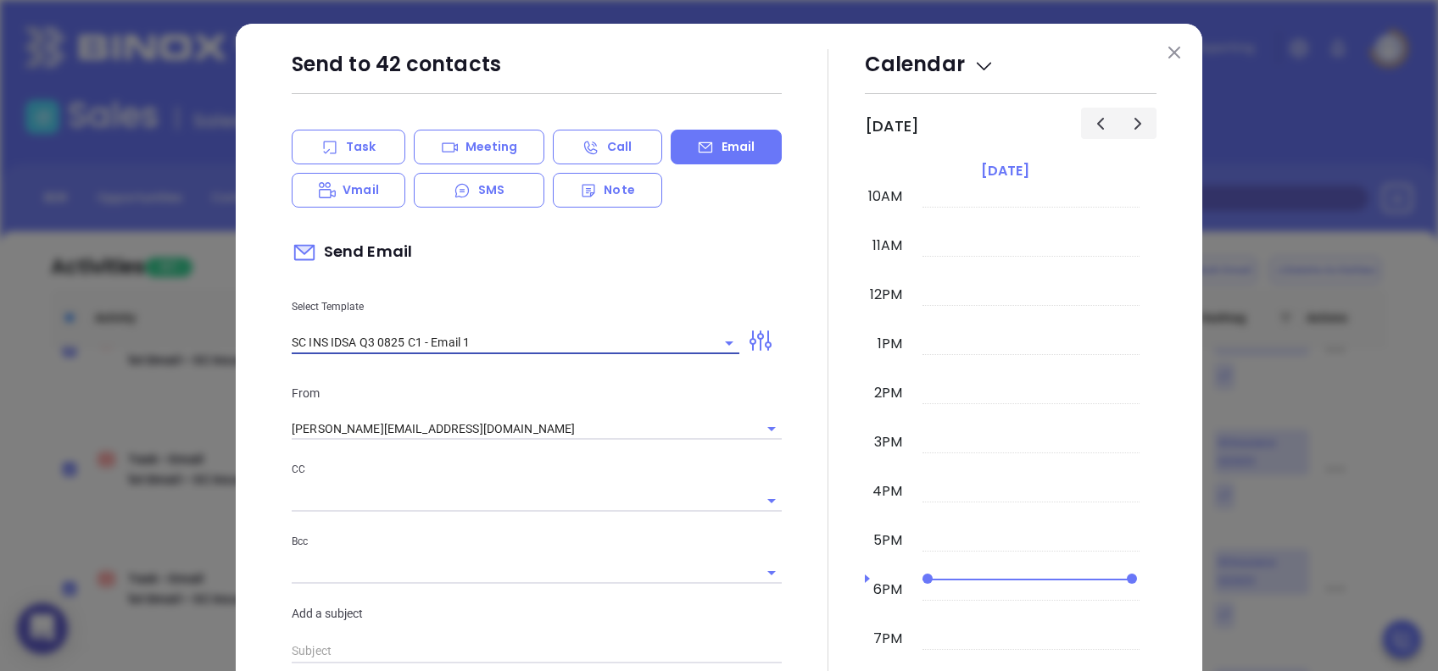
type input "{{Contact.FirstName}}, did you know South Carolnia's data protection act is now…"
type input "SC INS IDSA Q3 0825 C1 - Email 1"
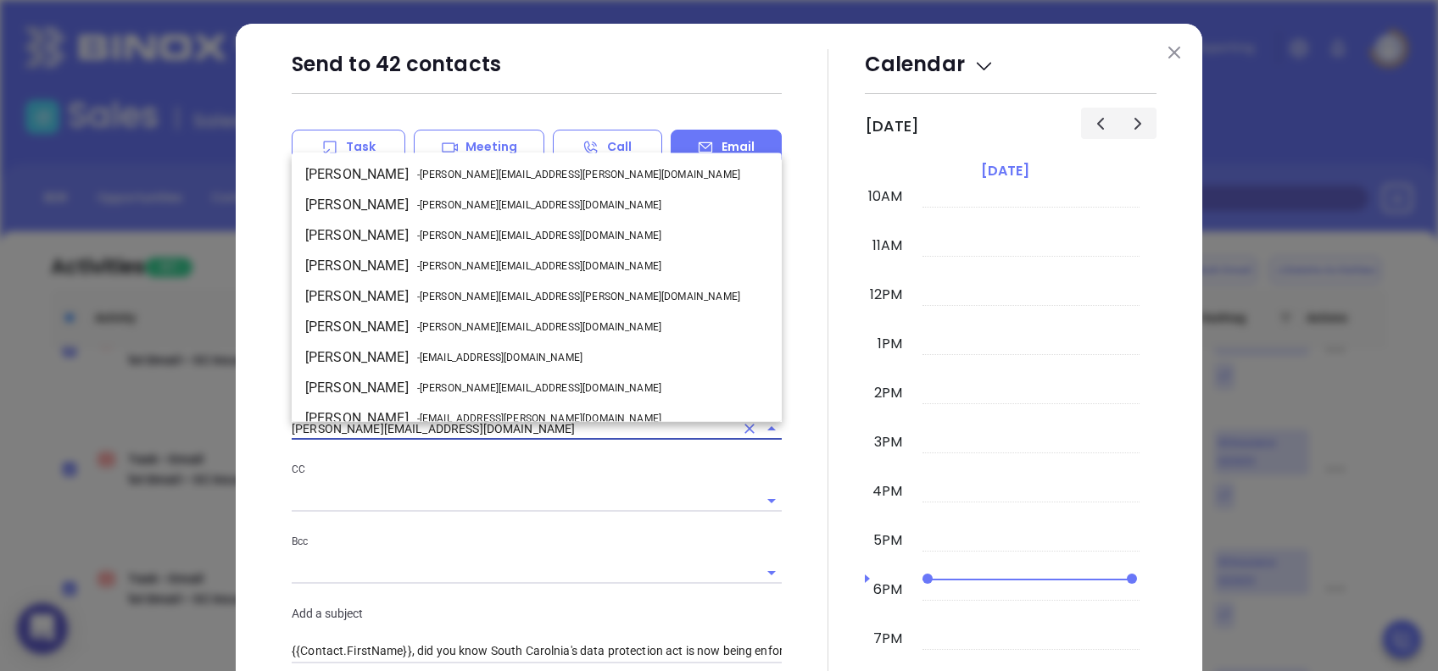
scroll to position [74, 0]
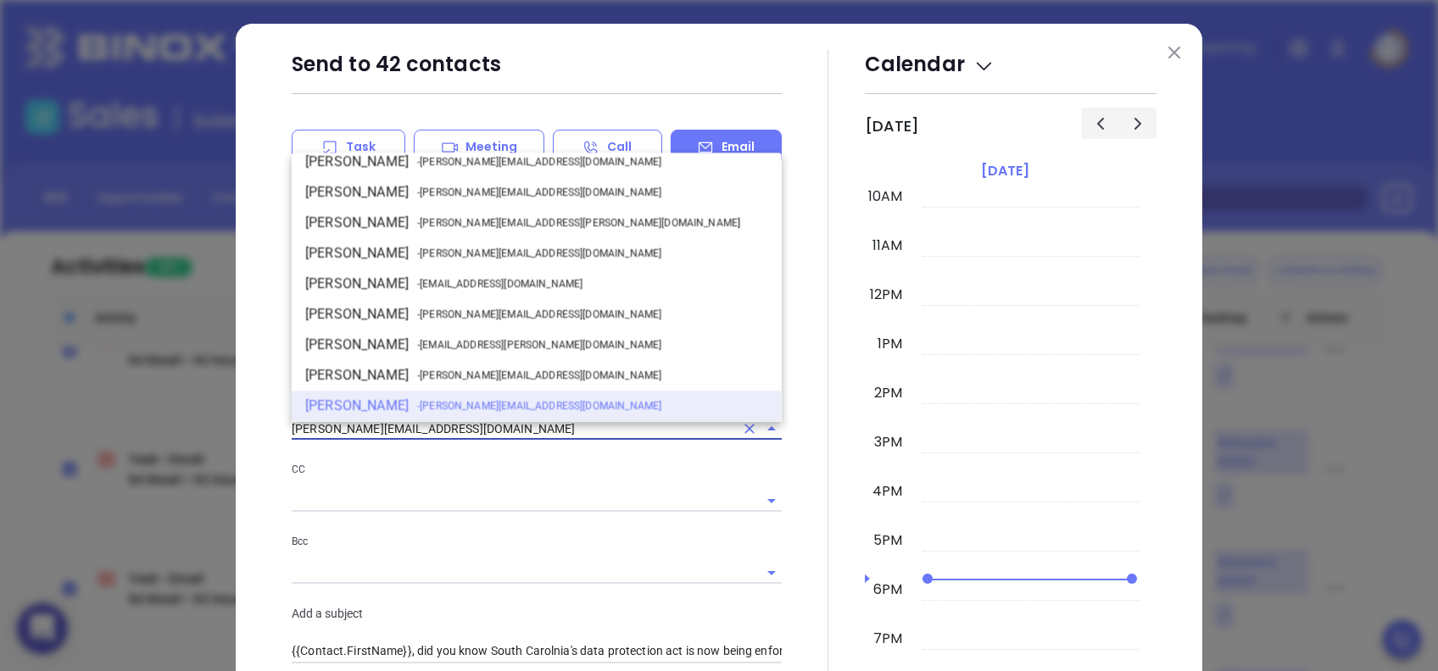
drag, startPoint x: 388, startPoint y: 432, endPoint x: 213, endPoint y: 432, distance: 175.5
click at [213, 432] on div "Send to 42 contacts Task Meeting Call Email Vmail SMS Note Send Email Select Te…" at bounding box center [719, 335] width 1438 height 671
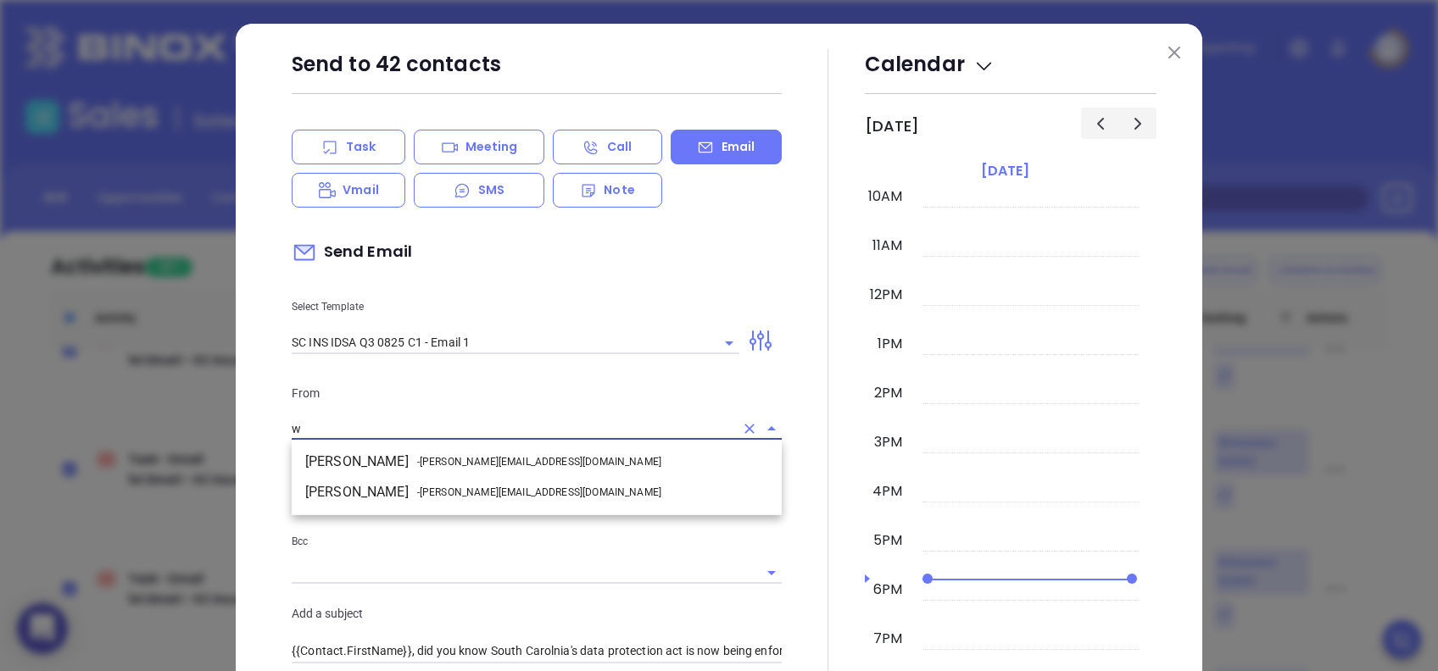
scroll to position [0, 0]
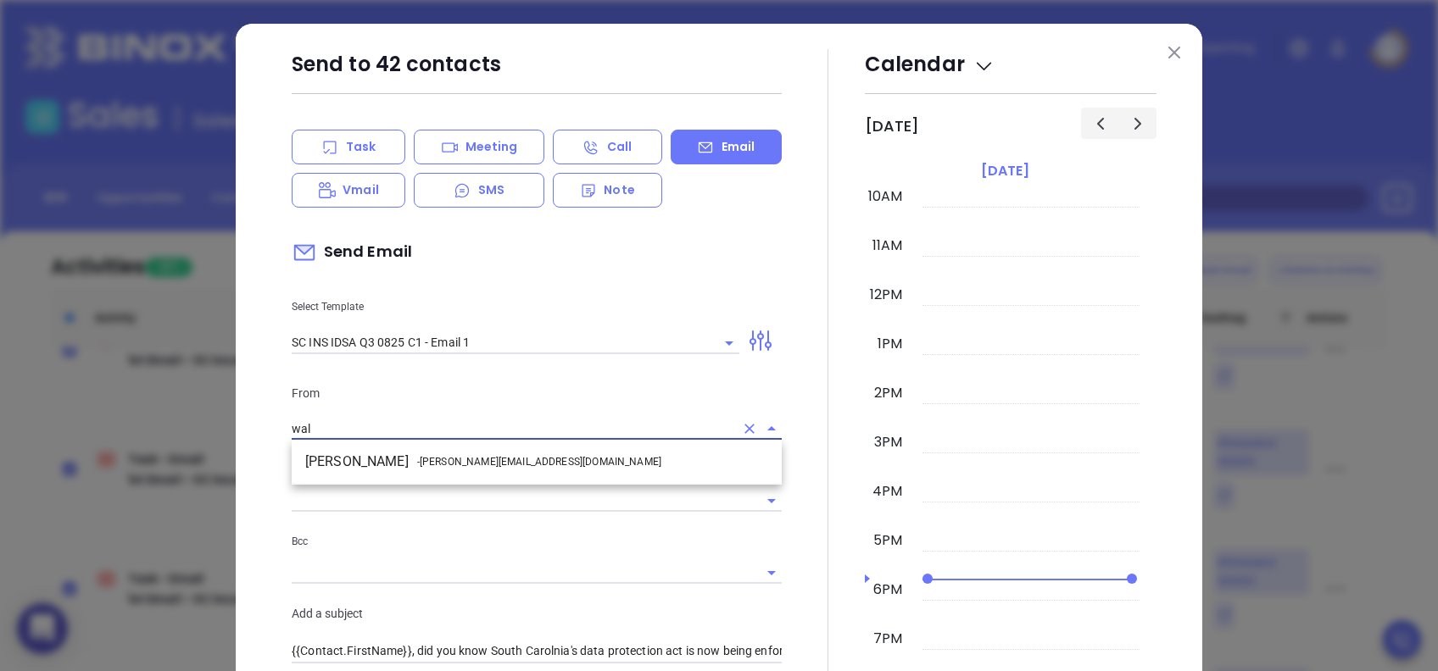
click at [359, 465] on li "Walter Contreras - walter@motiva.net" at bounding box center [537, 462] width 490 height 31
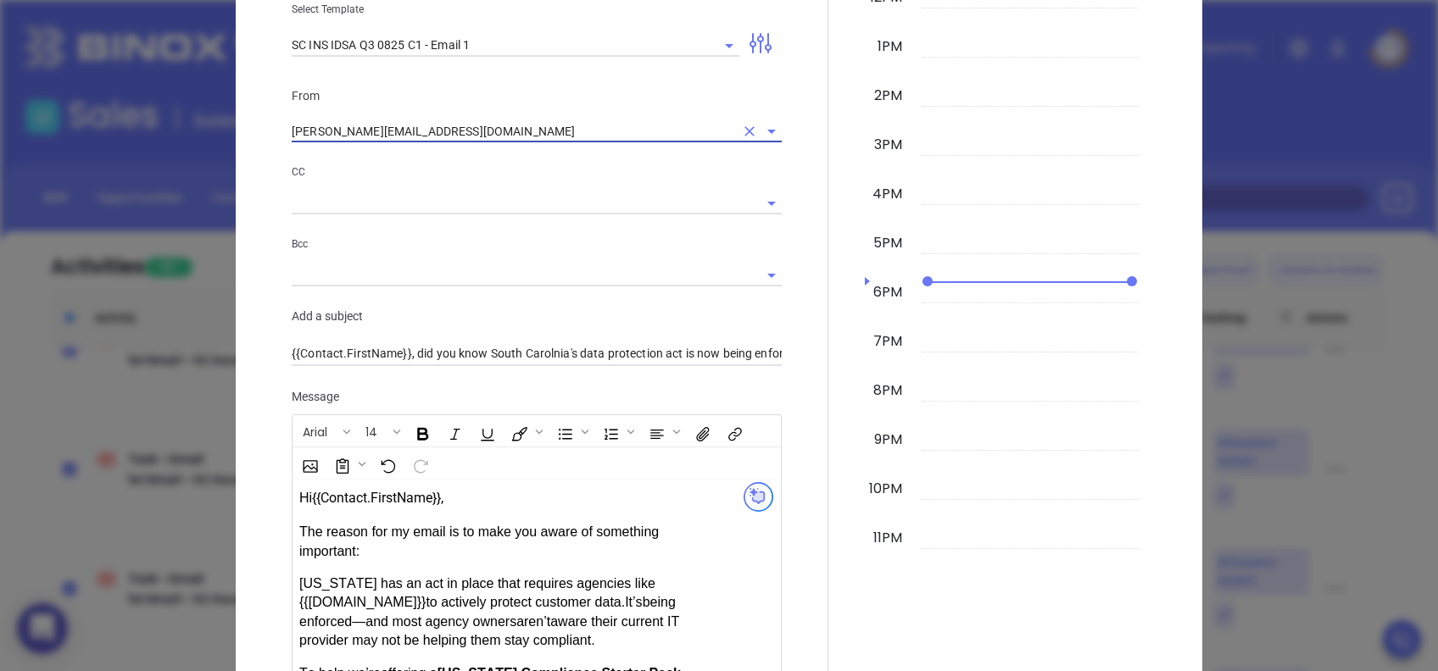
scroll to position [339, 0]
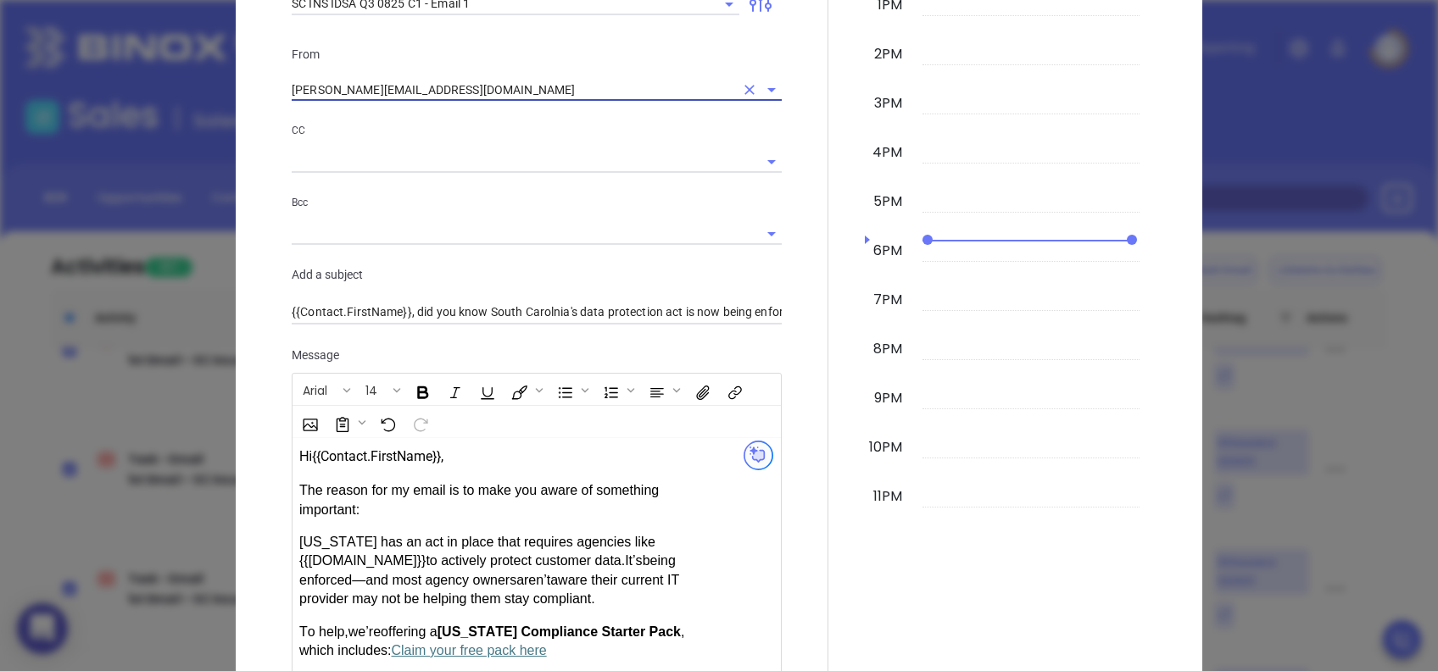
type input "walter@motiva.net"
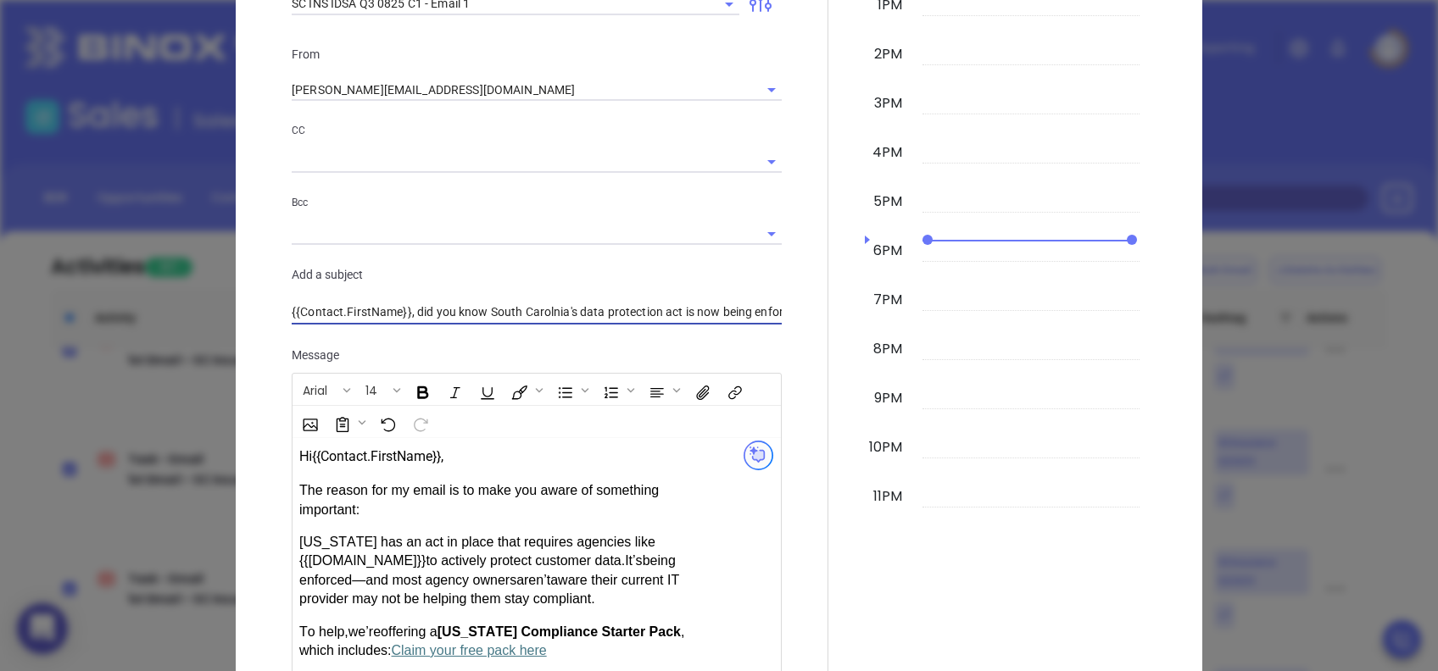
drag, startPoint x: 560, startPoint y: 309, endPoint x: 548, endPoint y: 309, distance: 12.7
click at [548, 309] on input "{{Contact.FirstName}}, did you know South Carolnia's data protection act is now…" at bounding box center [537, 312] width 490 height 25
type input "{{Contact.FirstName}}, did you know South Carolina's data protection act is now…"
click at [635, 355] on p "Message" at bounding box center [537, 355] width 490 height 19
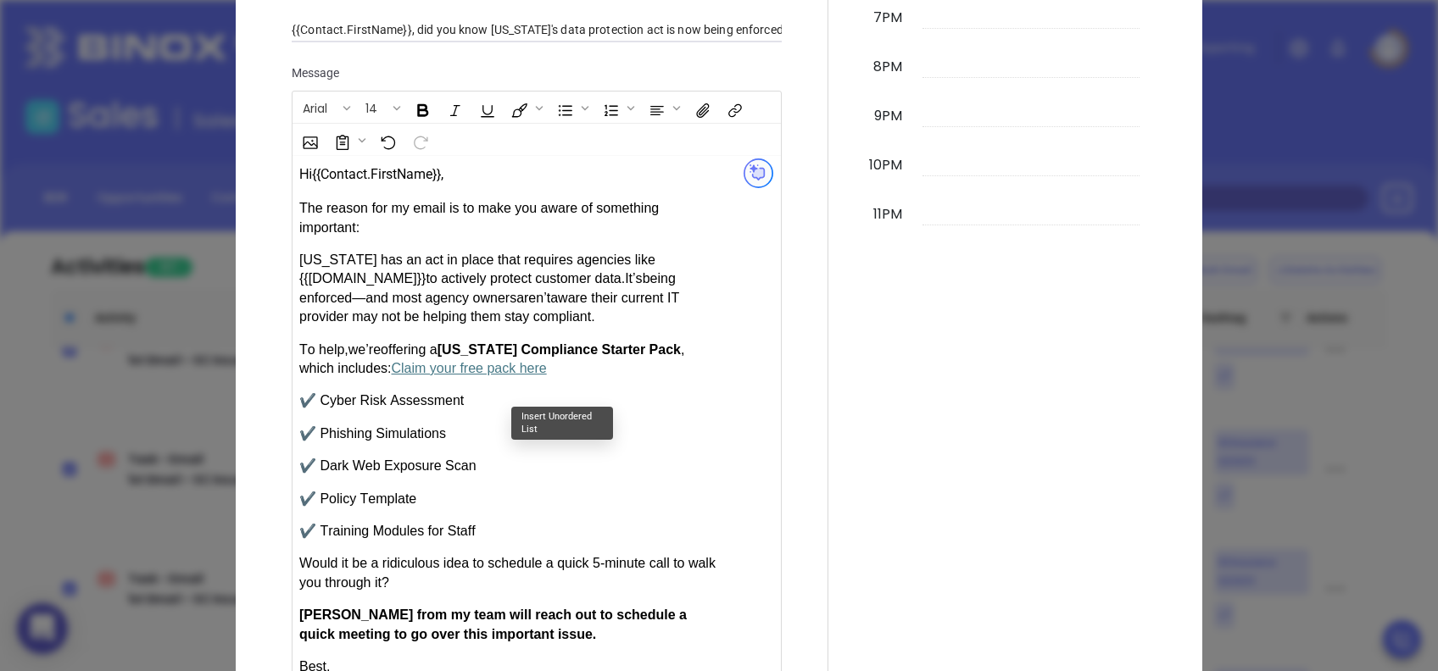
scroll to position [885, 0]
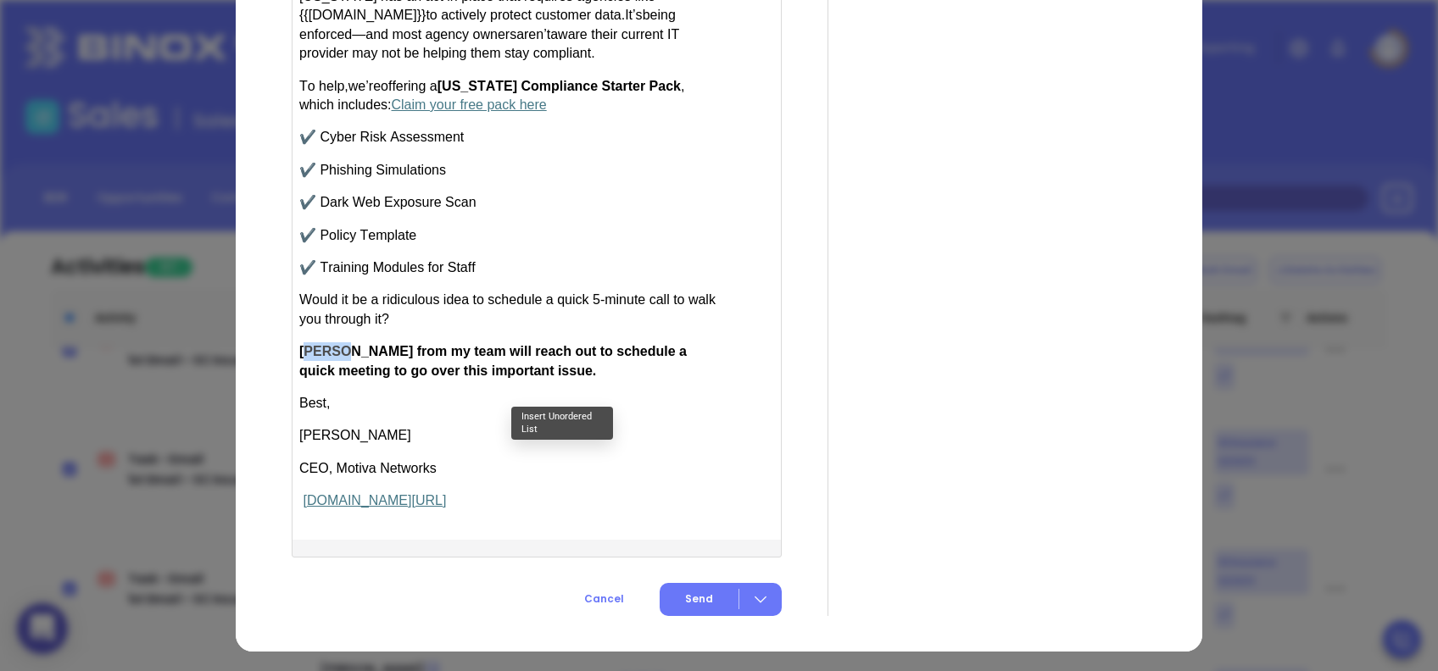
drag, startPoint x: 336, startPoint y: 344, endPoint x: 300, endPoint y: 345, distance: 35.6
click at [300, 346] on span "Anabell from my team will reach out to schedule a quick meeting to go over this…" at bounding box center [492, 360] width 387 height 33
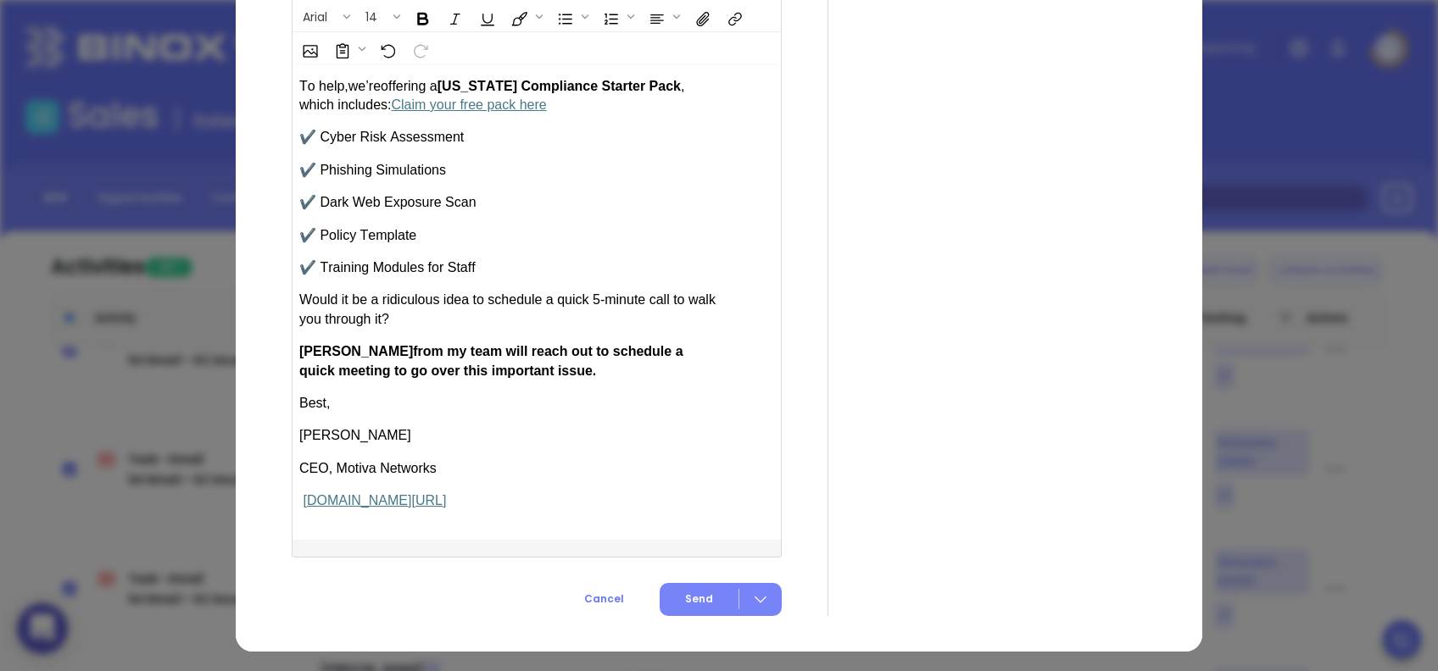
click at [699, 592] on span "Send" at bounding box center [699, 599] width 28 height 15
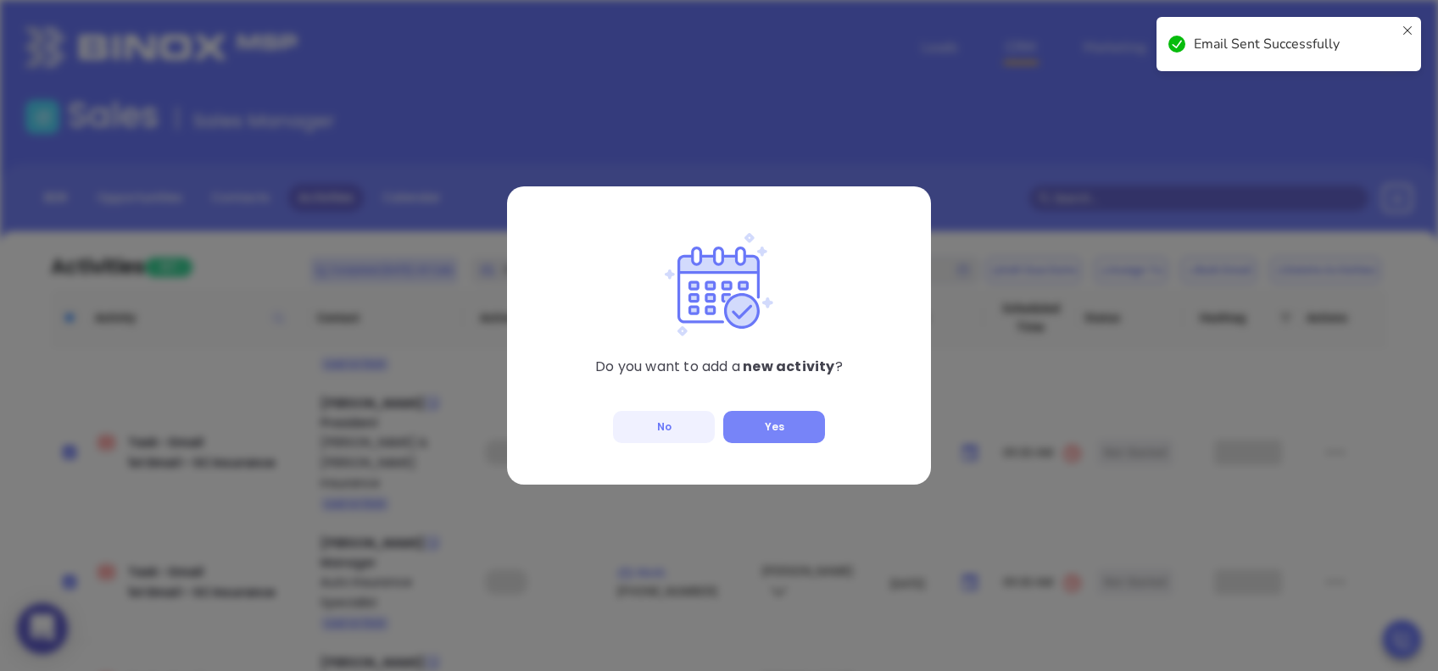
click at [787, 420] on button "Yes" at bounding box center [774, 427] width 102 height 32
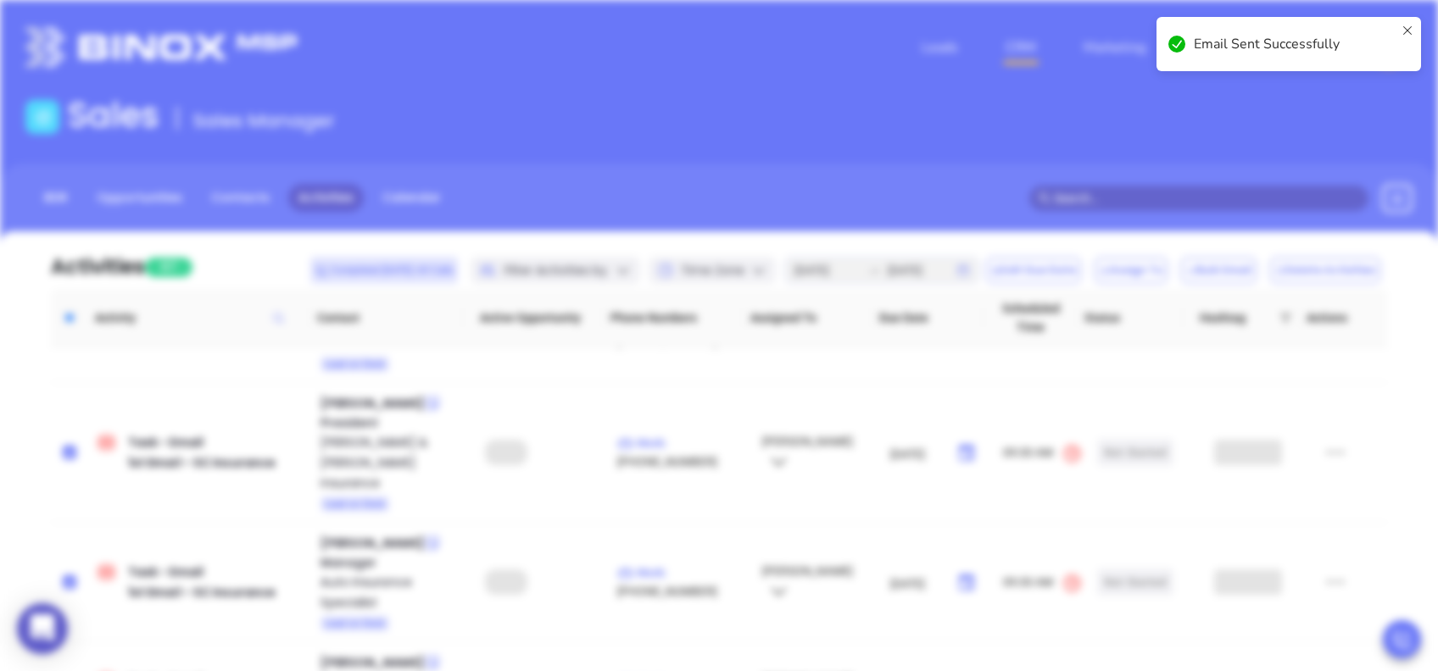
type input "08/13/2025"
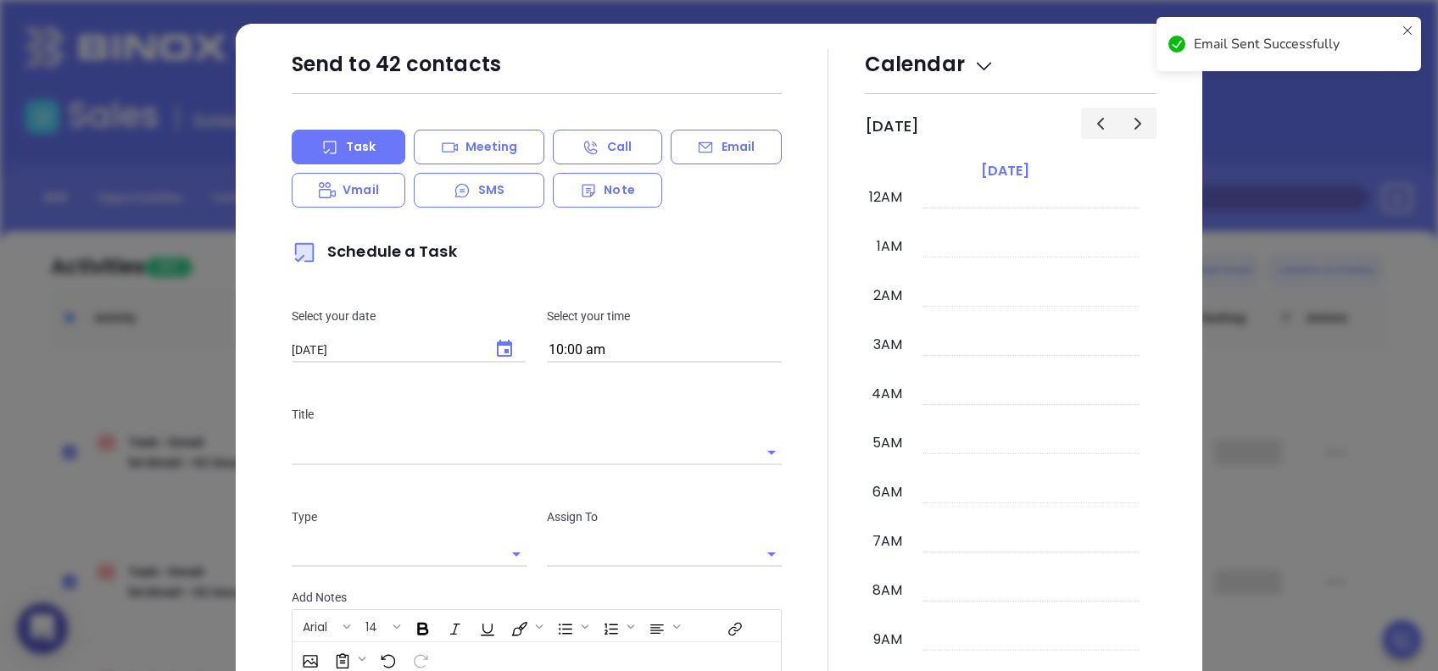
scroll to position [493, 0]
type input "Lucy Lechado"
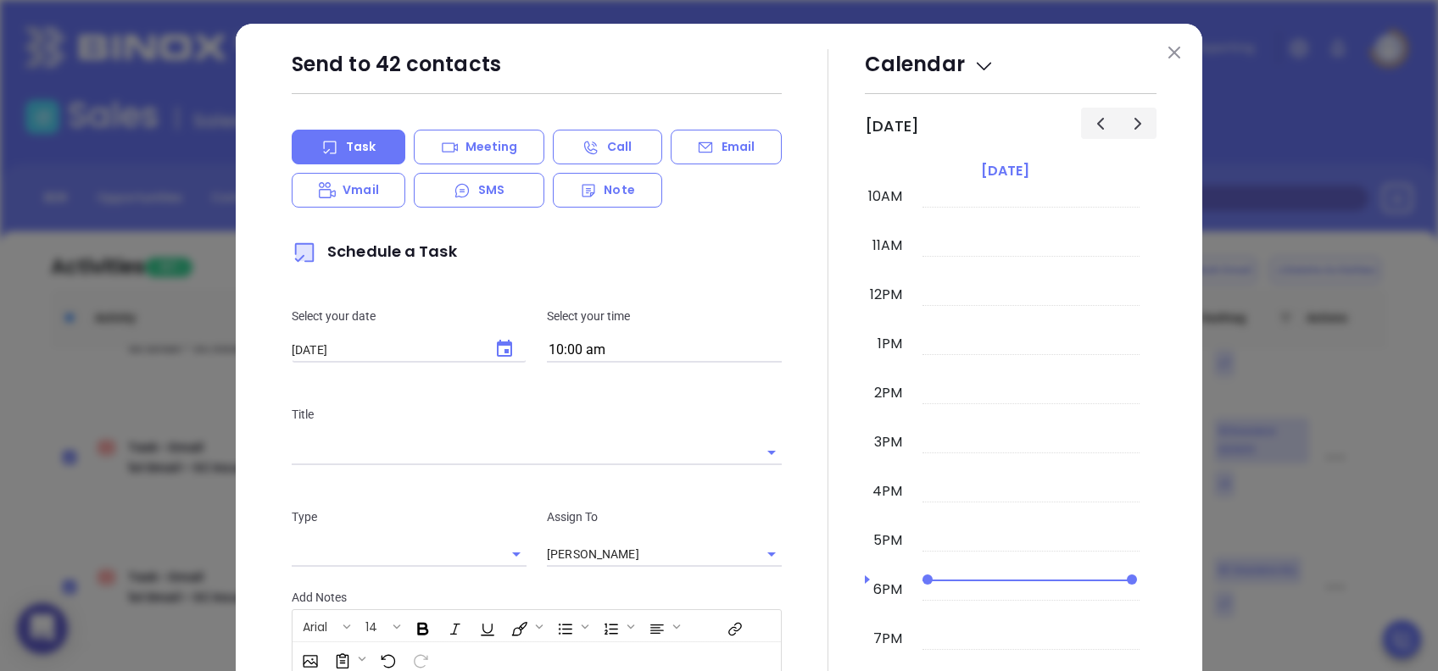
scroll to position [113, 0]
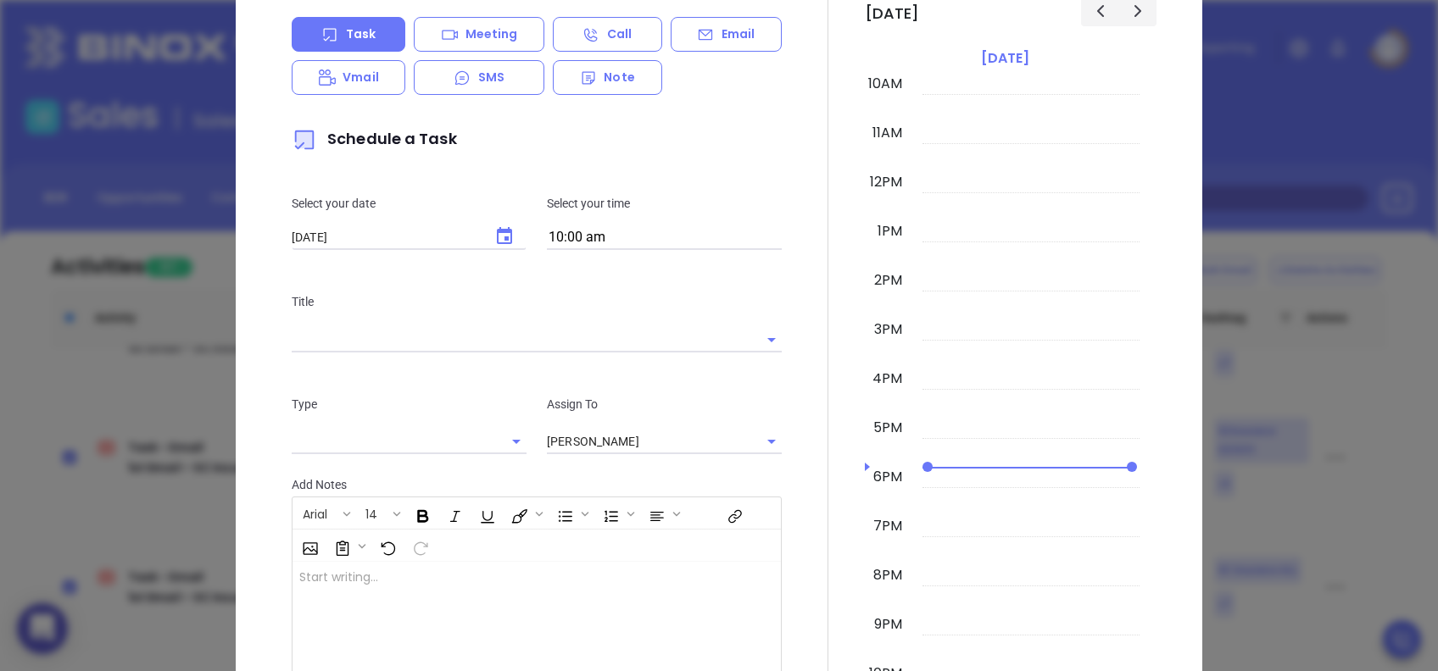
click at [603, 348] on input "text" at bounding box center [513, 339] width 443 height 25
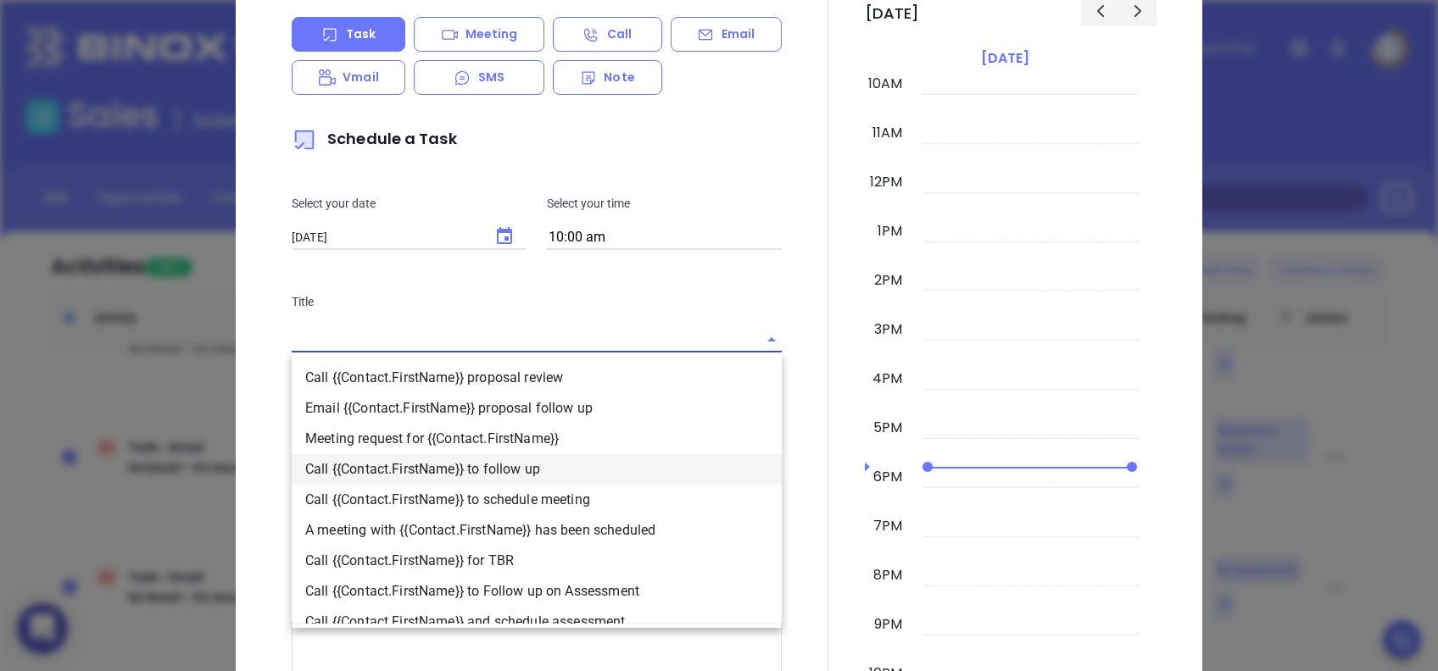
click at [531, 461] on li "Call {{Contact.FirstName}} to follow up" at bounding box center [537, 469] width 490 height 31
type input "Call {{Contact.FirstName}} to follow up"
type input "Call"
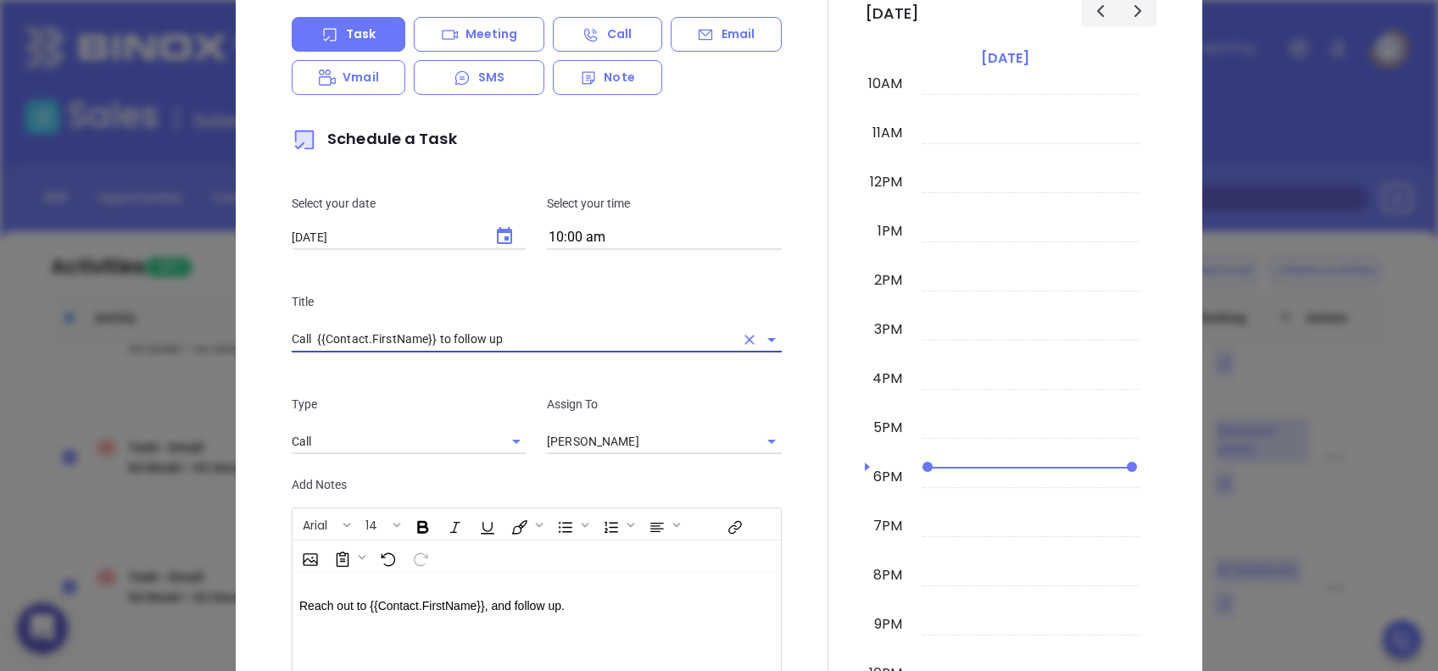
scroll to position [320, 0]
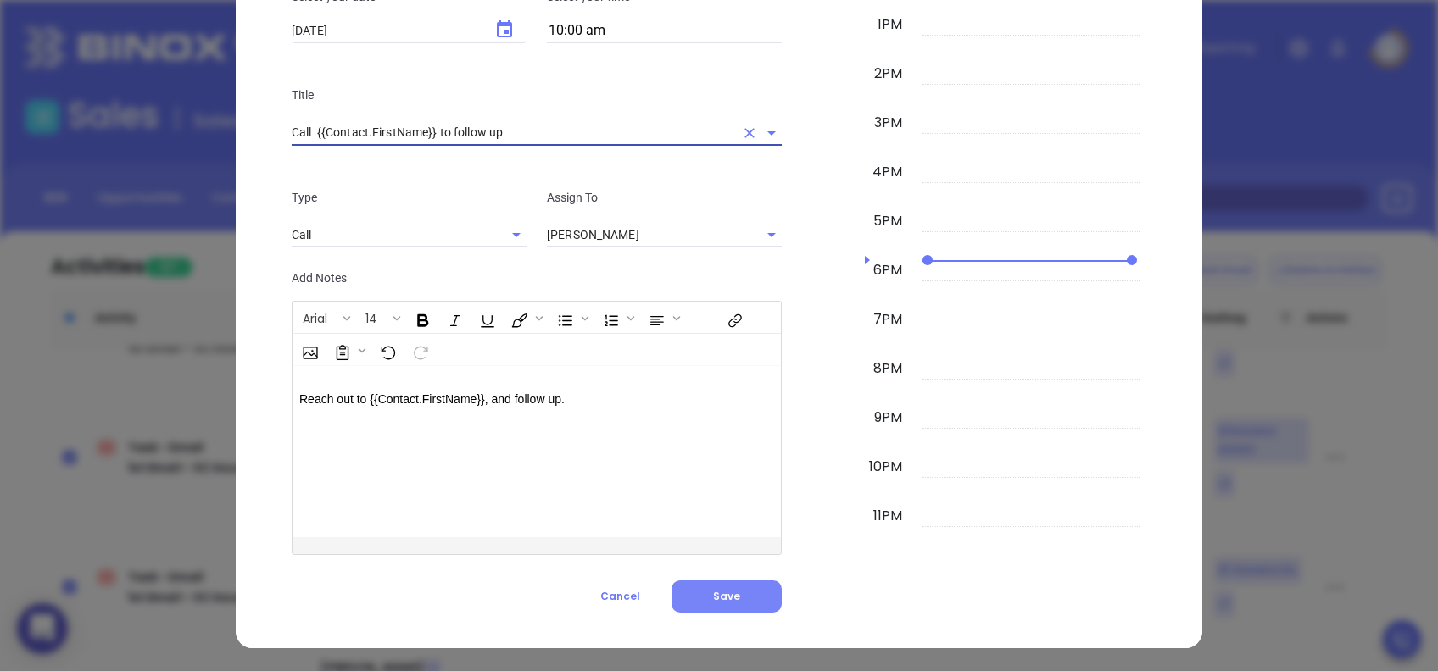
click at [733, 592] on button "Save" at bounding box center [726, 597] width 110 height 32
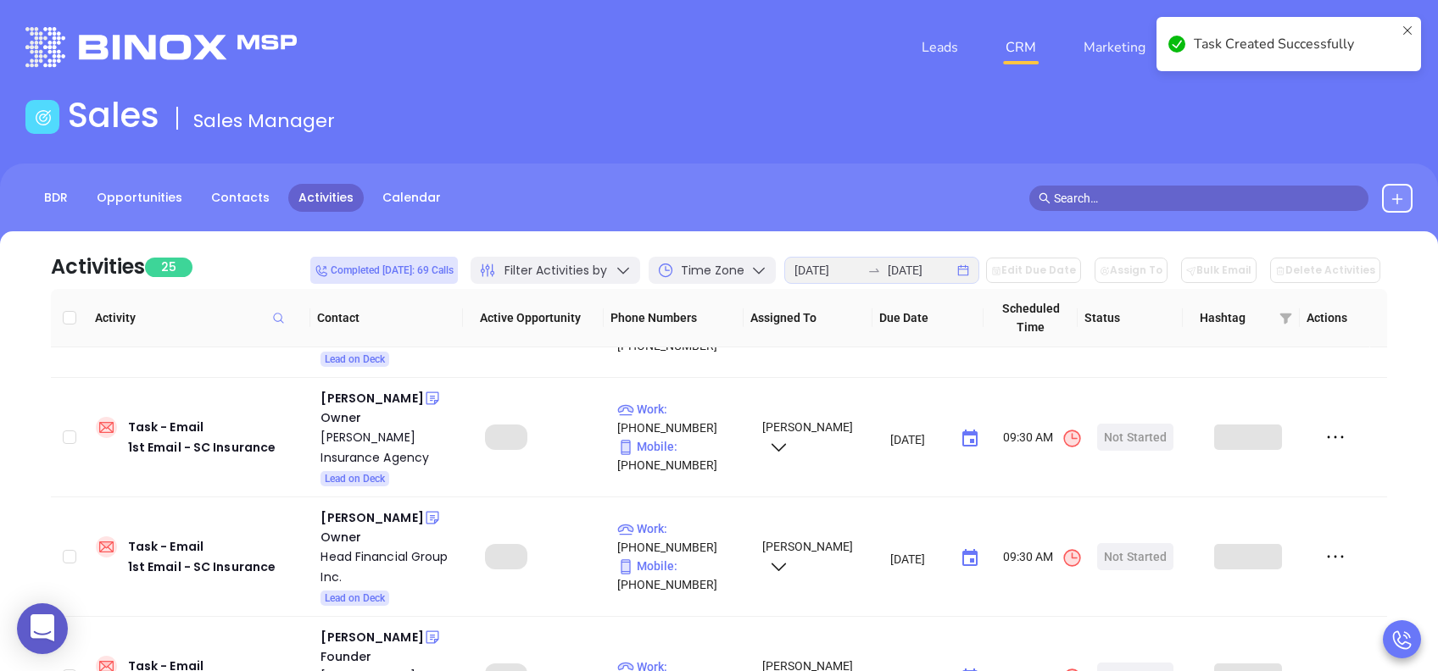
scroll to position [2416, 0]
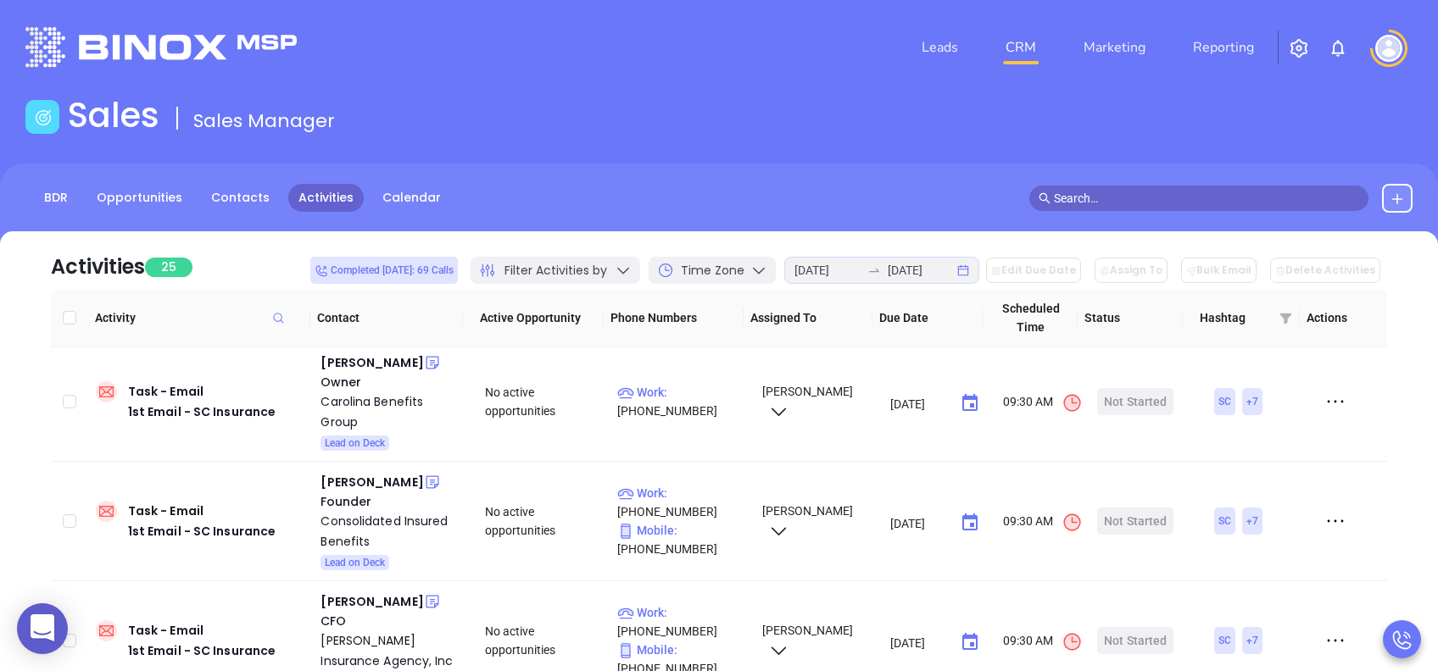
click at [577, 266] on span "Filter Activities by" at bounding box center [555, 271] width 103 height 18
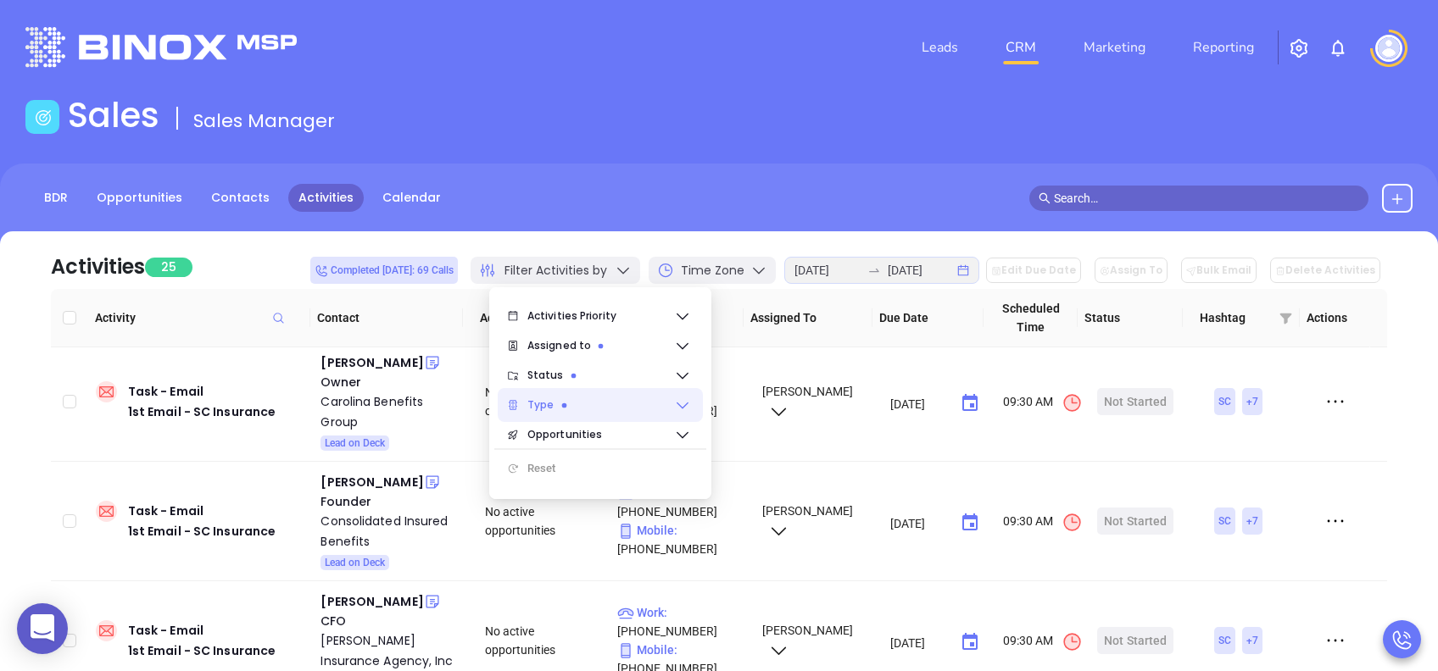
click at [593, 402] on span "Type" at bounding box center [600, 405] width 147 height 34
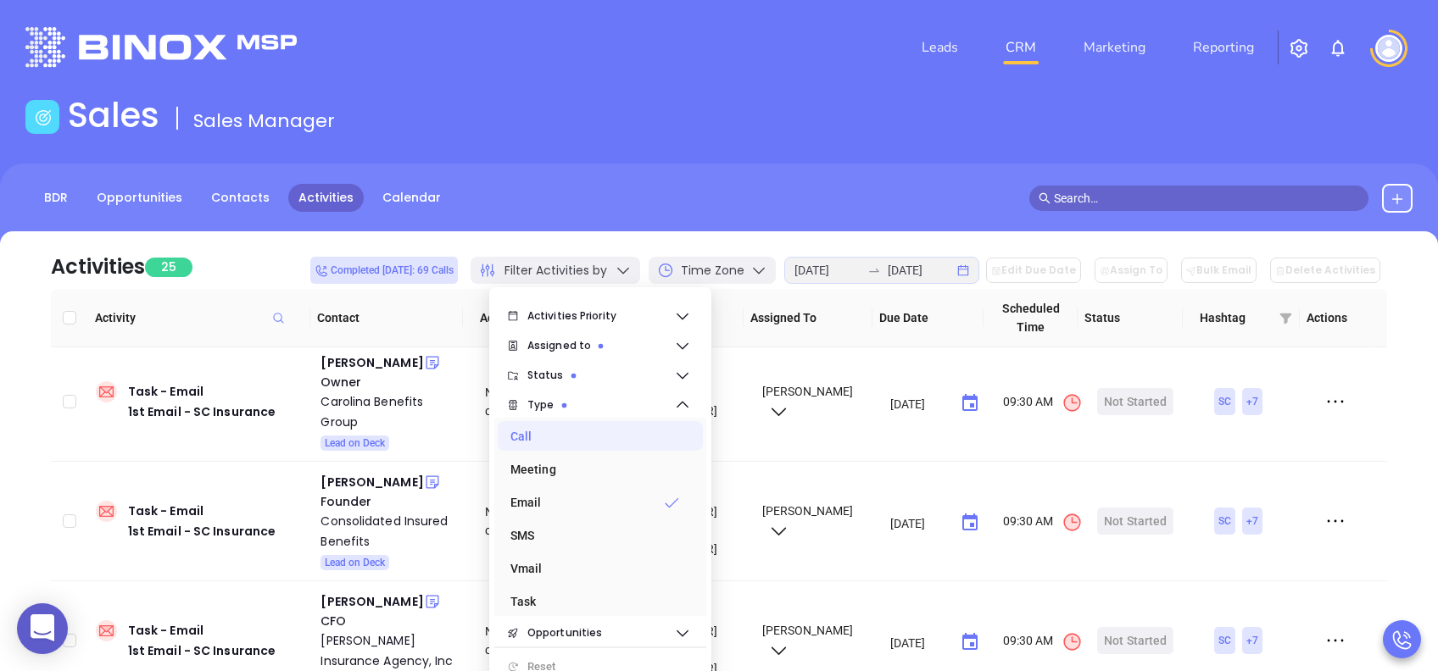
click at [556, 439] on div "Call" at bounding box center [595, 437] width 170 height 34
click at [556, 504] on div "Email" at bounding box center [595, 503] width 170 height 34
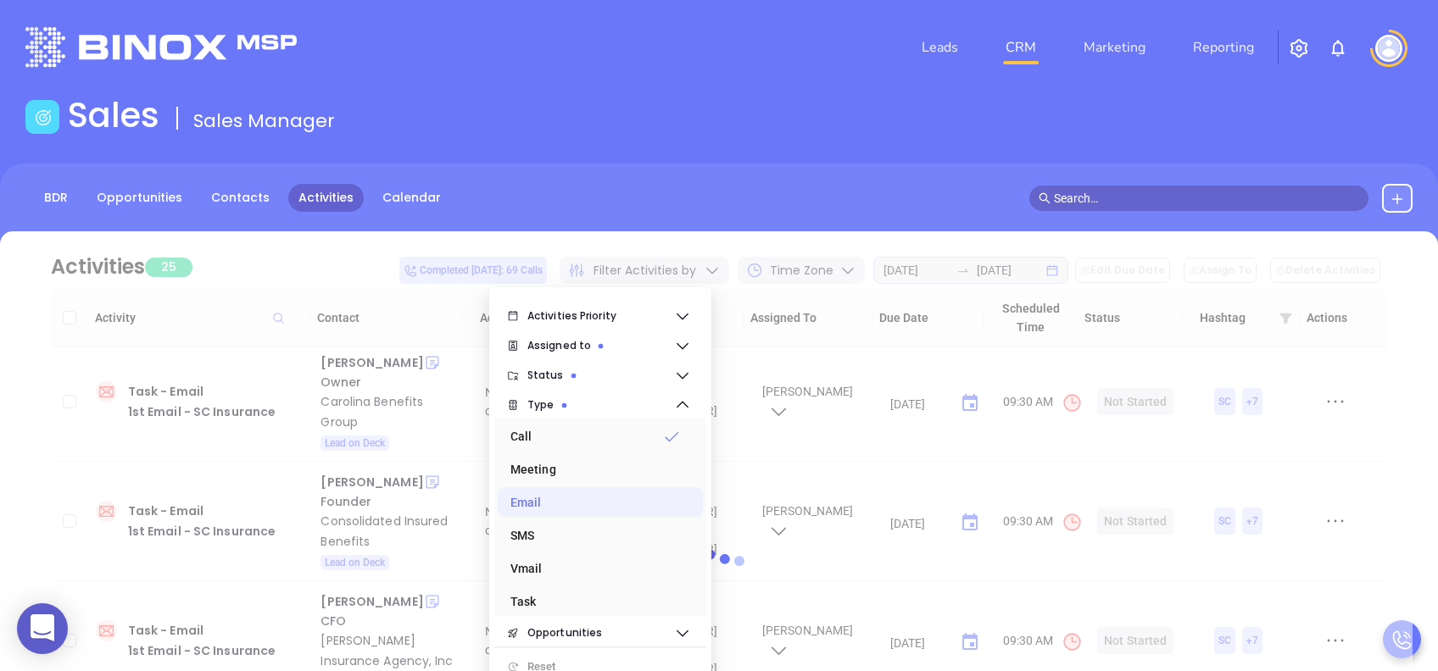
click at [659, 203] on div "BDR Opportunities Contacts Activities Calendar" at bounding box center [719, 198] width 1438 height 29
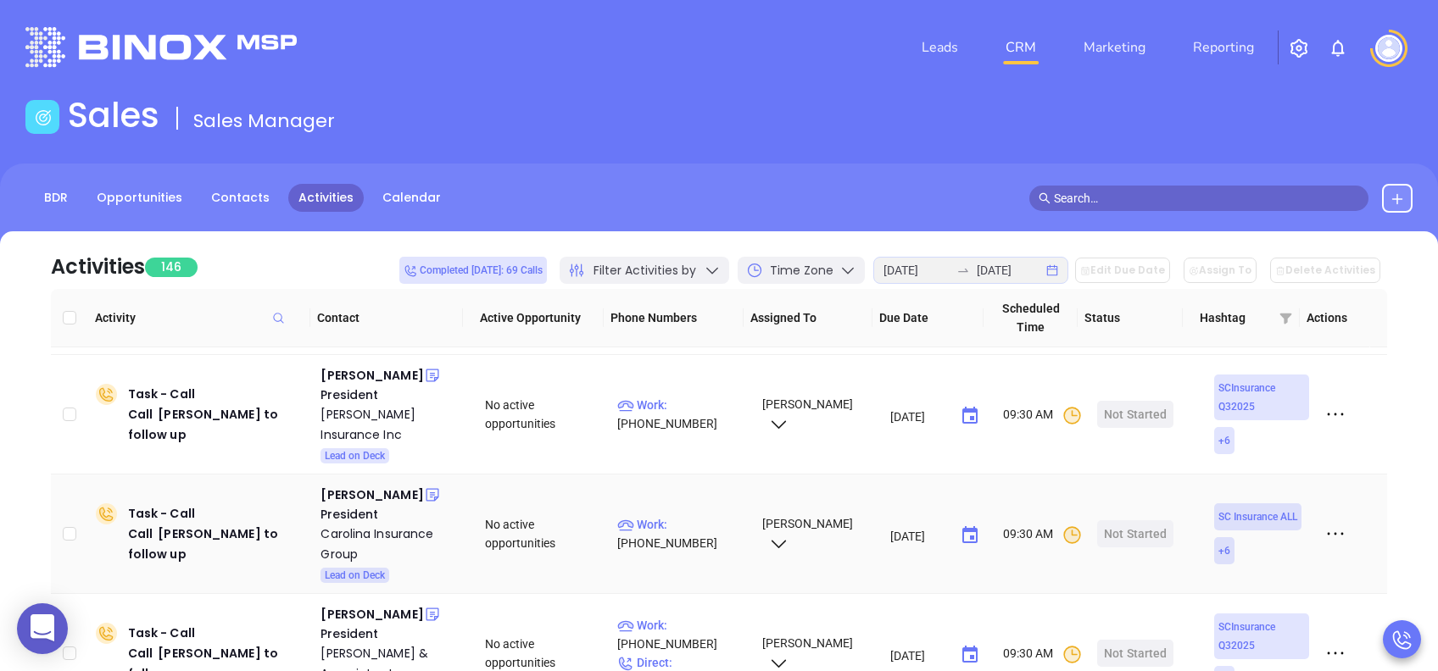
scroll to position [0, 0]
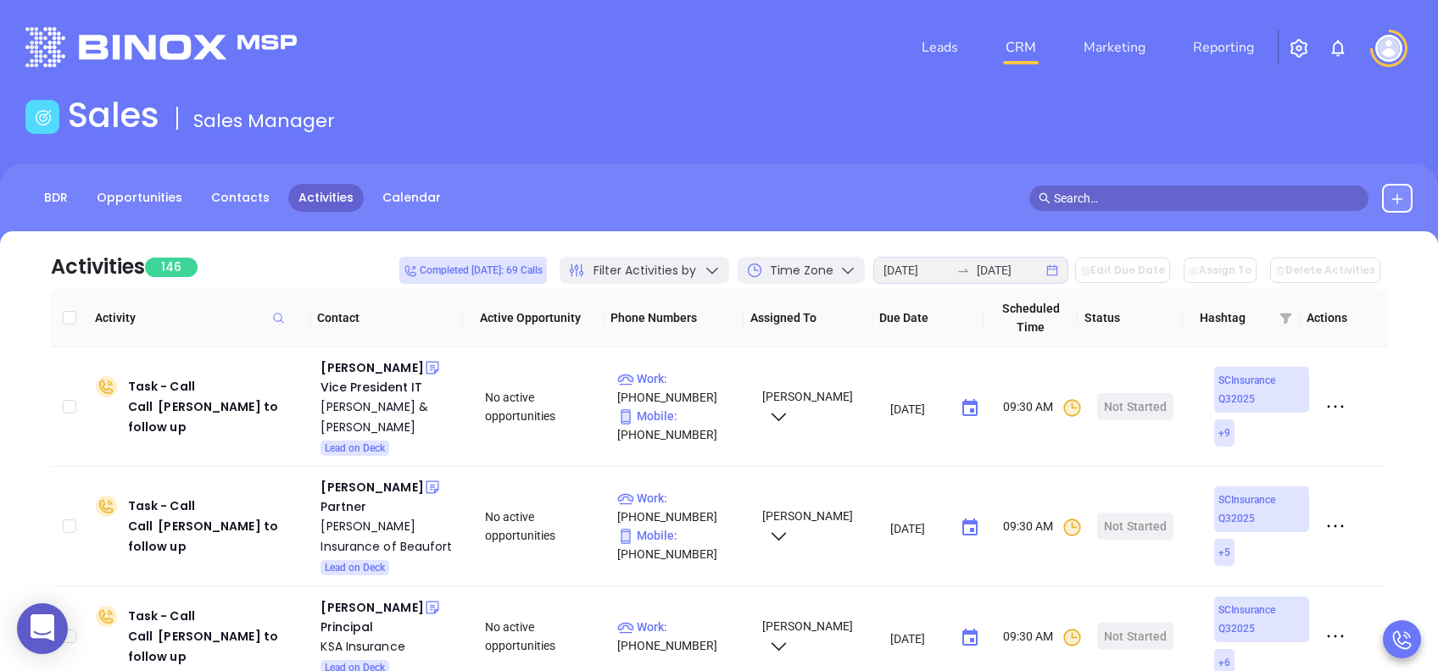
click at [696, 270] on span "Filter Activities by" at bounding box center [644, 271] width 103 height 18
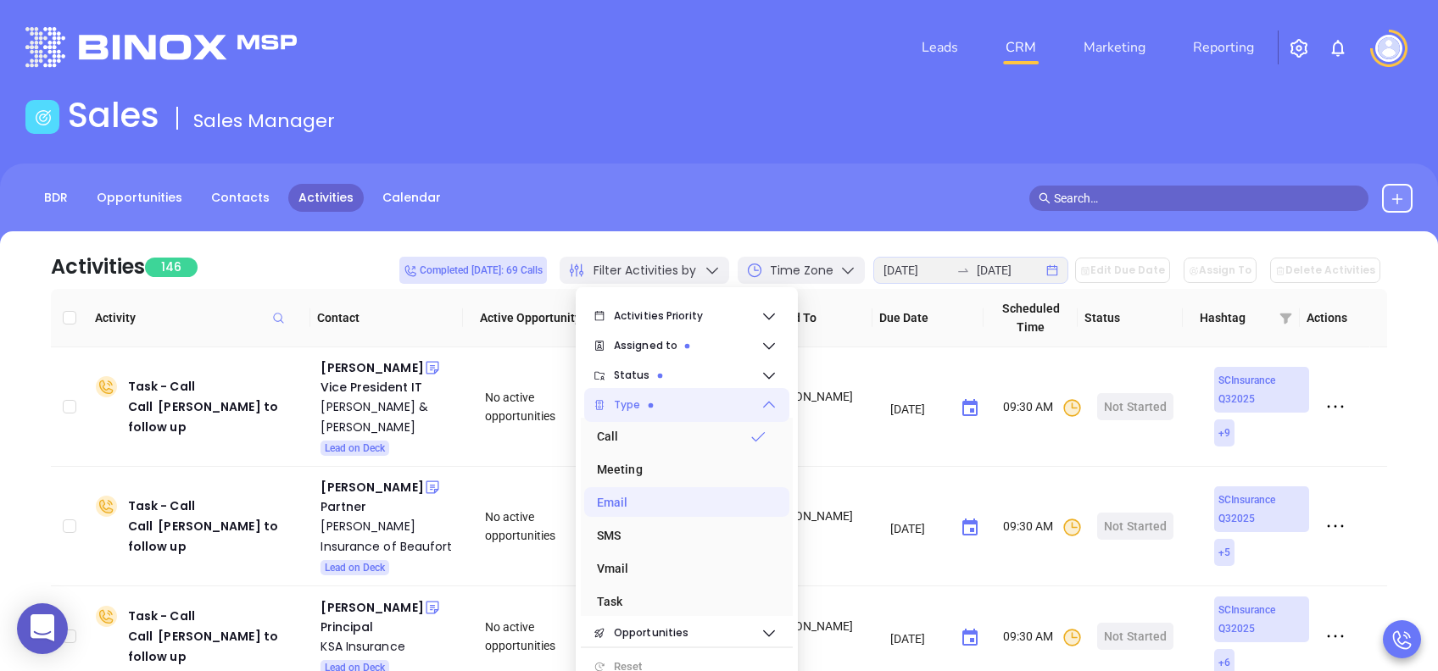
click at [670, 409] on span "Type" at bounding box center [687, 405] width 147 height 34
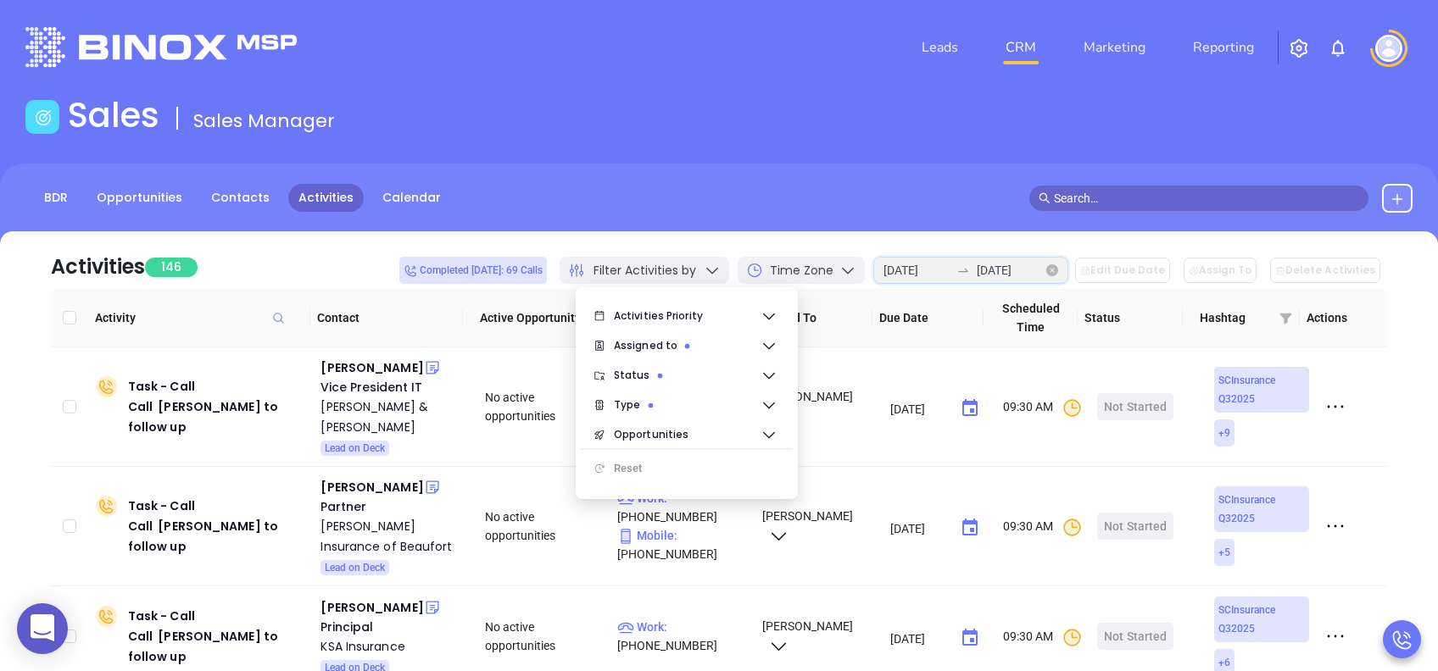
click at [950, 261] on input "2025-08-13" at bounding box center [916, 270] width 66 height 19
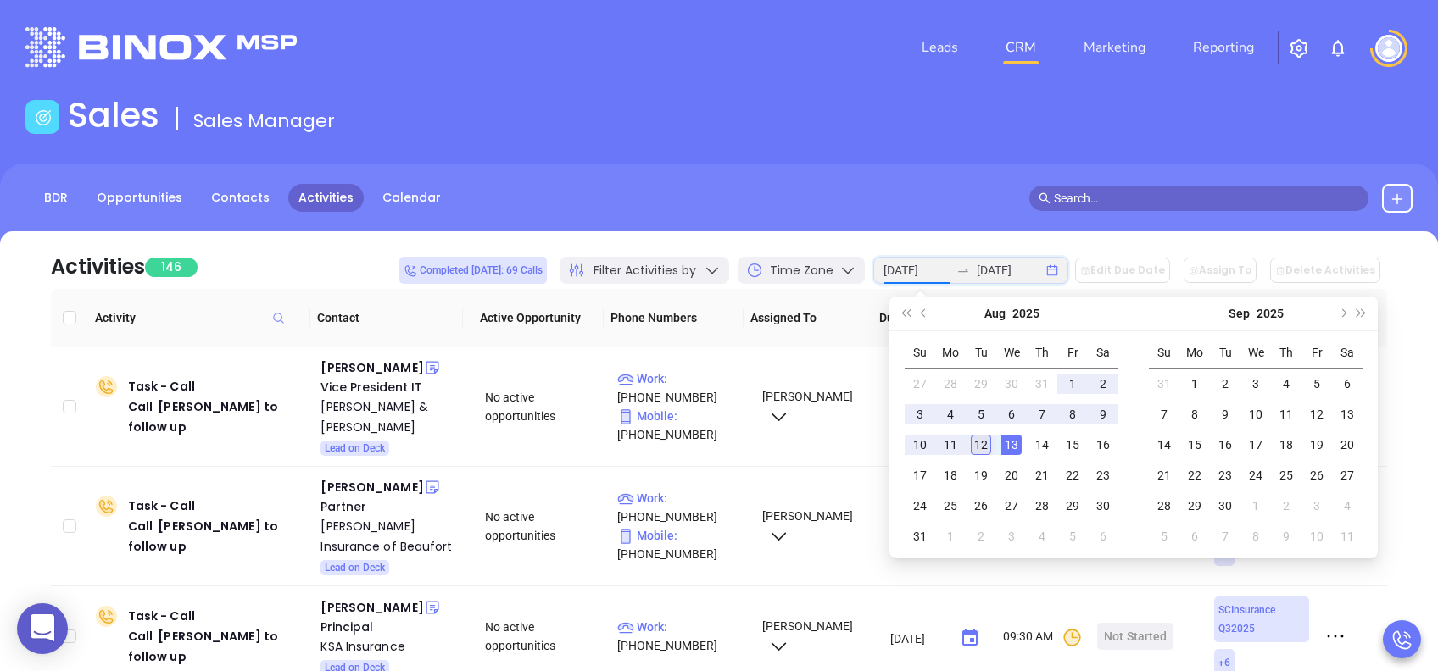
type input "2025-08-12"
click at [983, 441] on div "12" at bounding box center [981, 445] width 20 height 20
type input "2025-08-12"
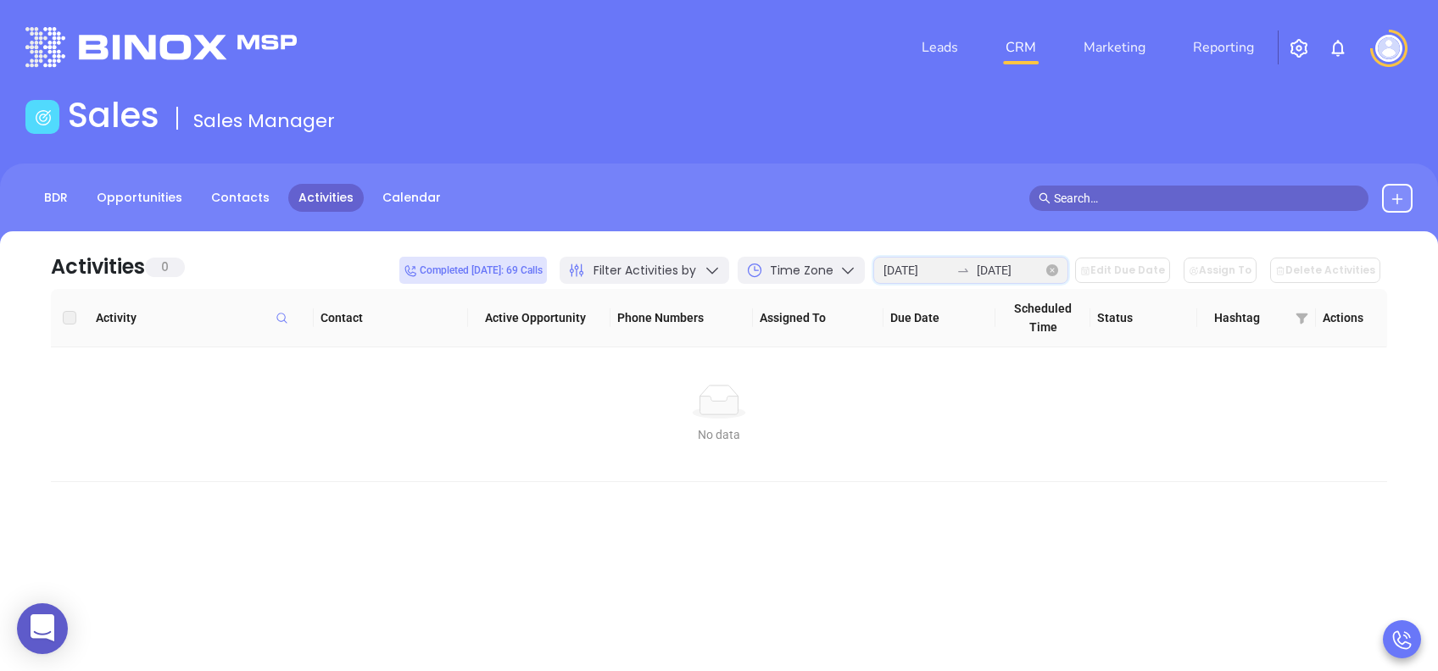
drag, startPoint x: 983, startPoint y: 441, endPoint x: 936, endPoint y: 271, distance: 176.1
click at [936, 269] on input "2025-08-12" at bounding box center [916, 270] width 66 height 19
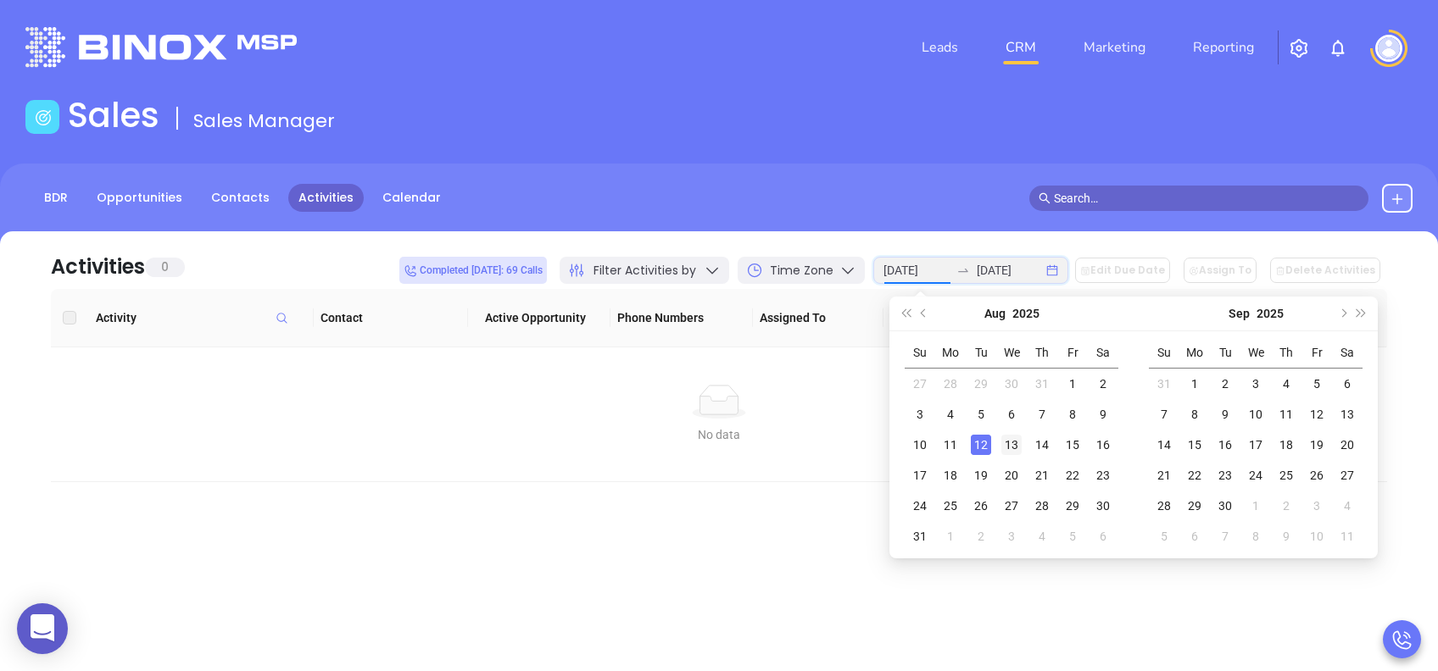
type input "2025-08-13"
click at [1007, 437] on div "13" at bounding box center [1011, 445] width 20 height 20
click at [1012, 441] on div "13" at bounding box center [1011, 445] width 20 height 20
type input "2025-08-13"
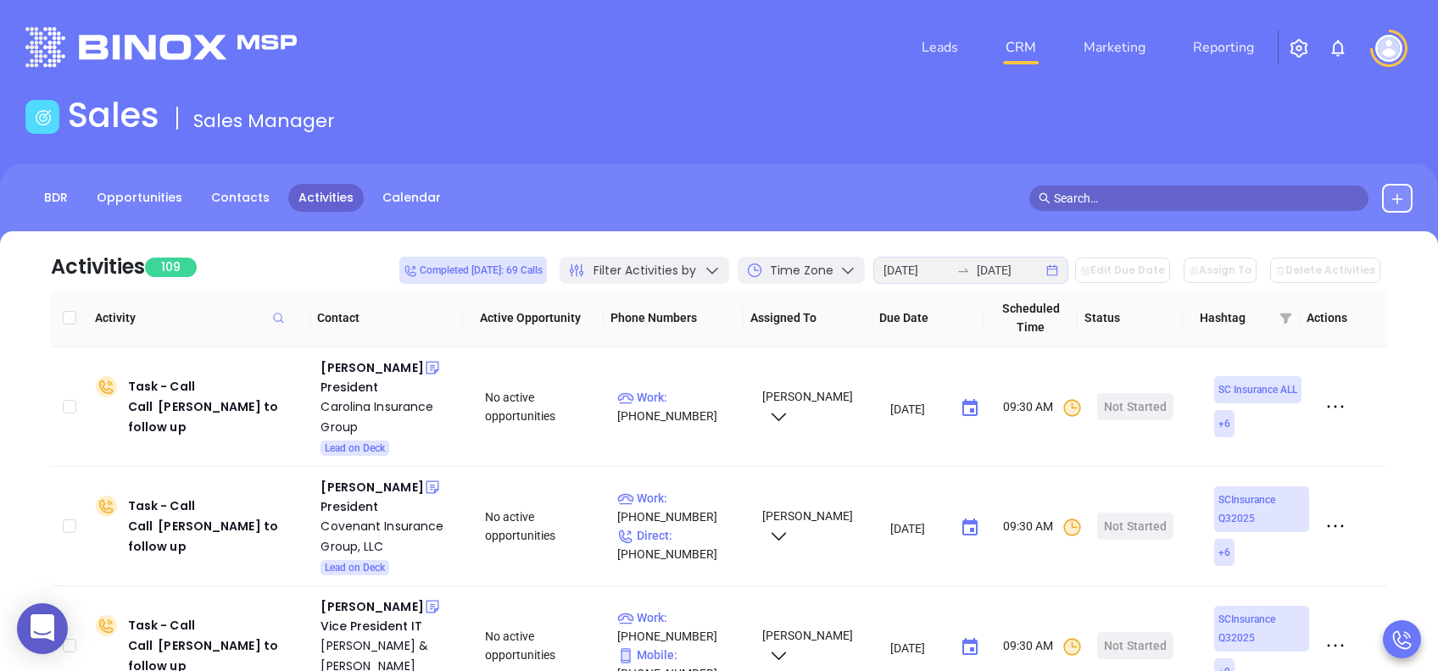
click at [1386, 37] on img at bounding box center [1388, 48] width 27 height 27
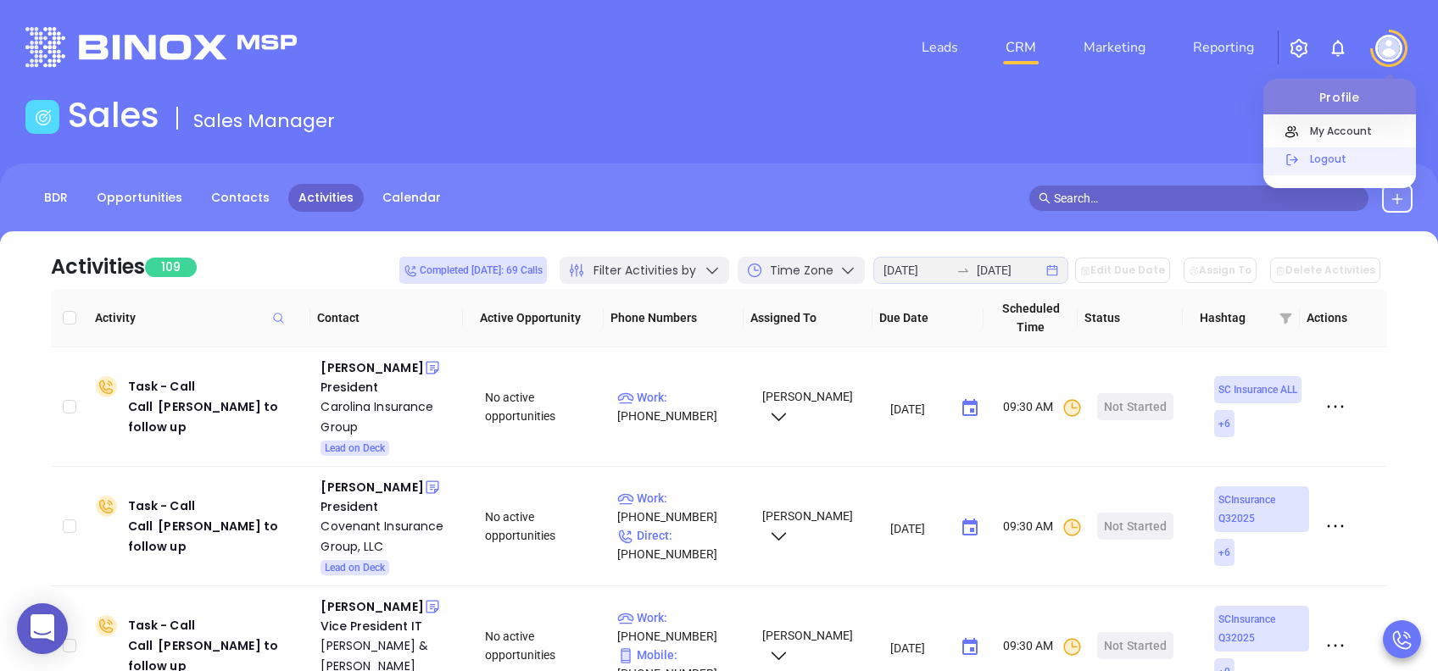
click at [1329, 155] on p "Logout" at bounding box center [1358, 159] width 114 height 18
